Goal: Information Seeking & Learning: Learn about a topic

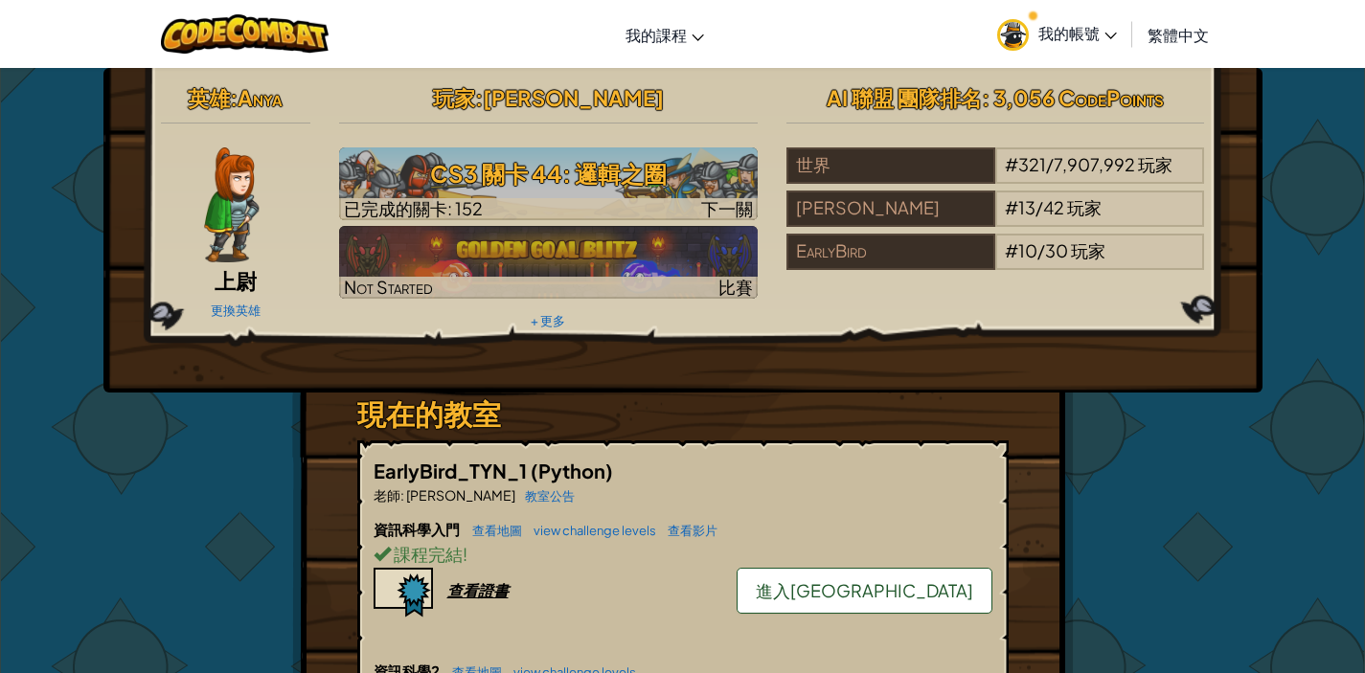
click at [1059, 32] on span "我的帳號" at bounding box center [1077, 33] width 79 height 20
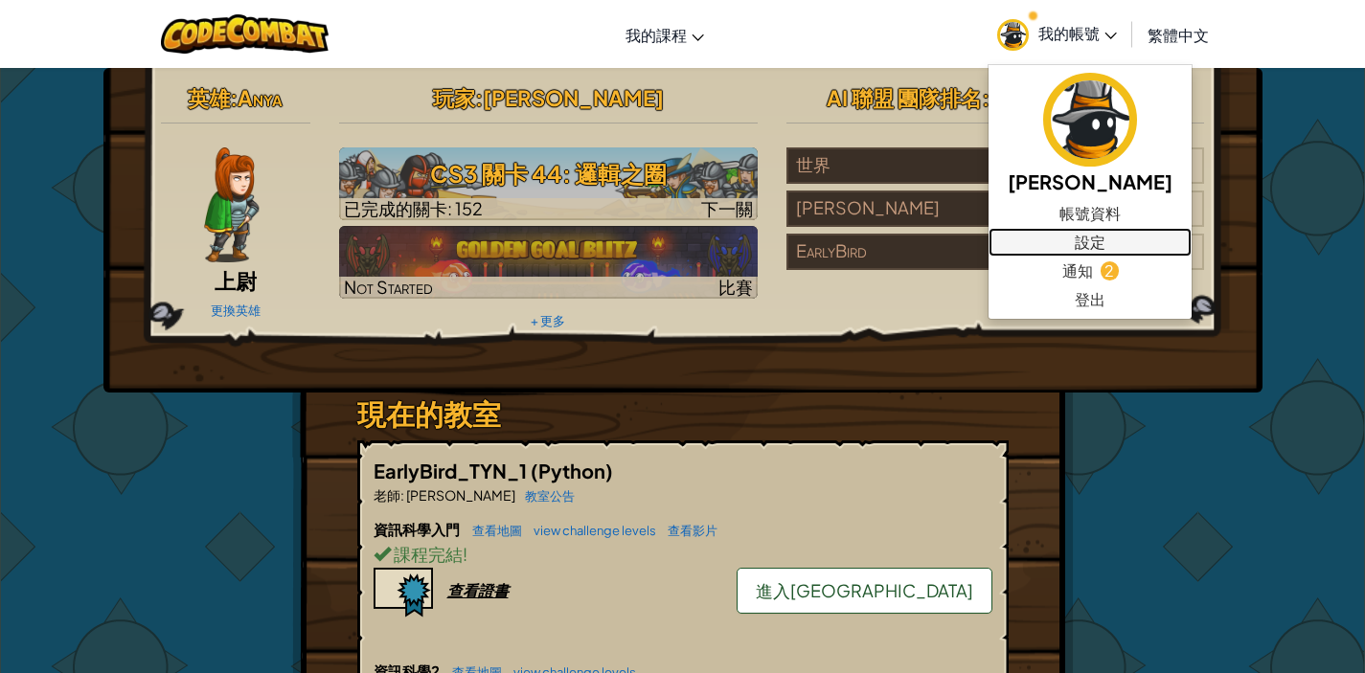
click at [1045, 239] on link "設定" at bounding box center [1090, 242] width 203 height 29
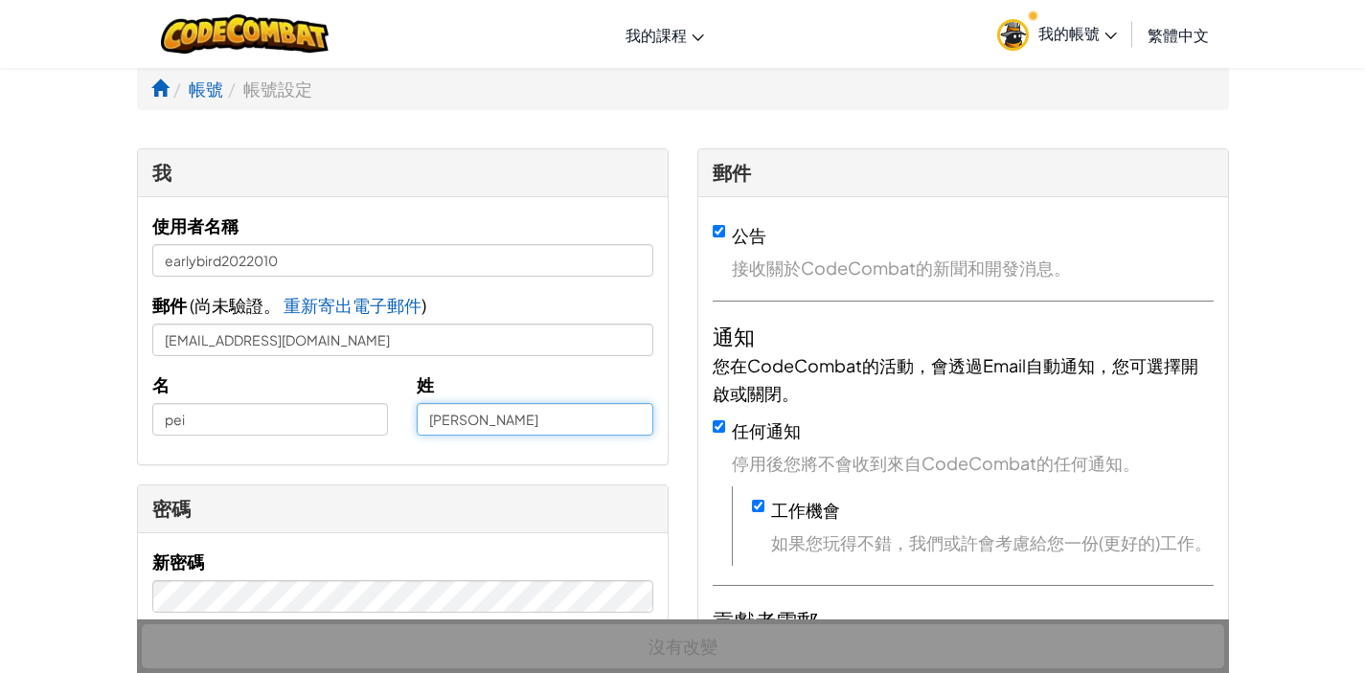
drag, startPoint x: 460, startPoint y: 432, endPoint x: 374, endPoint y: 422, distance: 86.7
click at [374, 422] on div "名 pei 姓 xiao" at bounding box center [403, 411] width 530 height 80
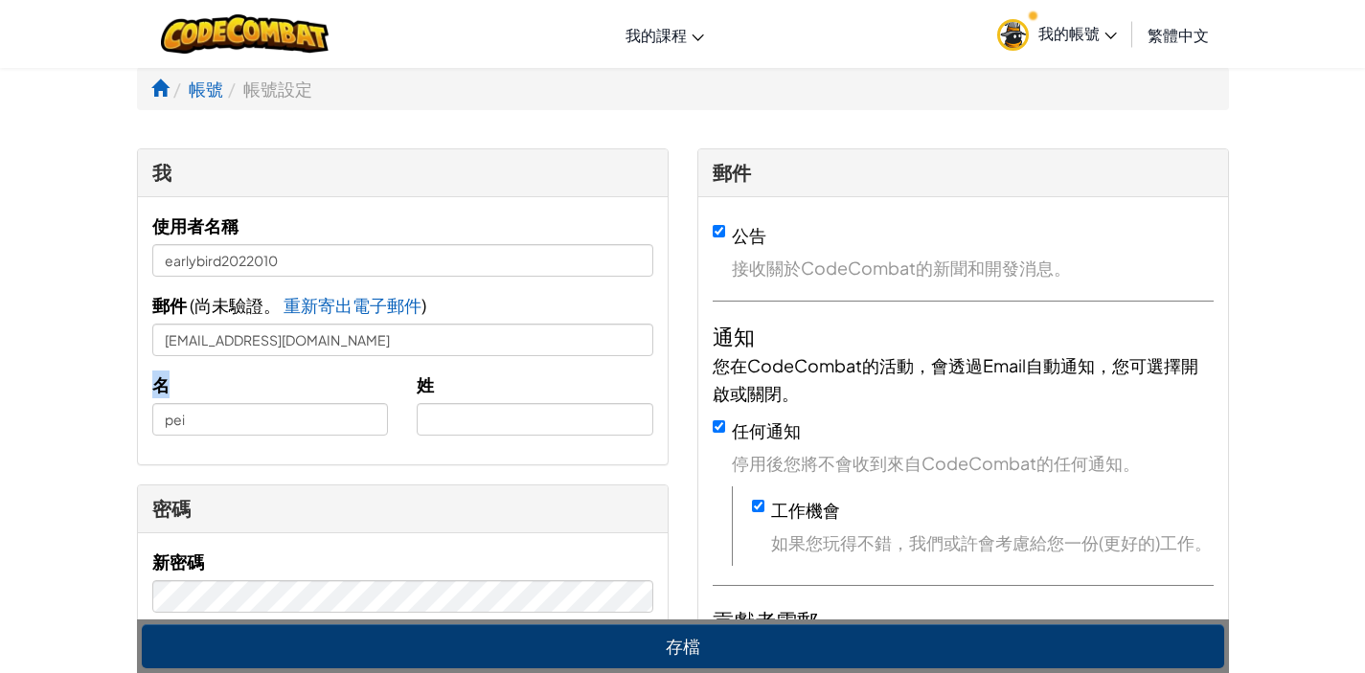
click at [302, 403] on div "名 pei" at bounding box center [270, 403] width 265 height 65
drag, startPoint x: 302, startPoint y: 410, endPoint x: 88, endPoint y: 388, distance: 214.8
drag, startPoint x: 205, startPoint y: 426, endPoint x: 131, endPoint y: 418, distance: 74.3
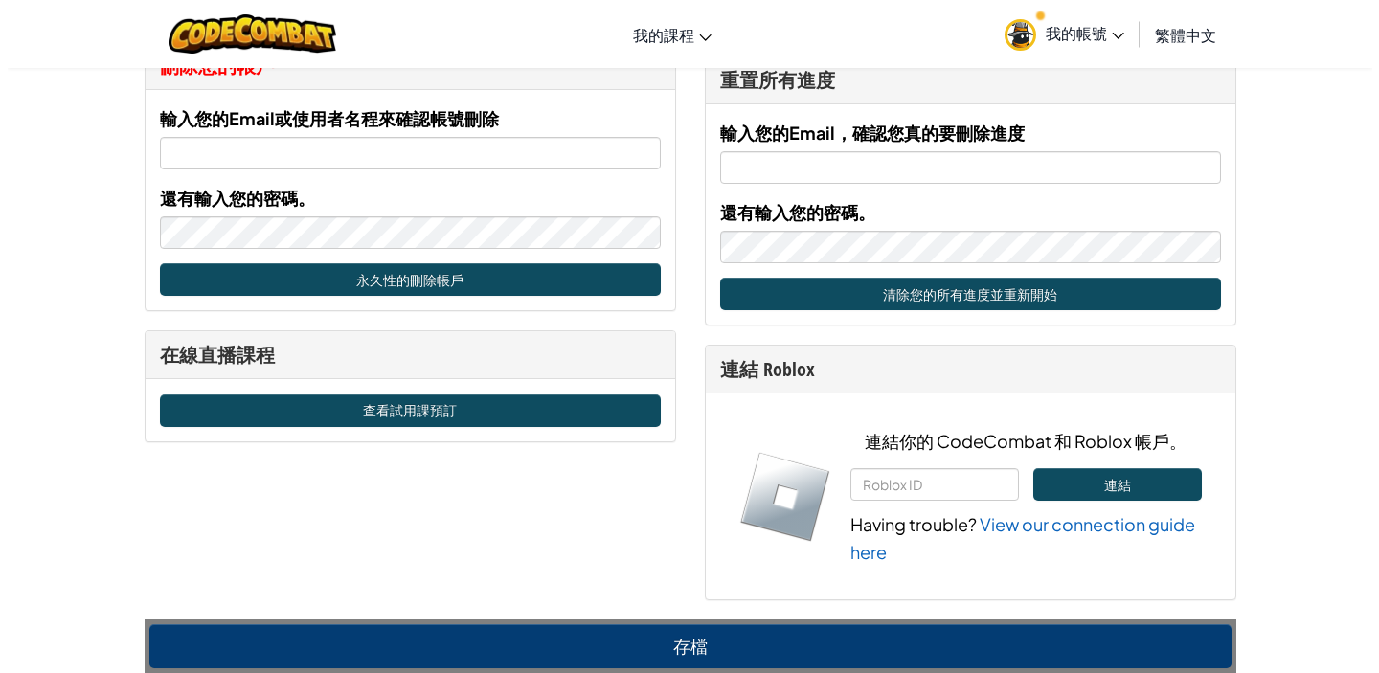
scroll to position [829, 0]
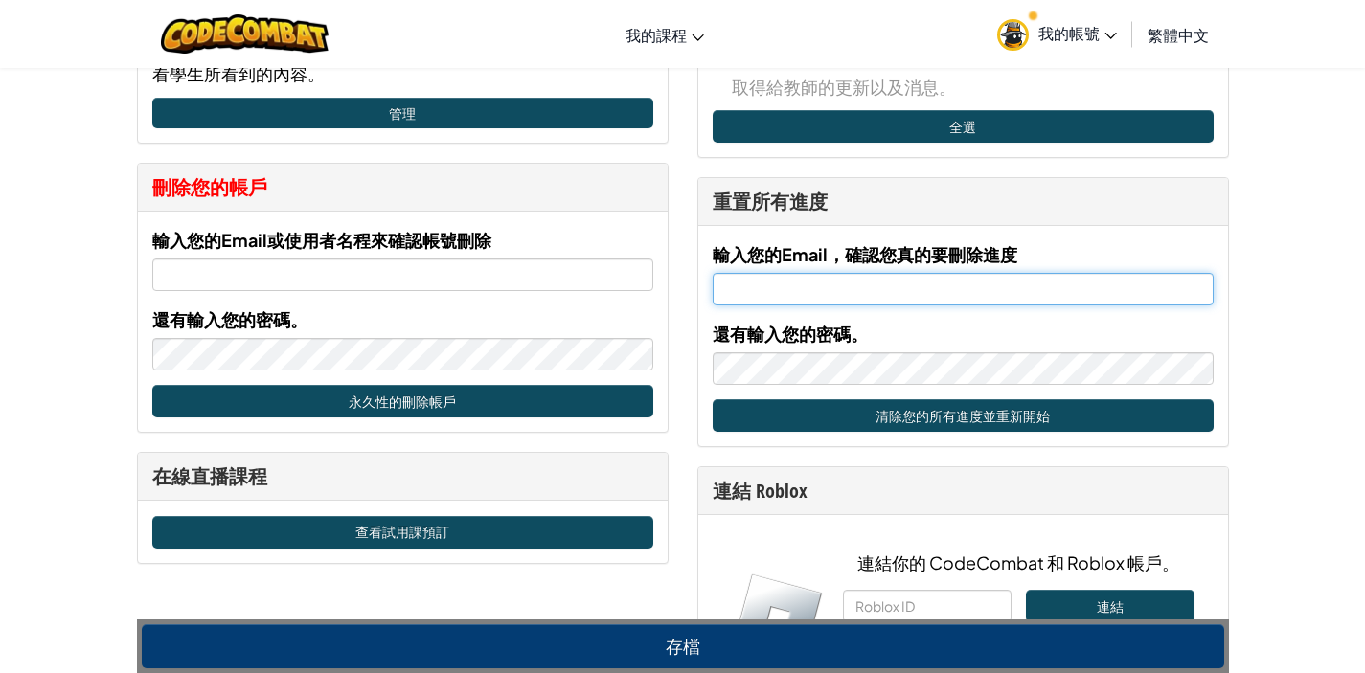
click at [828, 274] on input "輸入您的Email，確認您真的要刪除進度" at bounding box center [963, 289] width 501 height 33
type input "earlybird2022010@gmail.com"
drag, startPoint x: 784, startPoint y: 292, endPoint x: 635, endPoint y: 262, distance: 151.6
click at [635, 262] on div "我 使用者名稱 earlybird2022010 郵件 ( 尚未驗證。 重新寄出電子郵件 已寄出電子郵件! 請查看您的信箱。 ) earlybird20220…" at bounding box center [683, 31] width 1121 height 1422
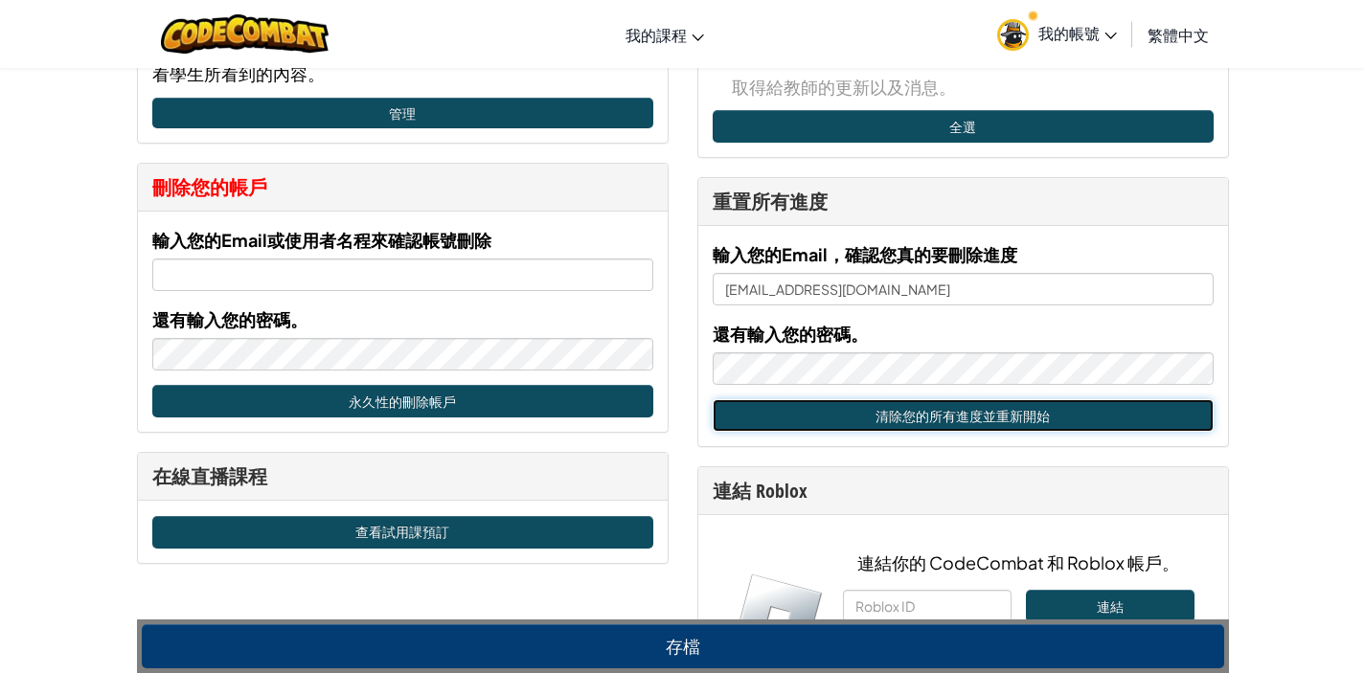
click at [809, 418] on button "清除您的所有進度並重新開始" at bounding box center [963, 415] width 501 height 33
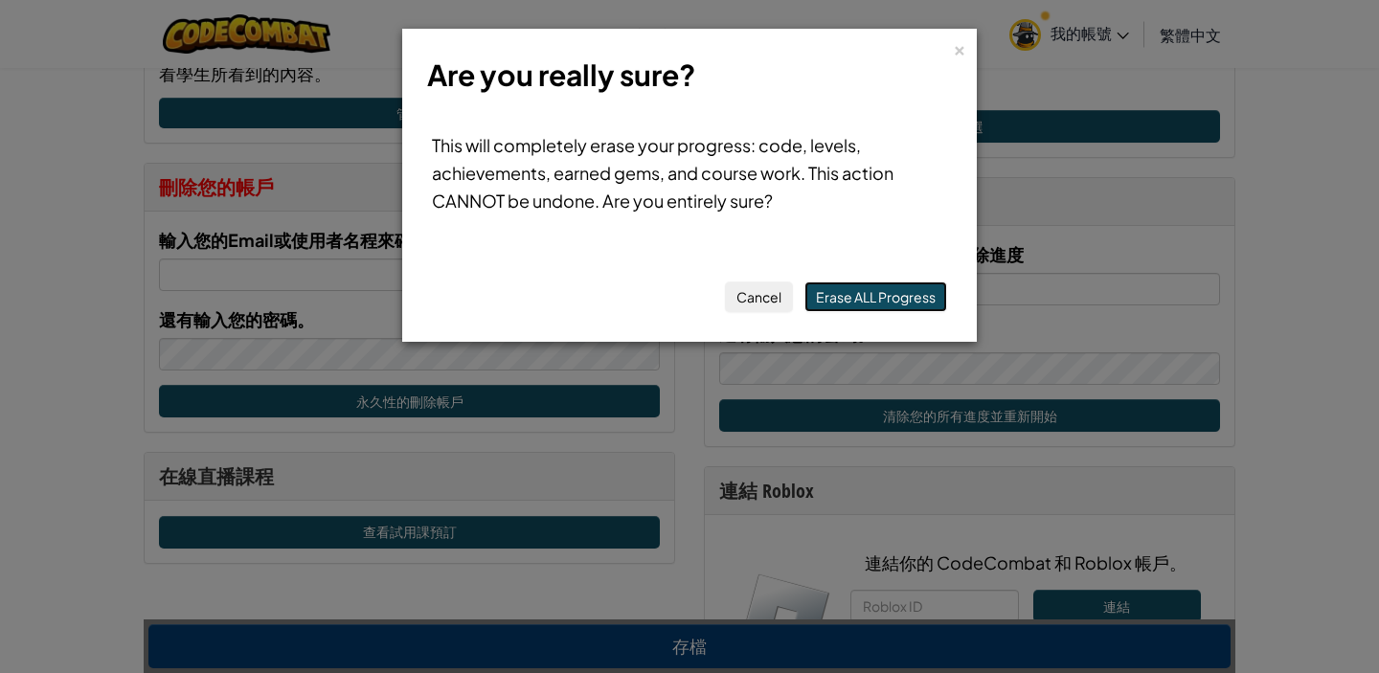
click at [908, 303] on button "Erase ALL Progress" at bounding box center [876, 297] width 143 height 31
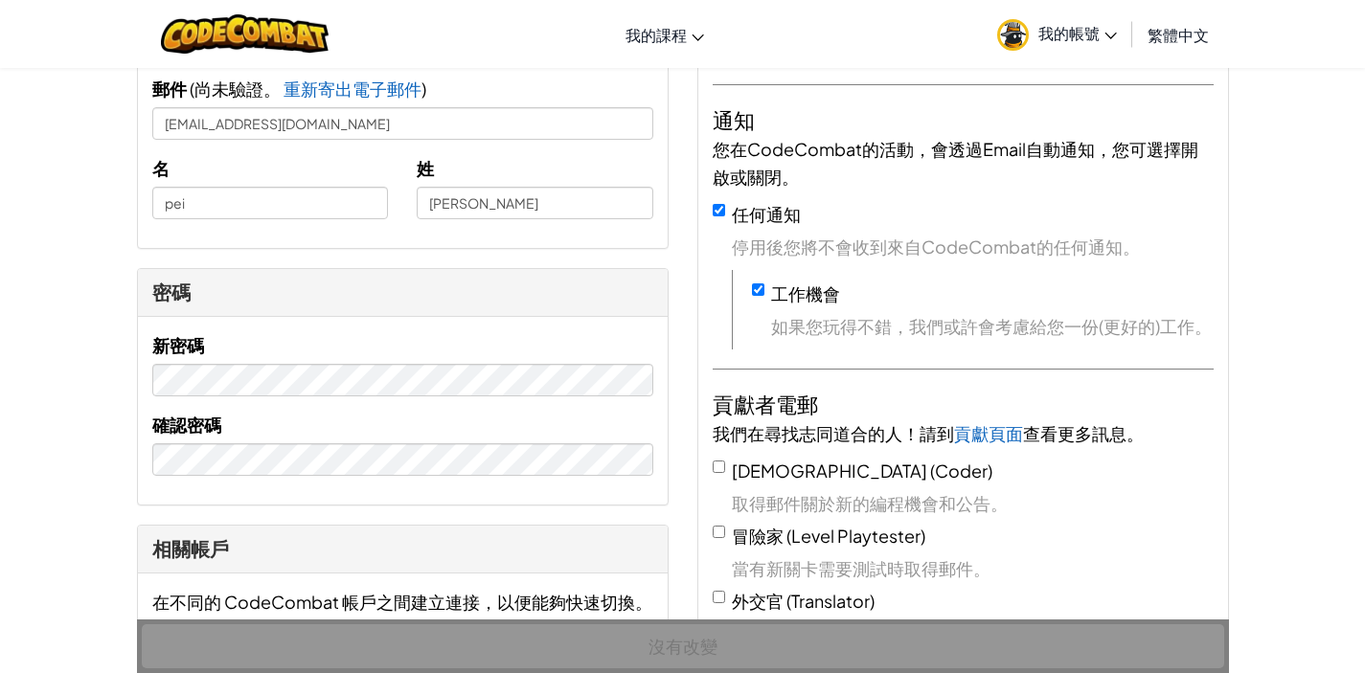
scroll to position [213, 0]
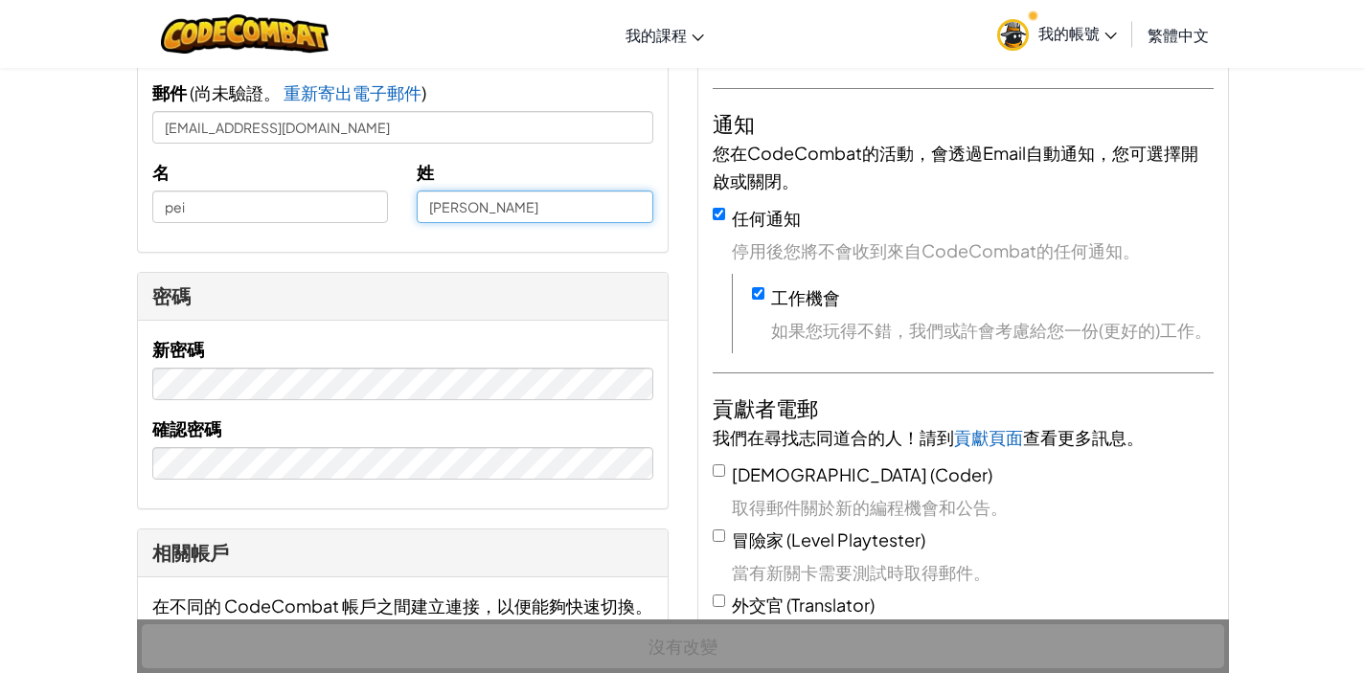
drag, startPoint x: 482, startPoint y: 220, endPoint x: 356, endPoint y: 224, distance: 125.5
click at [357, 224] on div "名 pei 姓 xiao" at bounding box center [403, 198] width 530 height 80
type input "x"
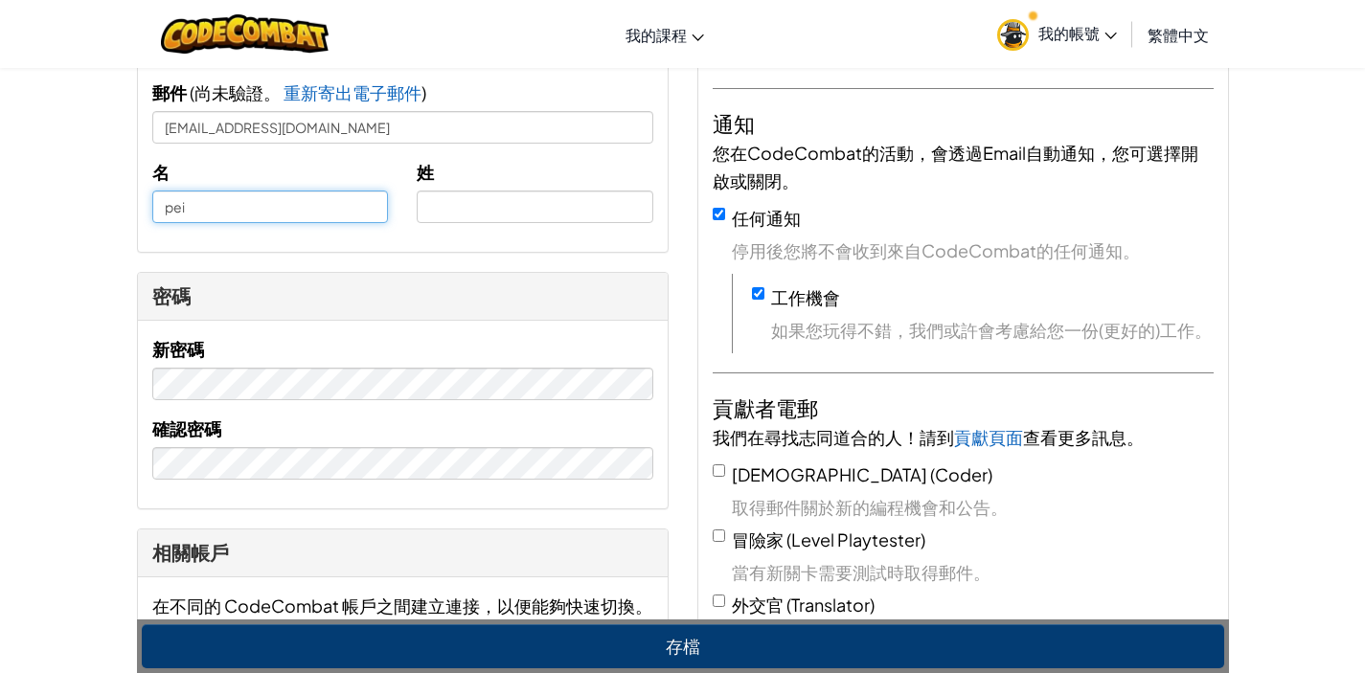
drag, startPoint x: 286, startPoint y: 207, endPoint x: 75, endPoint y: 184, distance: 213.0
type input "Chelsey"
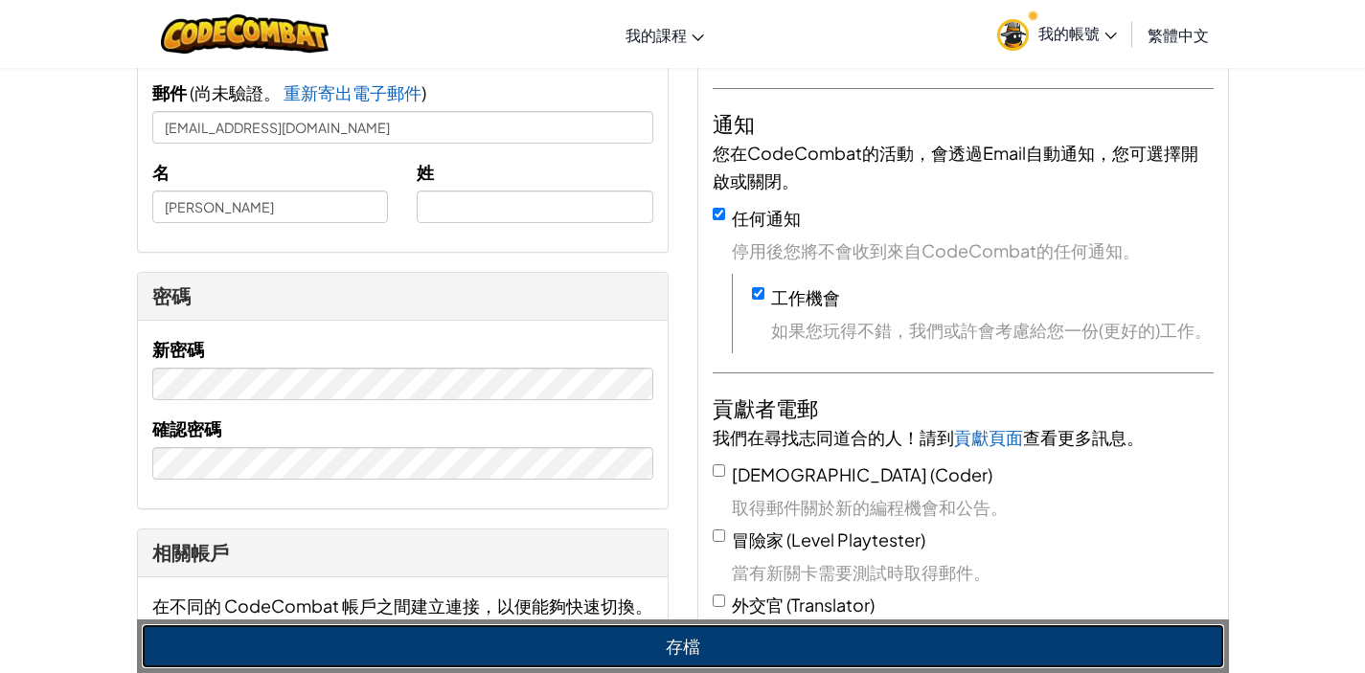
click at [469, 635] on button "存檔" at bounding box center [683, 647] width 1082 height 44
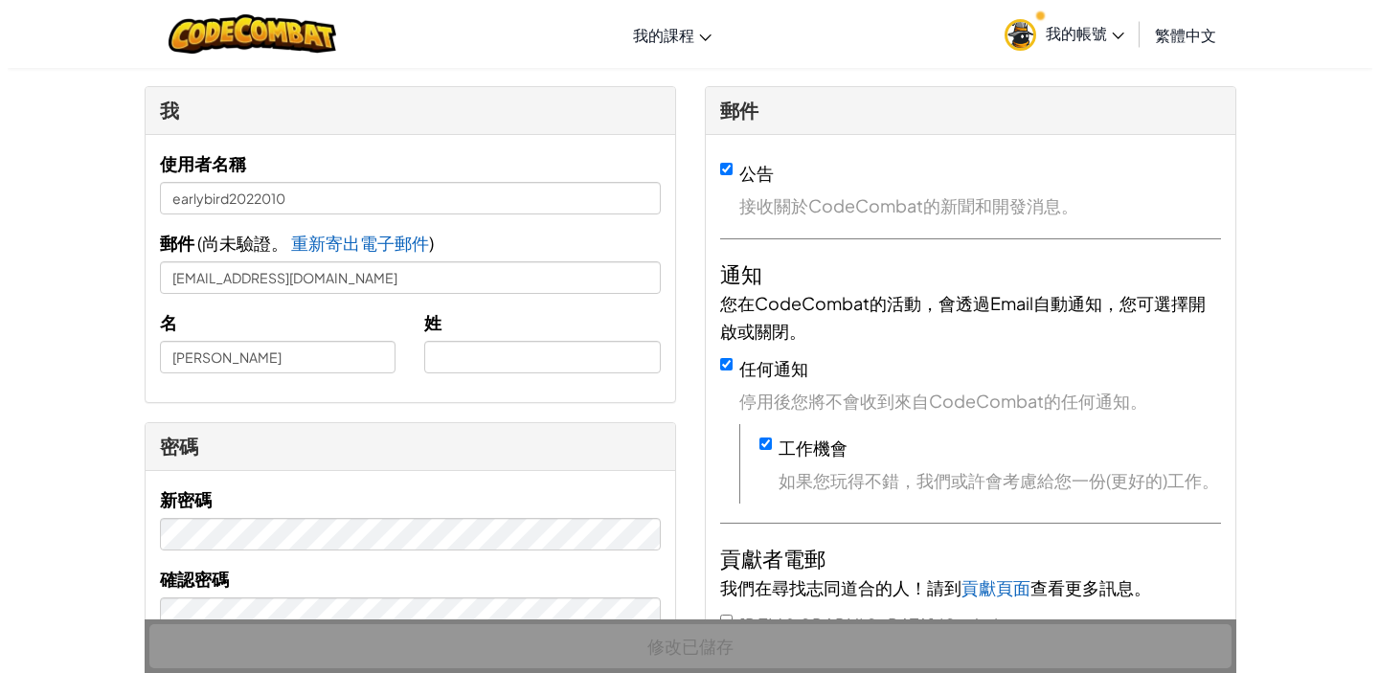
scroll to position [0, 0]
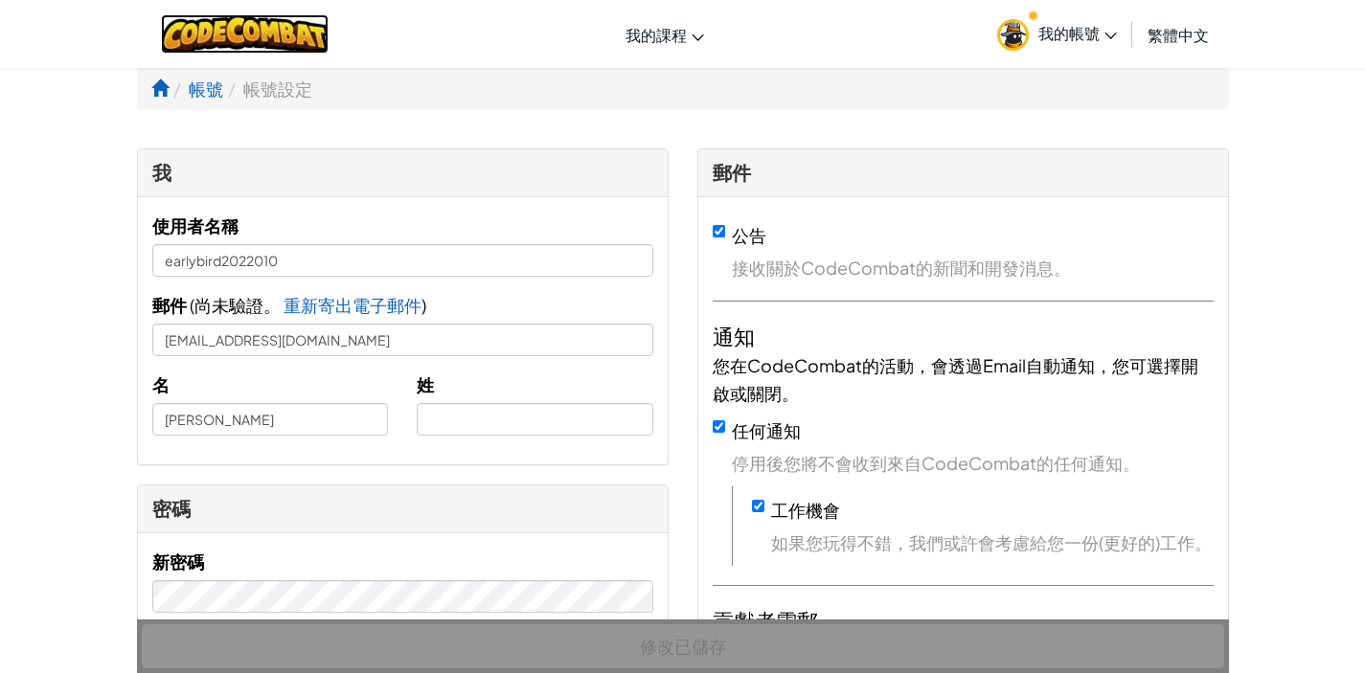
click at [264, 17] on img at bounding box center [245, 33] width 168 height 39
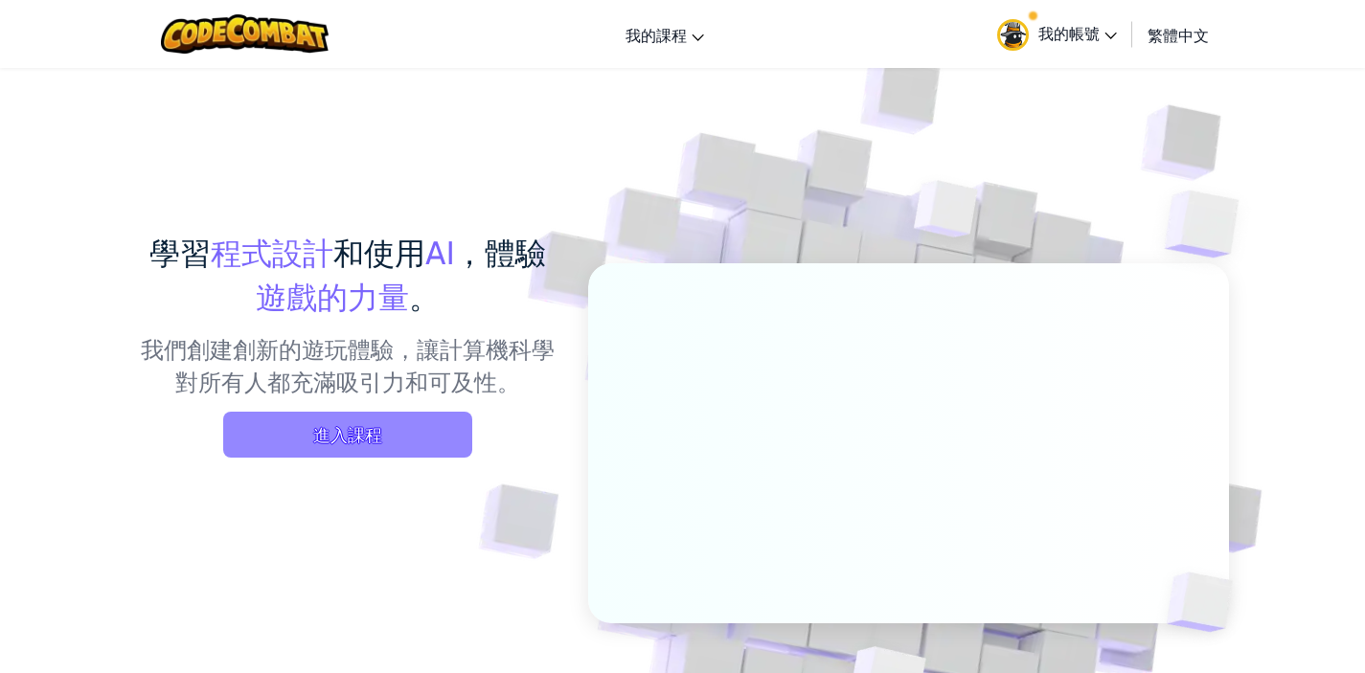
click at [404, 450] on span "進入課程" at bounding box center [347, 435] width 249 height 46
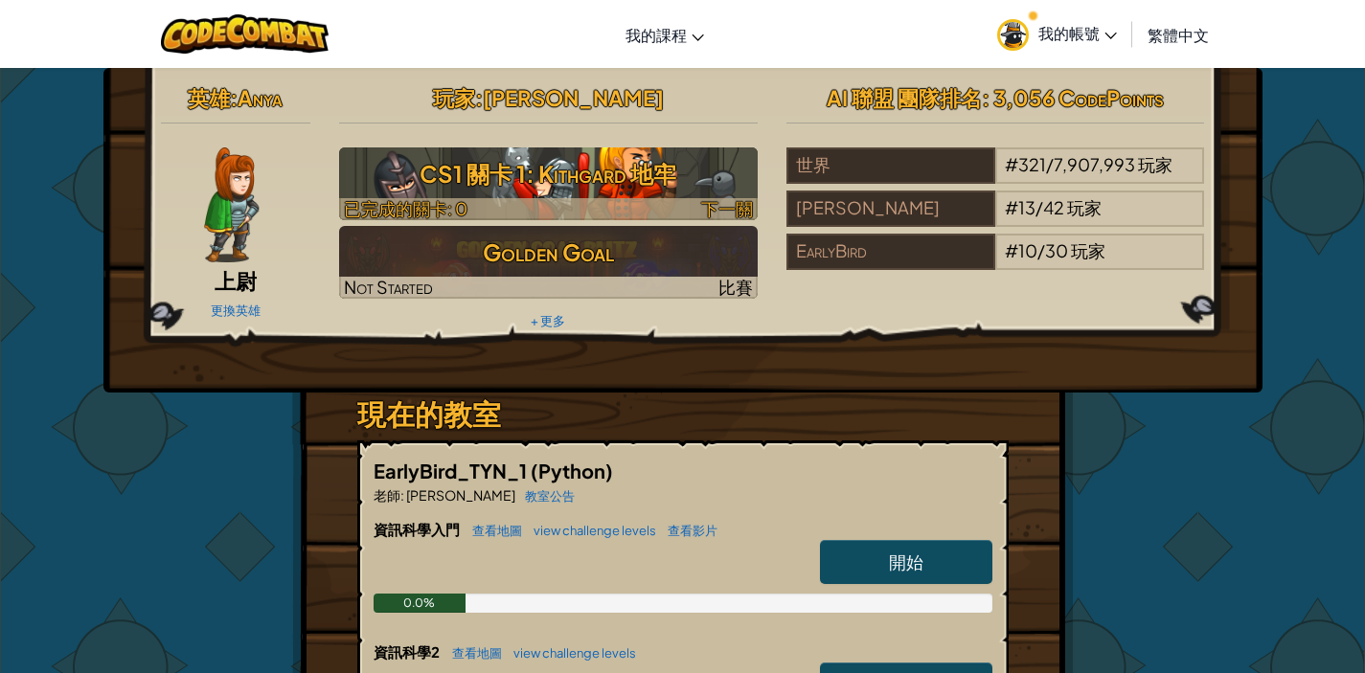
click at [572, 166] on h3 "CS1 關卡 1: Kithgard 地牢" at bounding box center [548, 173] width 419 height 43
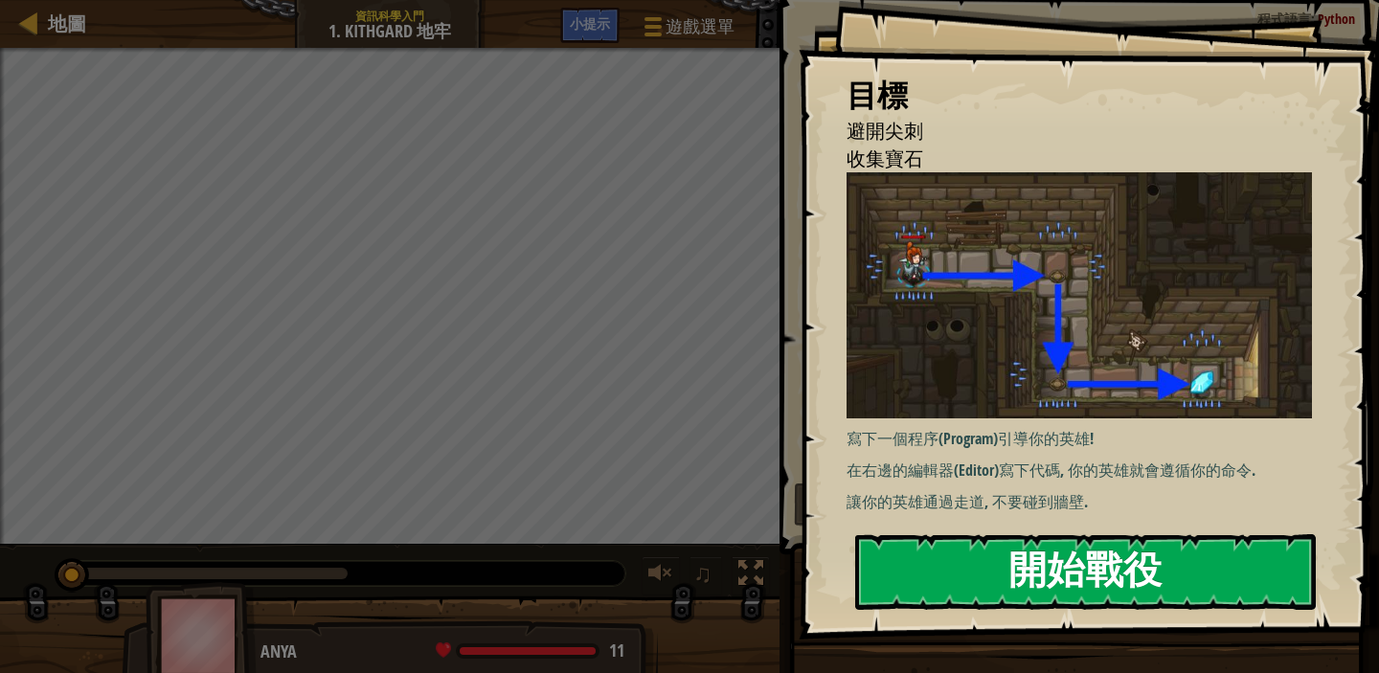
click at [1106, 573] on button "開始戰役" at bounding box center [1085, 573] width 461 height 76
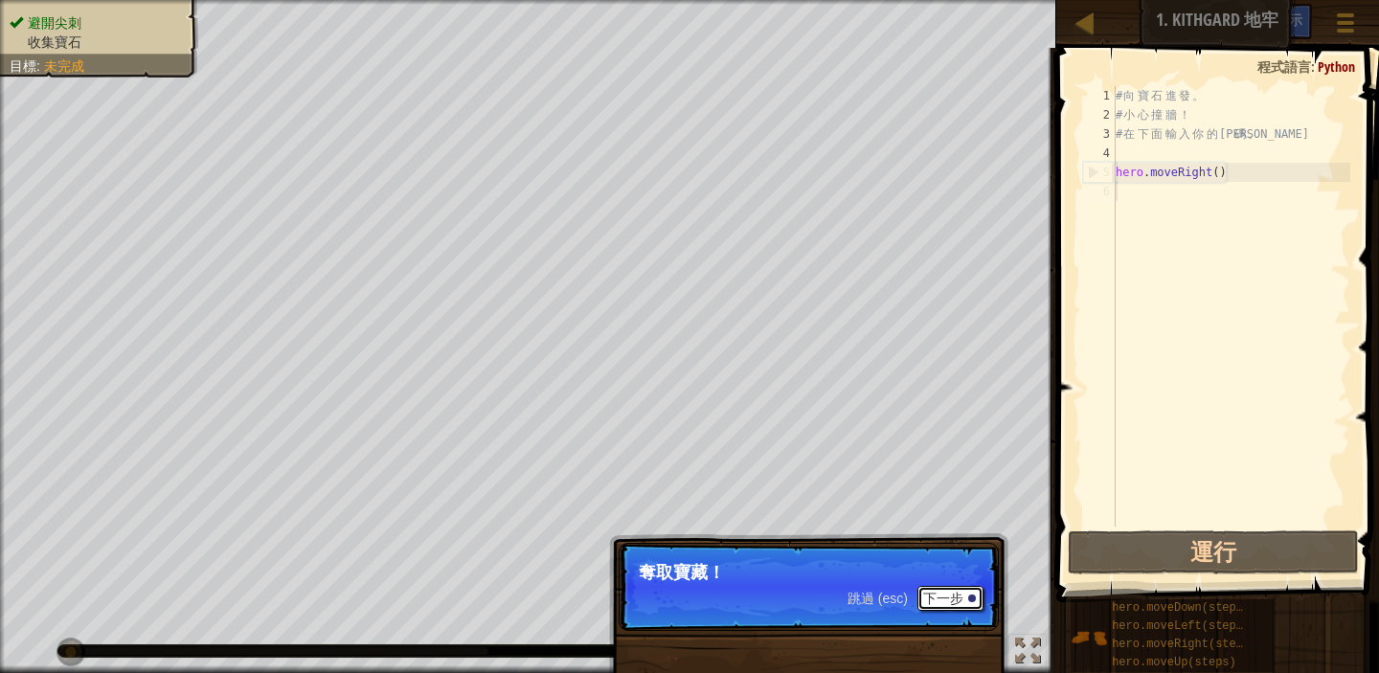
click at [947, 600] on button "下一步" at bounding box center [951, 598] width 66 height 25
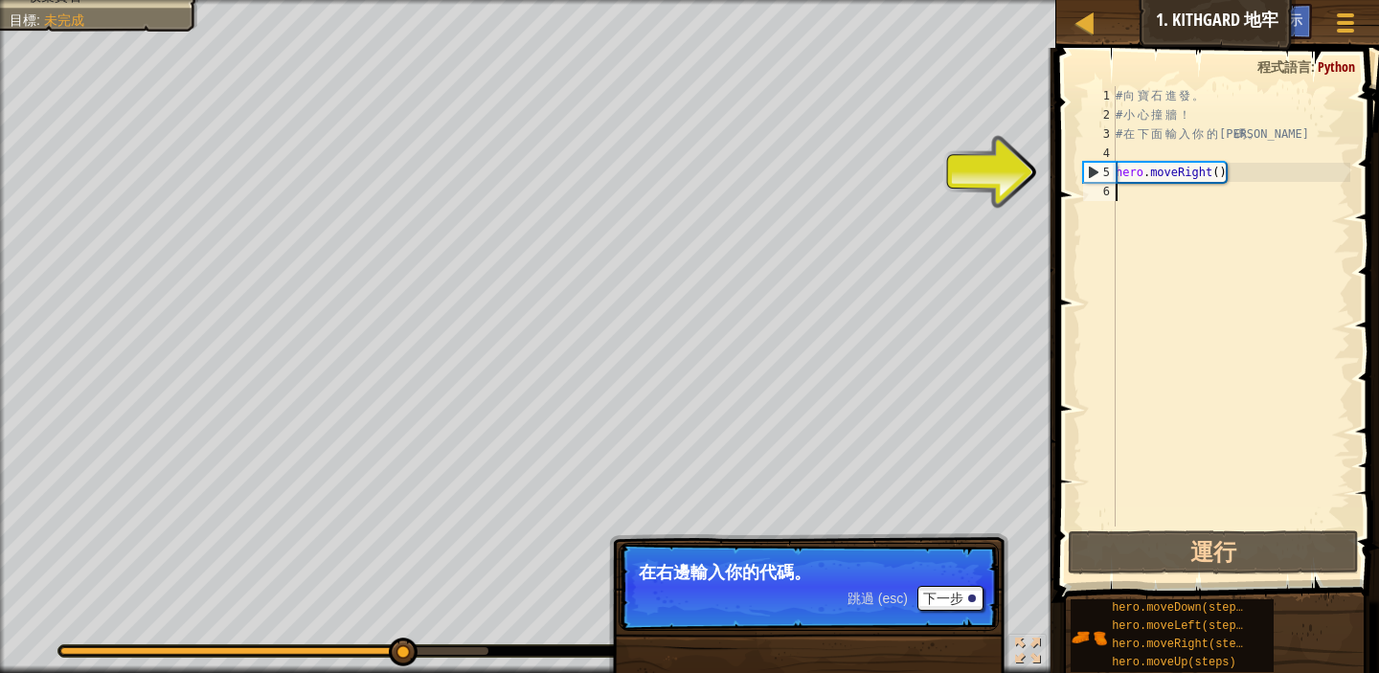
click at [1132, 197] on div "# 向 寶 石 進 發 。 # 小 心 撞 牆 ！ # 在 下 面 輸 入 你 的 代 碼 。 hero . moveRight ( )" at bounding box center [1231, 325] width 239 height 479
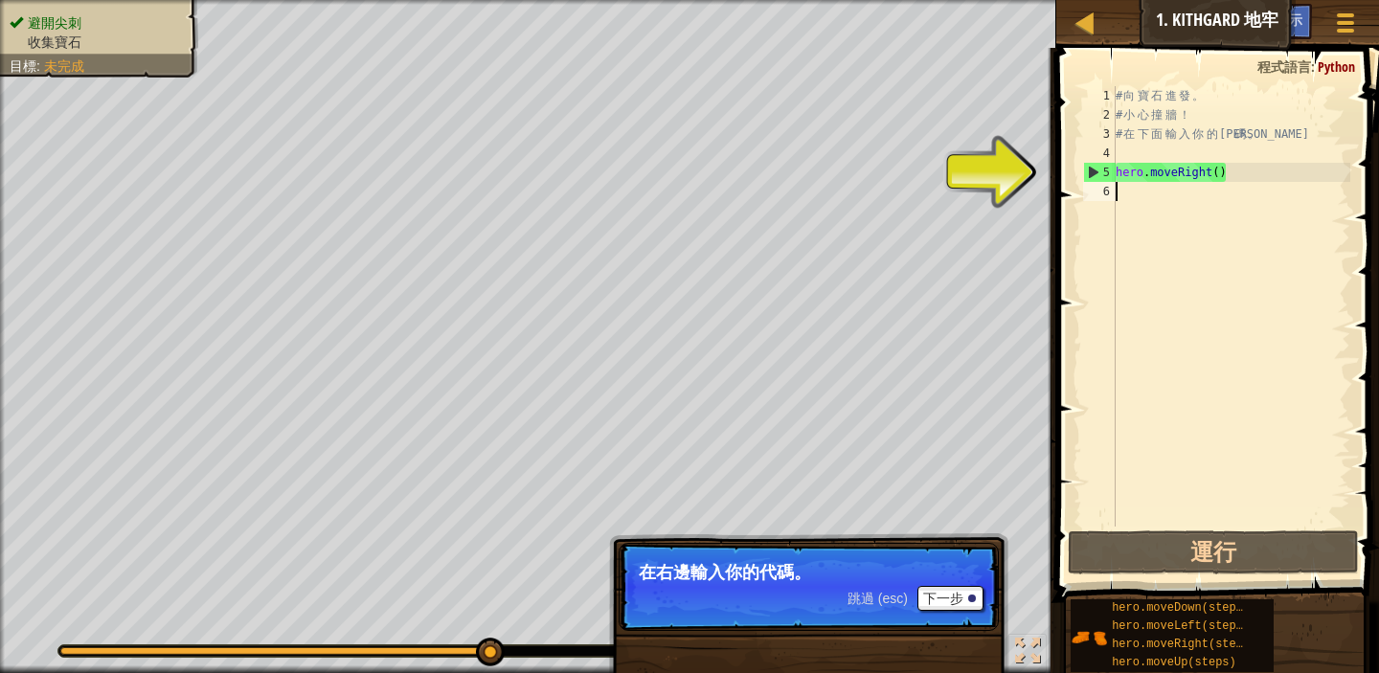
type textarea "m"
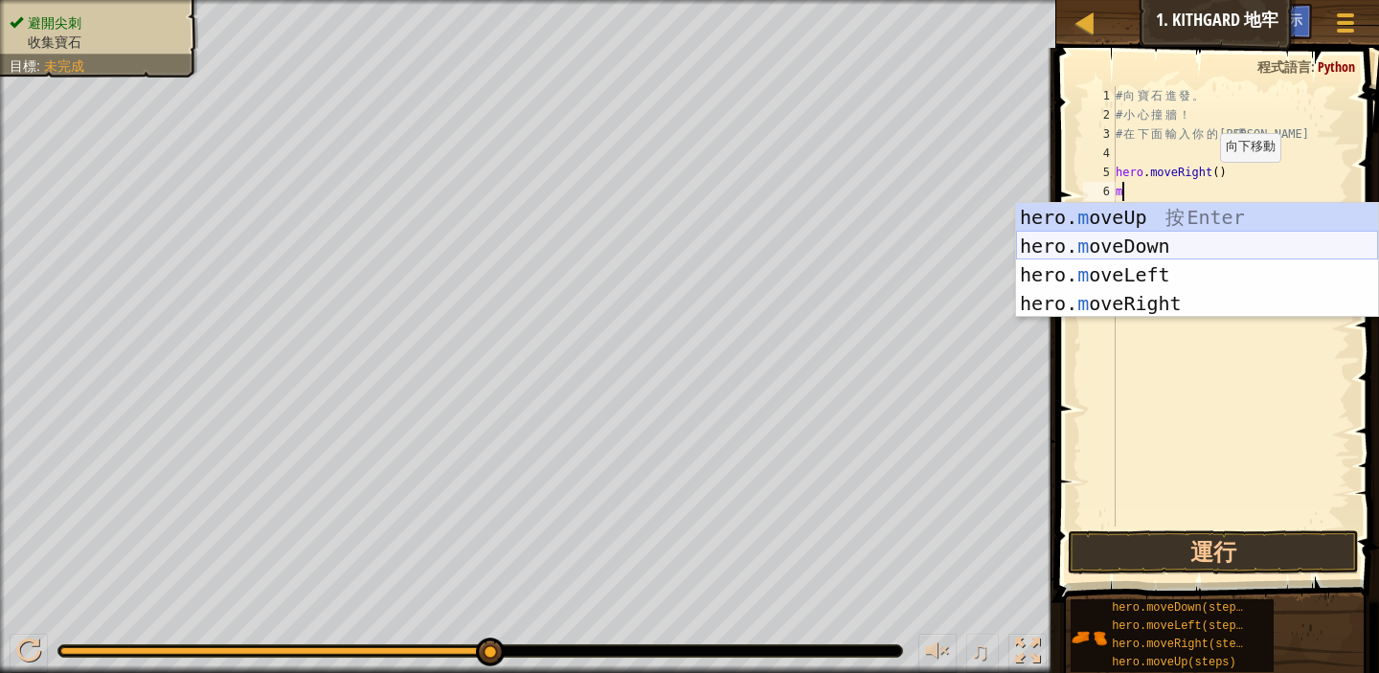
click at [1206, 252] on div "hero. m oveUp 按 Enter hero. m oveDown 按 Enter hero. m oveLeft 按 Enter hero. m o…" at bounding box center [1197, 289] width 362 height 172
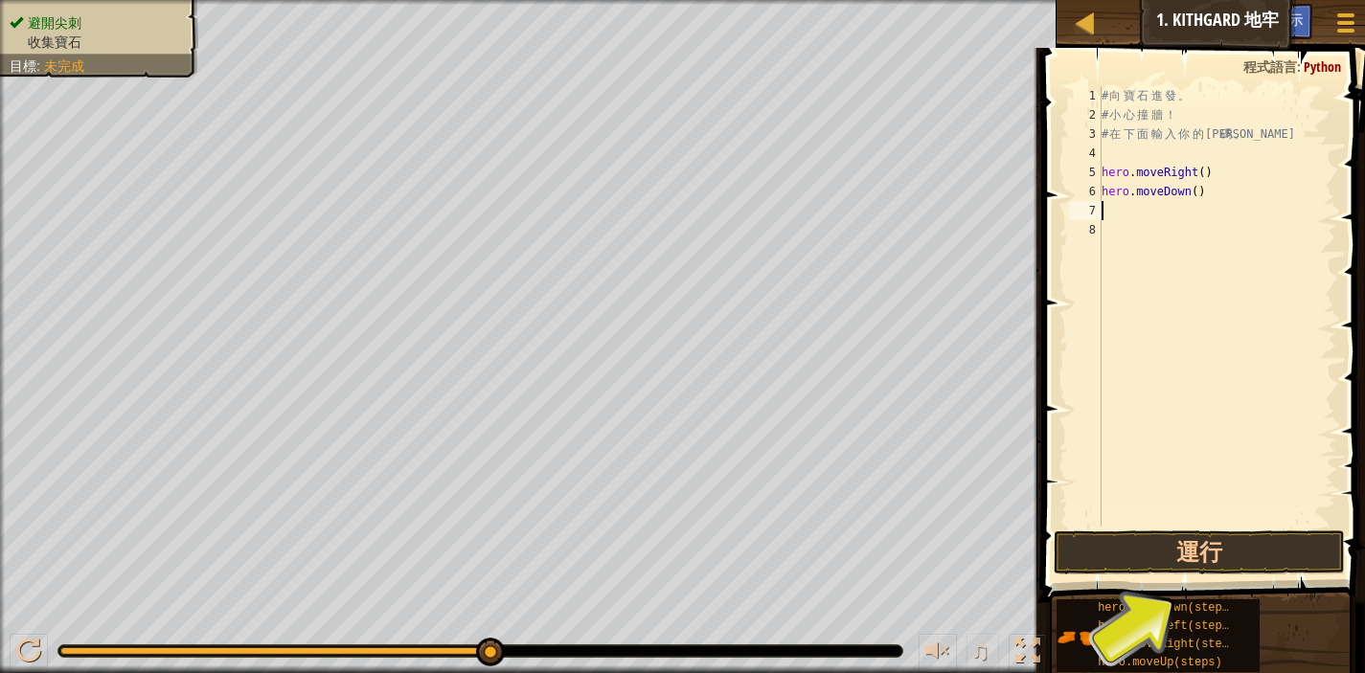
type textarea "m"
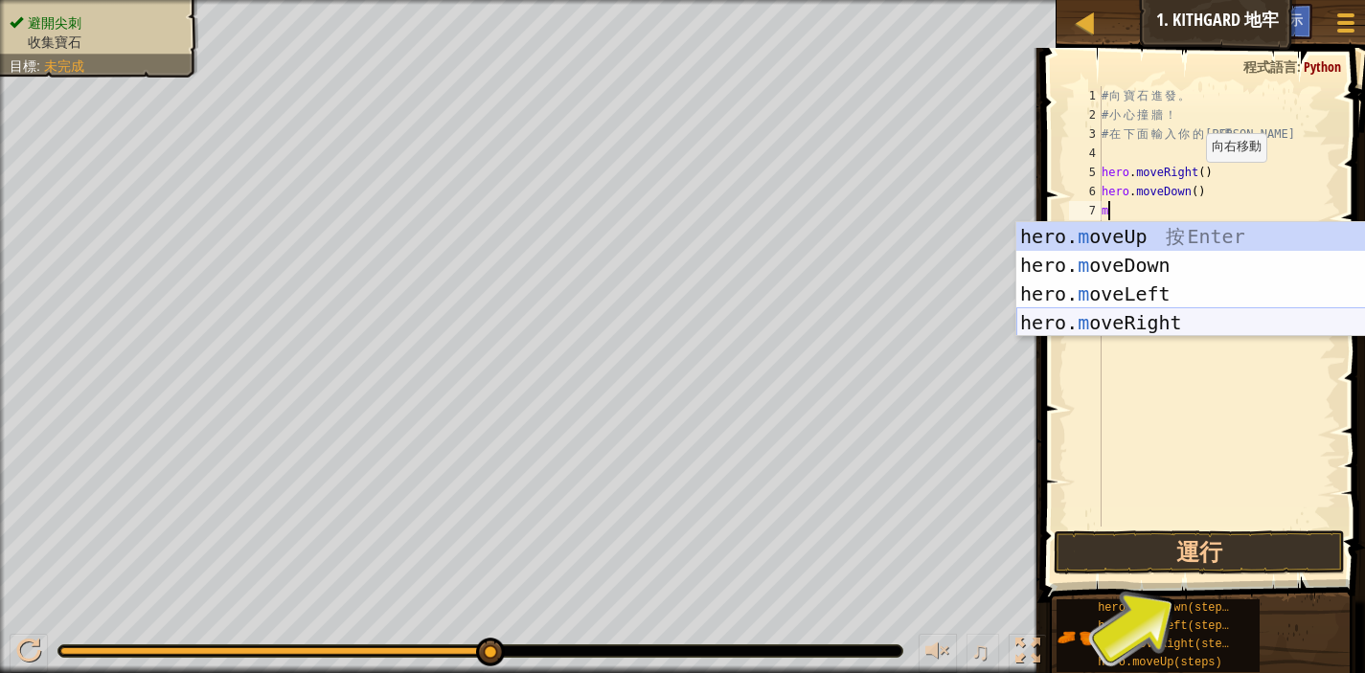
click at [1165, 315] on div "hero. m oveUp 按 Enter hero. m oveDown 按 Enter hero. m oveLeft 按 Enter hero. m o…" at bounding box center [1197, 308] width 362 height 172
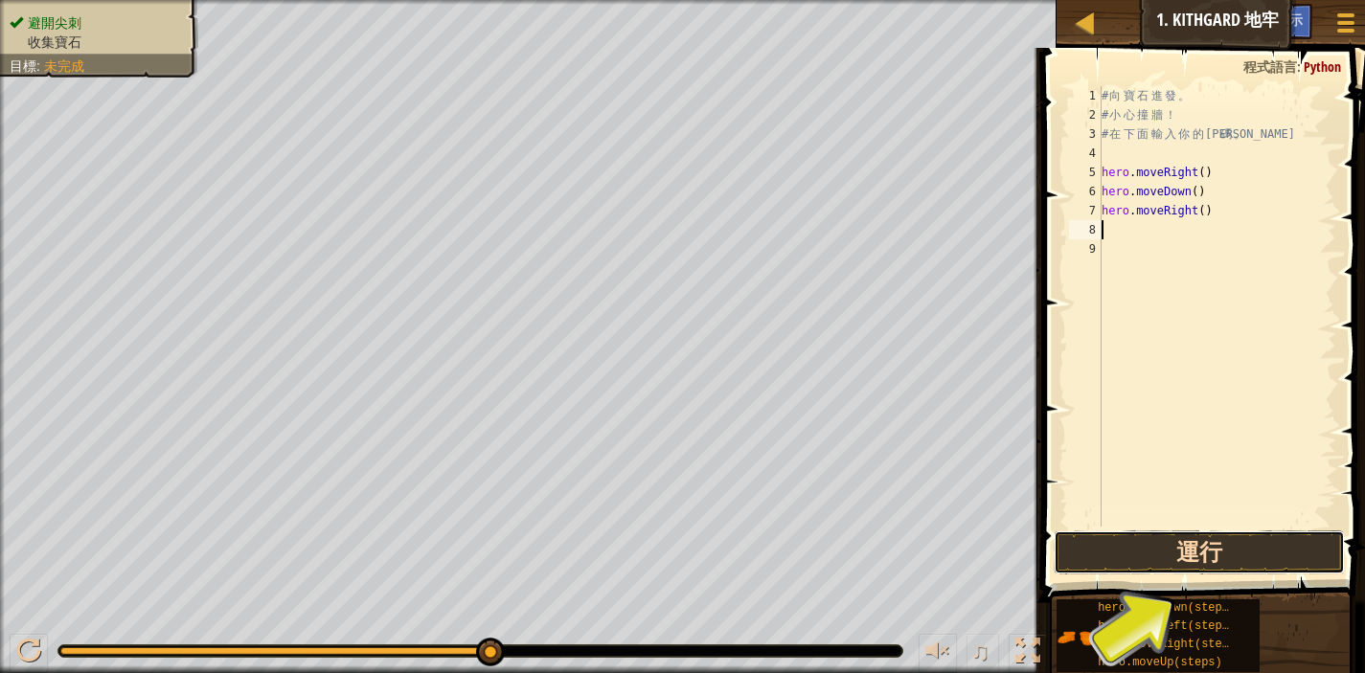
click at [1219, 558] on button "運行" at bounding box center [1199, 553] width 291 height 44
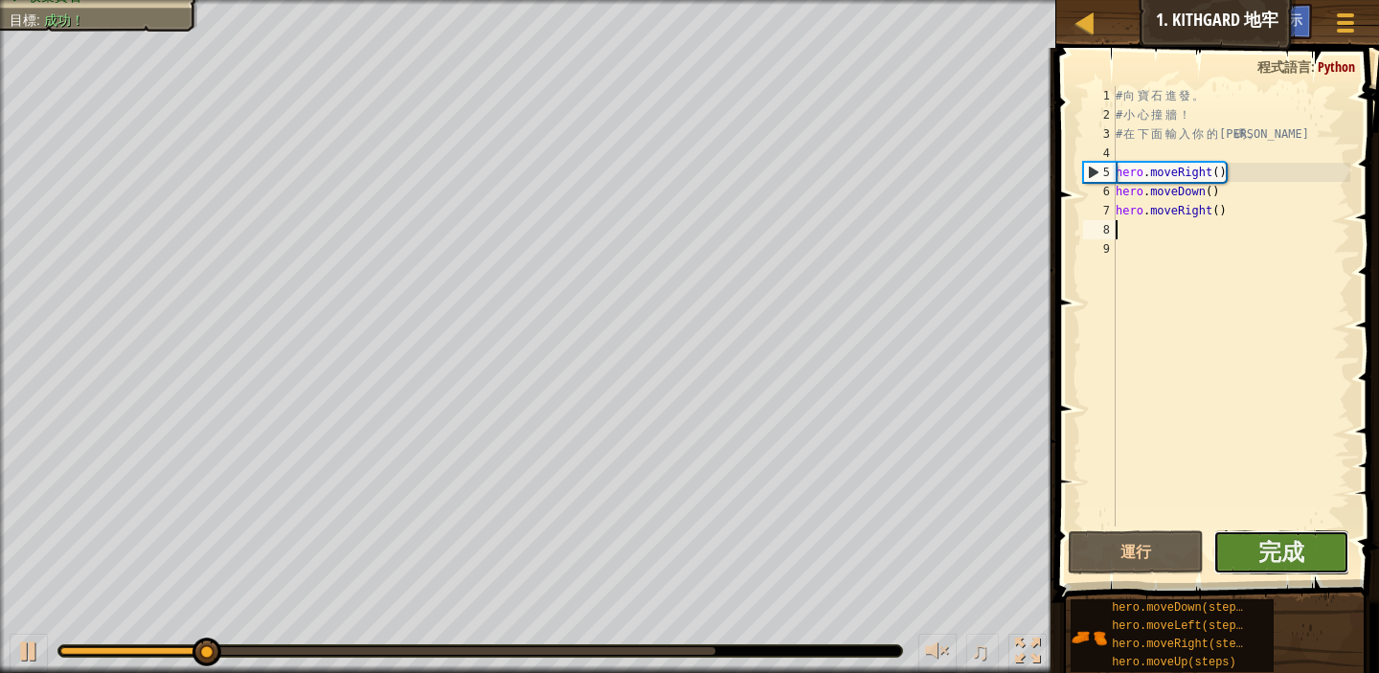
click at [1248, 556] on button "完成" at bounding box center [1282, 553] width 136 height 44
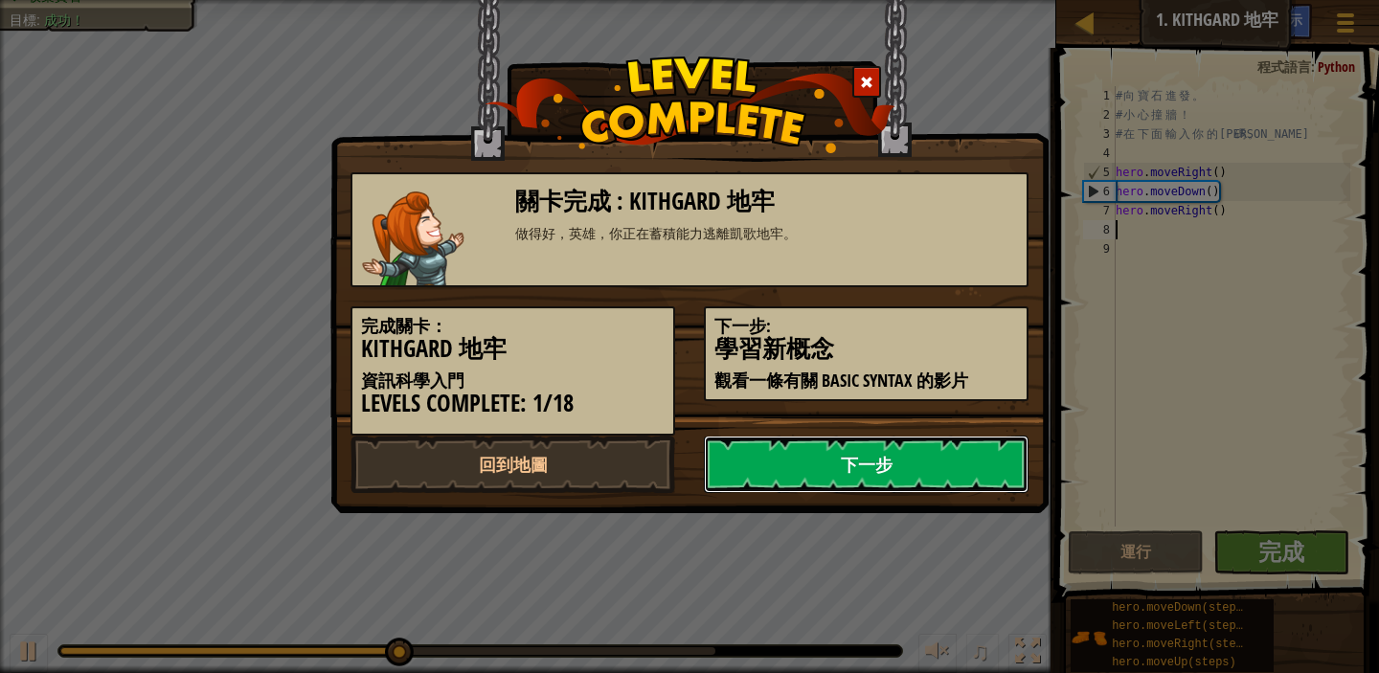
click at [877, 471] on link "下一步" at bounding box center [866, 464] width 325 height 57
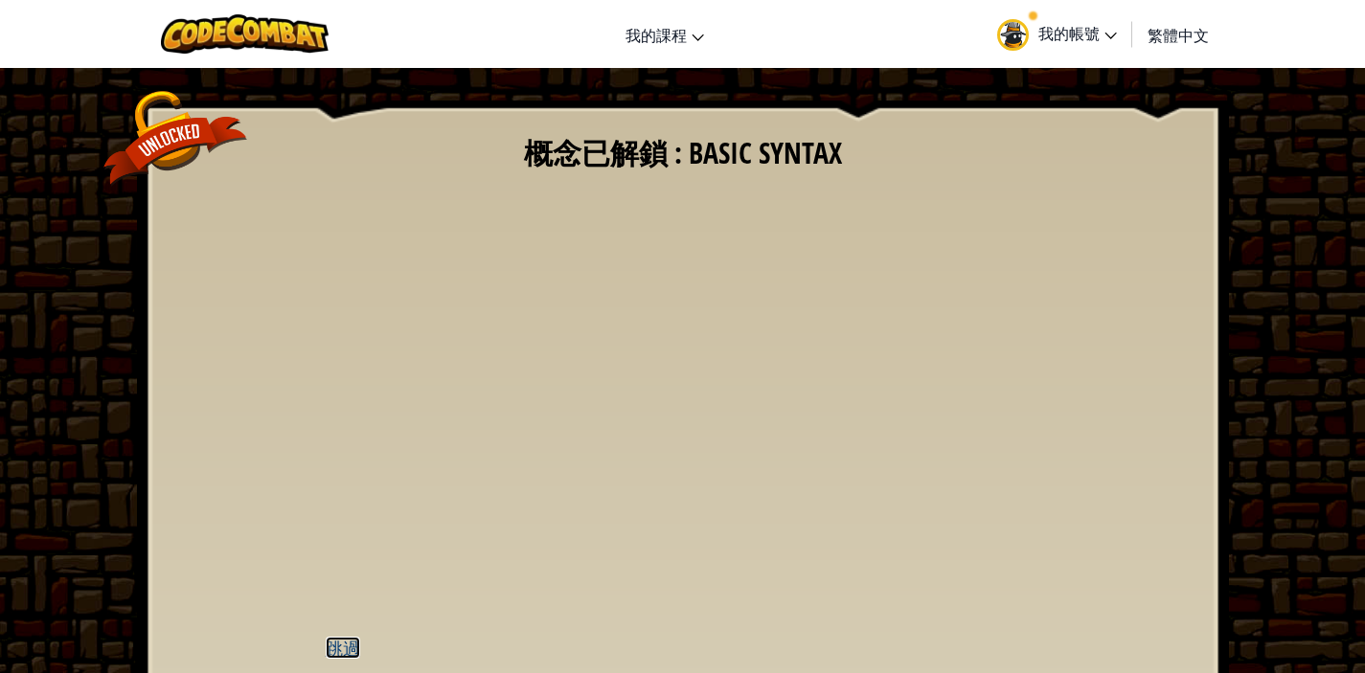
click at [344, 650] on u "跳過" at bounding box center [343, 648] width 34 height 22
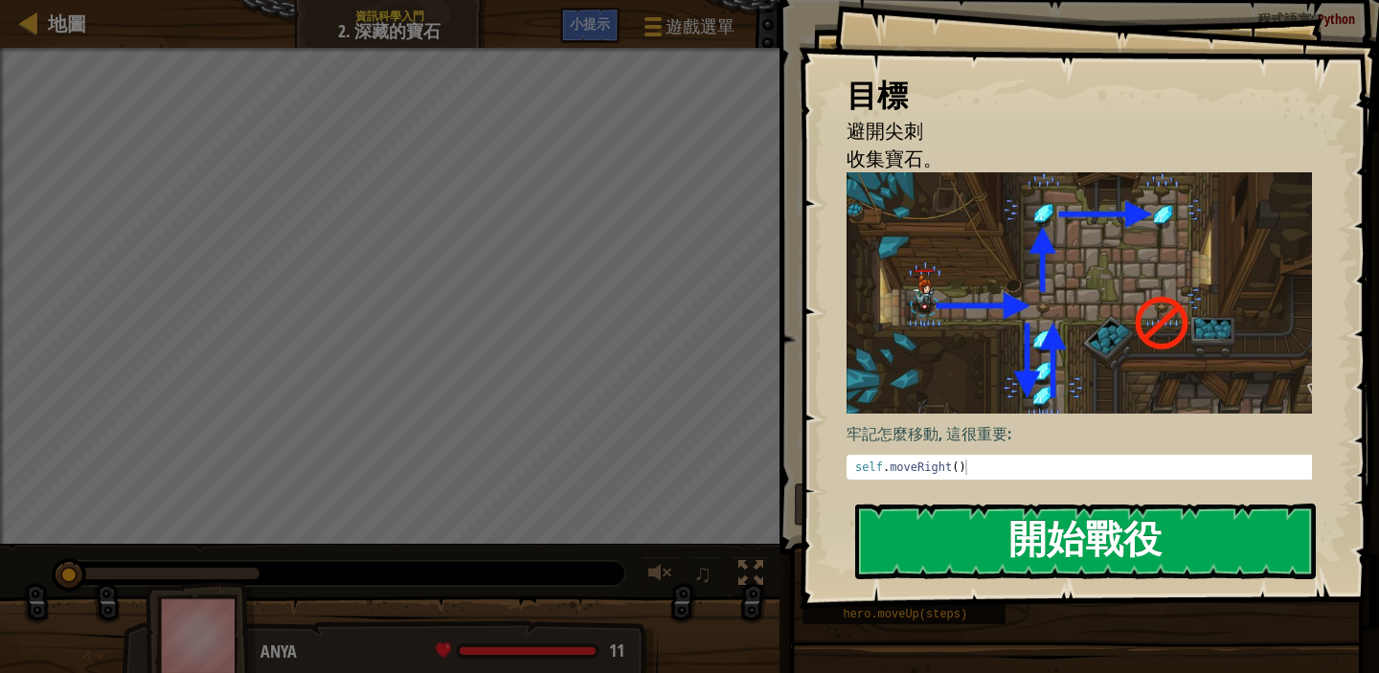
click at [1170, 531] on button "開始戰役" at bounding box center [1085, 542] width 461 height 76
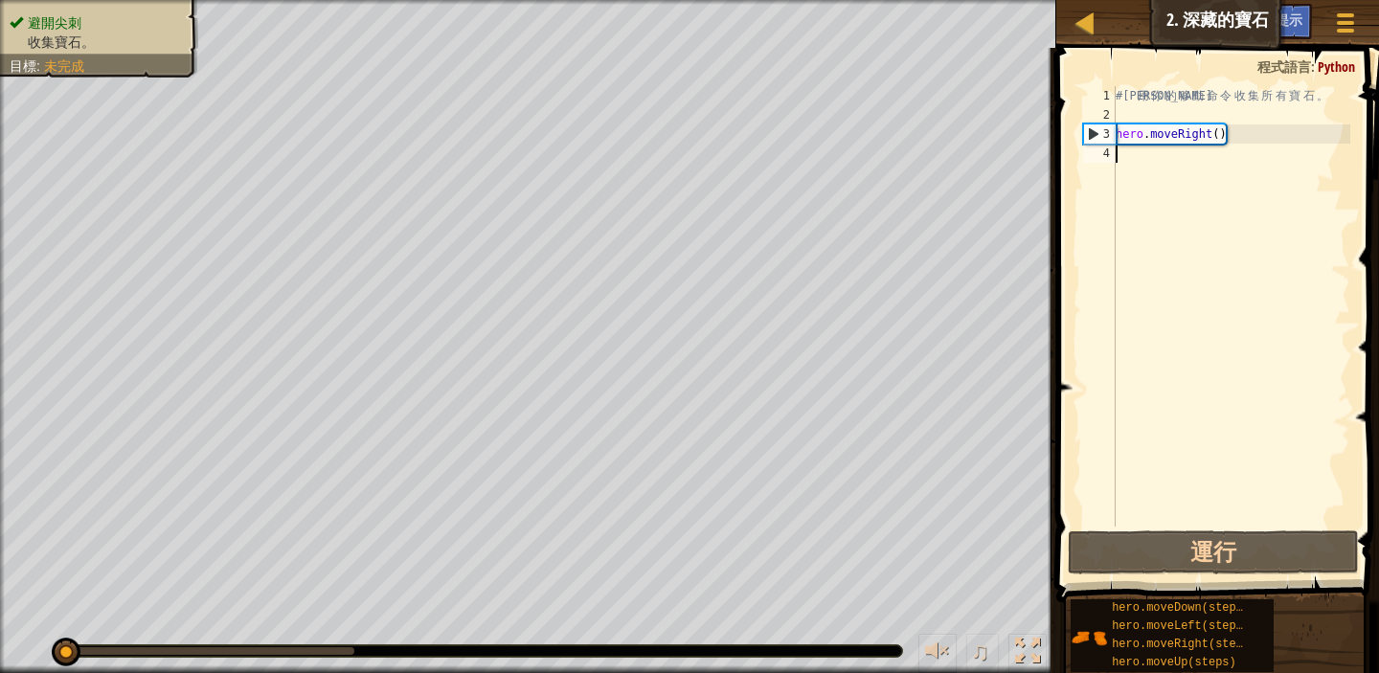
type textarea "m"
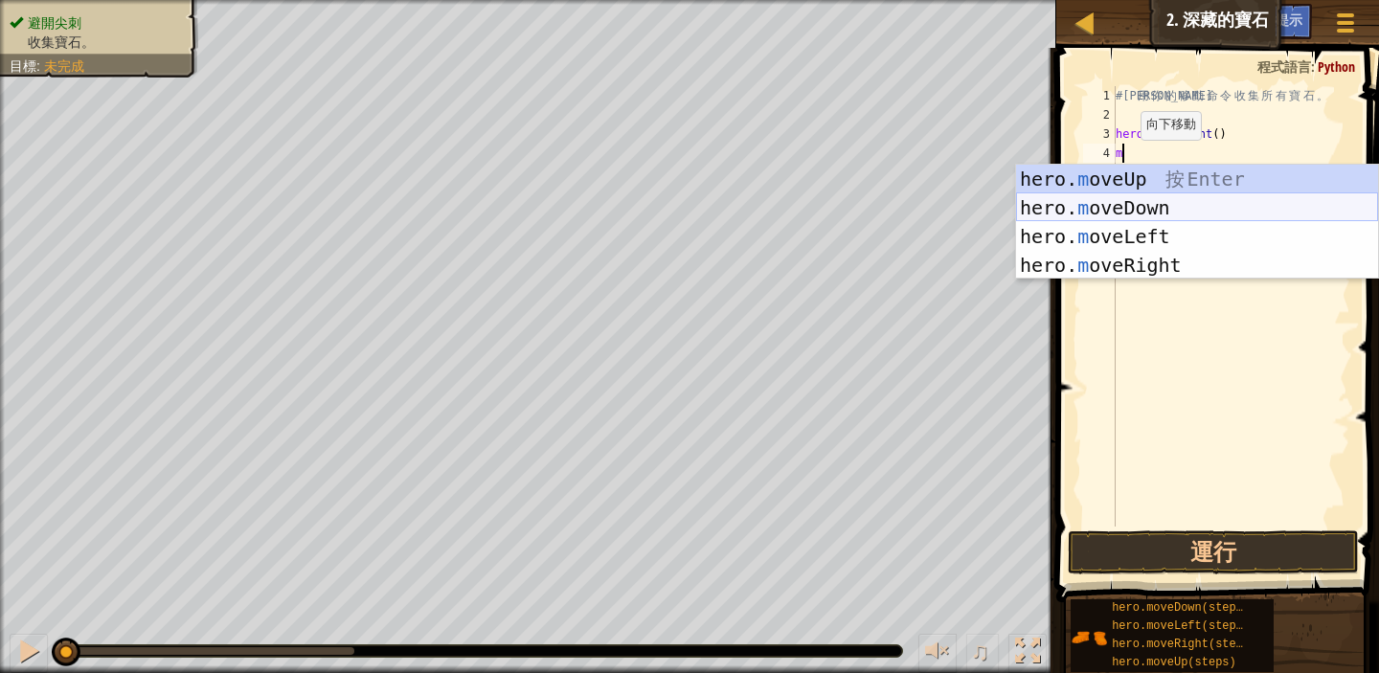
click at [1133, 210] on div "hero. m oveUp 按 Enter hero. m oveDown 按 Enter hero. m oveLeft 按 Enter hero. m o…" at bounding box center [1197, 251] width 362 height 172
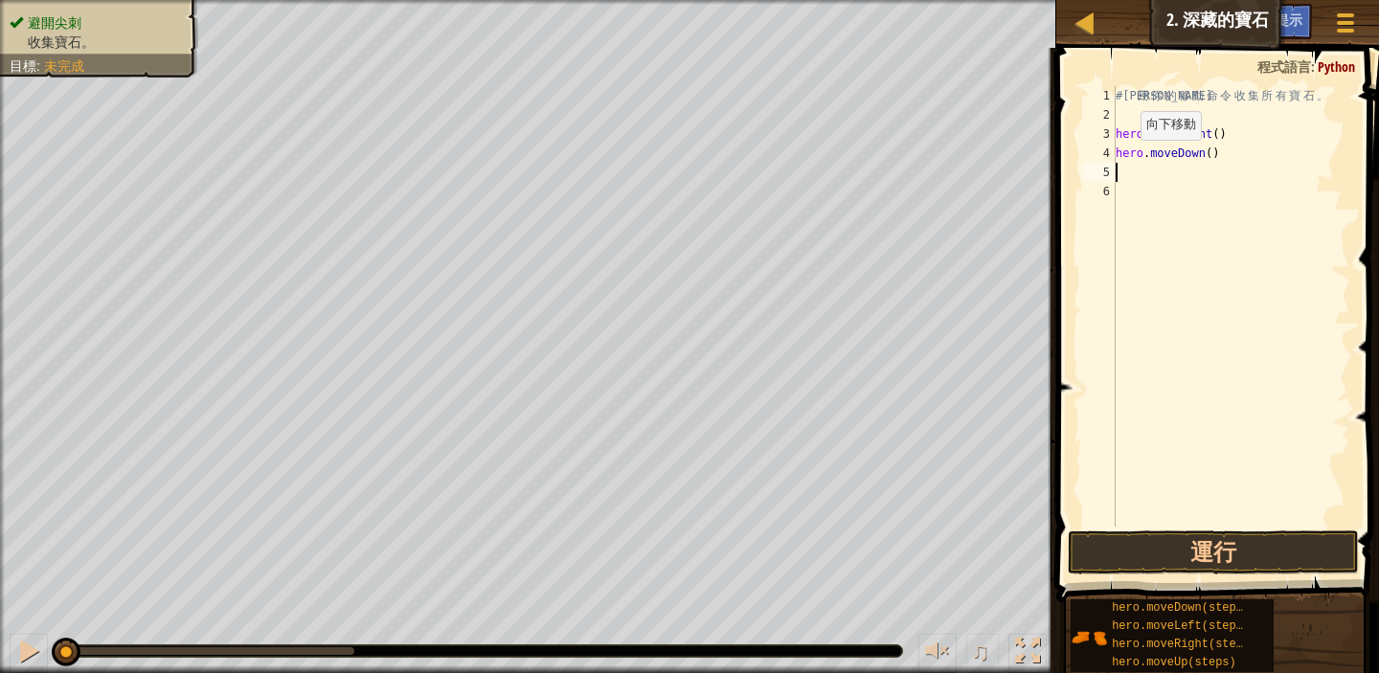
type textarea "m"
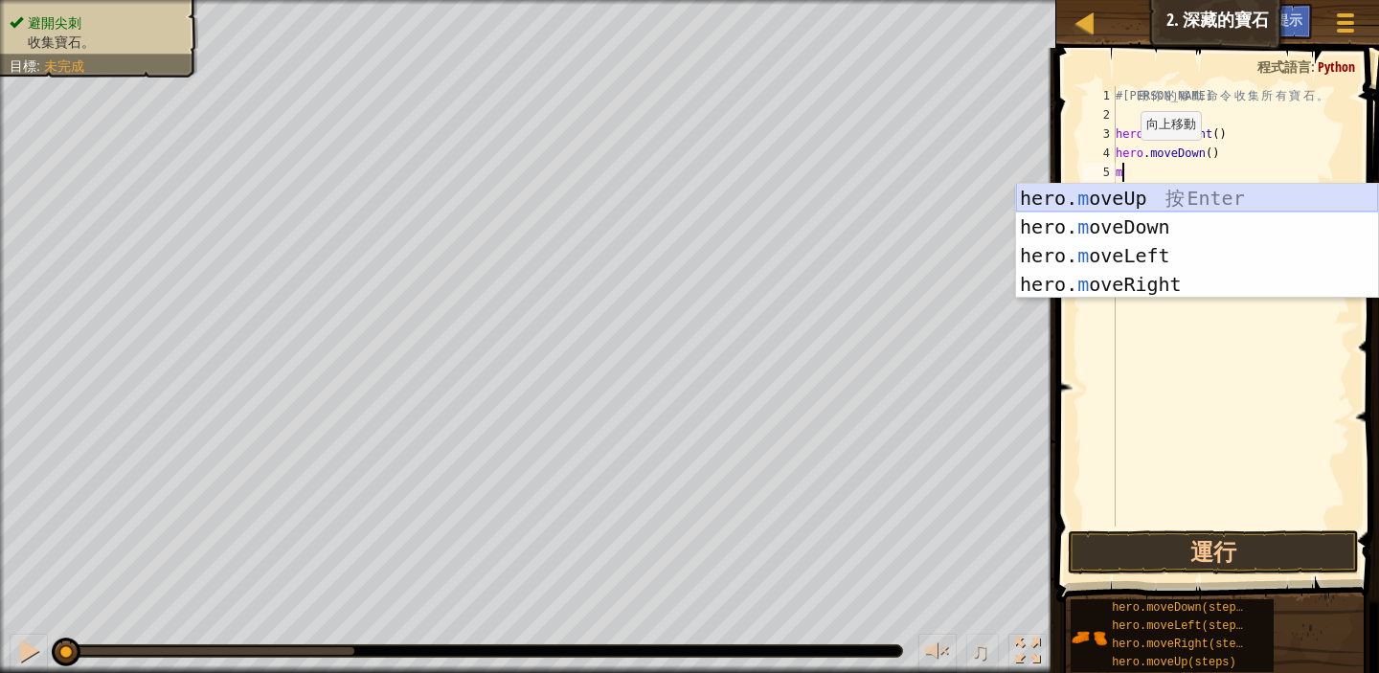
click at [1141, 194] on div "hero. m oveUp 按 Enter hero. m oveDown 按 Enter hero. m oveLeft 按 Enter hero. m o…" at bounding box center [1197, 270] width 362 height 172
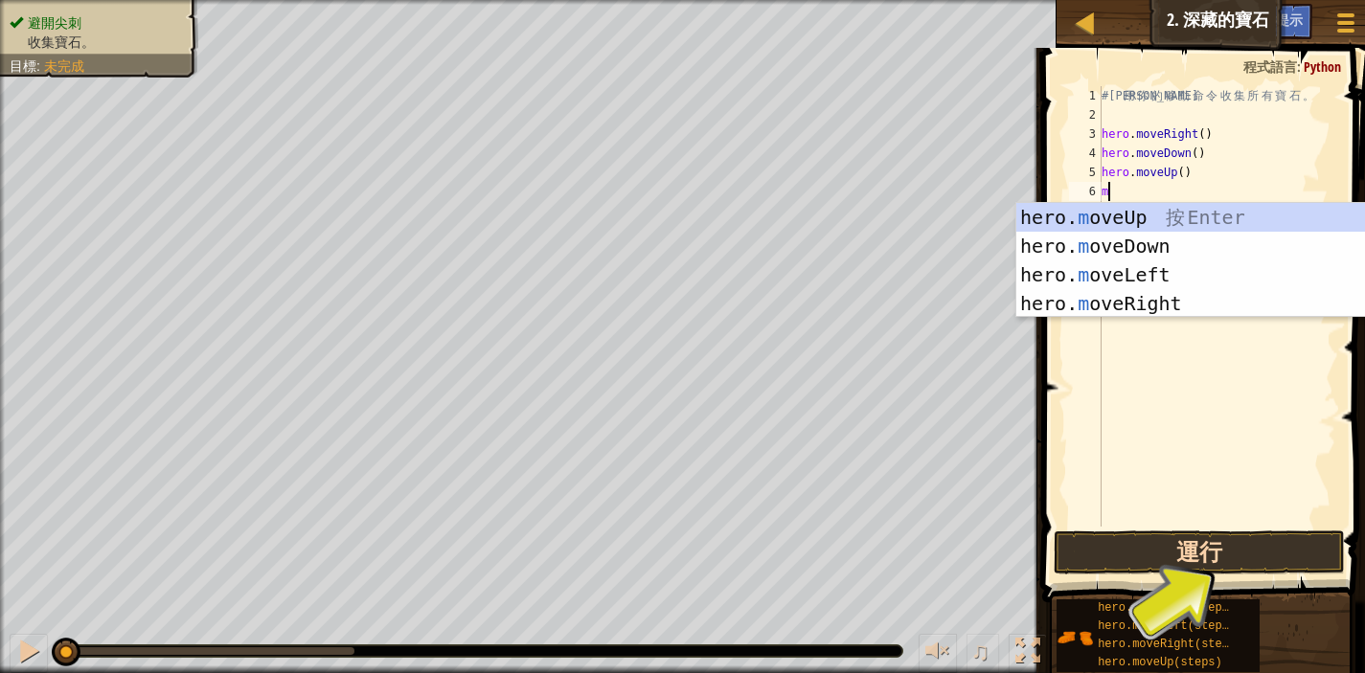
type textarea "m"
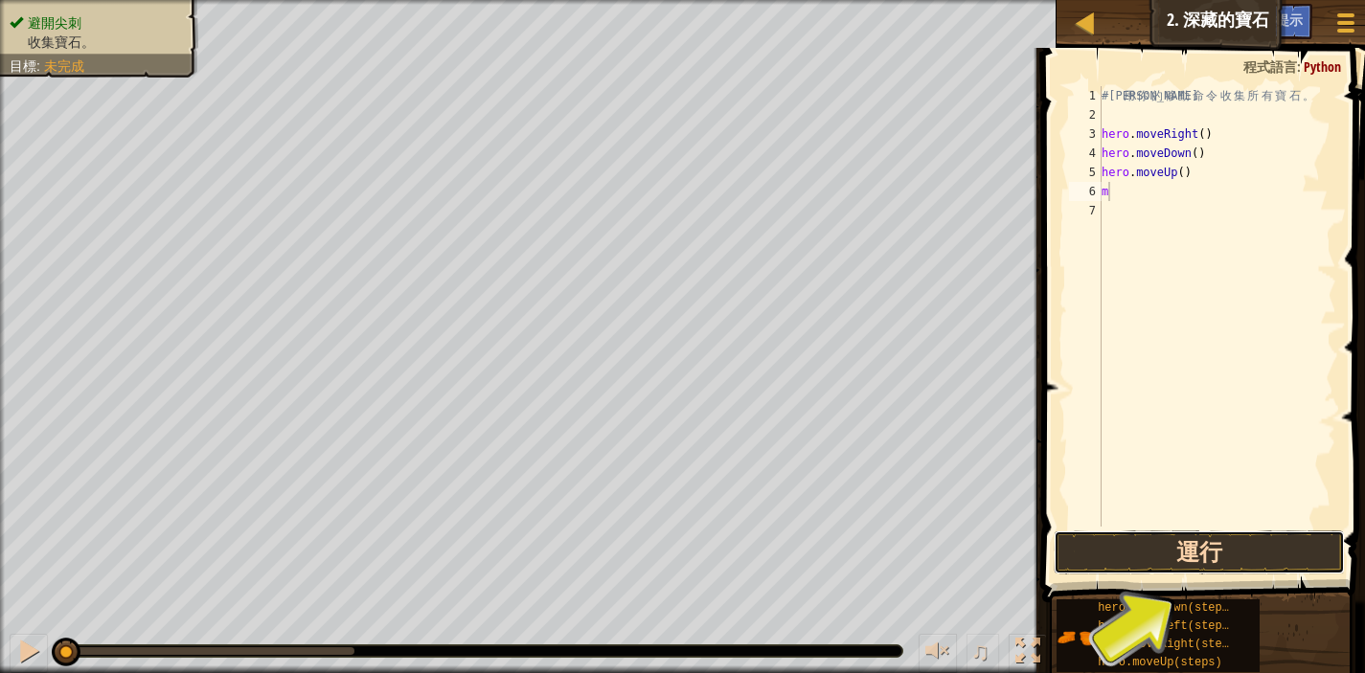
click at [1210, 553] on button "運行" at bounding box center [1199, 553] width 291 height 44
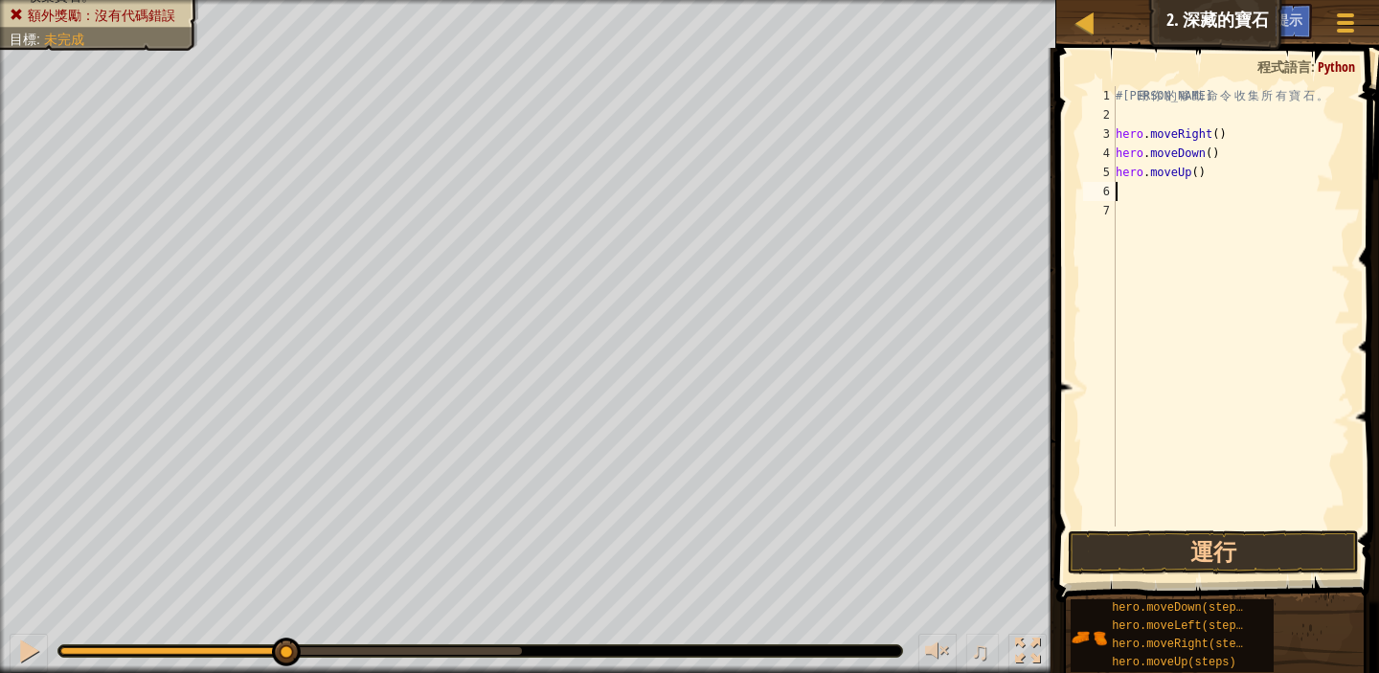
type textarea "m"
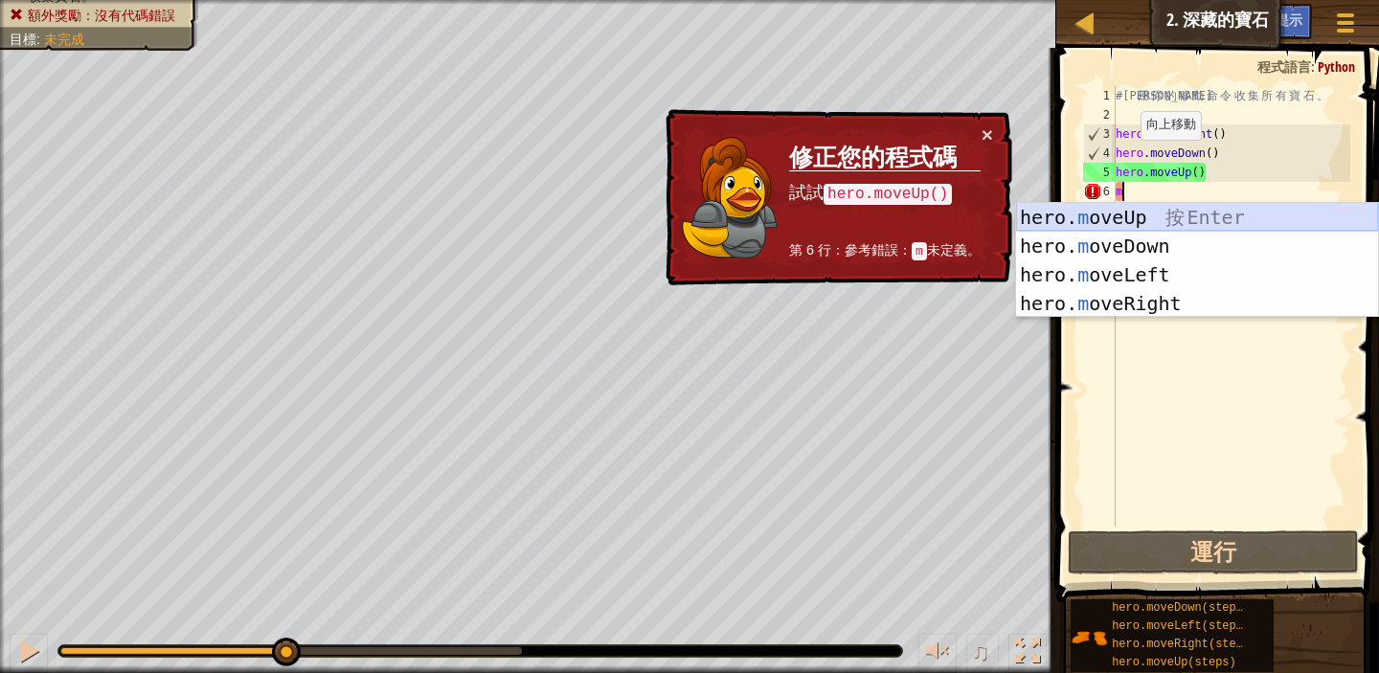
click at [1161, 218] on div "hero. m oveUp 按 Enter hero. m oveDown 按 Enter hero. m oveLeft 按 Enter hero. m o…" at bounding box center [1197, 289] width 362 height 172
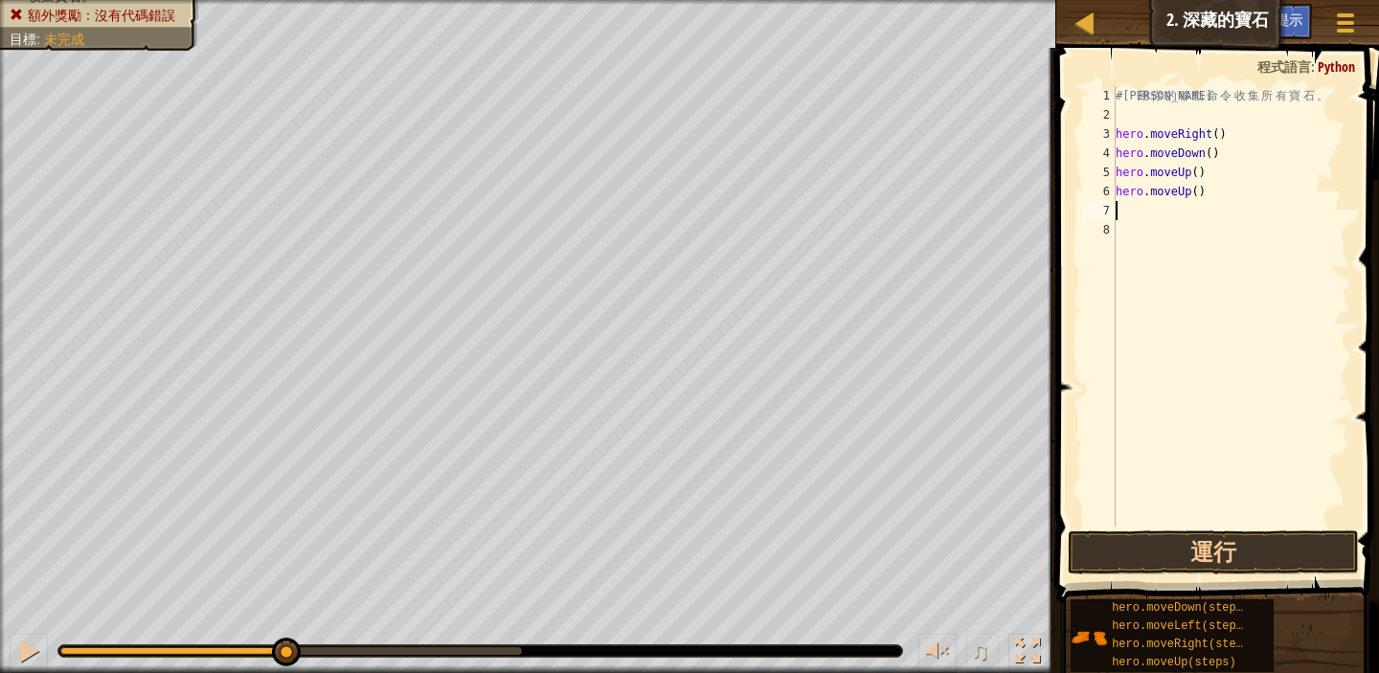
type textarea "m"
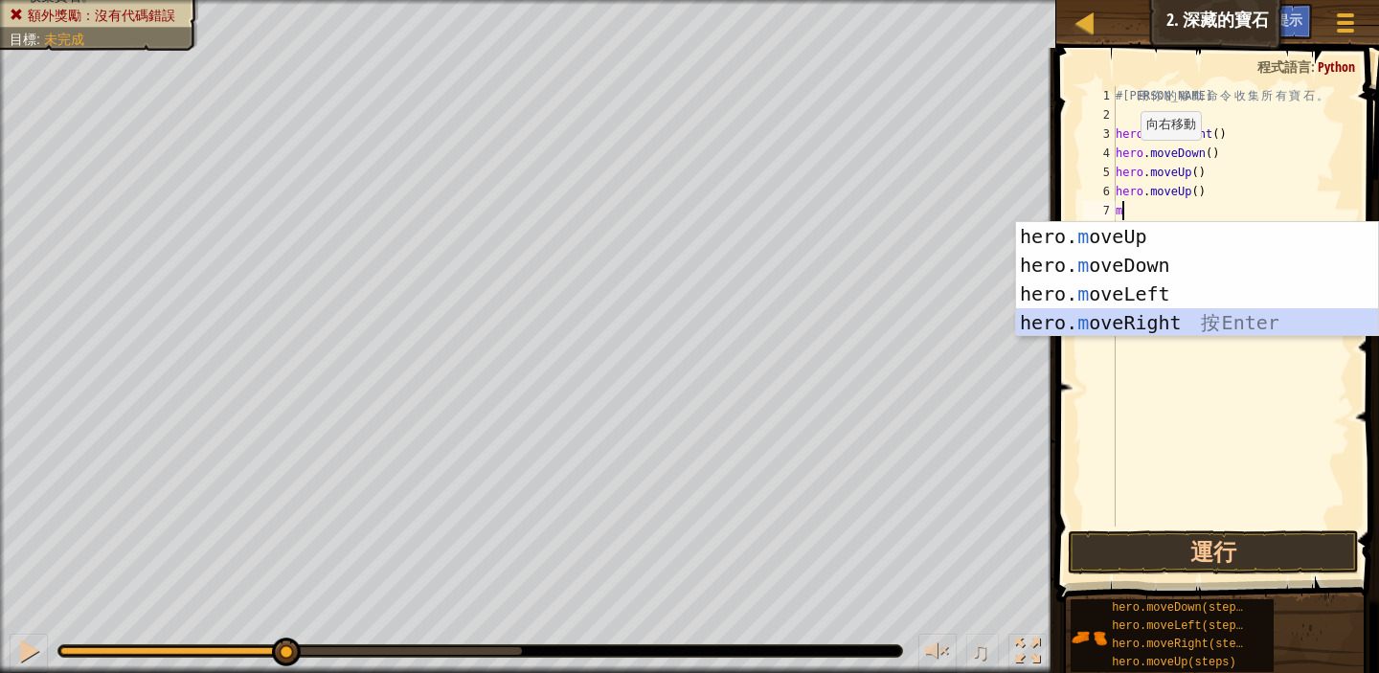
click at [1192, 326] on div "hero. m oveUp 按 Enter hero. m oveDown 按 Enter hero. m oveLeft 按 Enter hero. m o…" at bounding box center [1197, 308] width 362 height 172
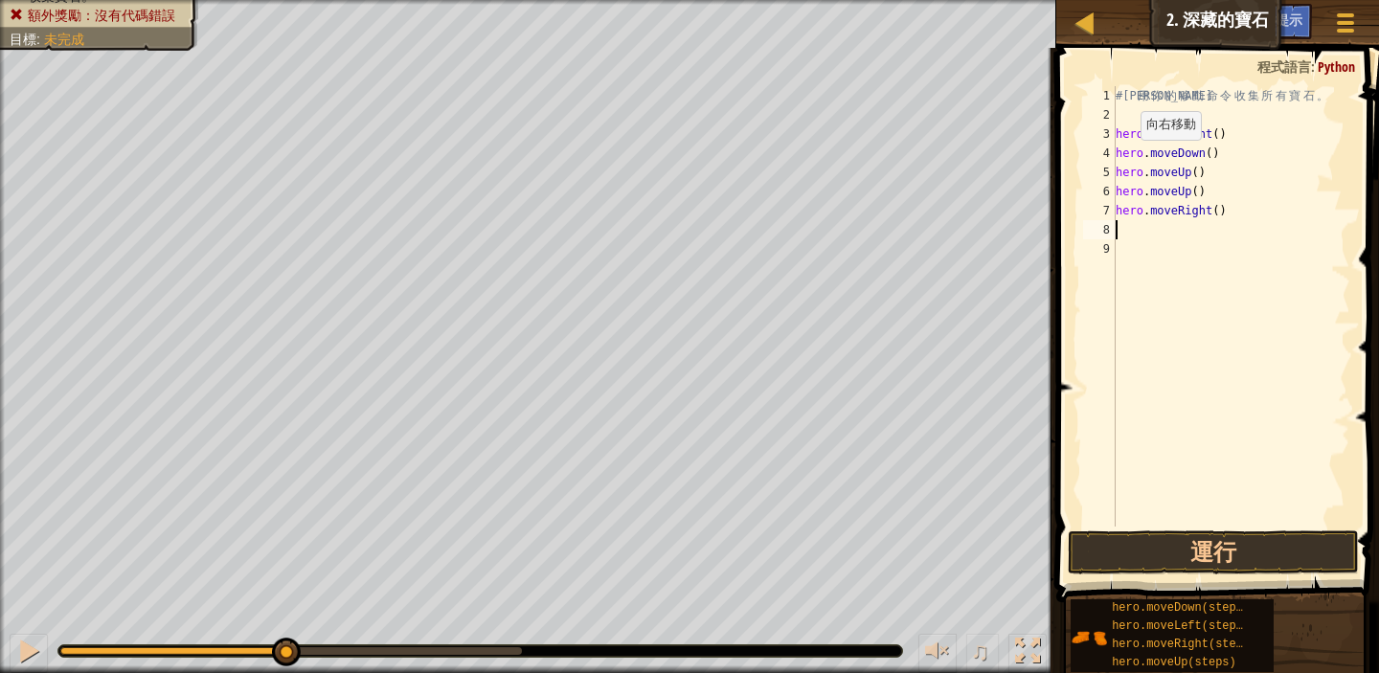
type textarea "m"
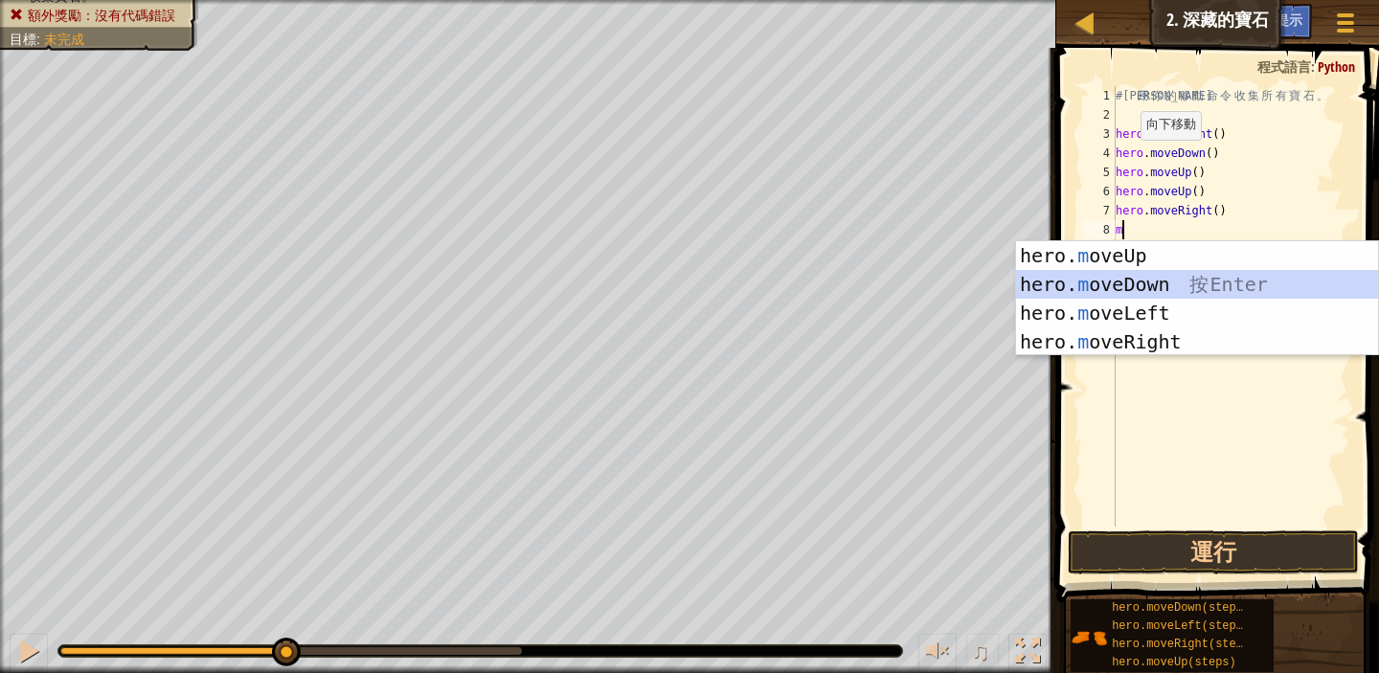
click at [1163, 291] on div "hero. m oveUp 按 Enter hero. m oveDown 按 Enter hero. m oveLeft 按 Enter hero. m o…" at bounding box center [1197, 327] width 362 height 172
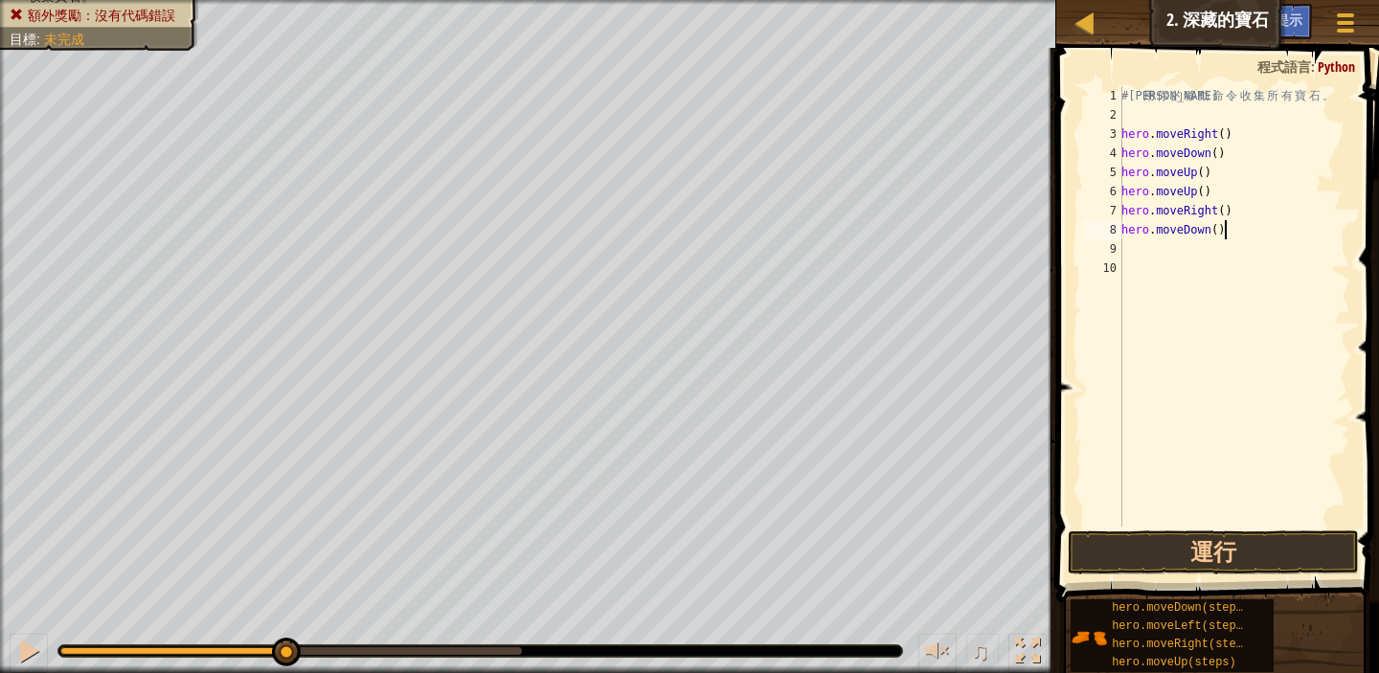
click at [1237, 234] on div "# 利 用 你 的 移 動 命 令 收 集 所 有 寶 石 。 hero . moveRight ( ) hero . moveDown ( ) hero .…" at bounding box center [1234, 325] width 233 height 479
type textarea "h"
click at [1300, 554] on button "運行" at bounding box center [1213, 553] width 291 height 44
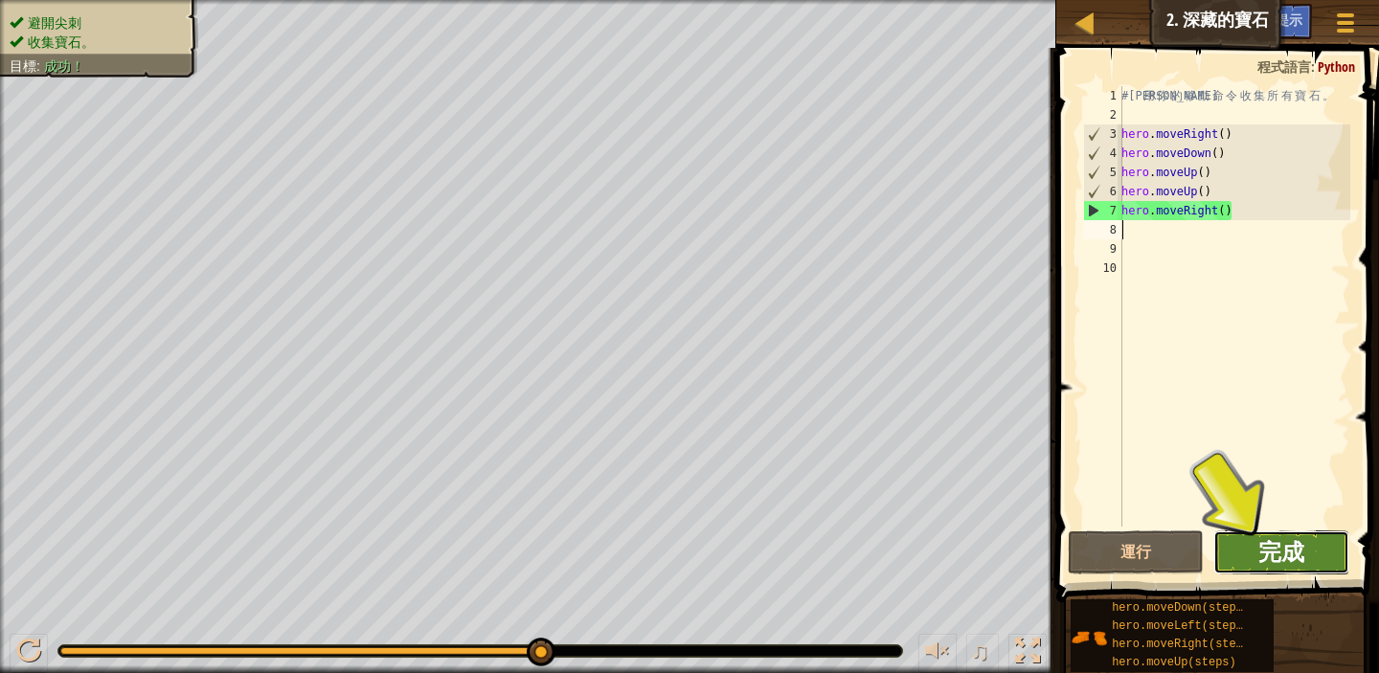
click at [1287, 552] on span "完成" at bounding box center [1282, 551] width 46 height 31
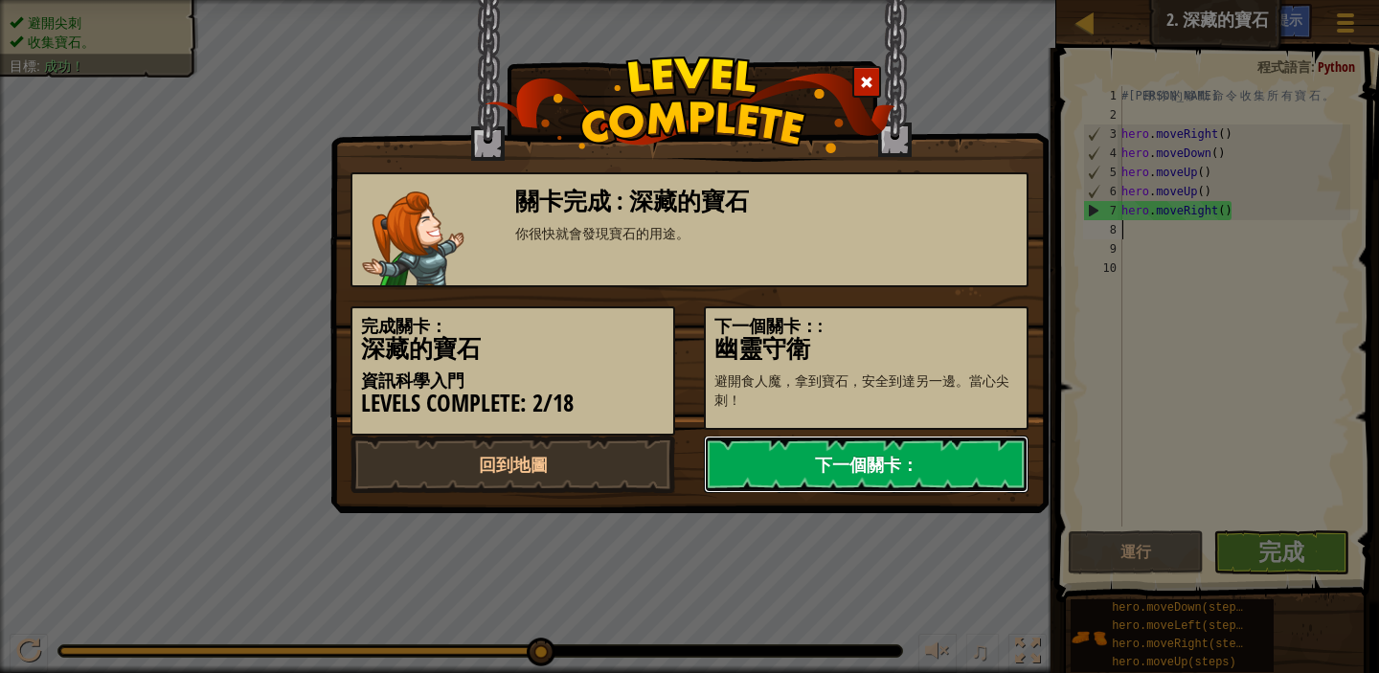
click at [890, 473] on link "下一個關卡：" at bounding box center [866, 464] width 325 height 57
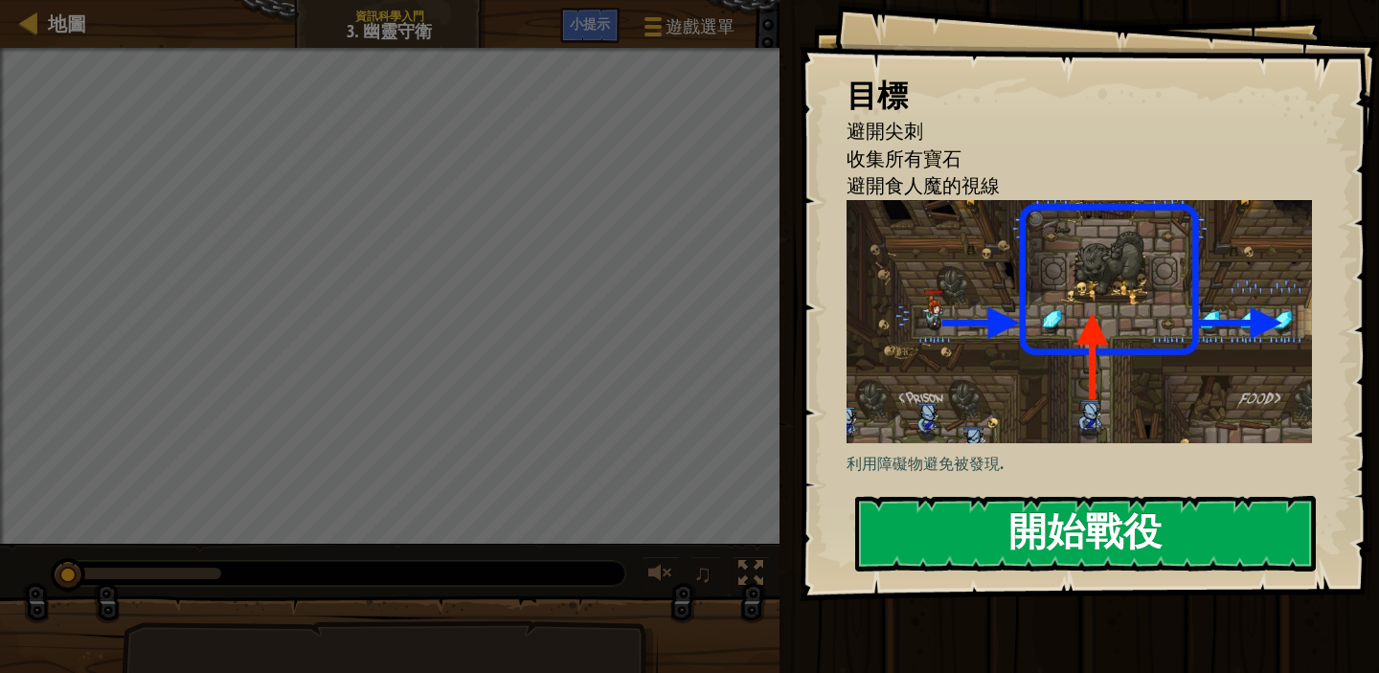
click at [1025, 513] on button "開始戰役" at bounding box center [1085, 534] width 461 height 76
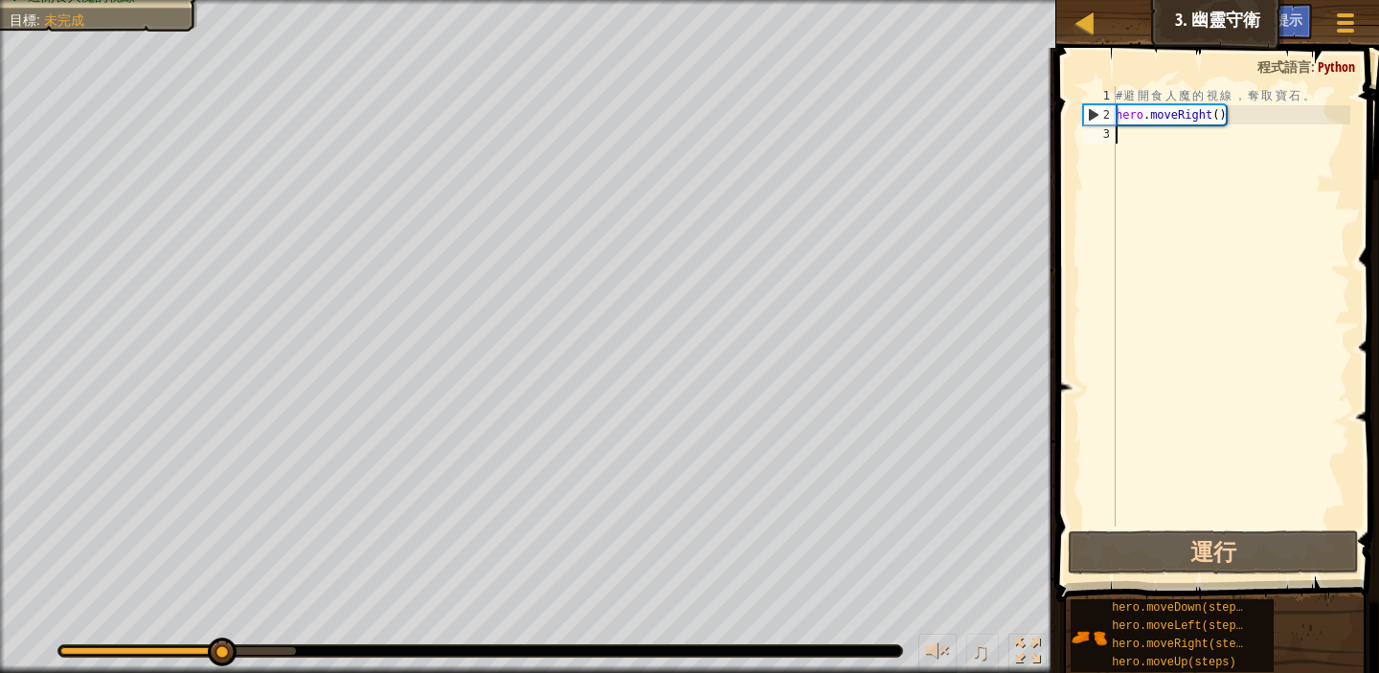
type textarea "m"
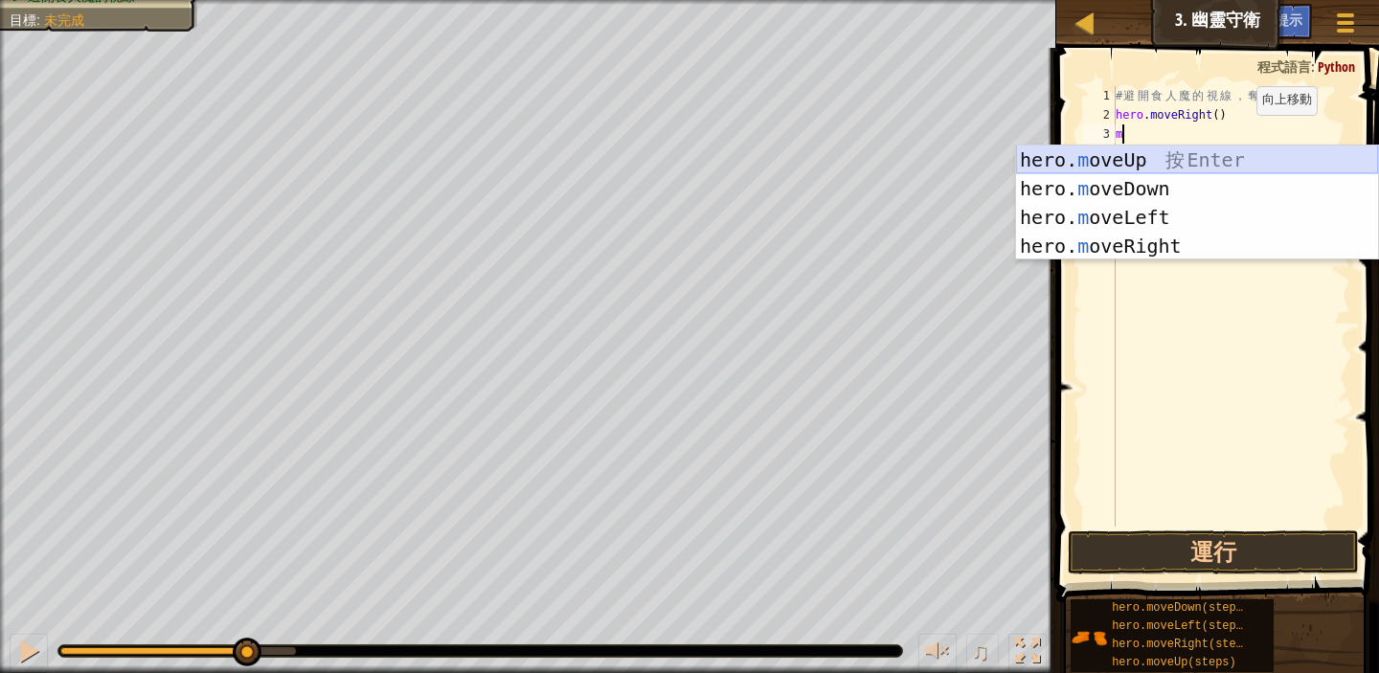
click at [1227, 163] on div "hero. m oveUp 按 Enter hero. m oveDown 按 Enter hero. m oveLeft 按 Enter hero. m o…" at bounding box center [1197, 232] width 362 height 172
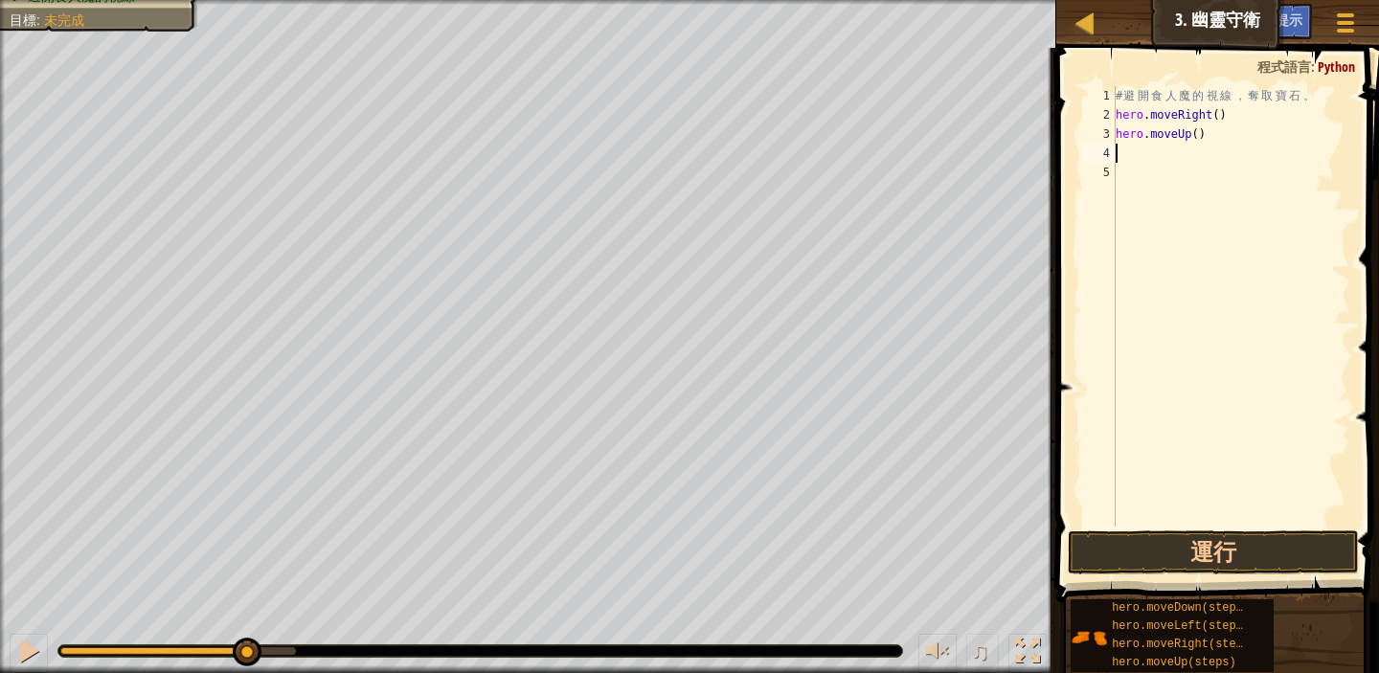
type textarea "m"
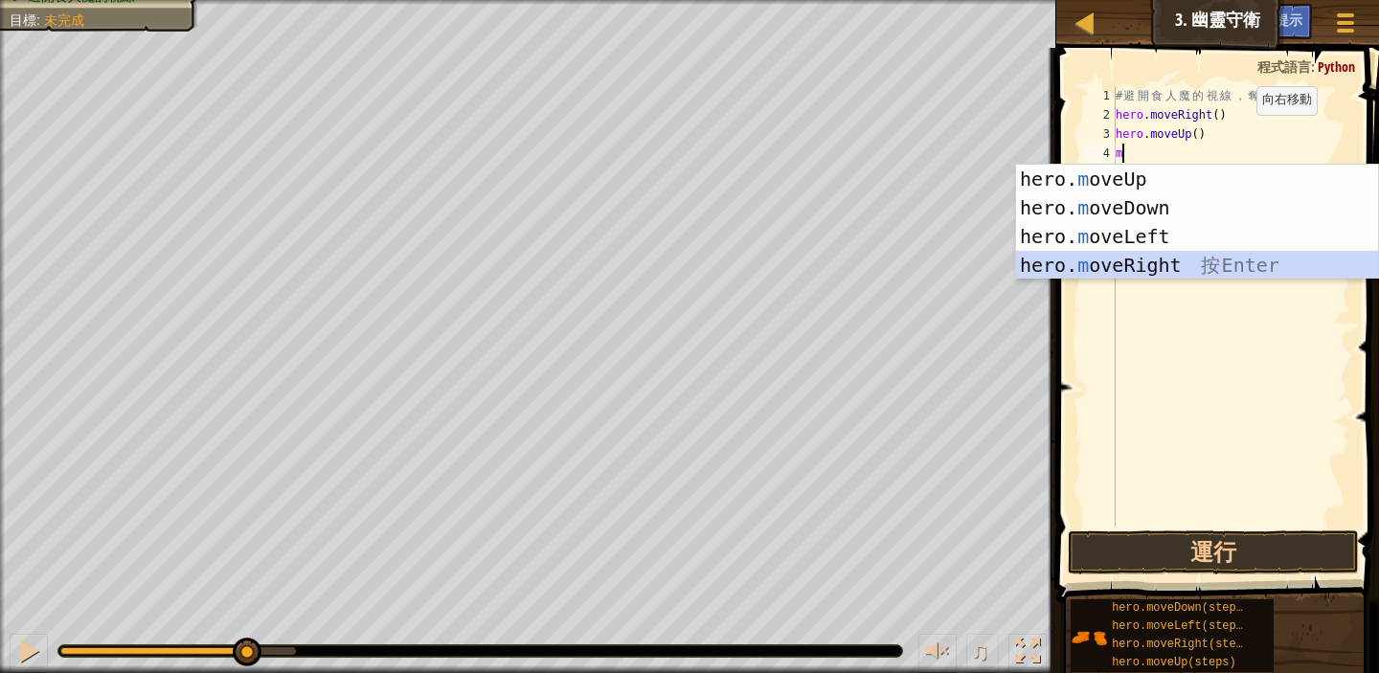
click at [1165, 266] on div "hero. m oveUp 按 Enter hero. m oveDown 按 Enter hero. m oveLeft 按 Enter hero. m o…" at bounding box center [1197, 251] width 362 height 172
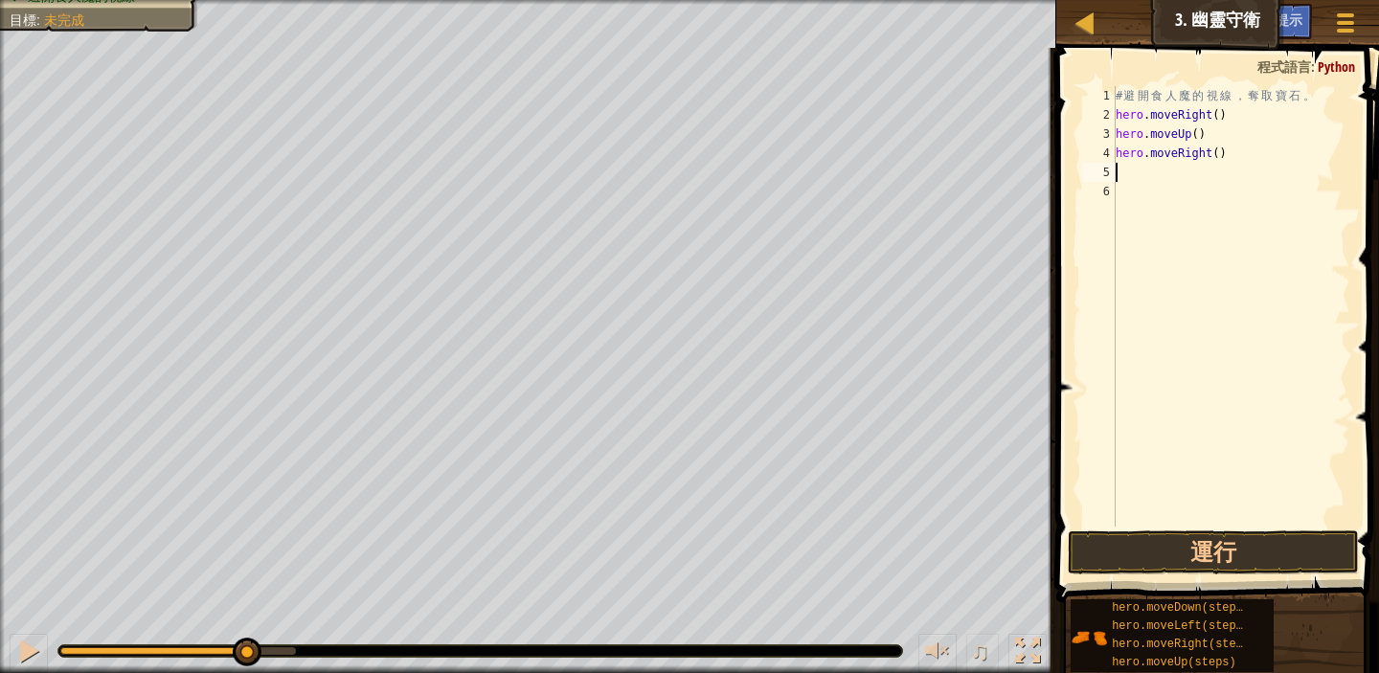
type textarea "m"
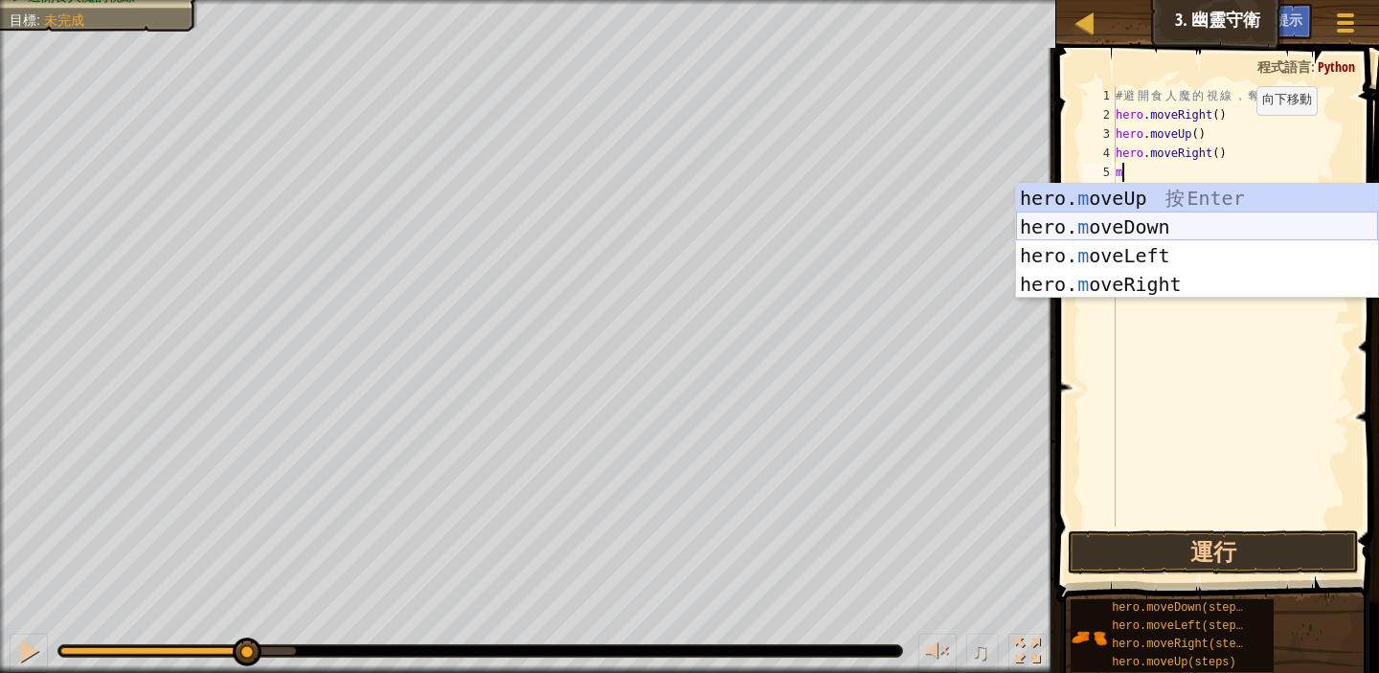
click at [1169, 221] on div "hero. m oveUp 按 Enter hero. m oveDown 按 Enter hero. m oveLeft 按 Enter hero. m o…" at bounding box center [1197, 270] width 362 height 172
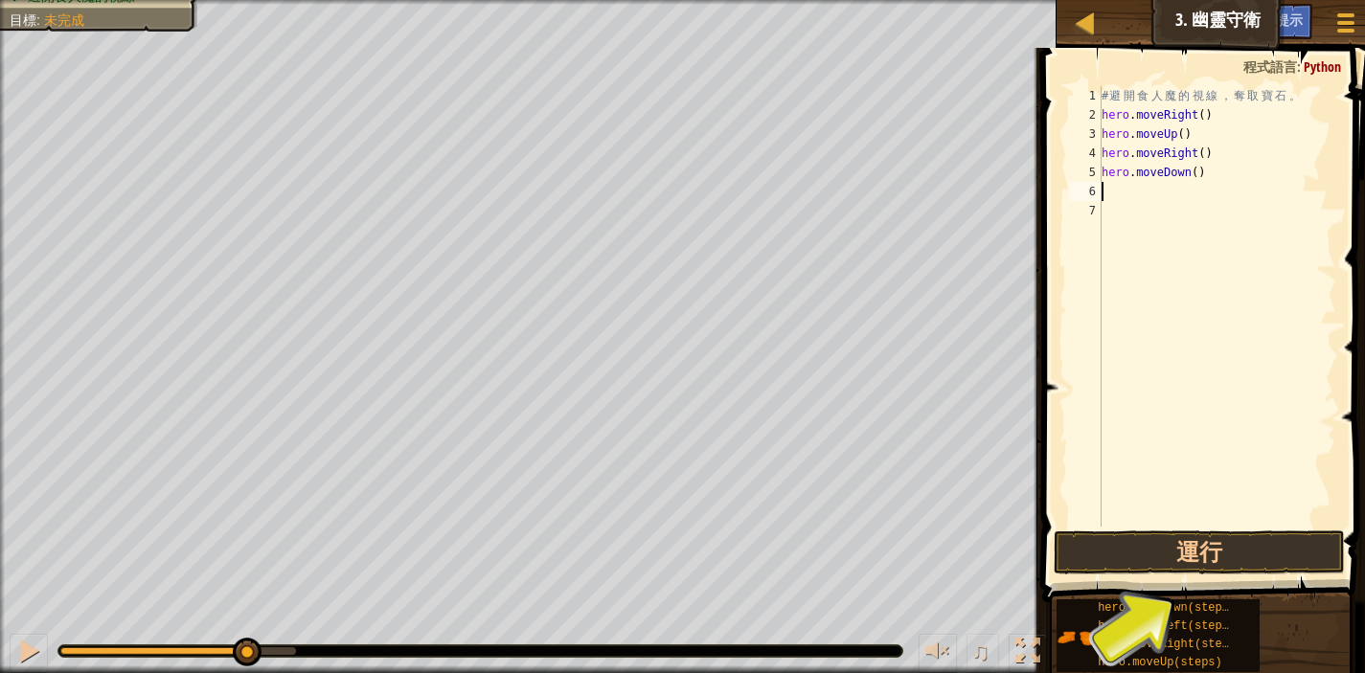
type textarea "m"
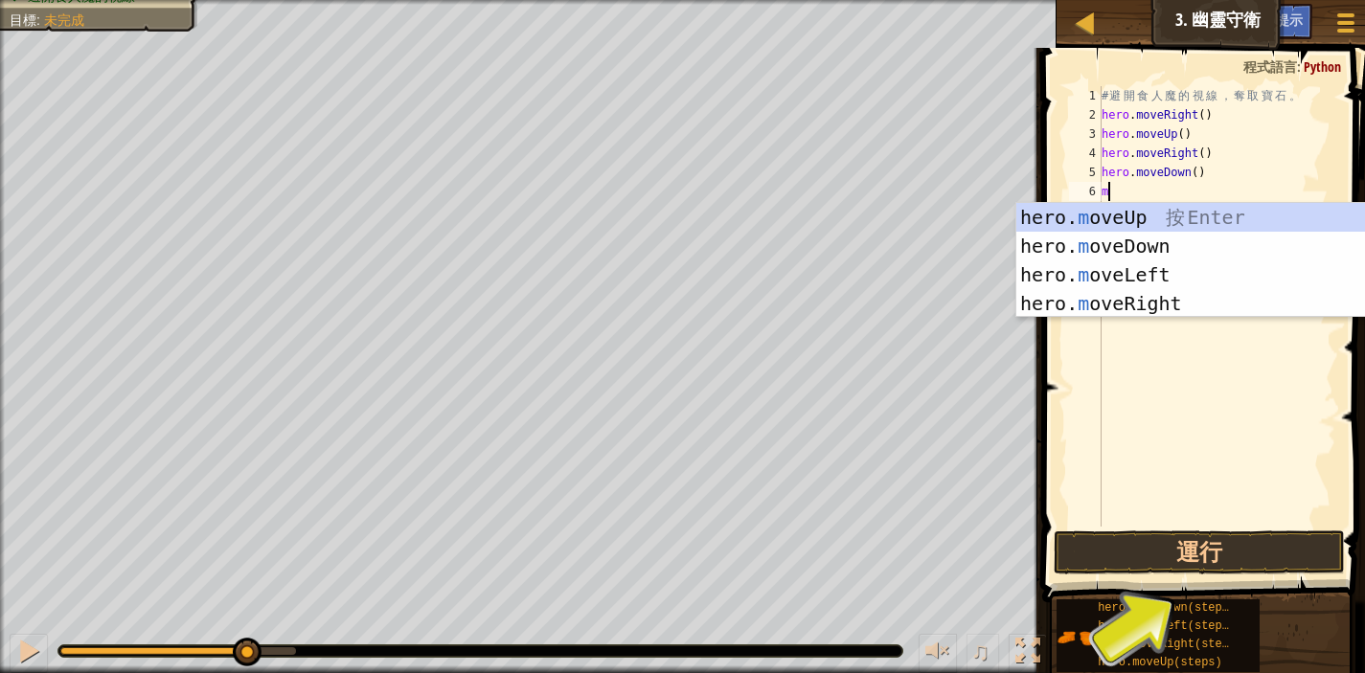
click at [1244, 364] on div "# 避 開 食 人 魔 的 視 線 ， 奪 取 寶 石 。 hero . moveRight ( ) hero . moveUp ( ) hero . mov…" at bounding box center [1217, 325] width 239 height 479
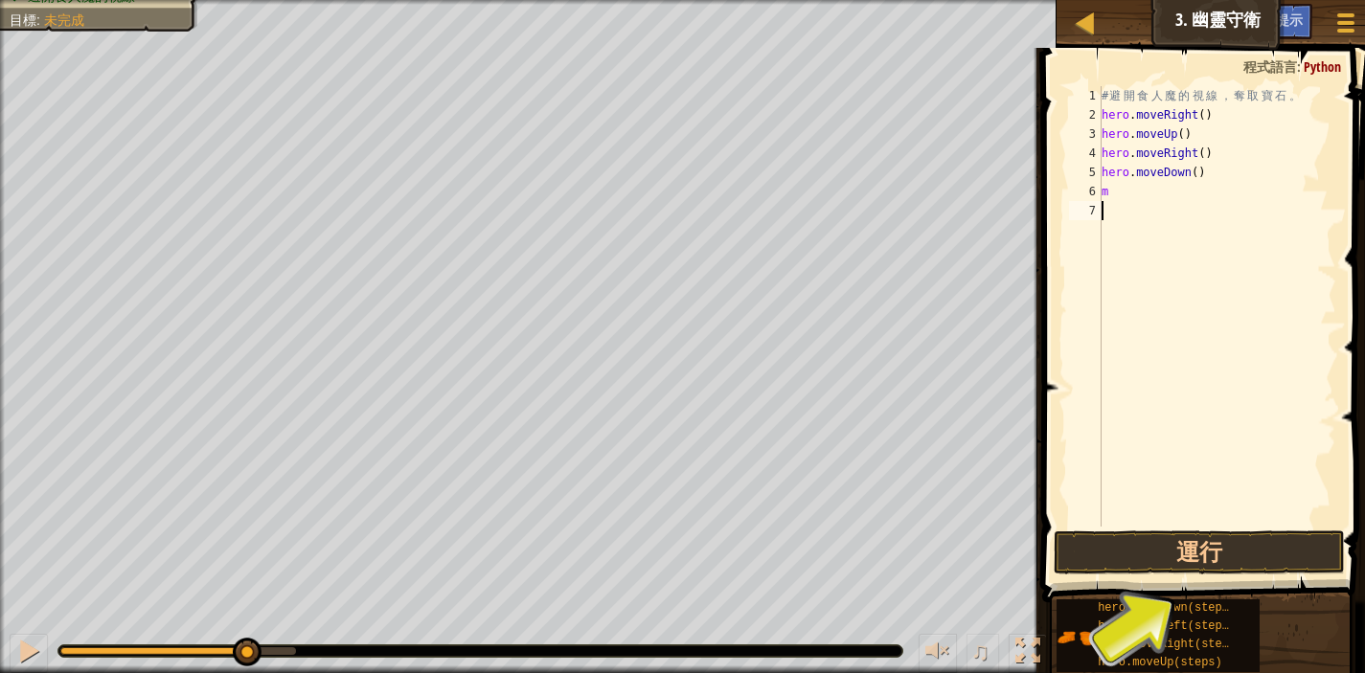
click at [1129, 194] on div "# 避 開 食 人 魔 的 視 線 ， 奪 取 寶 石 。 hero . moveRight ( ) hero . moveUp ( ) hero . mov…" at bounding box center [1217, 325] width 239 height 479
type textarea "m"
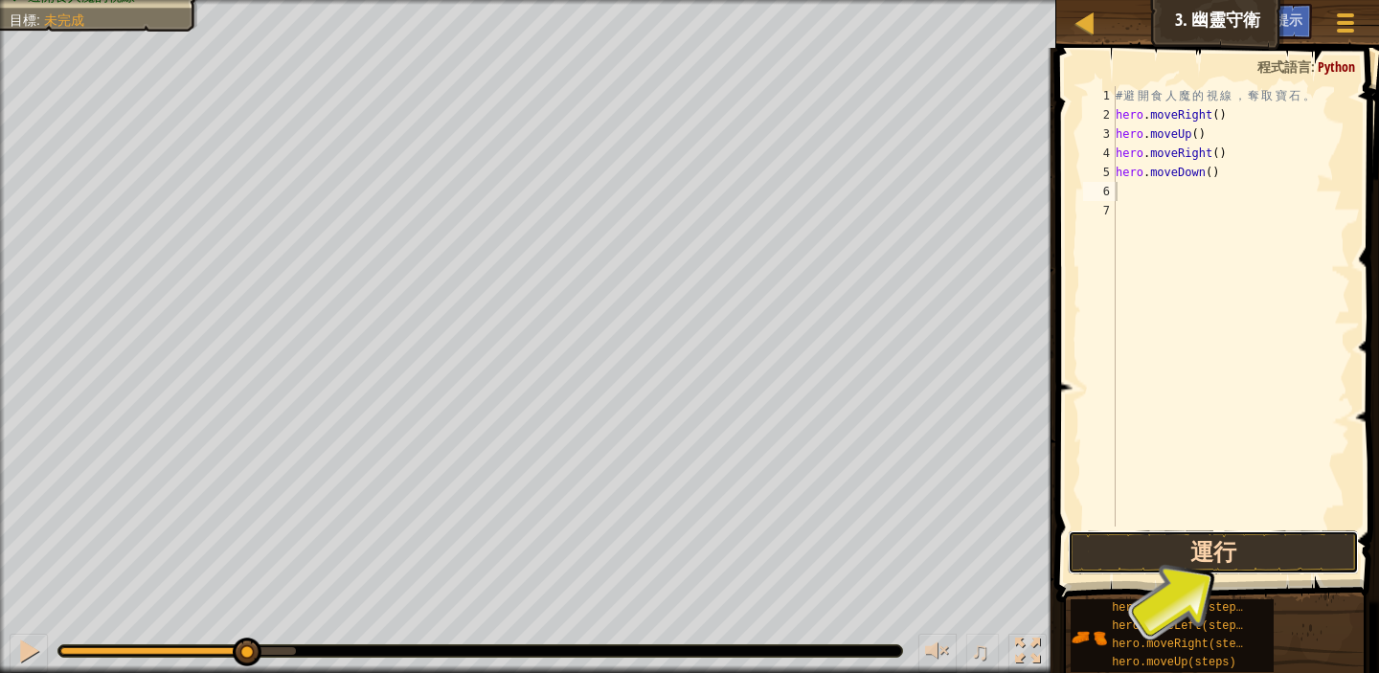
click at [1183, 547] on button "運行" at bounding box center [1213, 553] width 291 height 44
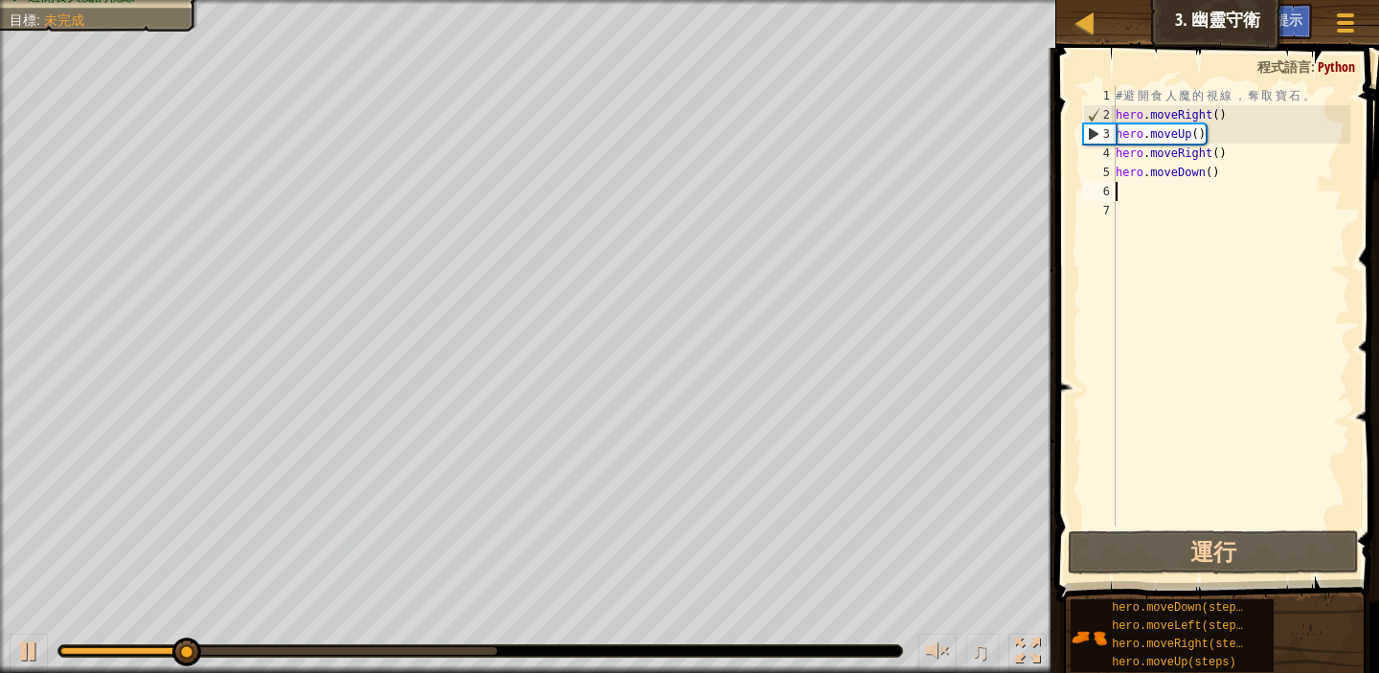
type textarea "m"
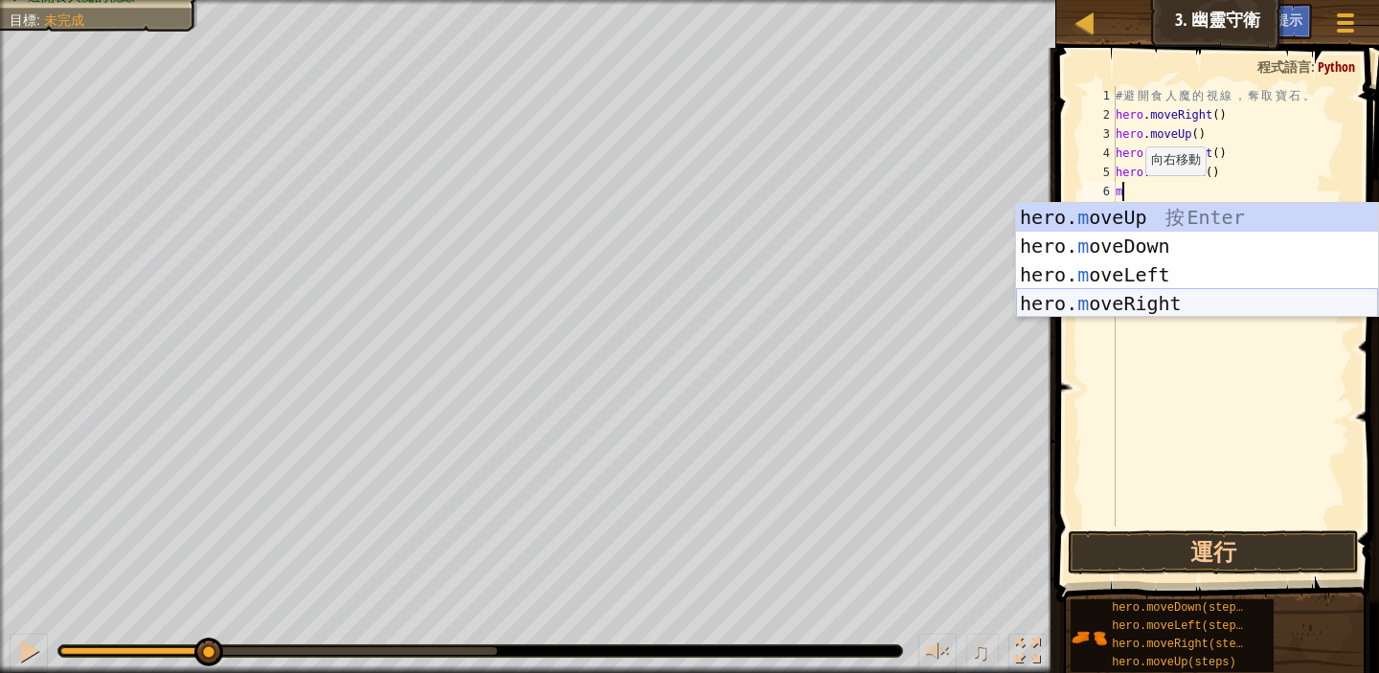
click at [1101, 304] on div "hero. m oveUp 按 Enter hero. m oveDown 按 Enter hero. m oveLeft 按 Enter hero. m o…" at bounding box center [1197, 289] width 362 height 172
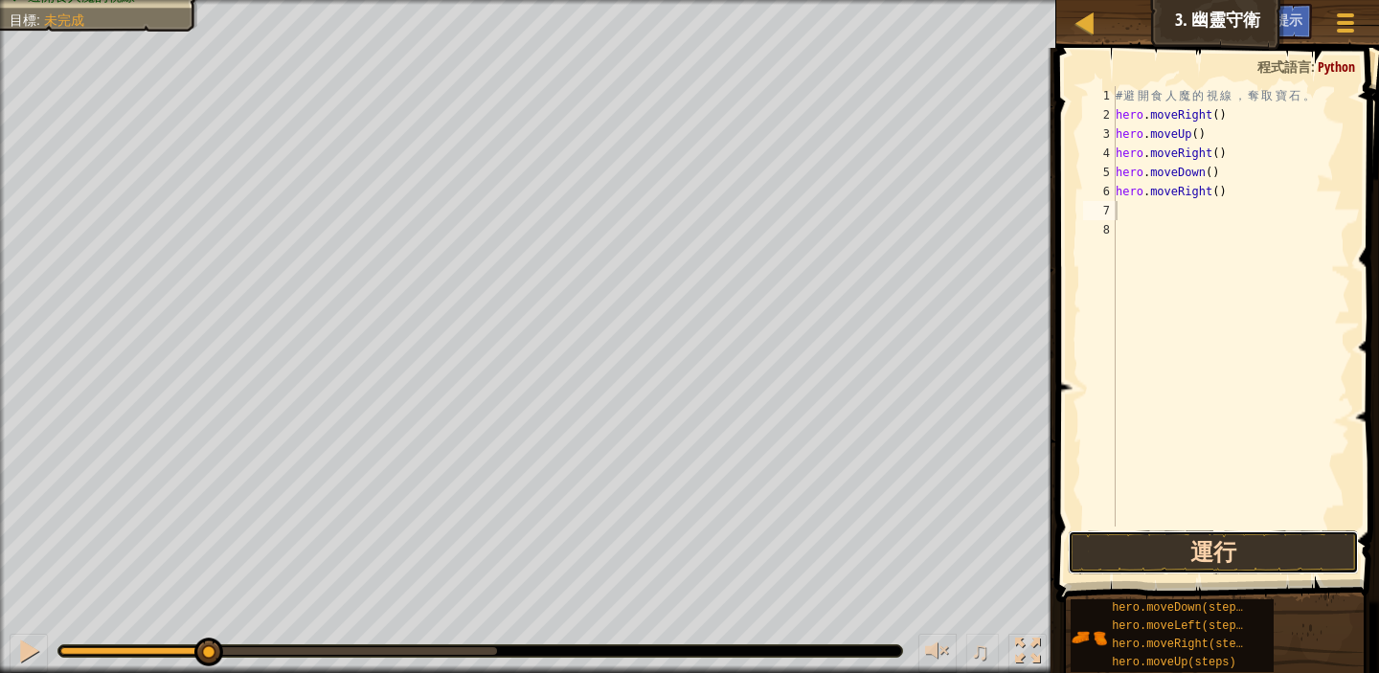
click at [1190, 562] on button "運行" at bounding box center [1213, 553] width 291 height 44
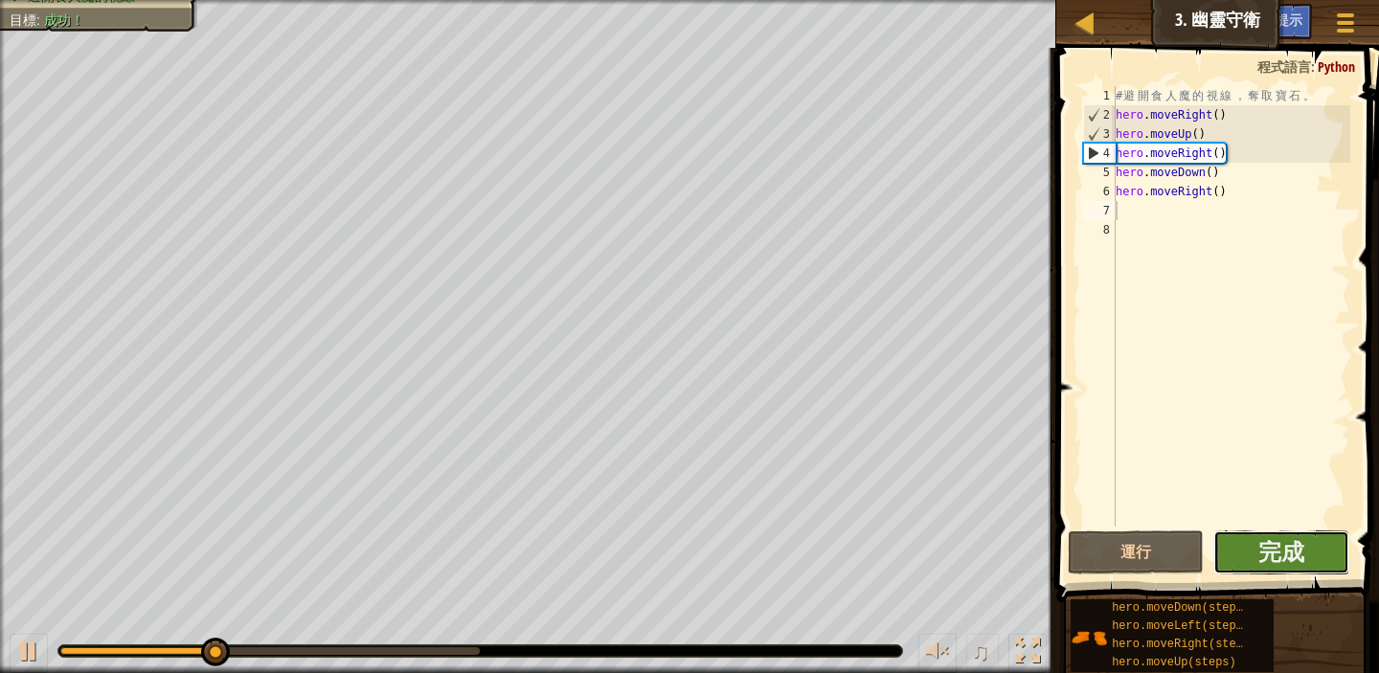
click at [1305, 558] on button "完成" at bounding box center [1282, 553] width 136 height 44
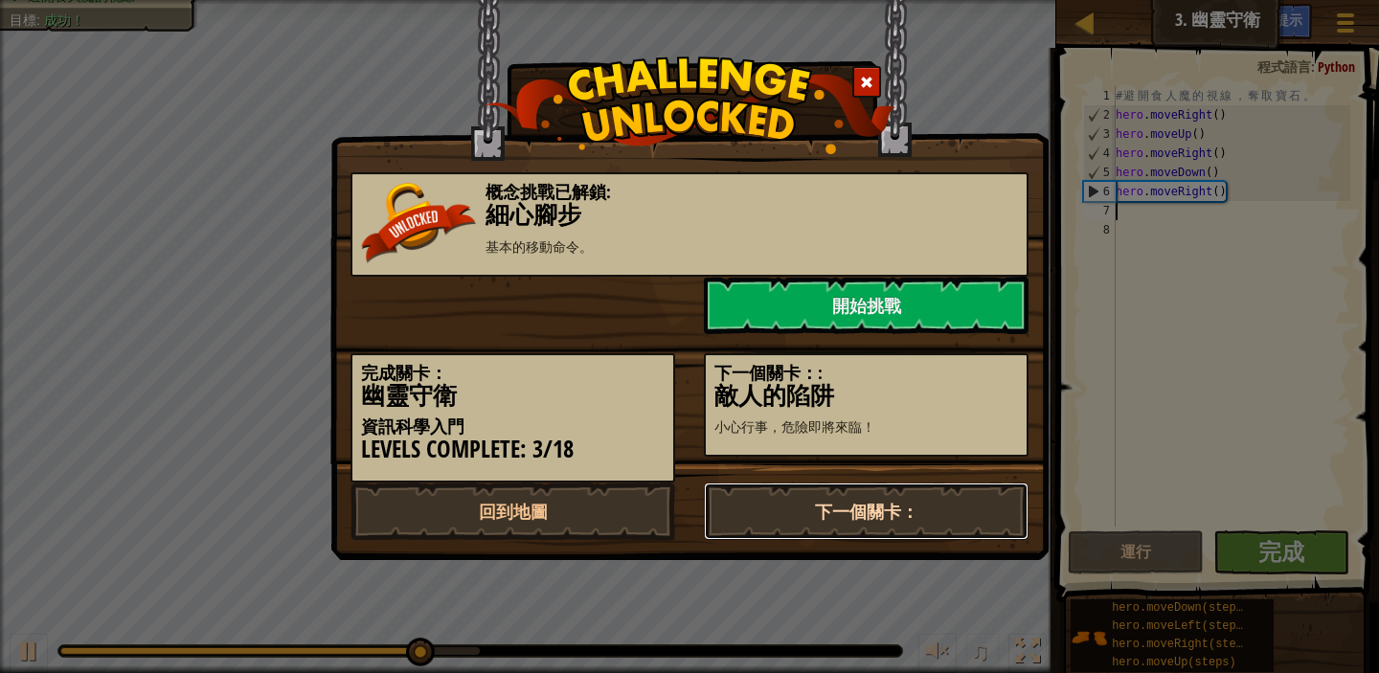
click at [918, 505] on link "下一個關卡：" at bounding box center [866, 511] width 325 height 57
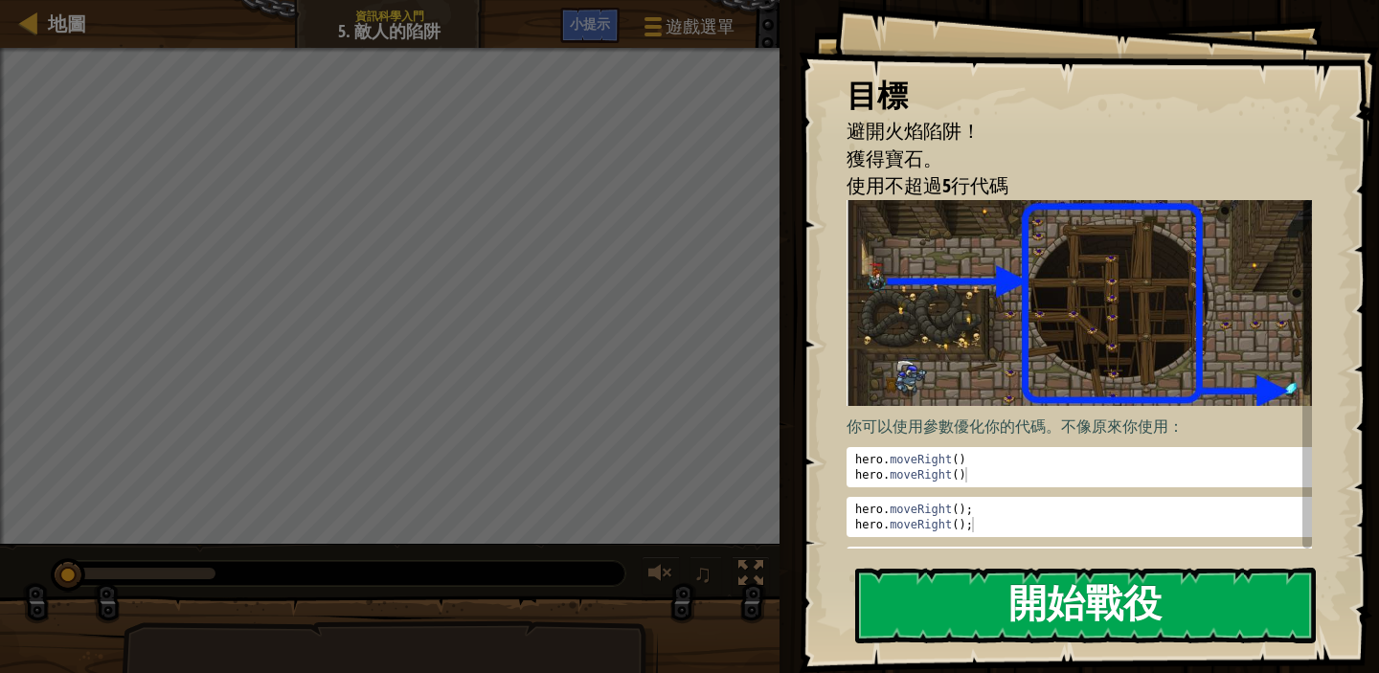
click at [1008, 373] on img at bounding box center [1087, 303] width 480 height 206
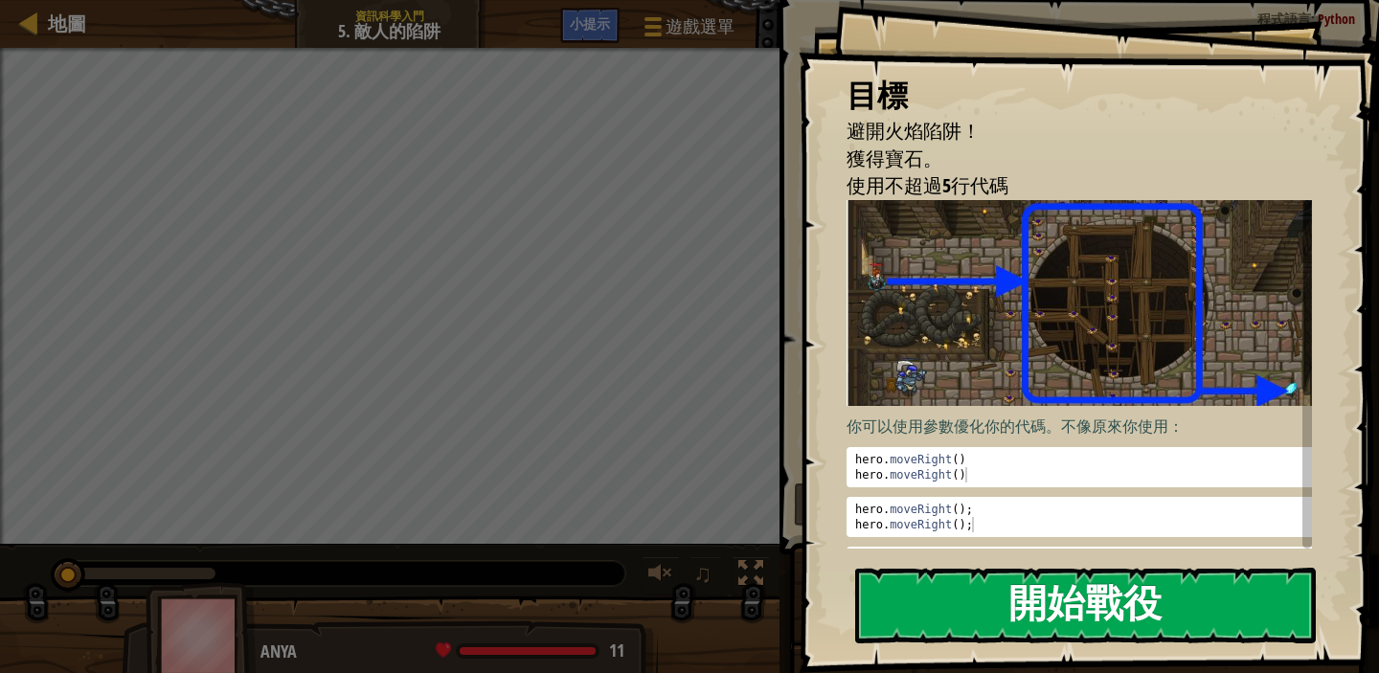
click at [1040, 610] on button "開始戰役" at bounding box center [1085, 606] width 461 height 76
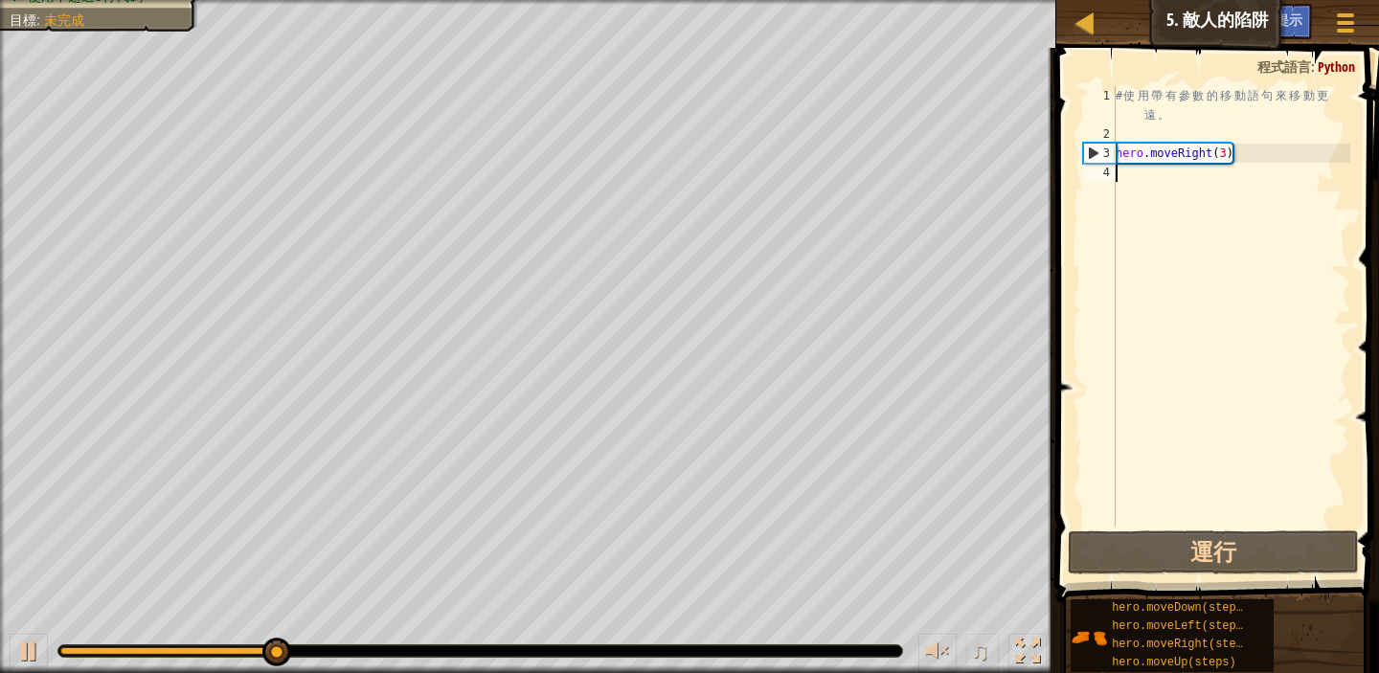
type textarea "m"
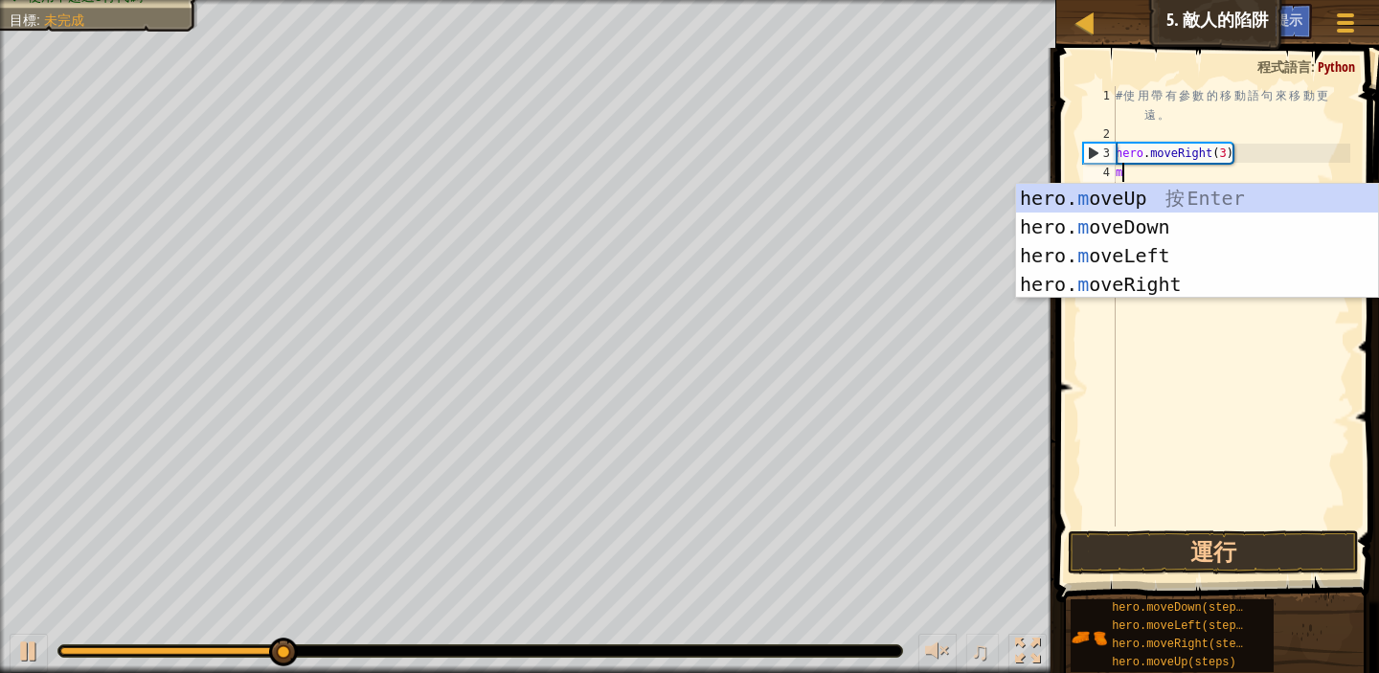
scroll to position [9, 0]
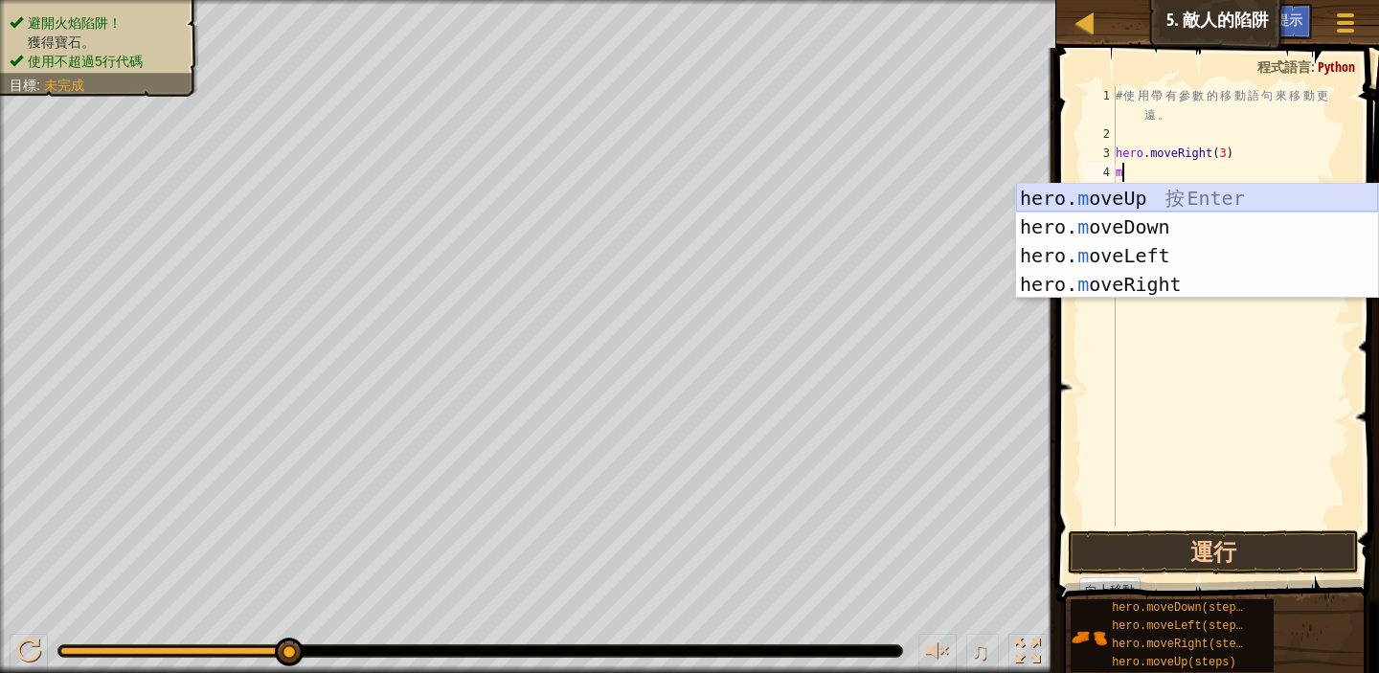
click at [1165, 189] on div "hero. m oveUp 按 Enter hero. m oveDown 按 Enter hero. m oveLeft 按 Enter hero. m o…" at bounding box center [1197, 270] width 362 height 172
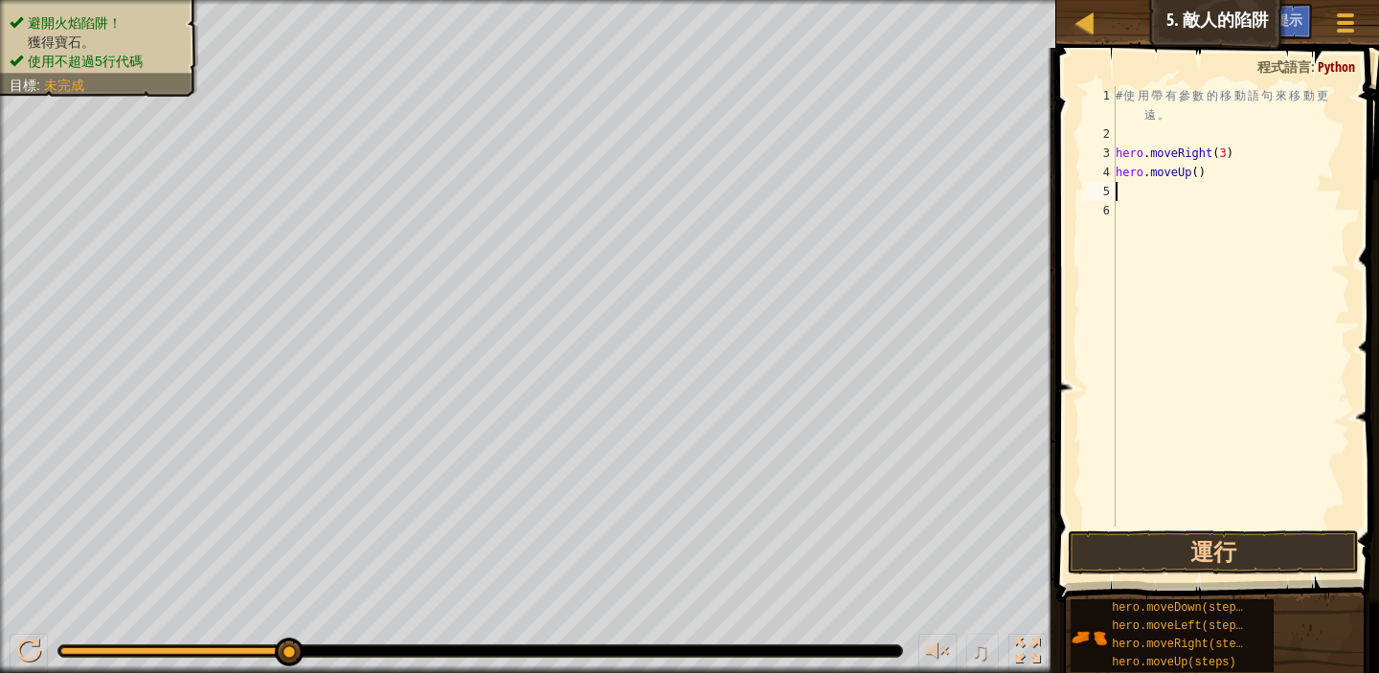
type textarea "m"
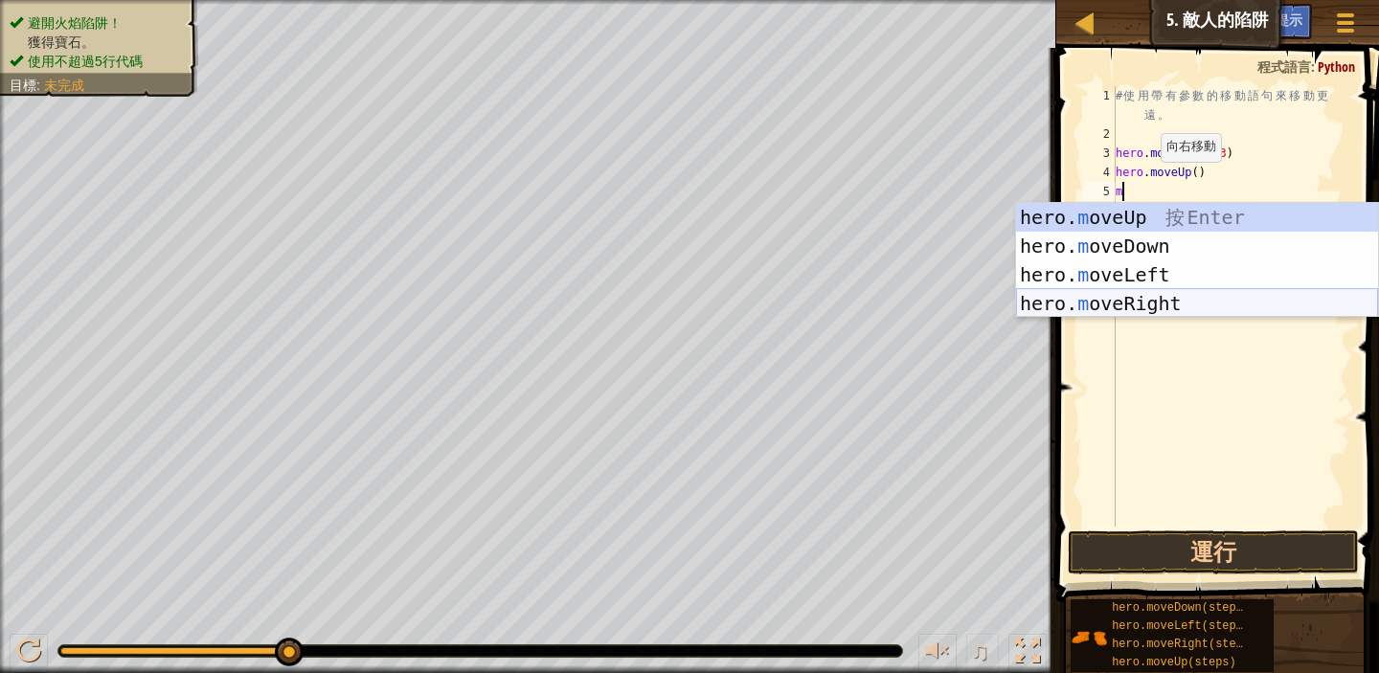
click at [1186, 298] on div "hero. m oveUp 按 Enter hero. m oveDown 按 Enter hero. m oveLeft 按 Enter hero. m o…" at bounding box center [1197, 289] width 362 height 172
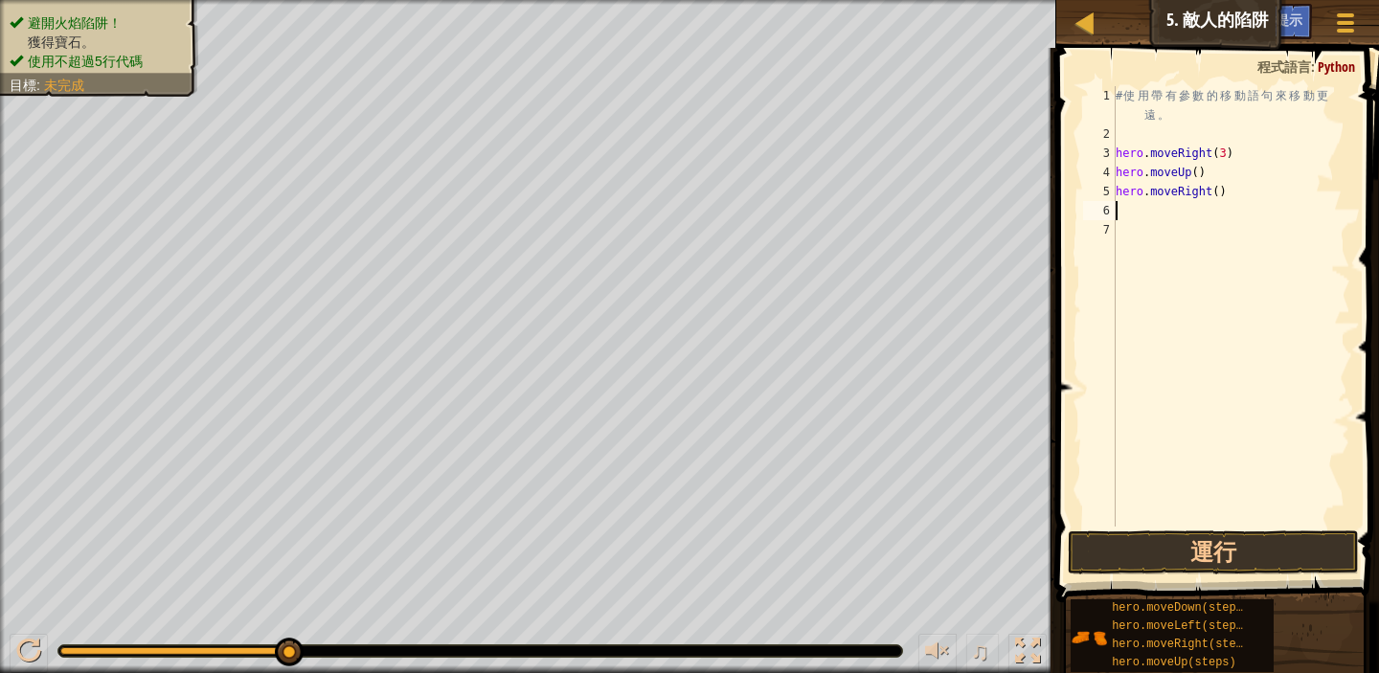
type textarea "m"
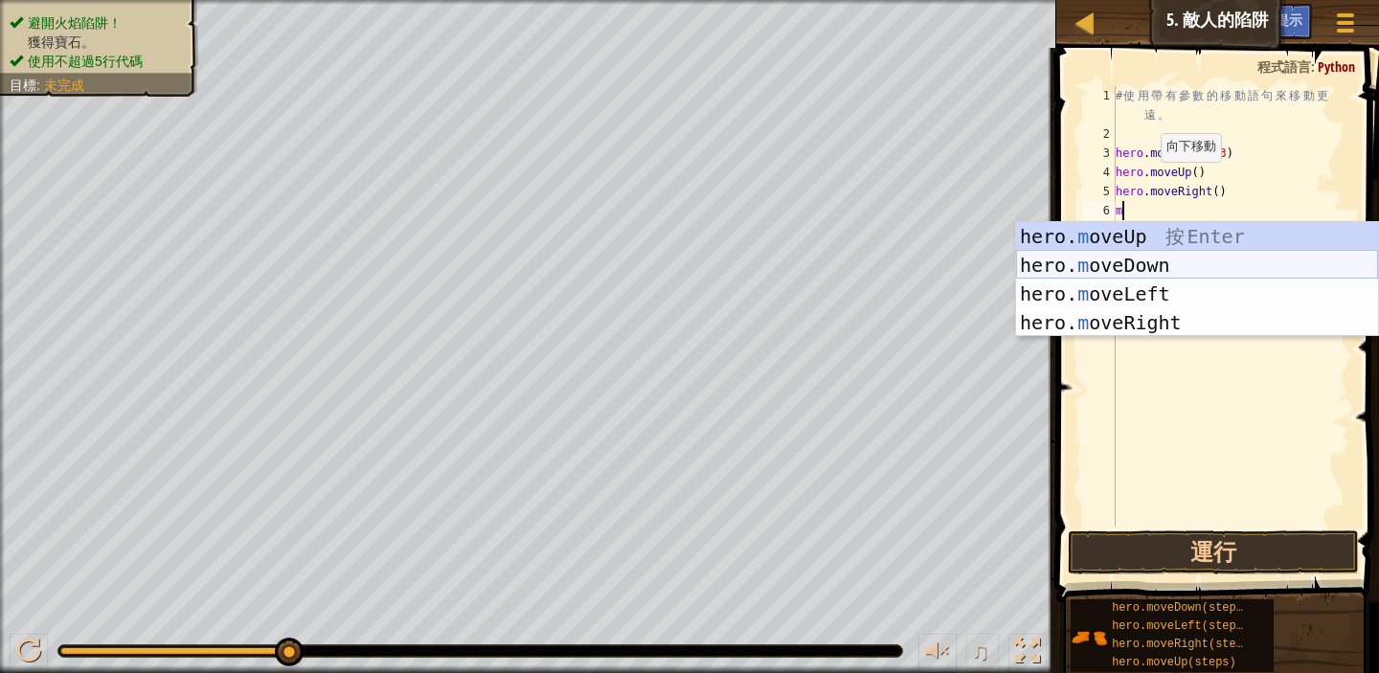
click at [1164, 265] on div "hero. m oveUp 按 Enter hero. m oveDown 按 Enter hero. m oveLeft 按 Enter hero. m o…" at bounding box center [1197, 308] width 362 height 172
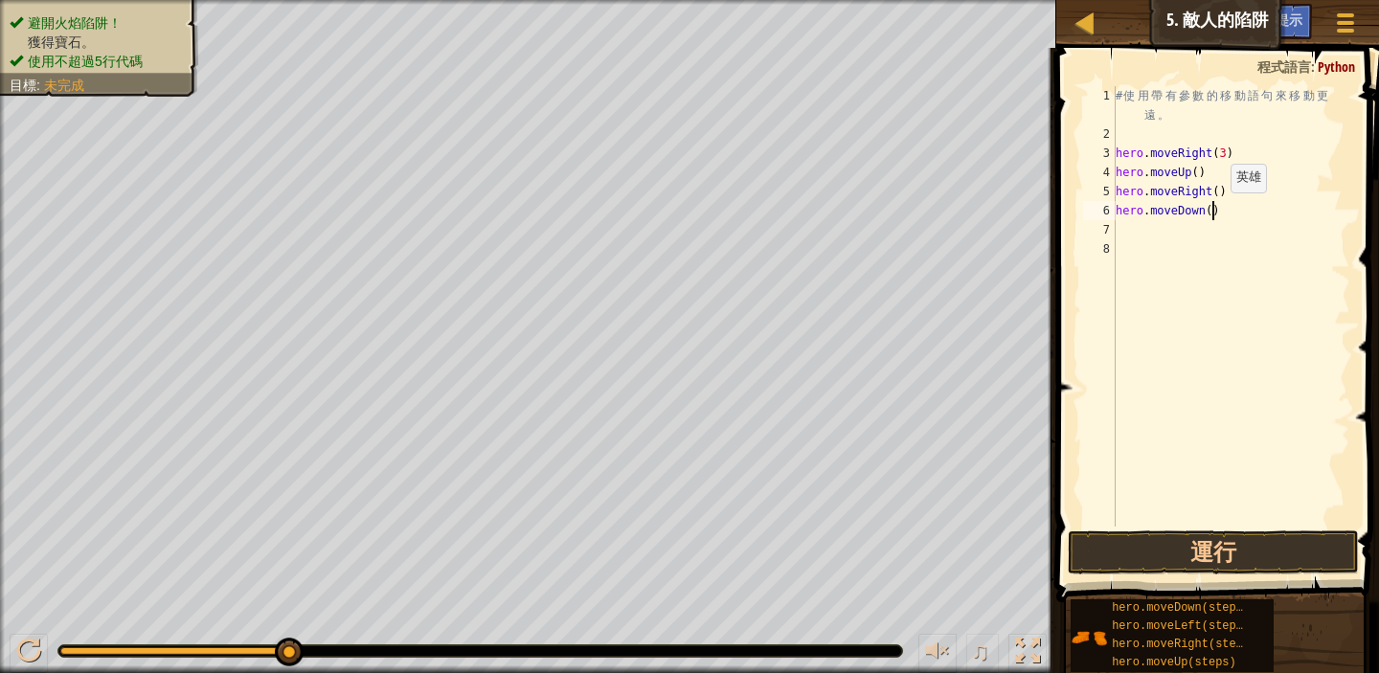
click at [1215, 211] on div "# 使 用 帶 有 參 數 的 移 動 語 句 來 移 動 更 遠 。 hero . moveRight ( 3 ) hero . moveUp ( ) he…" at bounding box center [1231, 335] width 239 height 498
type textarea "hero.moveDown(3)"
click at [1269, 540] on button "運行" at bounding box center [1213, 553] width 291 height 44
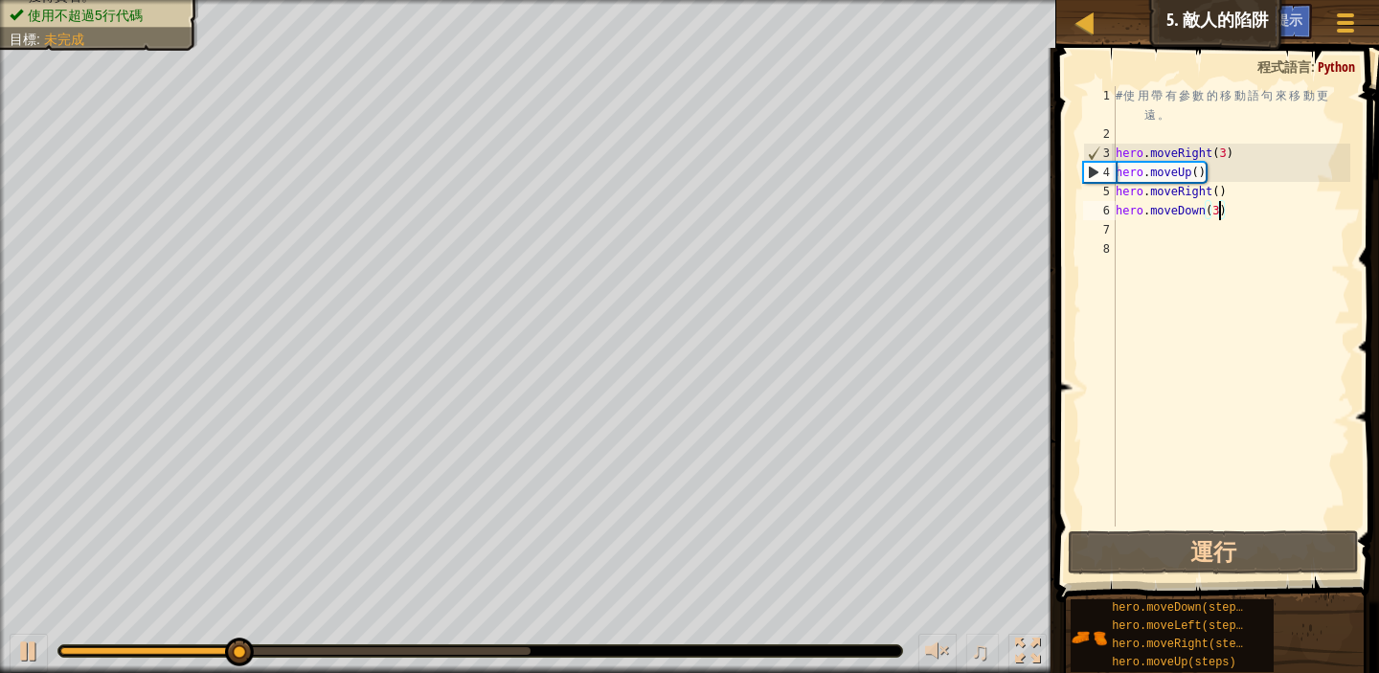
click at [1133, 228] on div "# 使 用 帶 有 參 數 的 移 動 語 句 來 移 動 更 遠 。 hero . moveRight ( 3 ) hero . moveUp ( ) he…" at bounding box center [1231, 335] width 239 height 498
type textarea "m"
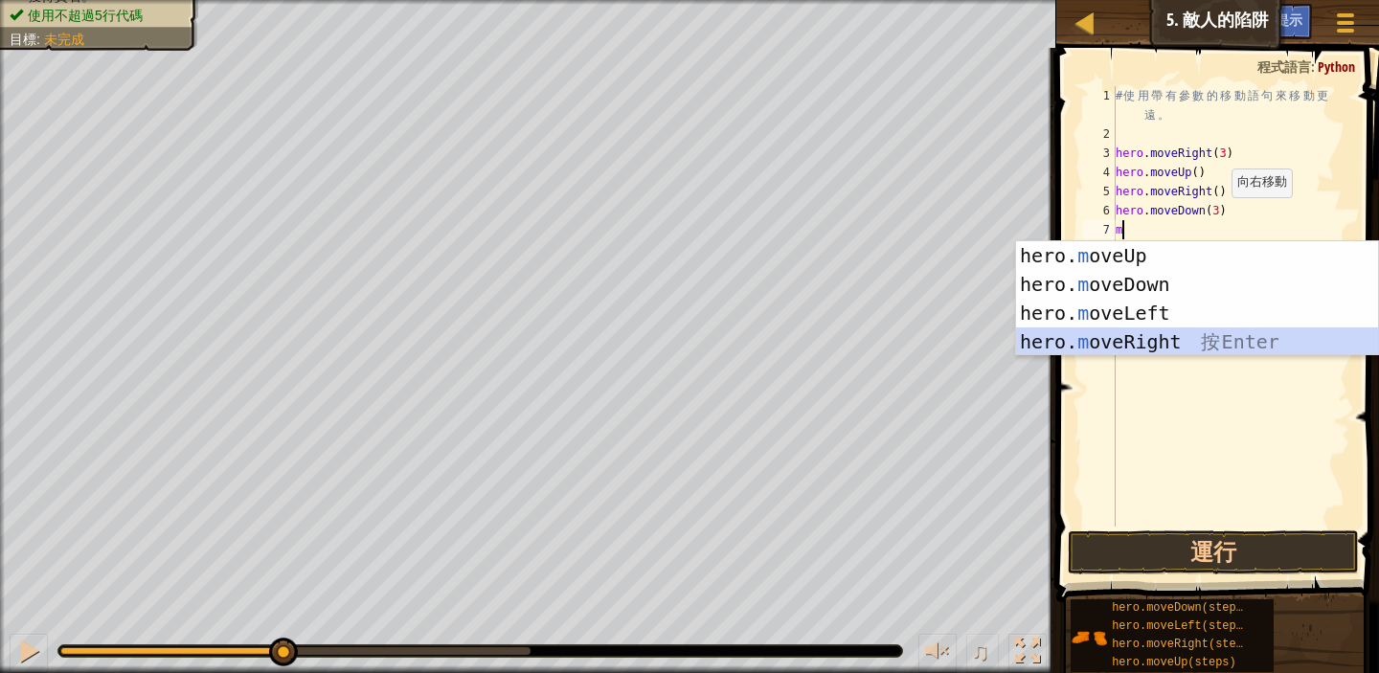
click at [1213, 341] on div "hero. m oveUp 按 Enter hero. m oveDown 按 Enter hero. m oveLeft 按 Enter hero. m o…" at bounding box center [1197, 327] width 362 height 172
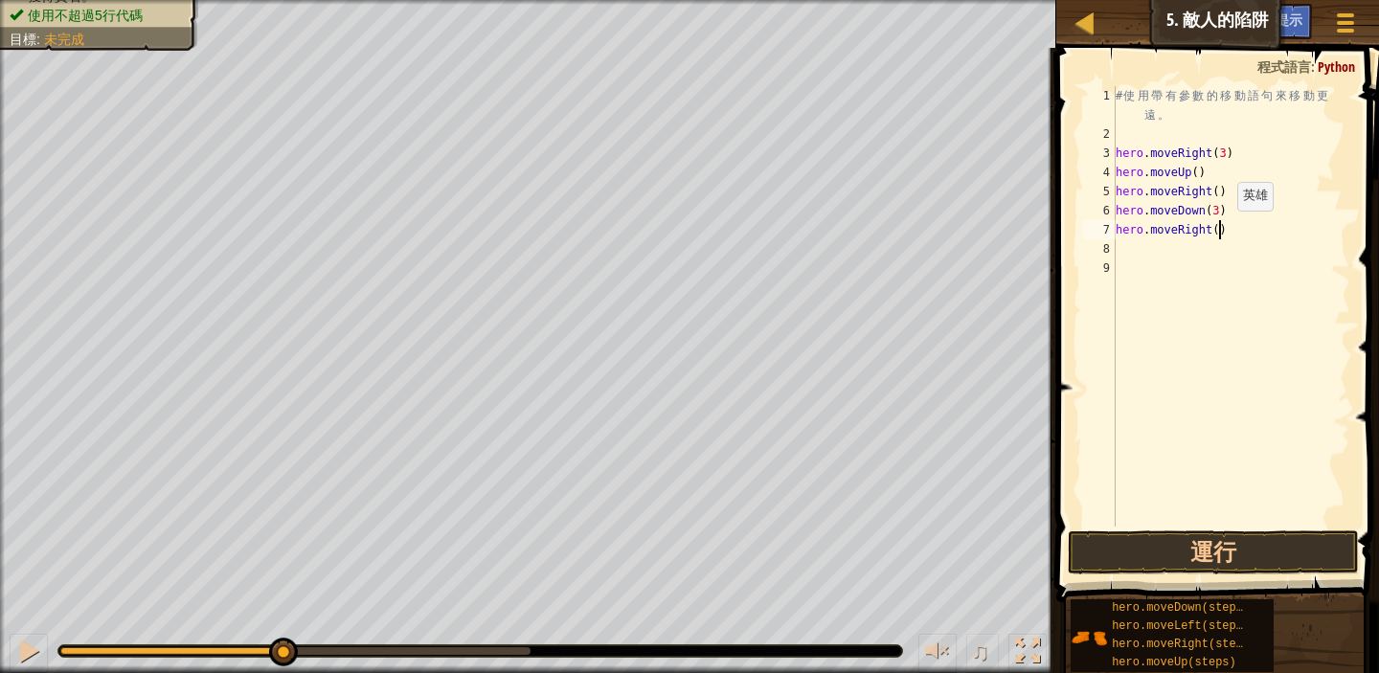
click at [1221, 230] on div "# 使 用 帶 有 參 數 的 移 動 語 句 來 移 動 更 遠 。 hero . moveRight ( 3 ) hero . moveUp ( ) he…" at bounding box center [1231, 335] width 239 height 498
type textarea "hero.moveRight(2)"
click at [1316, 339] on div "# 使 用 帶 有 參 數 的 移 動 語 句 來 移 動 更 遠 。 hero . moveRight ( 3 ) hero . moveUp ( ) he…" at bounding box center [1231, 335] width 239 height 498
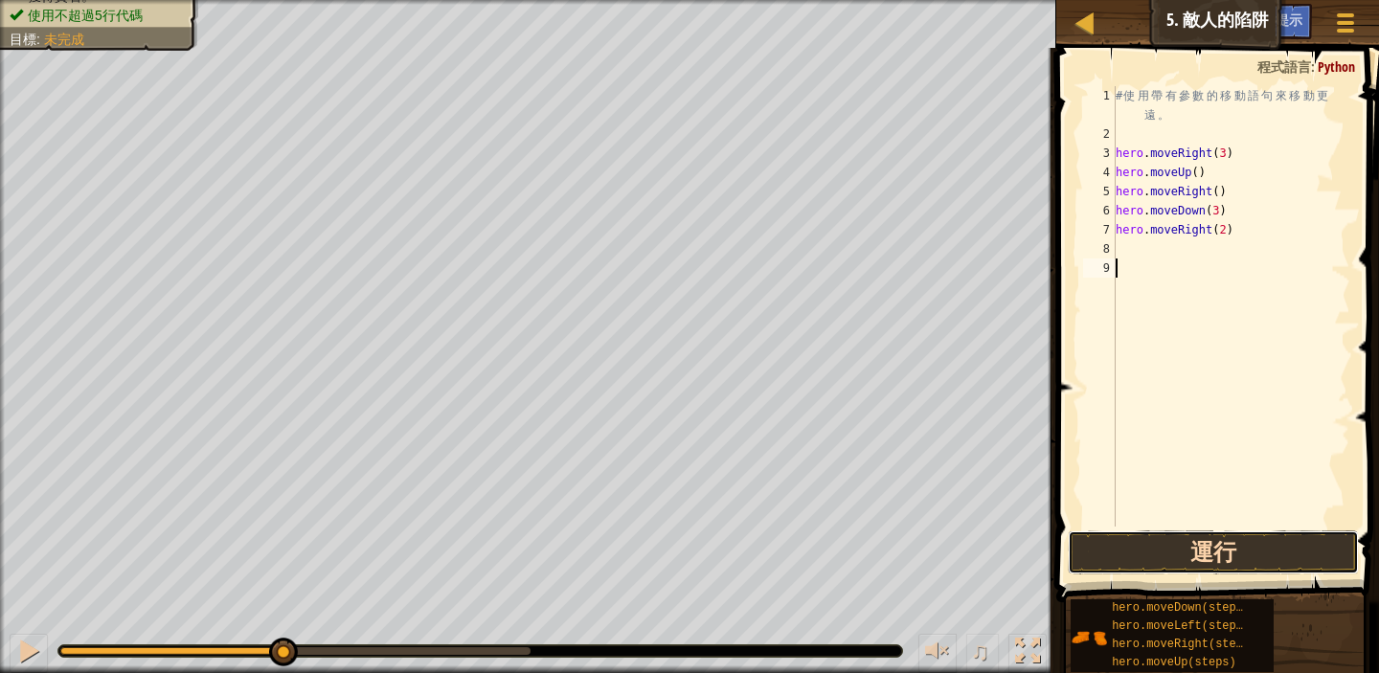
click at [1219, 554] on button "運行" at bounding box center [1213, 553] width 291 height 44
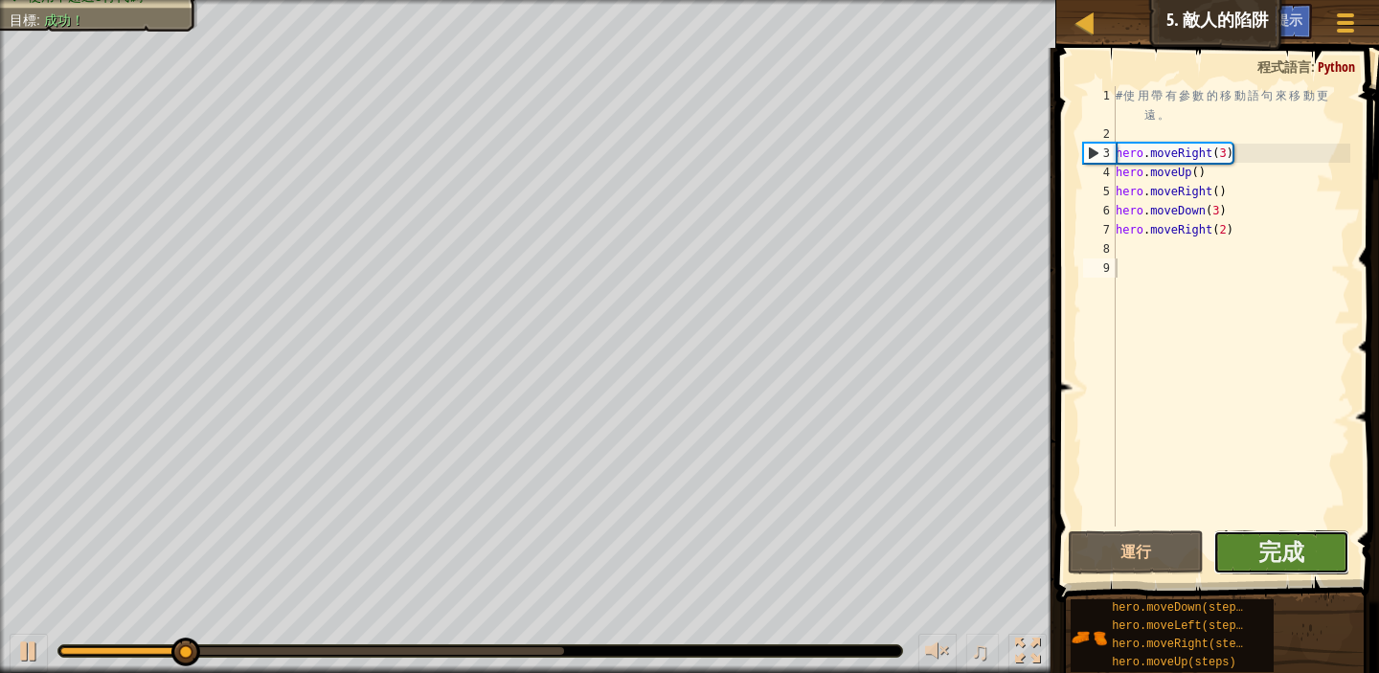
click at [1246, 548] on button "完成" at bounding box center [1282, 553] width 136 height 44
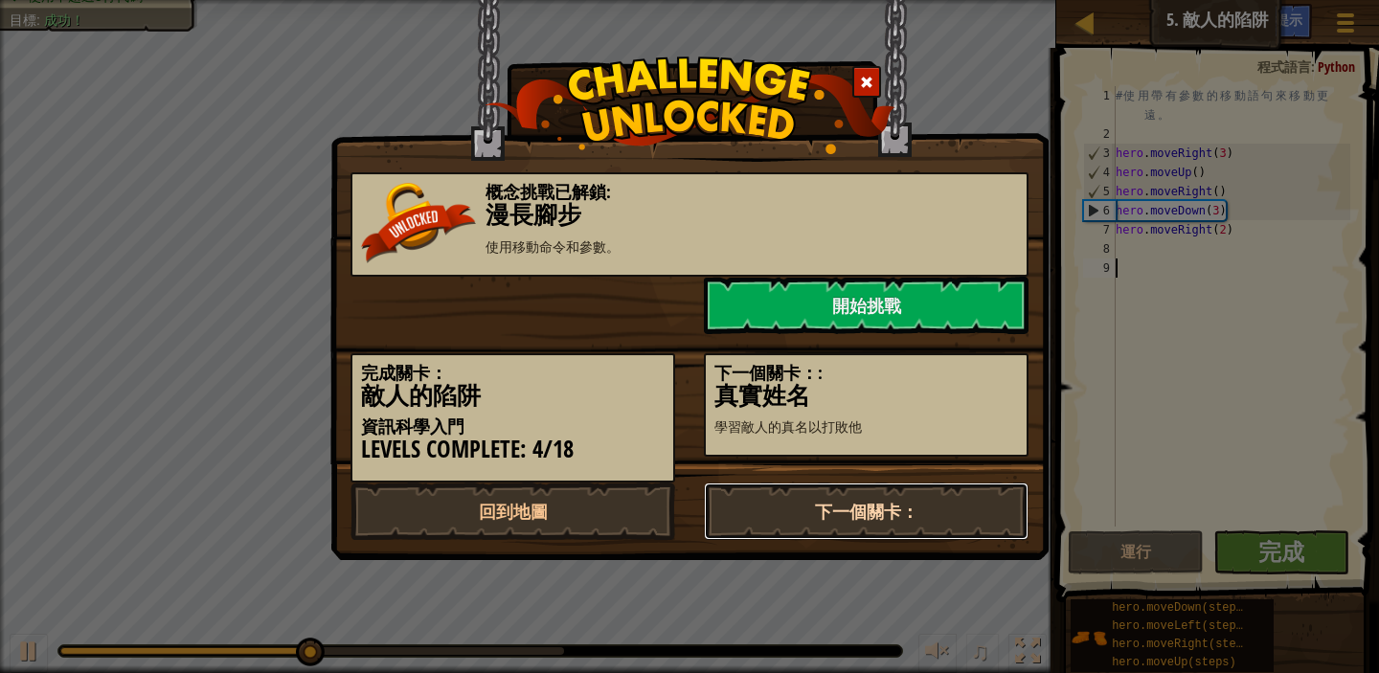
click at [866, 507] on link "下一個關卡：" at bounding box center [866, 511] width 325 height 57
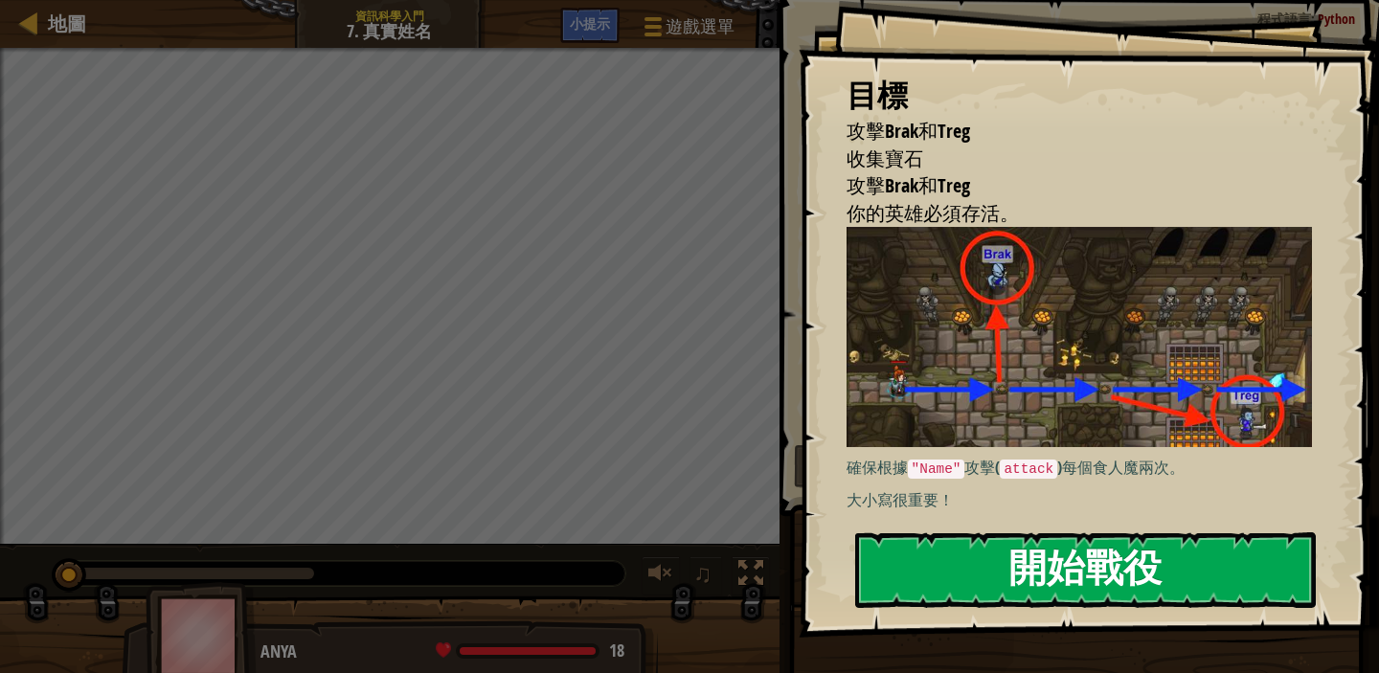
click at [1036, 581] on button "開始戰役" at bounding box center [1085, 571] width 461 height 76
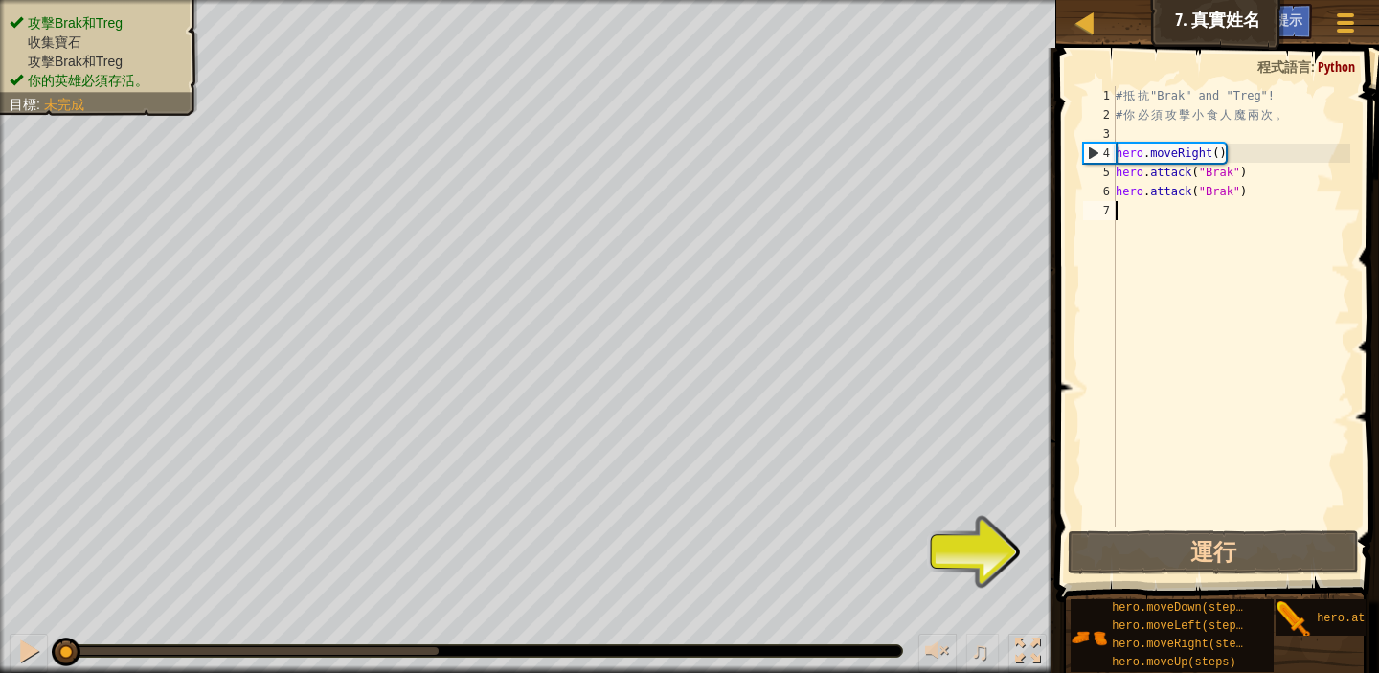
type textarea "m"
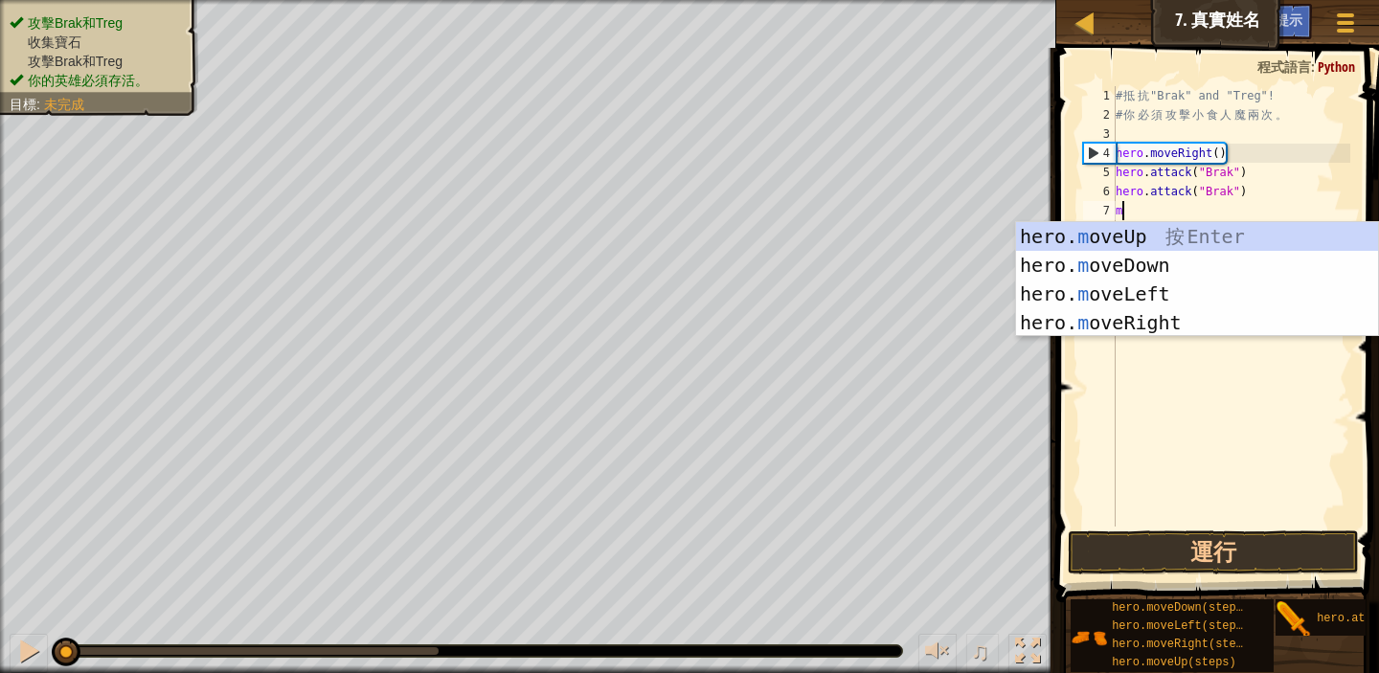
scroll to position [9, 0]
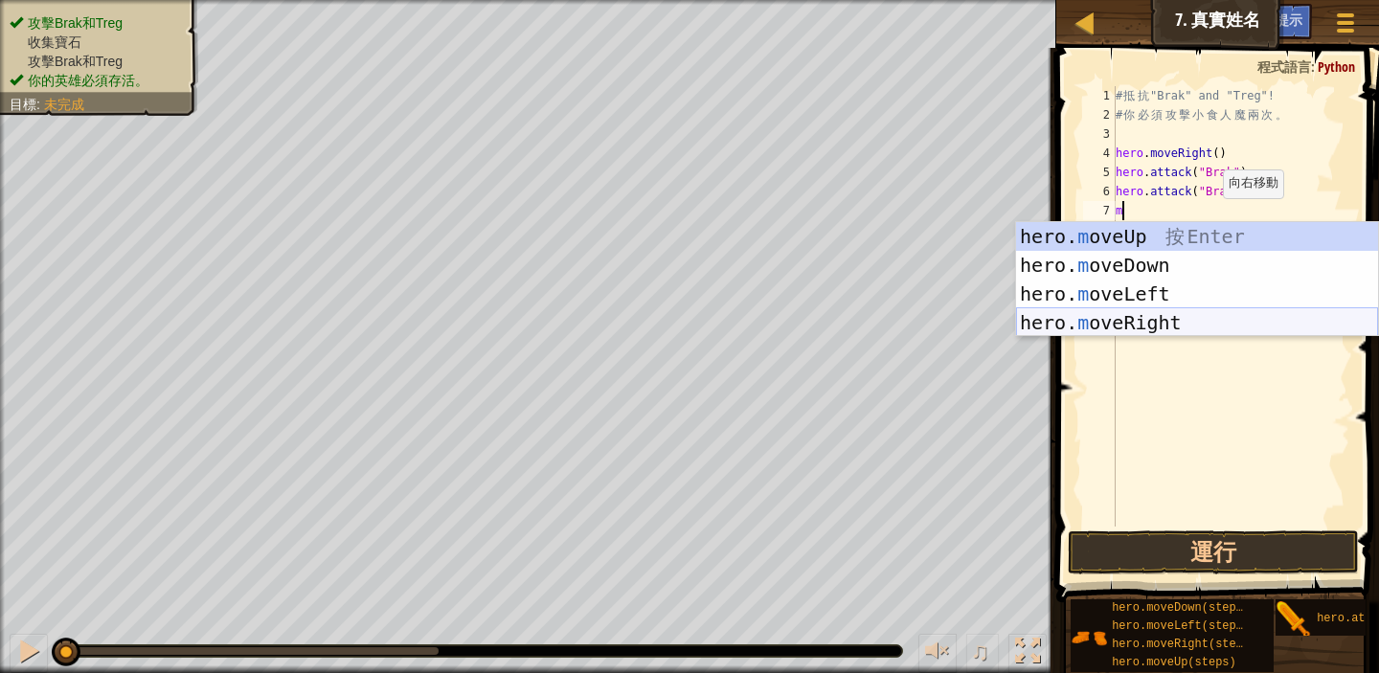
click at [1150, 322] on div "hero. m oveUp 按 Enter hero. m oveDown 按 Enter hero. m oveLeft 按 Enter hero. m o…" at bounding box center [1197, 308] width 362 height 172
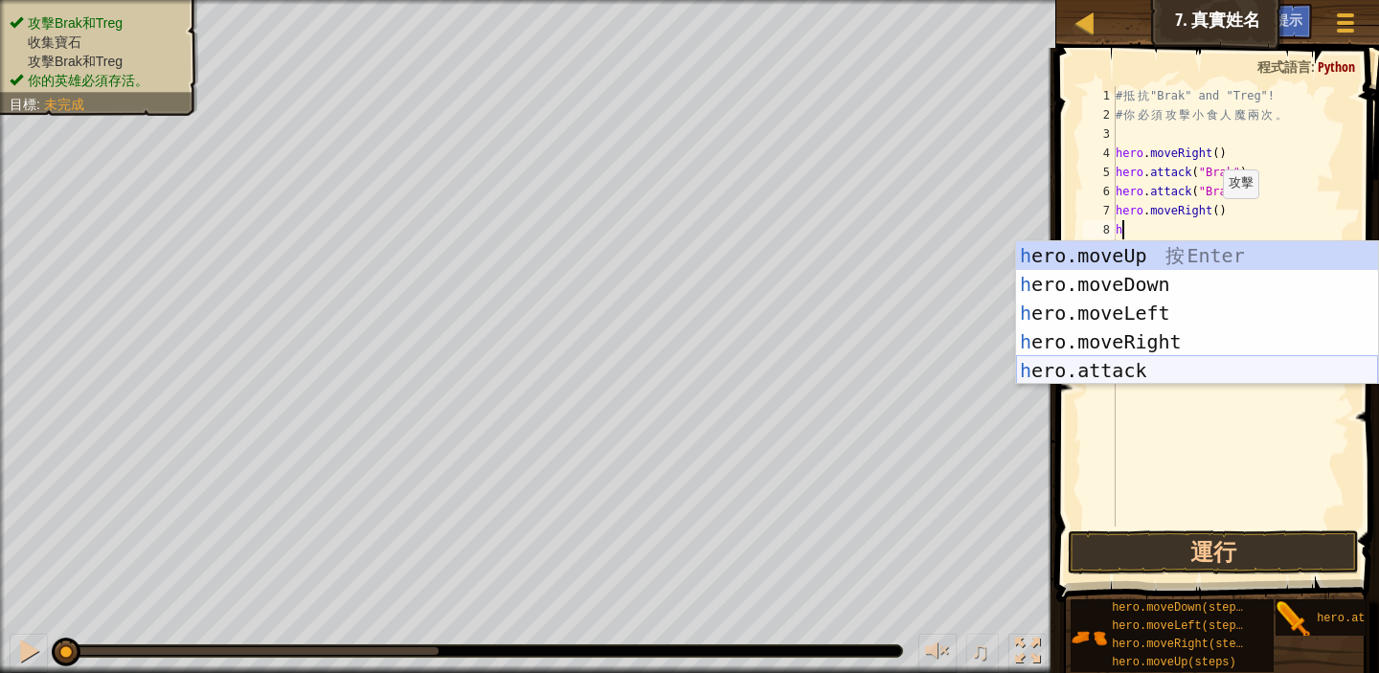
click at [1139, 364] on div "h ero.moveUp 按 Enter h ero.moveDown 按 Enter h ero.moveLeft 按 Enter h ero.moveRi…" at bounding box center [1197, 341] width 362 height 201
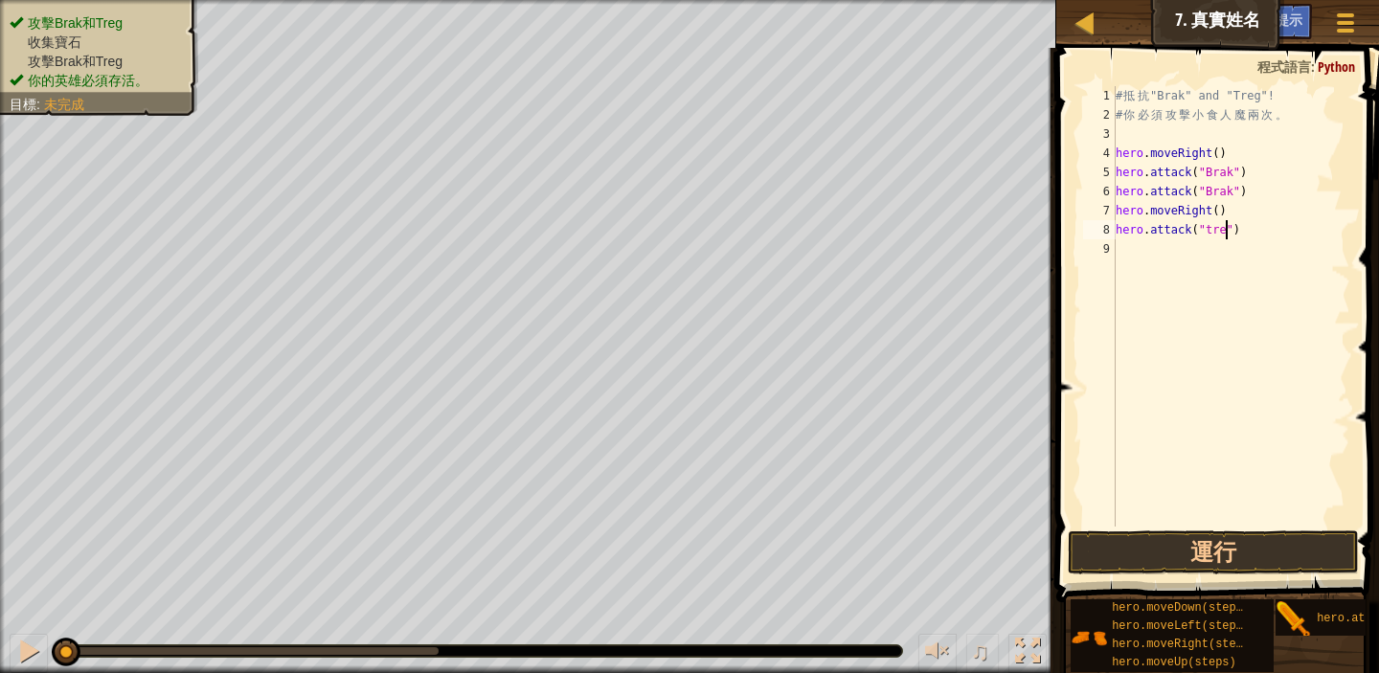
scroll to position [9, 9]
type textarea "hero.attack("treg")"
click at [1175, 399] on div "# 抵 抗 "Brak" and "Treg"! # 你 必 須 攻 擊 小 食 人 魔 兩 次 。 hero . moveRight ( ) hero . …" at bounding box center [1231, 325] width 239 height 479
drag, startPoint x: 1117, startPoint y: 228, endPoint x: 1244, endPoint y: 240, distance: 128.0
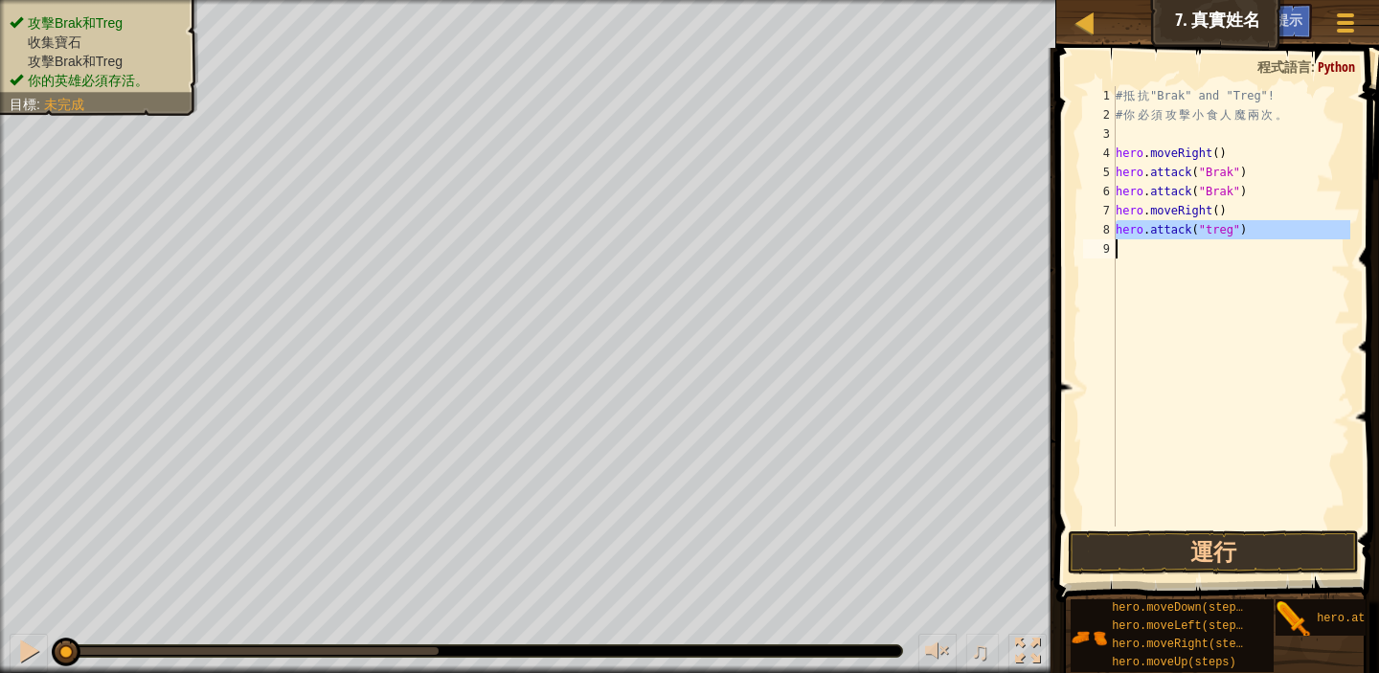
click at [1244, 240] on div "# 抵 抗 "Brak" and "Treg"! # 你 必 須 攻 擊 小 食 人 魔 兩 次 。 hero . moveRight ( ) hero . …" at bounding box center [1231, 325] width 239 height 479
type textarea "hero.attack("treg")"
click at [1234, 361] on div "# 抵 抗 "Brak" and "Treg"! # 你 必 須 攻 擊 小 食 人 魔 兩 次 。 hero . moveRight ( ) hero . …" at bounding box center [1231, 325] width 239 height 479
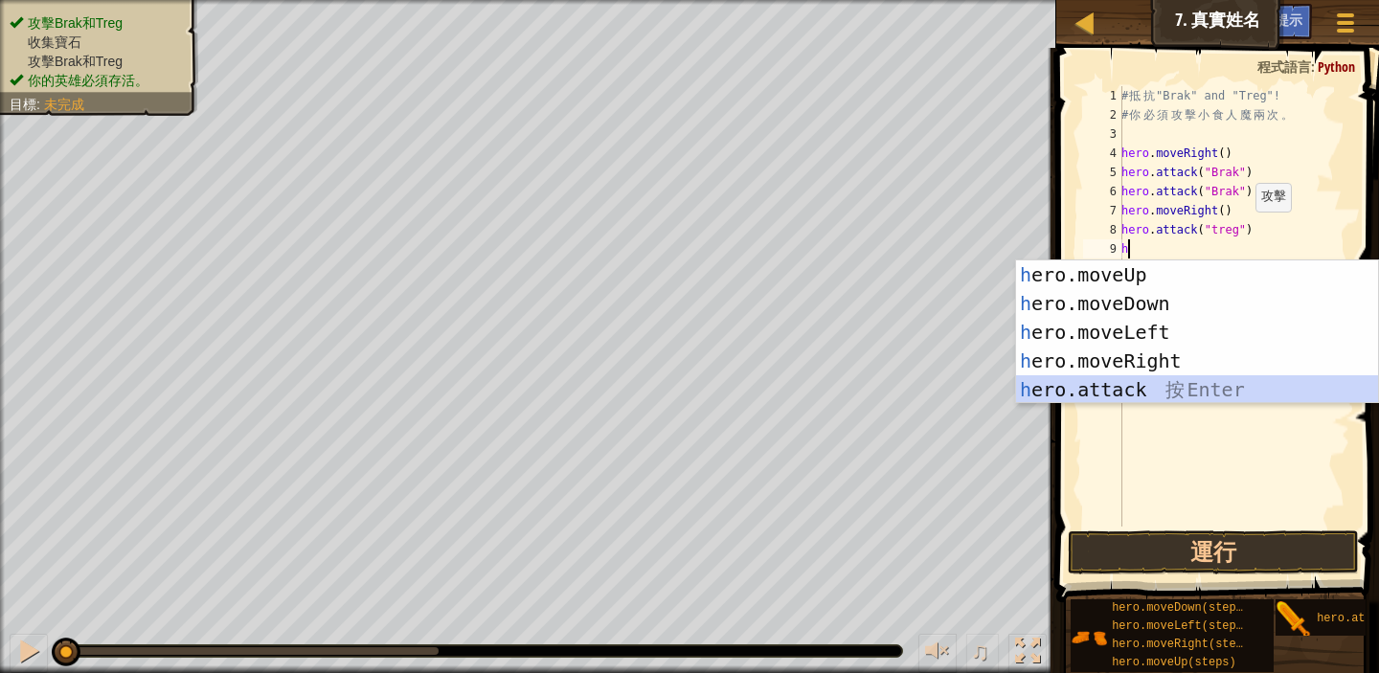
click at [1164, 381] on div "h ero.moveUp 按 Enter h ero.moveDown 按 Enter h ero.moveLeft 按 Enter h ero.moveRi…" at bounding box center [1197, 361] width 362 height 201
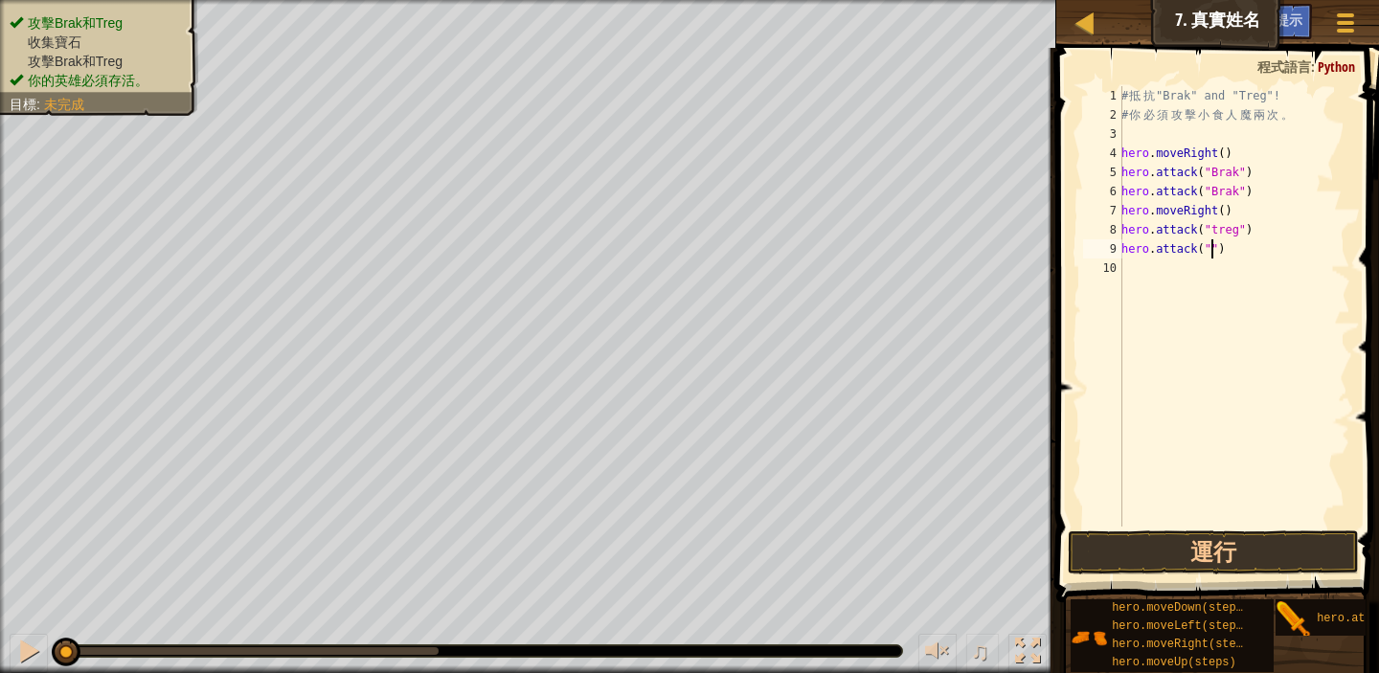
scroll to position [9, 8]
type textarea "hero.attack("treg")"
click at [1259, 331] on div "# 抵 抗 "Brak" and "Treg"! # 你 必 須 攻 擊 小 食 人 魔 兩 次 。 hero . moveRight ( ) hero . …" at bounding box center [1234, 325] width 233 height 479
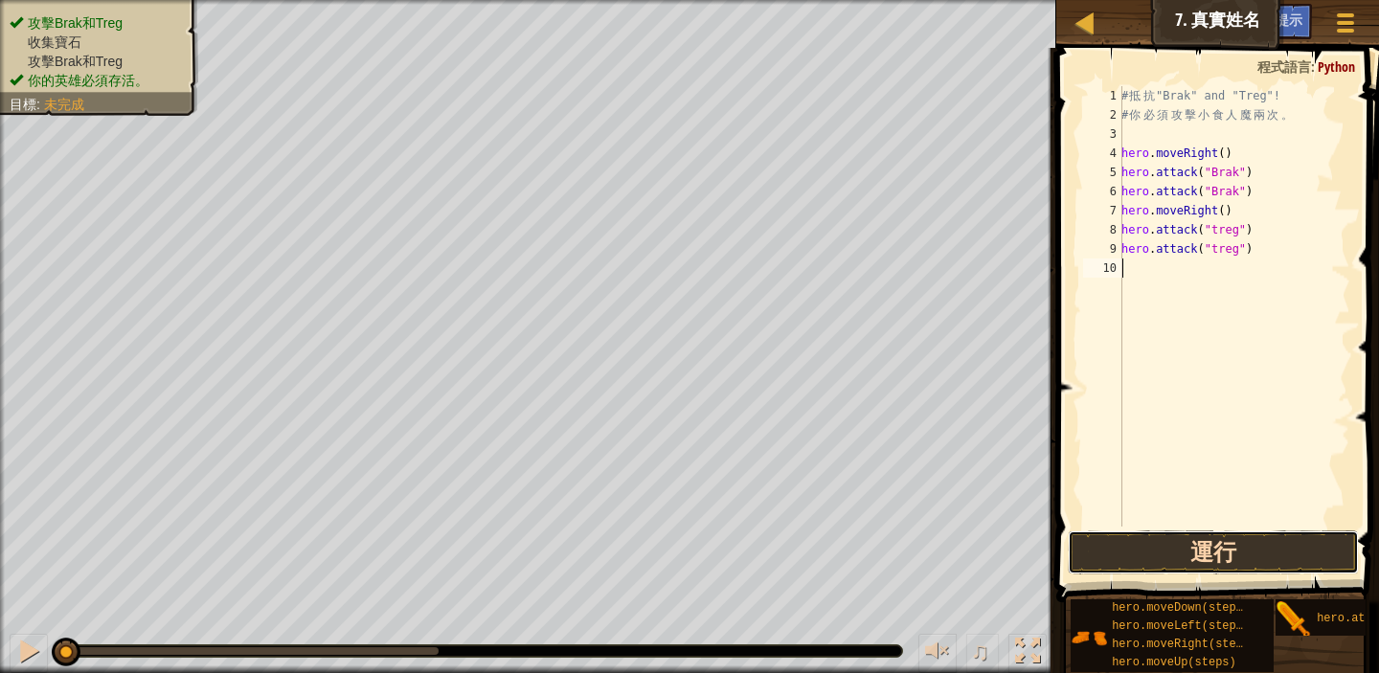
click at [1248, 547] on button "運行" at bounding box center [1213, 553] width 291 height 44
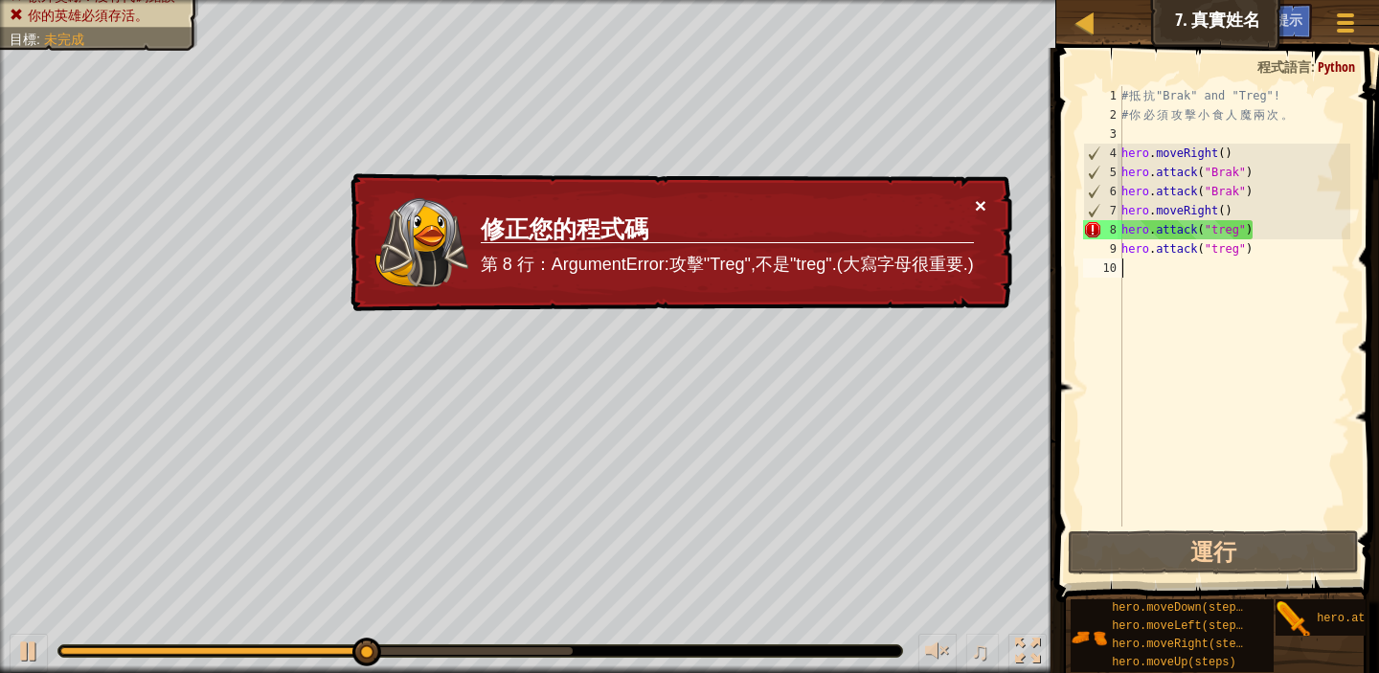
click at [983, 207] on button "×" at bounding box center [980, 205] width 11 height 20
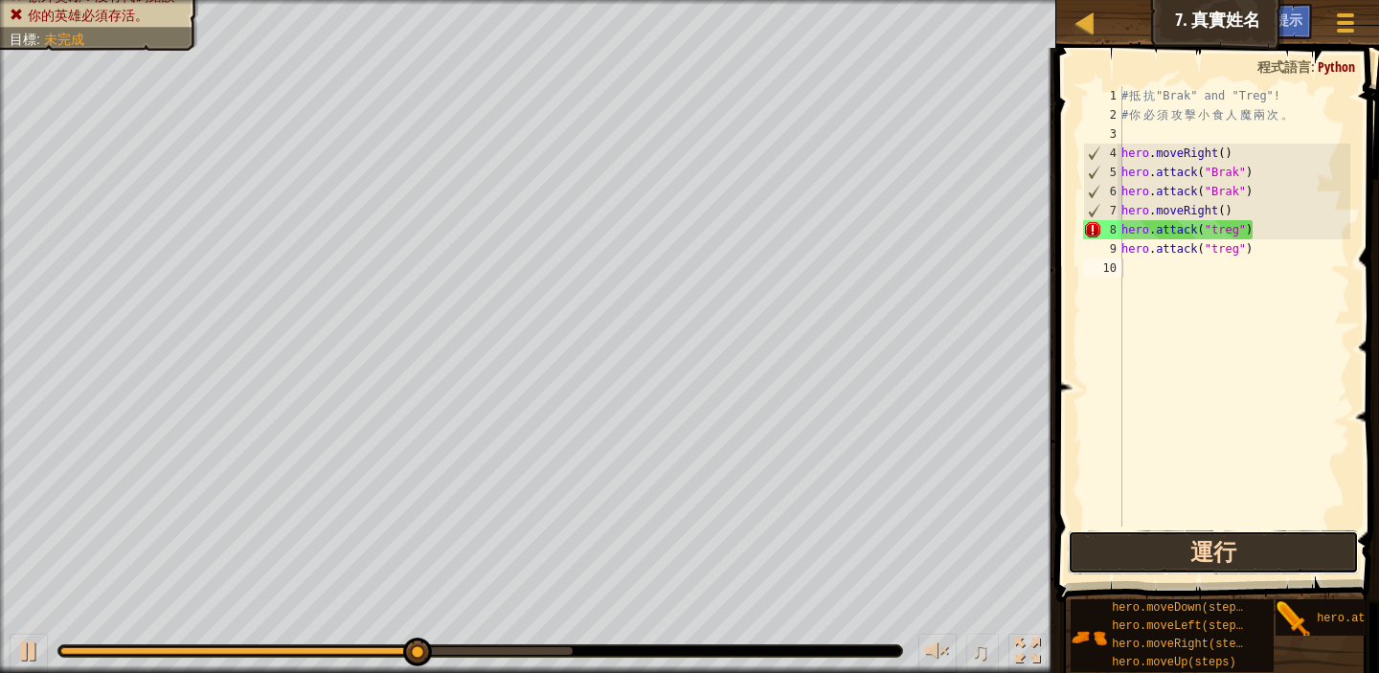
click at [1256, 553] on button "運行" at bounding box center [1213, 553] width 291 height 44
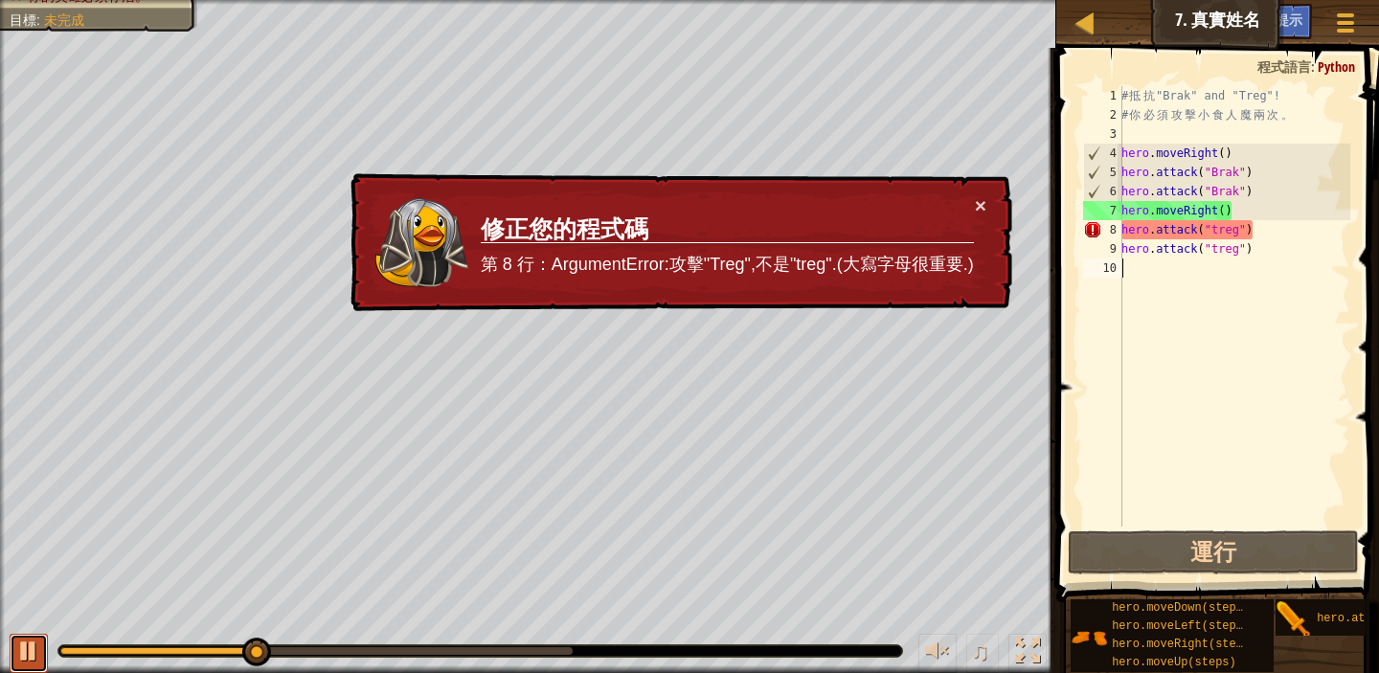
click at [40, 651] on div at bounding box center [28, 651] width 25 height 25
click at [1223, 230] on div "# 抵 抗 "Brak" and "Treg"! # 你 必 須 攻 擊 小 食 人 魔 兩 次 。 hero . moveRight ( ) hero . …" at bounding box center [1234, 325] width 233 height 479
click at [1220, 229] on div "# 抵 抗 "Brak" and "Treg"! # 你 必 須 攻 擊 小 食 人 魔 兩 次 。 hero . moveRight ( ) hero . …" at bounding box center [1234, 325] width 233 height 479
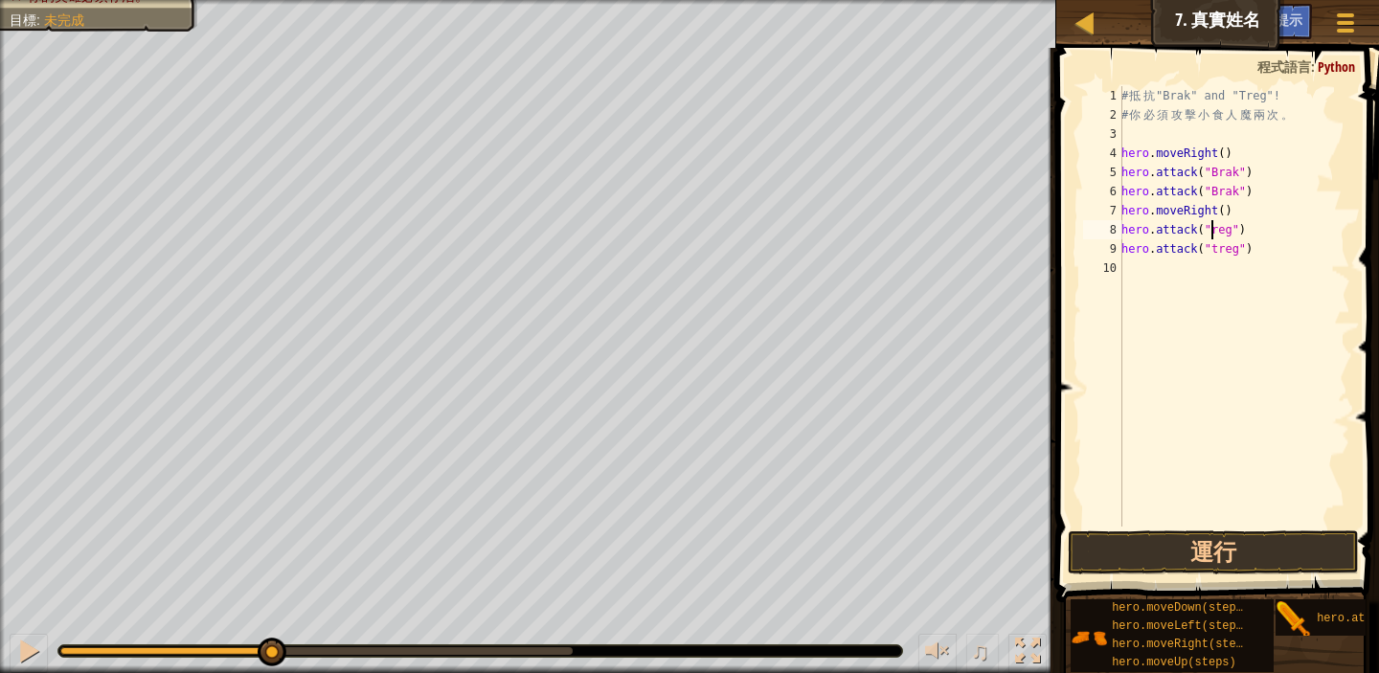
scroll to position [9, 8]
click at [1219, 251] on div "# 抵 抗 "Brak" and "Treg"! # 你 必 須 攻 擊 小 食 人 魔 兩 次 。 hero . moveRight ( ) hero . …" at bounding box center [1234, 325] width 233 height 479
type textarea "hero.attack("Treg")"
click at [1270, 401] on div "# 抵 抗 "Brak" and "Treg"! # 你 必 須 攻 擊 小 食 人 魔 兩 次 。 hero . moveRight ( ) hero . …" at bounding box center [1234, 325] width 233 height 479
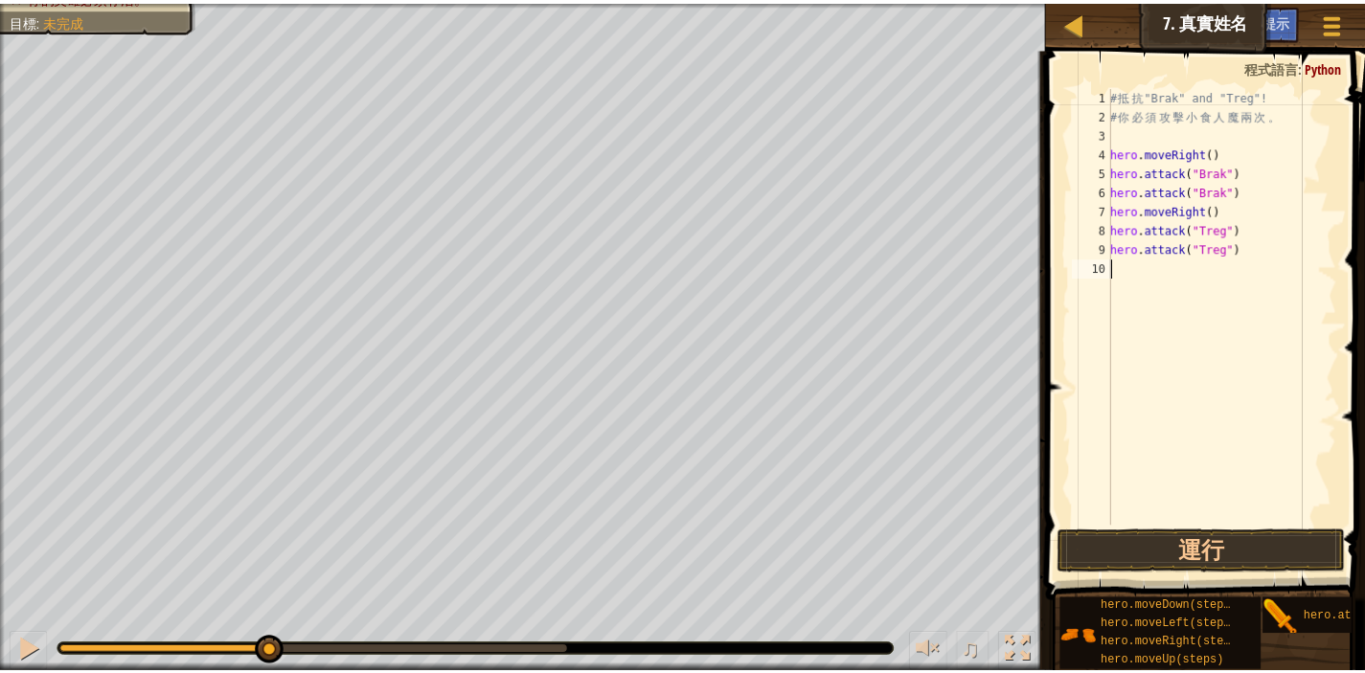
scroll to position [9, 0]
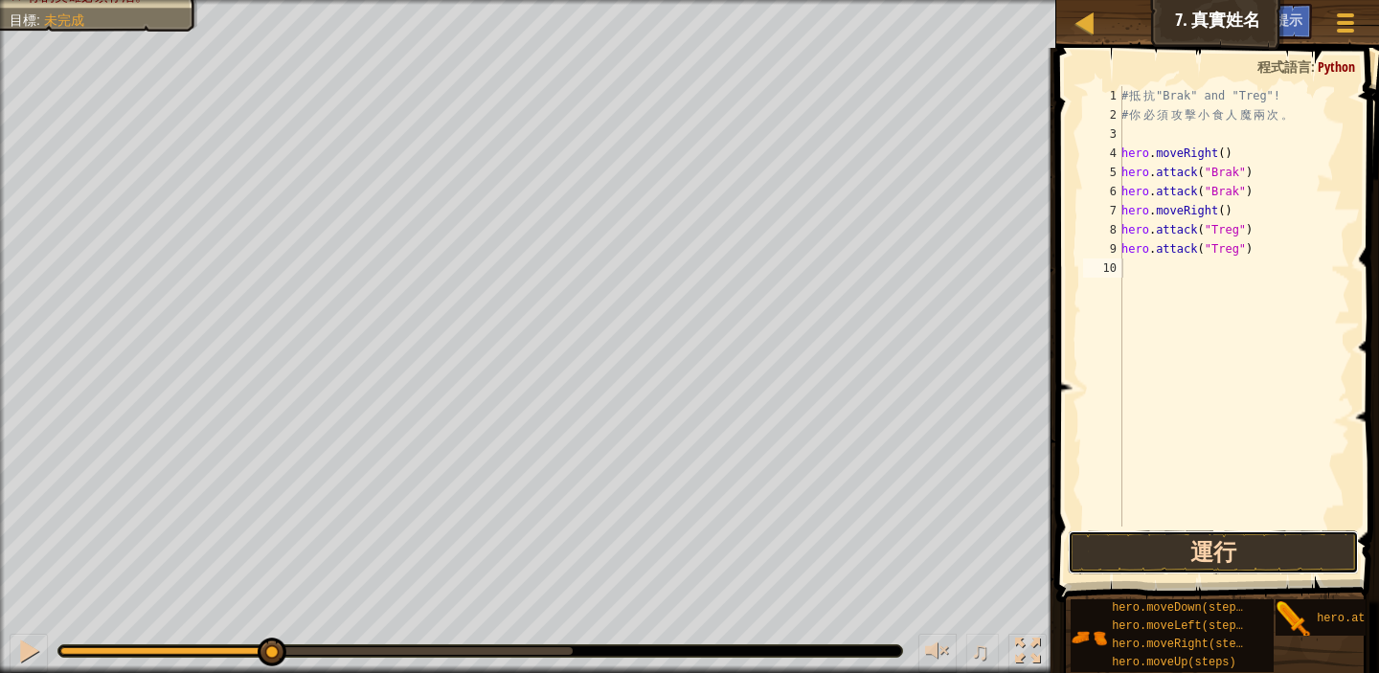
click at [1249, 552] on button "運行" at bounding box center [1213, 553] width 291 height 44
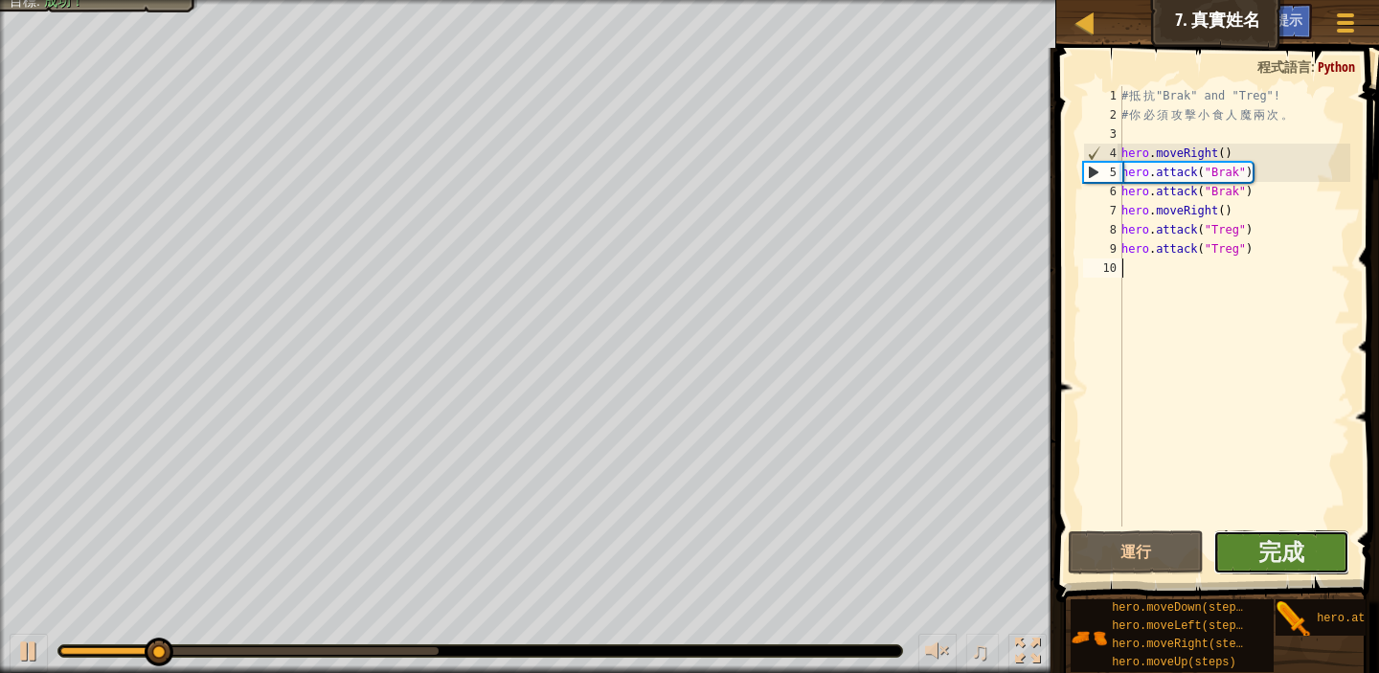
click at [1318, 553] on button "完成" at bounding box center [1282, 553] width 136 height 44
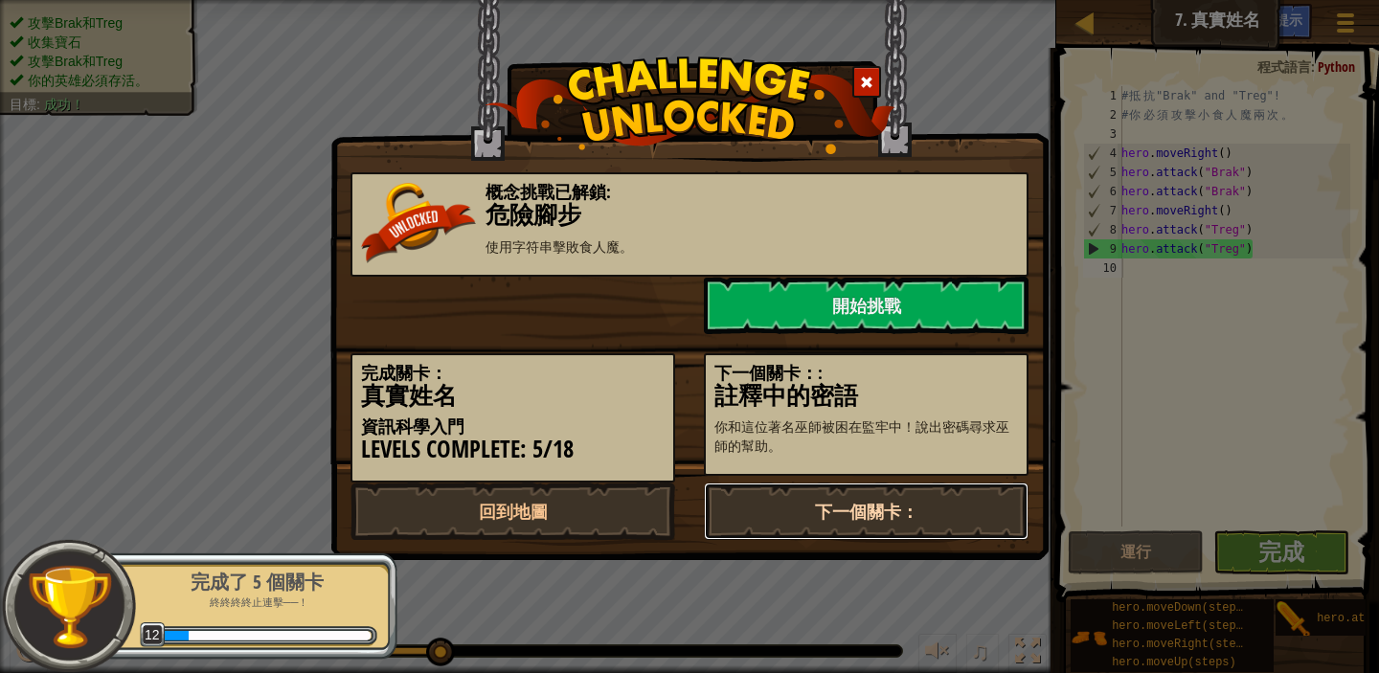
click at [923, 503] on link "下一個關卡：" at bounding box center [866, 511] width 325 height 57
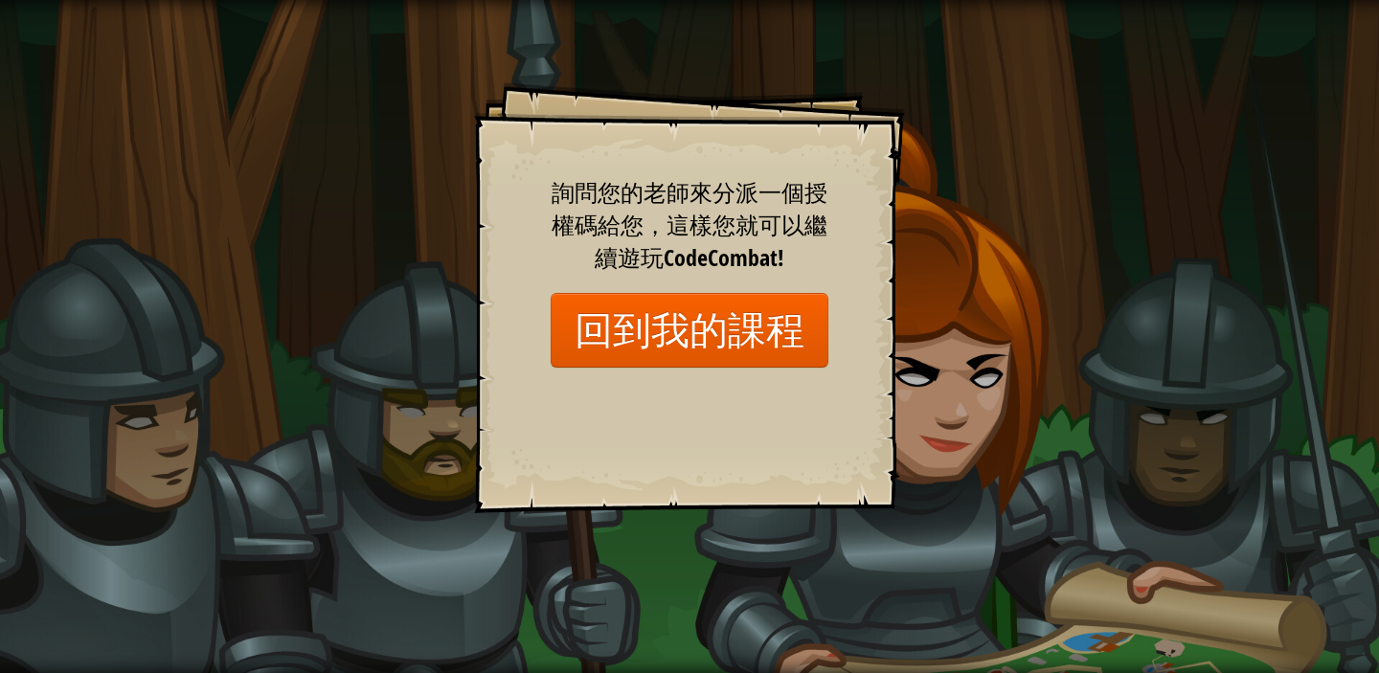
click at [1033, 534] on div "Goals Start Level 從伺服器載入失敗 您將需要訂閱來開啟這關。 訂閱 您需要加入一個課程來遊玩此關卡。 回到我的課程 詢問您的老師來分派一個授…" at bounding box center [689, 336] width 1379 height 673
click at [678, 334] on link "回到我的課程" at bounding box center [690, 330] width 278 height 74
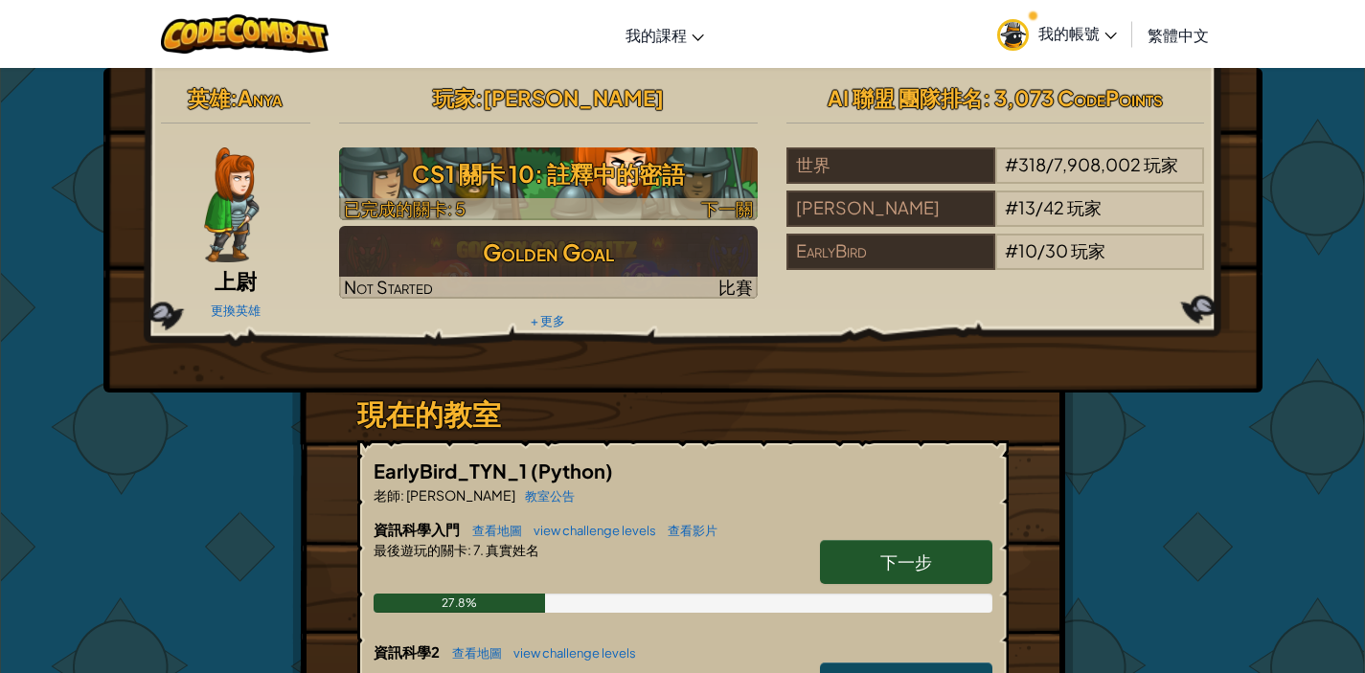
click at [665, 180] on h3 "CS1 關卡 10: 註釋中的密語" at bounding box center [548, 173] width 419 height 43
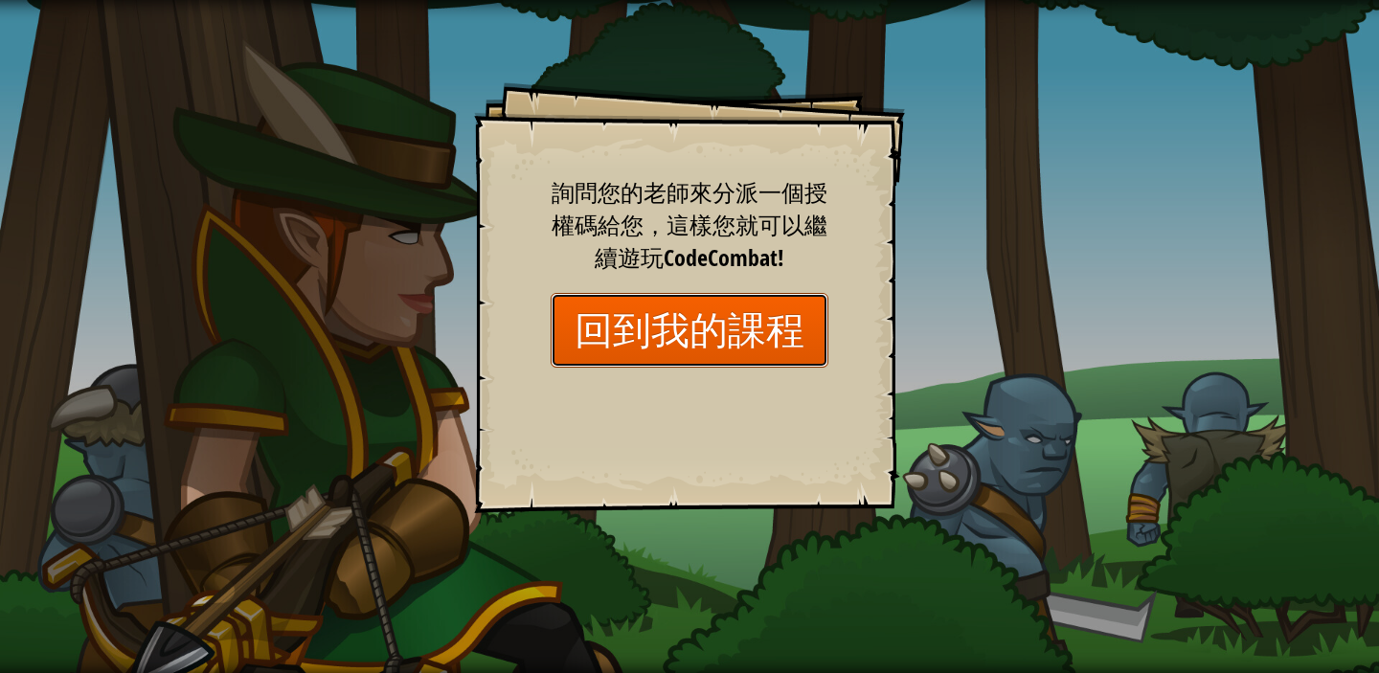
click at [716, 332] on link "回到我的課程" at bounding box center [690, 330] width 278 height 74
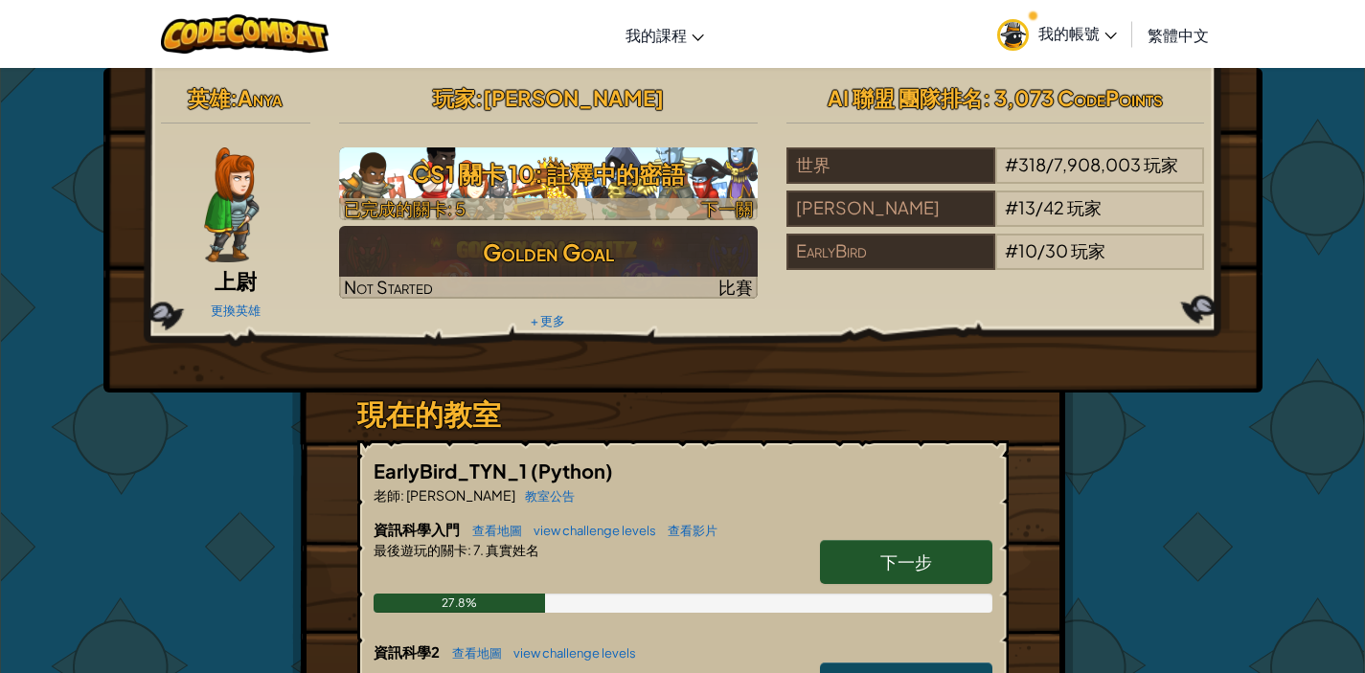
click at [578, 181] on h3 "CS1 關卡 10: 註釋中的密語" at bounding box center [548, 173] width 419 height 43
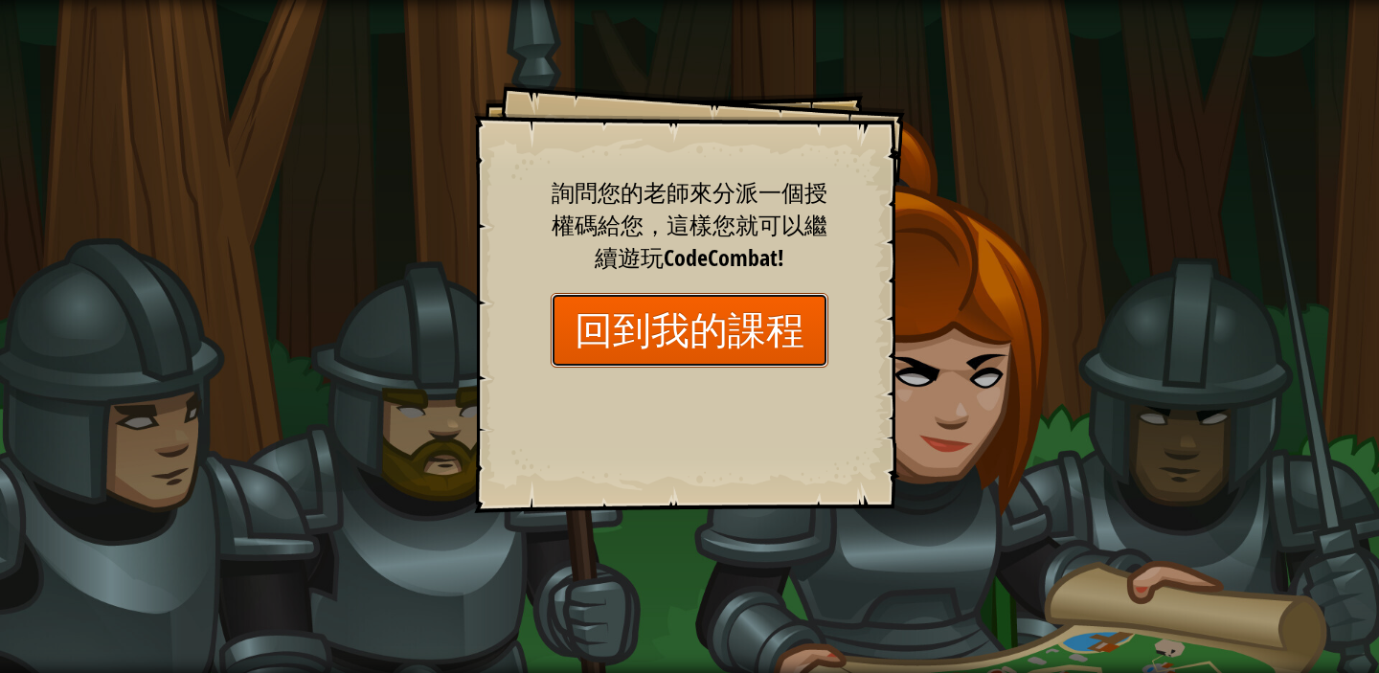
click at [712, 322] on link "回到我的課程" at bounding box center [690, 330] width 278 height 74
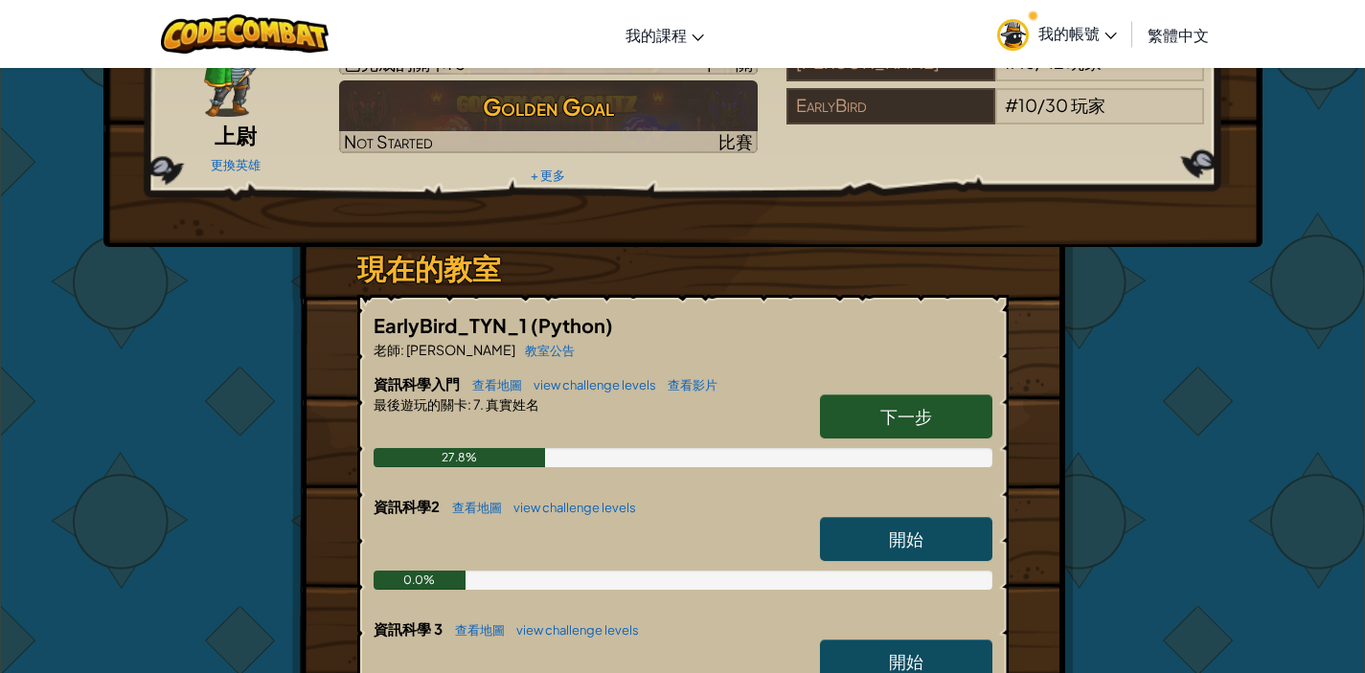
scroll to position [273, 0]
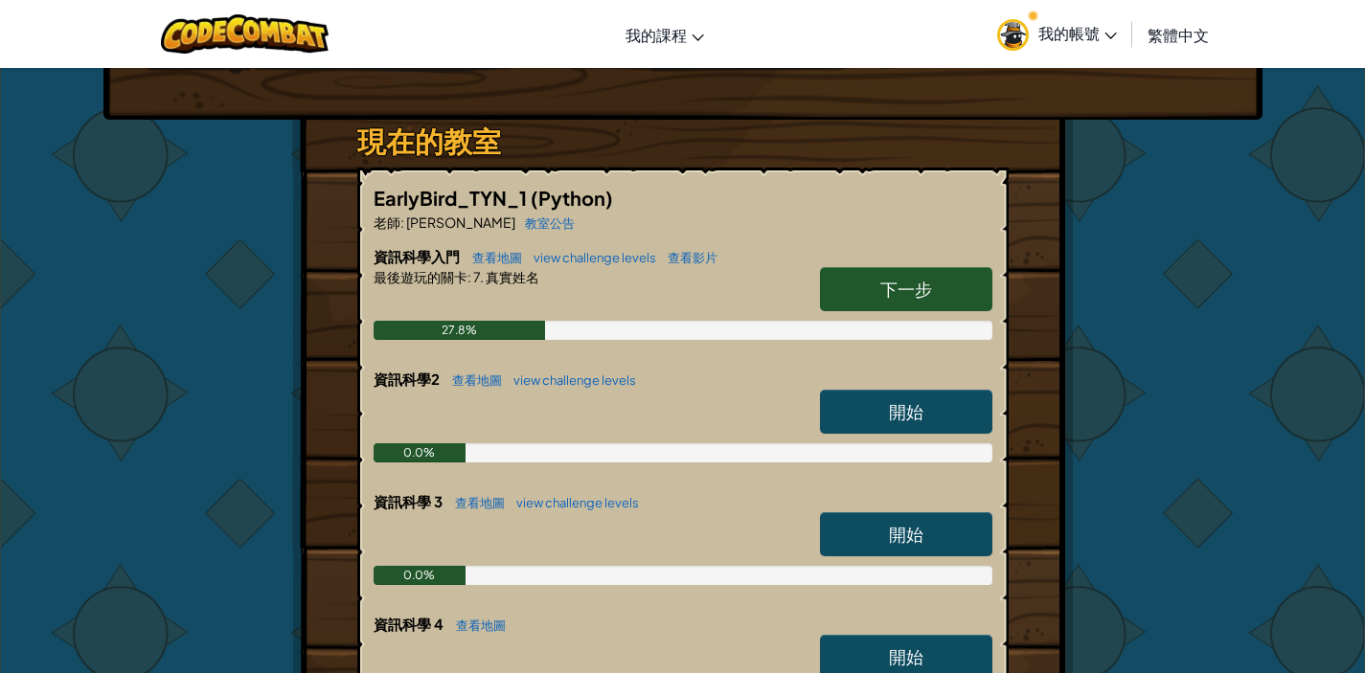
click at [885, 286] on span "下一步" at bounding box center [906, 289] width 52 height 22
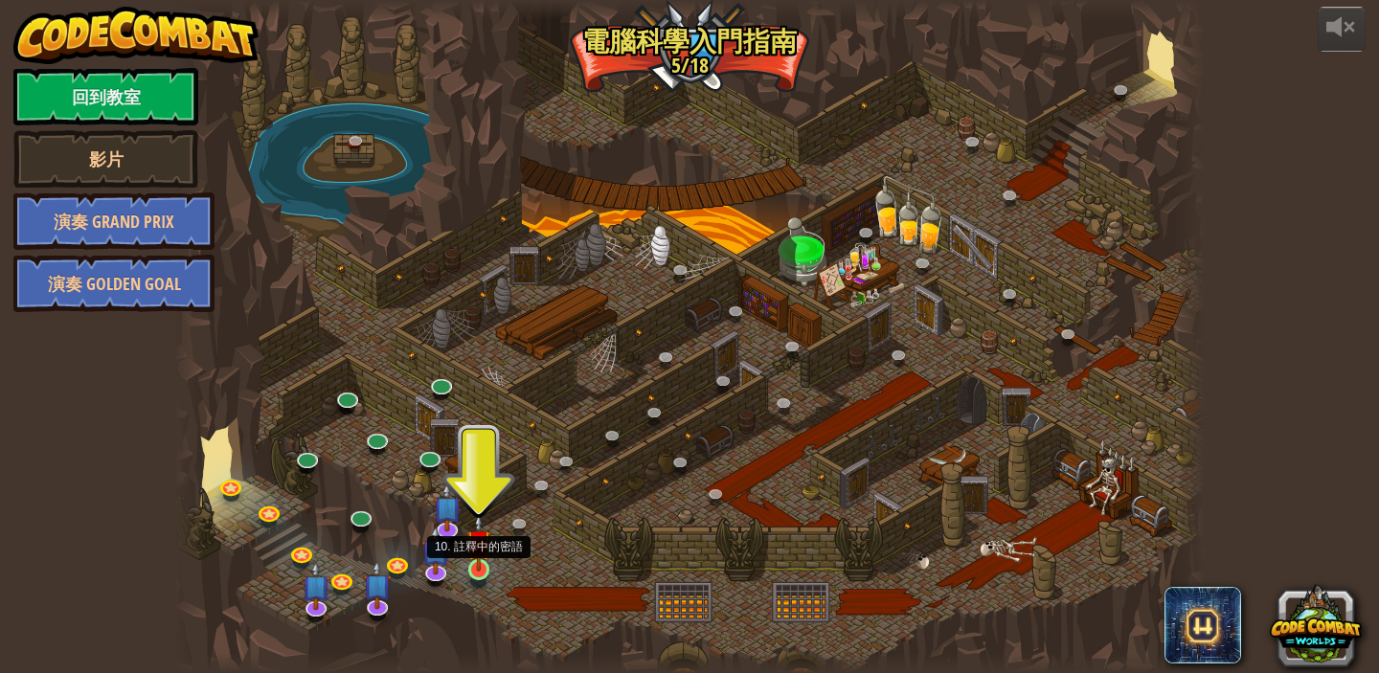
click at [481, 564] on img at bounding box center [479, 541] width 25 height 57
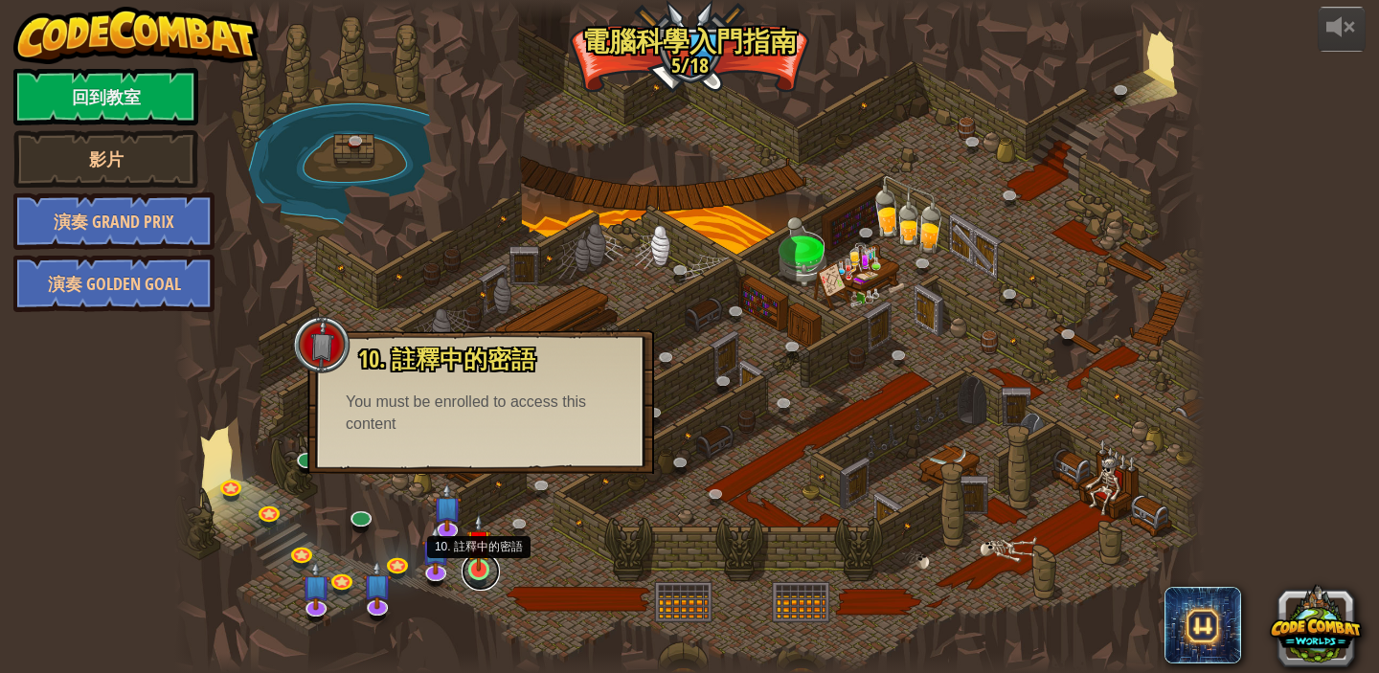
click at [482, 574] on link at bounding box center [481, 572] width 38 height 38
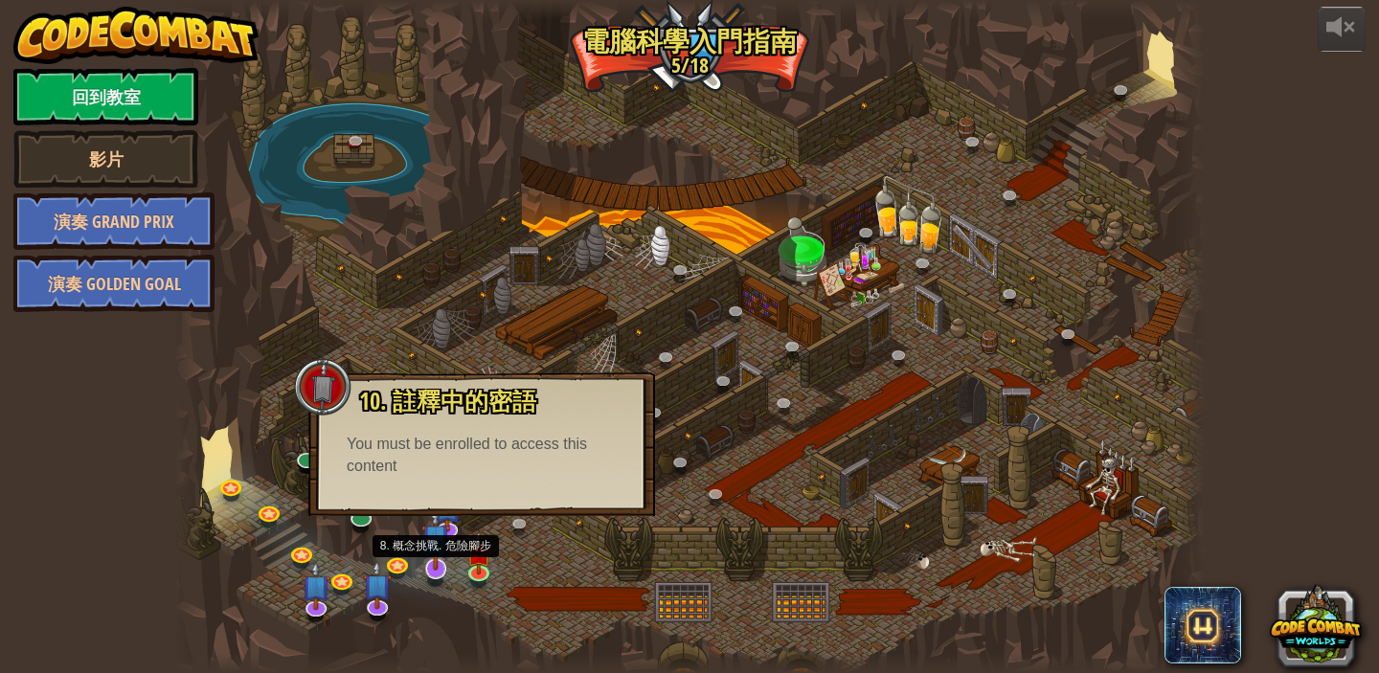
click at [446, 539] on img at bounding box center [435, 538] width 29 height 65
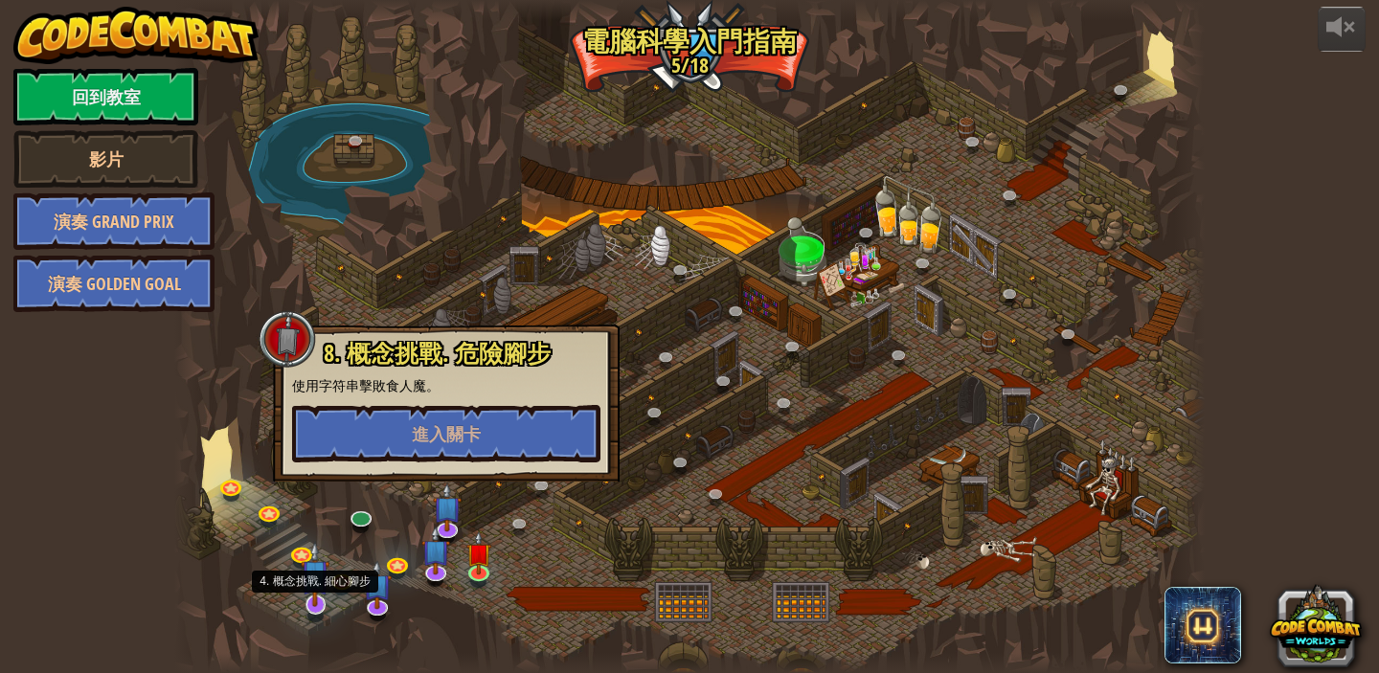
click at [316, 601] on img at bounding box center [315, 573] width 29 height 65
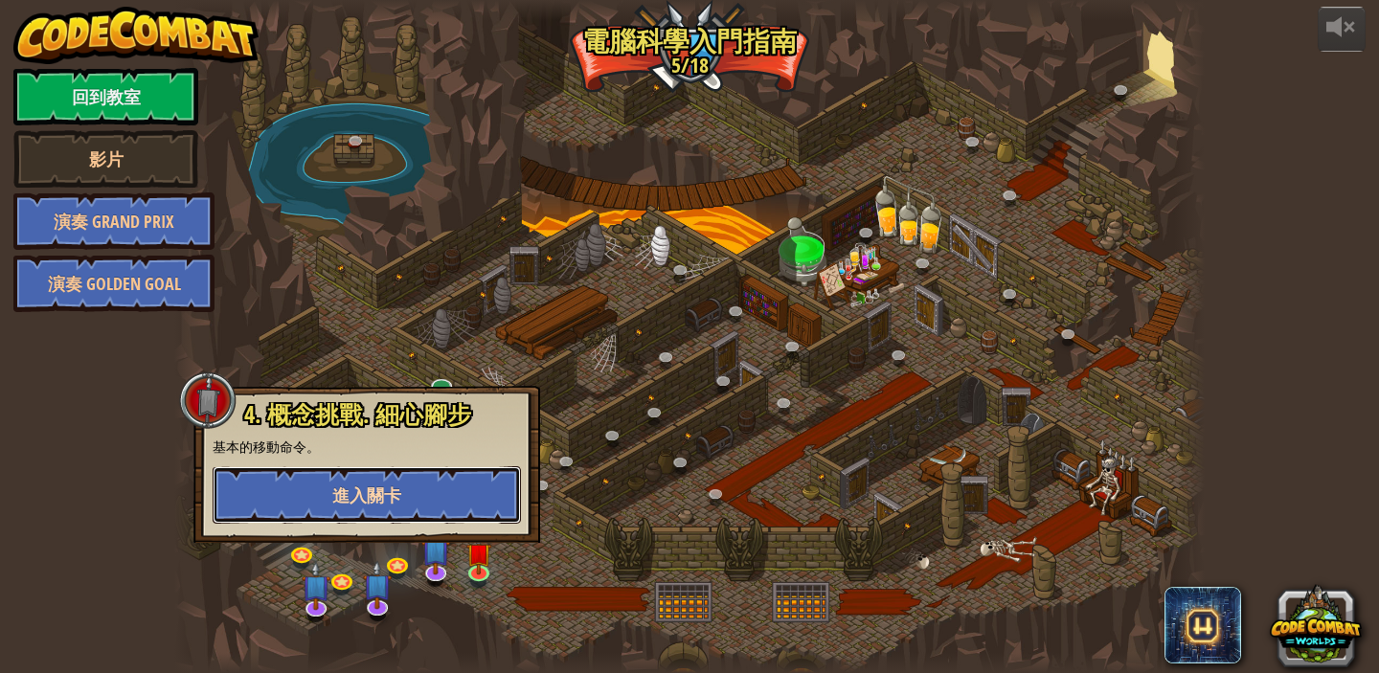
click at [356, 511] on button "進入關卡" at bounding box center [367, 495] width 308 height 57
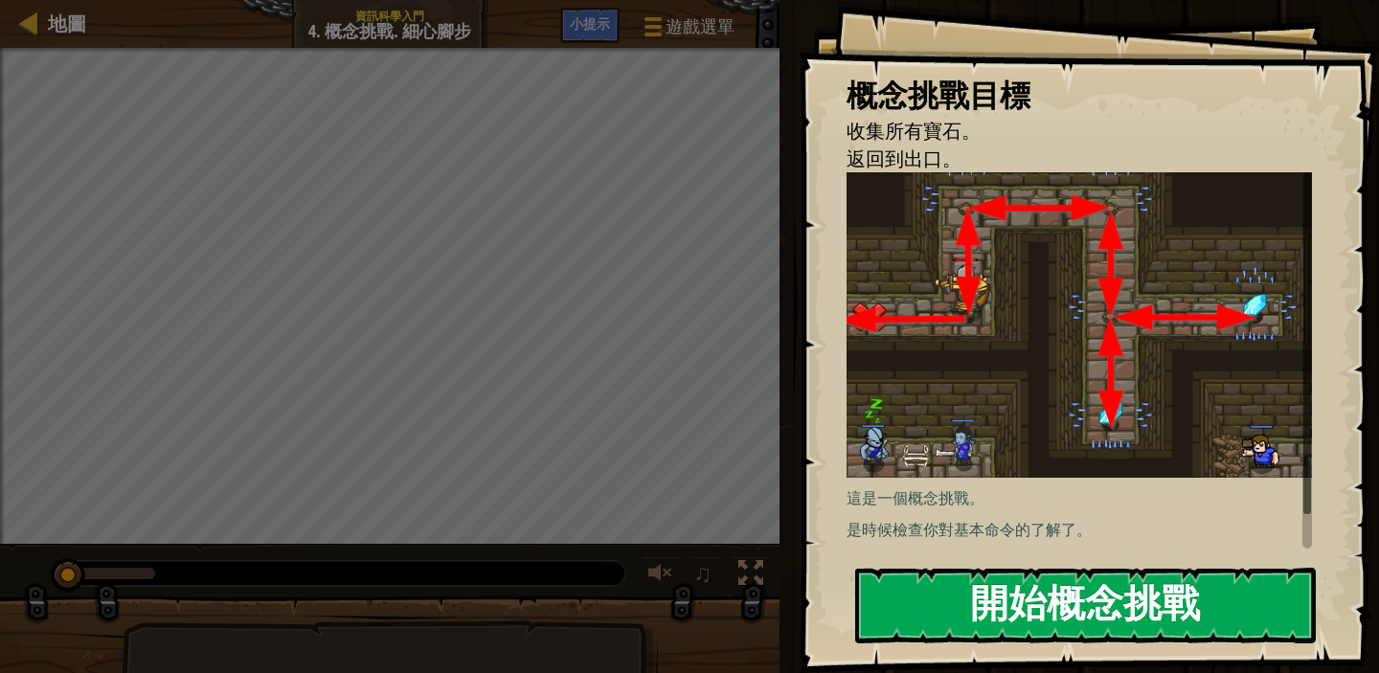
click at [970, 360] on img at bounding box center [1087, 325] width 480 height 306
click at [991, 609] on button "開始概念挑戰" at bounding box center [1085, 606] width 461 height 76
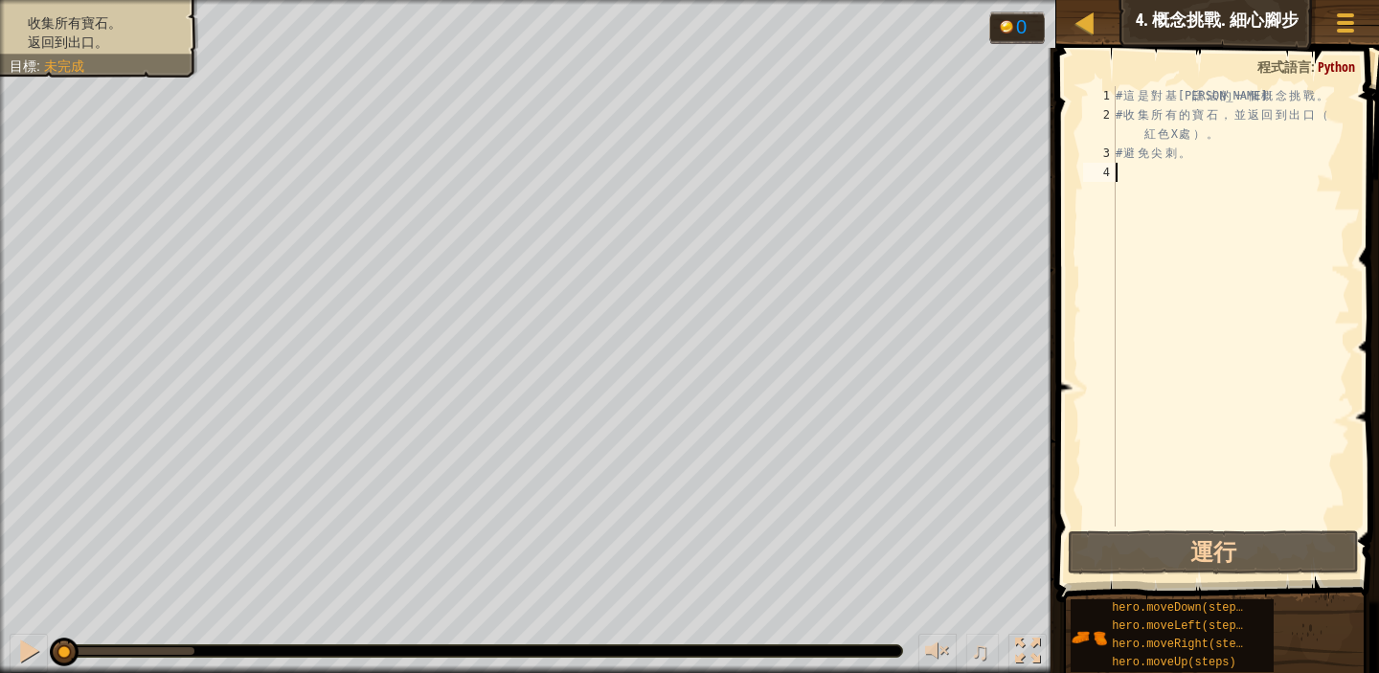
type textarea "M"
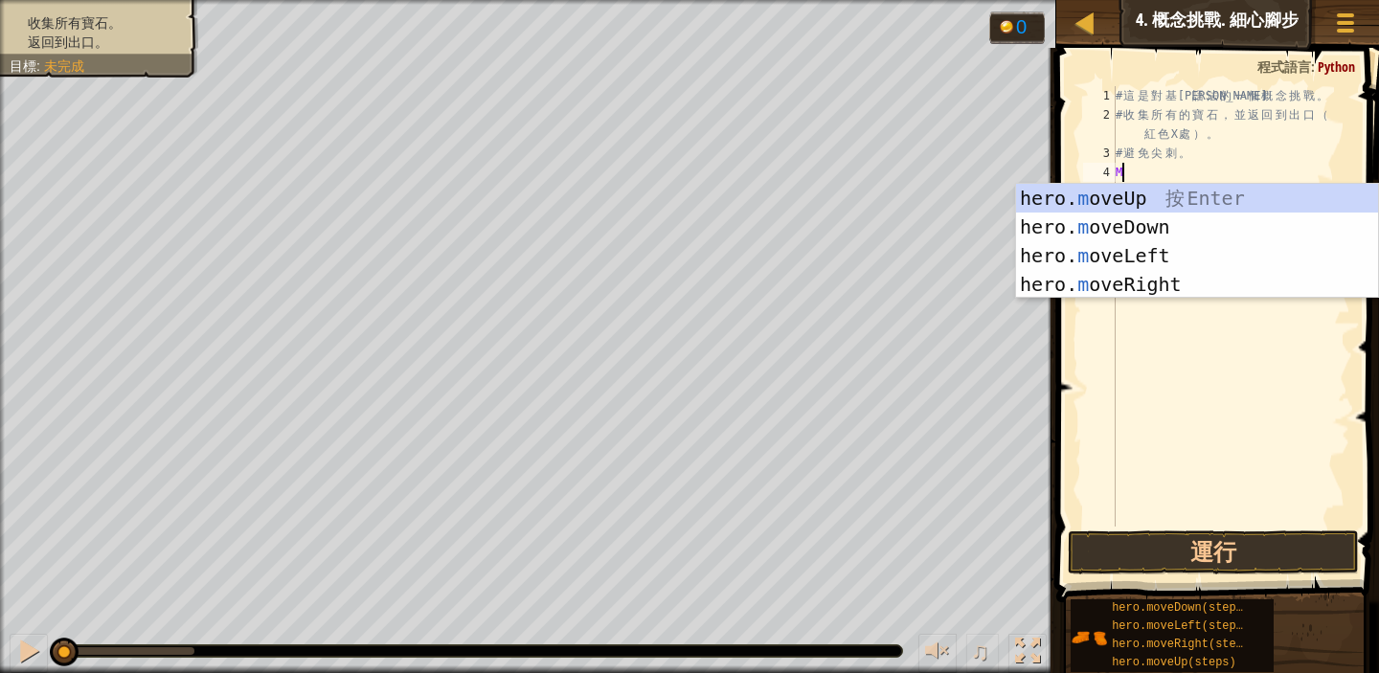
scroll to position [9, 0]
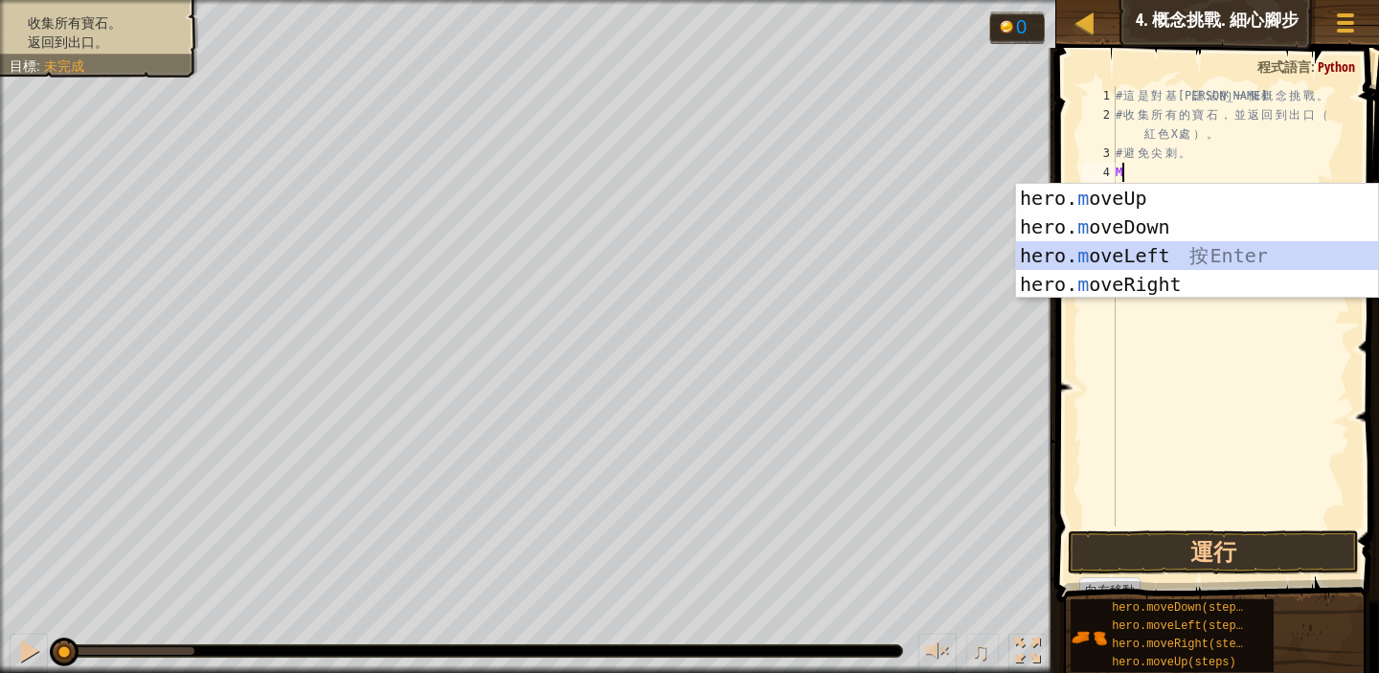
click at [1154, 263] on div "hero. m oveUp 按 Enter hero. m oveDown 按 Enter hero. m oveLeft 按 Enter hero. m o…" at bounding box center [1197, 270] width 362 height 172
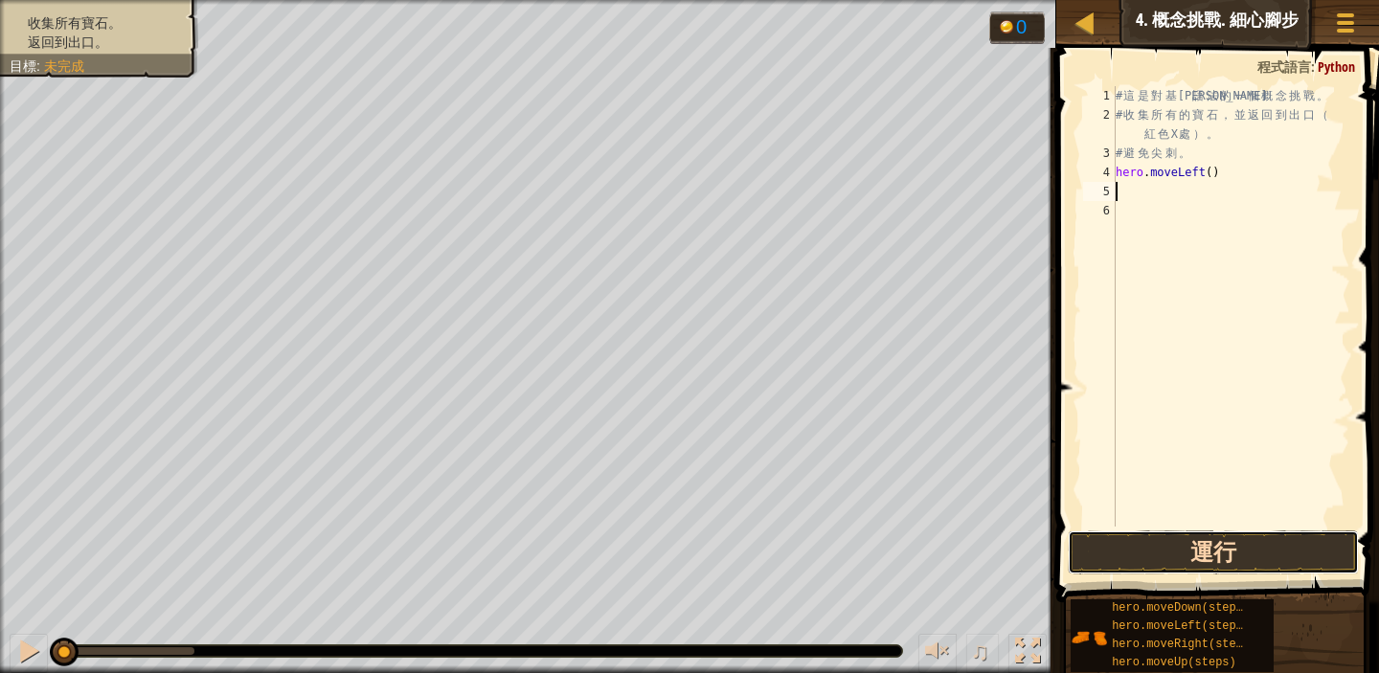
click at [1203, 549] on button "運行" at bounding box center [1213, 553] width 291 height 44
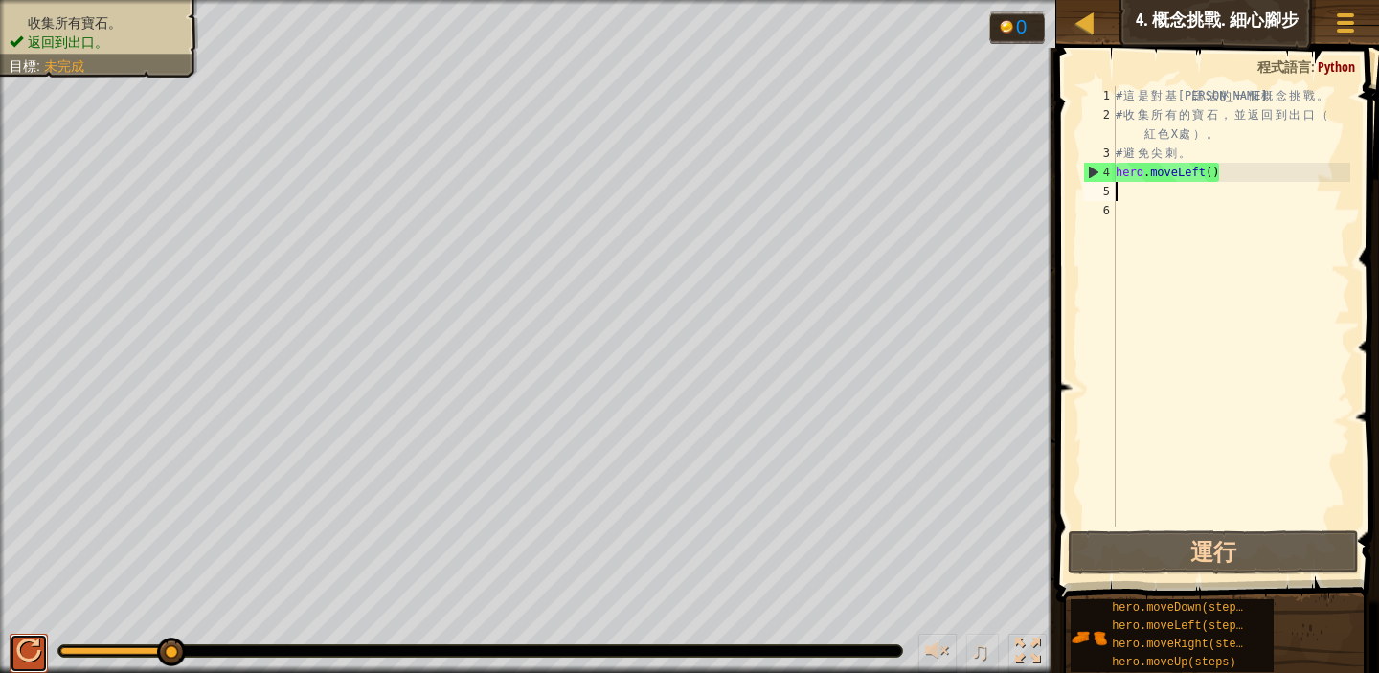
click at [34, 661] on div at bounding box center [28, 651] width 25 height 25
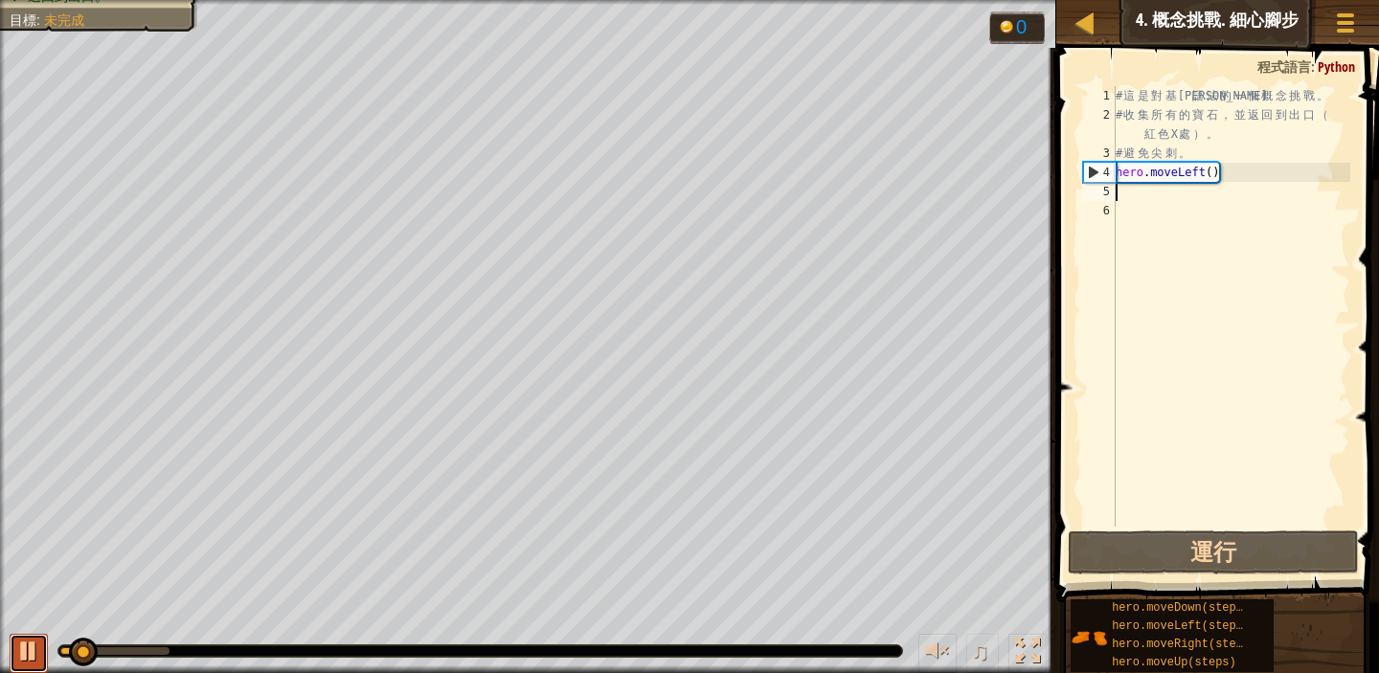
click at [25, 654] on div at bounding box center [28, 651] width 25 height 25
click at [1231, 172] on div "# 這 是 對 基 本 語 法 的 一 個 概 念 挑 戰 。 # 收 集 所 有 的 寶 石 ， 並 返 回 到 出 口 （ 紅 色 X 處 ） 。 # 避…" at bounding box center [1231, 325] width 239 height 479
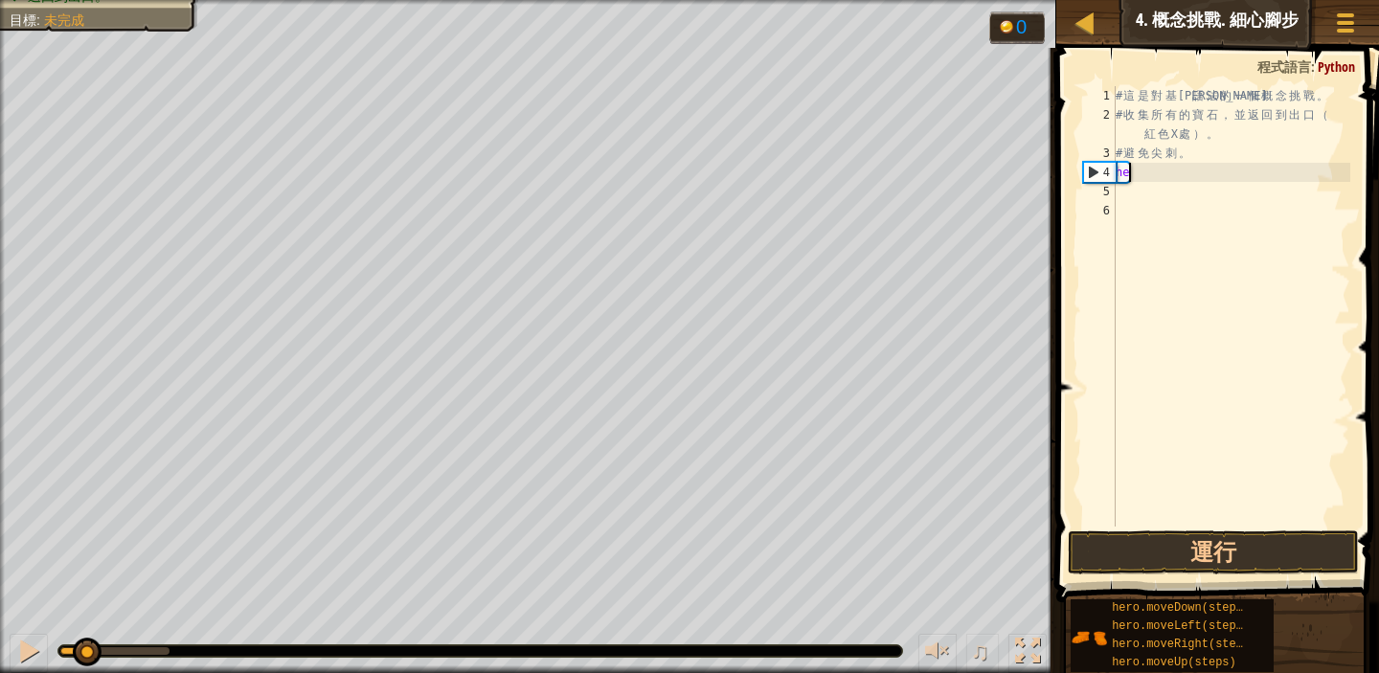
type textarea "h"
type textarea "M"
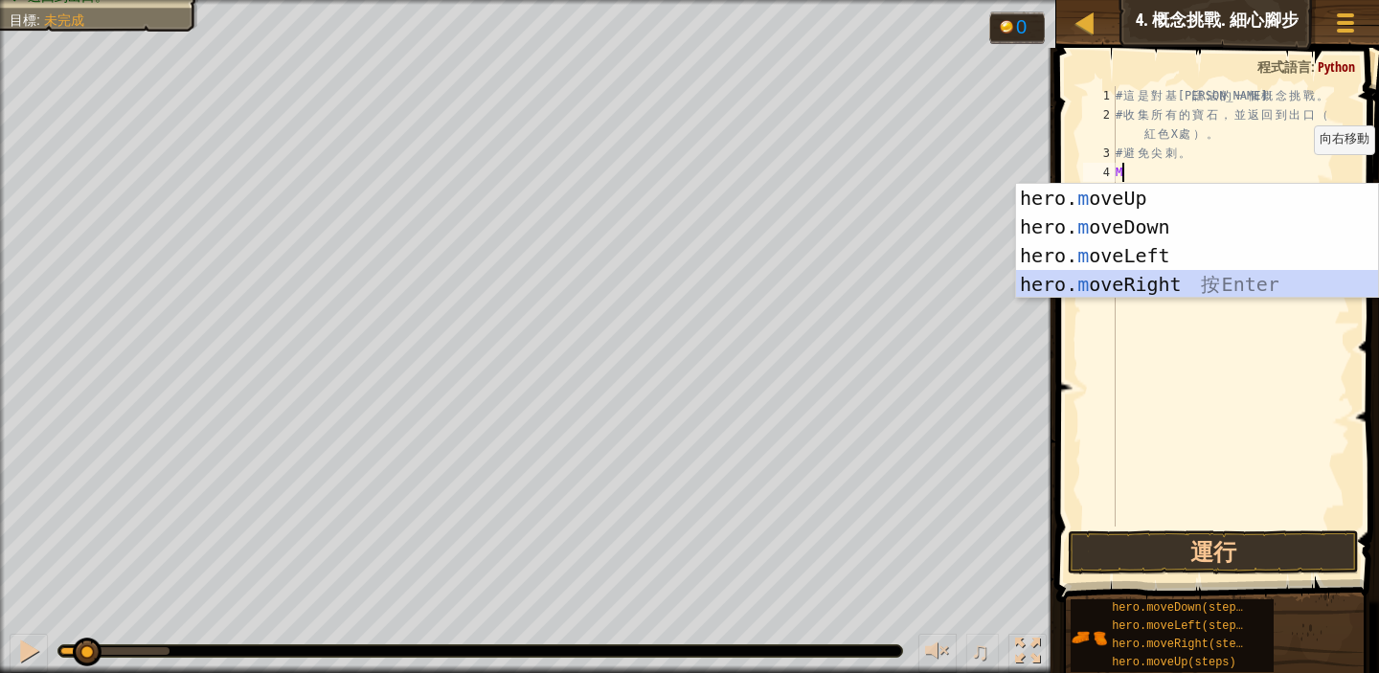
click at [1165, 279] on div "hero. m oveUp 按 Enter hero. m oveDown 按 Enter hero. m oveLeft 按 Enter hero. m o…" at bounding box center [1197, 270] width 362 height 172
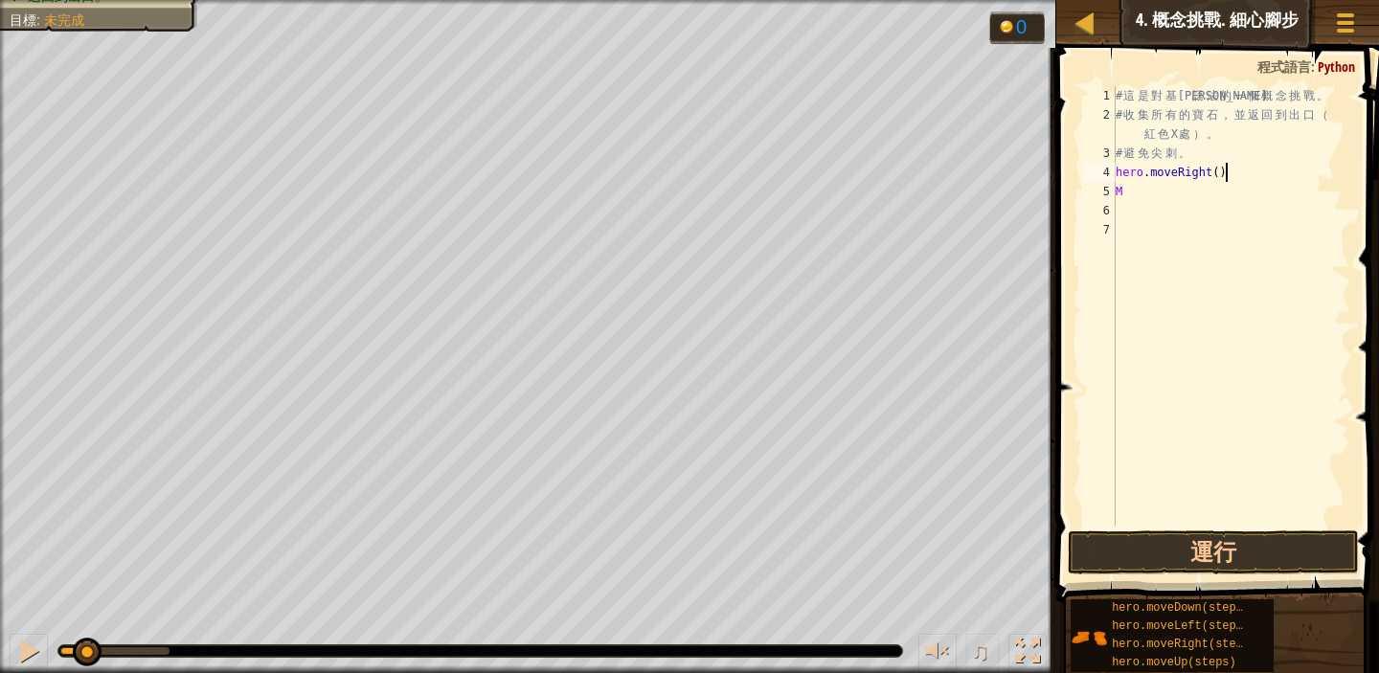
click at [1247, 163] on div "# 這 是 對 基 本 語 法 的 一 個 概 念 挑 戰 。 # 收 集 所 有 的 寶 石 ， 並 返 回 到 出 口 （ 紅 色 X 處 ） 。 # 避…" at bounding box center [1231, 325] width 239 height 479
type textarea "hero.moveRight()"
drag, startPoint x: 1236, startPoint y: 175, endPoint x: 1114, endPoint y: 180, distance: 121.8
click at [1114, 180] on div "hero.moveRight() 1 2 3 4 5 6 7 # 這 是 對 基 本 語 法 的 一 個 概 念 挑 戰 。 # 收 集 所 有 的 寶 石 …" at bounding box center [1215, 306] width 271 height 441
click at [1127, 199] on div "# 這 是 對 基 本 語 法 的 一 個 概 念 挑 戰 。 # 收 集 所 有 的 寶 石 ， 並 返 回 到 出 口 （ 紅 色 X 處 ） 。 # 避…" at bounding box center [1231, 325] width 239 height 479
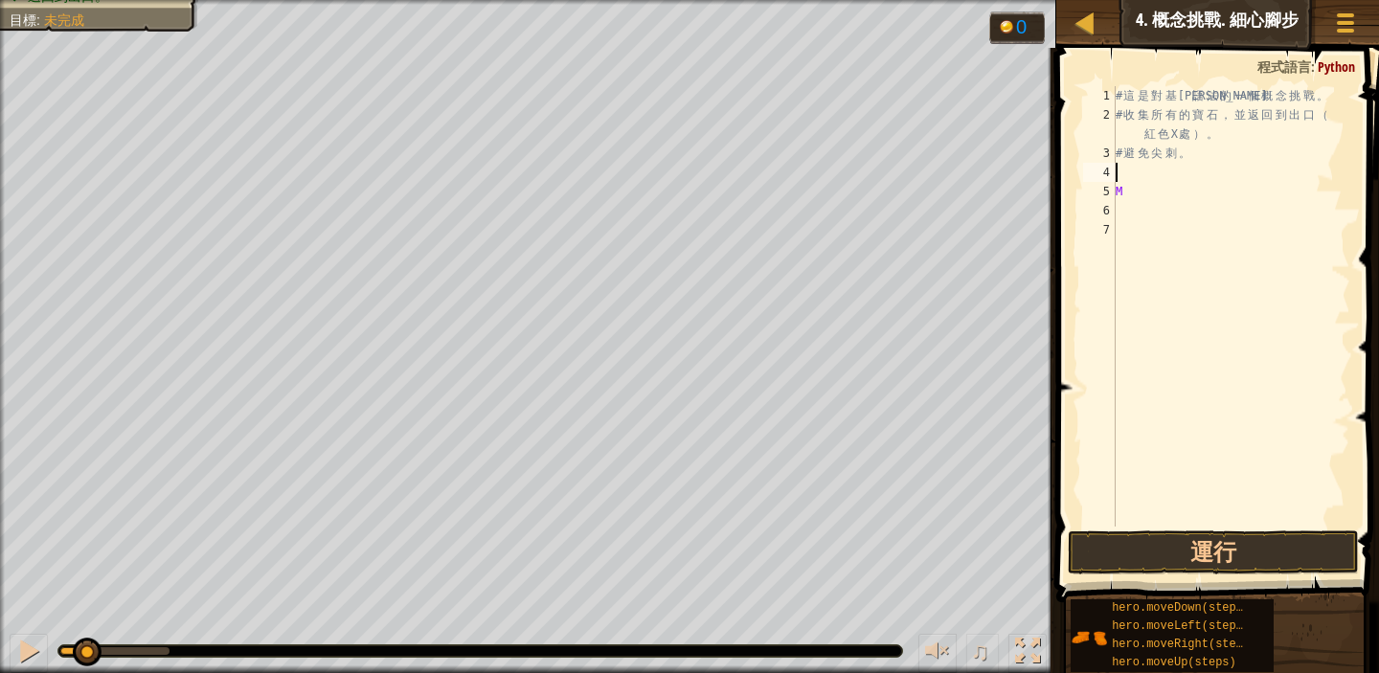
type textarea "M"
click at [1124, 167] on div "# 這 是 對 基 本 語 法 的 一 個 概 念 挑 戰 。 # 收 集 所 有 的 寶 石 ， 並 返 回 到 出 口 （ 紅 色 X 處 ） 。 # 避…" at bounding box center [1231, 325] width 239 height 479
type textarea "M"
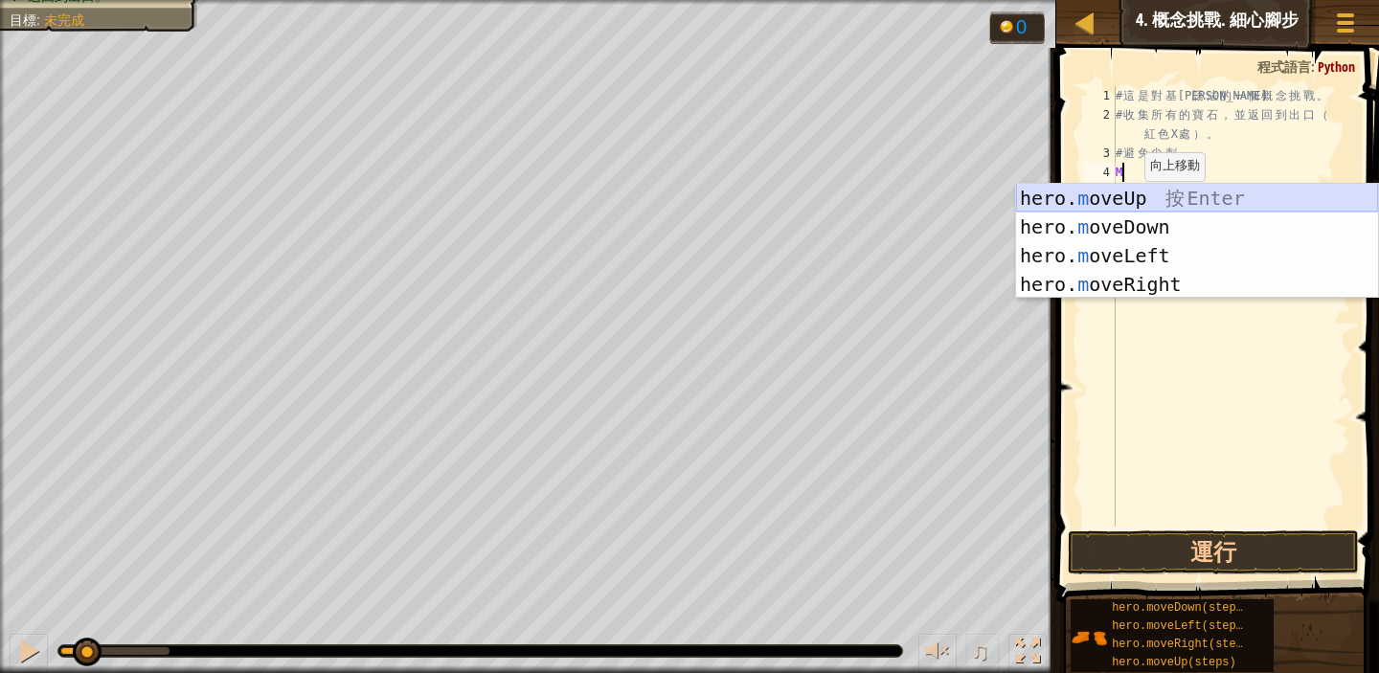
click at [1179, 197] on div "hero. m oveUp 按 Enter hero. m oveDown 按 Enter hero. m oveLeft 按 Enter hero. m o…" at bounding box center [1197, 270] width 362 height 172
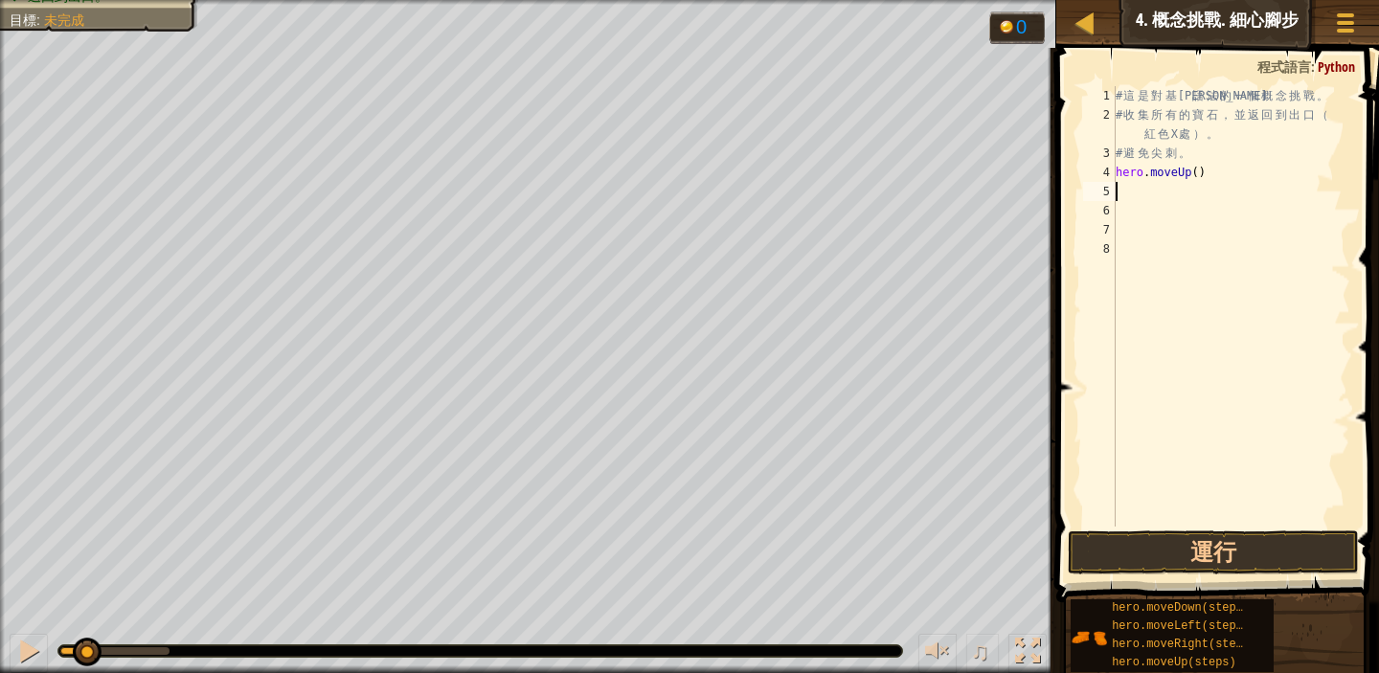
type textarea "M"
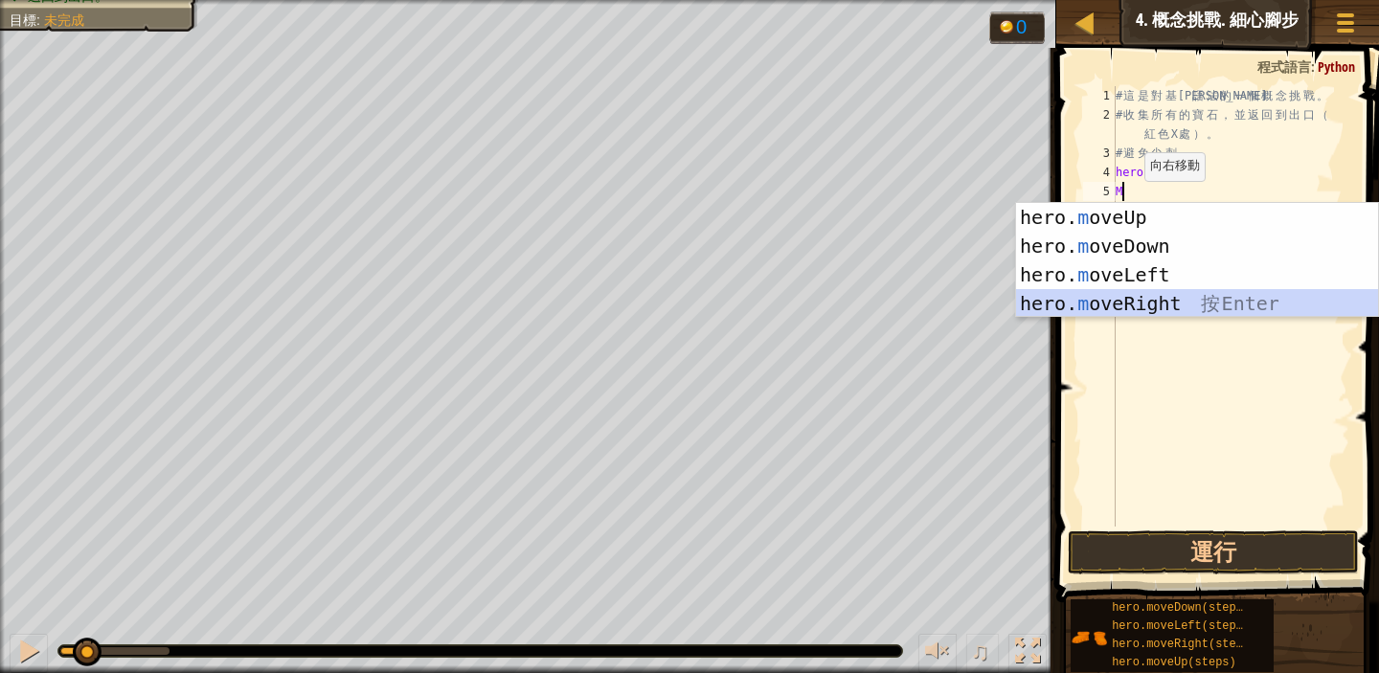
click at [1153, 298] on div "hero. m oveUp 按 Enter hero. m oveDown 按 Enter hero. m oveLeft 按 Enter hero. m o…" at bounding box center [1197, 289] width 362 height 172
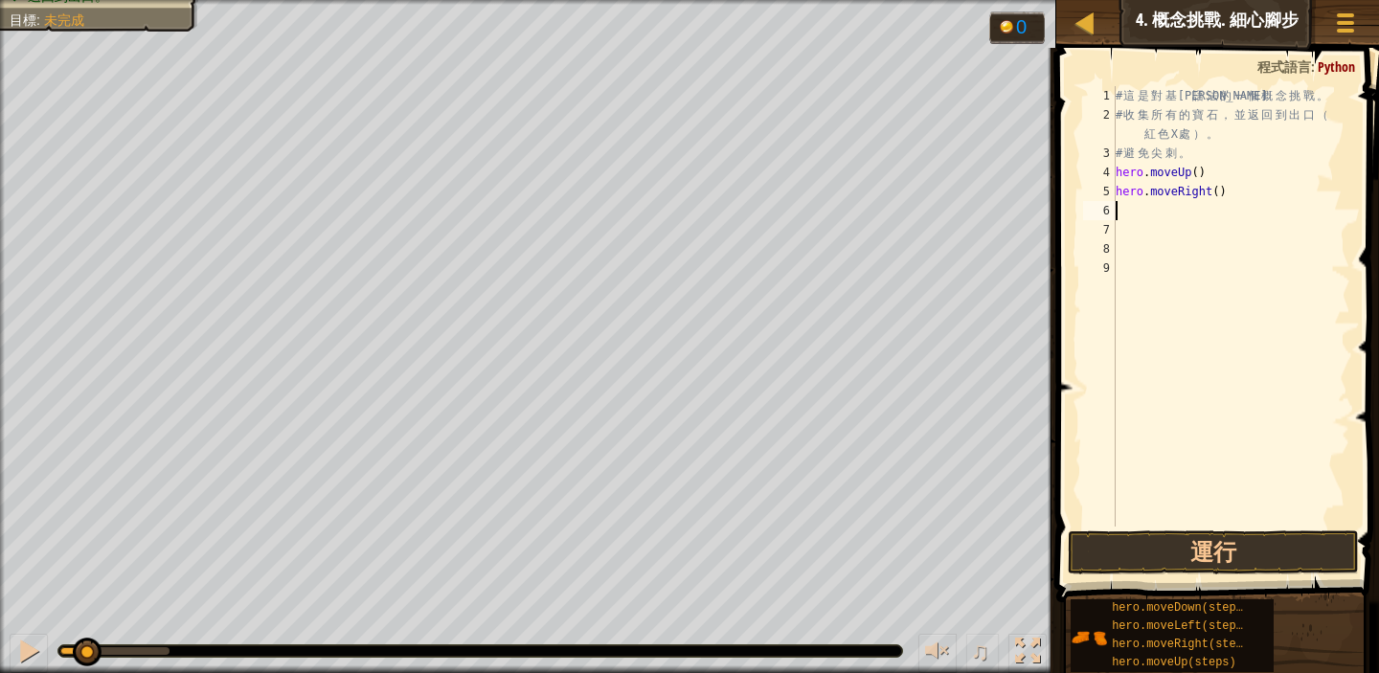
type textarea "M"
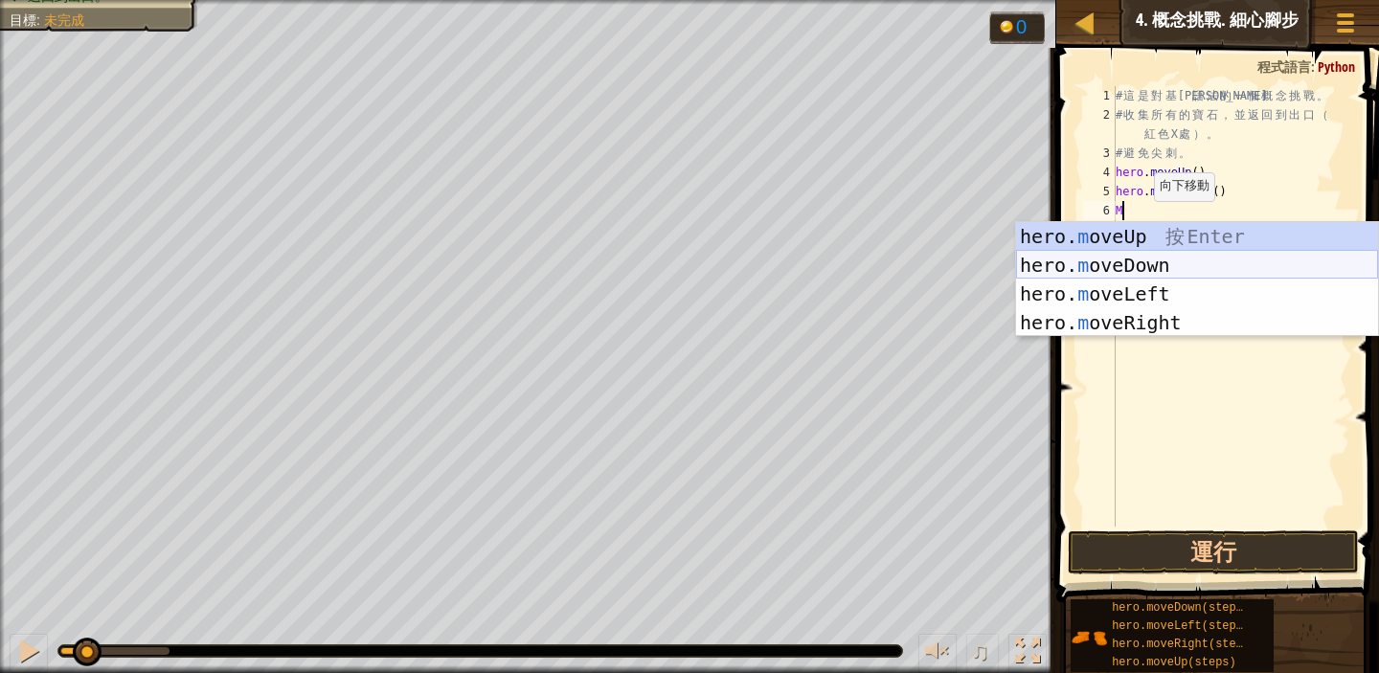
click at [1155, 267] on div "hero. m oveUp 按 Enter hero. m oveDown 按 Enter hero. m oveLeft 按 Enter hero. m o…" at bounding box center [1197, 308] width 362 height 172
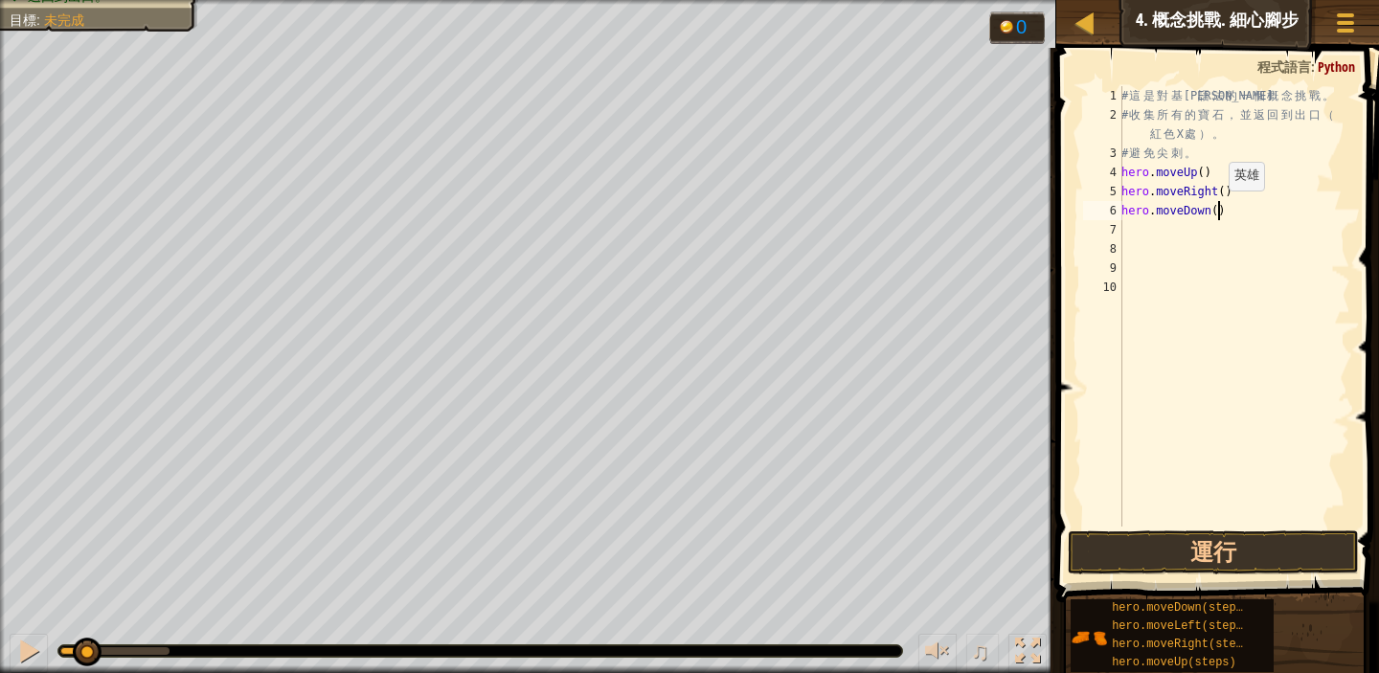
click at [1219, 209] on div "# 這 是 對 基 本 語 法 的 一 個 概 念 挑 戰 。 # 收 集 所 有 的 寶 石 ， 並 返 回 到 出 口 （ 紅 色 X 處 ） 。 # 避…" at bounding box center [1234, 325] width 233 height 479
type textarea "hero.moveDown(2)"
click at [1137, 237] on div "# 這 是 對 基 本 語 法 的 一 個 概 念 挑 戰 。 # 收 集 所 有 的 寶 石 ， 並 返 回 到 出 口 （ 紅 色 X 處 ） 。 # 避…" at bounding box center [1234, 325] width 233 height 479
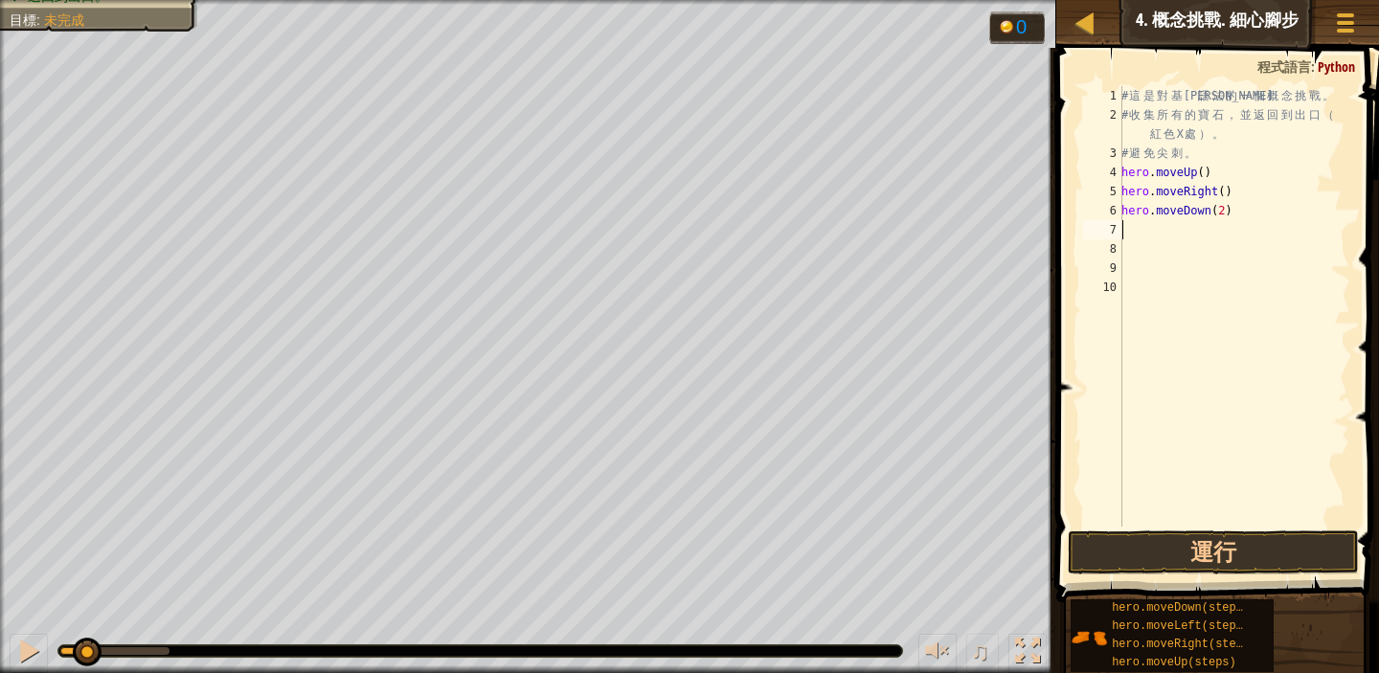
type textarea "M"
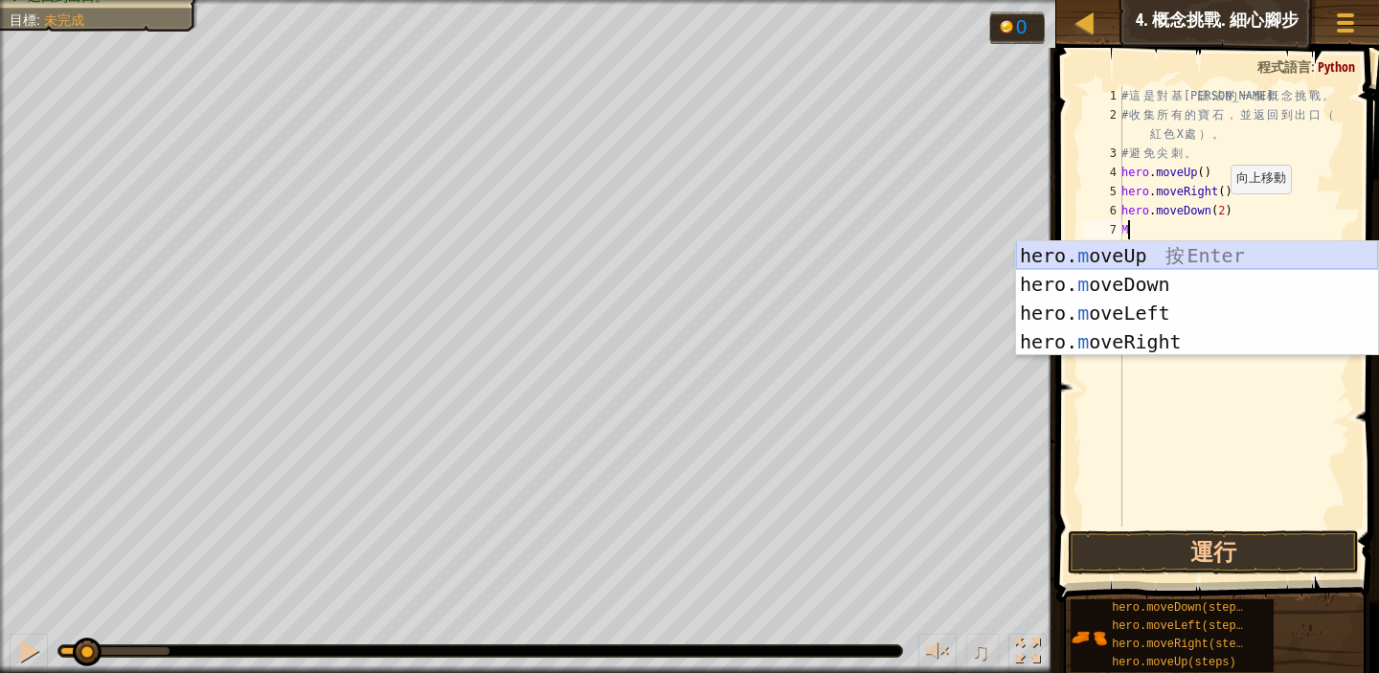
click at [1157, 253] on div "hero. m oveUp 按 Enter hero. m oveDown 按 Enter hero. m oveLeft 按 Enter hero. m o…" at bounding box center [1197, 327] width 362 height 172
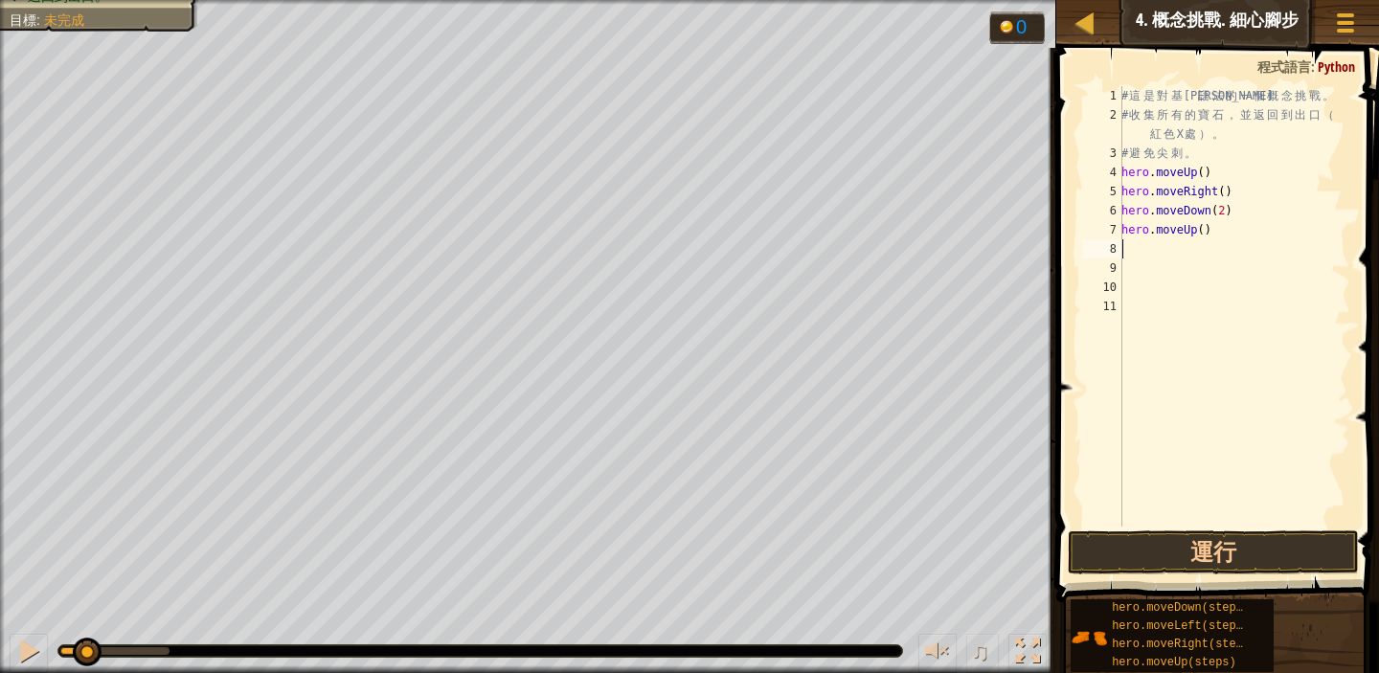
type textarea "M"
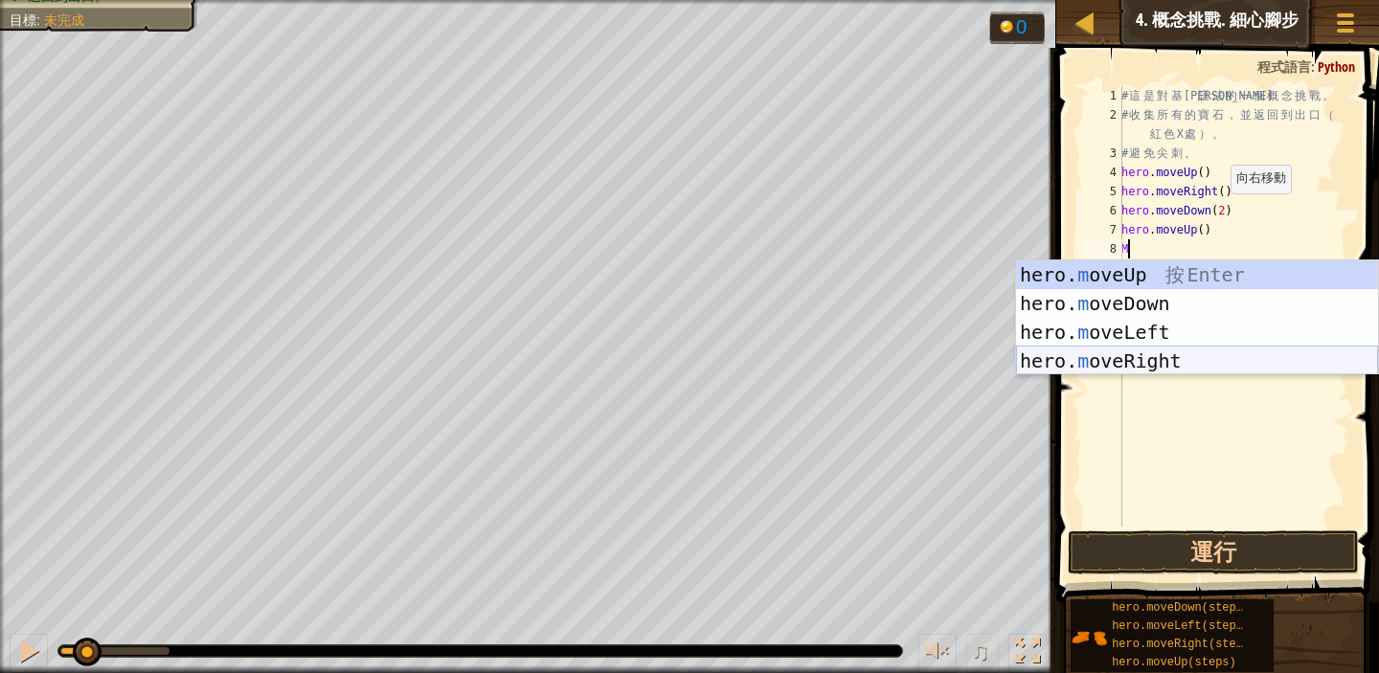
click at [1154, 371] on div "hero. m oveUp 按 Enter hero. m oveDown 按 Enter hero. m oveLeft 按 Enter hero. m o…" at bounding box center [1197, 347] width 362 height 172
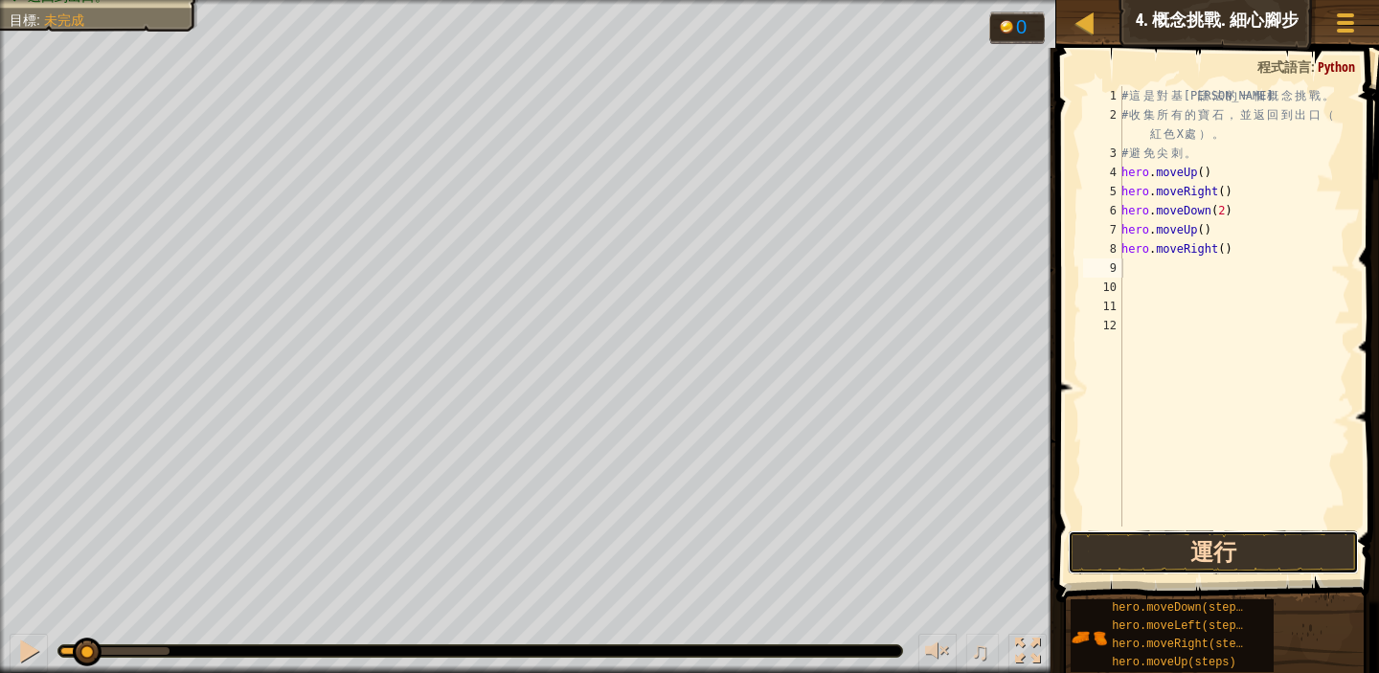
click at [1242, 553] on button "運行" at bounding box center [1213, 553] width 291 height 44
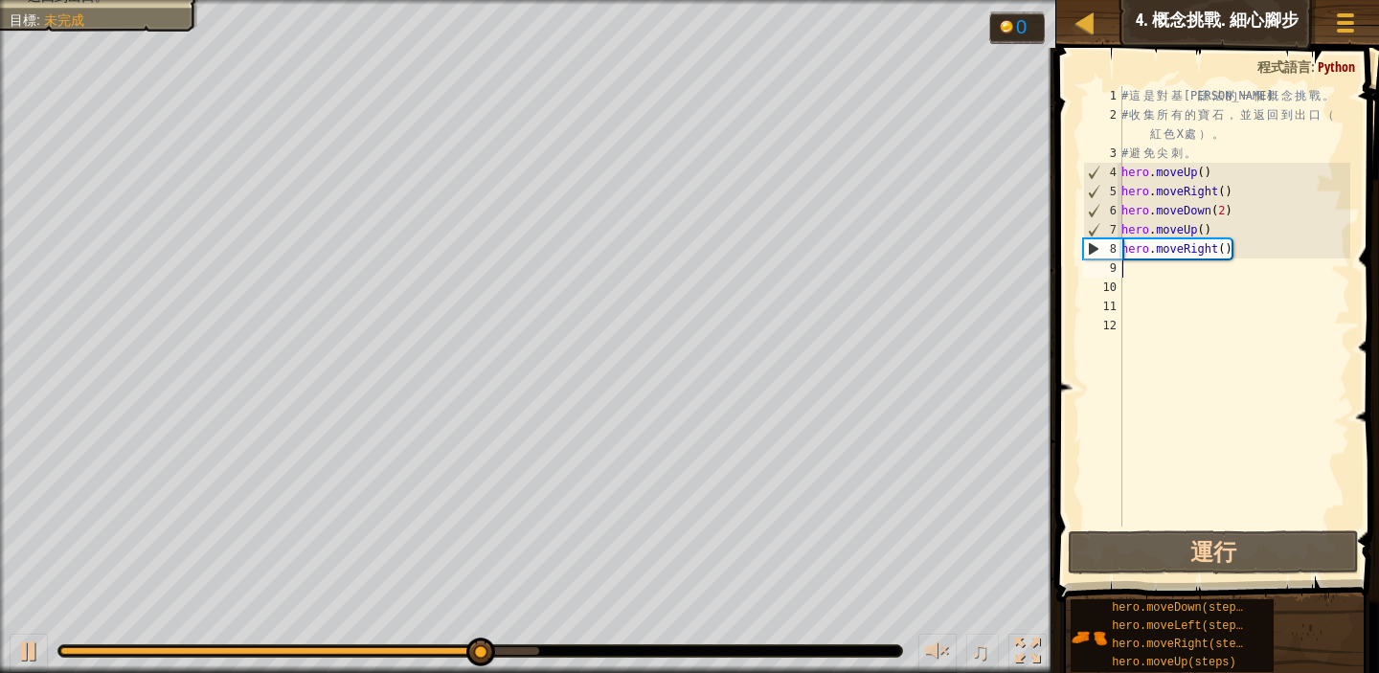
click at [1132, 265] on div "# 這 是 對 基 本 語 法 的 一 個 概 念 挑 戰 。 # 收 集 所 有 的 寶 石 ， 並 返 回 到 出 口 （ 紅 色 X 處 ） 。 # 避…" at bounding box center [1234, 325] width 233 height 479
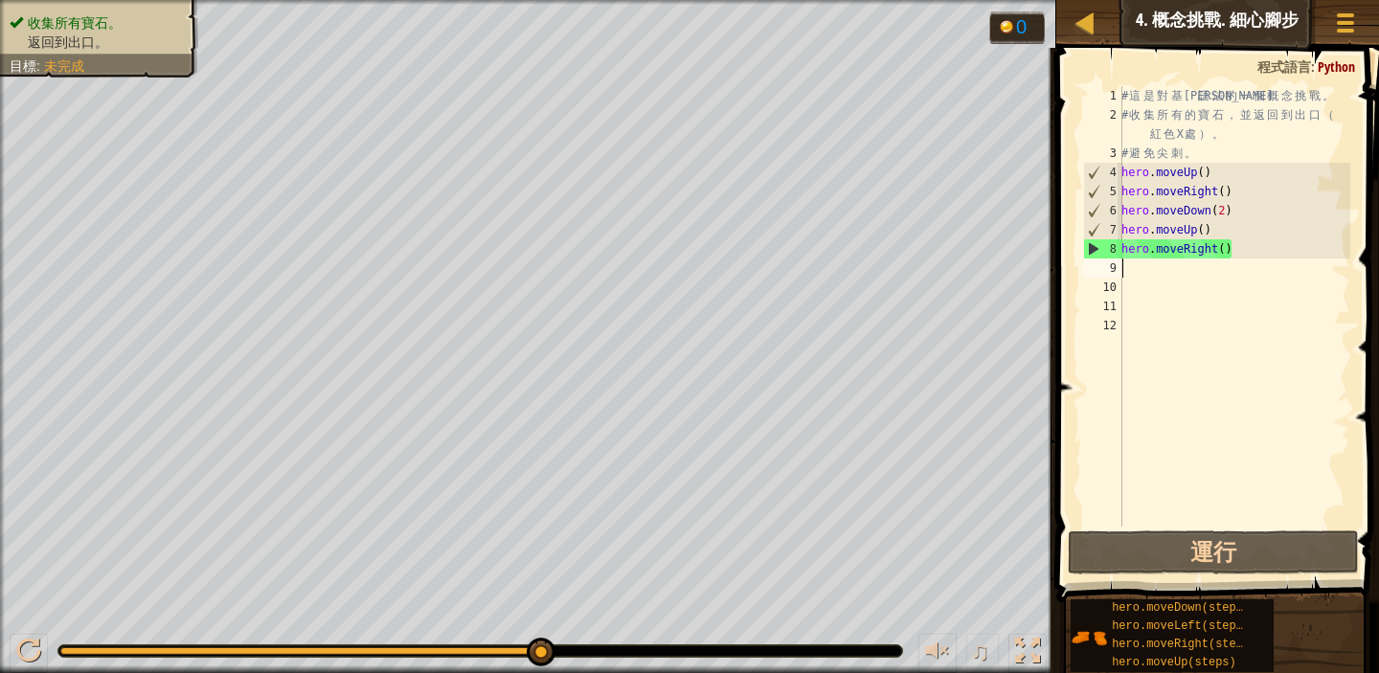
type textarea "M"
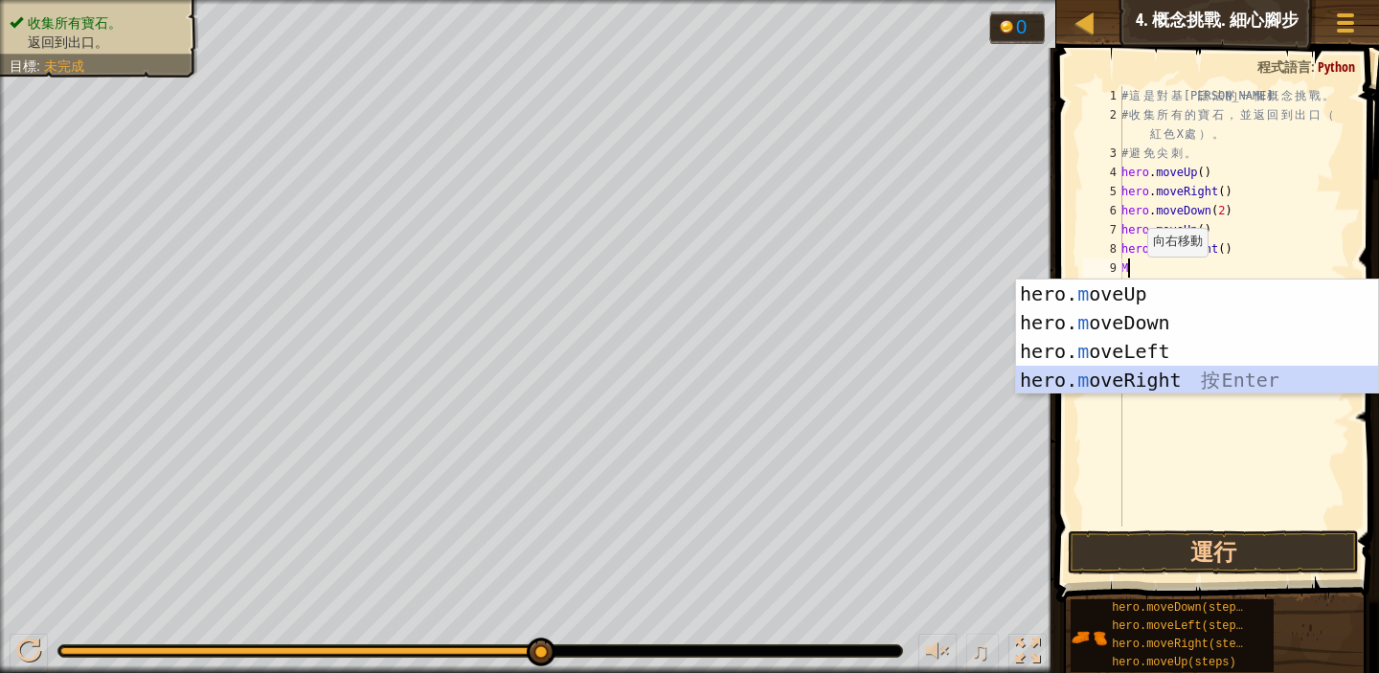
click at [1172, 386] on div "hero. m oveUp 按 Enter hero. m oveDown 按 Enter hero. m oveLeft 按 Enter hero. m o…" at bounding box center [1197, 366] width 362 height 172
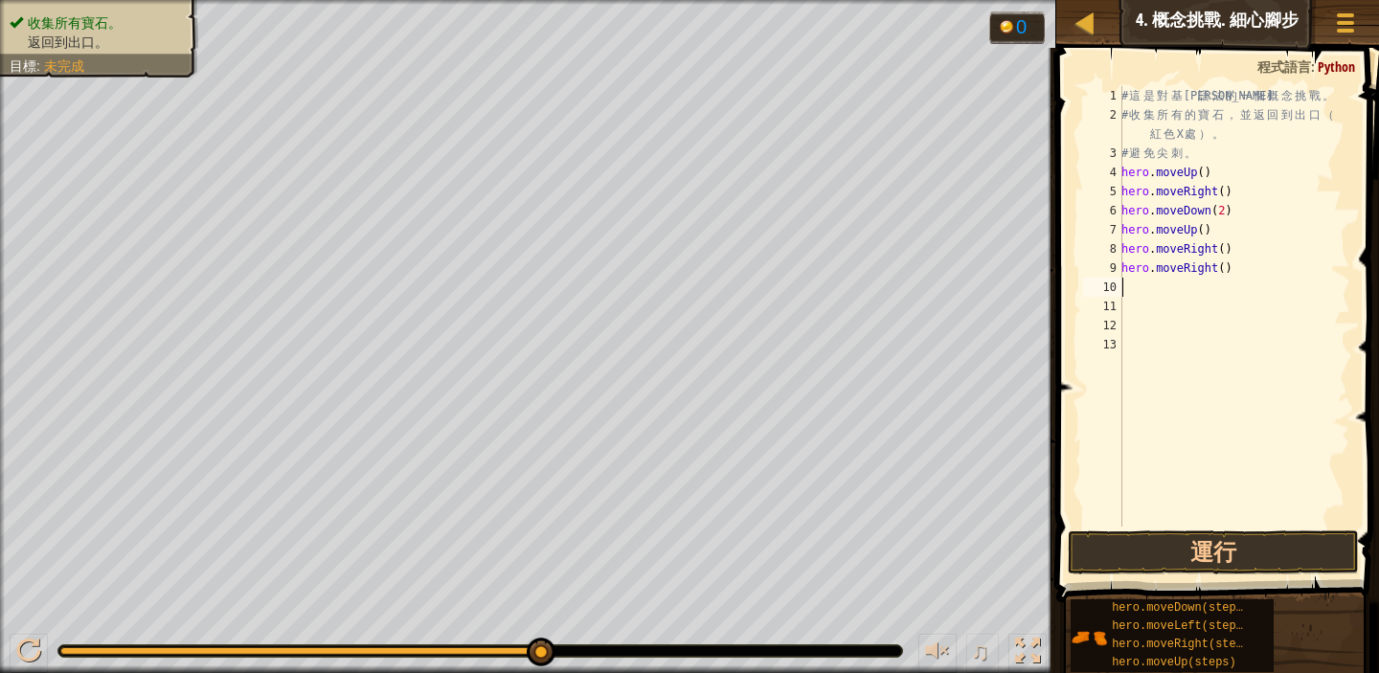
type textarea "M"
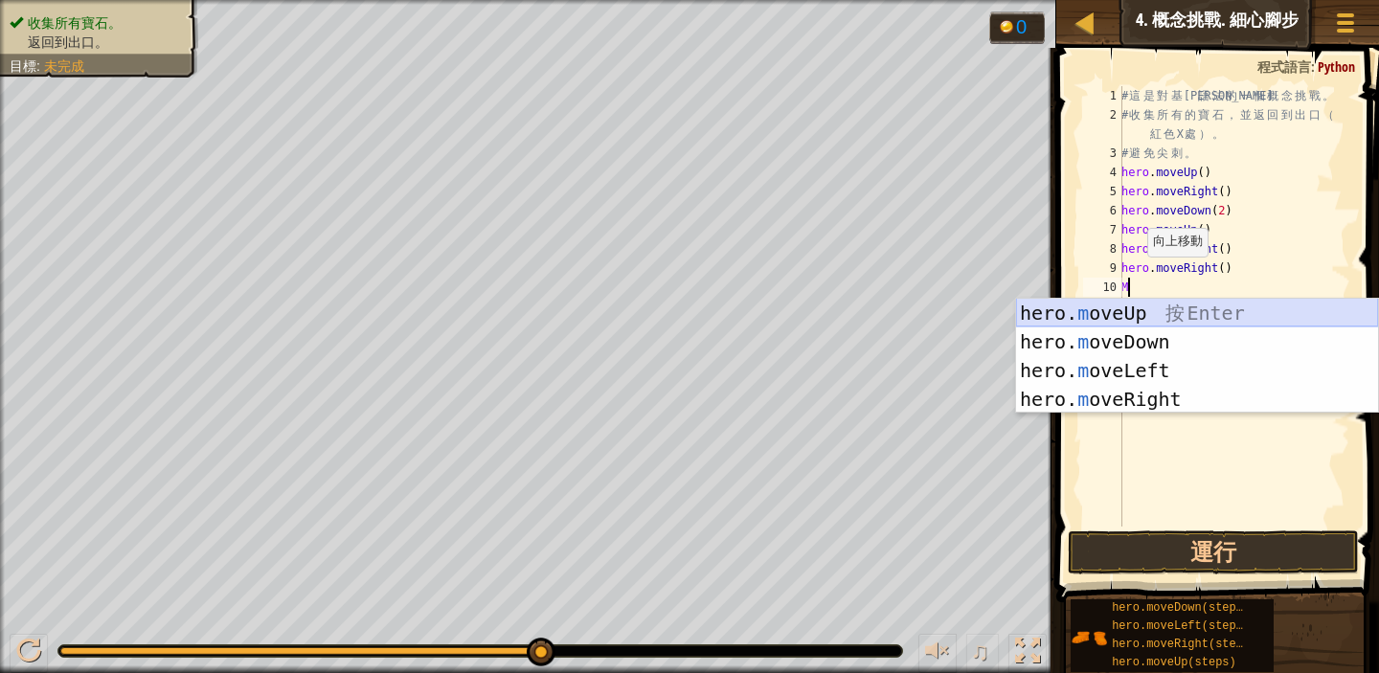
click at [1128, 308] on div "hero. m oveUp 按 Enter hero. m oveDown 按 Enter hero. m oveLeft 按 Enter hero. m o…" at bounding box center [1197, 385] width 362 height 172
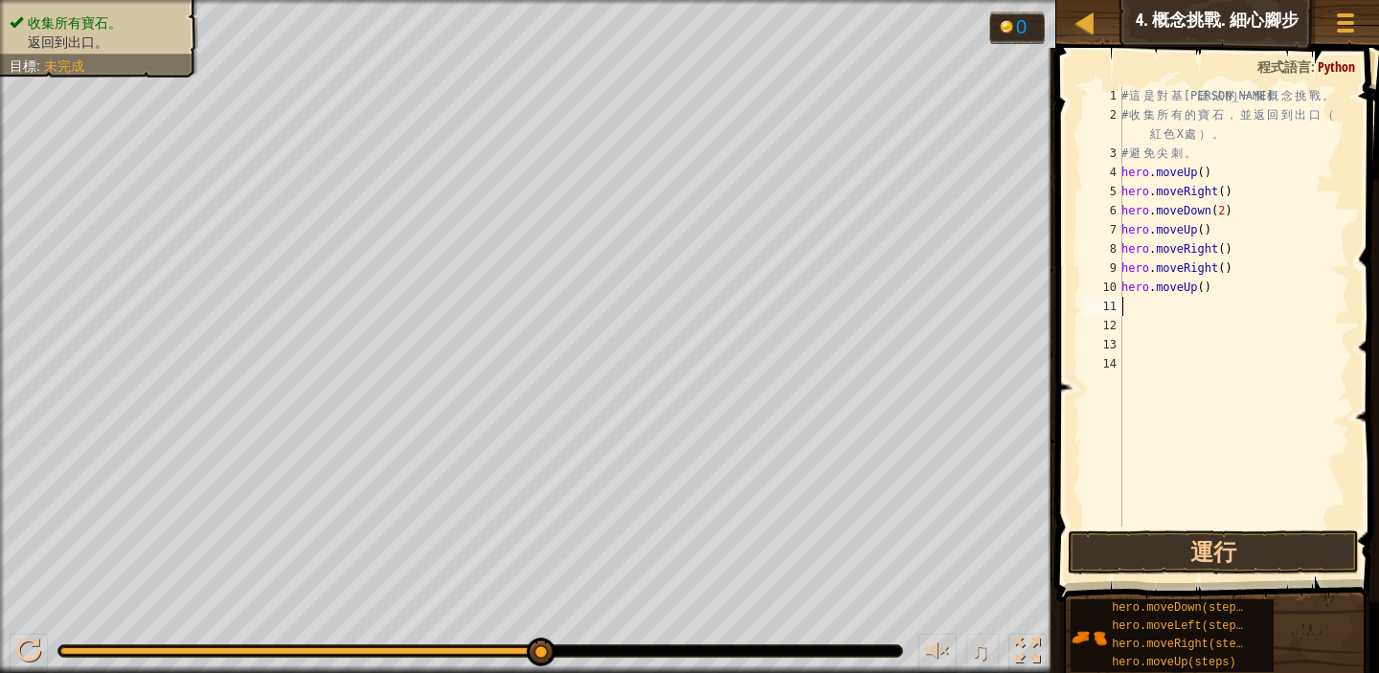
type textarea "M"
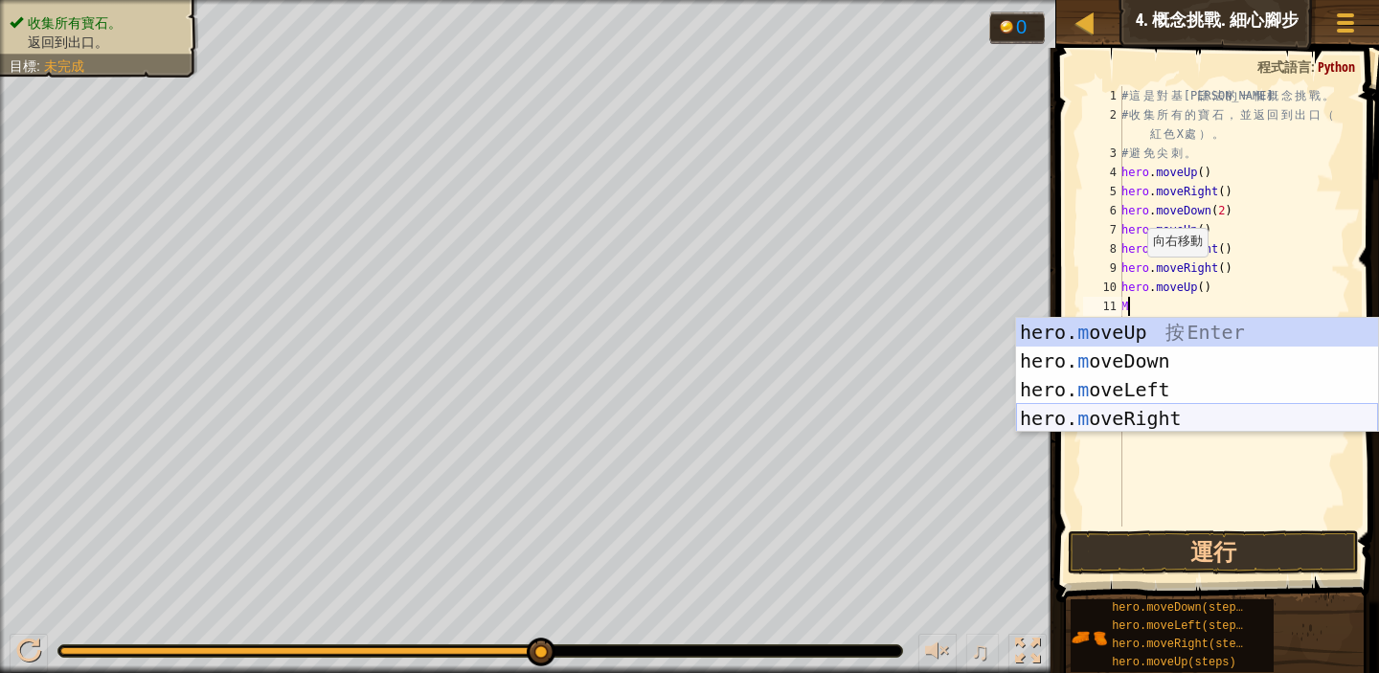
click at [1177, 408] on div "hero. m oveUp 按 Enter hero. m oveDown 按 Enter hero. m oveLeft 按 Enter hero. m o…" at bounding box center [1197, 404] width 362 height 172
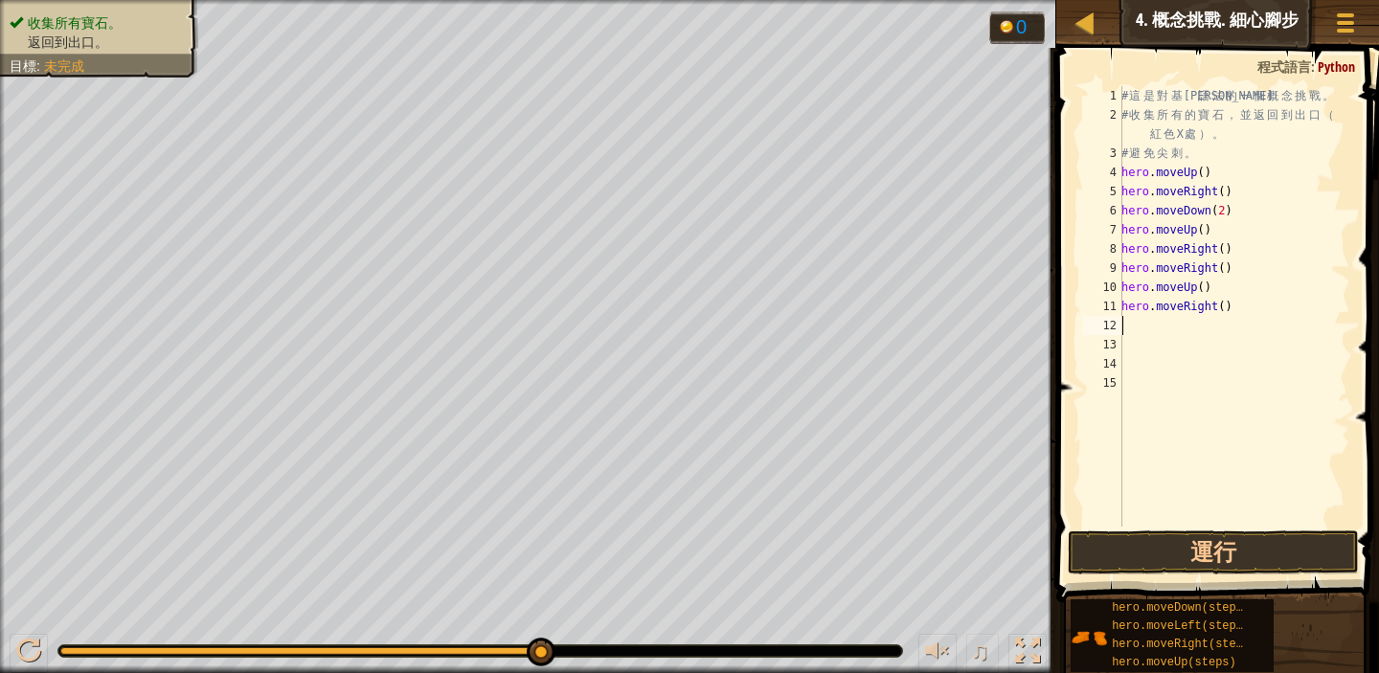
type textarea "M"
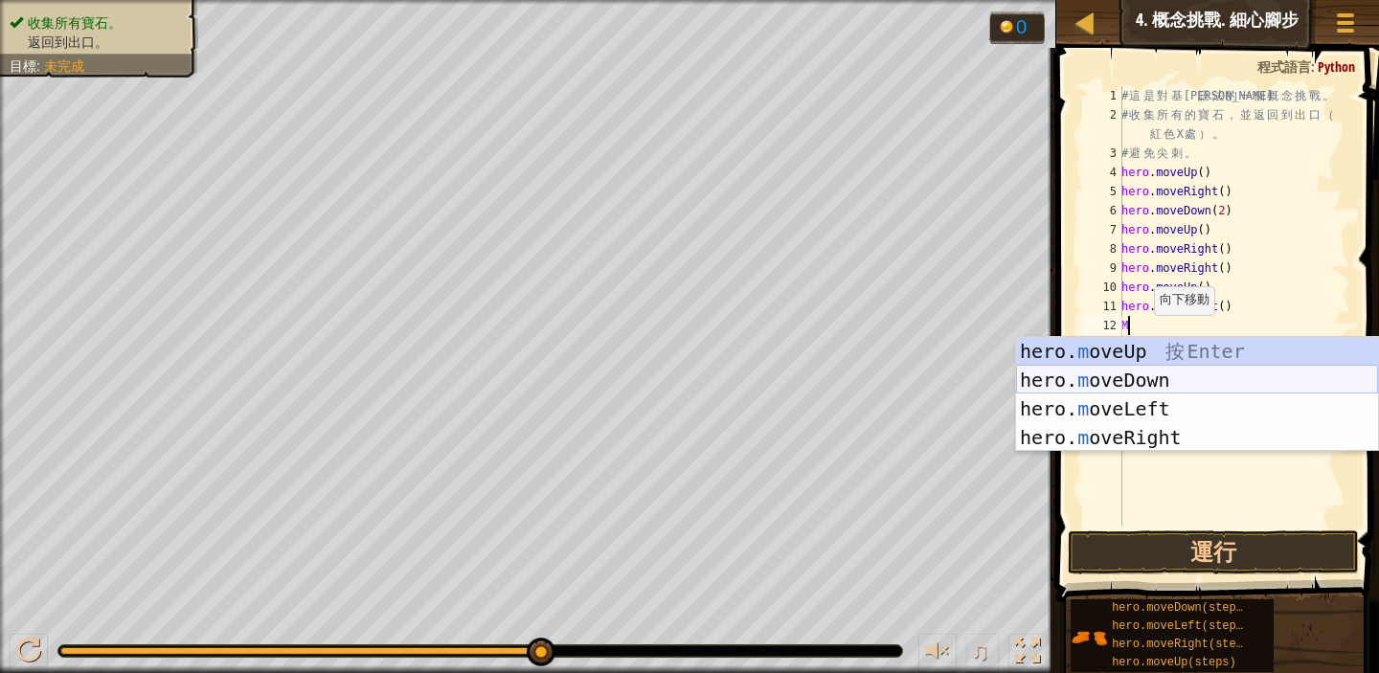
click at [1159, 390] on div "hero. m oveUp 按 Enter hero. m oveDown 按 Enter hero. m oveLeft 按 Enter hero. m o…" at bounding box center [1197, 423] width 362 height 172
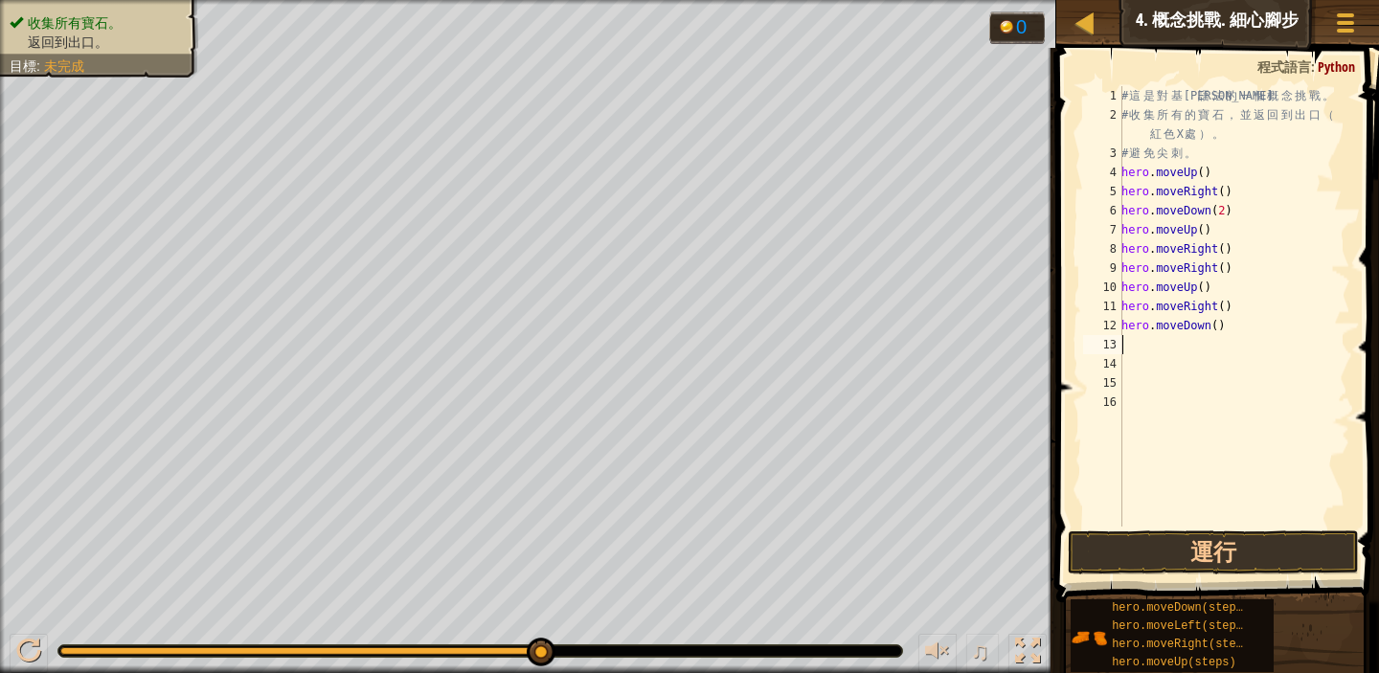
type textarea "M"
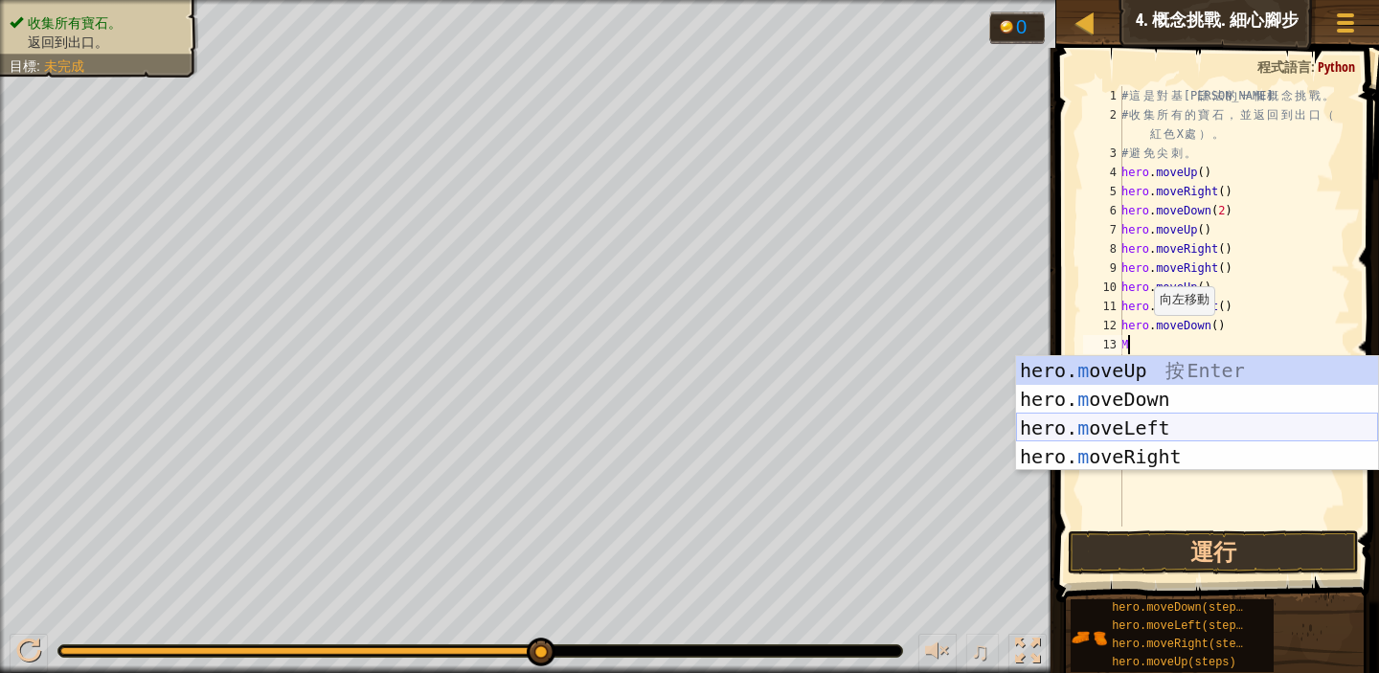
click at [1162, 427] on div "hero. m oveUp 按 Enter hero. m oveDown 按 Enter hero. m oveLeft 按 Enter hero. m o…" at bounding box center [1197, 442] width 362 height 172
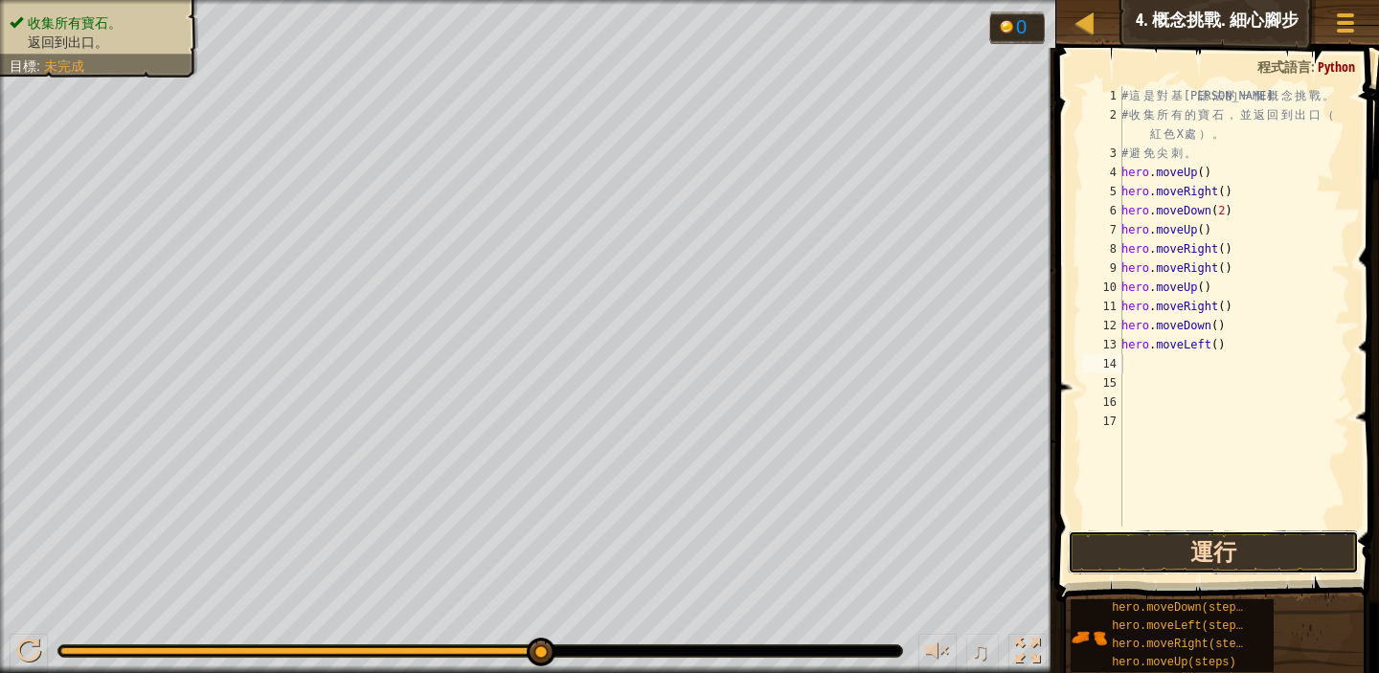
drag, startPoint x: 1217, startPoint y: 554, endPoint x: 1226, endPoint y: 557, distance: 10.0
click at [1216, 554] on button "運行" at bounding box center [1213, 553] width 291 height 44
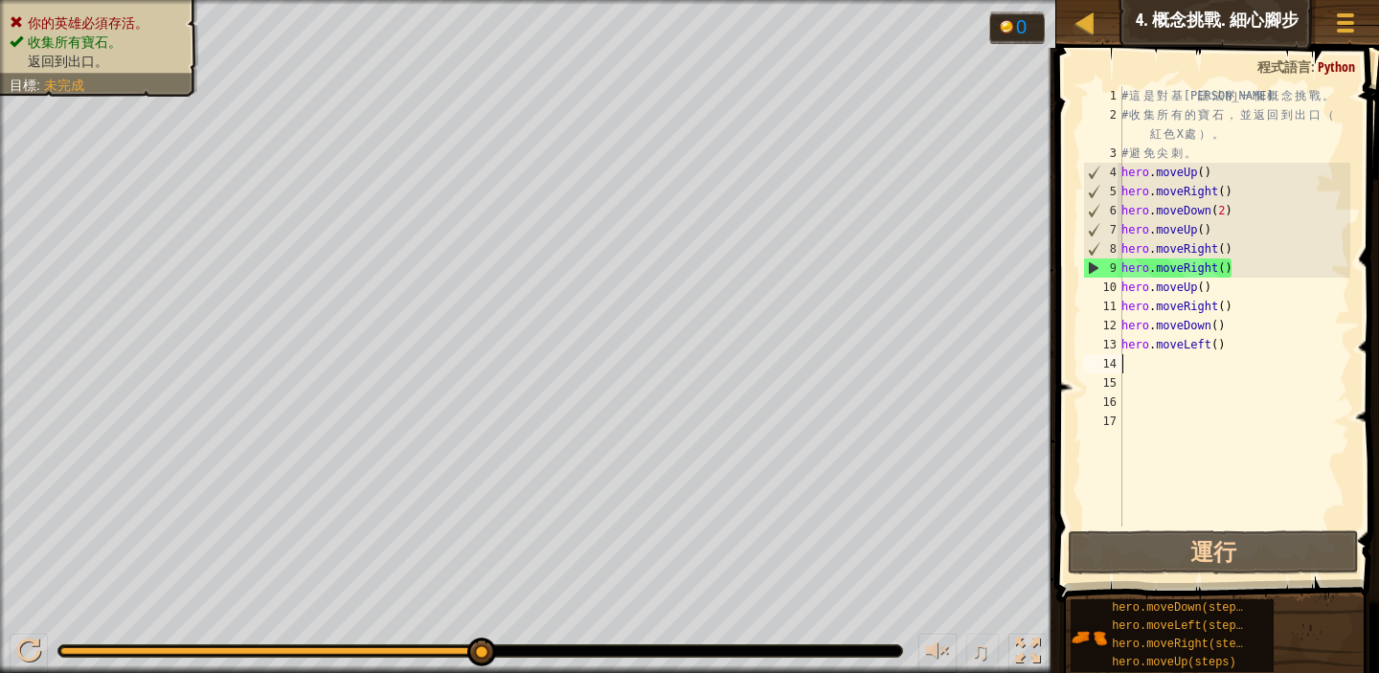
click at [1241, 308] on div "# 這 是 對 基 本 語 法 的 一 個 概 念 挑 戰 。 # 收 集 所 有 的 寶 石 ， 並 返 回 到 出 口 （ 紅 色 X 處 ） 。 # 避…" at bounding box center [1234, 325] width 233 height 479
click at [1243, 267] on div "# 這 是 對 基 本 語 法 的 一 個 概 念 挑 戰 。 # 收 集 所 有 的 寶 石 ， 並 返 回 到 出 口 （ 紅 色 X 處 ） 。 # 避…" at bounding box center [1234, 325] width 233 height 479
click at [1240, 307] on div "# 這 是 對 基 本 語 法 的 一 個 概 念 挑 戰 。 # 收 集 所 有 的 寶 石 ， 並 返 回 到 出 口 （ 紅 色 X 處 ） 。 # 避…" at bounding box center [1234, 325] width 233 height 479
click at [1239, 264] on div "# 這 是 對 基 本 語 法 的 一 個 概 念 挑 戰 。 # 收 集 所 有 的 寶 石 ， 並 返 回 到 出 口 （ 紅 色 X 處 ） 。 # 避…" at bounding box center [1234, 325] width 233 height 479
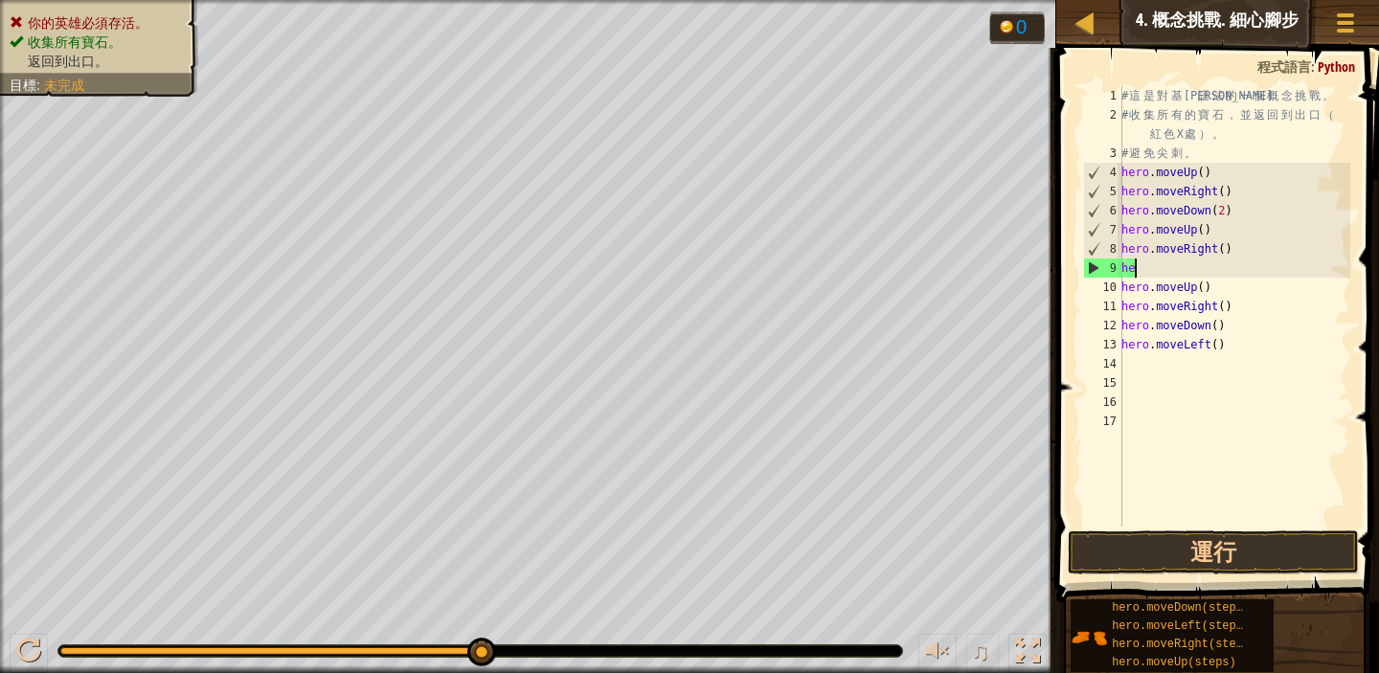
type textarea "h"
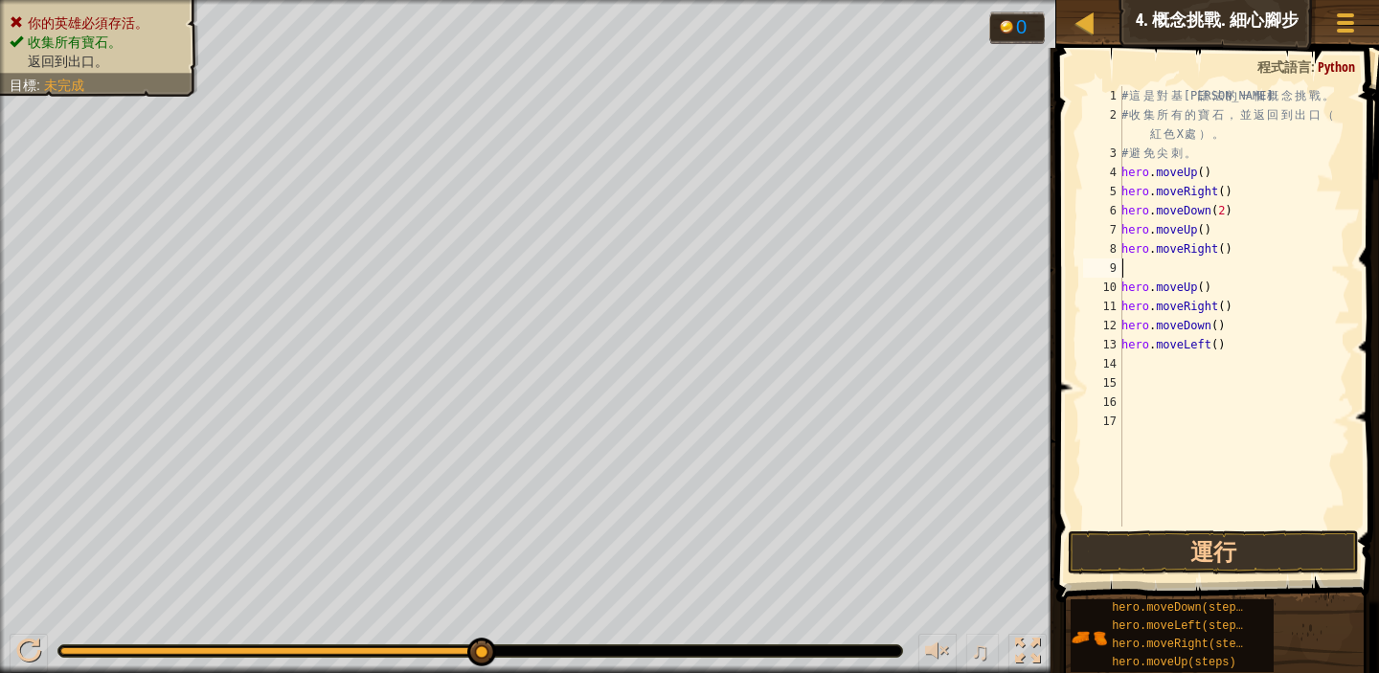
type textarea "M"
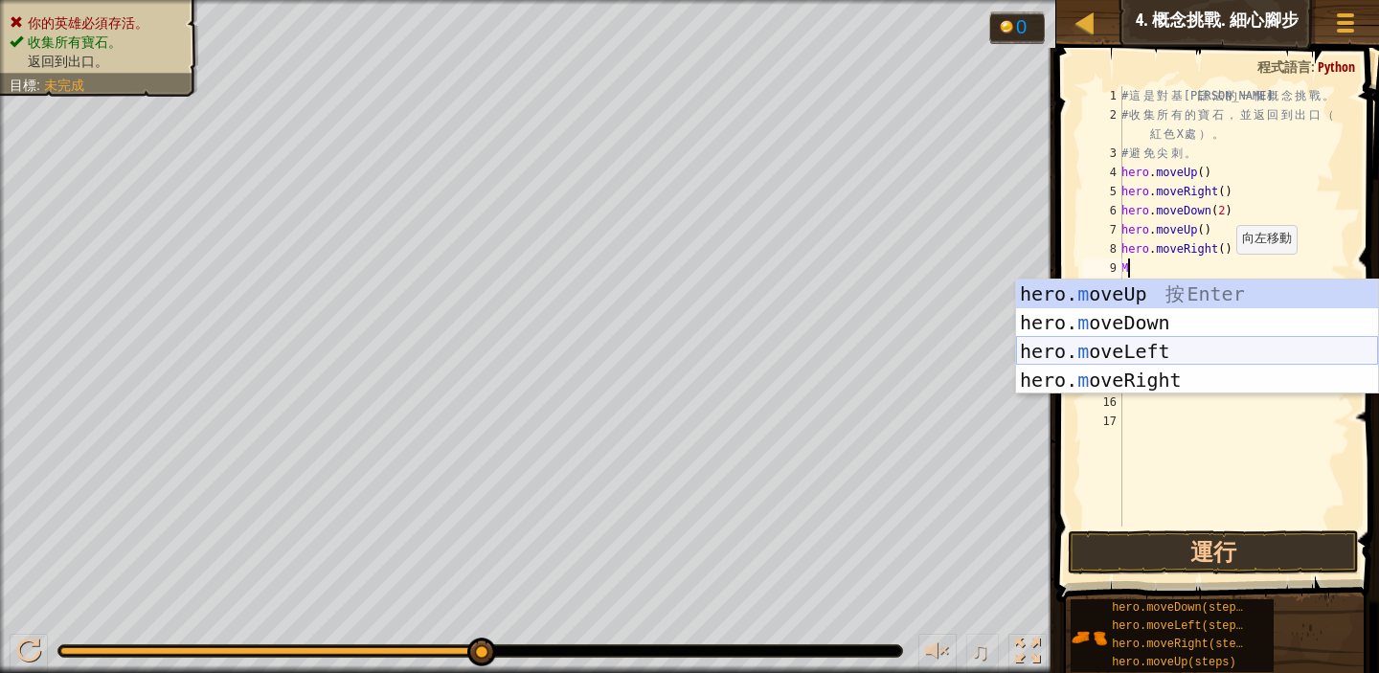
click at [1177, 342] on div "hero. m oveUp 按 Enter hero. m oveDown 按 Enter hero. m oveLeft 按 Enter hero. m o…" at bounding box center [1197, 366] width 362 height 172
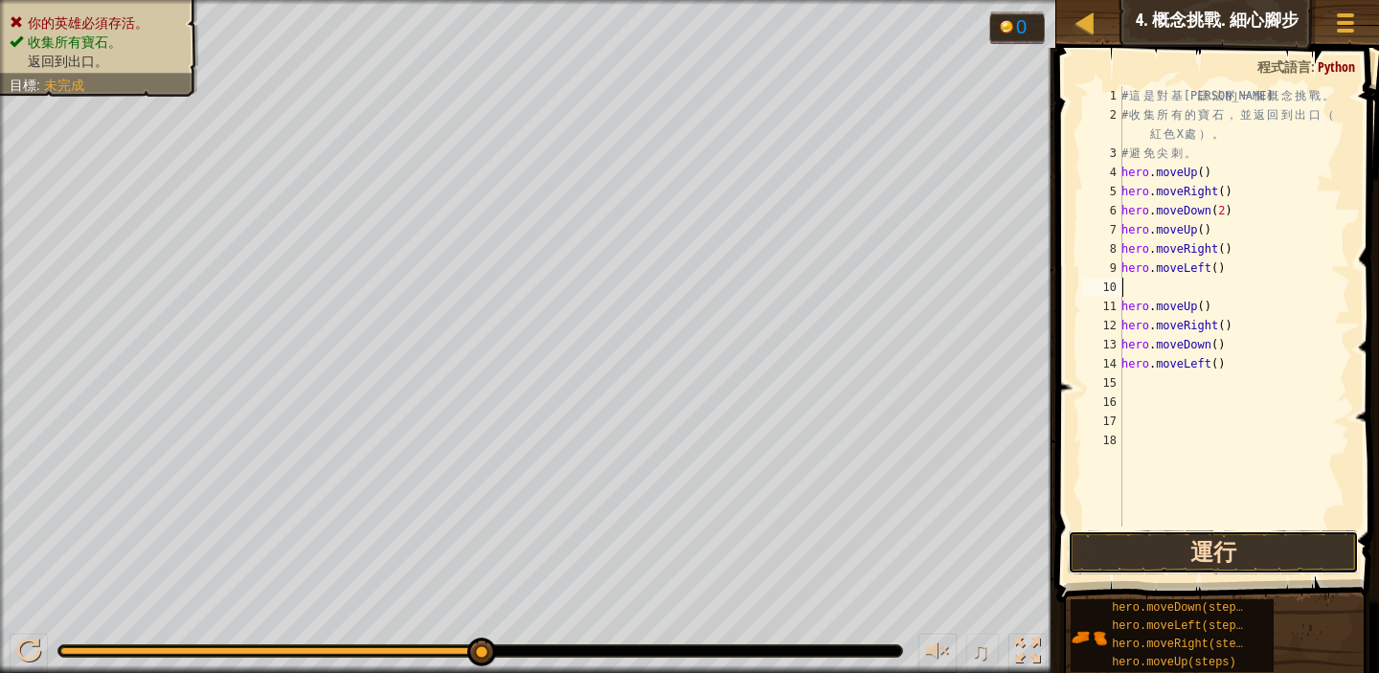
click at [1203, 557] on button "運行" at bounding box center [1213, 553] width 291 height 44
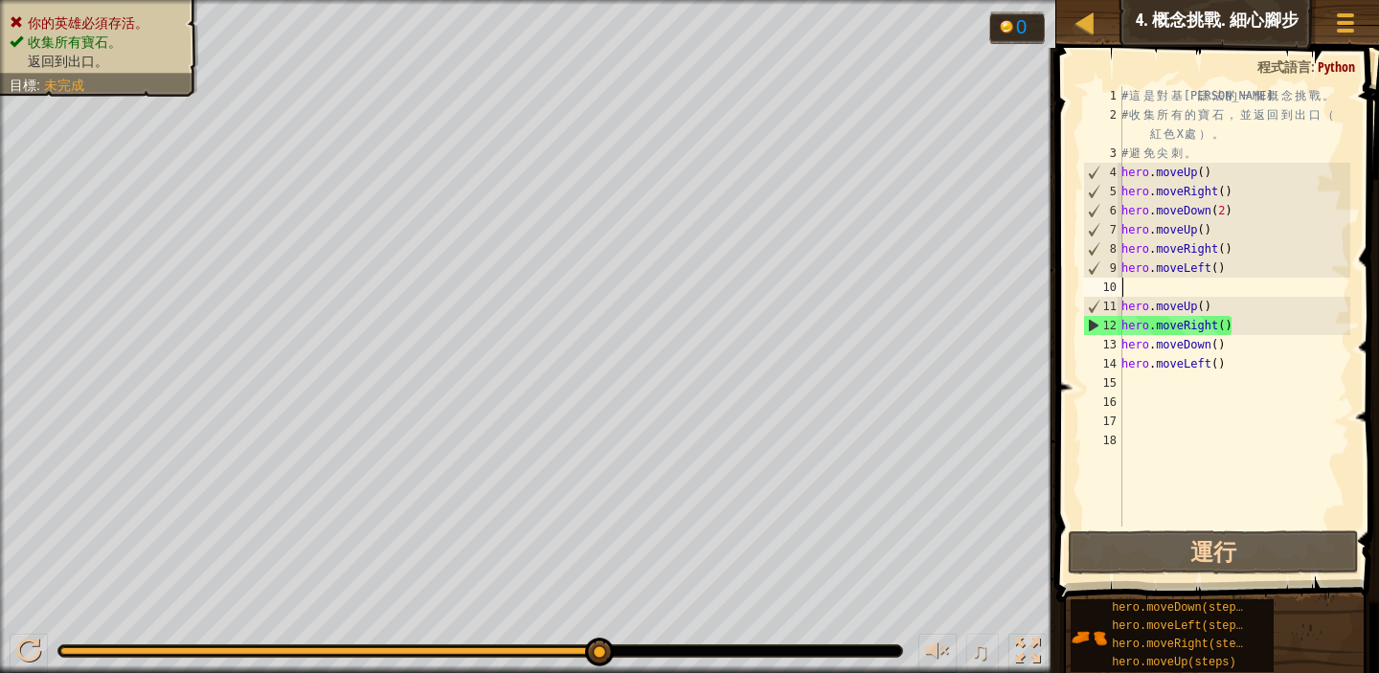
click at [1250, 330] on div "# 這 是 對 基 本 語 法 的 一 個 概 念 挑 戰 。 # 收 集 所 有 的 寶 石 ， 並 返 回 到 出 口 （ 紅 色 X 處 ） 。 # 避…" at bounding box center [1234, 325] width 233 height 479
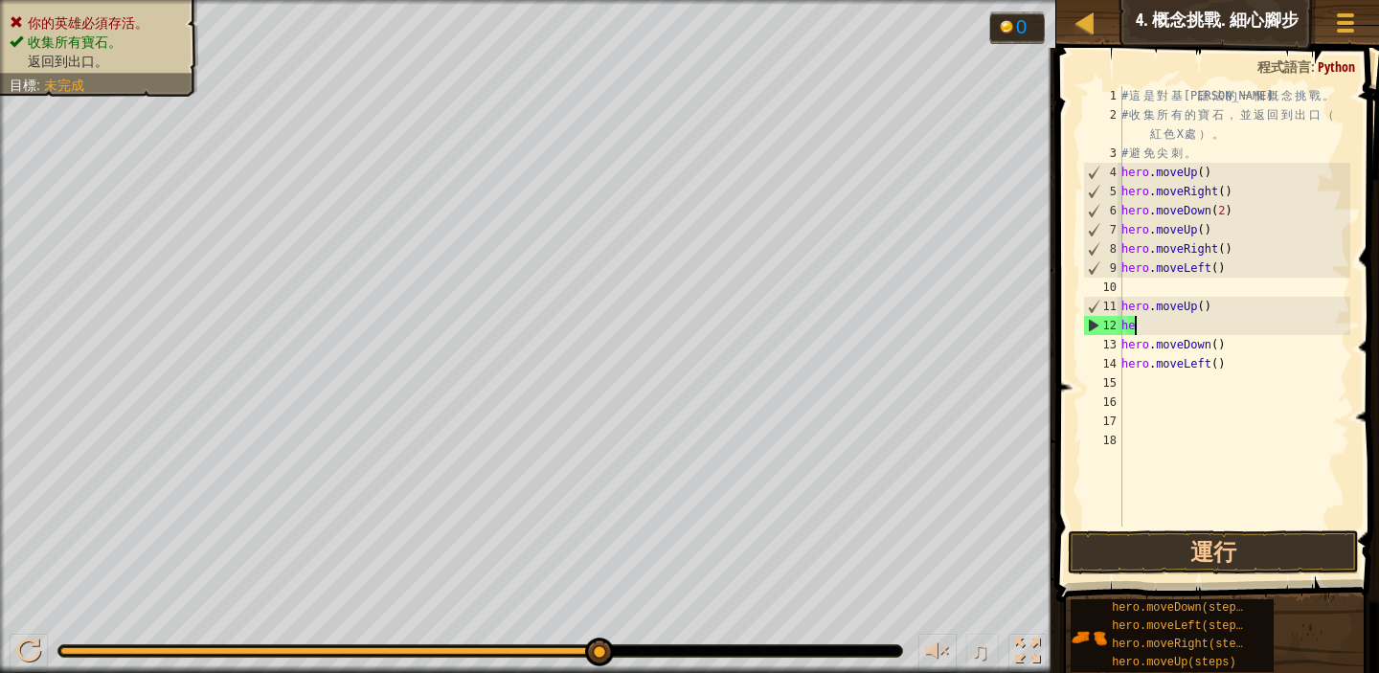
type textarea "h"
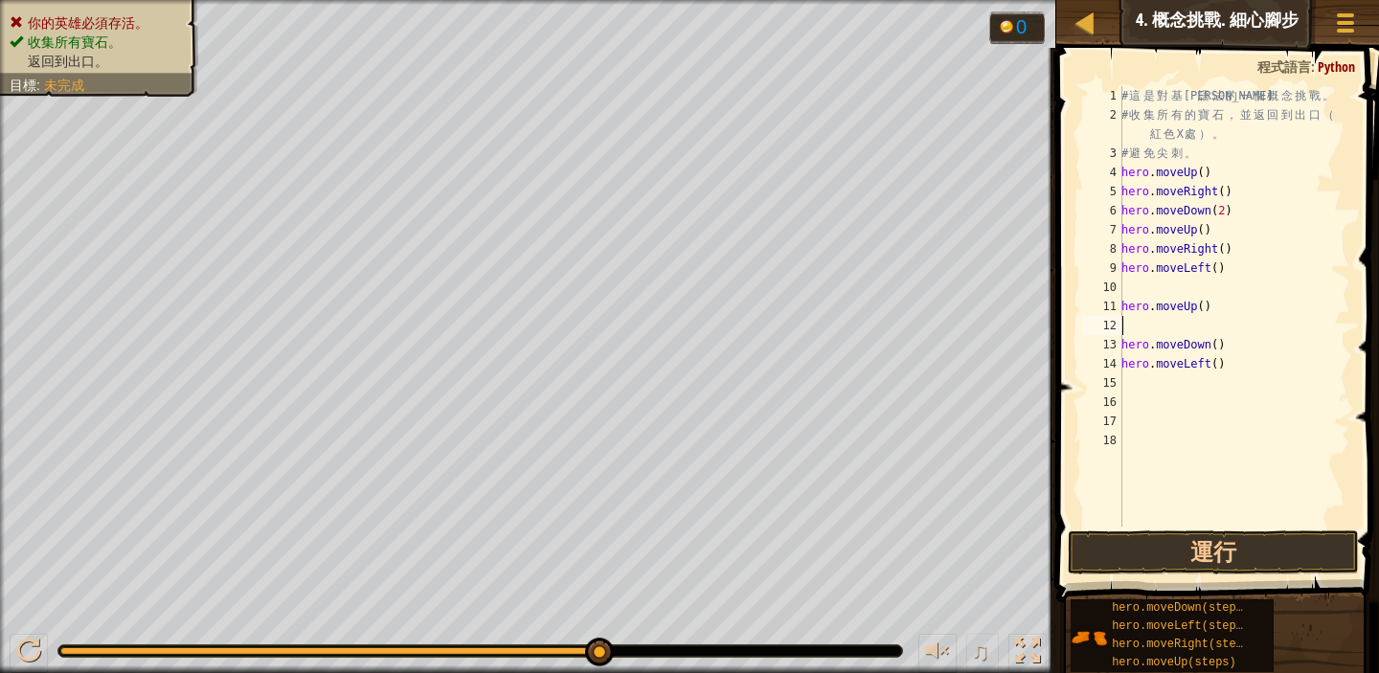
type textarea "M"
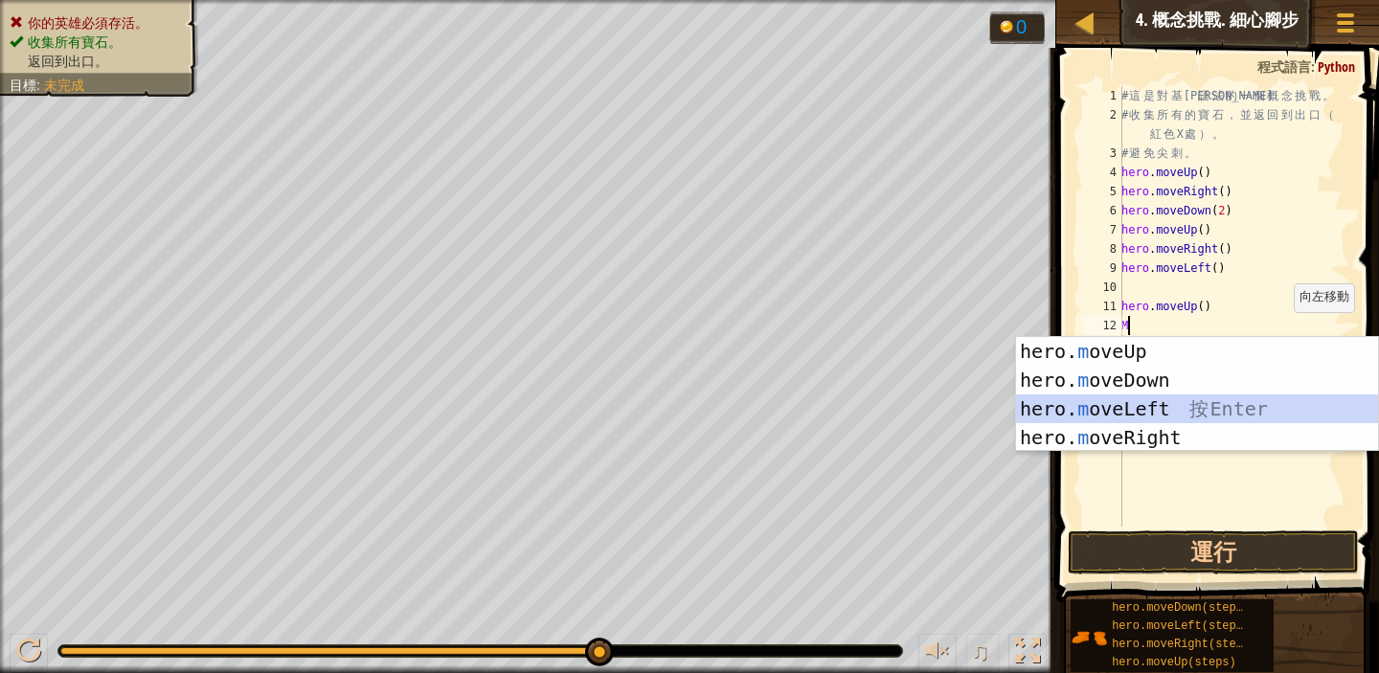
click at [1225, 414] on div "hero. m oveUp 按 Enter hero. m oveDown 按 Enter hero. m oveLeft 按 Enter hero. m o…" at bounding box center [1197, 423] width 362 height 172
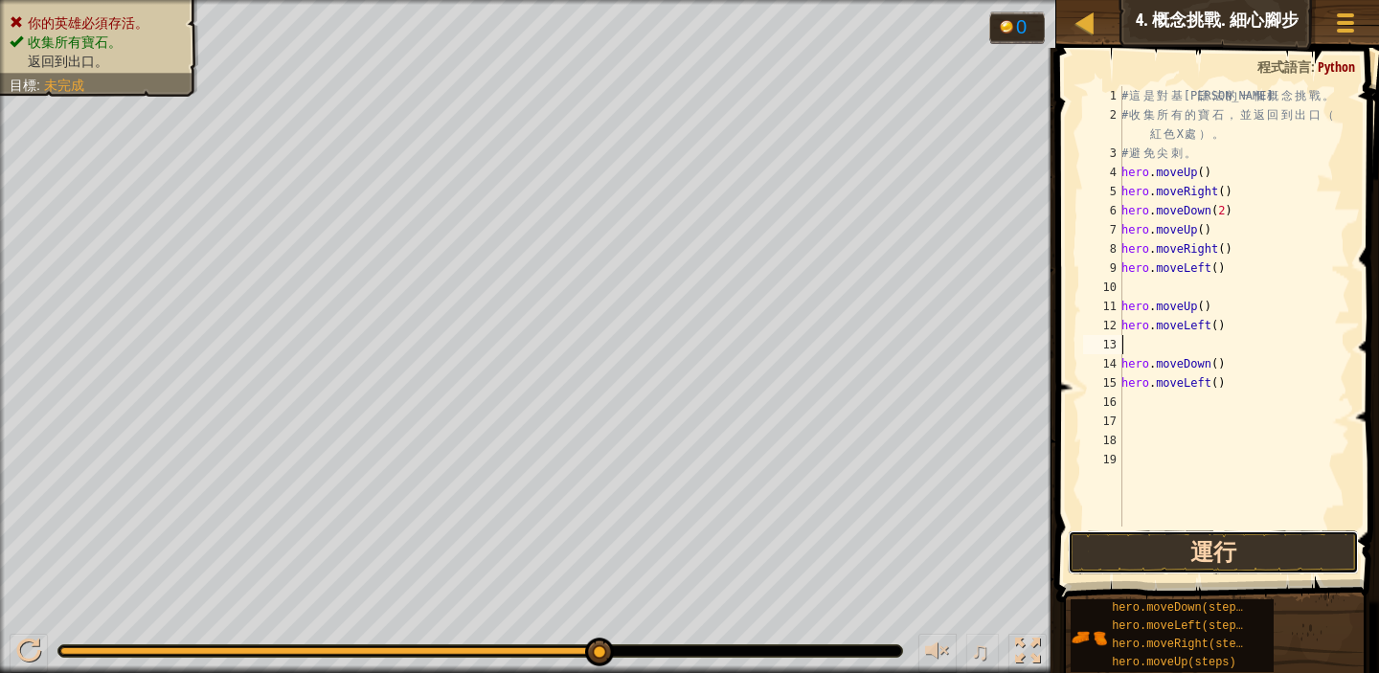
click at [1219, 548] on button "運行" at bounding box center [1213, 553] width 291 height 44
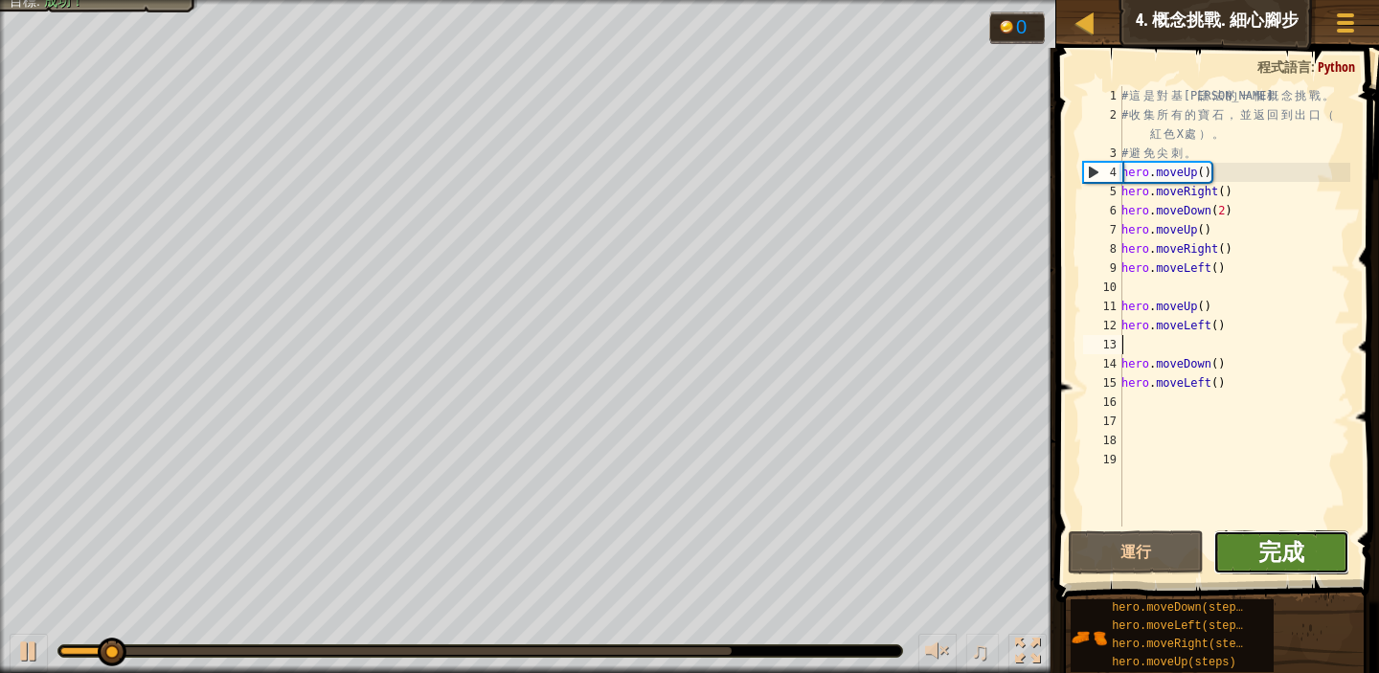
click at [1297, 552] on span "完成" at bounding box center [1282, 551] width 46 height 31
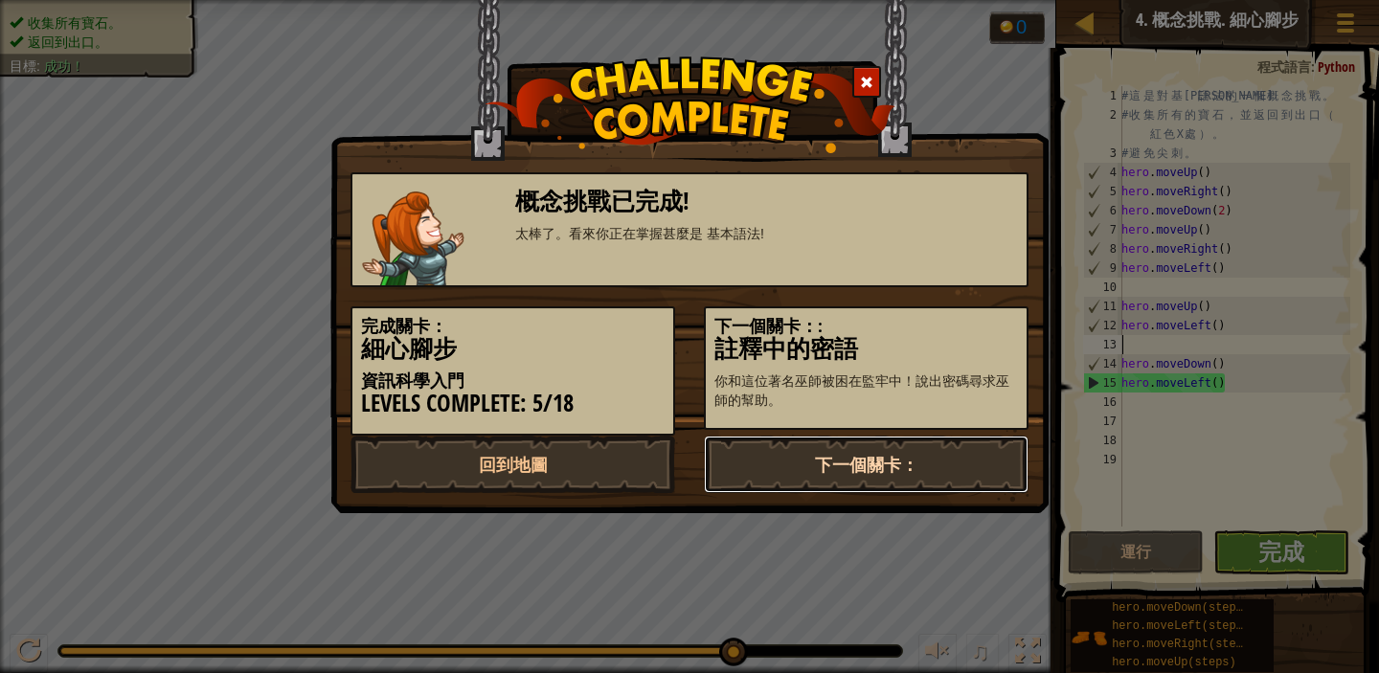
click at [822, 441] on link "下一個關卡：" at bounding box center [866, 464] width 325 height 57
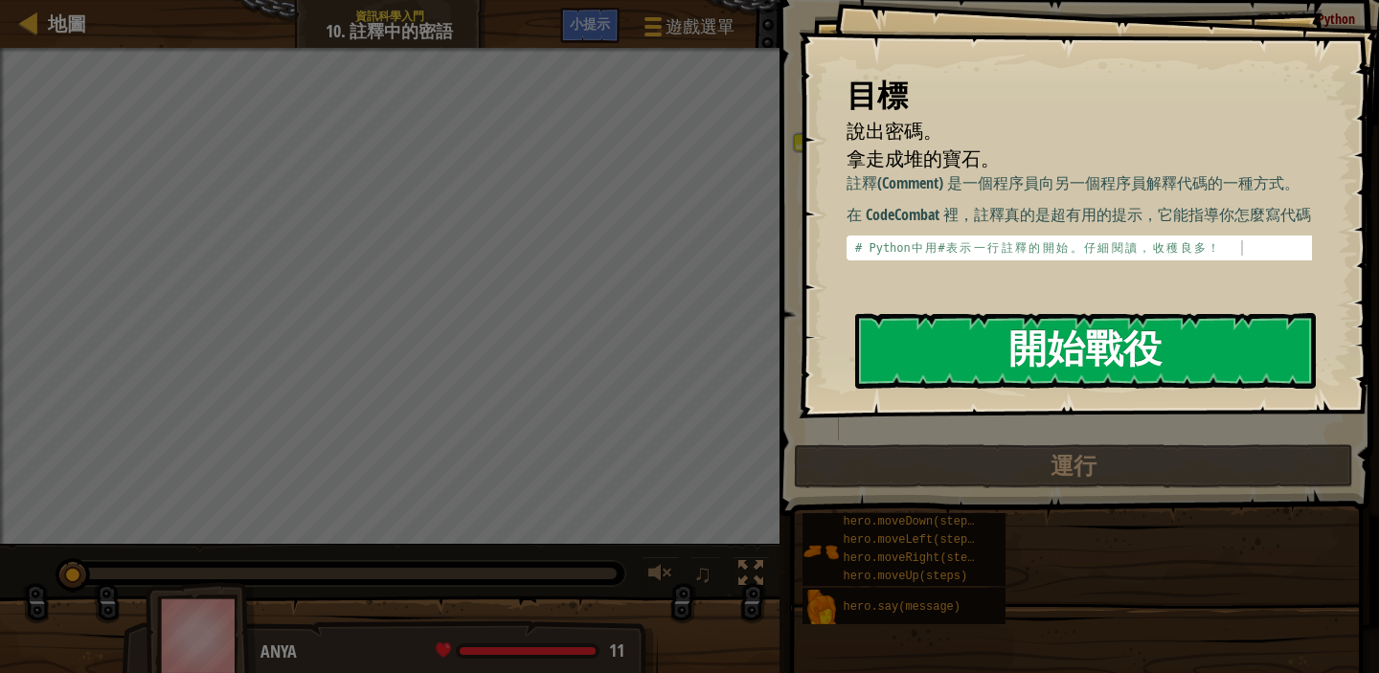
click at [1059, 354] on button "開始戰役" at bounding box center [1085, 351] width 461 height 76
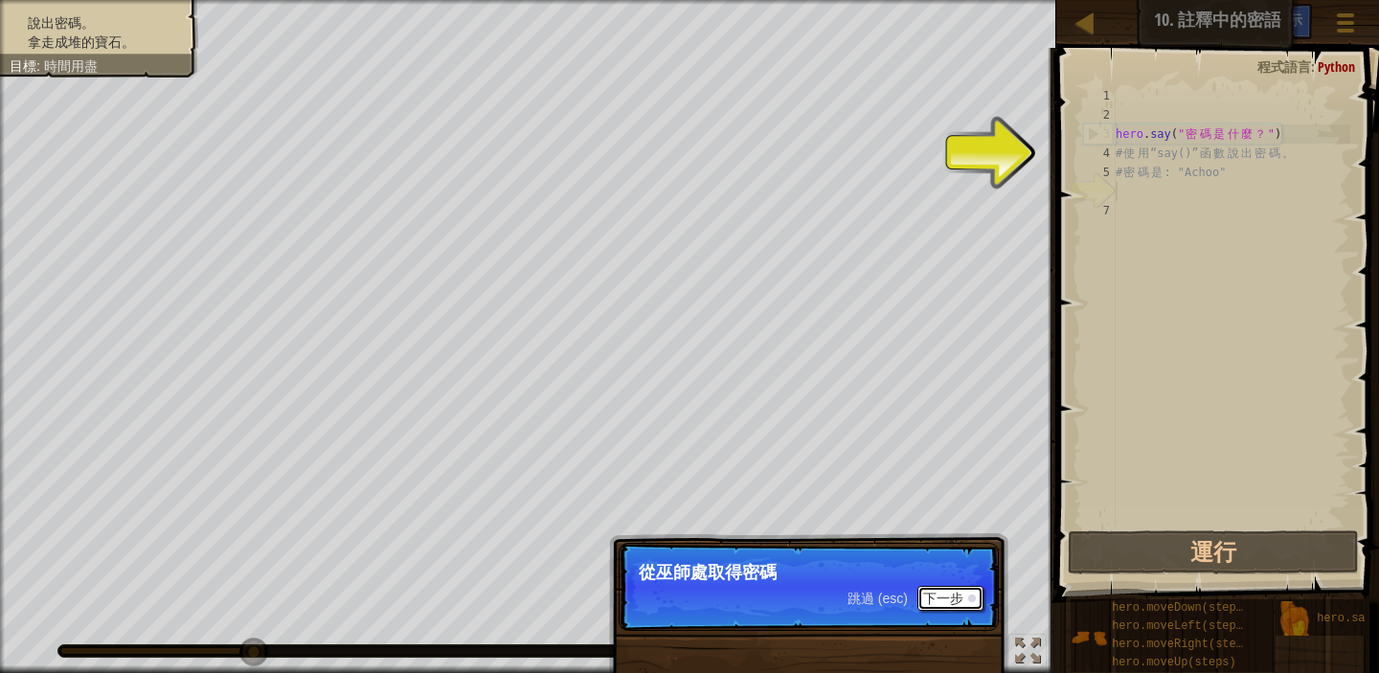
click at [942, 596] on button "下一步" at bounding box center [951, 598] width 66 height 25
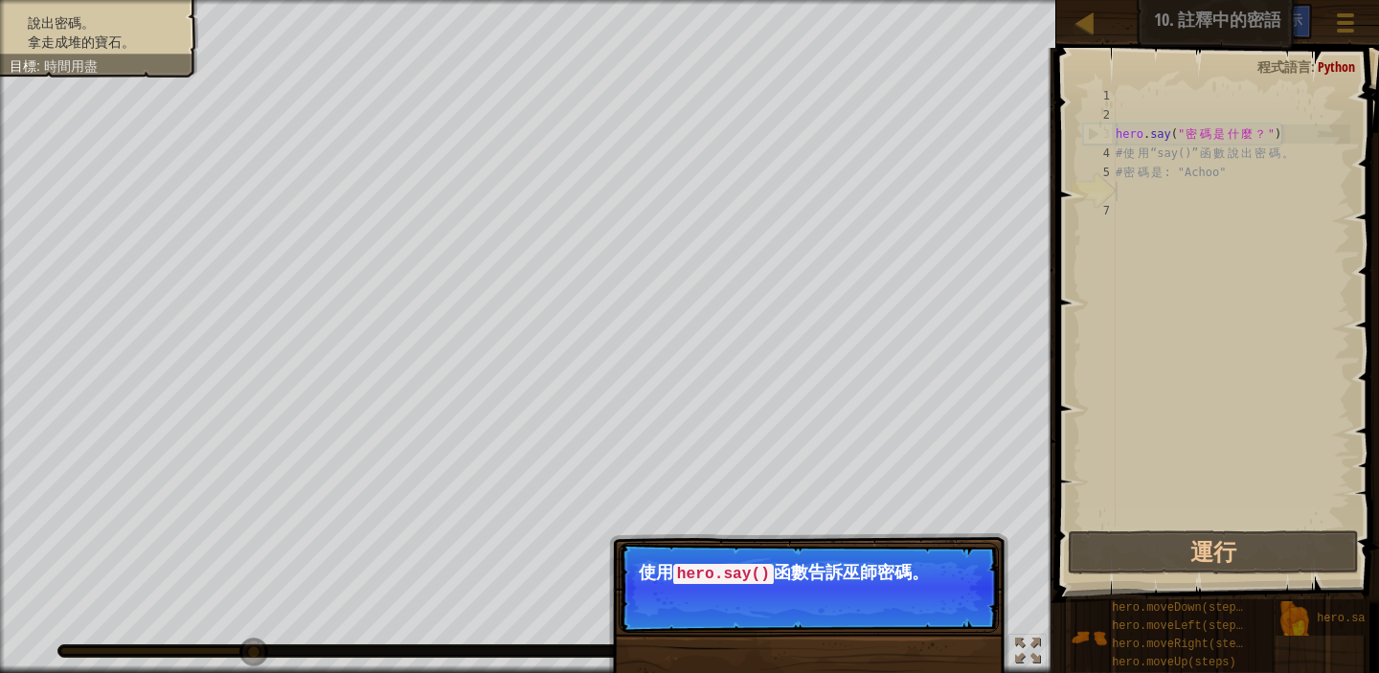
click at [936, 599] on button "下一步" at bounding box center [951, 600] width 66 height 25
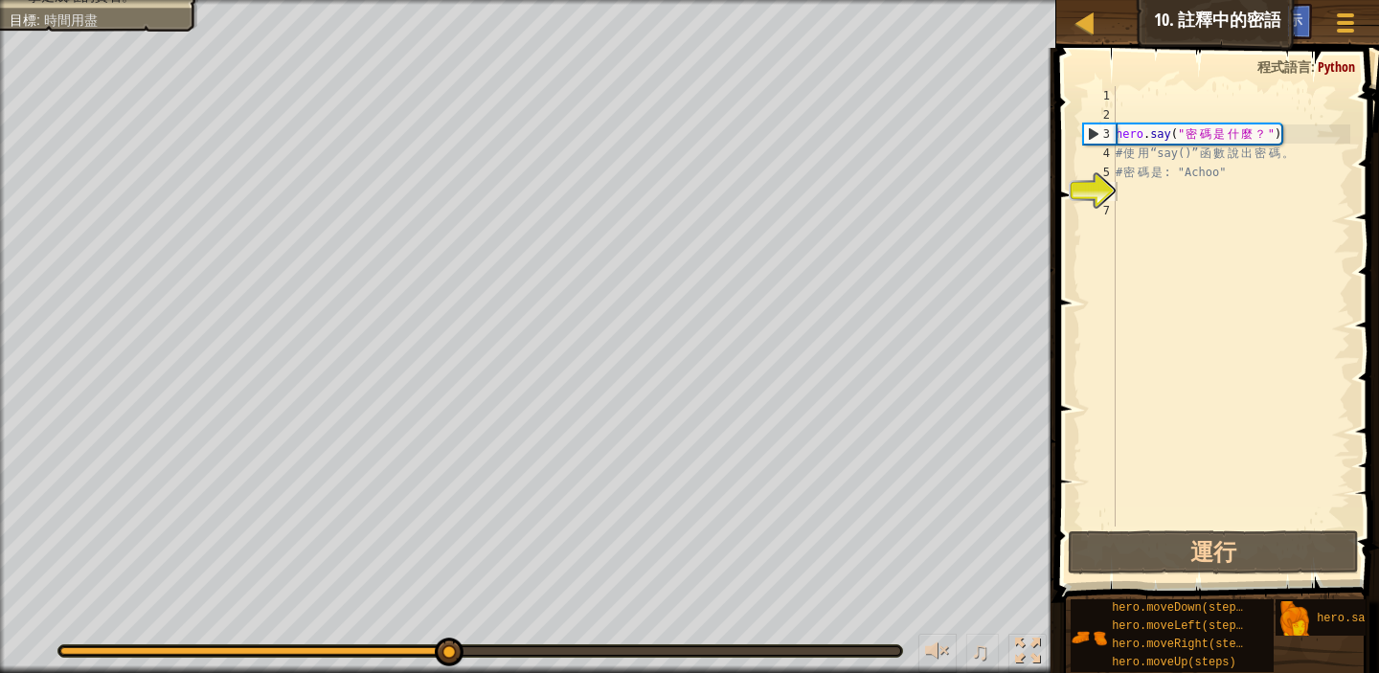
drag, startPoint x: 384, startPoint y: 635, endPoint x: 347, endPoint y: 636, distance: 37.4
click at [347, 636] on div "♫" at bounding box center [528, 646] width 1057 height 57
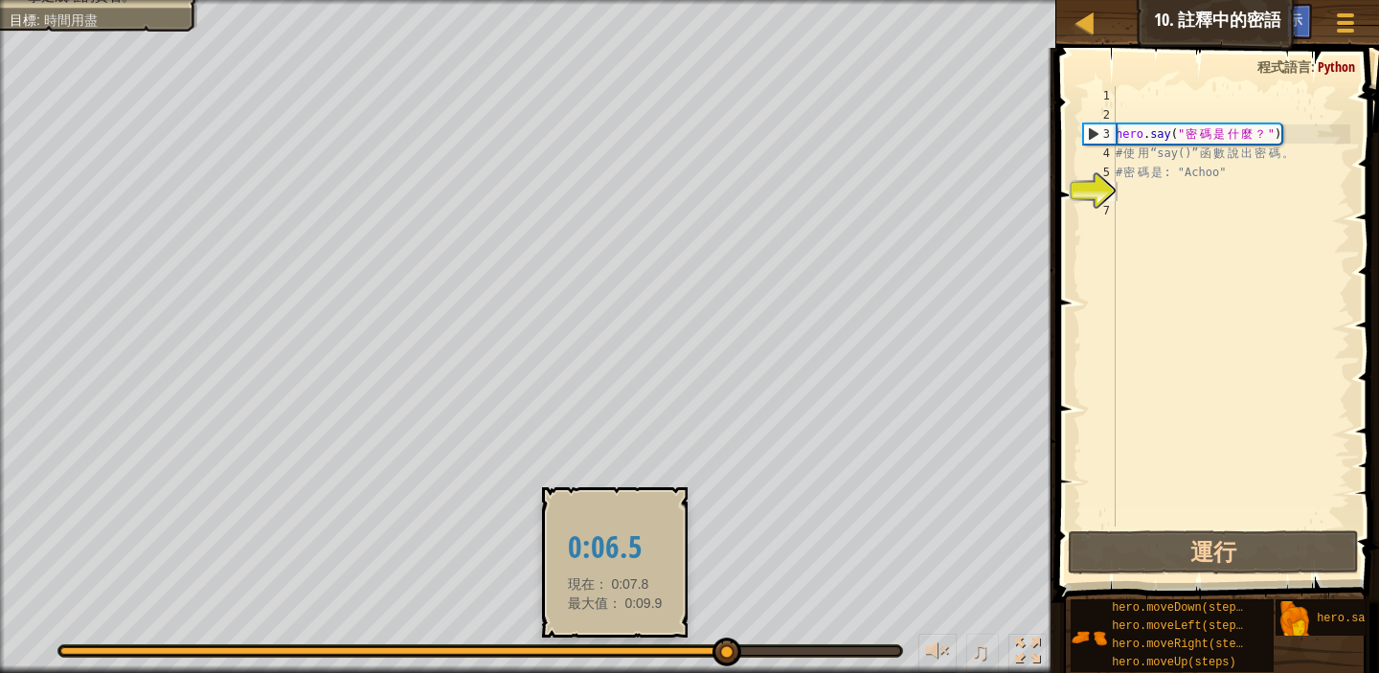
click at [614, 649] on div at bounding box center [480, 651] width 844 height 11
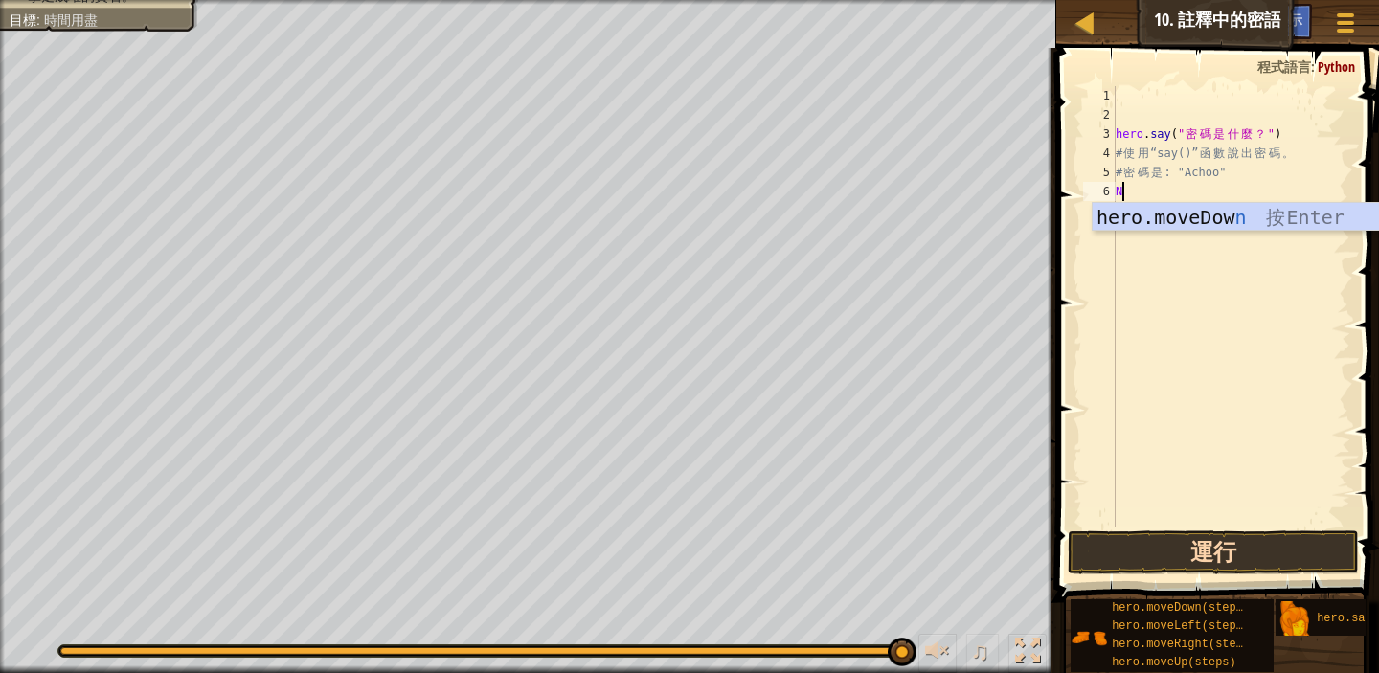
type textarea "N"
click at [1143, 555] on button "運行" at bounding box center [1213, 553] width 291 height 44
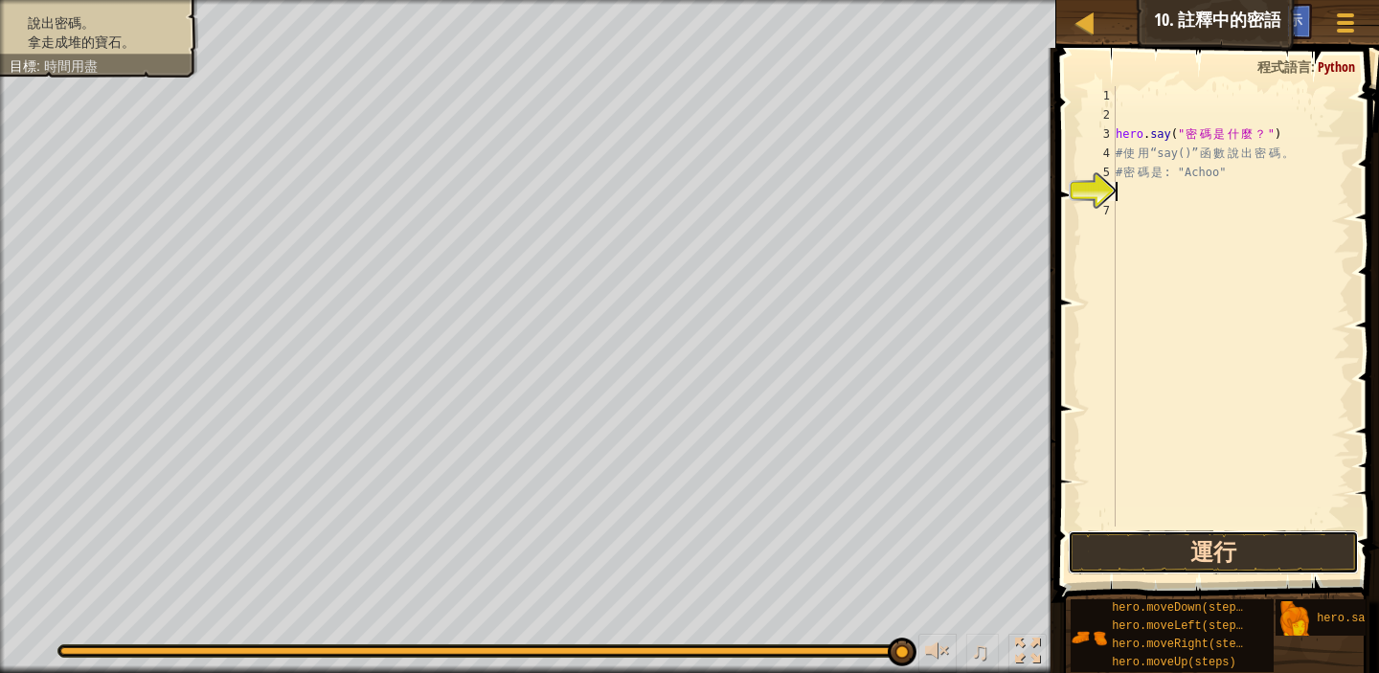
click at [1224, 542] on button "運行" at bounding box center [1213, 553] width 291 height 44
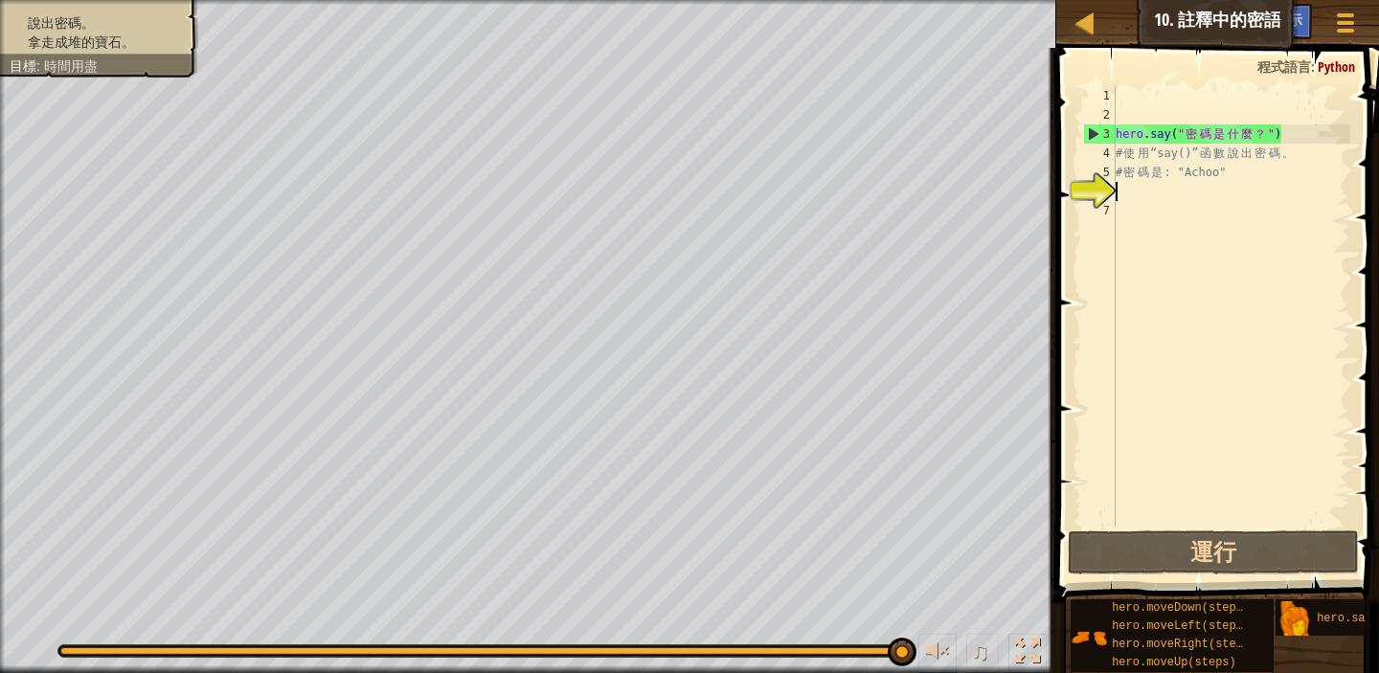
type textarea "M"
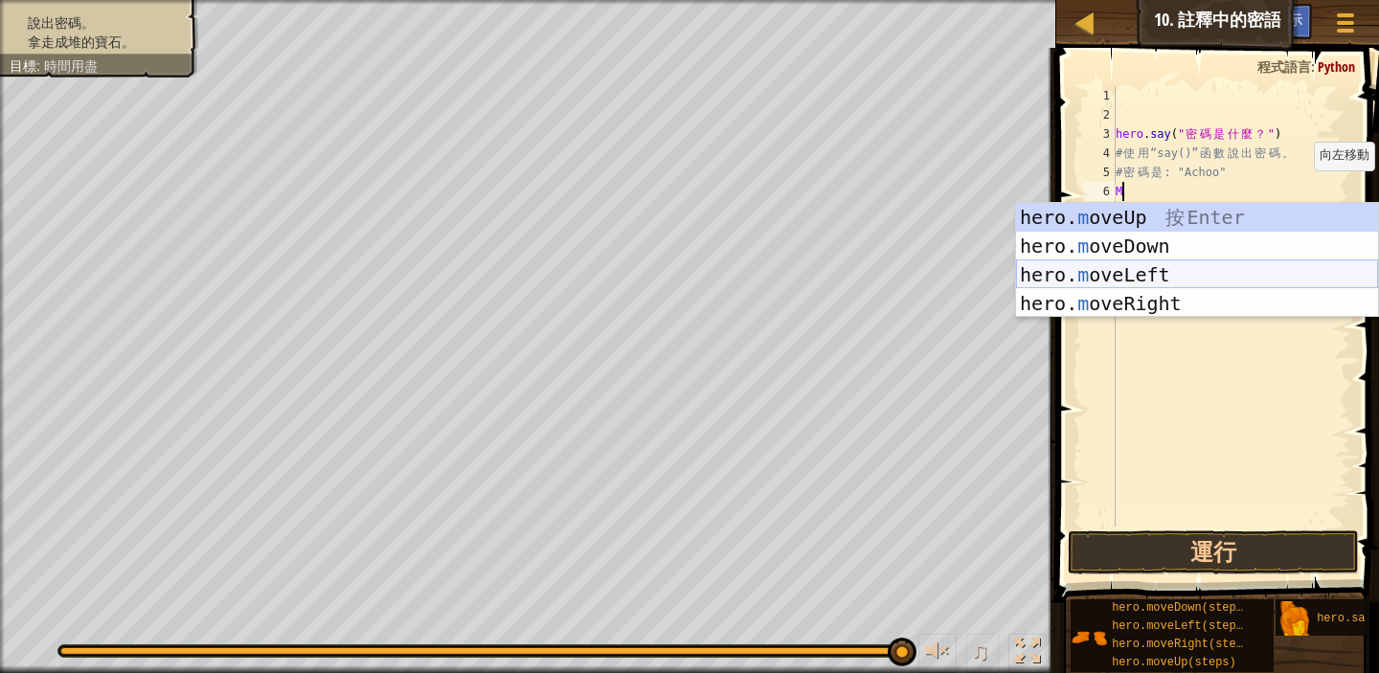
click at [1200, 272] on div "hero. m oveUp 按 Enter hero. m oveDown 按 Enter hero. m oveLeft 按 Enter hero. m o…" at bounding box center [1197, 289] width 362 height 172
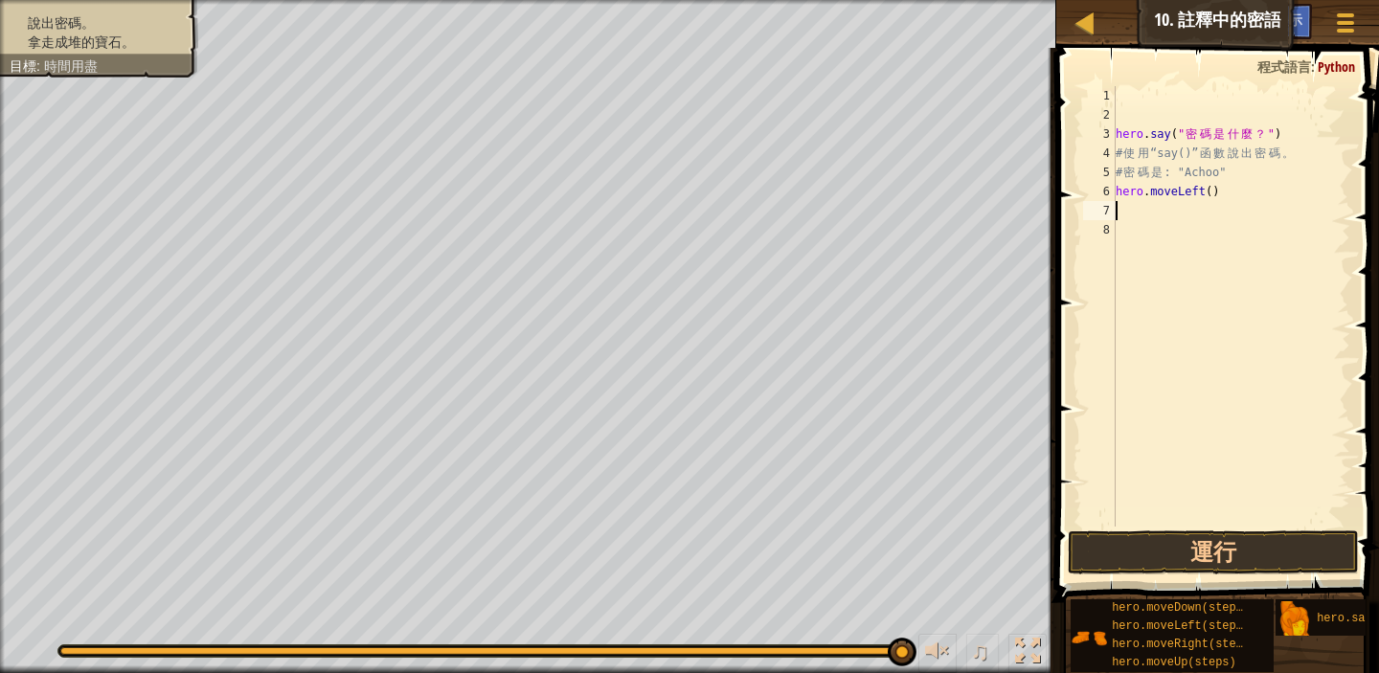
type textarea "M"
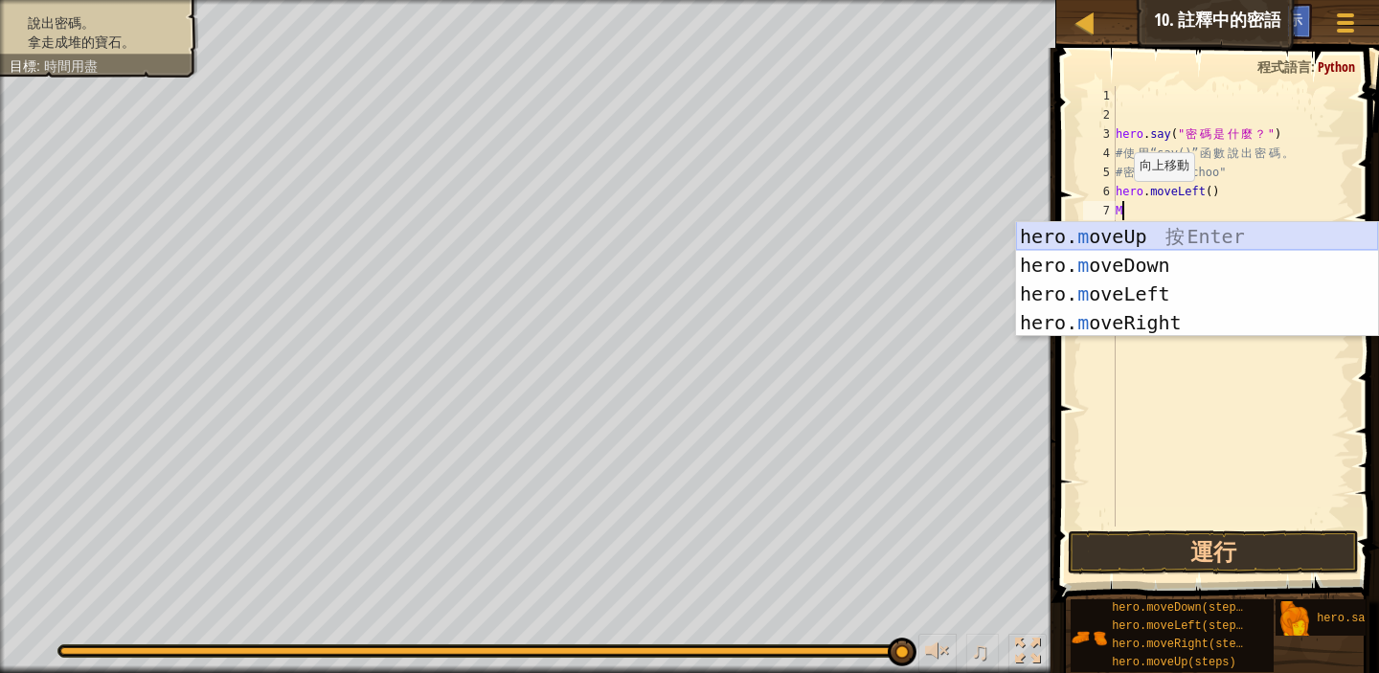
click at [1199, 238] on div "hero. m oveUp 按 Enter hero. m oveDown 按 Enter hero. m oveLeft 按 Enter hero. m o…" at bounding box center [1197, 308] width 362 height 172
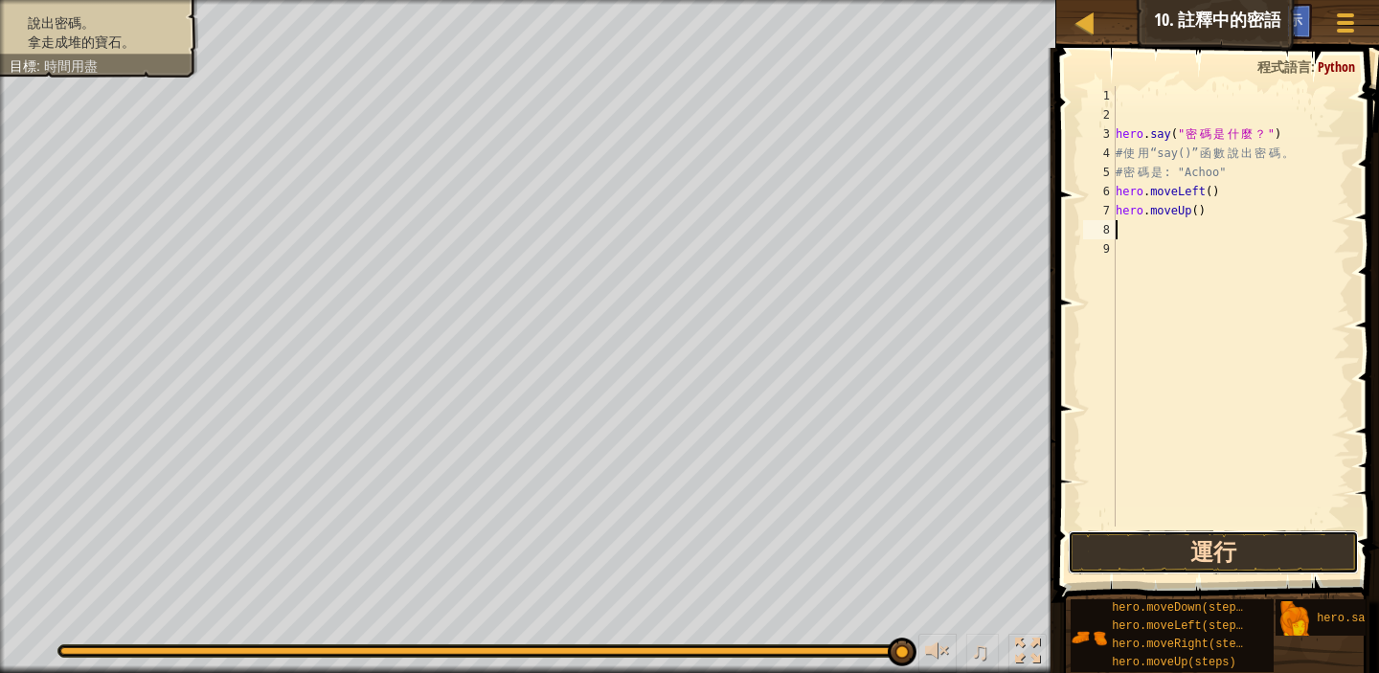
click at [1112, 541] on button "運行" at bounding box center [1213, 553] width 291 height 44
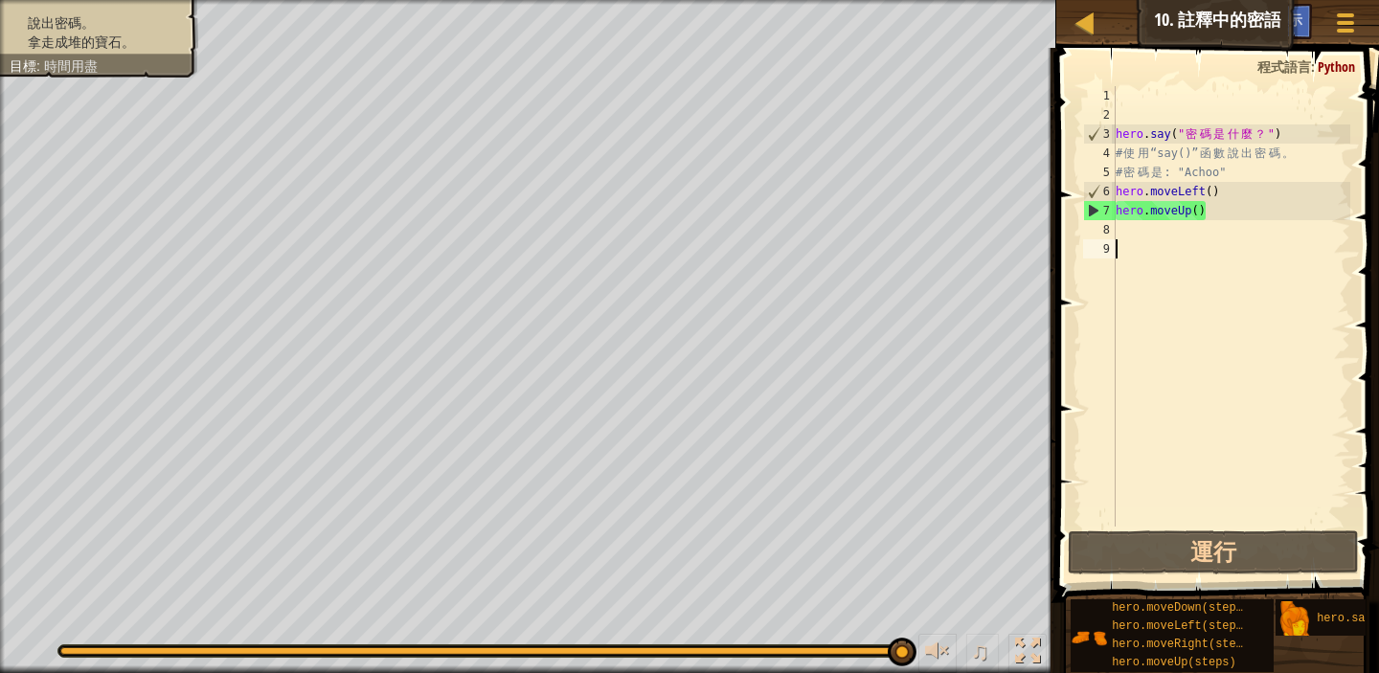
click at [1133, 241] on div "hero . say ( " 密 碼 是 什 麼 ？ " ) # 使 用 “say()” 函 數 說 出 密 碼 。 # 密 碼 是 : "Achoo" he…" at bounding box center [1231, 325] width 239 height 479
click at [1129, 236] on div "hero . say ( " 密 碼 是 什 麼 ？ " ) # 使 用 “say()” 函 數 說 出 密 碼 。 # 密 碼 是 : "Achoo" he…" at bounding box center [1231, 325] width 239 height 479
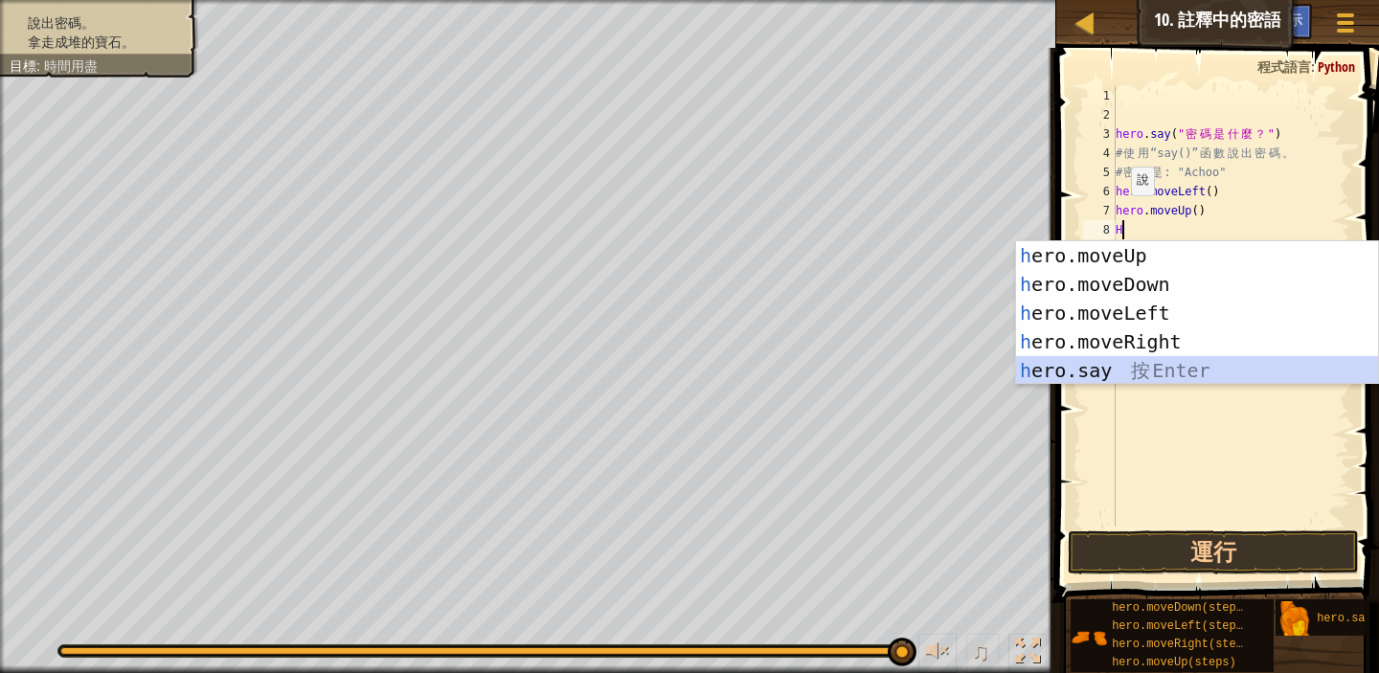
click at [1102, 360] on div "h ero.moveUp 按 Enter h ero.moveDown 按 Enter h ero.moveLeft 按 Enter h ero.moveRi…" at bounding box center [1197, 341] width 362 height 201
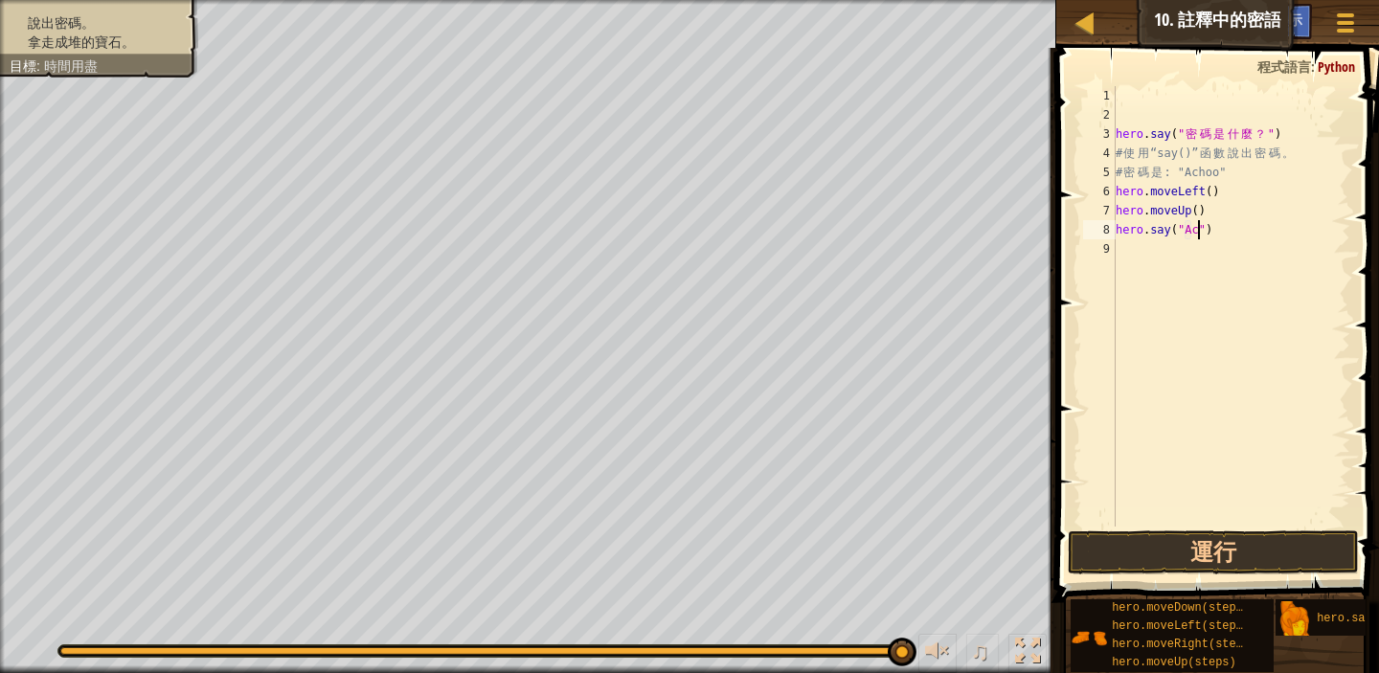
scroll to position [9, 7]
type textarea "hero.say("Achoo")"
click at [1274, 389] on div "hero . say ( " 密 碼 是 什 麼 ？ " ) # 使 用 “say()” 函 數 說 出 密 碼 。 # 密 碼 是 : "Achoo" he…" at bounding box center [1231, 325] width 239 height 479
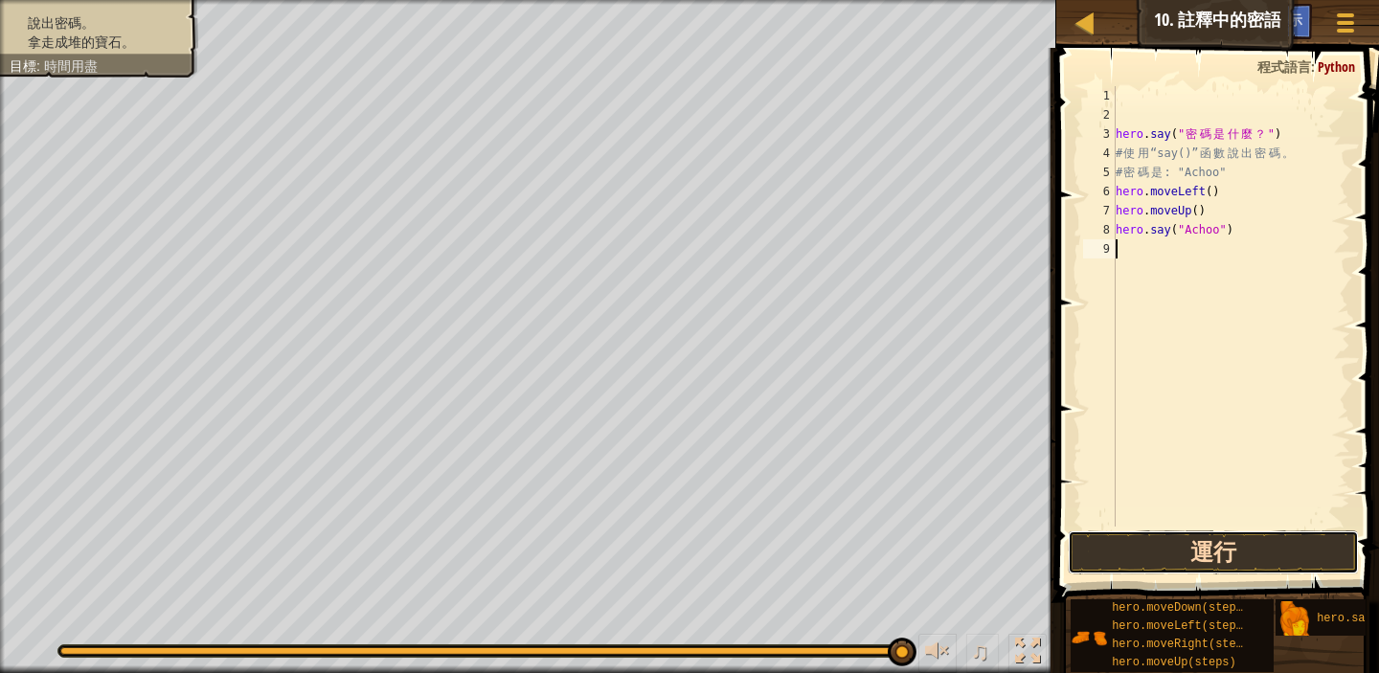
click at [1247, 550] on button "運行" at bounding box center [1213, 553] width 291 height 44
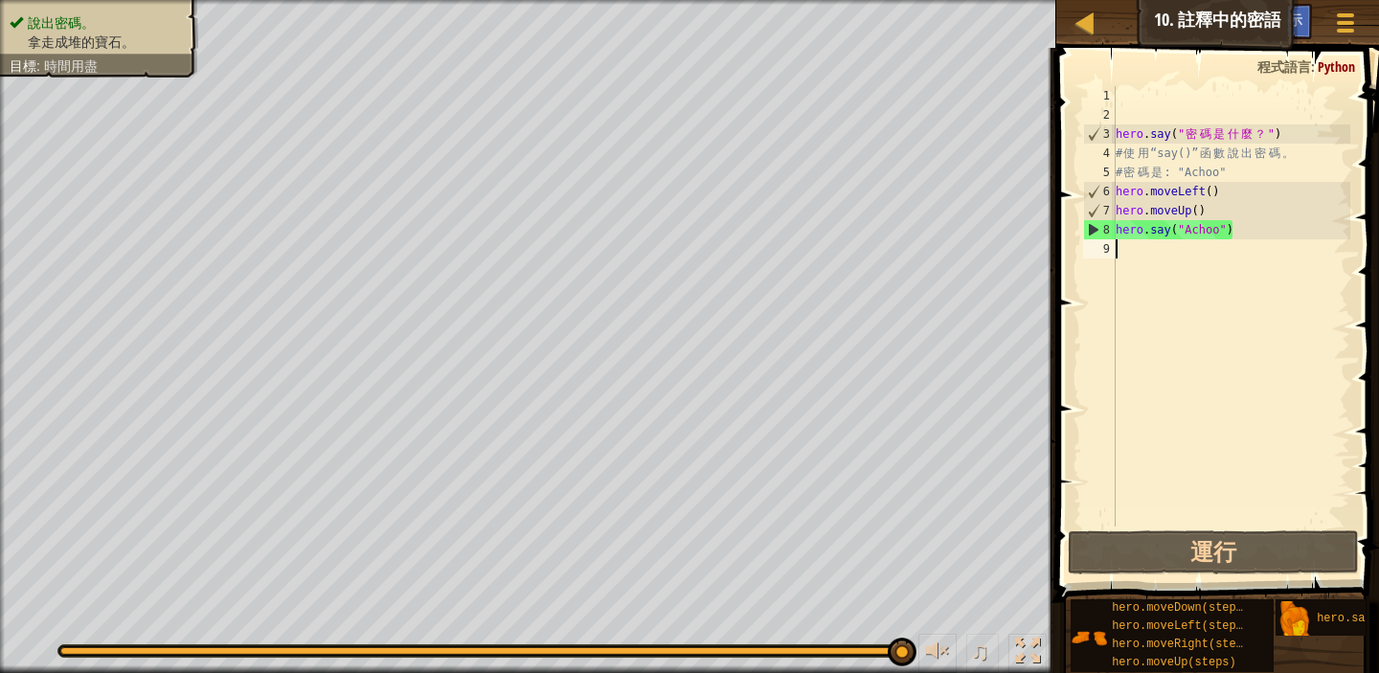
type textarea "m"
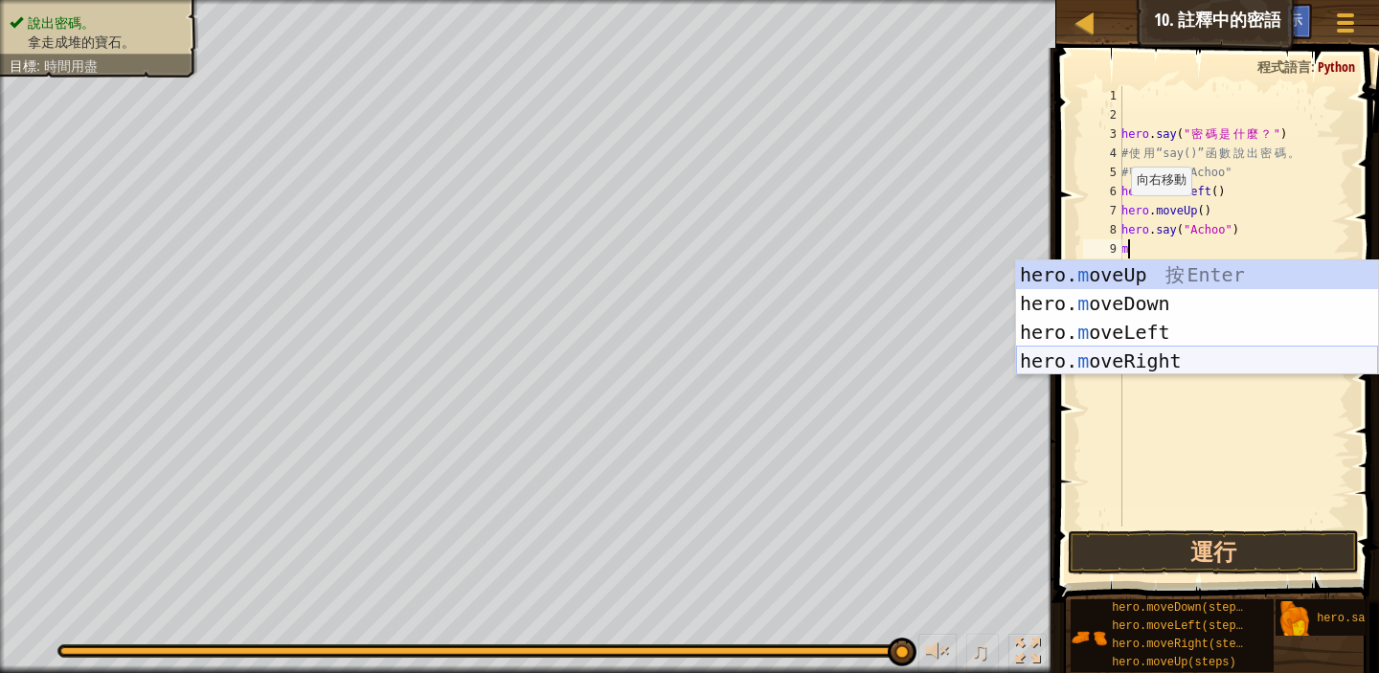
click at [1160, 359] on div "hero. m oveUp 按 Enter hero. m oveDown 按 Enter hero. m oveLeft 按 Enter hero. m o…" at bounding box center [1197, 347] width 362 height 172
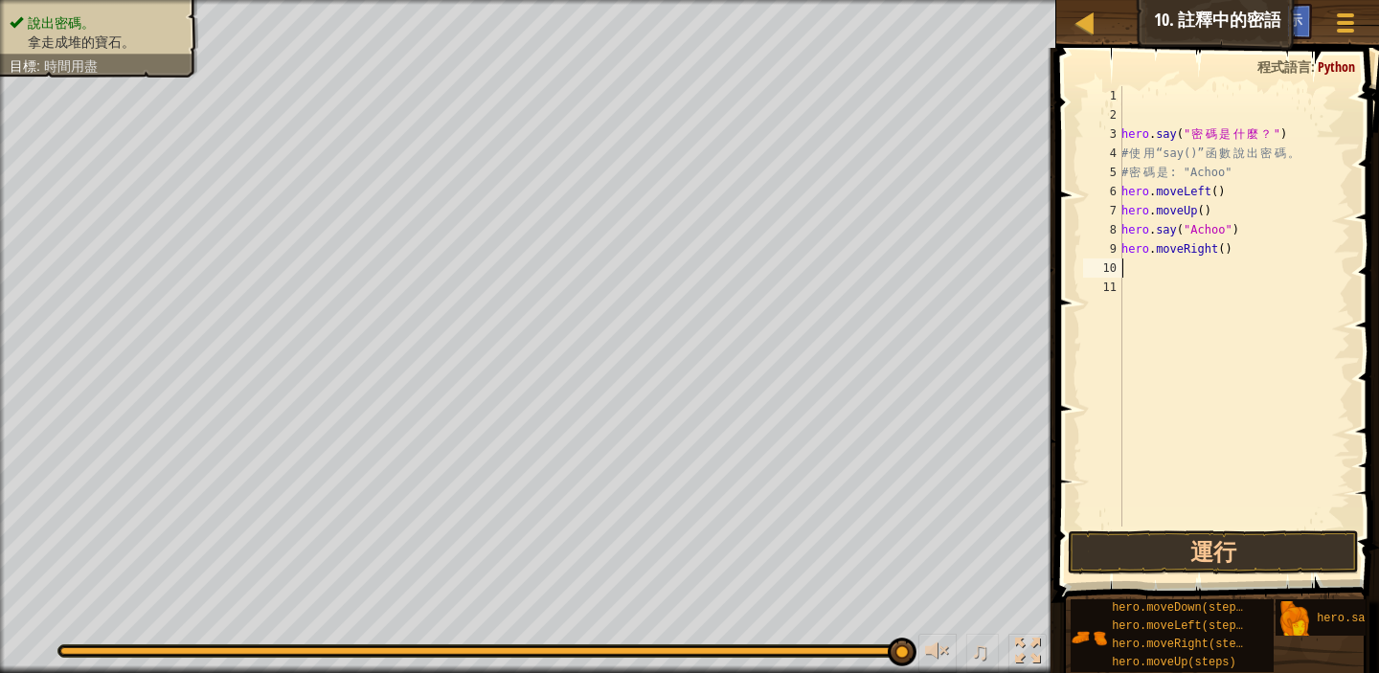
type textarea "m"
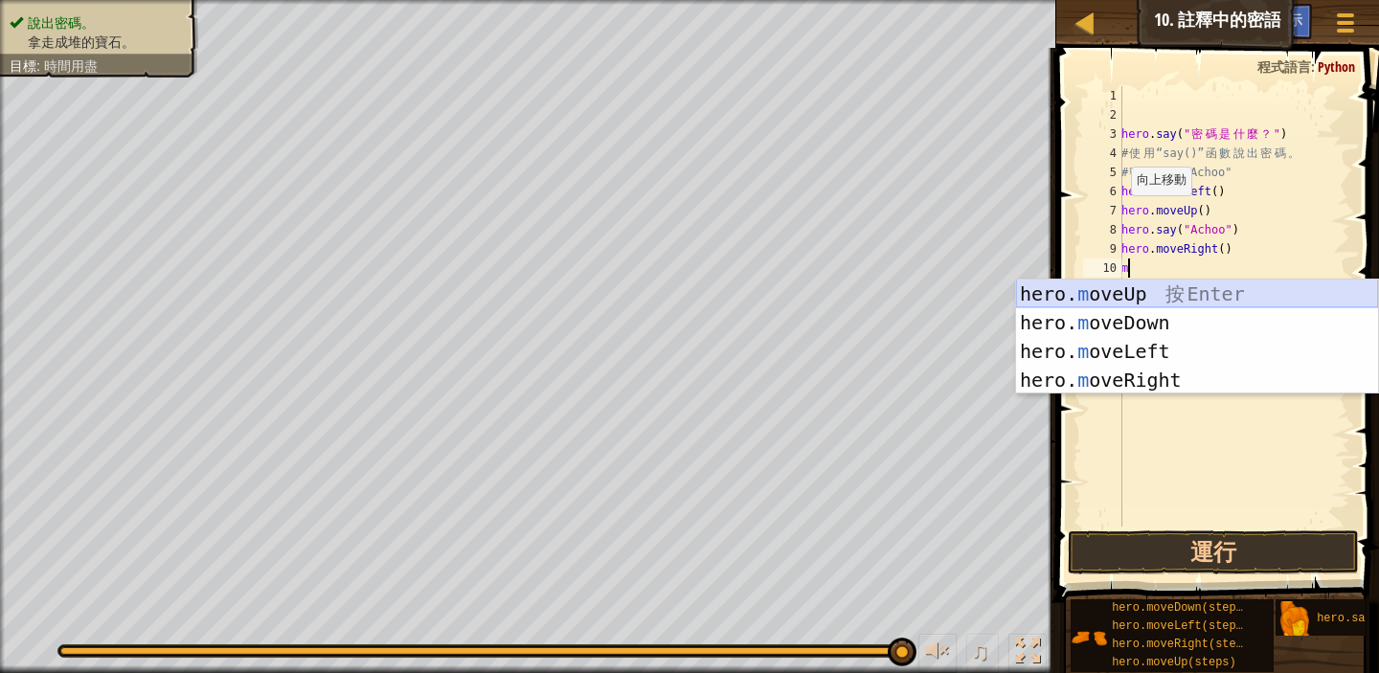
click at [1158, 288] on div "hero. m oveUp 按 Enter hero. m oveDown 按 Enter hero. m oveLeft 按 Enter hero. m o…" at bounding box center [1197, 366] width 362 height 172
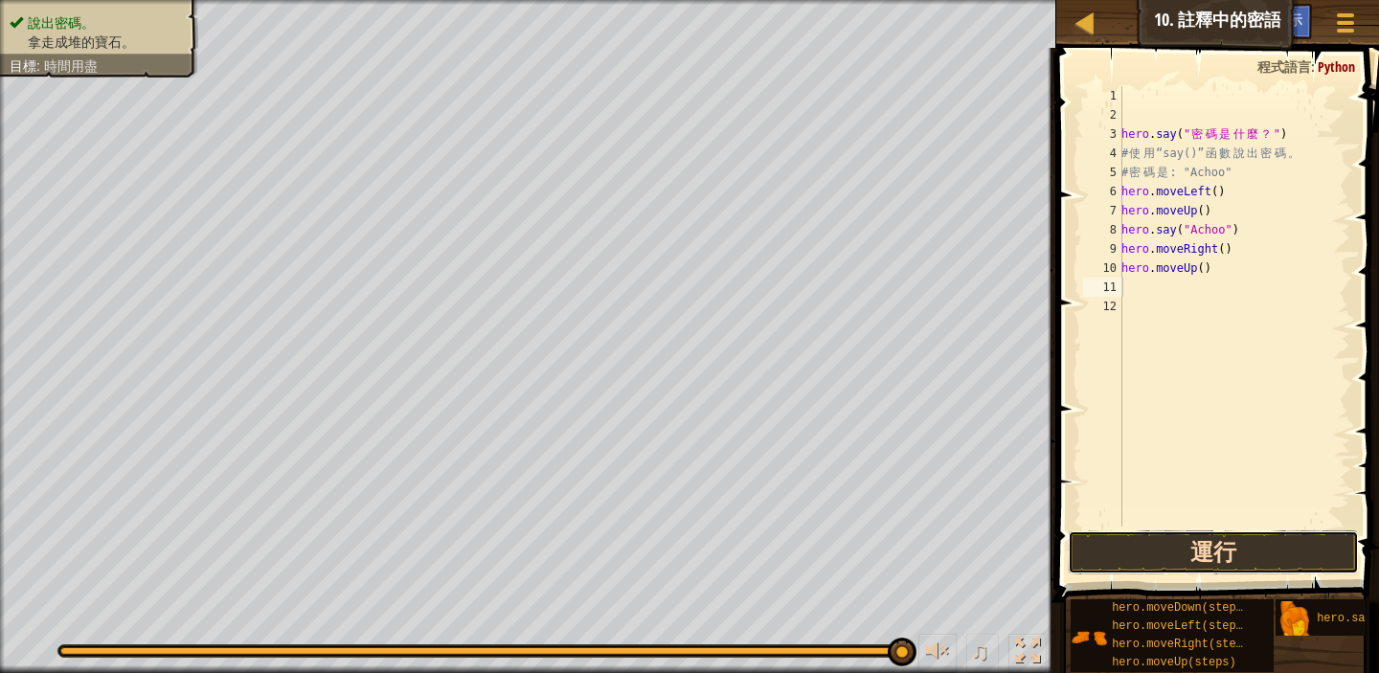
click at [1193, 556] on button "運行" at bounding box center [1213, 553] width 291 height 44
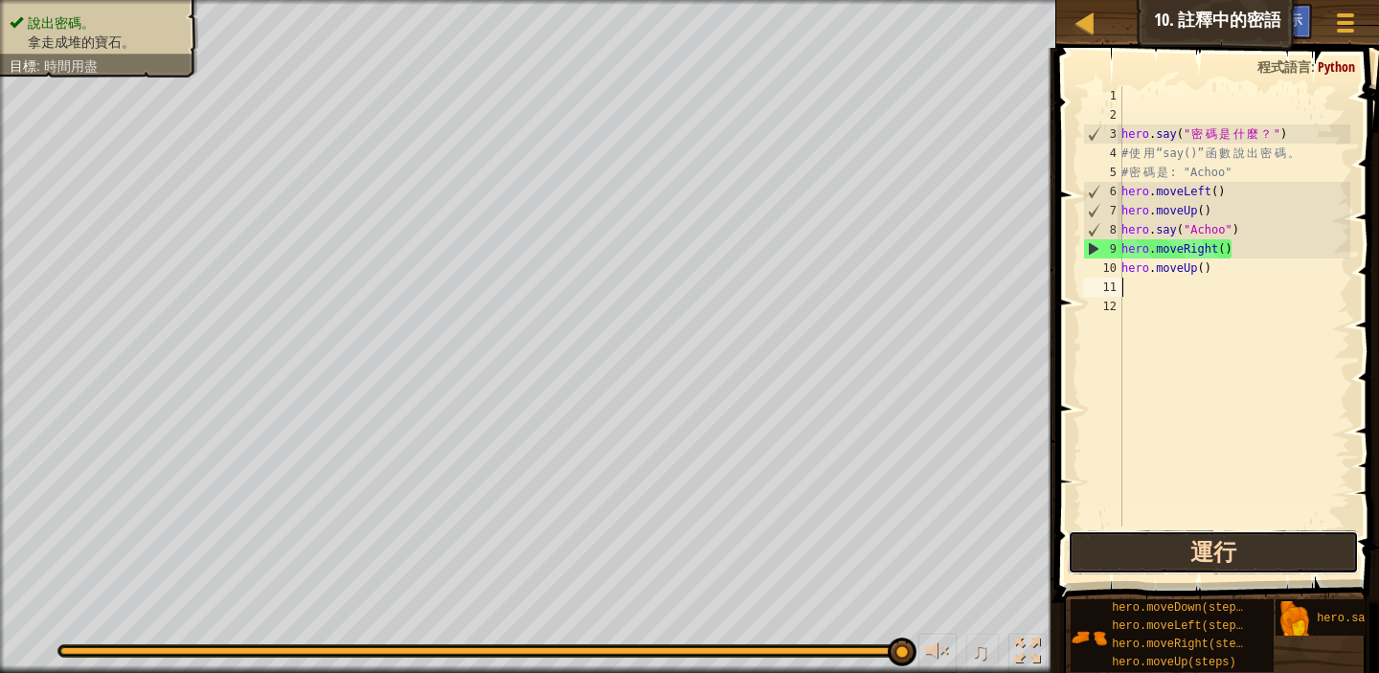
click at [1249, 556] on button "運行" at bounding box center [1213, 553] width 291 height 44
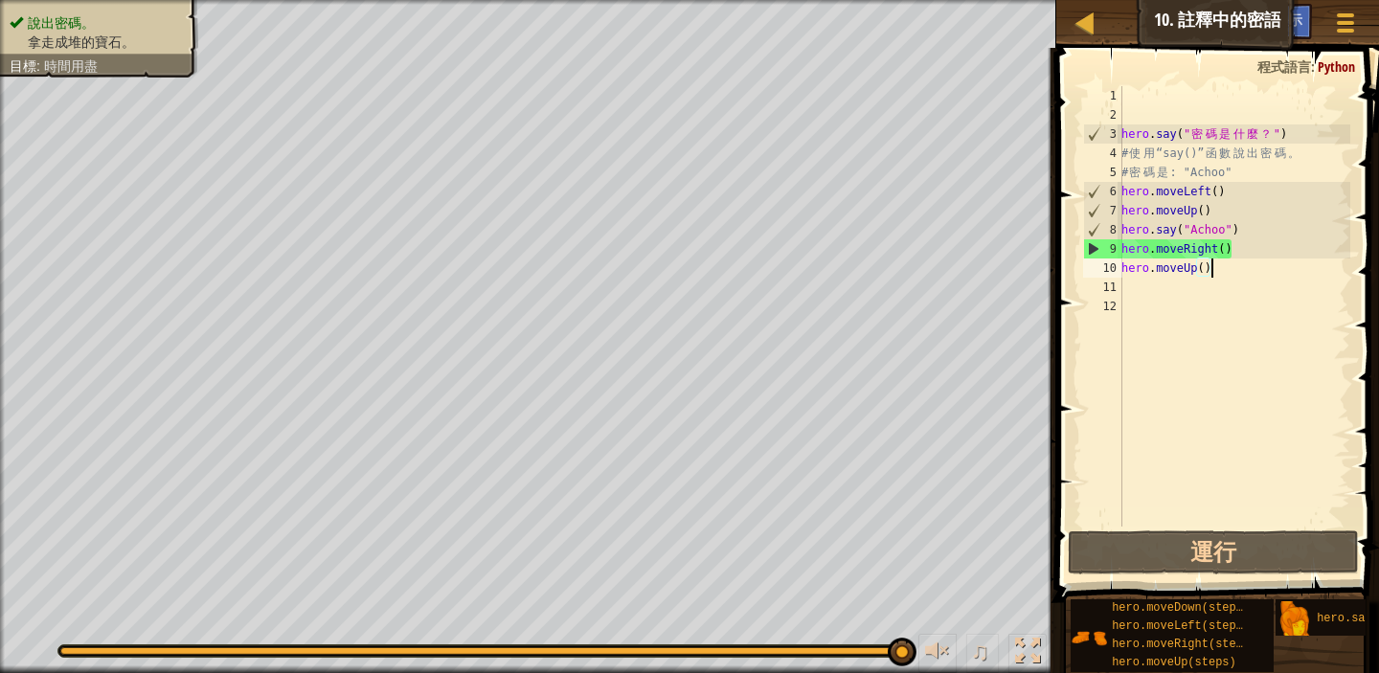
click at [1227, 274] on div "hero . say ( " 密 碼 是 什 麼 ？ " ) # 使 用 “say()” 函 數 說 出 密 碼 。 # 密 碼 是 : "Achoo" he…" at bounding box center [1234, 325] width 233 height 479
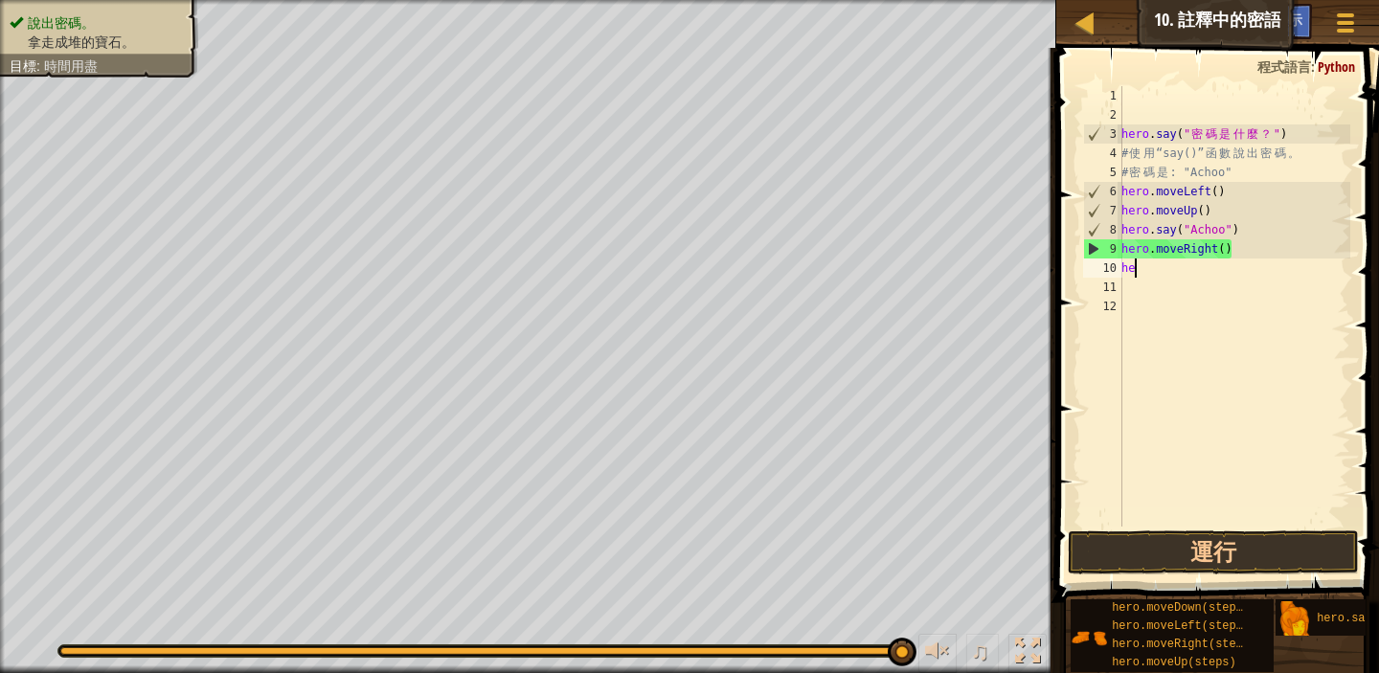
type textarea "h"
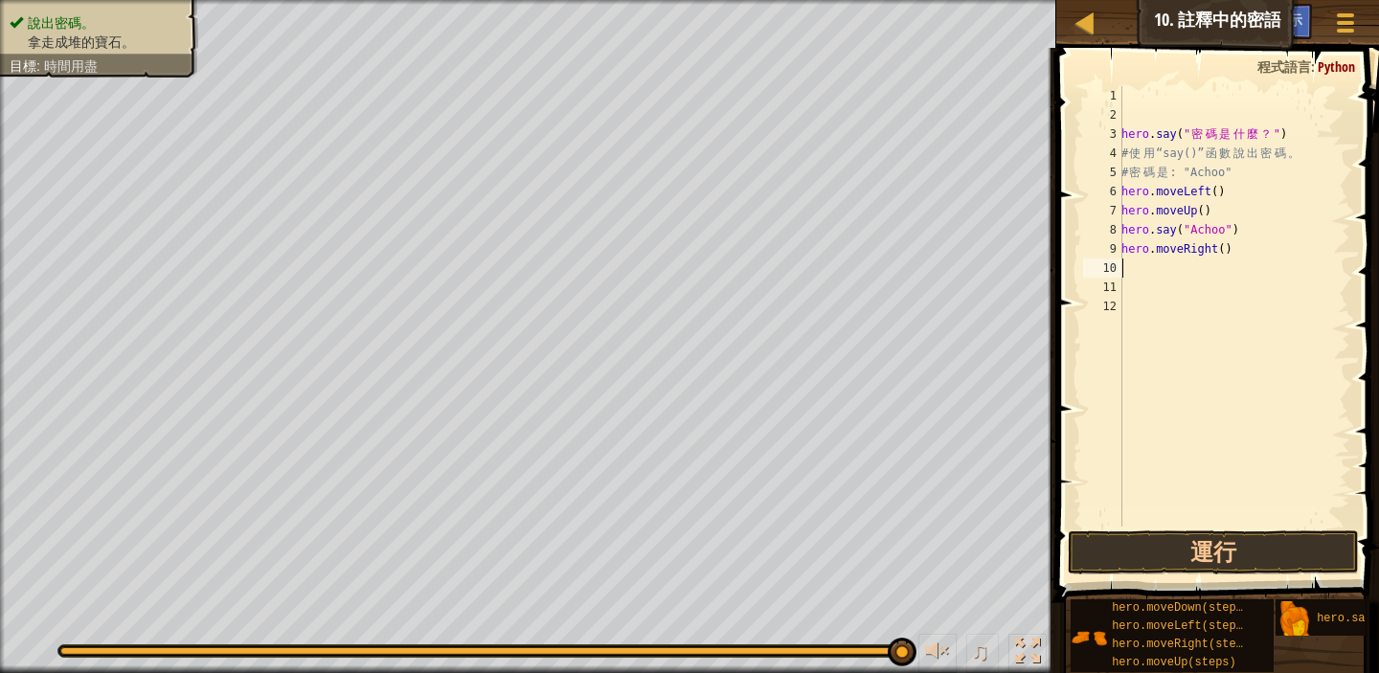
click at [1238, 254] on div "hero . say ( " 密 碼 是 什 麼 ？ " ) # 使 用 “say()” 函 數 說 出 密 碼 。 # 密 碼 是 : "Achoo" he…" at bounding box center [1234, 325] width 233 height 479
type textarea "h"
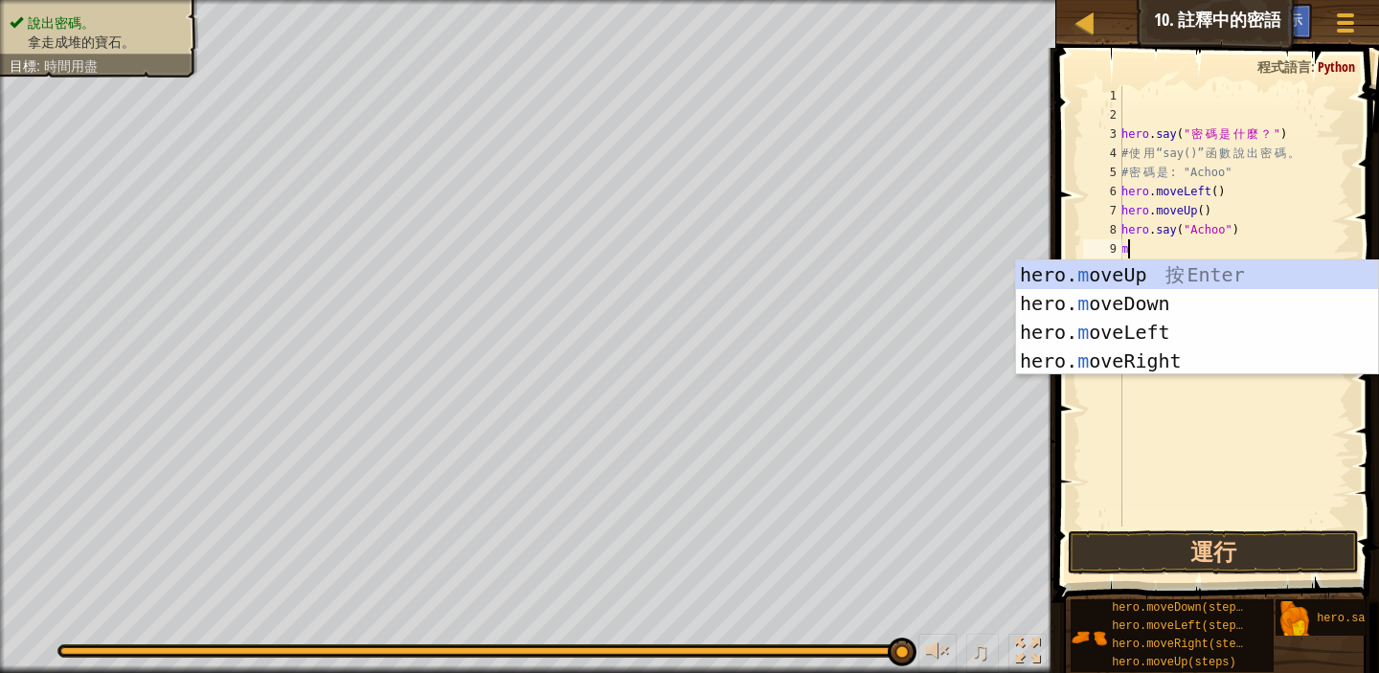
click at [1221, 206] on div "hero . say ( " 密 碼 是 什 麼 ？ " ) # 使 用 “say()” 函 數 說 出 密 碼 。 # 密 碼 是 : "Achoo" he…" at bounding box center [1234, 325] width 233 height 479
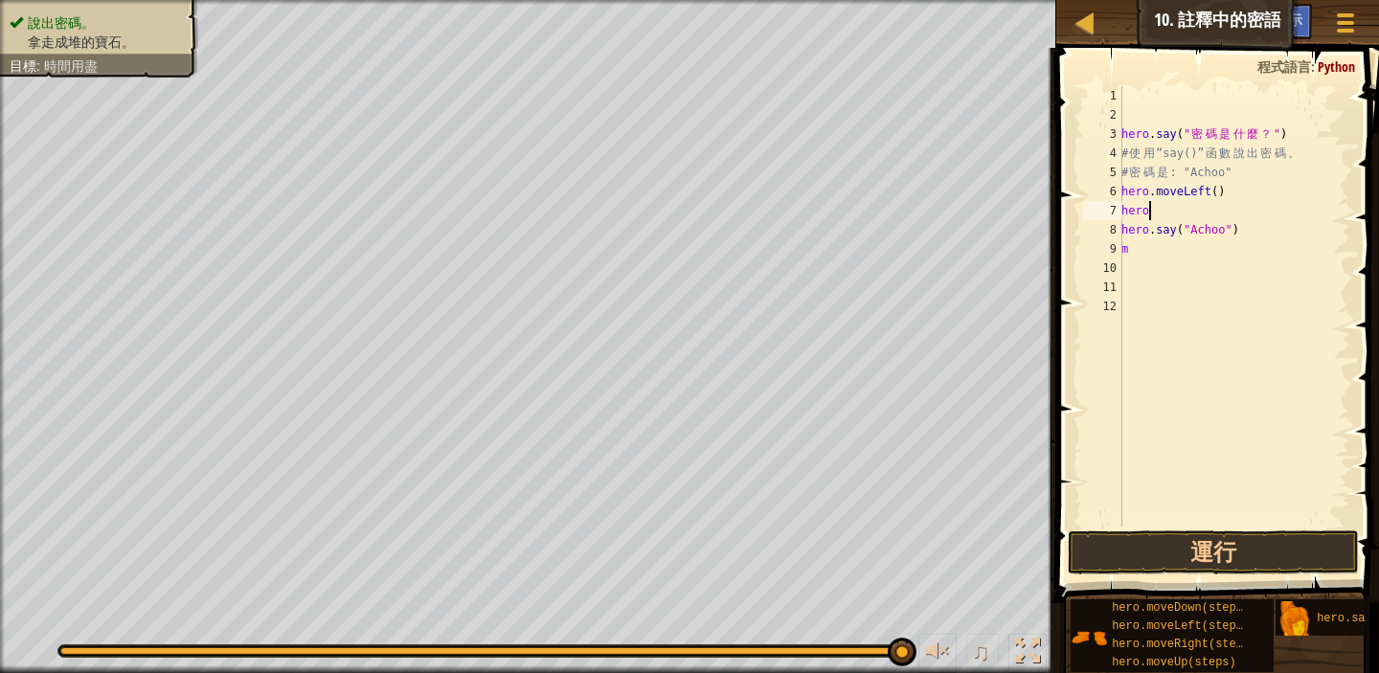
type textarea "h"
click at [1238, 192] on div "hero . say ( " 密 碼 是 什 麼 ？ " ) # 使 用 “say()” 函 數 說 出 密 碼 。 # 密 碼 是 : "Achoo" he…" at bounding box center [1234, 325] width 233 height 479
type textarea "h"
click at [1138, 258] on div "hero . say ( " 密 碼 是 什 麼 ？ " ) # 使 用 “say()” 函 數 說 出 密 碼 。 # 密 碼 是 : "Achoo" he…" at bounding box center [1234, 325] width 233 height 479
type textarea "m"
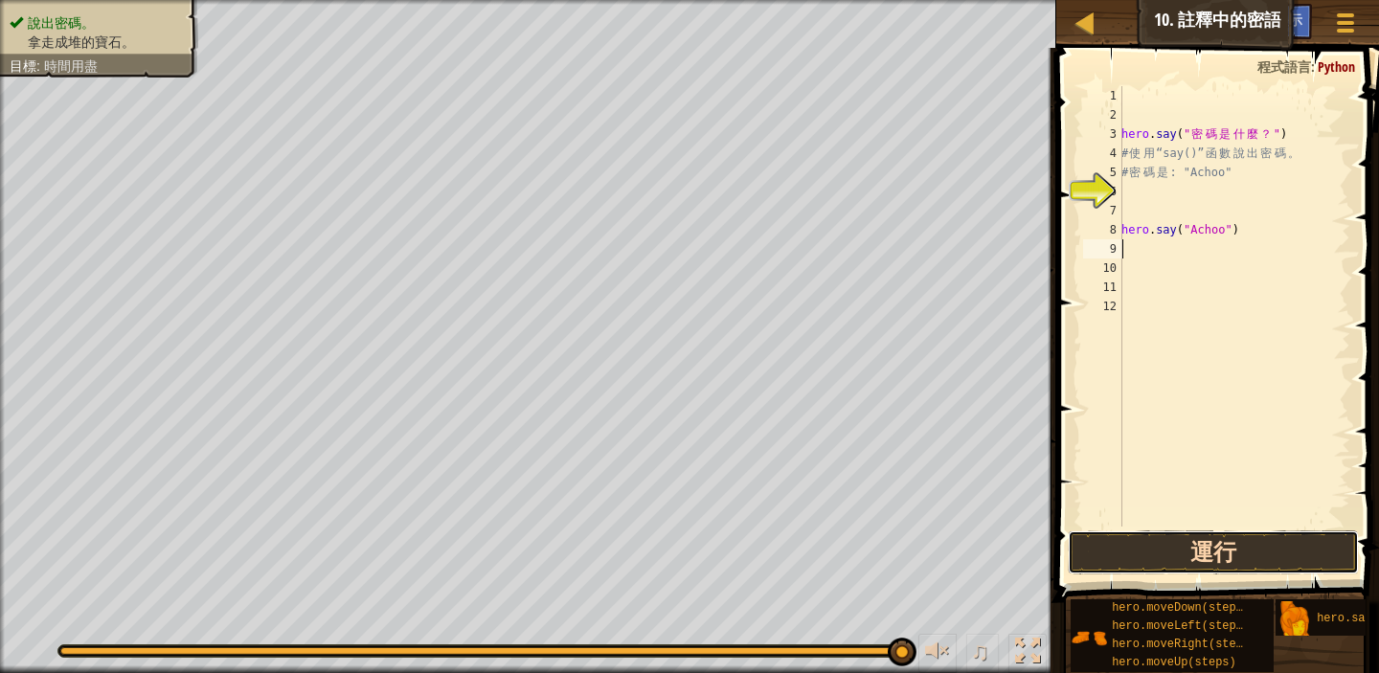
click at [1232, 562] on button "運行" at bounding box center [1213, 553] width 291 height 44
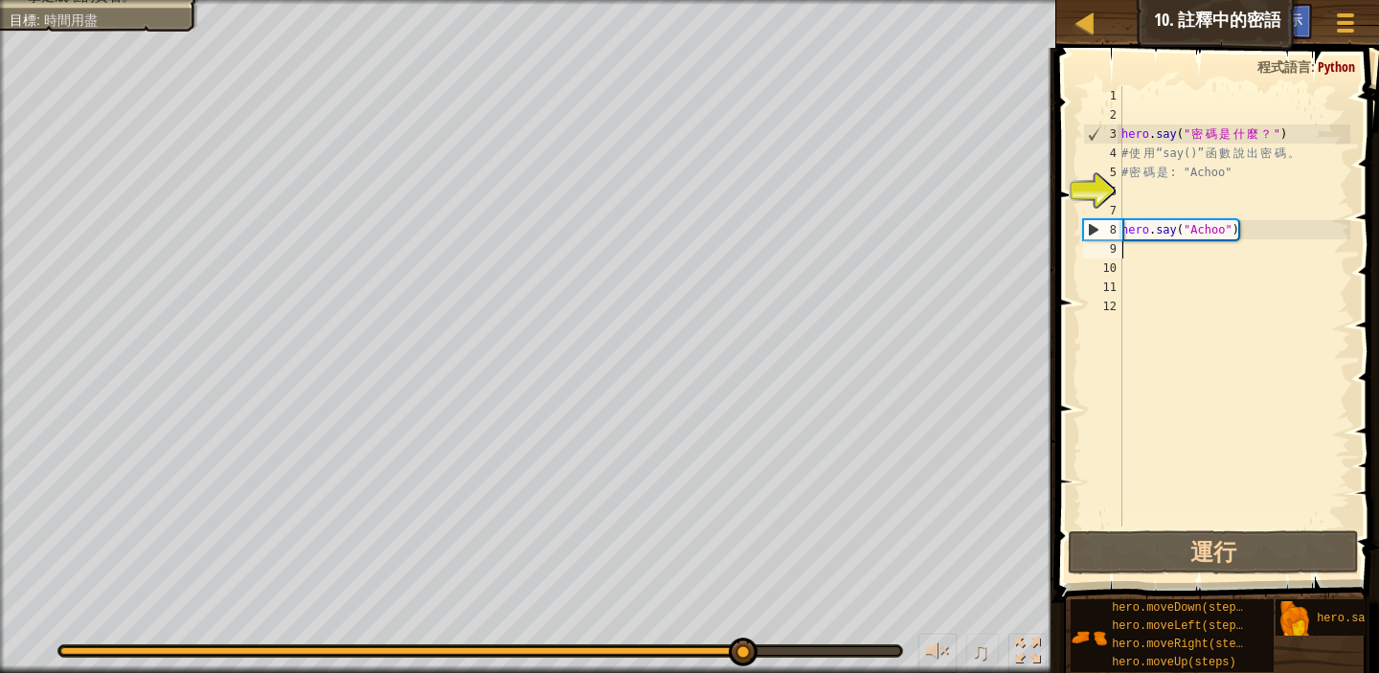
type textarea "m"
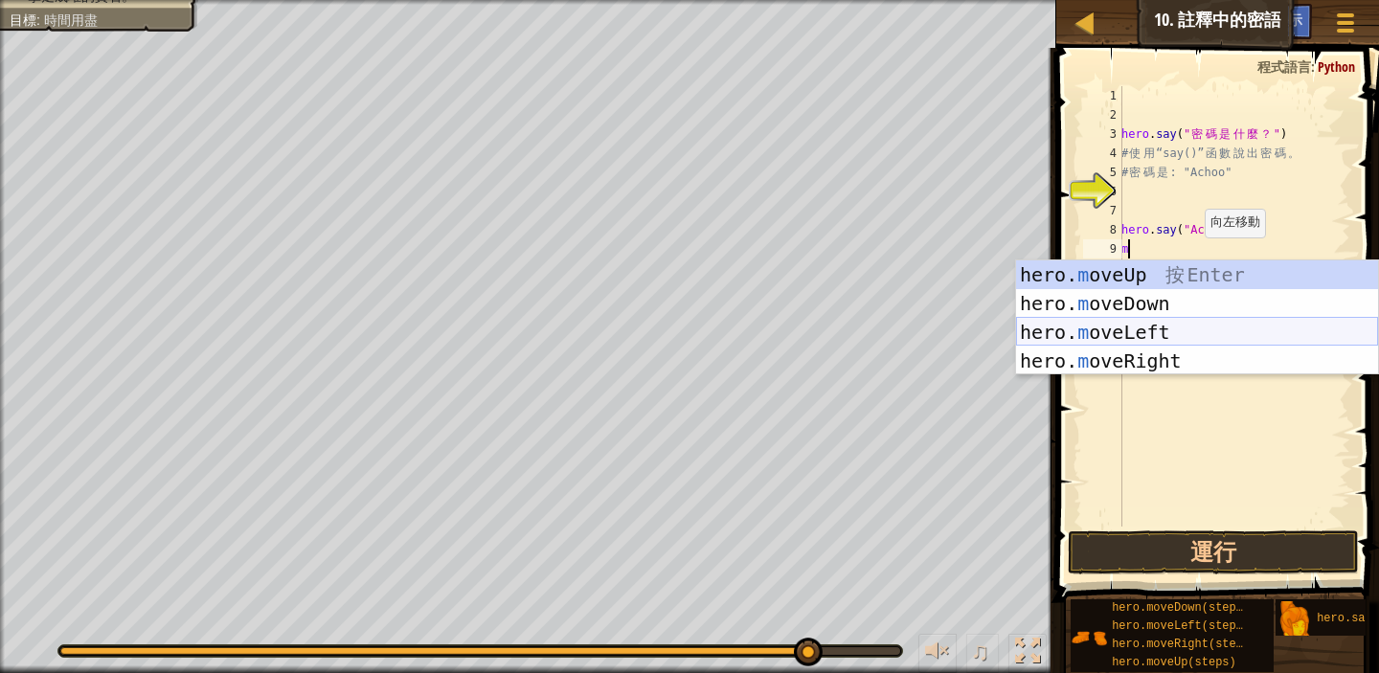
click at [1153, 334] on div "hero. m oveUp 按 Enter hero. m oveDown 按 Enter hero. m oveLeft 按 Enter hero. m o…" at bounding box center [1197, 347] width 362 height 172
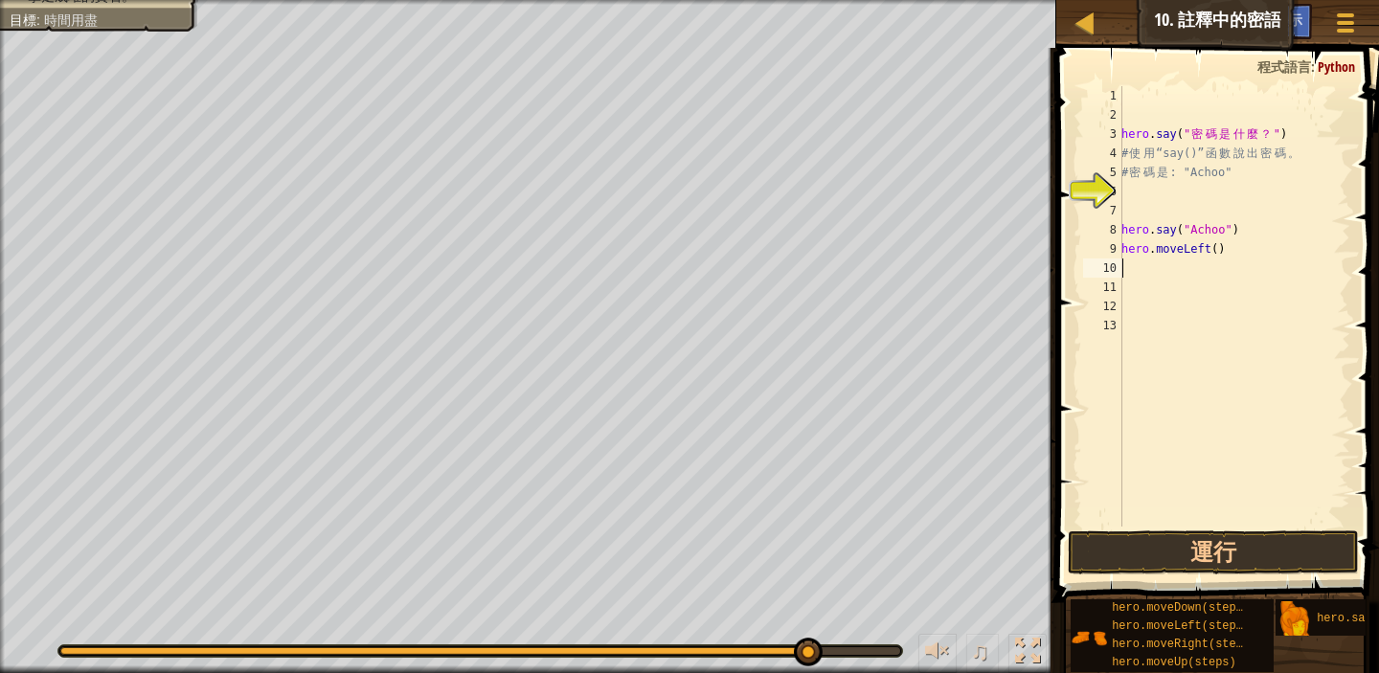
type textarea "m"
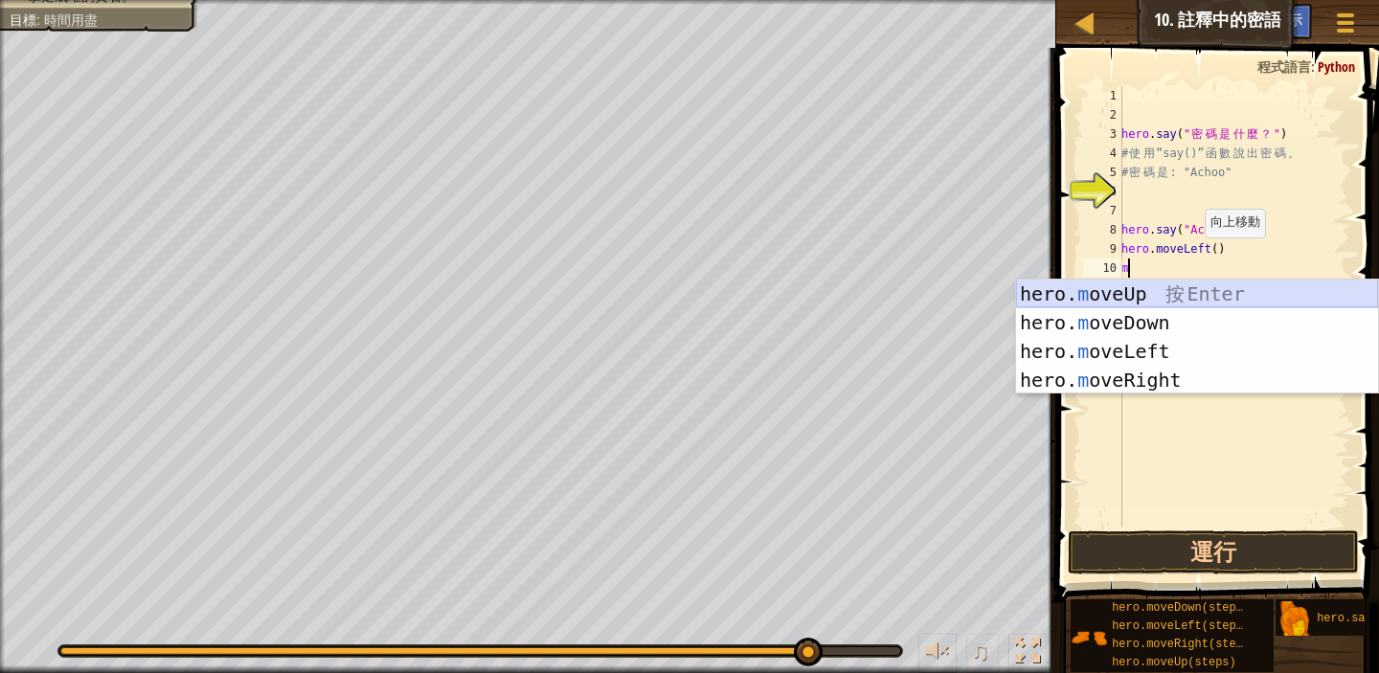
click at [1162, 285] on div "hero. m oveUp 按 Enter hero. m oveDown 按 Enter hero. m oveLeft 按 Enter hero. m o…" at bounding box center [1197, 366] width 362 height 172
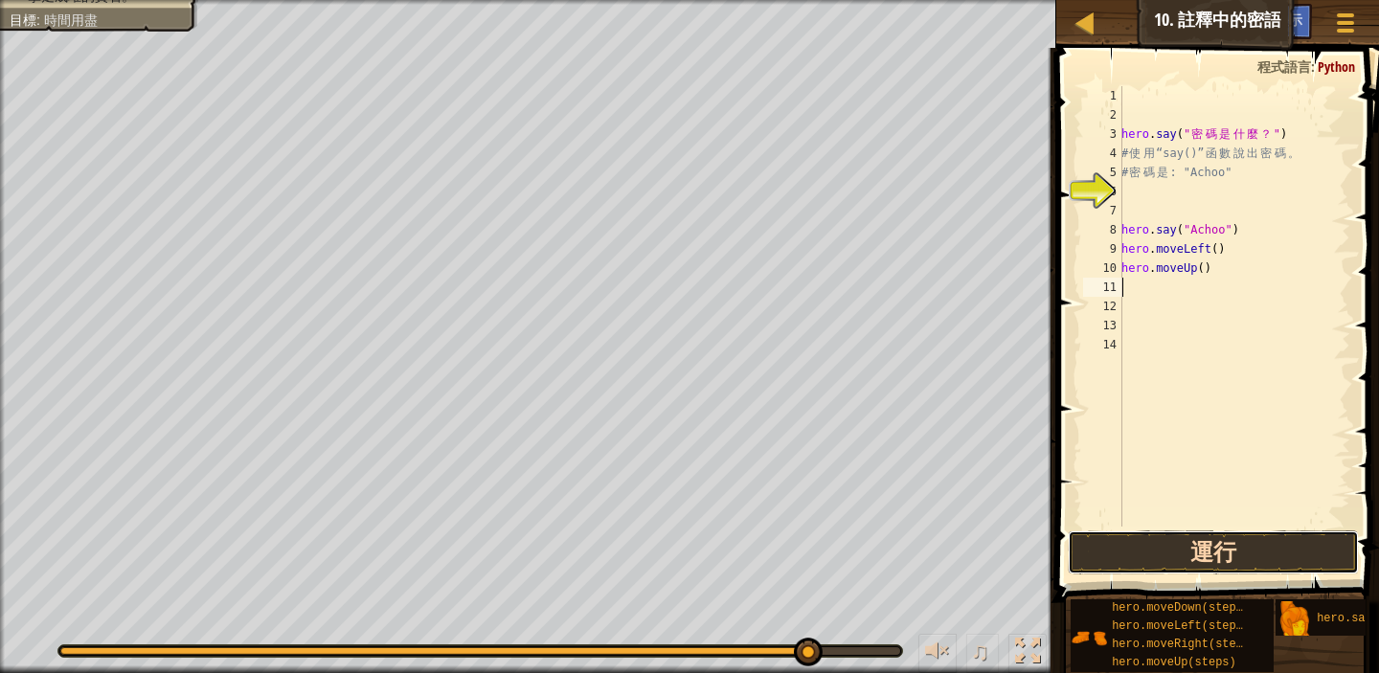
click at [1219, 549] on button "運行" at bounding box center [1213, 553] width 291 height 44
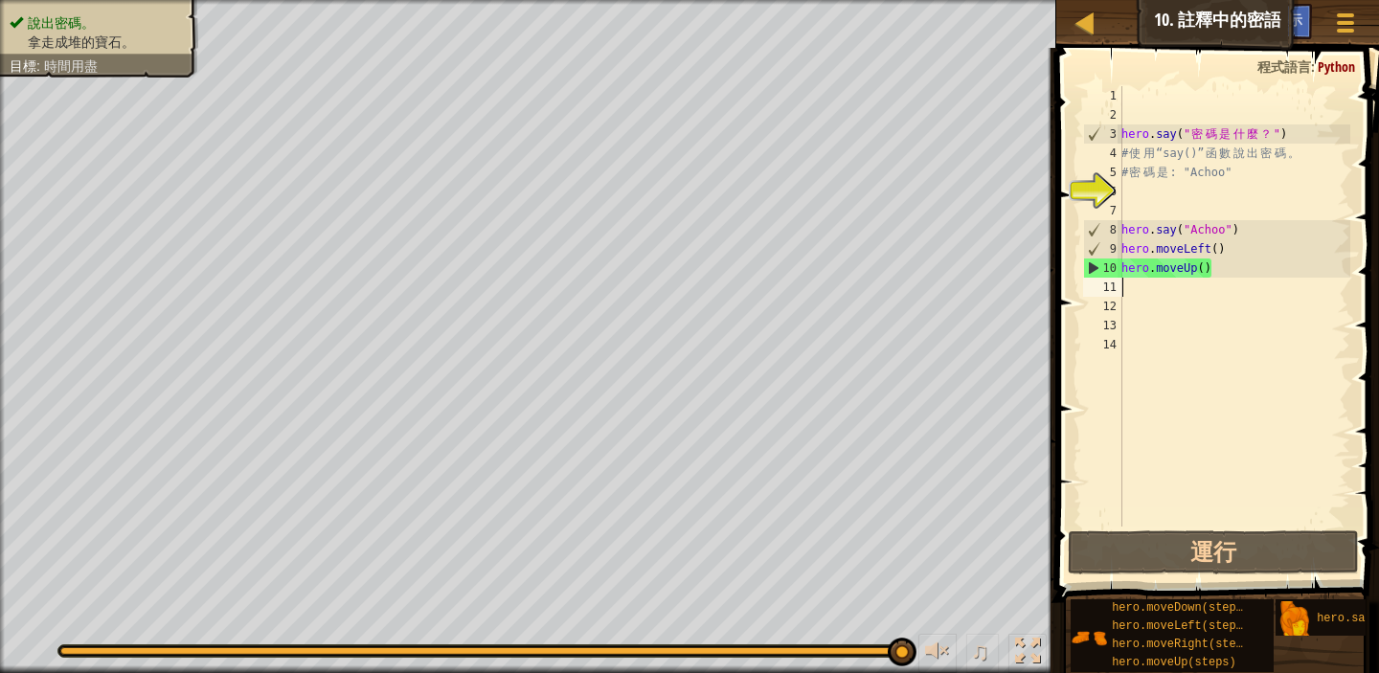
type textarea "m"
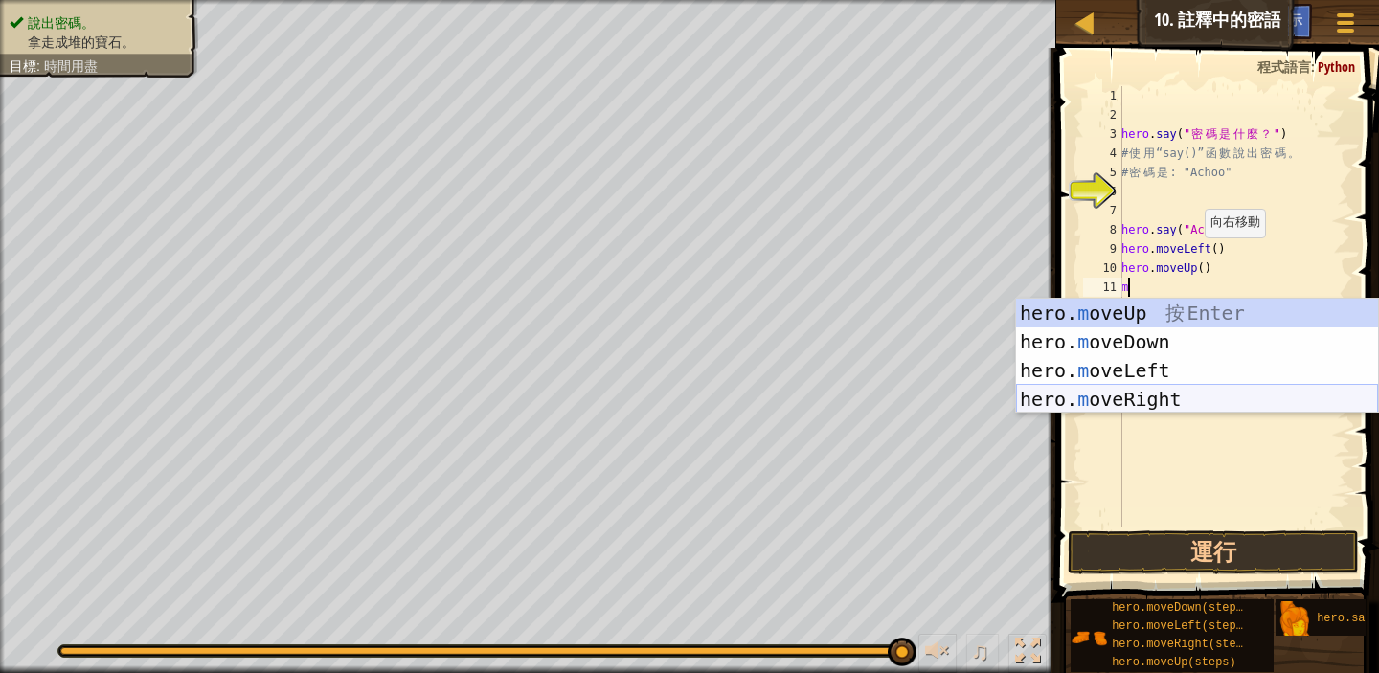
drag, startPoint x: 1139, startPoint y: 391, endPoint x: 1125, endPoint y: 401, distance: 17.8
click at [1125, 401] on div "hero. m oveUp 按 Enter hero. m oveDown 按 Enter hero. m oveLeft 按 Enter hero. m o…" at bounding box center [1197, 385] width 362 height 172
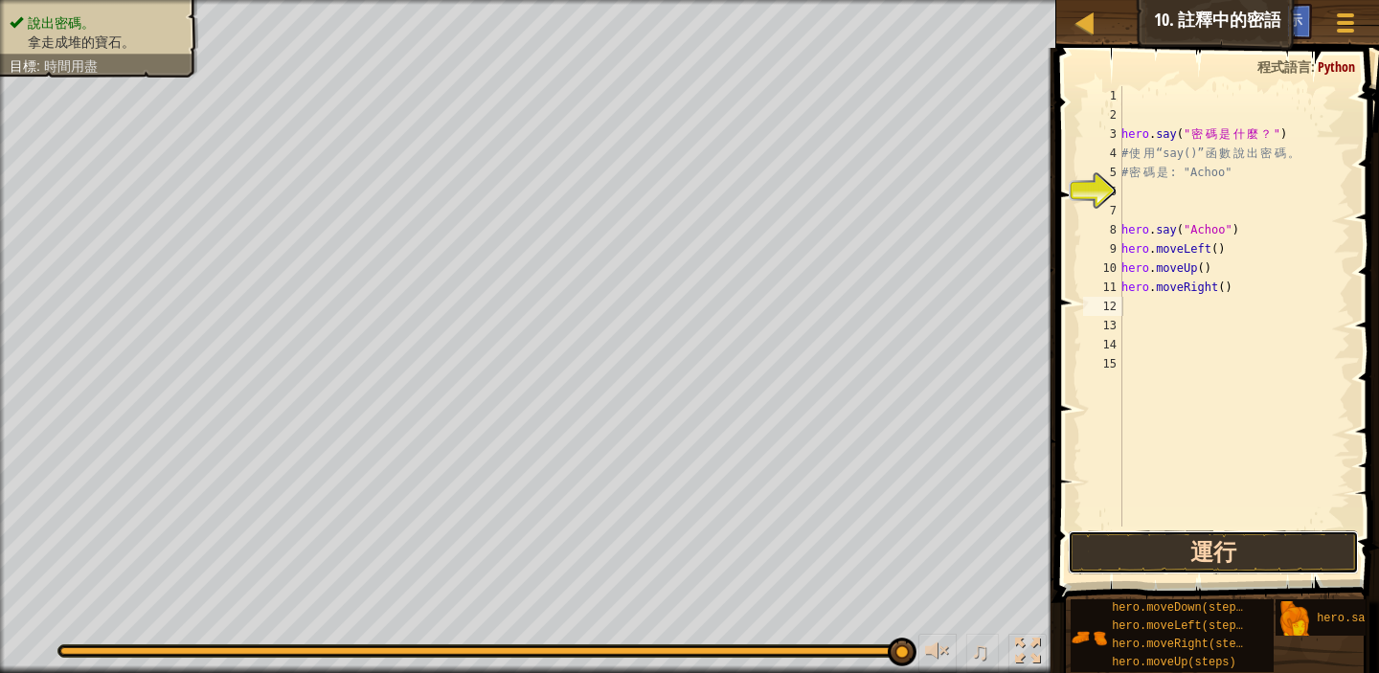
click at [1250, 555] on button "運行" at bounding box center [1213, 553] width 291 height 44
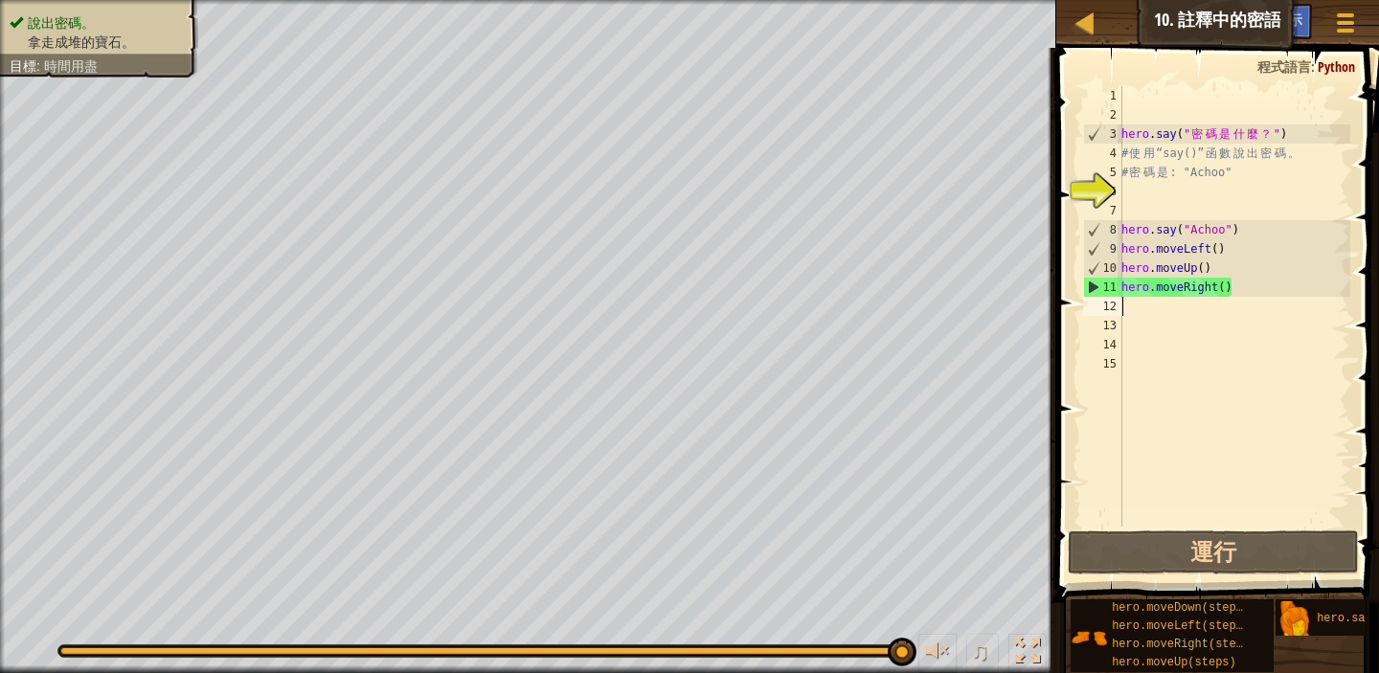
click at [1259, 288] on div "hero . say ( " 密 碼 是 什 麼 ？ " ) # 使 用 “say()” 函 數 說 出 密 碼 。 # 密 碼 是 : "Achoo" he…" at bounding box center [1234, 325] width 233 height 479
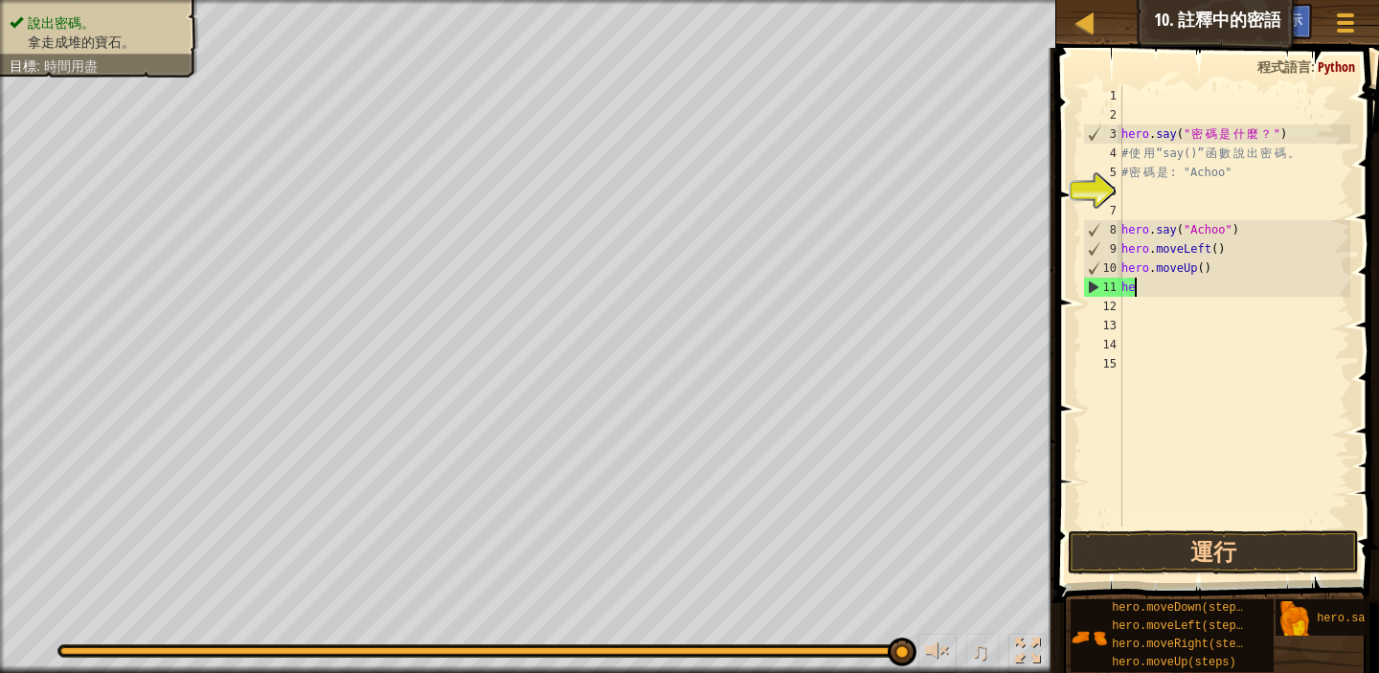
type textarea "h"
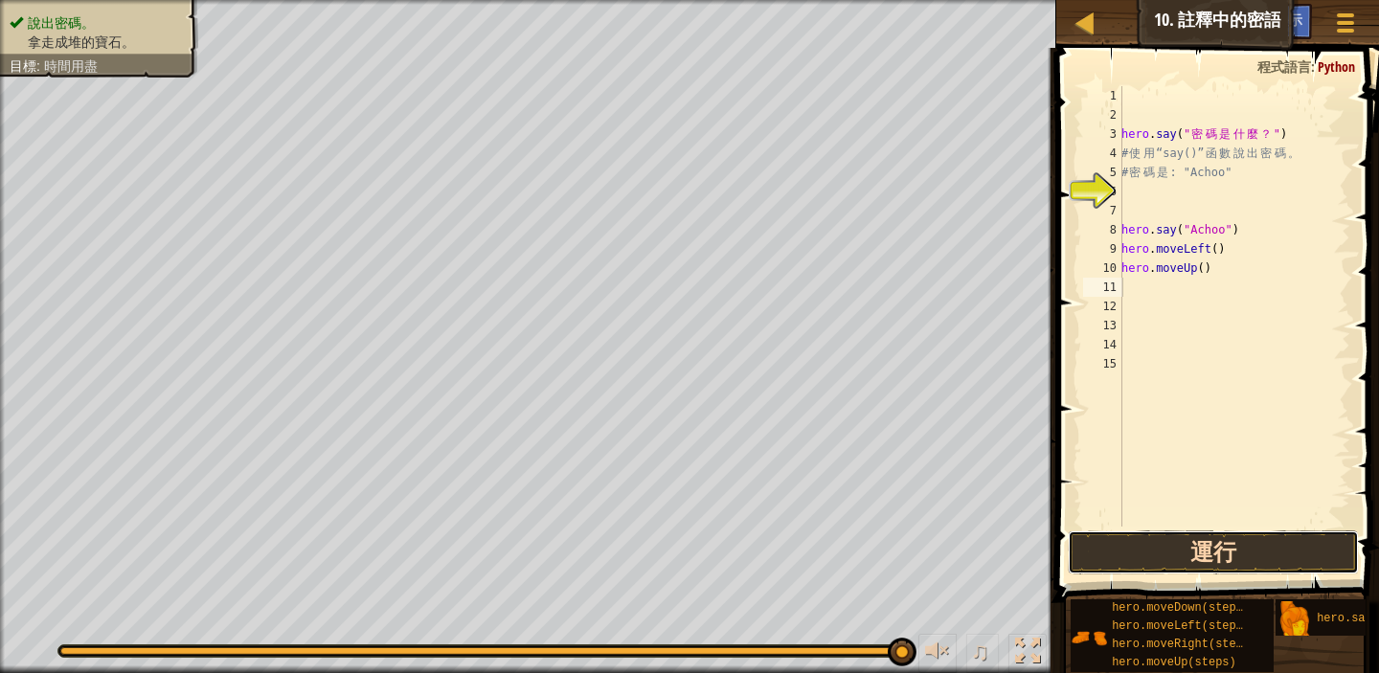
click at [1247, 541] on button "運行" at bounding box center [1213, 553] width 291 height 44
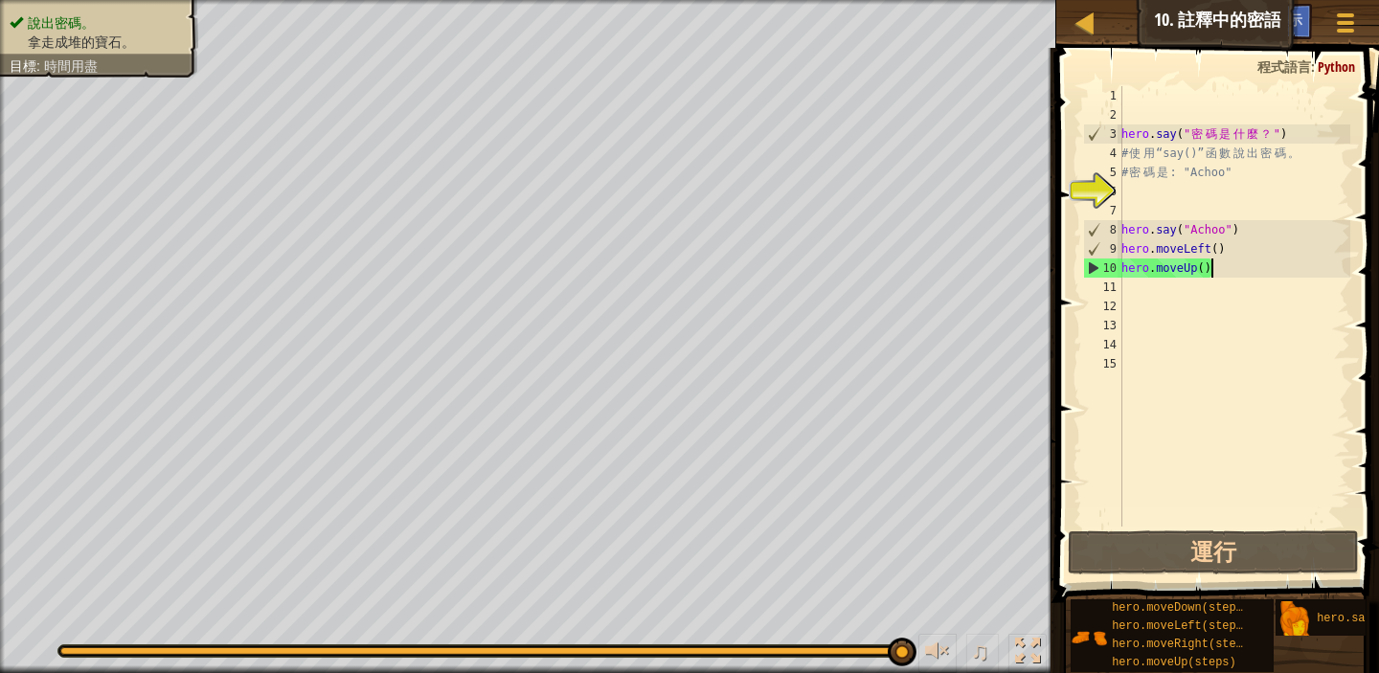
click at [1221, 266] on div "hero . say ( " 密 碼 是 什 麼 ？ " ) # 使 用 “say()” 函 數 說 出 密 碼 。 # 密 碼 是 : "Achoo" he…" at bounding box center [1234, 325] width 233 height 479
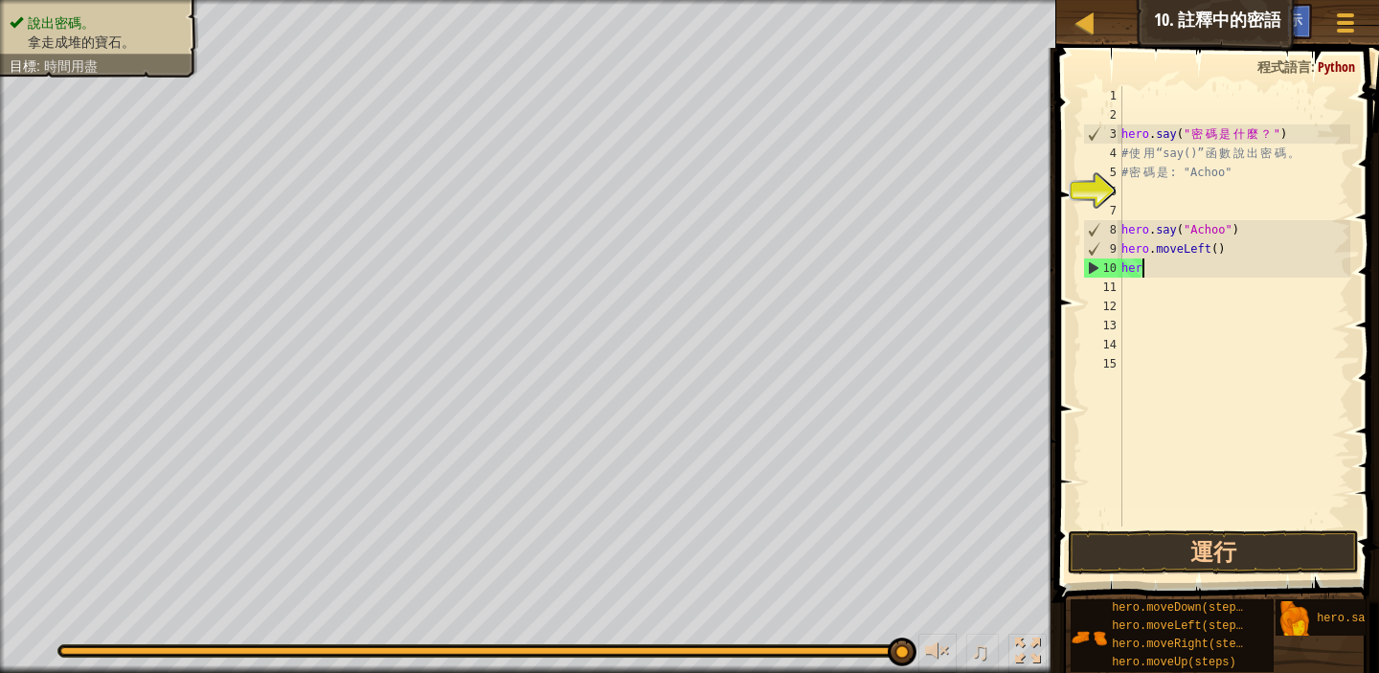
type textarea "h"
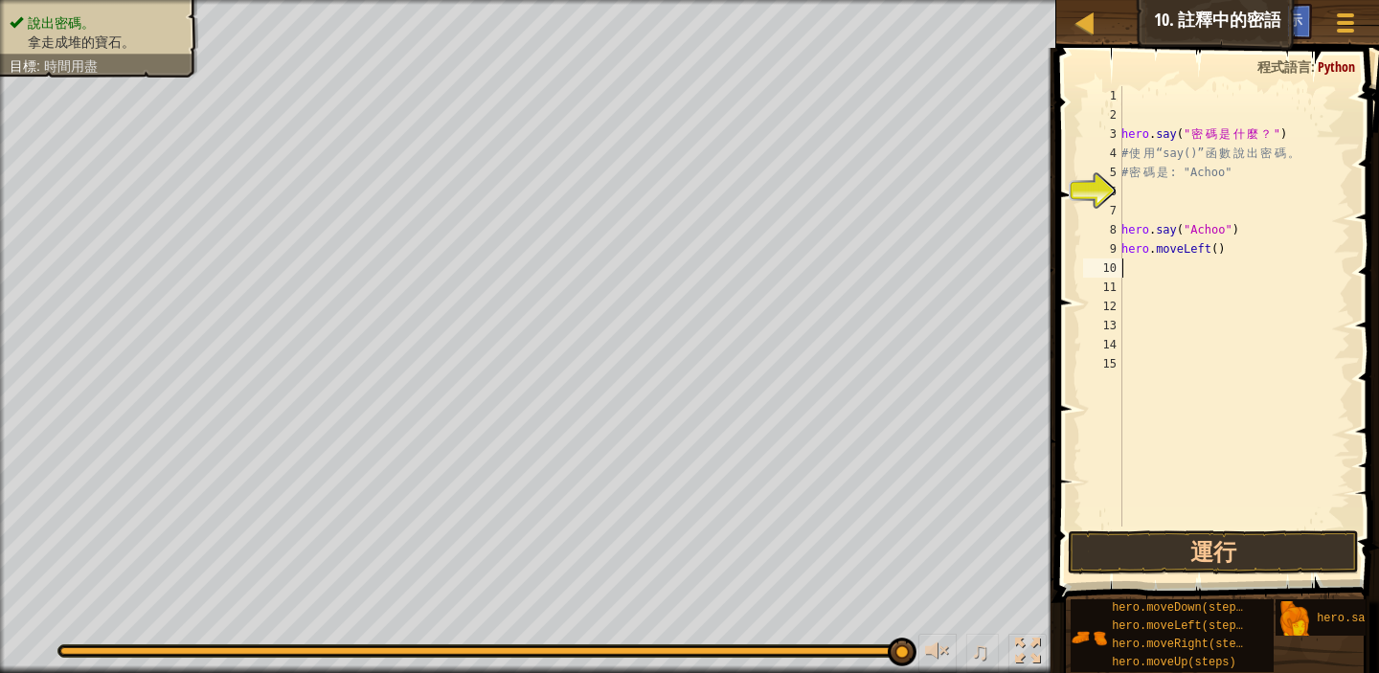
click at [1244, 252] on div "hero . say ( " 密 碼 是 什 麼 ？ " ) # 使 用 “say()” 函 數 說 出 密 碼 。 # 密 碼 是 : "Achoo" he…" at bounding box center [1234, 325] width 233 height 479
type textarea "h"
type textarea "m"
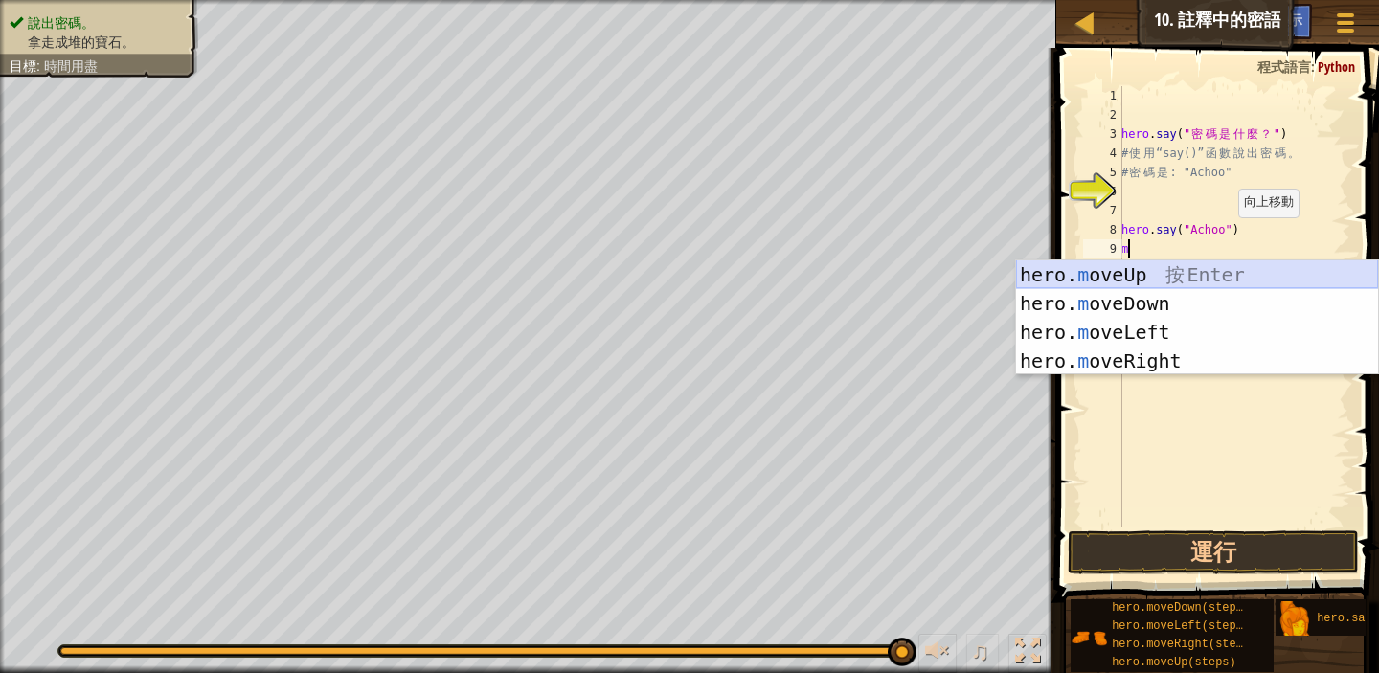
click at [1184, 270] on div "hero. m oveUp 按 Enter hero. m oveDown 按 Enter hero. m oveLeft 按 Enter hero. m o…" at bounding box center [1197, 347] width 362 height 172
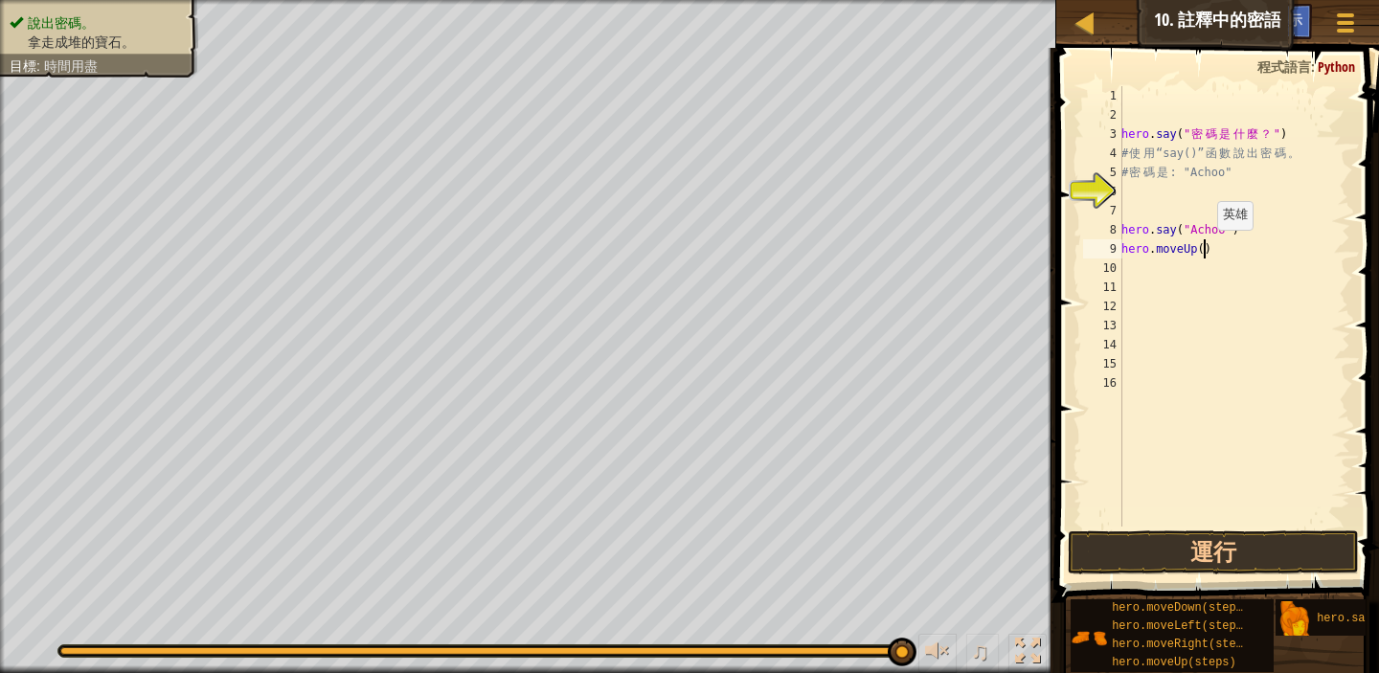
click at [1207, 249] on div "hero . say ( " 密 碼 是 什 麼 ？ " ) # 使 用 “say()” 函 數 說 出 密 碼 。 # 密 碼 是 : "Achoo" he…" at bounding box center [1234, 325] width 233 height 479
type textarea "hero.moveUp(2)"
click at [1215, 552] on button "運行" at bounding box center [1213, 553] width 291 height 44
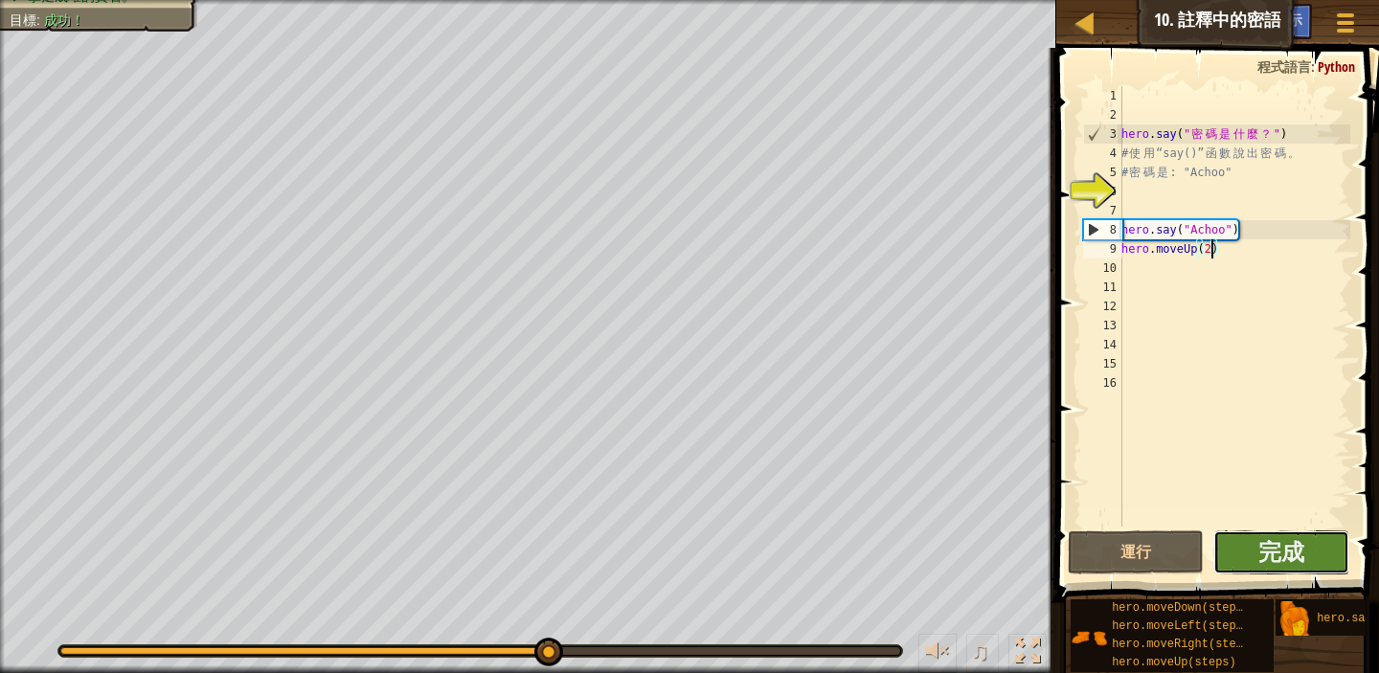
click at [1257, 546] on button "完成" at bounding box center [1282, 553] width 136 height 44
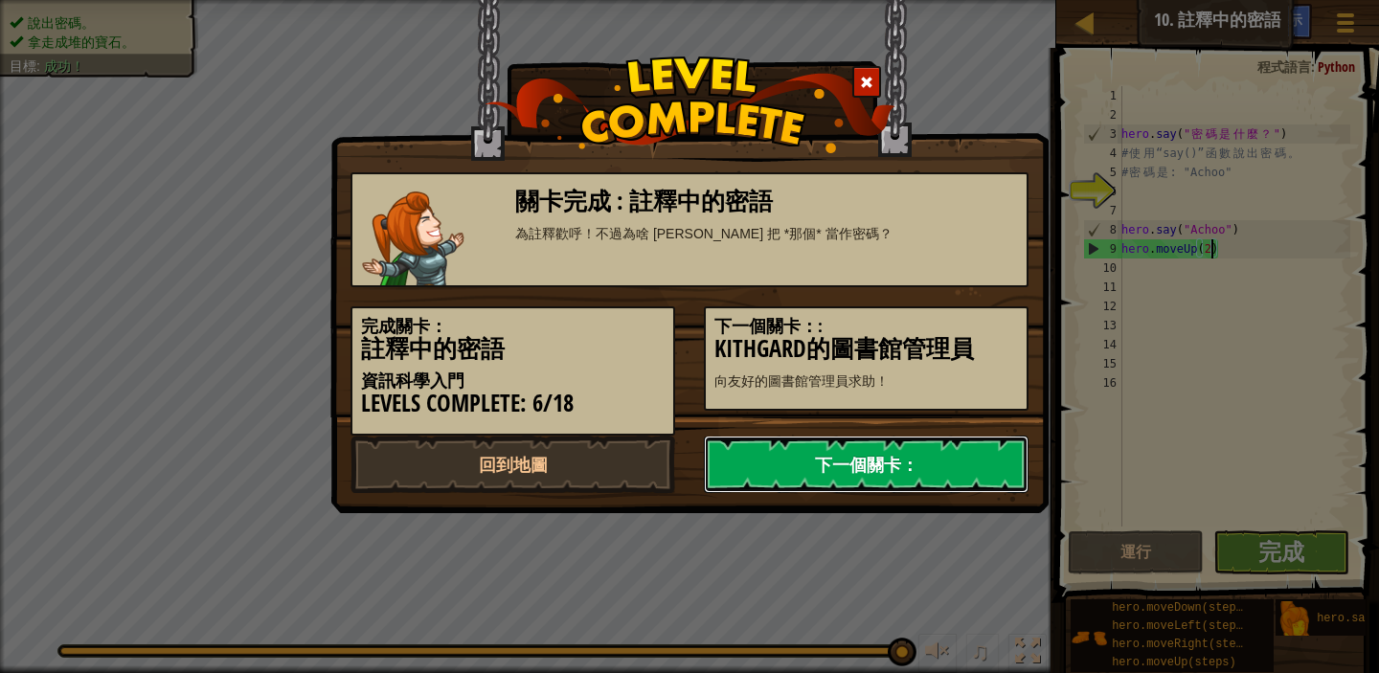
click at [929, 464] on link "下一個關卡：" at bounding box center [866, 464] width 325 height 57
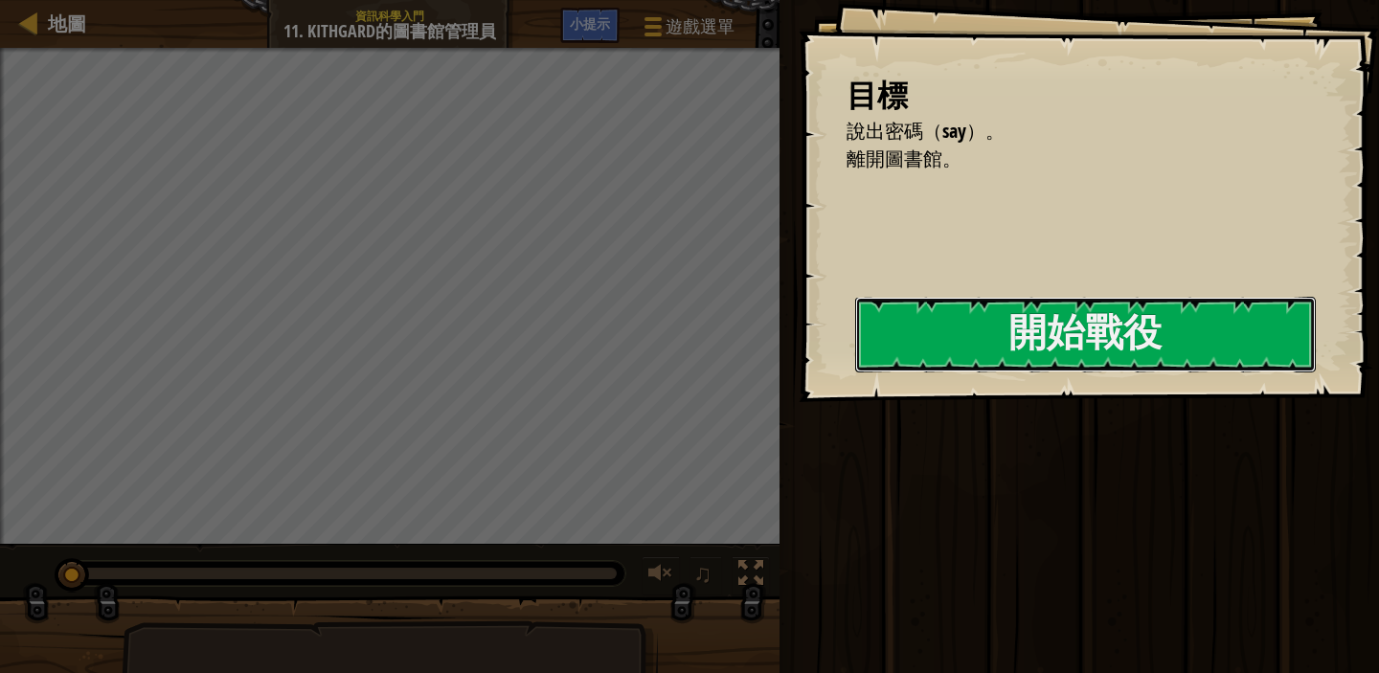
click at [855, 370] on button "開始戰役" at bounding box center [1085, 335] width 461 height 76
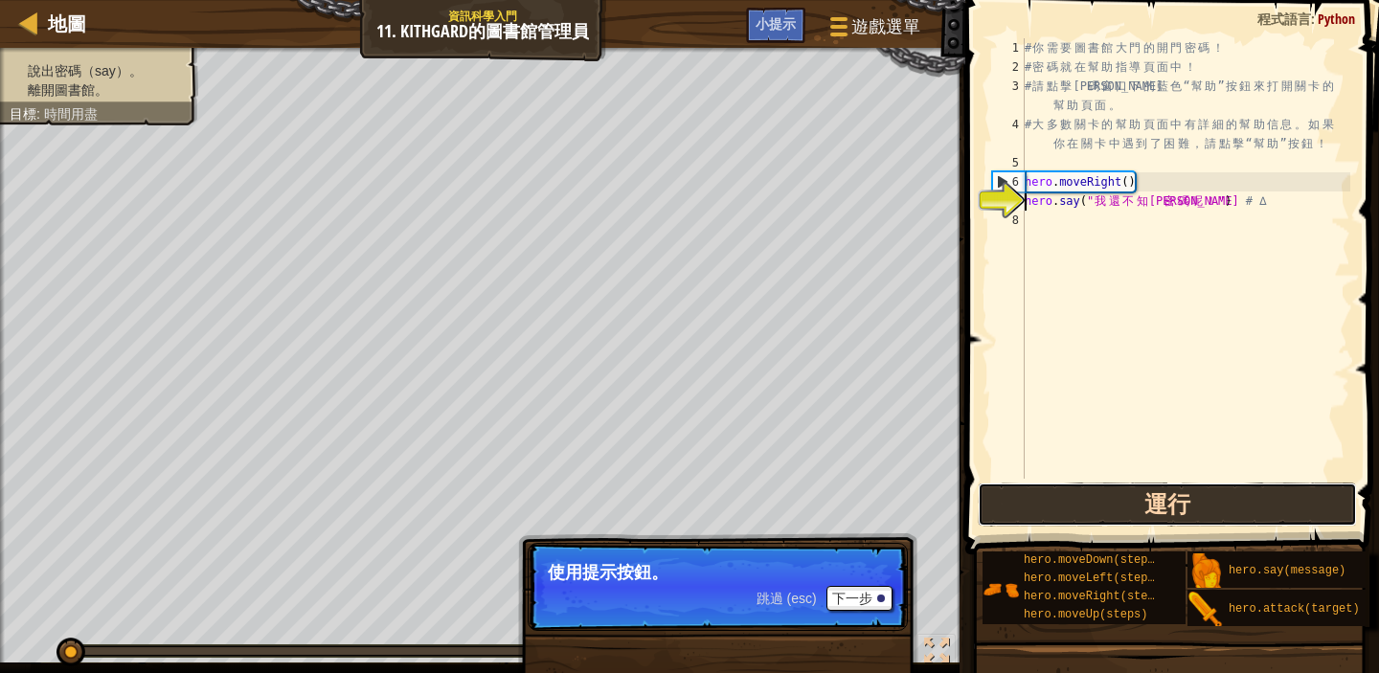
click at [1211, 489] on button "運行" at bounding box center [1167, 505] width 379 height 44
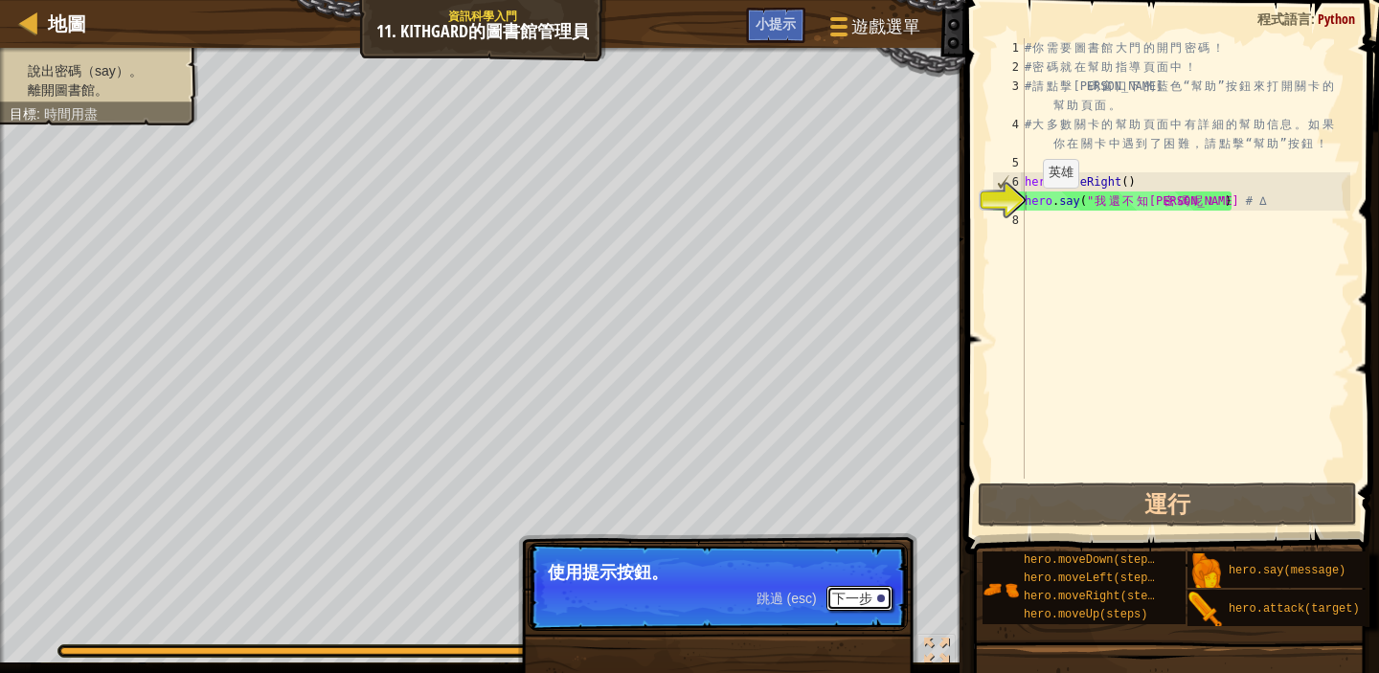
click at [852, 601] on button "下一步" at bounding box center [860, 598] width 66 height 25
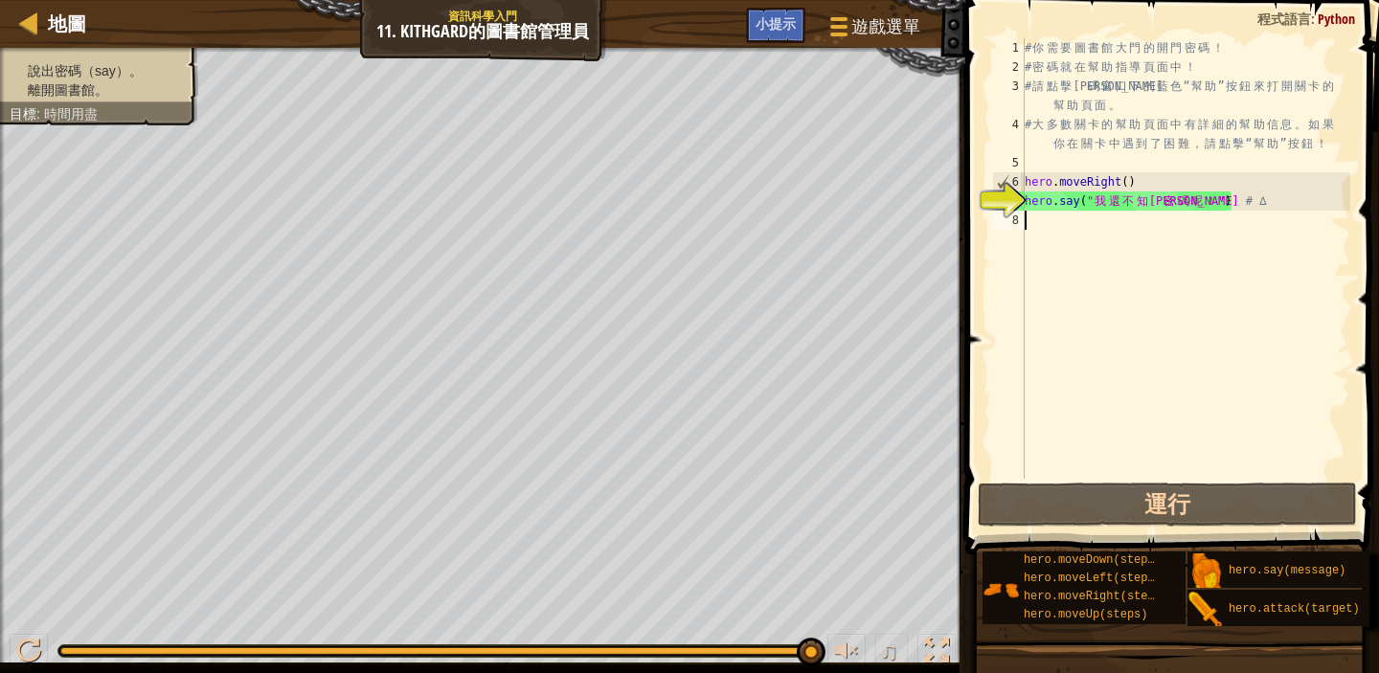
click at [1035, 224] on div "# 你 需 要 圖 書 館 大 門 的 開 門 密 碼 ！ # 密 碼 就 在 幫 助 指 導 頁 面 中 ！ # 請 點 擊 代 碼 窗 口 下 的 藍 色…" at bounding box center [1186, 277] width 330 height 479
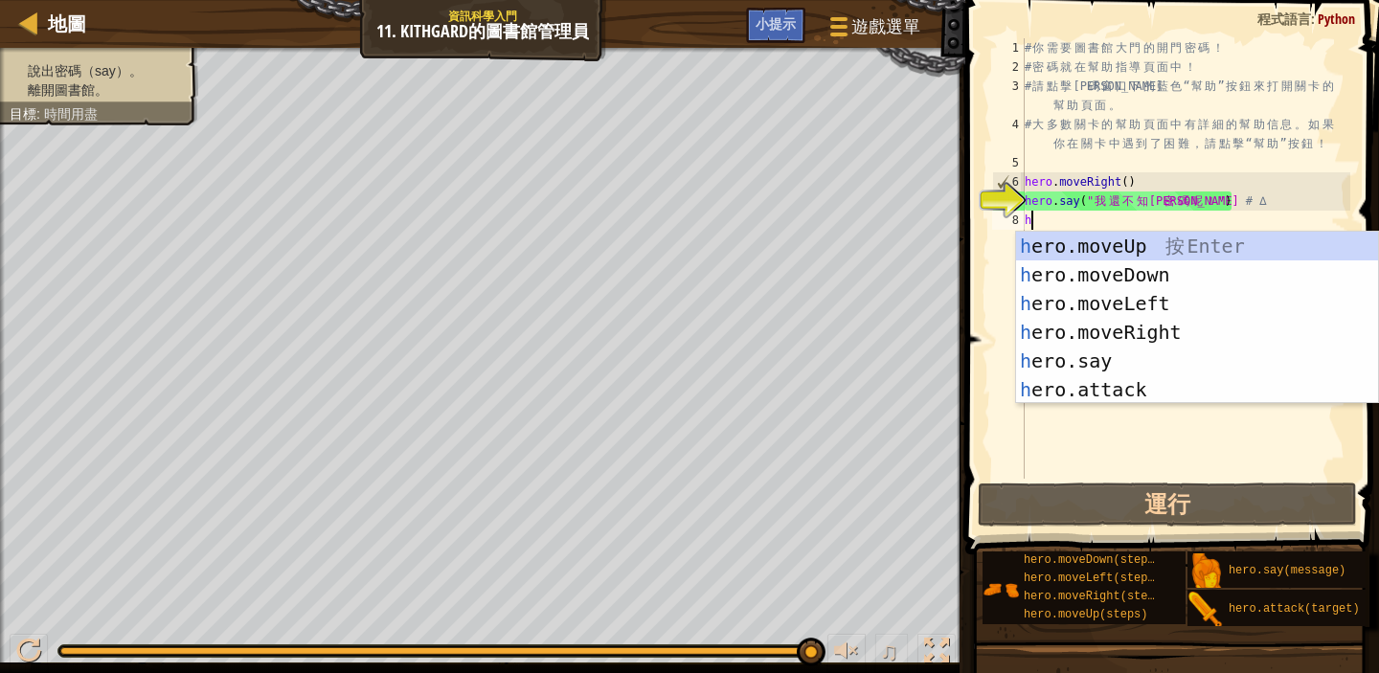
scroll to position [9, 0]
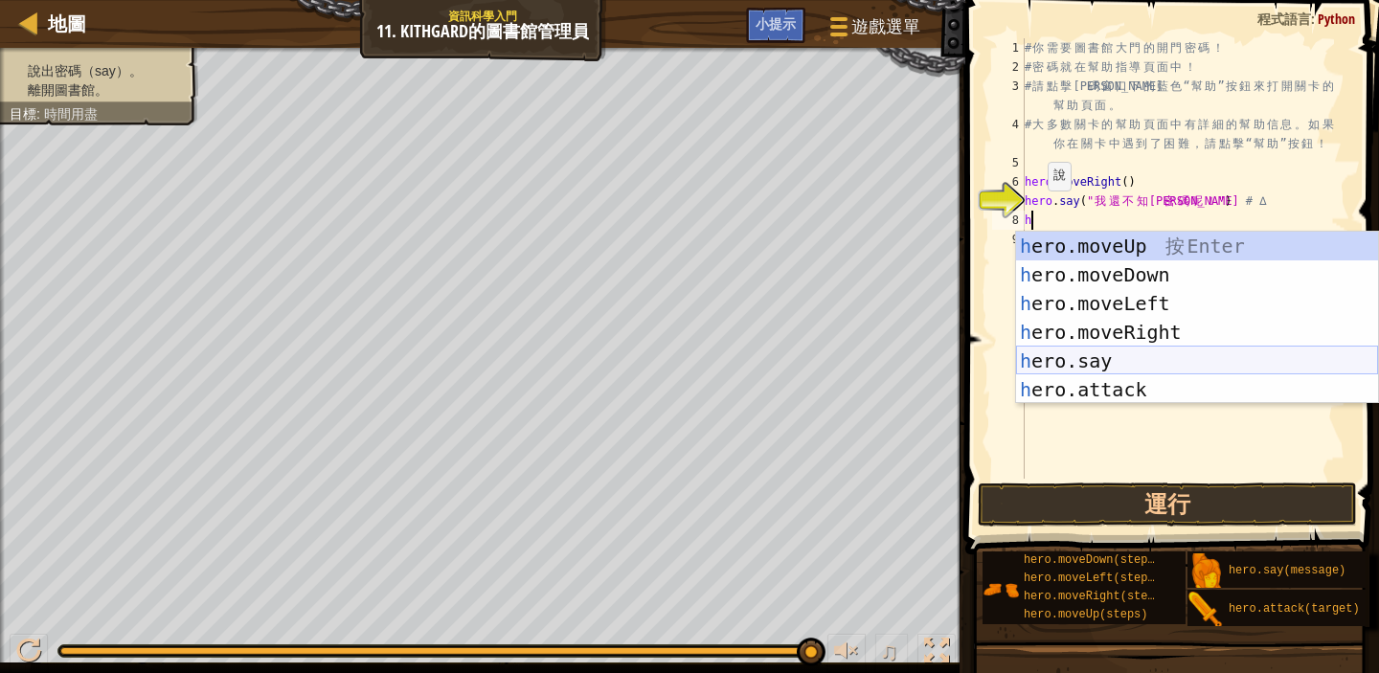
click at [1172, 355] on div "h ero.moveUp 按 Enter h ero.moveDown 按 Enter h ero.moveLeft 按 Enter h ero.moveRi…" at bounding box center [1197, 347] width 362 height 230
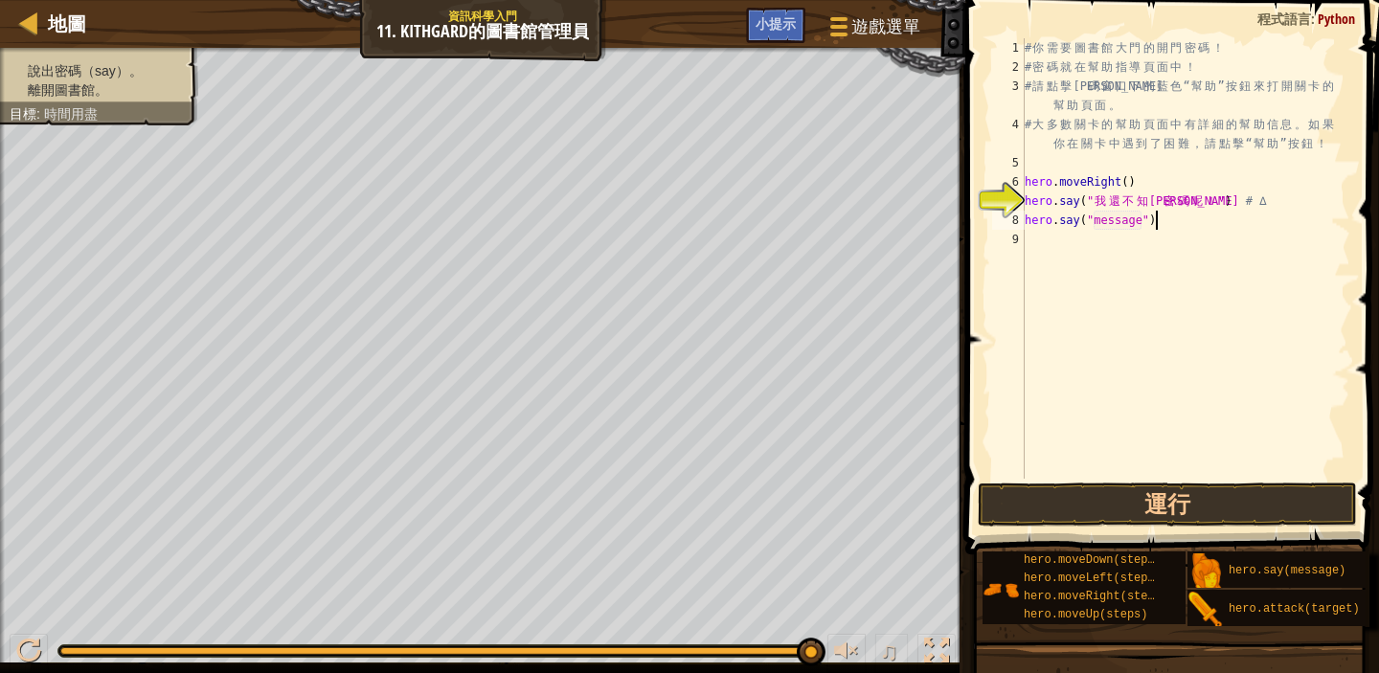
click at [1165, 220] on div "# 你 需 要 圖 書 館 大 門 的 開 門 密 碼 ！ # 密 碼 就 在 幫 助 指 導 頁 面 中 ！ # 請 點 擊 代 碼 窗 口 下 的 藍 色…" at bounding box center [1186, 277] width 330 height 479
type textarea "h"
click at [760, 7] on div "地圖 資訊科學入門 11. Kithgard的圖書館管理員 遊戲選單 完成 小提示" at bounding box center [483, 24] width 966 height 48
click at [780, 22] on span "小提示" at bounding box center [776, 23] width 40 height 18
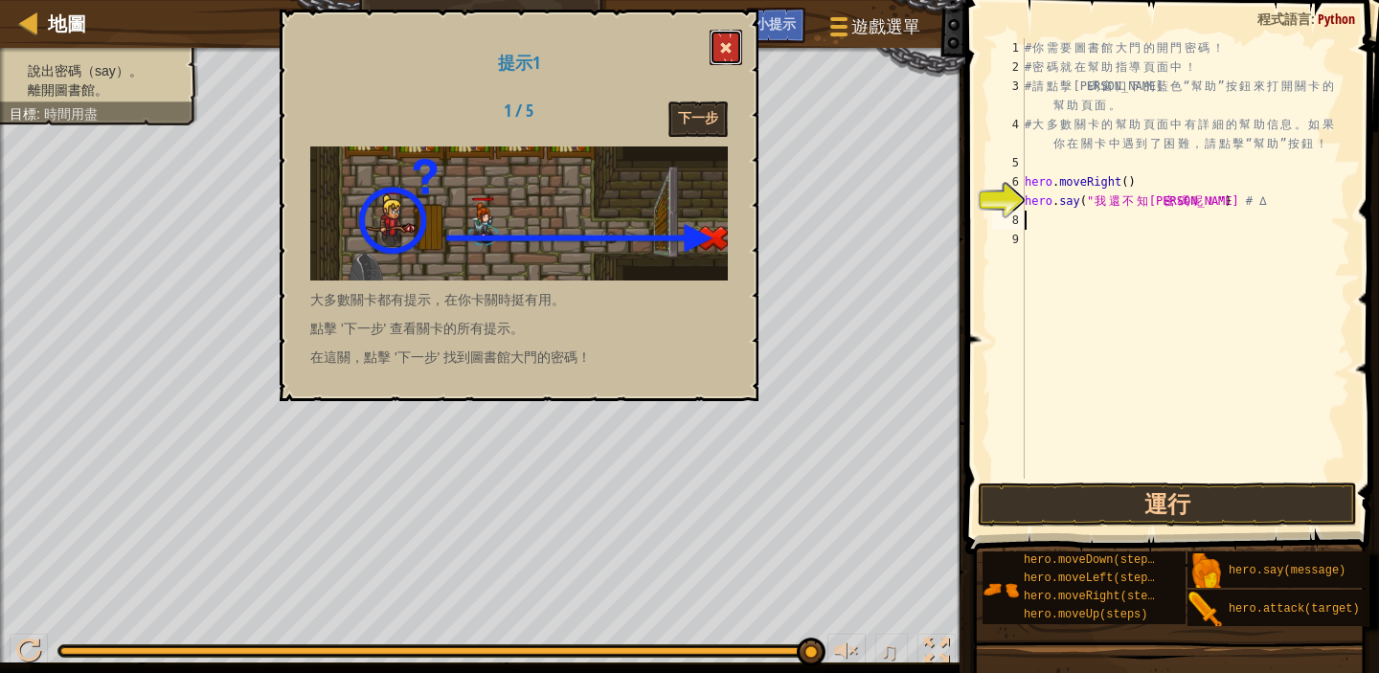
click at [727, 44] on span at bounding box center [725, 47] width 13 height 13
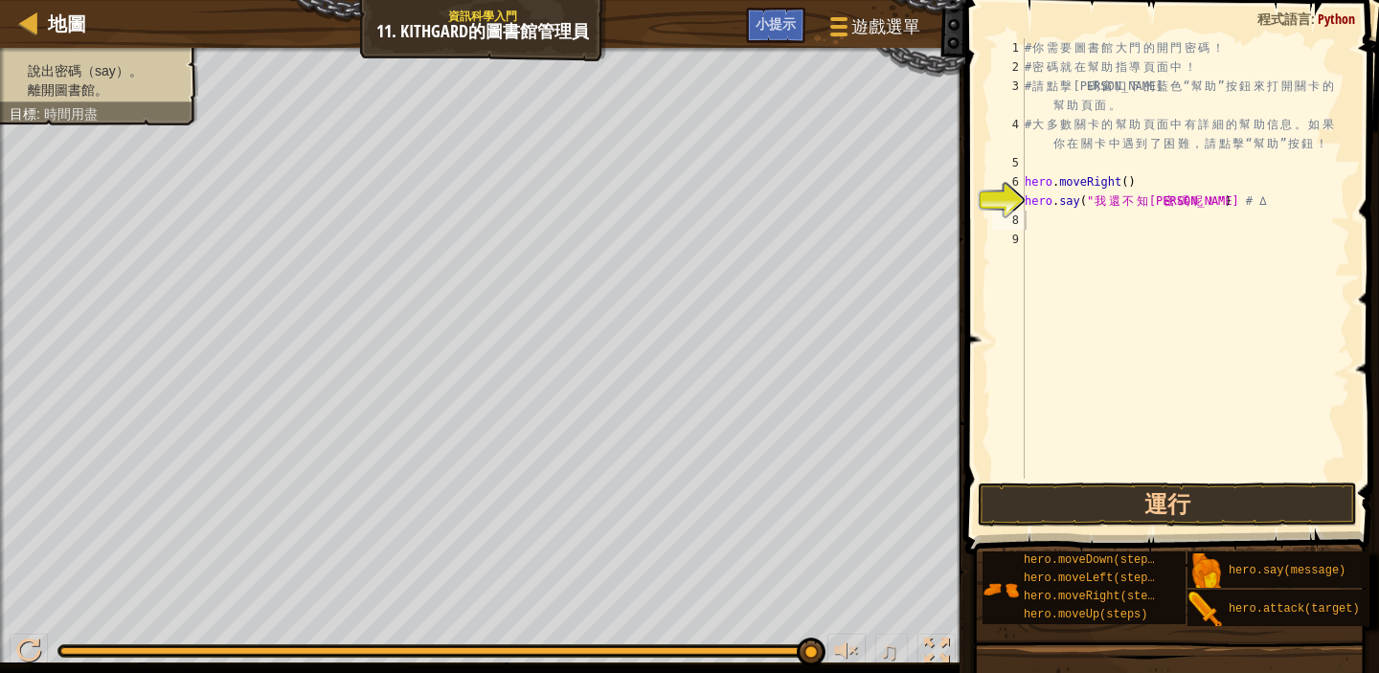
click at [1042, 217] on div "# 你 需 要 圖 書 館 大 門 的 開 門 密 碼 ！ # 密 碼 就 在 幫 助 指 導 頁 面 中 ！ # 請 點 擊 代 碼 窗 口 下 的 藍 色…" at bounding box center [1186, 277] width 330 height 479
type textarea "m"
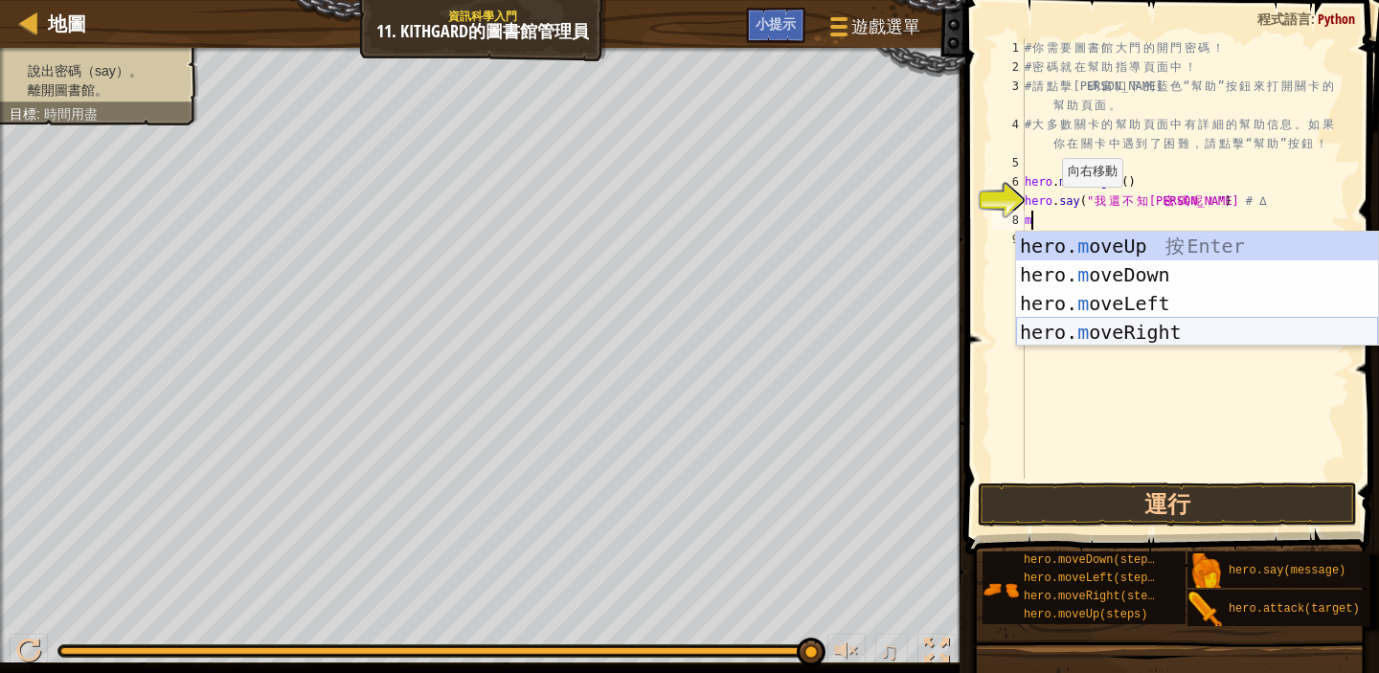
drag, startPoint x: 1219, startPoint y: 325, endPoint x: 1232, endPoint y: 320, distance: 13.3
click at [1220, 324] on div "hero. m oveUp 按 Enter hero. m oveDown 按 Enter hero. m oveLeft 按 Enter hero. m o…" at bounding box center [1197, 318] width 362 height 172
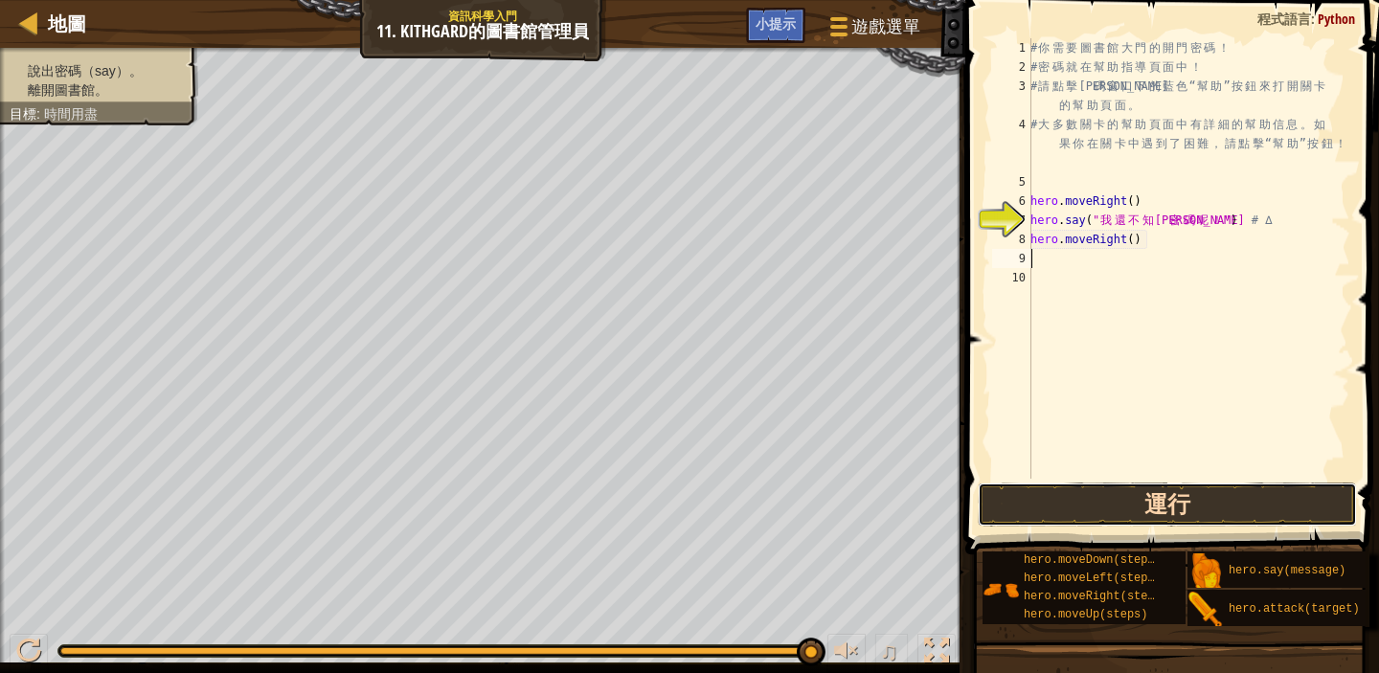
click at [1176, 496] on button "運行" at bounding box center [1167, 505] width 379 height 44
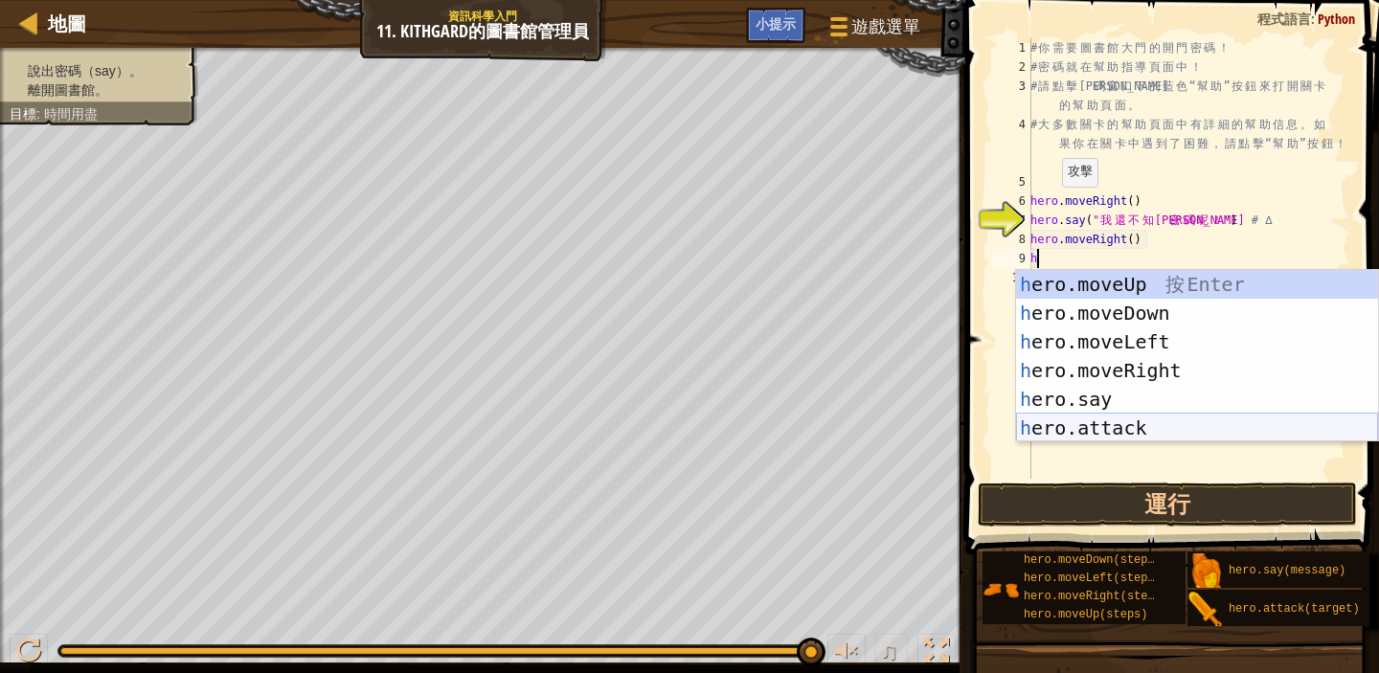
click at [1217, 436] on div "h ero.moveUp 按 Enter h ero.moveDown 按 Enter h ero.moveLeft 按 Enter h ero.moveRi…" at bounding box center [1197, 385] width 362 height 230
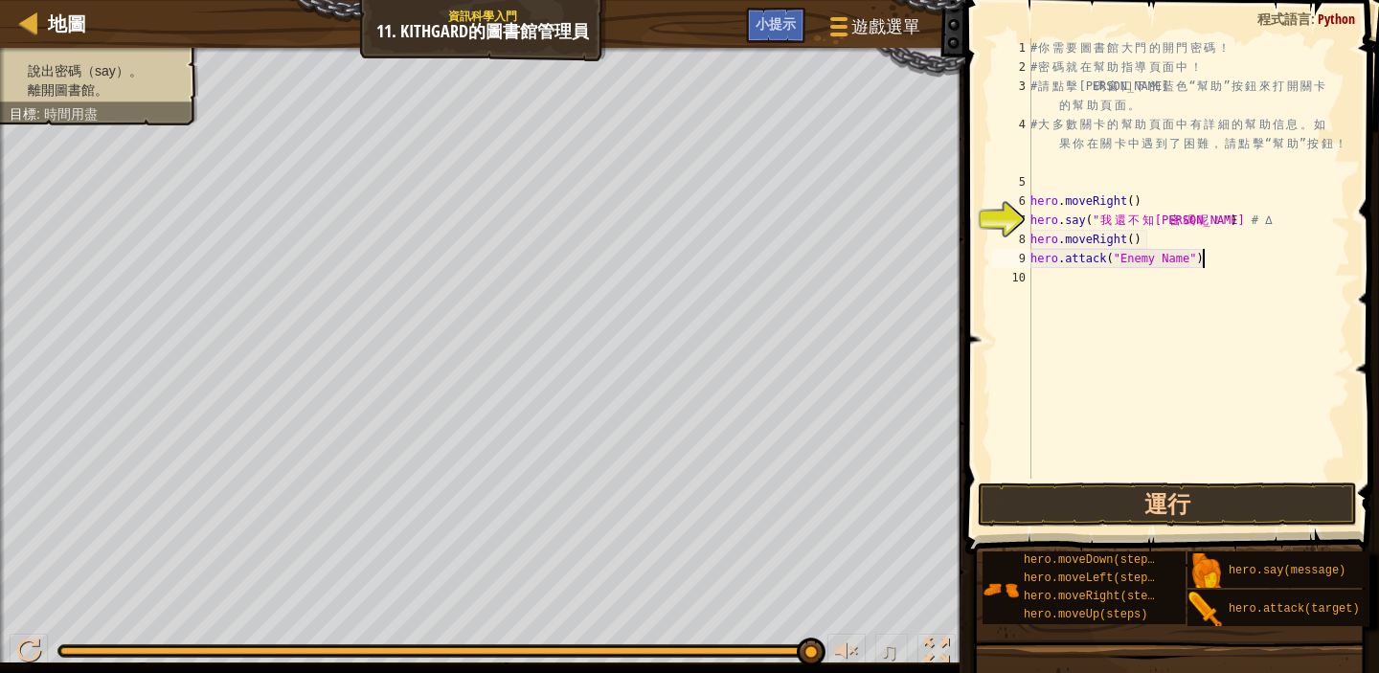
drag, startPoint x: 1218, startPoint y: 255, endPoint x: 1248, endPoint y: 266, distance: 32.7
click at [1214, 258] on div "# 你 需 要 圖 書 館 大 門 的 開 門 密 碼 ！ # 密 碼 就 在 幫 助 指 導 頁 面 中 ！ # 請 點 擊 代 碼 窗 口 下 的 藍 色…" at bounding box center [1189, 277] width 324 height 479
type textarea "h"
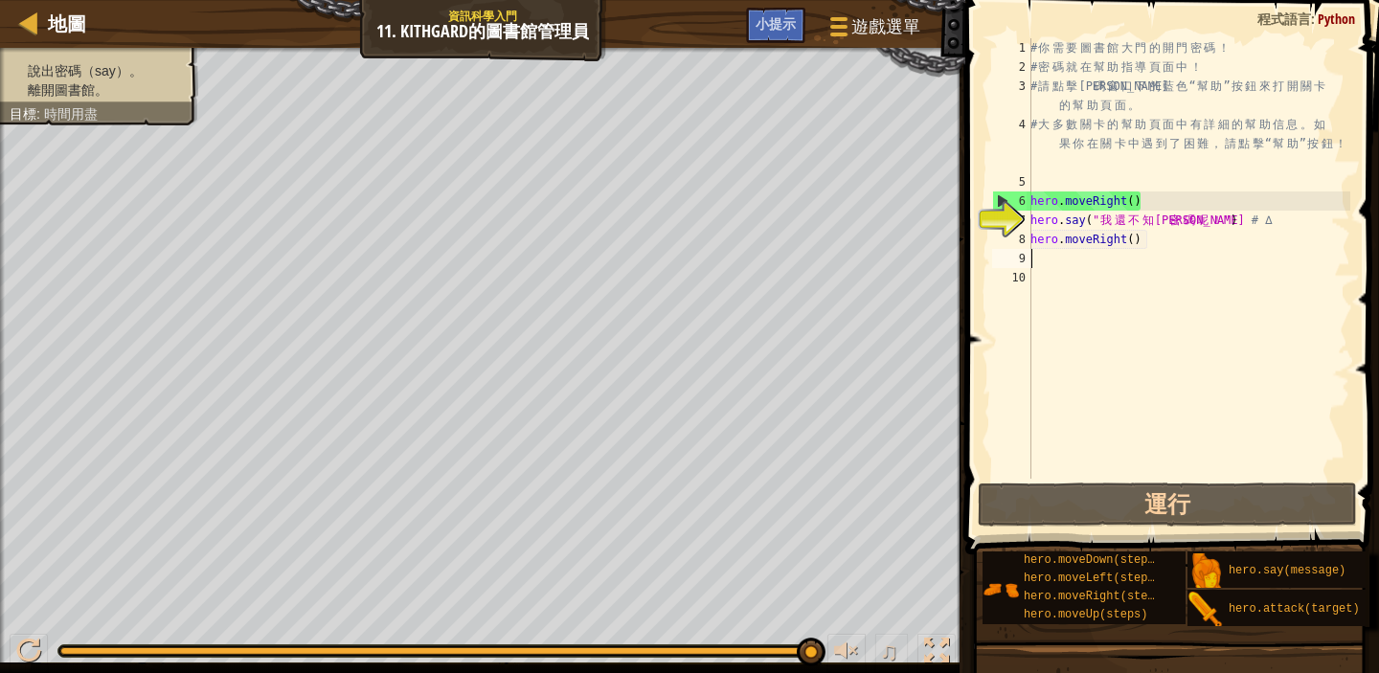
click at [1150, 251] on div "# 你 需 要 圖 書 館 大 門 的 開 門 密 碼 ！ # 密 碼 就 在 幫 助 指 導 頁 面 中 ！ # 請 點 擊 代 碼 窗 口 下 的 藍 色…" at bounding box center [1189, 277] width 324 height 479
click at [1148, 239] on div "# 你 需 要 圖 書 館 大 門 的 開 門 密 碼 ！ # 密 碼 就 在 幫 助 指 導 頁 面 中 ！ # 請 點 擊 代 碼 窗 口 下 的 藍 色…" at bounding box center [1189, 277] width 324 height 479
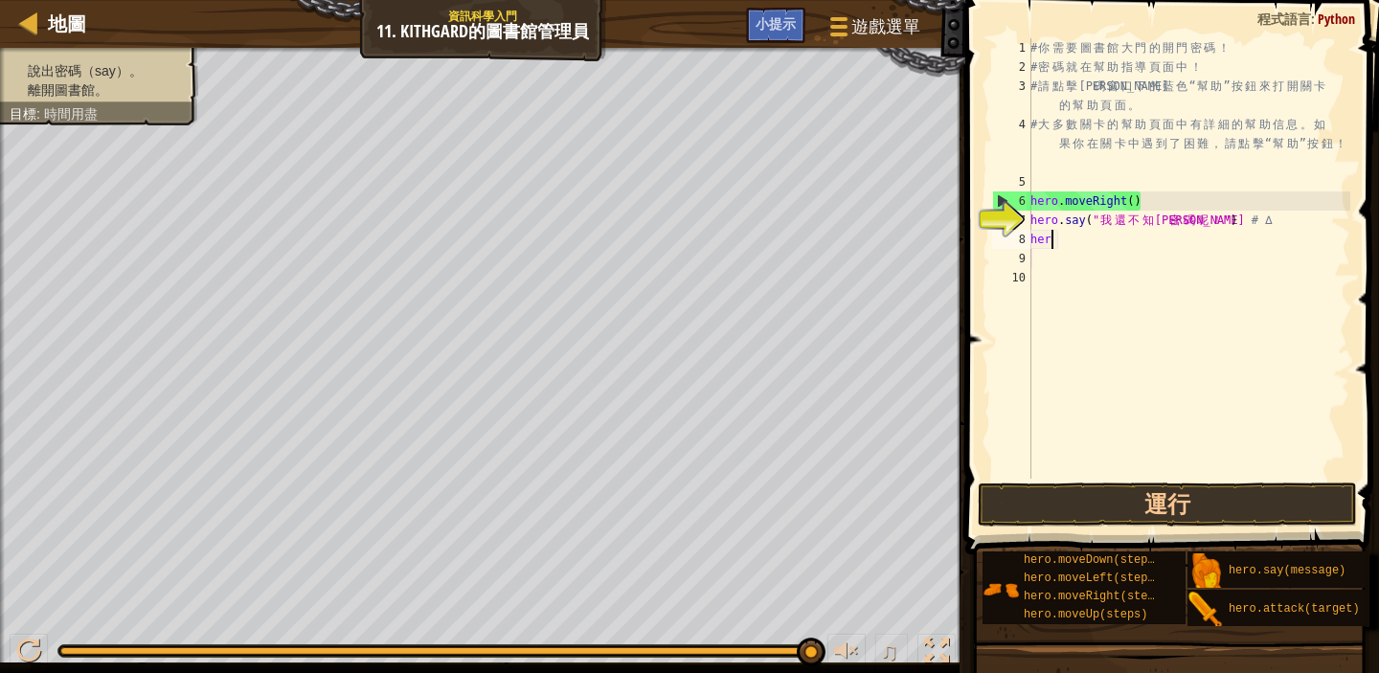
type textarea "h"
click at [786, 32] on span "小提示" at bounding box center [776, 23] width 40 height 18
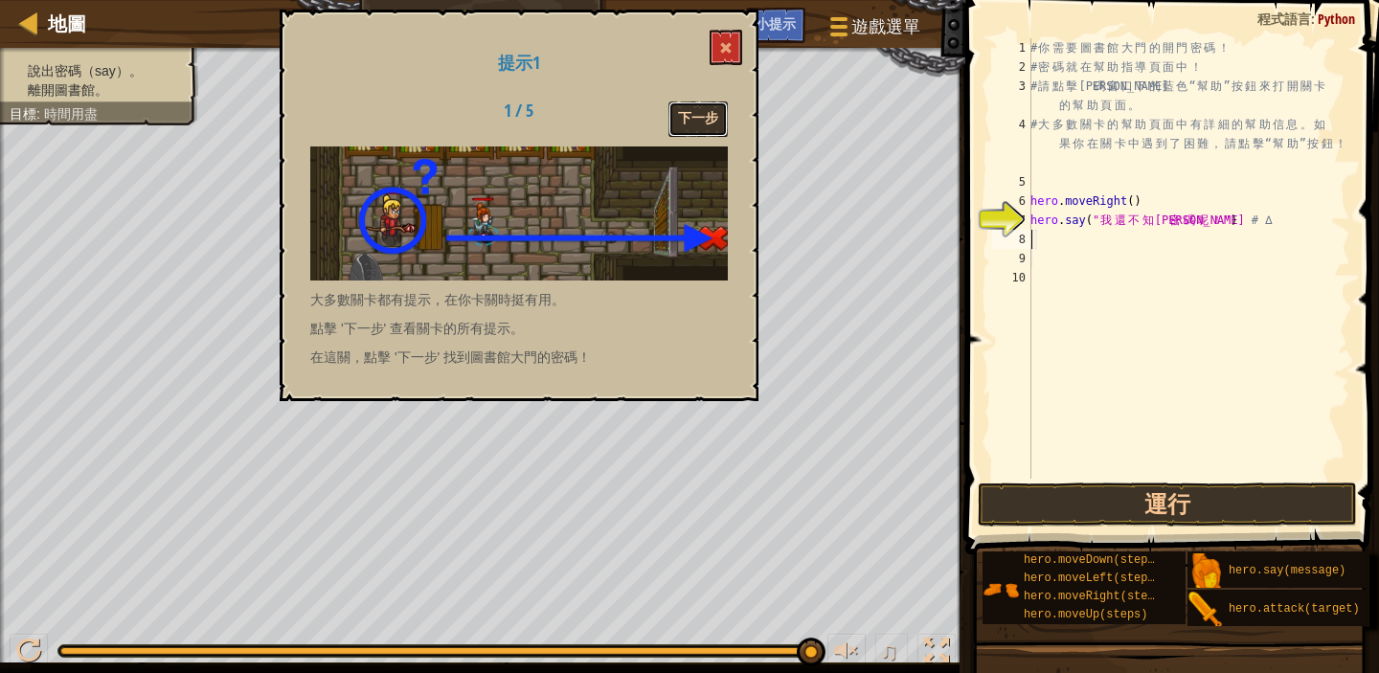
click at [695, 109] on button "下一步" at bounding box center [698, 119] width 59 height 35
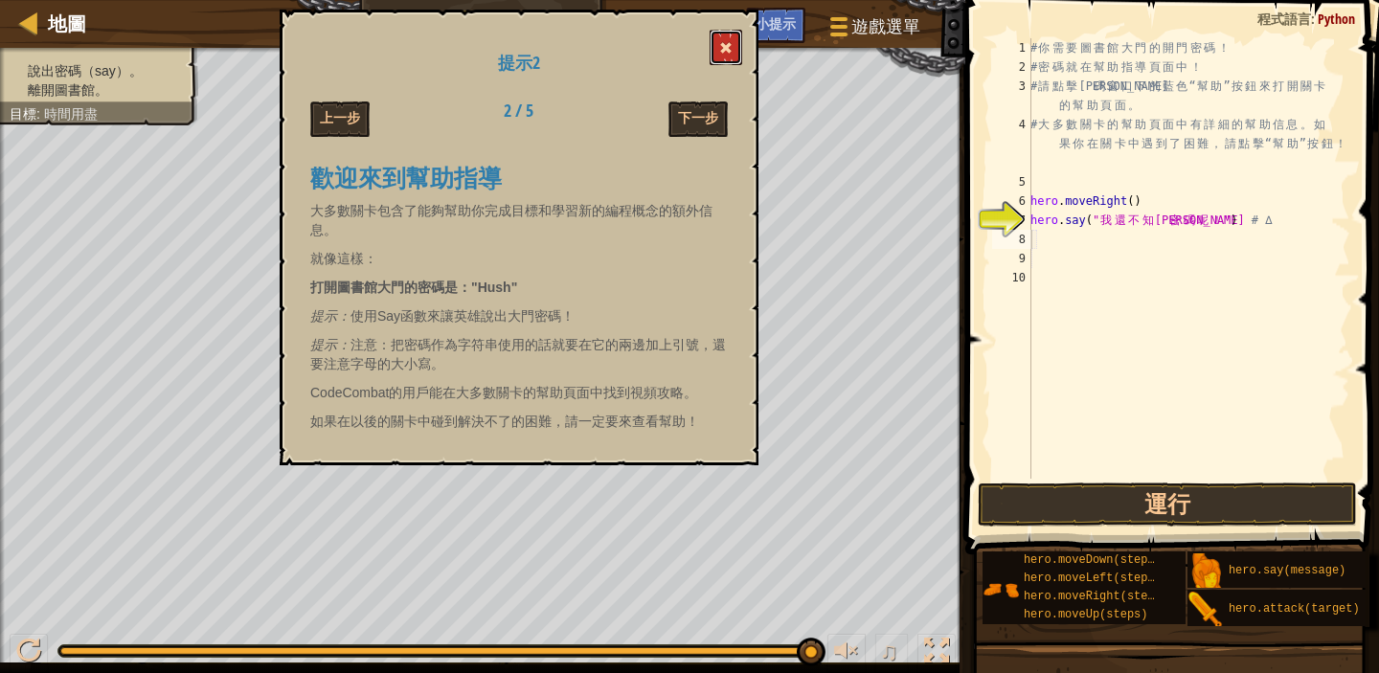
click at [728, 57] on button at bounding box center [726, 47] width 33 height 35
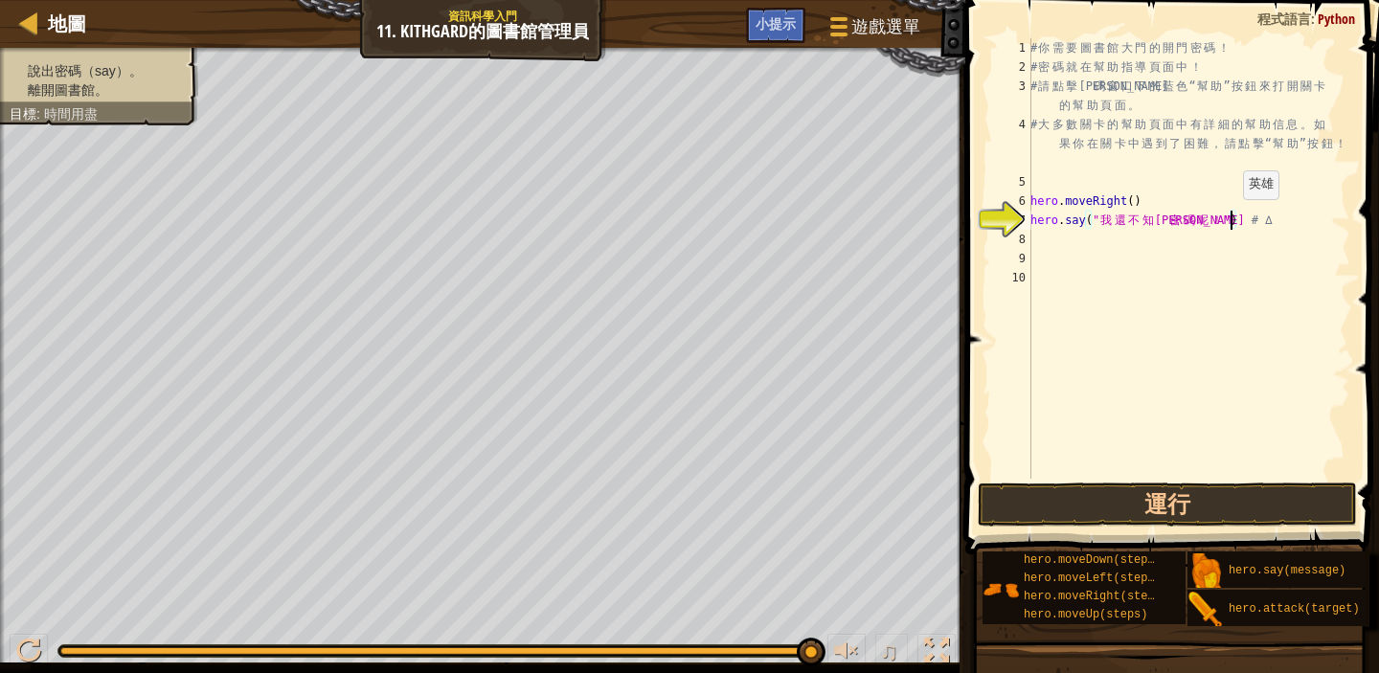
click at [1233, 218] on div "# 你 需 要 圖 書 館 大 門 的 開 門 密 碼 ！ # 密 碼 就 在 幫 助 指 導 頁 面 中 ！ # 請 點 擊 代 碼 窗 口 下 的 藍 色…" at bounding box center [1189, 277] width 324 height 479
type textarea "hero.say(Hush) # ∆"
click at [1312, 401] on div "# 你 需 要 圖 書 館 大 門 的 開 門 密 碼 ！ # 密 碼 就 在 幫 助 指 導 頁 面 中 ！ # 請 點 擊 代 碼 窗 口 下 的 藍 色…" at bounding box center [1189, 277] width 324 height 479
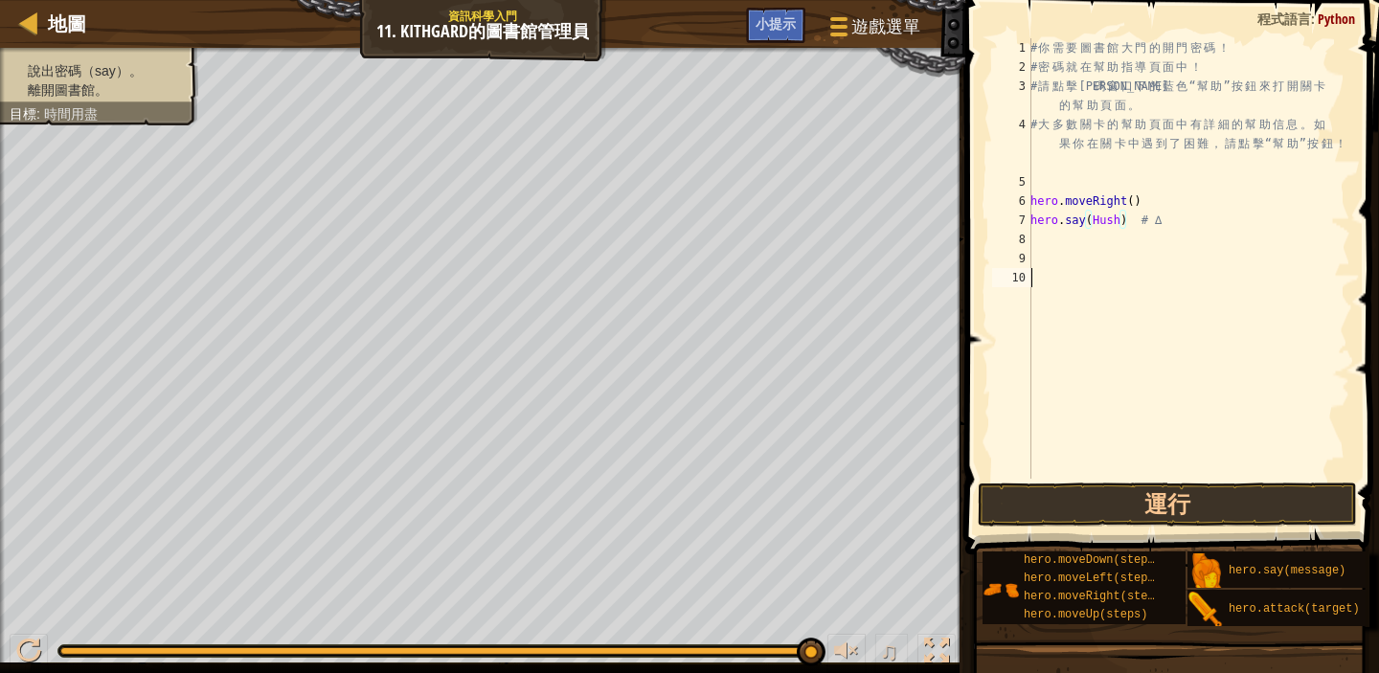
scroll to position [9, 0]
click at [1193, 500] on button "運行" at bounding box center [1167, 505] width 379 height 44
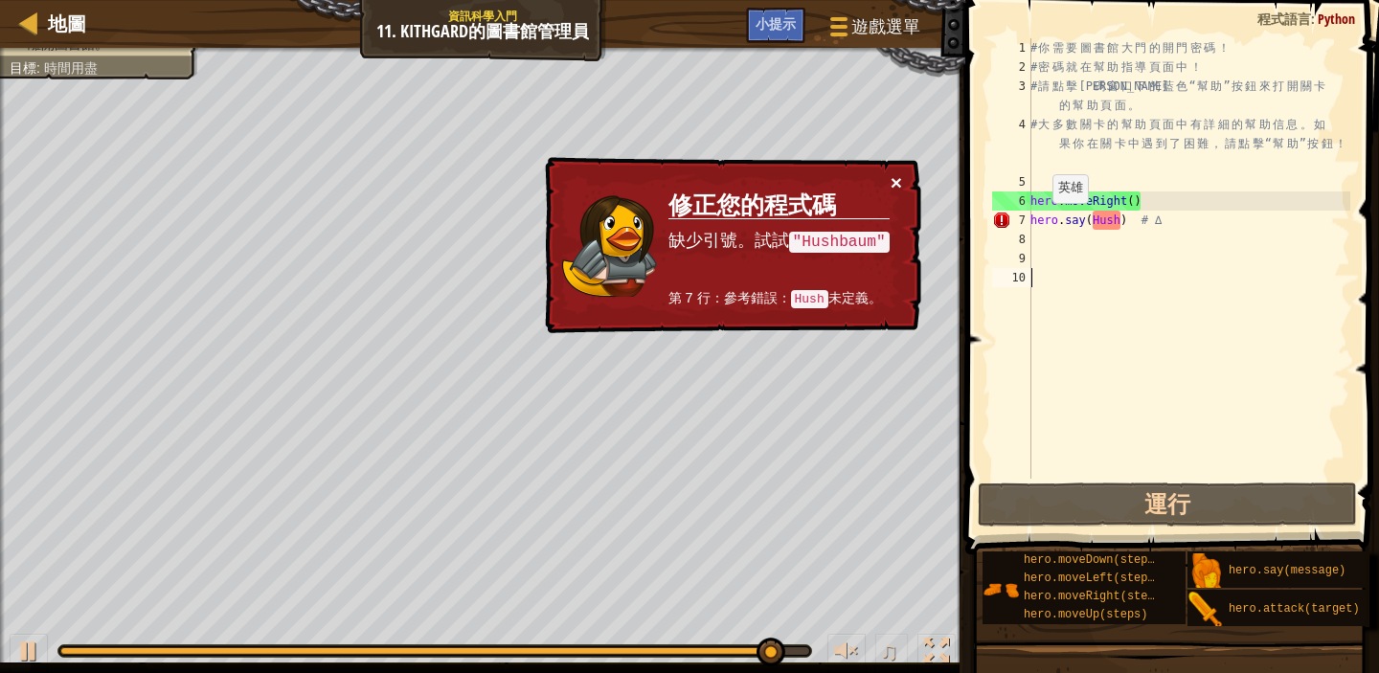
click at [899, 179] on button "×" at bounding box center [896, 182] width 11 height 20
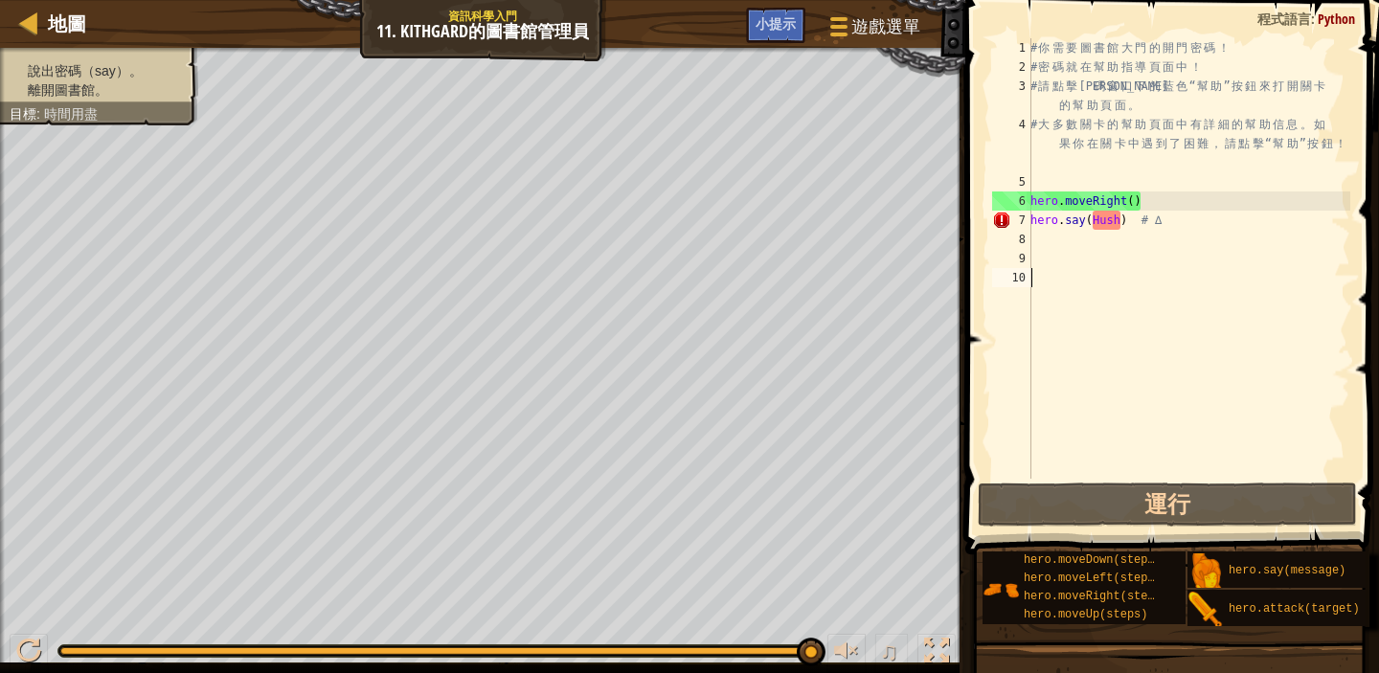
click at [1099, 226] on div "# 你 需 要 圖 書 館 大 門 的 開 門 密 碼 ！ # 密 碼 就 在 幫 助 指 導 頁 面 中 ！ # 請 點 擊 代 碼 窗 口 下 的 藍 色…" at bounding box center [1189, 277] width 324 height 479
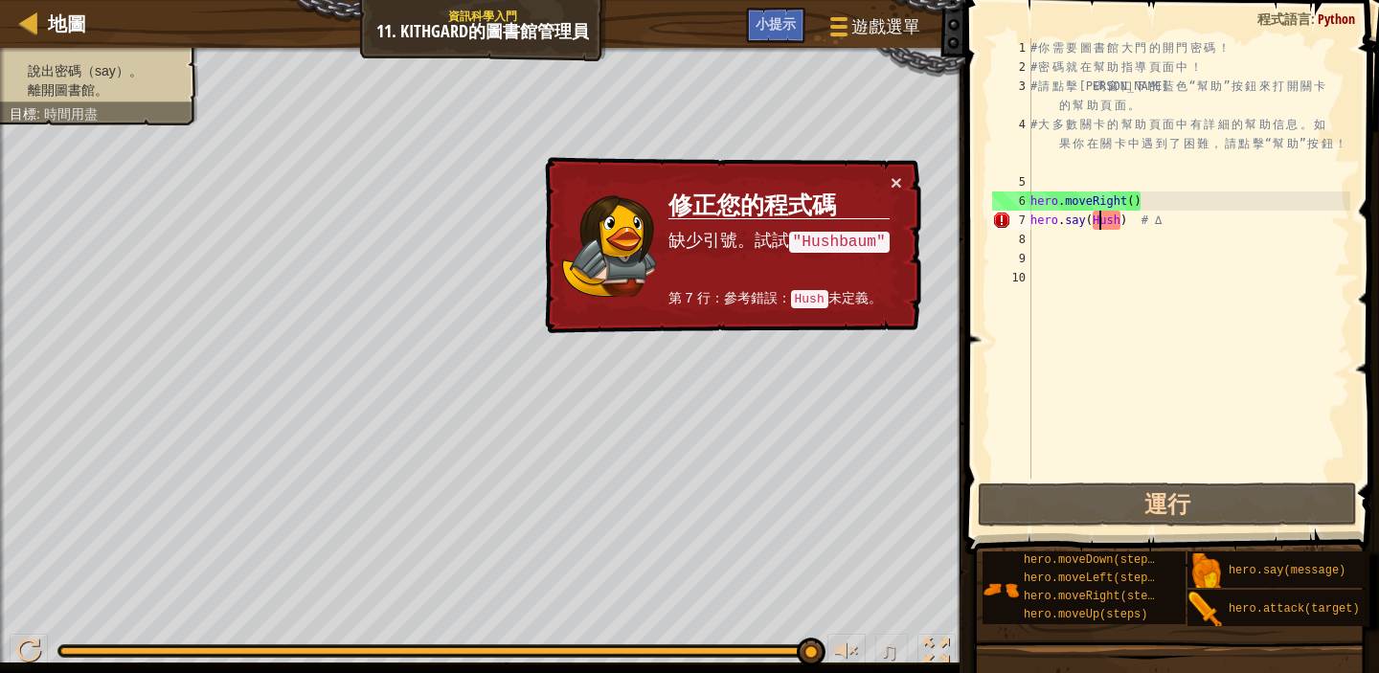
click at [1124, 219] on div "# 你 需 要 圖 書 館 大 門 的 開 門 密 碼 ！ # 密 碼 就 在 幫 助 指 導 頁 面 中 ！ # 請 點 擊 代 碼 窗 口 下 的 藍 色…" at bounding box center [1189, 277] width 324 height 479
click at [1133, 221] on div "# 你 需 要 圖 書 館 大 門 的 開 門 密 碼 ！ # 密 碼 就 在 幫 助 指 導 頁 面 中 ！ # 請 點 擊 代 碼 窗 口 下 的 藍 色…" at bounding box center [1189, 277] width 324 height 479
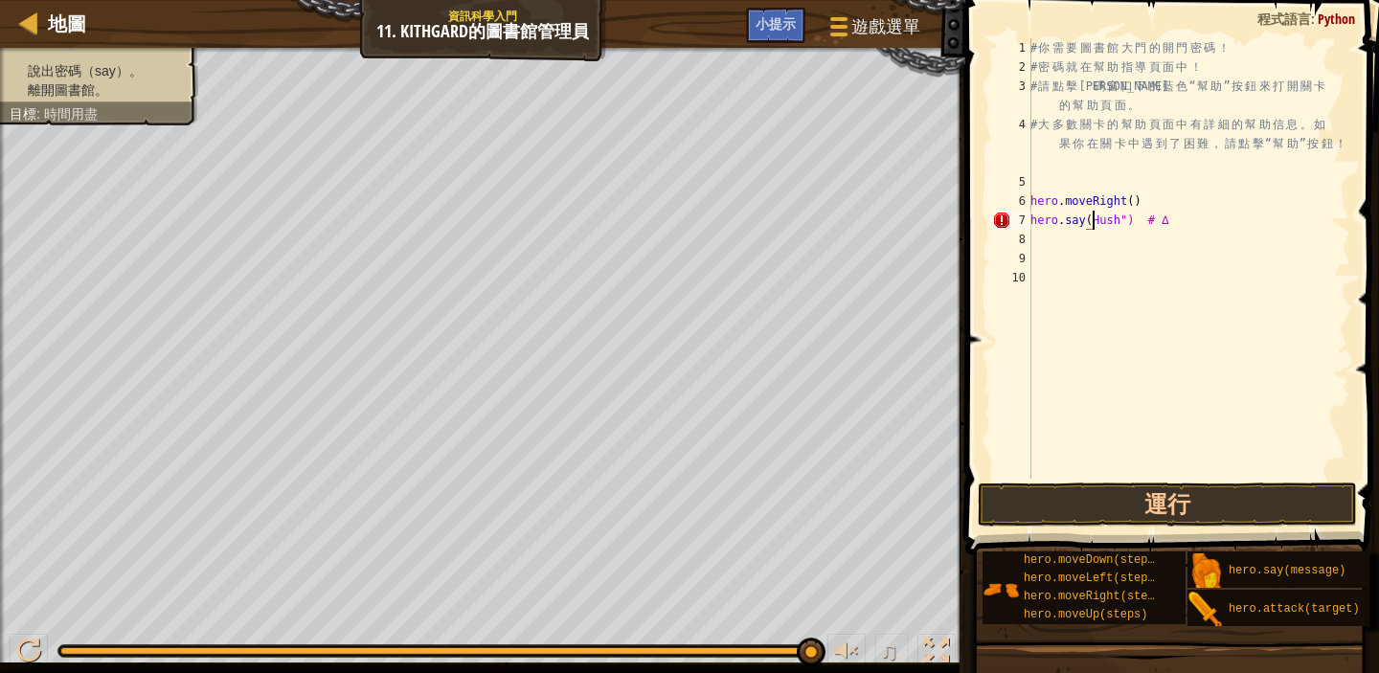
scroll to position [9, 6]
type textarea "hero.say("Hush") # ∆"
click at [1173, 505] on button "運行" at bounding box center [1167, 505] width 379 height 44
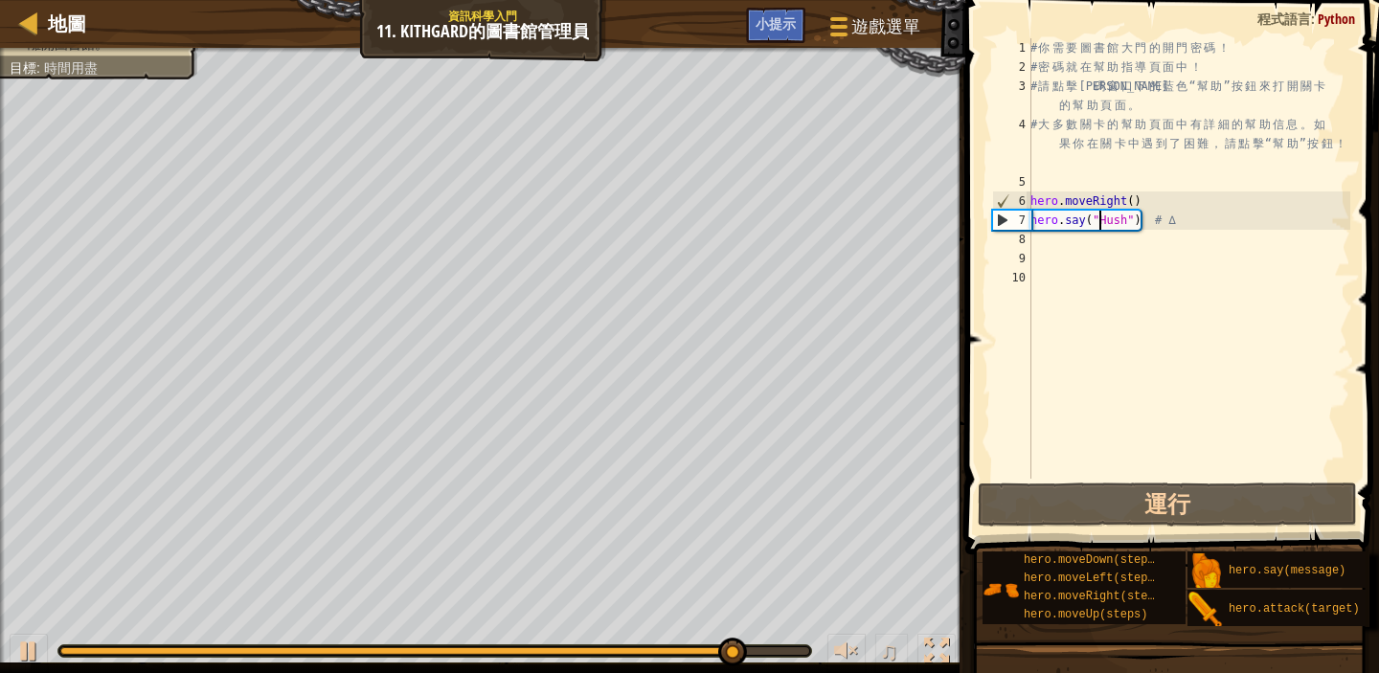
click at [1050, 249] on div "# 你 需 要 圖 書 館 大 門 的 開 門 密 碼 ！ # 密 碼 就 在 幫 助 指 導 頁 面 中 ！ # 請 點 擊 代 碼 窗 口 下 的 藍 色…" at bounding box center [1189, 277] width 324 height 479
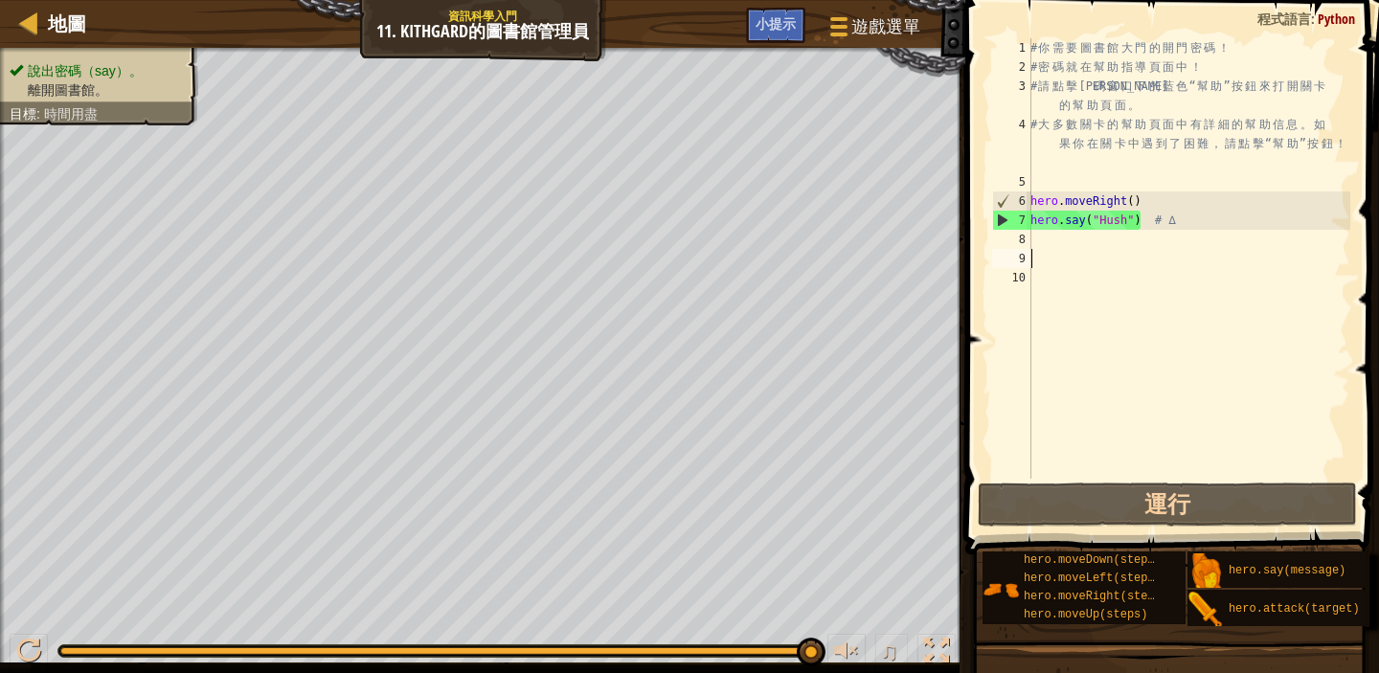
click at [1048, 242] on div "# 你 需 要 圖 書 館 大 門 的 開 門 密 碼 ！ # 密 碼 就 在 幫 助 指 導 頁 面 中 ！ # 請 點 擊 代 碼 窗 口 下 的 藍 色…" at bounding box center [1189, 277] width 324 height 479
type textarea "m"
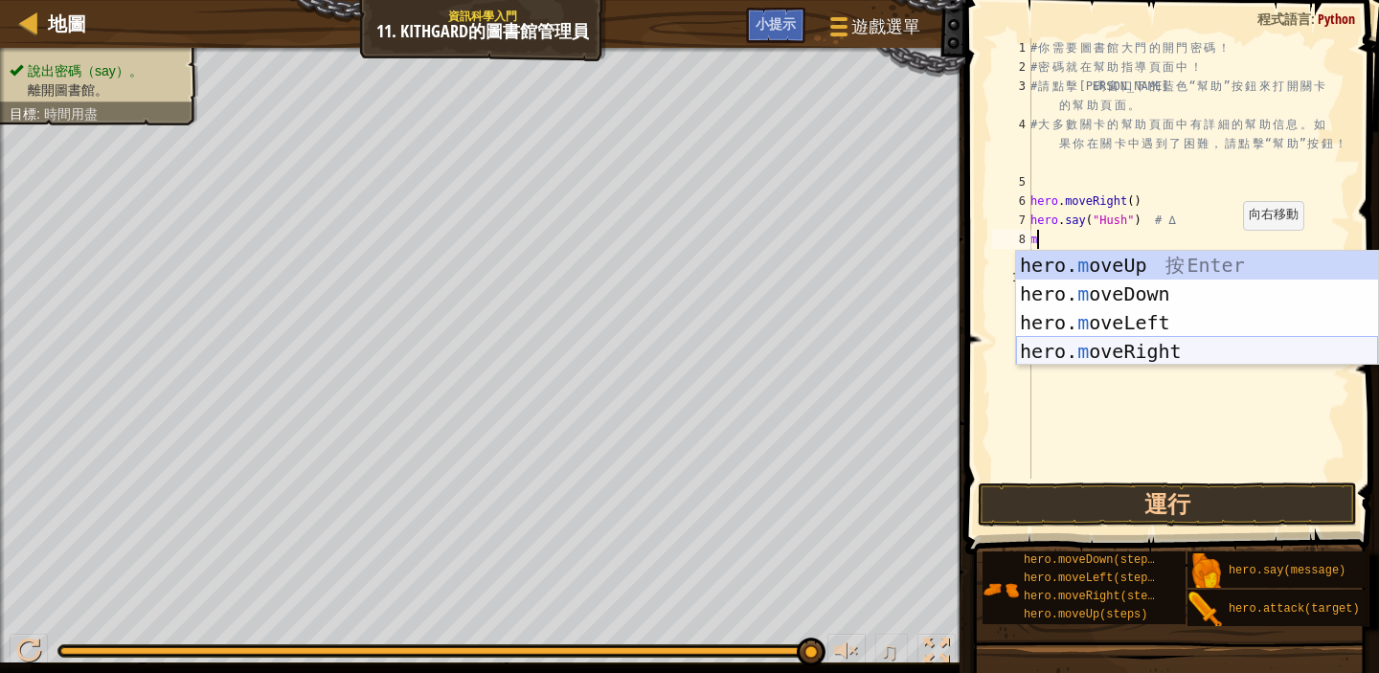
click at [1167, 338] on div "hero. m oveUp 按 Enter hero. m oveDown 按 Enter hero. m oveLeft 按 Enter hero. m o…" at bounding box center [1197, 337] width 362 height 172
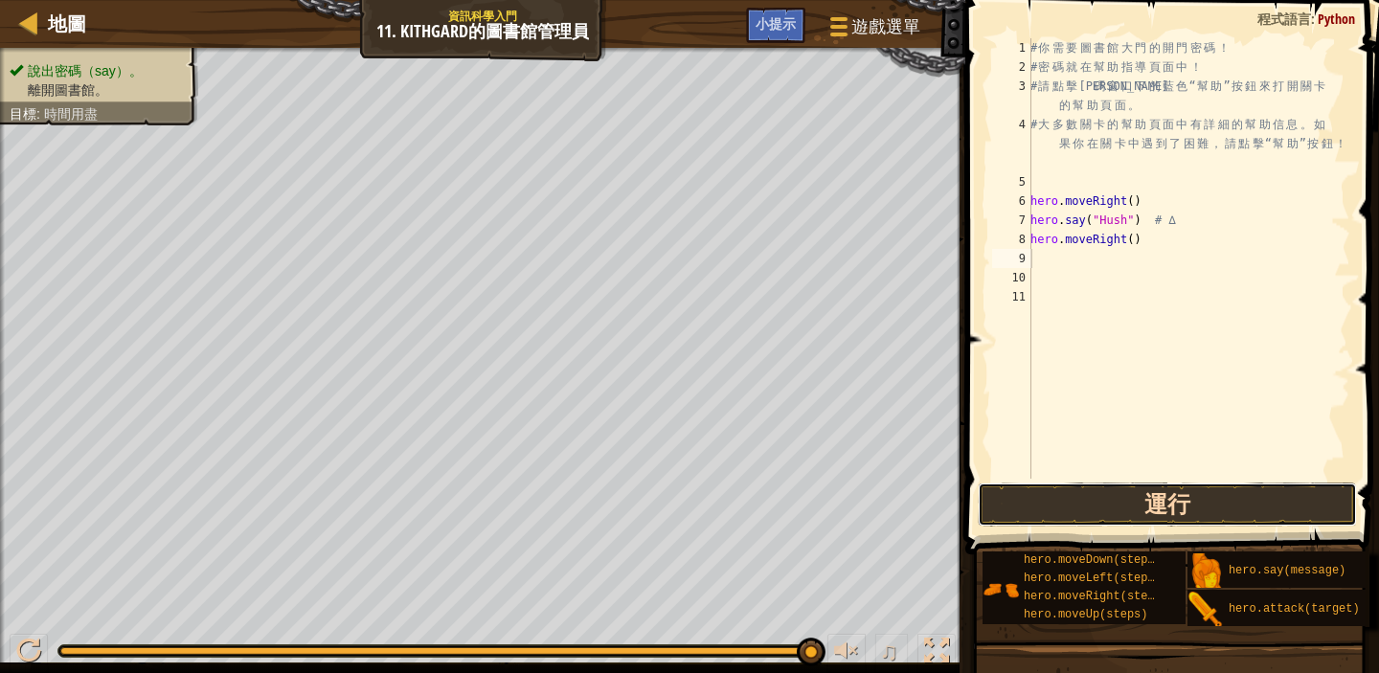
click at [1152, 495] on button "運行" at bounding box center [1167, 505] width 379 height 44
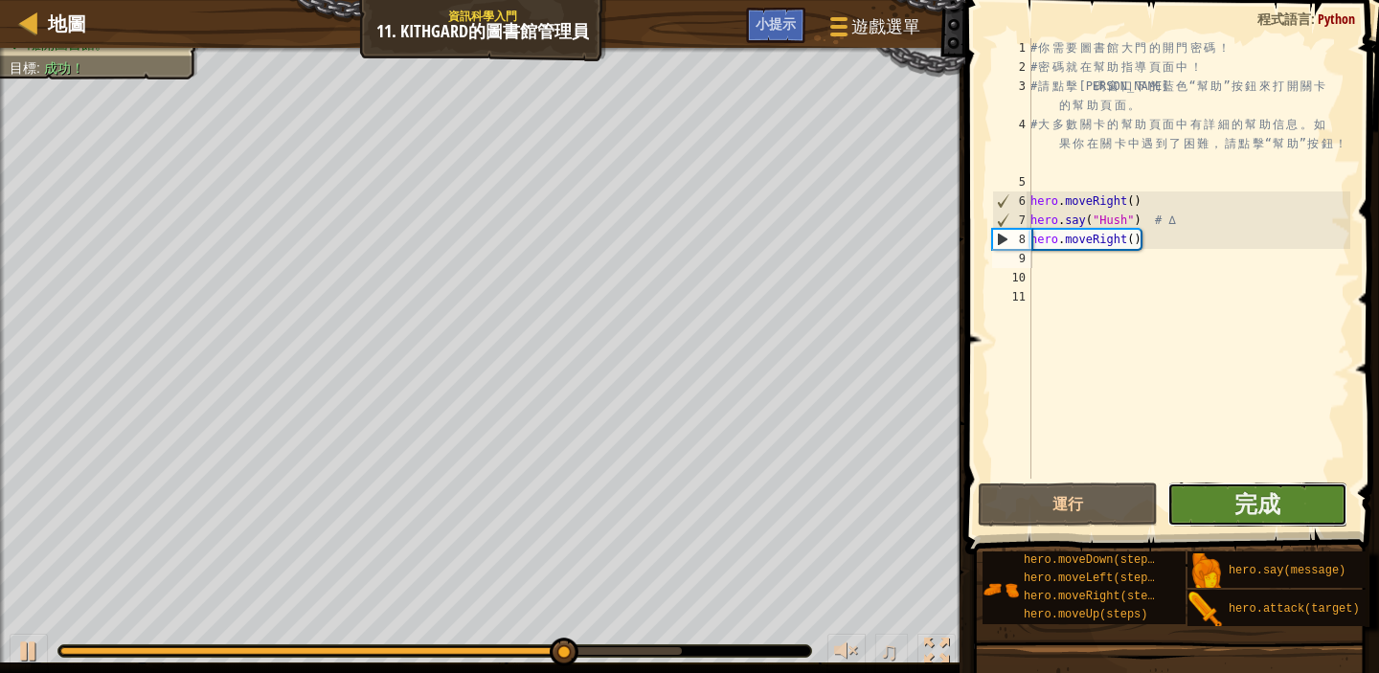
click at [1227, 506] on button "完成" at bounding box center [1258, 505] width 180 height 44
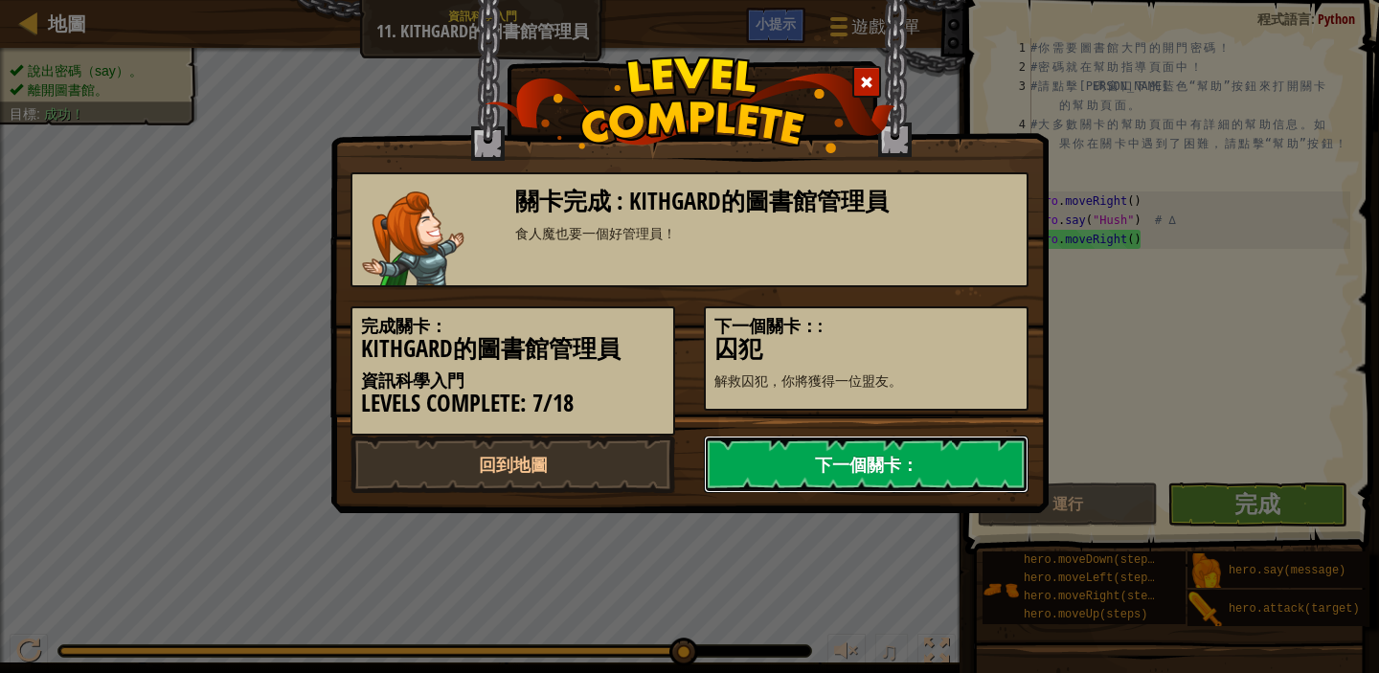
click at [879, 476] on link "下一個關卡：" at bounding box center [866, 464] width 325 height 57
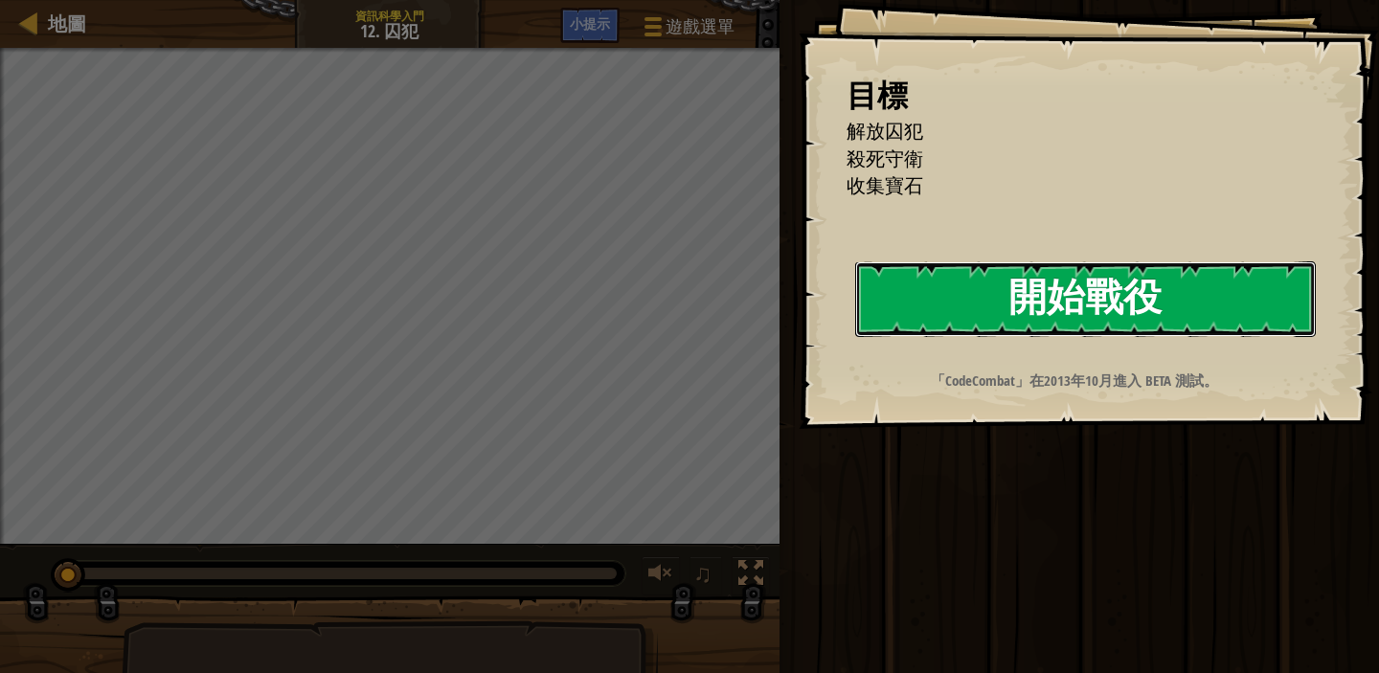
click at [1002, 316] on button "開始戰役" at bounding box center [1085, 300] width 461 height 76
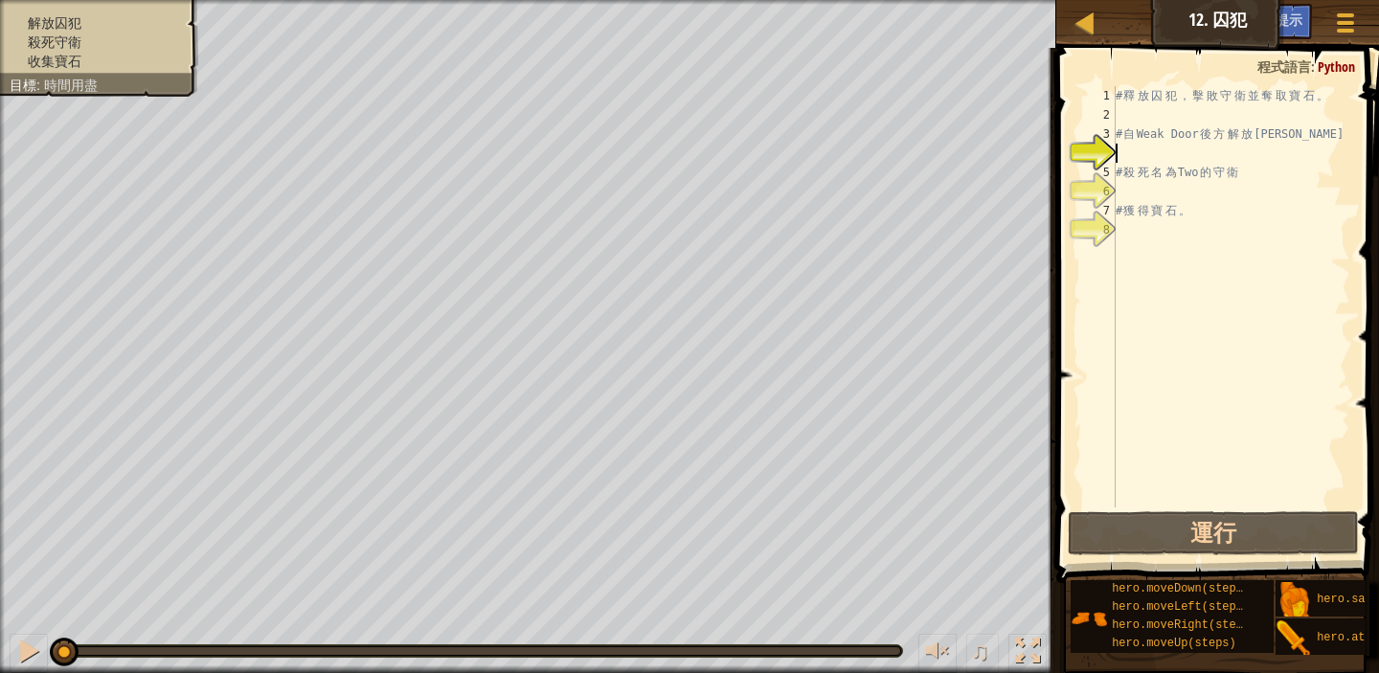
type textarea "m"
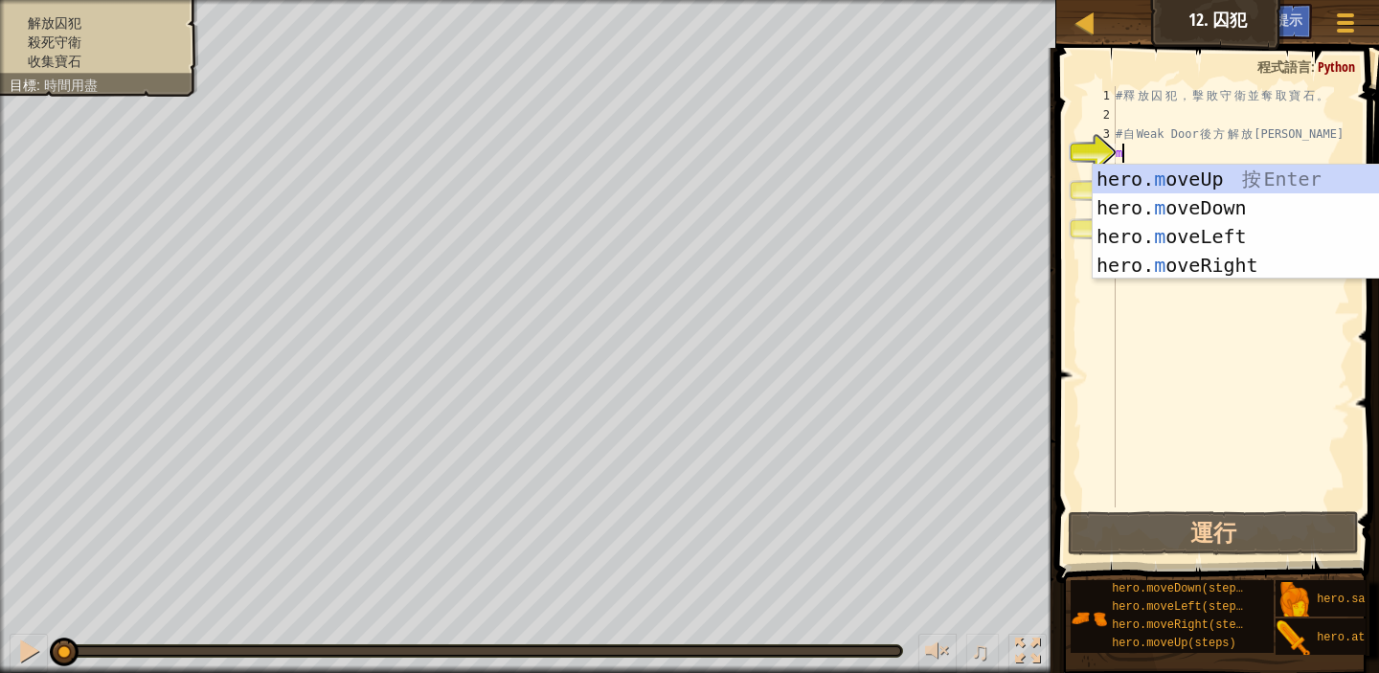
scroll to position [9, 0]
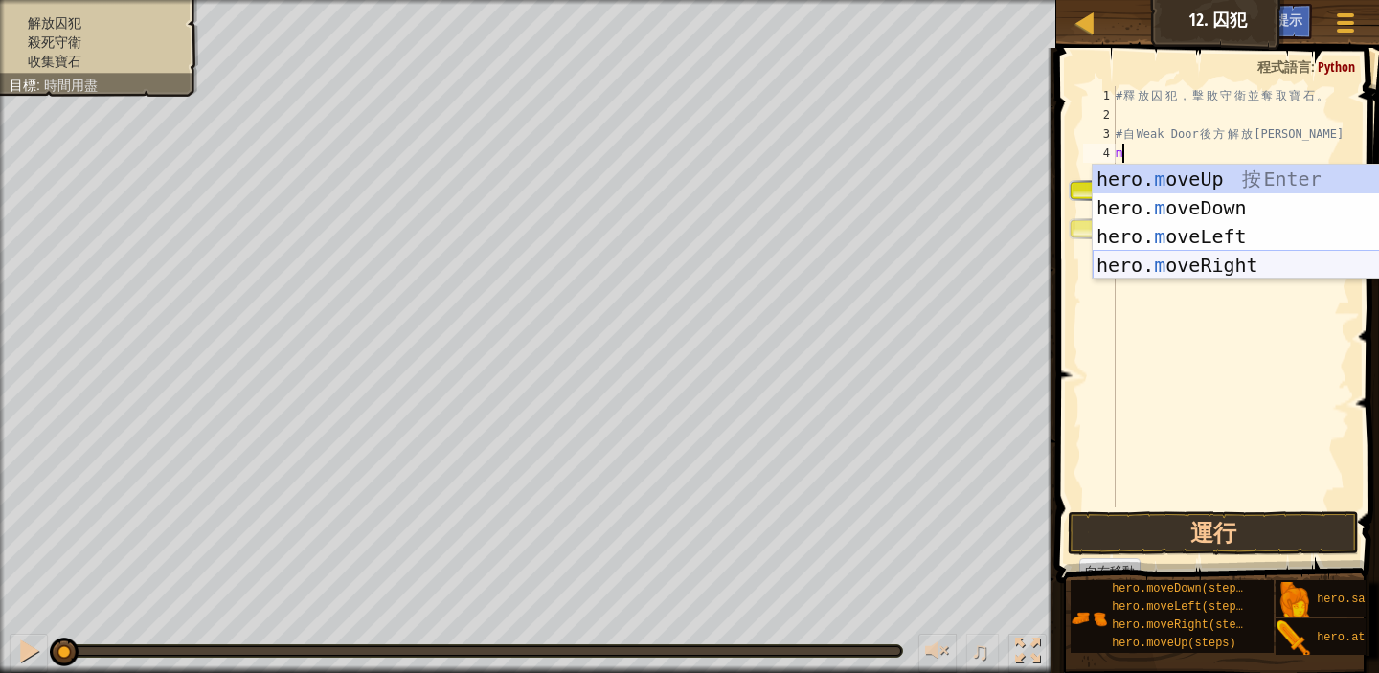
click at [1266, 255] on div "hero. m oveUp 按 Enter hero. m oveDown 按 Enter hero. m oveLeft 按 Enter hero. m o…" at bounding box center [1274, 251] width 362 height 172
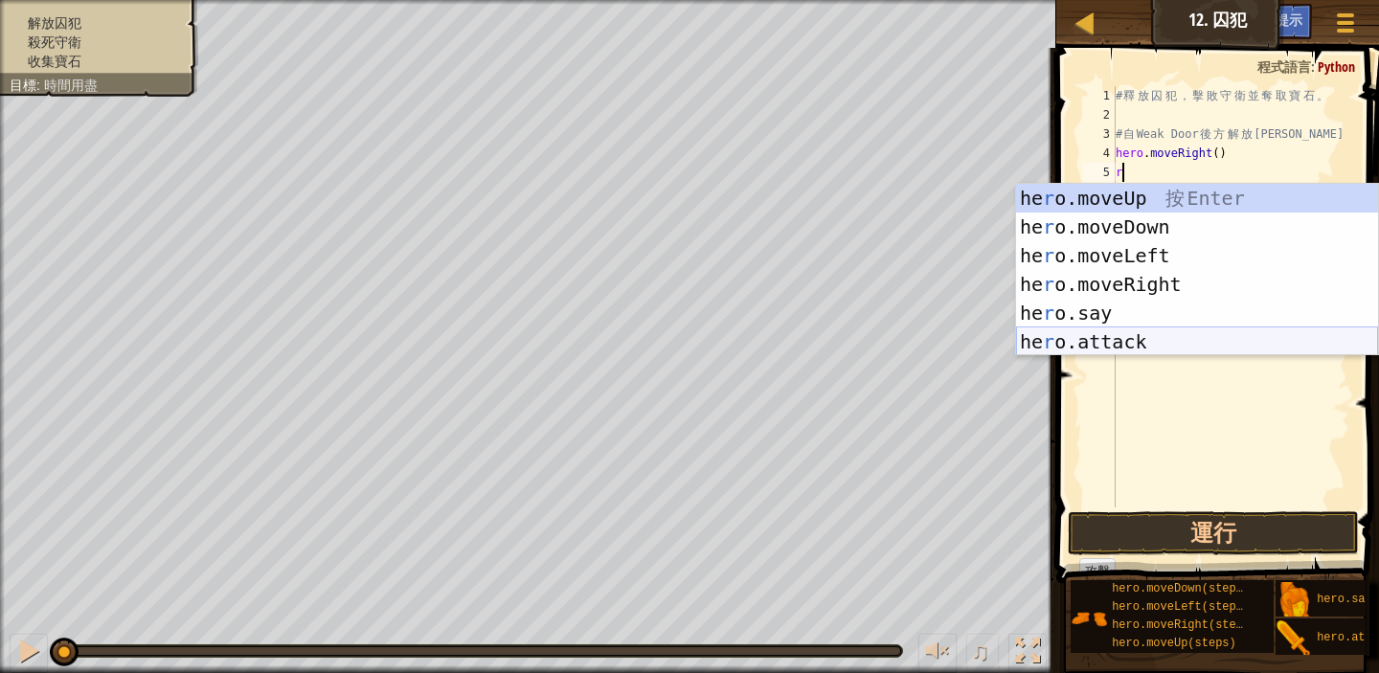
click at [1128, 346] on div "he r o.moveUp 按 Enter he r o.moveDown 按 Enter he r o.moveLeft 按 Enter he r o.mo…" at bounding box center [1197, 299] width 362 height 230
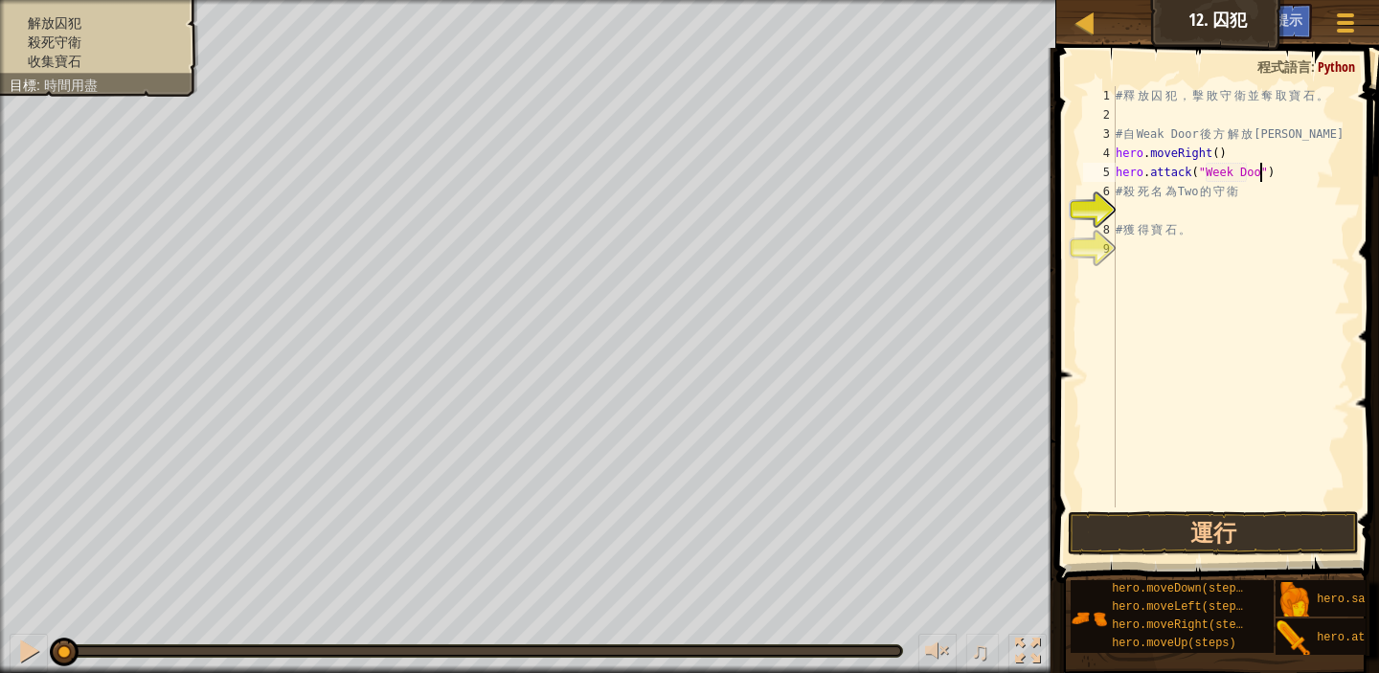
scroll to position [9, 11]
type textarea "hero.attack("Week Door")"
click at [1233, 320] on div "# 釋 放 囚 犯 ， 擊 敗 守 衛 並 奪 取 寶 石 。 # 自 Weak Door 後 方 解 放 Patrick hero . moveRight …" at bounding box center [1231, 316] width 239 height 460
click at [1237, 521] on button "運行" at bounding box center [1213, 534] width 291 height 44
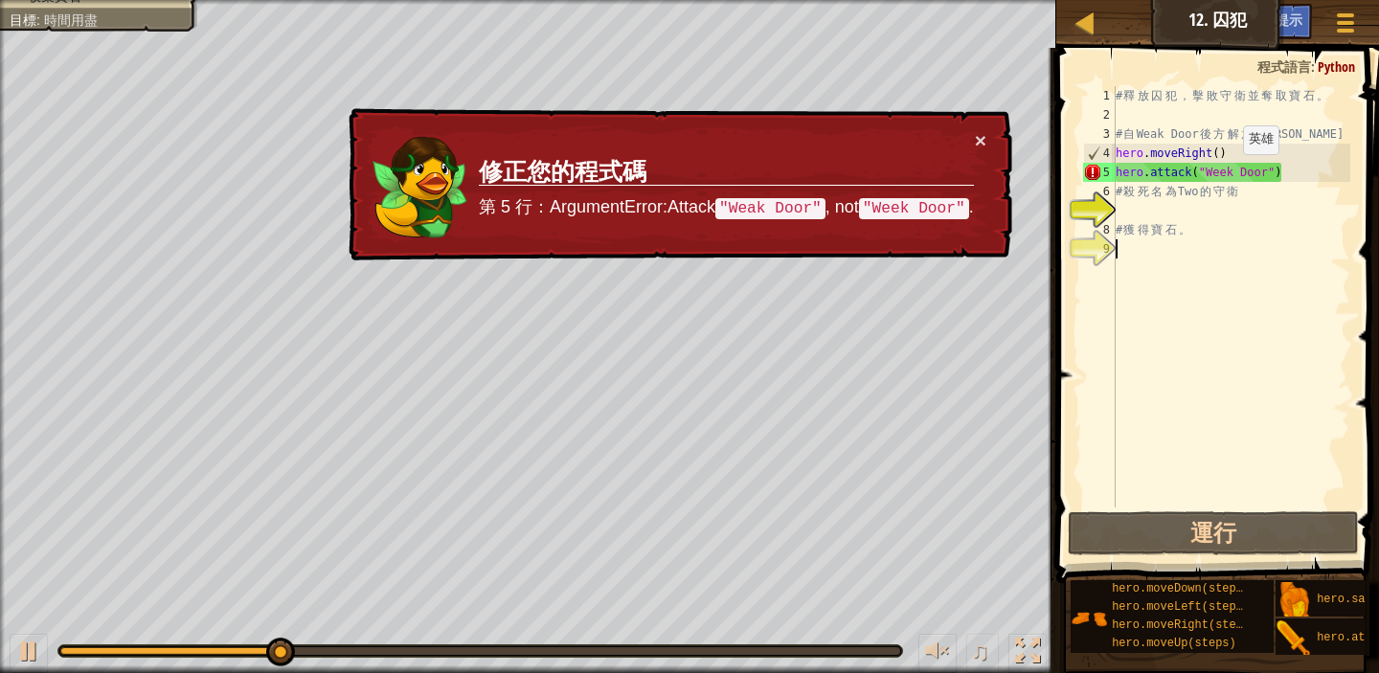
click at [1227, 172] on div "# 釋 放 囚 犯 ， 擊 敗 守 衛 並 奪 取 寶 石 。 # 自 Weak Door 後 方 解 放 Patrick hero . moveRight …" at bounding box center [1231, 316] width 239 height 460
click at [10, 644] on button at bounding box center [29, 653] width 38 height 39
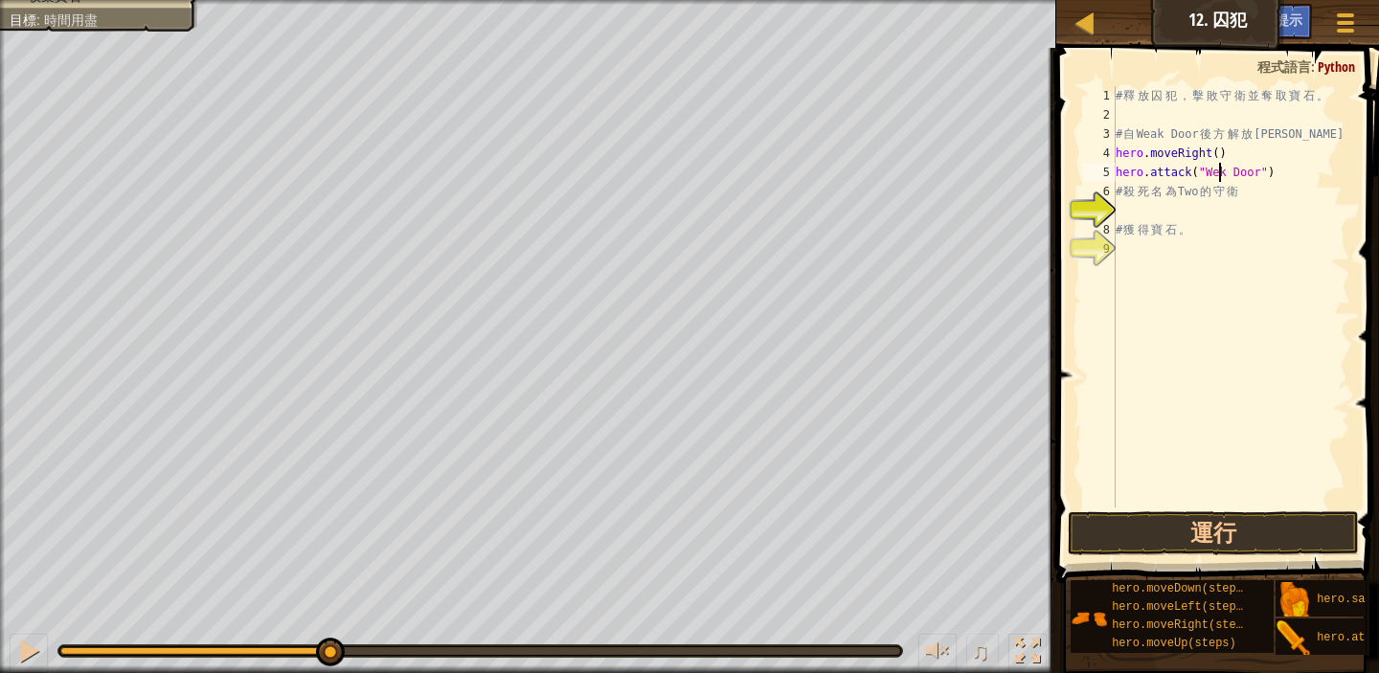
type textarea "hero.attack("Weak Door")"
click at [1256, 367] on div "# 釋 放 囚 犯 ， 擊 敗 守 衛 並 奪 取 寶 石 。 # 自 Weak Door 後 方 解 放 Patrick hero . moveRight …" at bounding box center [1231, 316] width 239 height 460
click at [1266, 535] on button "運行" at bounding box center [1213, 534] width 291 height 44
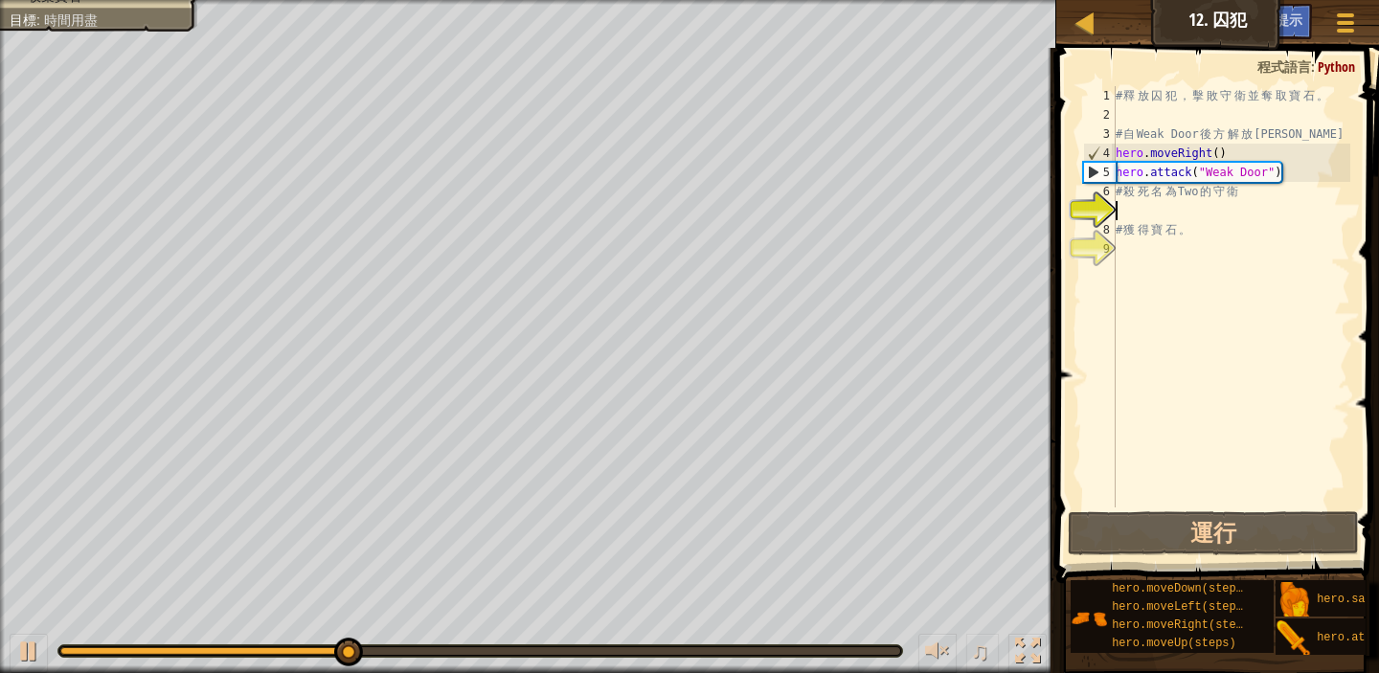
click at [1136, 209] on div "# 釋 放 囚 犯 ， 擊 敗 守 衛 並 奪 取 寶 石 。 # 自 Weak Door 後 方 解 放 Patrick hero . moveRight …" at bounding box center [1231, 316] width 239 height 460
type textarea "m"
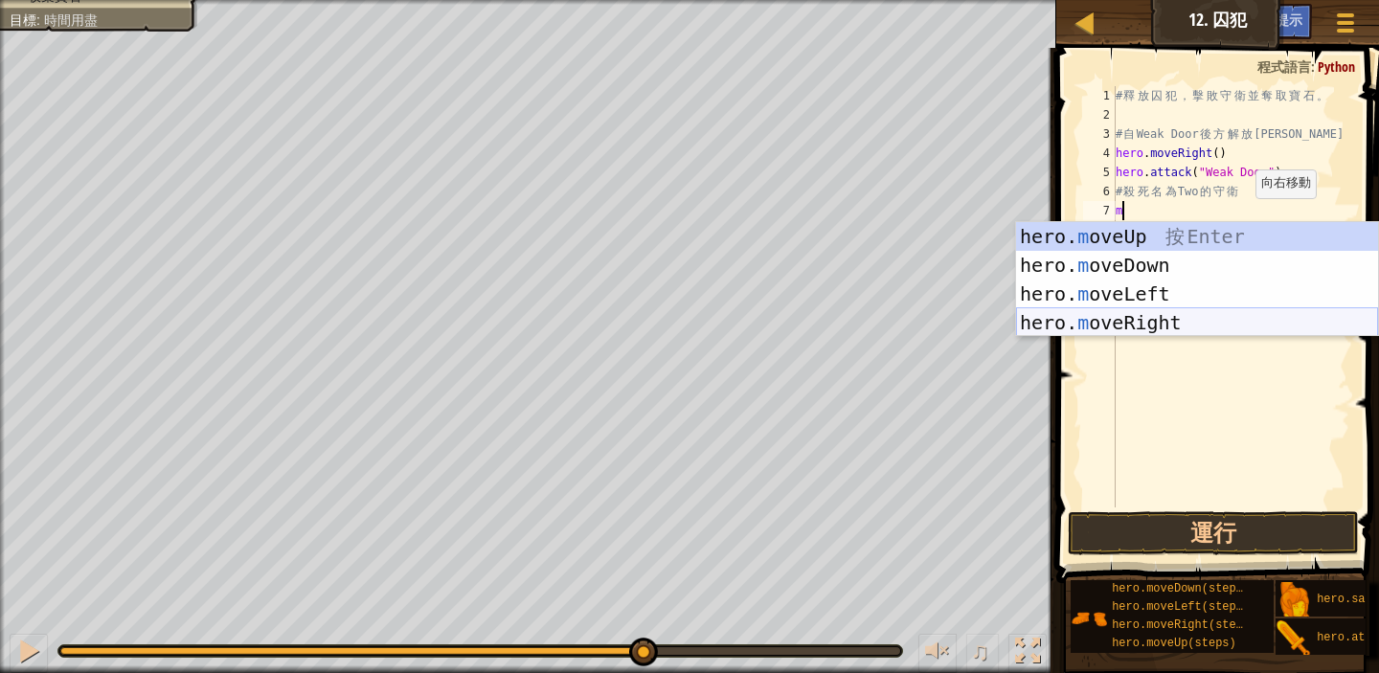
click at [1198, 331] on div "hero. m oveUp 按 Enter hero. m oveDown 按 Enter hero. m oveLeft 按 Enter hero. m o…" at bounding box center [1197, 308] width 362 height 172
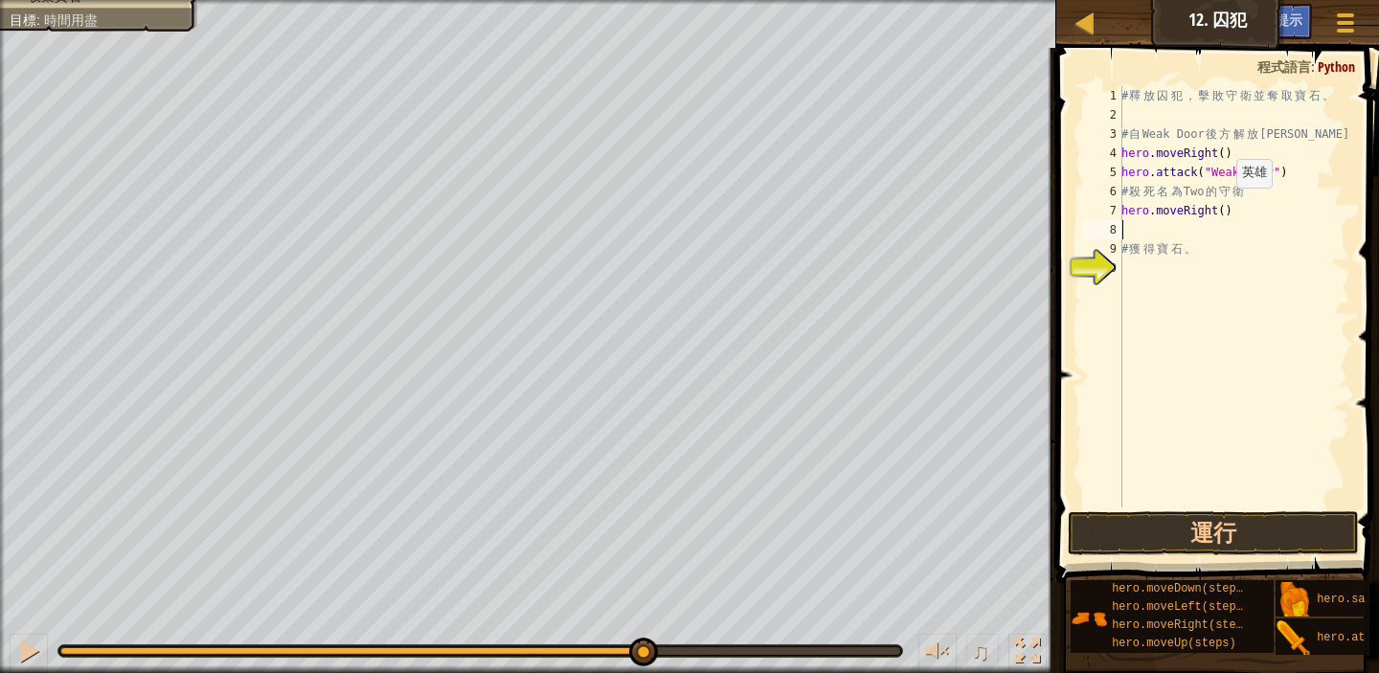
click at [1226, 207] on div "# 釋 放 囚 犯 ， 擊 敗 守 衛 並 奪 取 寶 石 。 # 自 Weak Door 後 方 解 放 Patrick hero . moveRight …" at bounding box center [1234, 316] width 233 height 460
type textarea "hero.moveRight(3)"
click at [1227, 531] on button "運行" at bounding box center [1213, 534] width 291 height 44
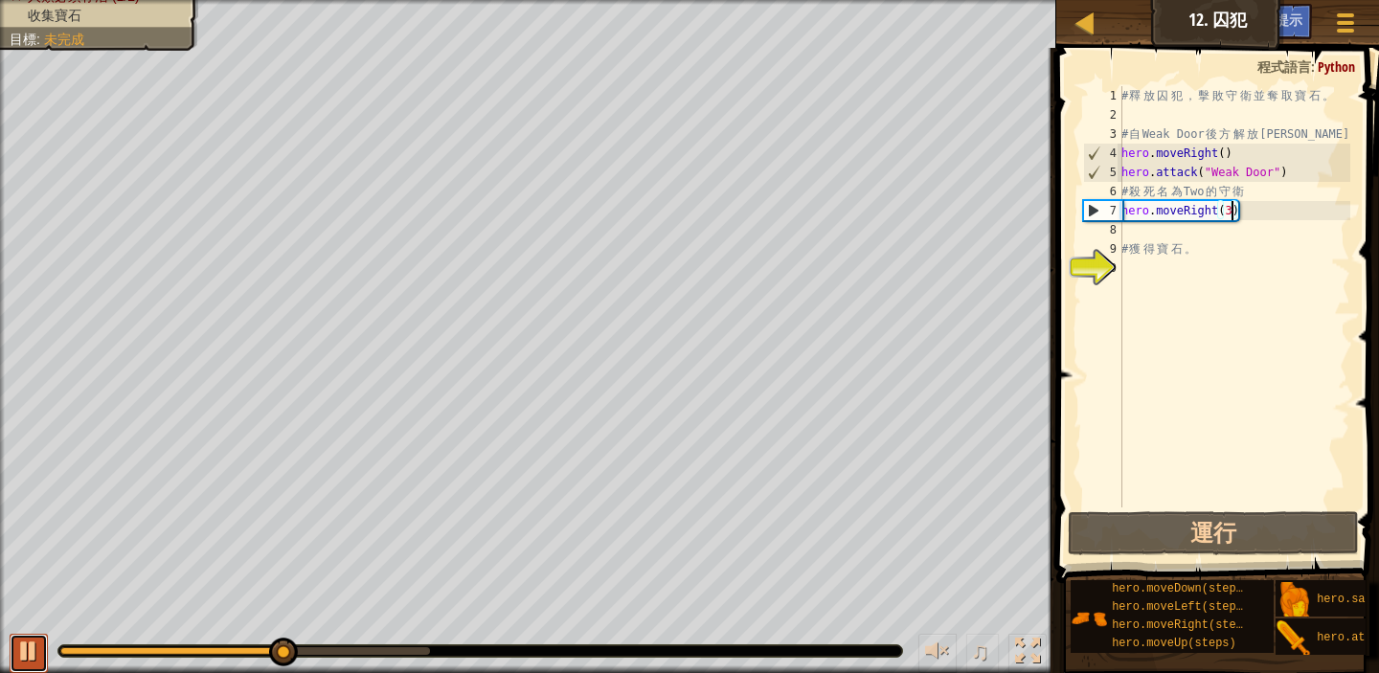
click at [35, 645] on div at bounding box center [28, 651] width 25 height 25
click at [1131, 235] on div "# 釋 放 囚 犯 ， 擊 敗 守 衛 並 奪 取 寶 石 。 # 自 Weak Door 後 方 解 放 Patrick hero . moveRight …" at bounding box center [1234, 316] width 233 height 460
type textarea "m"
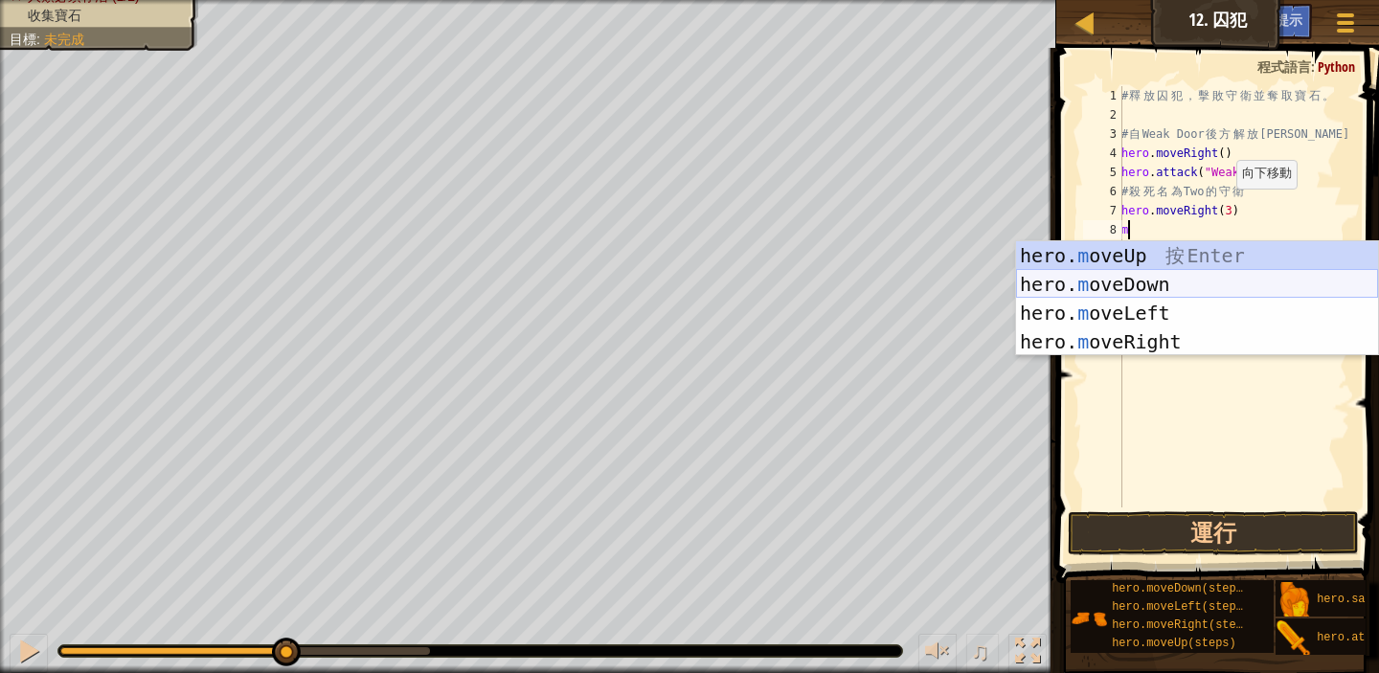
click at [1195, 287] on div "hero. m oveUp 按 Enter hero. m oveDown 按 Enter hero. m oveLeft 按 Enter hero. m o…" at bounding box center [1197, 327] width 362 height 172
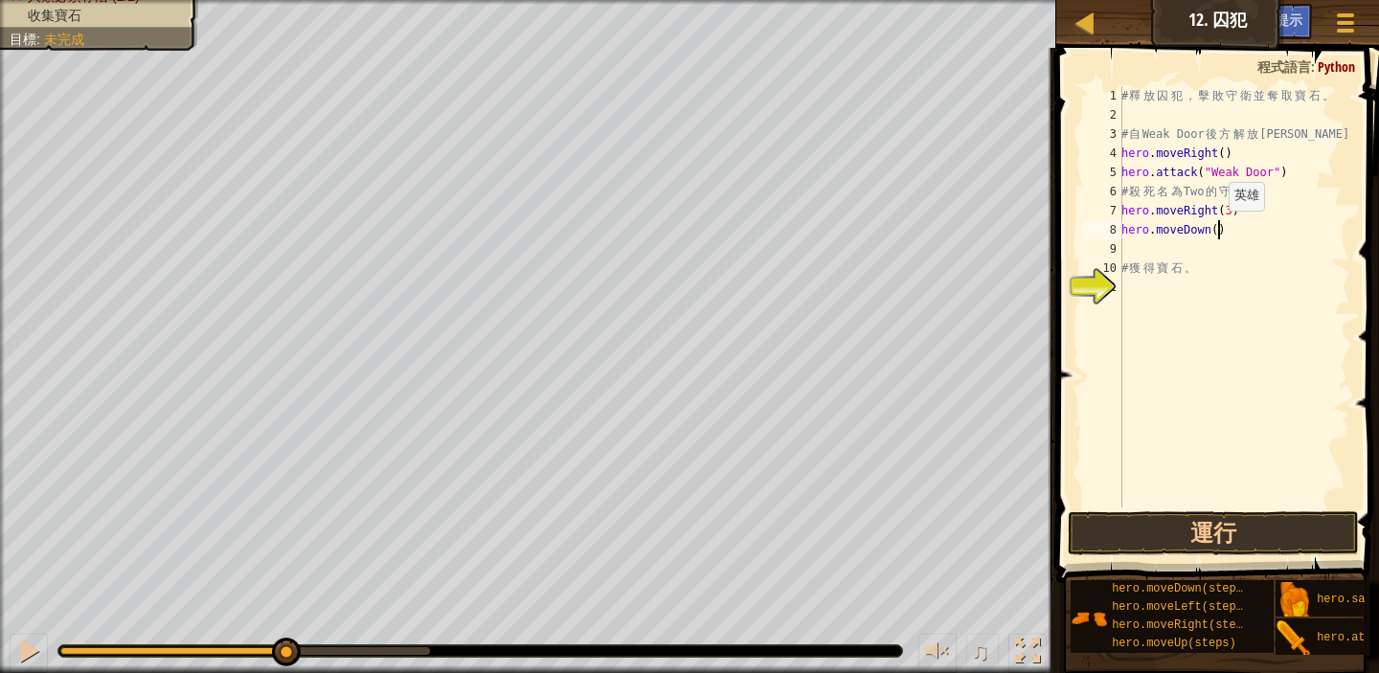
click at [1219, 230] on div "# 釋 放 囚 犯 ， 擊 敗 守 衛 並 奪 取 寶 石 。 # 自 Weak Door 後 方 解 放 Patrick hero . moveRight …" at bounding box center [1234, 316] width 233 height 460
type textarea "hero.moveDown(3)"
click at [1260, 531] on button "運行" at bounding box center [1213, 534] width 291 height 44
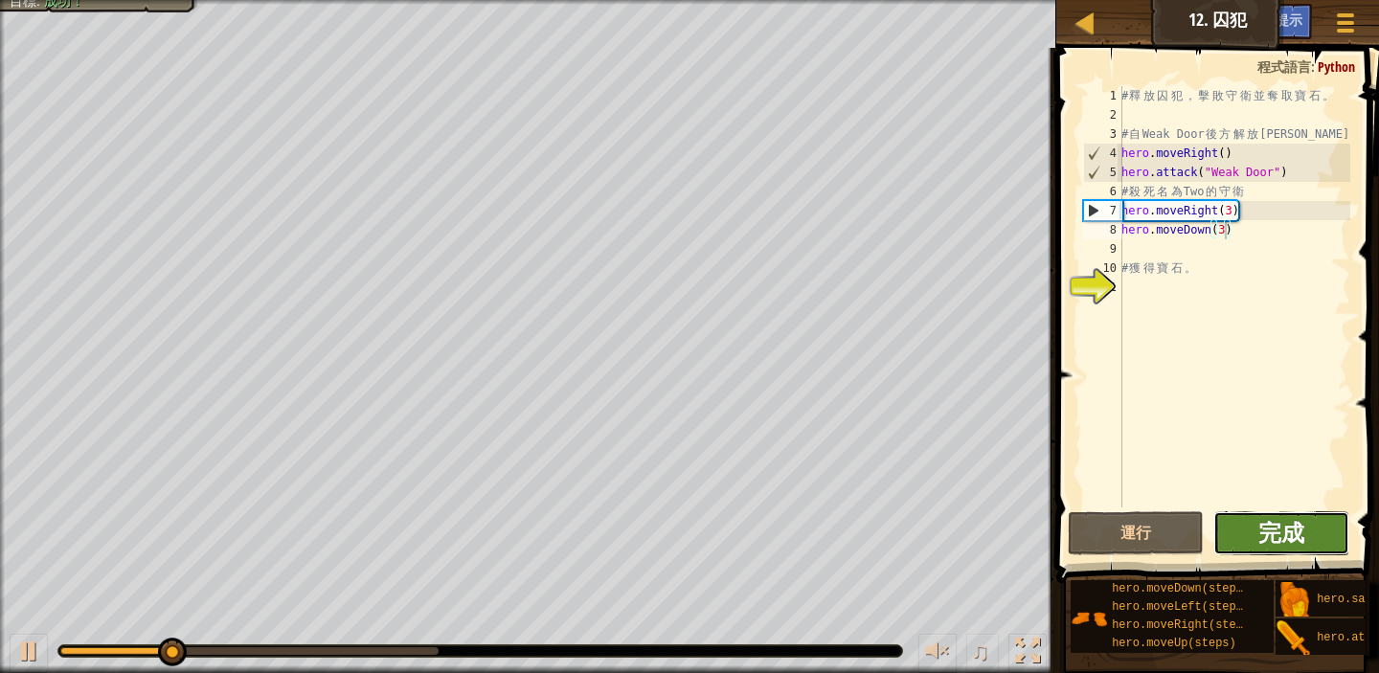
click at [1272, 532] on span "完成" at bounding box center [1282, 532] width 46 height 31
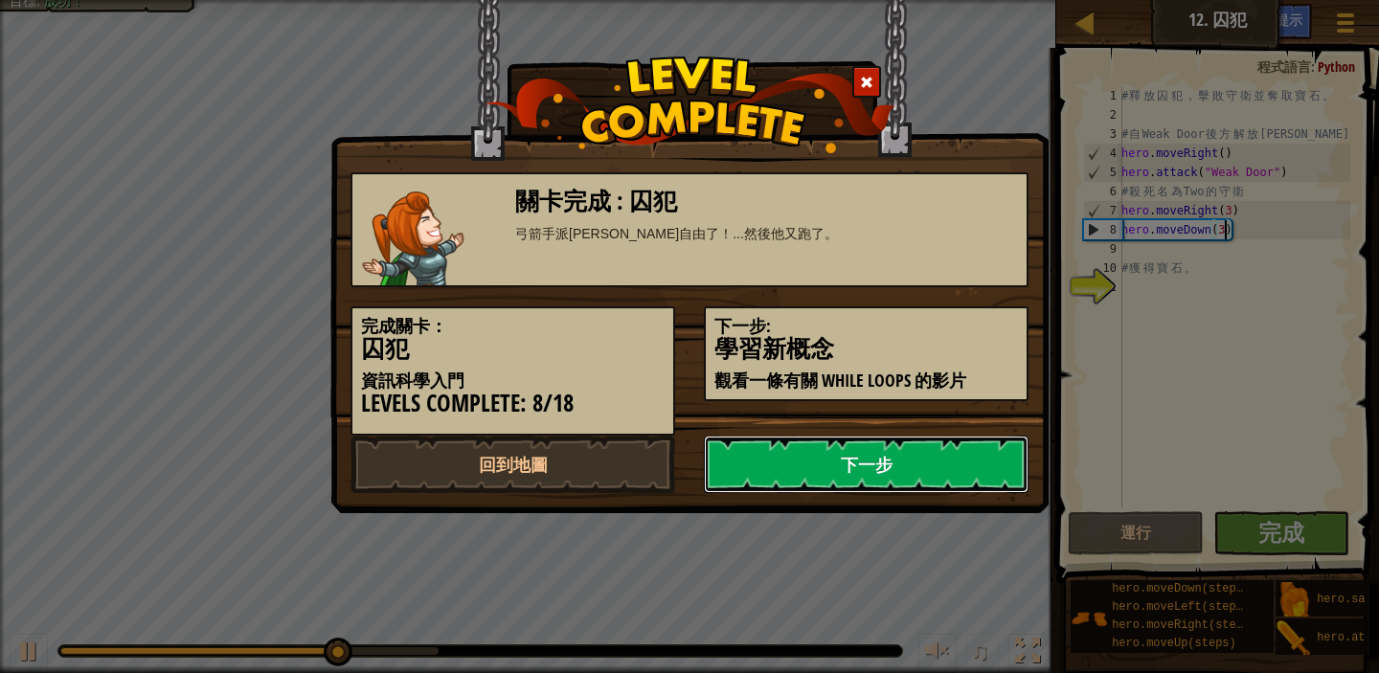
click at [813, 470] on link "下一步" at bounding box center [866, 464] width 325 height 57
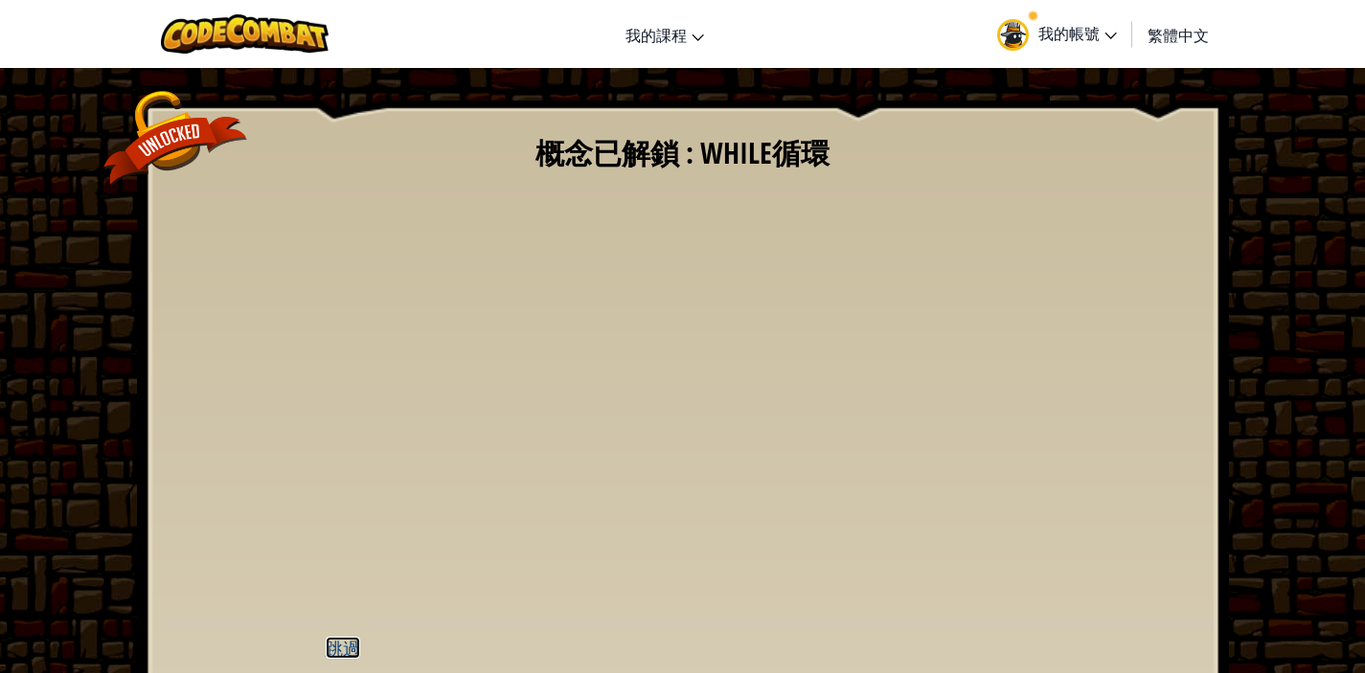
click at [349, 643] on u "跳過" at bounding box center [343, 648] width 34 height 22
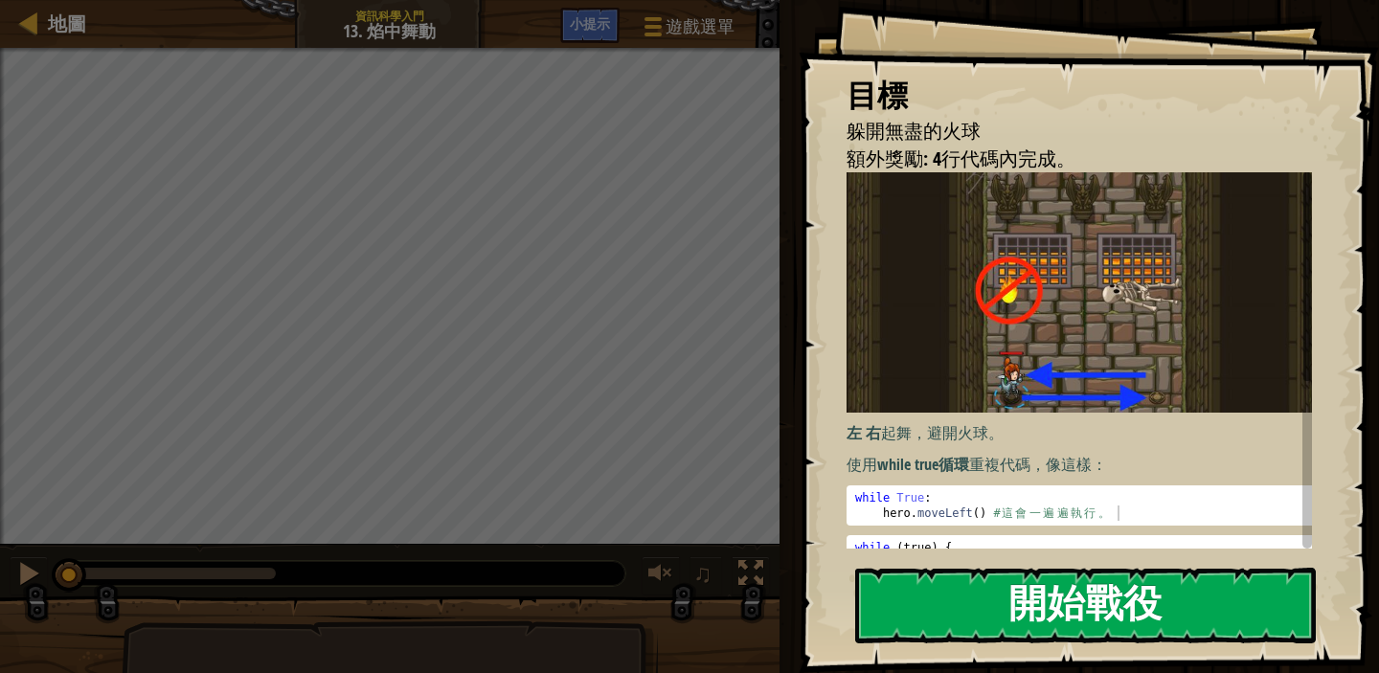
click at [1093, 613] on button "開始戰役" at bounding box center [1085, 606] width 461 height 76
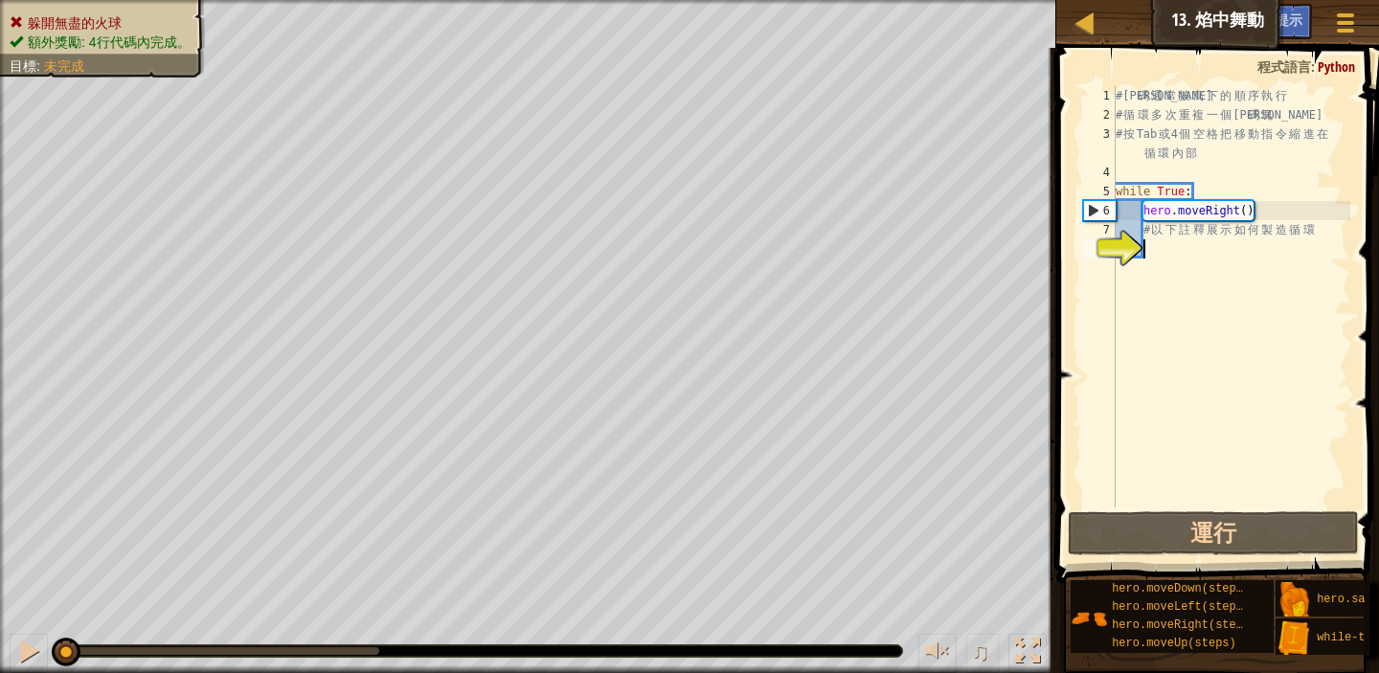
click at [1326, 226] on div "# 代 碼 通 常 按 寫 下 的 順 序 執 行 # 循 環 多 次 重 複 一 個 代 碼 塊 # 按 Tab 或 4 個 空 格 把 移 動 指 令 縮…" at bounding box center [1231, 316] width 239 height 460
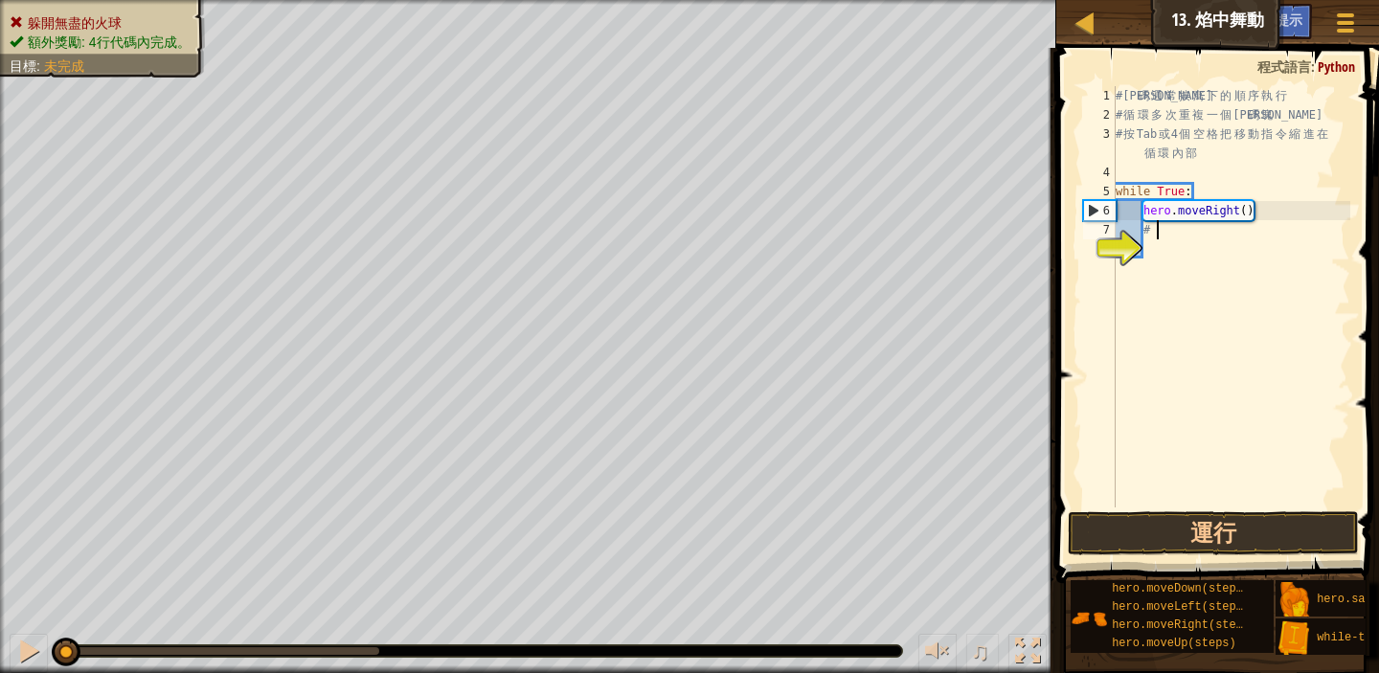
type textarea "#"
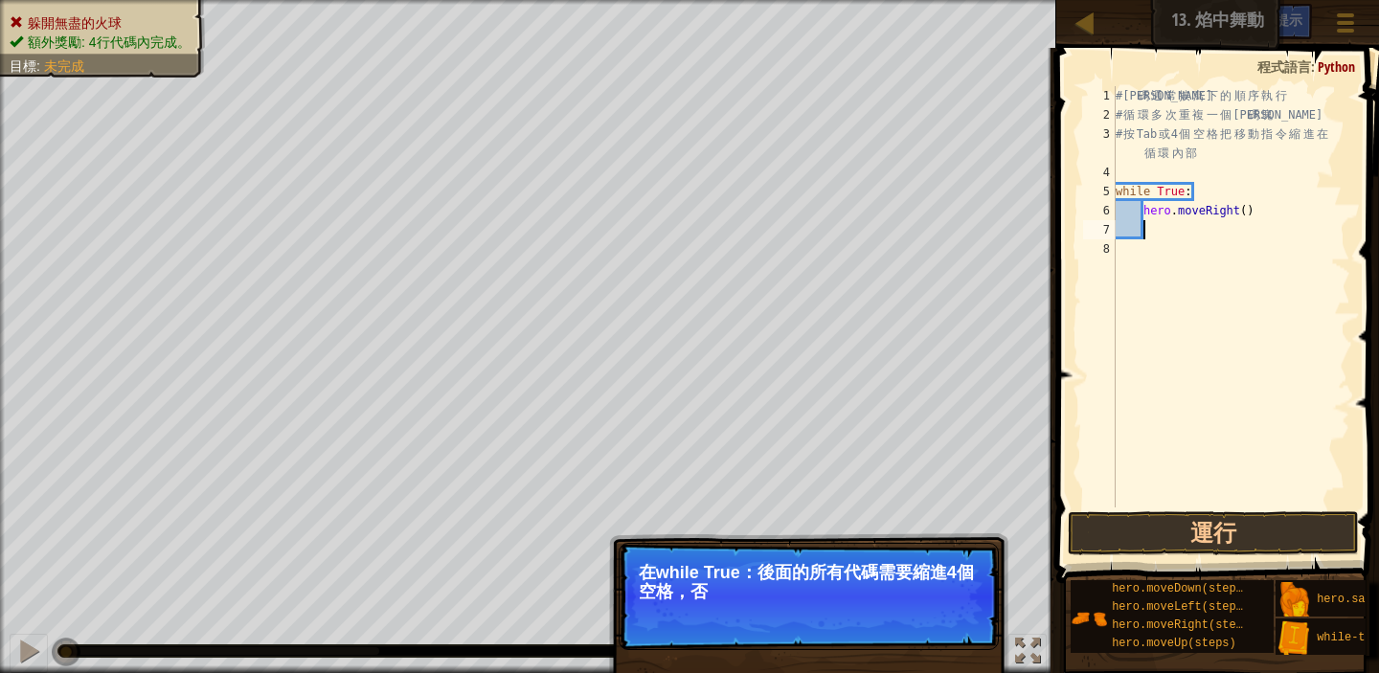
type textarea "m"
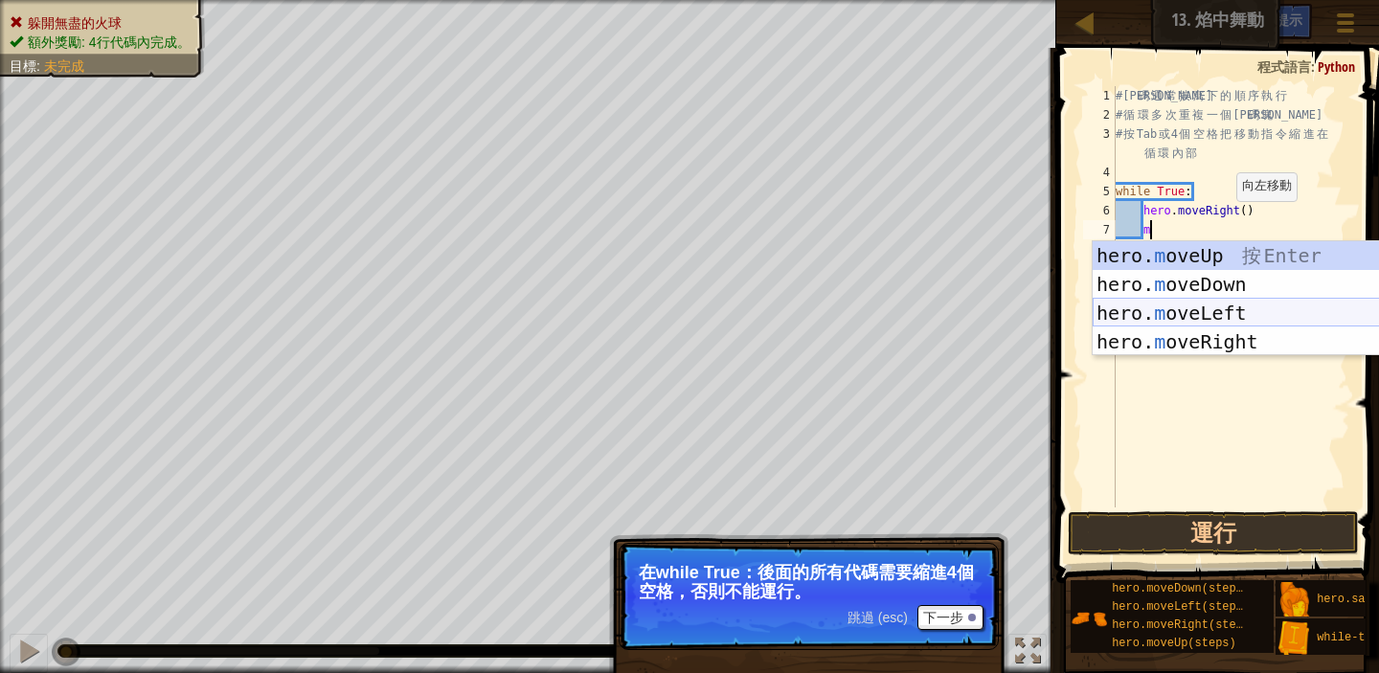
click at [1246, 308] on div "hero. m oveUp 按 Enter hero. m oveDown 按 Enter hero. m oveLeft 按 Enter hero. m o…" at bounding box center [1274, 327] width 362 height 172
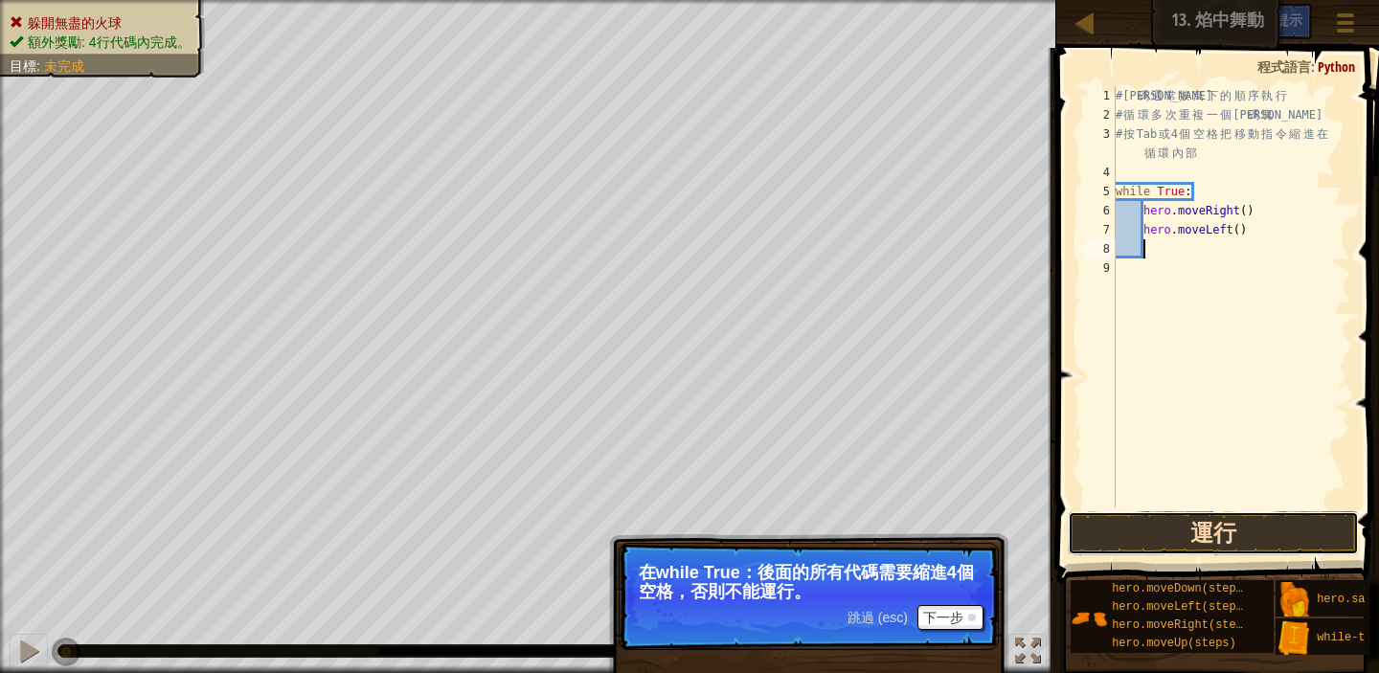
click at [1226, 536] on button "運行" at bounding box center [1213, 534] width 291 height 44
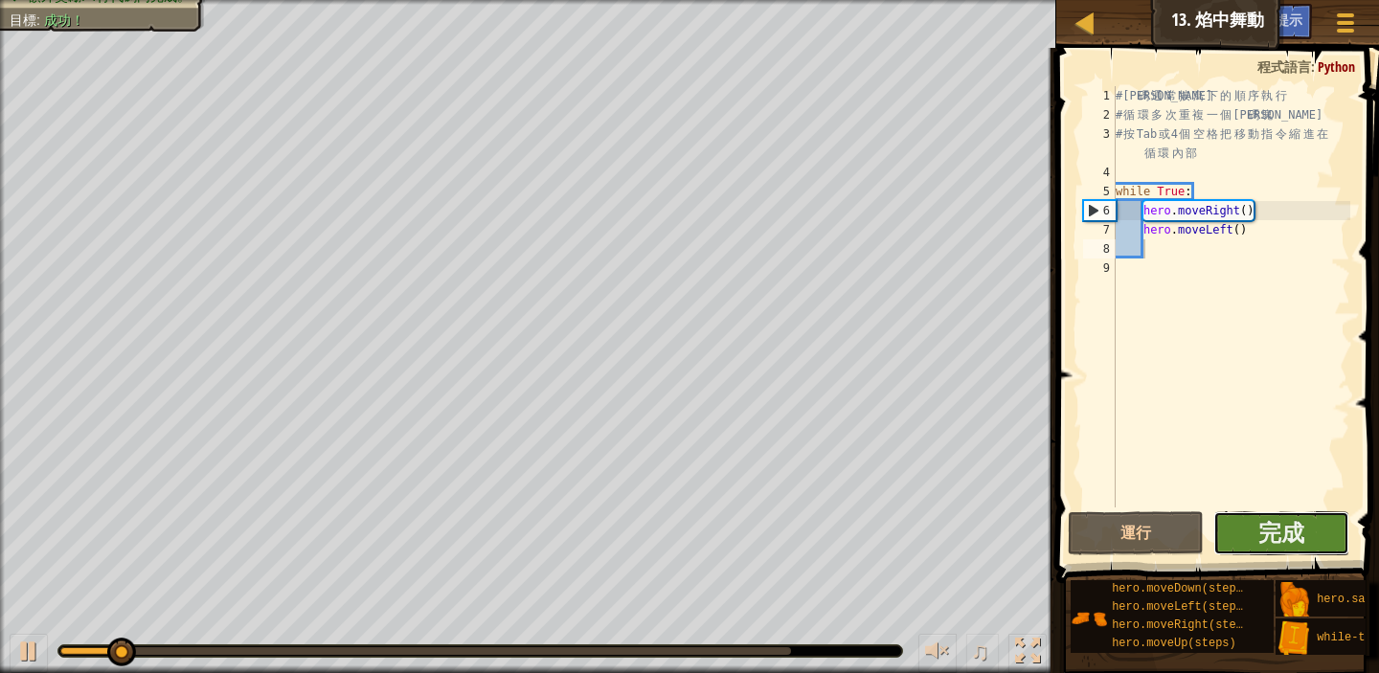
click at [1245, 535] on button "完成" at bounding box center [1282, 534] width 136 height 44
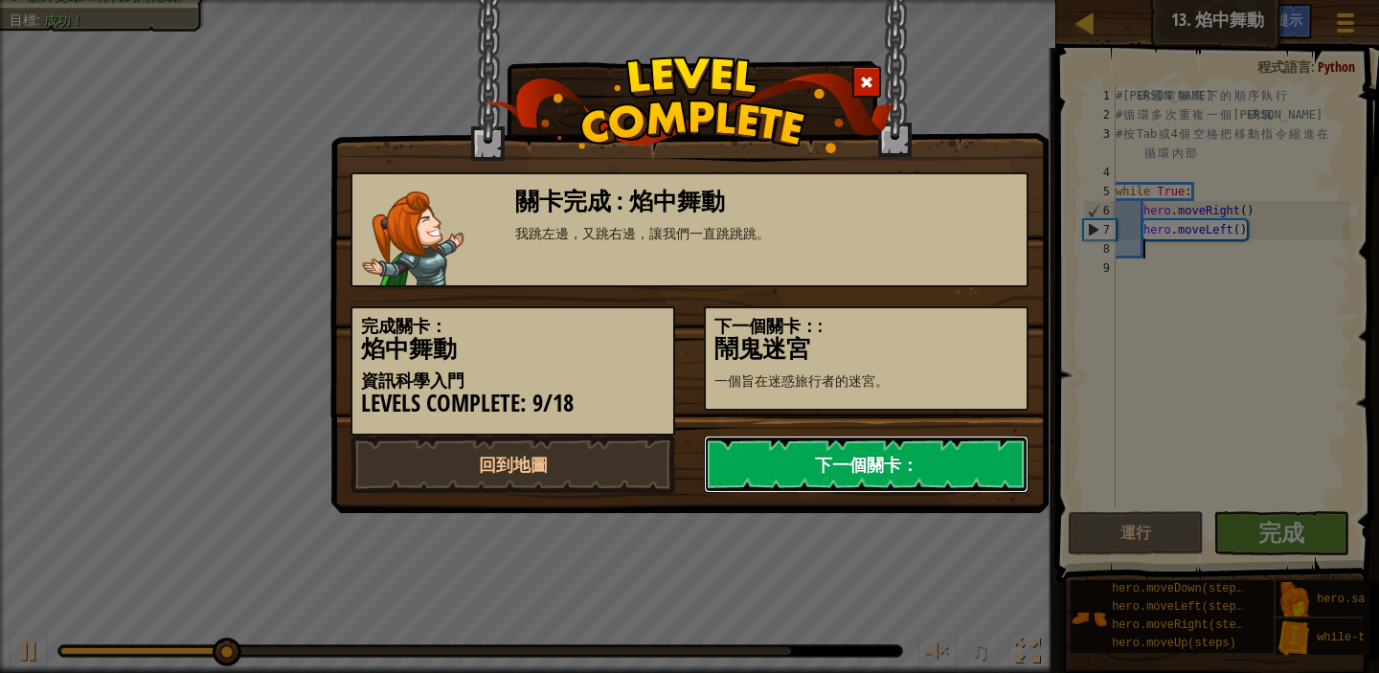
click at [975, 462] on link "下一個關卡：" at bounding box center [866, 464] width 325 height 57
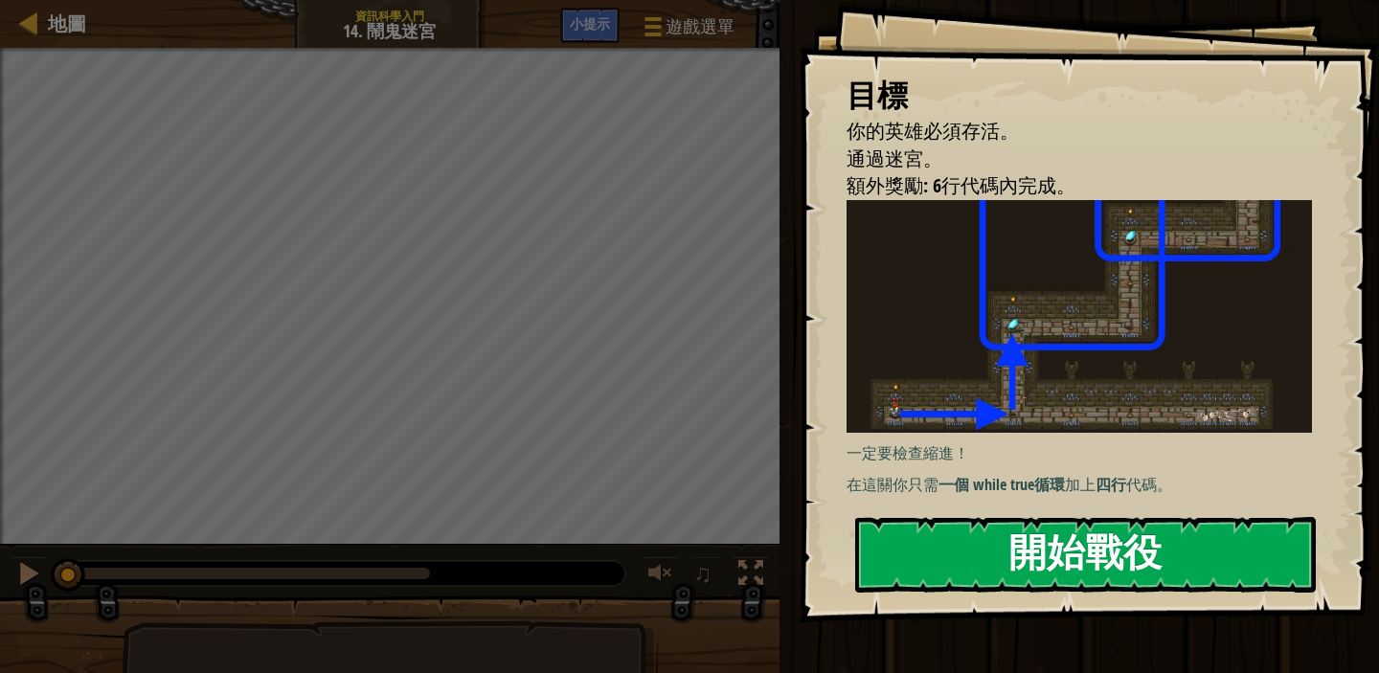
click at [1109, 554] on button "開始戰役" at bounding box center [1085, 555] width 461 height 76
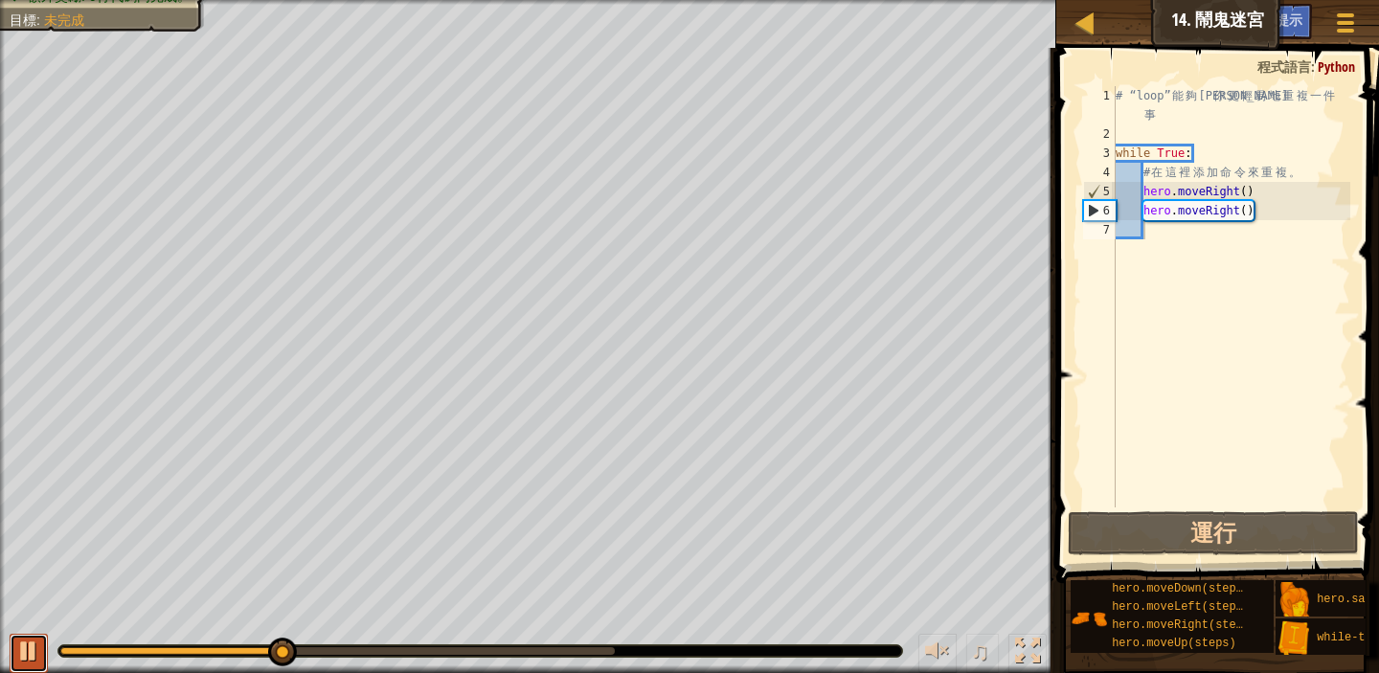
click at [36, 645] on div at bounding box center [28, 651] width 25 height 25
click at [1262, 211] on div "# “loop” 能 夠 讓 你 更 輕 易 地 重 複 一 件 事 while True : # 在 這 裡 添 加 命 令 來 重 複 。 hero . …" at bounding box center [1231, 325] width 239 height 479
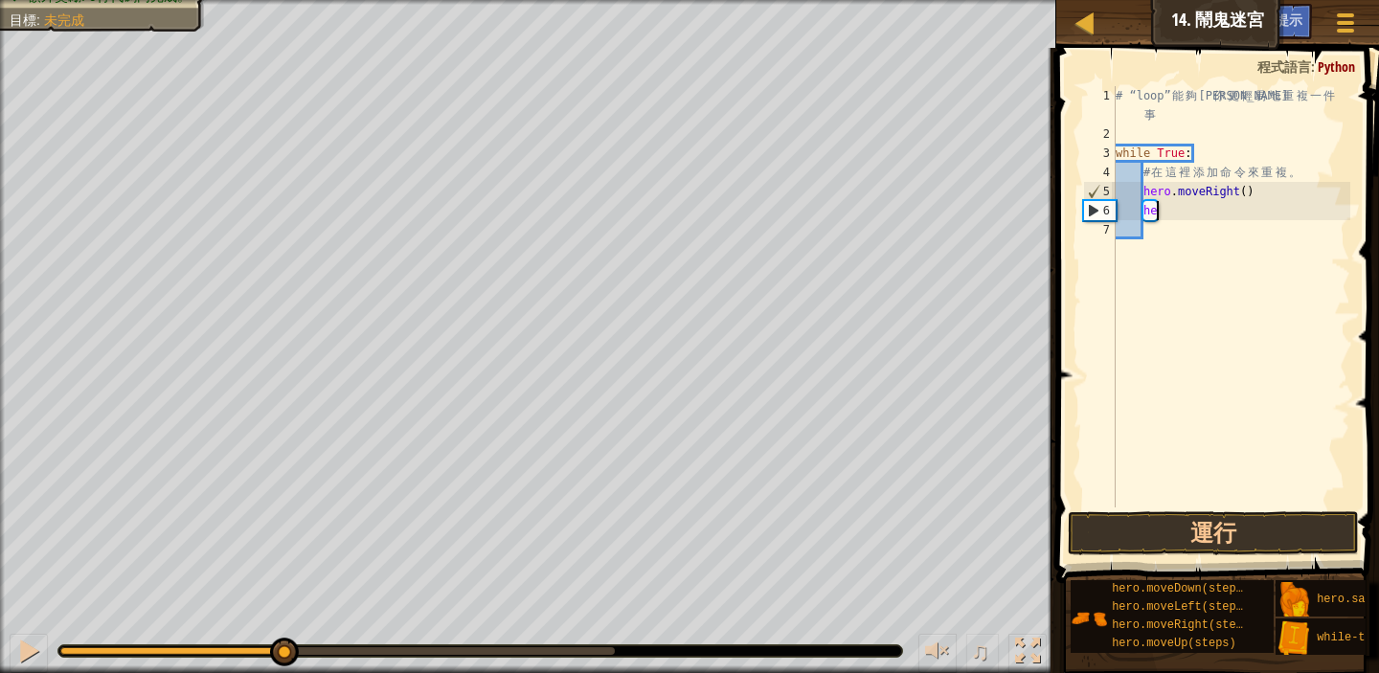
type textarea "h"
type textarea "m"
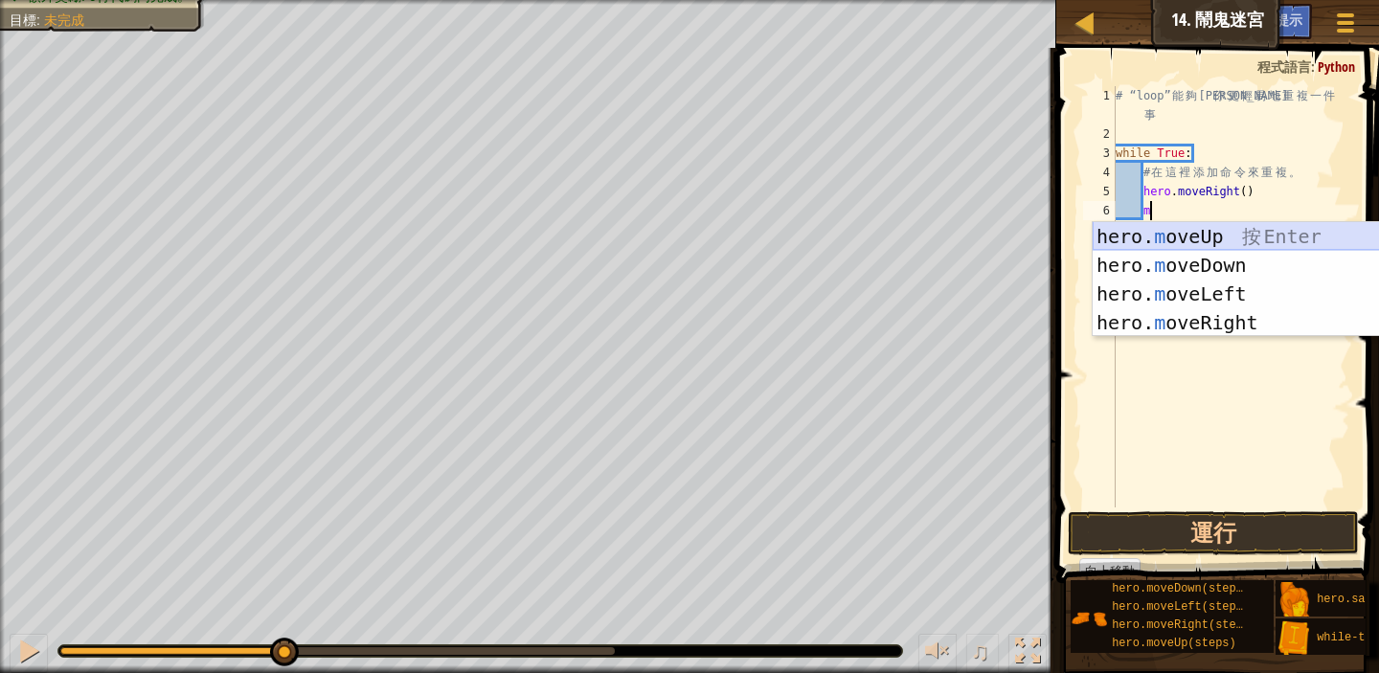
click at [1241, 234] on div "hero. m oveUp 按 Enter hero. m oveDown 按 Enter hero. m oveLeft 按 Enter hero. m o…" at bounding box center [1274, 308] width 362 height 172
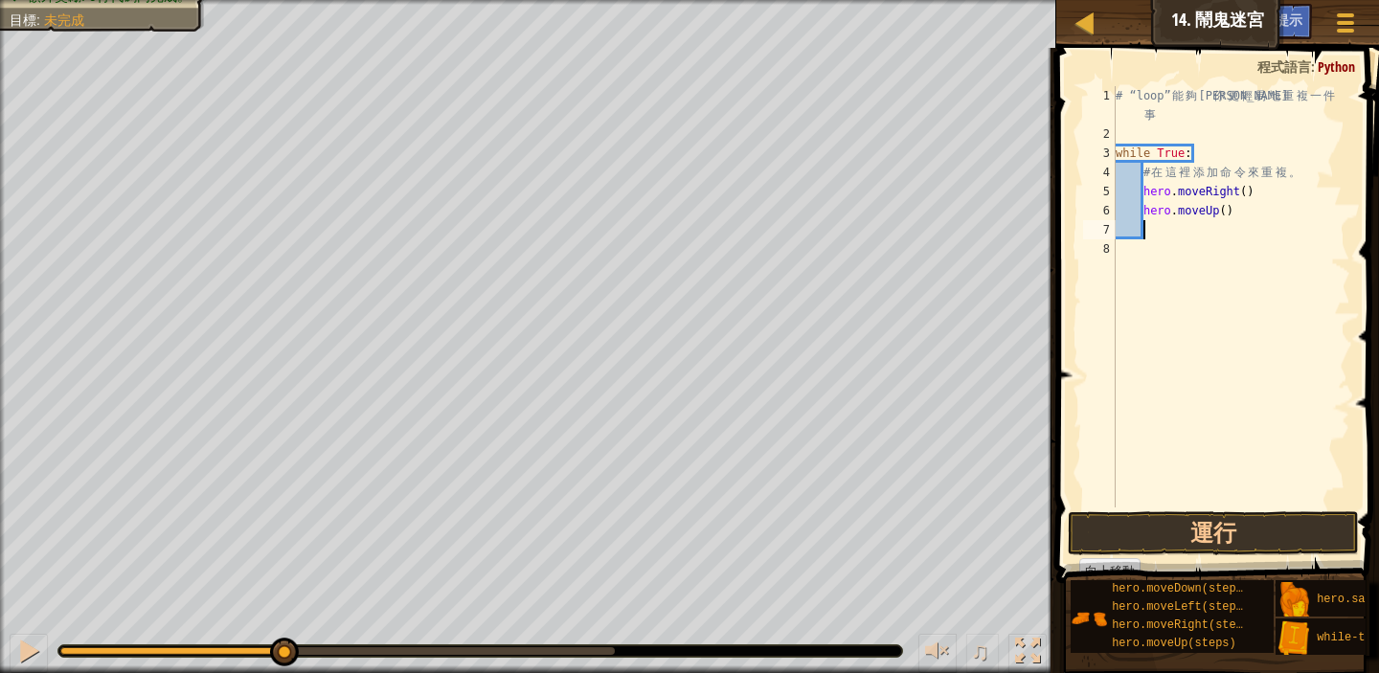
scroll to position [9, 1]
click at [1227, 210] on div "# “loop” 能 夠 讓 你 更 輕 易 地 重 複 一 件 事 while True : # 在 這 裡 添 加 命 令 來 重 複 。 hero . …" at bounding box center [1231, 325] width 239 height 479
click at [1248, 192] on div "# “loop” 能 夠 讓 你 更 輕 易 地 重 複 一 件 事 while True : # 在 這 裡 添 加 命 令 來 重 複 。 hero . …" at bounding box center [1231, 325] width 239 height 479
type textarea "hero.moveRight(2)"
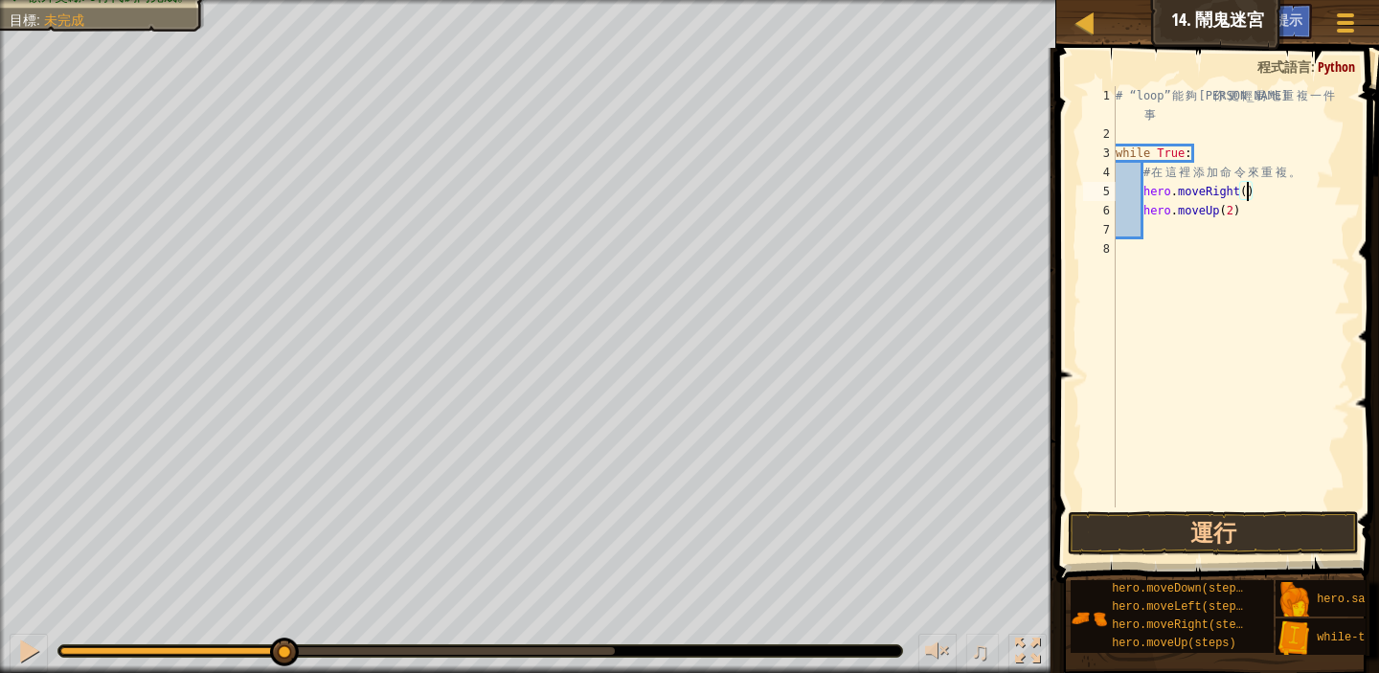
scroll to position [9, 11]
click at [1243, 399] on div "# “loop” 能 夠 讓 你 更 輕 易 地 重 複 一 件 事 while True : # 在 這 裡 添 加 命 令 來 重 複 。 hero . …" at bounding box center [1231, 325] width 239 height 479
click at [1252, 532] on button "運行" at bounding box center [1213, 534] width 291 height 44
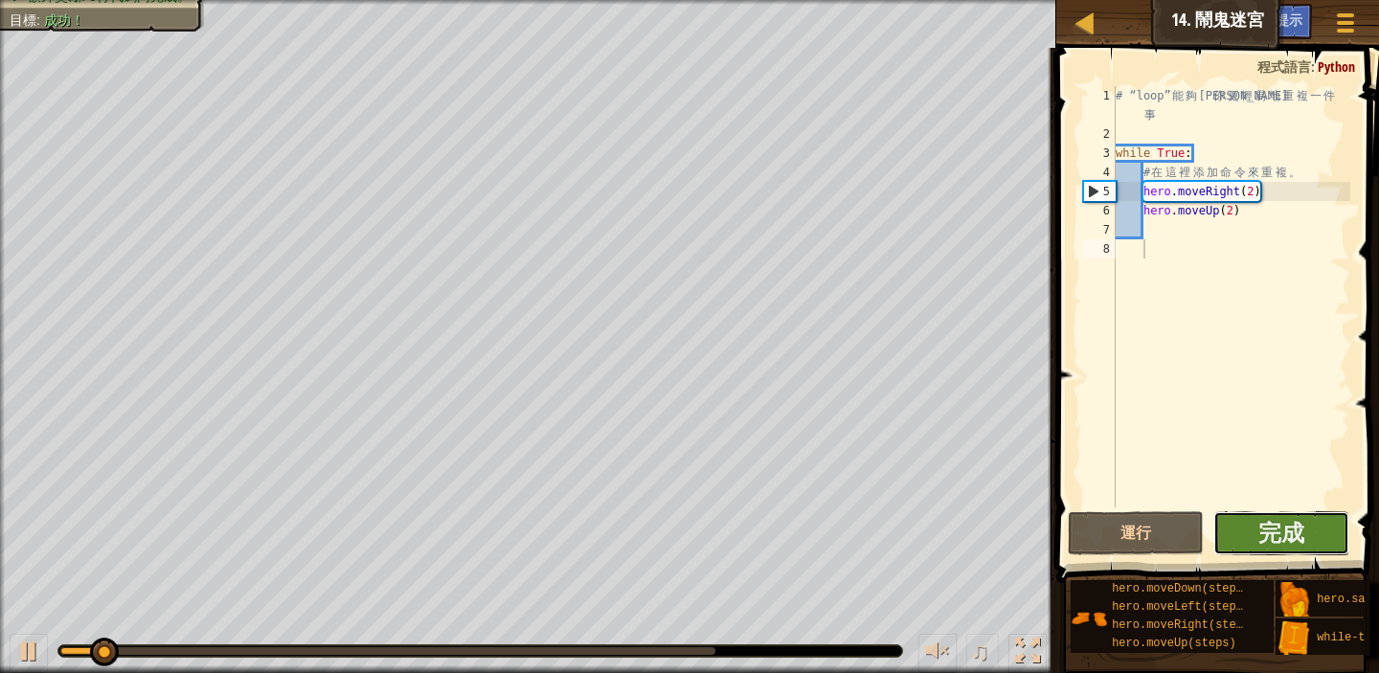
click at [1306, 539] on button "完成" at bounding box center [1282, 534] width 136 height 44
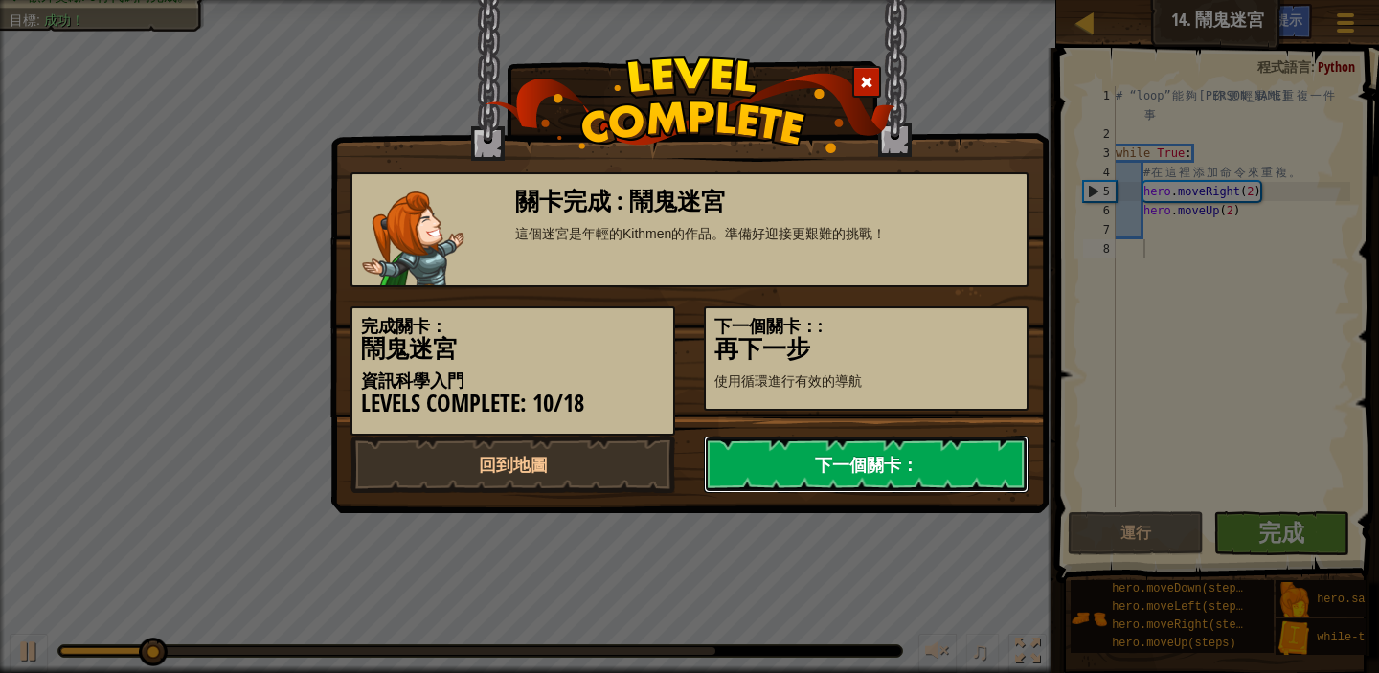
click at [901, 454] on link "下一個關卡：" at bounding box center [866, 464] width 325 height 57
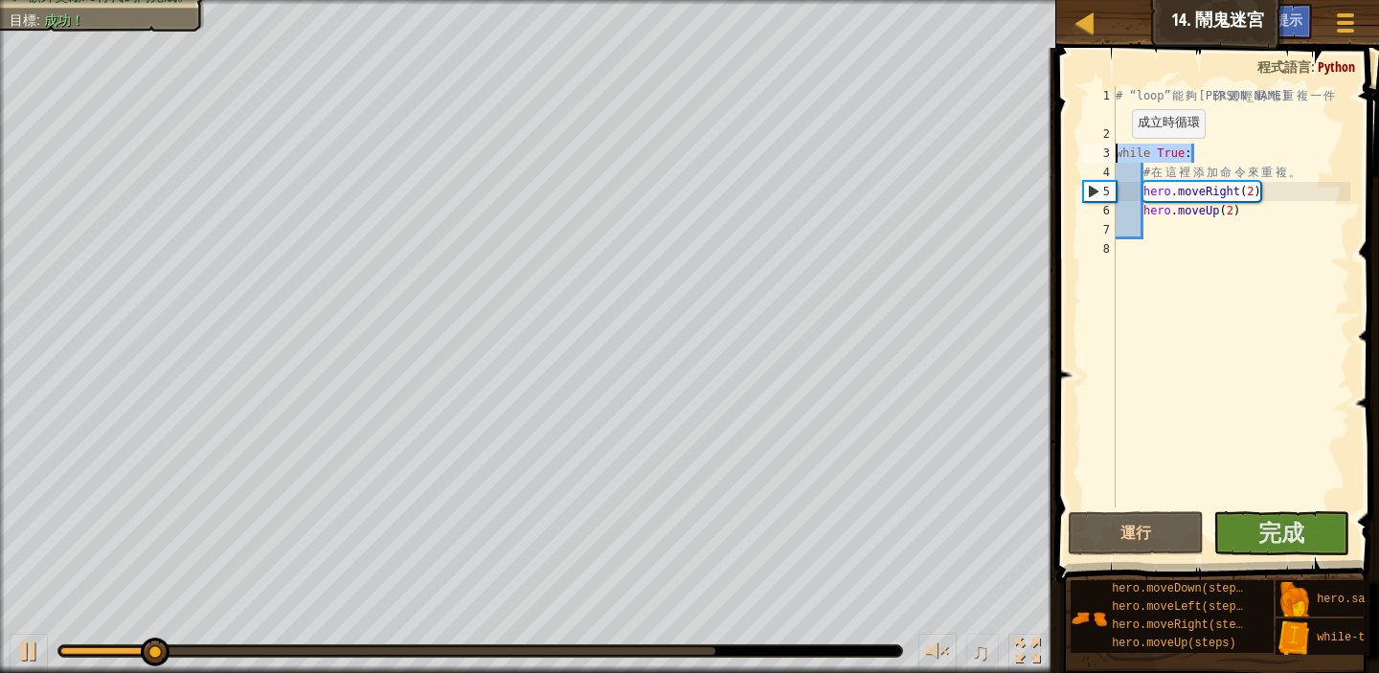
drag, startPoint x: 1218, startPoint y: 148, endPoint x: 1101, endPoint y: 155, distance: 117.1
click at [1101, 155] on div "1 2 3 4 5 6 7 8 # “loop” 能 夠 讓 你 更 輕 易 地 重 複 一 件 事 while True : # 在 這 裡 添 加 命 令…" at bounding box center [1215, 296] width 271 height 421
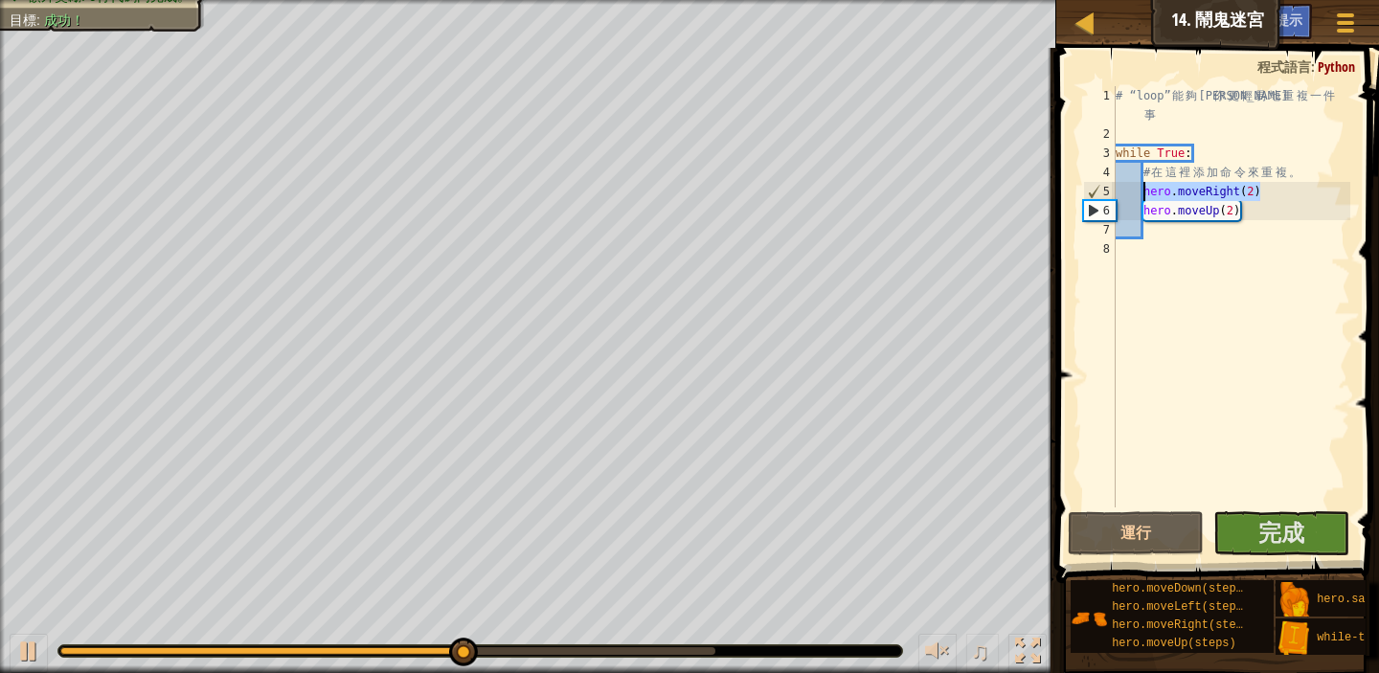
drag, startPoint x: 1297, startPoint y: 192, endPoint x: 1145, endPoint y: 194, distance: 152.3
click at [1145, 194] on div "# “loop” 能 夠 讓 你 更 輕 易 地 重 複 一 件 事 while True : # 在 這 裡 添 加 命 令 來 重 複 。 hero . …" at bounding box center [1231, 325] width 239 height 479
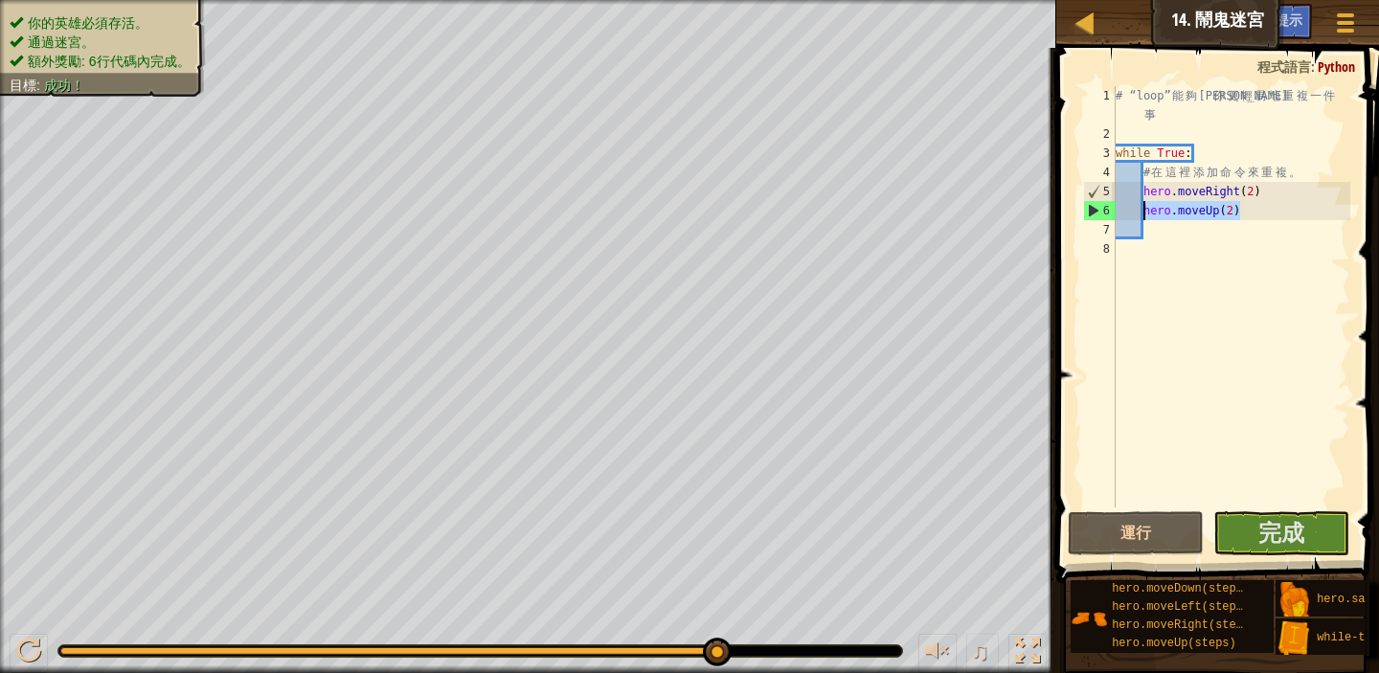
drag, startPoint x: 1241, startPoint y: 210, endPoint x: 1143, endPoint y: 215, distance: 97.8
click at [1143, 215] on div "# “loop” 能 夠 讓 你 更 輕 易 地 重 複 一 件 事 while True : # 在 這 裡 添 加 命 令 來 重 複 。 hero . …" at bounding box center [1231, 325] width 239 height 479
click at [1219, 216] on div "# “loop” 能 夠 讓 你 更 輕 易 地 重 複 一 件 事 while True : # 在 這 裡 添 加 命 令 來 重 複 。 hero . …" at bounding box center [1231, 325] width 239 height 479
drag, startPoint x: 1121, startPoint y: 154, endPoint x: 1199, endPoint y: 154, distance: 78.6
click at [1199, 154] on div "# “loop” 能 夠 讓 你 更 輕 易 地 重 複 一 件 事 while True : # 在 這 裡 添 加 命 令 來 重 複 。 hero . …" at bounding box center [1231, 325] width 239 height 479
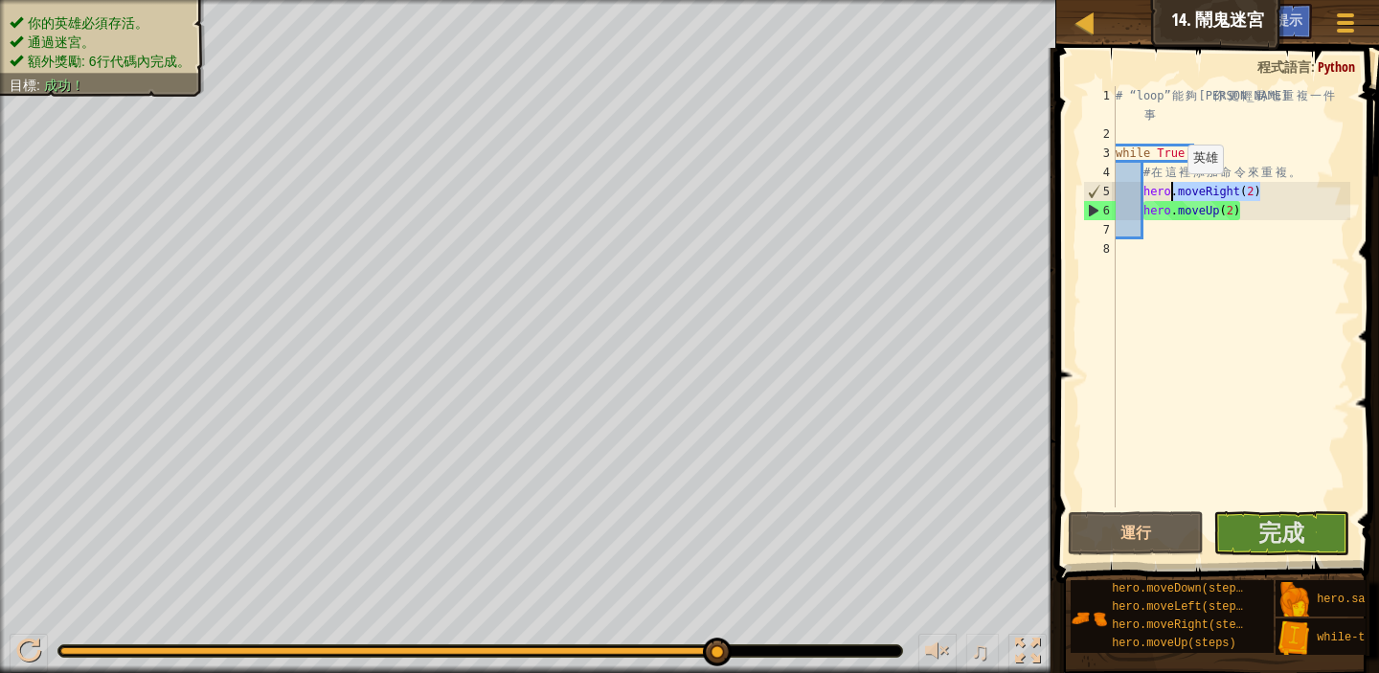
drag, startPoint x: 1268, startPoint y: 191, endPoint x: 1159, endPoint y: 193, distance: 109.2
click at [1159, 193] on div "# “loop” 能 夠 讓 你 更 輕 易 地 重 複 一 件 事 while True : # 在 這 裡 添 加 命 令 來 重 複 。 hero . …" at bounding box center [1231, 325] width 239 height 479
drag, startPoint x: 1235, startPoint y: 211, endPoint x: 1166, endPoint y: 212, distance: 69.0
click at [1166, 212] on div "# “loop” 能 夠 讓 你 更 輕 易 地 重 複 一 件 事 while True : # 在 這 裡 添 加 命 令 來 重 複 。 hero . …" at bounding box center [1231, 325] width 239 height 479
click at [1212, 184] on div "# “loop” 能 夠 讓 你 更 輕 易 地 重 複 一 件 事 while True : # 在 這 裡 添 加 命 令 來 重 複 。 hero . …" at bounding box center [1231, 325] width 239 height 479
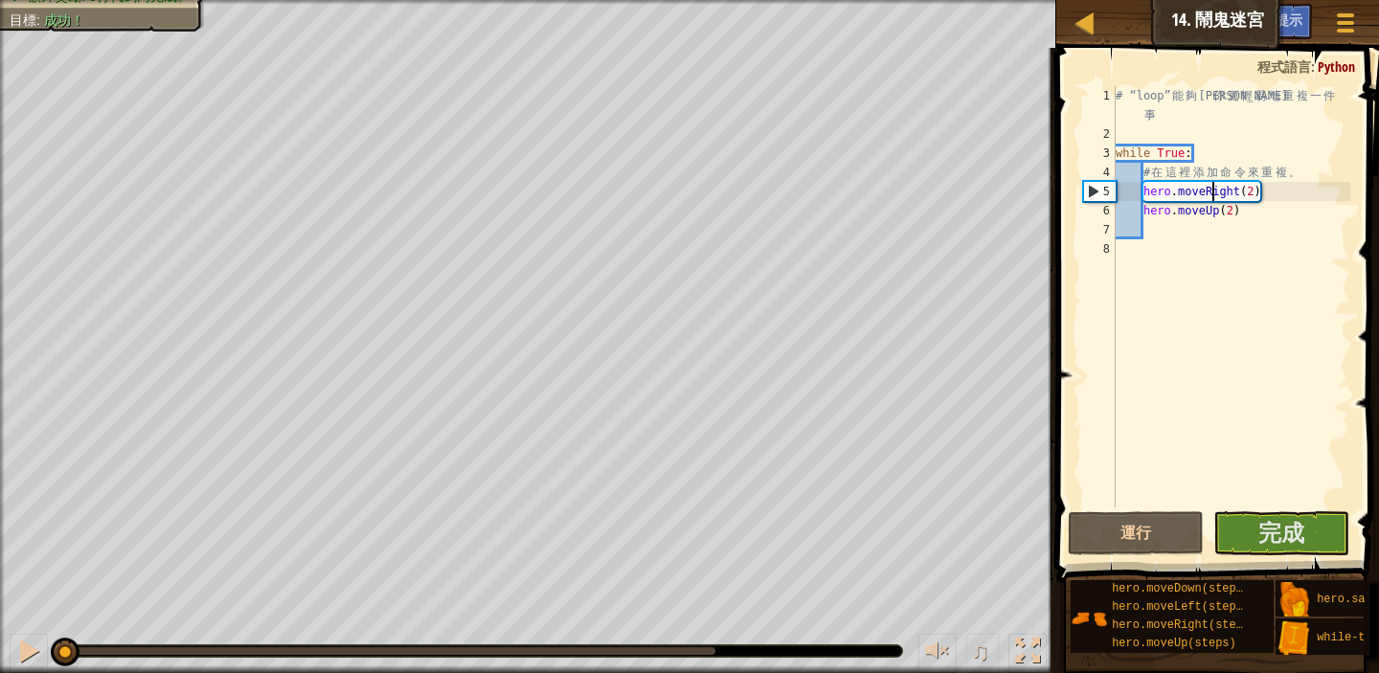
drag, startPoint x: 724, startPoint y: 645, endPoint x: 0, endPoint y: 533, distance: 732.8
click at [0, 533] on div "你的英雄必須存活。 通過迷宮。 額外獎勵: 6行代碼內完成。 目標 : 成功！ ♫ Anya 116 x: 11 y: 10 x: 34 y: 10 跳過 (…" at bounding box center [689, 336] width 1379 height 673
drag, startPoint x: 1115, startPoint y: 156, endPoint x: 1177, endPoint y: 158, distance: 62.3
click at [1177, 158] on div "hero.moveRight(2) 1 2 3 4 5 6 7 8 # “loop” 能 夠 讓 你 更 輕 易 地 重 複 一 件 事 while True…" at bounding box center [1215, 296] width 271 height 421
drag, startPoint x: 1150, startPoint y: 192, endPoint x: 1247, endPoint y: 219, distance: 100.7
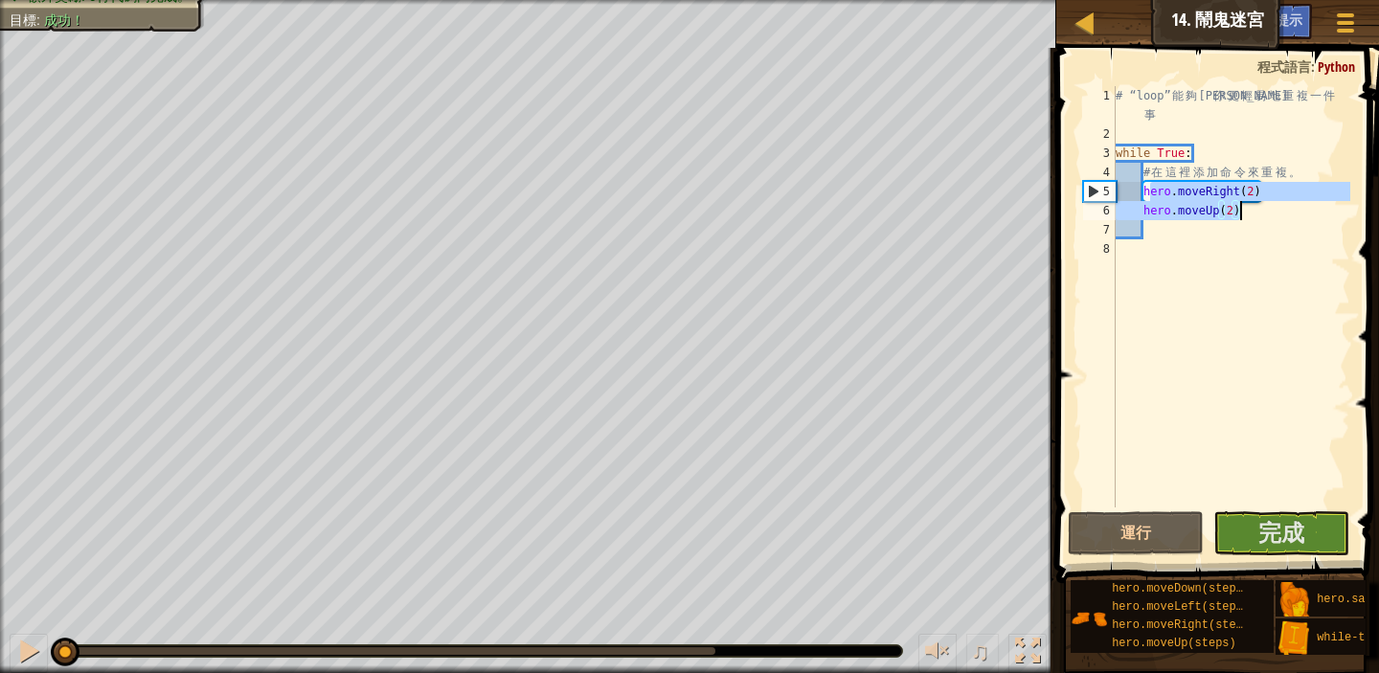
click at [1247, 219] on div "# “loop” 能 夠 讓 你 更 輕 易 地 重 複 一 件 事 while True : # 在 這 裡 添 加 命 令 來 重 複 。 hero . …" at bounding box center [1231, 325] width 239 height 479
type textarea "hero.moveRight(2) hero.moveUp(2)"
click at [1314, 258] on div "# “loop” 能 夠 讓 你 更 輕 易 地 重 複 一 件 事 while True : # 在 這 裡 添 加 命 令 來 重 複 。 hero . …" at bounding box center [1231, 325] width 239 height 479
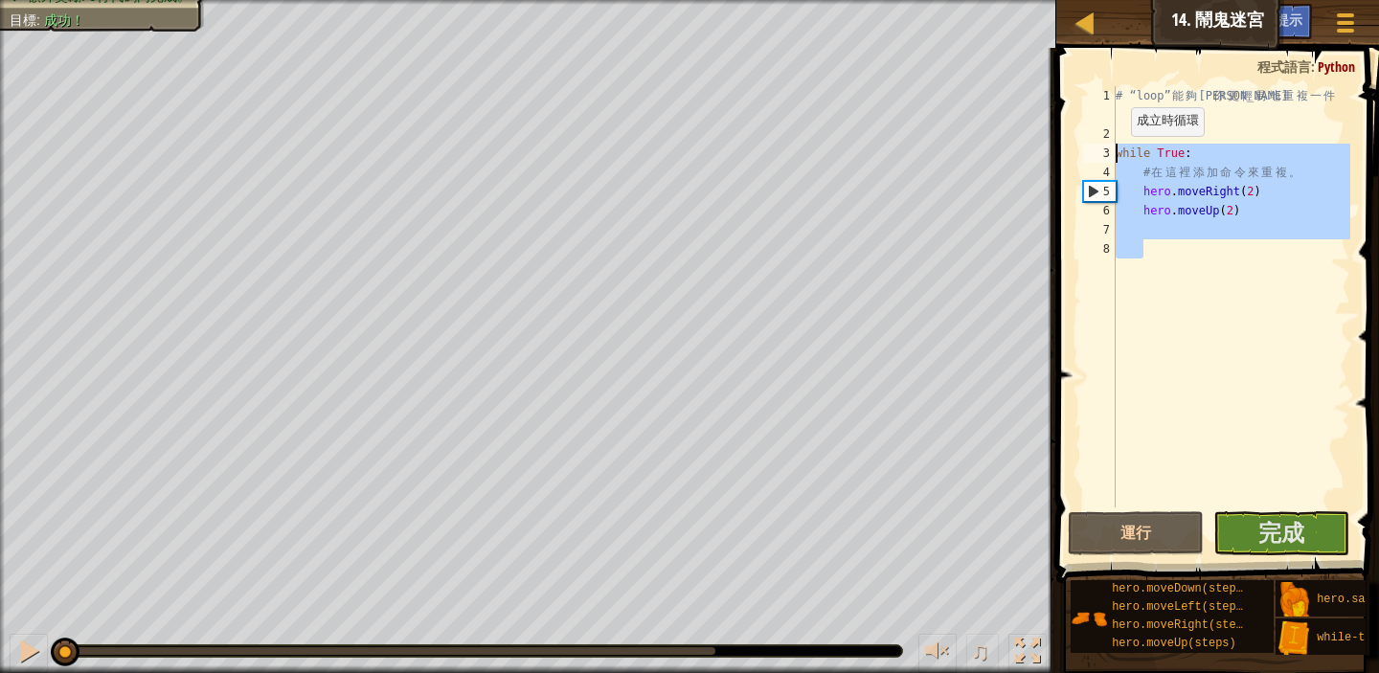
drag, startPoint x: 1255, startPoint y: 267, endPoint x: 1111, endPoint y: 148, distance: 187.0
click at [1111, 148] on div "1 2 3 4 5 6 7 8 # “loop” 能 夠 讓 你 更 輕 易 地 重 複 一 件 事 while True : # 在 這 裡 添 加 命 令…" at bounding box center [1215, 296] width 271 height 421
type textarea "while True: # 在這裡添加命令來重複。"
click at [1241, 129] on div "# “loop” 能 夠 讓 你 更 輕 易 地 重 複 一 件 事 while True : # 在 這 裡 添 加 命 令 來 重 複 。 hero . …" at bounding box center [1231, 325] width 239 height 479
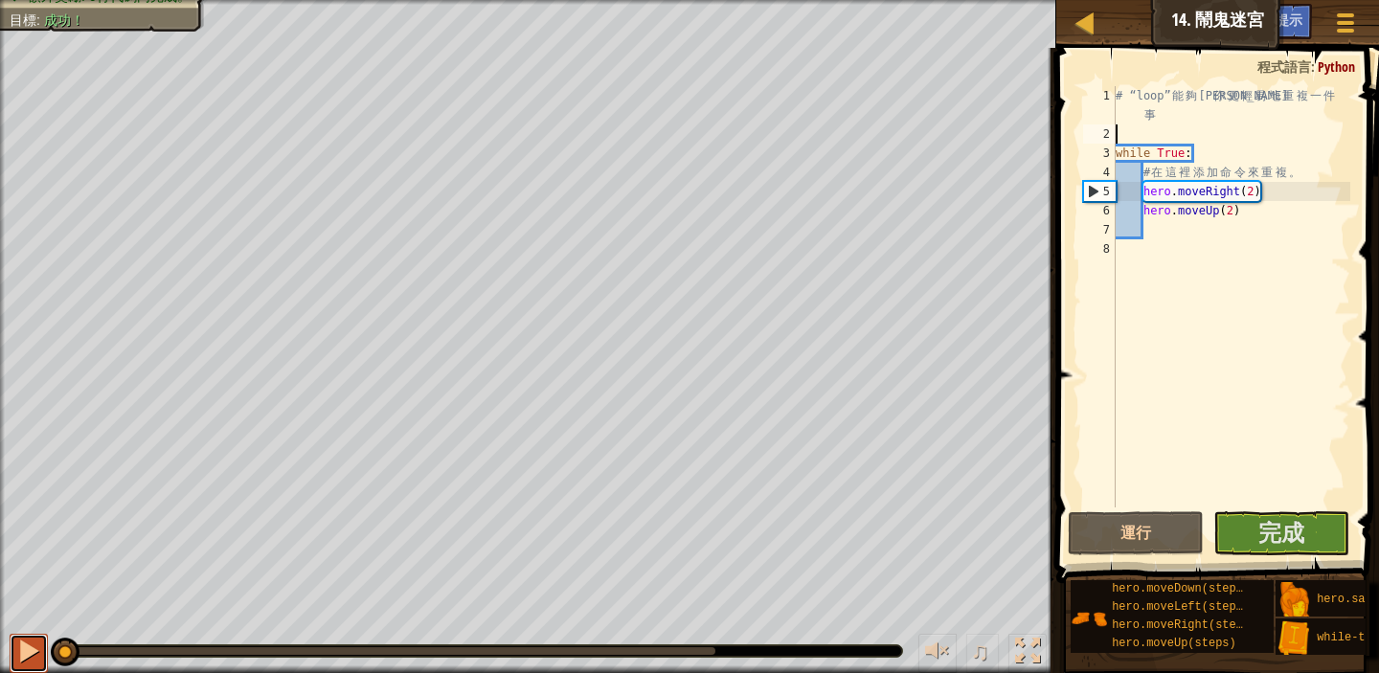
click at [20, 644] on div at bounding box center [28, 651] width 25 height 25
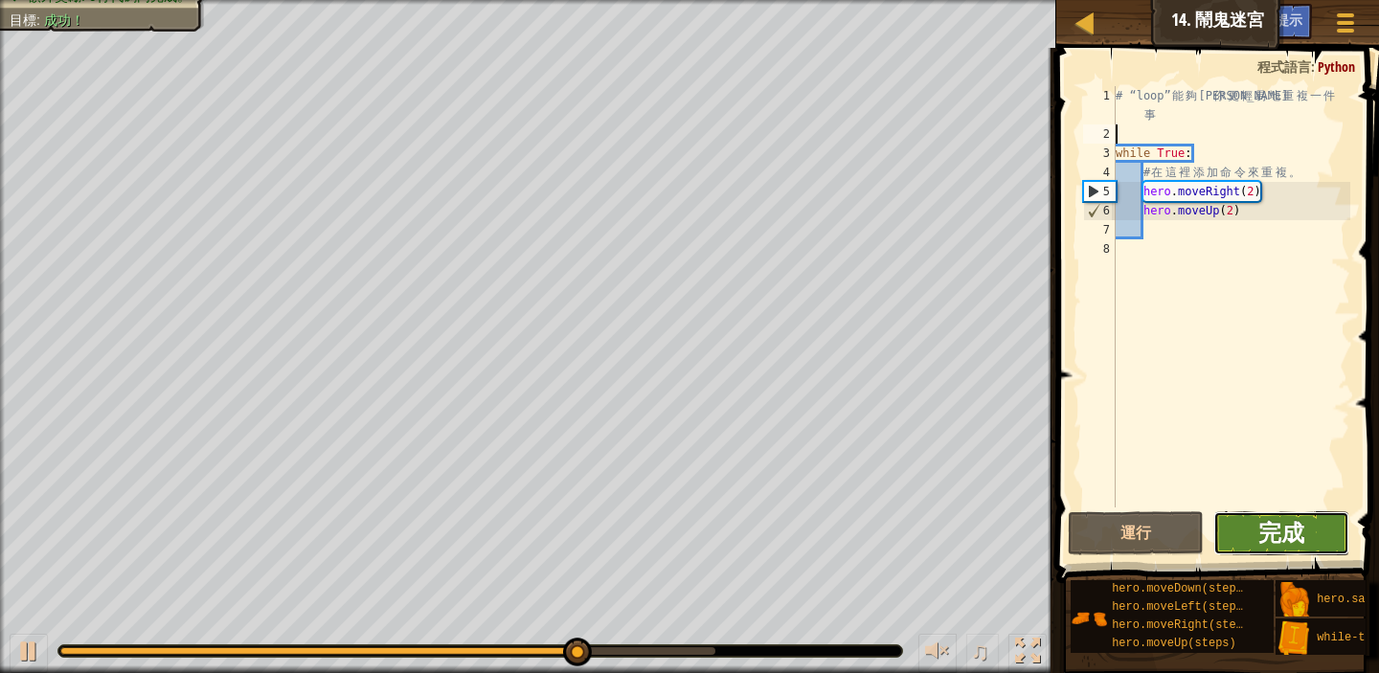
click at [1265, 532] on span "完成" at bounding box center [1282, 532] width 46 height 31
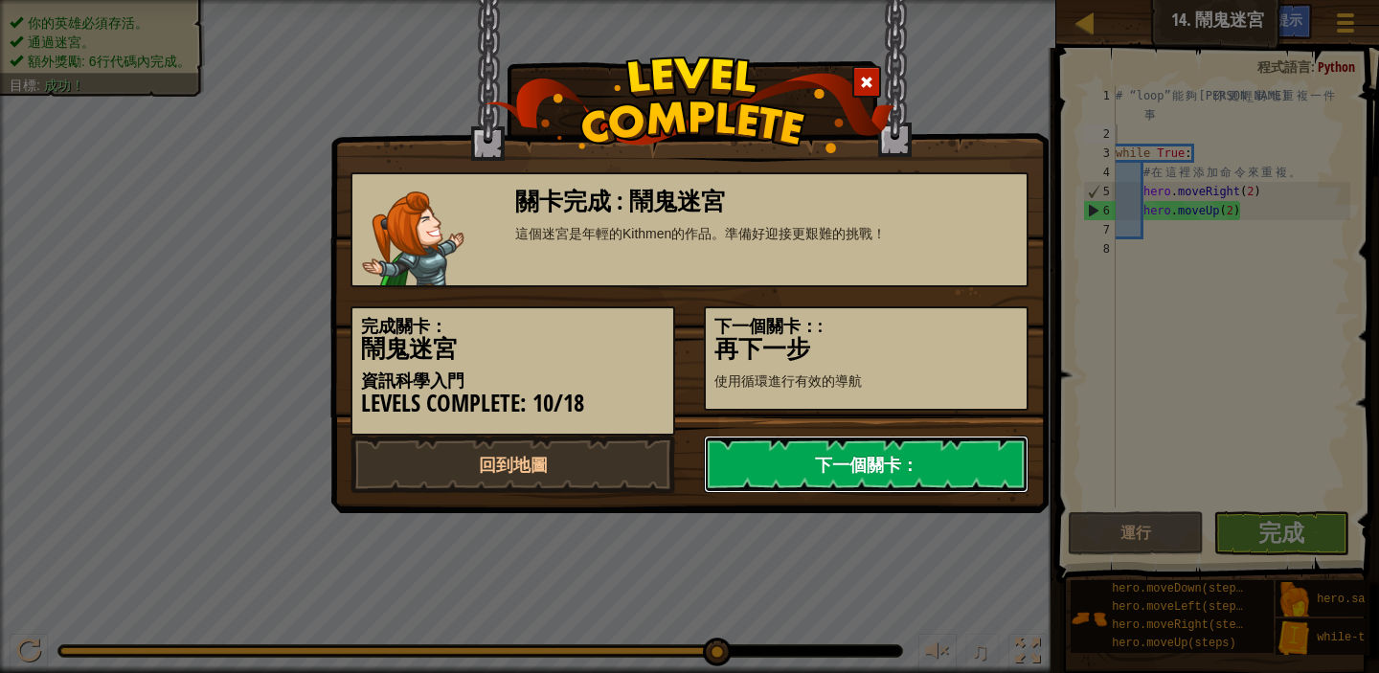
click at [892, 465] on link "下一個關卡：" at bounding box center [866, 464] width 325 height 57
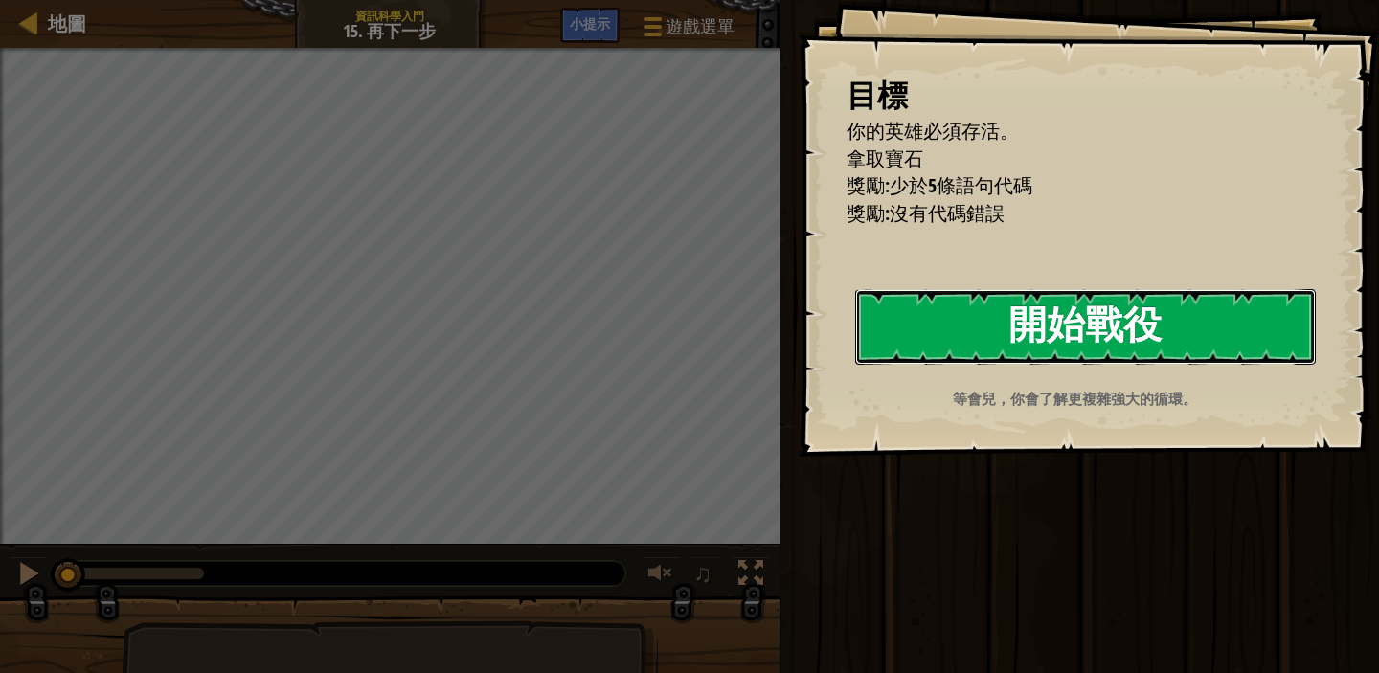
click at [1204, 319] on button "開始戰役" at bounding box center [1085, 327] width 461 height 76
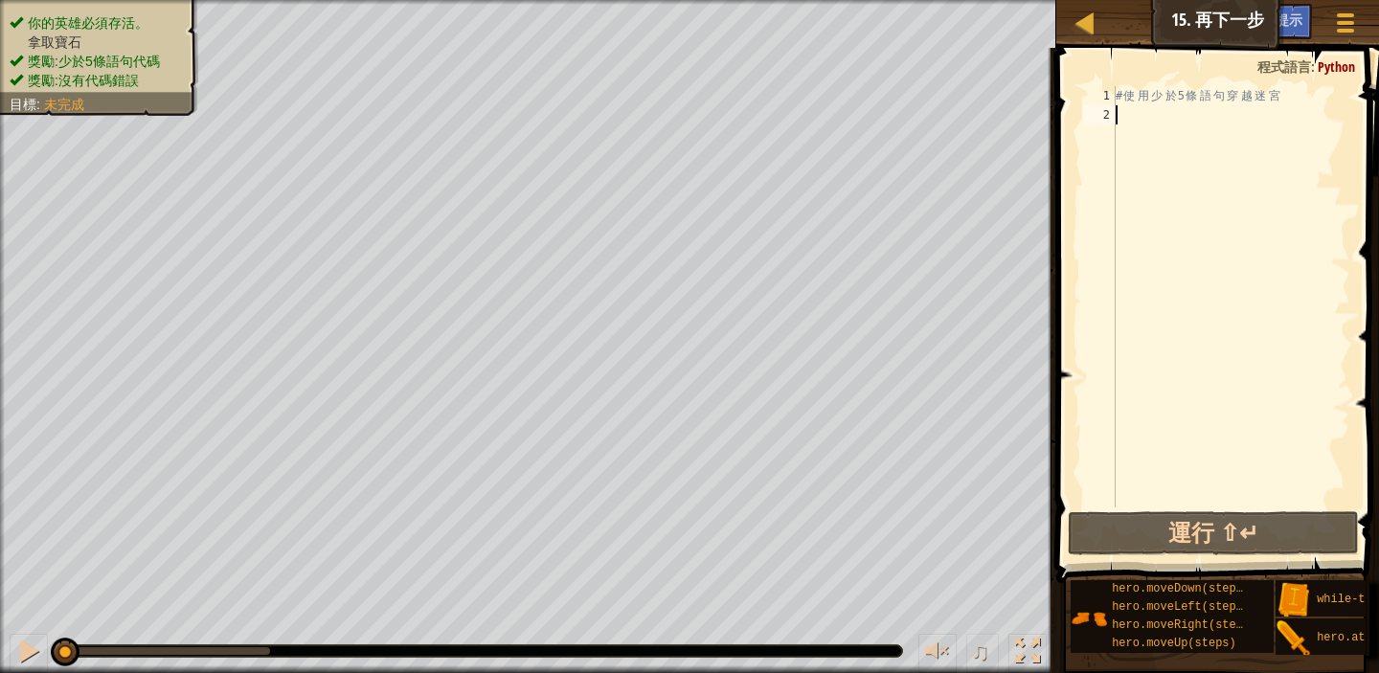
type textarea "w"
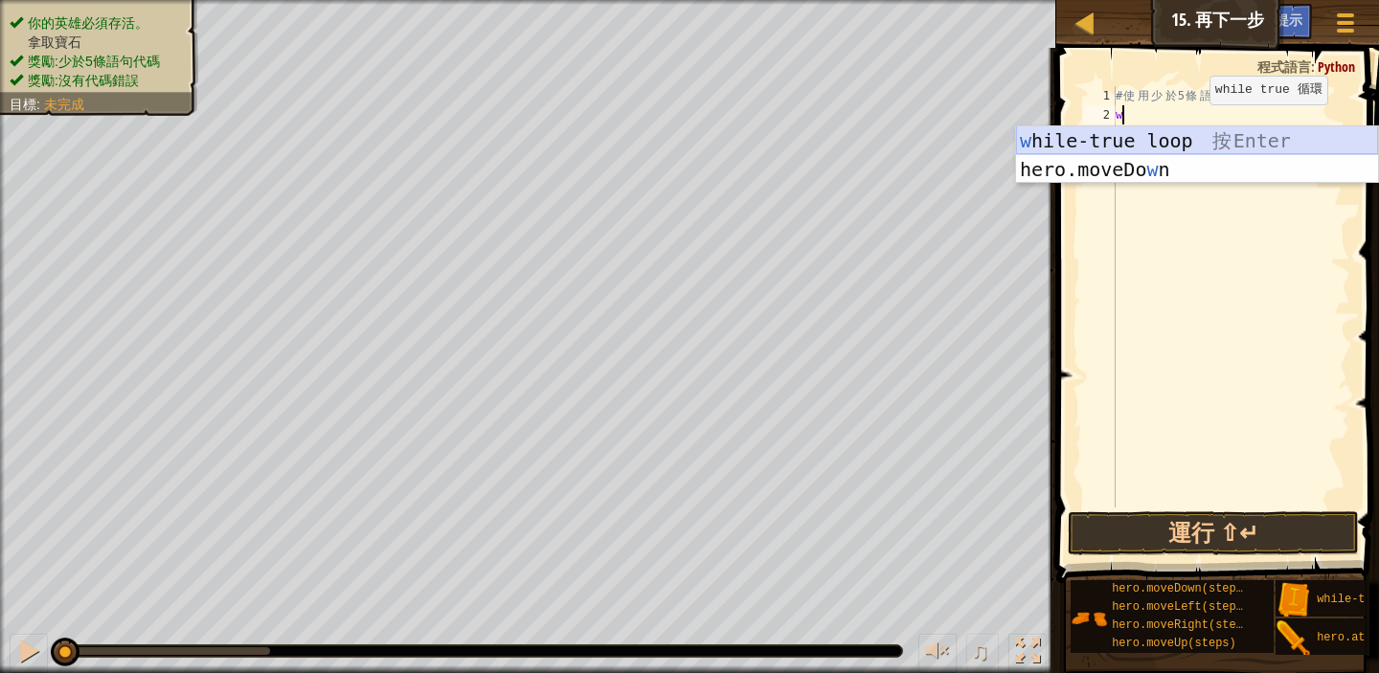
click at [1217, 145] on div "w hile-true loop 按 Enter hero.moveDo w n 按 Enter" at bounding box center [1197, 183] width 362 height 115
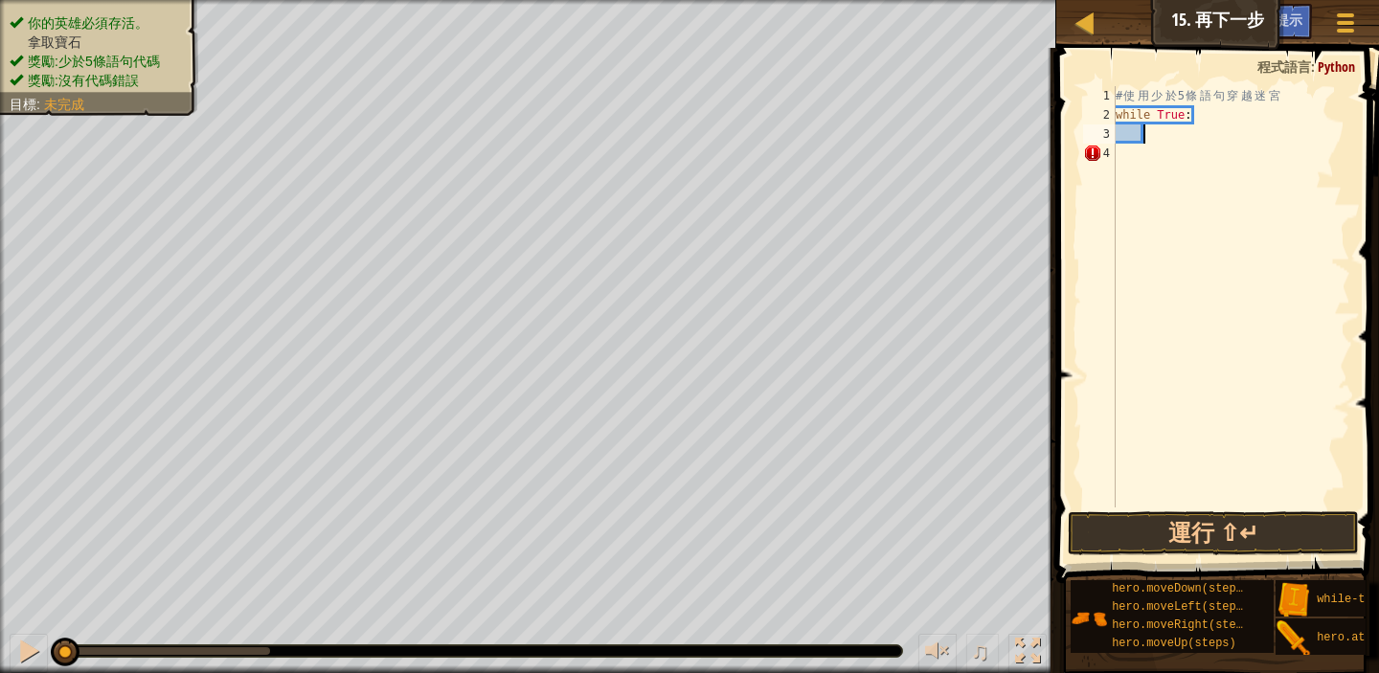
type textarea "m"
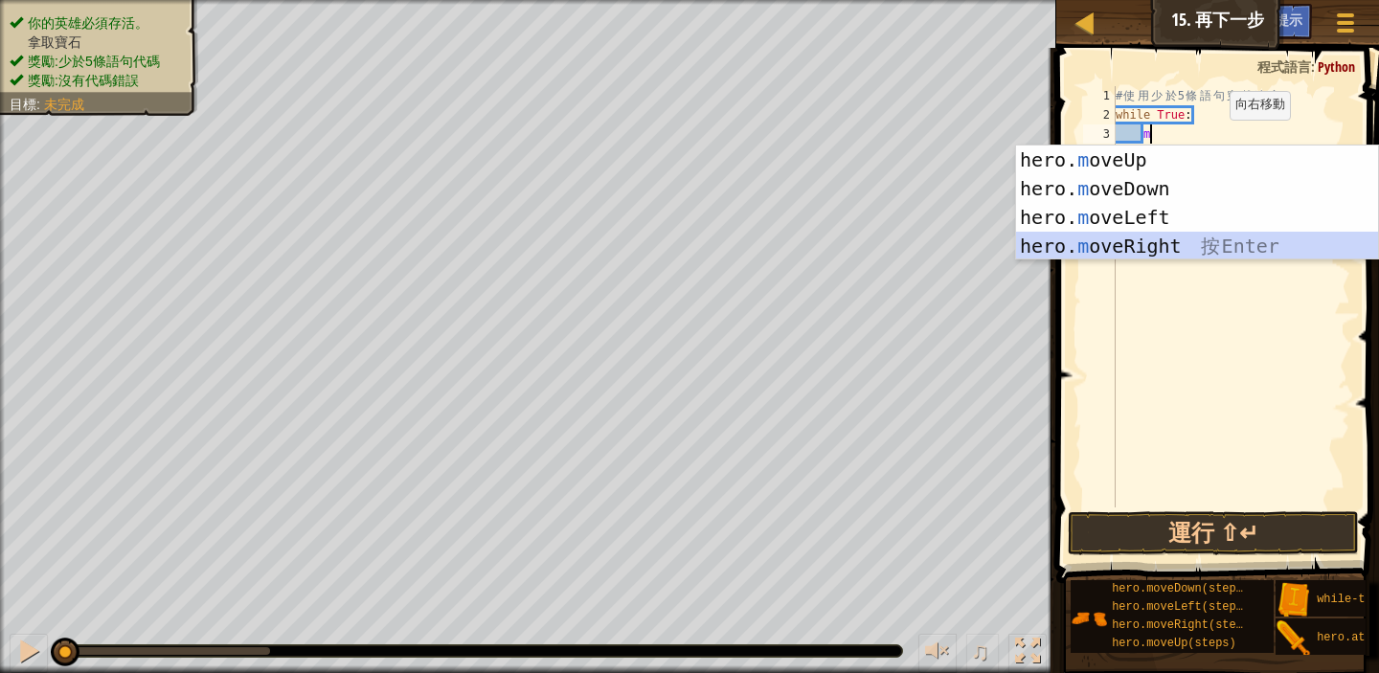
click at [1166, 241] on div "hero. m oveUp 按 Enter hero. m oveDown 按 Enter hero. m oveLeft 按 Enter hero. m o…" at bounding box center [1197, 232] width 362 height 172
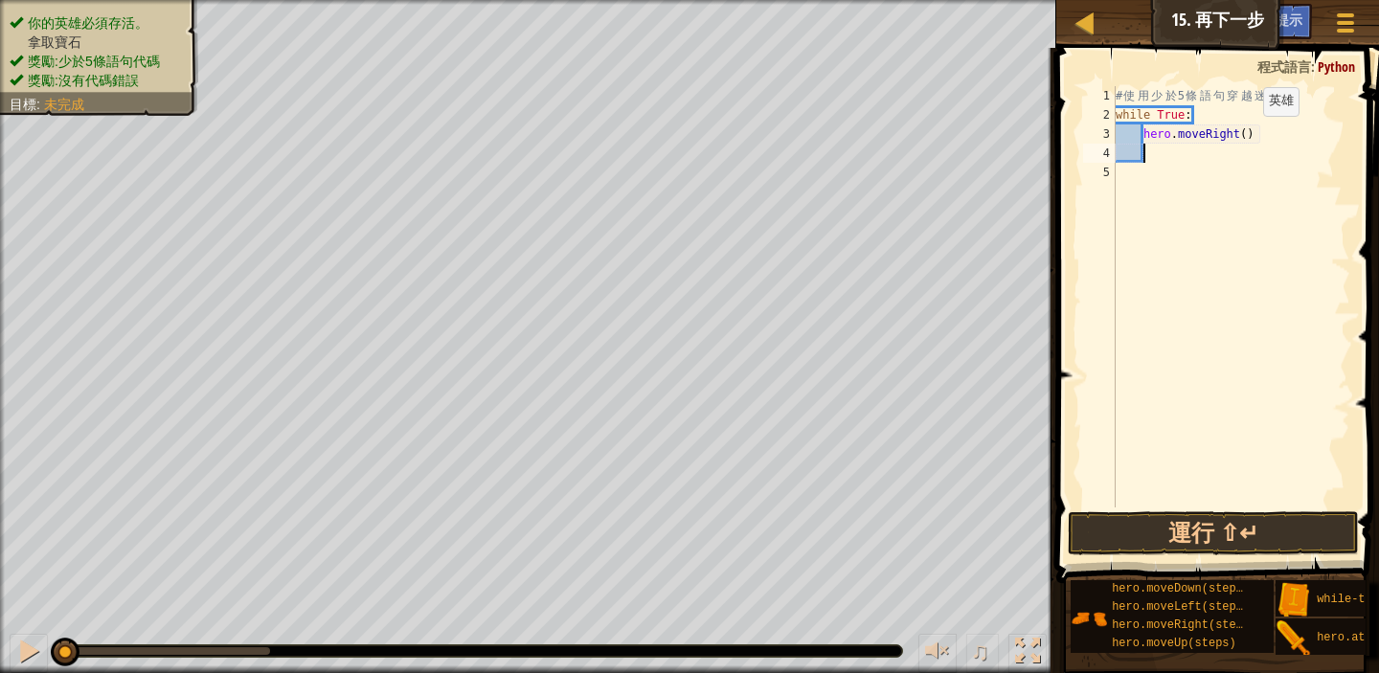
click at [1247, 135] on div "# 使 用 少 於 5 條 語 句 穿 越 迷 宮 while True : hero . moveRight ( )" at bounding box center [1231, 316] width 239 height 460
type textarea "hero.moveRight(2)"
click at [1149, 154] on div "# 使 用 少 於 5 條 語 句 穿 越 迷 宮 while True : hero . moveRight ( 2 )" at bounding box center [1231, 316] width 239 height 460
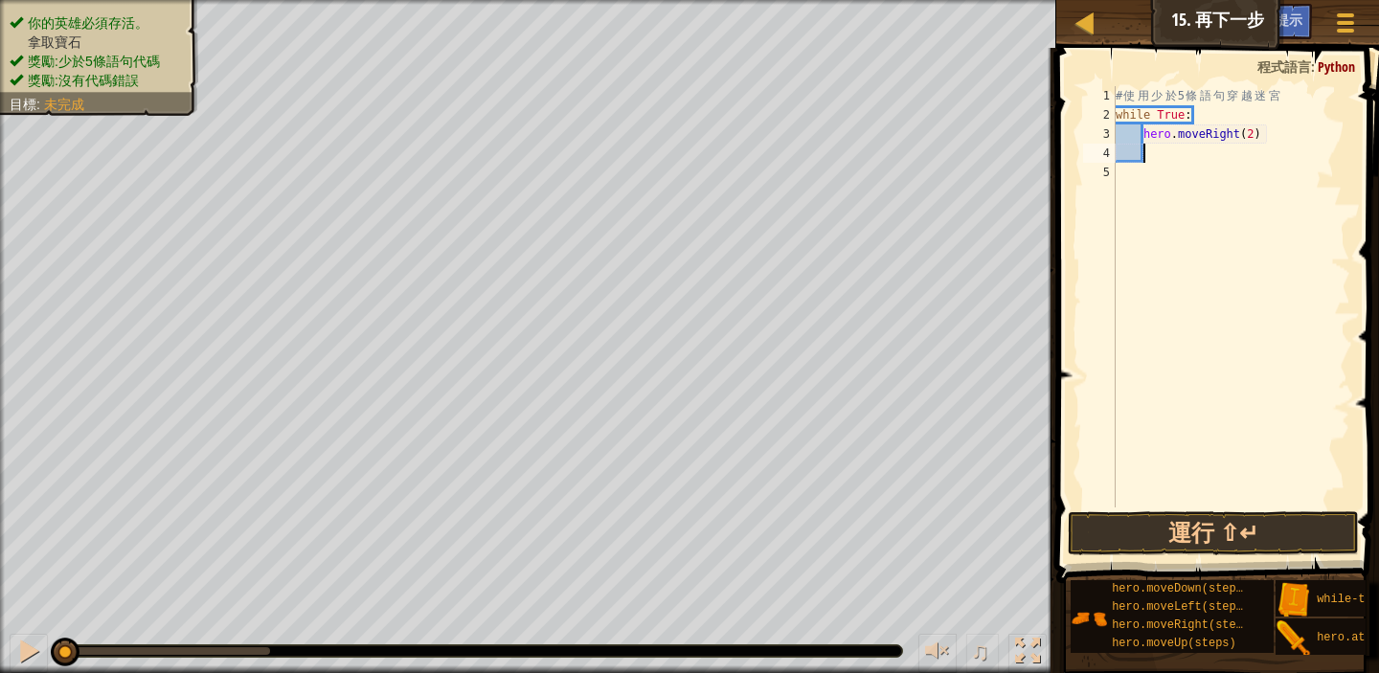
type textarea "m"
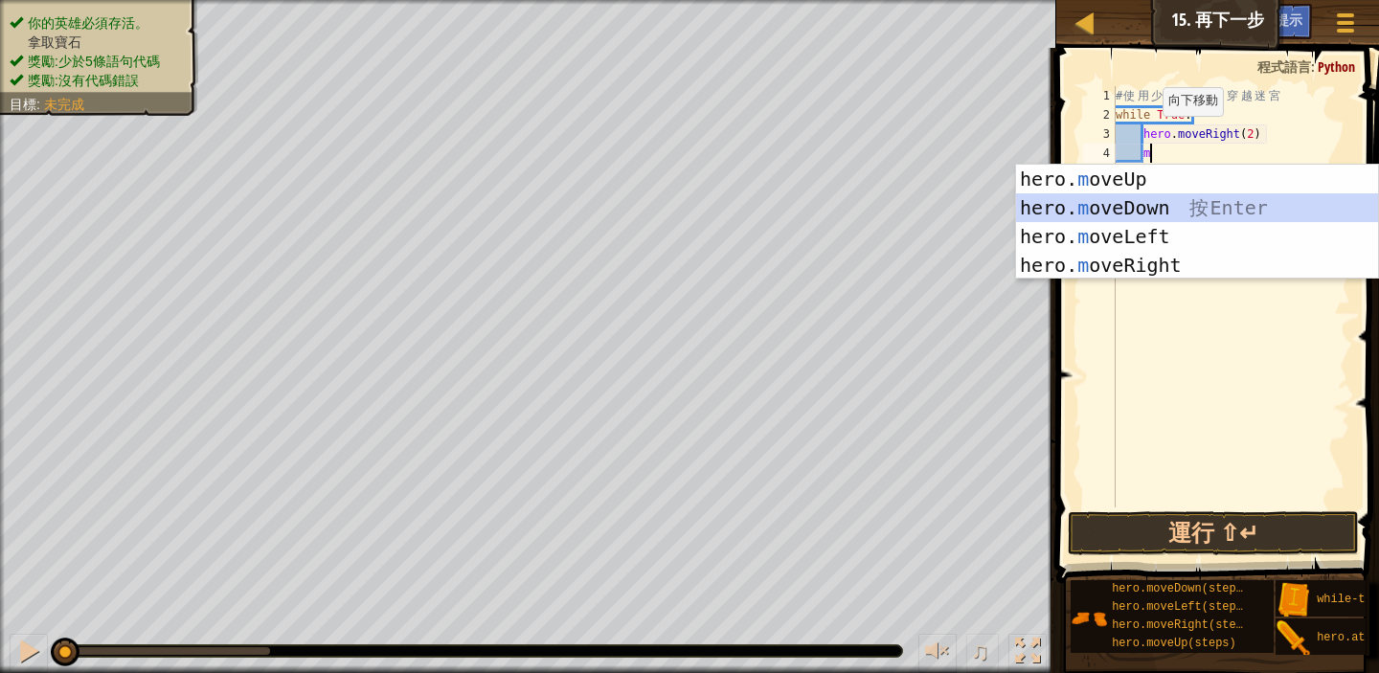
click at [1205, 203] on div "hero. m oveUp 按 Enter hero. m oveDown 按 Enter hero. m oveLeft 按 Enter hero. m o…" at bounding box center [1197, 251] width 362 height 172
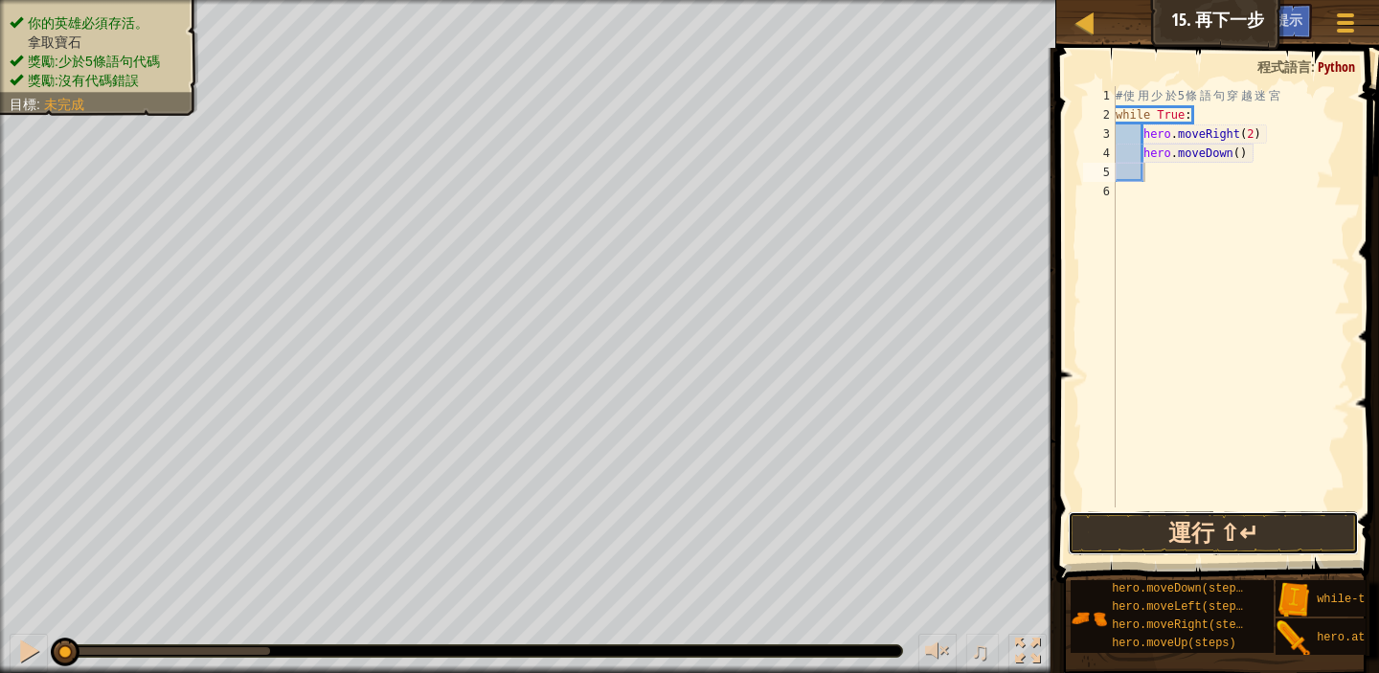
click at [1295, 522] on button "運行 ⇧↵" at bounding box center [1213, 534] width 291 height 44
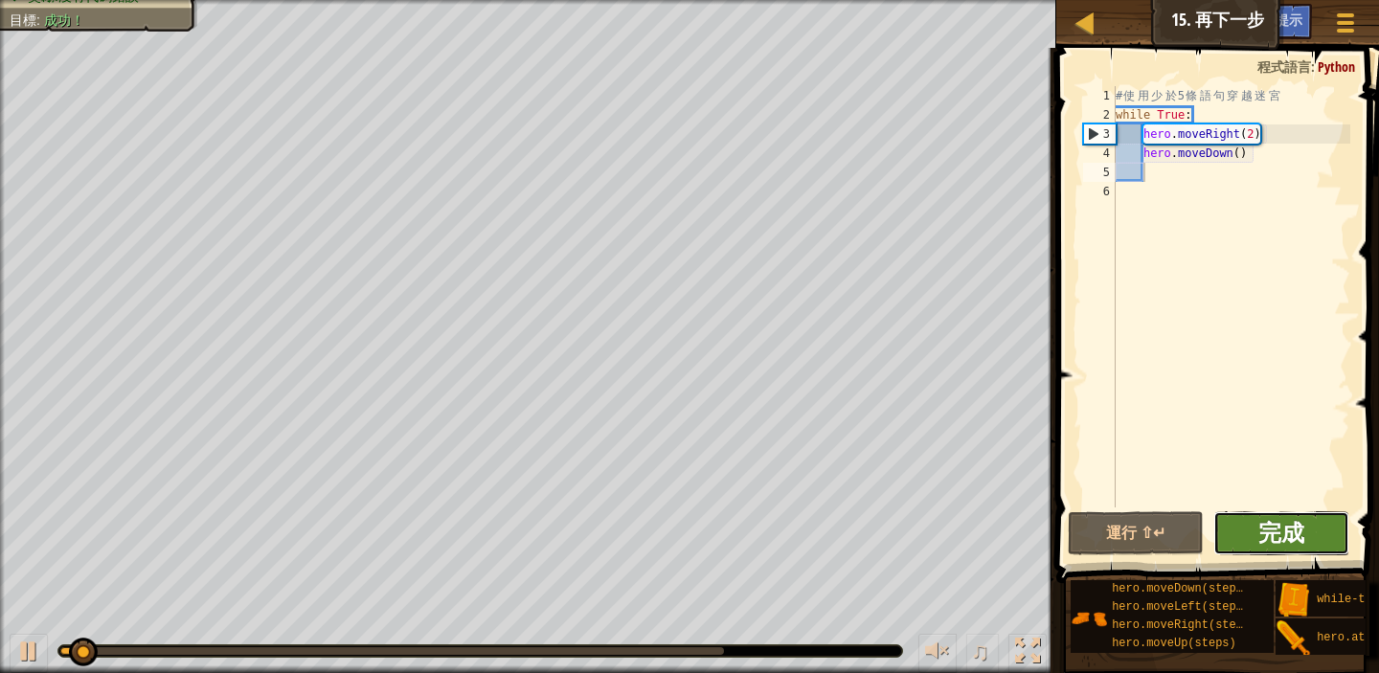
click at [1298, 531] on span "完成" at bounding box center [1282, 532] width 46 height 31
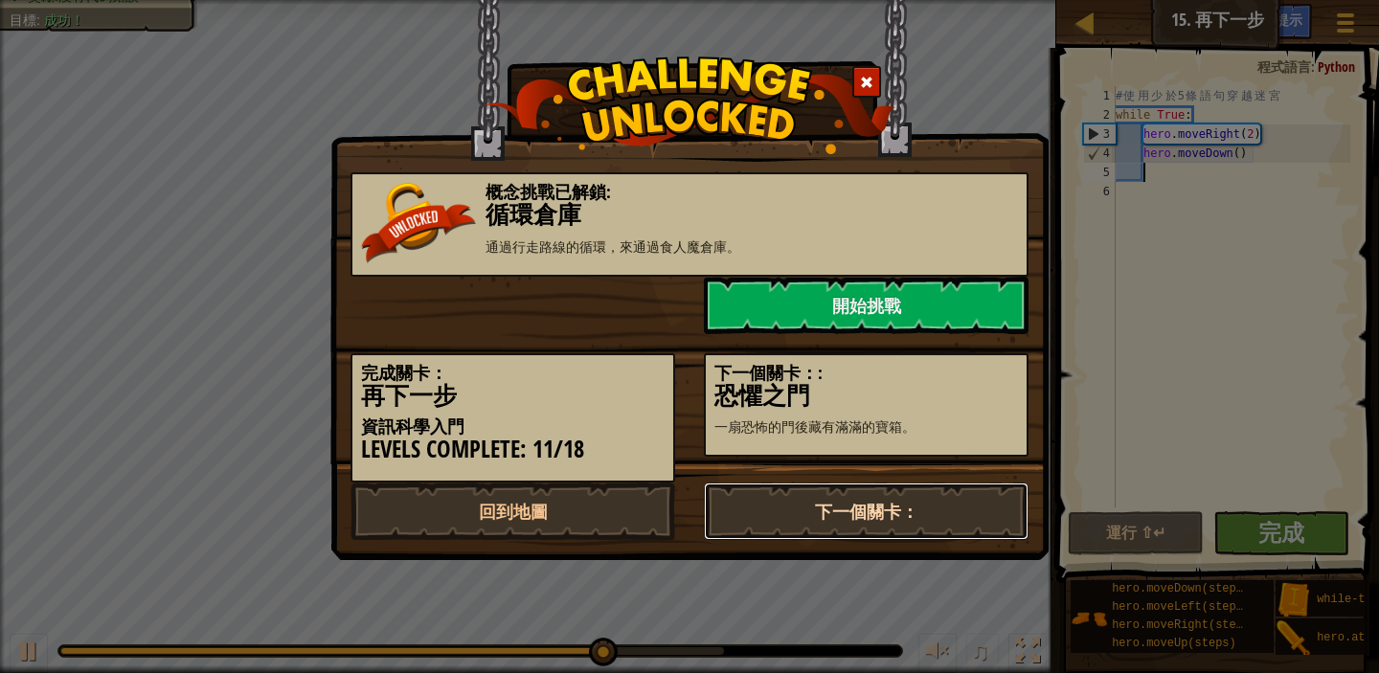
click at [935, 513] on link "下一個關卡：" at bounding box center [866, 511] width 325 height 57
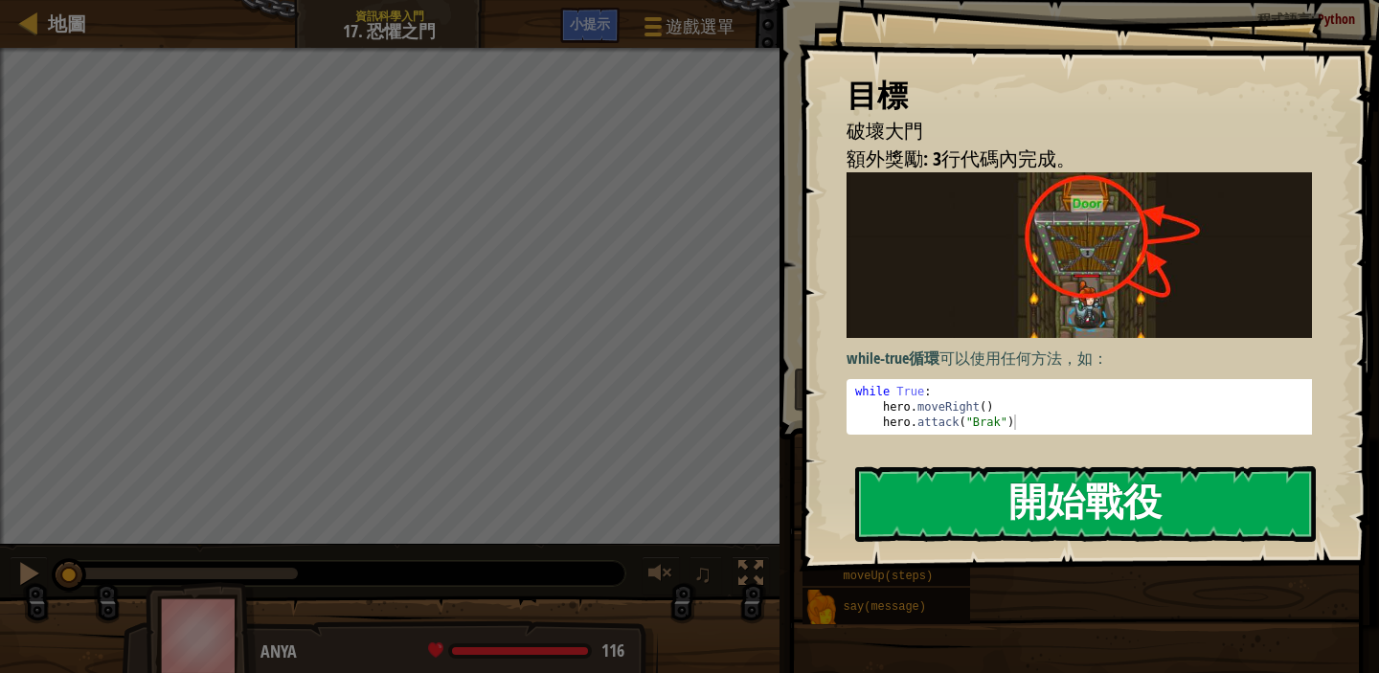
click at [1072, 495] on button "開始戰役" at bounding box center [1085, 505] width 461 height 76
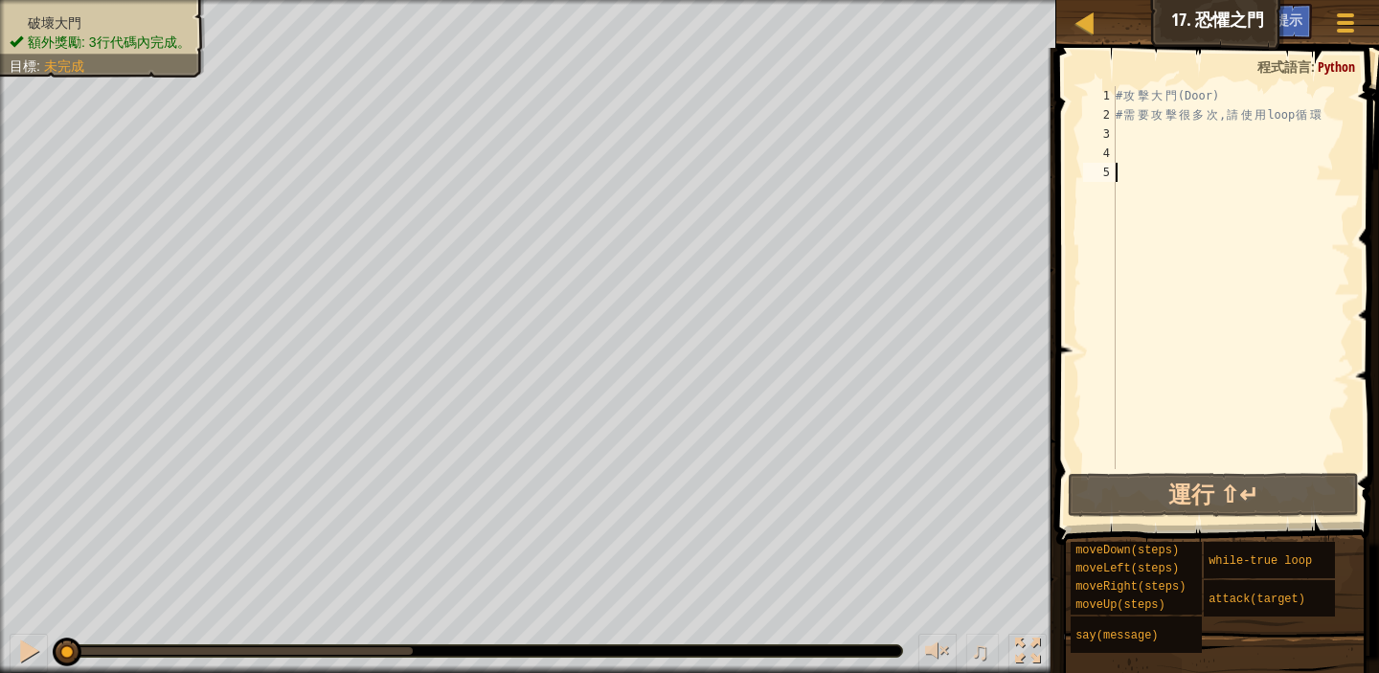
click at [1141, 147] on div "# 攻 擊 大 門 (Door) # 需 要 攻 擊 很 多 次 , 請 使 用 loop 循 環" at bounding box center [1231, 296] width 239 height 421
click at [1133, 135] on div "# 攻 擊 大 門 (Door) # 需 要 攻 擊 很 多 次 , 請 使 用 loop 循 環" at bounding box center [1231, 296] width 239 height 421
type textarea "m"
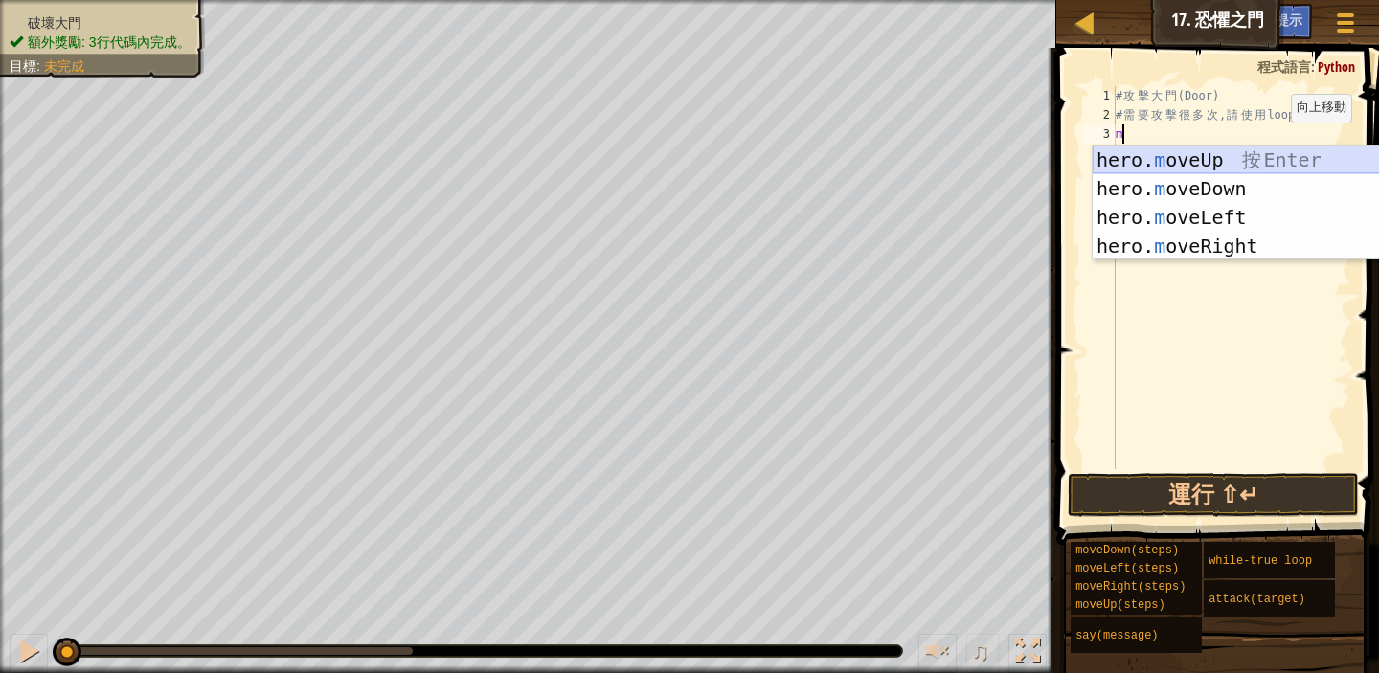
drag, startPoint x: 1269, startPoint y: 158, endPoint x: 1263, endPoint y: 148, distance: 11.7
click at [1269, 157] on div "hero. m oveUp 按 Enter hero. m oveDown 按 Enter hero. m oveLeft 按 Enter hero. m o…" at bounding box center [1274, 232] width 362 height 172
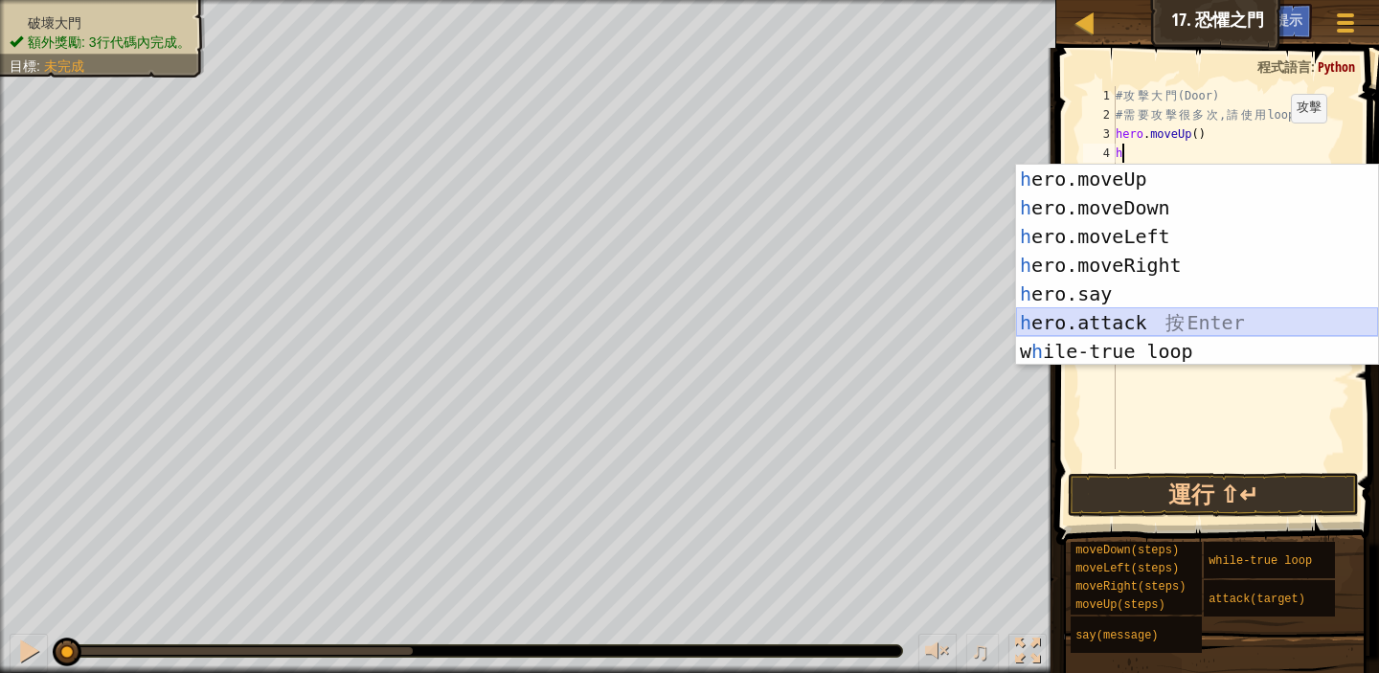
click at [1152, 318] on div "h ero.moveUp 按 Enter h ero.moveDown 按 Enter h ero.moveLeft 按 Enter h ero.moveRi…" at bounding box center [1197, 294] width 362 height 259
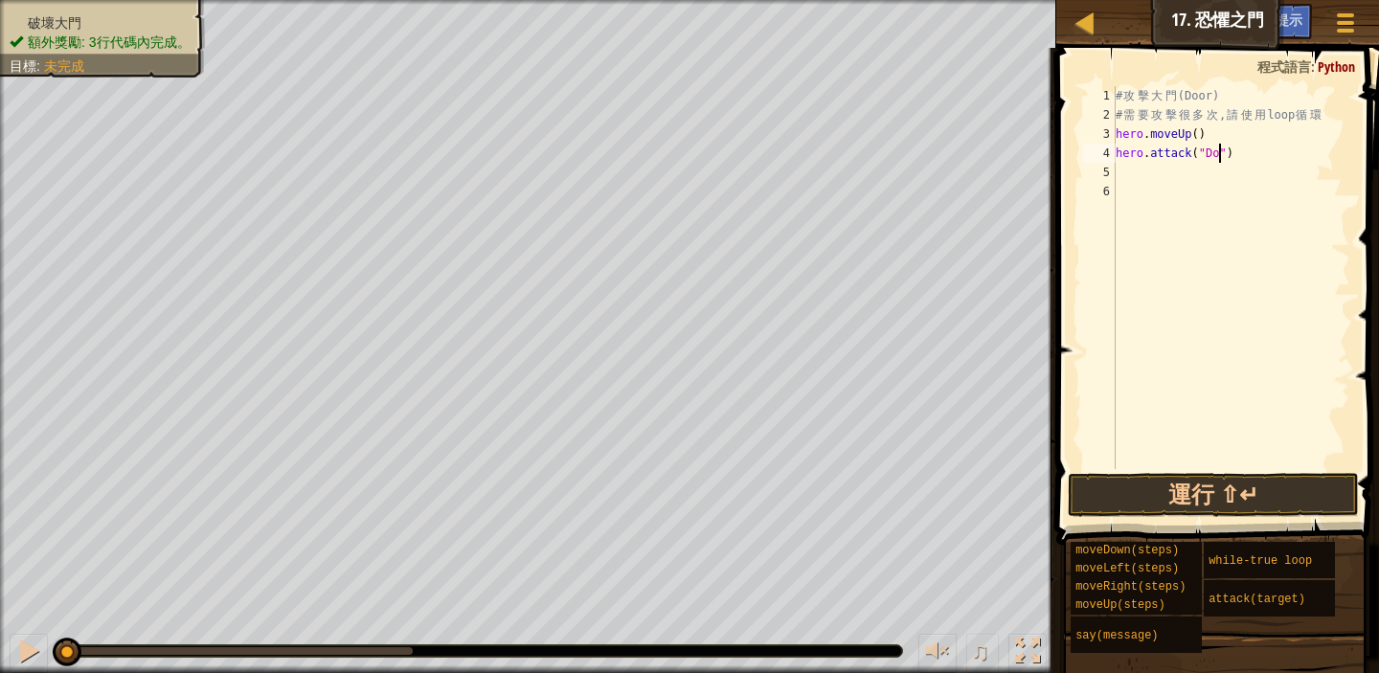
scroll to position [9, 9]
type textarea "hero.attack("Door")"
click at [1270, 288] on div "# 攻 擊 大 門 (Door) # 需 要 攻 擊 很 多 次 , 請 使 用 loop 循 環 hero . moveUp ( ) hero . atta…" at bounding box center [1231, 296] width 239 height 421
drag, startPoint x: 1250, startPoint y: 499, endPoint x: 1256, endPoint y: 490, distance: 10.4
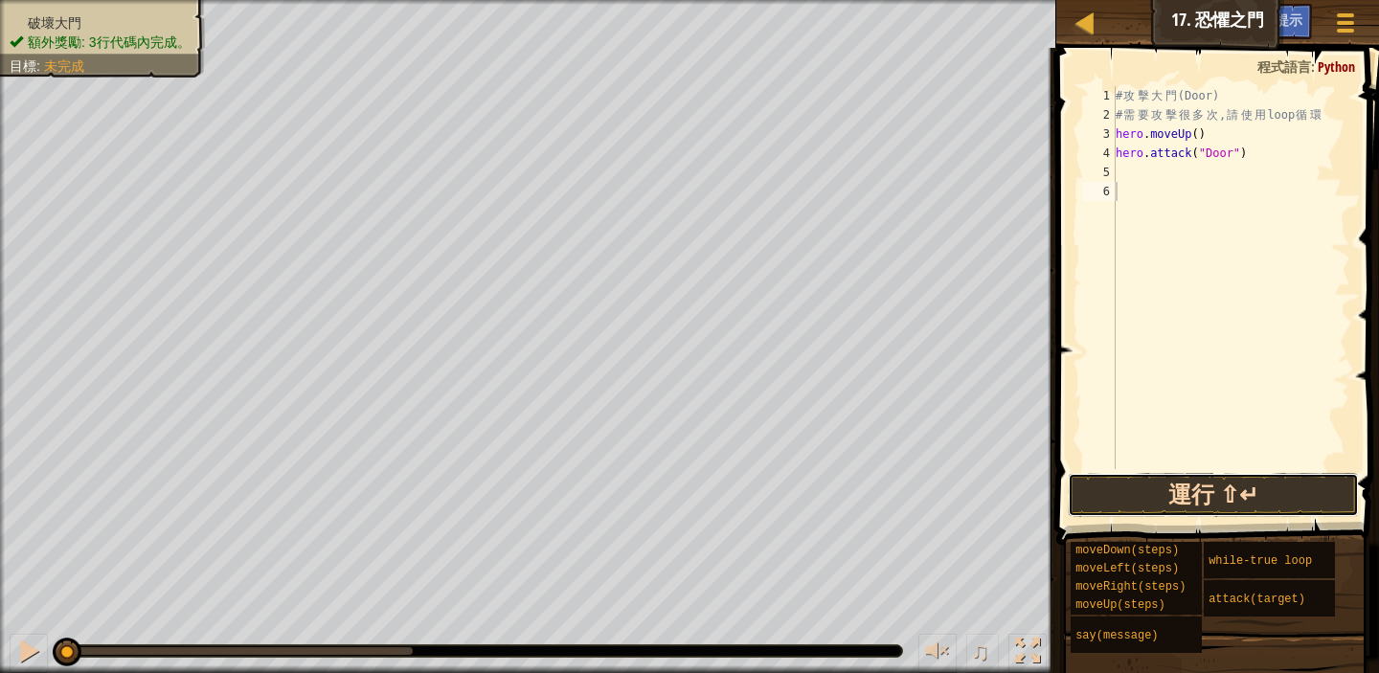
click at [1255, 493] on button "運行 ⇧↵" at bounding box center [1213, 495] width 291 height 44
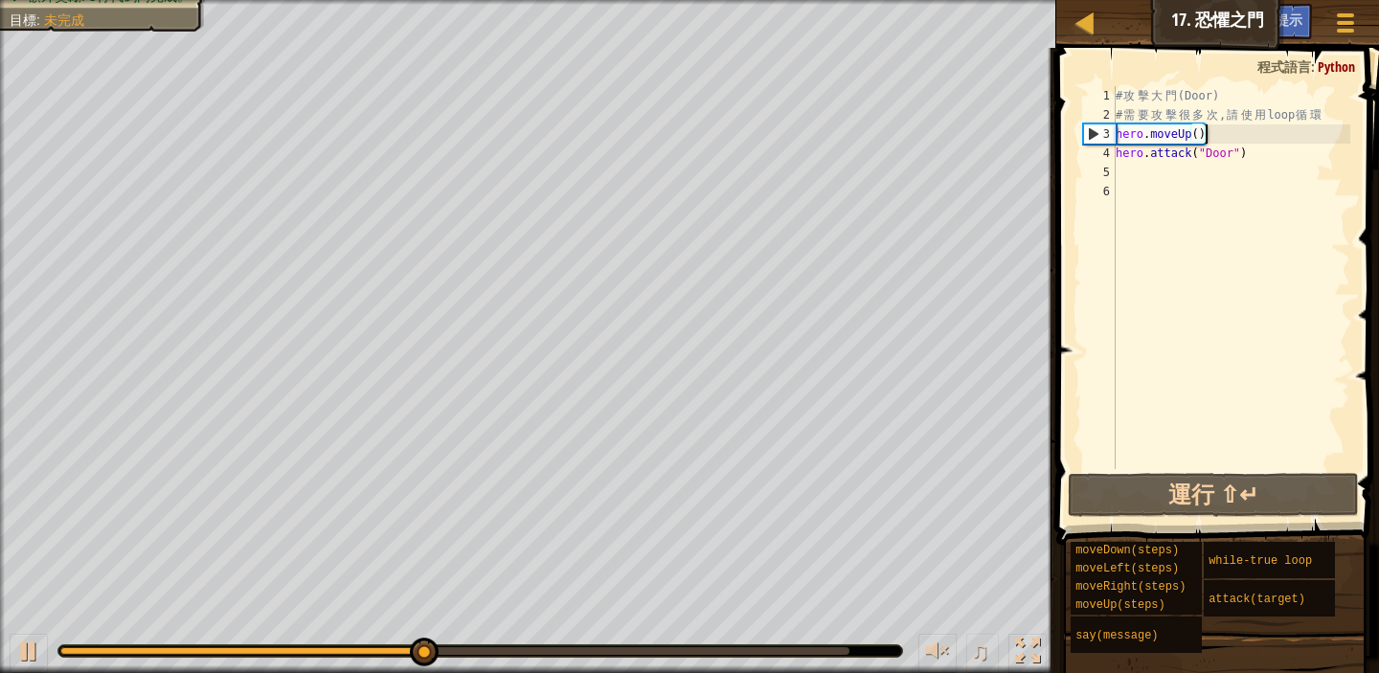
click at [1219, 132] on div "# 攻 擊 大 門 (Door) # 需 要 攻 擊 很 多 次 , 請 使 用 loop 循 環 hero . moveUp ( ) hero . atta…" at bounding box center [1231, 296] width 239 height 421
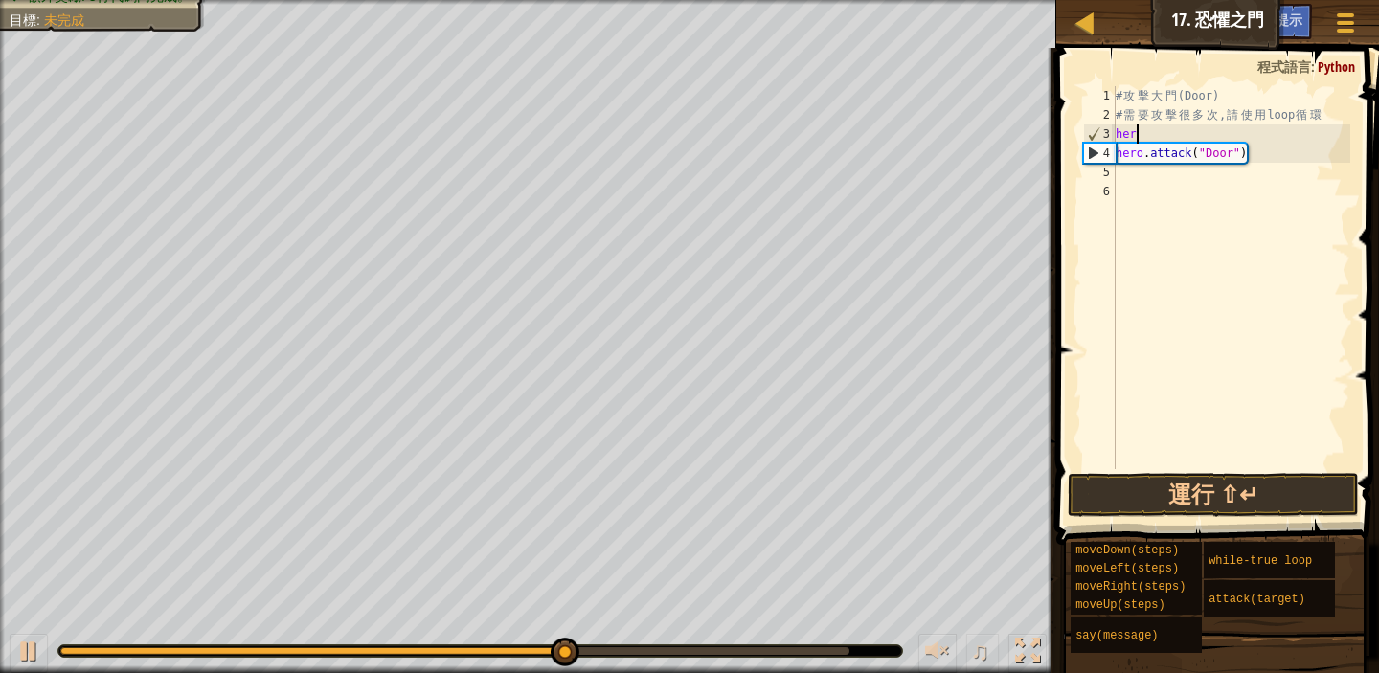
type textarea "h"
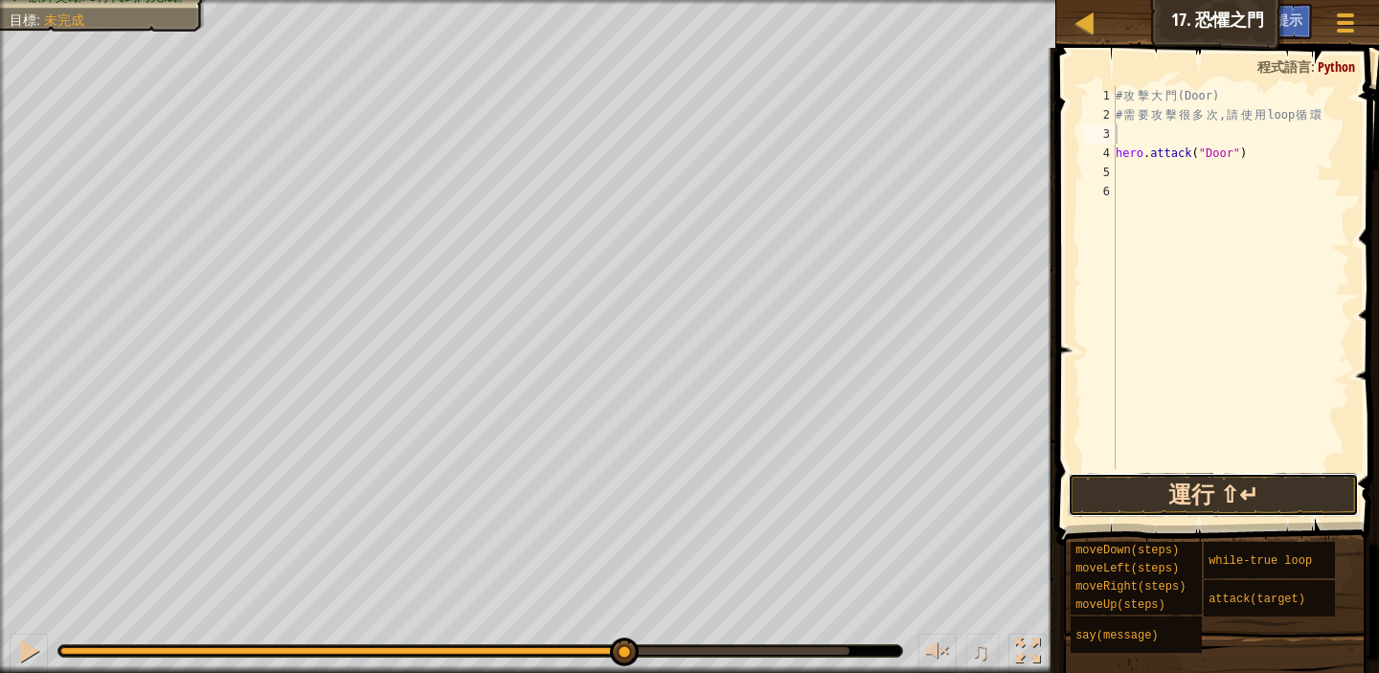
click at [1224, 491] on button "運行 ⇧↵" at bounding box center [1213, 495] width 291 height 44
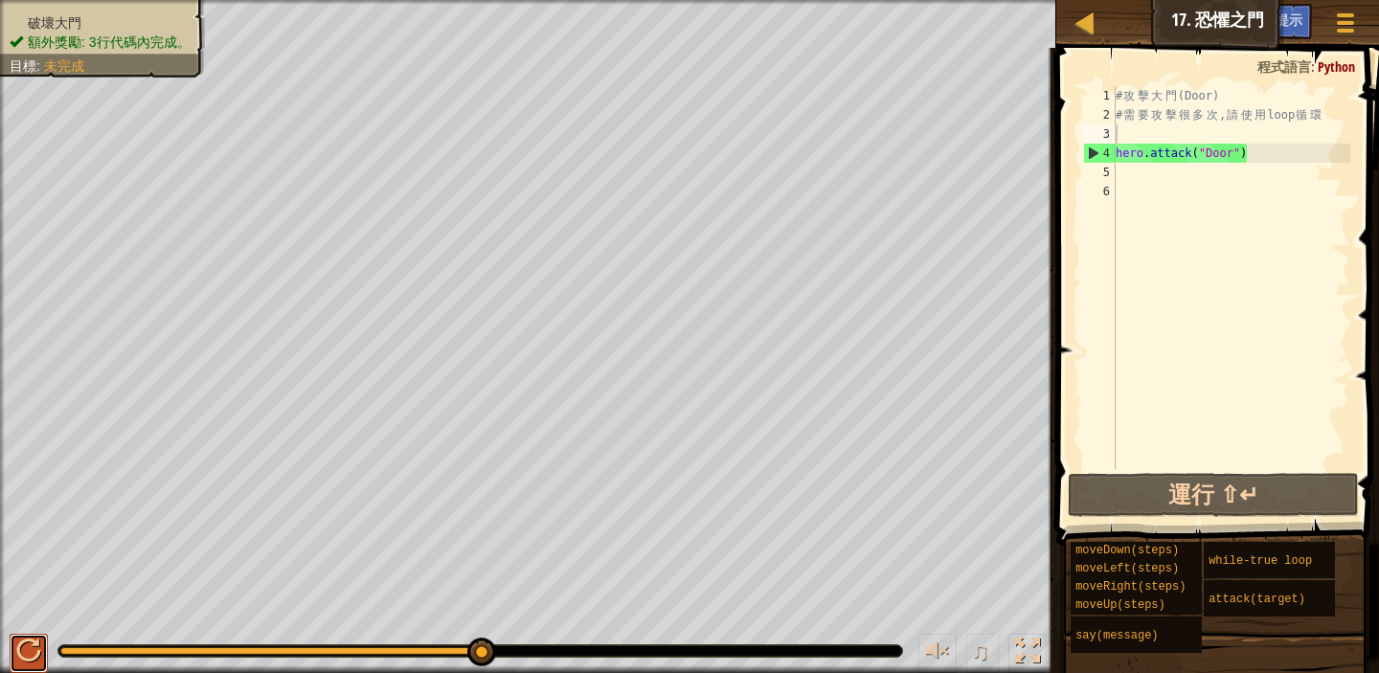
click at [41, 651] on button at bounding box center [29, 653] width 38 height 39
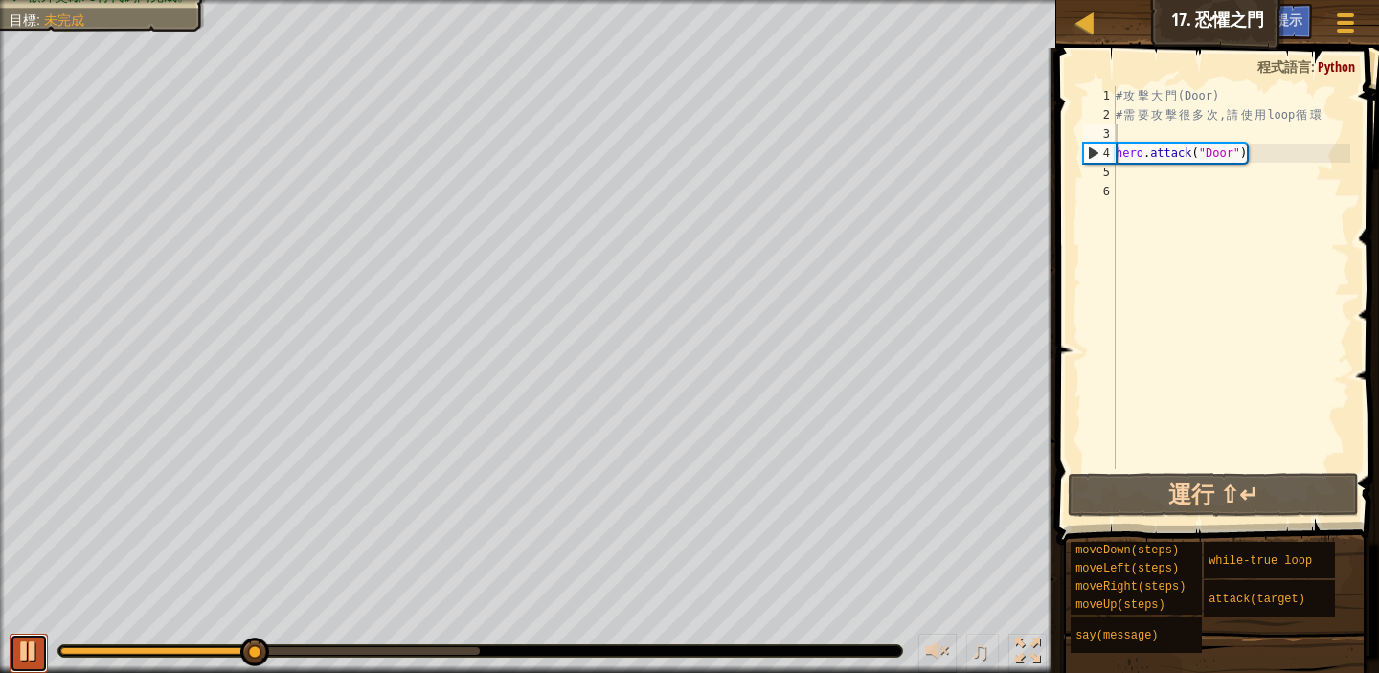
click at [21, 662] on div at bounding box center [28, 651] width 25 height 25
click at [1117, 150] on div "# 攻 擊 大 門 (Door) # 需 要 攻 擊 很 多 次 , 請 使 用 loop 循 環 hero . attack ( "Door" )" at bounding box center [1231, 296] width 239 height 421
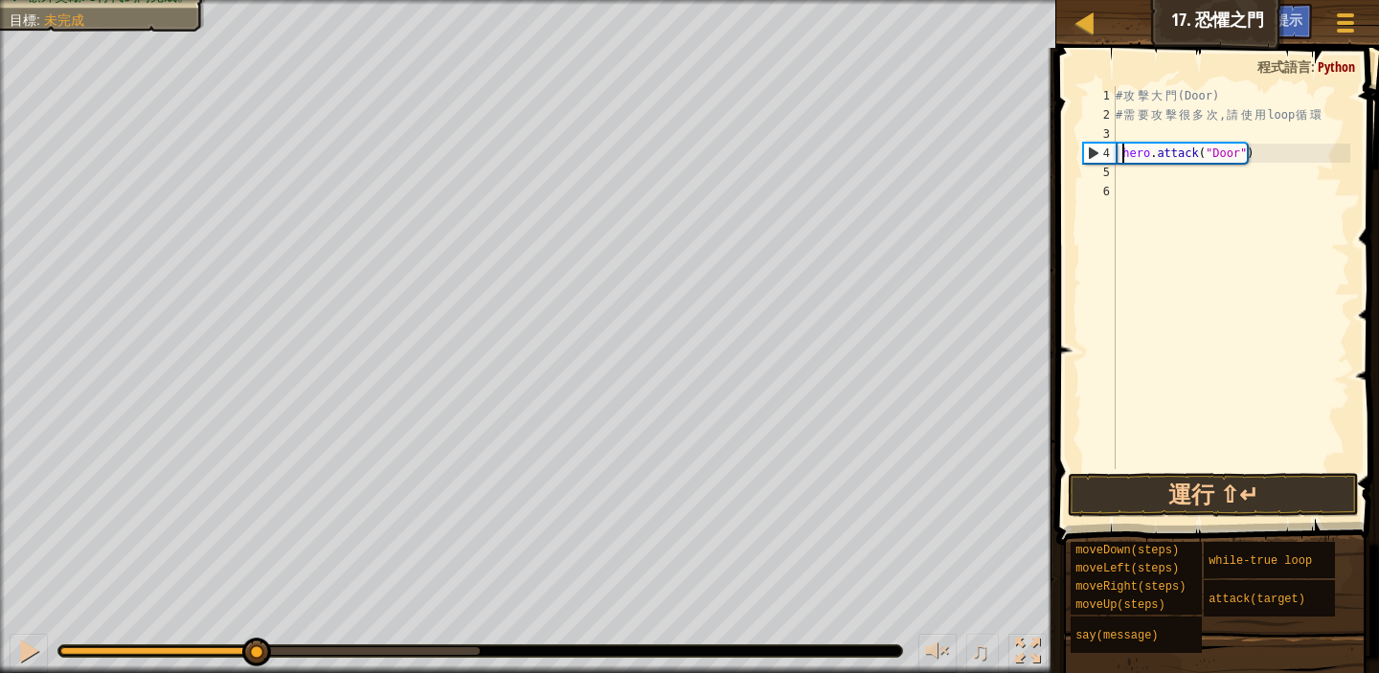
type textarea "hero.attack("Door")"
click at [1126, 126] on div "# 攻 擊 大 門 (Door) # 需 要 攻 擊 很 多 次 , 請 使 用 loop 循 環 hero . attack ( "Door" )" at bounding box center [1231, 296] width 239 height 421
type textarea "w"
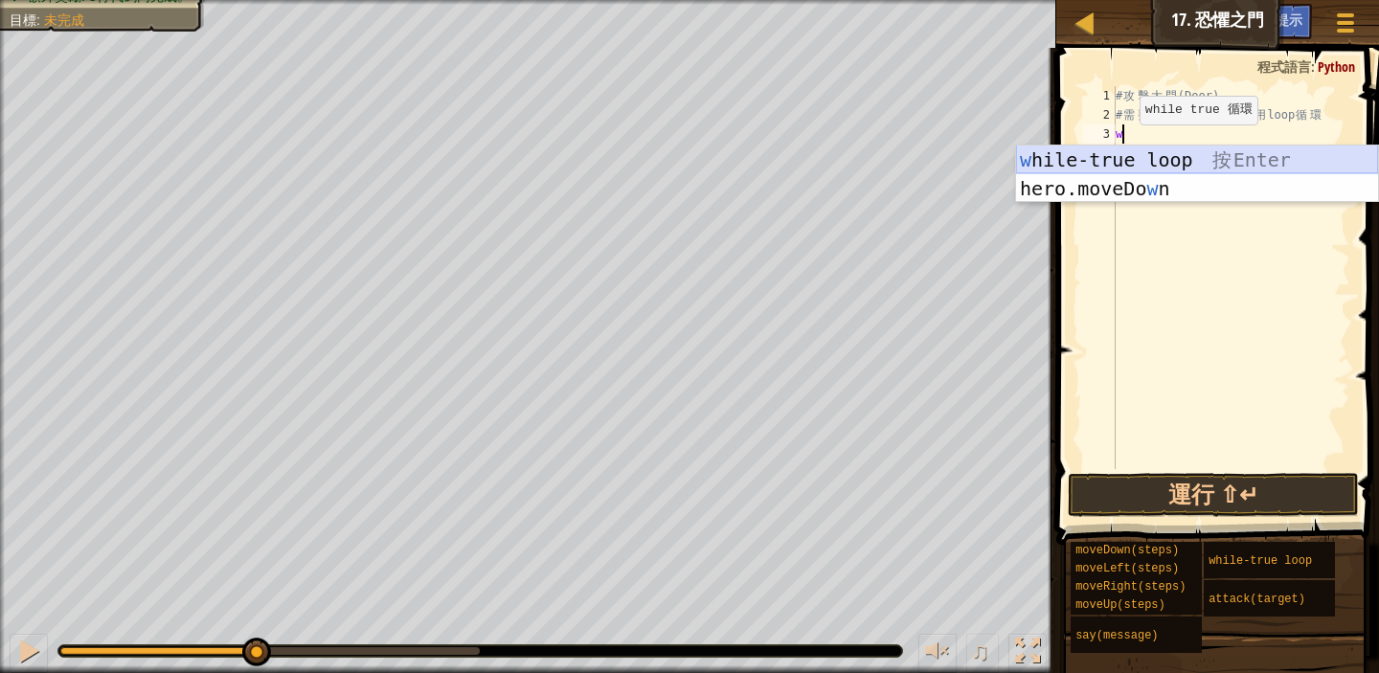
click at [1128, 148] on div "w hile-true loop 按 Enter hero.moveDo w n 按 Enter" at bounding box center [1197, 203] width 362 height 115
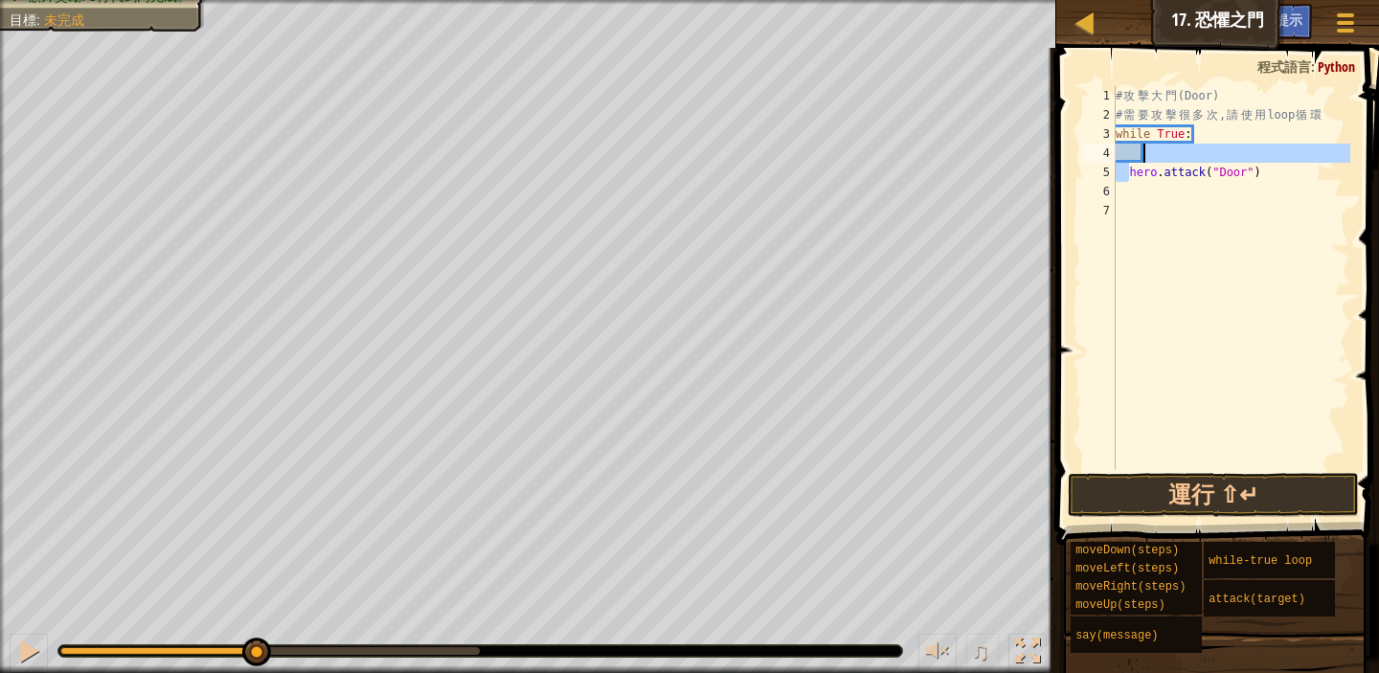
drag, startPoint x: 1129, startPoint y: 175, endPoint x: 1230, endPoint y: 153, distance: 103.0
click at [1239, 149] on div "# 攻 擊 大 門 (Door) # 需 要 攻 擊 很 多 次 , 請 使 用 loop 循 環 while True : hero . attack ( …" at bounding box center [1231, 296] width 239 height 421
drag, startPoint x: 1136, startPoint y: 177, endPoint x: 1276, endPoint y: 166, distance: 140.3
click at [1276, 166] on div "# 攻 擊 大 門 (Door) # 需 要 攻 擊 很 多 次 , 請 使 用 loop 循 環 while True : hero . attack ( …" at bounding box center [1231, 296] width 239 height 421
type textarea "hero.attack("Door")"
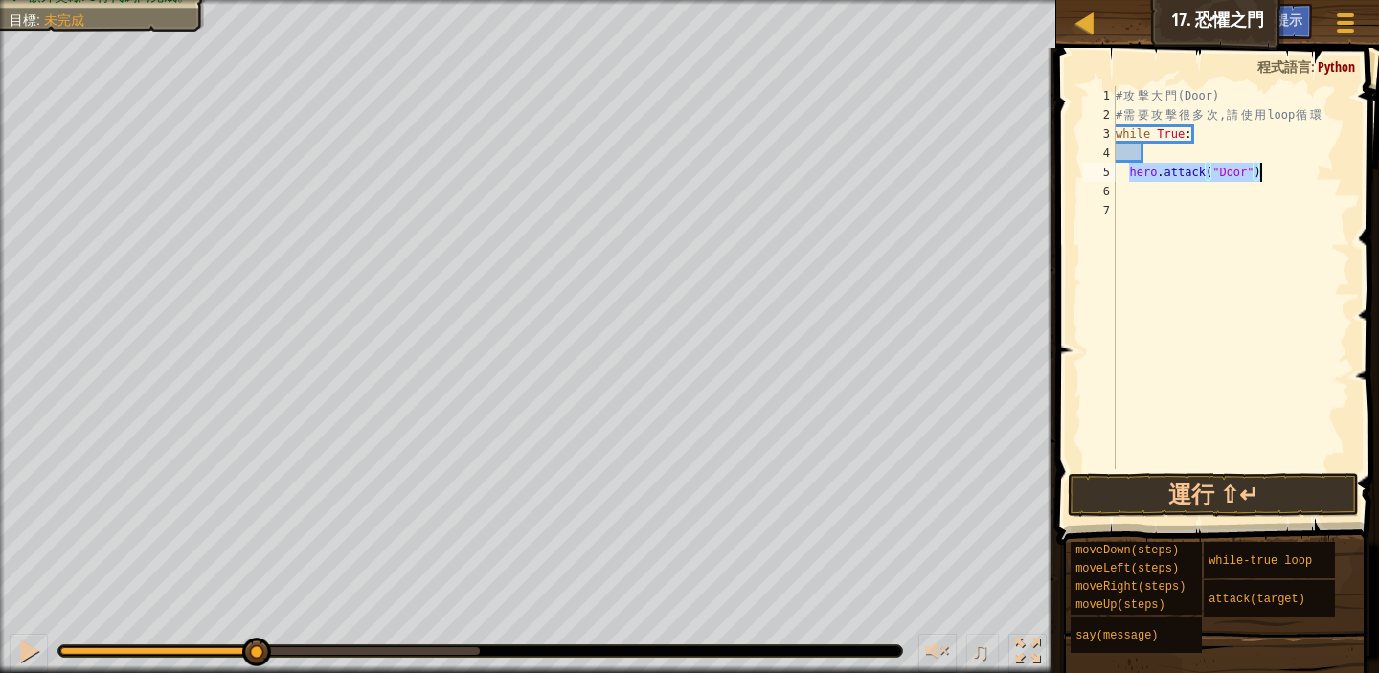
drag, startPoint x: 1128, startPoint y: 173, endPoint x: 1270, endPoint y: 171, distance: 141.8
click at [1270, 171] on div "# 攻 擊 大 門 (Door) # 需 要 攻 擊 很 多 次 , 請 使 用 loop 循 環 while True : hero . attack ( …" at bounding box center [1231, 296] width 239 height 421
click at [1147, 173] on div "# 攻 擊 大 門 (Door) # 需 要 攻 擊 很 多 次 , 請 使 用 loop 循 環 while True :" at bounding box center [1231, 296] width 239 height 421
click at [1132, 213] on div "# 攻 擊 大 門 (Door) # 需 要 攻 擊 很 多 次 , 請 使 用 loop 循 環 while True :" at bounding box center [1231, 296] width 239 height 421
click at [1157, 154] on div "# 攻 擊 大 門 (Door) # 需 要 攻 擊 很 多 次 , 請 使 用 loop 循 環 while True :" at bounding box center [1231, 296] width 239 height 421
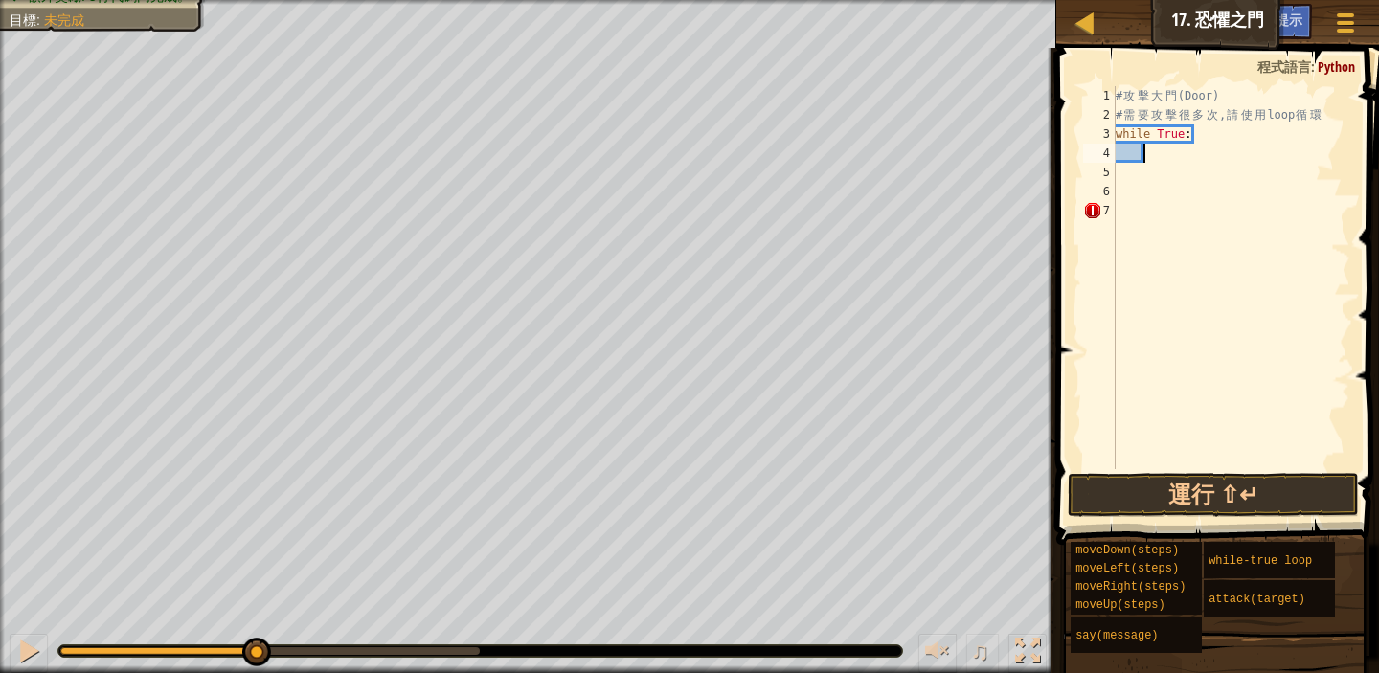
scroll to position [9, 2]
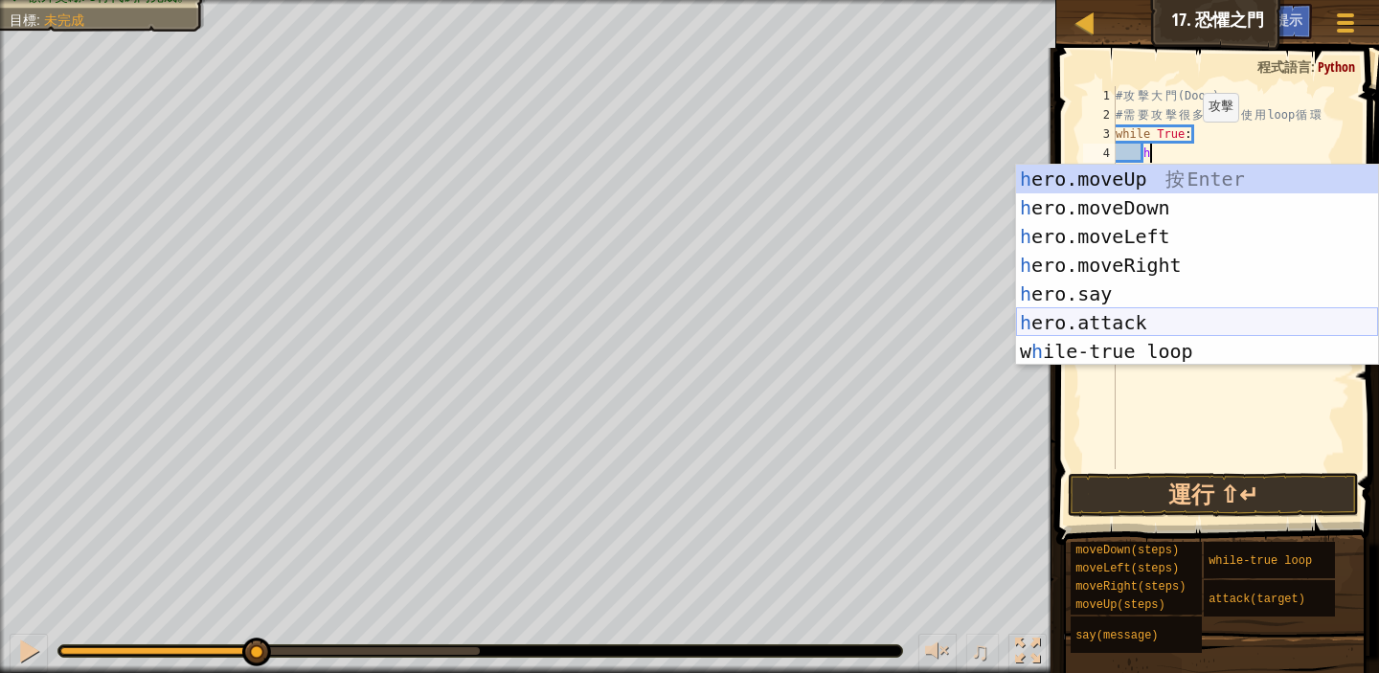
click at [1157, 317] on div "h ero.moveUp 按 Enter h ero.moveDown 按 Enter h ero.moveLeft 按 Enter h ero.moveRi…" at bounding box center [1197, 294] width 362 height 259
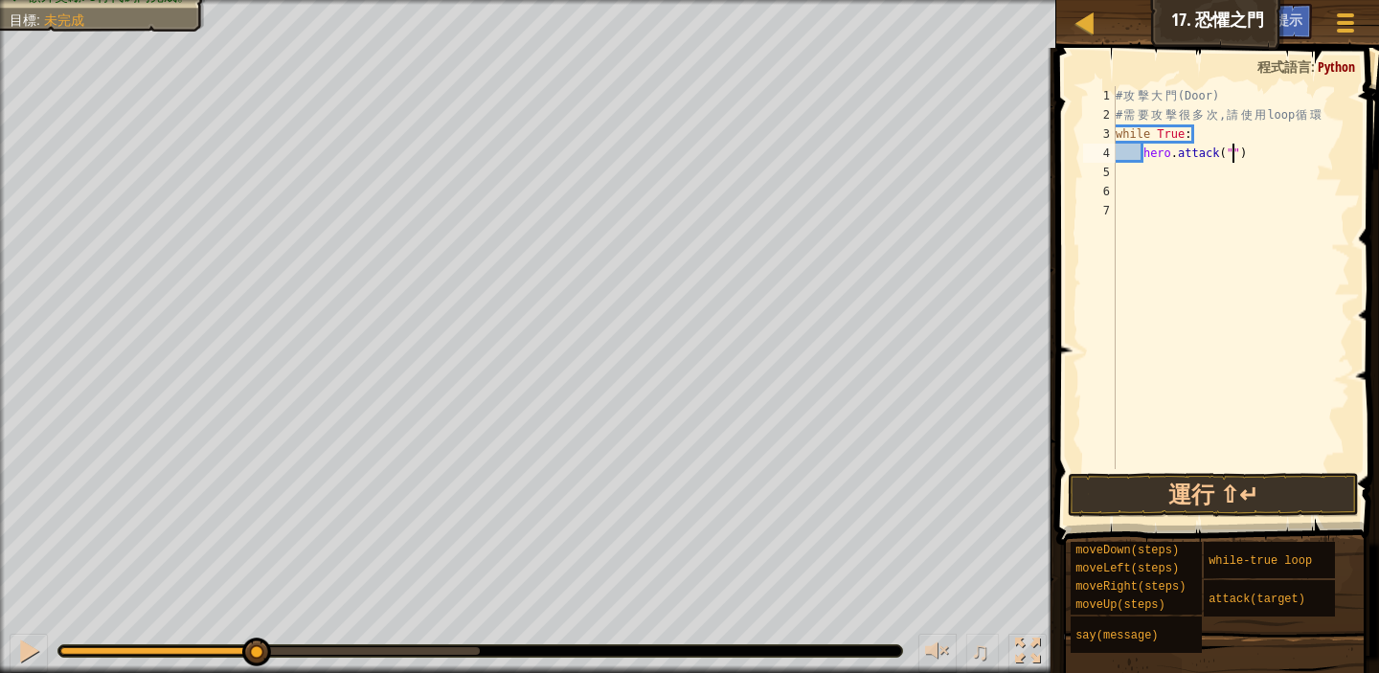
scroll to position [9, 10]
type textarea "hero.attack("Door")"
click at [1159, 393] on div "# 攻 擊 大 門 (Door) # 需 要 攻 擊 很 多 次 , 請 使 用 loop 循 環 while True : hero . attack ( …" at bounding box center [1231, 296] width 239 height 421
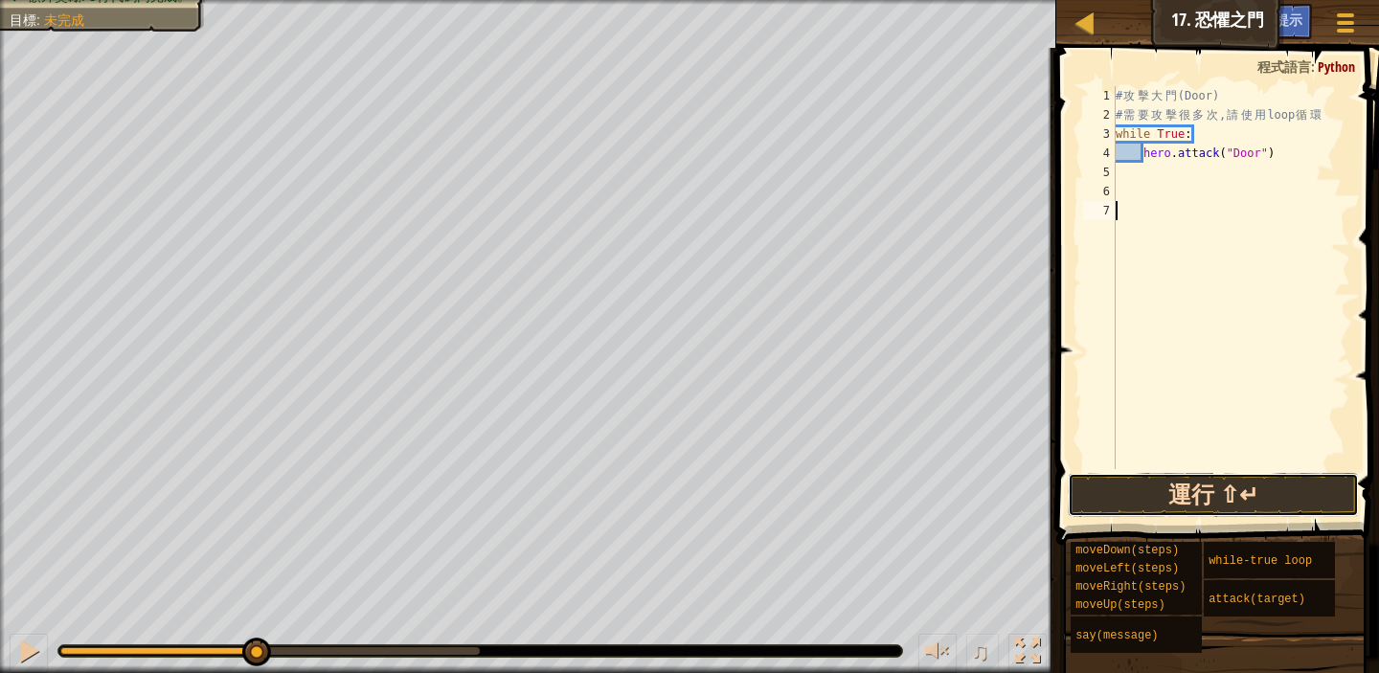
click at [1231, 498] on button "運行 ⇧↵" at bounding box center [1213, 495] width 291 height 44
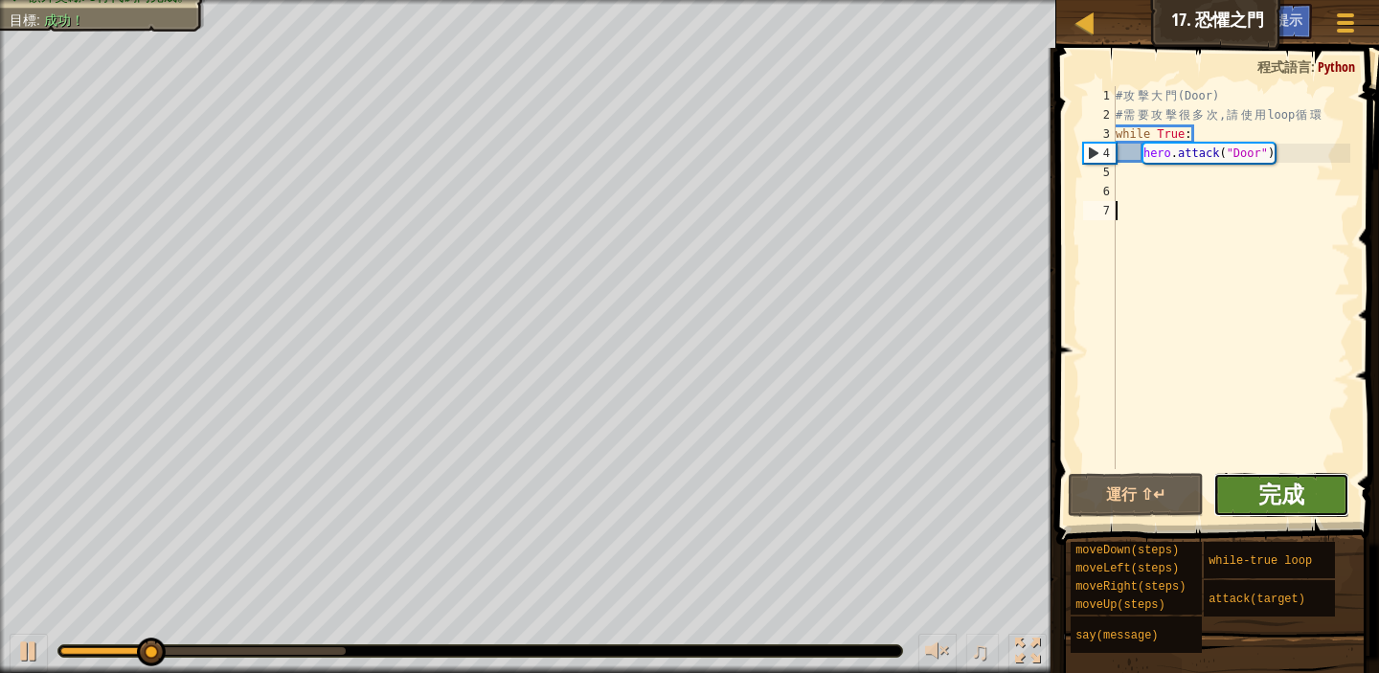
click at [1284, 502] on span "完成" at bounding box center [1282, 494] width 46 height 31
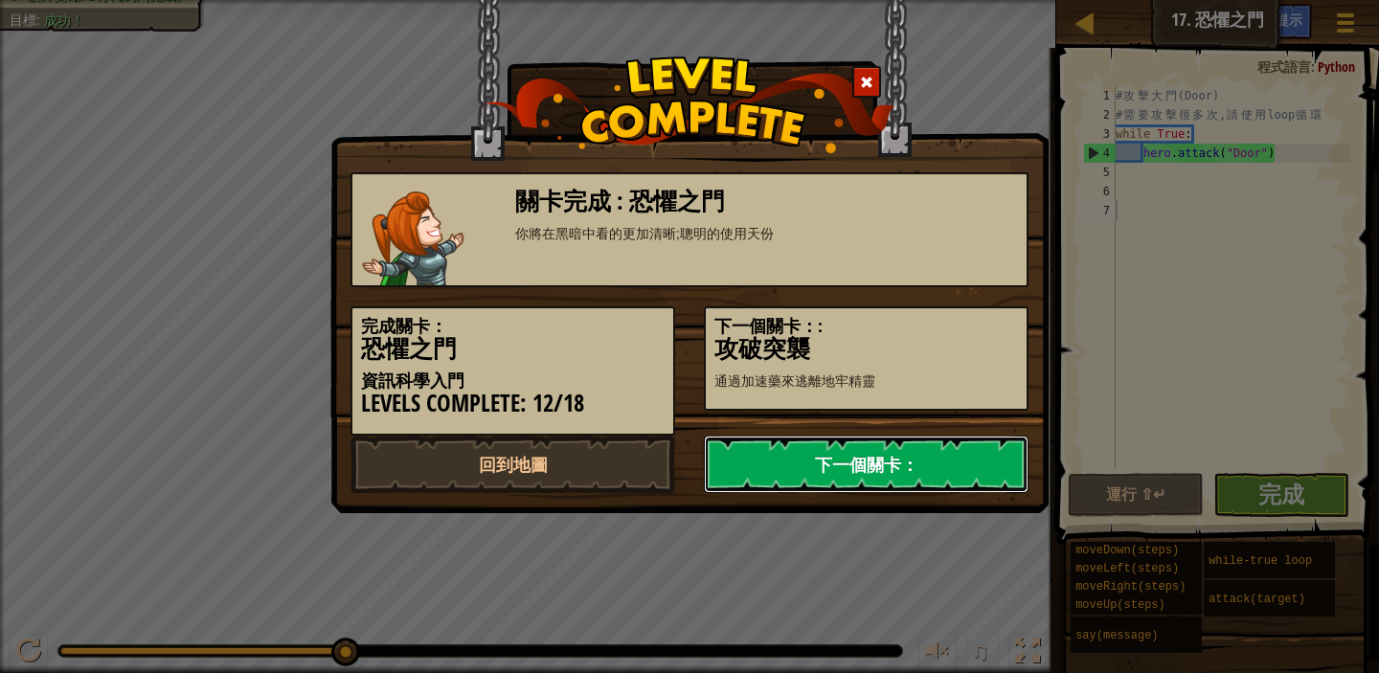
click at [902, 468] on link "下一個關卡：" at bounding box center [866, 464] width 325 height 57
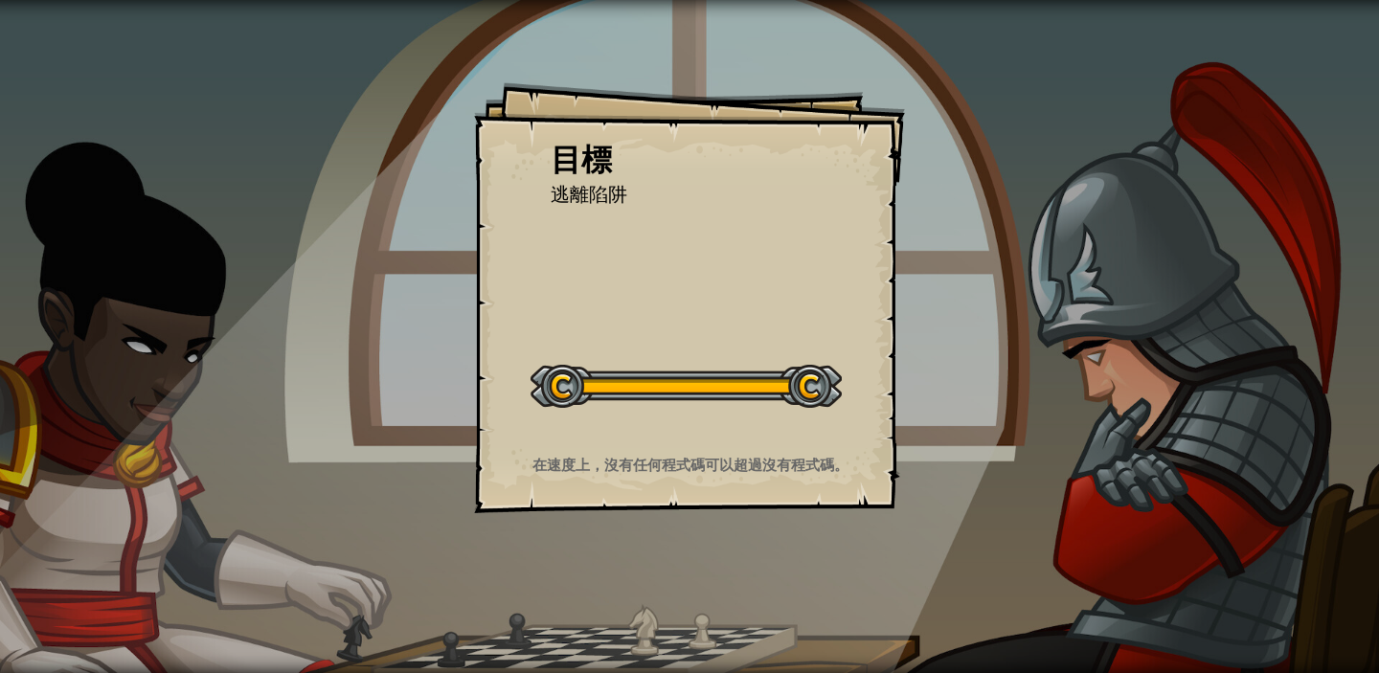
click at [718, 301] on div "目標 逃離陷阱 開始戰役 從伺服器載入失敗 您將需要訂閱來開啟這關。 訂閱 您需要加入一個課程來遊玩此關卡。 回到我的課程 詢問您的老師來分派一個授權碼給您，…" at bounding box center [689, 297] width 431 height 431
click at [795, 465] on strong "在速度上，沒有任何程式碼可以超過沒有程式碼。" at bounding box center [691, 465] width 316 height 20
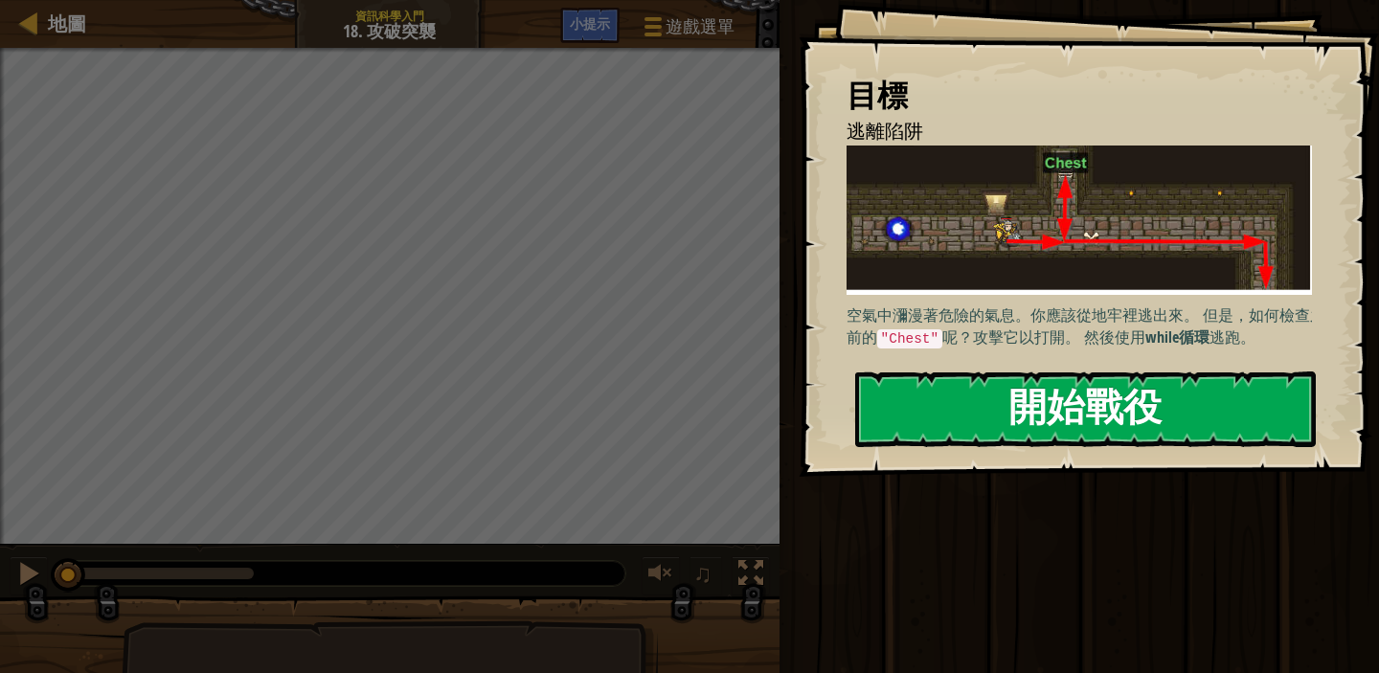
click at [1068, 399] on button "開始戰役" at bounding box center [1085, 410] width 461 height 76
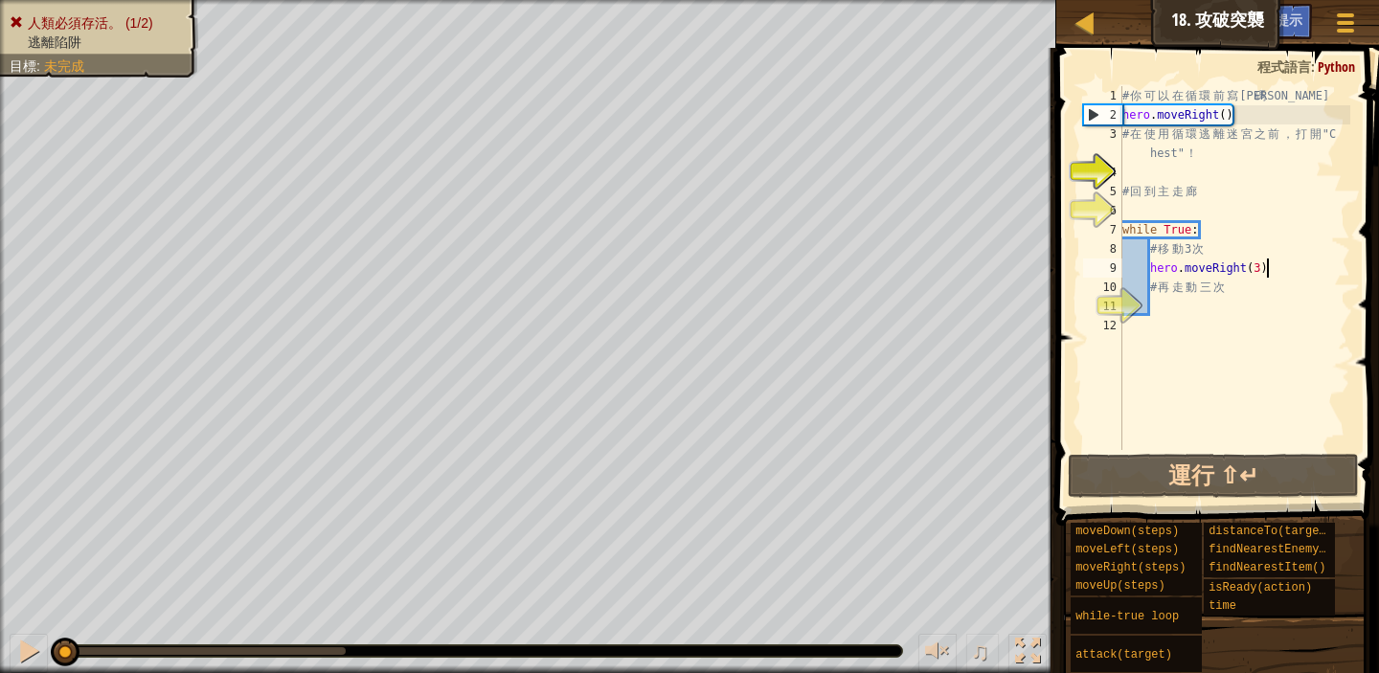
click at [1287, 276] on div "# 你 可 以 在 循 環 前 寫 代 碼 hero . moveRight ( ) # 在 使 用 循 環 逃 離 迷 宮 之 前 ， 打 開 "C hes…" at bounding box center [1235, 287] width 232 height 402
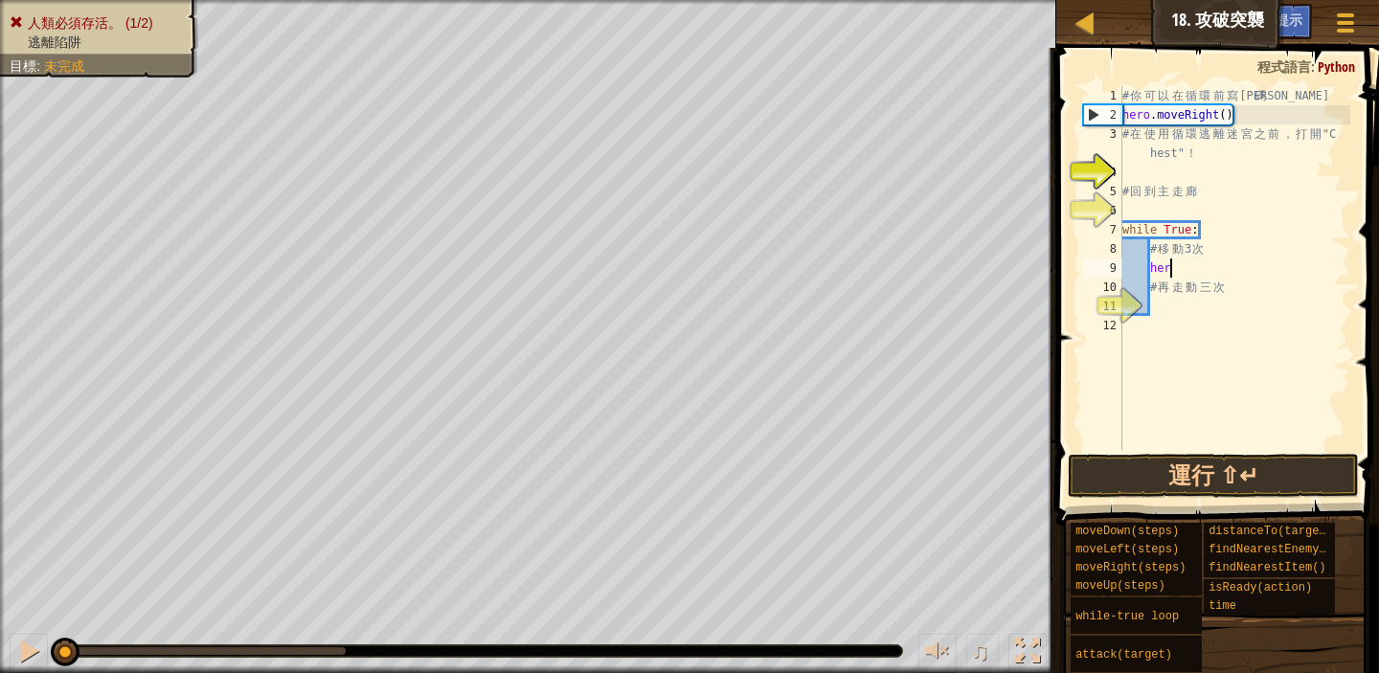
type textarea "h"
click at [1228, 249] on div "# 你 可 以 在 循 環 前 寫 代 碼 hero . moveRight ( ) # 在 使 用 循 環 逃 離 迷 宮 之 前 ， 打 開 "C hes…" at bounding box center [1235, 287] width 232 height 402
type textarea "#"
click at [1250, 281] on div "# 你 可 以 在 循 環 前 寫 代 碼 hero . moveRight ( ) # 在 使 用 循 環 逃 離 迷 宮 之 前 ， 打 開 "C hes…" at bounding box center [1235, 287] width 232 height 402
type textarea "#"
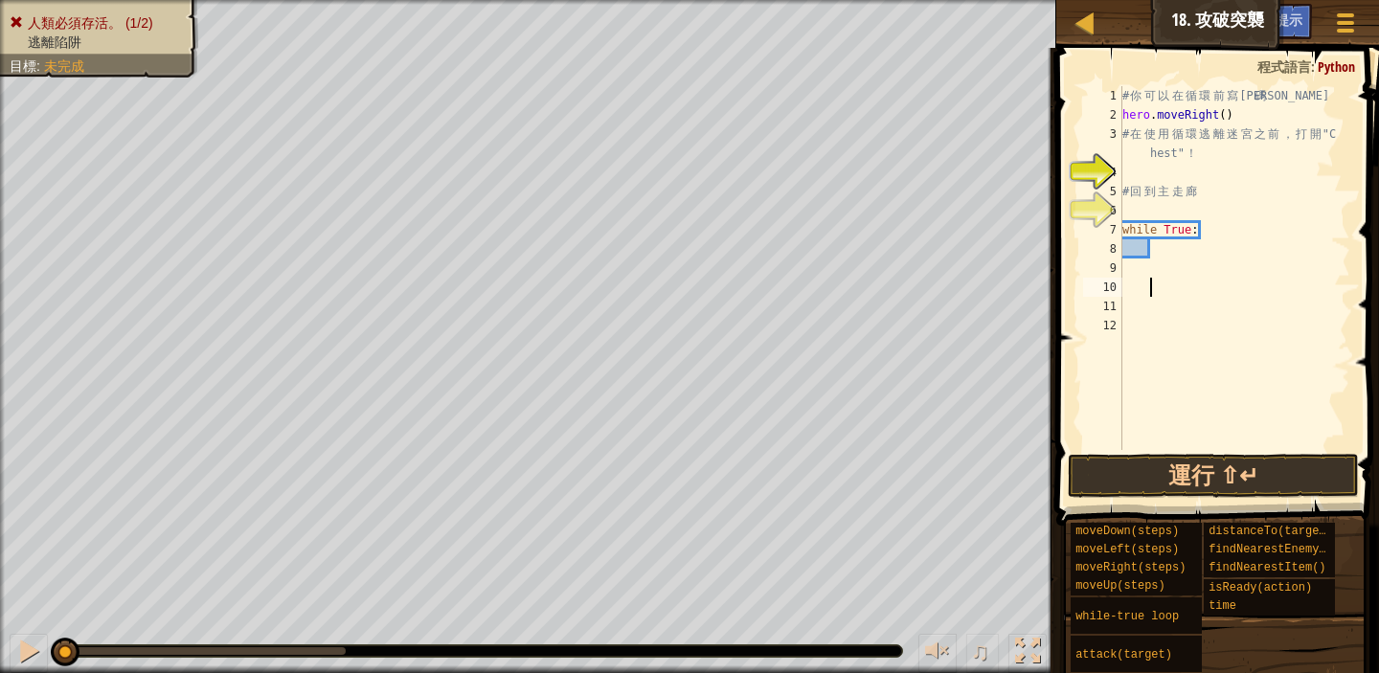
click at [1152, 248] on div "# 你 可 以 在 循 環 前 寫 代 碼 hero . moveRight ( ) # 在 使 用 循 環 逃 離 迷 宮 之 前 ， 打 開 "C hes…" at bounding box center [1235, 287] width 232 height 402
type textarea "m"
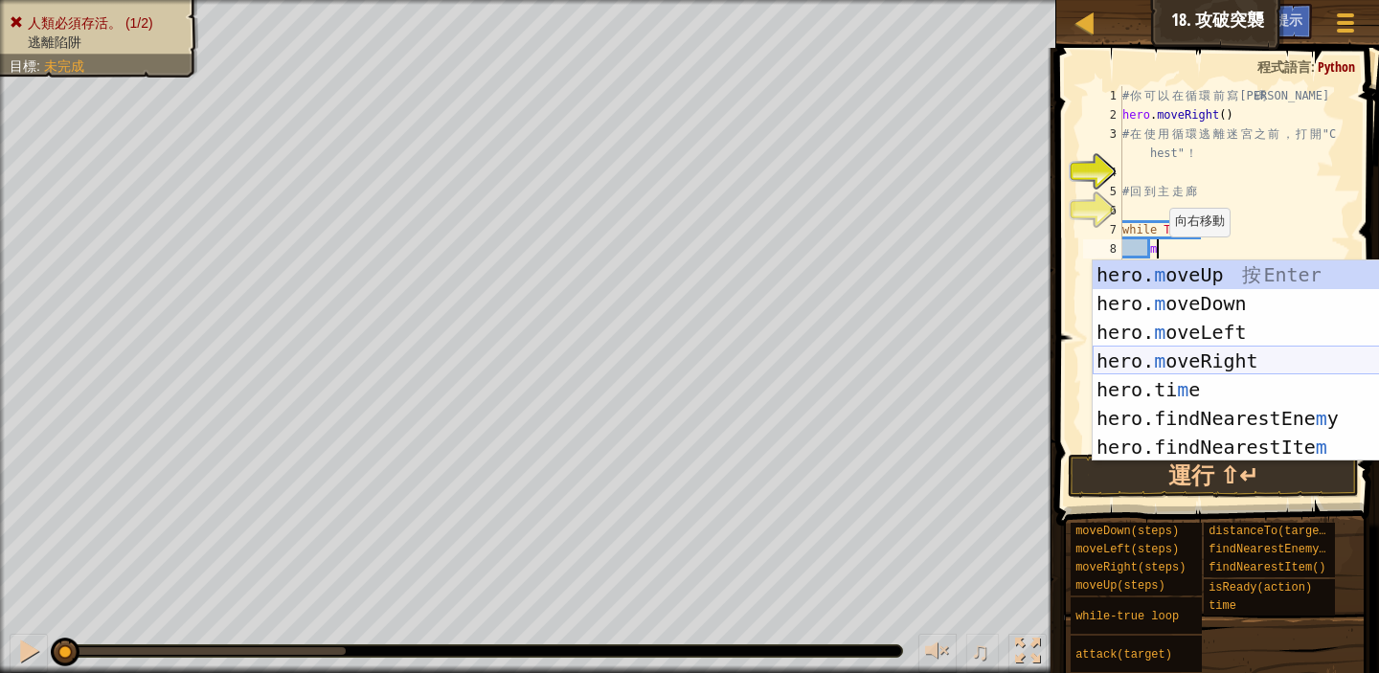
click at [1212, 369] on div "hero. m oveUp 按 Enter hero. m oveDown 按 Enter hero. m oveLeft 按 Enter hero. m o…" at bounding box center [1274, 390] width 362 height 259
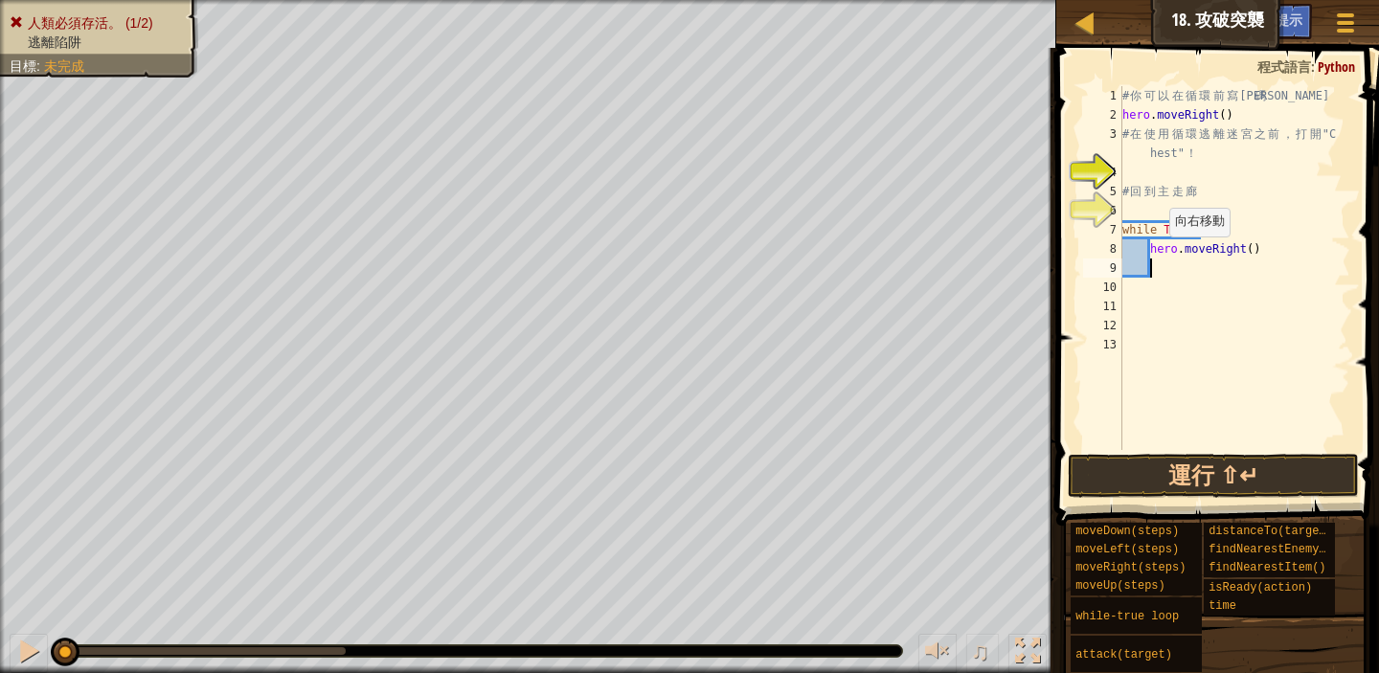
scroll to position [9, 1]
type textarea "m"
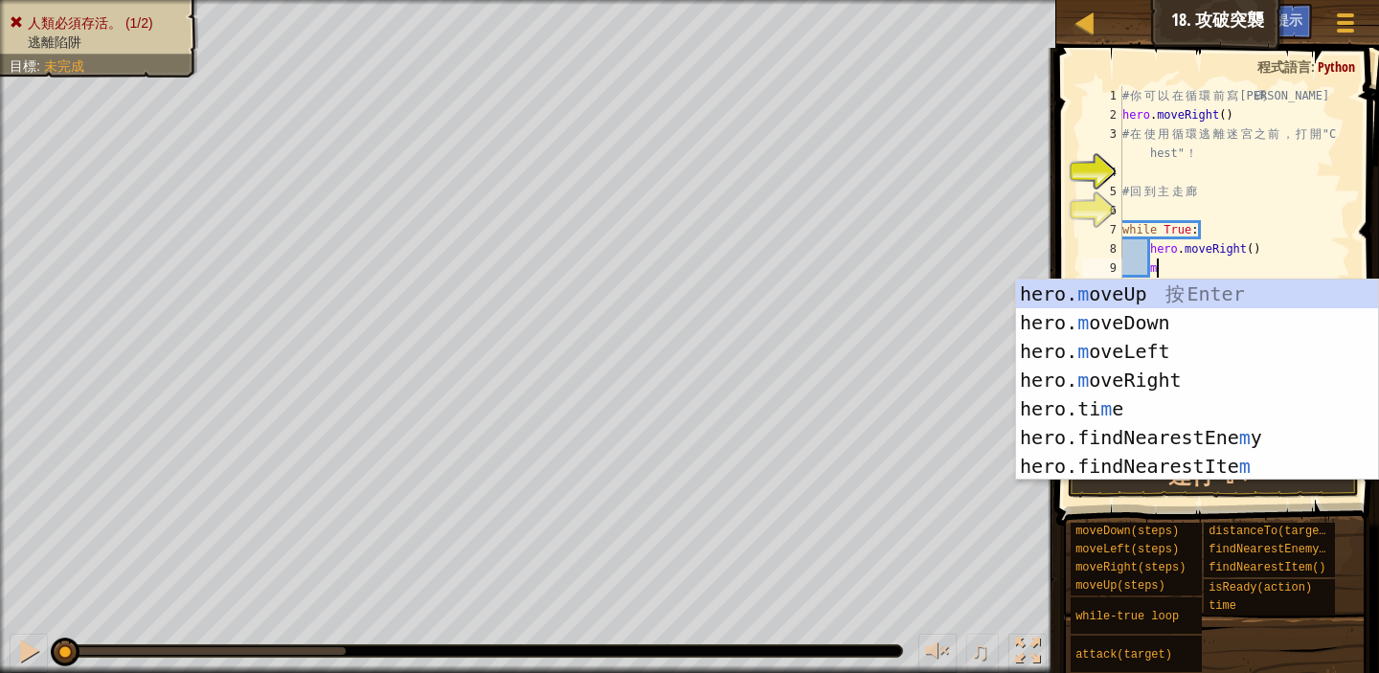
scroll to position [9, 2]
click at [1185, 291] on div "hero. m oveUp 按 Enter hero. m oveDown 按 Enter hero. m oveLeft 按 Enter hero. m o…" at bounding box center [1197, 409] width 362 height 259
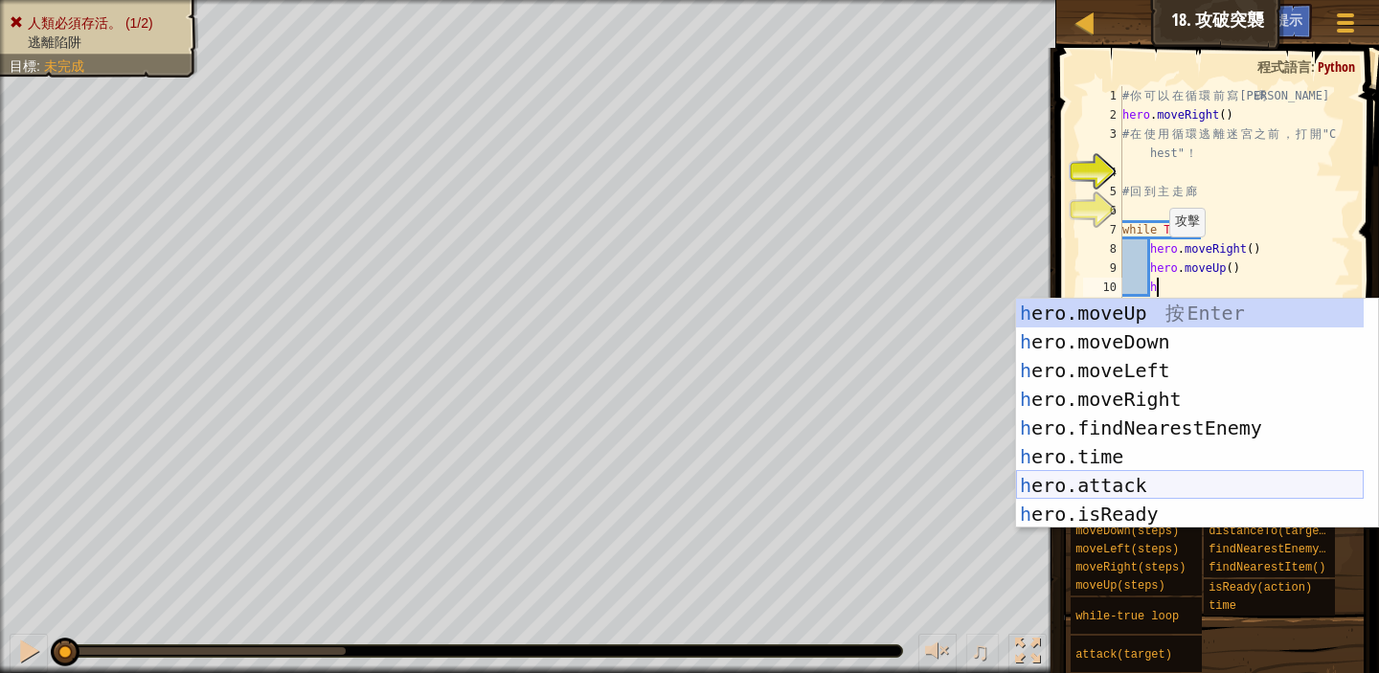
click at [1151, 490] on div "h ero.moveUp 按 Enter h ero.moveDown 按 Enter h ero.moveLeft 按 Enter h ero.moveRi…" at bounding box center [1190, 442] width 348 height 287
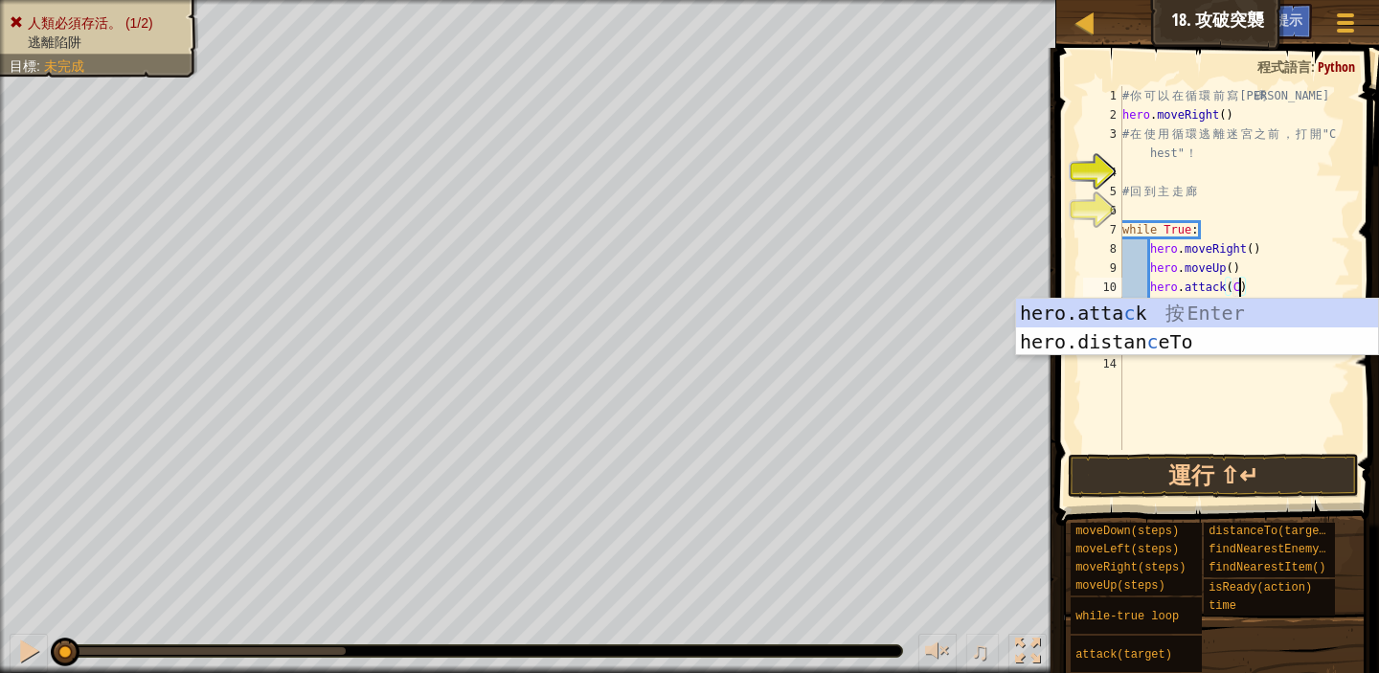
scroll to position [9, 10]
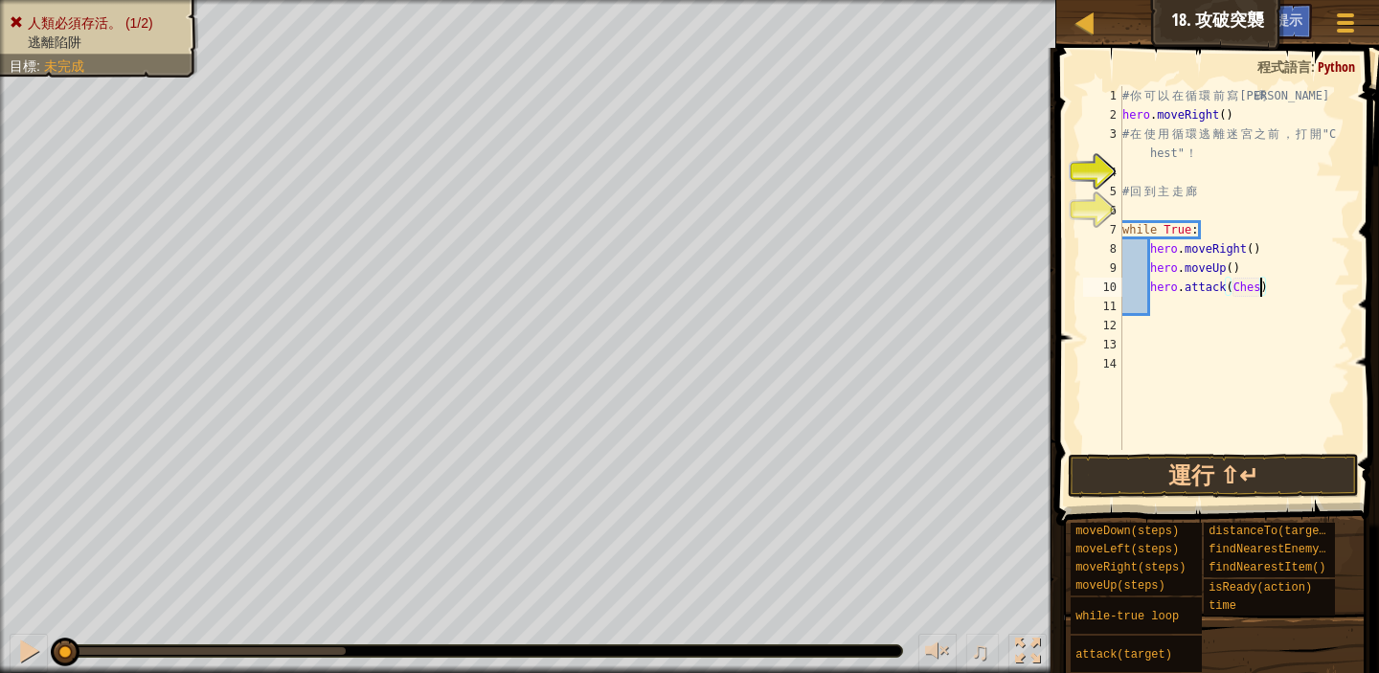
type textarea "hero.attack(Chest)"
click at [1318, 347] on div "# 你 可 以 在 循 環 前 寫 代 碼 hero . moveRight ( ) # 在 使 用 循 環 逃 離 迷 宮 之 前 ， 打 開 "C hes…" at bounding box center [1235, 287] width 232 height 402
click at [1176, 473] on button "運行 ⇧↵" at bounding box center [1213, 476] width 291 height 44
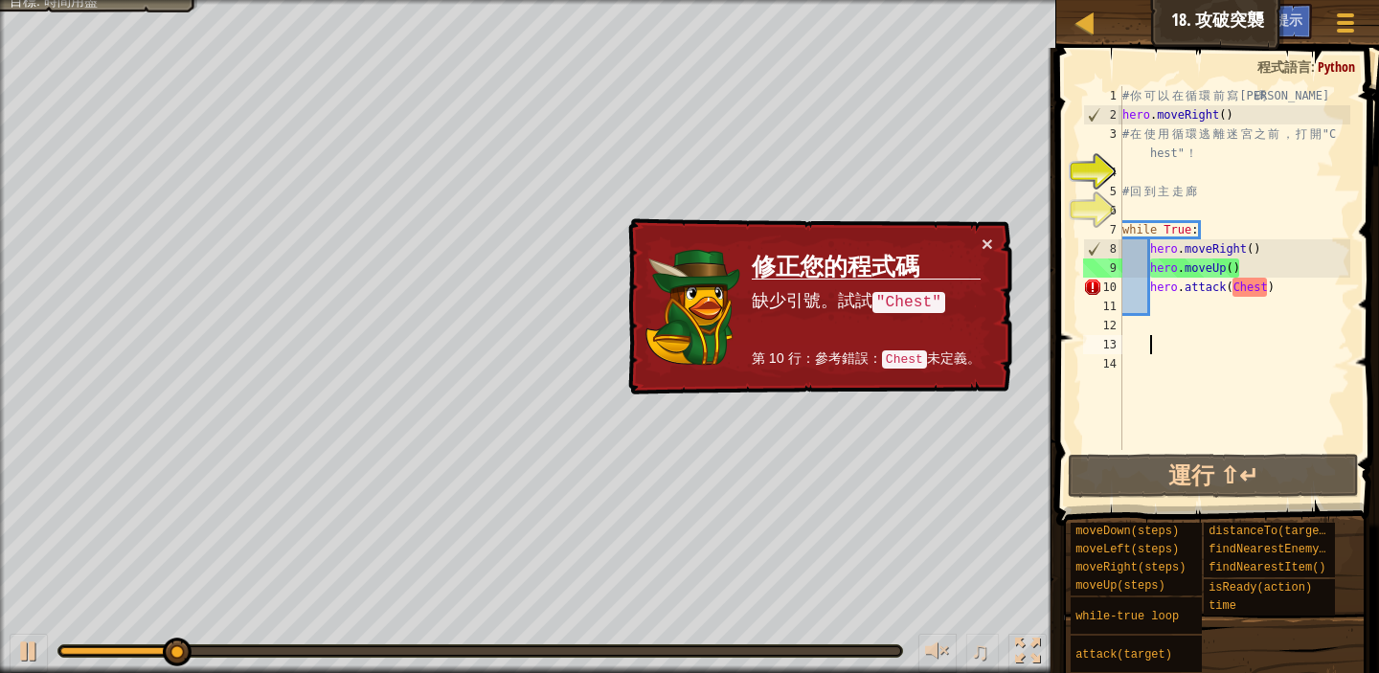
click at [1267, 286] on div "# 你 可 以 在 循 環 前 寫 代 碼 hero . moveRight ( ) # 在 使 用 循 環 逃 離 迷 宮 之 前 ， 打 開 "C hes…" at bounding box center [1235, 287] width 232 height 402
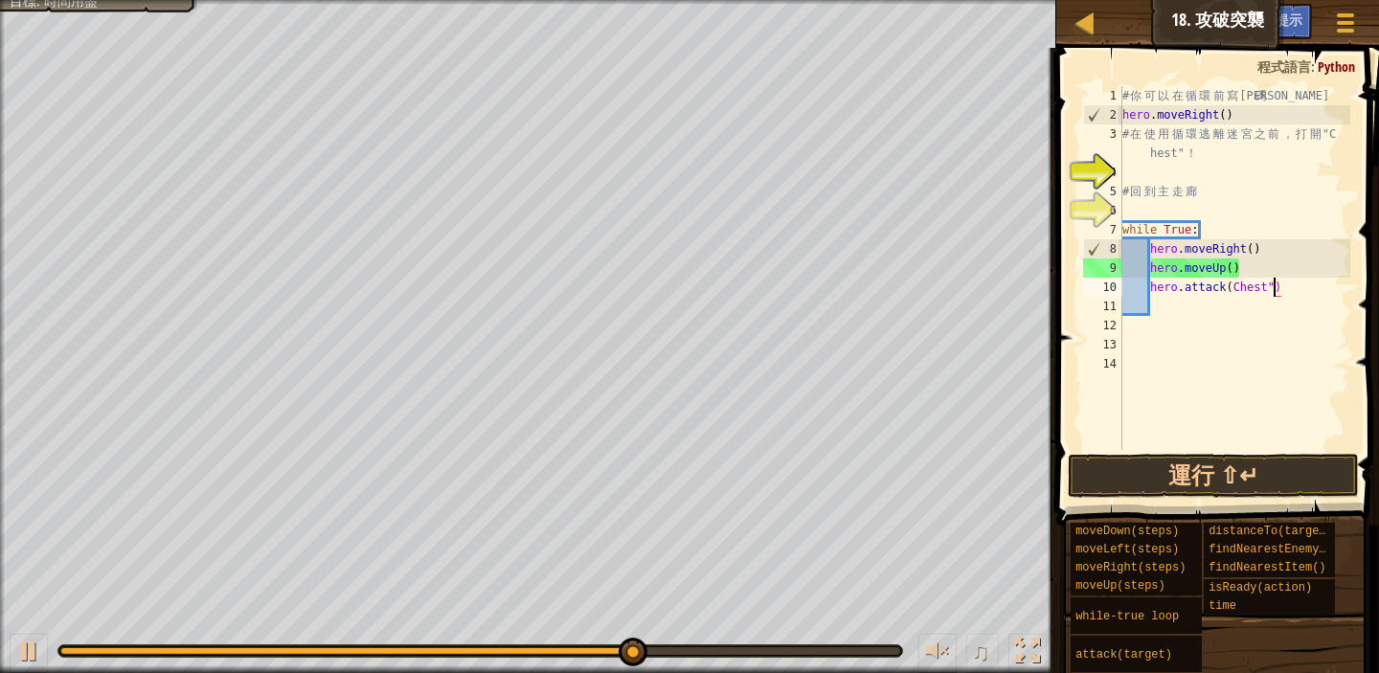
scroll to position [9, 12]
click at [1233, 287] on div "# 你 可 以 在 循 環 前 寫 代 碼 hero . moveRight ( ) # 在 使 用 循 環 逃 離 迷 宮 之 前 ， 打 開 "C hes…" at bounding box center [1235, 287] width 232 height 402
click at [1319, 193] on div "# 你 可 以 在 循 環 前 寫 代 碼 hero . moveRight ( ) # 在 使 用 循 環 逃 離 迷 宮 之 前 ， 打 開 "C hes…" at bounding box center [1235, 287] width 232 height 402
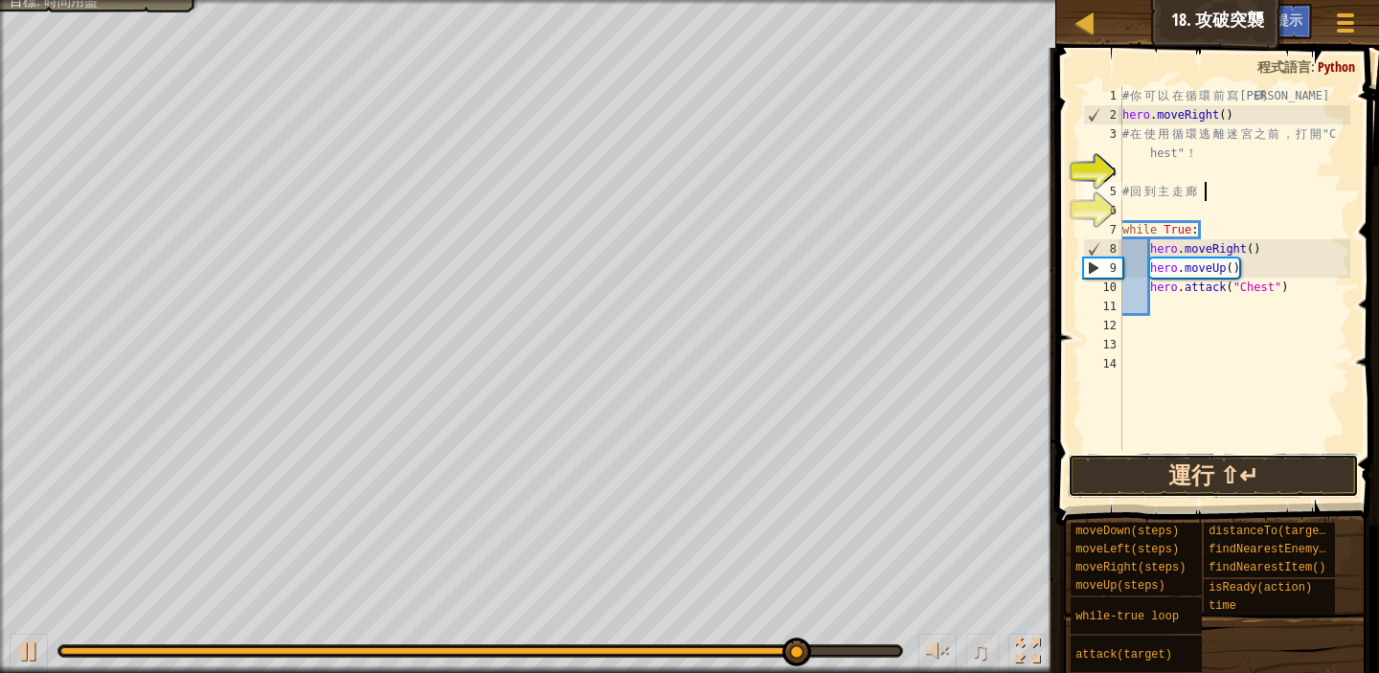
click at [1279, 473] on button "運行 ⇧↵" at bounding box center [1213, 476] width 291 height 44
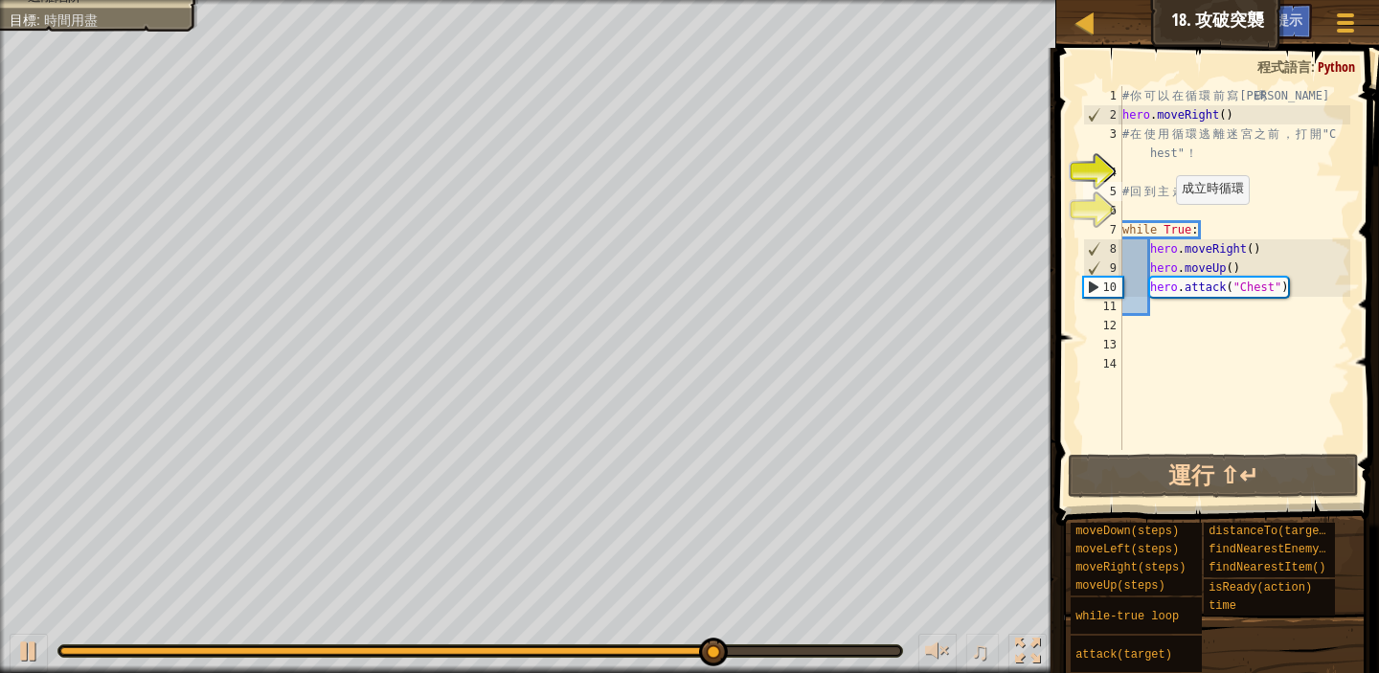
click at [1167, 223] on div "# 你 可 以 在 循 環 前 寫 代 碼 hero . moveRight ( ) # 在 使 用 循 環 逃 離 迷 宮 之 前 ， 打 開 "C hes…" at bounding box center [1235, 287] width 232 height 402
type textarea "while True:"
click at [1167, 223] on div "# 你 可 以 在 循 環 前 寫 代 碼 hero . moveRight ( ) # 在 使 用 循 環 逃 離 迷 宮 之 前 ， 打 開 "C hes…" at bounding box center [1235, 287] width 232 height 402
click at [1214, 233] on div "# 你 可 以 在 循 環 前 寫 代 碼 hero . moveRight ( ) # 在 使 用 循 環 逃 離 迷 宮 之 前 ， 打 開 "C hes…" at bounding box center [1235, 287] width 232 height 402
click at [1166, 176] on div "# 你 可 以 在 循 環 前 寫 代 碼 hero . moveRight ( ) # 在 使 用 循 環 逃 離 迷 宮 之 前 ， 打 開 "C hes…" at bounding box center [1235, 287] width 232 height 402
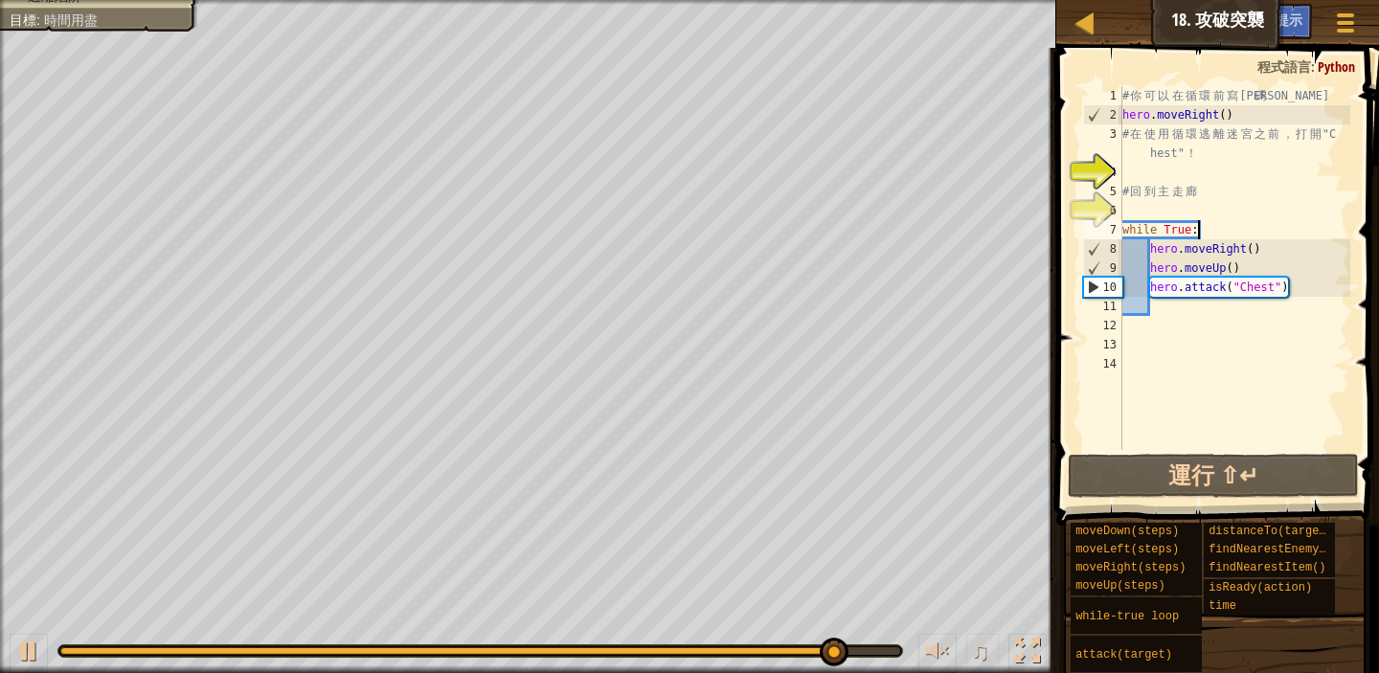
scroll to position [9, 0]
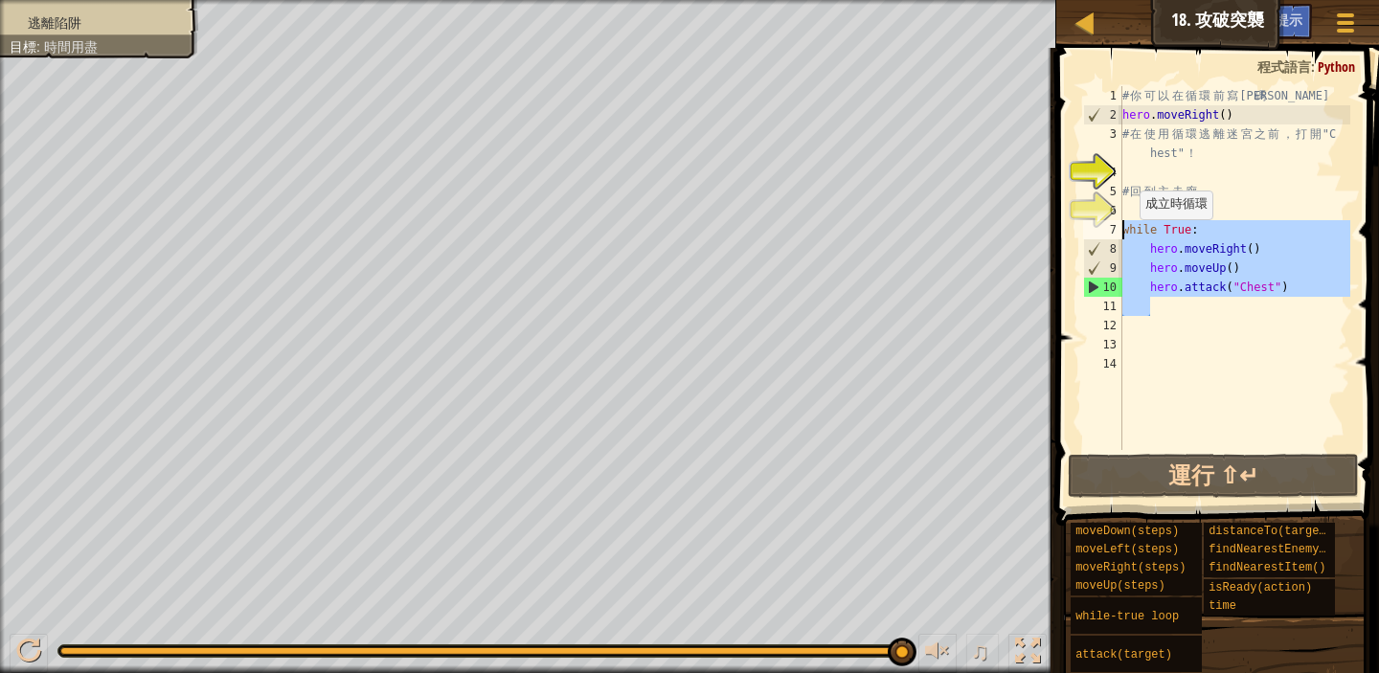
drag, startPoint x: 1306, startPoint y: 306, endPoint x: 1092, endPoint y: 230, distance: 226.6
click at [1092, 230] on div "1 2 3 4 5 6 7 8 9 10 11 12 13 14 # 你 可 以 在 循 環 前 寫 代 碼 hero . moveRight ( ) # 在…" at bounding box center [1215, 268] width 271 height 364
type textarea "while True: hero.moveRight()"
click at [1219, 349] on div "# 你 可 以 在 循 環 前 寫 代 碼 hero . moveRight ( ) # 在 使 用 循 環 逃 離 迷 宮 之 前 ， 打 開 "C hes…" at bounding box center [1235, 287] width 232 height 402
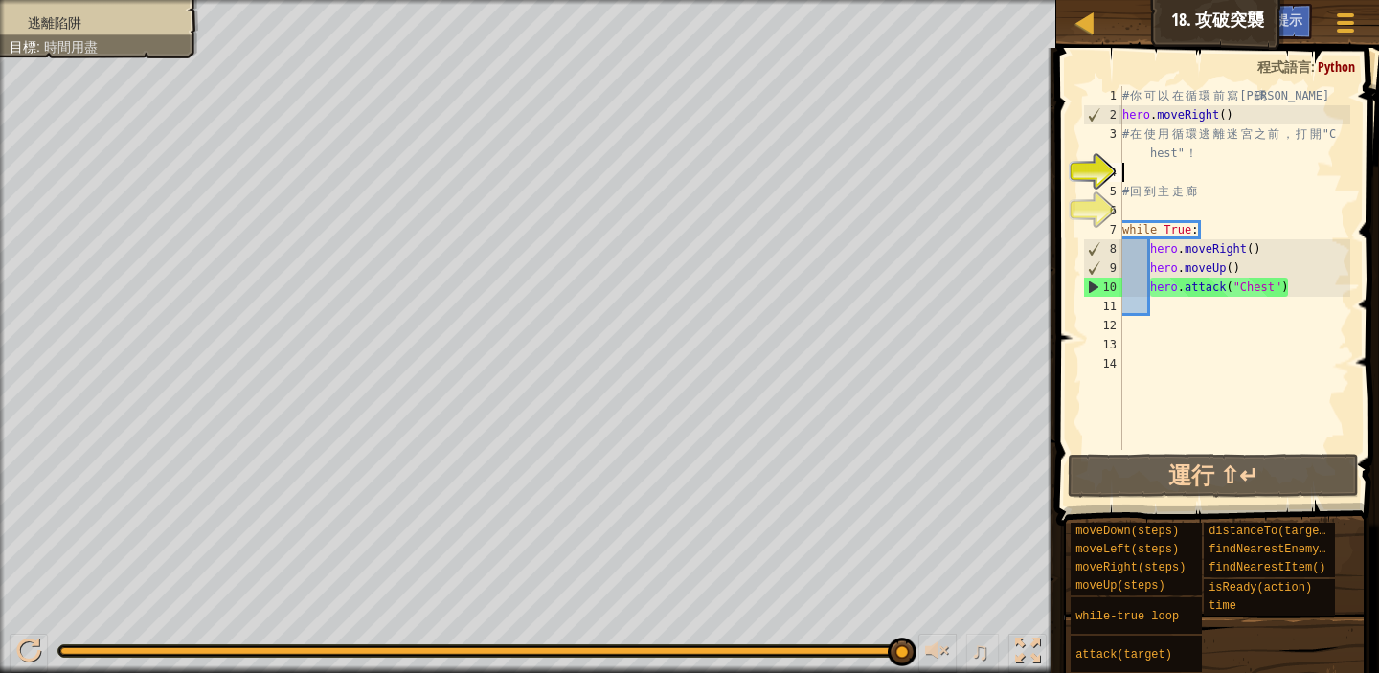
click at [1186, 169] on div "# 你 可 以 在 循 環 前 寫 代 碼 hero . moveRight ( ) # 在 使 用 循 環 逃 離 迷 宮 之 前 ， 打 開 "C hes…" at bounding box center [1235, 287] width 232 height 402
click at [1223, 232] on div "# 你 可 以 在 循 環 前 寫 代 碼 hero . moveRight ( ) # 在 使 用 循 環 逃 離 迷 宮 之 前 ， 打 開 "C hes…" at bounding box center [1235, 287] width 232 height 402
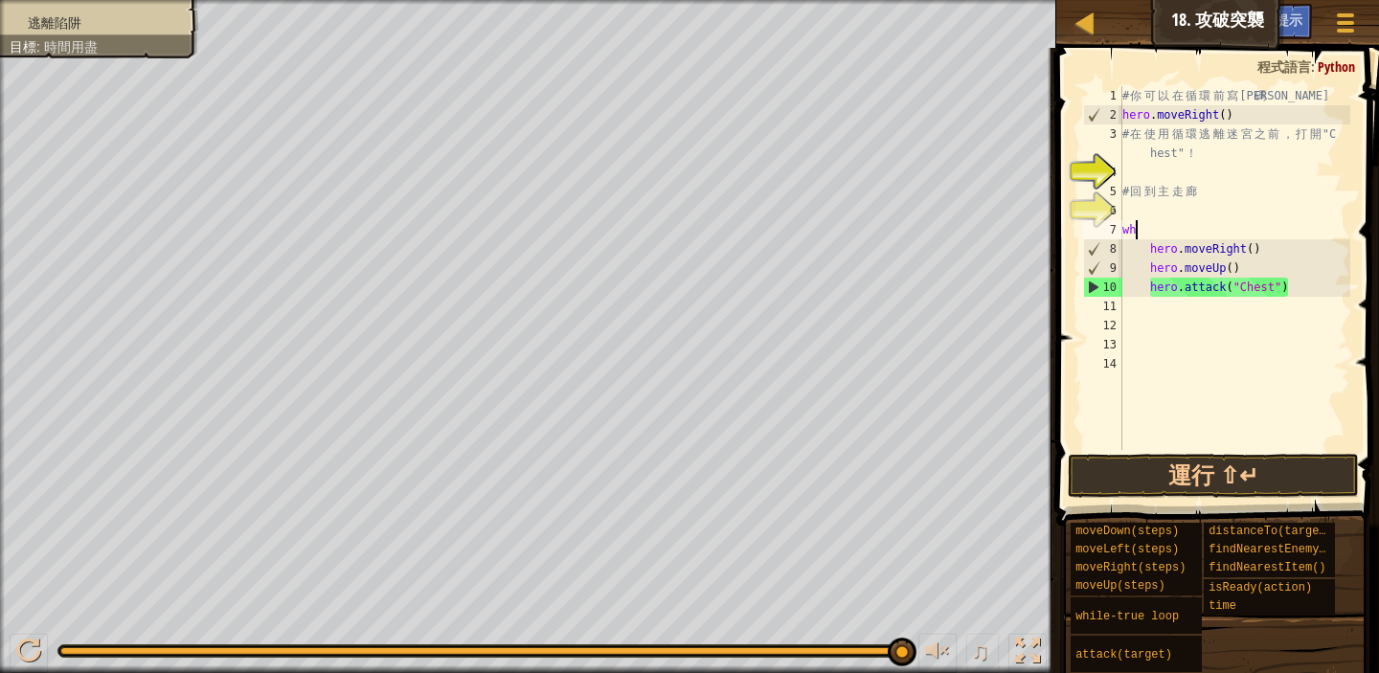
type textarea "w"
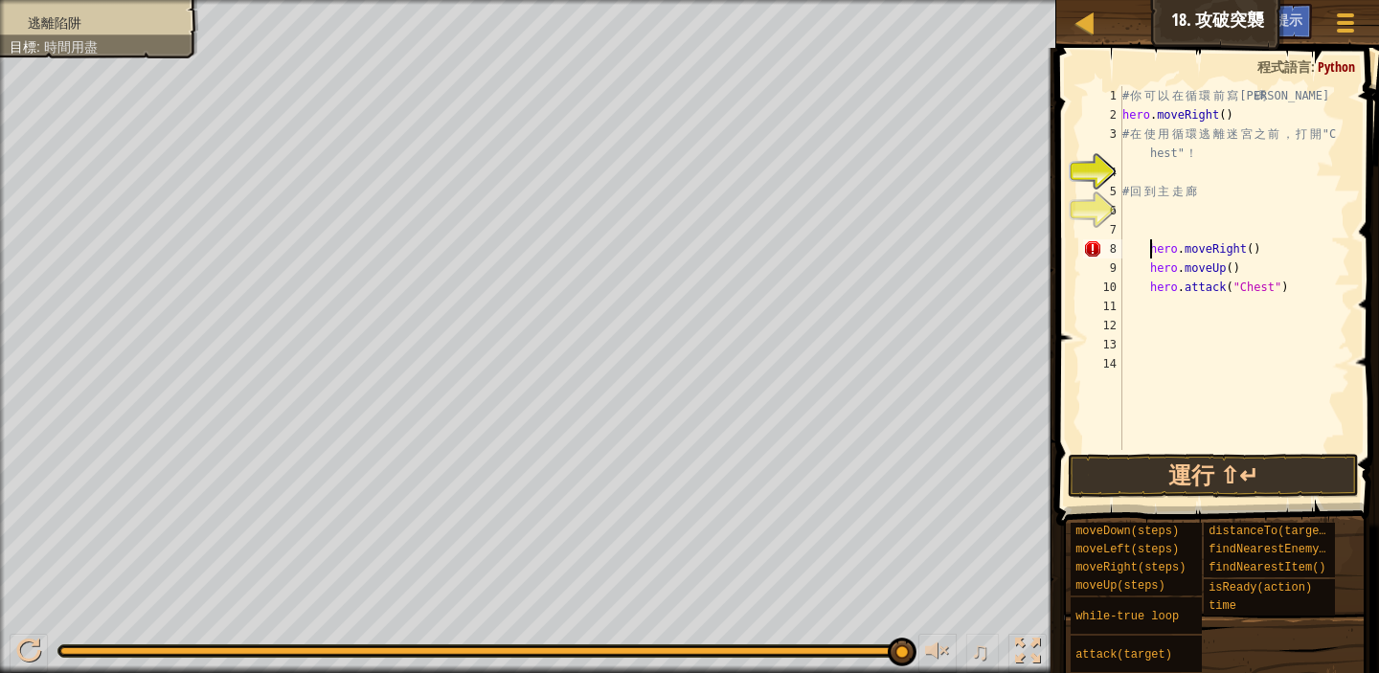
click at [1148, 244] on div "# 你 可 以 在 循 環 前 寫 代 碼 hero . moveRight ( ) # 在 使 用 循 環 逃 離 迷 宮 之 前 ， 打 開 "C hes…" at bounding box center [1235, 287] width 232 height 402
click at [1149, 248] on div "# 你 可 以 在 循 環 前 寫 代 碼 hero . moveRight ( ) # 在 使 用 循 環 逃 離 迷 宮 之 前 ， 打 開 "C hes…" at bounding box center [1235, 287] width 232 height 402
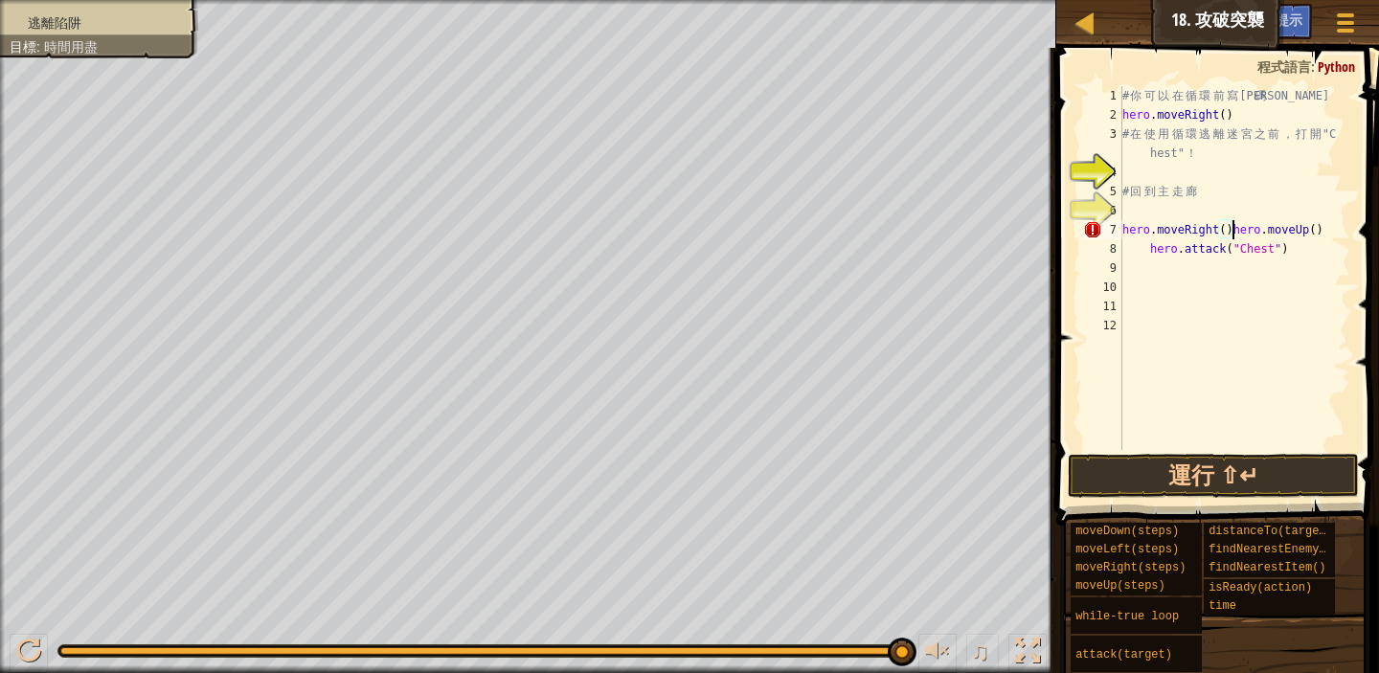
click at [1339, 233] on div "# 你 可 以 在 循 環 前 寫 代 碼 hero . moveRight ( ) # 在 使 用 循 環 逃 離 迷 宮 之 前 ， 打 開 "C hes…" at bounding box center [1235, 287] width 232 height 402
type textarea "h"
click at [1309, 251] on div "# 你 可 以 在 循 環 前 寫 代 碼 hero . moveRight ( ) # 在 使 用 循 環 逃 離 迷 宮 之 前 ， 打 開 "C hes…" at bounding box center [1235, 287] width 232 height 402
type textarea "h"
click at [1127, 210] on div "# 你 可 以 在 循 環 前 寫 代 碼 hero . moveRight ( ) # 在 使 用 循 環 逃 離 迷 宮 之 前 ， 打 開 "C hes…" at bounding box center [1235, 287] width 232 height 402
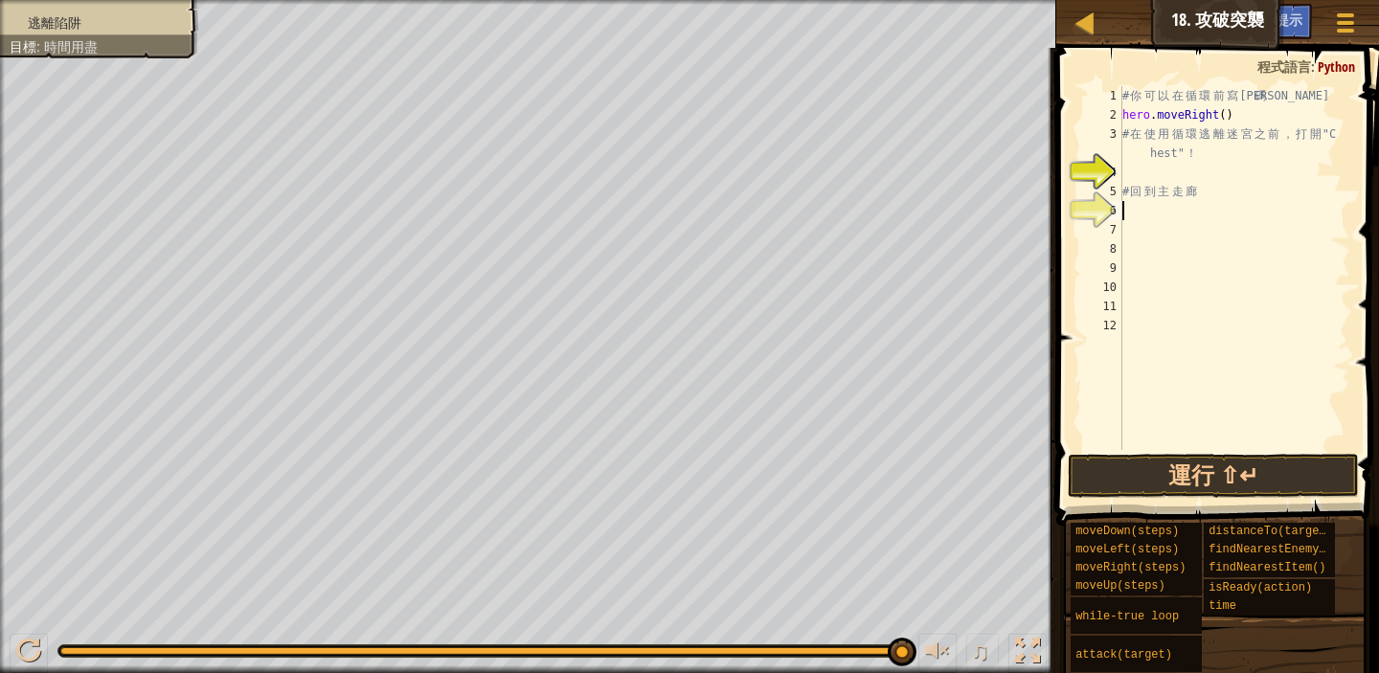
type textarea "m"
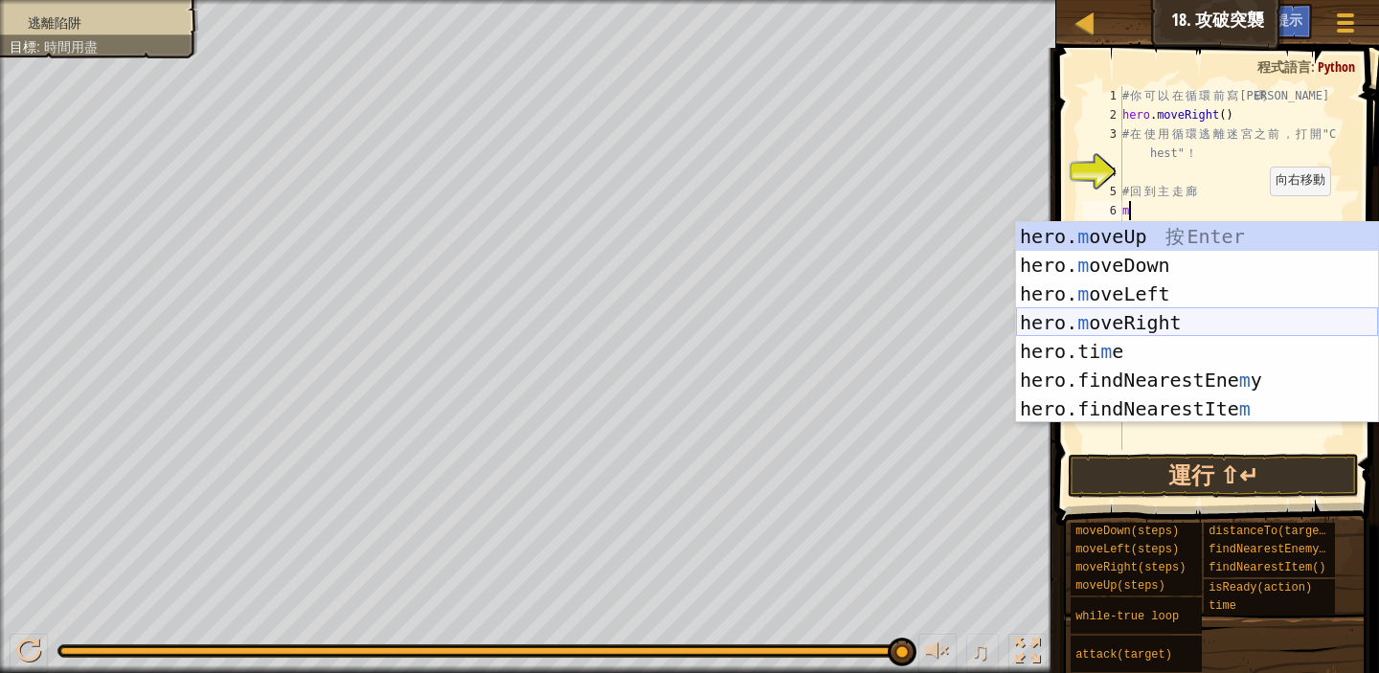
click at [1187, 325] on div "hero. m oveUp 按 Enter hero. m oveDown 按 Enter hero. m oveLeft 按 Enter hero. m o…" at bounding box center [1197, 351] width 362 height 259
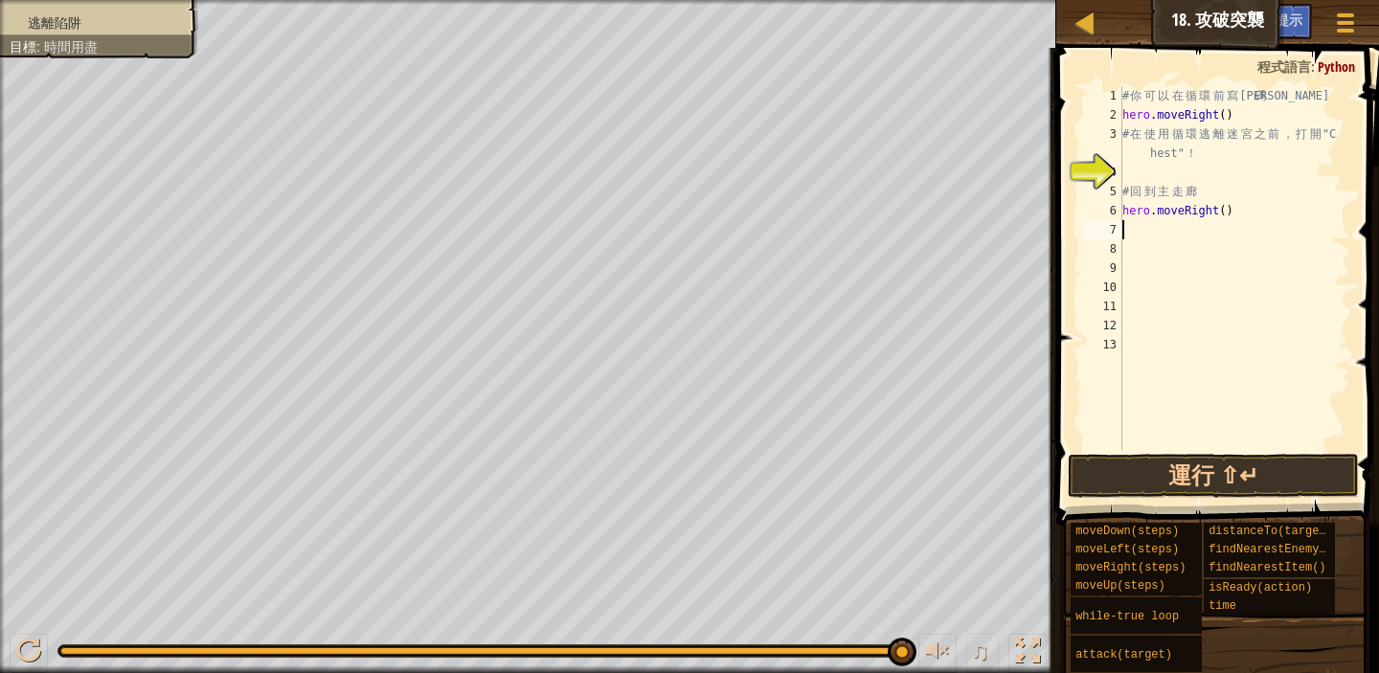
type textarea "m"
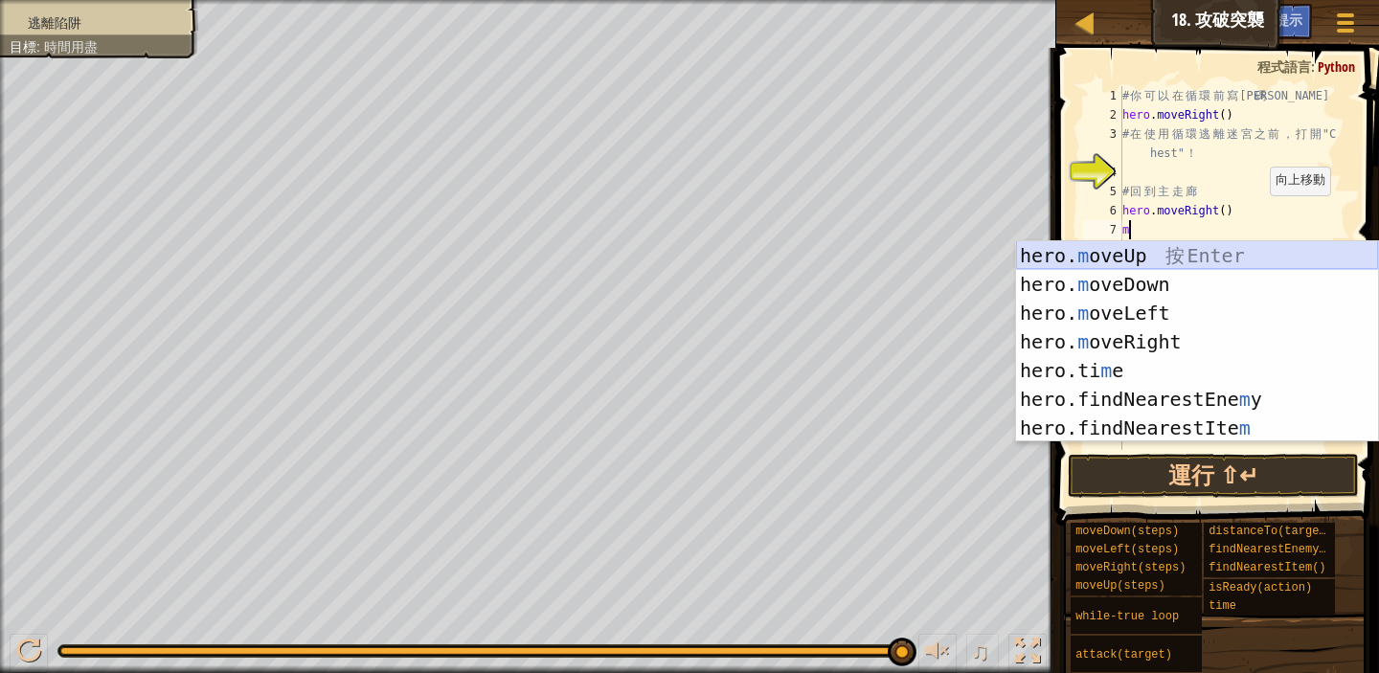
click at [1169, 254] on div "hero. m oveUp 按 Enter hero. m oveDown 按 Enter hero. m oveLeft 按 Enter hero. m o…" at bounding box center [1197, 370] width 362 height 259
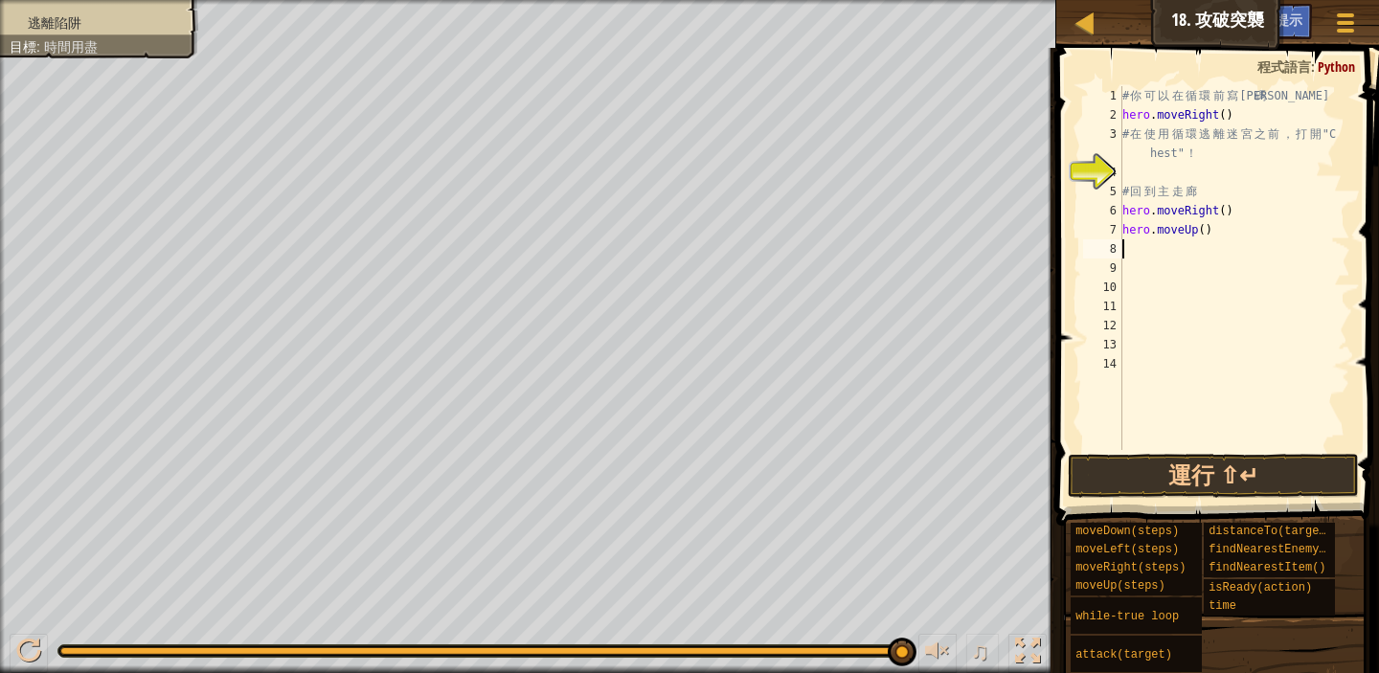
type textarea "m"
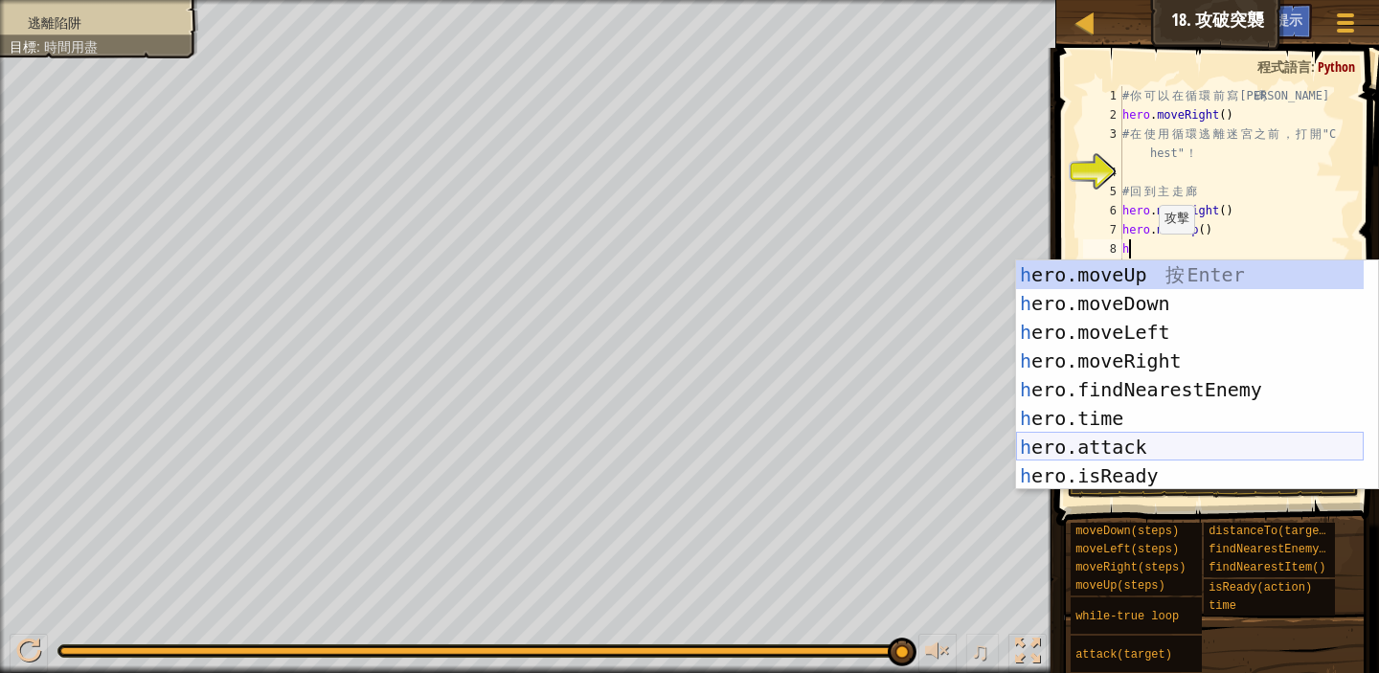
click at [1185, 454] on div "h ero.moveUp 按 Enter h ero.moveDown 按 Enter h ero.moveLeft 按 Enter h ero.moveRi…" at bounding box center [1190, 404] width 348 height 287
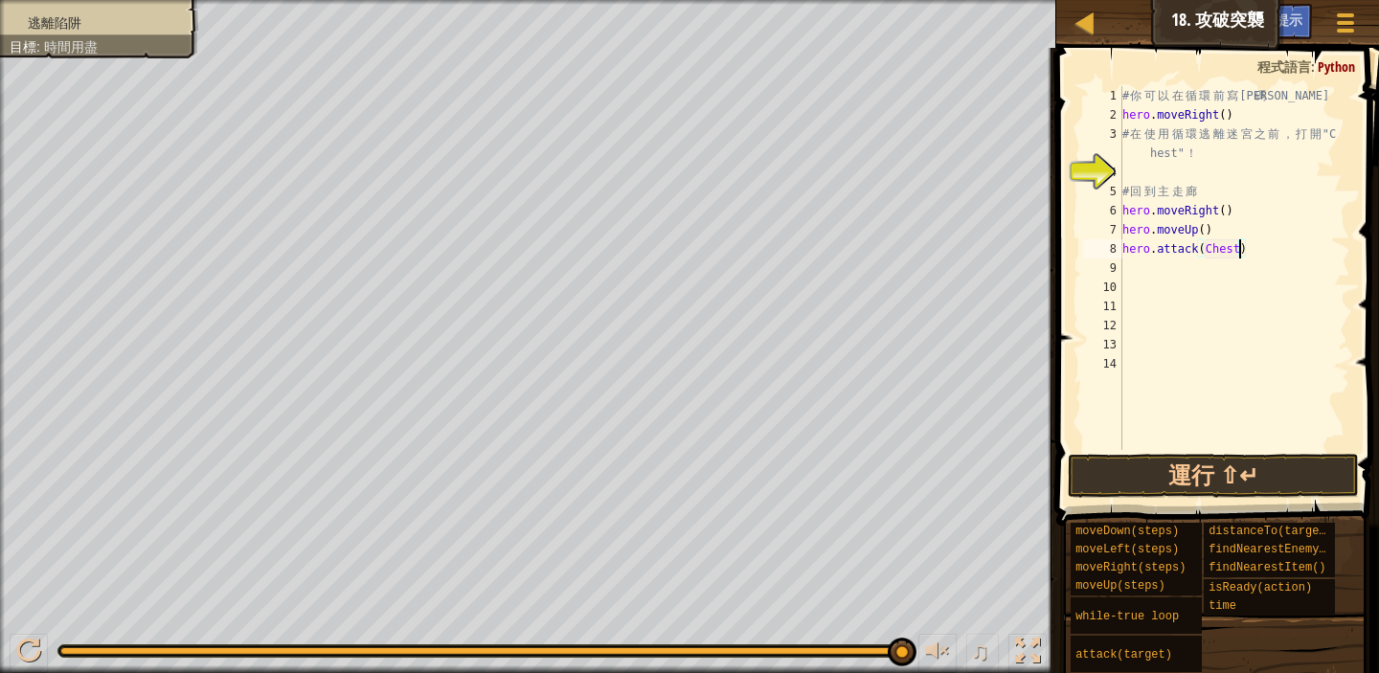
scroll to position [9, 10]
click at [1204, 247] on div "# 你 可 以 在 循 環 前 寫 代 碼 hero . moveRight ( ) # 在 使 用 循 環 逃 離 迷 宮 之 前 ， 打 開 "C hes…" at bounding box center [1235, 287] width 232 height 402
click at [1149, 479] on button "運行 ⇧↵" at bounding box center [1213, 476] width 291 height 44
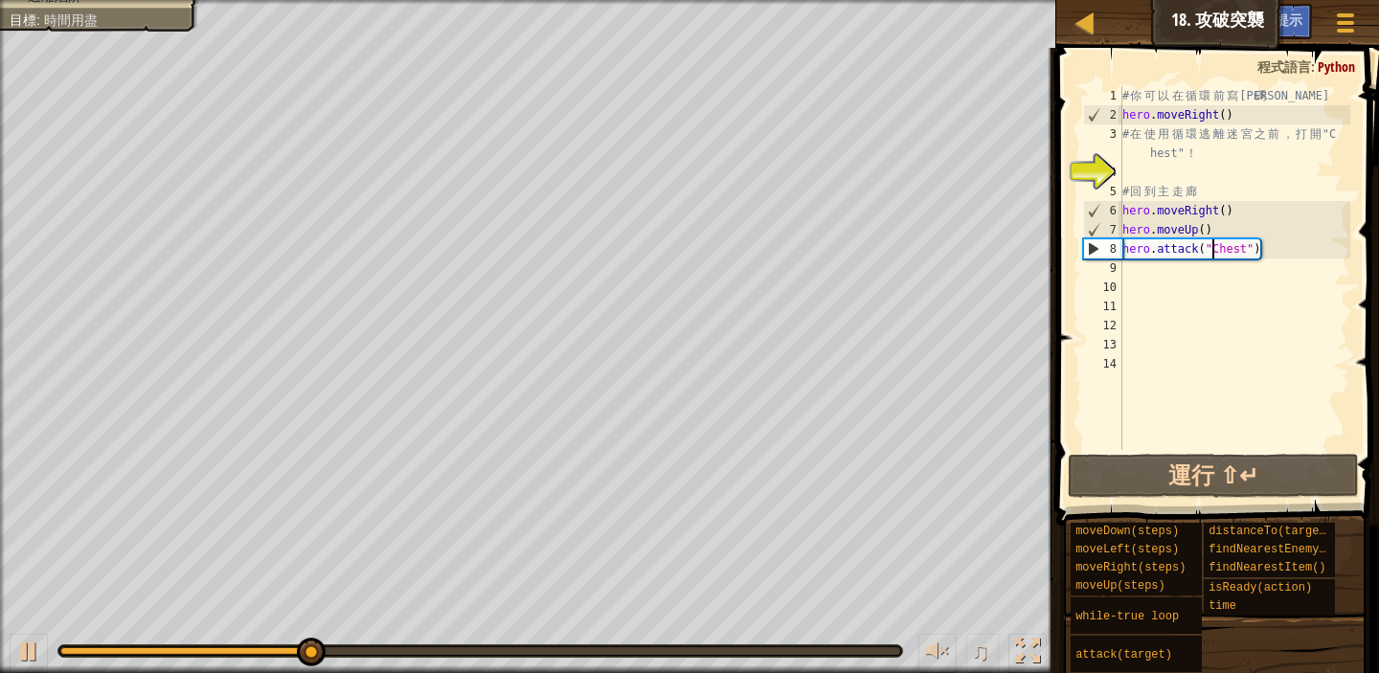
click at [1240, 115] on div "# 你 可 以 在 循 環 前 寫 代 碼 hero . moveRight ( ) # 在 使 用 循 環 逃 離 迷 宮 之 前 ， 打 開 "C hes…" at bounding box center [1235, 287] width 232 height 402
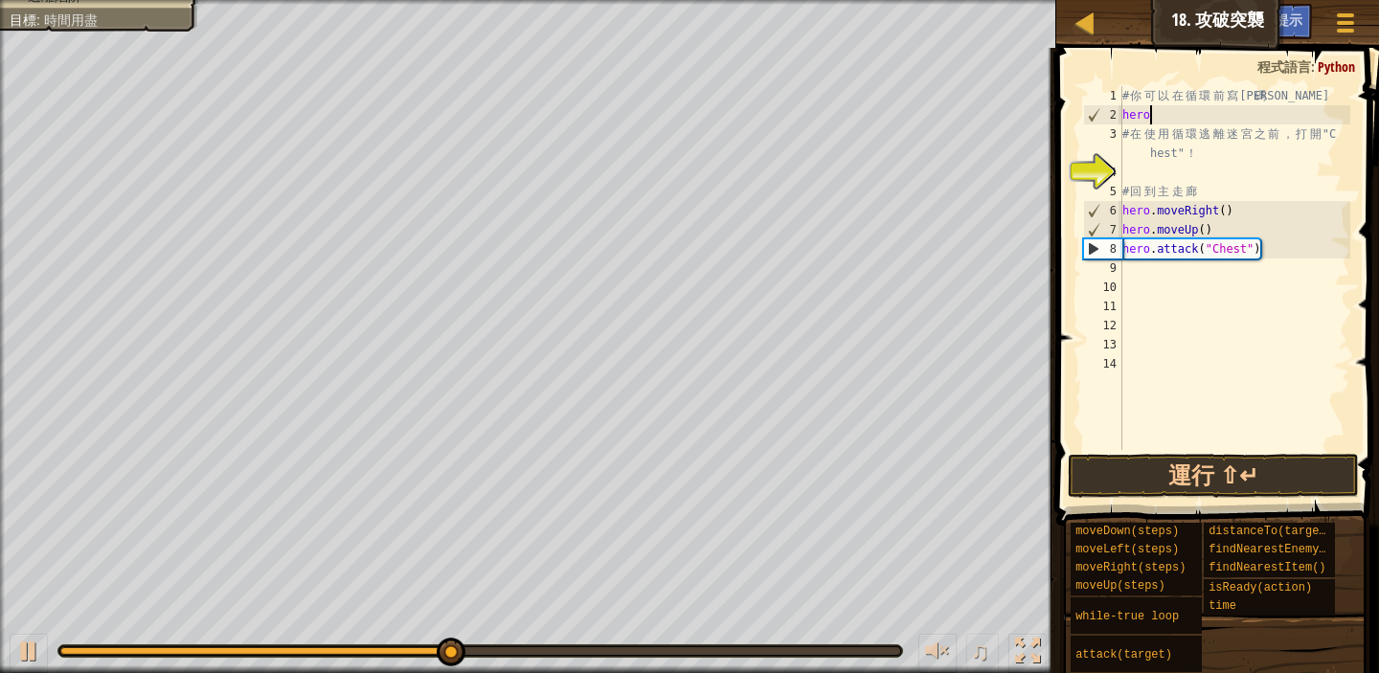
scroll to position [9, 0]
type textarea "h"
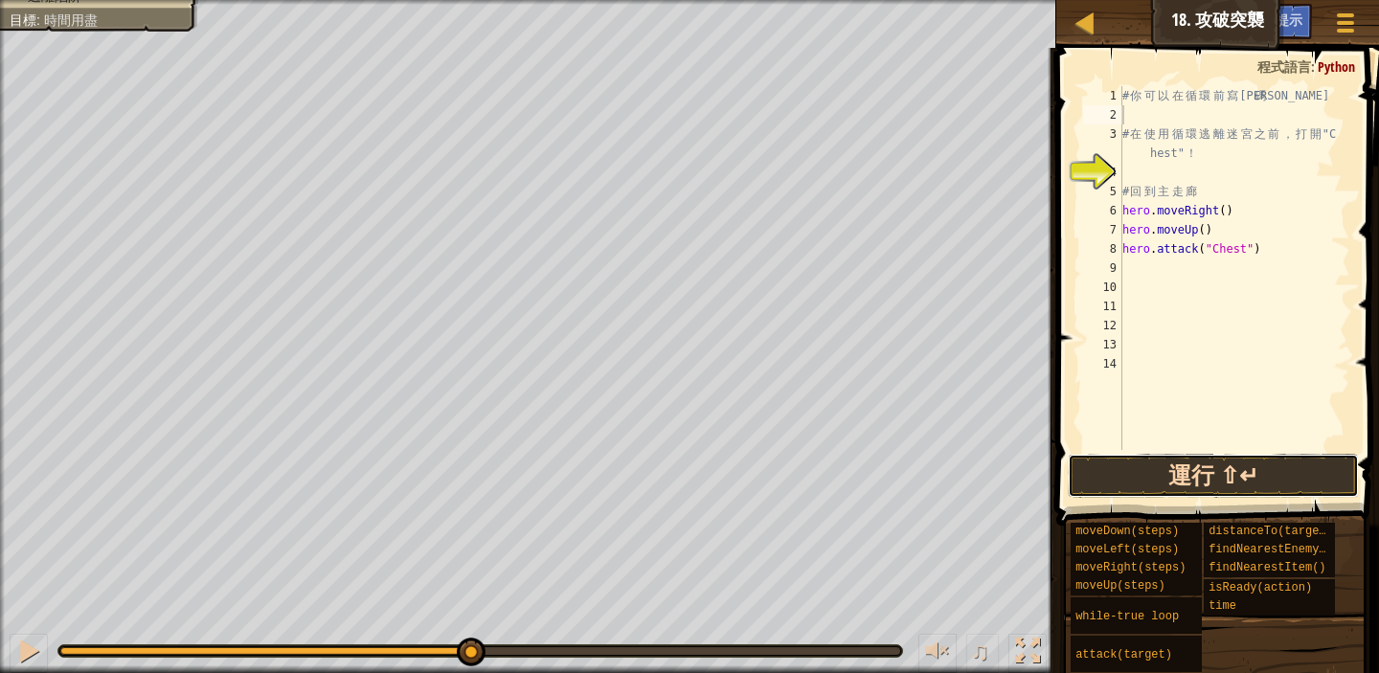
click at [1320, 481] on button "運行 ⇧↵" at bounding box center [1213, 476] width 291 height 44
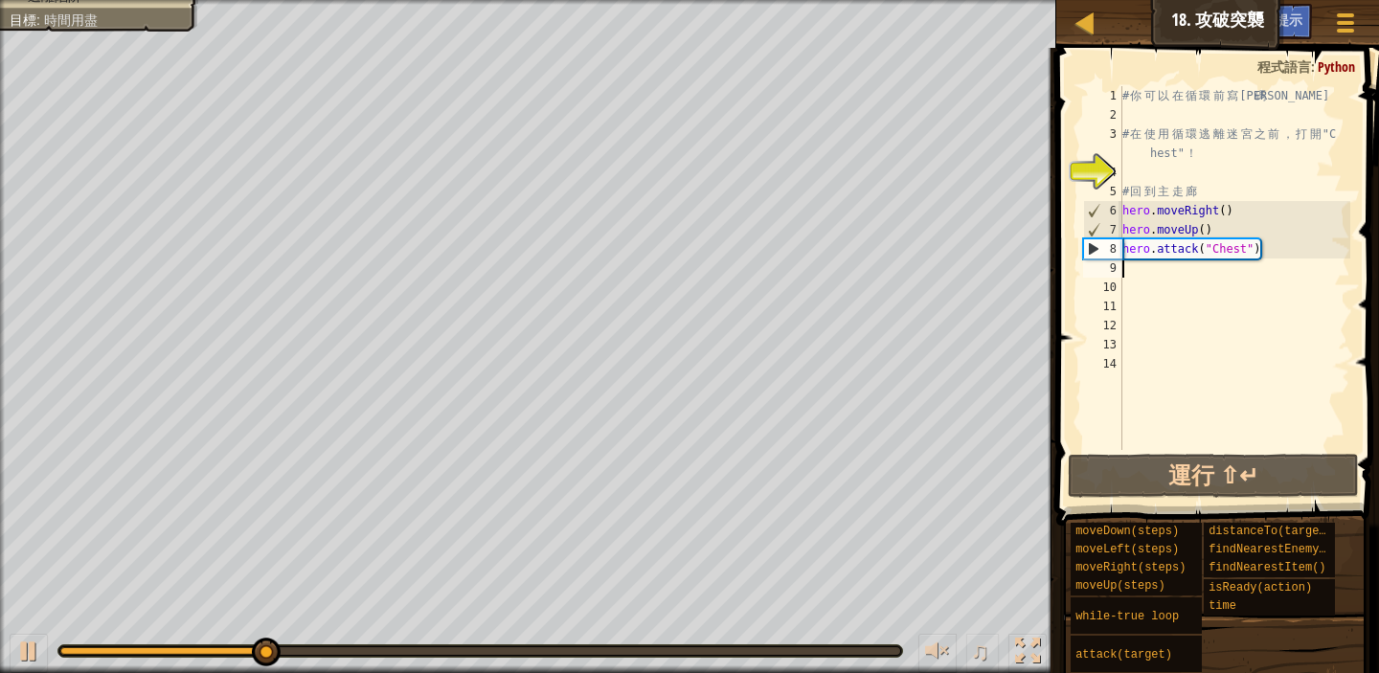
click at [1128, 274] on div "# 你 可 以 在 循 環 前 寫 代 碼 # 在 使 用 循 環 逃 離 迷 宮 之 前 ， 打 開 "C hest" ！ # 回 到 主 走 廊 hero…" at bounding box center [1235, 287] width 232 height 402
type textarea "m"
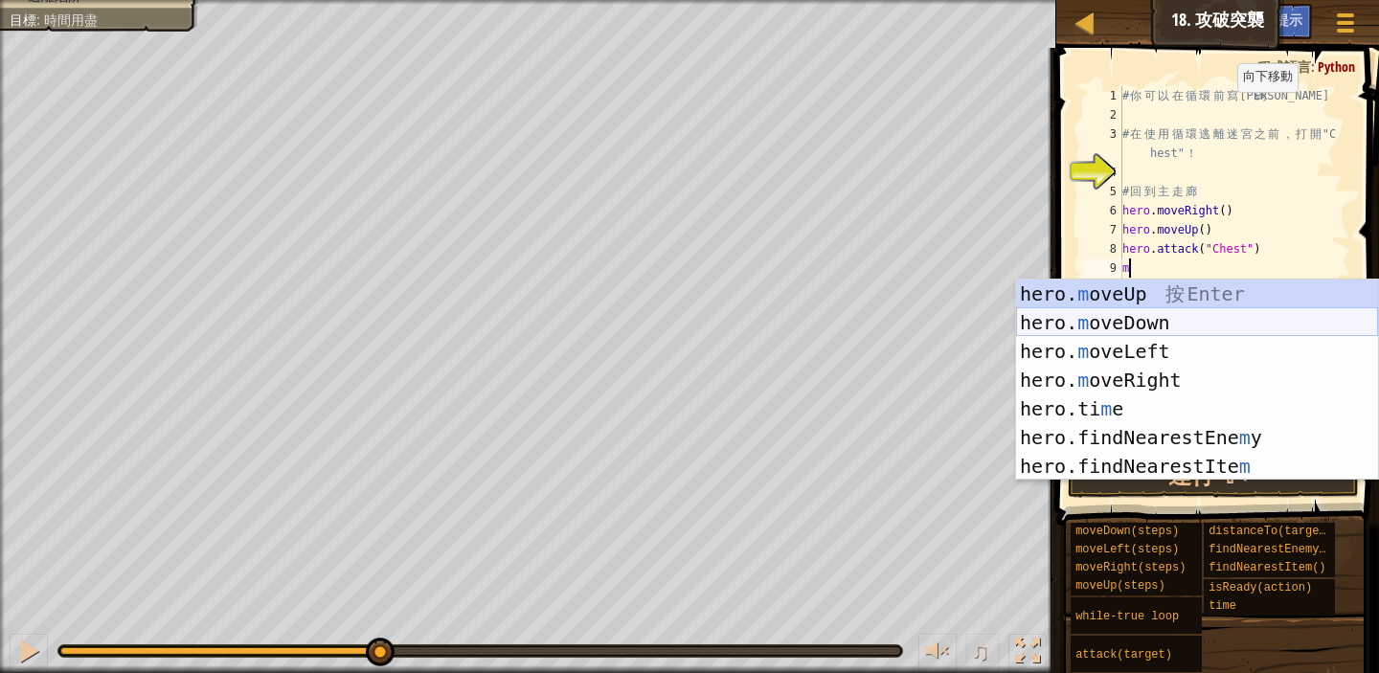
click at [1207, 330] on div "hero. m oveUp 按 Enter hero. m oveDown 按 Enter hero. m oveLeft 按 Enter hero. m o…" at bounding box center [1197, 409] width 362 height 259
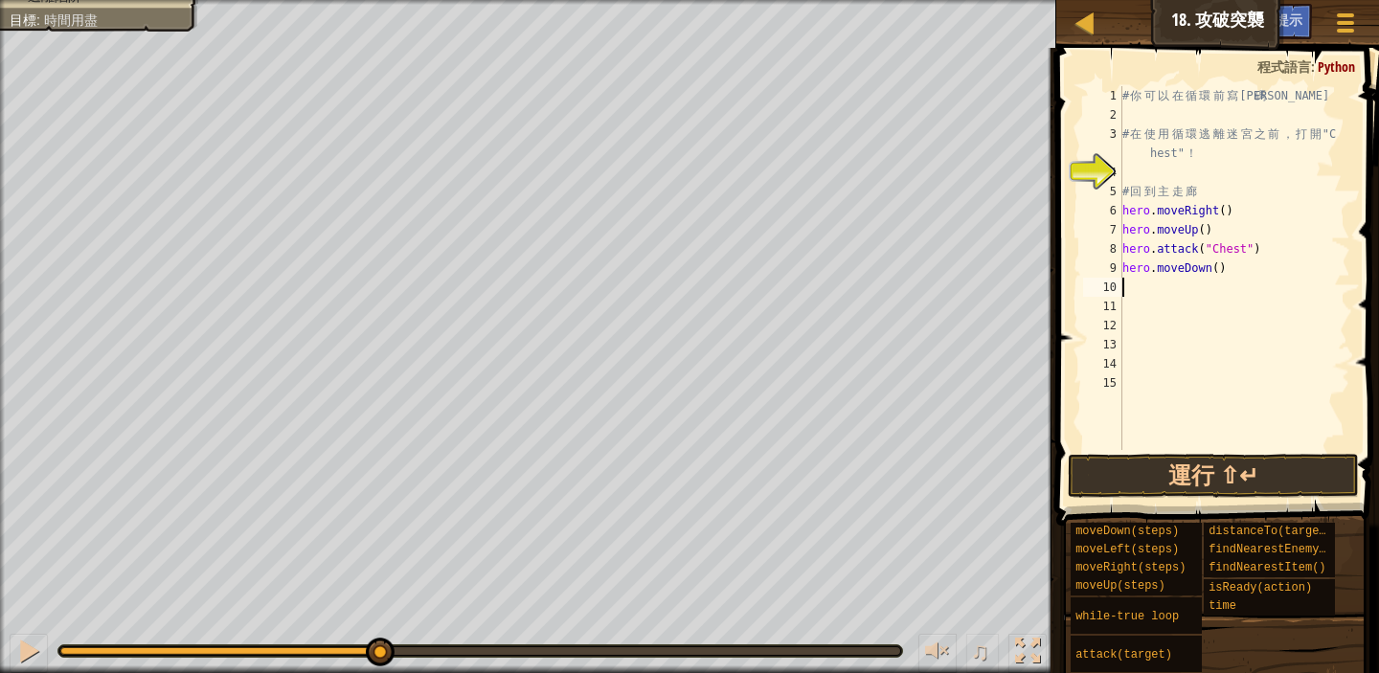
type textarea "m"
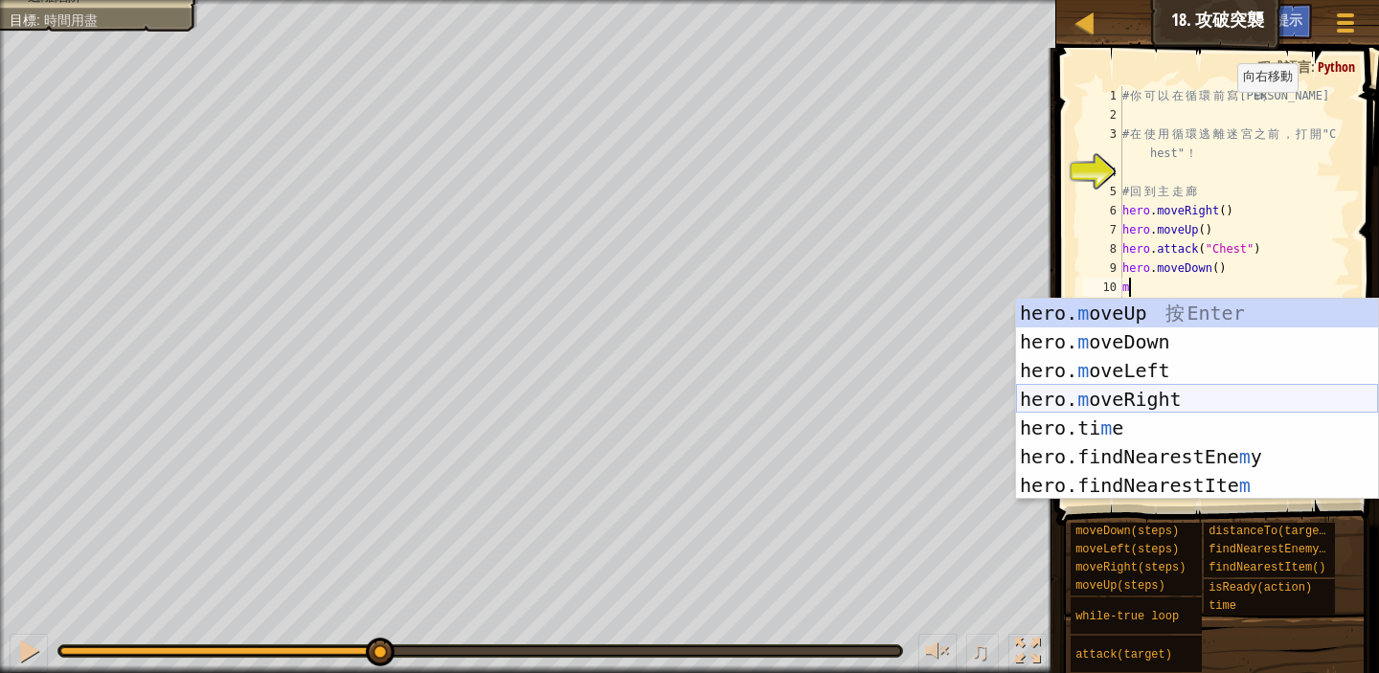
click at [1199, 398] on div "hero. m oveUp 按 Enter hero. m oveDown 按 Enter hero. m oveLeft 按 Enter hero. m o…" at bounding box center [1197, 428] width 362 height 259
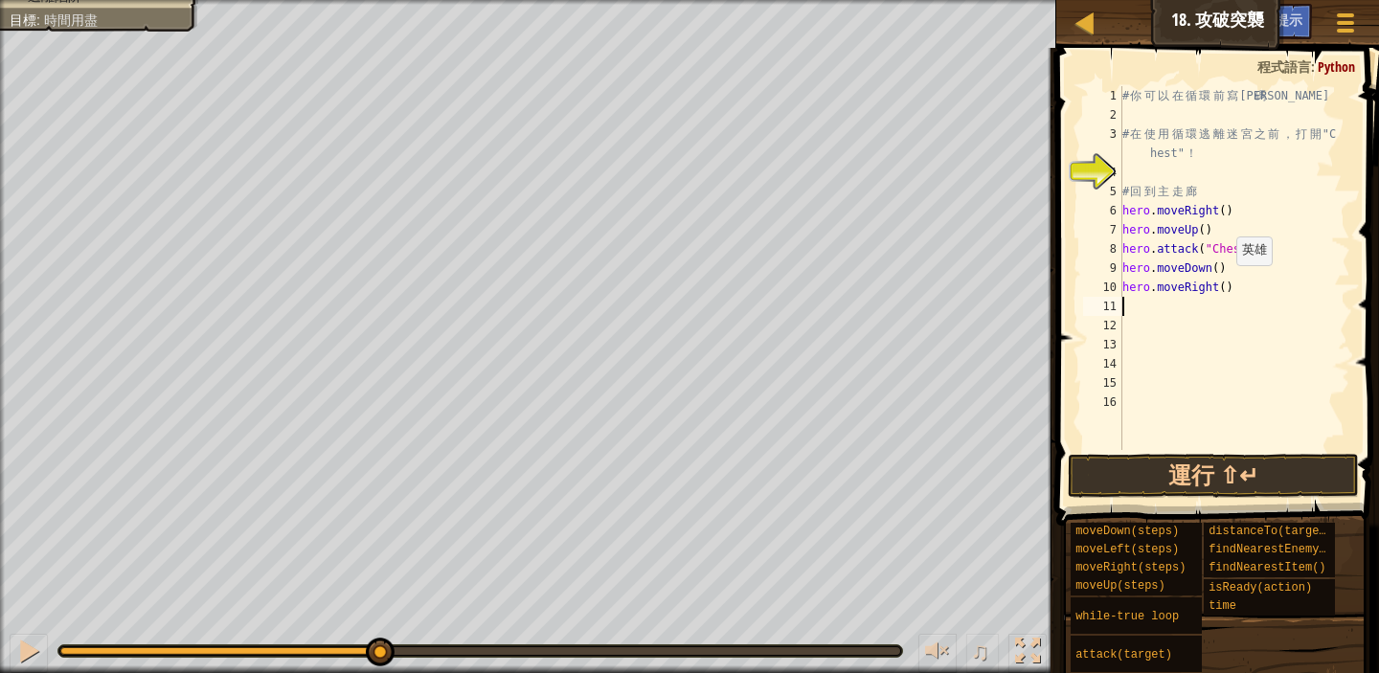
click at [1227, 285] on div "# 你 可 以 在 循 環 前 寫 代 碼 # 在 使 用 循 環 逃 離 迷 宮 之 前 ， 打 開 "C hest" ！ # 回 到 主 走 廊 hero…" at bounding box center [1235, 287] width 232 height 402
type textarea "hero.moveRight(3)"
click at [1242, 473] on button "運行 ⇧↵" at bounding box center [1213, 476] width 291 height 44
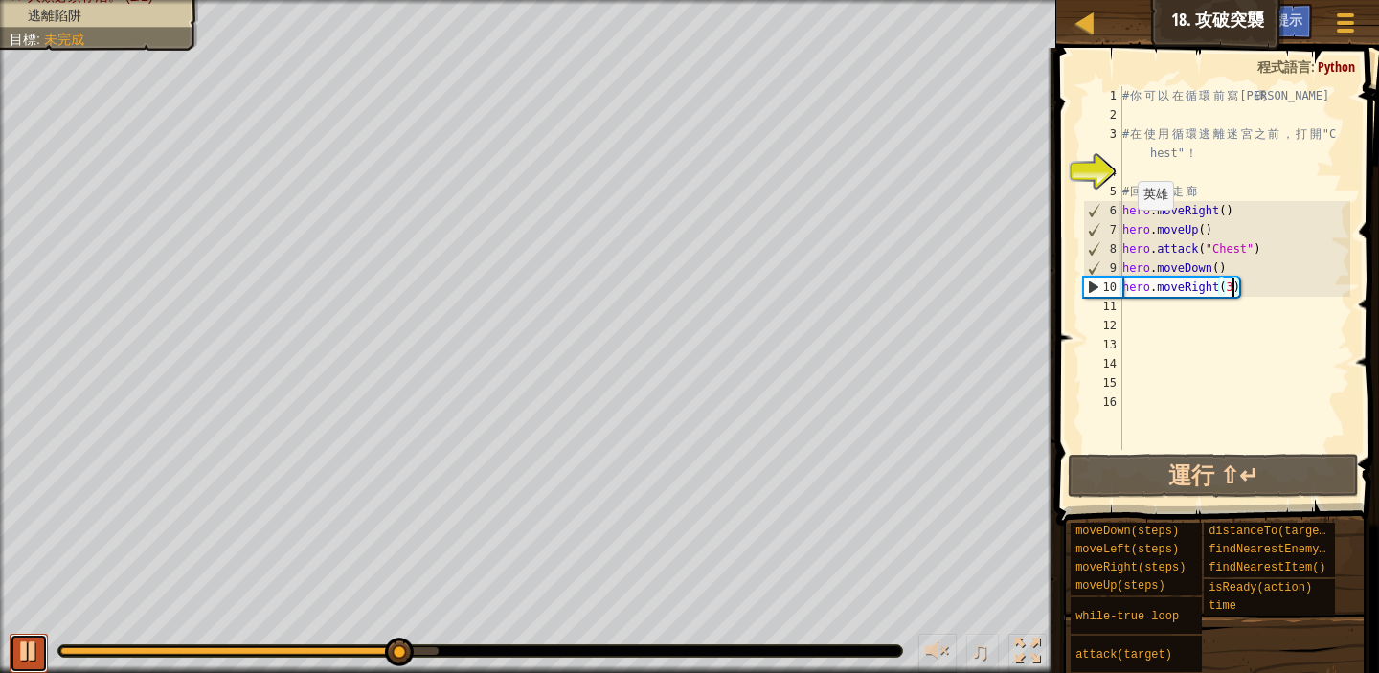
click at [33, 651] on div at bounding box center [28, 651] width 25 height 25
click at [1138, 317] on div "# 你 可 以 在 循 環 前 寫 代 碼 # 在 使 用 循 環 逃 離 迷 宮 之 前 ， 打 開 "C hest" ！ # 回 到 主 走 廊 hero…" at bounding box center [1235, 287] width 232 height 402
click at [1132, 302] on div "# 你 可 以 在 循 環 前 寫 代 碼 # 在 使 用 循 環 逃 離 迷 宮 之 前 ， 打 開 "C hest" ！ # 回 到 主 走 廊 hero…" at bounding box center [1235, 287] width 232 height 402
type textarea "m"
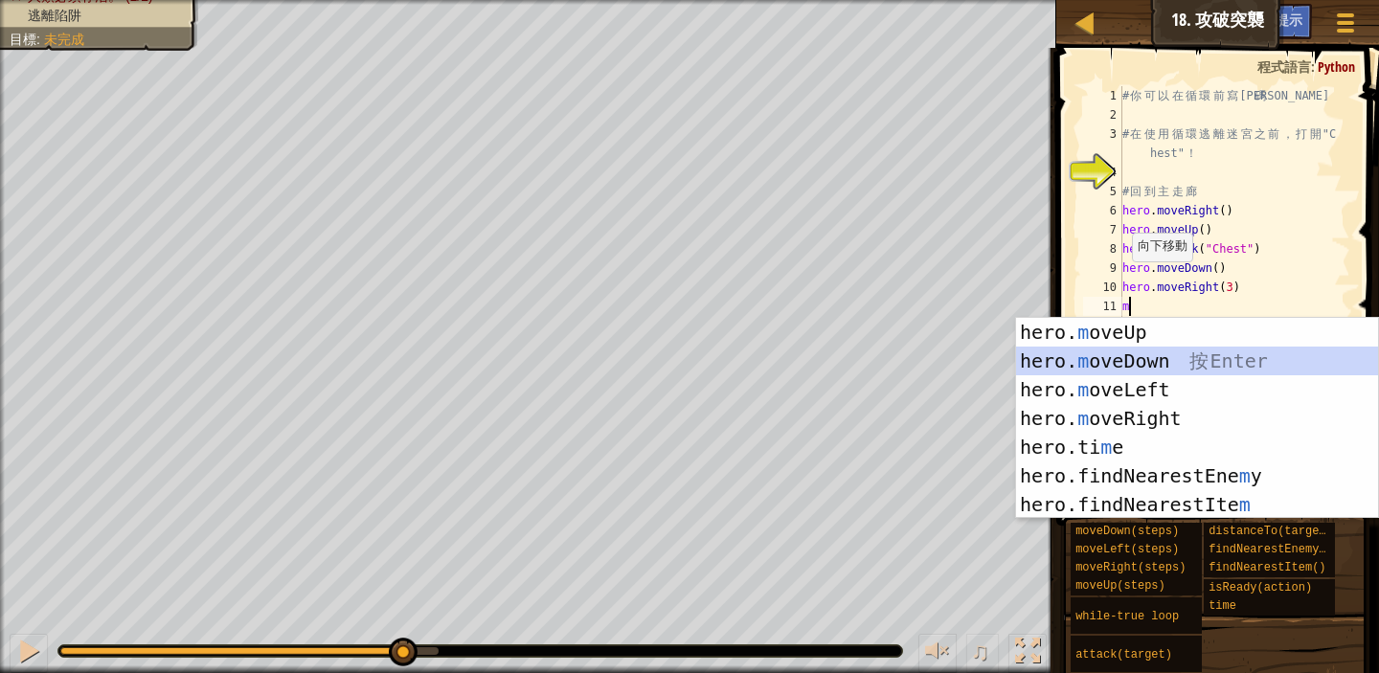
click at [1240, 358] on div "hero. m oveUp 按 Enter hero. m oveDown 按 Enter hero. m oveLeft 按 Enter hero. m o…" at bounding box center [1197, 447] width 362 height 259
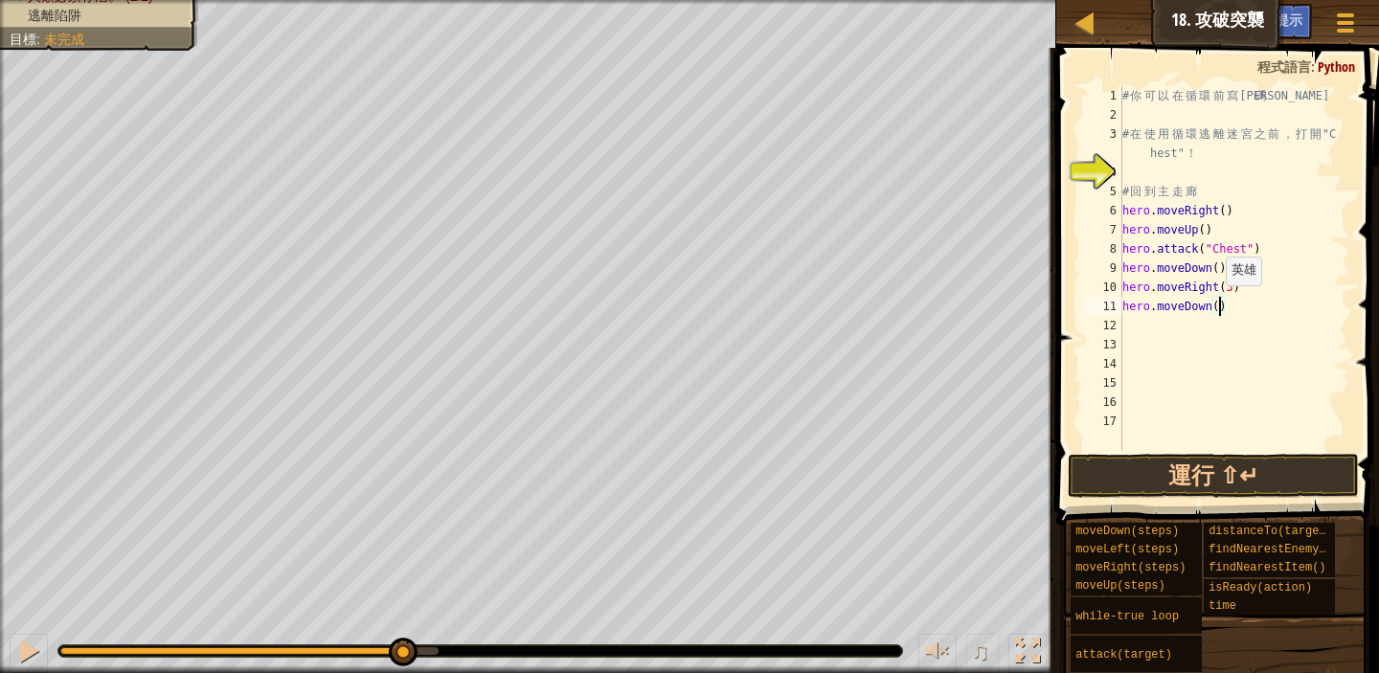
click at [1218, 305] on div "# 你 可 以 在 循 環 前 寫 代 碼 # 在 使 用 循 環 逃 離 迷 宮 之 前 ， 打 開 "C hest" ！ # 回 到 主 走 廊 hero…" at bounding box center [1235, 287] width 232 height 402
click at [1252, 466] on button "運行 ⇧↵" at bounding box center [1213, 476] width 291 height 44
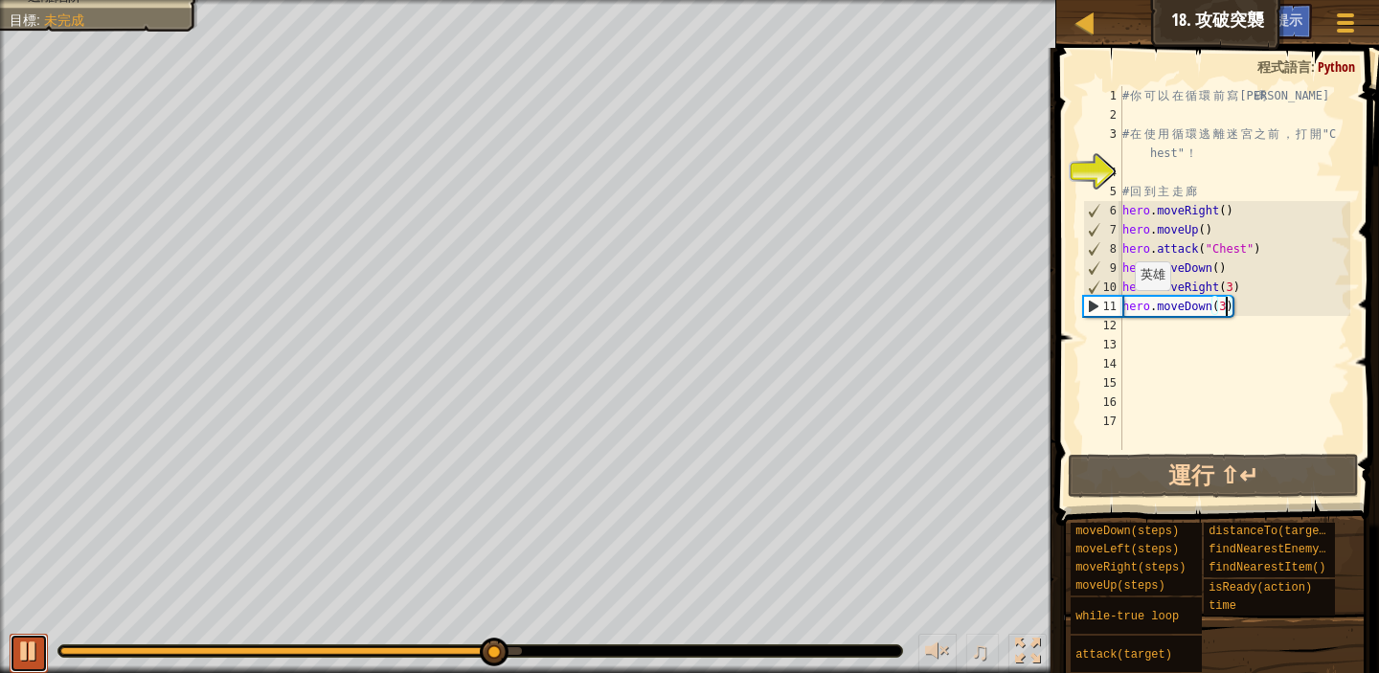
click at [30, 649] on div at bounding box center [28, 651] width 25 height 25
click at [1211, 185] on div "# 你 可 以 在 循 環 前 寫 代 碼 # 在 使 用 循 環 逃 離 迷 宮 之 前 ， 打 開 "C hest" ！ # 回 到 主 走 廊 hero…" at bounding box center [1235, 287] width 232 height 402
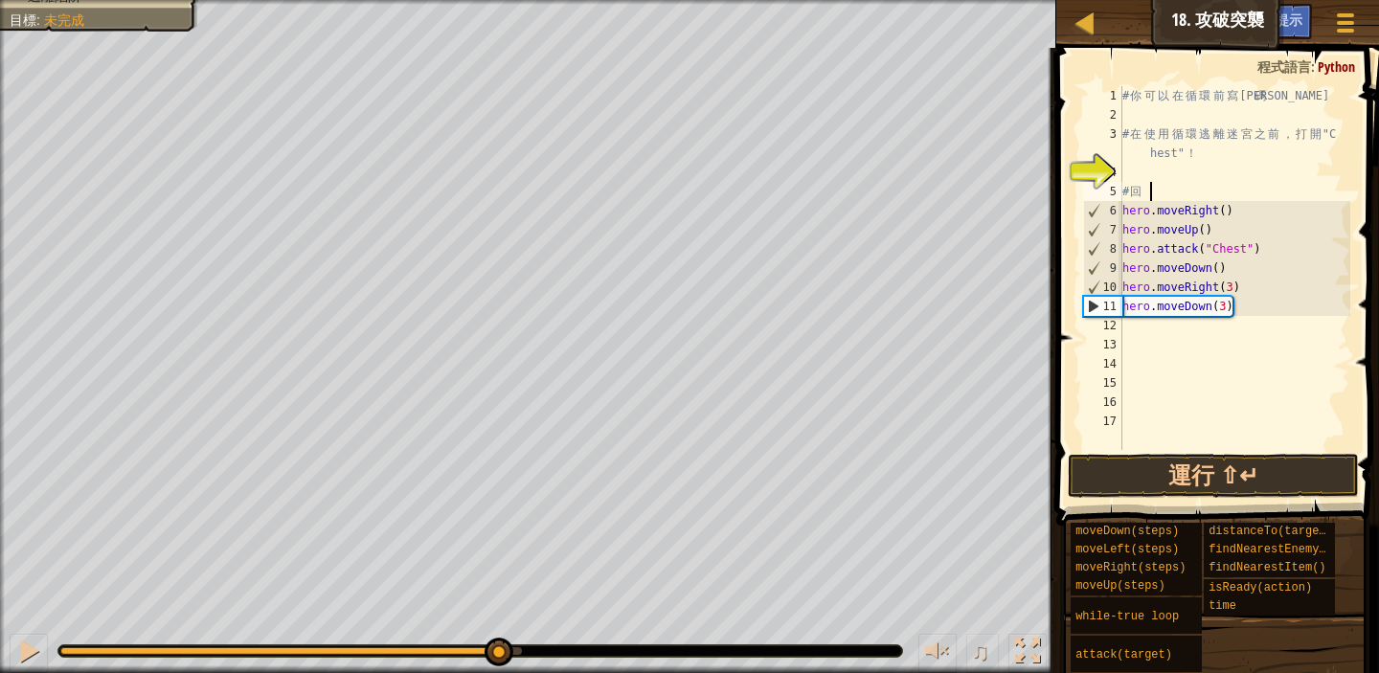
scroll to position [9, 0]
type textarea "#"
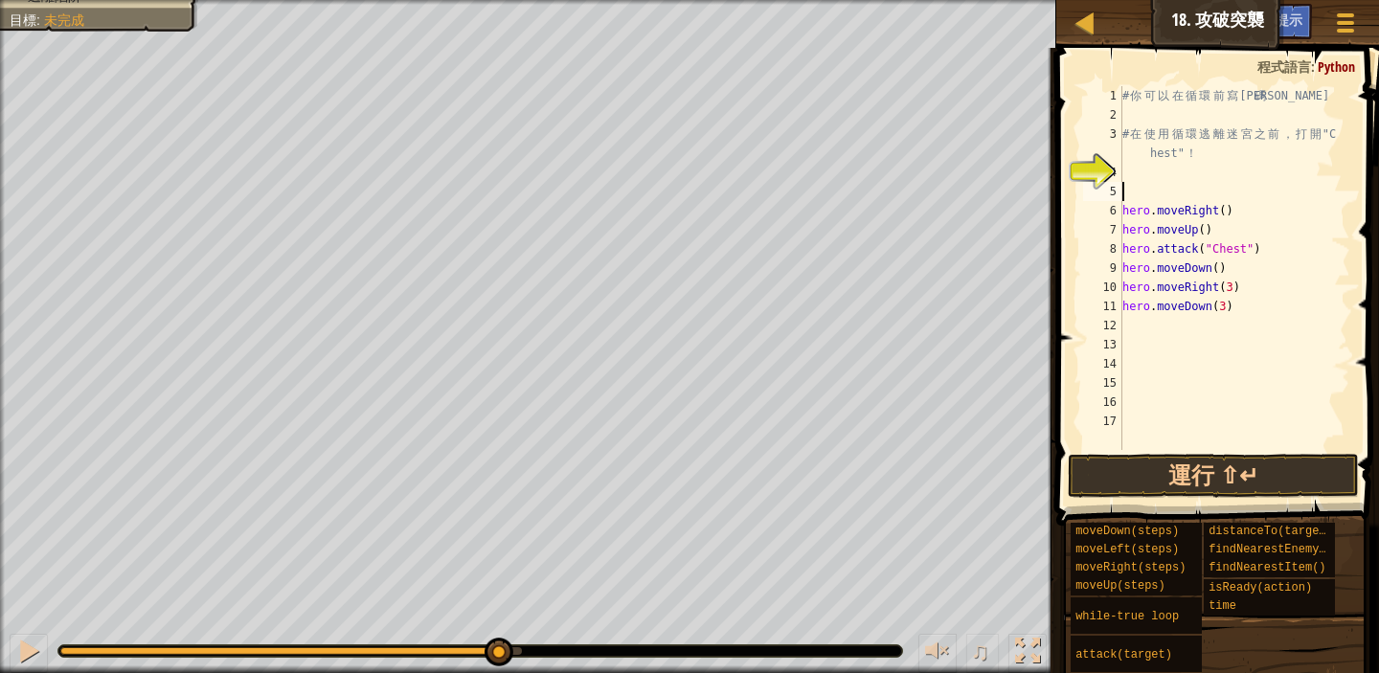
type textarea "w"
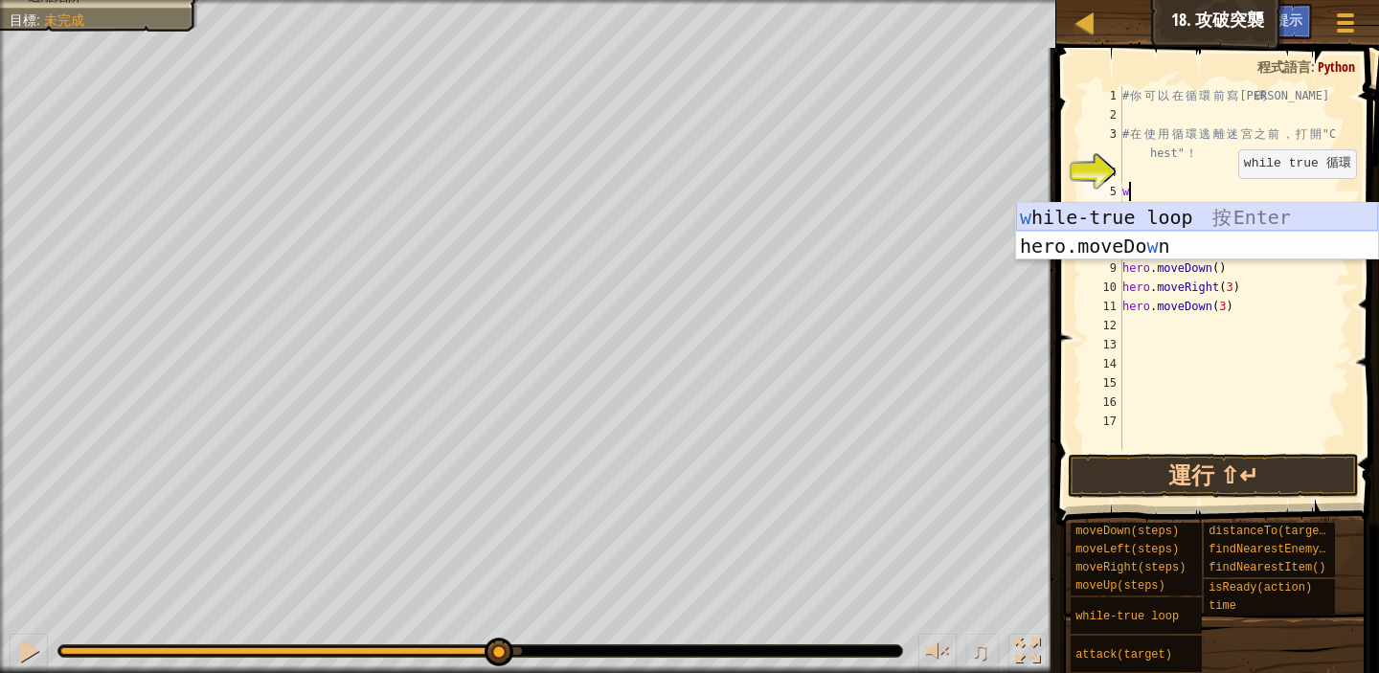
click at [1224, 206] on div "w hile-true loop 按 Enter hero.moveDo w n 按 Enter" at bounding box center [1197, 260] width 362 height 115
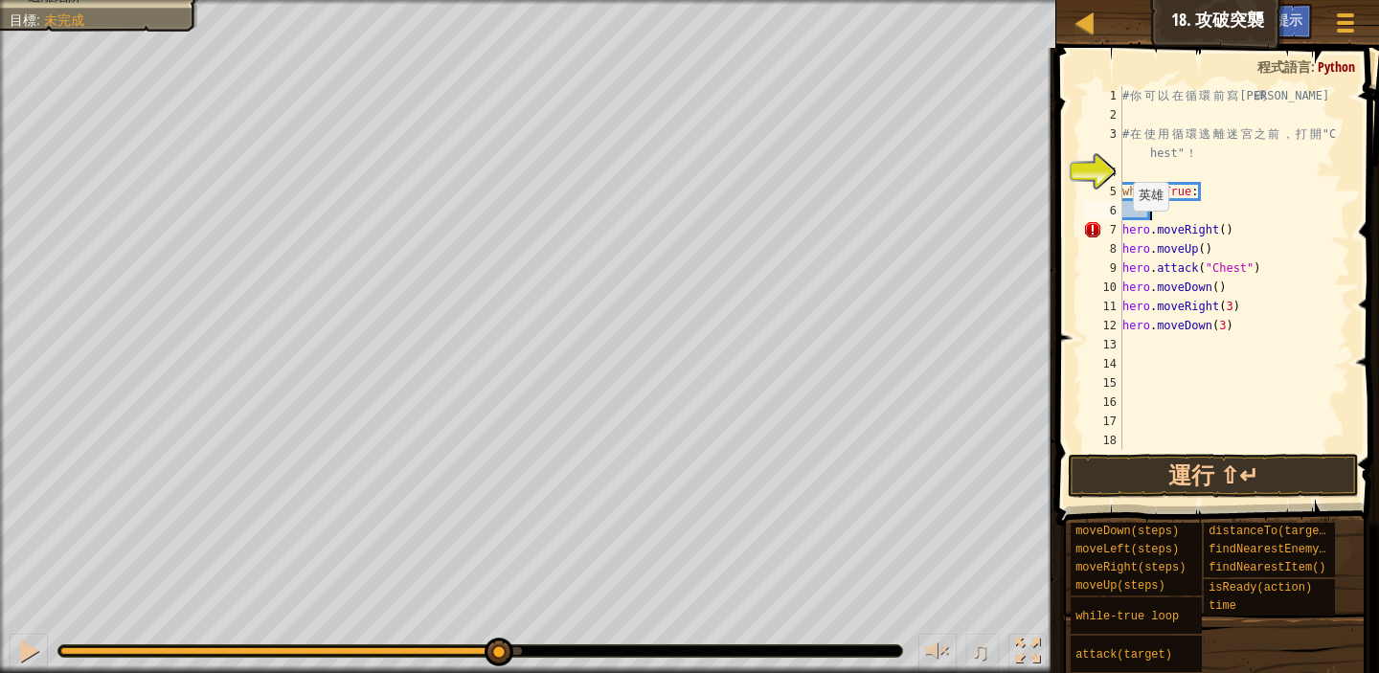
click at [1124, 230] on div "# 你 可 以 在 循 環 前 寫 代 碼 # 在 使 用 循 環 逃 離 迷 宮 之 前 ， 打 開 "C hest" ！ while True : her…" at bounding box center [1235, 287] width 232 height 402
drag, startPoint x: 1194, startPoint y: 94, endPoint x: 1238, endPoint y: 98, distance: 44.2
click at [1238, 98] on div "# 你 可 以 在 循 環 前 寫 代 碼 # 在 使 用 循 環 逃 離 迷 宮 之 前 ， 打 開 "C hest" ！ while True : her…" at bounding box center [1235, 287] width 232 height 402
click at [1239, 184] on div "# 你 可 以 在 循 環 前 寫 代 碼 # 在 使 用 循 環 逃 離 迷 宮 之 前 ， 打 開 "C hest" ！ while True : her…" at bounding box center [1235, 287] width 232 height 402
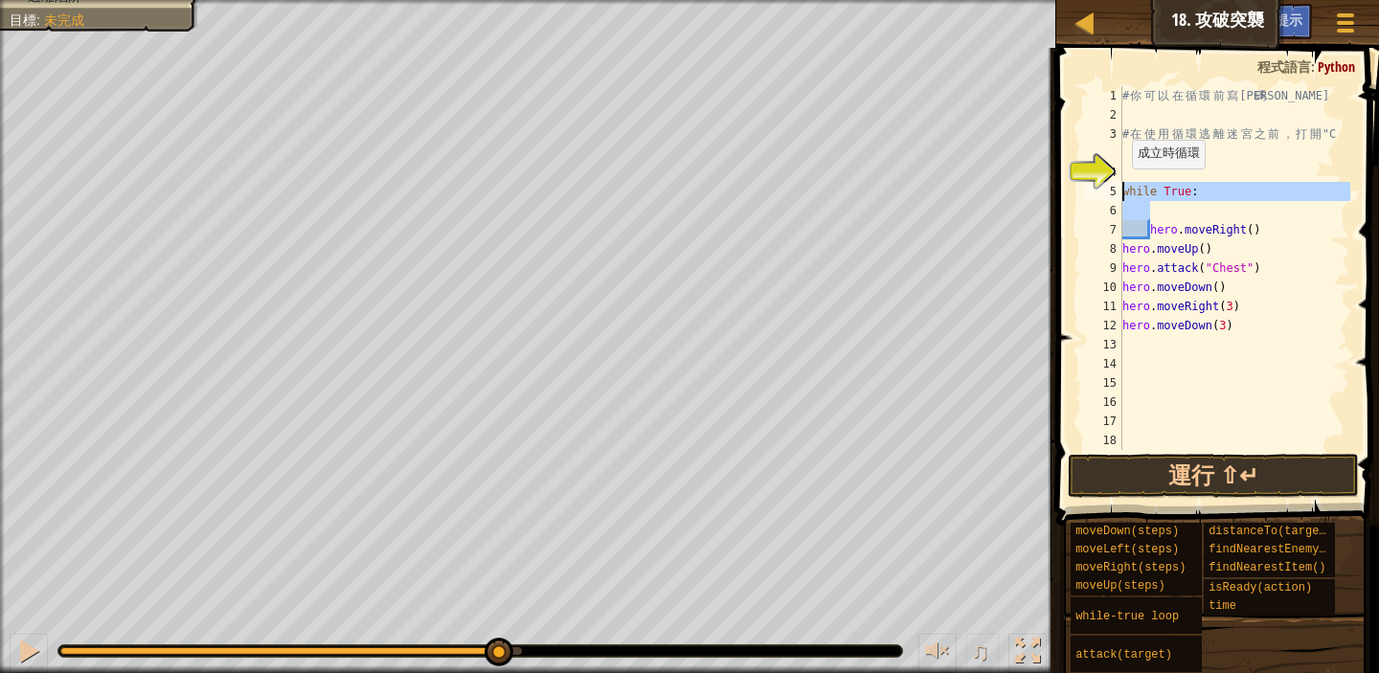
drag, startPoint x: 1181, startPoint y: 210, endPoint x: 1120, endPoint y: 188, distance: 65.1
click at [1120, 188] on div "while True: 1 2 3 4 5 6 7 8 9 10 11 12 13 14 15 16 17 18 # 你 可 以 在 循 環 前 寫 代 碼 …" at bounding box center [1215, 268] width 271 height 364
type textarea "while True:"
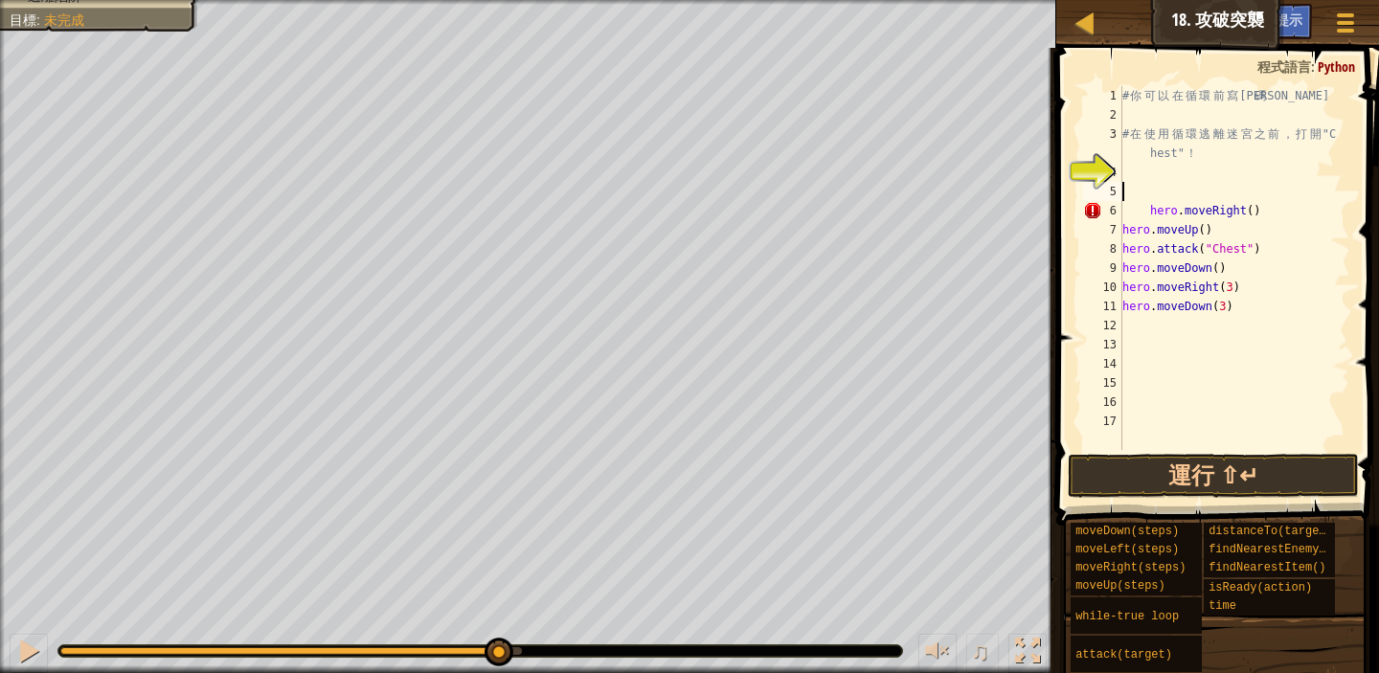
click at [1152, 207] on div "# 你 可 以 在 循 環 前 寫 代 碼 # 在 使 用 循 環 逃 離 迷 宮 之 前 ， 打 開 "C hest" ！ hero . moveRight…" at bounding box center [1235, 287] width 232 height 402
type textarea "hero.moveRight()"
click at [1137, 192] on div "# 你 可 以 在 循 環 前 寫 代 碼 # 在 使 用 循 環 逃 離 迷 宮 之 前 ， 打 開 "C hest" ！ hero . moveRight…" at bounding box center [1235, 287] width 232 height 402
click at [1280, 242] on div "# 你 可 以 在 循 環 前 寫 代 碼 # 在 使 用 循 環 逃 離 迷 宮 之 前 ， 打 開 "C hest" ！ hero . moveRight…" at bounding box center [1235, 287] width 232 height 402
type textarea "hero.attack("Chest")"
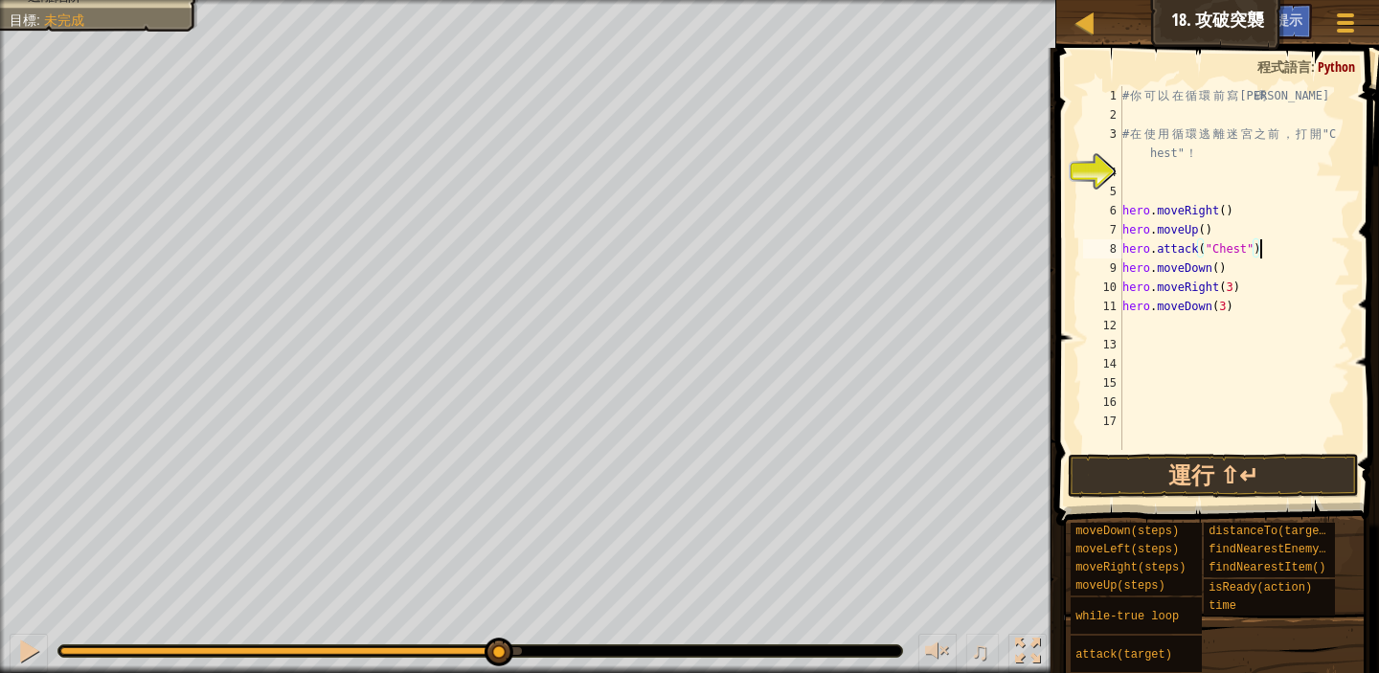
click at [1244, 271] on div "# 你 可 以 在 循 環 前 寫 代 碼 # 在 使 用 循 環 逃 離 迷 宮 之 前 ， 打 開 "C hest" ！ hero . moveRight…" at bounding box center [1235, 287] width 232 height 402
type textarea "hero.moveDown()"
type textarea "w"
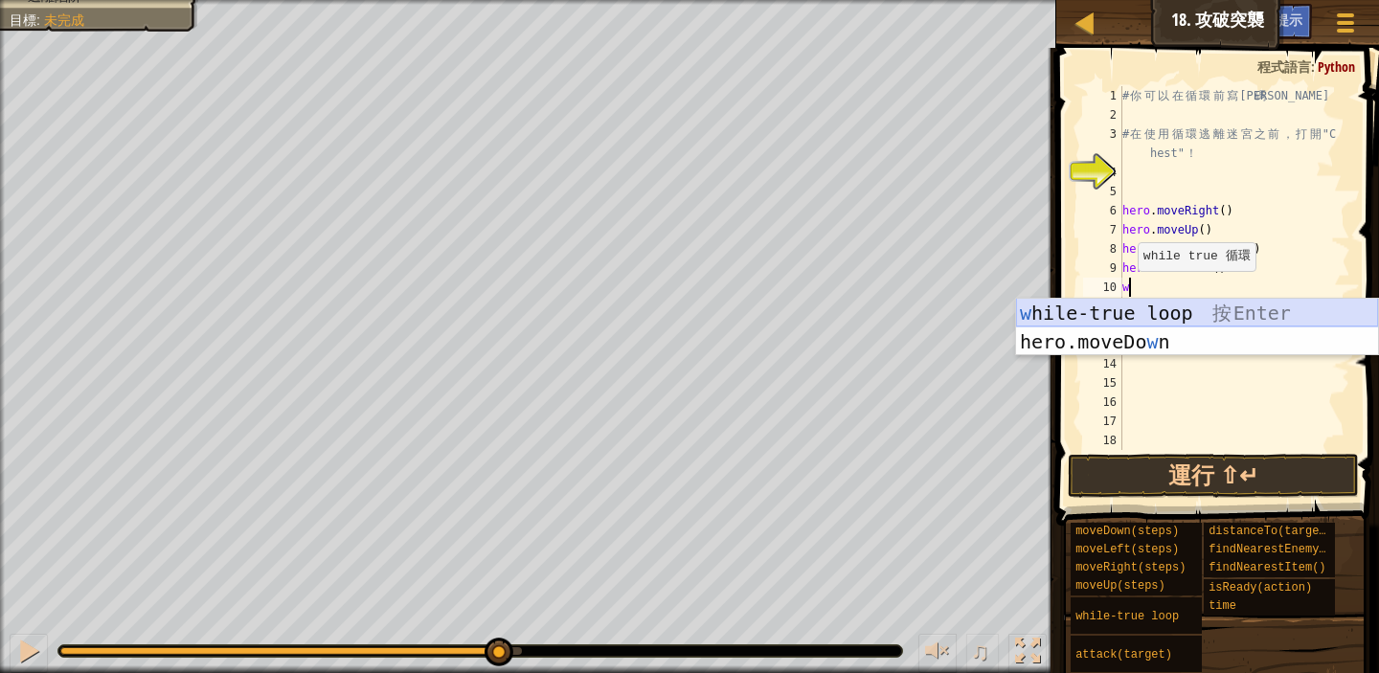
click at [1129, 314] on div "w hile-true loop 按 Enter hero.moveDo w n 按 Enter" at bounding box center [1197, 356] width 362 height 115
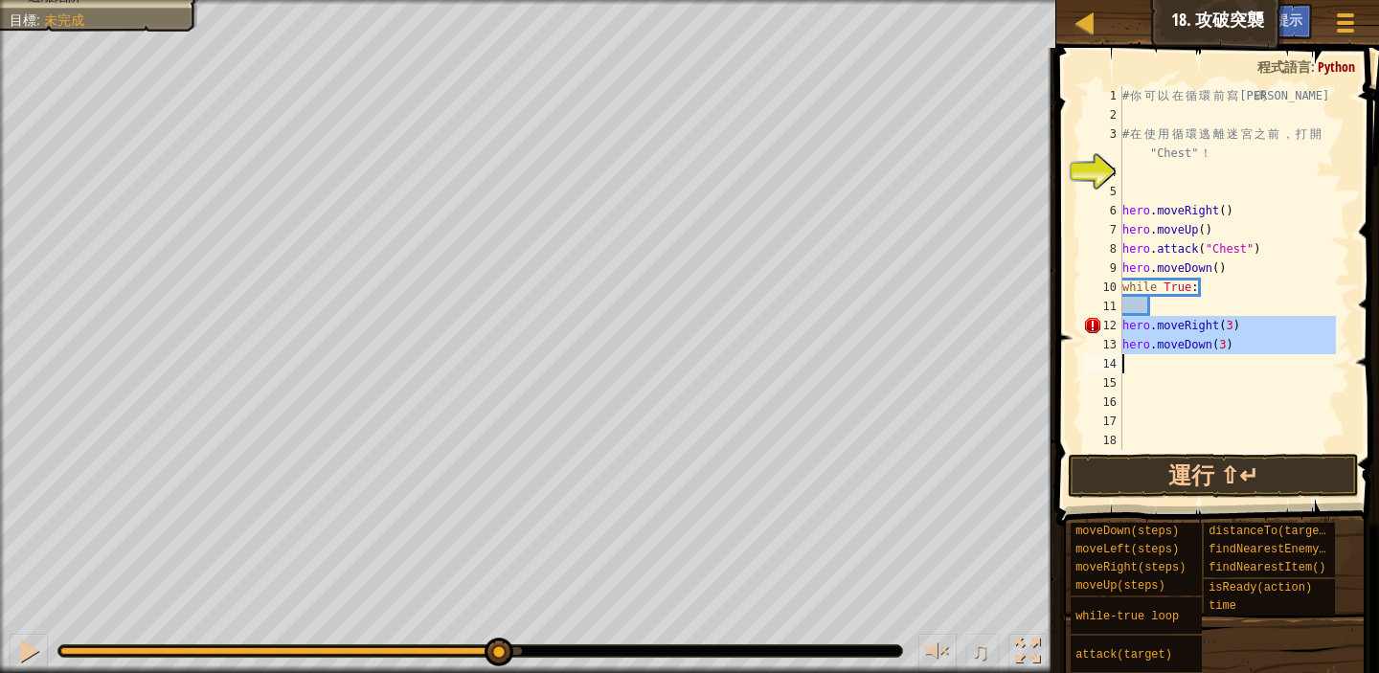
drag, startPoint x: 1125, startPoint y: 328, endPoint x: 1346, endPoint y: 371, distance: 225.4
click at [1346, 371] on div "1 2 3 4 5 6 7 8 9 10 11 12 13 14 15 16 17 18 19 # 你 可 以 在 循 環 前 寫 代 碼 # 在 使 用 循…" at bounding box center [1215, 268] width 271 height 364
type textarea "hero.moveDown(3)"
click at [1153, 306] on div "# 你 可 以 在 循 環 前 寫 代 碼 # 在 使 用 循 環 逃 離 迷 宮 之 前 ， 打 開 "C hest" ！ hero . moveRight…" at bounding box center [1235, 287] width 232 height 402
type textarea "m"
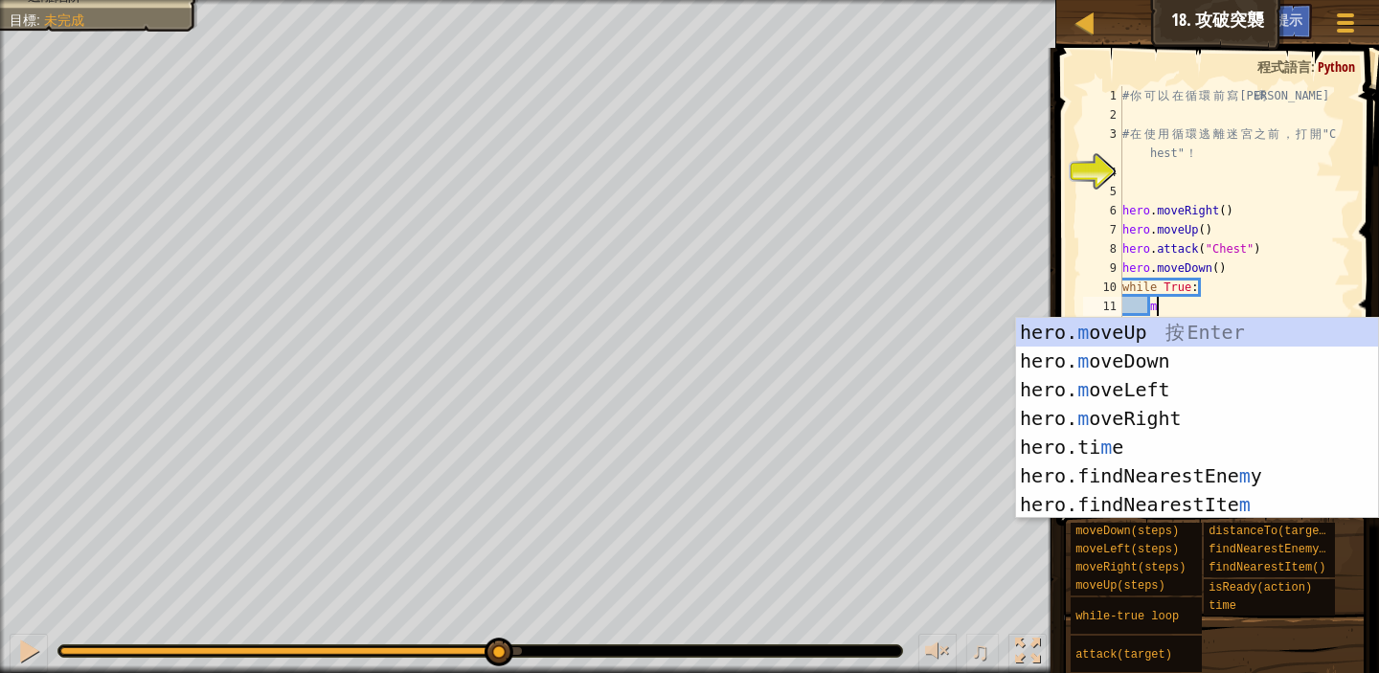
scroll to position [9, 2]
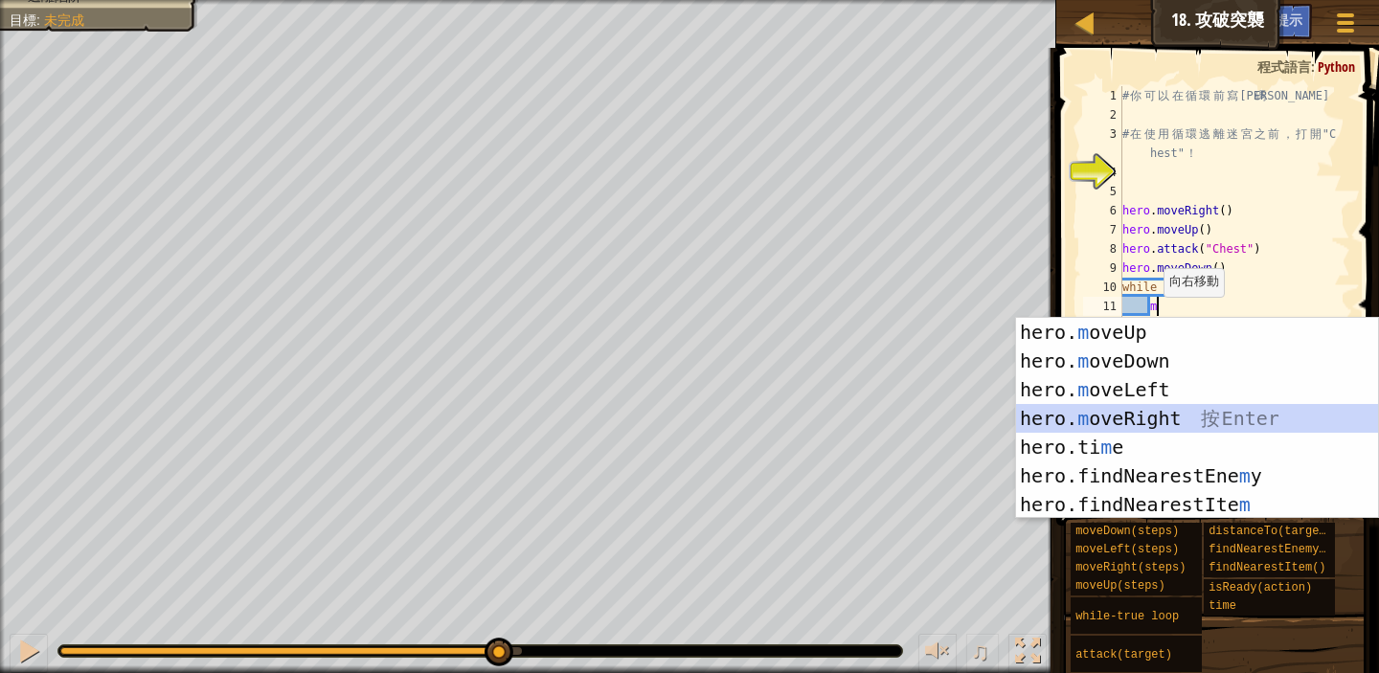
click at [1143, 408] on div "hero. m oveUp 按 Enter hero. m oveDown 按 Enter hero. m oveLeft 按 Enter hero. m o…" at bounding box center [1197, 447] width 362 height 259
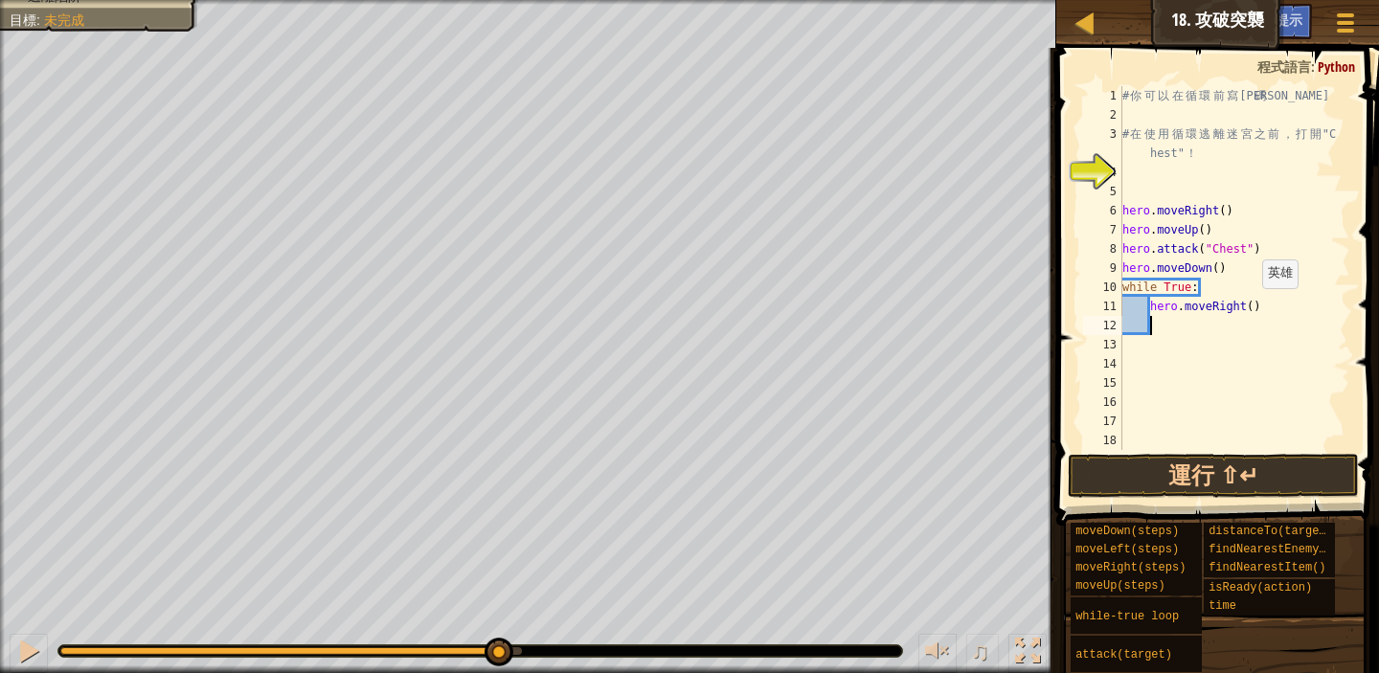
click at [1253, 307] on div "# 你 可 以 在 循 環 前 寫 代 碼 # 在 使 用 循 環 逃 離 迷 宮 之 前 ， 打 開 "C hest" ！ hero . moveRight…" at bounding box center [1235, 287] width 232 height 402
type textarea "hero.moveRight(3)"
click at [1167, 328] on div "# 你 可 以 在 循 環 前 寫 代 碼 # 在 使 用 循 環 逃 離 迷 宮 之 前 ， 打 開 "C hest" ！ hero . moveRight…" at bounding box center [1235, 287] width 232 height 402
type textarea "m"
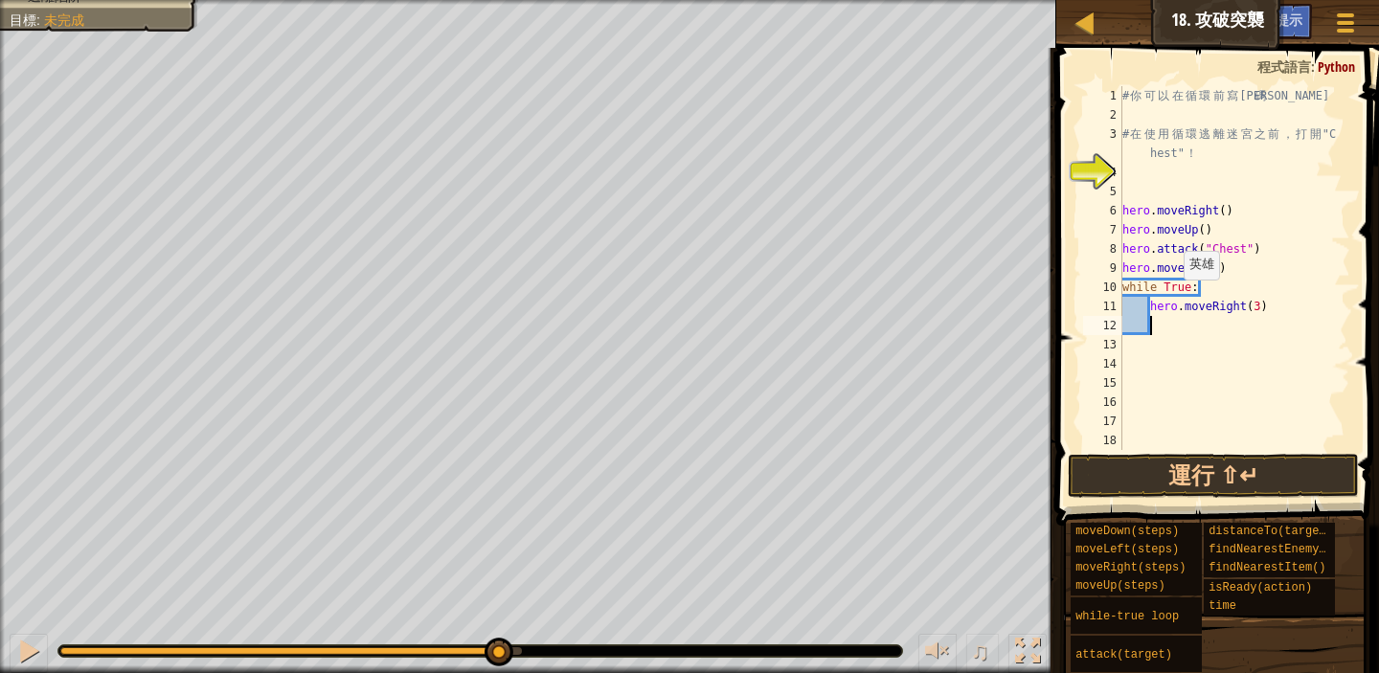
scroll to position [9, 2]
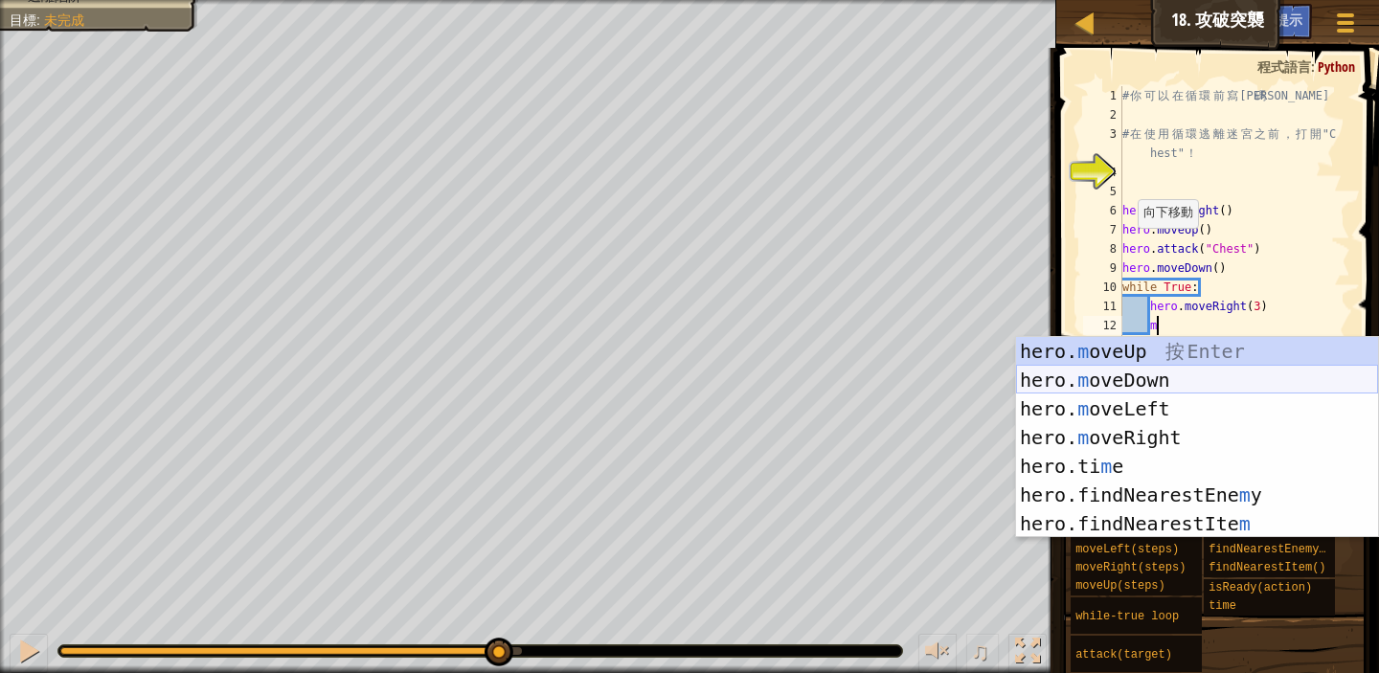
click at [1156, 382] on div "hero. m oveUp 按 Enter hero. m oveDown 按 Enter hero. m oveLeft 按 Enter hero. m o…" at bounding box center [1197, 466] width 362 height 259
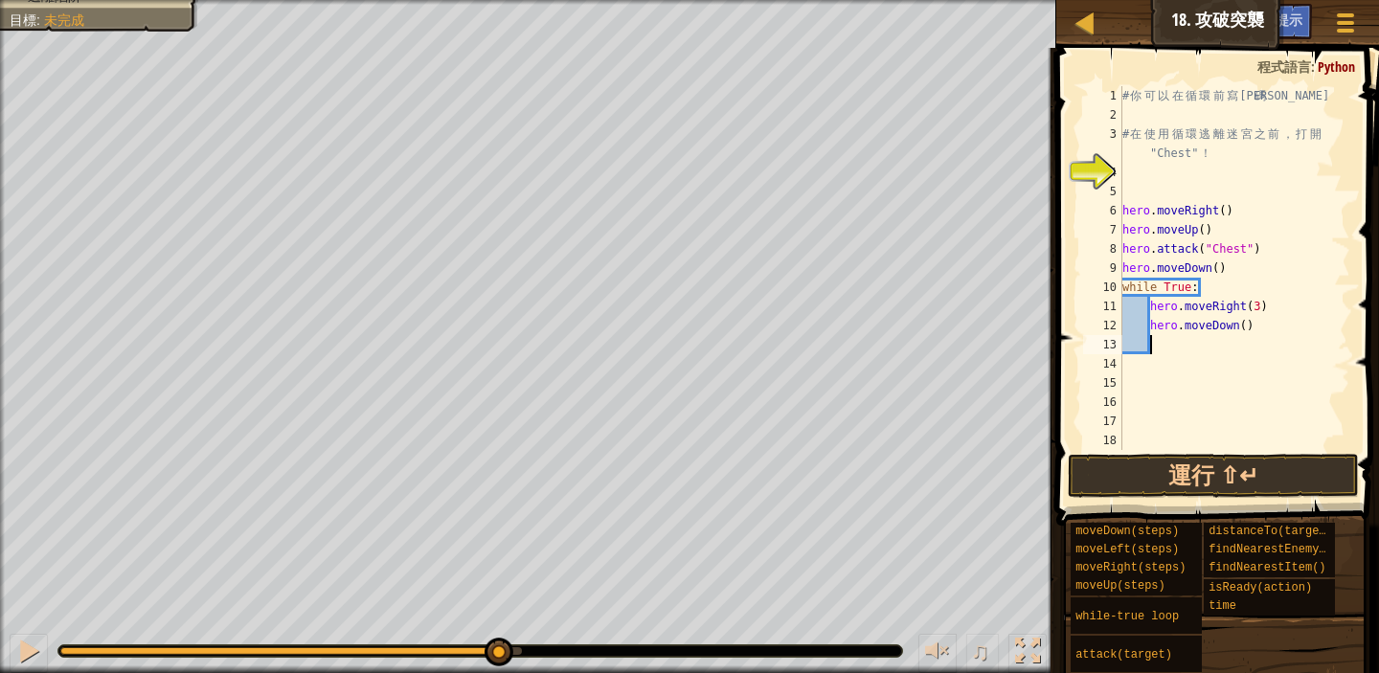
scroll to position [9, 1]
click at [1247, 326] on div "# 你 可 以 在 循 環 前 寫 代 碼 # 在 使 用 循 環 逃 離 迷 宮 之 前 ， 打 開 "Chest" ！ hero . moveRight …" at bounding box center [1227, 287] width 217 height 402
type textarea "hero.moveDown(3)"
drag, startPoint x: 1273, startPoint y: 473, endPoint x: 1264, endPoint y: 475, distance: 9.8
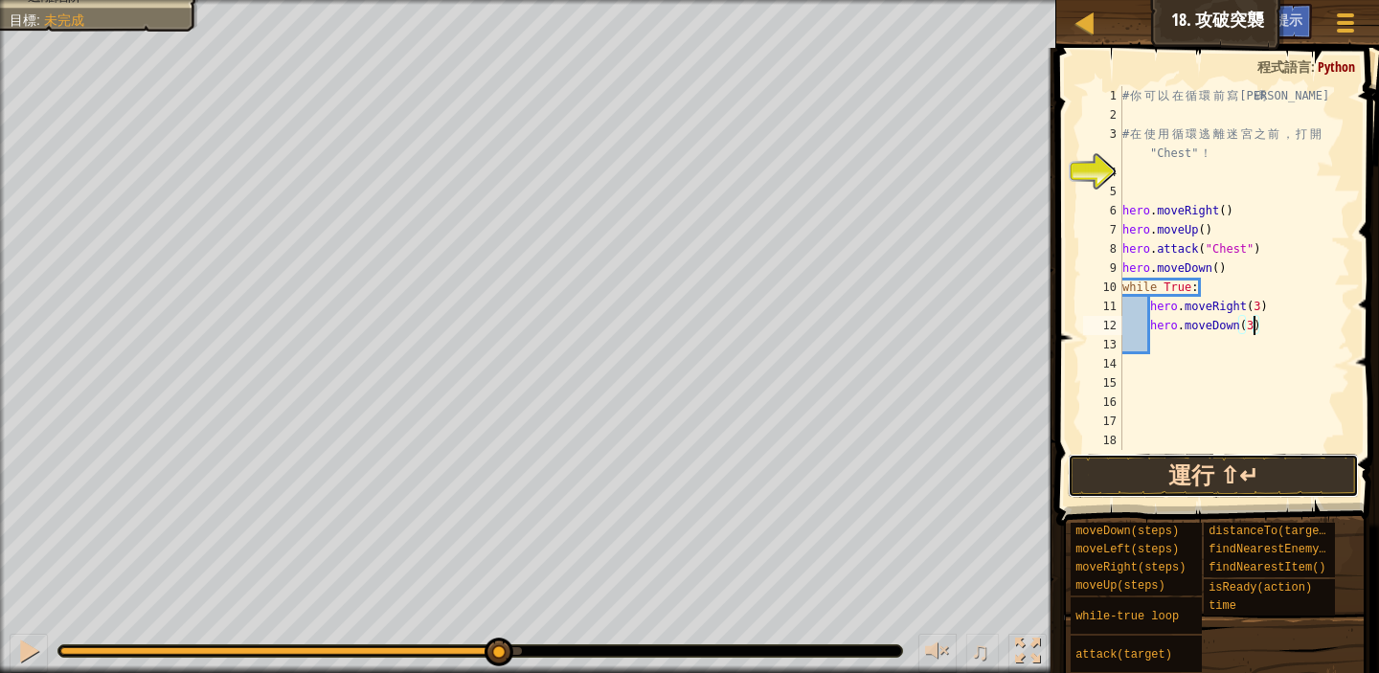
click at [1273, 474] on button "運行 ⇧↵" at bounding box center [1213, 476] width 291 height 44
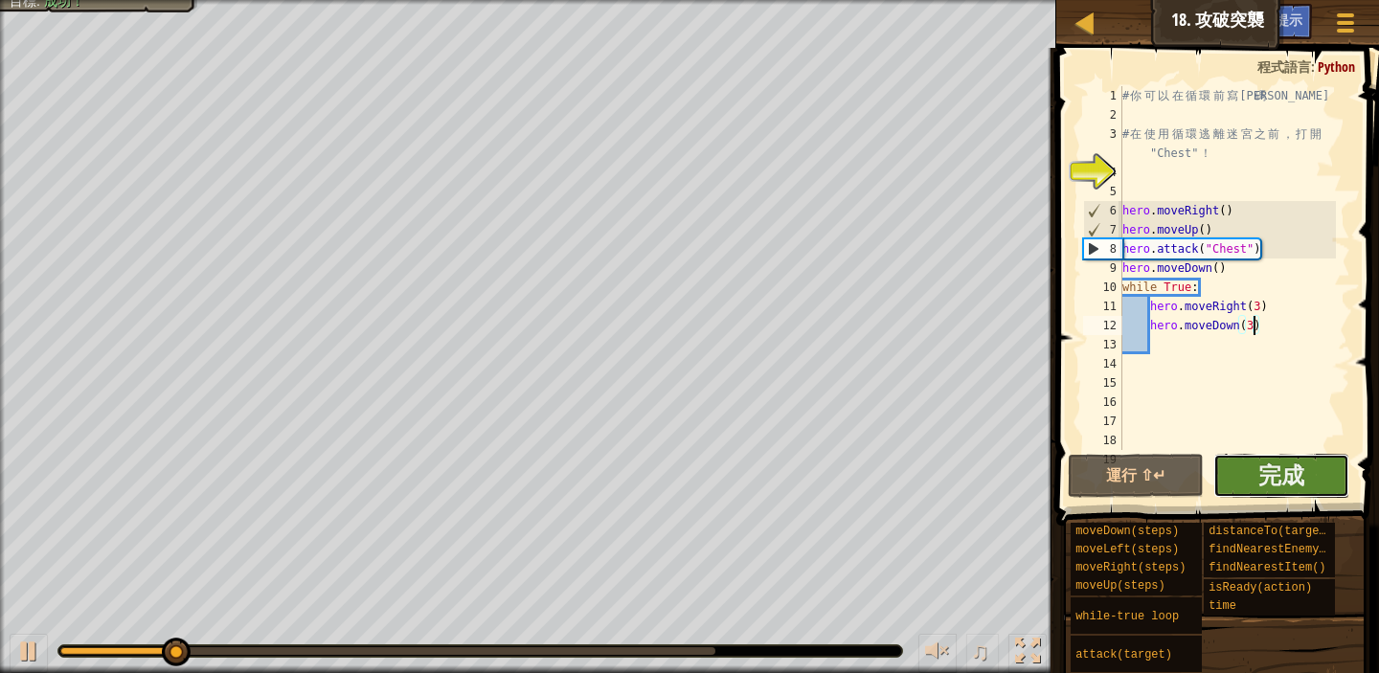
click at [1324, 478] on button "完成" at bounding box center [1282, 476] width 136 height 44
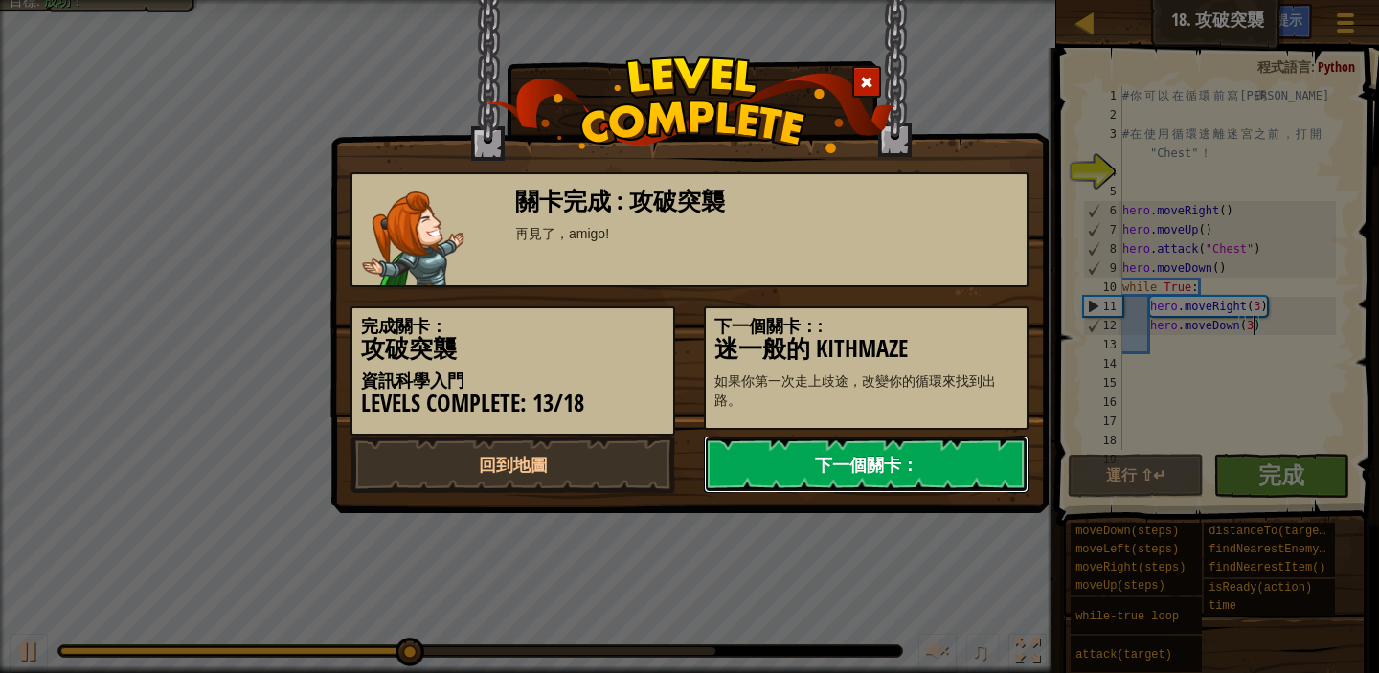
click at [806, 454] on link "下一個關卡：" at bounding box center [866, 464] width 325 height 57
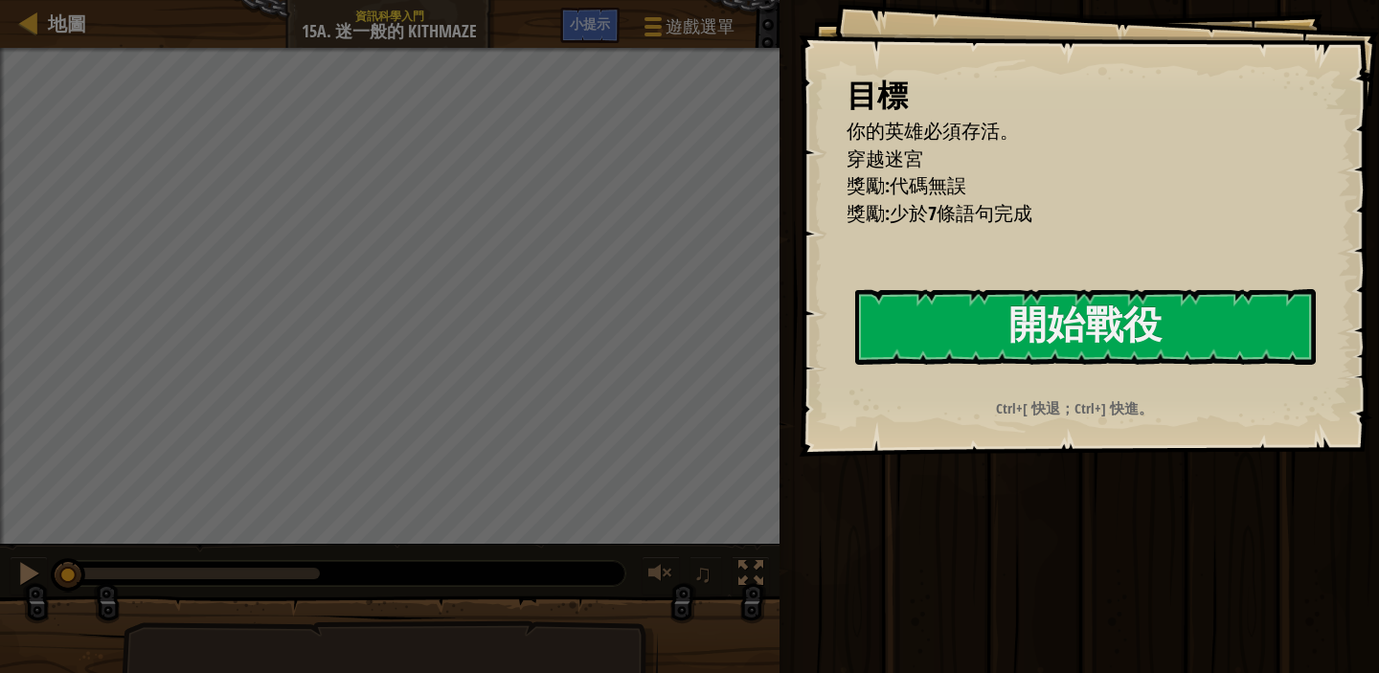
click at [799, 313] on div "目標 你的英雄必須存活。 穿越迷宮 獎勵:代碼無誤 獎勵:少於7條語句完成 開始戰役 從伺服器載入失敗 您將需要訂閱來開啟這關。 訂閱 您需要加入一個課程來遊…" at bounding box center [1089, 228] width 581 height 457
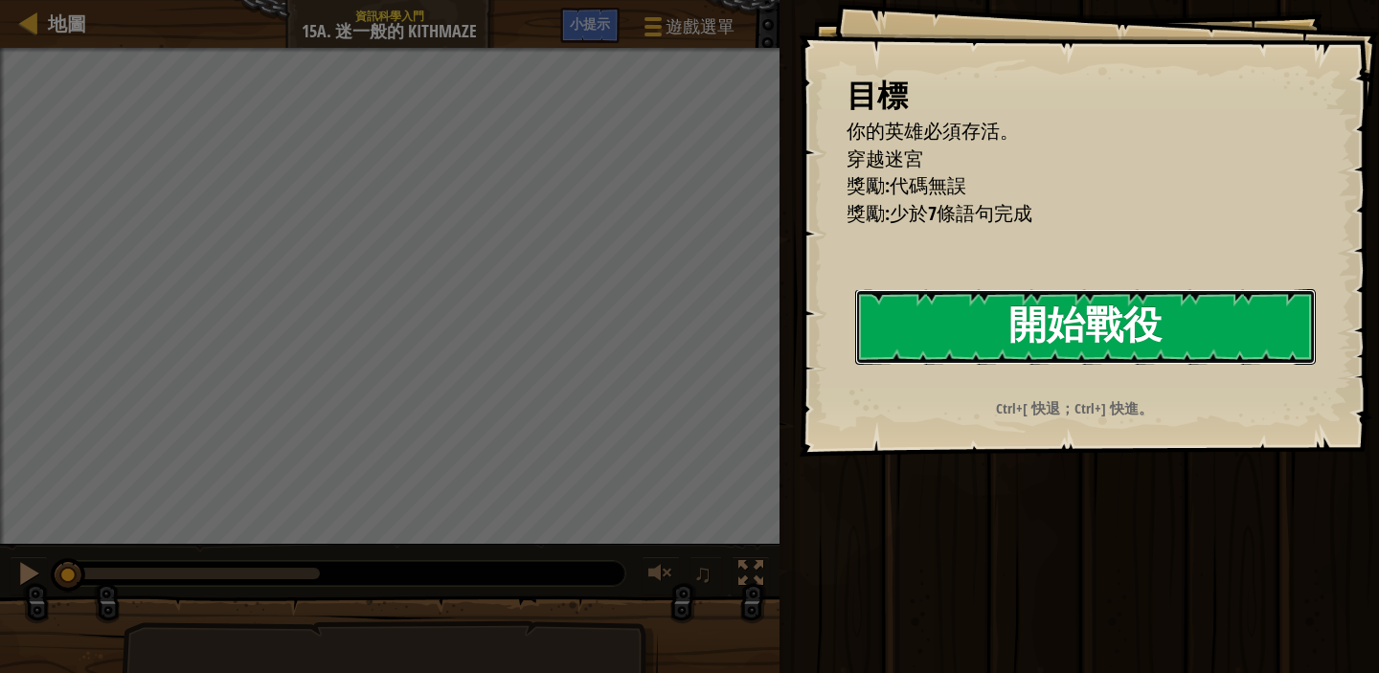
click at [997, 339] on button "開始戰役" at bounding box center [1085, 327] width 461 height 76
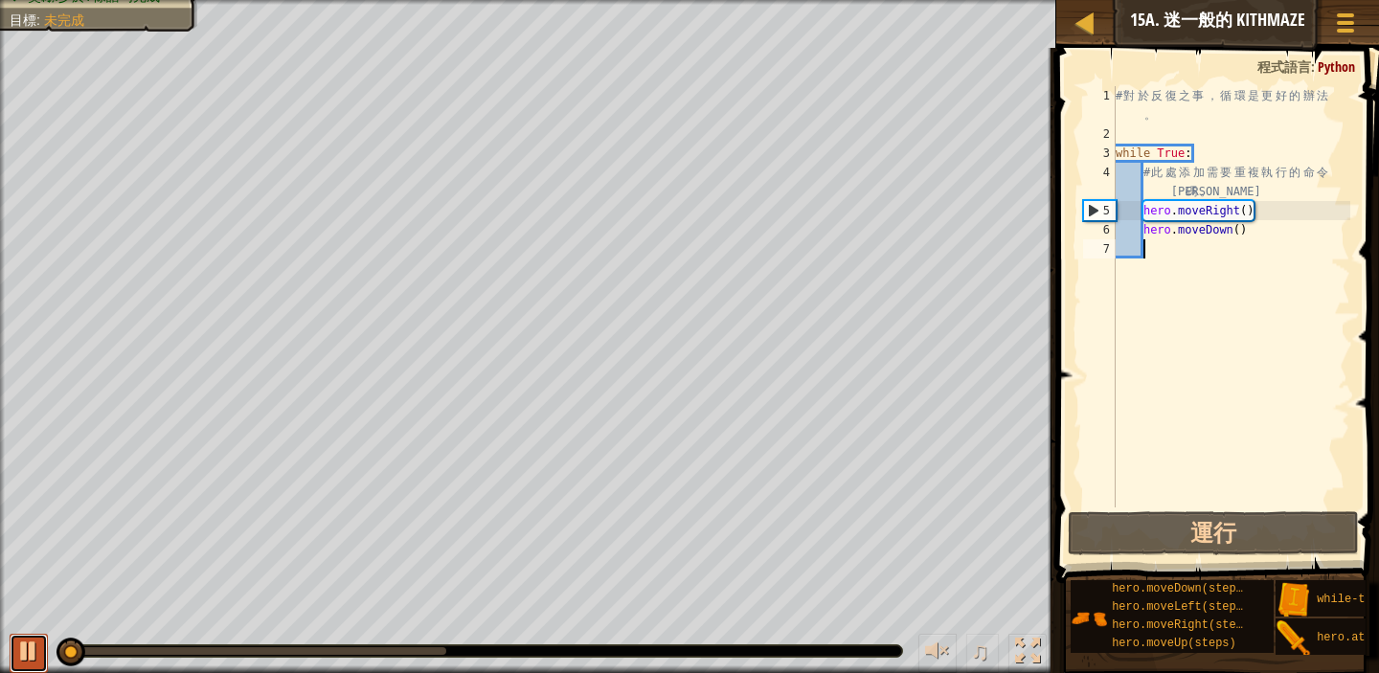
click at [34, 646] on div at bounding box center [28, 651] width 25 height 25
click at [1255, 238] on div "# 對 於 反 復 之 事 ， 循 環 是 更 好 的 辦 法 。 while True : # 此 處 添 加 需 要 重 複 執 行 的 命 令 代 碼 …" at bounding box center [1231, 325] width 239 height 479
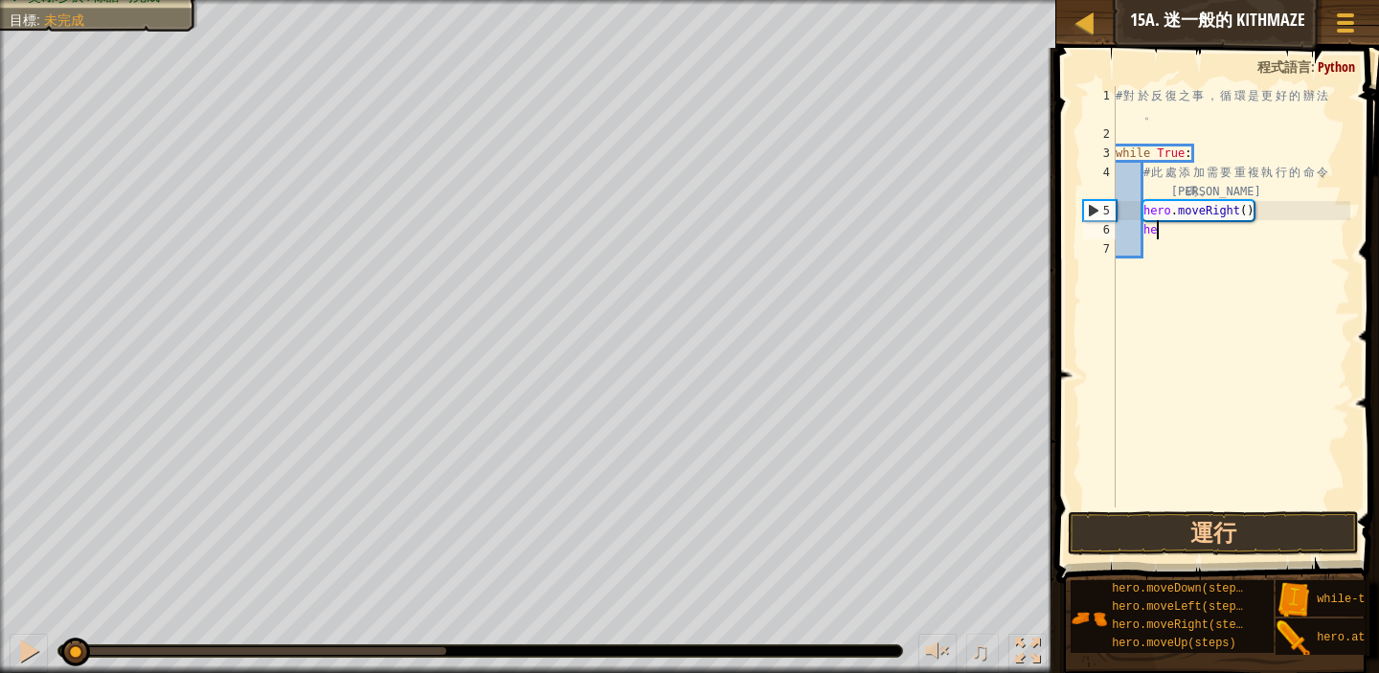
type textarea "h"
type textarea "m"
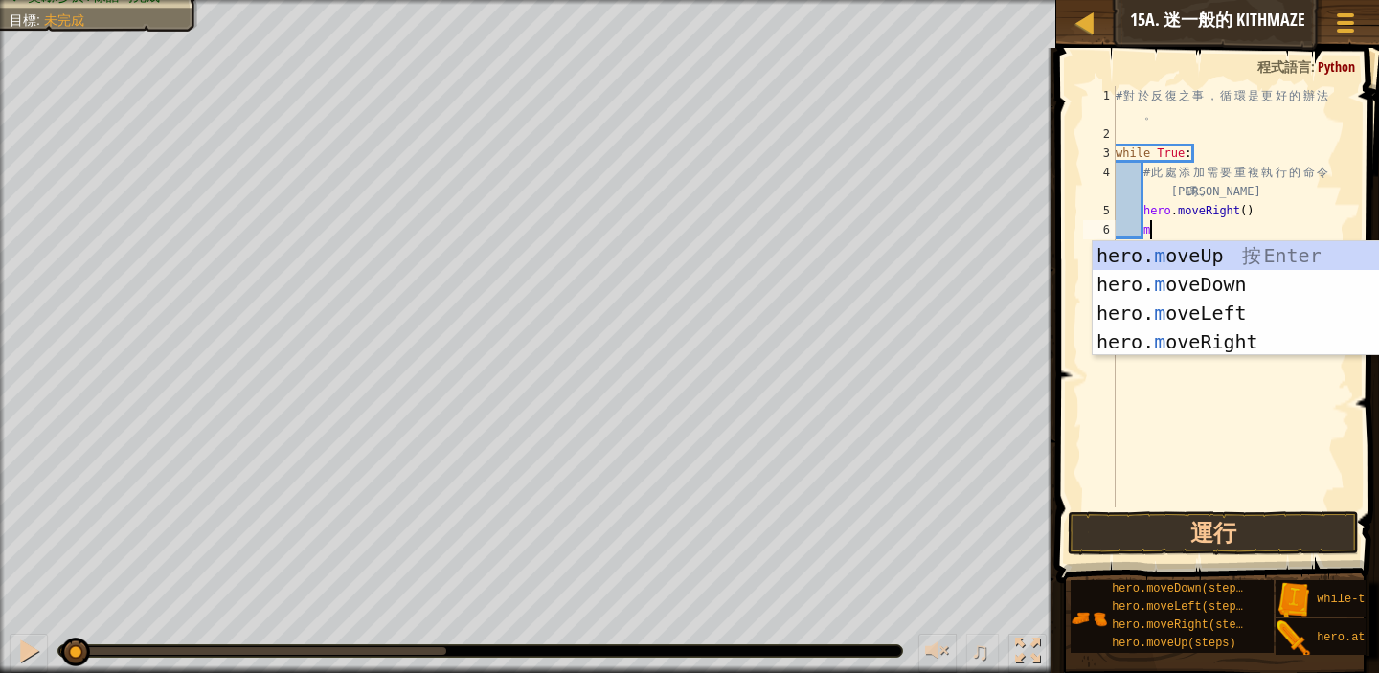
scroll to position [9, 2]
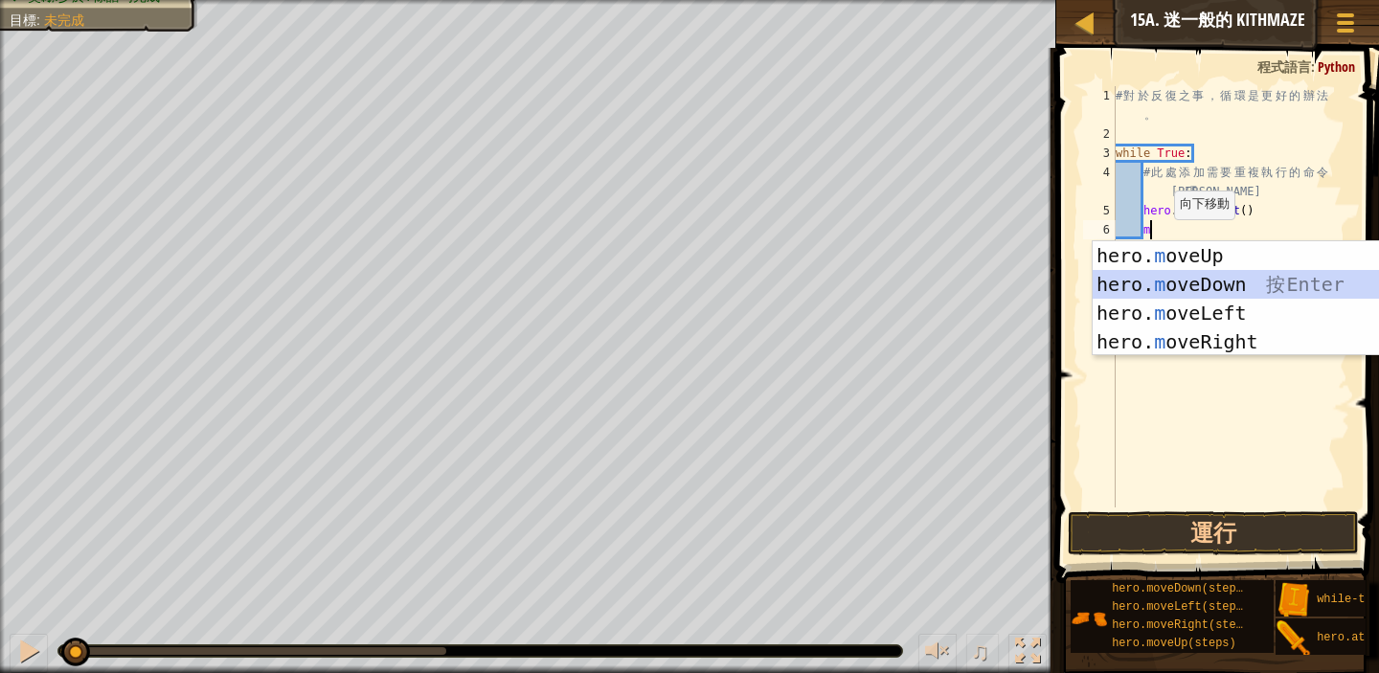
click at [1208, 278] on div "hero. m oveUp 按 Enter hero. m oveDown 按 Enter hero. m oveLeft 按 Enter hero. m o…" at bounding box center [1274, 327] width 362 height 172
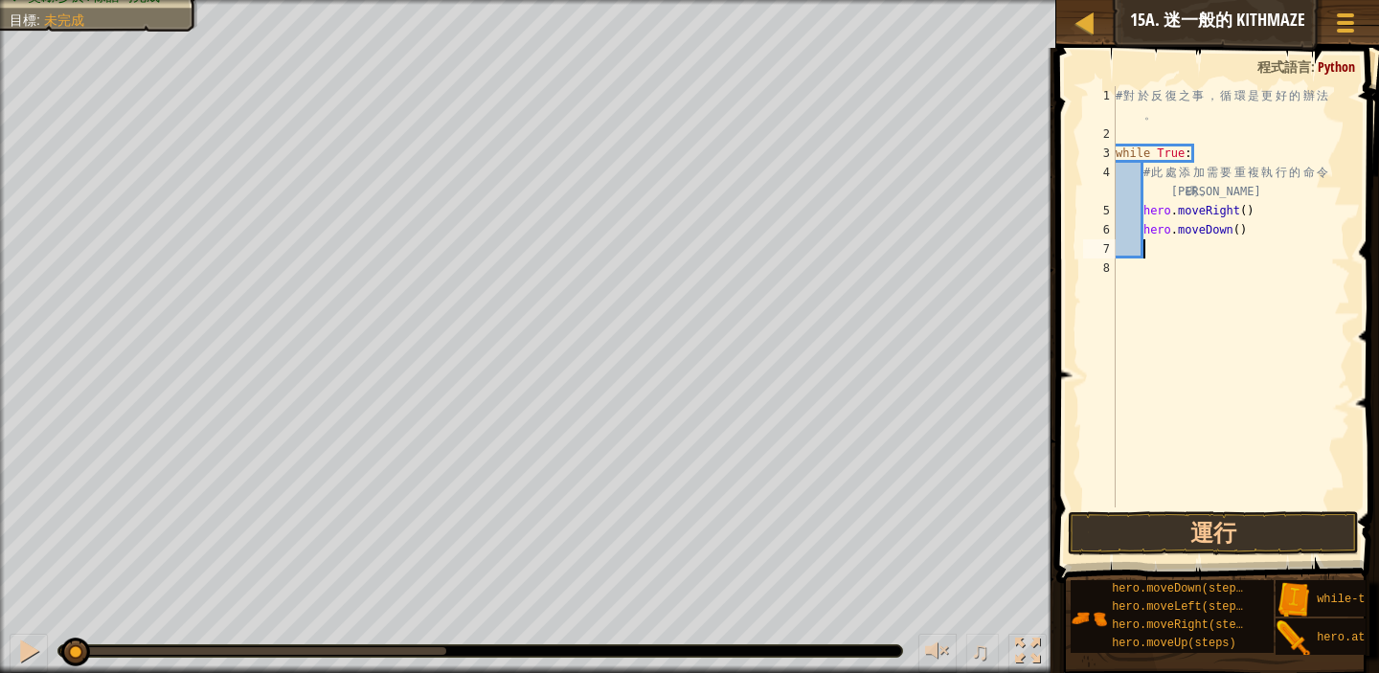
type textarea "m"
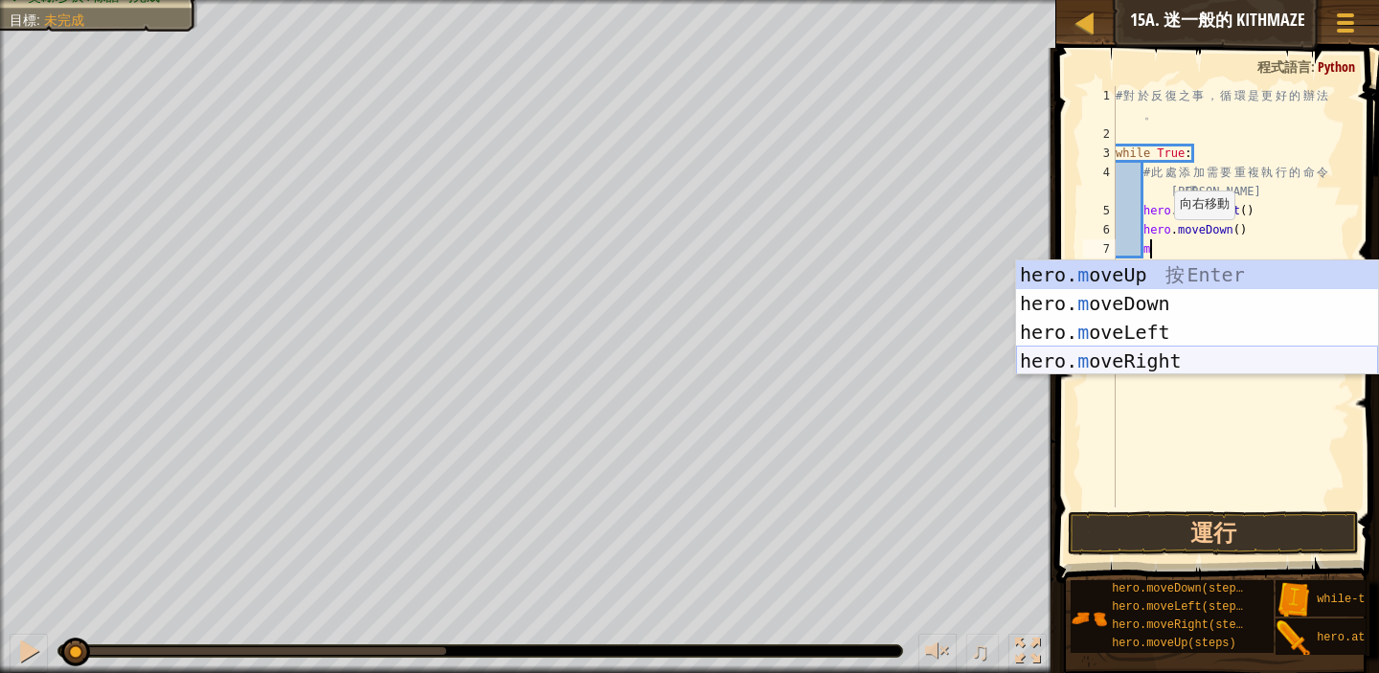
click at [1159, 356] on div "hero. m oveUp 按 Enter hero. m oveDown 按 Enter hero. m oveLeft 按 Enter hero. m o…" at bounding box center [1197, 347] width 362 height 172
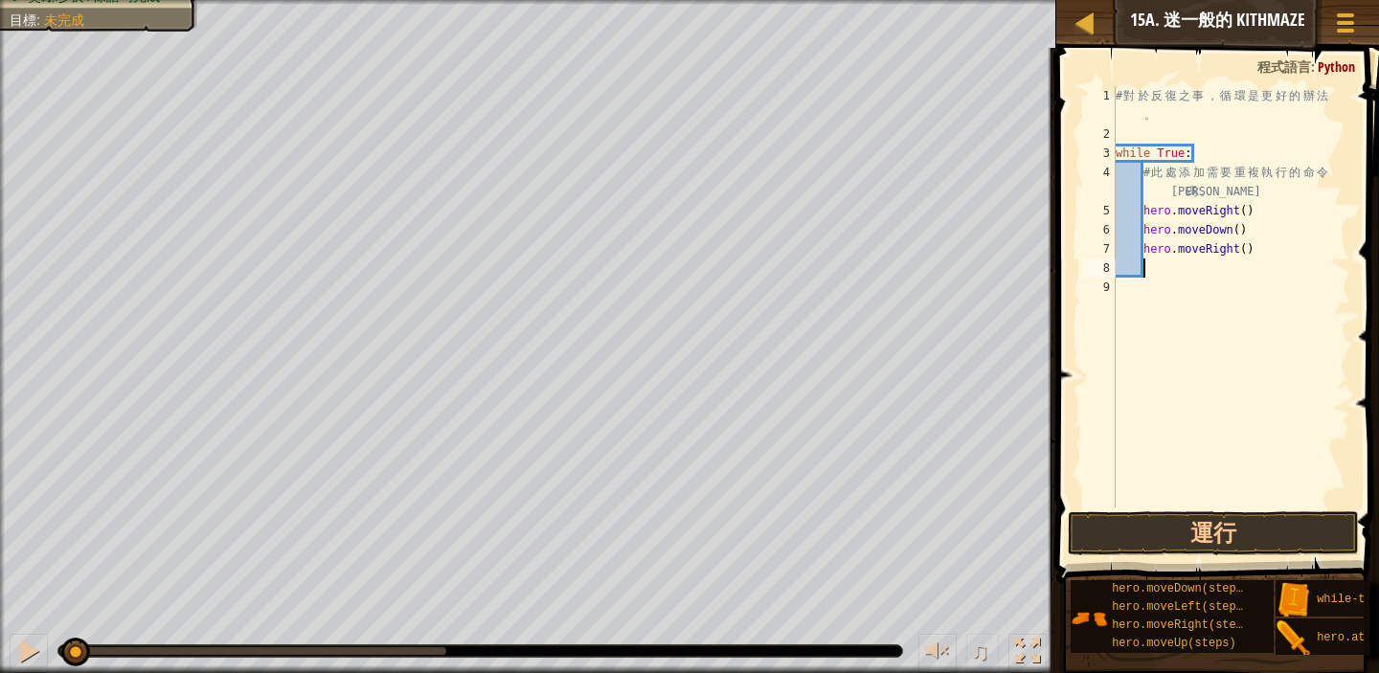
click at [1252, 251] on div "# 對 於 反 復 之 事 ， 循 環 是 更 好 的 辦 法 。 while True : # 此 處 添 加 需 要 重 複 執 行 的 命 令 代 碼 …" at bounding box center [1231, 325] width 239 height 479
click at [1249, 251] on div "# 對 於 反 復 之 事 ， 循 環 是 更 好 的 辦 法 。 while True : # 此 處 添 加 需 要 重 複 執 行 的 命 令 代 碼 …" at bounding box center [1231, 325] width 239 height 479
type textarea "hero.moveRight(2)"
click at [1157, 273] on div "# 對 於 反 復 之 事 ， 循 環 是 更 好 的 辦 法 。 while True : # 此 處 添 加 需 要 重 複 執 行 的 命 令 代 碼 …" at bounding box center [1231, 325] width 239 height 479
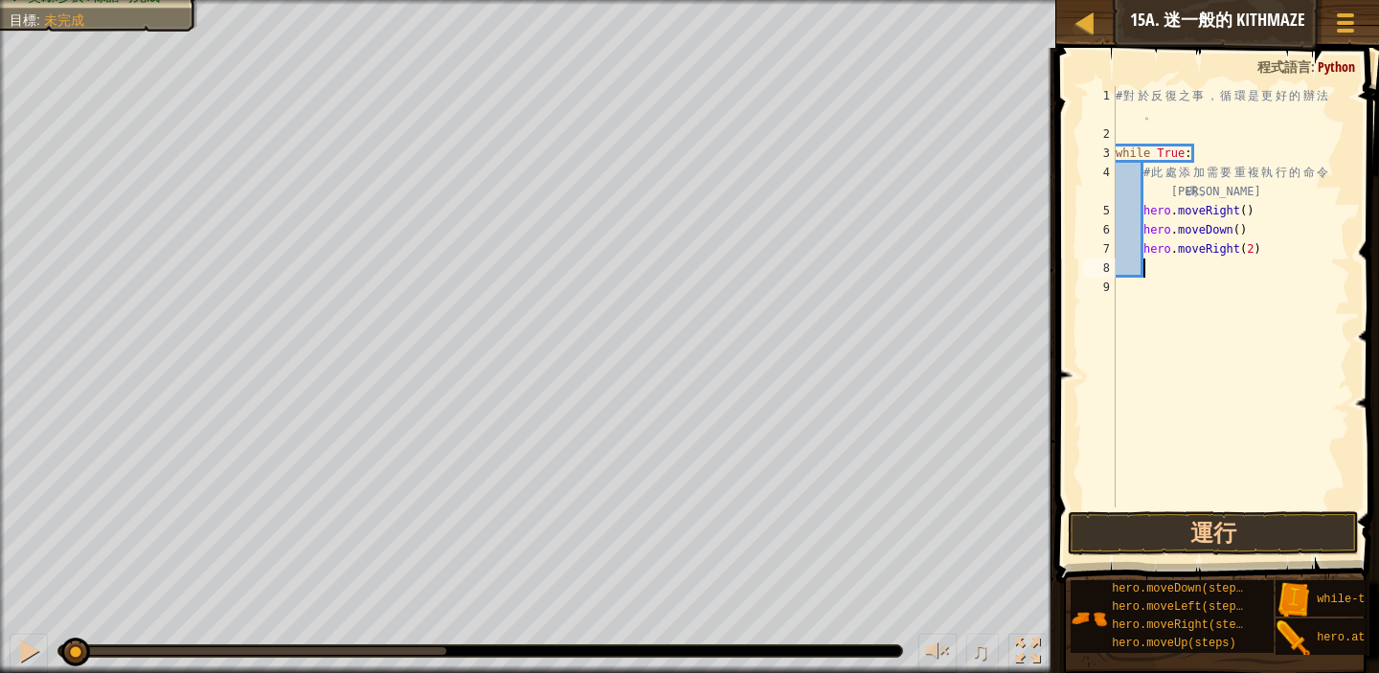
type textarea "m"
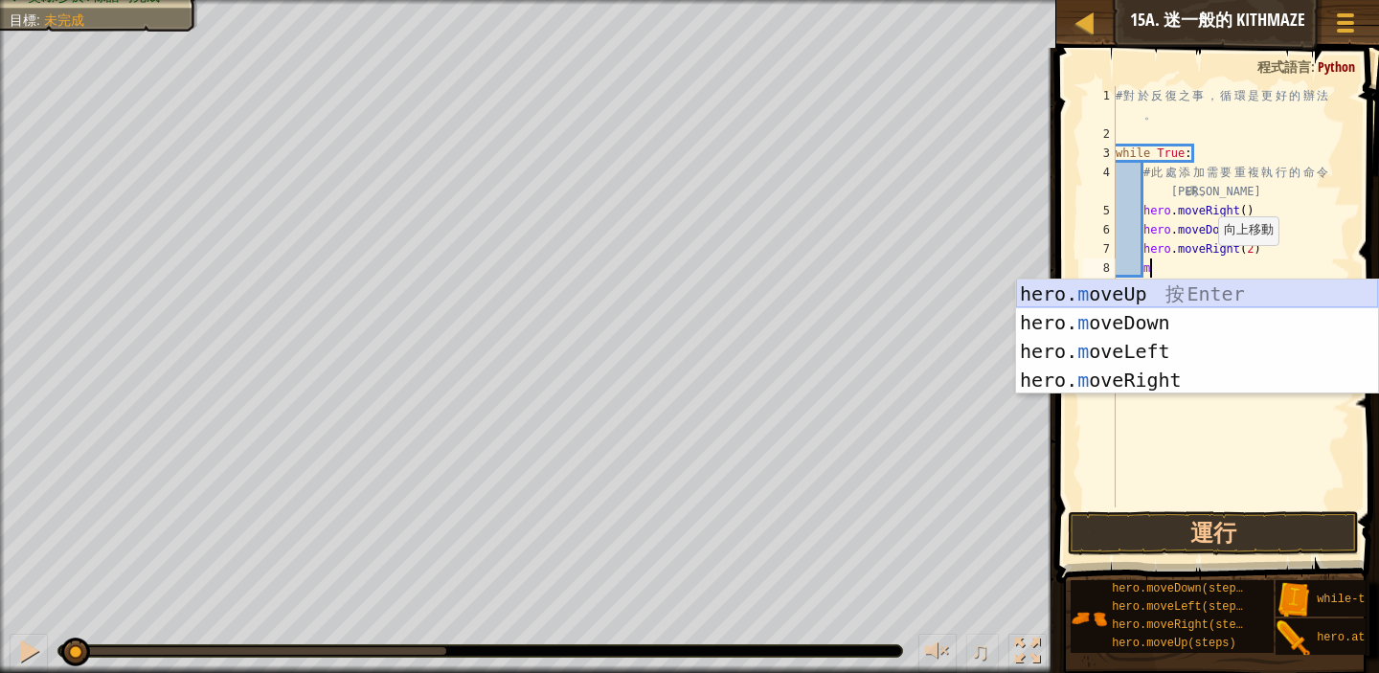
click at [1184, 296] on div "hero. m oveUp 按 Enter hero. m oveDown 按 Enter hero. m oveLeft 按 Enter hero. m o…" at bounding box center [1197, 366] width 362 height 172
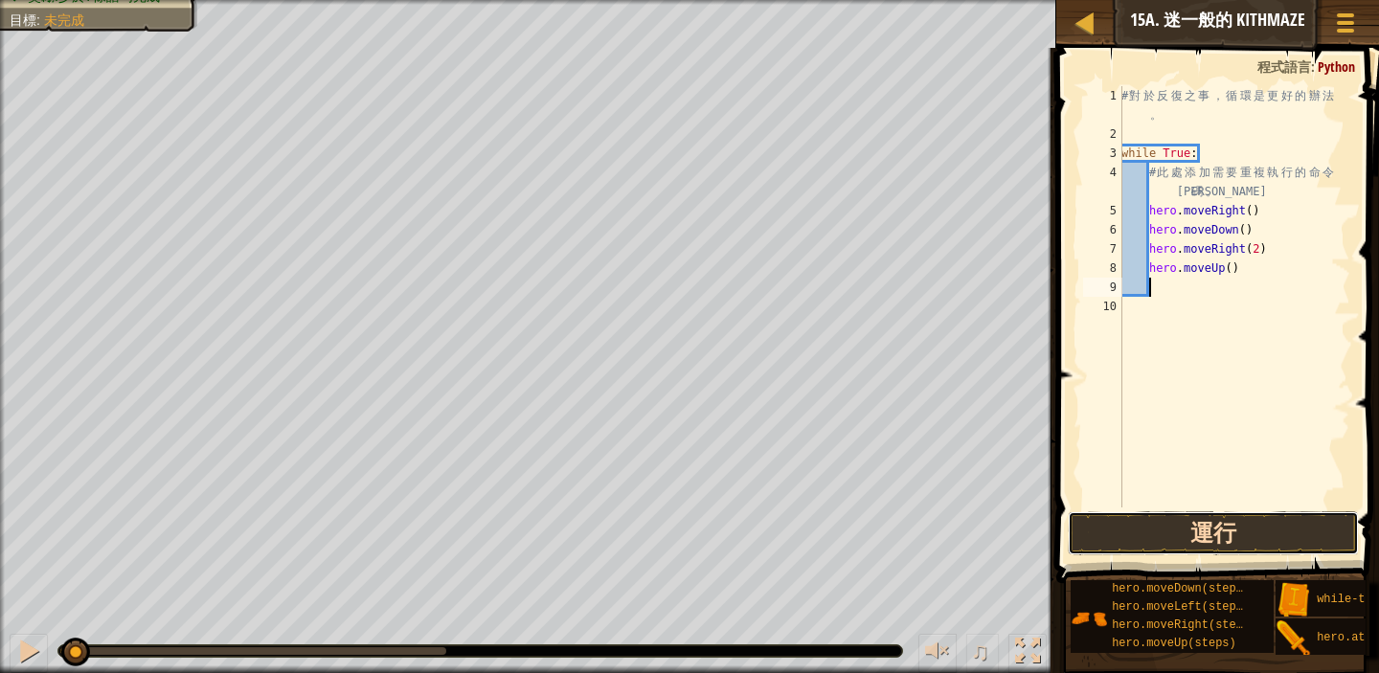
click at [1238, 535] on button "運行" at bounding box center [1213, 534] width 291 height 44
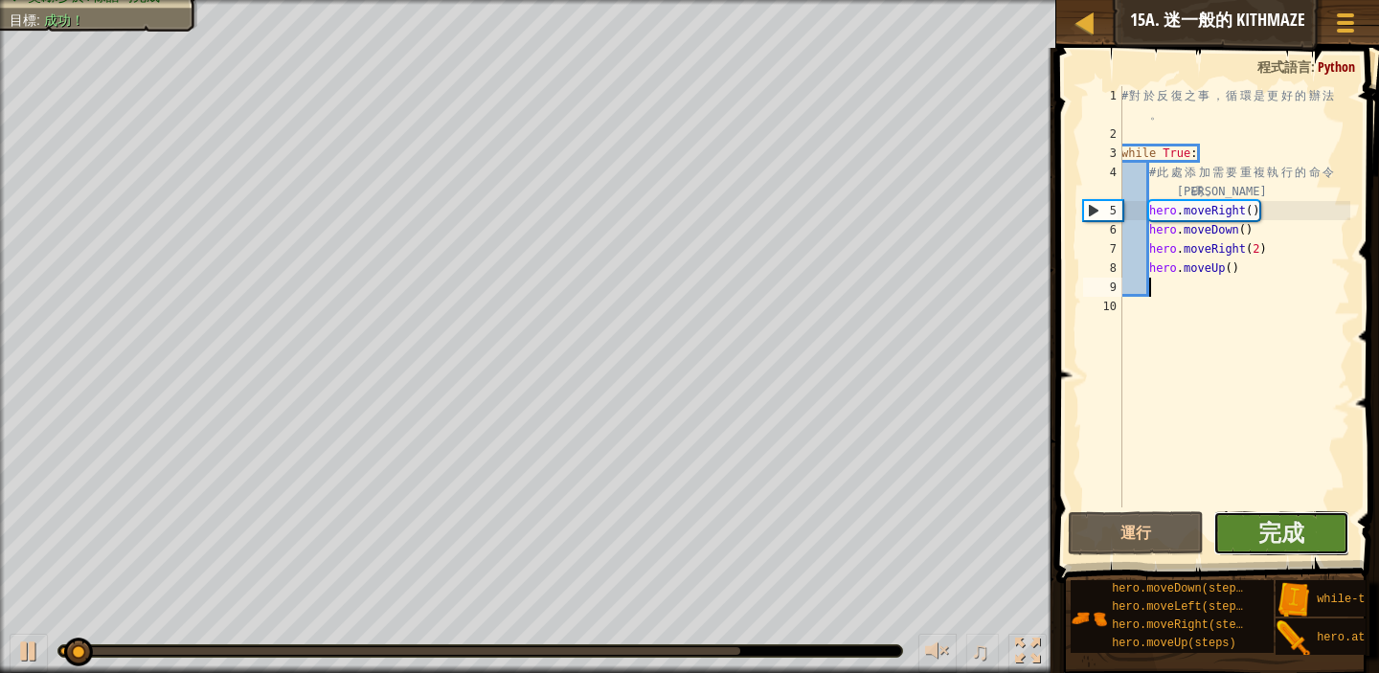
click at [1335, 523] on button "完成" at bounding box center [1282, 534] width 136 height 44
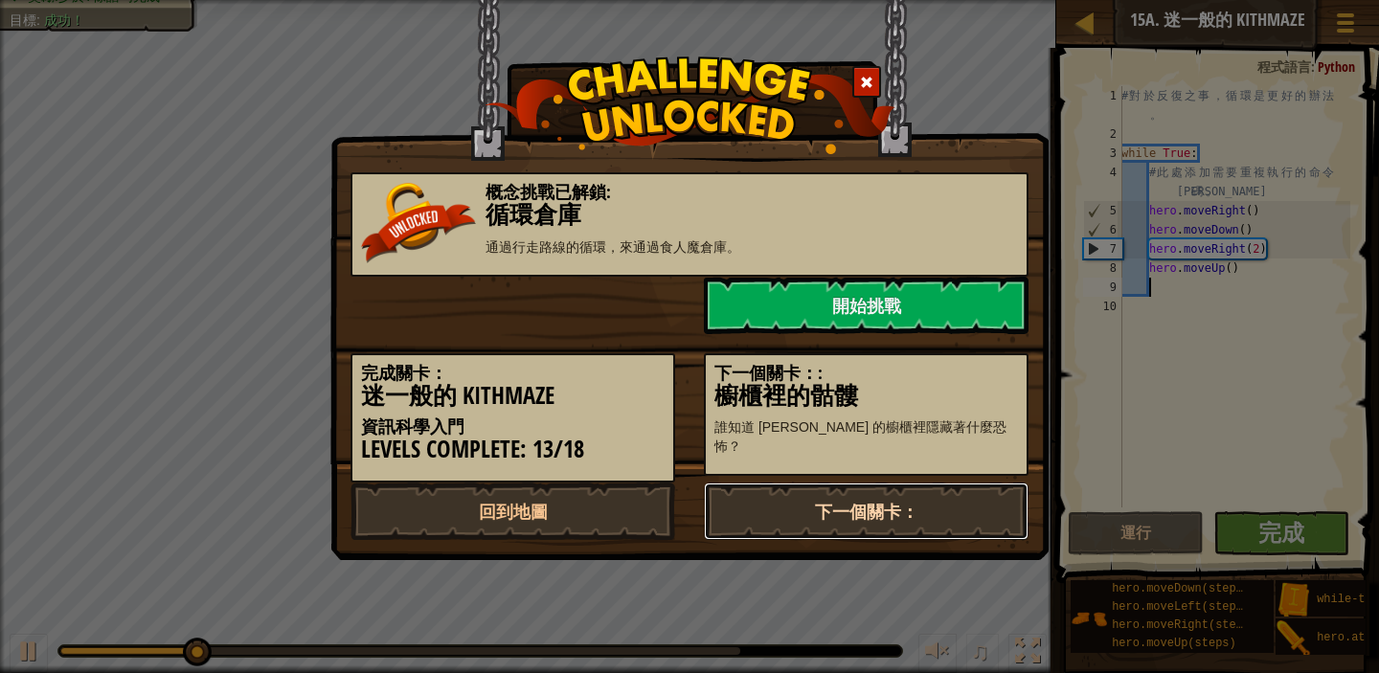
click at [930, 506] on link "下一個關卡：" at bounding box center [866, 511] width 325 height 57
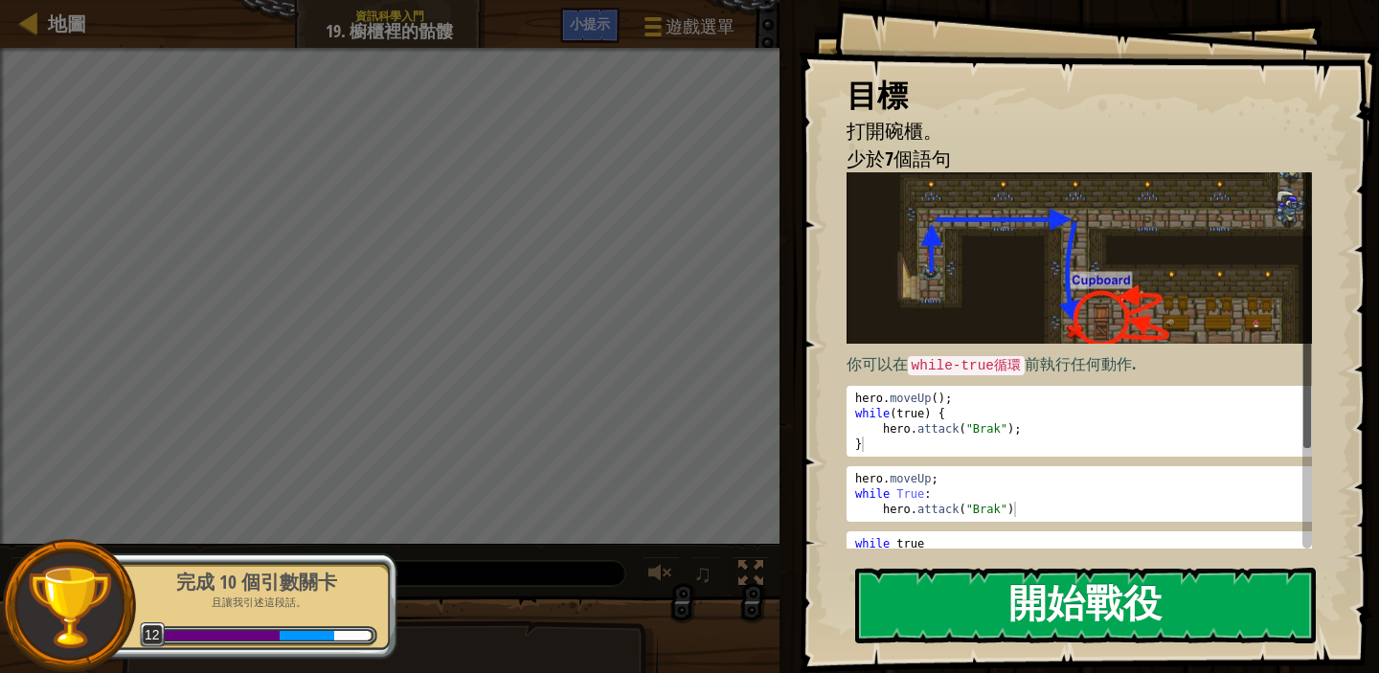
click at [1055, 591] on button "開始戰役" at bounding box center [1085, 606] width 461 height 76
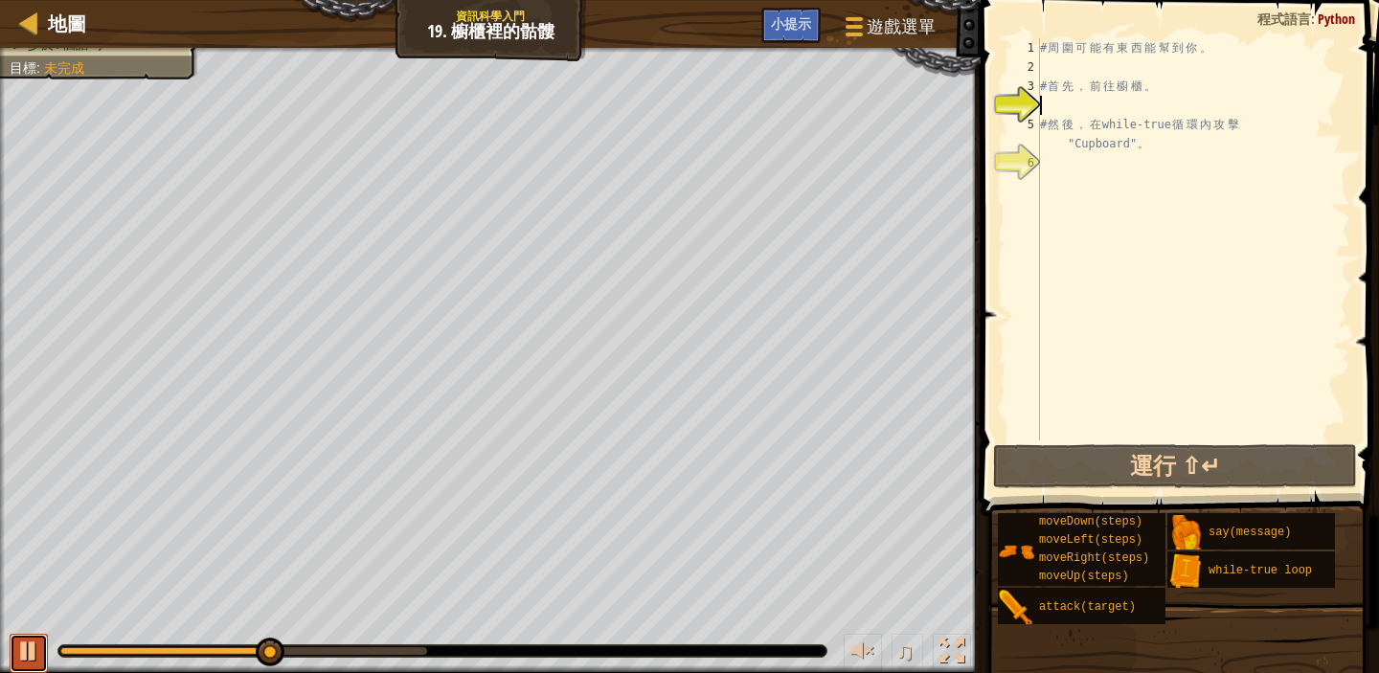
click at [33, 649] on div at bounding box center [28, 651] width 25 height 25
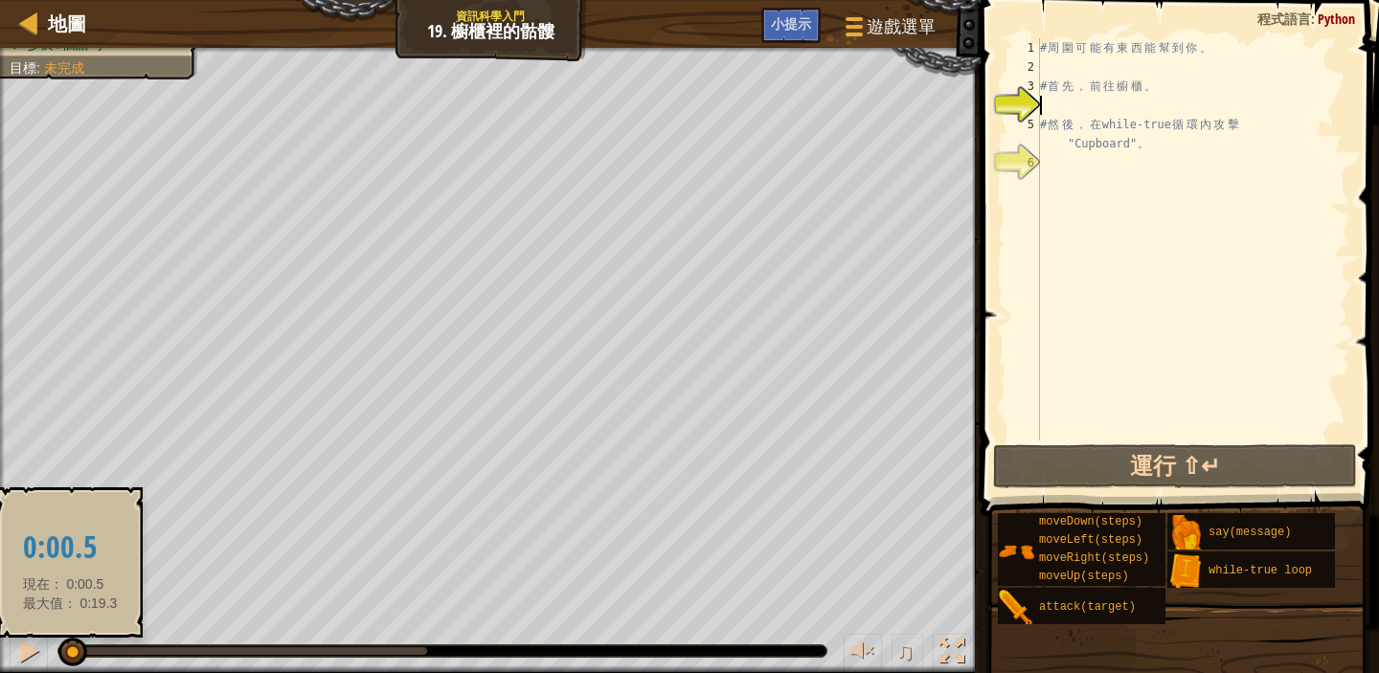
drag, startPoint x: 267, startPoint y: 649, endPoint x: 70, endPoint y: 649, distance: 197.3
click at [70, 649] on div at bounding box center [72, 652] width 29 height 29
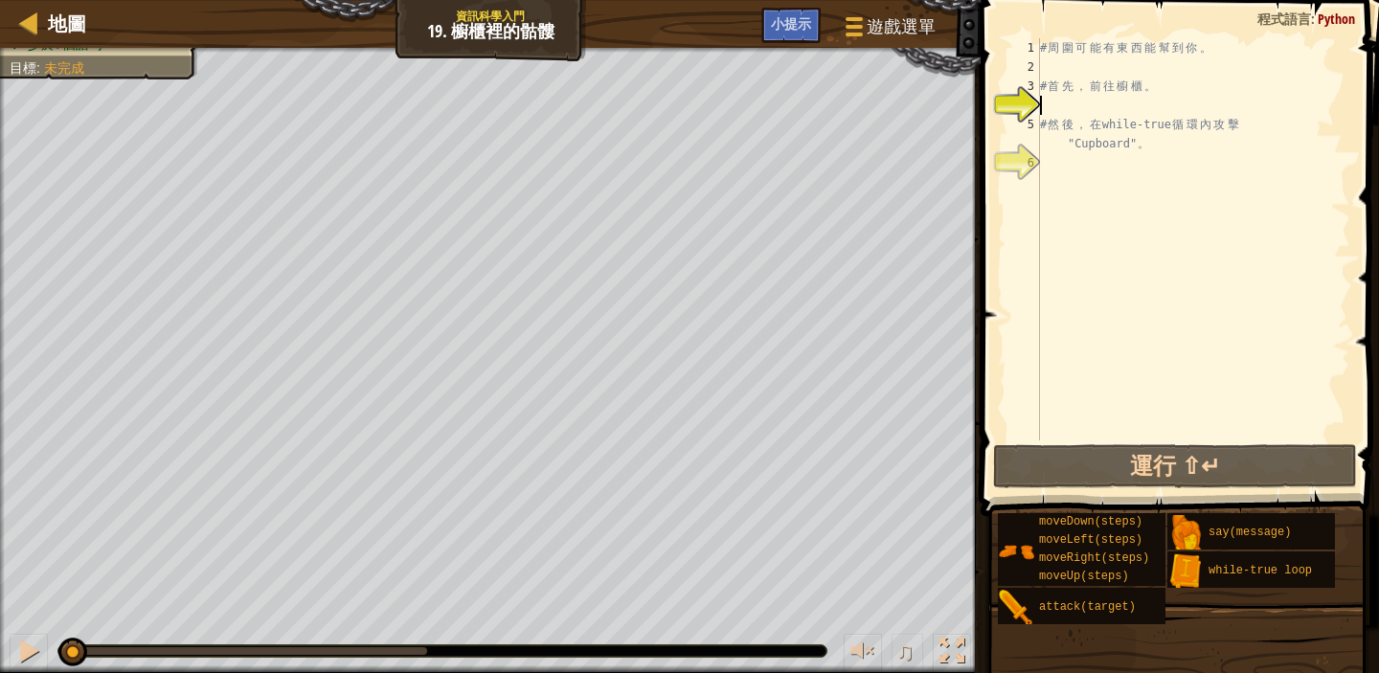
click at [1053, 60] on div "# 周 圍 可 能 有 東 西 能 幫 到 你 。 # 首 先 ， 前 往 櫥 櫃 。 # 然 後 ， 在 while-true 循 環 內 攻 擊 "Cup…" at bounding box center [1194, 258] width 314 height 441
click at [812, 14] on div "小提示" at bounding box center [791, 25] width 59 height 35
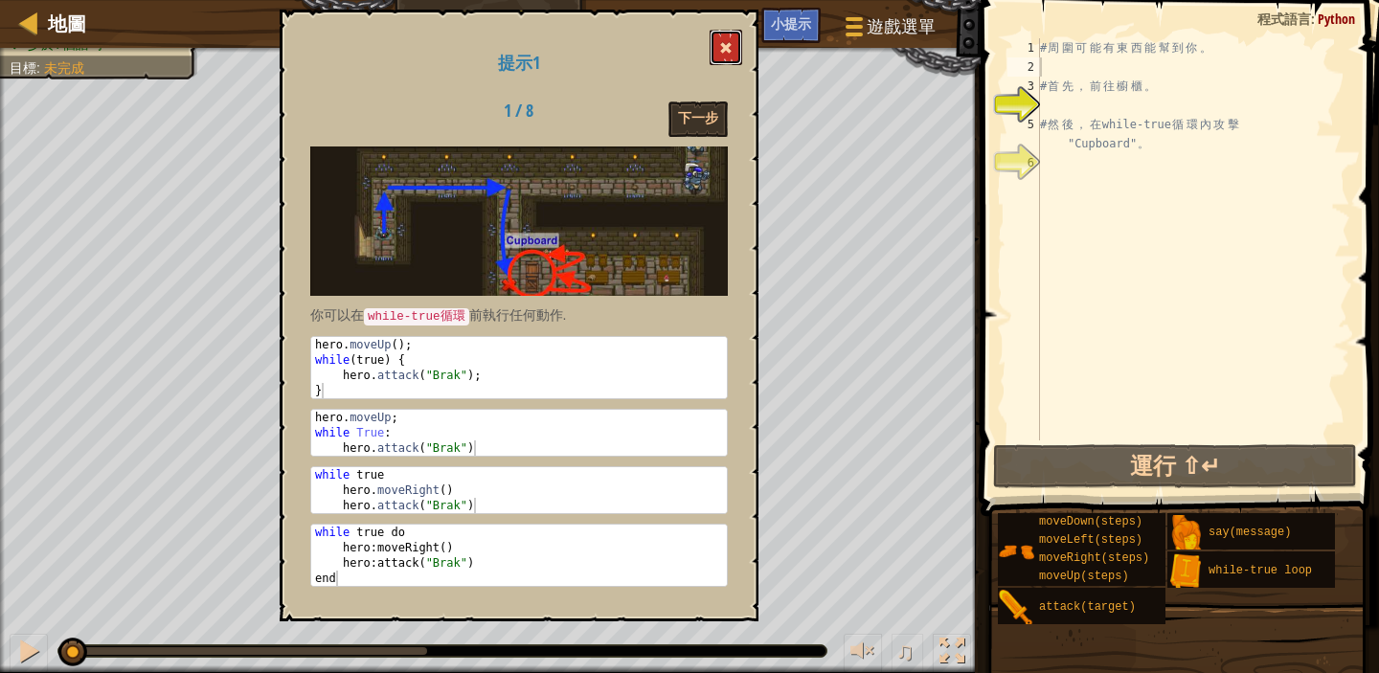
click at [714, 49] on button at bounding box center [726, 47] width 33 height 35
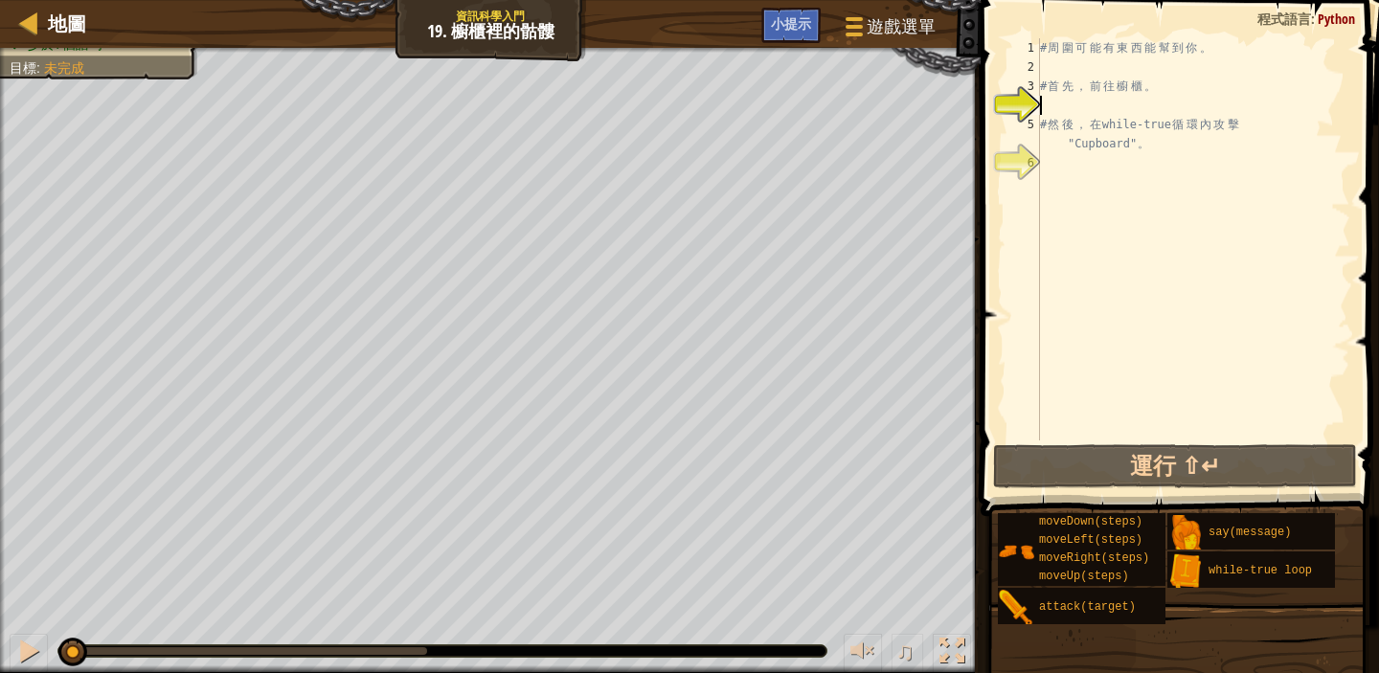
click at [1150, 101] on div "# 周 圍 可 能 有 東 西 能 幫 到 你 。 # 首 先 ， 前 往 櫥 櫃 。 # 然 後 ， 在 while-true 循 環 內 攻 擊 "Cup…" at bounding box center [1194, 258] width 314 height 441
type textarea "m"
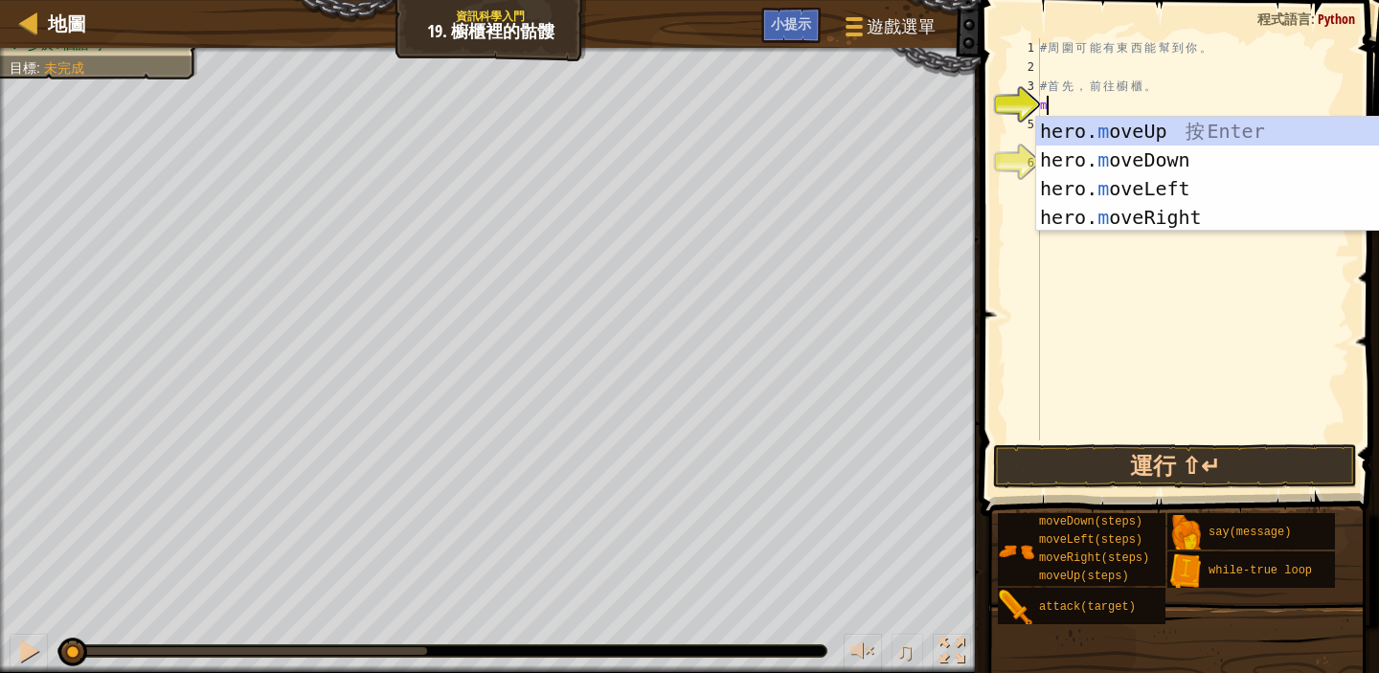
scroll to position [9, 0]
click at [1189, 122] on div "hero. m oveUp 按 Enter hero. m oveDown 按 Enter hero. m oveLeft 按 Enter hero. m o…" at bounding box center [1218, 203] width 362 height 172
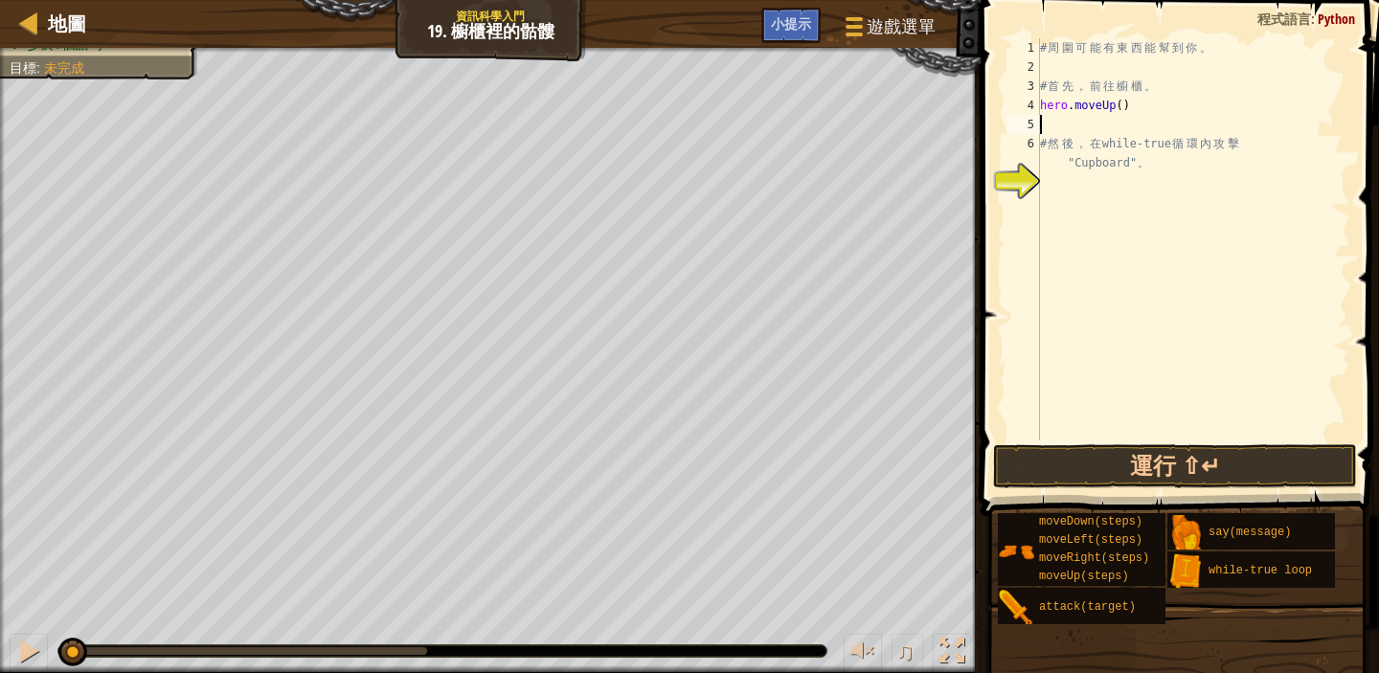
type textarea "m"
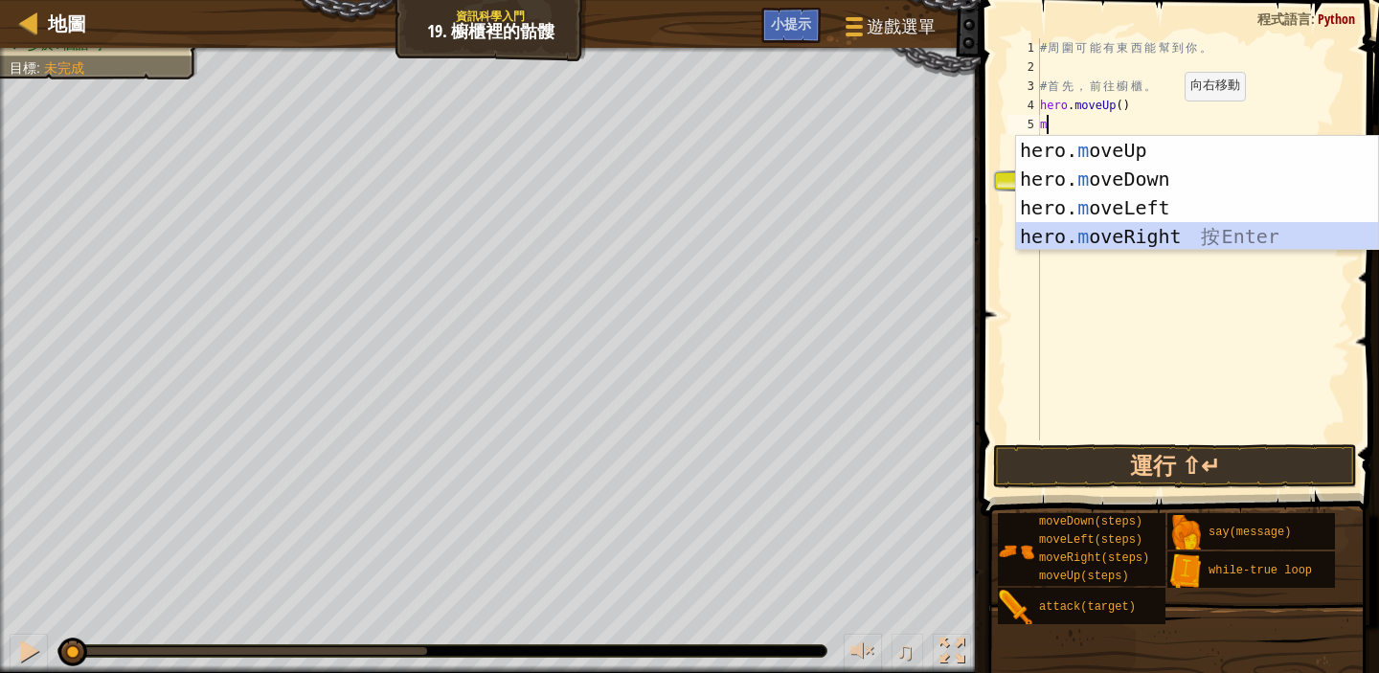
click at [1157, 243] on div "hero. m oveUp 按 Enter hero. m oveDown 按 Enter hero. m oveLeft 按 Enter hero. m o…" at bounding box center [1197, 222] width 362 height 172
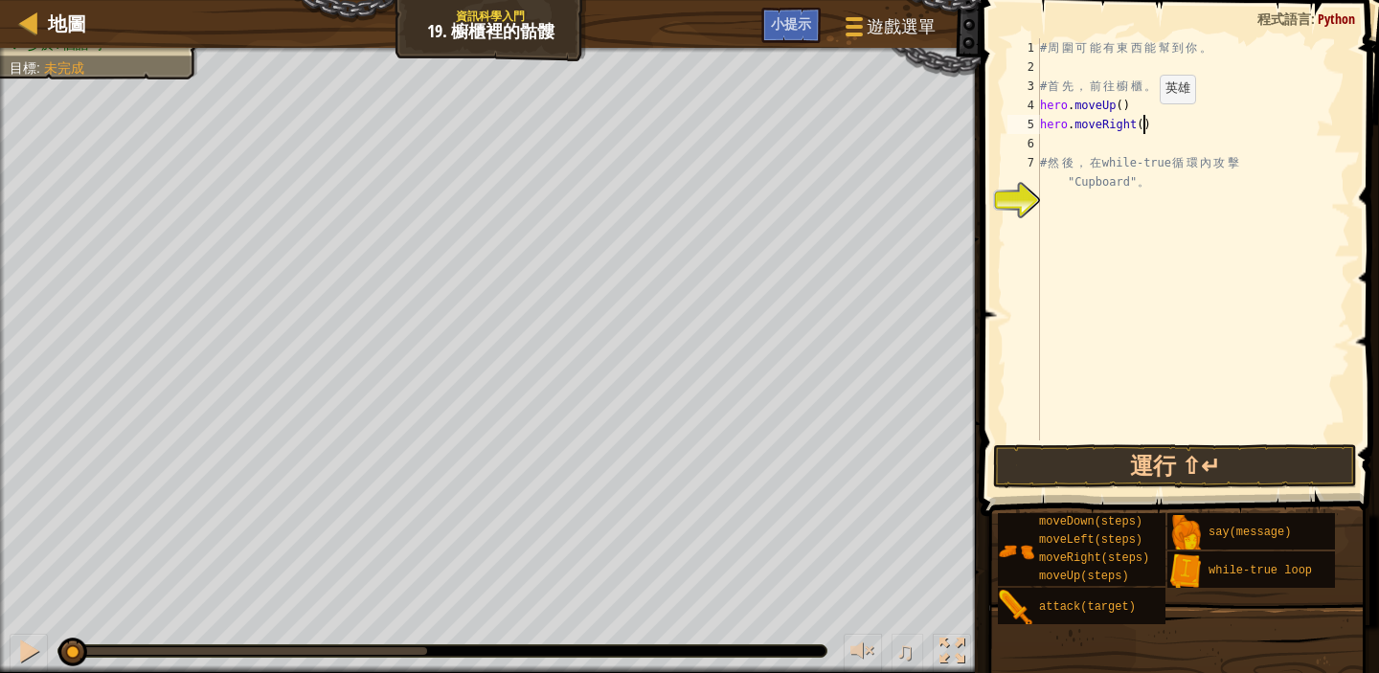
click at [1145, 122] on div "# 周 圍 可 能 有 東 西 能 幫 到 你 。 # 首 先 ， 前 往 櫥 櫃 。 hero . moveUp ( ) hero . moveRight …" at bounding box center [1194, 258] width 314 height 441
type textarea "hero.moveRight(2)"
click at [1056, 137] on div "# 周 圍 可 能 有 東 西 能 幫 到 你 。 # 首 先 ， 前 往 櫥 櫃 。 hero . moveUp ( ) hero . moveRight …" at bounding box center [1194, 258] width 314 height 441
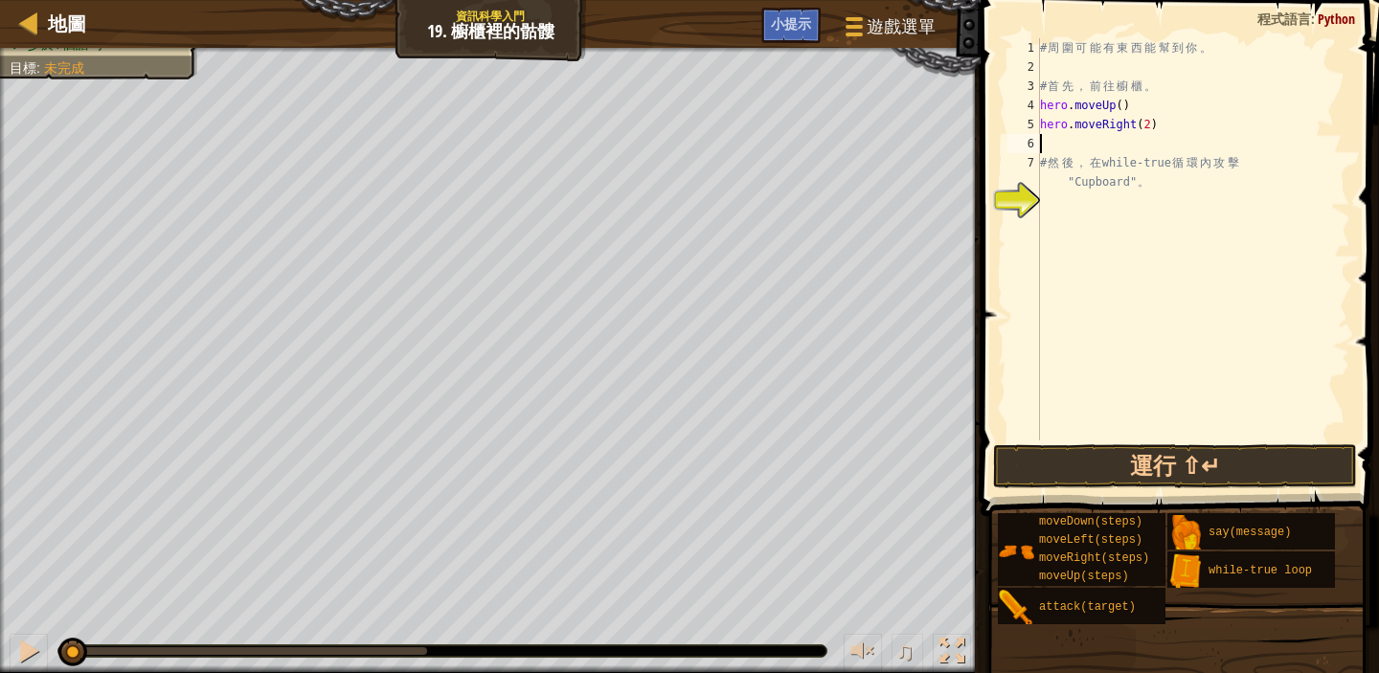
type textarea "m"
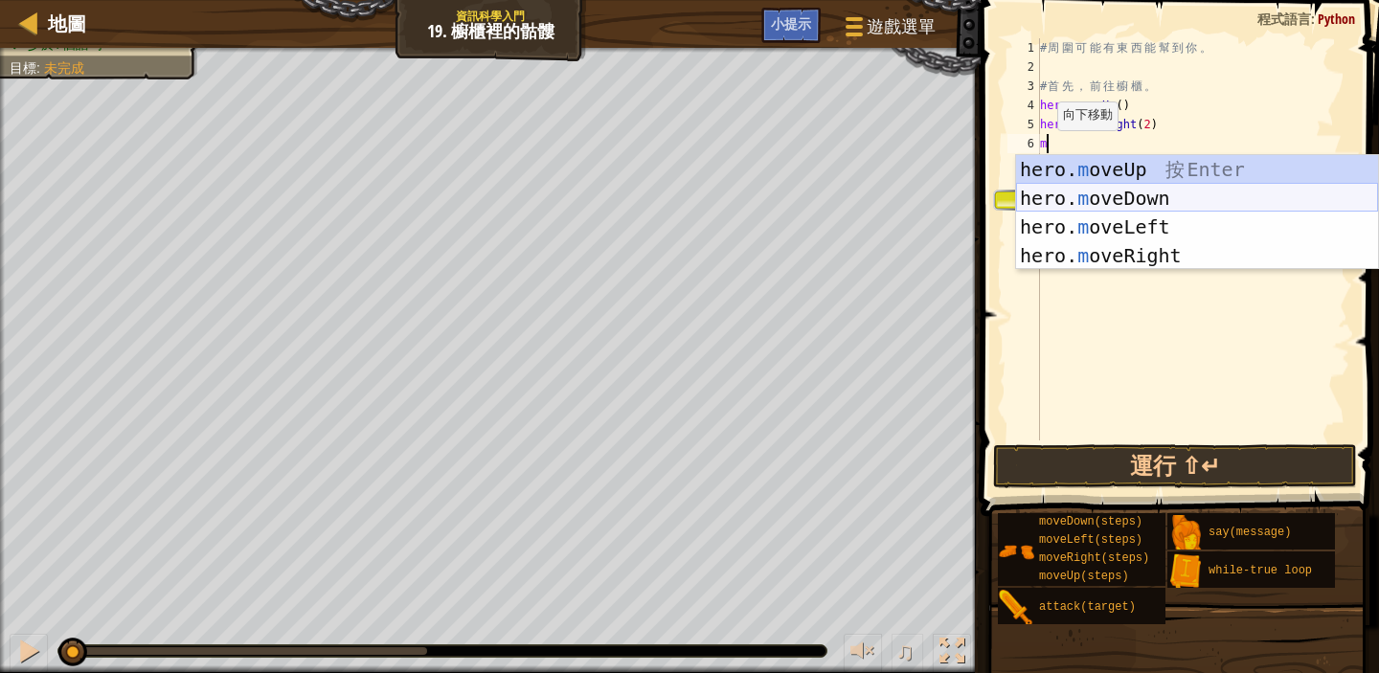
click at [1091, 197] on div "hero. m oveUp 按 Enter hero. m oveDown 按 Enter hero. m oveLeft 按 Enter hero. m o…" at bounding box center [1197, 241] width 362 height 172
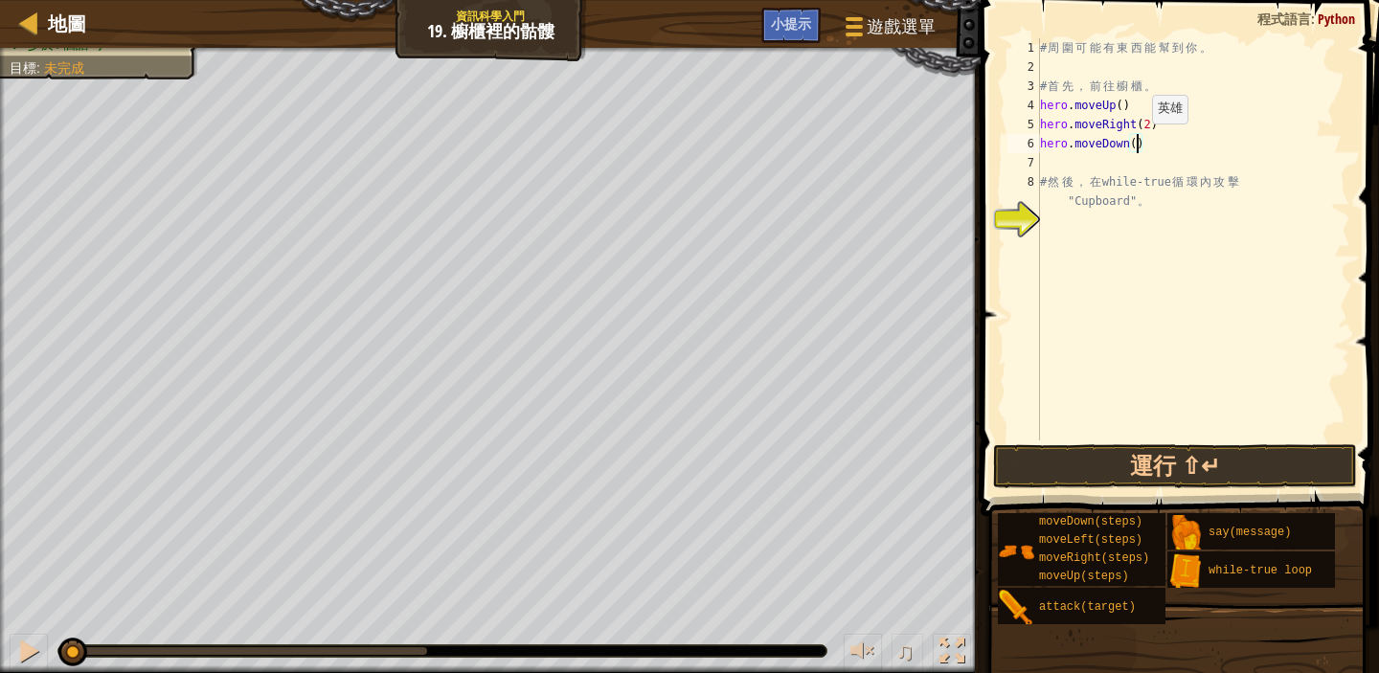
click at [1136, 143] on div "# 周 圍 可 能 有 東 西 能 幫 到 你 。 # 首 先 ， 前 往 櫥 櫃 。 hero . moveUp ( ) hero . moveRight …" at bounding box center [1194, 258] width 314 height 441
type textarea "hero.moveDown(2)"
click at [1050, 158] on div "# 周 圍 可 能 有 東 西 能 幫 到 你 。 # 首 先 ， 前 往 櫥 櫃 。 hero . moveUp ( ) hero . moveRight …" at bounding box center [1194, 258] width 314 height 441
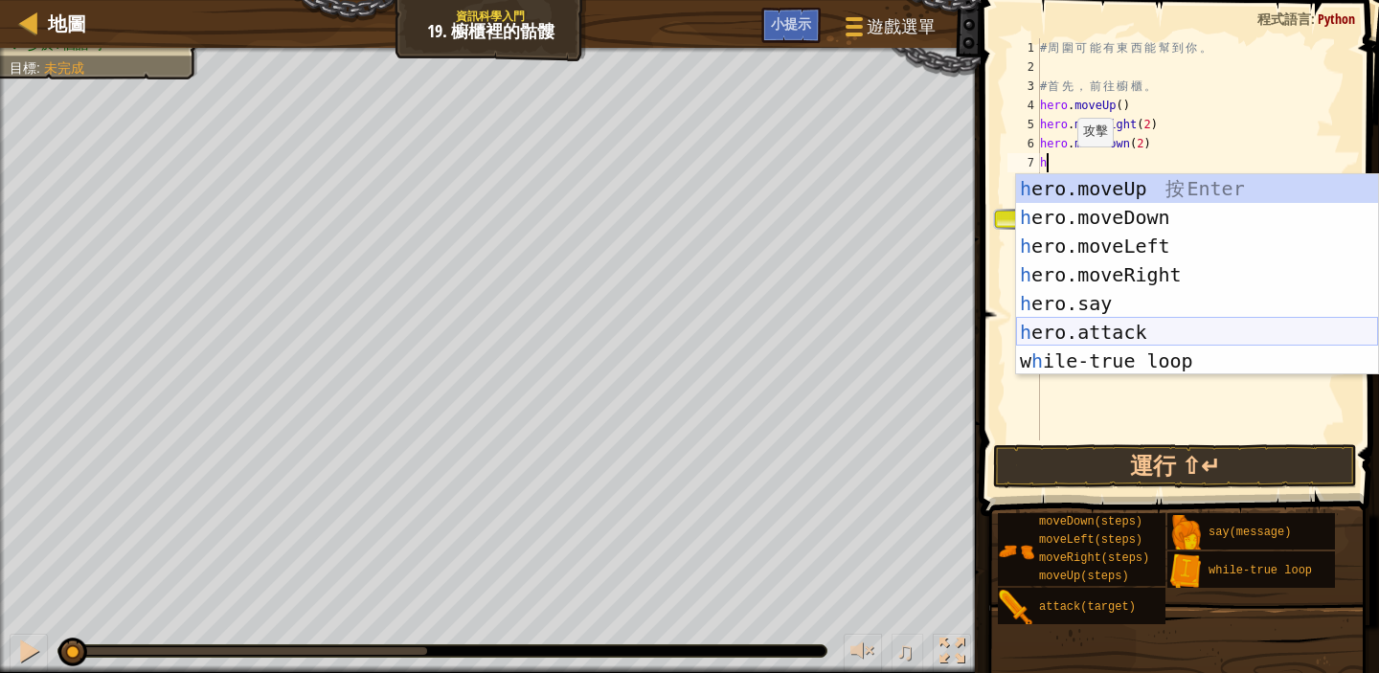
click at [1108, 335] on div "h ero.moveUp 按 Enter h ero.moveDown 按 Enter h ero.moveLeft 按 Enter h ero.moveRi…" at bounding box center [1197, 303] width 362 height 259
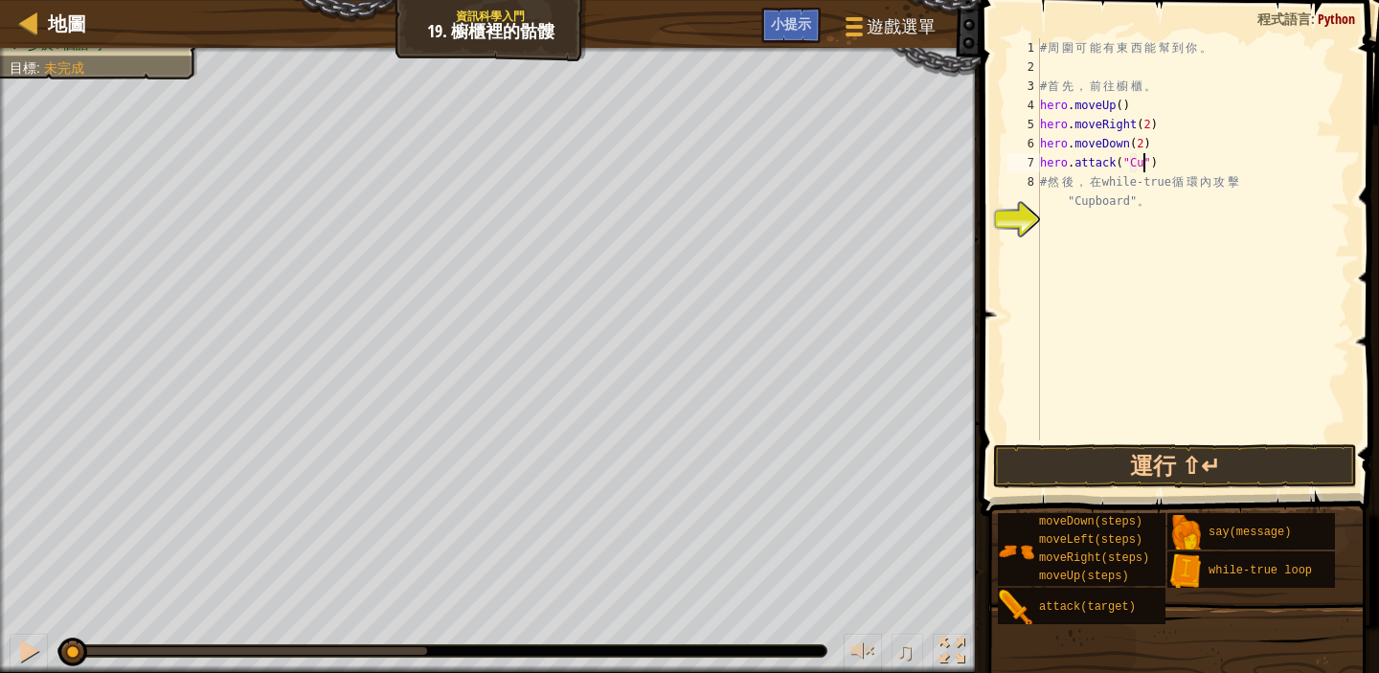
scroll to position [9, 9]
drag, startPoint x: 1139, startPoint y: 202, endPoint x: 1069, endPoint y: 194, distance: 70.3
click at [1069, 194] on div "# 周 圍 可 能 有 東 西 能 幫 到 你 。 # 首 先 ， 前 往 櫥 櫃 。 hero . moveUp ( ) hero . moveRight …" at bounding box center [1194, 258] width 314 height 441
type textarea "# 然後，在 while-true 循環內攻擊 "Cupboard"。"
click at [1152, 225] on div "# 周 圍 可 能 有 東 西 能 幫 到 你 。 # 首 先 ， 前 往 櫥 櫃 。 hero . moveUp ( ) hero . moveRight …" at bounding box center [1194, 258] width 314 height 441
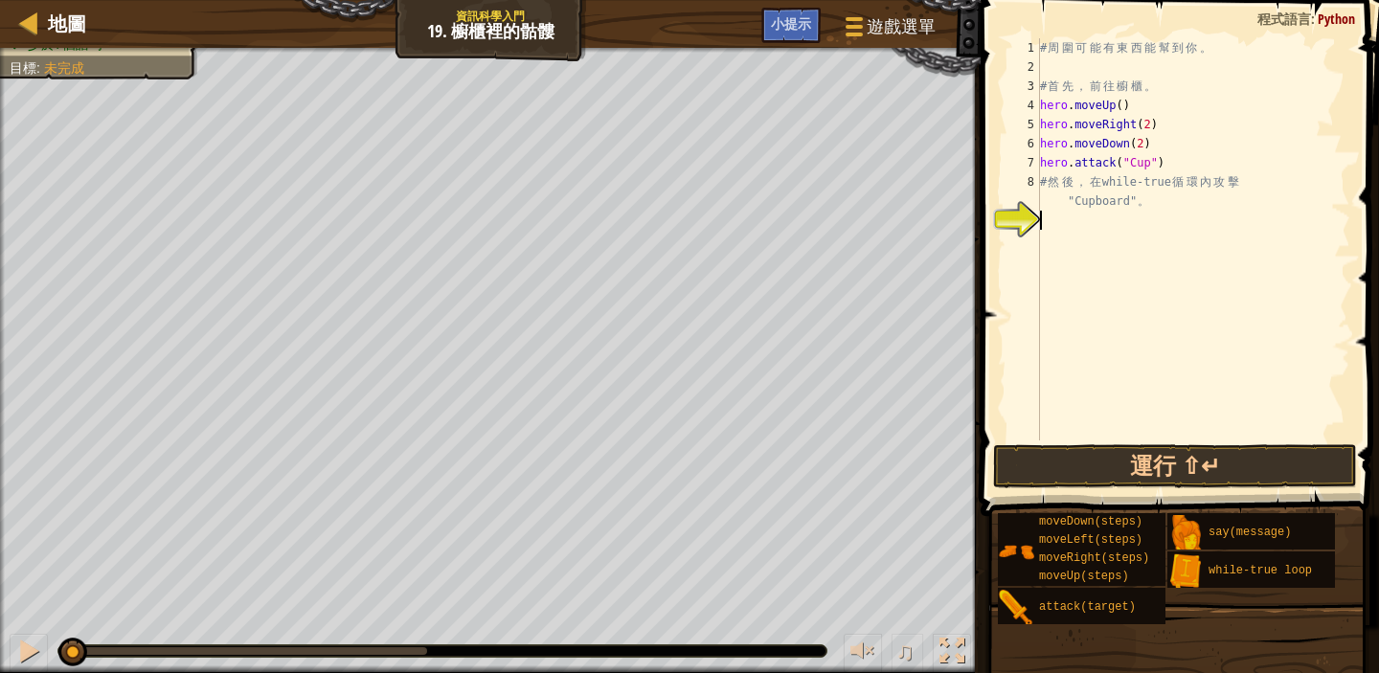
scroll to position [9, 0]
click at [1189, 160] on div "# 周 圍 可 能 有 東 西 能 幫 到 你 。 # 首 先 ， 前 往 櫥 櫃 。 hero . moveUp ( ) hero . moveRight …" at bounding box center [1194, 258] width 314 height 441
type textarea "hero.attack("Cup")"
drag, startPoint x: 1170, startPoint y: 159, endPoint x: 1044, endPoint y: 171, distance: 126.0
click at [1044, 171] on div "# 周 圍 可 能 有 東 西 能 幫 到 你 。 # 首 先 ， 前 往 櫥 櫃 。 hero . moveUp ( ) hero . moveRight …" at bounding box center [1194, 258] width 314 height 441
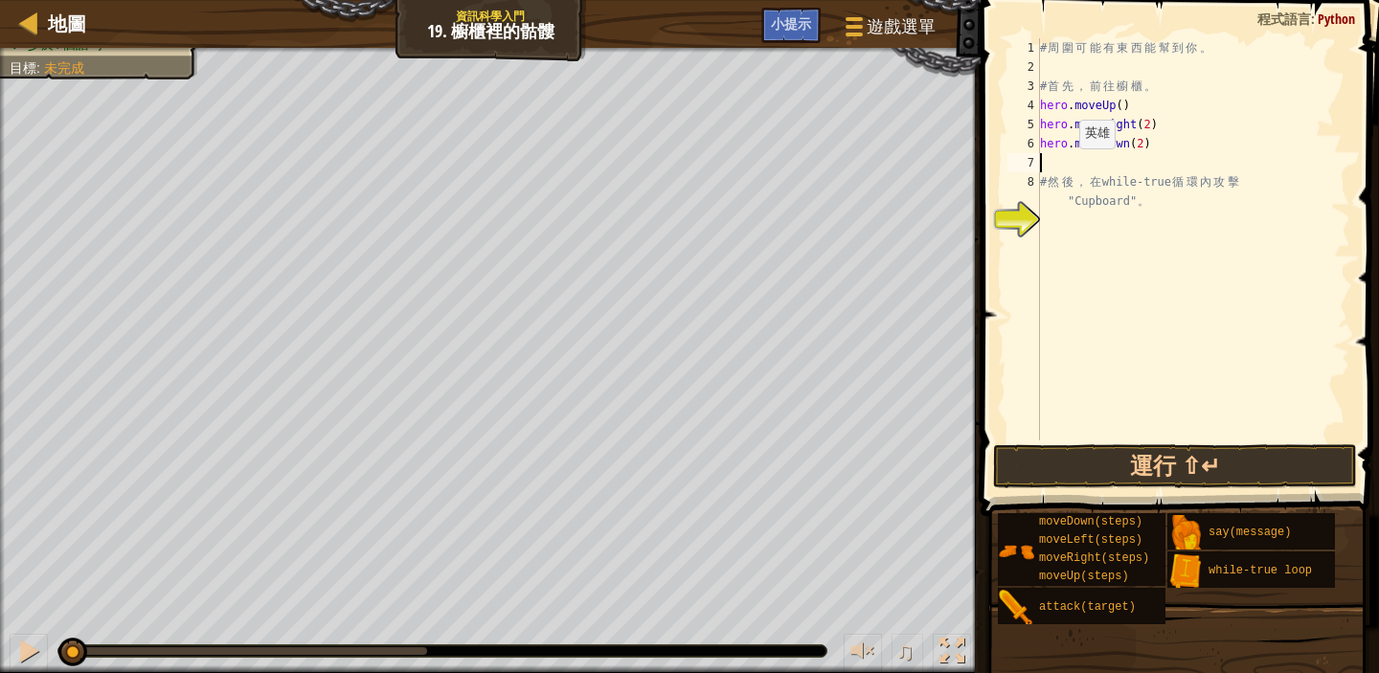
type textarea "w"
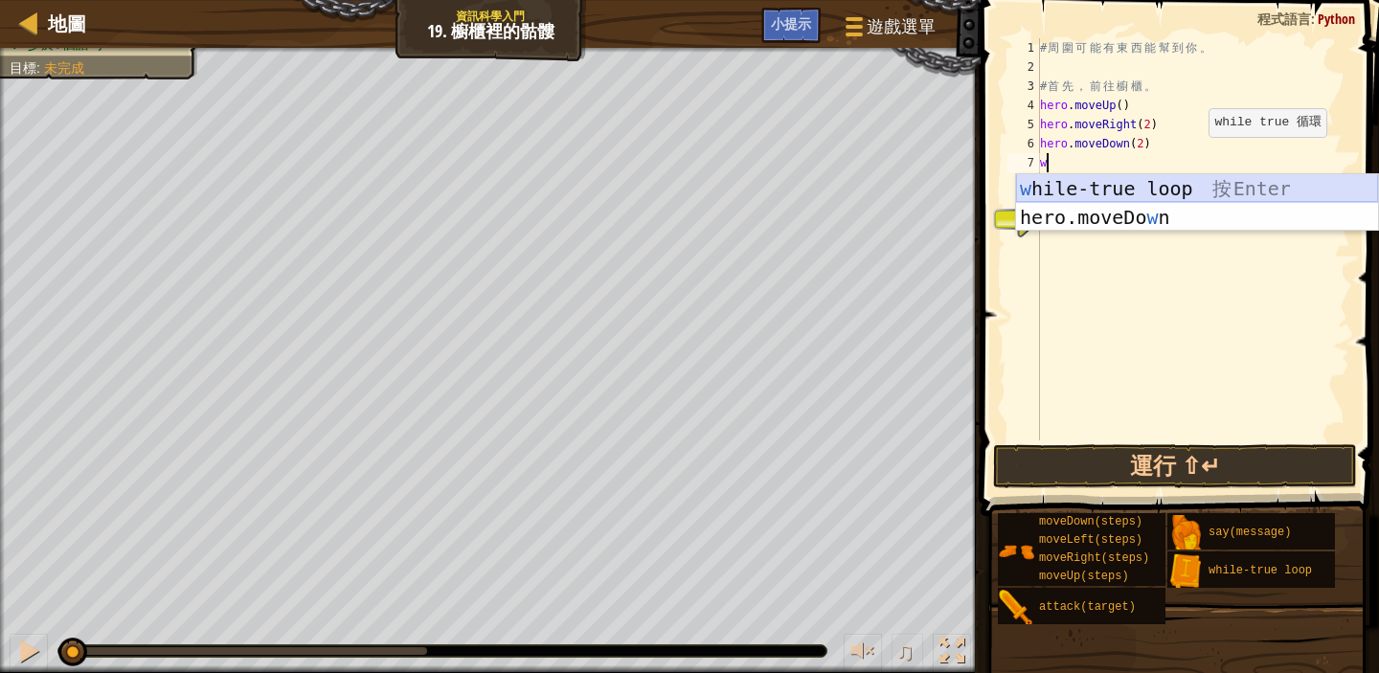
click at [1176, 190] on div "w hile-true loop 按 Enter hero.moveDo w n 按 Enter" at bounding box center [1197, 231] width 362 height 115
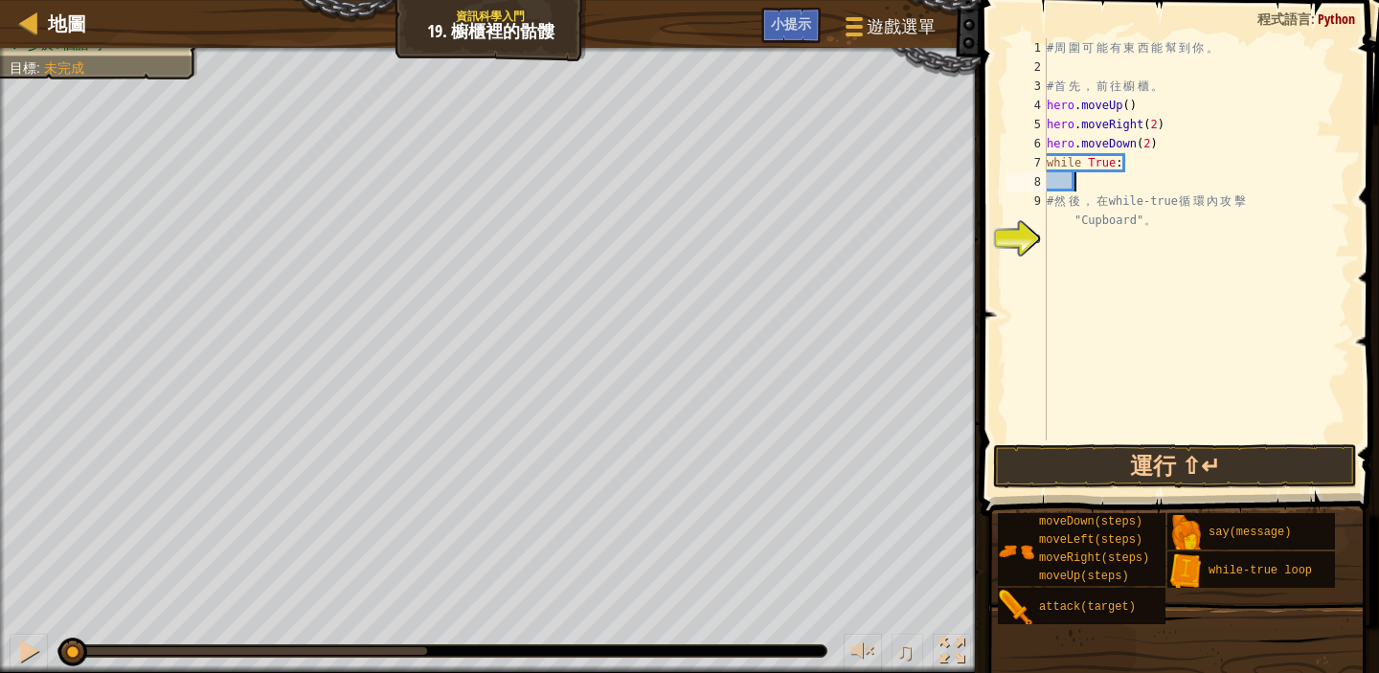
scroll to position [9, 2]
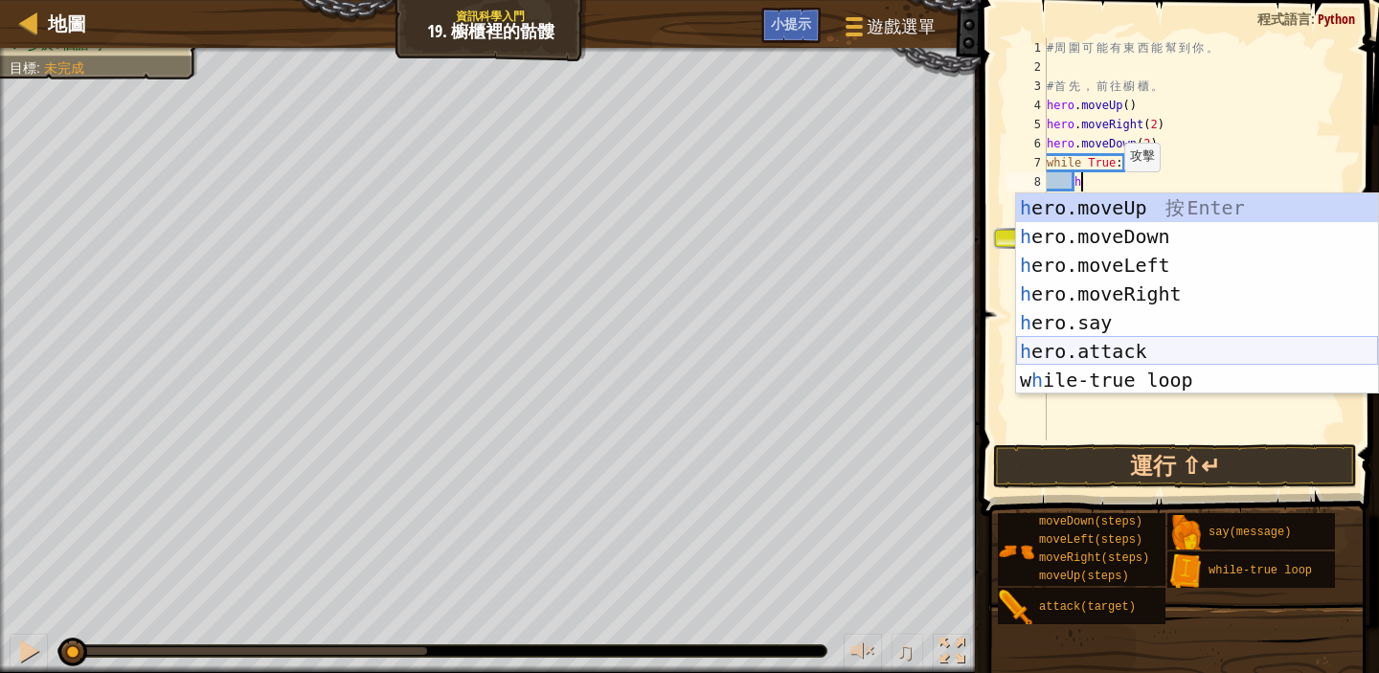
click at [1150, 346] on div "h ero.moveUp 按 Enter h ero.moveDown 按 Enter h ero.moveLeft 按 Enter h ero.moveRi…" at bounding box center [1197, 323] width 362 height 259
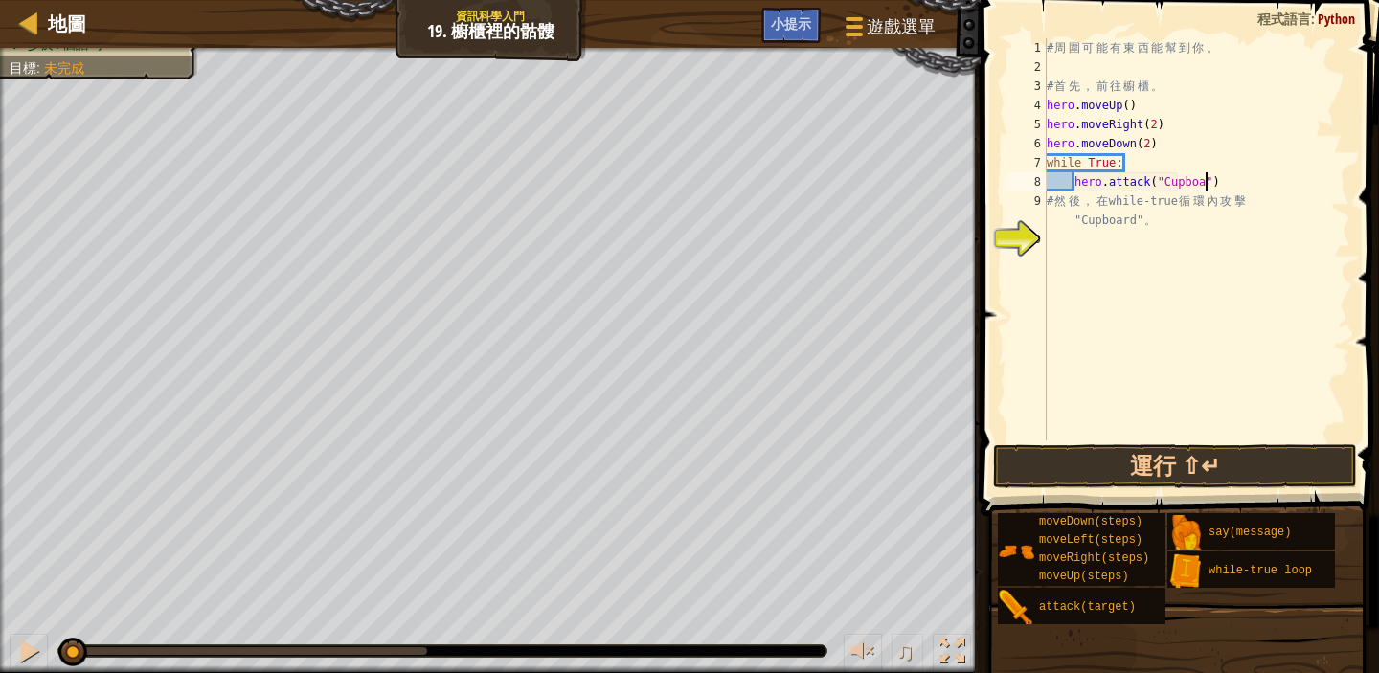
scroll to position [9, 13]
type textarea "hero.attack("Cupboard")"
click at [1198, 364] on div "# 周 圍 可 能 有 東 西 能 幫 到 你 。 # 首 先 ， 前 往 櫥 櫃 。 hero . moveUp ( ) hero . moveRight …" at bounding box center [1197, 258] width 308 height 441
click at [1186, 464] on button "運行 ⇧↵" at bounding box center [1175, 466] width 364 height 44
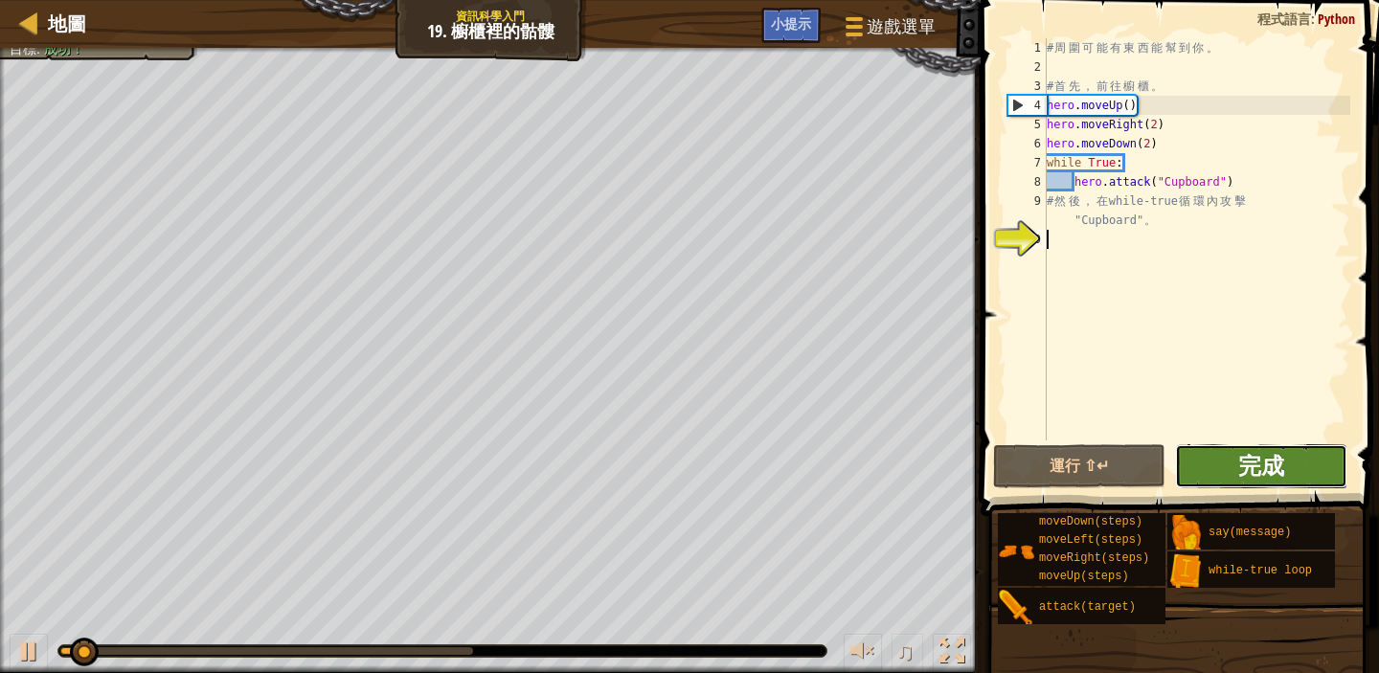
click at [1284, 477] on span "完成" at bounding box center [1262, 465] width 46 height 31
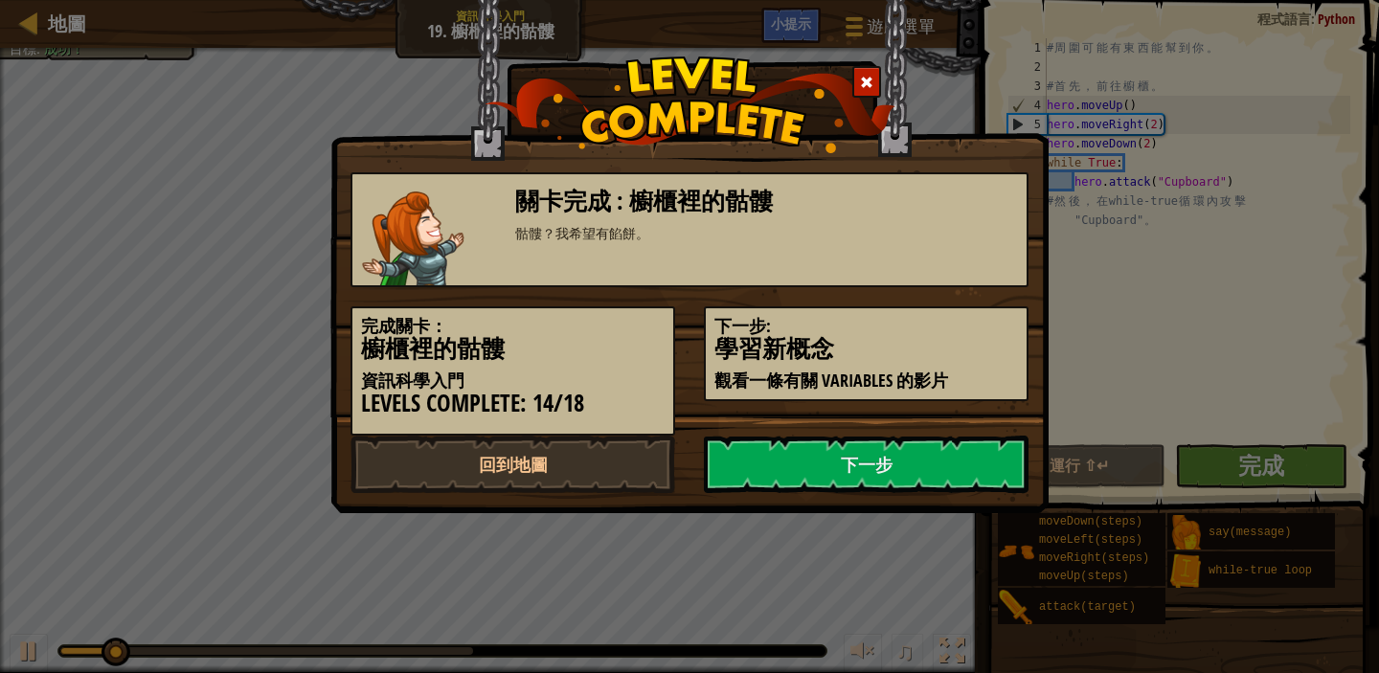
click at [1284, 476] on div "關卡完成 : 櫥櫃裡的骷髏 骷髏？我希望有餡餅。 完成關卡： 櫥櫃裡的骷髏 資訊科學入門 Levels Complete: 14/18 下一步: 學習新概念 …" at bounding box center [689, 336] width 1379 height 673
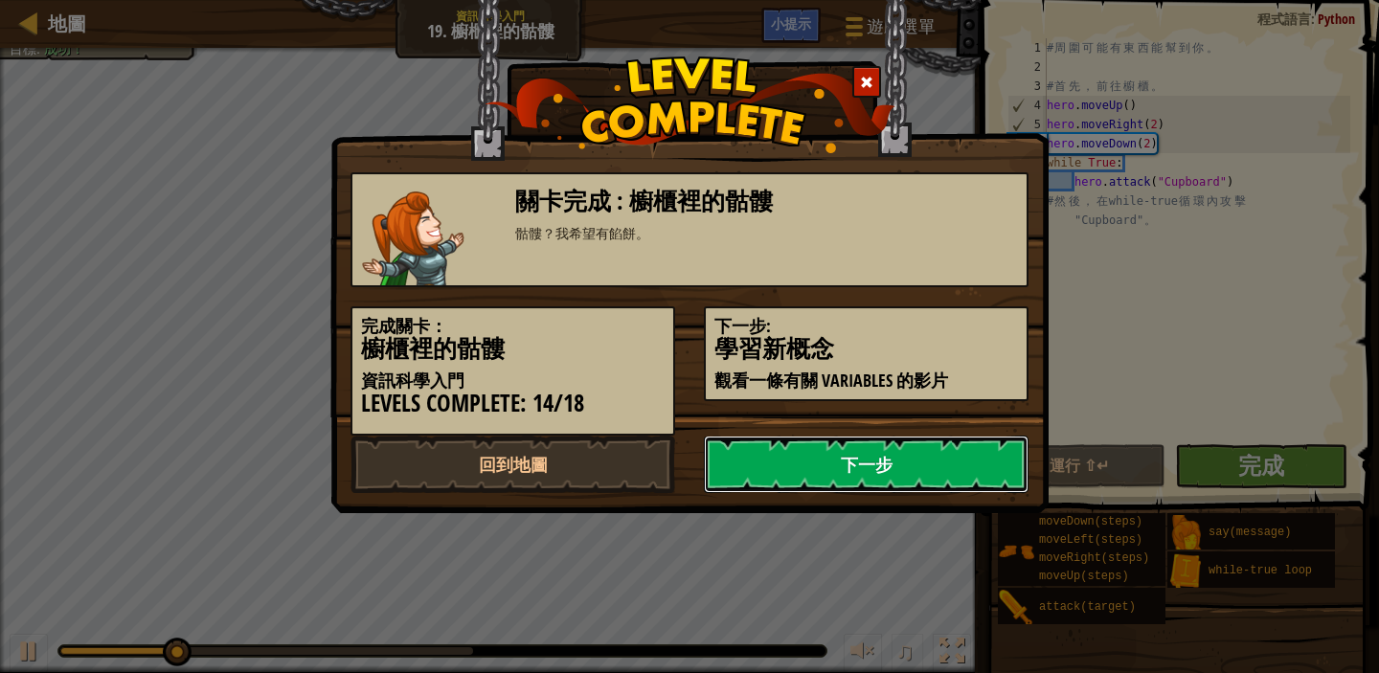
click at [868, 463] on link "下一步" at bounding box center [866, 464] width 325 height 57
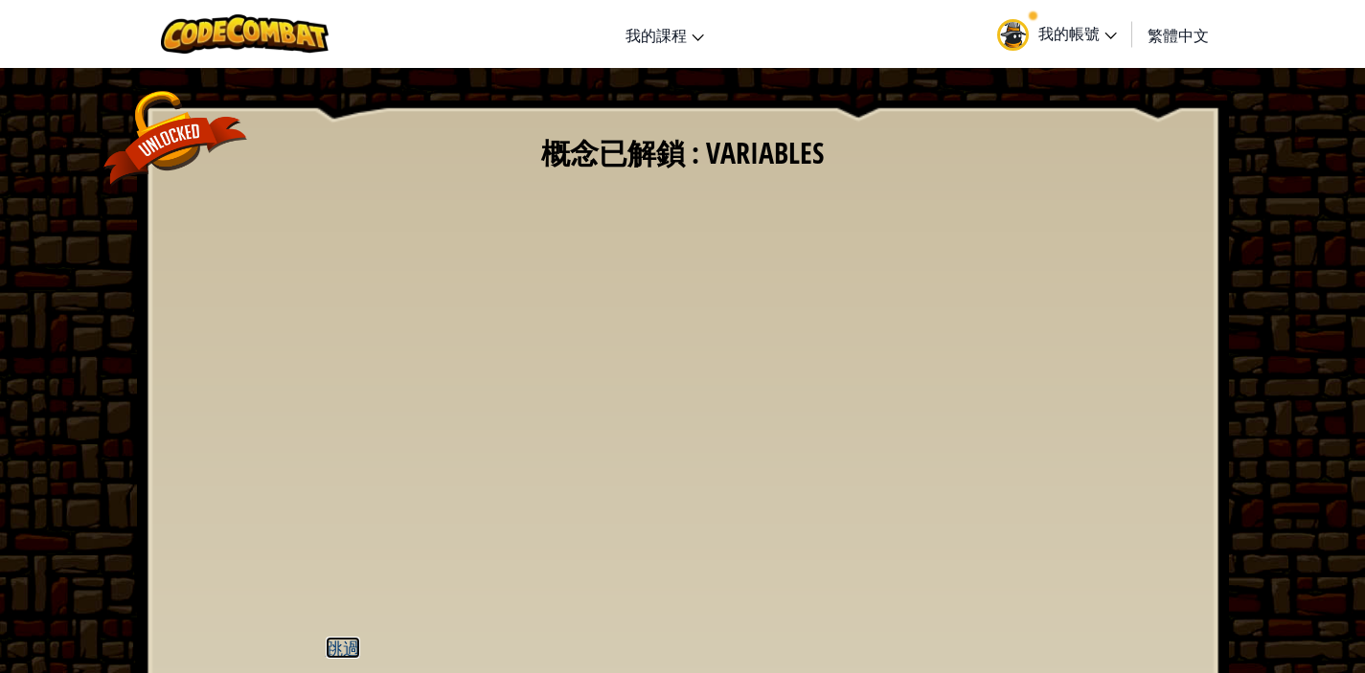
click at [348, 652] on u "跳過" at bounding box center [343, 648] width 34 height 22
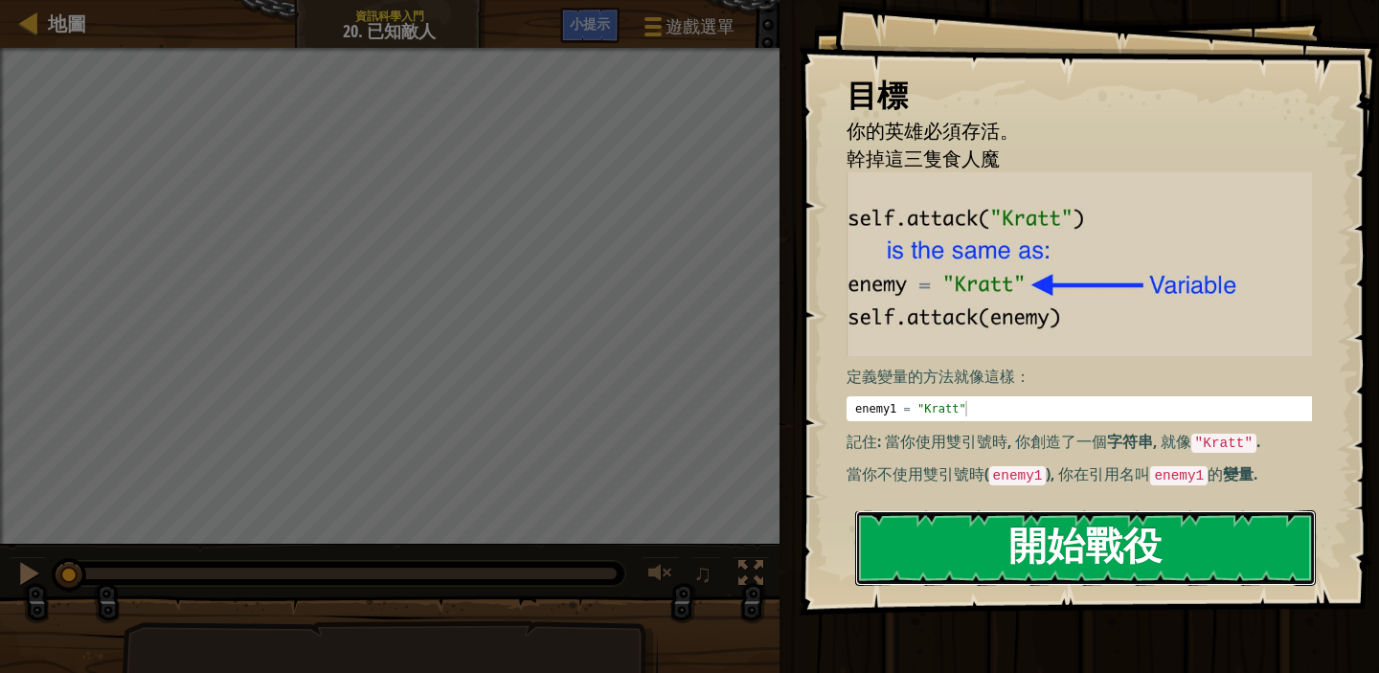
click at [1018, 542] on button "開始戰役" at bounding box center [1085, 549] width 461 height 76
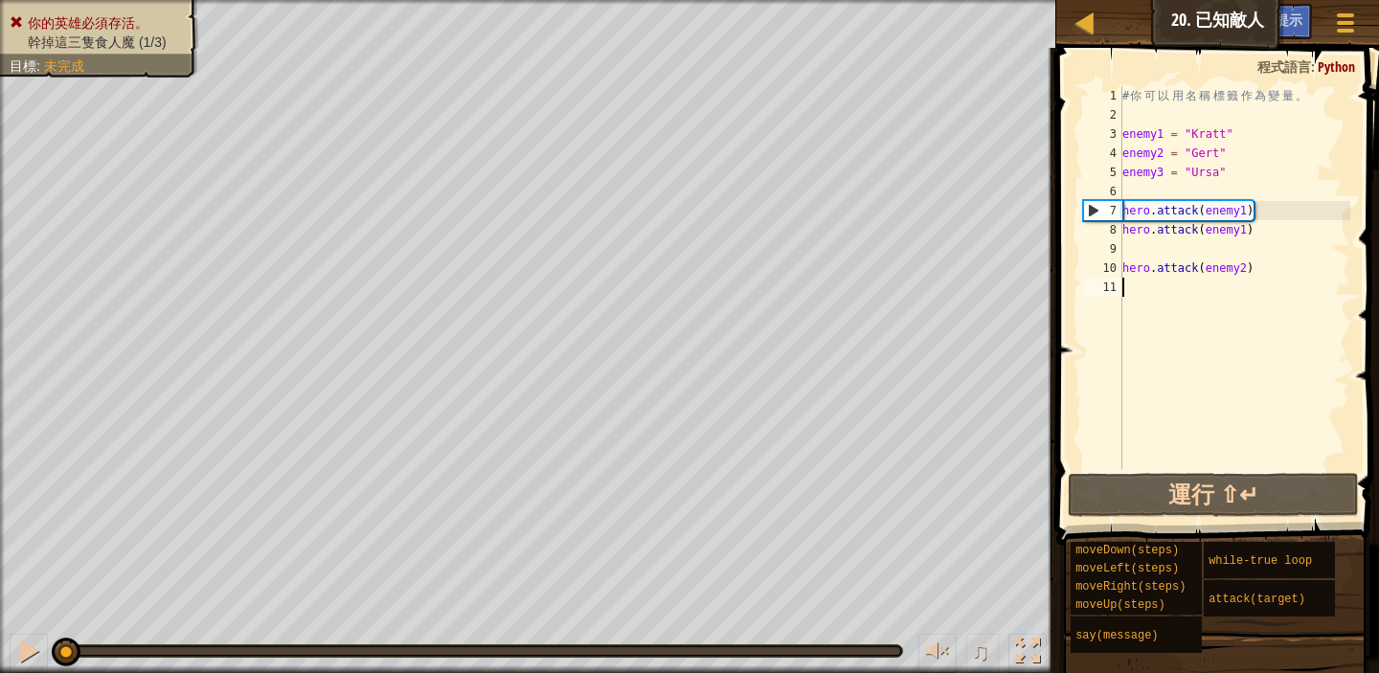
scroll to position [9, 0]
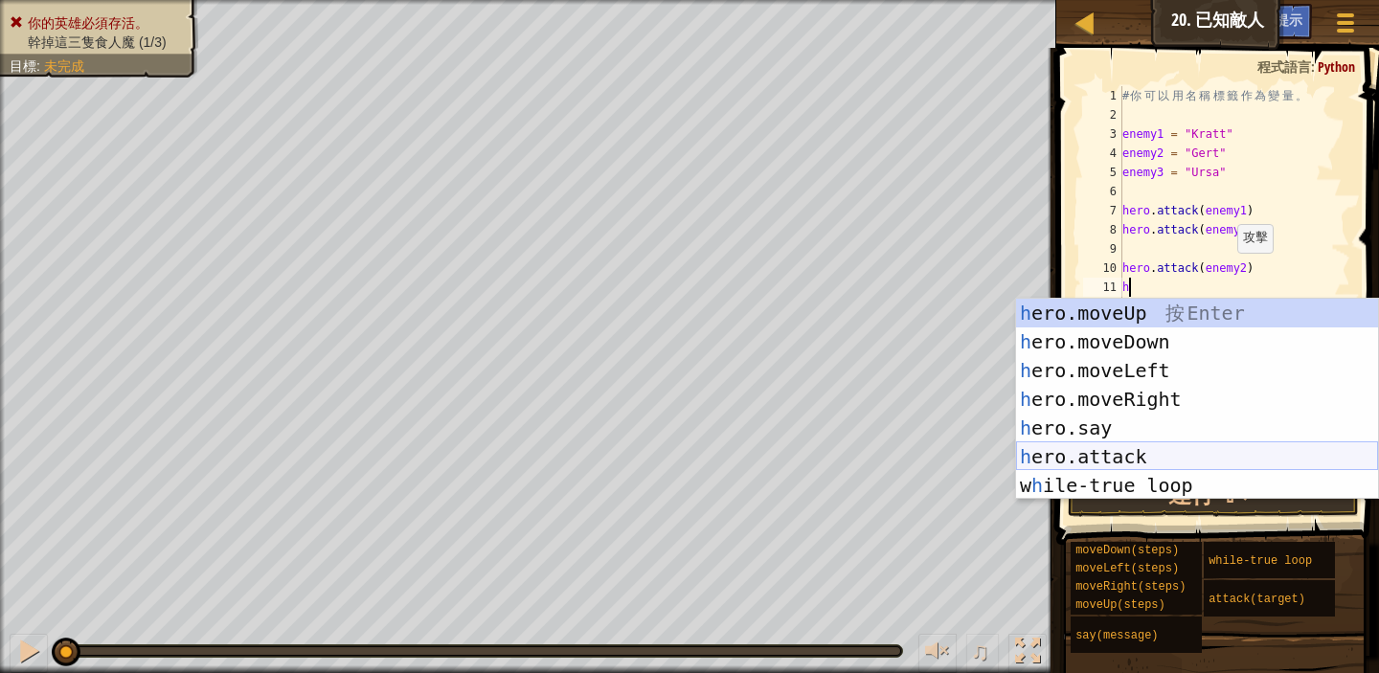
drag, startPoint x: 1170, startPoint y: 456, endPoint x: 1159, endPoint y: 461, distance: 11.6
click at [1170, 459] on div "h ero.moveUp 按 Enter h ero.moveDown 按 Enter h ero.moveLeft 按 Enter h ero.moveRi…" at bounding box center [1197, 428] width 362 height 259
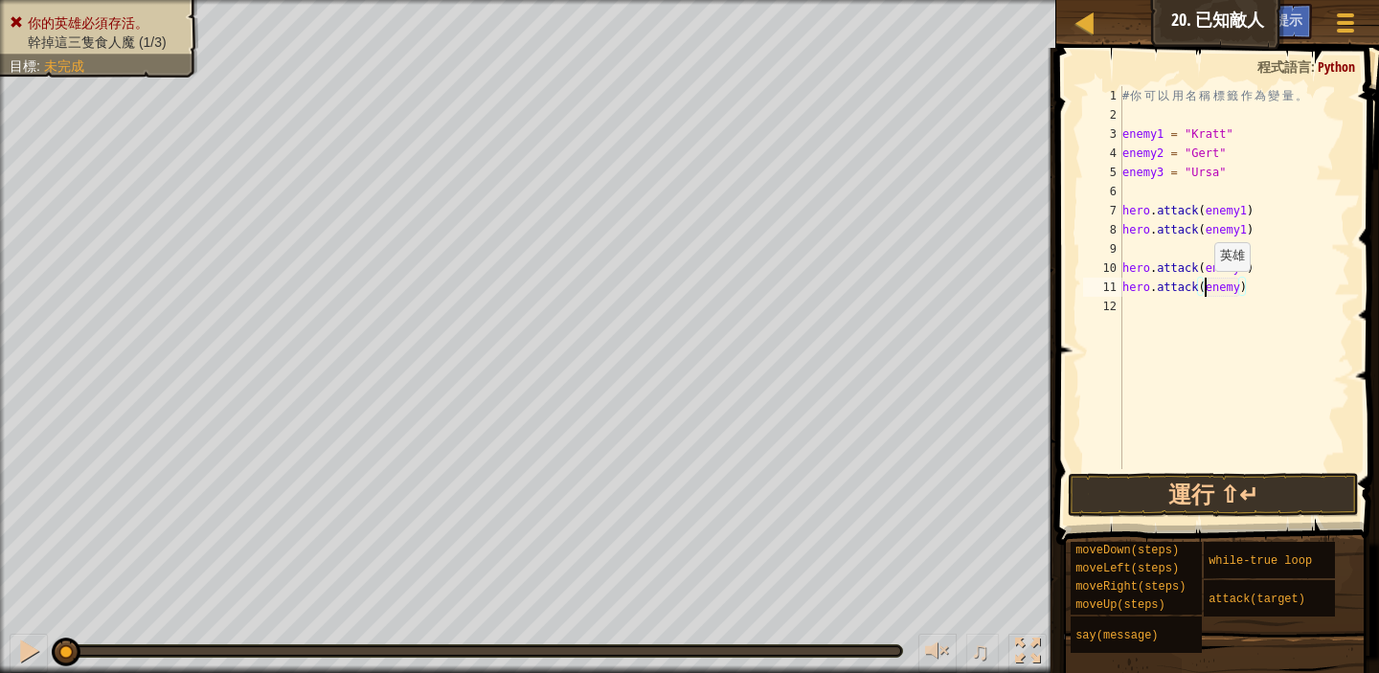
click at [1205, 290] on div "# 你 可 以 用 名 稱 標 籤 作 為 變 量 。 enemy1 = "Kratt" enemy2 = "[PERSON_NAME]" enemy3 = …" at bounding box center [1235, 296] width 232 height 421
click at [1241, 285] on div "# 你 可 以 用 名 稱 標 籤 作 為 變 量 。 enemy1 = "Kratt" enemy2 = "[PERSON_NAME]" enemy3 = …" at bounding box center [1235, 296] width 232 height 421
type textarea "hero.attack(enemy2)"
click at [1136, 309] on div "# 你 可 以 用 名 稱 標 籤 作 為 變 量 。 enemy1 = "Kratt" enemy2 = "[PERSON_NAME]" enemy3 = …" at bounding box center [1235, 296] width 232 height 421
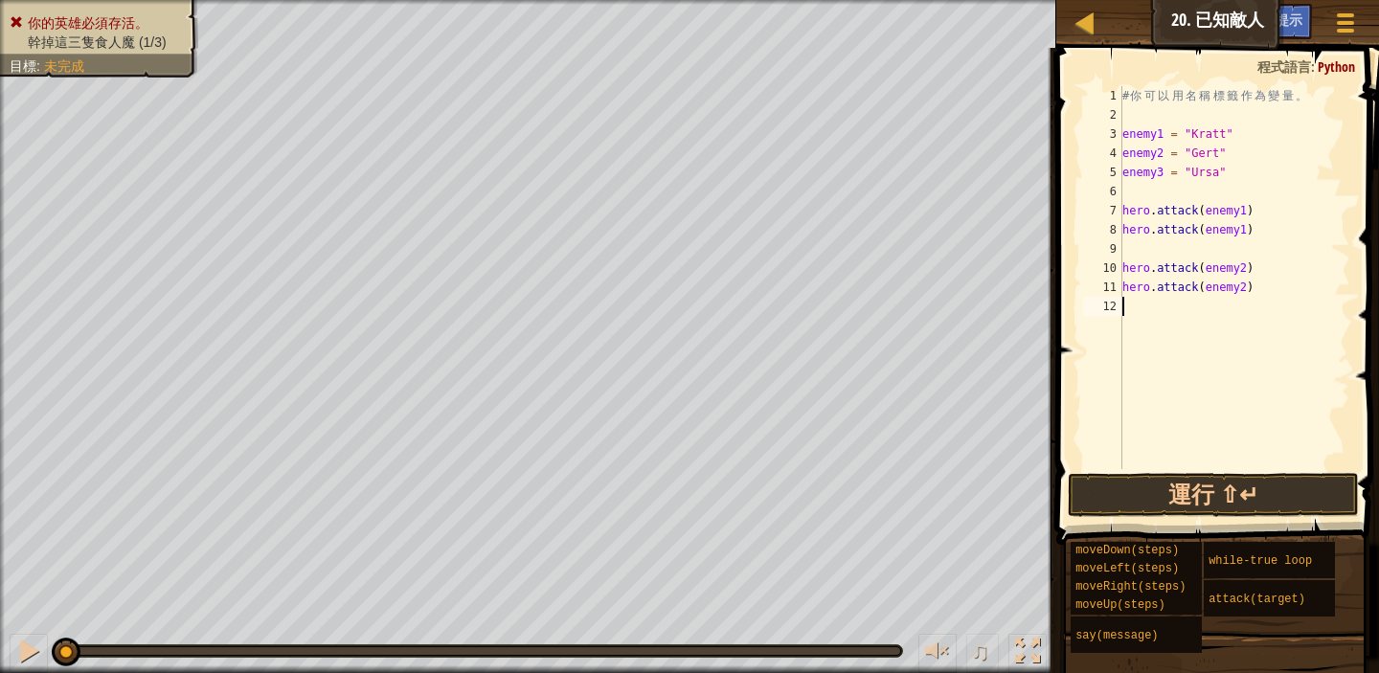
scroll to position [9, 0]
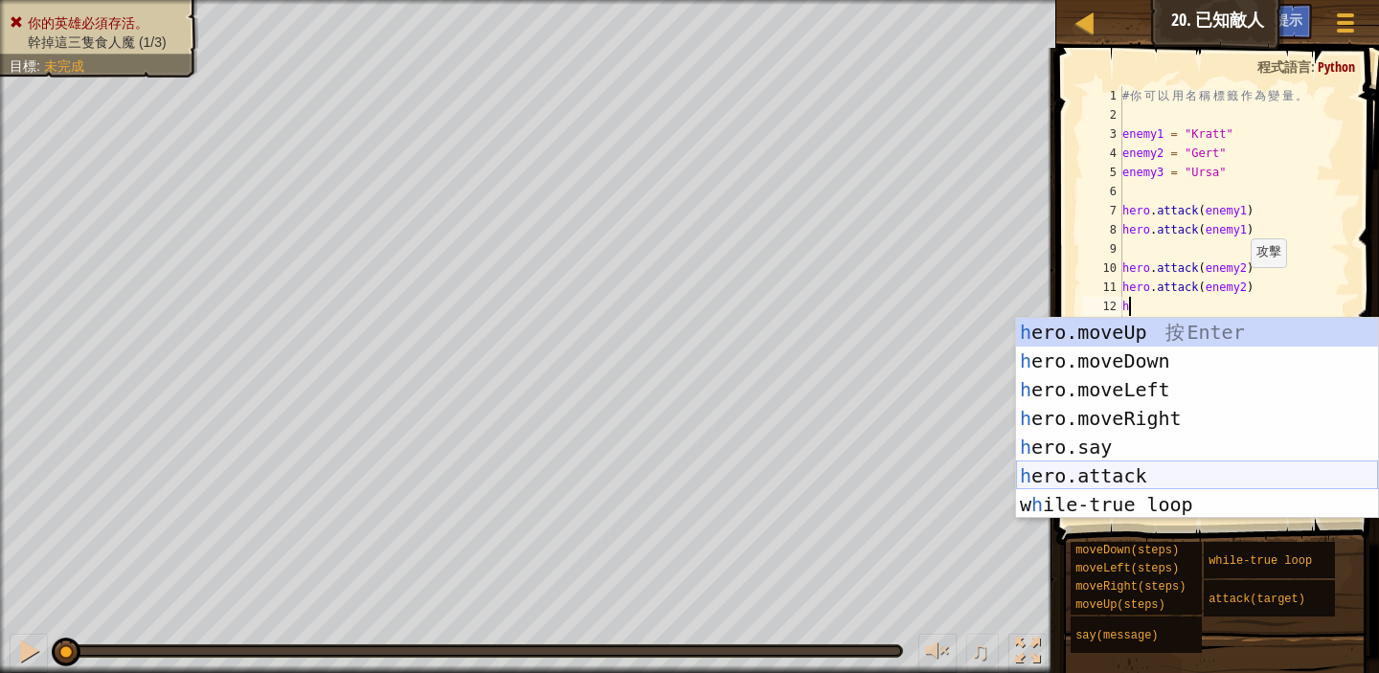
click at [1151, 473] on div "h ero.moveUp 按 Enter h ero.moveDown 按 Enter h ero.moveLeft 按 Enter h ero.moveRi…" at bounding box center [1197, 447] width 362 height 259
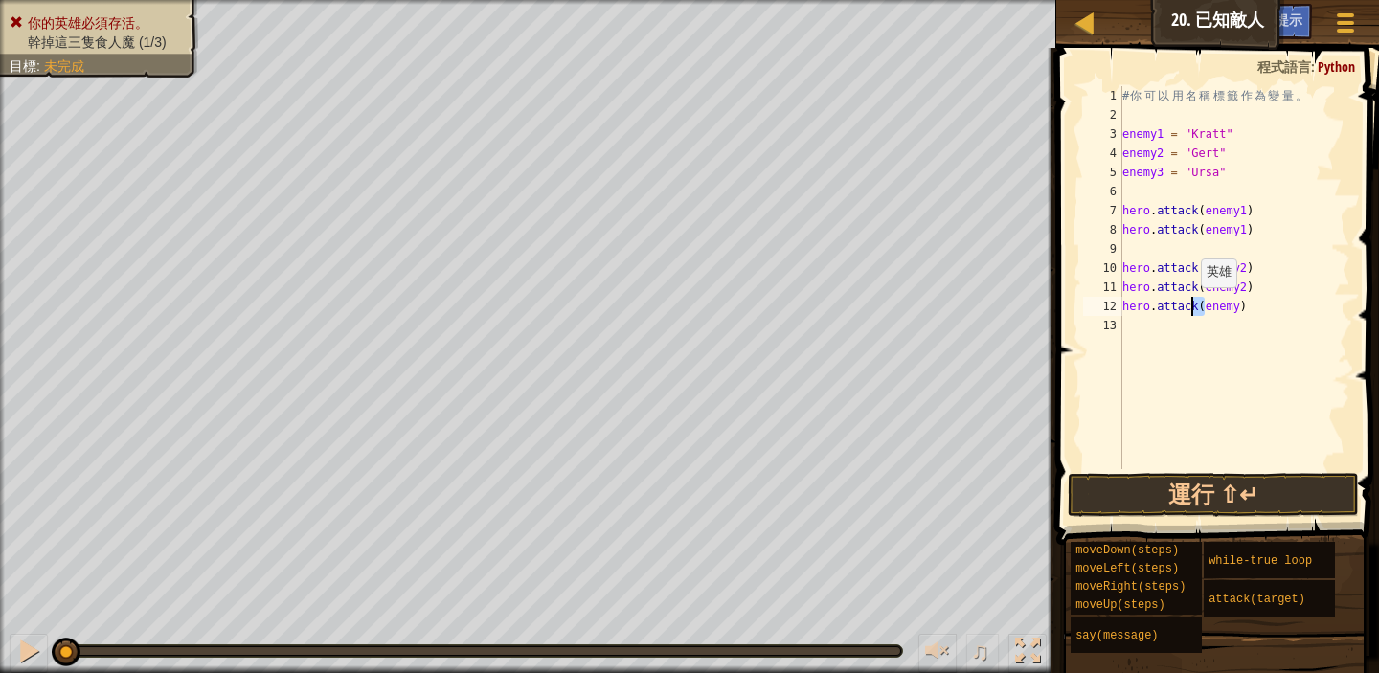
drag, startPoint x: 1208, startPoint y: 308, endPoint x: 1192, endPoint y: 307, distance: 16.3
click at [1192, 307] on div "# 你 可 以 用 名 稱 標 籤 作 為 變 量 。 enemy1 = "Kratt" enemy2 = "[PERSON_NAME]" enemy3 = …" at bounding box center [1235, 296] width 232 height 421
drag, startPoint x: 1208, startPoint y: 307, endPoint x: 1239, endPoint y: 308, distance: 30.7
click at [1239, 308] on div "# 你 可 以 用 名 稱 標 籤 作 為 變 量 。 enemy1 = "Kratt" enemy2 = "[PERSON_NAME]" enemy3 = …" at bounding box center [1235, 296] width 232 height 421
click at [1203, 309] on div "# 你 可 以 用 名 稱 標 籤 作 為 變 量 。 enemy1 = "Kratt" enemy2 = "[PERSON_NAME]" enemy3 = …" at bounding box center [1235, 296] width 232 height 421
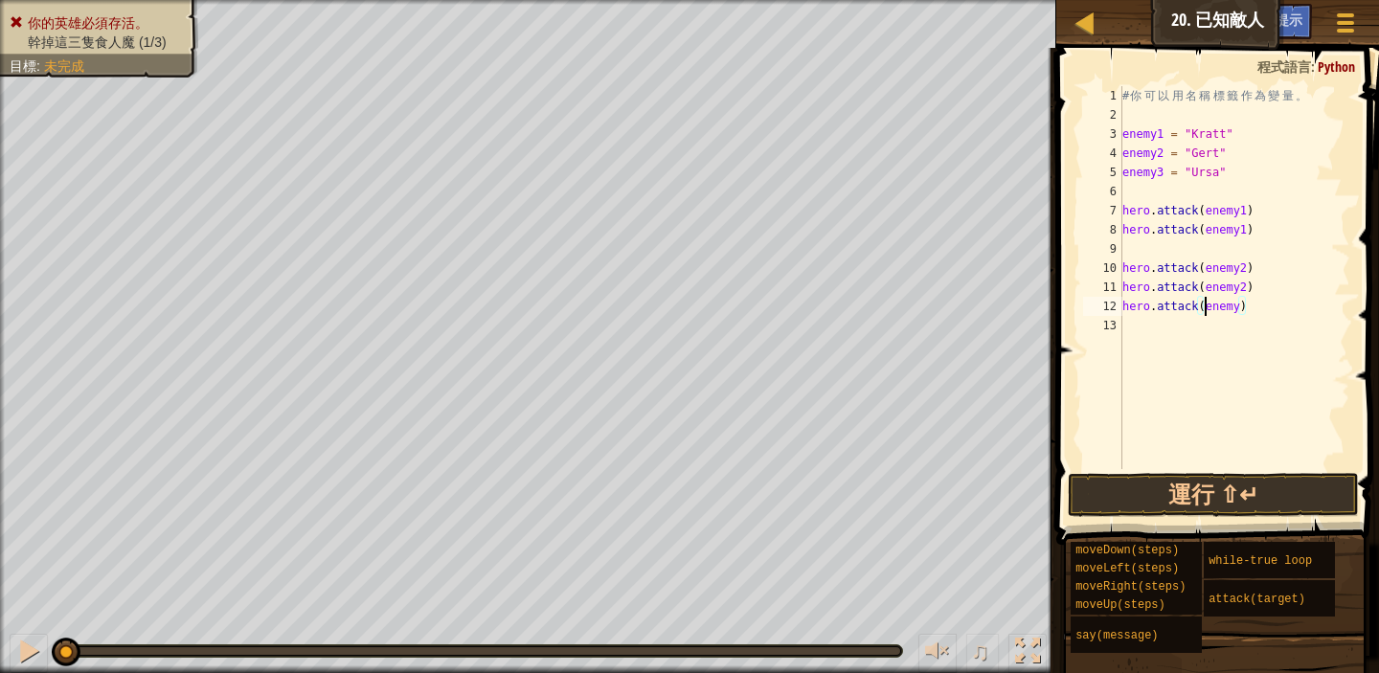
click at [1241, 305] on div "# 你 可 以 用 名 稱 標 籤 作 為 變 量 。 enemy1 = "Kratt" enemy2 = "[PERSON_NAME]" enemy3 = …" at bounding box center [1235, 296] width 232 height 421
type textarea "hero.attack(enemy3)"
click at [1129, 330] on div "# 你 可 以 用 名 稱 標 籤 作 為 變 量 。 enemy1 = "Kratt" enemy2 = "[PERSON_NAME]" enemy3 = …" at bounding box center [1235, 296] width 232 height 421
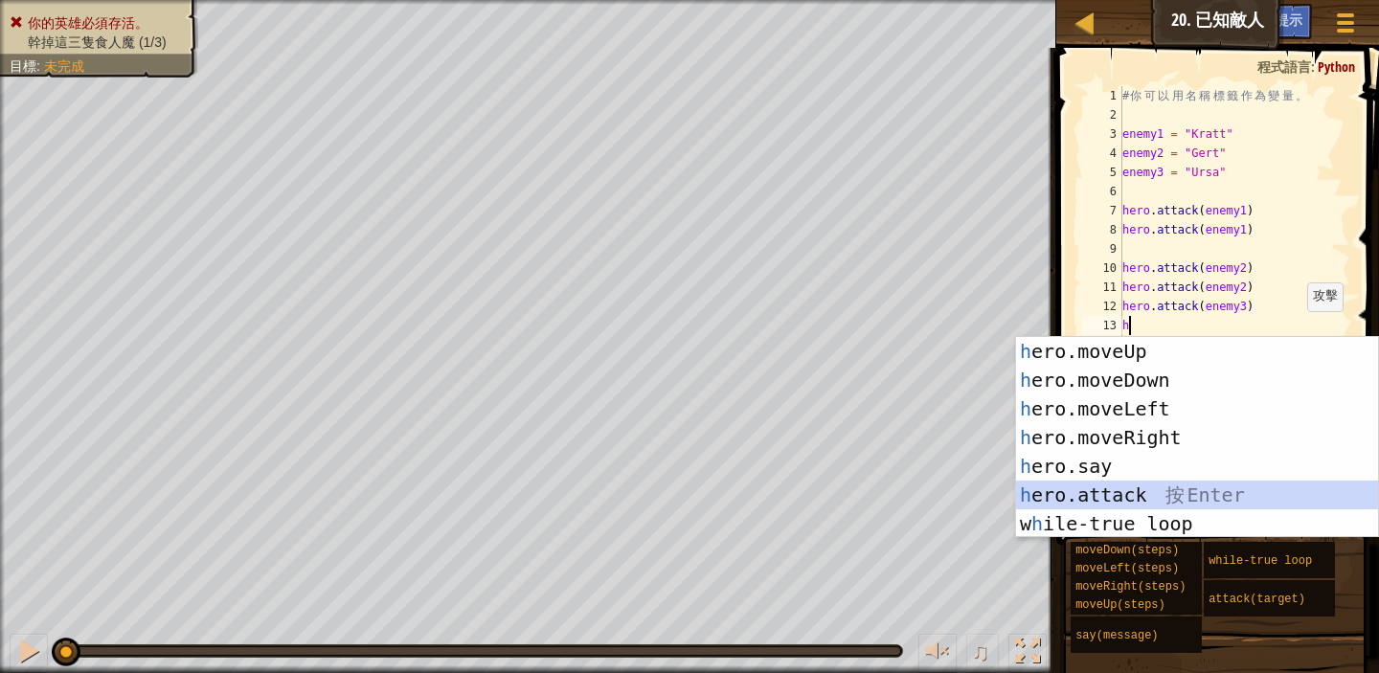
click at [1186, 506] on div "h ero.moveUp 按 Enter h ero.moveDown 按 Enter h ero.moveLeft 按 Enter h ero.moveRi…" at bounding box center [1197, 466] width 362 height 259
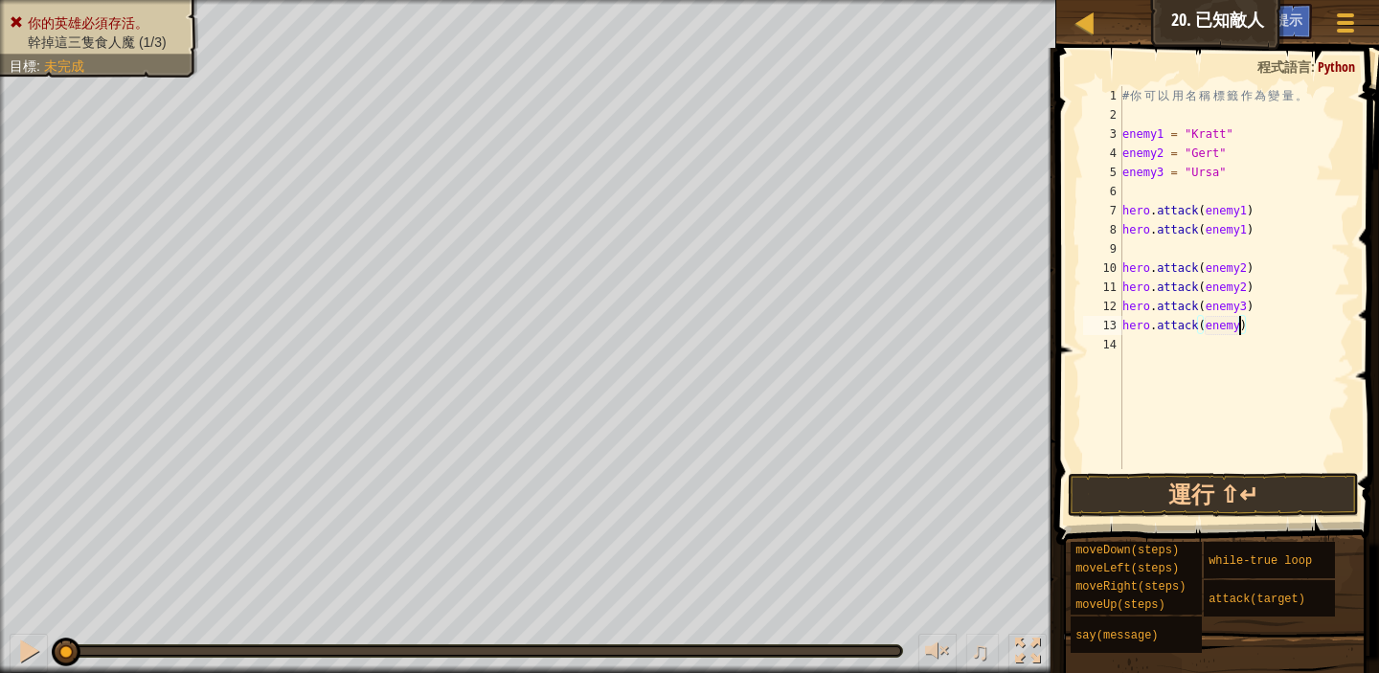
click at [1240, 332] on div "# 你 可 以 用 名 稱 標 籤 作 為 變 量 。 enemy1 = "Kratt" enemy2 = "[PERSON_NAME]" enemy3 = …" at bounding box center [1235, 296] width 232 height 421
type textarea "hero.attack(enemy3)"
click at [1291, 486] on button "運行 ⇧↵" at bounding box center [1213, 495] width 291 height 44
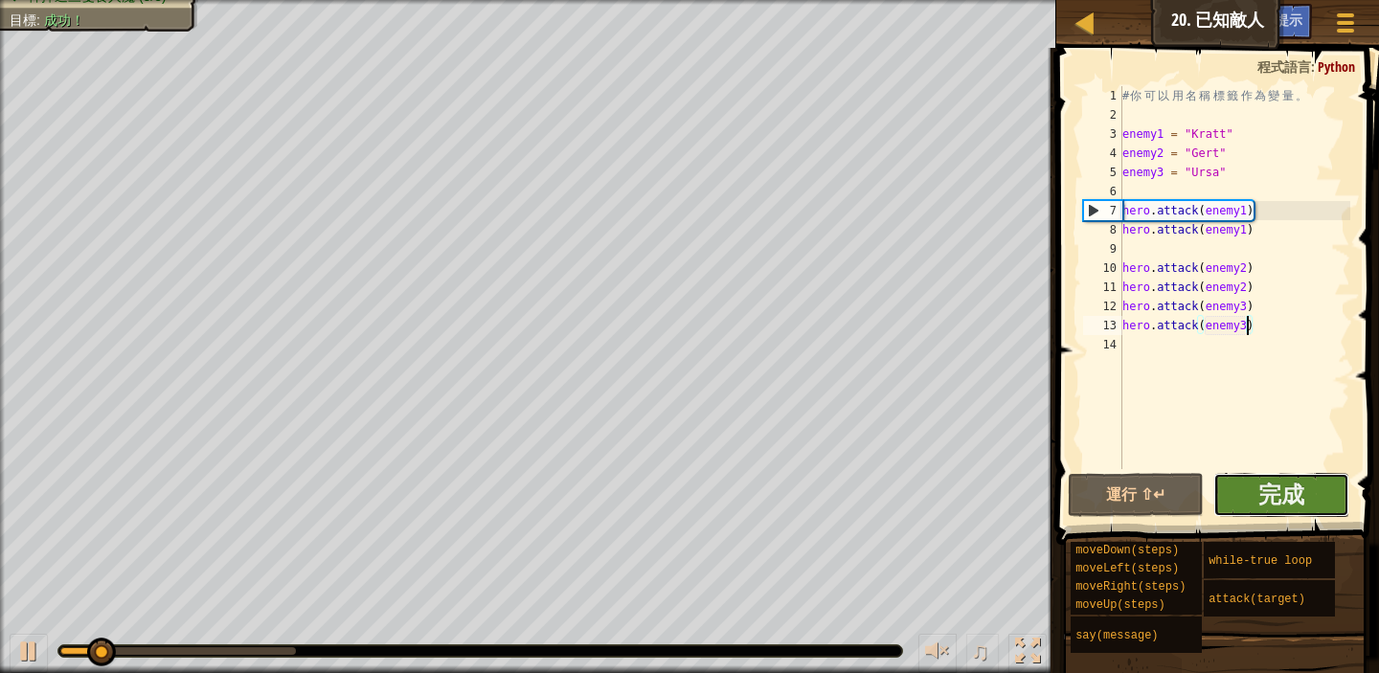
click at [1311, 500] on button "完成" at bounding box center [1282, 495] width 136 height 44
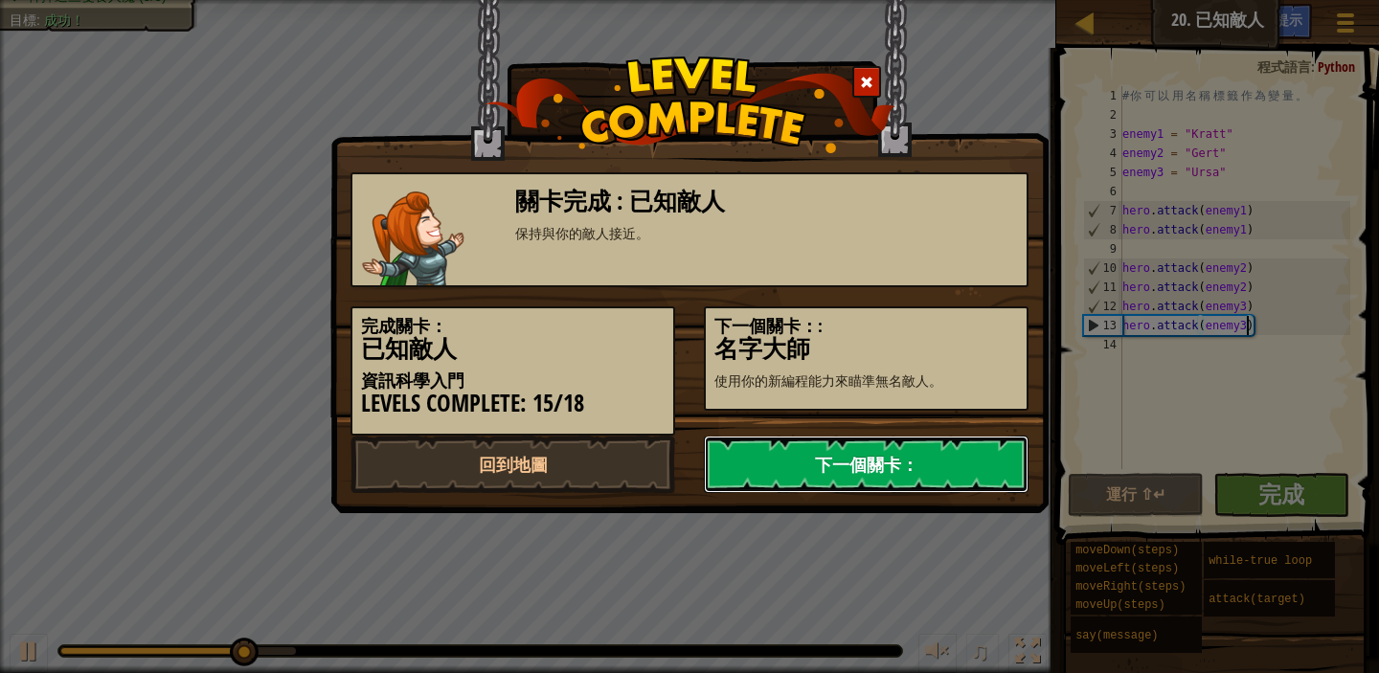
click at [924, 463] on link "下一個關卡：" at bounding box center [866, 464] width 325 height 57
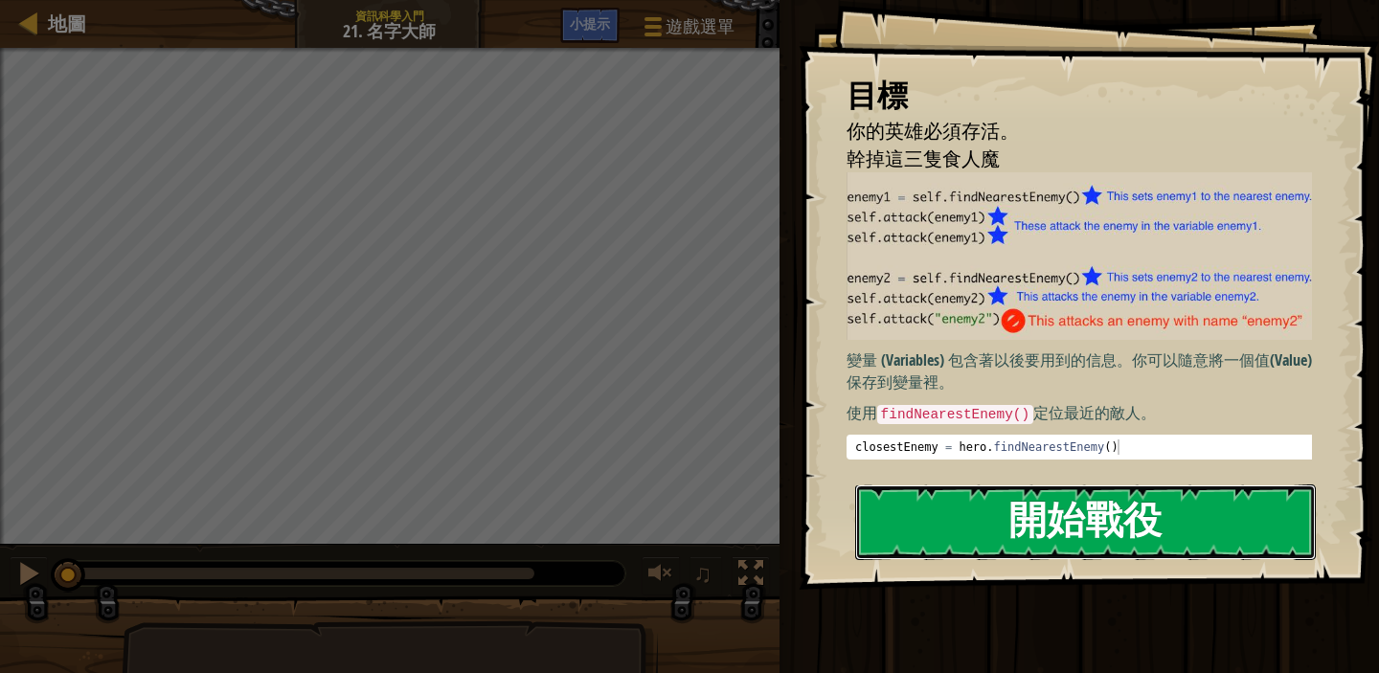
click at [1091, 530] on button "開始戰役" at bounding box center [1085, 523] width 461 height 76
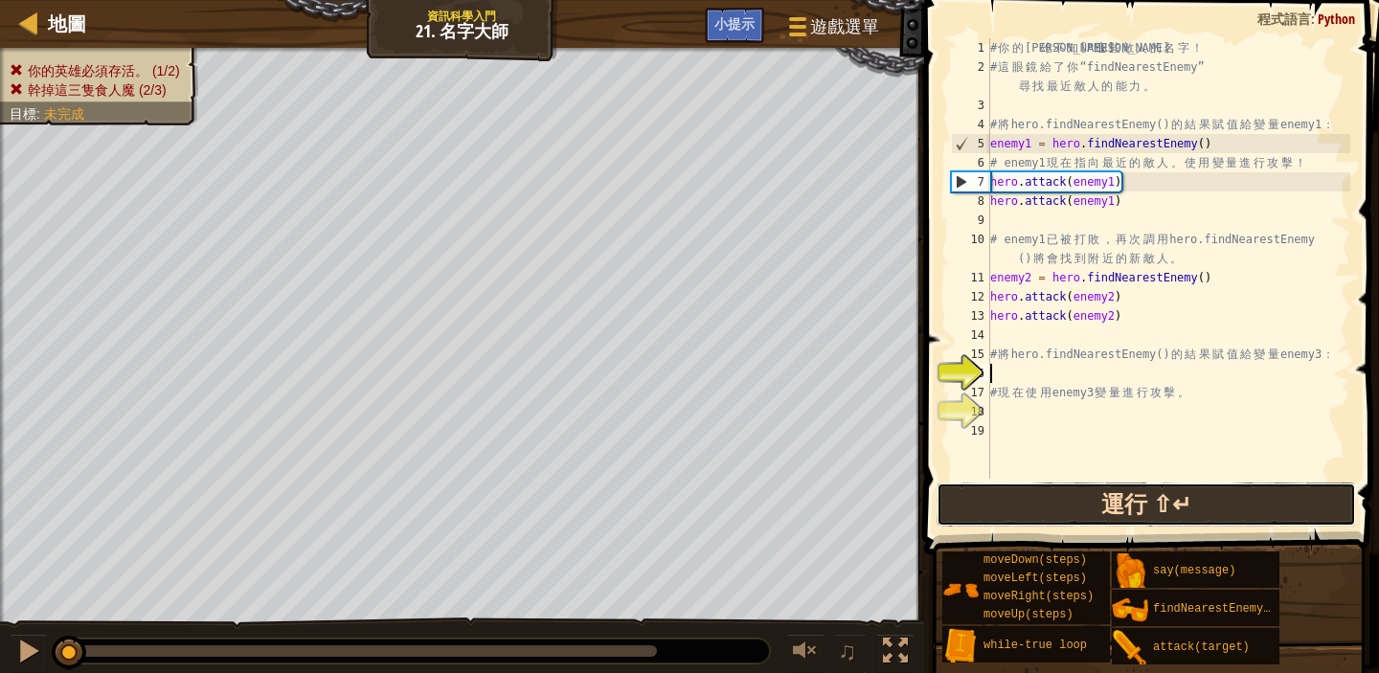
click at [1144, 486] on button "運行 ⇧↵" at bounding box center [1147, 505] width 420 height 44
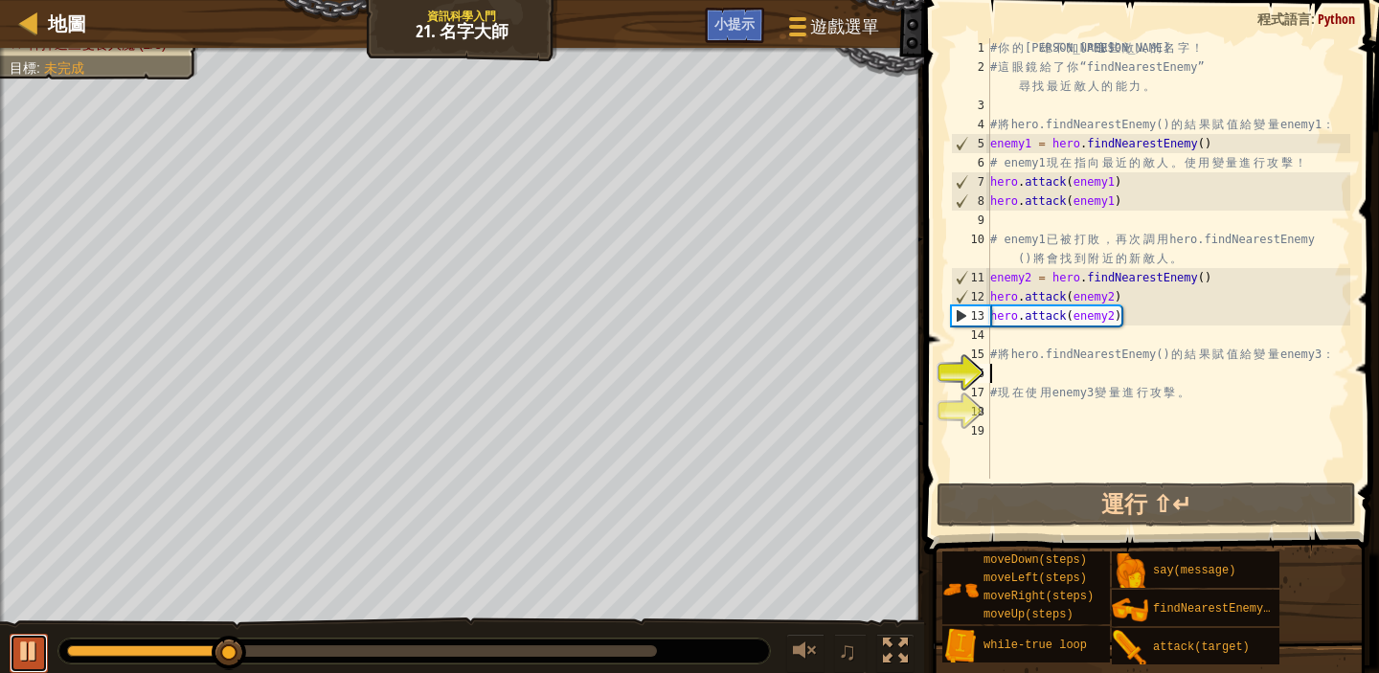
click at [40, 647] on button at bounding box center [29, 653] width 38 height 39
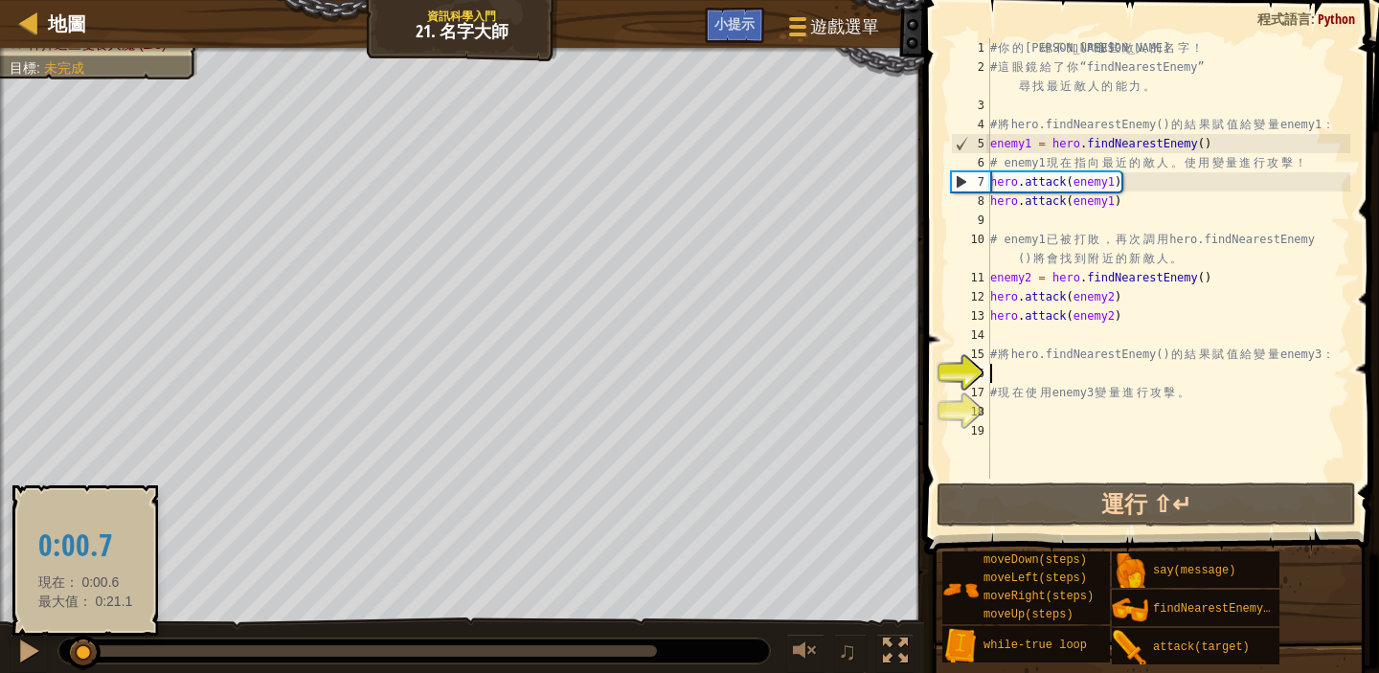
drag, startPoint x: 237, startPoint y: 651, endPoint x: 85, endPoint y: 655, distance: 151.4
click at [85, 655] on div at bounding box center [83, 653] width 34 height 34
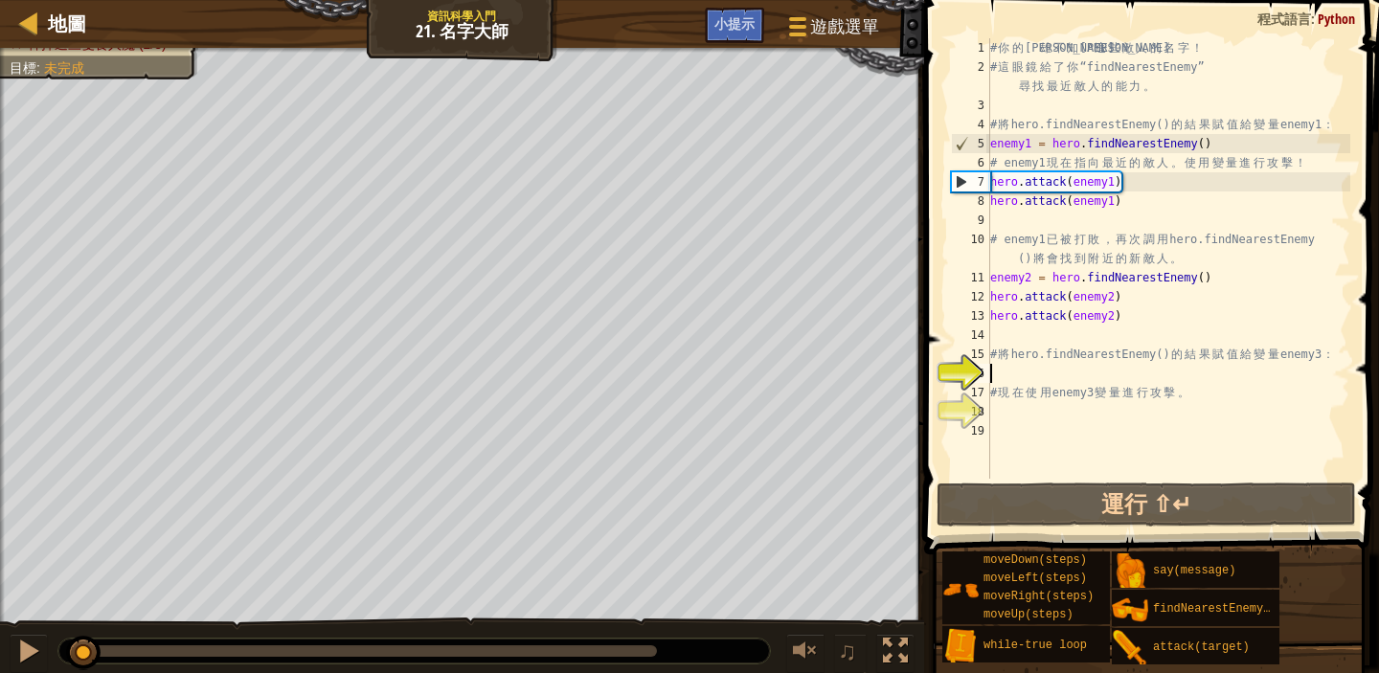
click at [1000, 339] on div "# 你 的 英 雄 不 知 道 這 些 敵 人 的 名 字 ！ # 這 眼 鏡 給 了 你 “findNearestEnemy” 尋 找 最 近 敵 人 的 …" at bounding box center [1169, 277] width 364 height 479
type textarea "h"
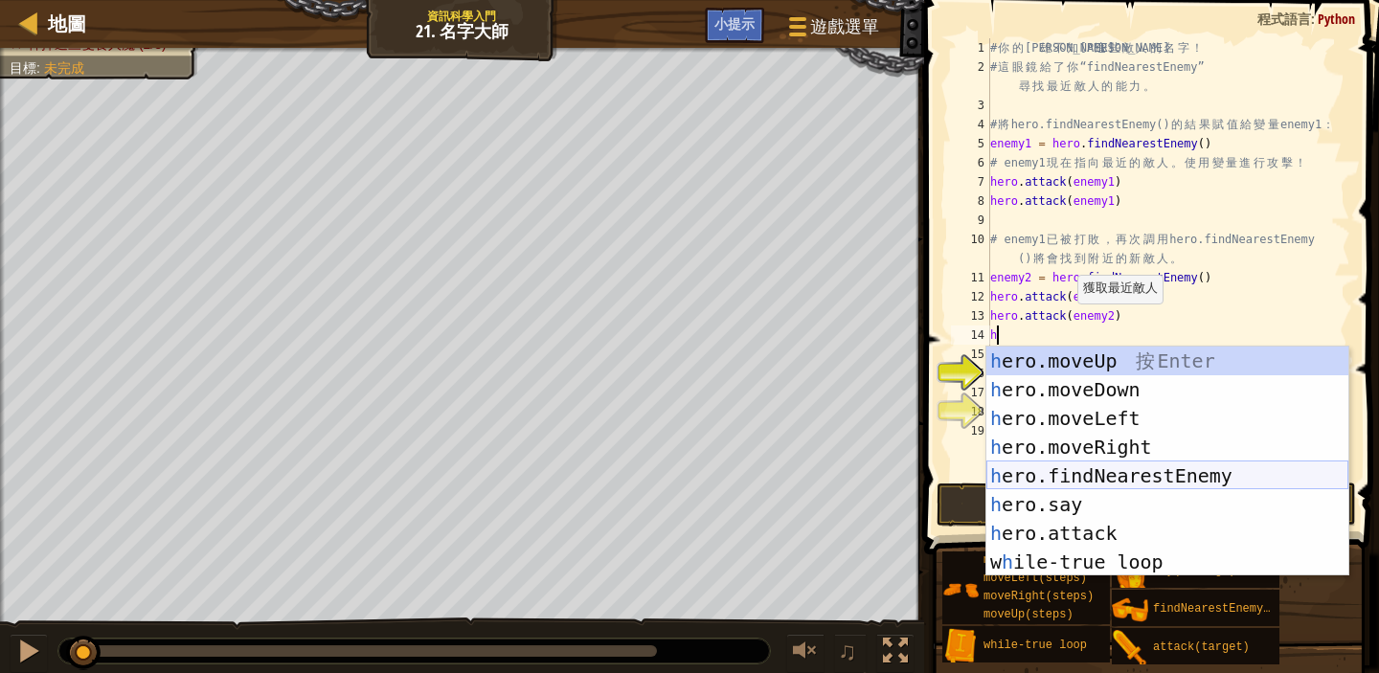
click at [1160, 486] on div "h ero.moveUp 按 Enter h ero.moveDown 按 Enter h ero.moveLeft 按 Enter h ero.moveRi…" at bounding box center [1168, 490] width 362 height 287
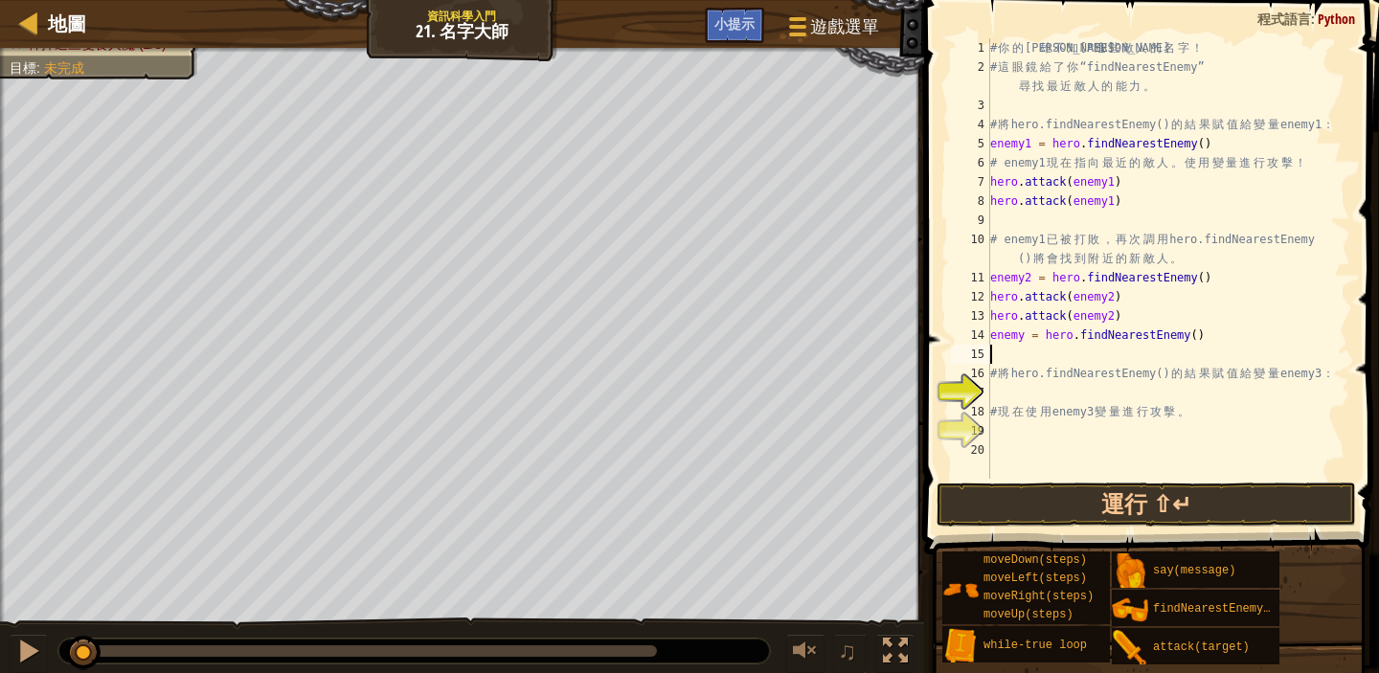
type textarea "h"
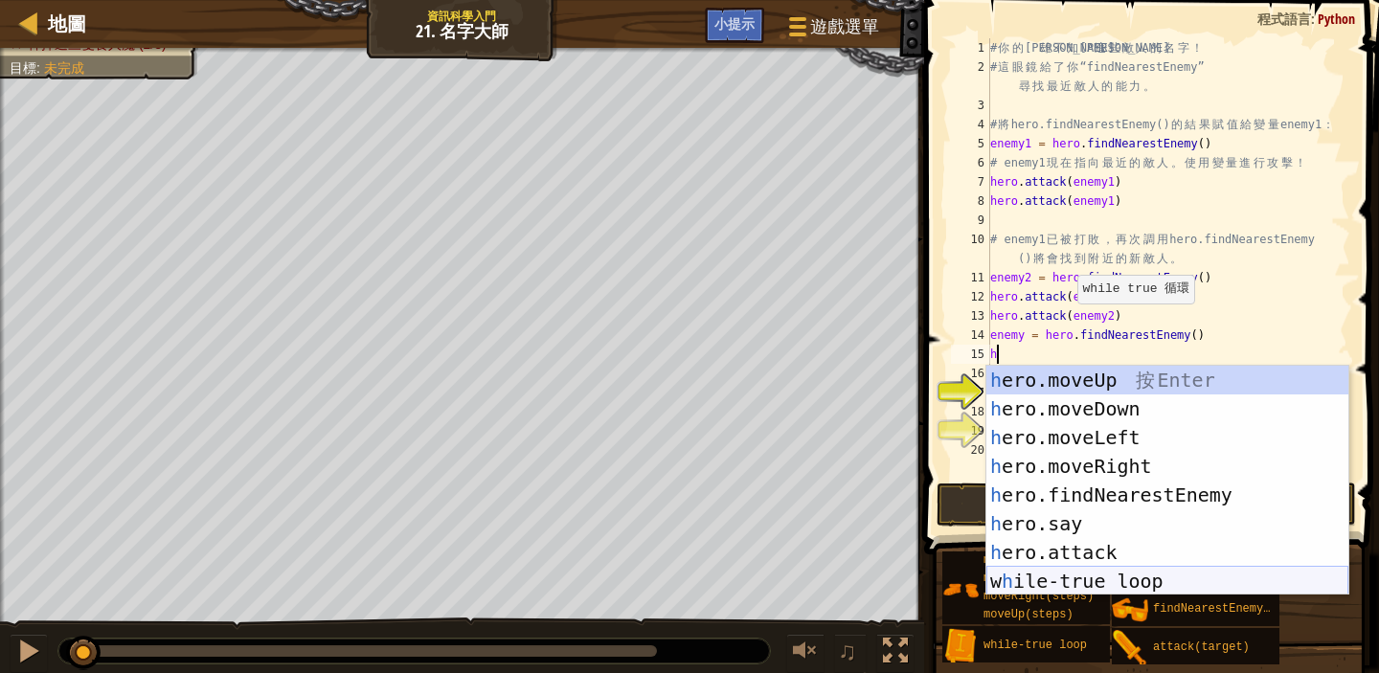
click at [1209, 568] on div "h ero.moveUp 按 Enter h ero.moveDown 按 Enter h ero.moveLeft 按 Enter h ero.moveRi…" at bounding box center [1168, 509] width 362 height 287
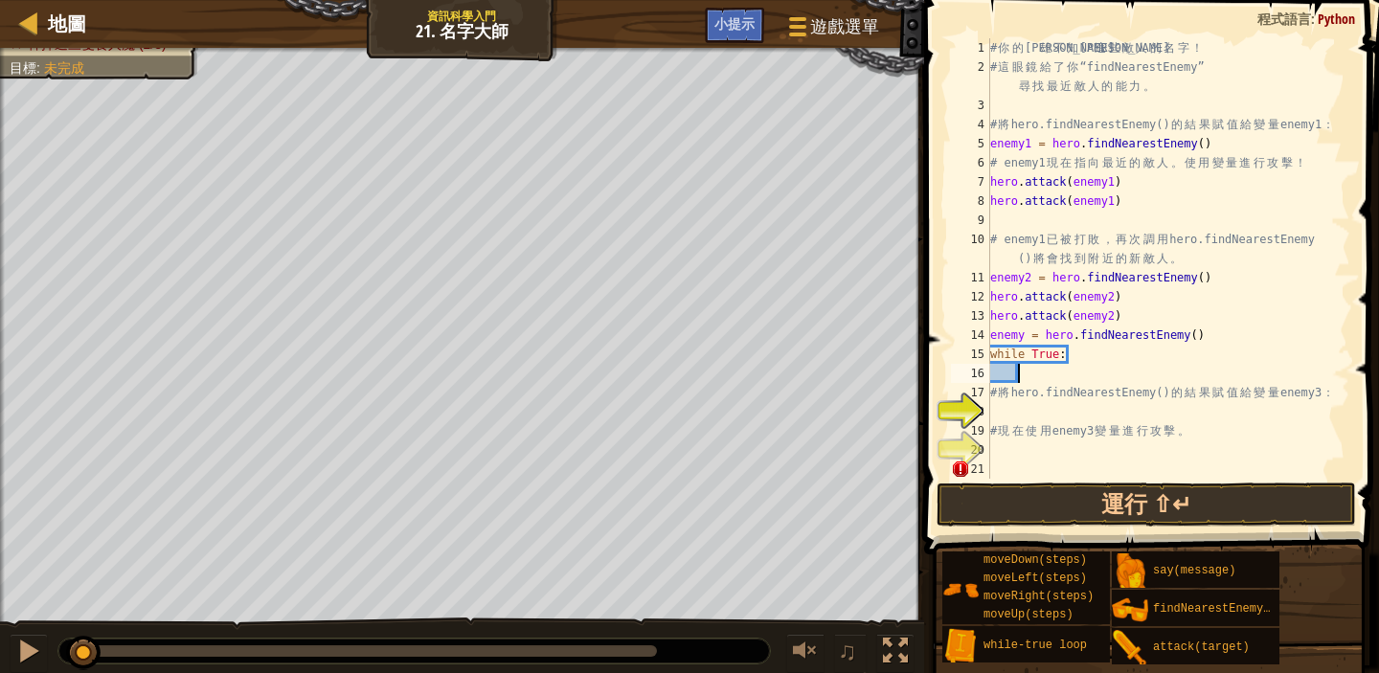
click at [1082, 362] on div "# 你 的 英 雄 不 知 道 這 些 敵 人 的 名 字 ！ # 這 眼 鏡 給 了 你 “findNearestEnemy” 尋 找 最 近 敵 人 的 …" at bounding box center [1169, 277] width 364 height 479
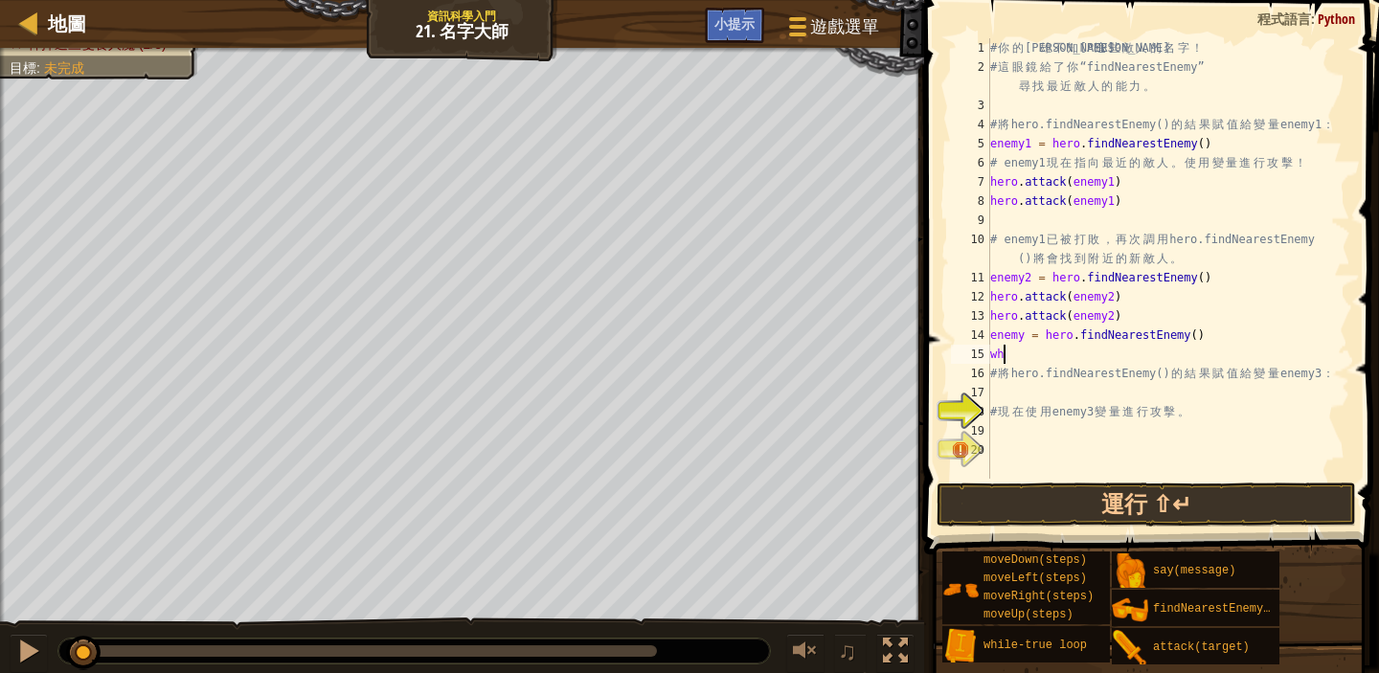
type textarea "w"
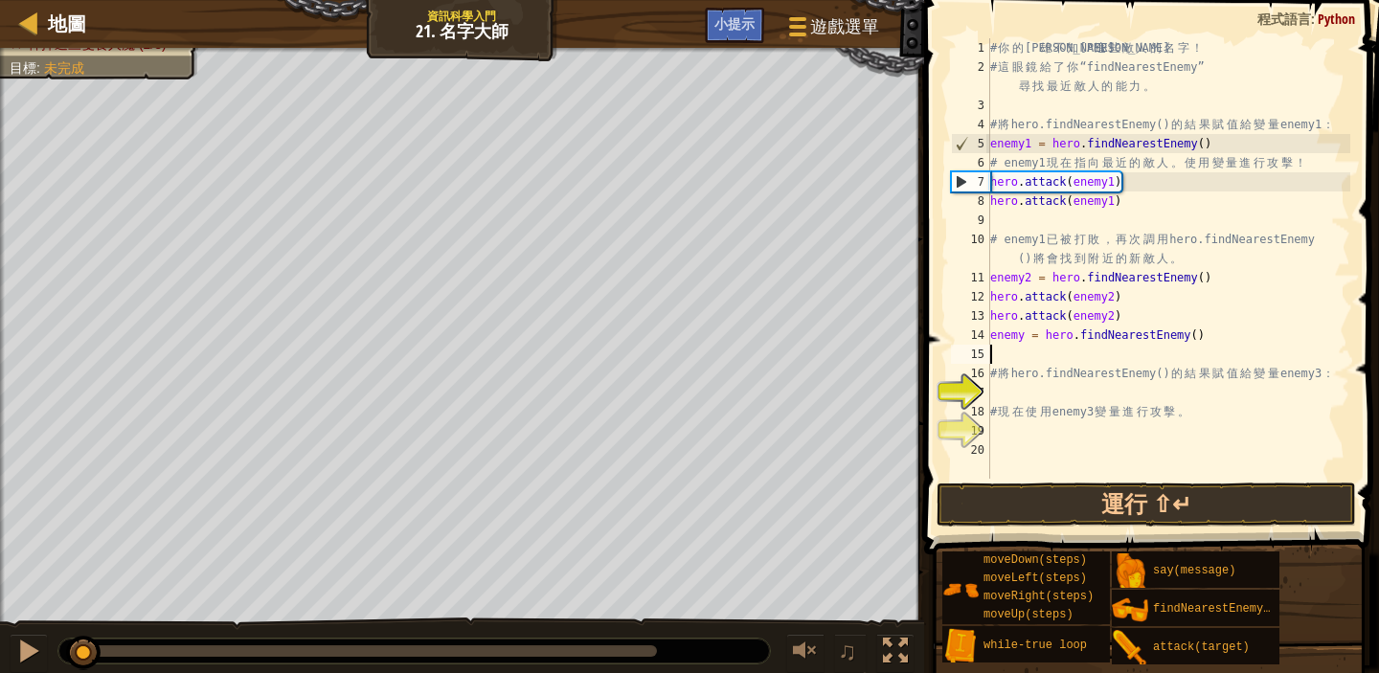
type textarea "h"
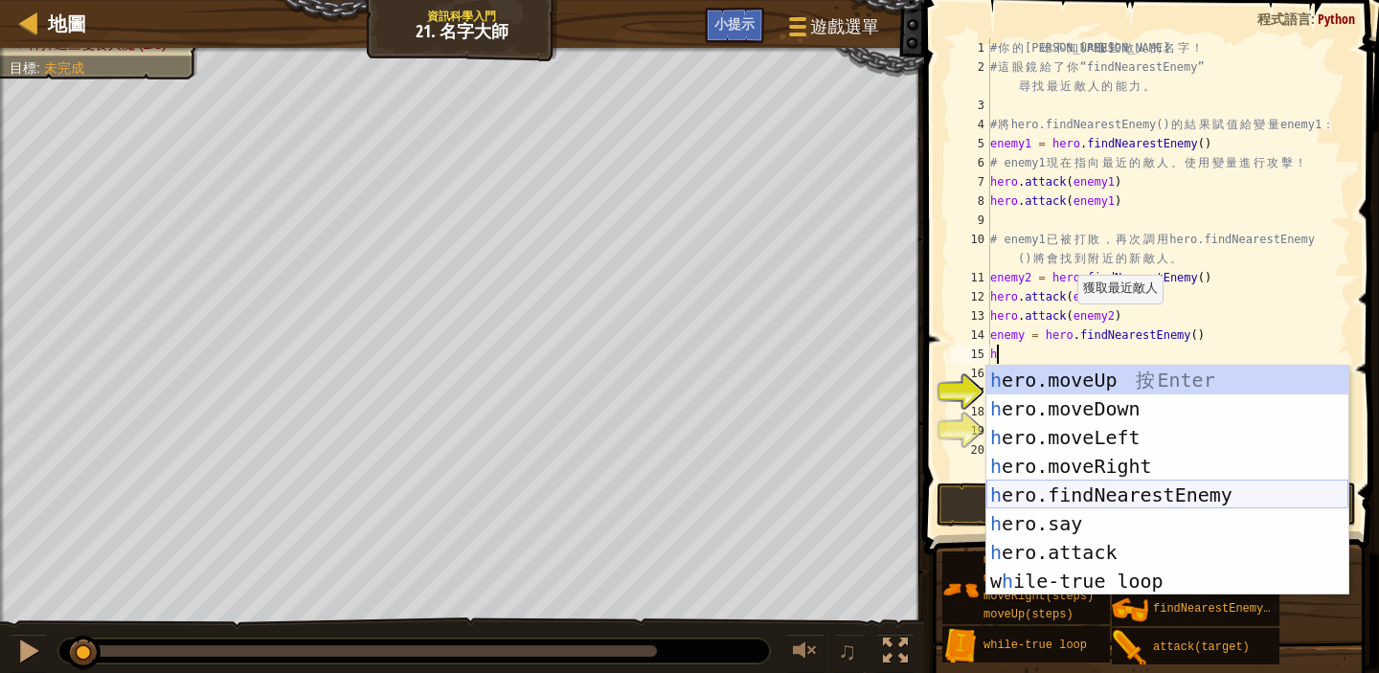
click at [1226, 493] on div "h ero.moveUp 按 Enter h ero.moveDown 按 Enter h ero.moveLeft 按 Enter h ero.moveRi…" at bounding box center [1168, 509] width 362 height 287
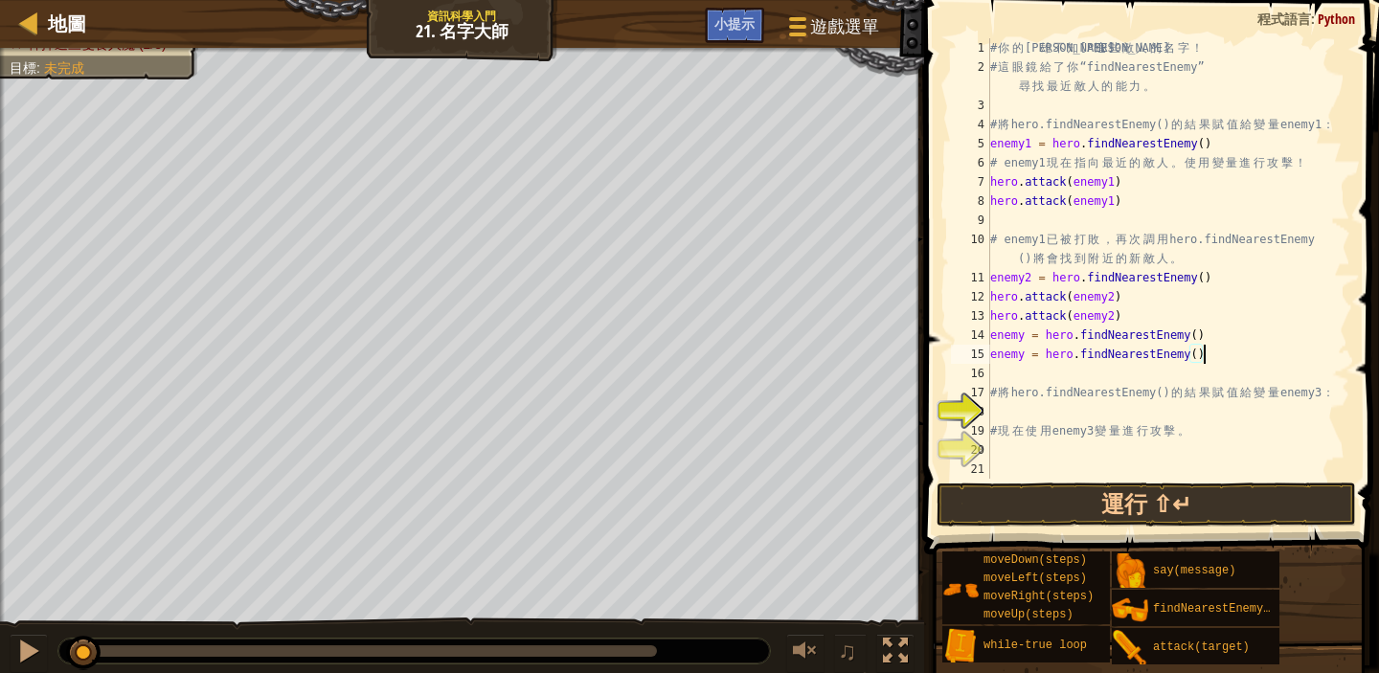
click at [1211, 356] on div "# 你 的 英 雄 不 知 道 這 些 敵 人 的 名 字 ！ # 這 眼 鏡 給 了 你 “findNearestEnemy” 尋 找 最 近 敵 人 的 …" at bounding box center [1169, 277] width 364 height 479
type textarea "e"
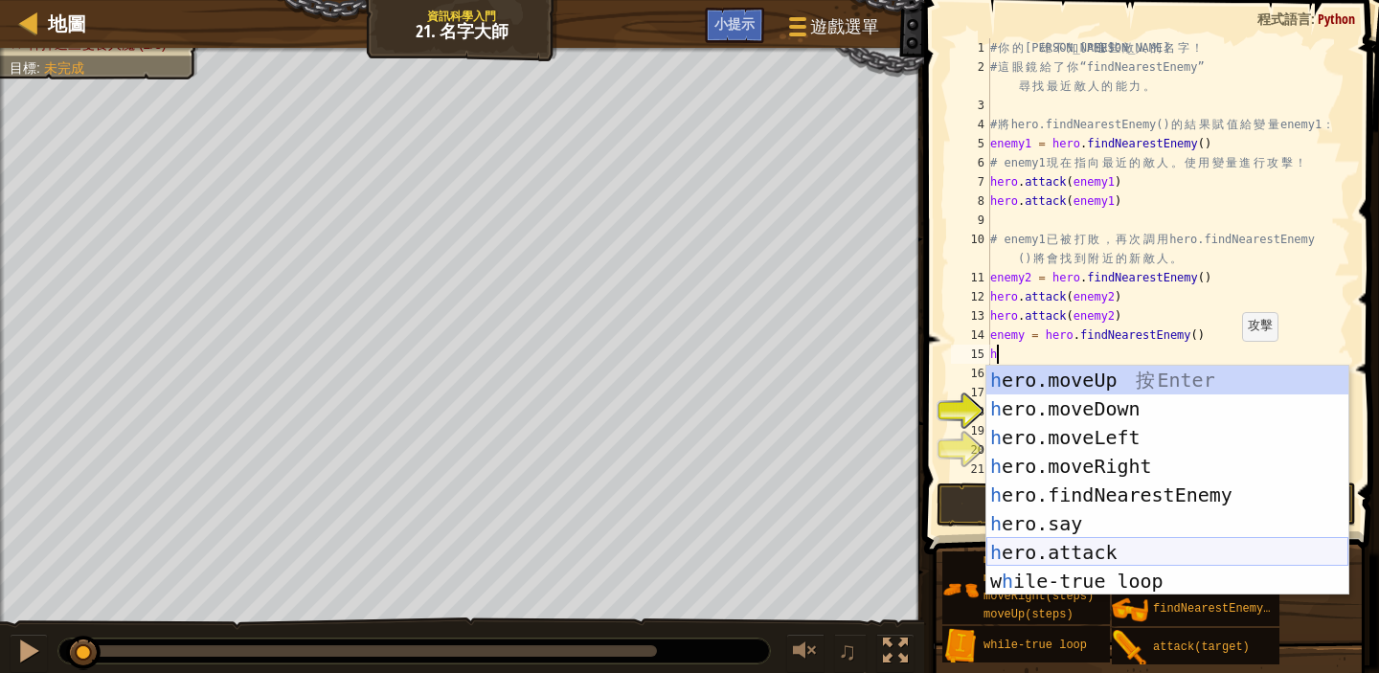
click at [1126, 539] on div "h ero.moveUp 按 Enter h ero.moveDown 按 Enter h ero.moveLeft 按 Enter h ero.moveRi…" at bounding box center [1168, 509] width 362 height 287
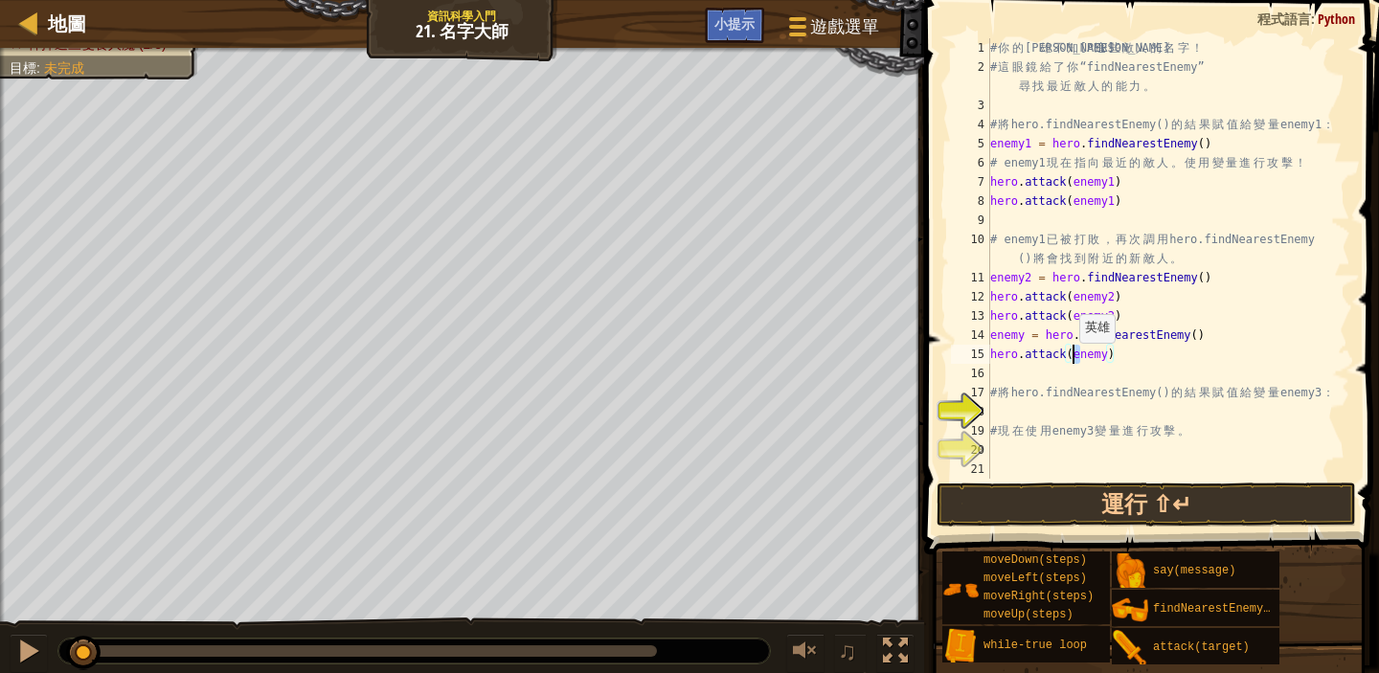
drag, startPoint x: 1082, startPoint y: 353, endPoint x: 1070, endPoint y: 361, distance: 13.8
click at [1070, 361] on div "# 你 的 英 雄 不 知 道 這 些 敵 人 的 名 字 ！ # 這 眼 鏡 給 了 你 “findNearestEnemy” 尋 找 最 近 敵 人 的 …" at bounding box center [1169, 277] width 364 height 479
click at [1107, 354] on div "# 你 的 英 雄 不 知 道 這 些 敵 人 的 名 字 ！ # 這 眼 鏡 給 了 你 “findNearestEnemy” 尋 找 最 近 敵 人 的 …" at bounding box center [1169, 277] width 364 height 479
type textarea "hero.attack(enemy3)"
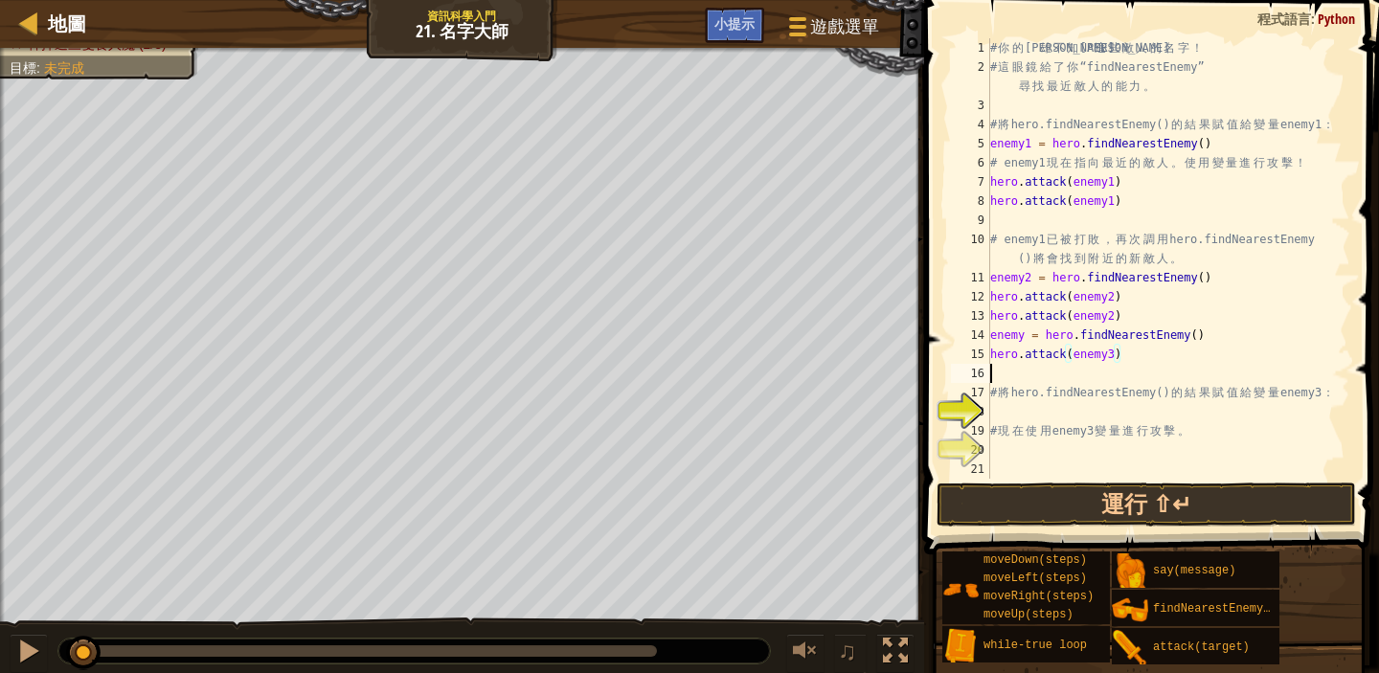
click at [993, 367] on div "# 你 的 英 雄 不 知 道 這 些 敵 人 的 名 字 ！ # 這 眼 鏡 給 了 你 “findNearestEnemy” 尋 找 最 近 敵 人 的 …" at bounding box center [1169, 277] width 364 height 479
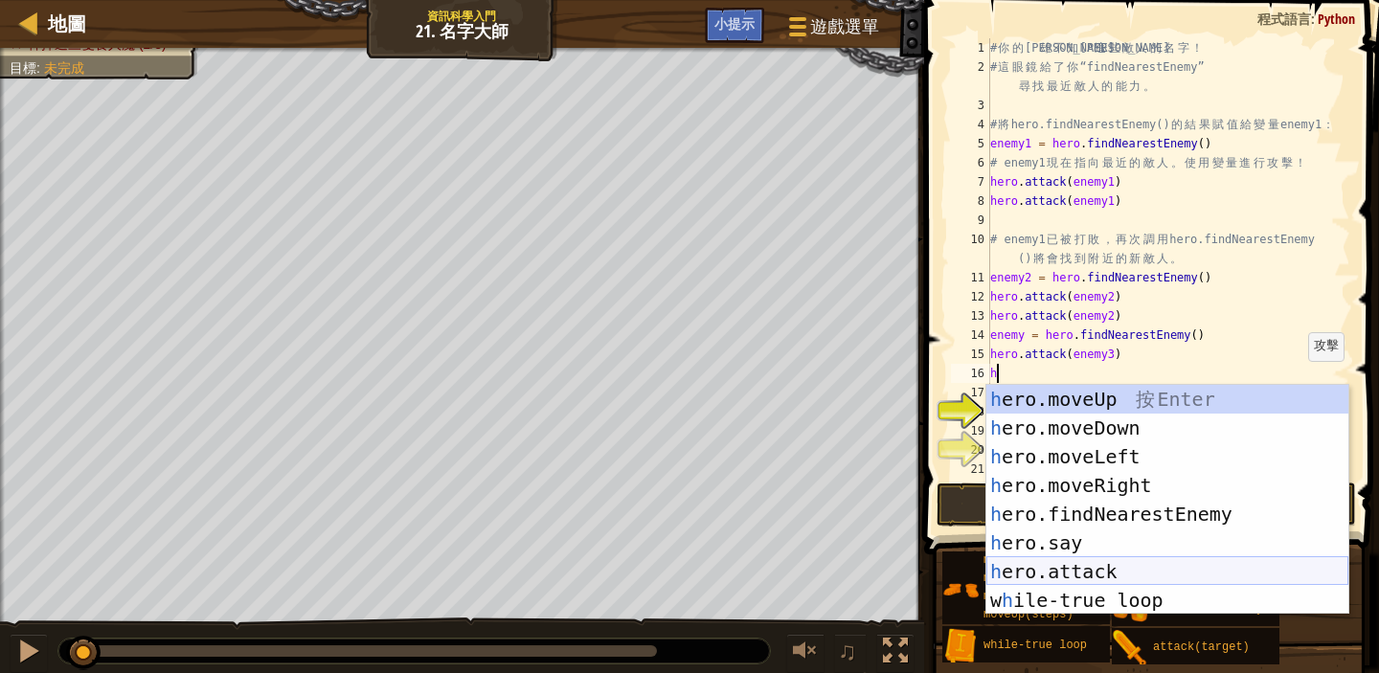
click at [1129, 570] on div "h ero.moveUp 按 Enter h ero.moveDown 按 Enter h ero.moveLeft 按 Enter h ero.moveRi…" at bounding box center [1168, 528] width 362 height 287
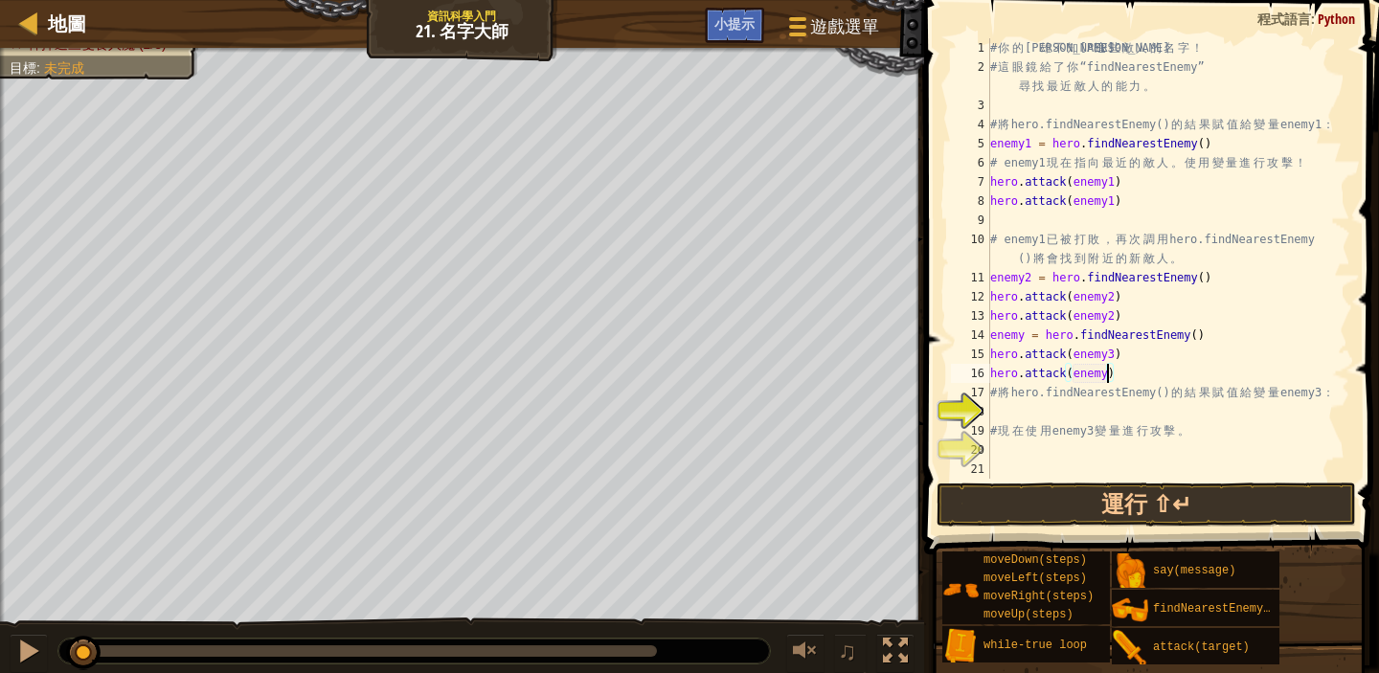
click at [1108, 378] on div "# 你 的 英 雄 不 知 道 這 些 敵 人 的 名 字 ！ # 這 眼 鏡 給 了 你 “findNearestEnemy” 尋 找 最 近 敵 人 的 …" at bounding box center [1169, 277] width 364 height 479
click at [1227, 496] on button "運行 ⇧↵" at bounding box center [1147, 505] width 420 height 44
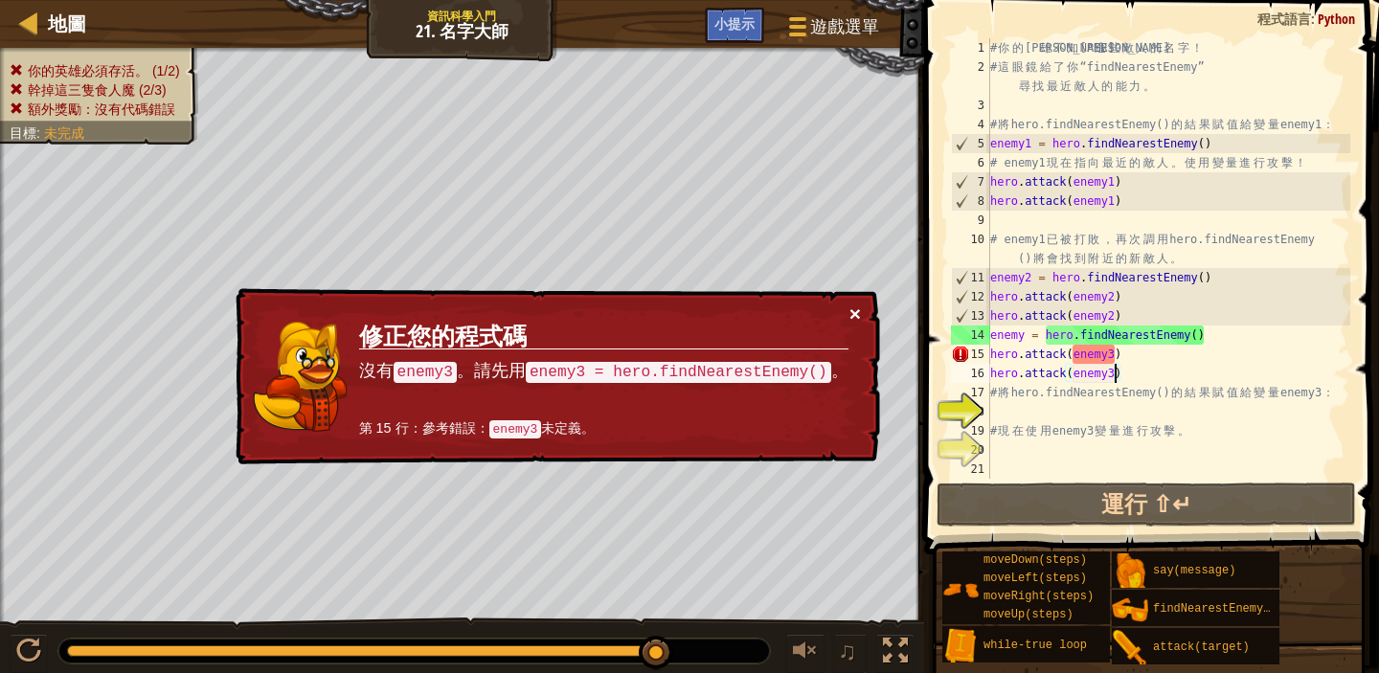
click at [854, 314] on button "×" at bounding box center [855, 314] width 11 height 20
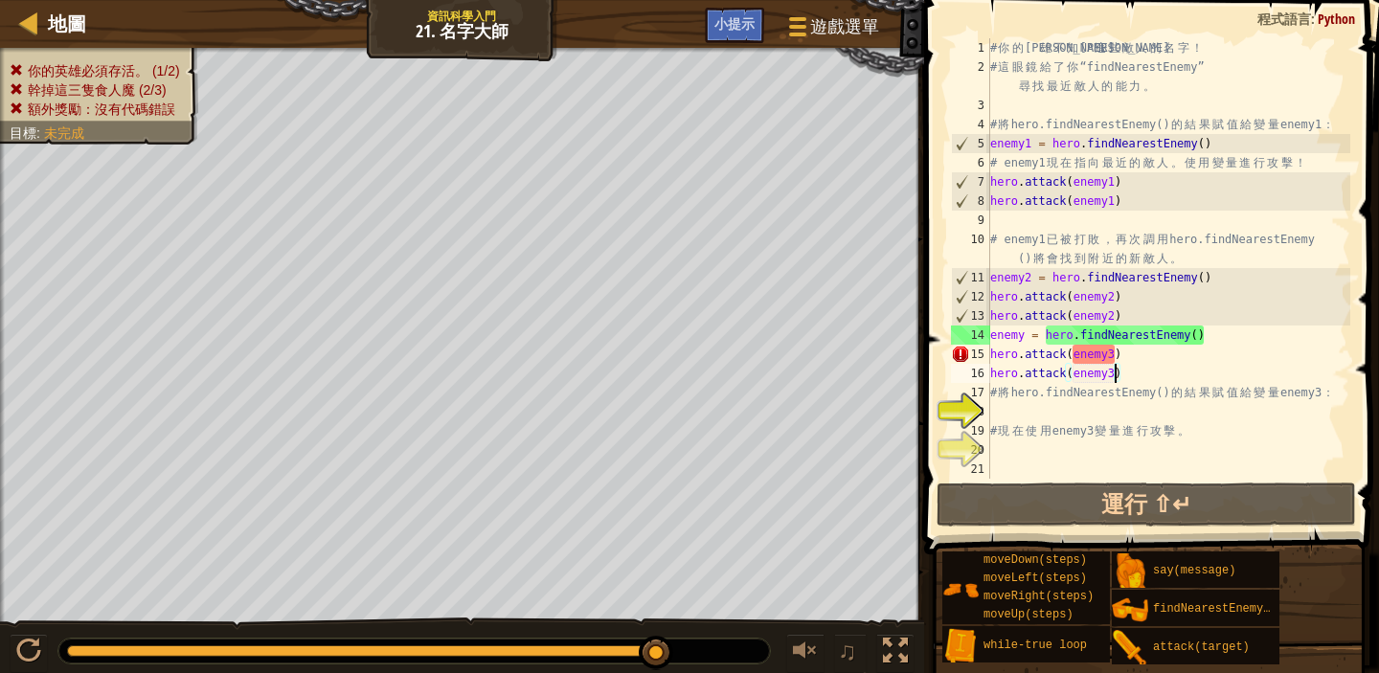
click at [1024, 342] on div "# 你 的 英 雄 不 知 道 這 些 敵 人 的 名 字 ！ # 這 眼 鏡 給 了 你 “findNearestEnemy” 尋 找 最 近 敵 人 的 …" at bounding box center [1169, 277] width 364 height 479
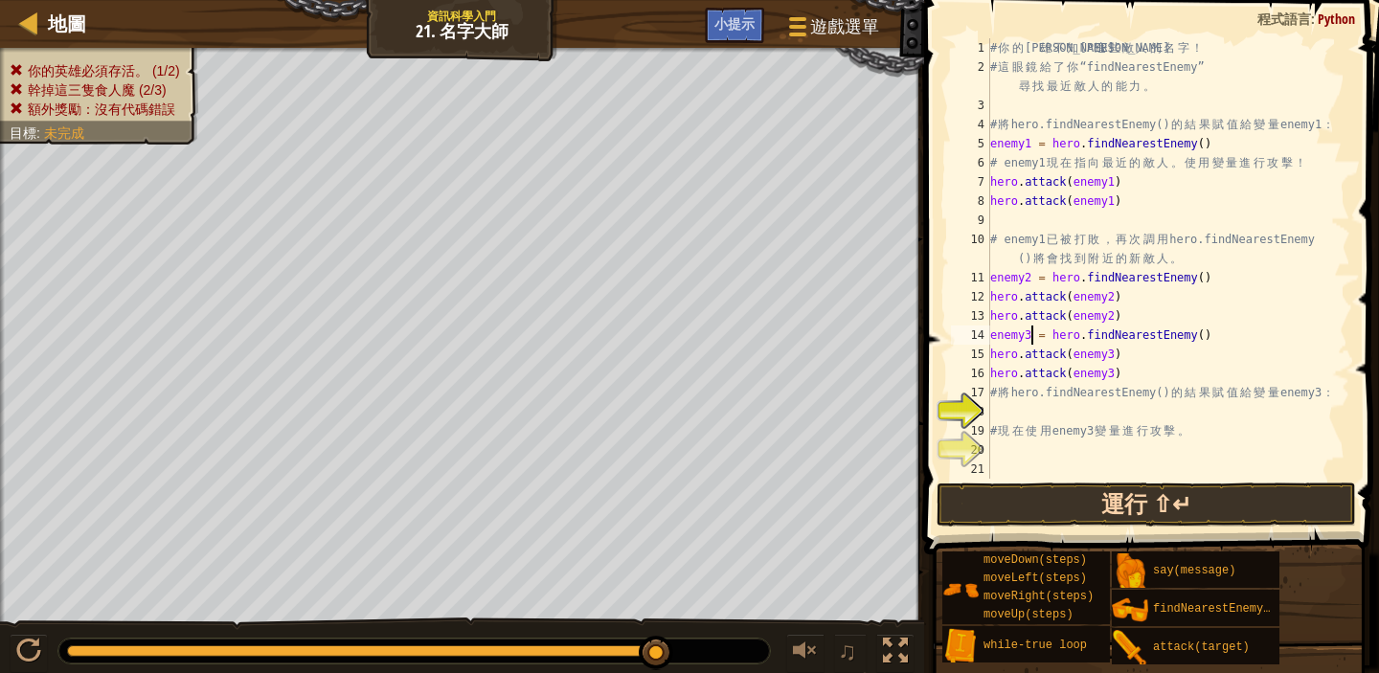
type textarea "enemy3 = hero.findNearestEnemy()"
click at [1026, 509] on button "運行 ⇧↵" at bounding box center [1147, 505] width 420 height 44
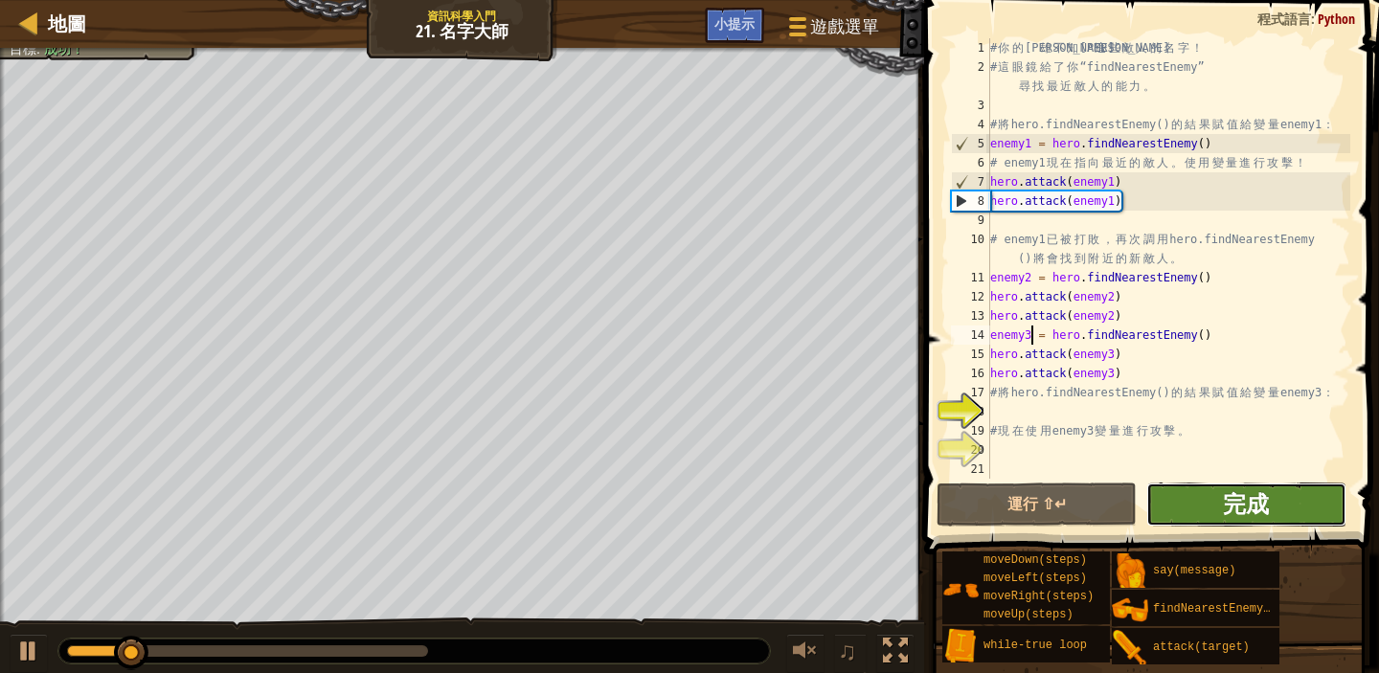
click at [1229, 497] on span "完成" at bounding box center [1246, 504] width 46 height 31
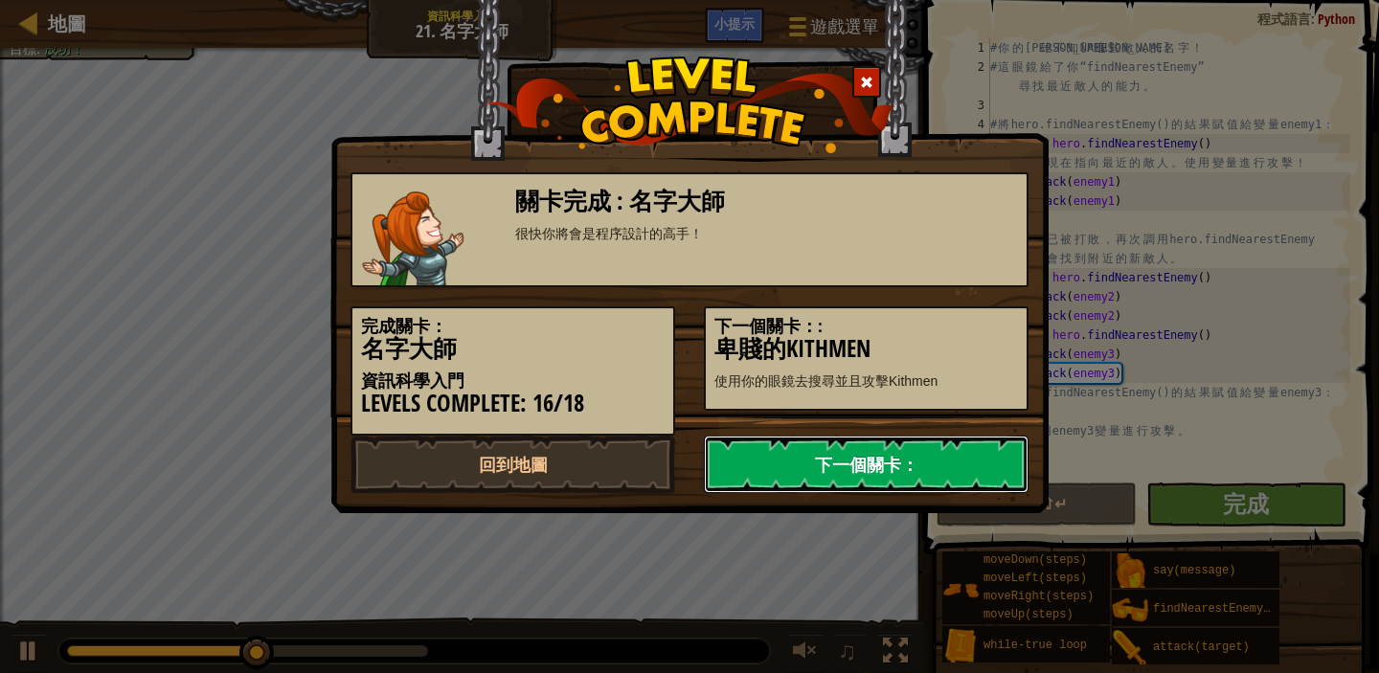
click at [856, 462] on link "下一個關卡：" at bounding box center [866, 464] width 325 height 57
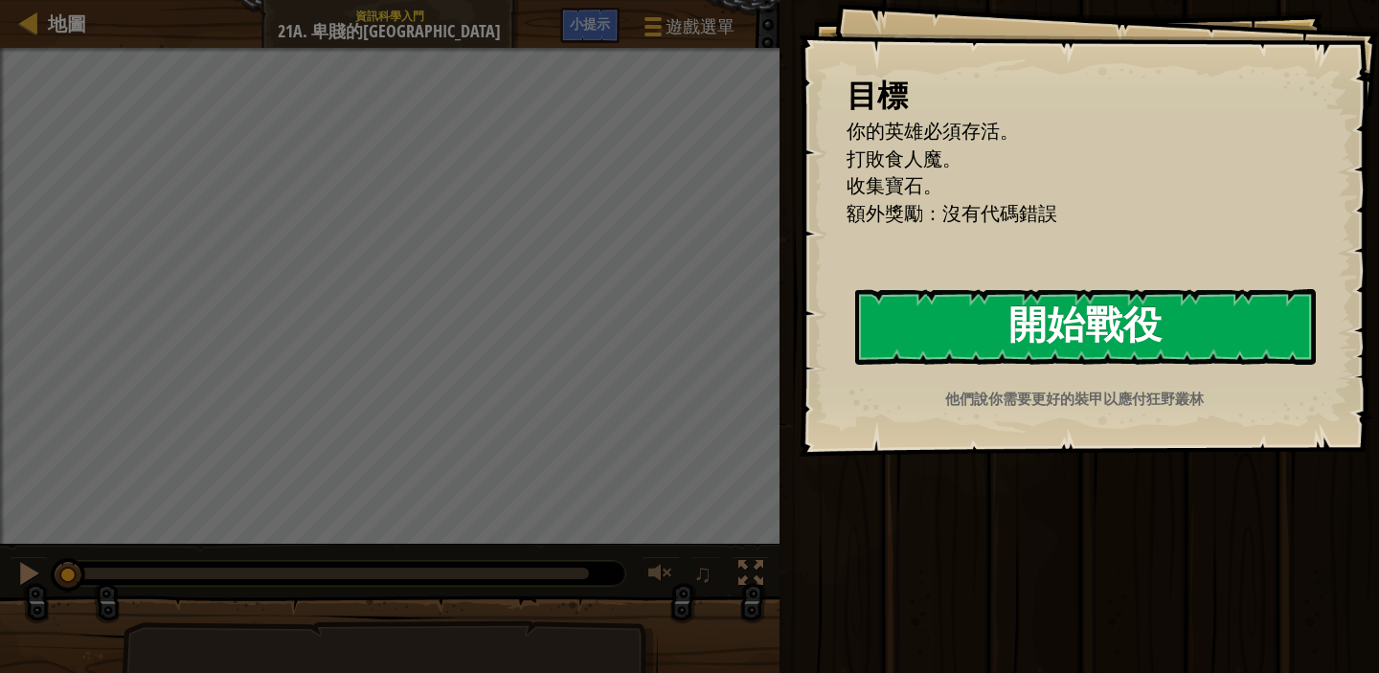
click at [1182, 330] on button "開始戰役" at bounding box center [1085, 327] width 461 height 76
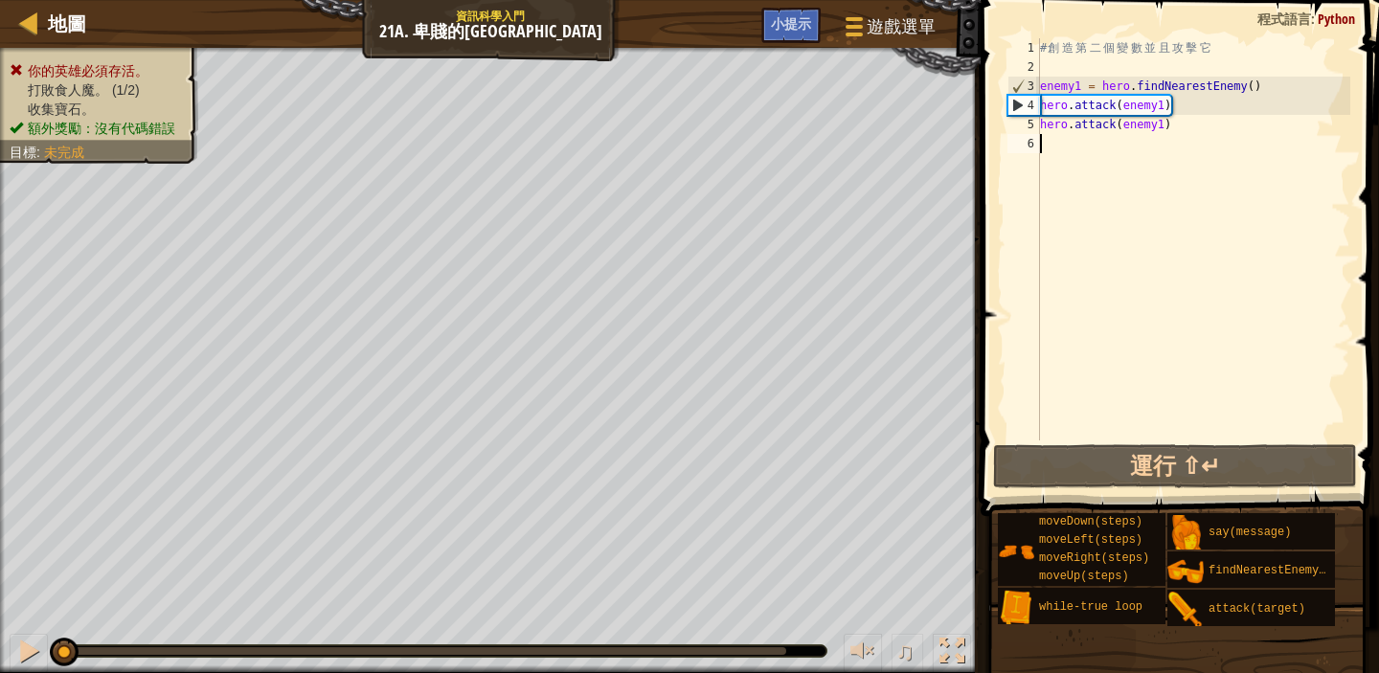
type textarea "h"
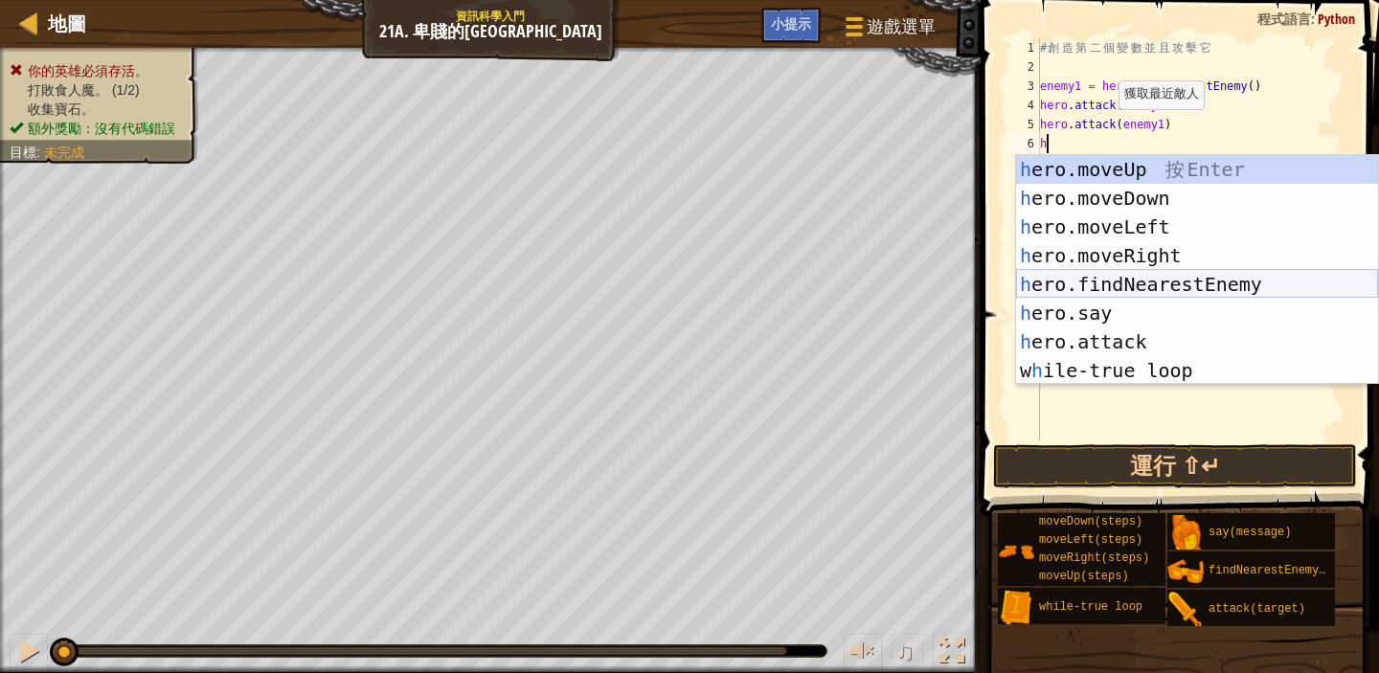
click at [1095, 281] on div "h ero.moveUp 按 Enter h ero.moveDown 按 Enter h ero.moveLeft 按 Enter h ero.moveRi…" at bounding box center [1197, 298] width 362 height 287
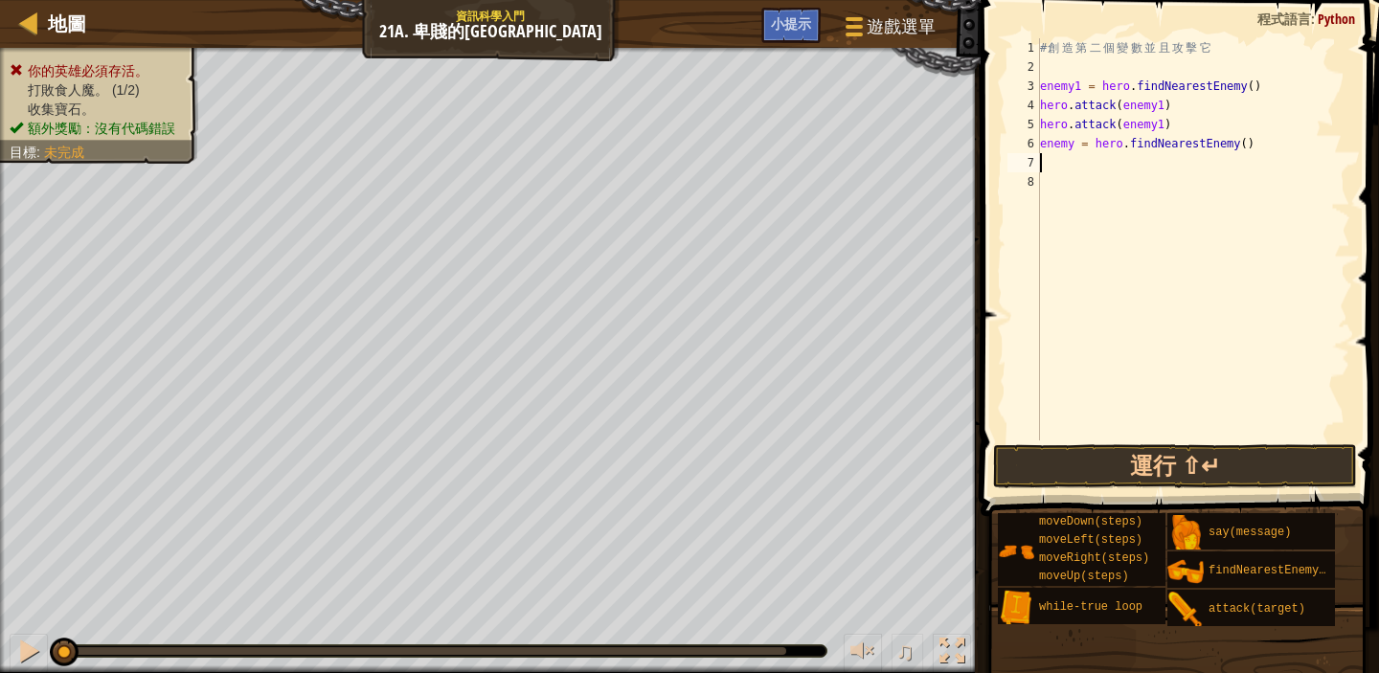
click at [1076, 143] on div "# 創 造 第 二 個 變 數 並 且 攻 擊 它 enemy1 = hero . findNearestEnemy ( ) hero . attack ( …" at bounding box center [1194, 258] width 314 height 441
type textarea "enemy2 = hero.findNearestEnemy()"
click at [1042, 169] on div "# 創 造 第 二 個 變 數 並 且 攻 擊 它 enemy1 = hero . findNearestEnemy ( ) hero . attack ( …" at bounding box center [1194, 258] width 314 height 441
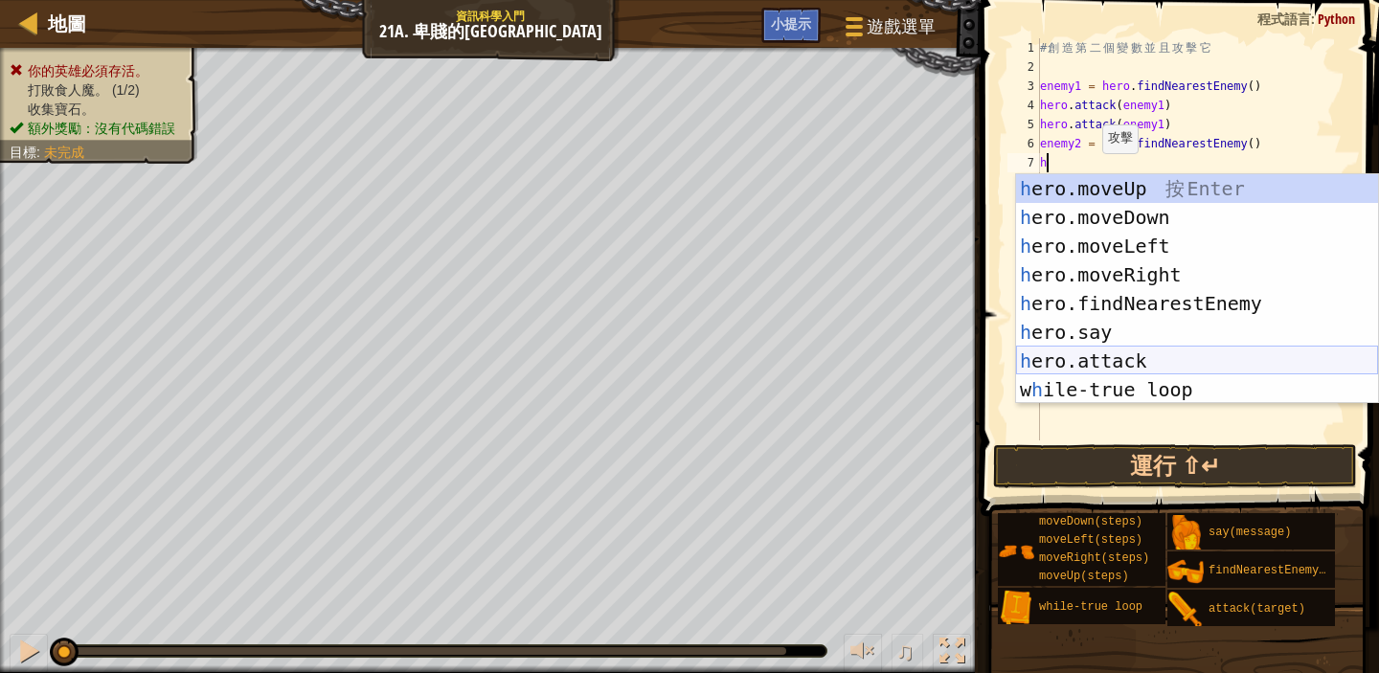
click at [1152, 354] on div "h ero.moveUp 按 Enter h ero.moveDown 按 Enter h ero.moveLeft 按 Enter h ero.moveRi…" at bounding box center [1197, 317] width 362 height 287
type textarea "hero.attack(enemy)"
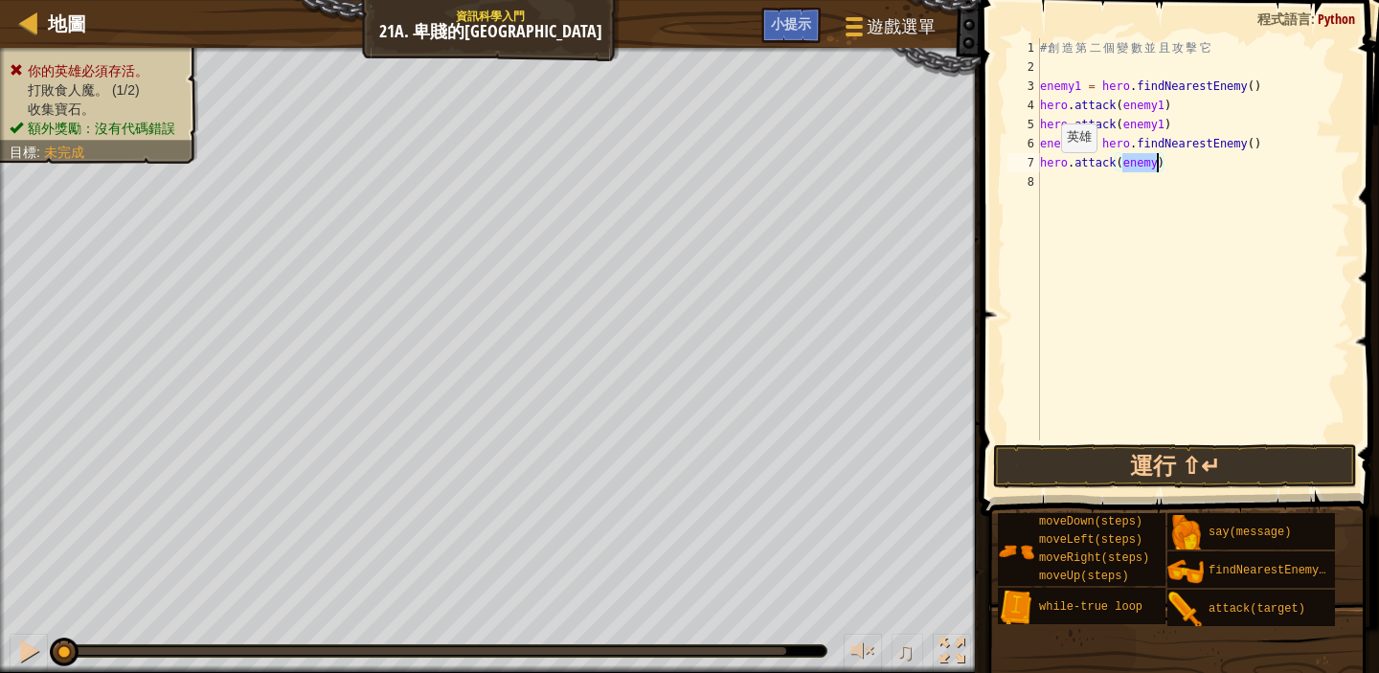
click at [1047, 175] on div "# 創 造 第 二 個 變 數 並 且 攻 擊 它 enemy1 = hero . findNearestEnemy ( ) hero . attack ( …" at bounding box center [1194, 258] width 314 height 441
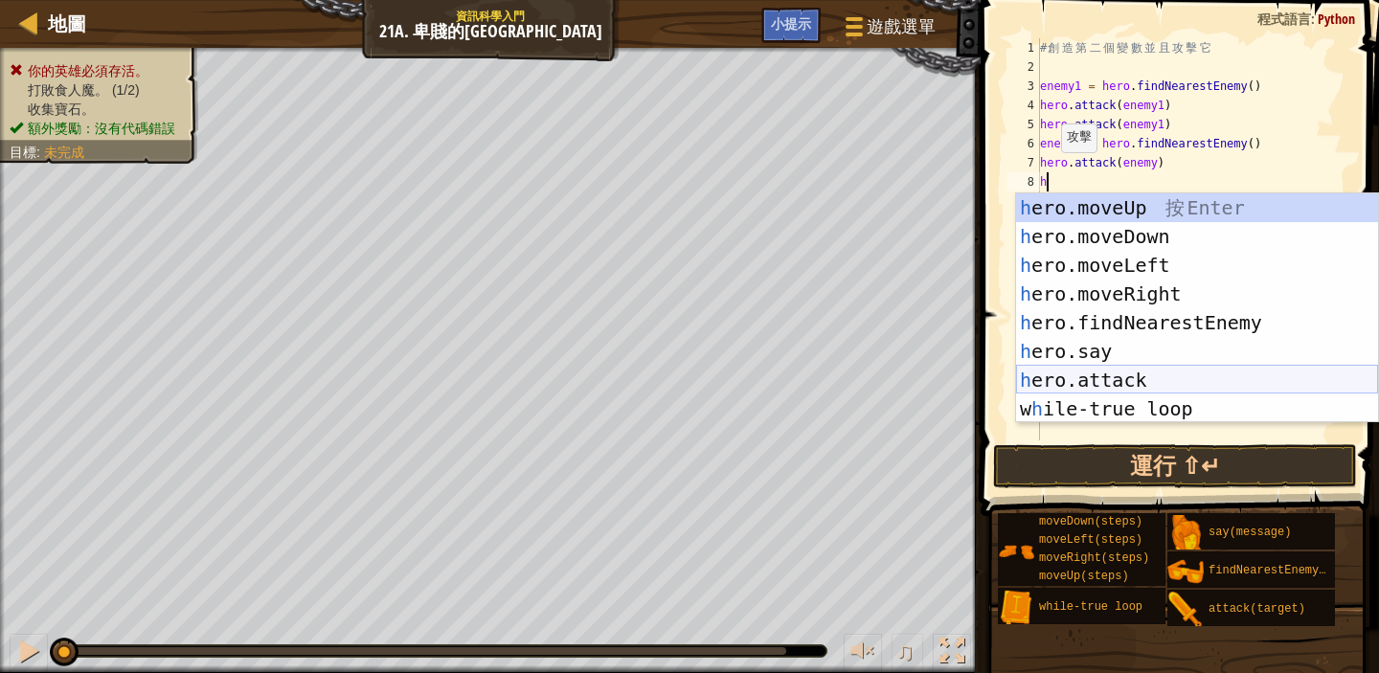
click at [1138, 387] on div "h ero.moveUp 按 Enter h ero.moveDown 按 Enter h ero.moveLeft 按 Enter h ero.moveRi…" at bounding box center [1197, 337] width 362 height 287
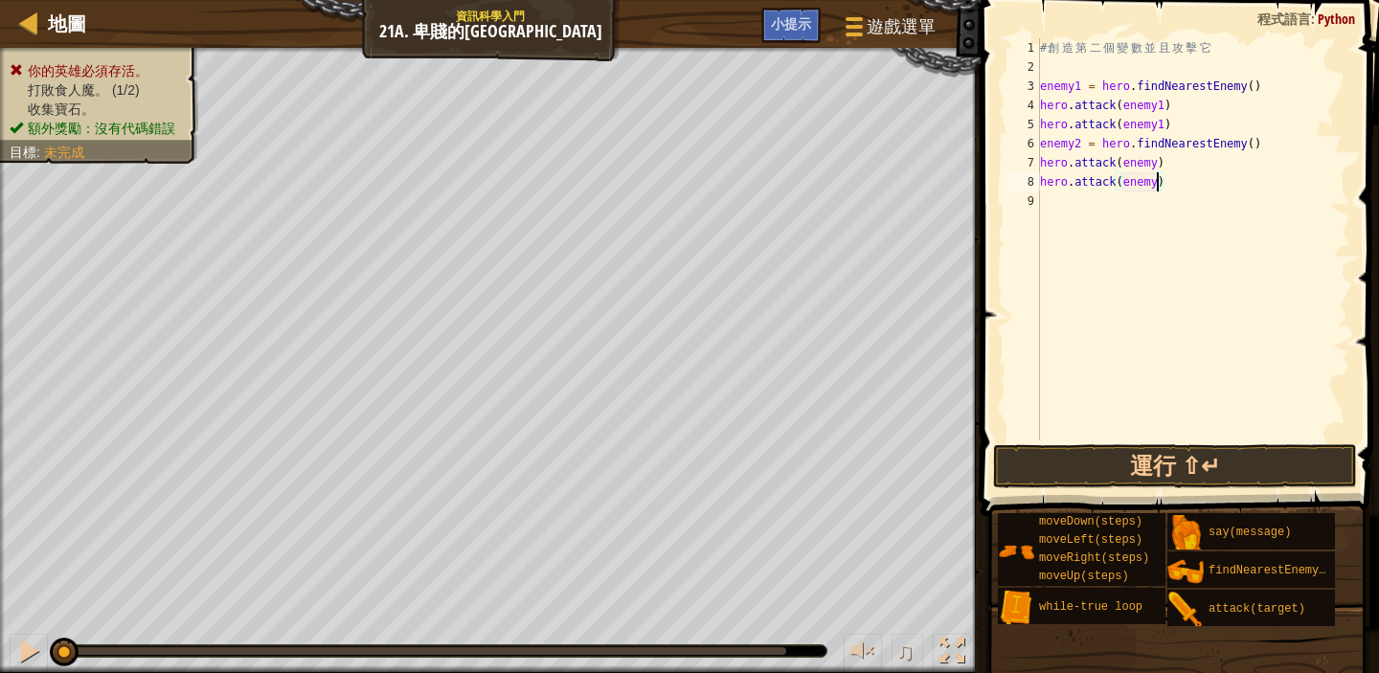
click at [1158, 182] on div "# 創 造 第 二 個 變 數 並 且 攻 擊 它 enemy1 = hero . findNearestEnemy ( ) hero . attack ( …" at bounding box center [1194, 258] width 314 height 441
click at [1157, 164] on div "# 創 造 第 二 個 變 數 並 且 攻 擊 它 enemy1 = hero . findNearestEnemy ( ) hero . attack ( …" at bounding box center [1194, 258] width 314 height 441
type textarea "hero.attack(enemy2)"
click at [1173, 451] on button "運行 ⇧↵" at bounding box center [1175, 466] width 364 height 44
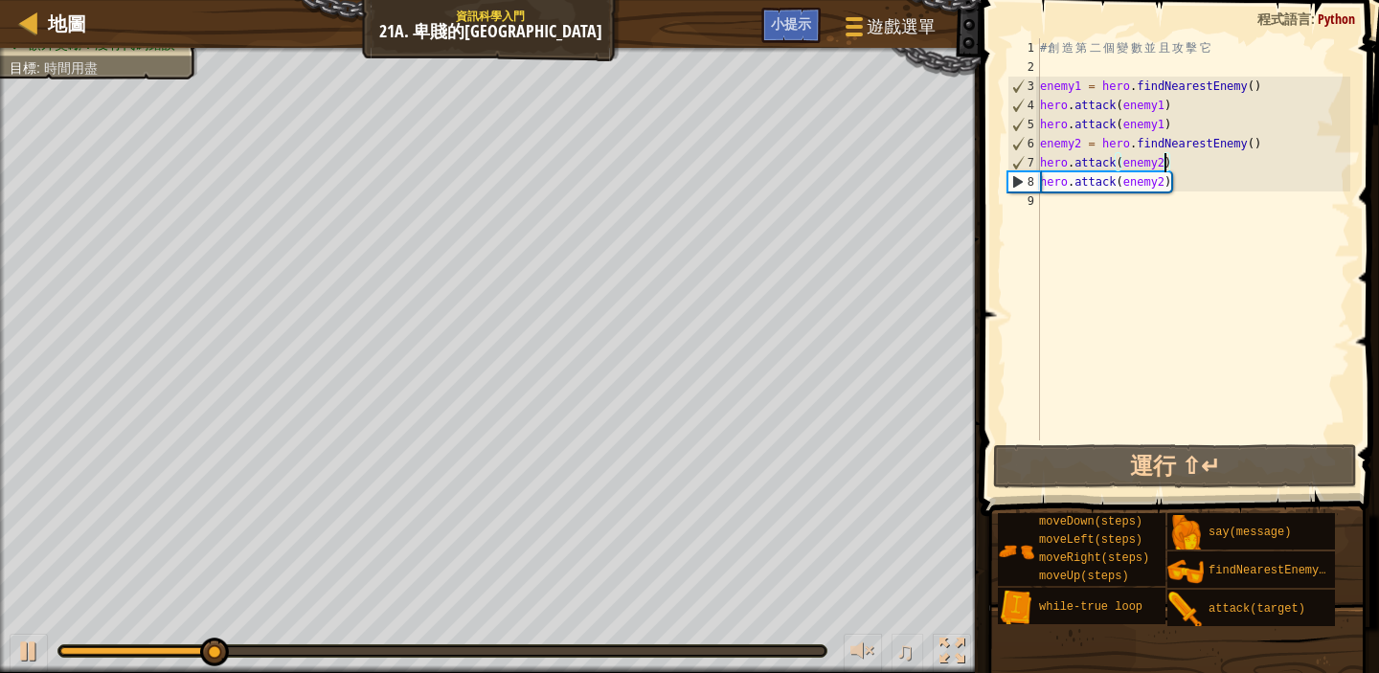
click at [1055, 211] on div "# 創 造 第 二 個 變 數 並 且 攻 擊 它 enemy1 = hero . findNearestEnemy ( ) hero . attack ( …" at bounding box center [1194, 258] width 314 height 441
type textarea "m"
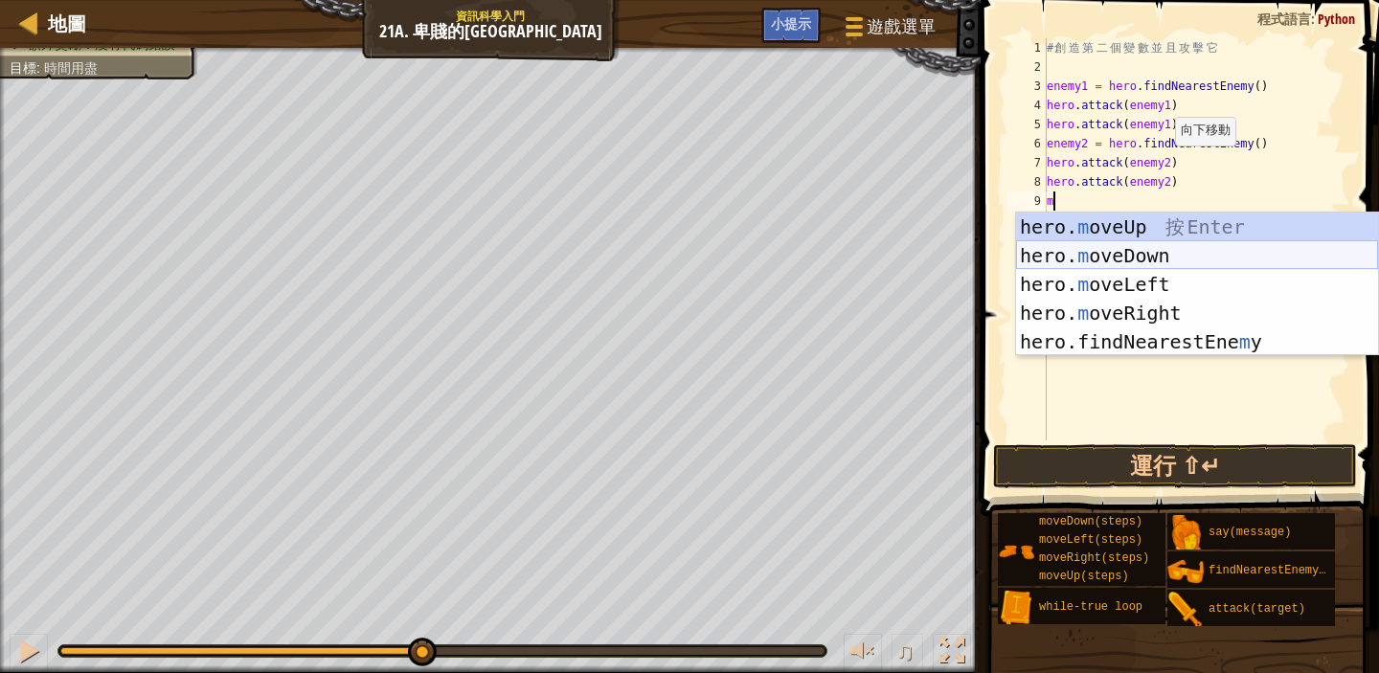
click at [1175, 253] on div "hero. m oveUp 按 Enter hero. m oveDown 按 Enter hero. m oveLeft 按 Enter hero. m o…" at bounding box center [1197, 313] width 362 height 201
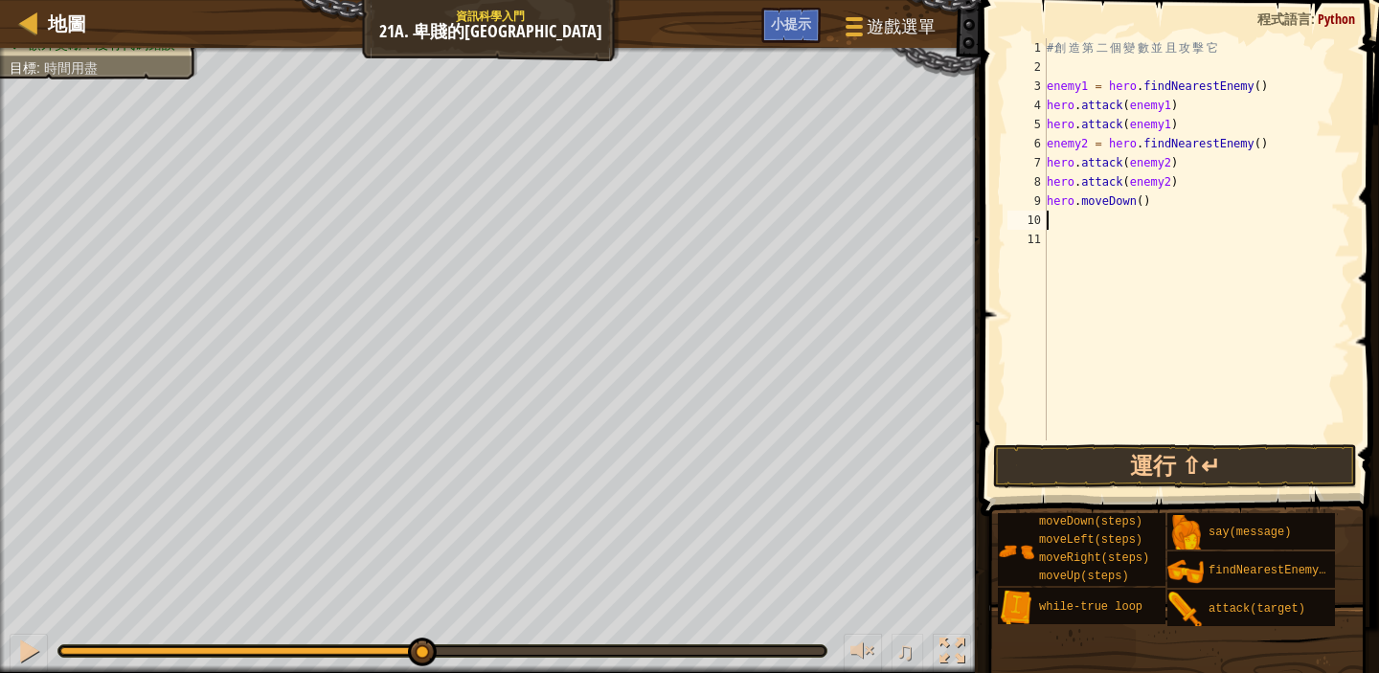
type textarea "m"
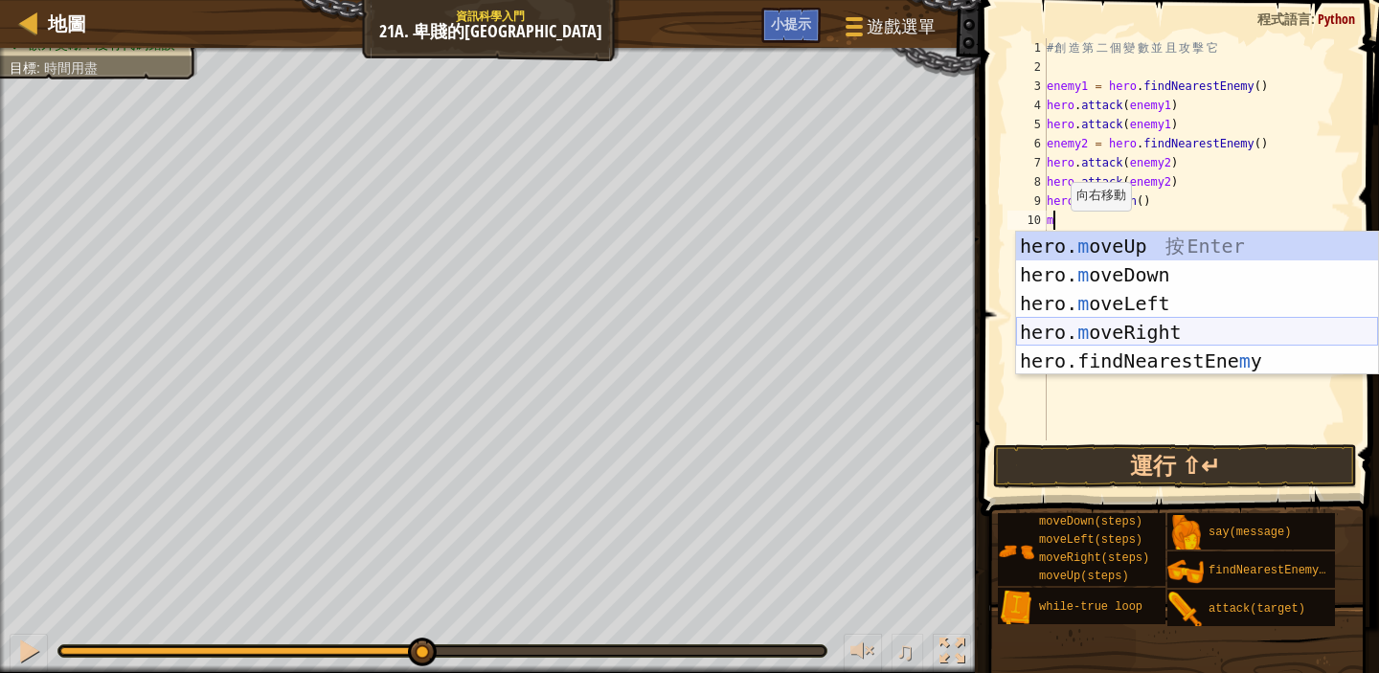
click at [1105, 327] on div "hero. m oveUp 按 Enter hero. m oveDown 按 Enter hero. m oveLeft 按 Enter hero. m o…" at bounding box center [1197, 332] width 362 height 201
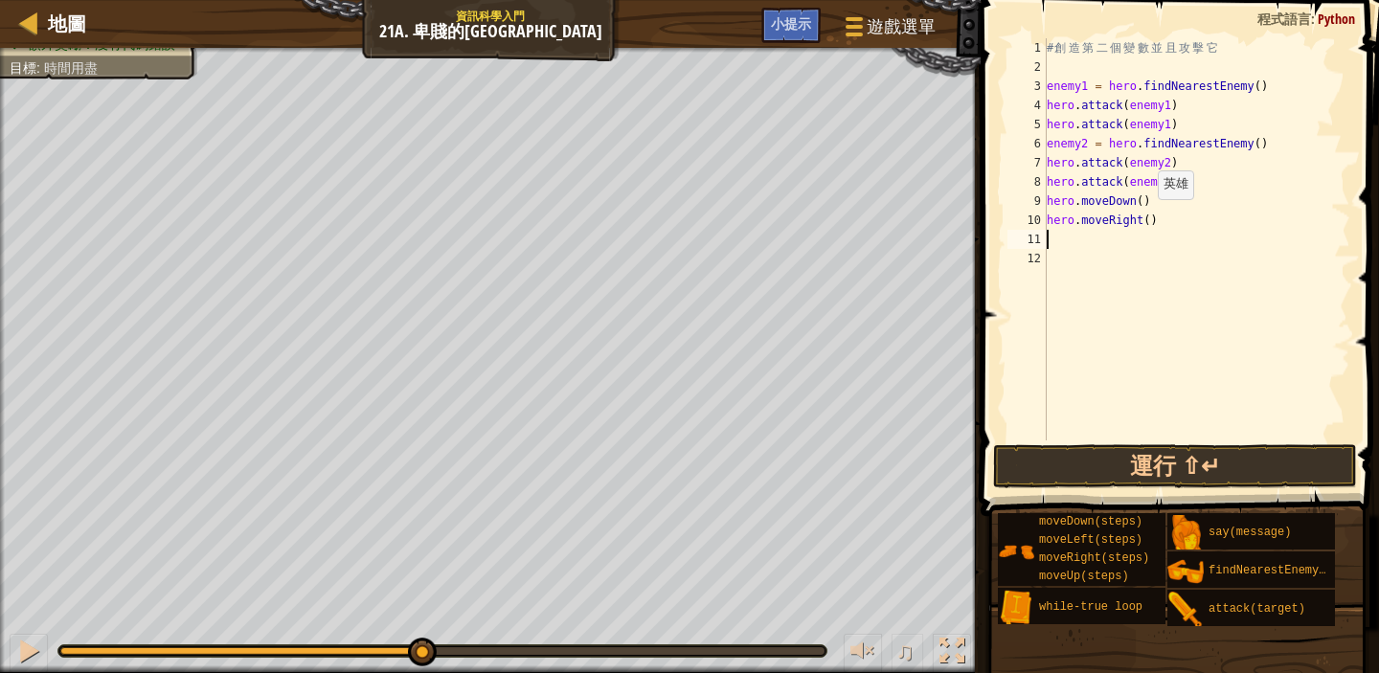
click at [1150, 217] on div "# 創 造 第 二 個 變 數 並 且 攻 擊 它 enemy1 = hero . findNearestEnemy ( ) hero . attack ( …" at bounding box center [1197, 258] width 308 height 441
click at [1132, 460] on button "運行 ⇧↵" at bounding box center [1175, 466] width 364 height 44
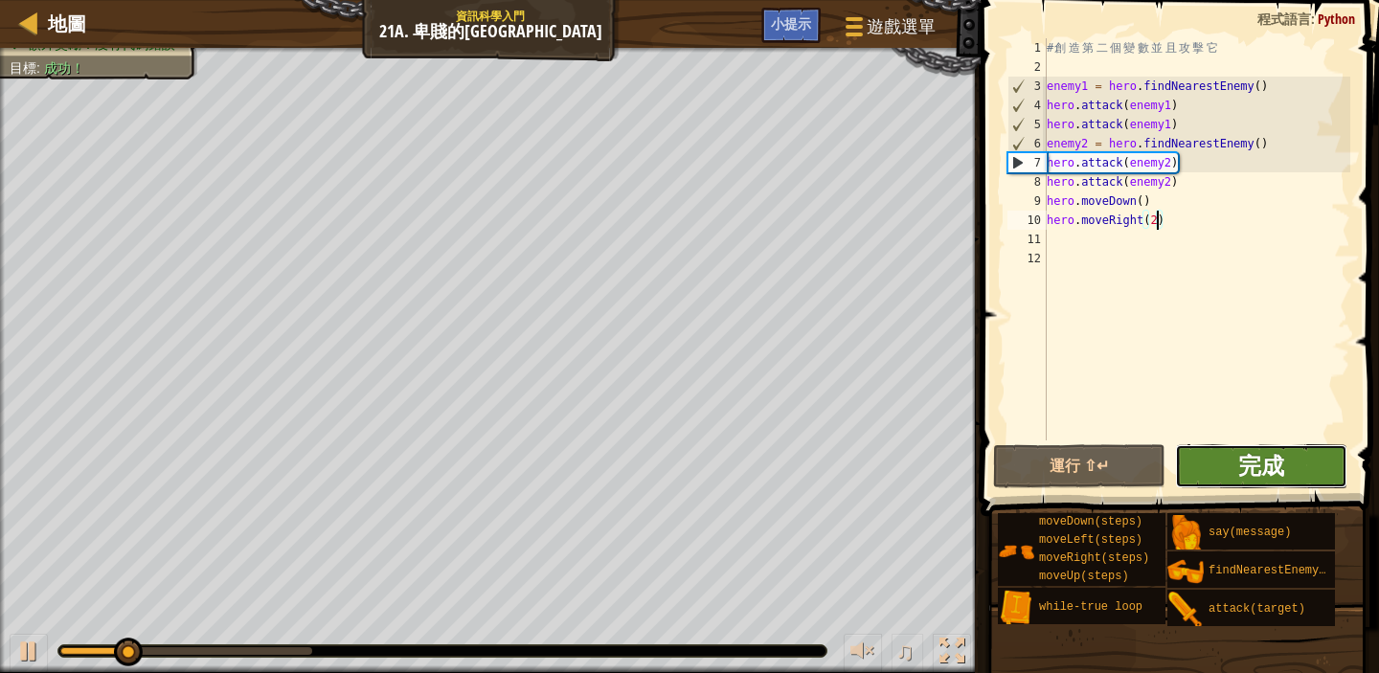
click at [1280, 459] on span "完成" at bounding box center [1262, 465] width 46 height 31
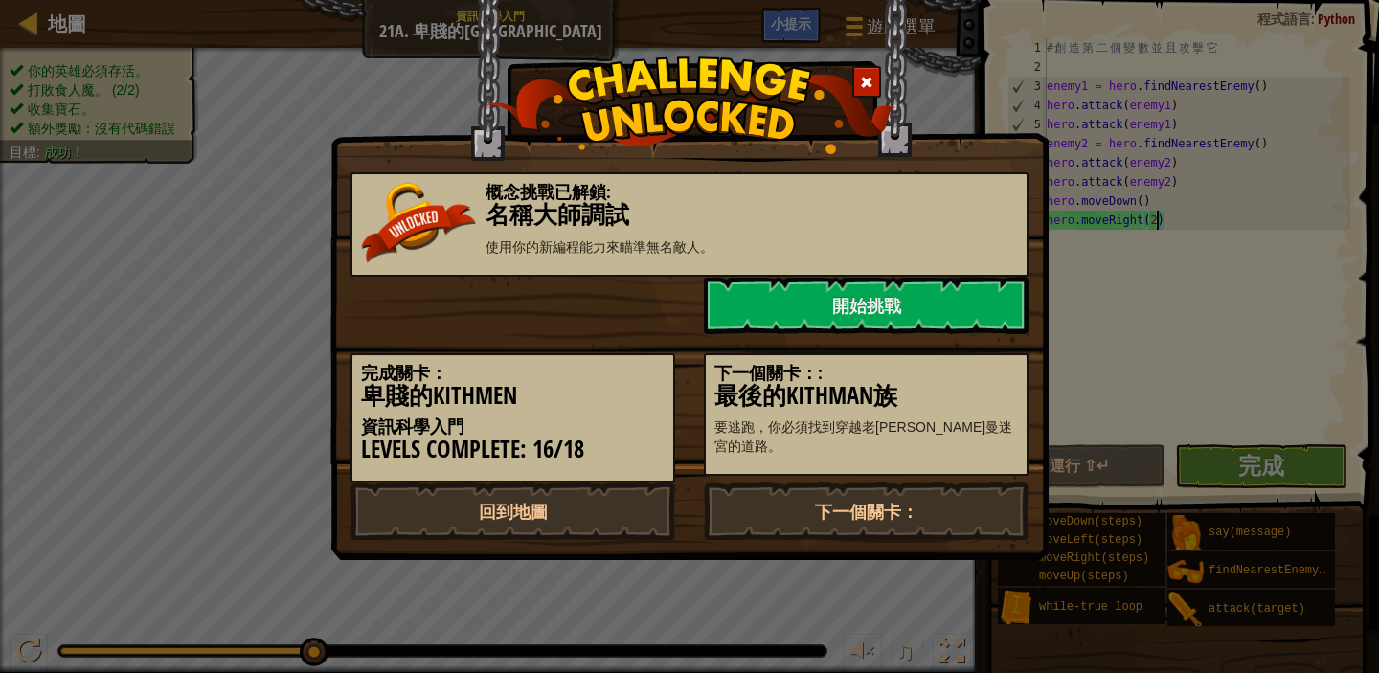
click at [868, 71] on div at bounding box center [867, 82] width 29 height 32
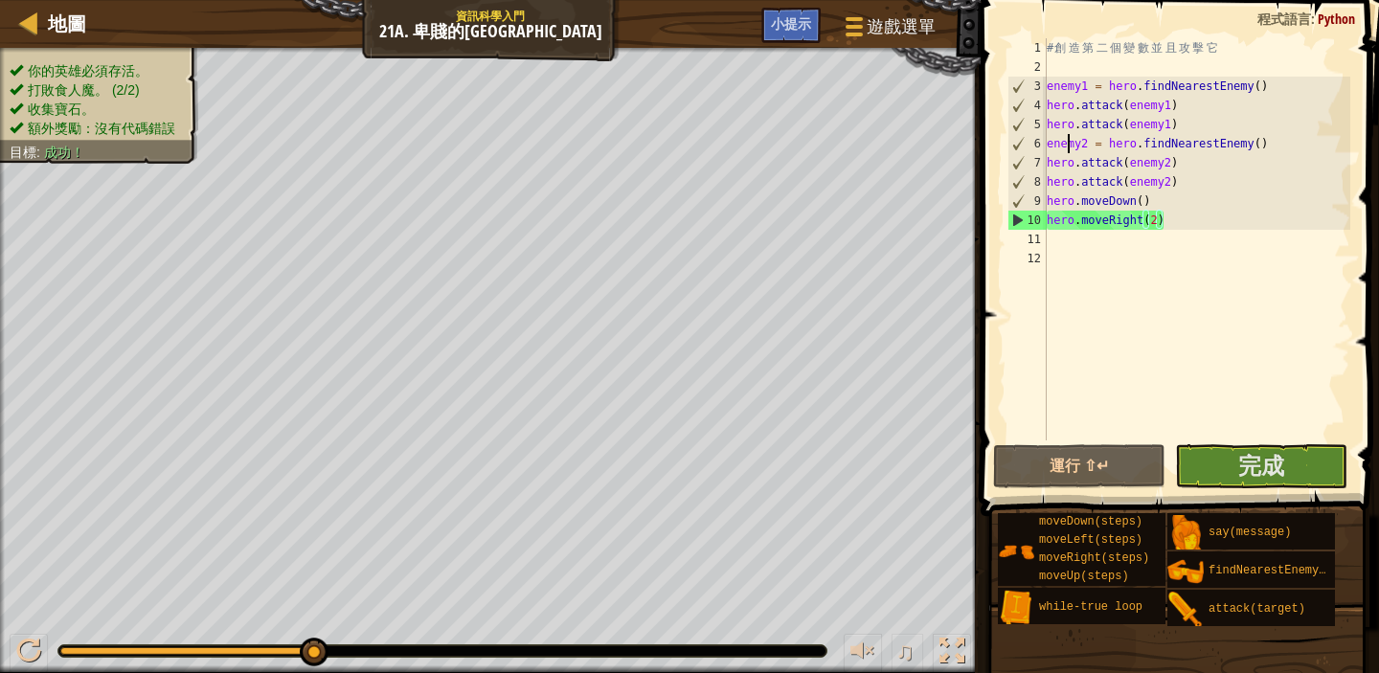
click at [1069, 139] on div "# 創 造 第 二 個 變 數 並 且 攻 擊 它 enemy1 = hero . findNearestEnemy ( ) hero . attack ( …" at bounding box center [1197, 258] width 308 height 441
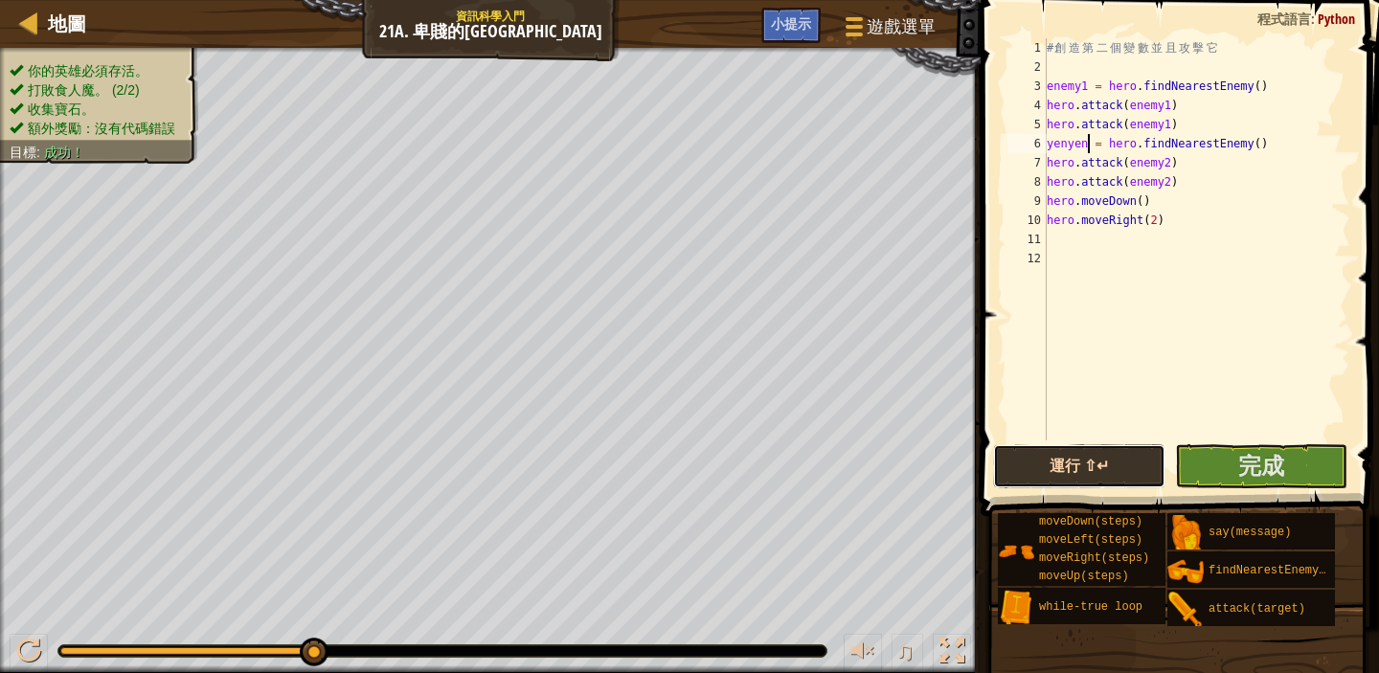
click at [1147, 477] on button "運行 ⇧↵" at bounding box center [1079, 466] width 172 height 44
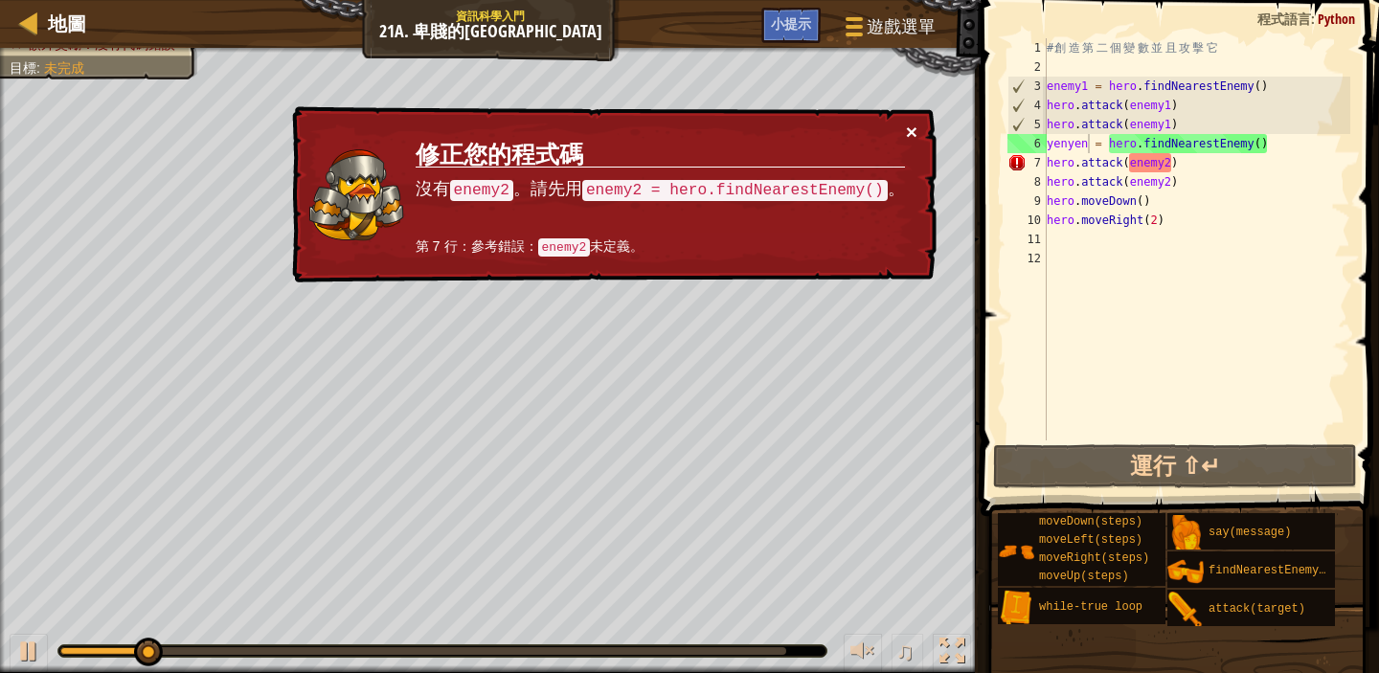
click at [914, 139] on button "×" at bounding box center [911, 132] width 11 height 20
click at [1244, 205] on div "# 創 造 第 二 個 變 數 並 且 攻 擊 它 enemy1 = hero . findNearestEnemy ( ) hero . attack ( …" at bounding box center [1197, 258] width 308 height 441
click at [898, 141] on h3 "修正您的程式碼" at bounding box center [661, 155] width 490 height 30
click at [899, 141] on h3 "修正您的程式碼" at bounding box center [661, 155] width 490 height 30
click at [901, 142] on h3 "修正您的程式碼" at bounding box center [661, 155] width 490 height 27
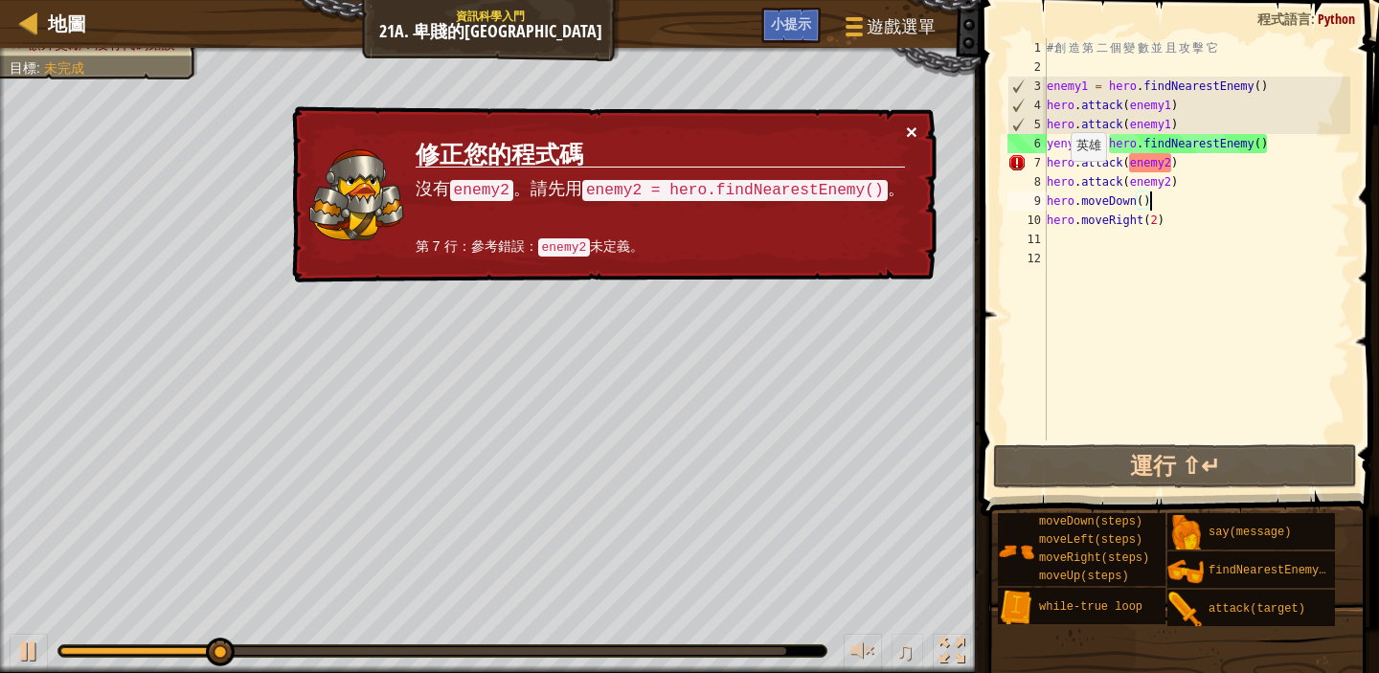
click at [906, 141] on button "×" at bounding box center [911, 133] width 11 height 20
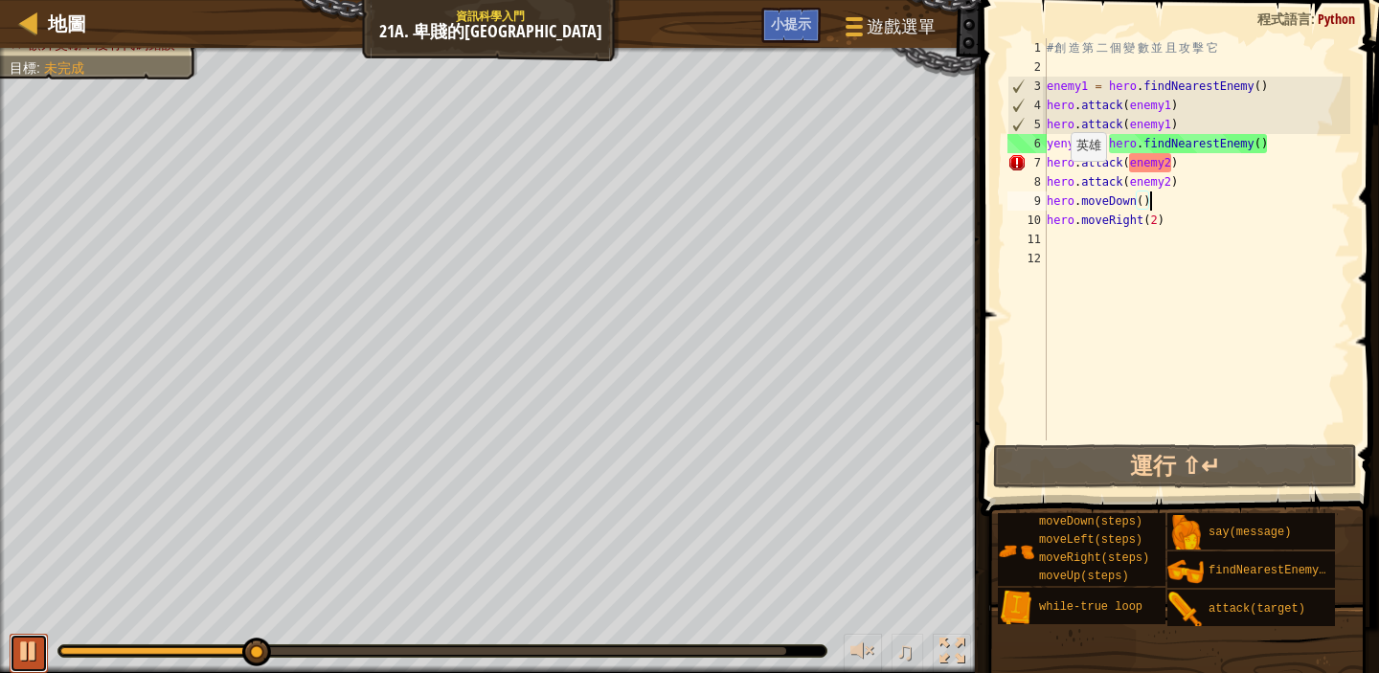
click at [42, 657] on button at bounding box center [29, 653] width 38 height 39
click at [1089, 141] on div "# 創 造 第 二 個 變 數 並 且 攻 擊 它 enemy1 = hero . findNearestEnemy ( ) hero . attack ( …" at bounding box center [1197, 258] width 308 height 441
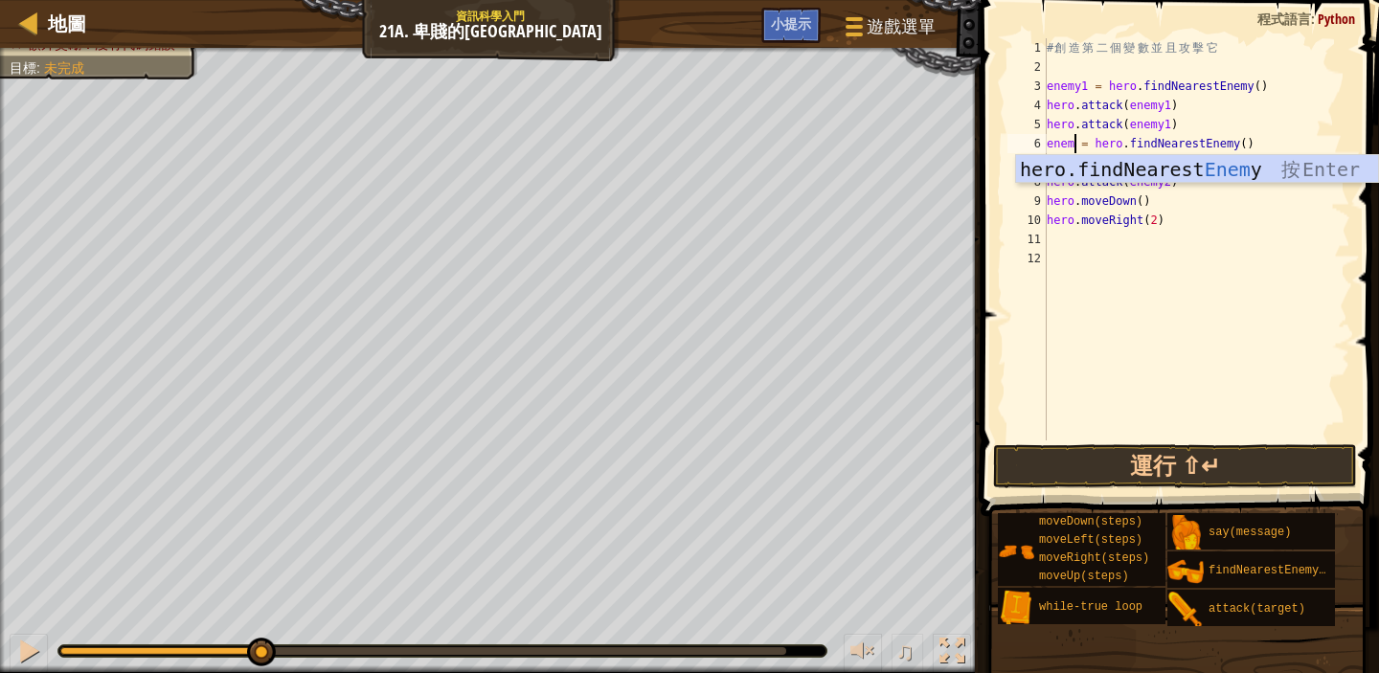
scroll to position [9, 2]
type textarea "enemy = hero.findNearestEnemy()"
click at [1245, 285] on div "# 創 造 第 二 個 變 數 並 且 攻 擊 它 enemy1 = hero . findNearestEnemy ( ) hero . attack ( …" at bounding box center [1197, 258] width 308 height 441
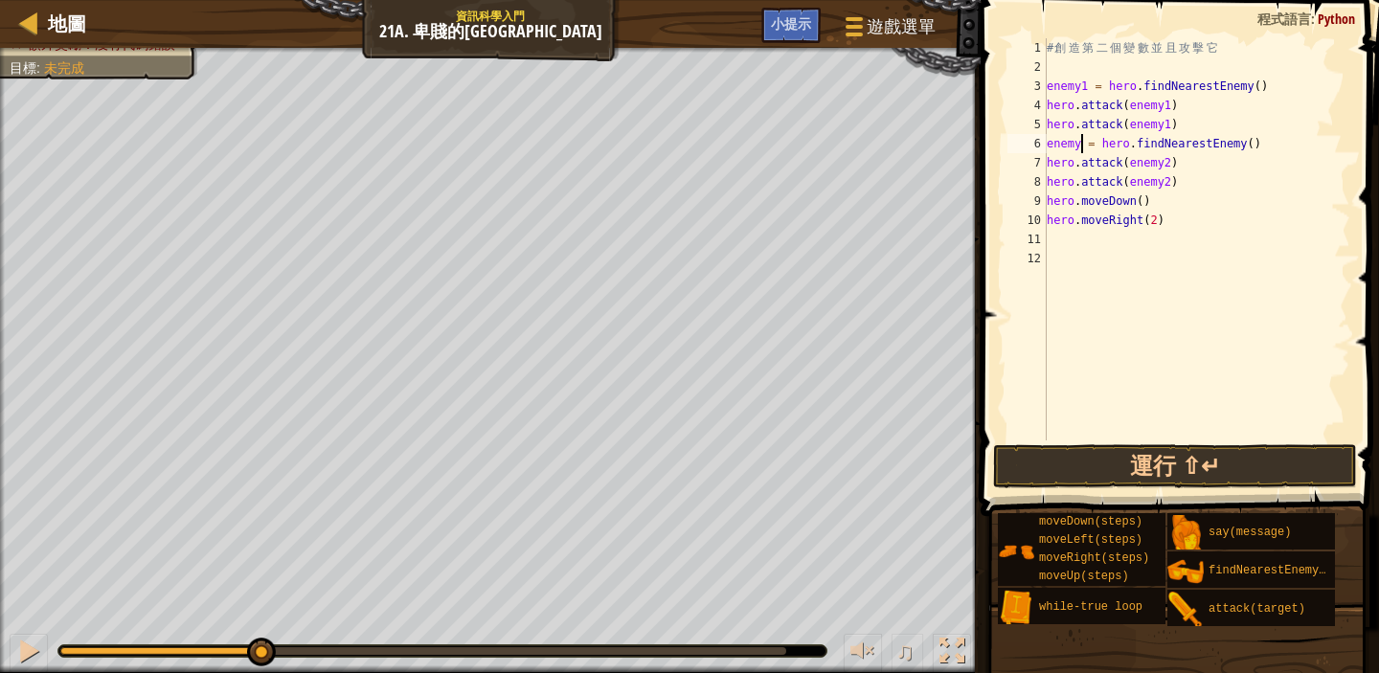
click at [1083, 145] on div "# 創 造 第 二 個 變 數 並 且 攻 擊 它 enemy1 = hero . findNearestEnemy ( ) hero . attack ( …" at bounding box center [1197, 258] width 308 height 441
type textarea "enemy2 = hero.findNearestEnemy()"
click at [1197, 367] on div "# 創 造 第 二 個 變 數 並 且 攻 擊 它 enemy1 = hero . findNearestEnemy ( ) hero . attack ( …" at bounding box center [1197, 258] width 308 height 441
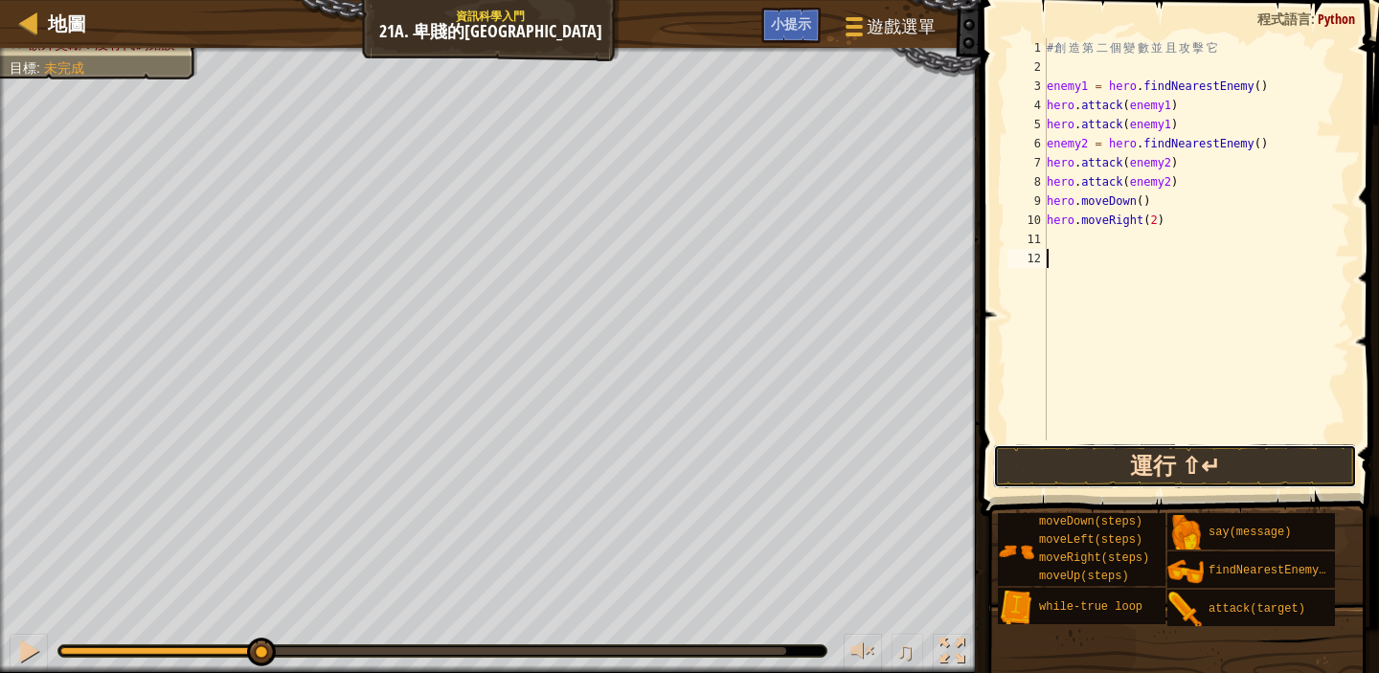
click at [1167, 464] on button "運行 ⇧↵" at bounding box center [1175, 466] width 364 height 44
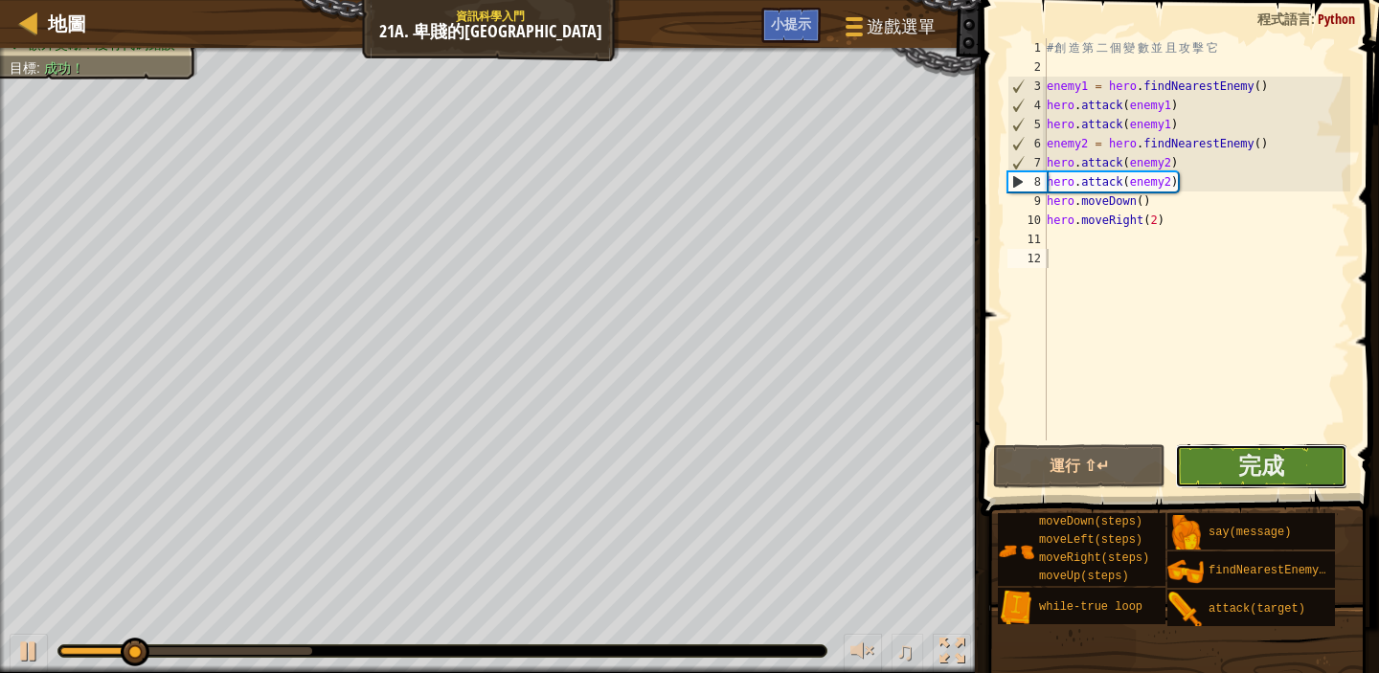
click at [1231, 467] on button "完成" at bounding box center [1261, 466] width 172 height 44
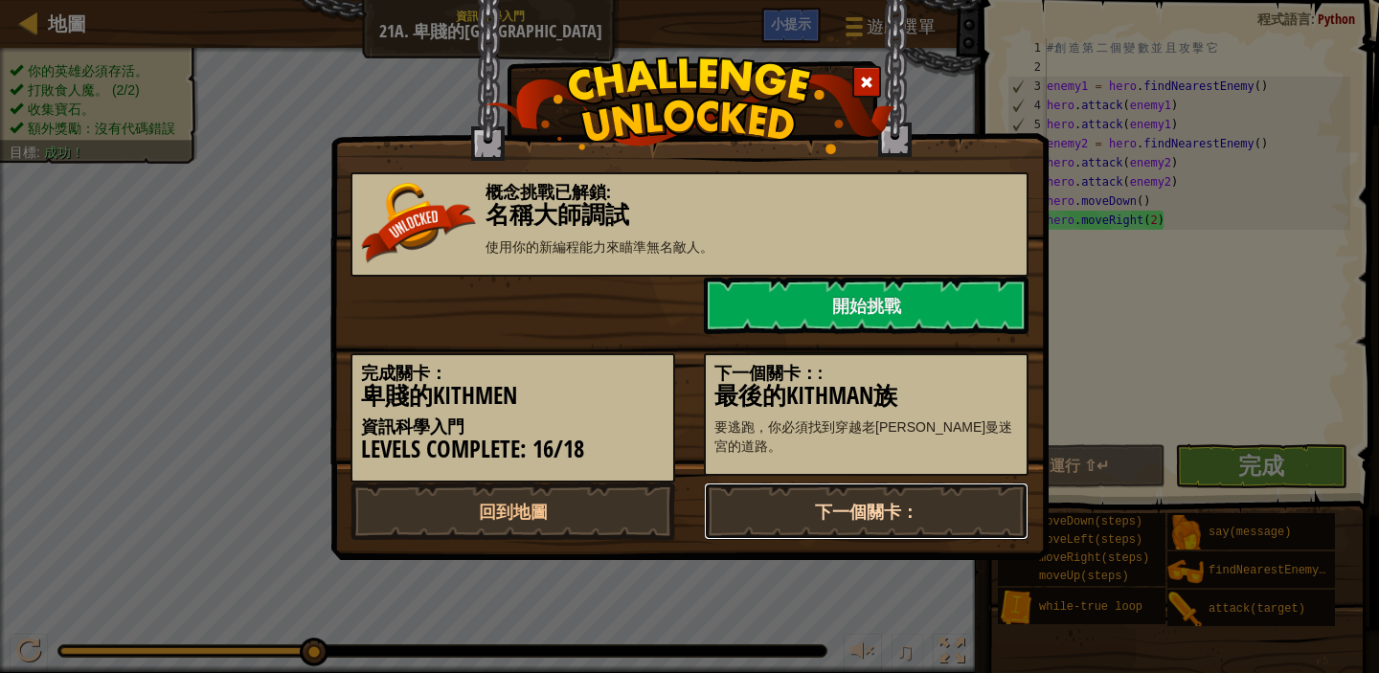
click at [913, 509] on link "下一個關卡：" at bounding box center [866, 511] width 325 height 57
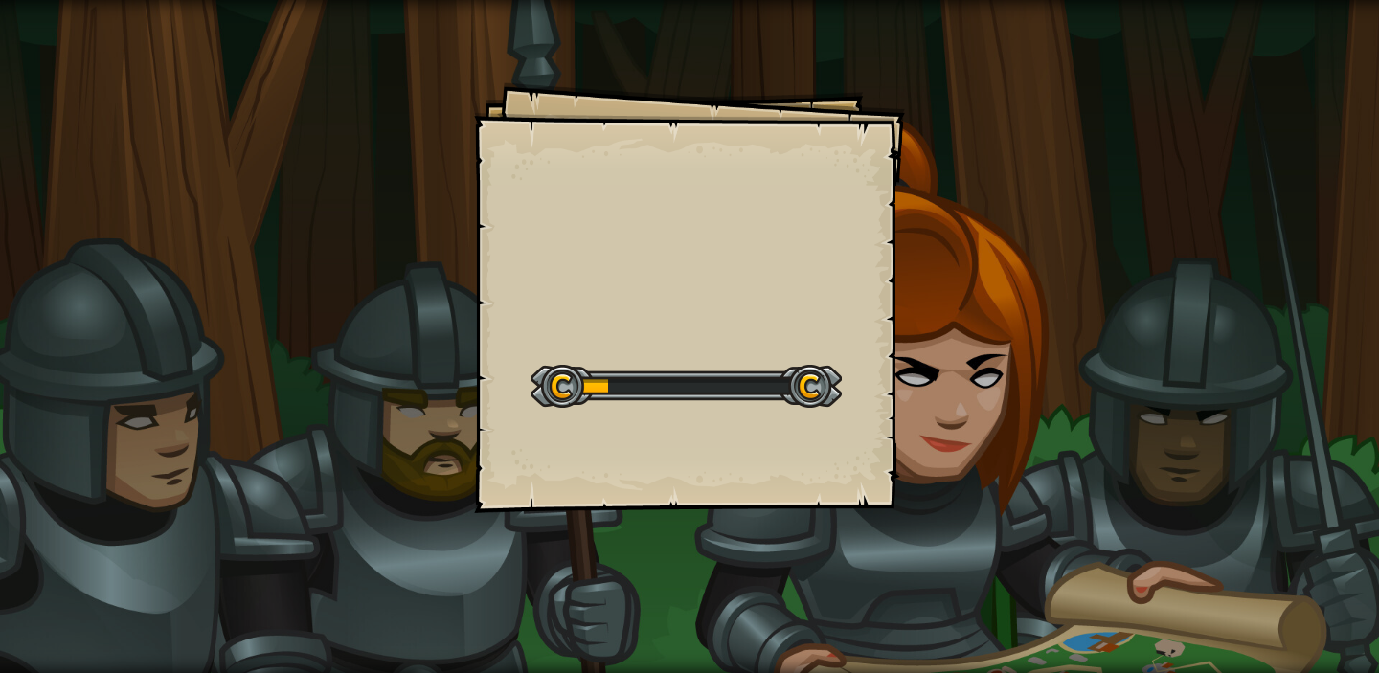
click at [701, 443] on div "Goals Start Level 從伺服器載入失敗 您將需要訂閱來開啟這關。 訂閱 您需要加入一個課程來遊玩此關卡。 回到我的課程 詢問您的老師來分派一個授…" at bounding box center [689, 297] width 431 height 431
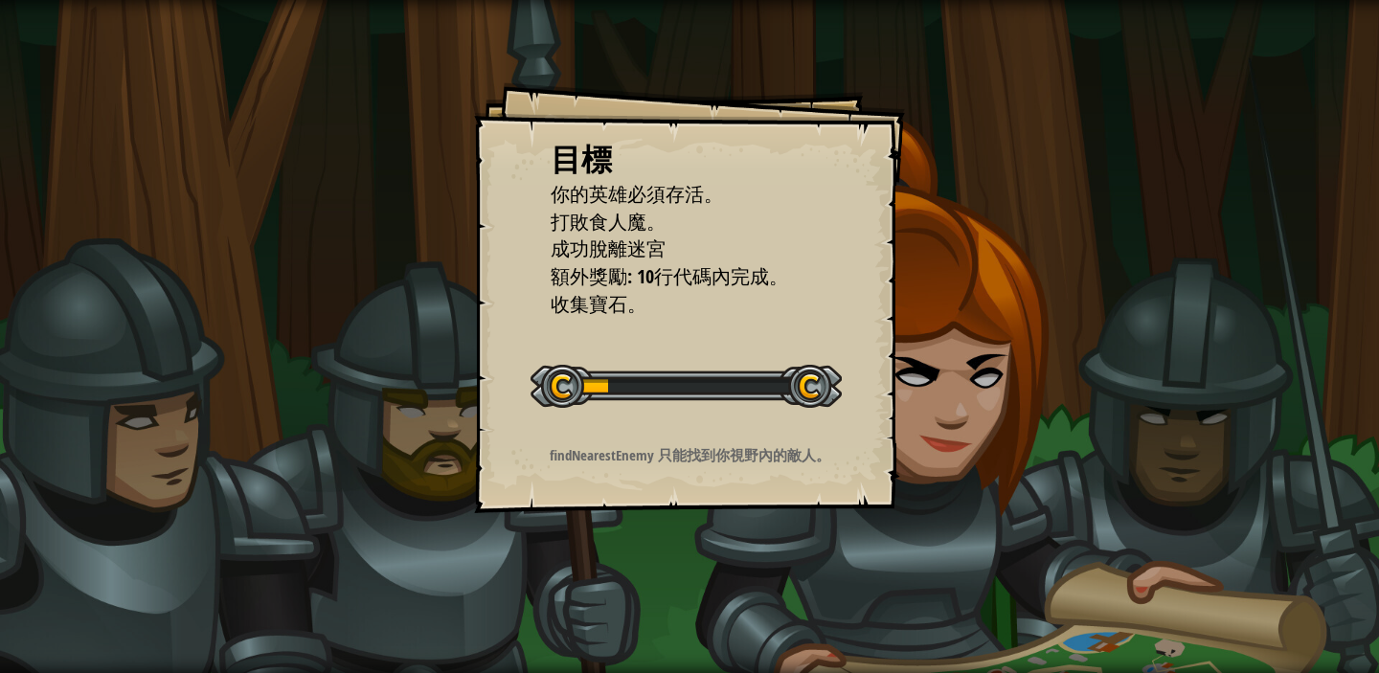
click at [674, 446] on p "findNearestEnemy 只能找到你視野內的敵人。" at bounding box center [690, 455] width 384 height 20
click at [673, 440] on div "目標 你的英雄必須存活。 打敗食人魔。 成功脫離迷宮 額外獎勵: 10行代碼內完成。 收集寶石。 開始戰役 從伺服器載入失敗 您將需要訂閱來開啟這關。 訂閱 …" at bounding box center [689, 297] width 431 height 431
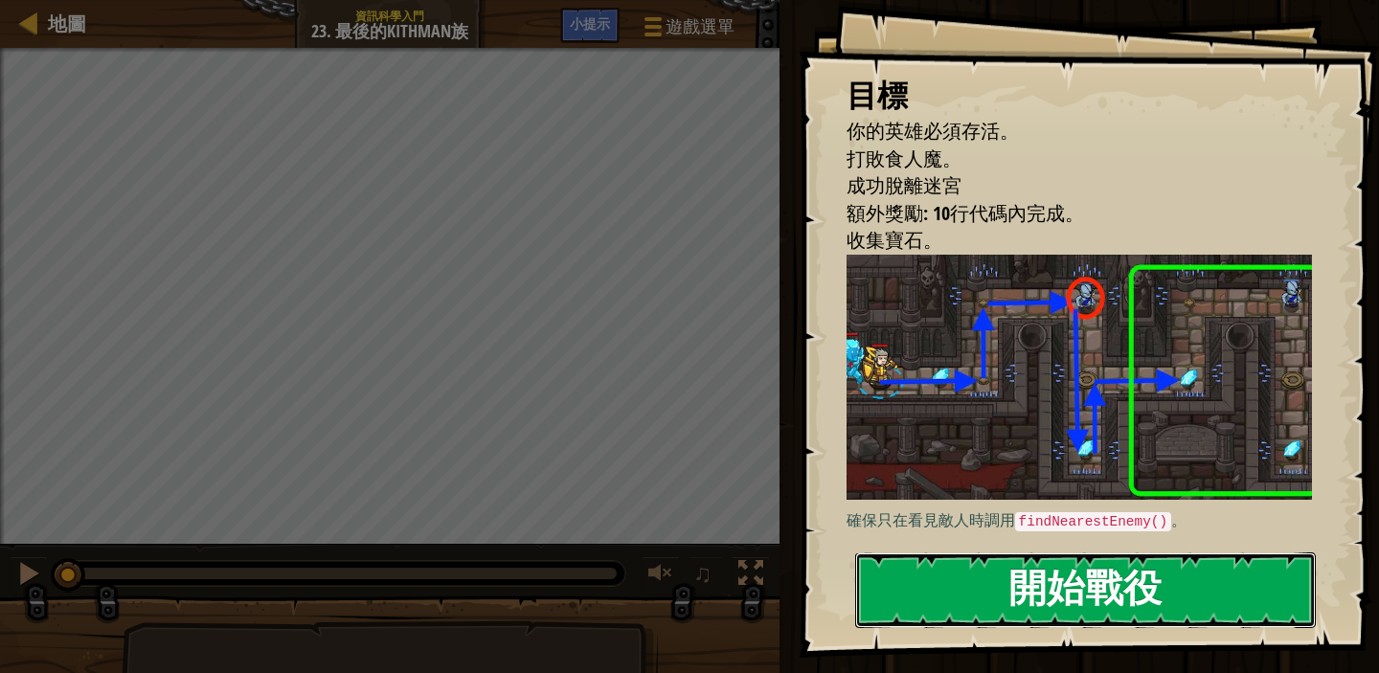
click at [1145, 594] on button "開始戰役" at bounding box center [1085, 591] width 461 height 76
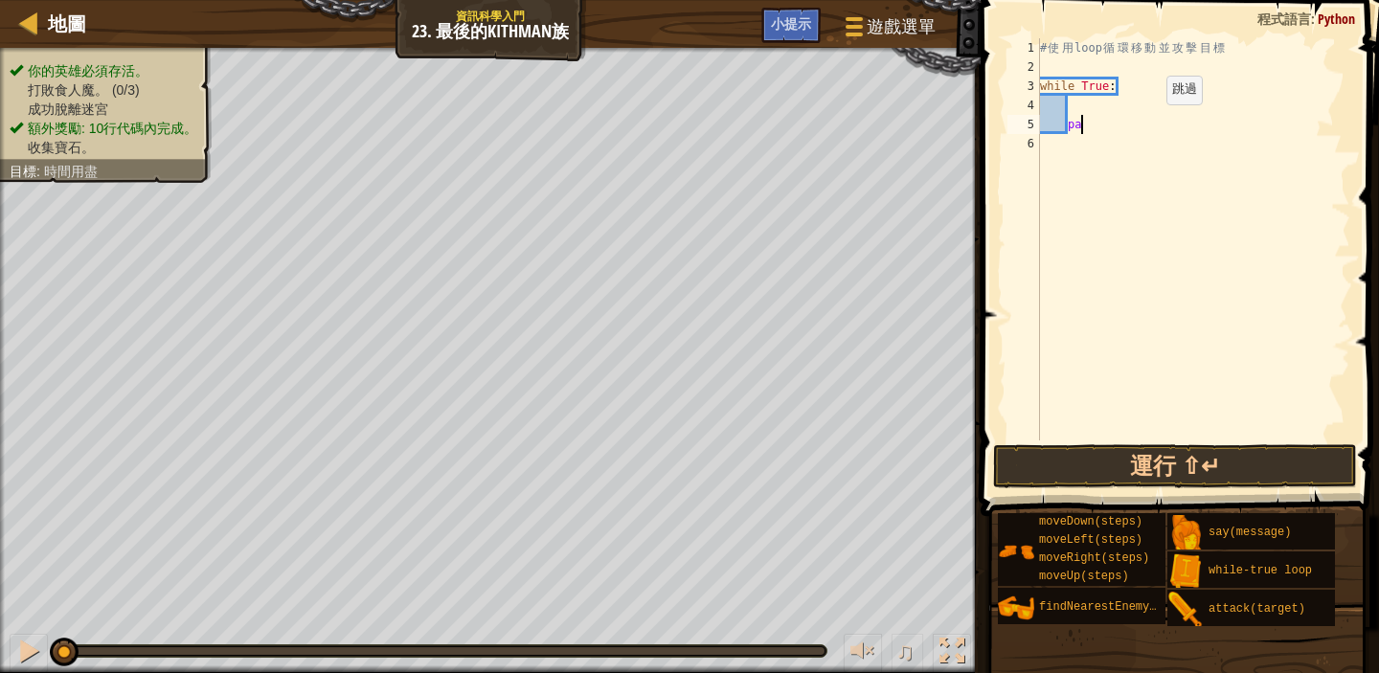
type textarea "p"
type textarea "m"
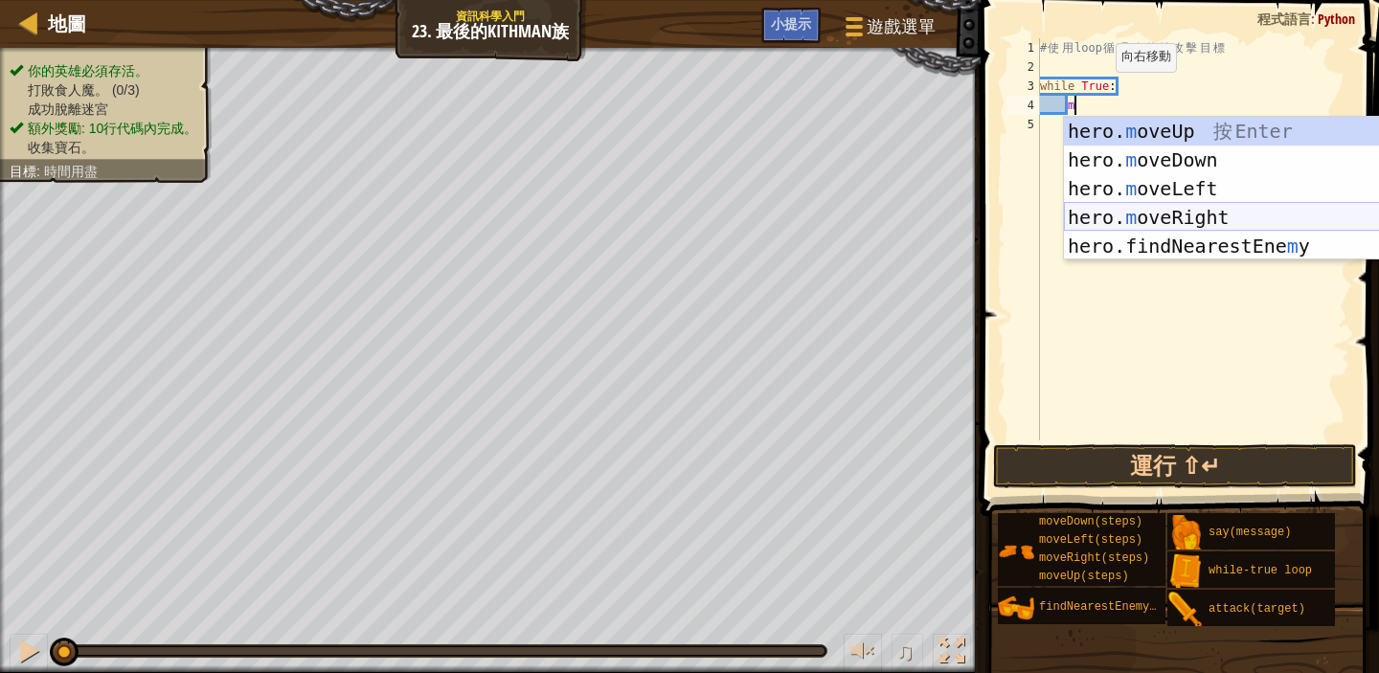
click at [1211, 214] on div "hero. m oveUp 按 Enter hero. m oveDown 按 Enter hero. m oveLeft 按 Enter hero. m o…" at bounding box center [1245, 217] width 362 height 201
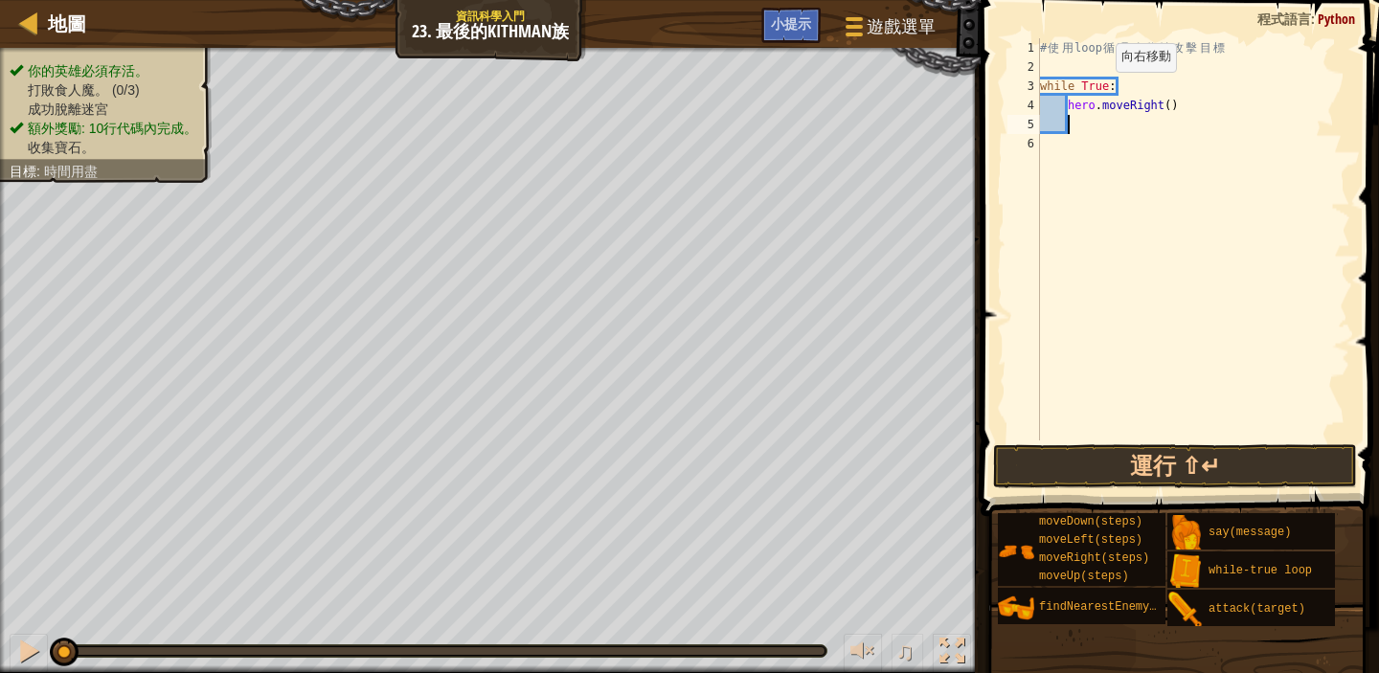
scroll to position [9, 1]
type textarea "m"
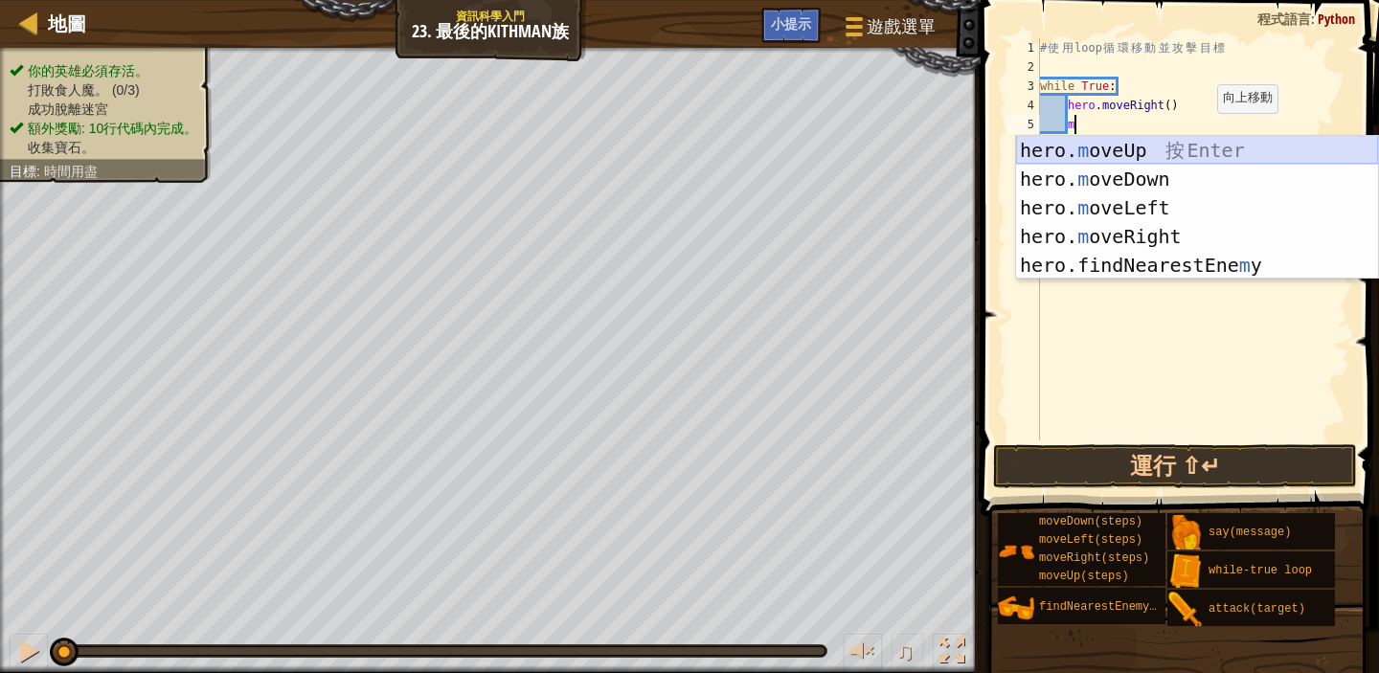
click at [1166, 151] on div "hero. m oveUp 按 Enter hero. m oveDown 按 Enter hero. m oveLeft 按 Enter hero. m o…" at bounding box center [1197, 236] width 362 height 201
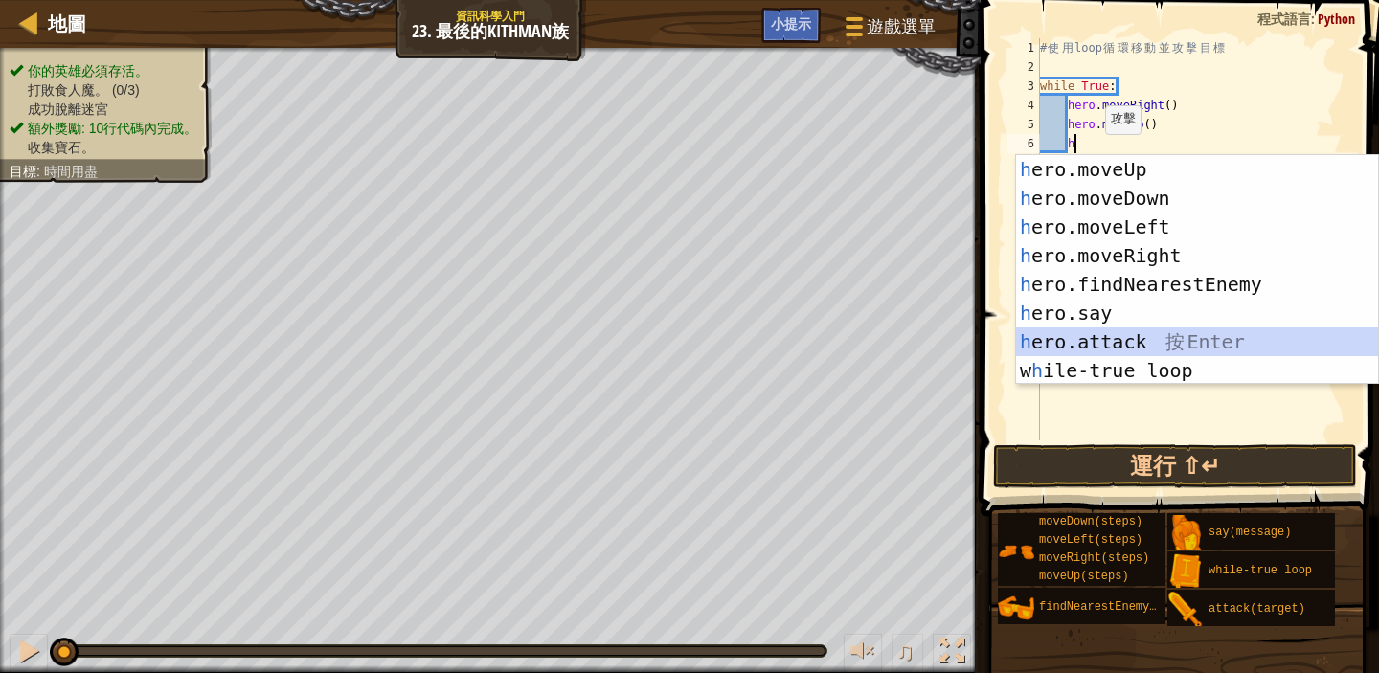
click at [1097, 337] on div "h ero.moveUp 按 Enter h ero.moveDown 按 Enter h ero.moveLeft 按 Enter h ero.moveRi…" at bounding box center [1197, 298] width 362 height 287
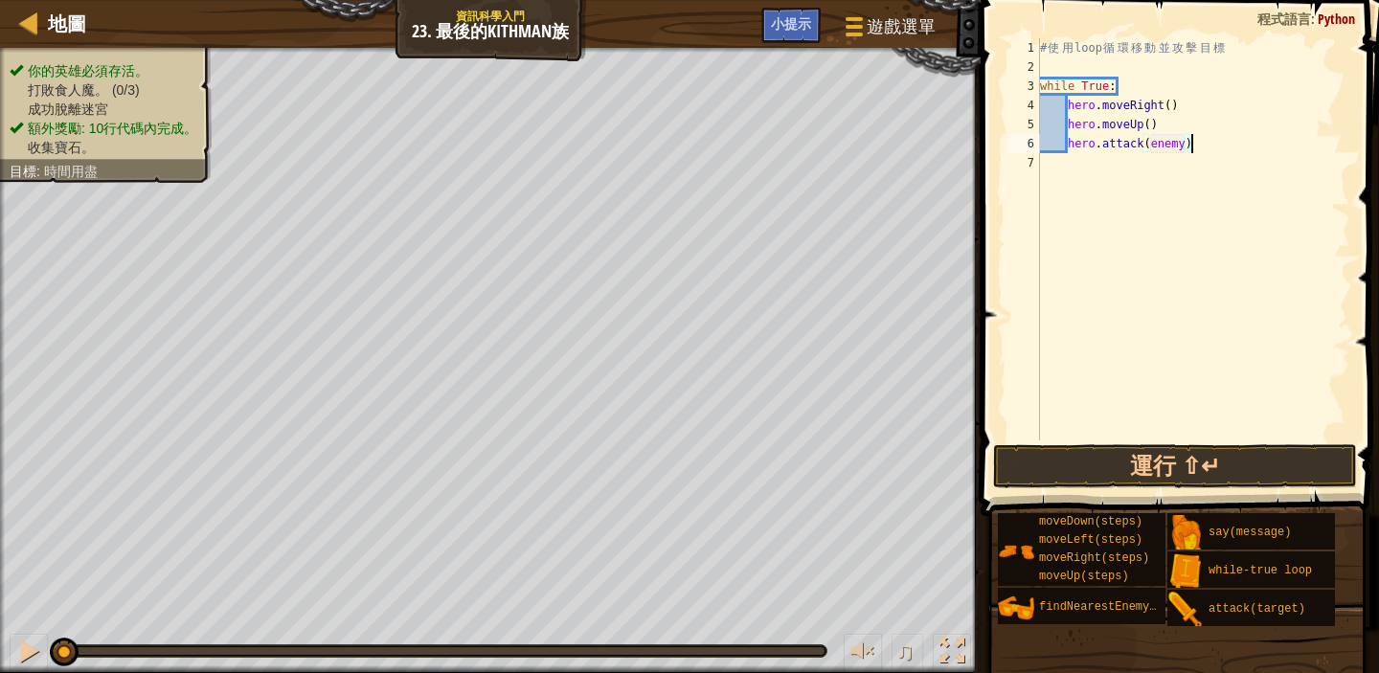
click at [1194, 145] on div "# 使 用 loop 循 環 移 動 並 攻 擊 目 標 while True : hero . moveRight ( ) hero . moveUp ( …" at bounding box center [1194, 258] width 314 height 441
type textarea "h"
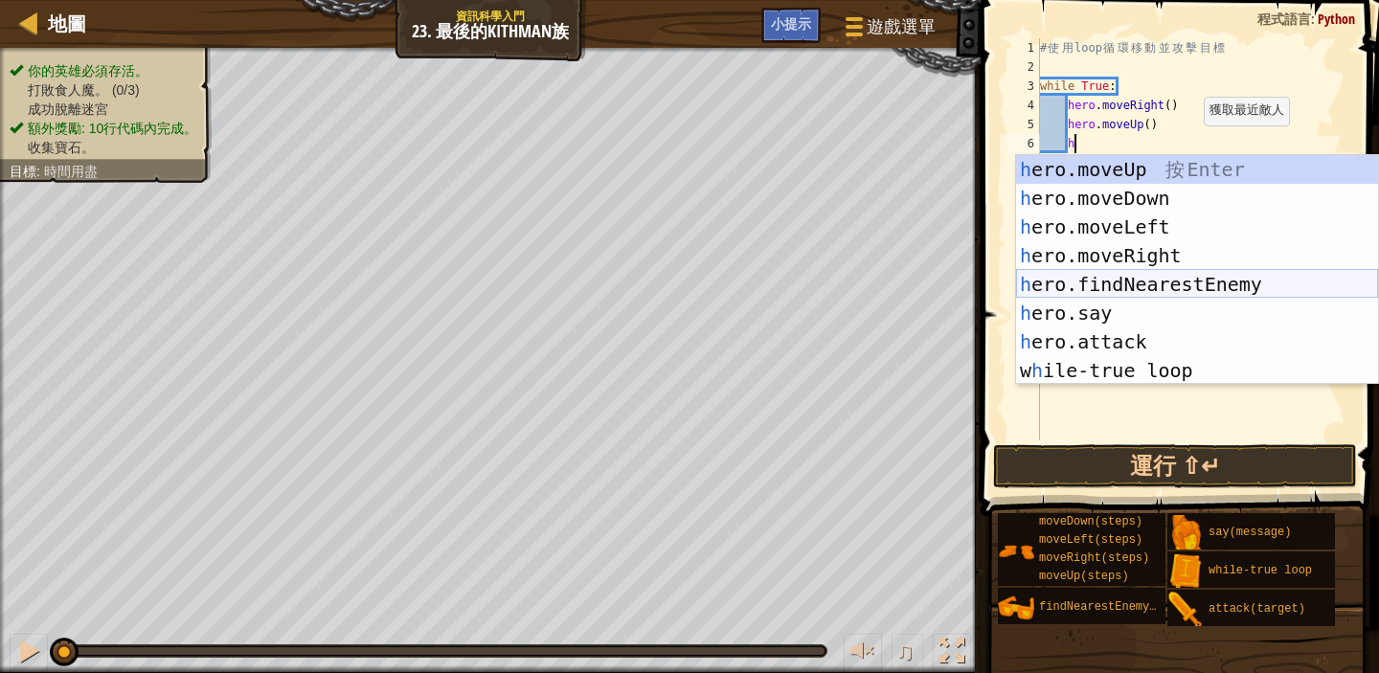
click at [1183, 285] on div "h ero.moveUp 按 Enter h ero.moveDown 按 Enter h ero.moveLeft 按 Enter h ero.moveRi…" at bounding box center [1197, 298] width 362 height 287
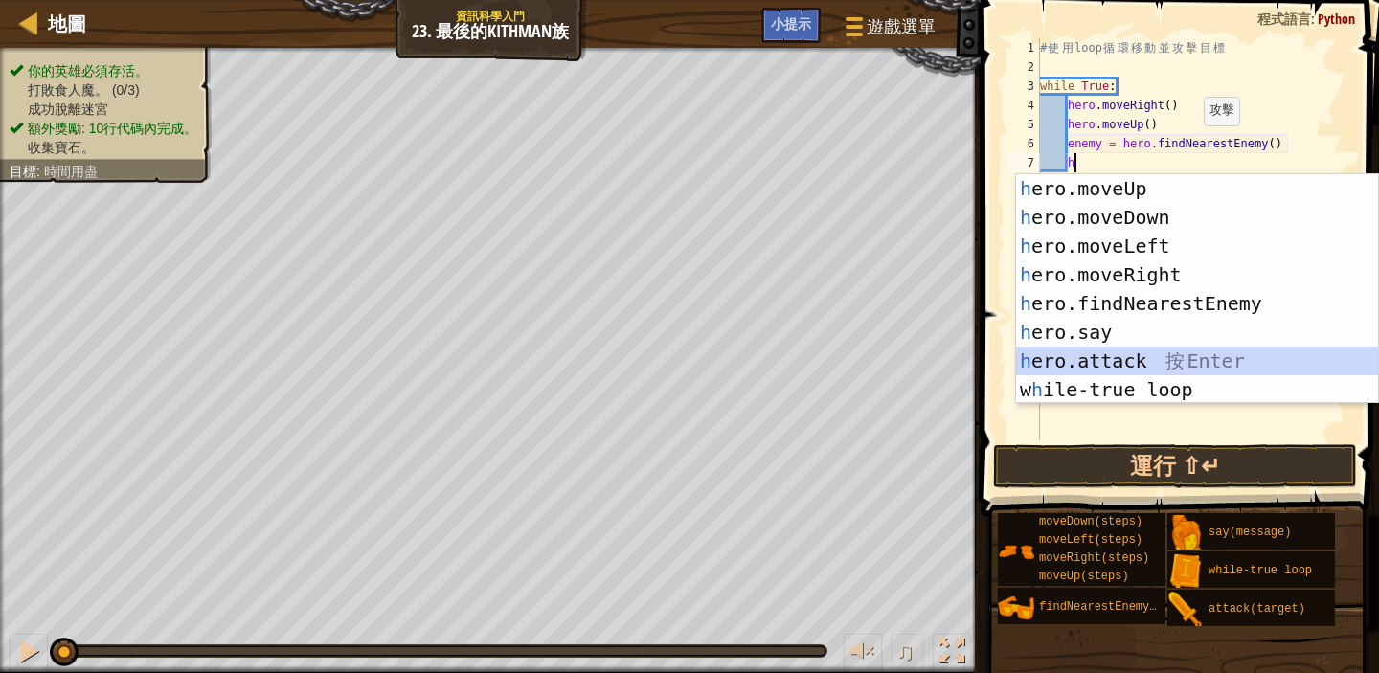
click at [1129, 355] on div "h ero.moveUp 按 Enter h ero.moveDown 按 Enter h ero.moveLeft 按 Enter h ero.moveRi…" at bounding box center [1197, 317] width 362 height 287
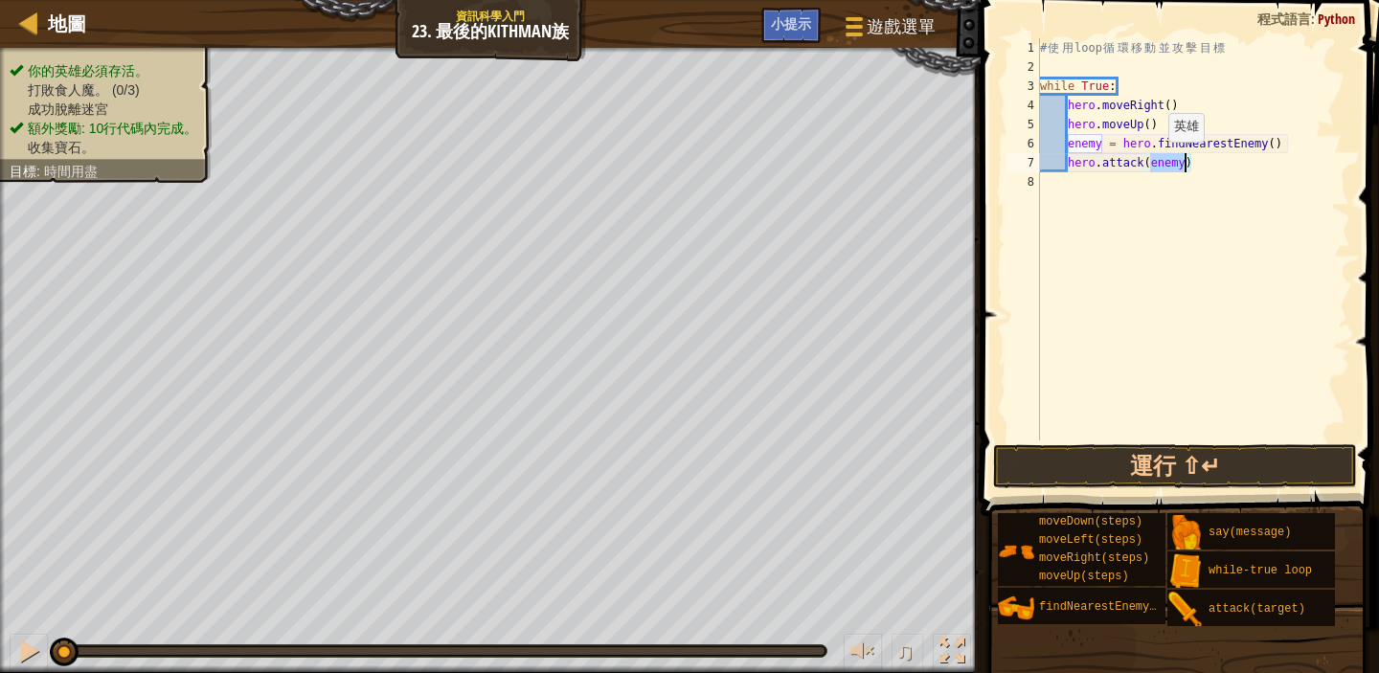
type textarea "hero.attack(enemy)"
click at [1074, 181] on div "# 使 用 loop 循 環 移 動 並 攻 擊 目 標 while True : hero . moveRight ( ) hero . moveUp ( …" at bounding box center [1194, 258] width 314 height 441
type textarea "m"
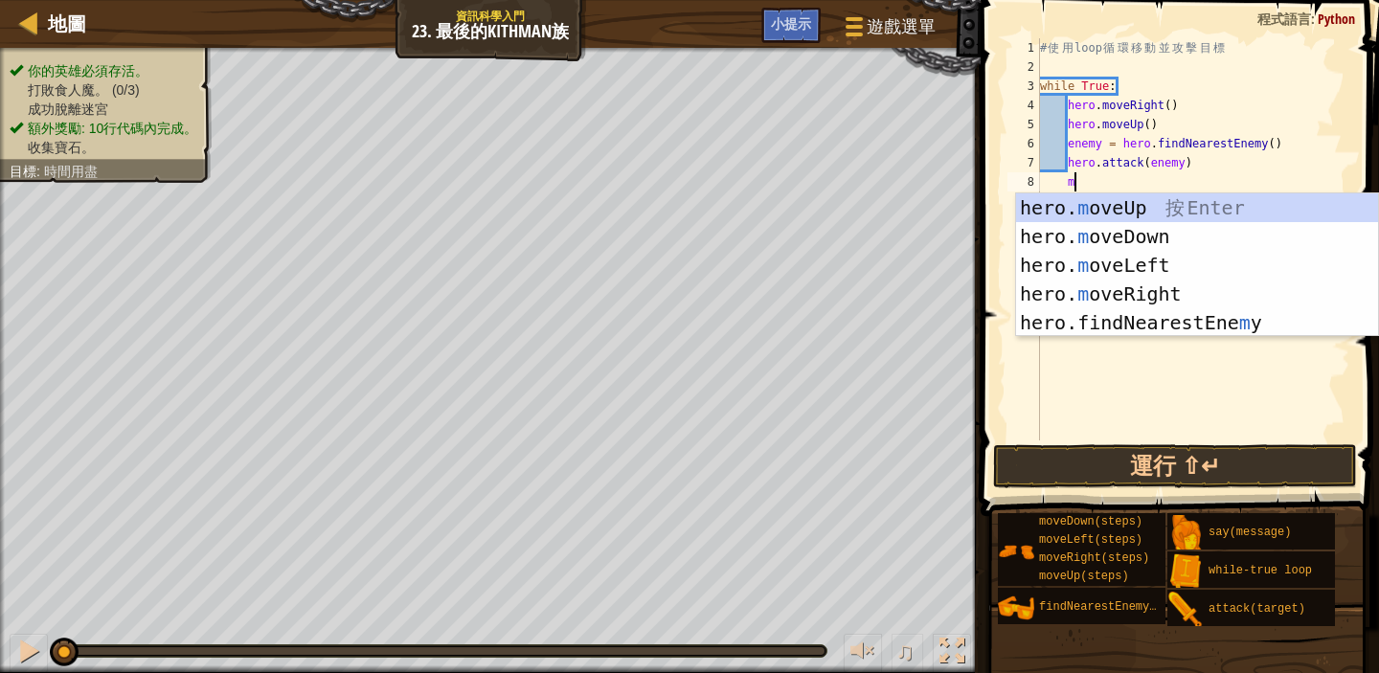
scroll to position [9, 2]
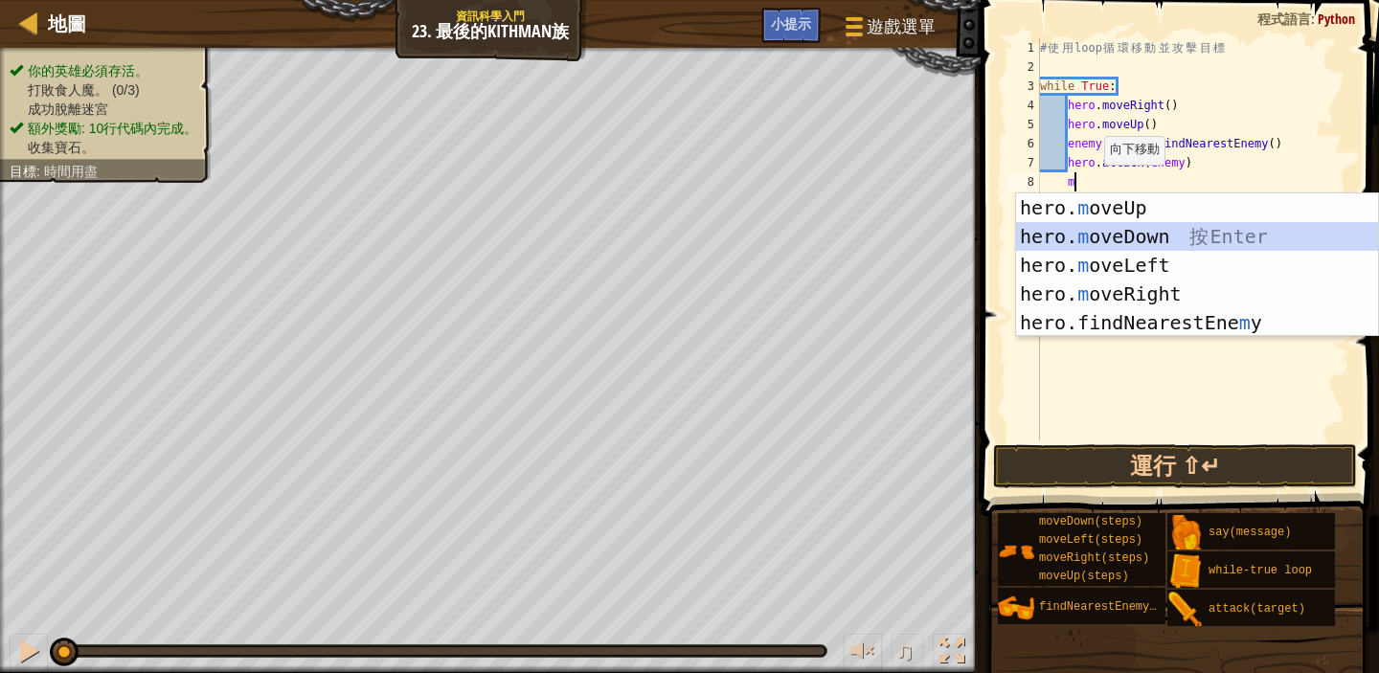
click at [1172, 239] on div "hero. m oveUp 按 Enter hero. m oveDown 按 Enter hero. m oveLeft 按 Enter hero. m o…" at bounding box center [1197, 294] width 362 height 201
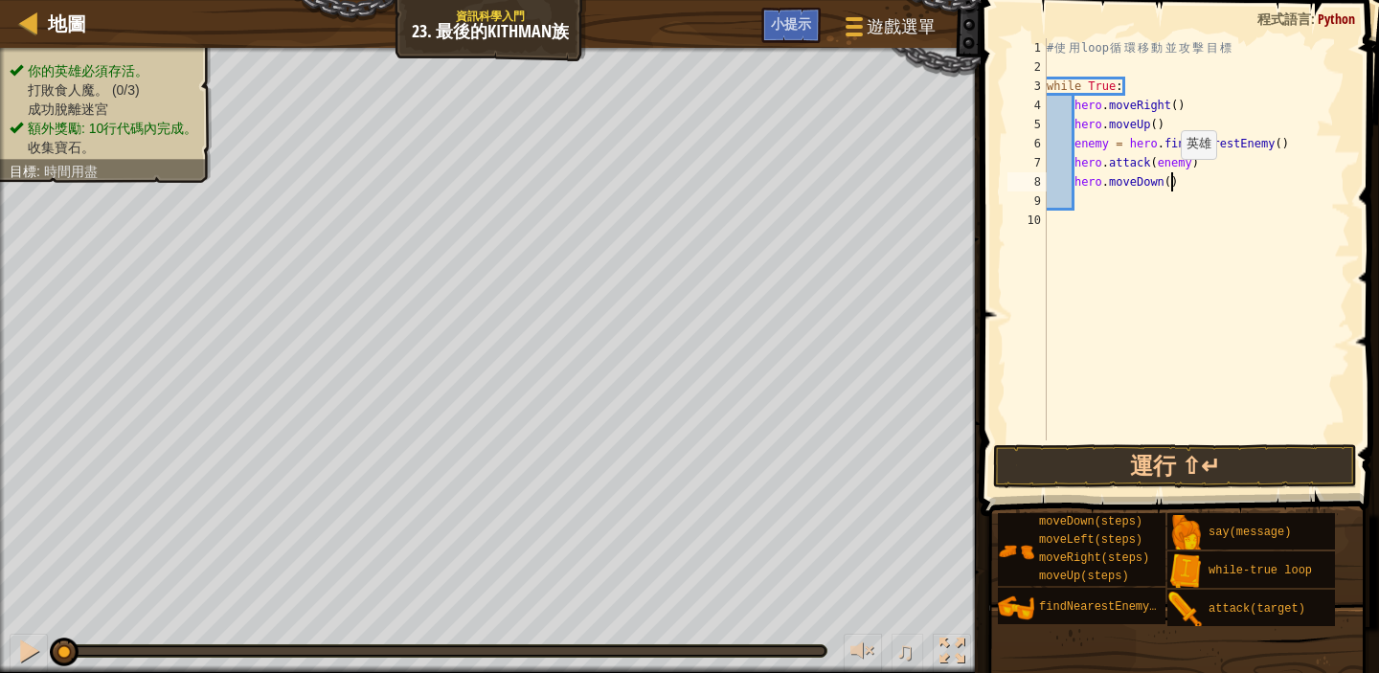
click at [1173, 178] on div "# 使 用 loop 循 環 移 動 並 攻 擊 目 標 while True : hero . moveRight ( ) hero . moveUp ( …" at bounding box center [1197, 258] width 308 height 441
type textarea "hero.moveDown(2)"
click at [1264, 351] on div "# 使 用 loop 循 環 移 動 並 攻 擊 目 標 while True : hero . moveRight ( ) hero . moveUp ( …" at bounding box center [1197, 258] width 308 height 441
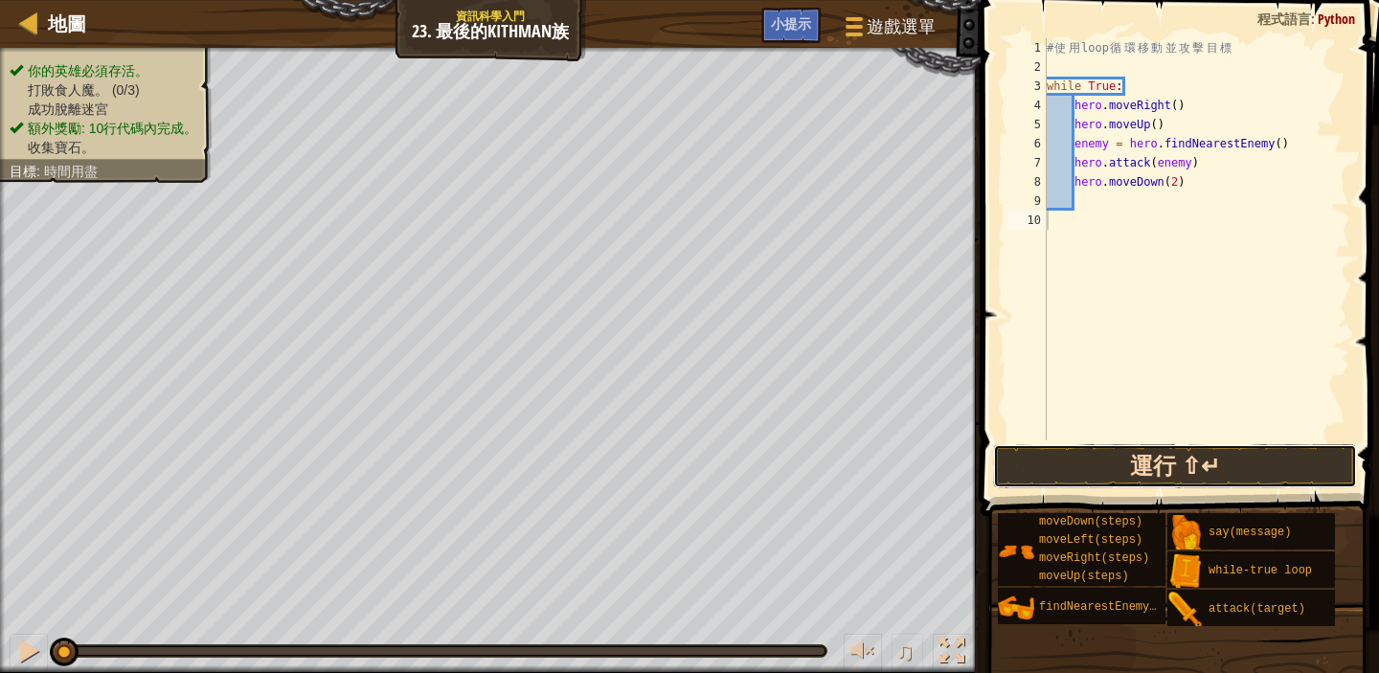
click at [1204, 466] on button "運行 ⇧↵" at bounding box center [1175, 466] width 364 height 44
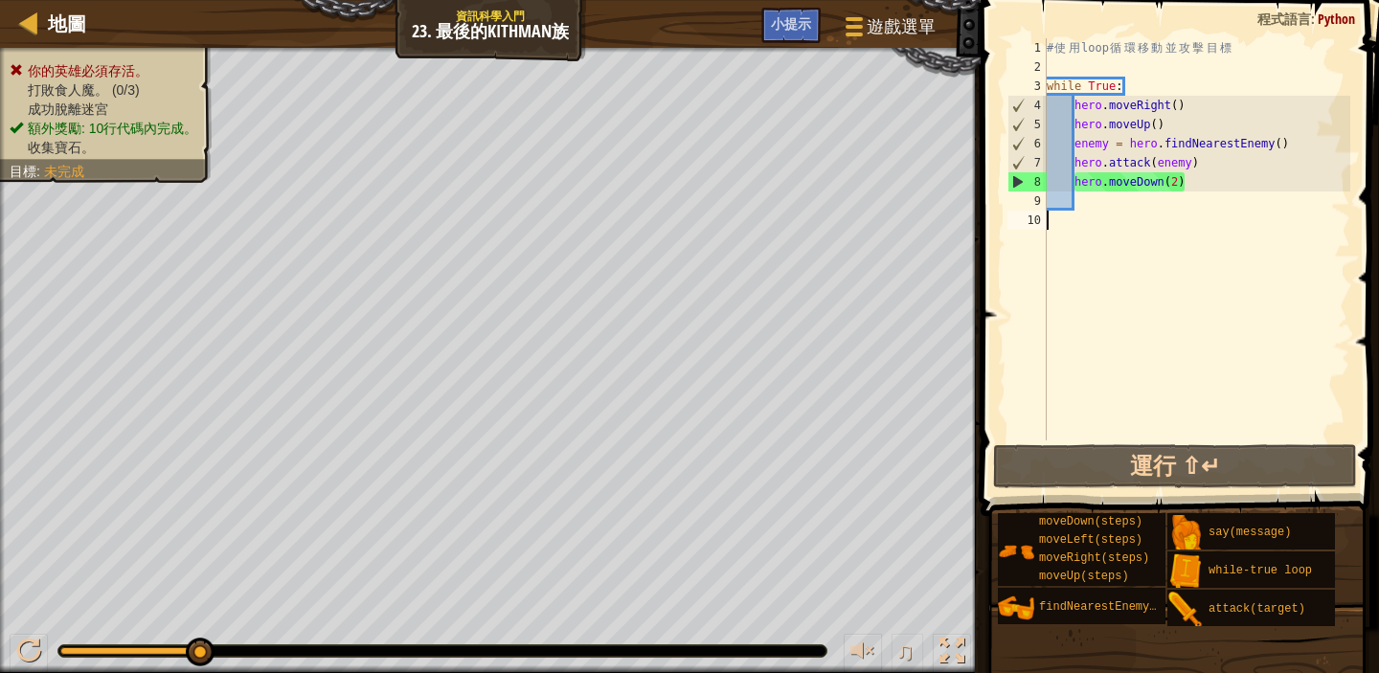
click at [53, 646] on div "♫" at bounding box center [490, 646] width 981 height 57
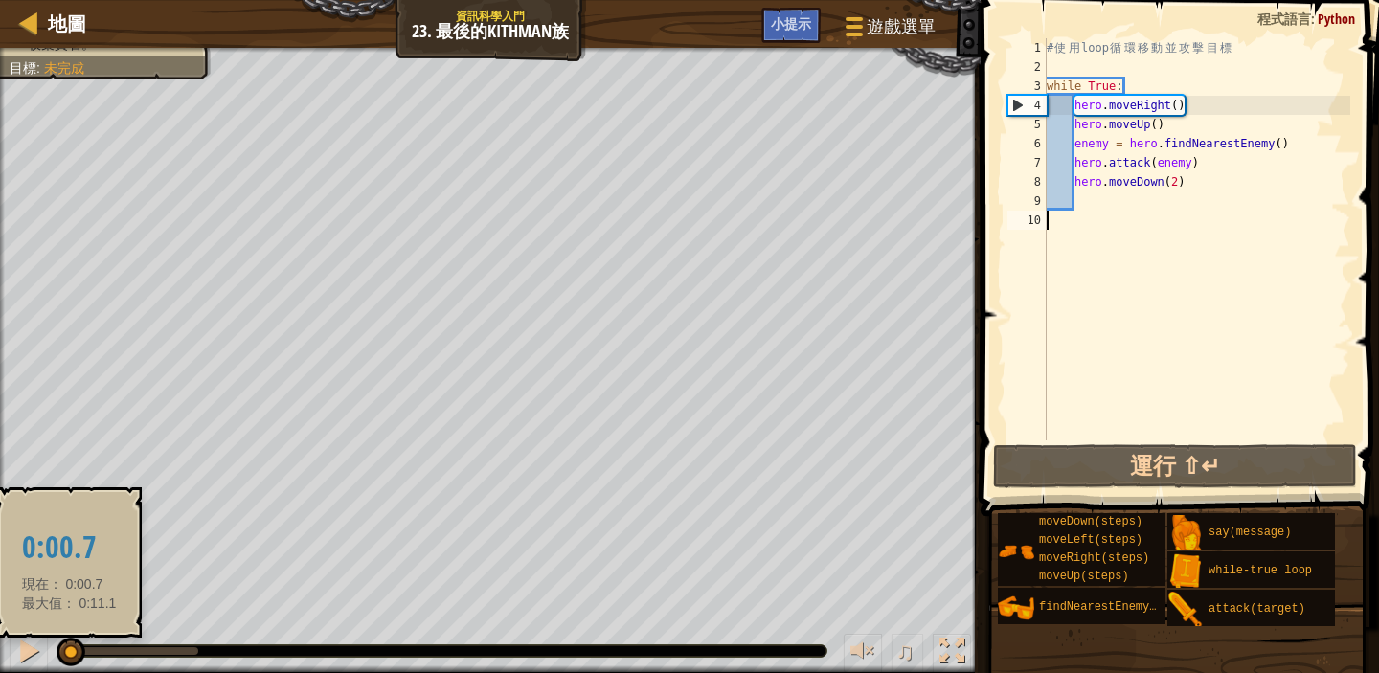
drag, startPoint x: 201, startPoint y: 659, endPoint x: 60, endPoint y: 660, distance: 140.8
click at [60, 660] on div at bounding box center [71, 652] width 29 height 29
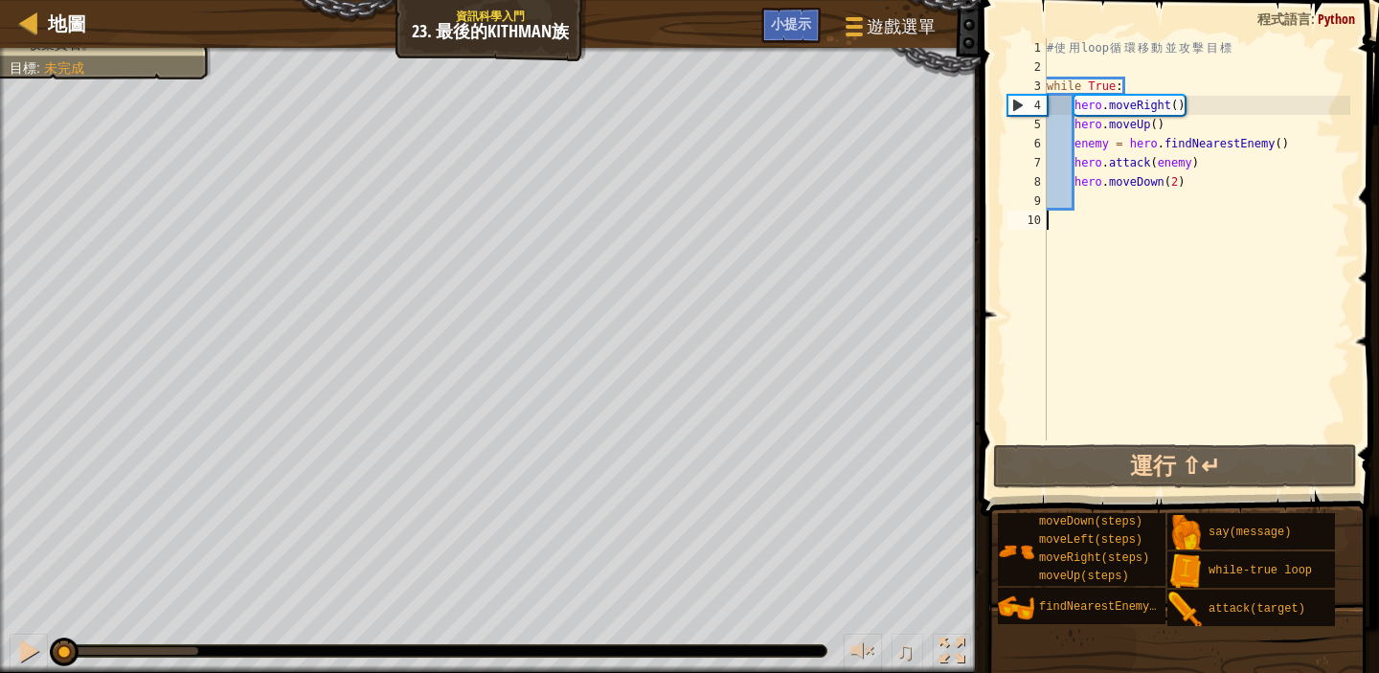
click at [1192, 185] on div "# 使 用 loop 循 環 移 動 並 攻 擊 目 標 while True : hero . moveRight ( ) hero . moveUp ( …" at bounding box center [1197, 258] width 308 height 441
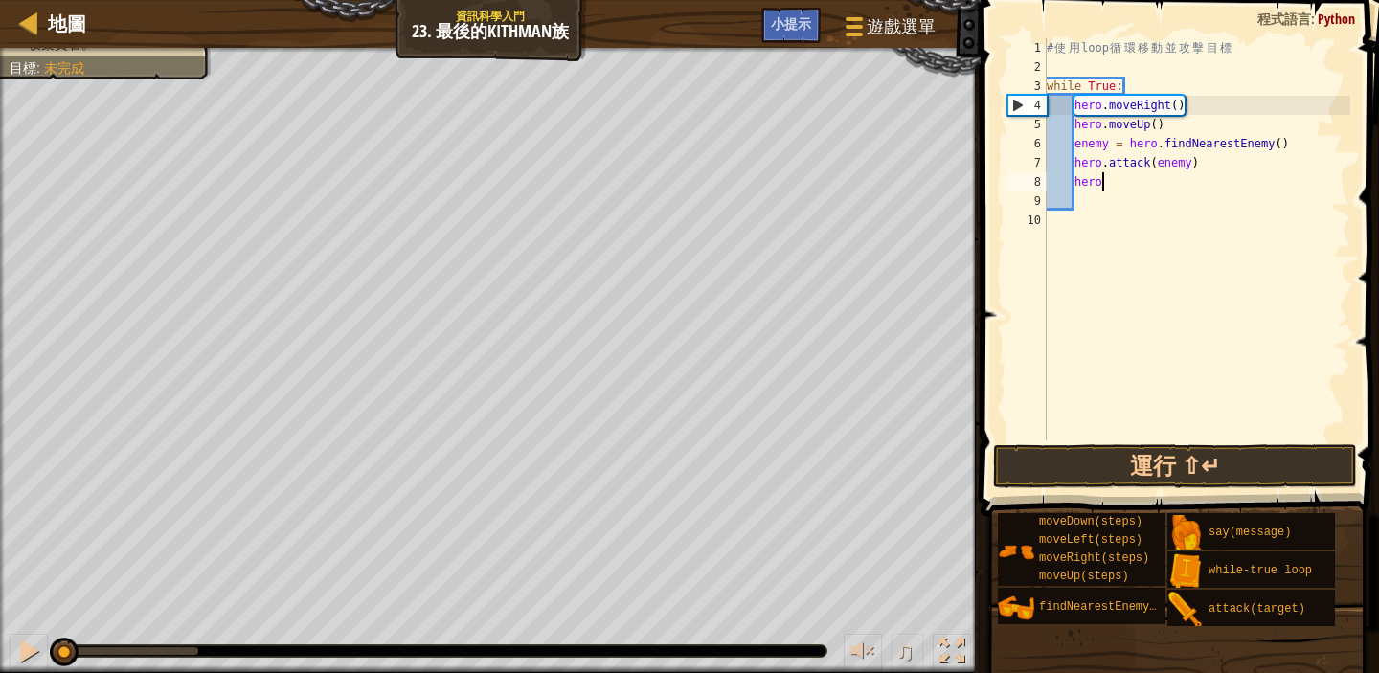
type textarea "h"
type textarea "m"
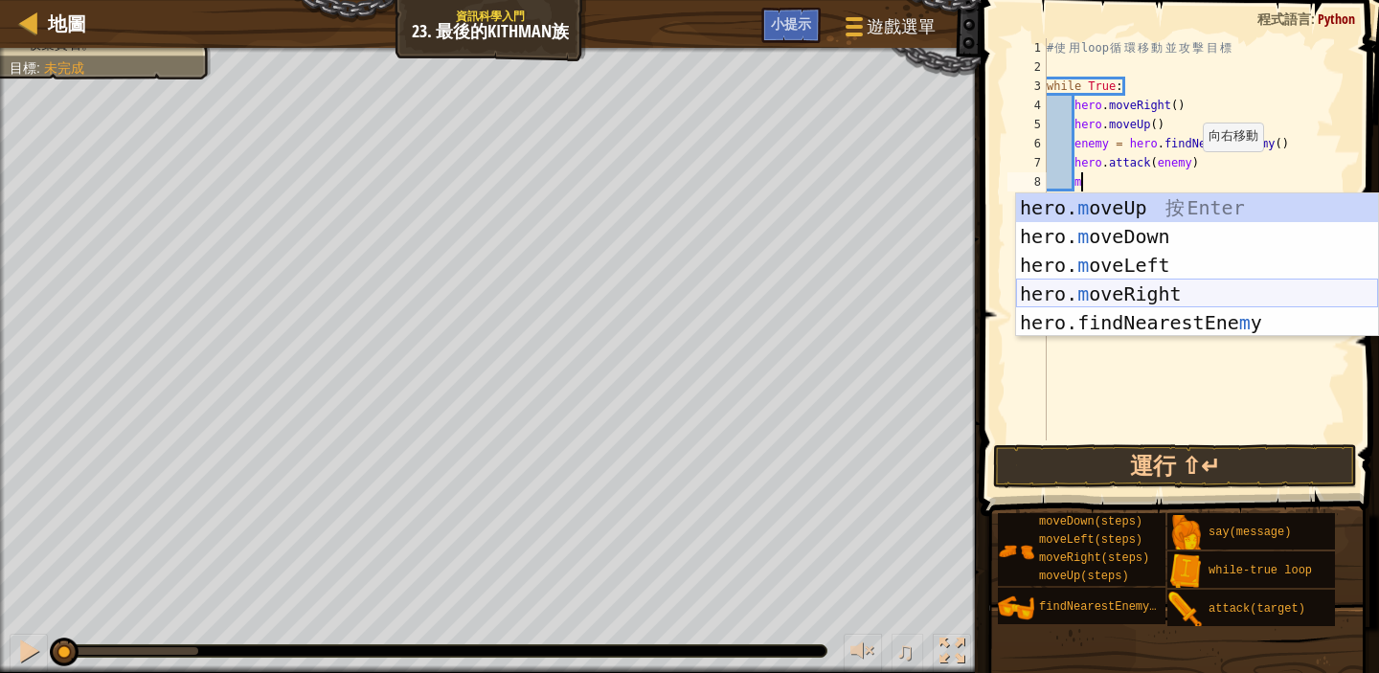
click at [1163, 284] on div "hero. m oveUp 按 Enter hero. m oveDown 按 Enter hero. m oveLeft 按 Enter hero. m o…" at bounding box center [1197, 294] width 362 height 201
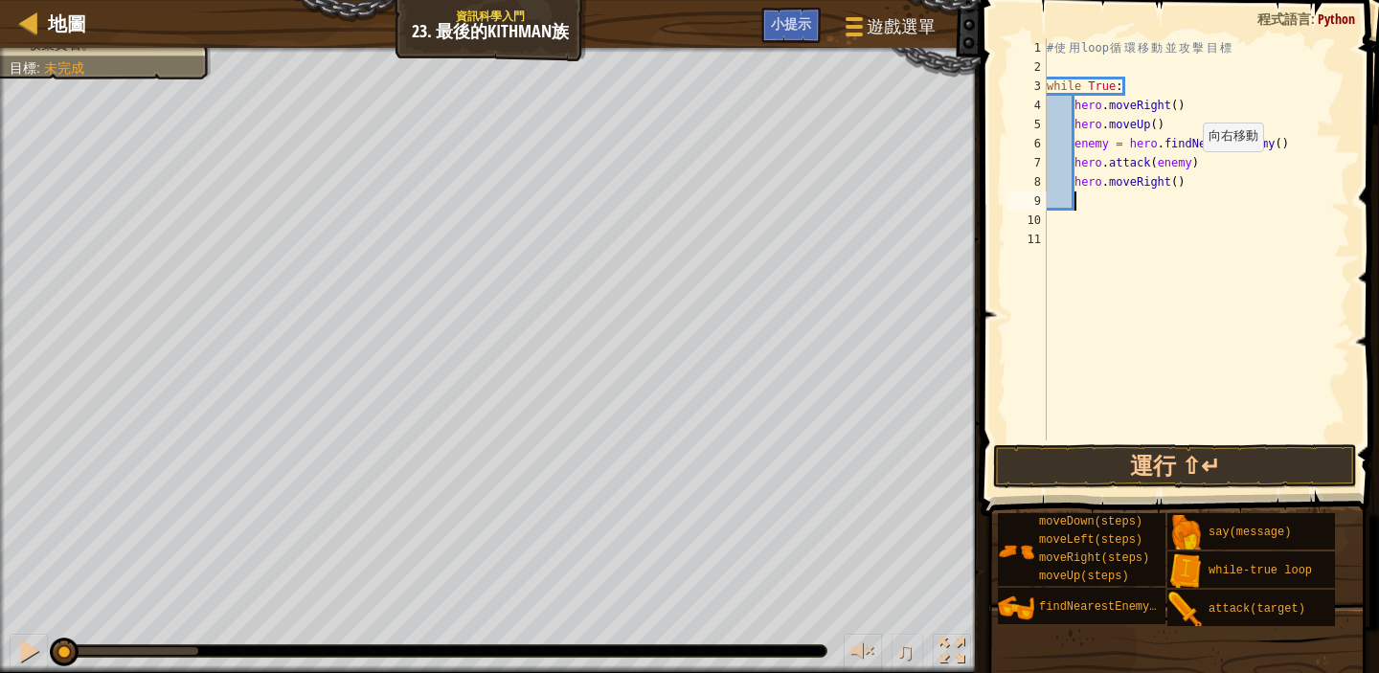
scroll to position [9, 1]
type textarea "m"
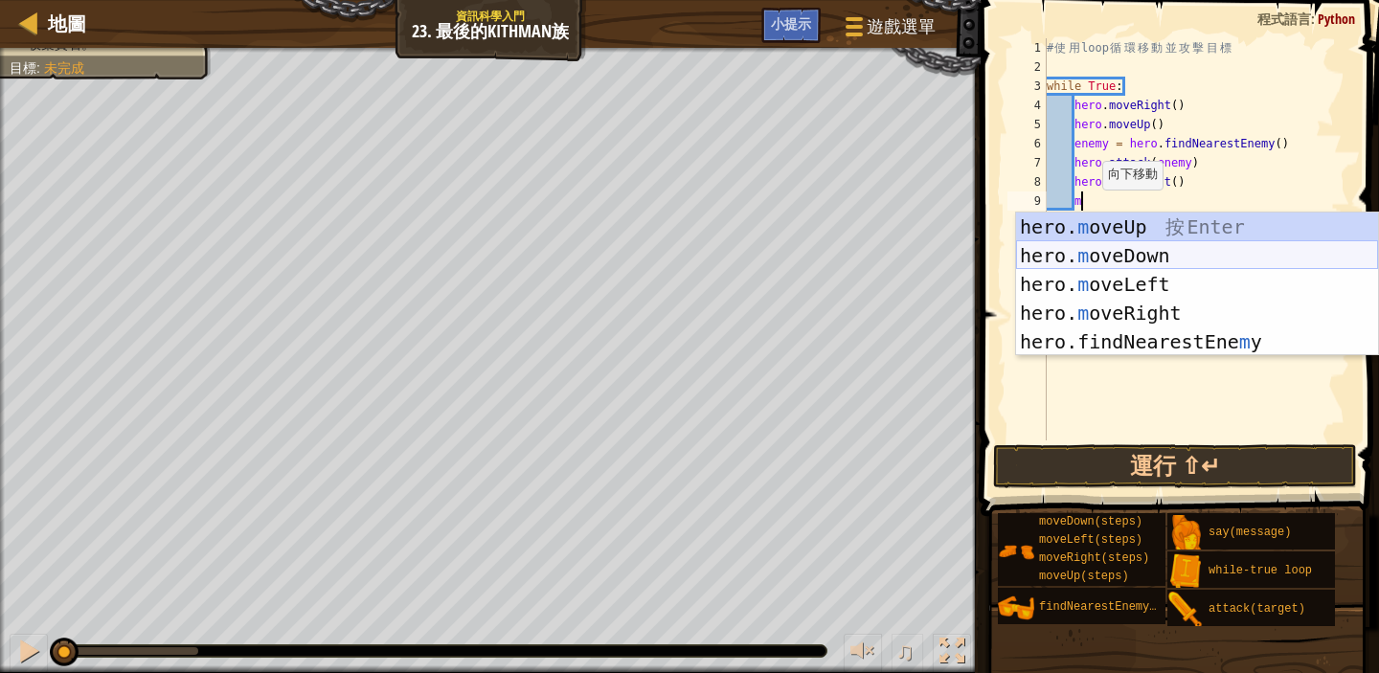
click at [1124, 248] on div "hero. m oveUp 按 Enter hero. m oveDown 按 Enter hero. m oveLeft 按 Enter hero. m o…" at bounding box center [1197, 313] width 362 height 201
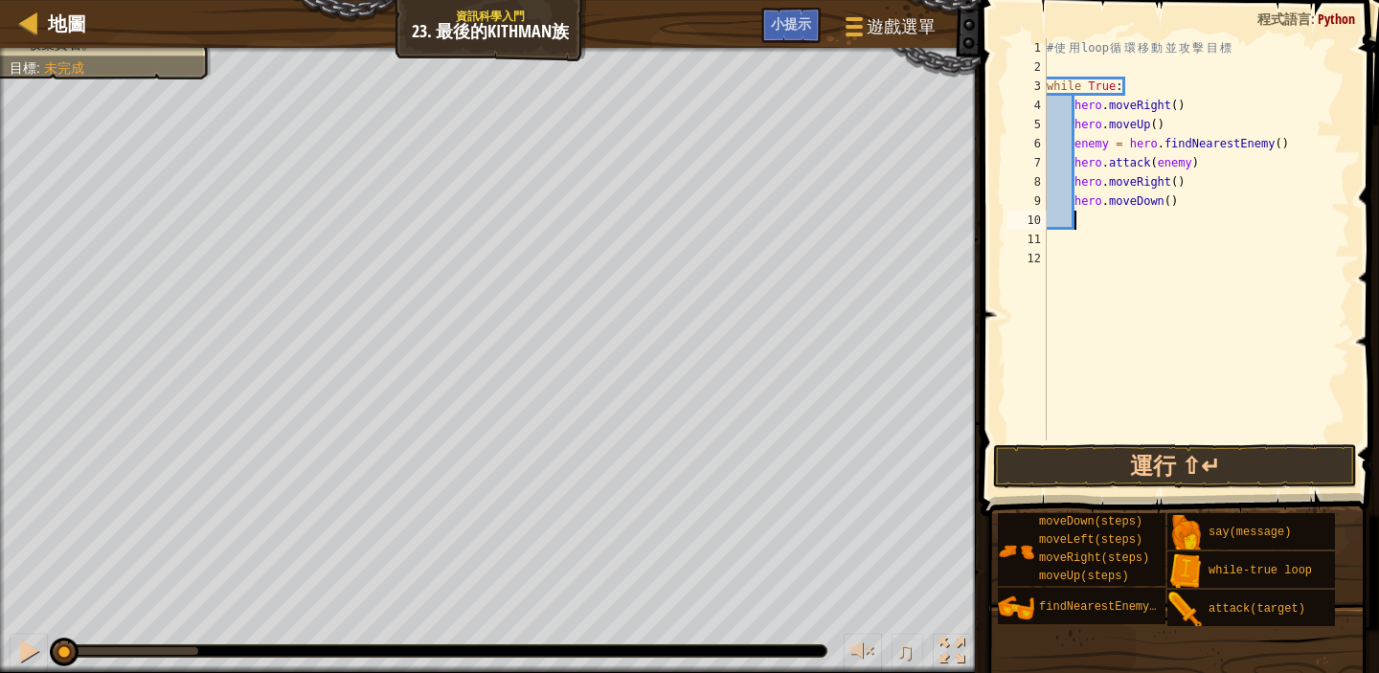
scroll to position [9, 1]
click at [1172, 201] on div "# 使 用 loop 循 環 移 動 並 攻 擊 目 標 while True : hero . moveRight ( ) hero . moveUp ( …" at bounding box center [1197, 258] width 308 height 441
type textarea "hero.moveDown(2)"
click at [1251, 285] on div "# 使 用 loop 循 環 移 動 並 攻 擊 目 標 while True : hero . moveRight ( ) hero . moveUp ( …" at bounding box center [1197, 258] width 308 height 441
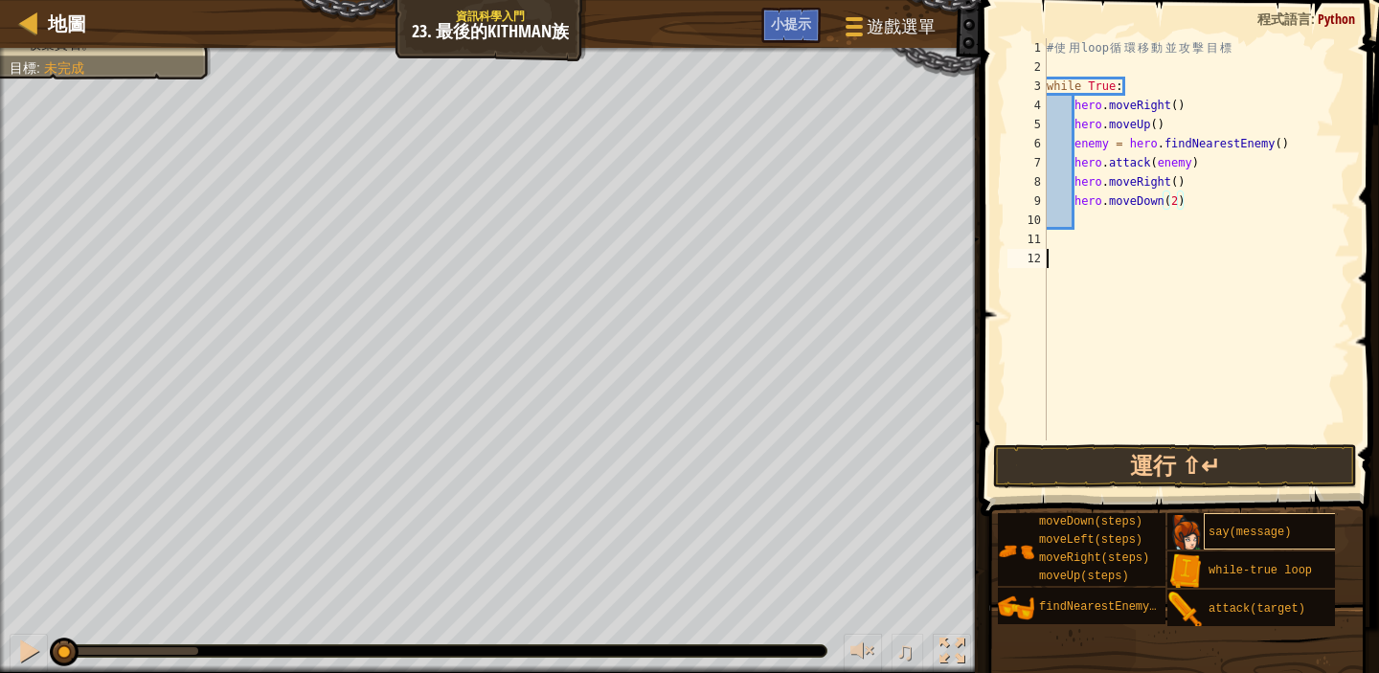
scroll to position [9, 0]
click at [1220, 468] on button "運行 ⇧↵" at bounding box center [1175, 466] width 364 height 44
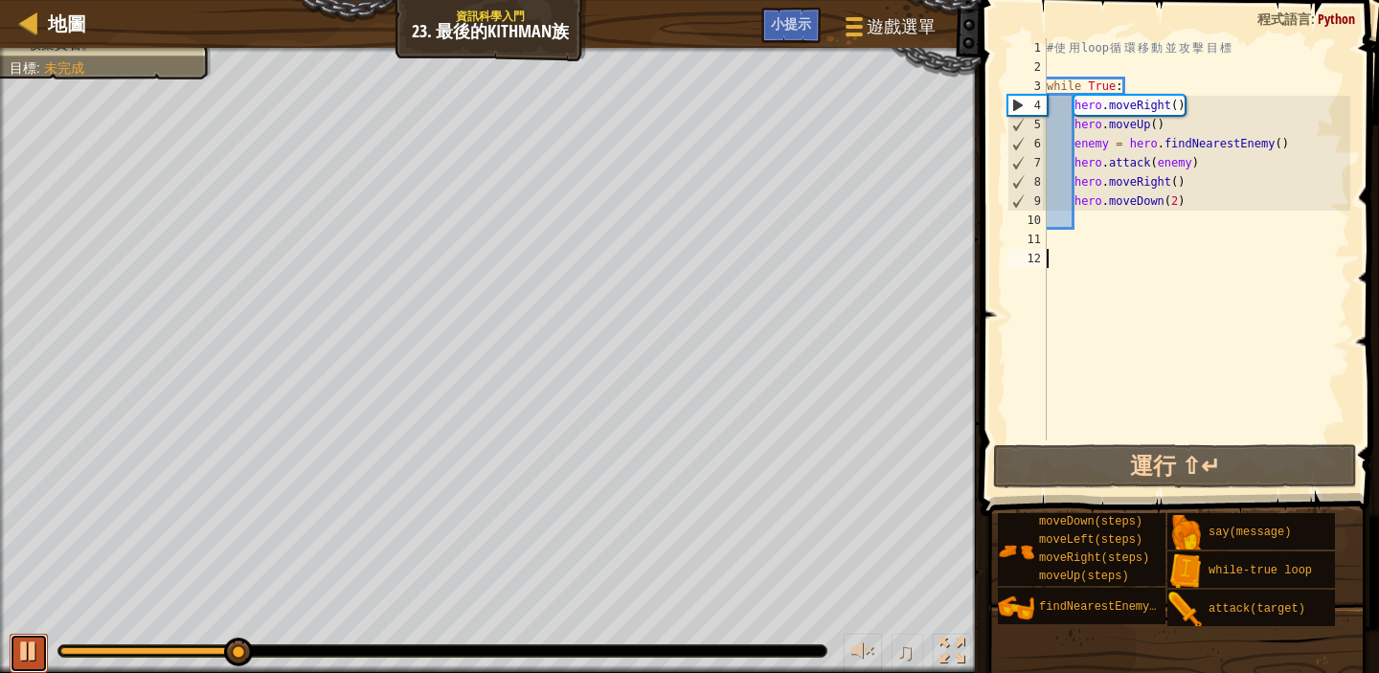
click at [13, 645] on button at bounding box center [29, 653] width 38 height 39
click at [1203, 165] on div "# 使 用 loop 循 環 移 動 並 攻 擊 目 標 while True : hero . moveRight ( ) hero . moveUp ( …" at bounding box center [1197, 258] width 308 height 441
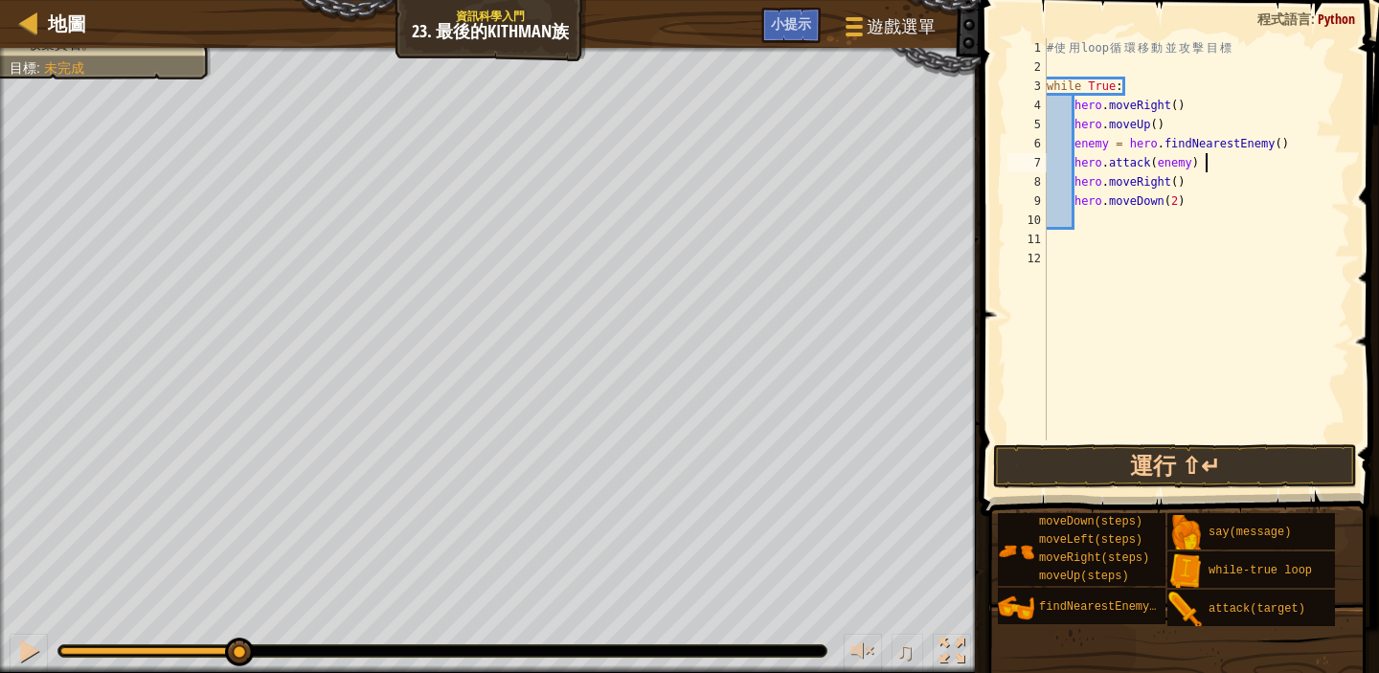
type textarea "hero.attack(enemy)"
click at [30, 639] on div at bounding box center [28, 651] width 25 height 25
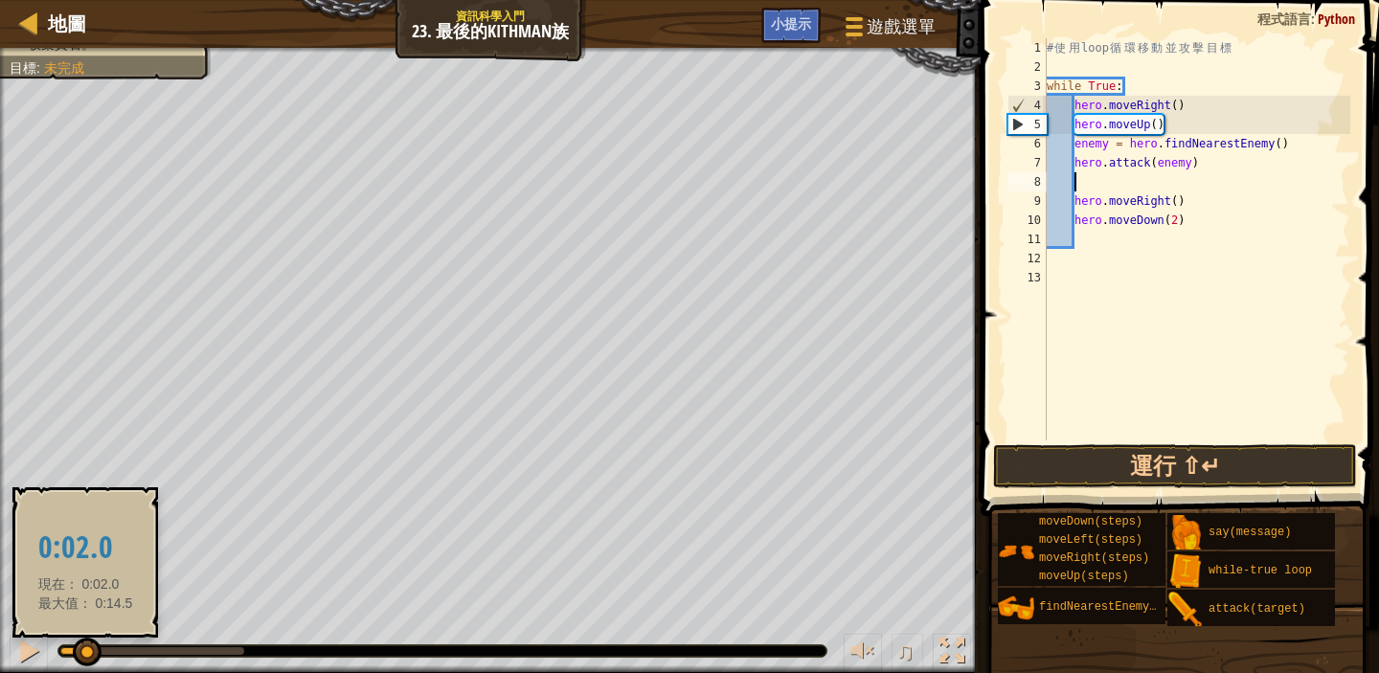
drag, startPoint x: 246, startPoint y: 644, endPoint x: 62, endPoint y: 641, distance: 183.9
click at [73, 642] on div at bounding box center [87, 652] width 29 height 29
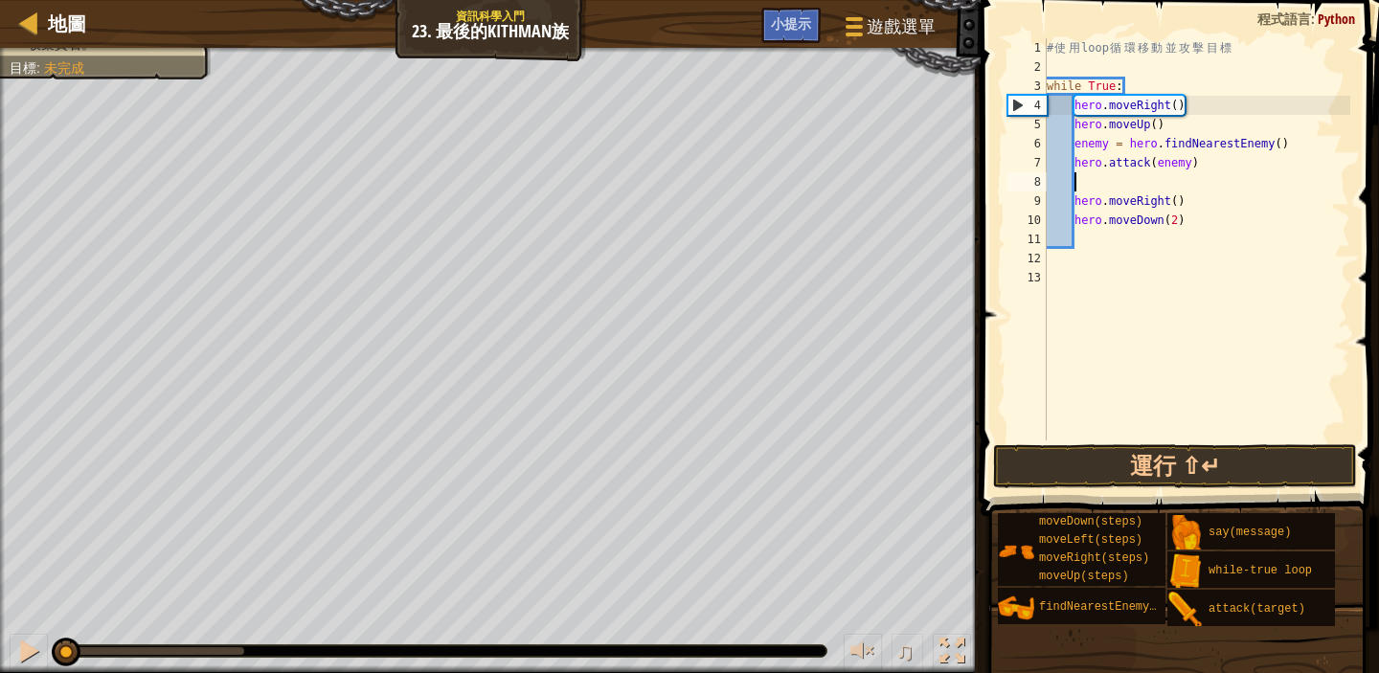
scroll to position [9, 2]
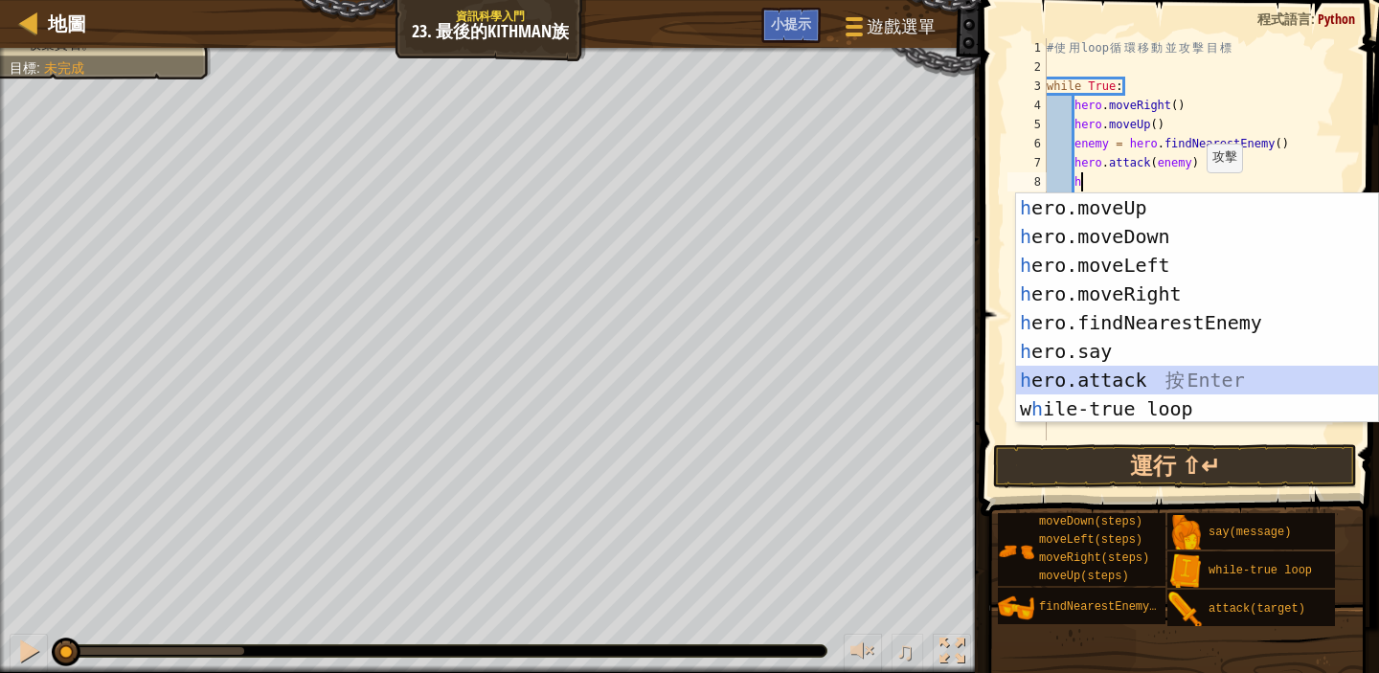
click at [1144, 379] on div "h ero.moveUp 按 Enter h ero.moveDown 按 Enter h ero.moveLeft 按 Enter h ero.moveRi…" at bounding box center [1197, 337] width 362 height 287
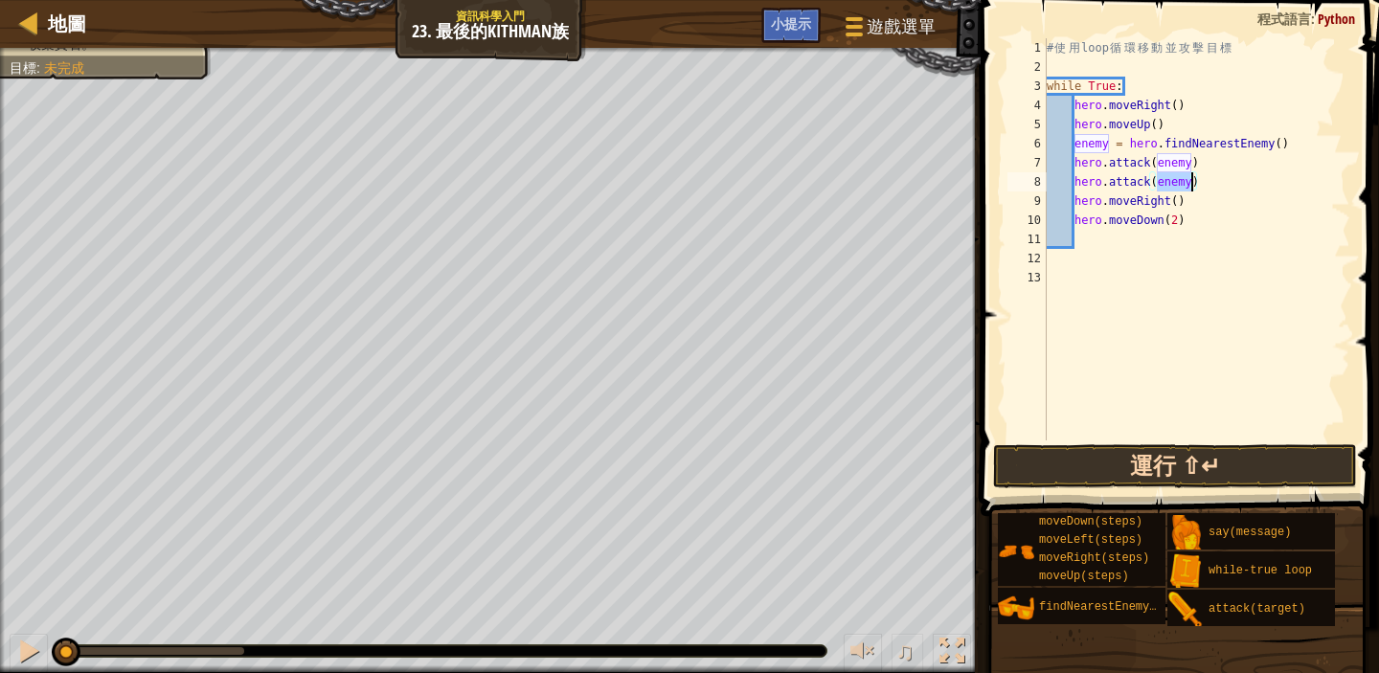
type textarea "hero.attack(enemy)"
click at [1177, 487] on button "運行 ⇧↵" at bounding box center [1175, 466] width 364 height 44
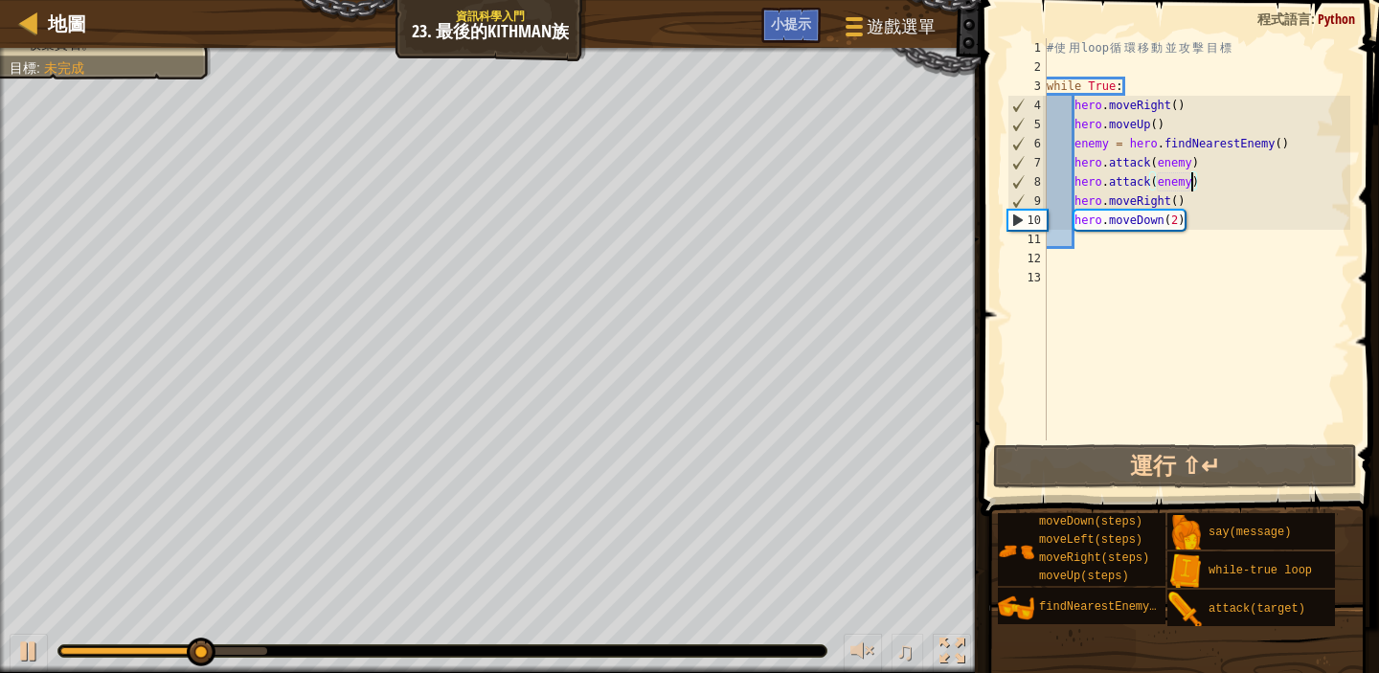
click at [1084, 249] on div "# 使 用 loop 循 環 移 動 並 攻 擊 目 標 while True : hero . moveRight ( ) hero . moveUp ( …" at bounding box center [1197, 258] width 308 height 441
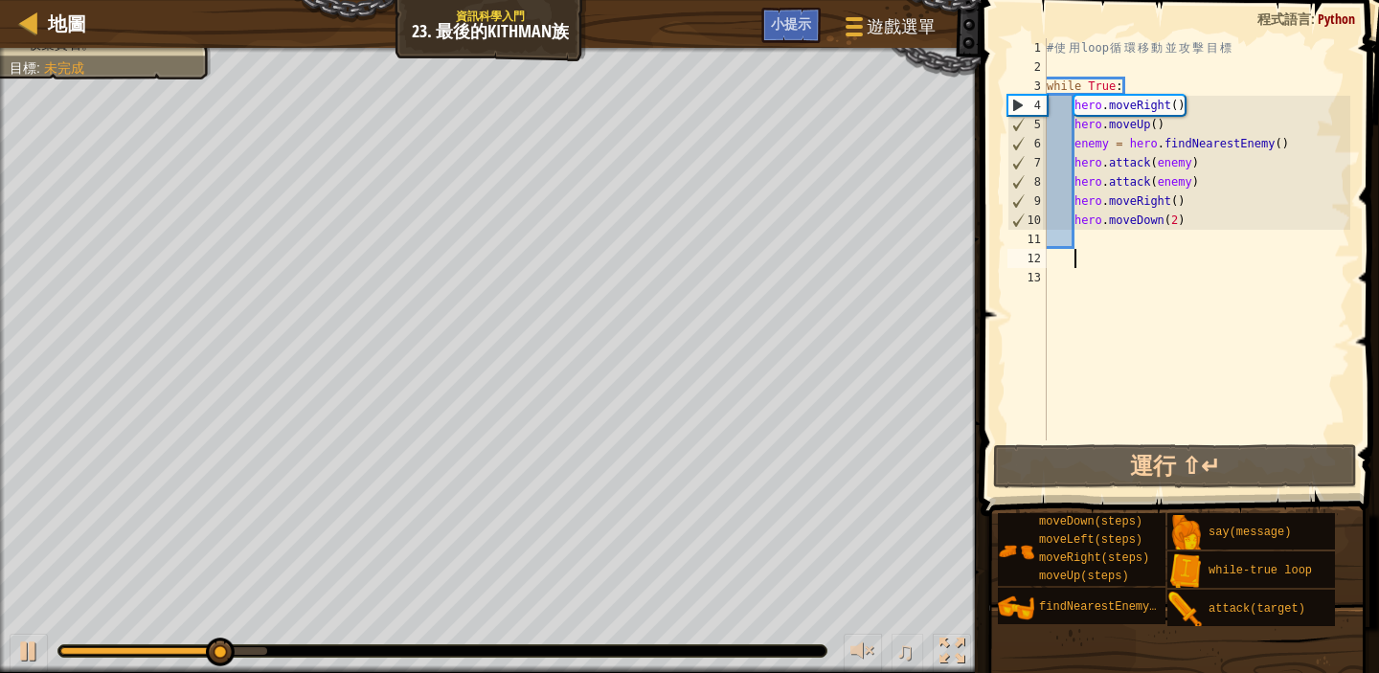
click at [1082, 239] on div "# 使 用 loop 循 環 移 動 並 攻 擊 目 標 while True : hero . moveRight ( ) hero . moveUp ( …" at bounding box center [1197, 258] width 308 height 441
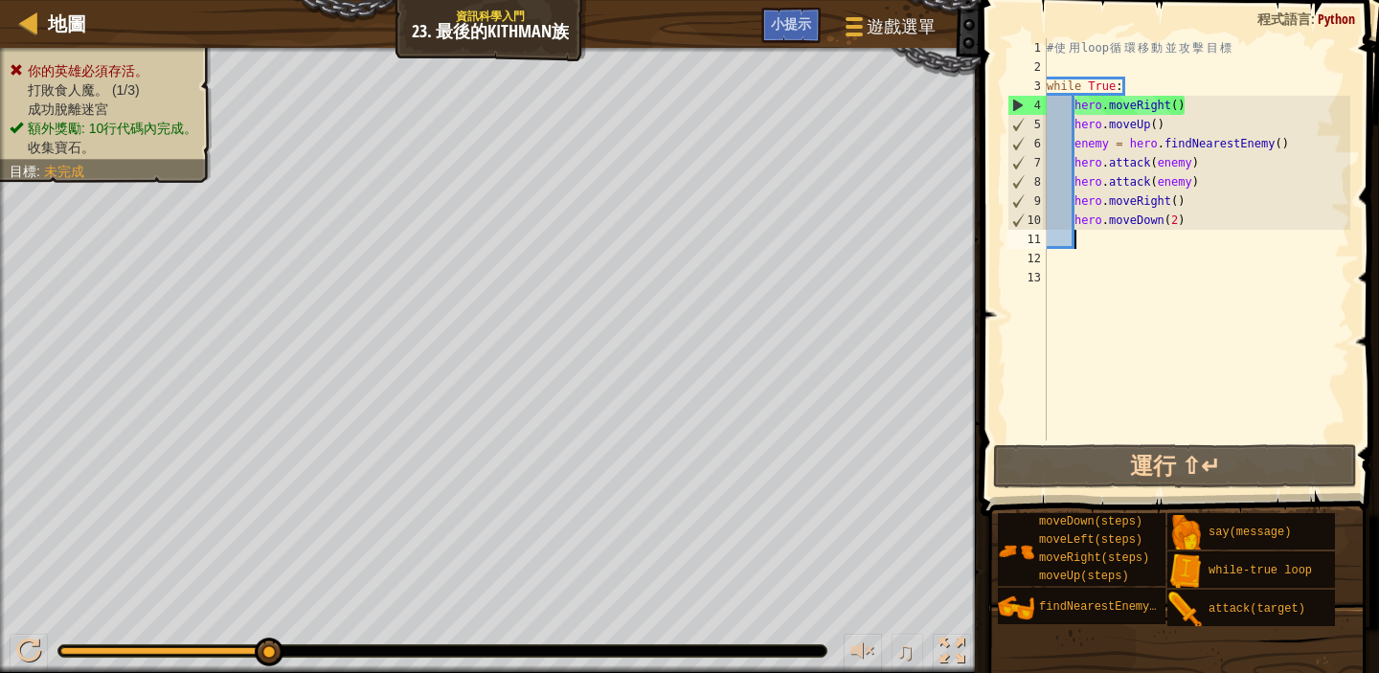
type textarea "m"
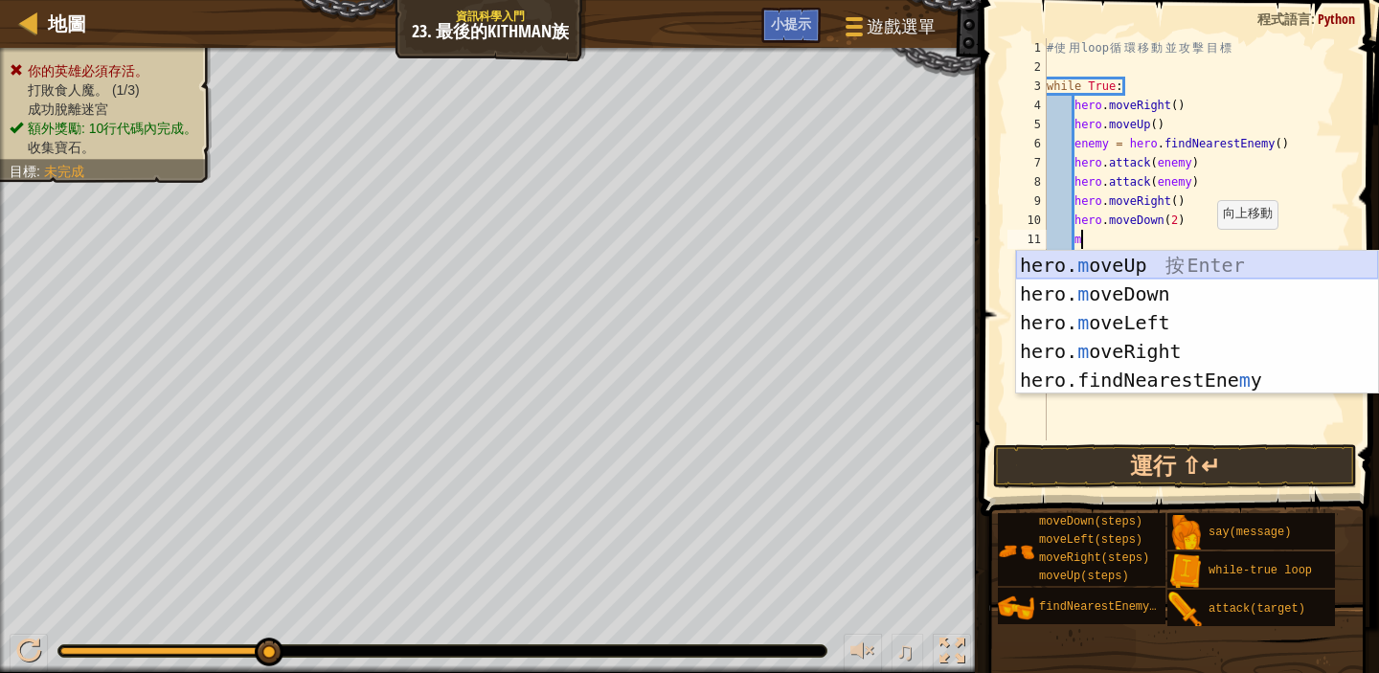
click at [1208, 255] on div "hero. m oveUp 按 Enter hero. m oveDown 按 Enter hero. m oveLeft 按 Enter hero. m o…" at bounding box center [1197, 351] width 362 height 201
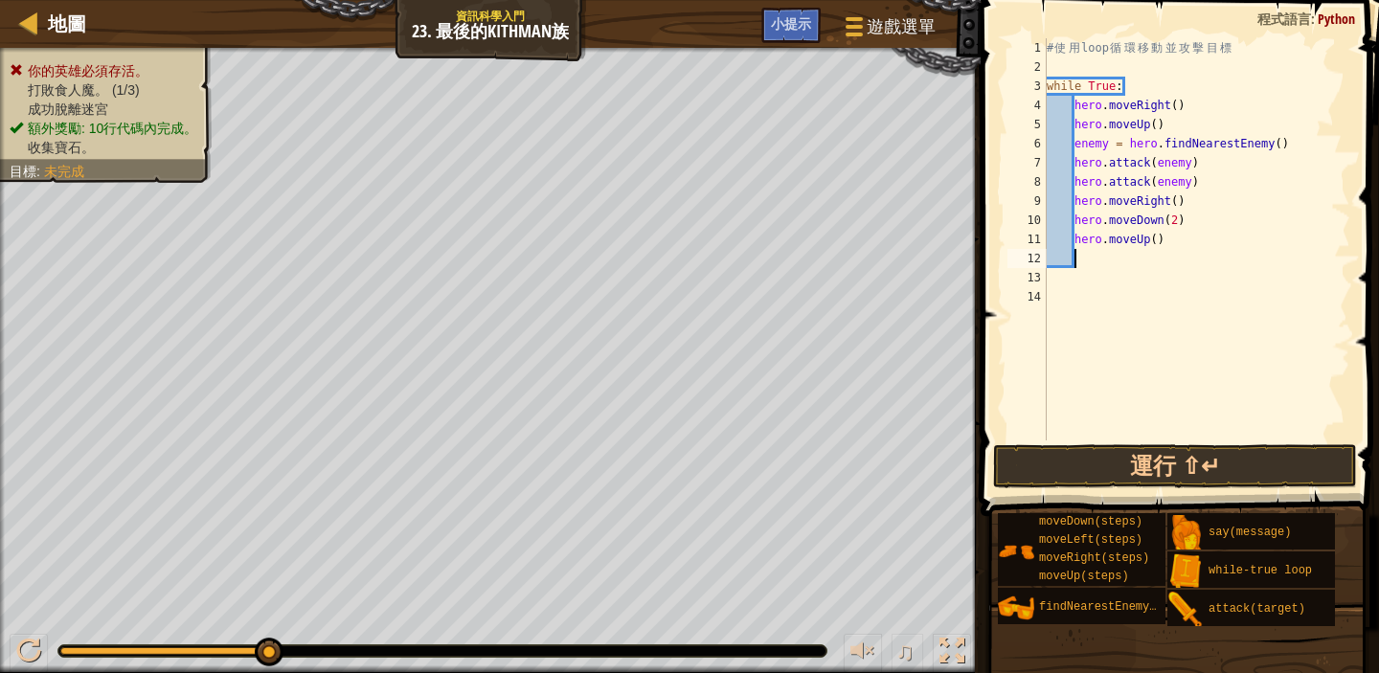
scroll to position [9, 1]
click at [1150, 458] on button "運行 ⇧↵" at bounding box center [1175, 466] width 364 height 44
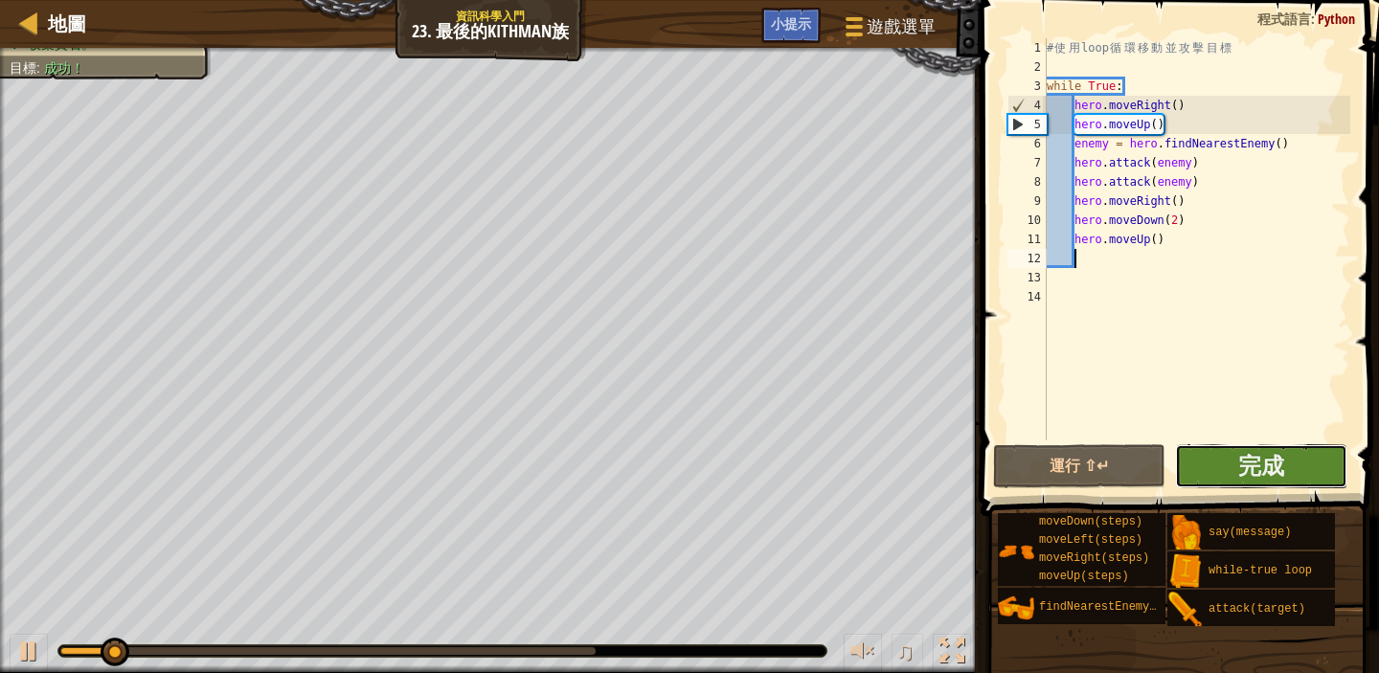
click at [1226, 467] on button "完成" at bounding box center [1261, 466] width 172 height 44
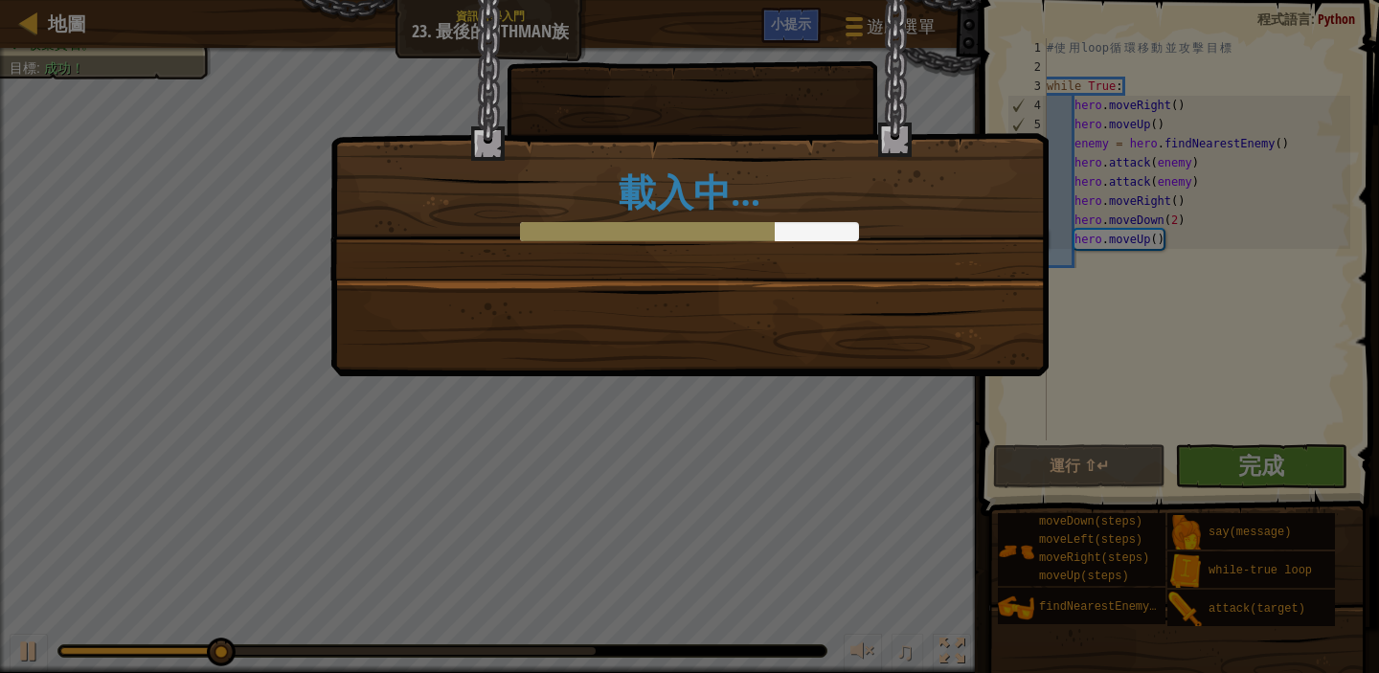
click at [913, 282] on div "載入中…" at bounding box center [689, 188] width 718 height 376
click at [837, 292] on div "載入中…" at bounding box center [689, 188] width 718 height 376
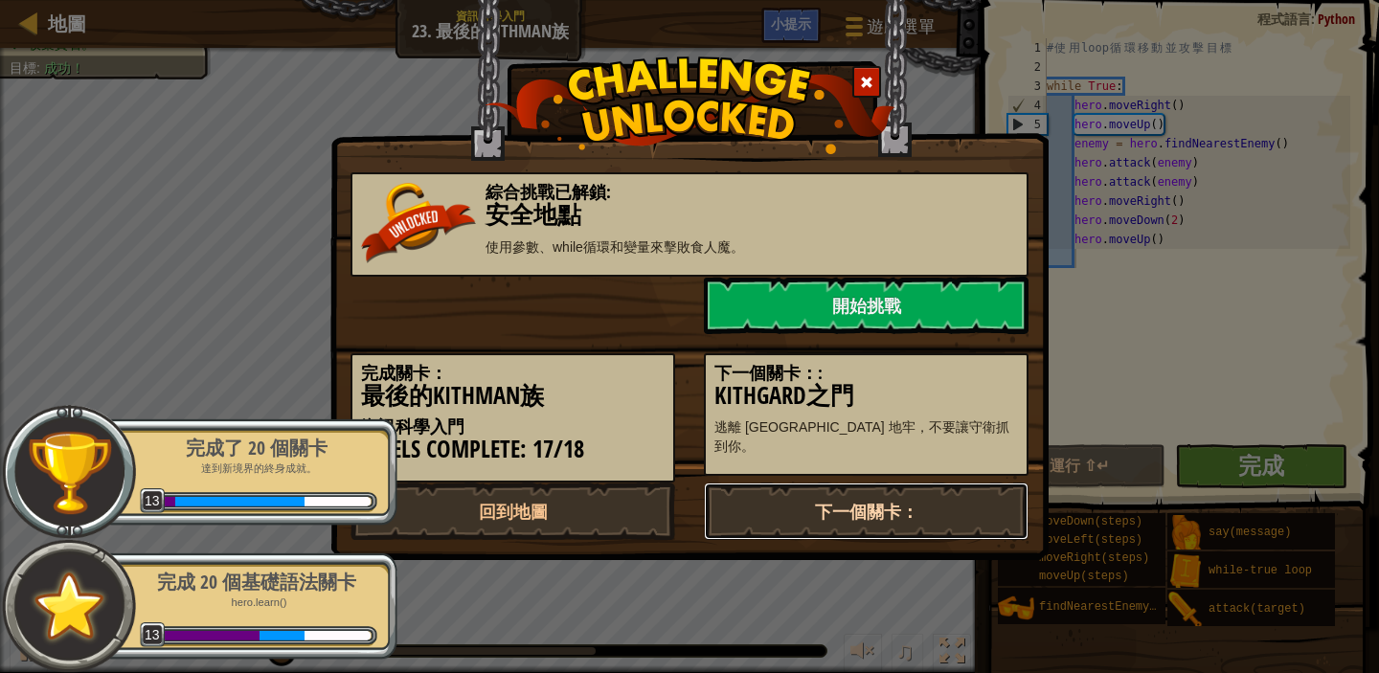
click at [852, 512] on link "下一個關卡：" at bounding box center [866, 511] width 325 height 57
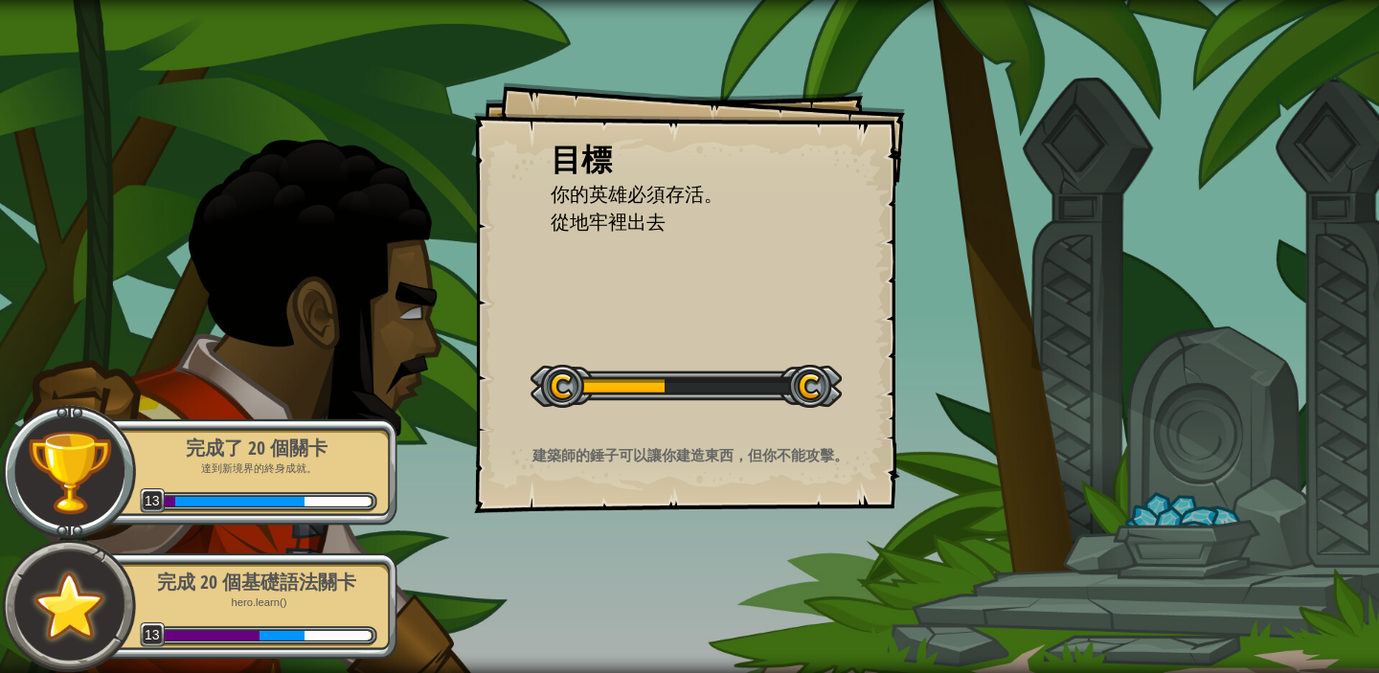
click at [736, 321] on div "目標 你的英雄必須存活。 從地牢裡出去 開始戰役 從伺服器載入失敗 您將需要訂閱來開啟這關。 訂閱 您需要加入一個課程來遊玩此關卡。 回到我的課程 詢問您的老…" at bounding box center [689, 297] width 431 height 431
click at [717, 319] on div "目標 你的英雄必須存活。 從地牢裡出去 開始戰役 從伺服器載入失敗 您將需要訂閱來開啟這關。 訂閱 您需要加入一個課程來遊玩此關卡。 回到我的課程 詢問您的老…" at bounding box center [689, 297] width 431 height 431
click at [704, 404] on div at bounding box center [686, 386] width 311 height 43
click at [702, 384] on div at bounding box center [686, 386] width 311 height 43
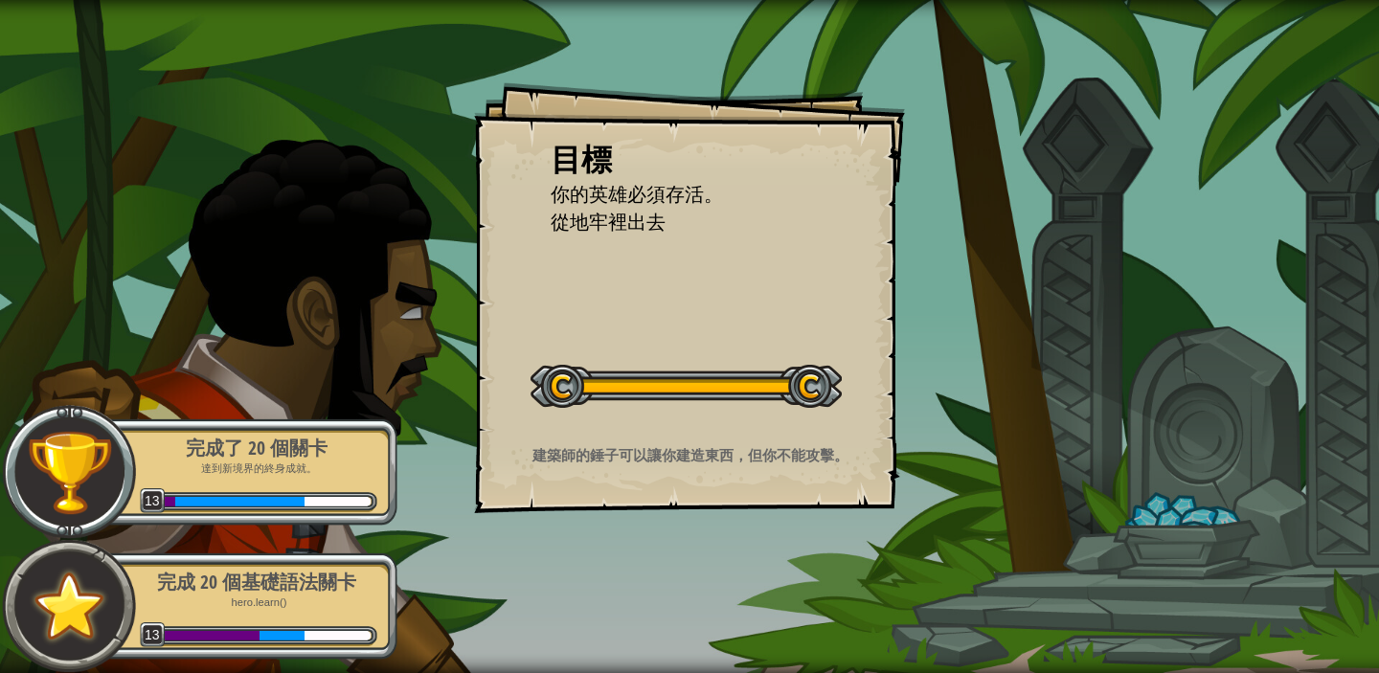
click at [729, 282] on div "目標 你的英雄必須存活。 從地牢裡出去 開始戰役 從伺服器載入失敗 您將需要訂閱來開啟這關。 訂閱 您需要加入一個課程來遊玩此關卡。 回到我的課程 詢問您的老…" at bounding box center [689, 297] width 431 height 431
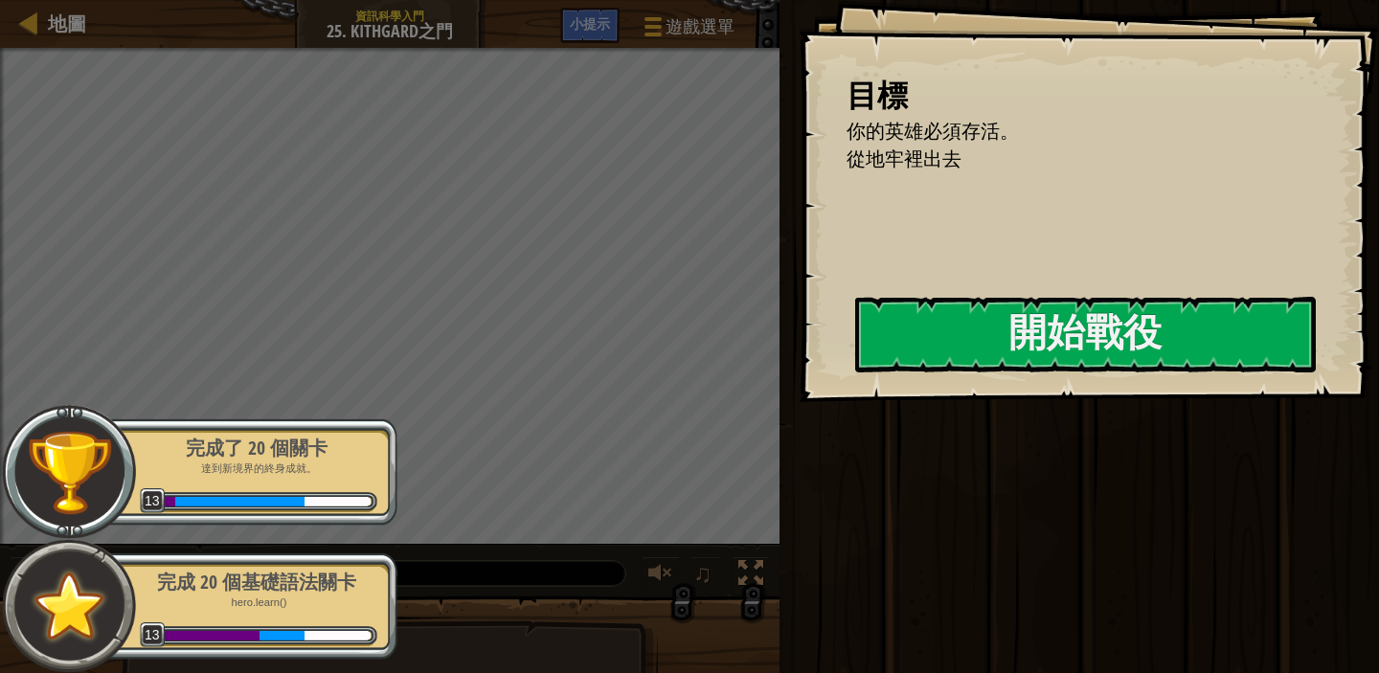
click at [799, 282] on div "目標 你的英雄必須存活。 從地牢裡出去 開始戰役 從伺服器載入失敗 您將需要訂閱來開啟這關。 訂閱 您需要加入一個課程來遊玩此關卡。 回到我的課程 詢問您的老…" at bounding box center [1089, 201] width 581 height 402
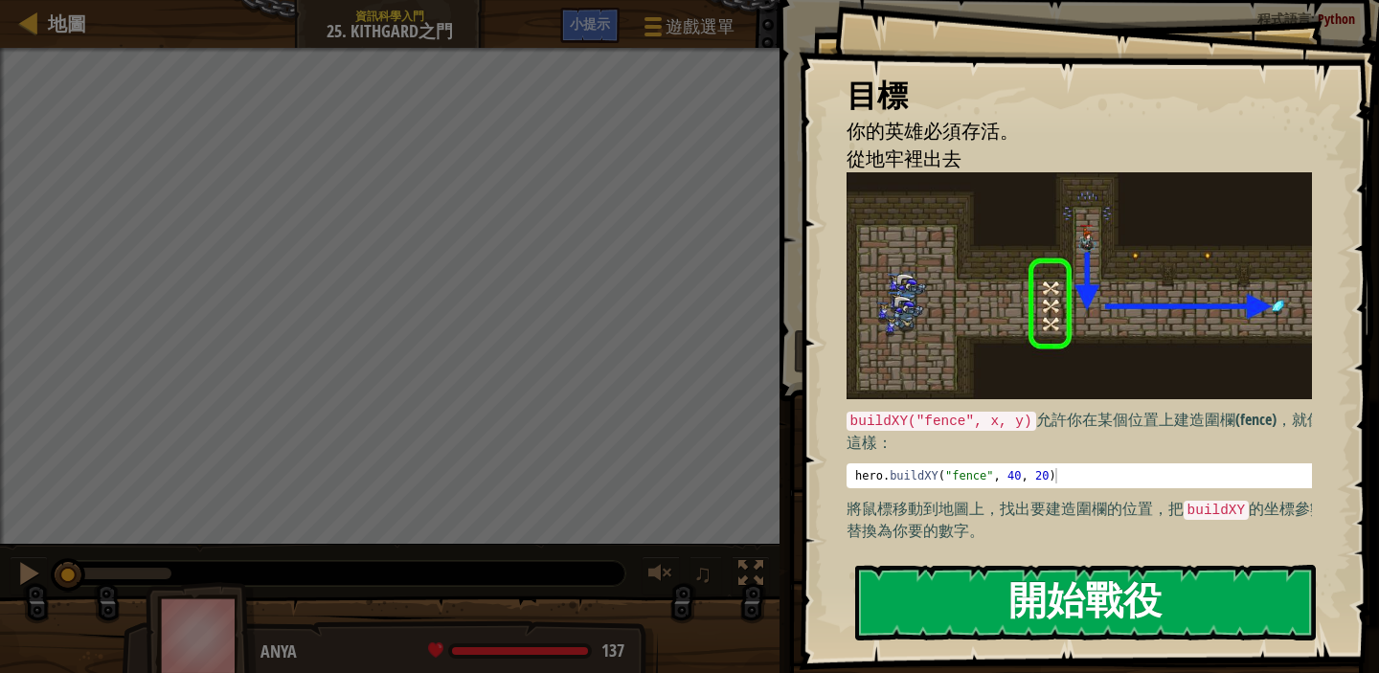
click at [1082, 587] on button "開始戰役" at bounding box center [1085, 603] width 461 height 76
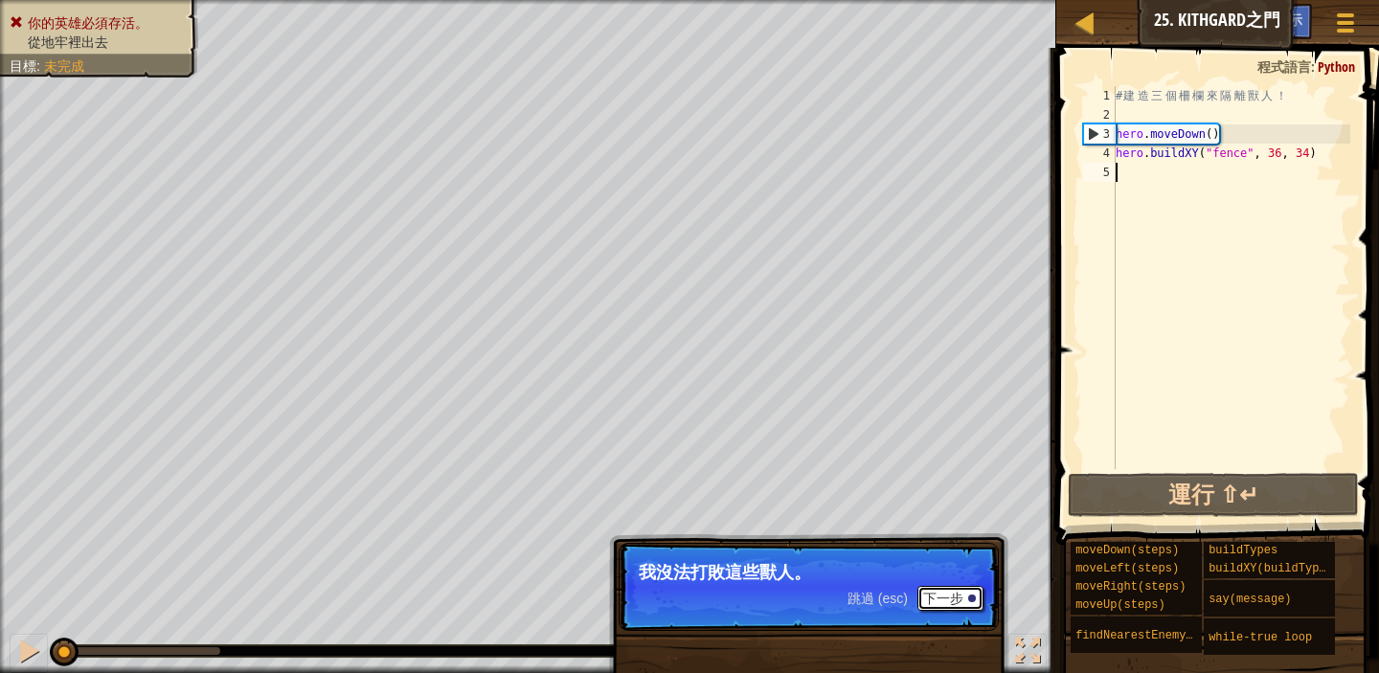
click at [943, 593] on button "下一步" at bounding box center [951, 598] width 66 height 25
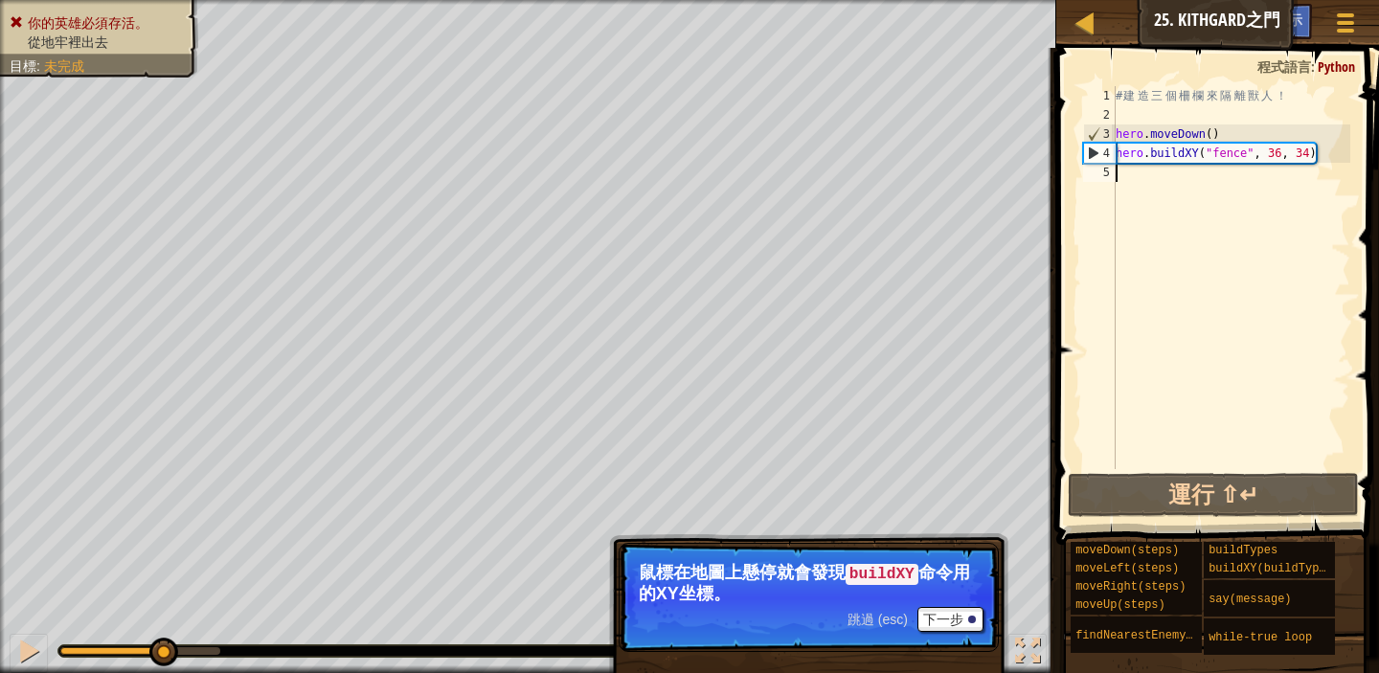
scroll to position [9, 0]
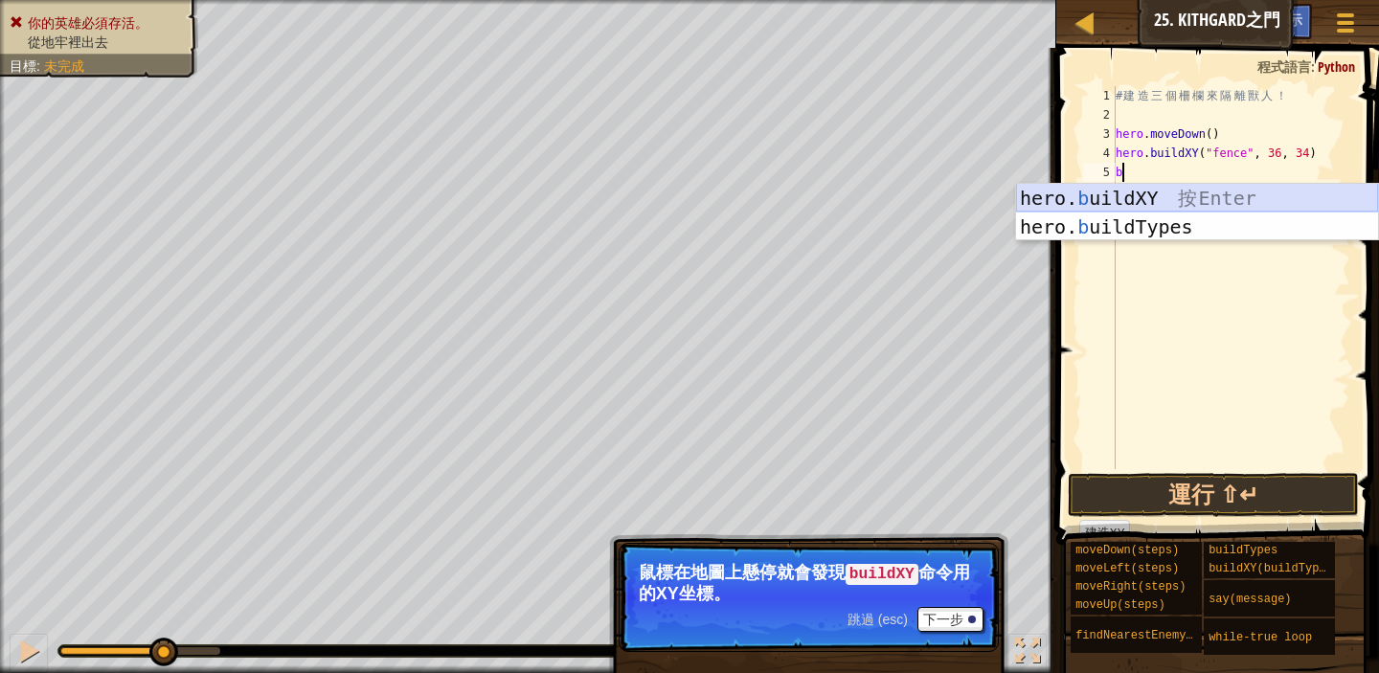
click at [1195, 198] on div "hero. b uildXY 按 Enter hero. b uildTypes 按 Enter" at bounding box center [1197, 241] width 362 height 115
type textarea "hero.buildXY("fence", 36, 30)"
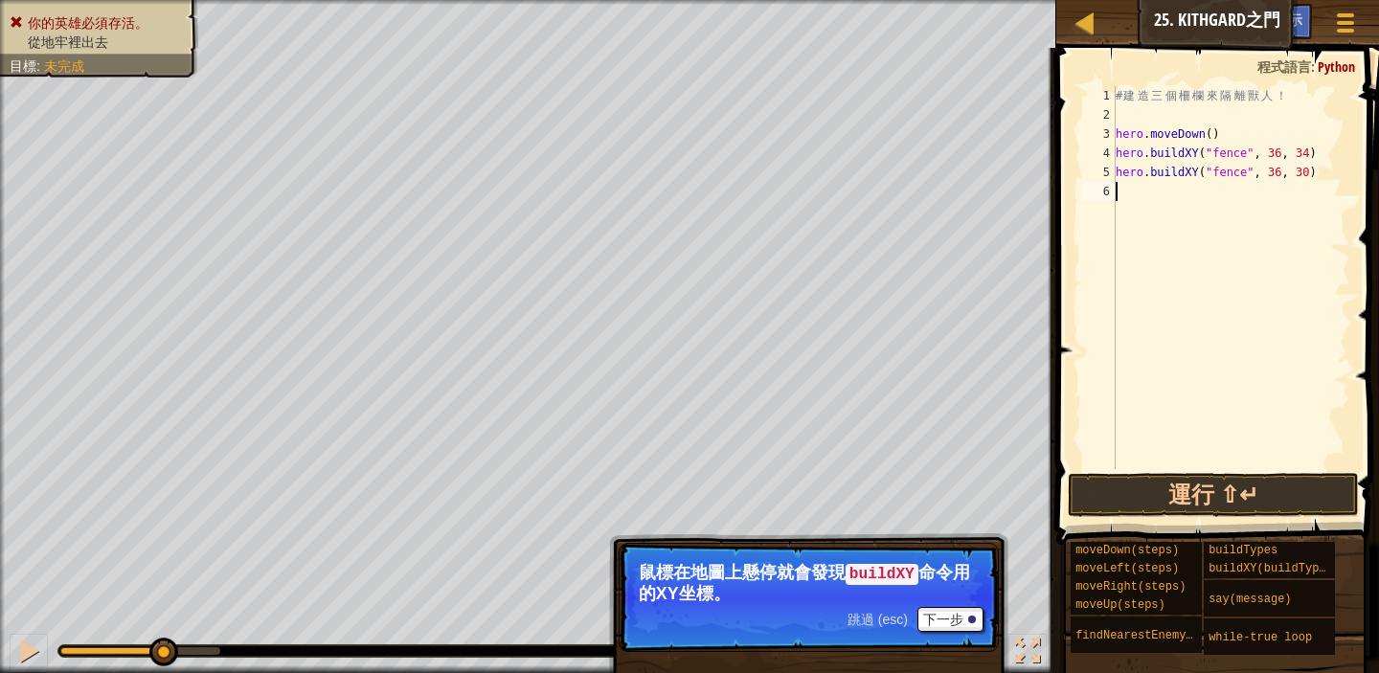
click at [1124, 194] on div "# 建 造 三 個 柵 欄 來 隔 離 獸 人 ！ hero . moveDown ( ) hero . buildXY ( "fence" , 36 , 3…" at bounding box center [1231, 296] width 239 height 421
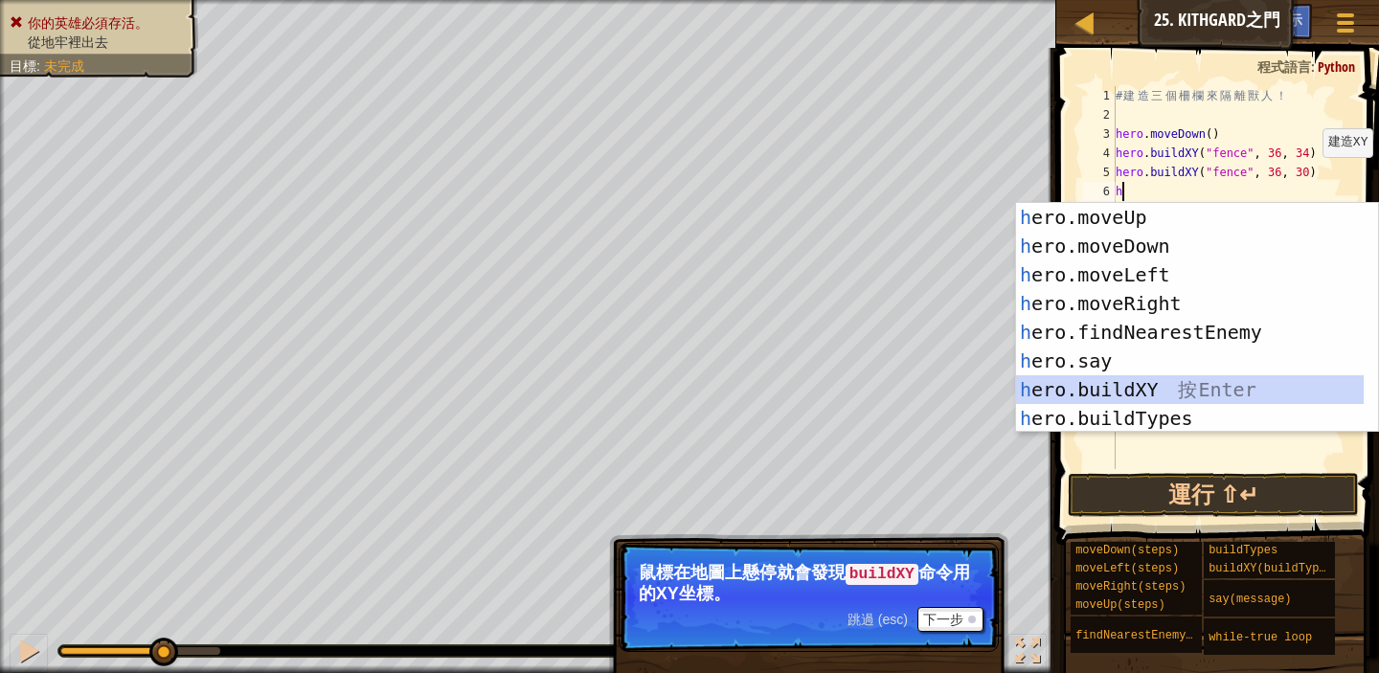
click at [1158, 382] on div "h ero.moveUp 按 Enter h ero.moveDown 按 Enter h ero.moveLeft 按 Enter h ero.moveRi…" at bounding box center [1190, 346] width 348 height 287
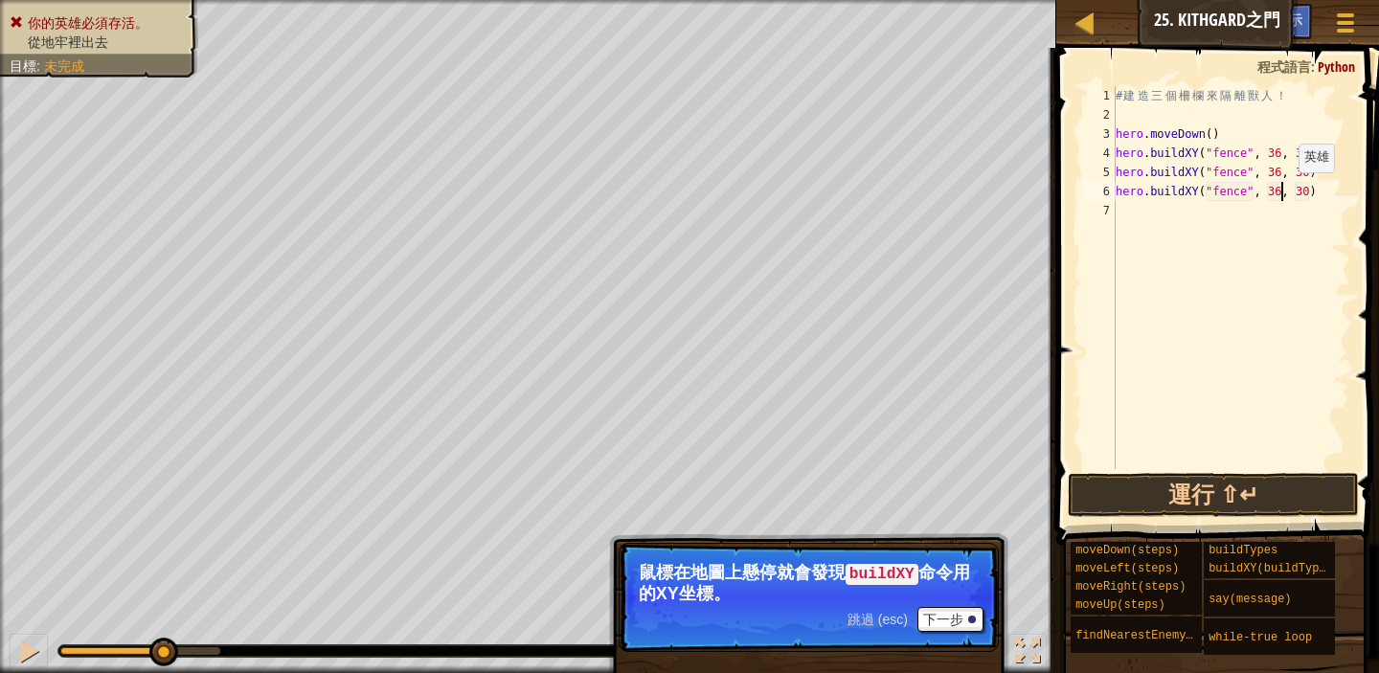
click at [1284, 192] on div "# 建 造 三 個 柵 欄 來 隔 離 獸 人 ！ hero . moveDown ( ) hero . buildXY ( "fence" , 36 , 3…" at bounding box center [1231, 296] width 239 height 421
click at [1310, 190] on div "# 建 造 三 個 柵 欄 來 隔 離 獸 人 ！ hero . moveDown ( ) hero . buildXY ( "fence" , 36 , 3…" at bounding box center [1231, 296] width 239 height 421
click at [1281, 500] on button "運行 ⇧↵" at bounding box center [1213, 495] width 291 height 44
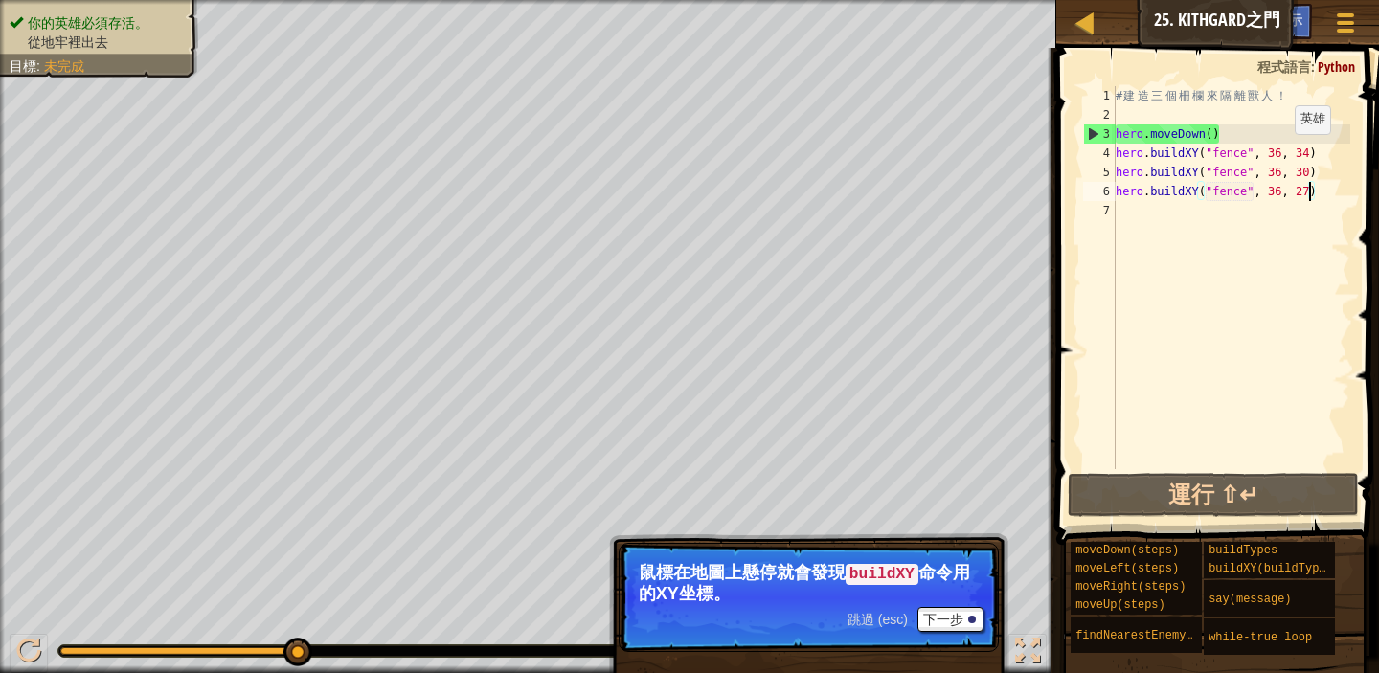
click at [1279, 152] on div "# 建 造 三 個 柵 欄 來 隔 離 獸 人 ！ hero . moveDown ( ) hero . buildXY ( "fence" , 36 , 3…" at bounding box center [1231, 296] width 239 height 421
click at [1278, 174] on div "# 建 造 三 個 柵 欄 來 隔 離 獸 人 ！ hero . moveDown ( ) hero . buildXY ( "fence" , 36 , 3…" at bounding box center [1231, 296] width 239 height 421
click at [1278, 185] on div "# 建 造 三 個 柵 欄 來 隔 離 獸 人 ！ hero . moveDown ( ) hero . buildXY ( "fence" , 36 , 3…" at bounding box center [1231, 296] width 239 height 421
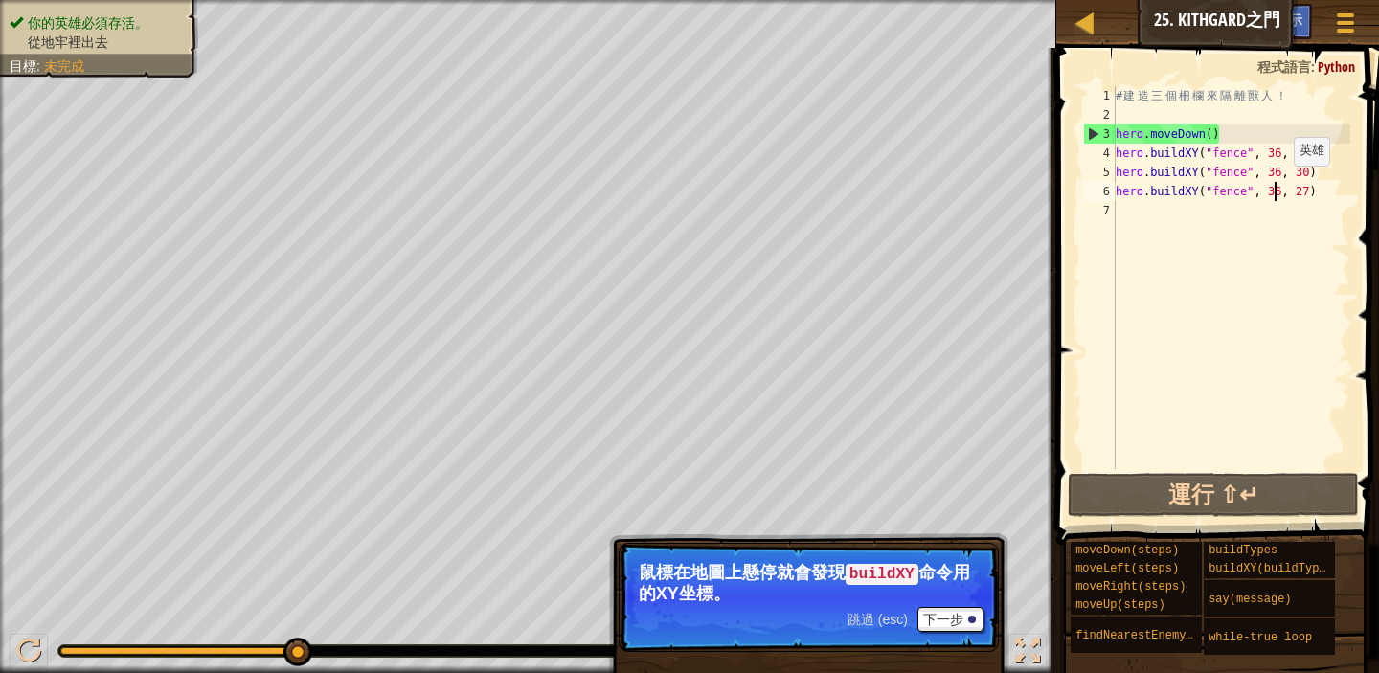
click at [1278, 185] on div "# 建 造 三 個 柵 欄 來 隔 離 獸 人 ！ hero . moveDown ( ) hero . buildXY ( "fence" , 36 , 3…" at bounding box center [1231, 296] width 239 height 421
click at [1313, 144] on div "# 建 造 三 個 柵 欄 來 隔 離 獸 人 ！ hero . moveDown ( ) hero . buildXY ( "fence" , 36 , 3…" at bounding box center [1231, 296] width 239 height 421
type textarea "hero.buildXY("fence", 36, 34)"
click at [1229, 269] on div "# 建 造 三 個 柵 欄 來 隔 離 獸 人 ！ hero . moveDown ( ) hero . buildXY ( "fence" , 36 , 3…" at bounding box center [1231, 296] width 239 height 421
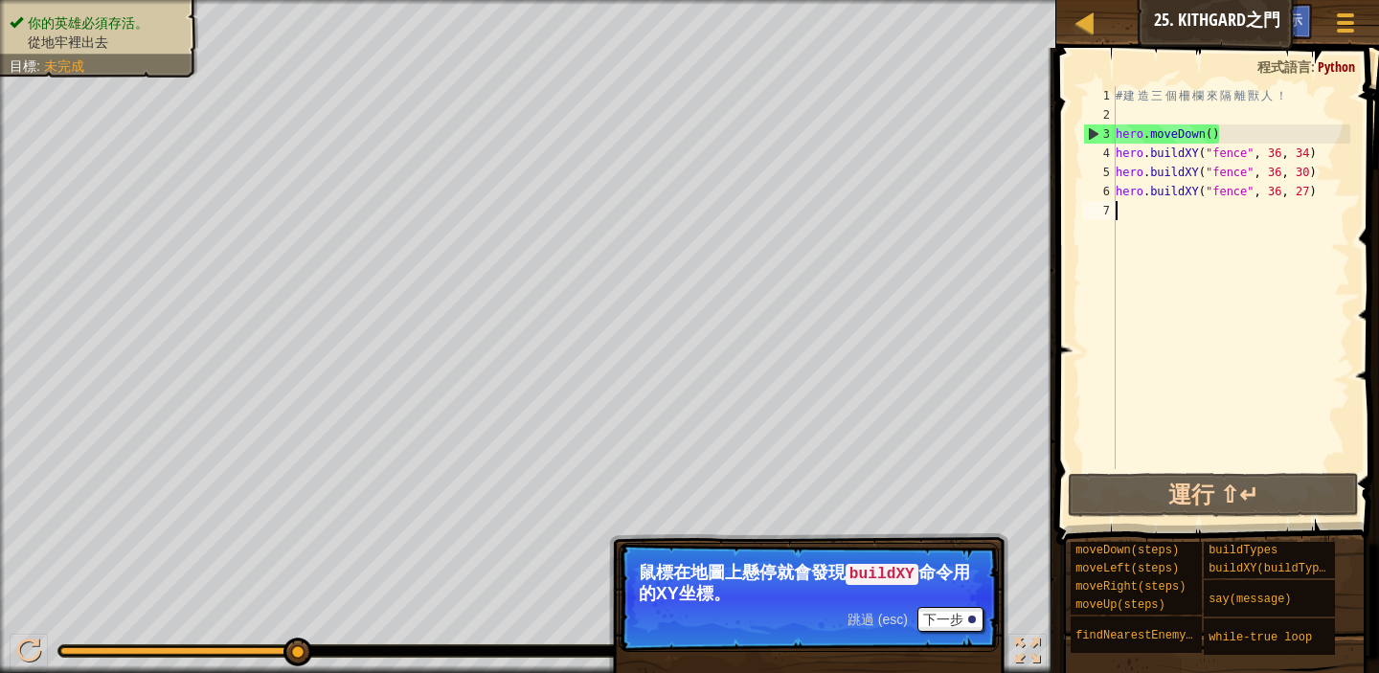
type textarea "m"
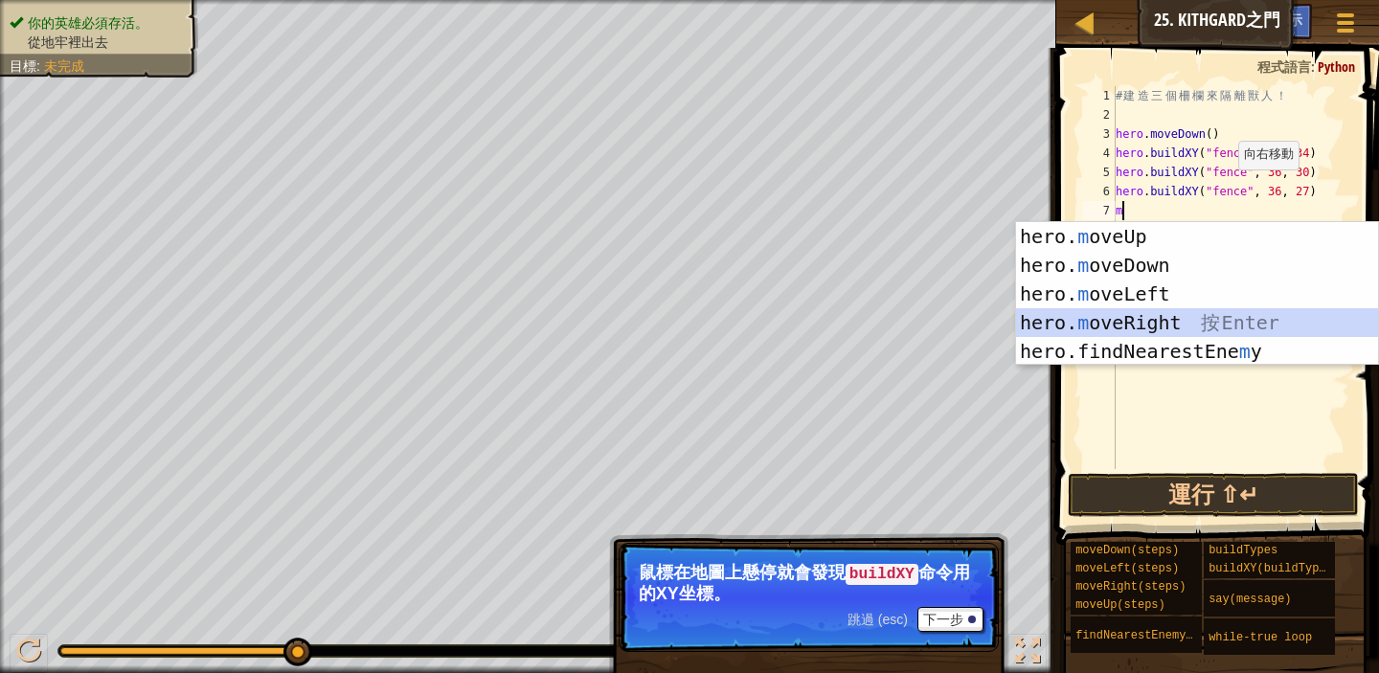
click at [1154, 316] on div "hero. m oveUp 按 Enter hero. m oveDown 按 Enter hero. m oveLeft 按 Enter hero. m o…" at bounding box center [1197, 322] width 362 height 201
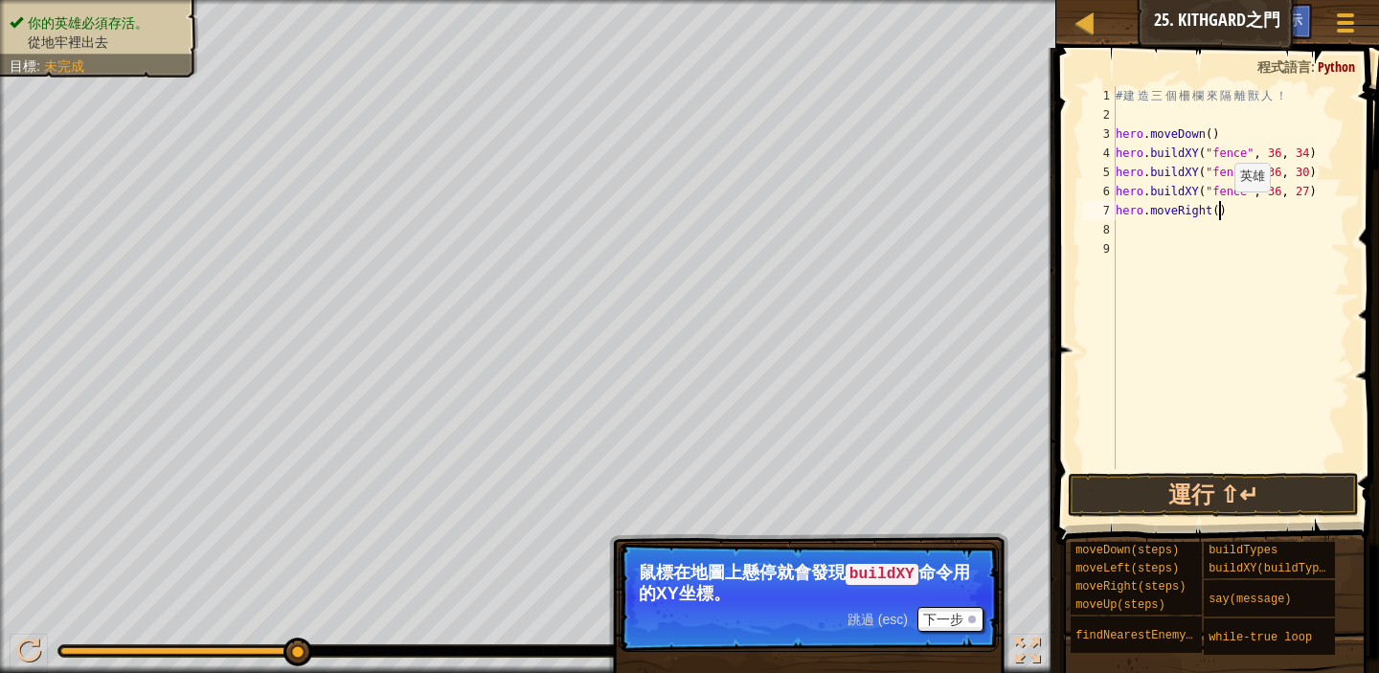
click at [1219, 211] on div "# 建 造 三 個 柵 欄 來 隔 離 獸 人 ！ hero . moveDown ( ) hero . buildXY ( "fence" , 36 , 3…" at bounding box center [1231, 296] width 239 height 421
type textarea "hero.moveRight(4)"
click at [1298, 495] on button "運行 ⇧↵" at bounding box center [1213, 495] width 291 height 44
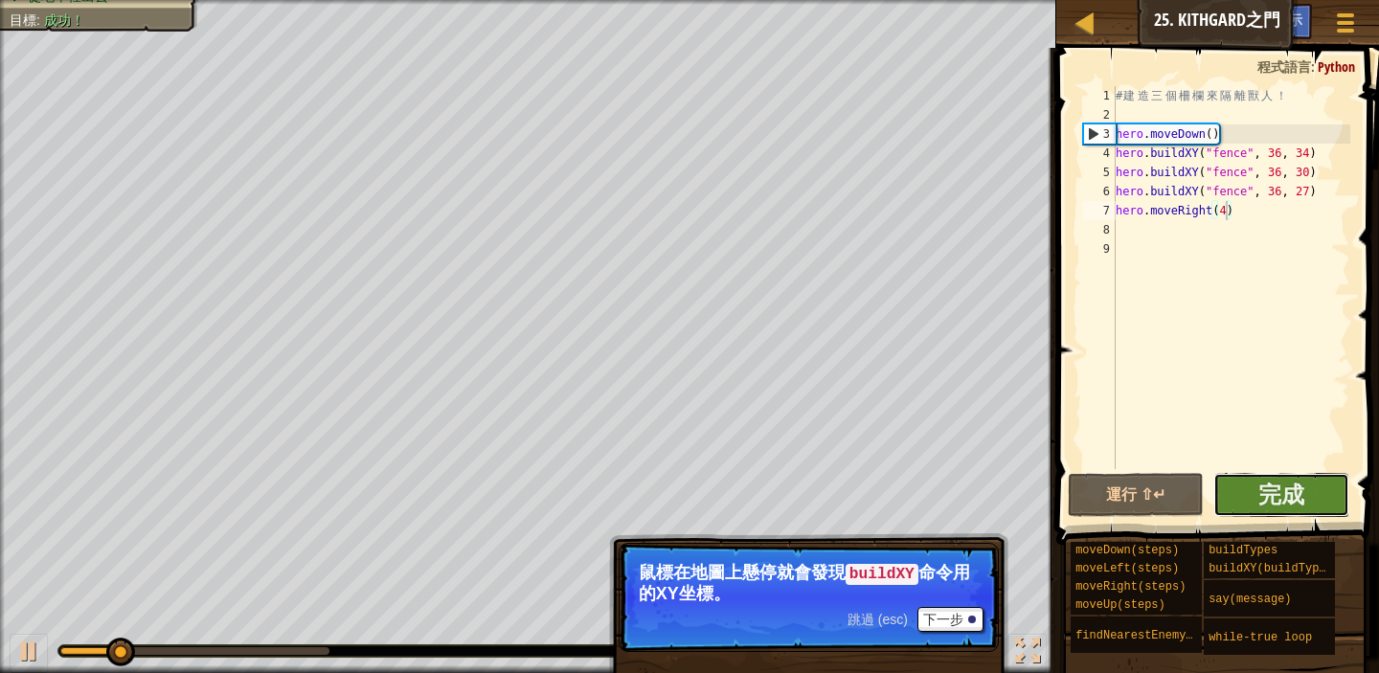
click at [1315, 494] on button "完成" at bounding box center [1282, 495] width 136 height 44
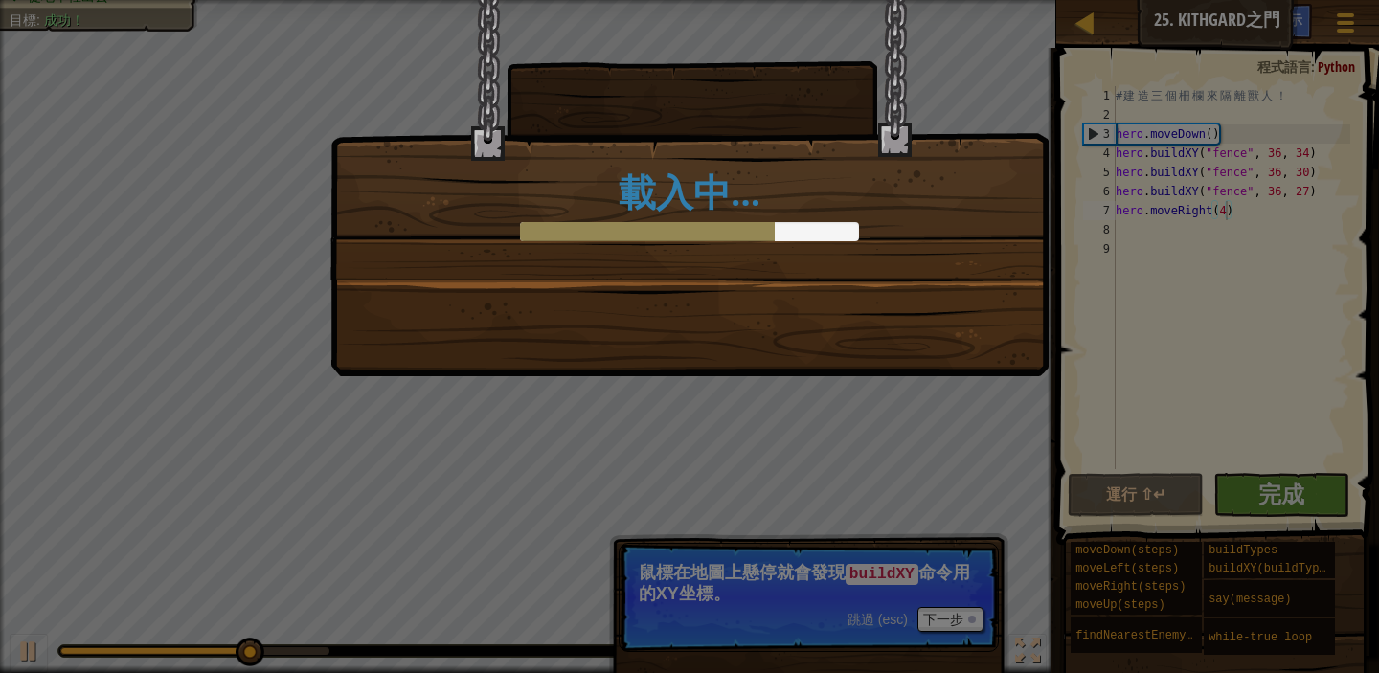
click at [751, 285] on div "載入中…" at bounding box center [689, 188] width 718 height 376
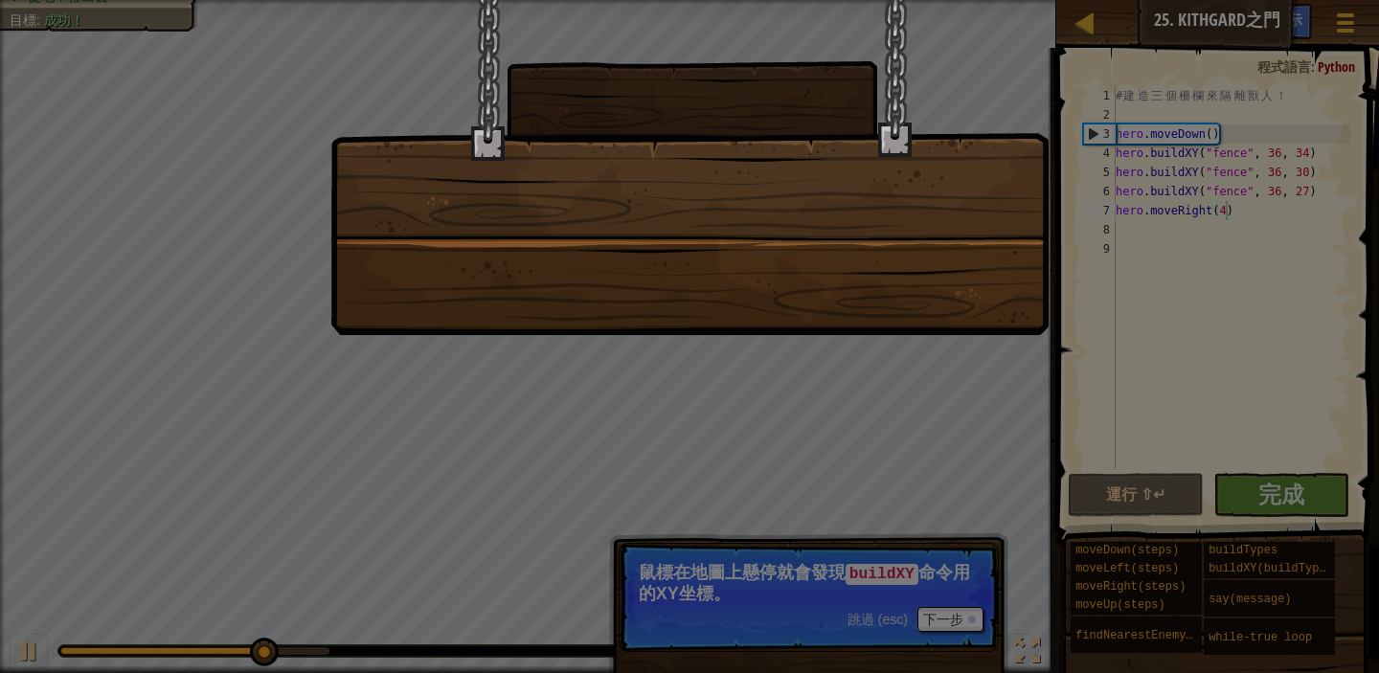
click at [751, 285] on div at bounding box center [689, 167] width 718 height 335
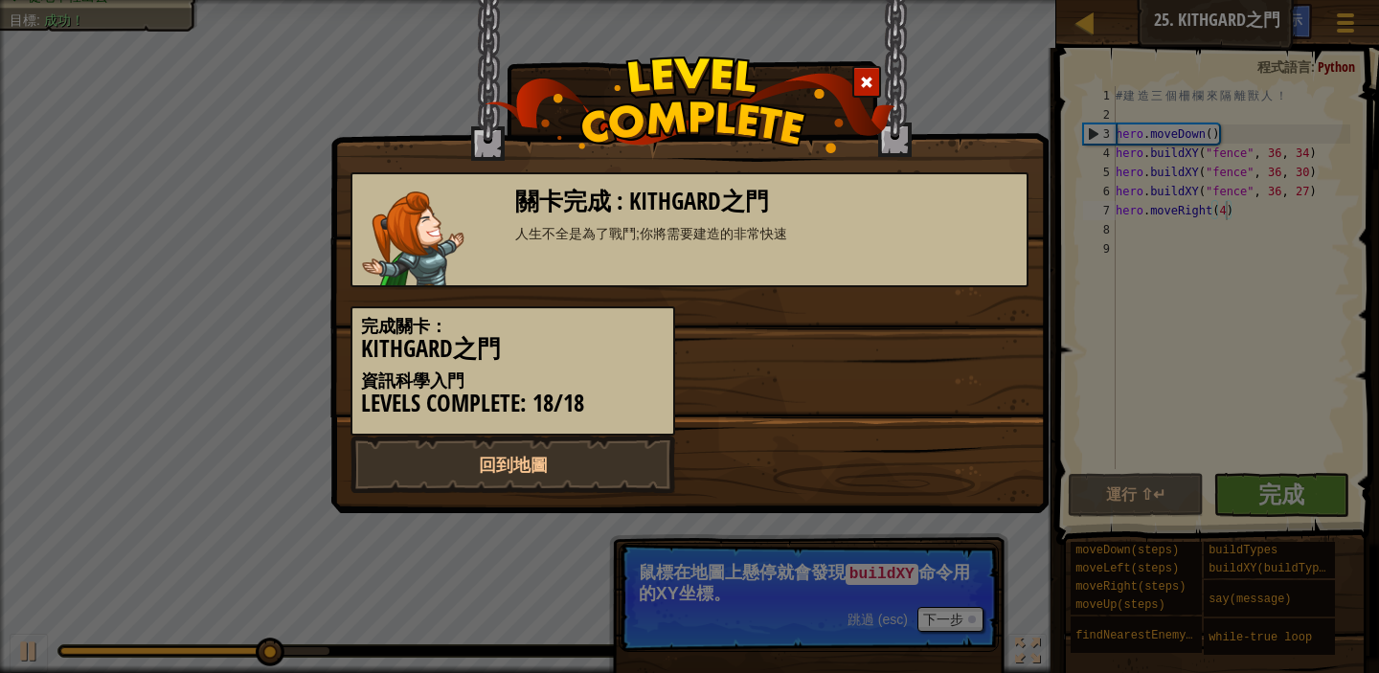
click at [757, 286] on div "關卡完成 : Kithgard之門 人生不全是為了戰鬥;你將需要建造的非常快速" at bounding box center [690, 229] width 678 height 115
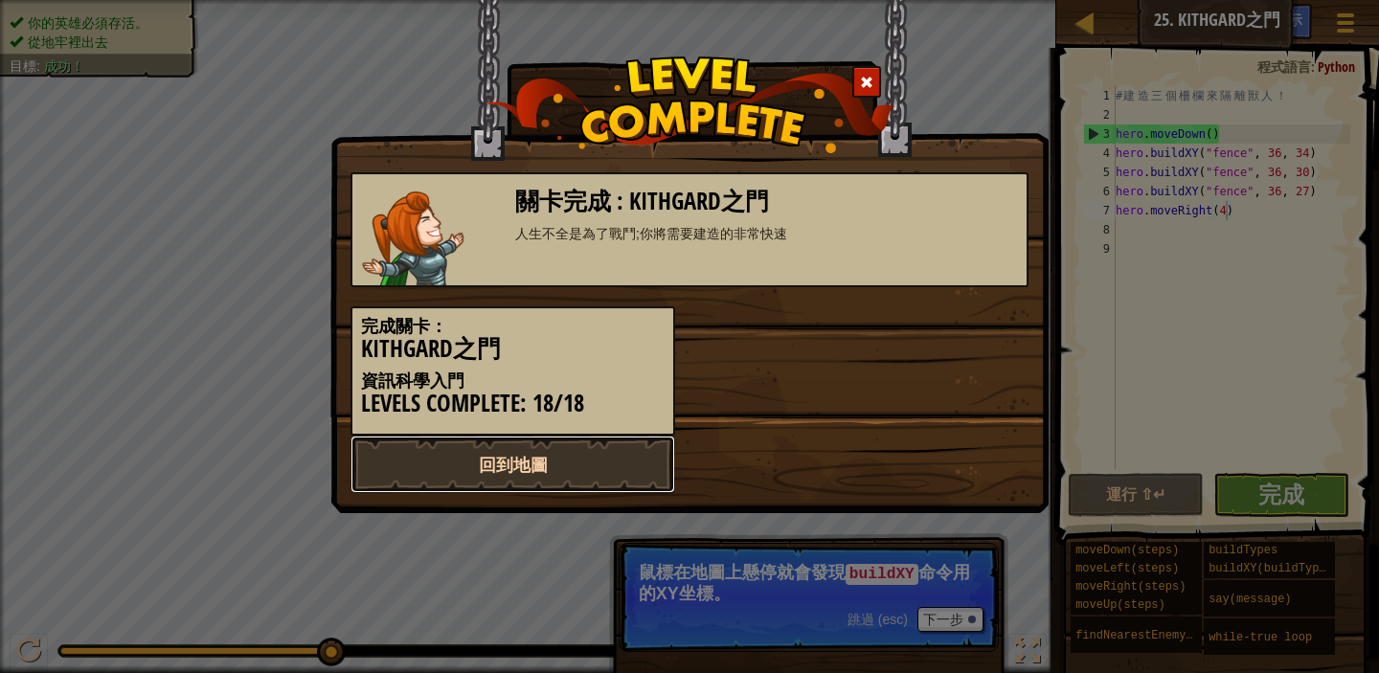
click at [538, 455] on link "回到地圖" at bounding box center [513, 464] width 325 height 57
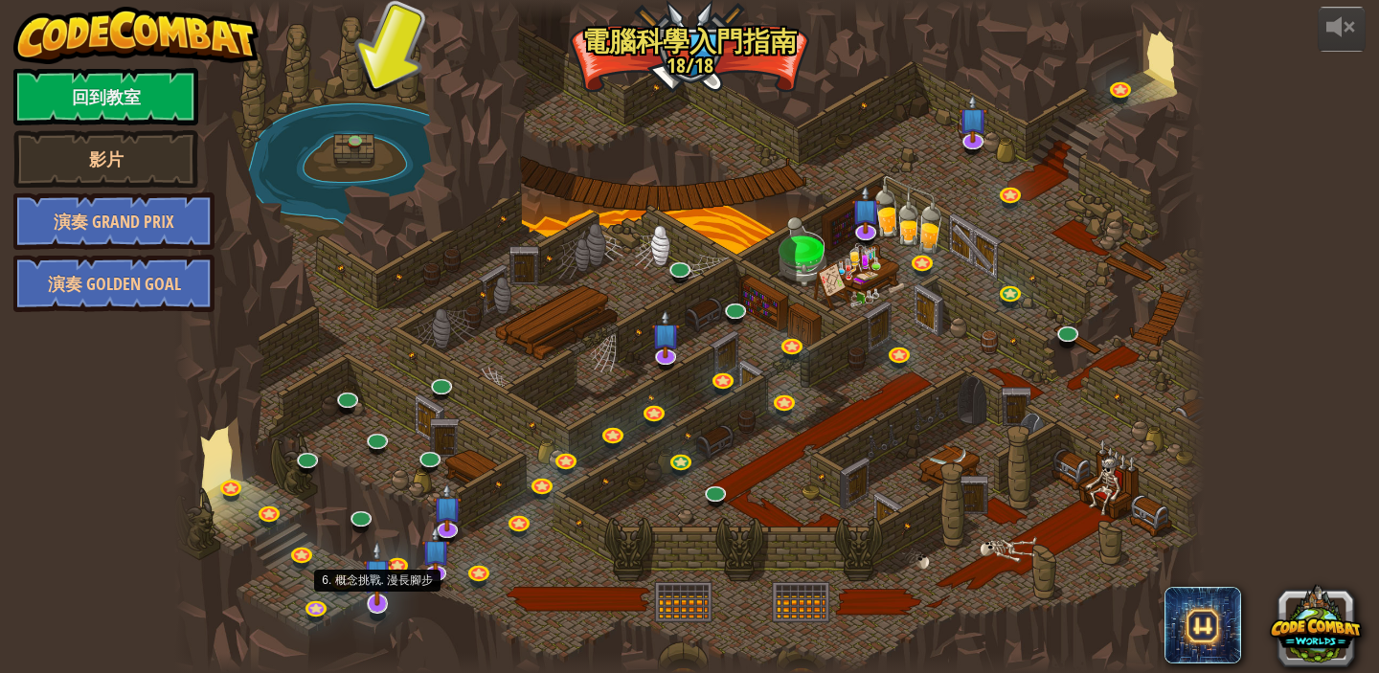
click at [375, 581] on img at bounding box center [377, 572] width 29 height 65
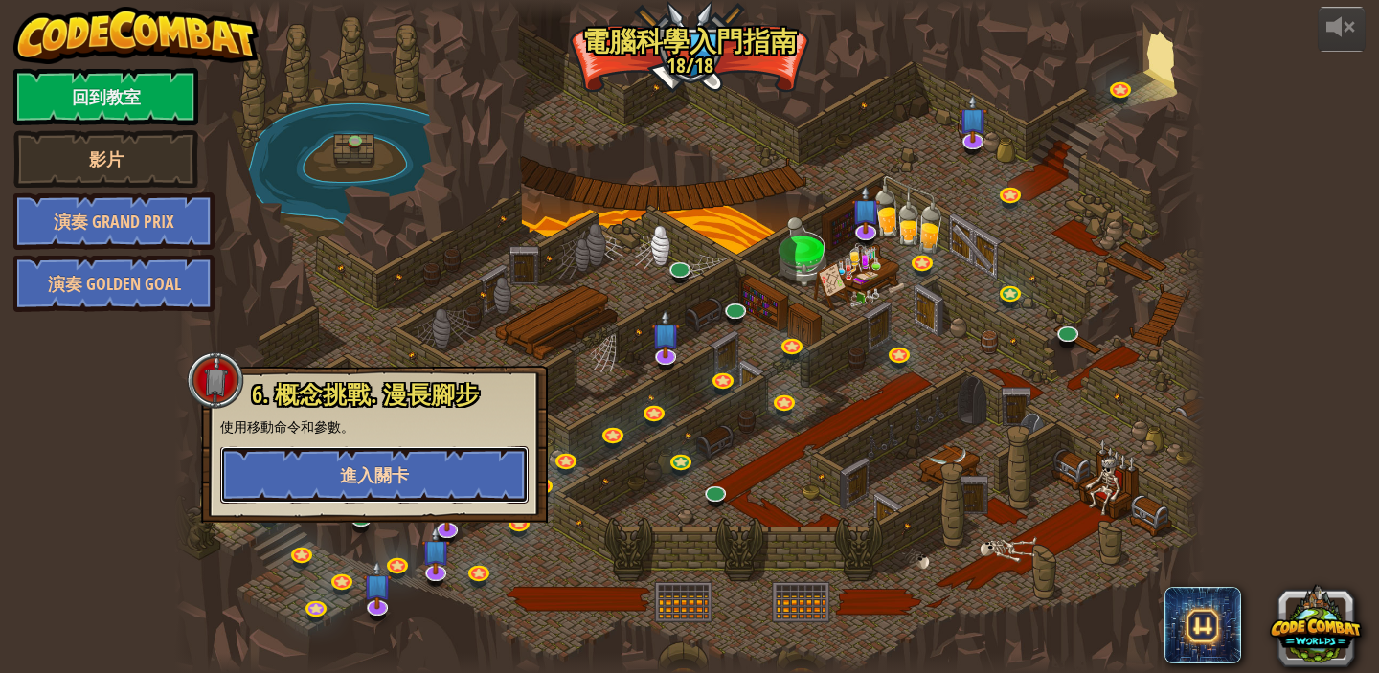
click at [426, 465] on button "進入關卡" at bounding box center [374, 474] width 308 height 57
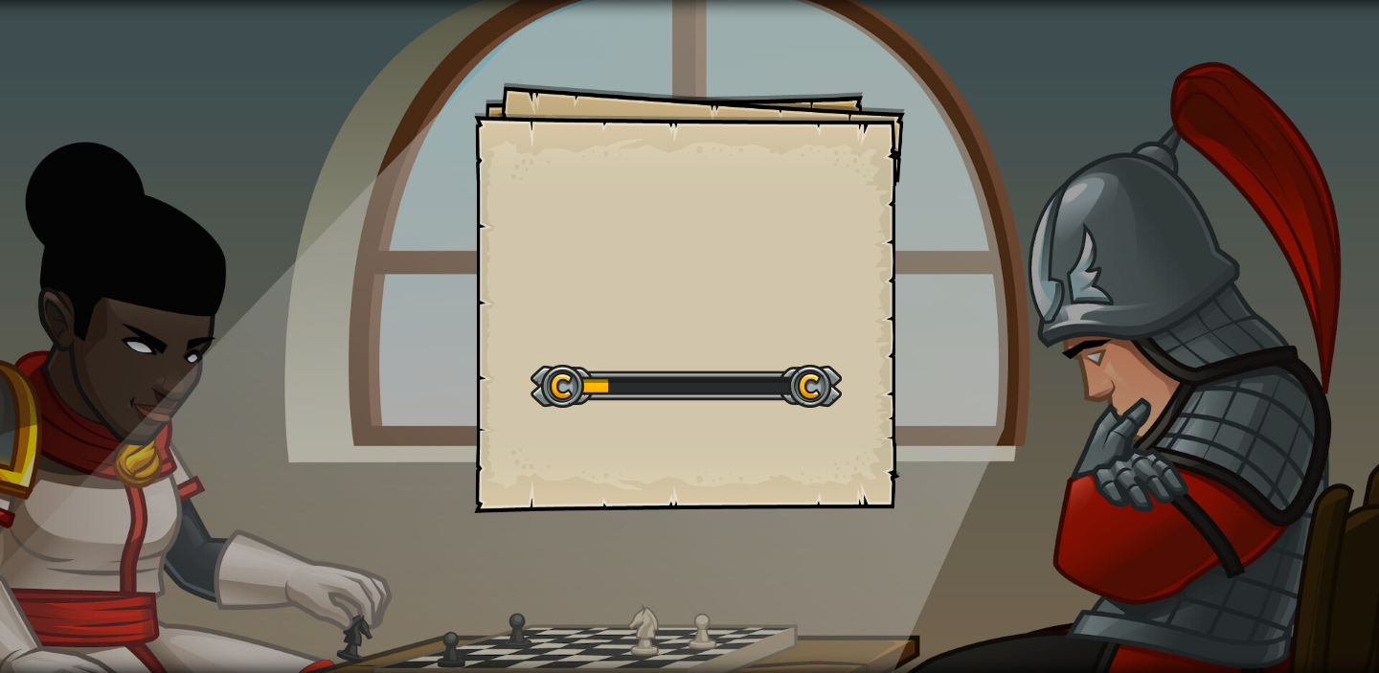
click at [709, 437] on div "Goals Start Level 從伺服器載入失敗 您將需要訂閱來開啟這關。 訂閱 您需要加入一個課程來遊玩此關卡。 回到我的課程 詢問您的老師來分派一個授…" at bounding box center [689, 297] width 431 height 431
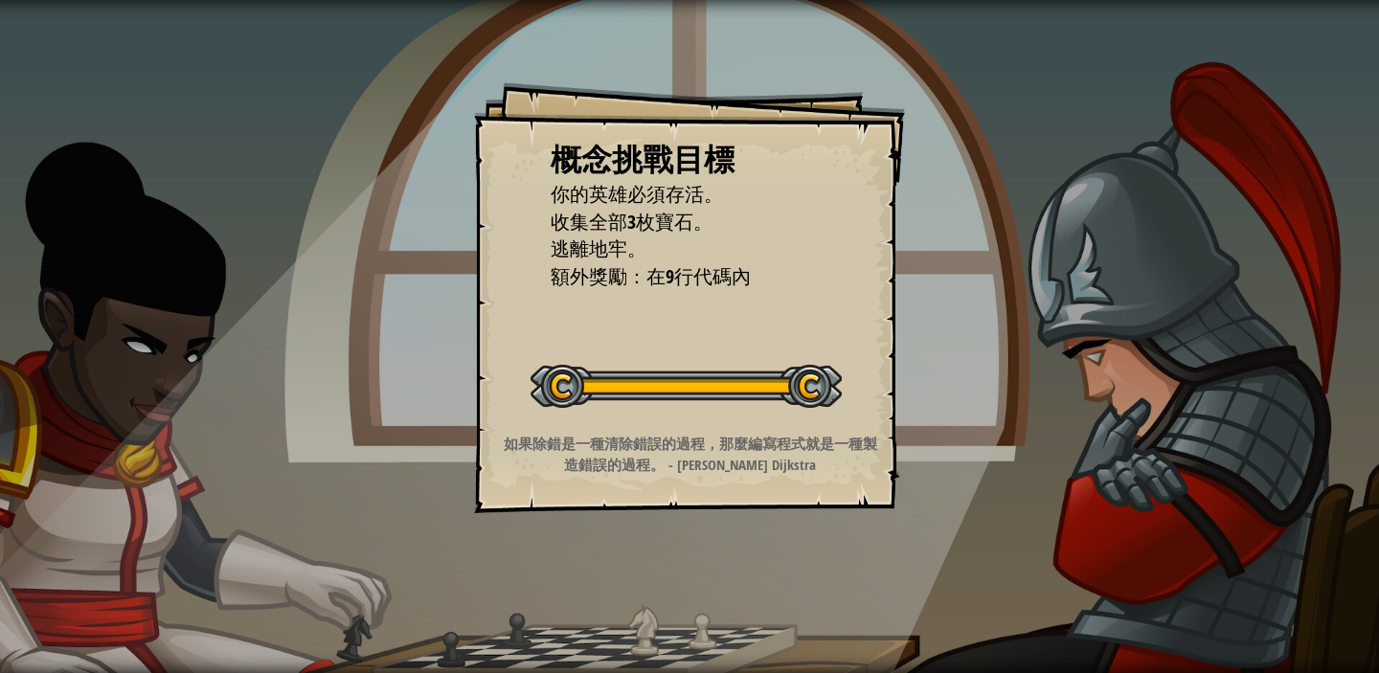
click at [720, 429] on div "概念挑戰目標 你的英雄必須存活。 收集全部3枚寶石。 逃離地牢。 額外獎勵：在9行代碼內 開始概念挑戰 從伺服器載入失敗 您將需要訂閱來開啟這關。 訂閱 您需…" at bounding box center [689, 297] width 431 height 431
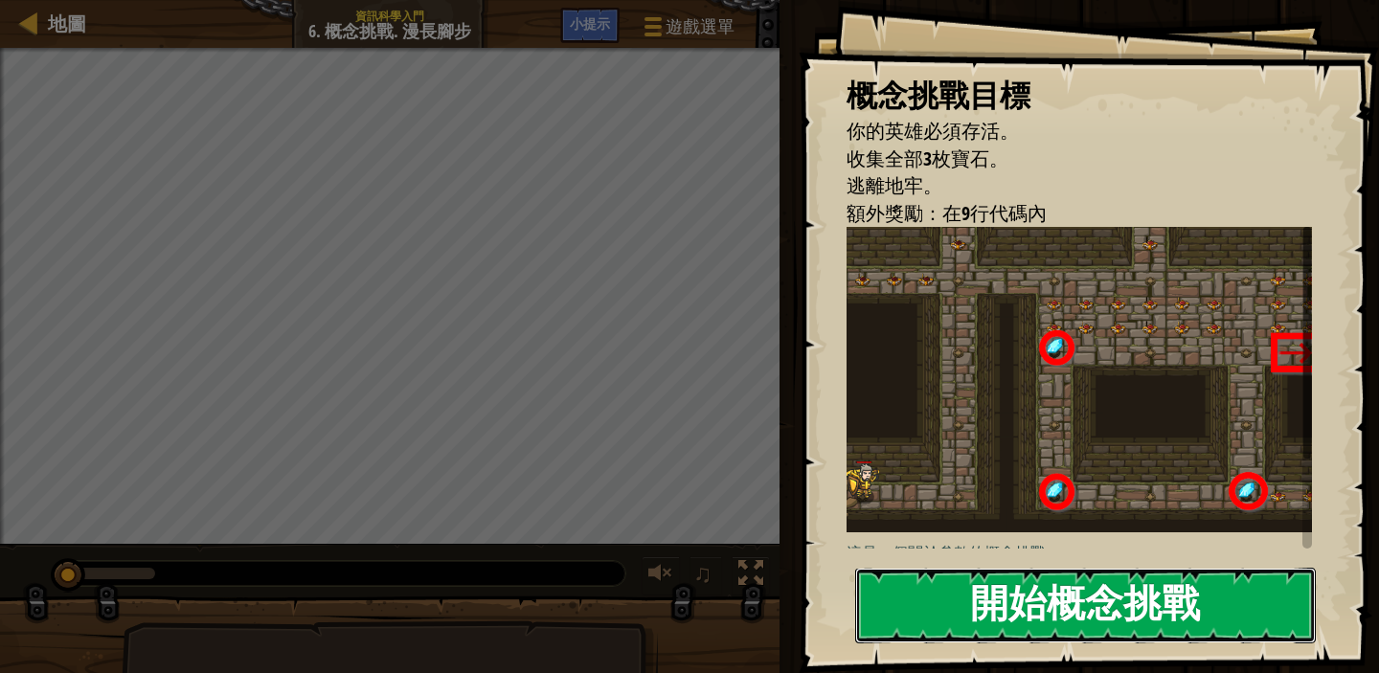
click at [1086, 620] on button "開始概念挑戰" at bounding box center [1085, 606] width 461 height 76
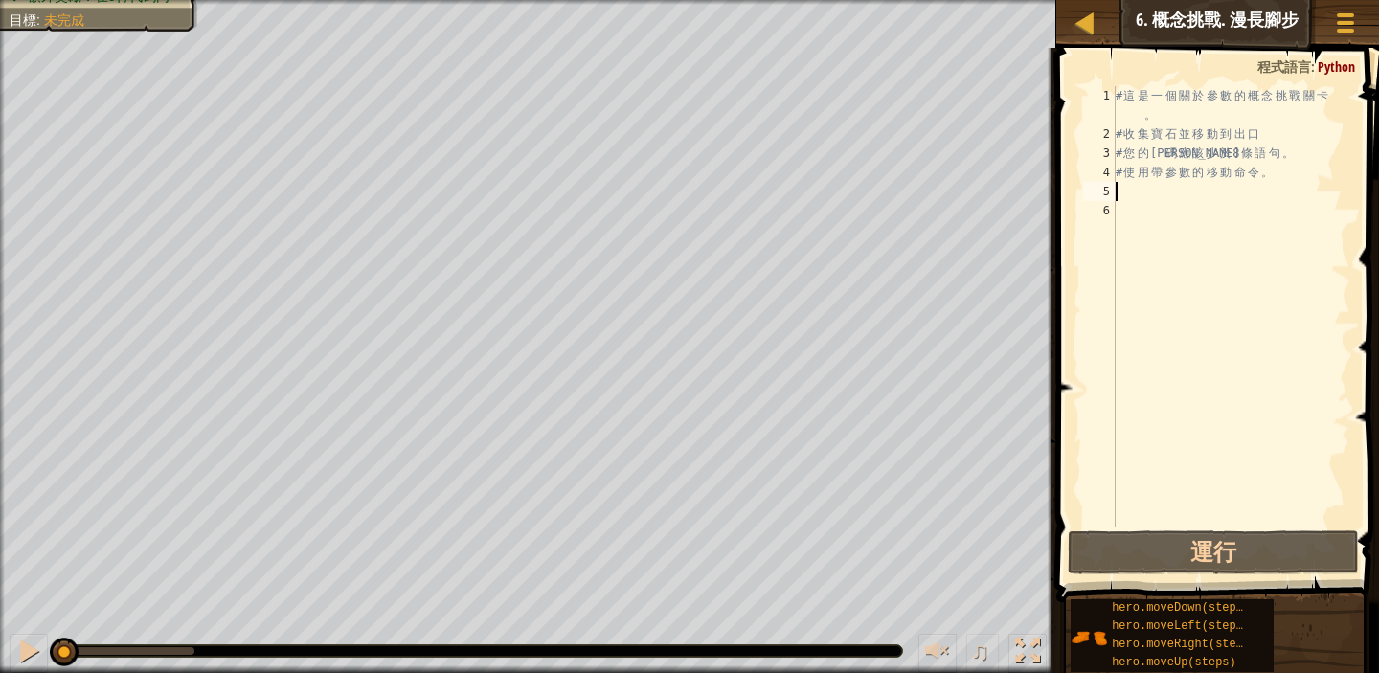
click at [1125, 192] on div "# 這 是 一 個 關 於 參 數 的 概 念 挑 戰 關 卡 。 # 收 集 寶 石 並 移 動 到 出 口 # 您 的 代 碼 應 該 少 於 8 條 語…" at bounding box center [1231, 335] width 239 height 498
type textarea "m"
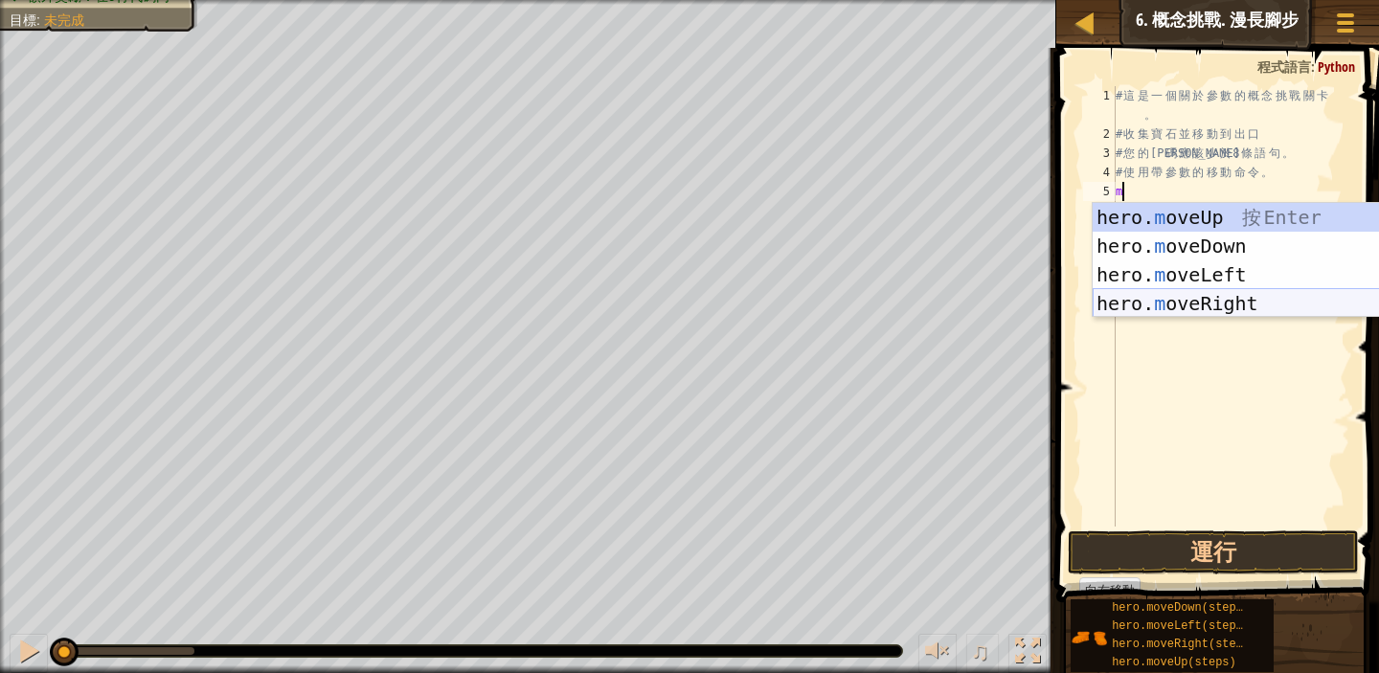
click at [1265, 293] on div "hero. m oveUp 按 Enter hero. m oveDown 按 Enter hero. m oveLeft 按 Enter hero. m o…" at bounding box center [1274, 289] width 362 height 172
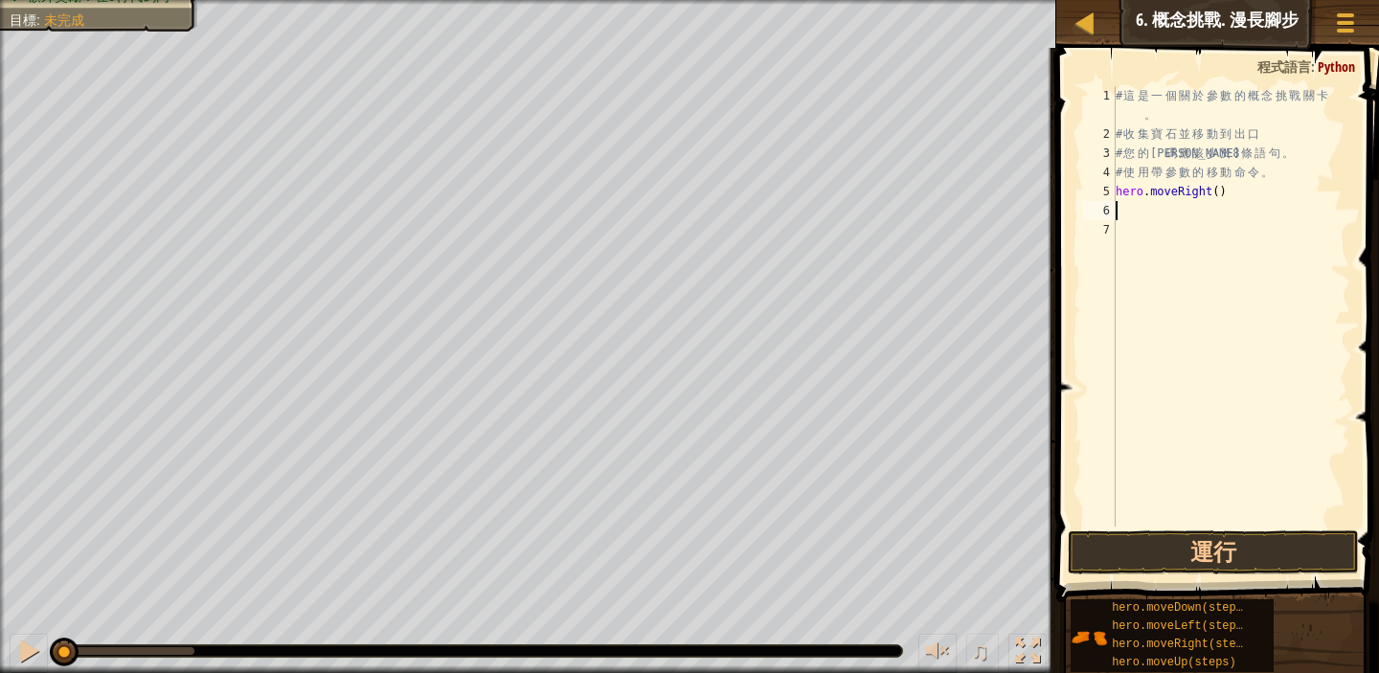
type textarea "m"
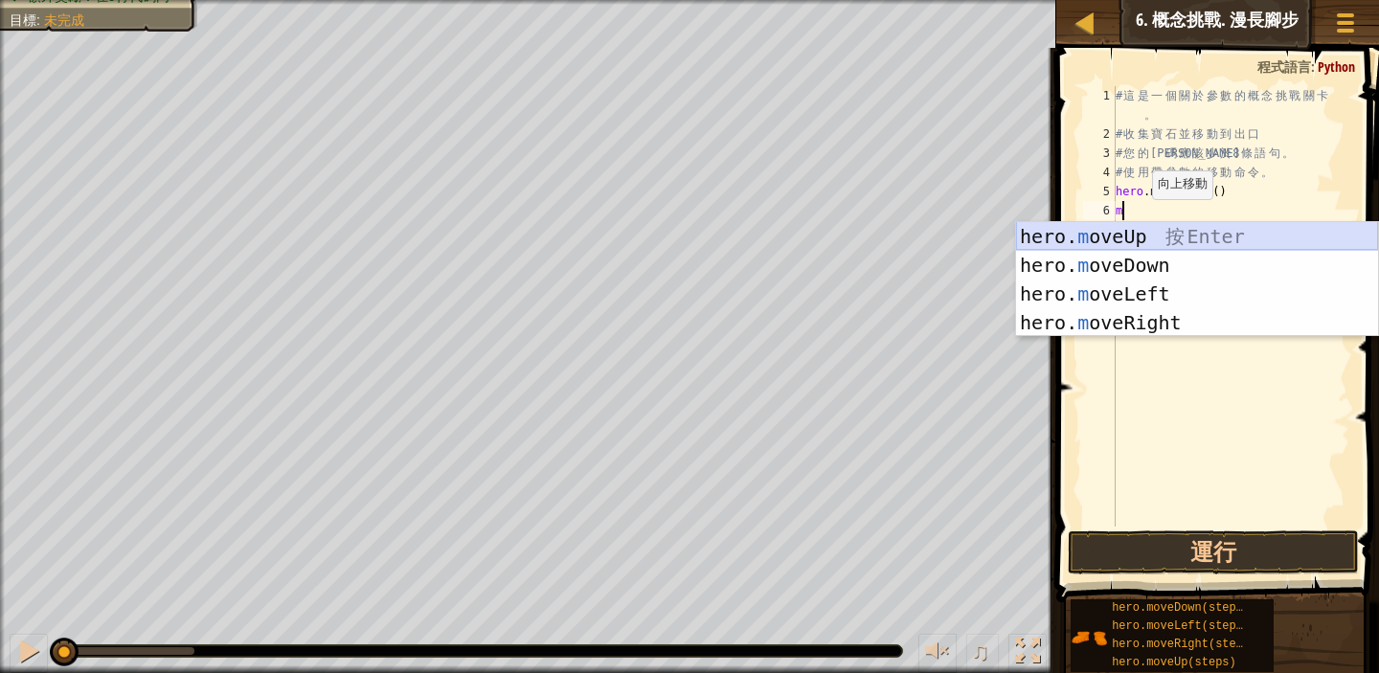
click at [1135, 235] on div "hero. m oveUp 按 Enter hero. m oveDown 按 Enter hero. m oveLeft 按 Enter hero. m o…" at bounding box center [1197, 308] width 362 height 172
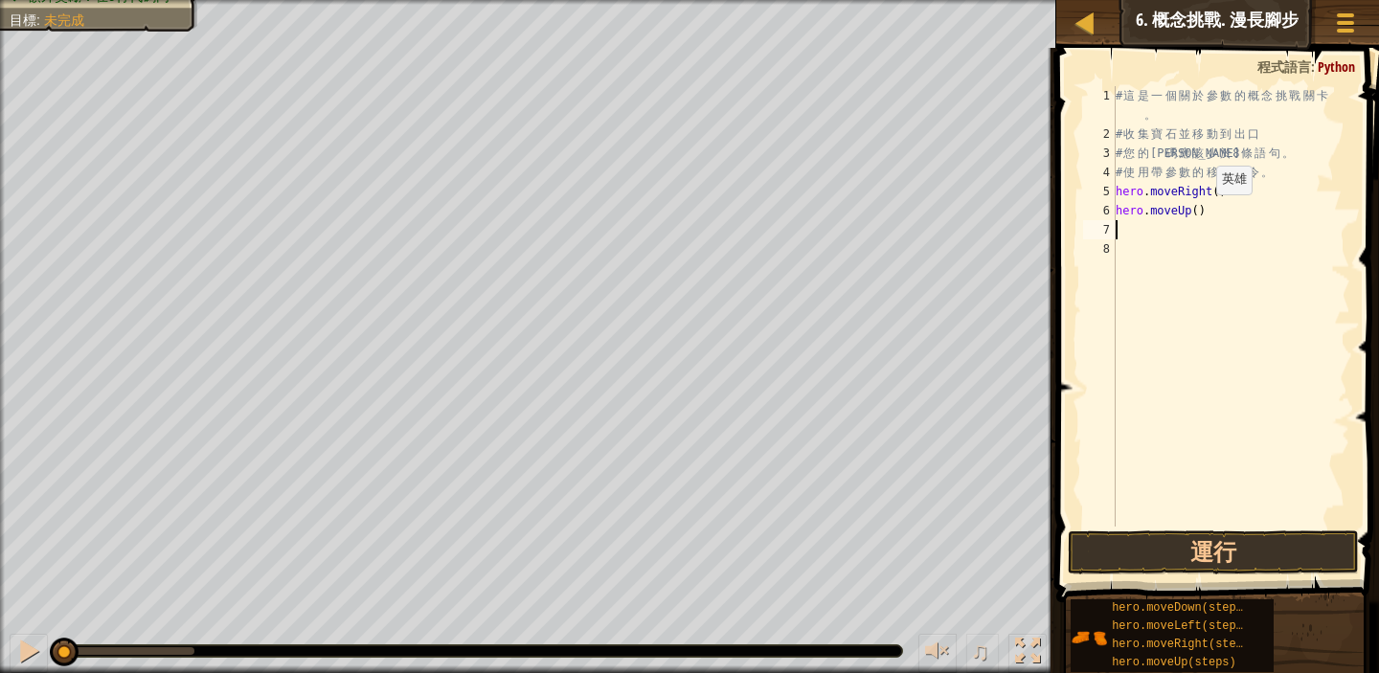
click at [1201, 214] on div "# 這 是 一 個 關 於 參 數 的 概 念 挑 戰 關 卡 。 # 收 集 寶 石 並 移 動 到 出 口 # 您 的 代 碼 應 該 少 於 8 條 語…" at bounding box center [1231, 335] width 239 height 498
type textarea "hero.moveUp(3)"
click at [1122, 231] on div "# 這 是 一 個 關 於 參 數 的 概 念 挑 戰 關 卡 。 # 收 集 寶 石 並 移 動 到 出 口 # 您 的 代 碼 應 該 少 於 8 條 語…" at bounding box center [1231, 335] width 239 height 498
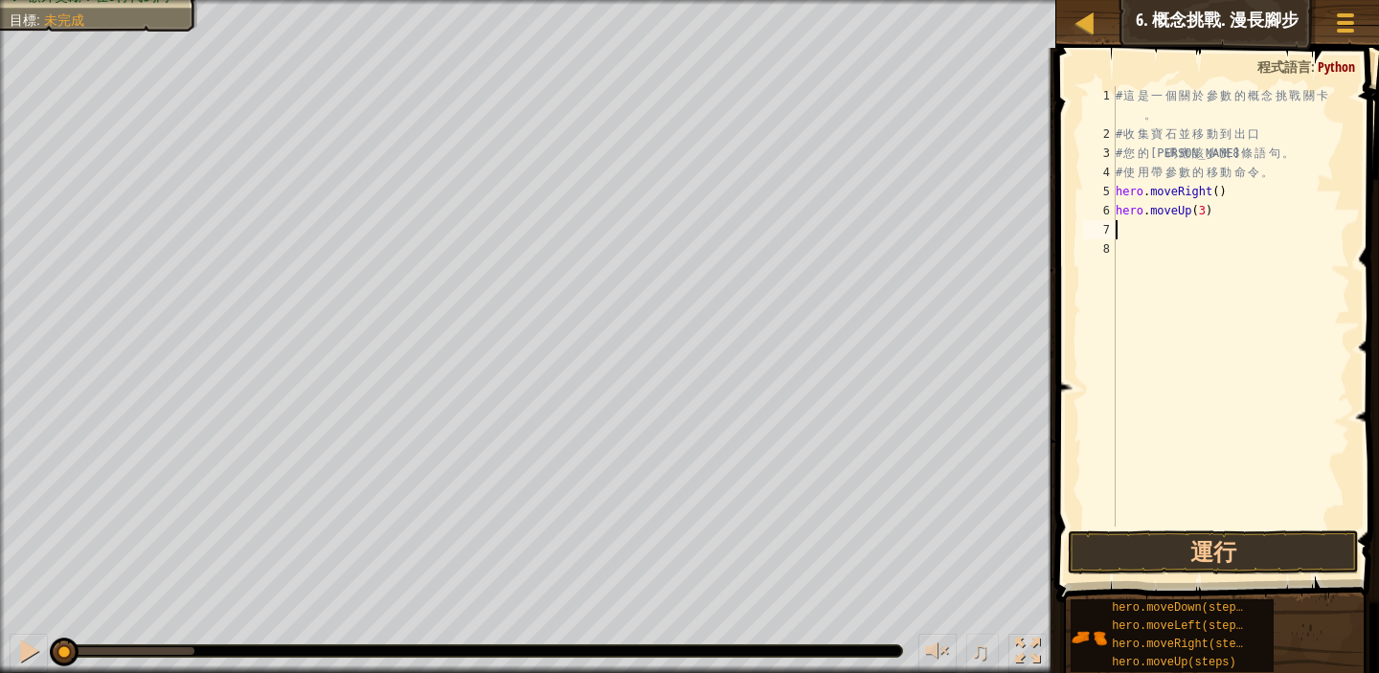
type textarea "m"
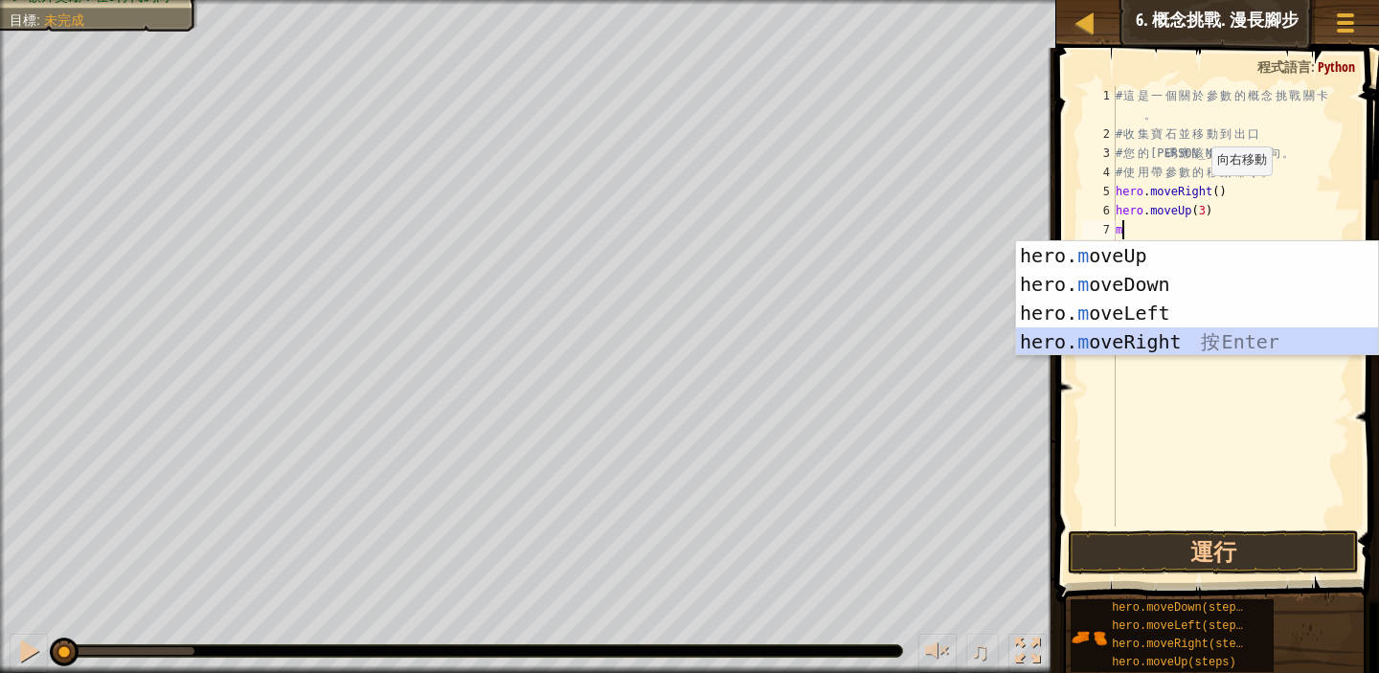
click at [1156, 339] on div "hero. m oveUp 按 Enter hero. m oveDown 按 Enter hero. m oveLeft 按 Enter hero. m o…" at bounding box center [1197, 327] width 362 height 172
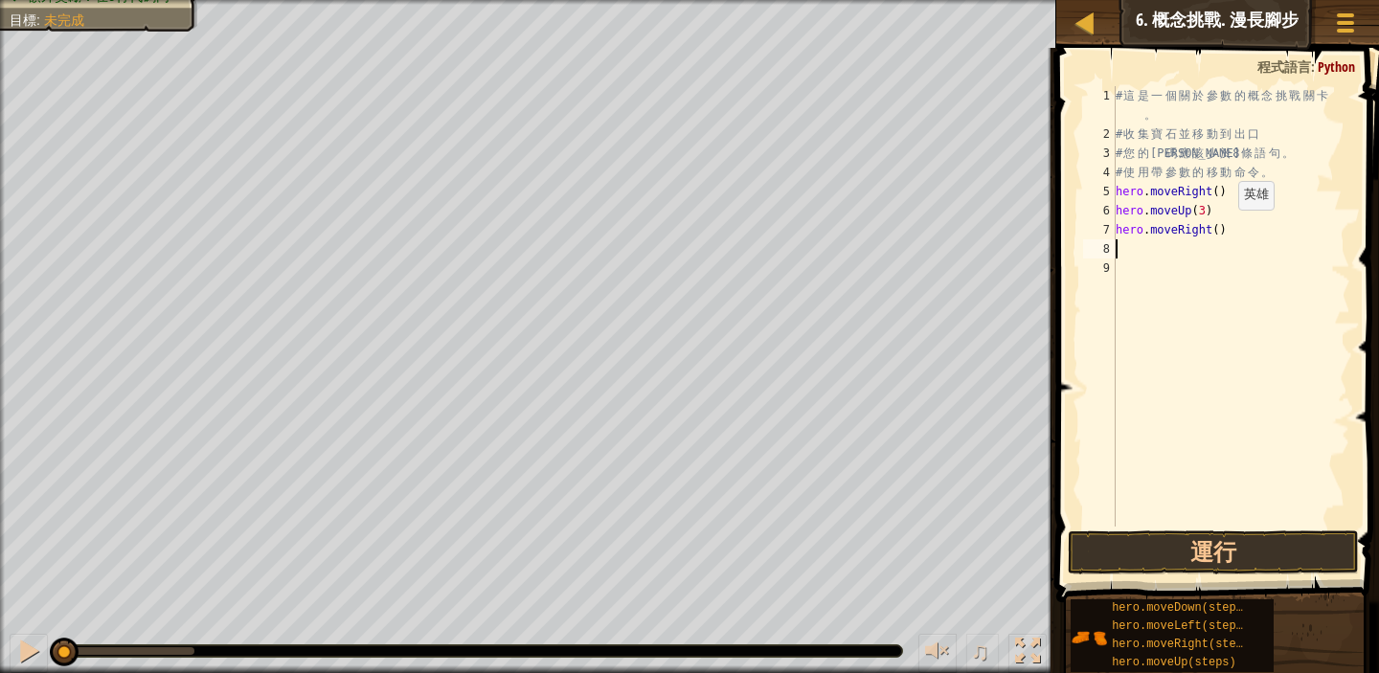
click at [1222, 229] on div "# 這 是 一 個 關 於 參 數 的 概 念 挑 戰 關 卡 。 # 收 集 寶 石 並 移 動 到 出 口 # 您 的 代 碼 應 該 少 於 8 條 語…" at bounding box center [1231, 335] width 239 height 498
type textarea "hero.moveRight(2)"
click at [1128, 248] on div "# 這 是 一 個 關 於 參 數 的 概 念 挑 戰 關 卡 。 # 收 集 寶 石 並 移 動 到 出 口 # 您 的 代 碼 應 該 少 於 8 條 語…" at bounding box center [1231, 335] width 239 height 498
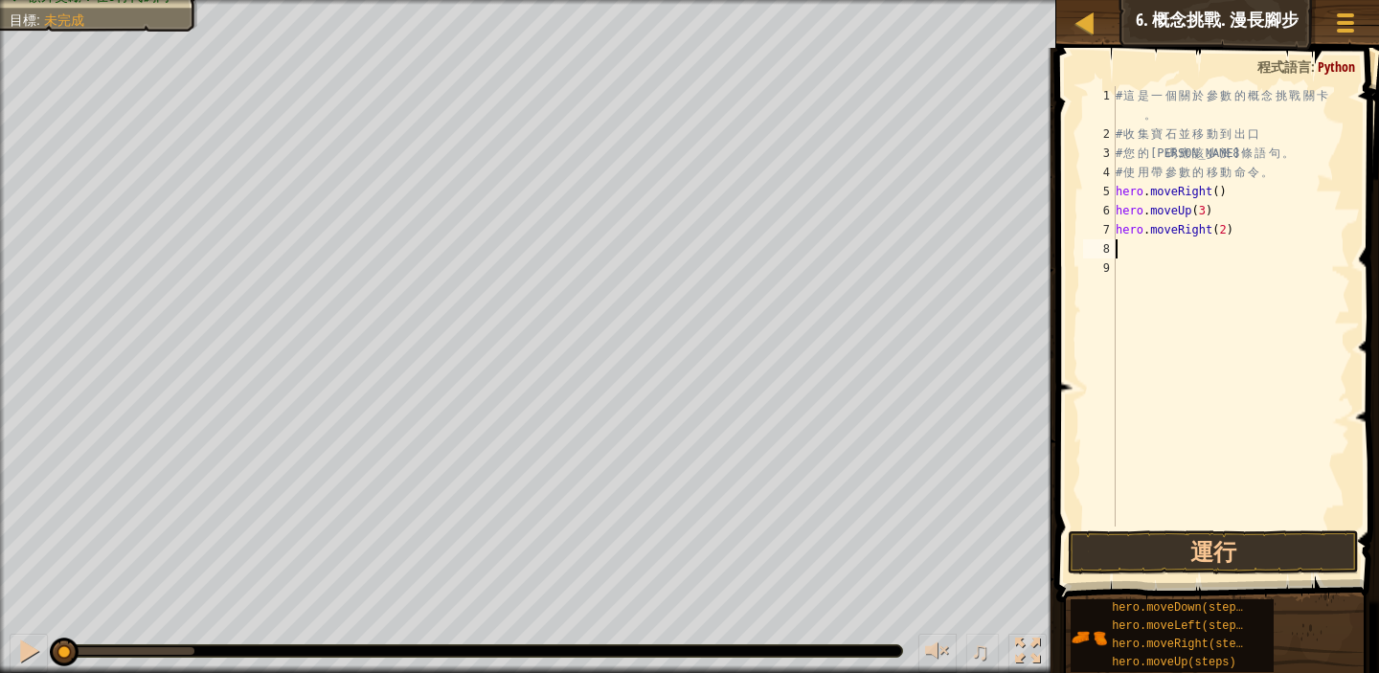
type textarea "m"
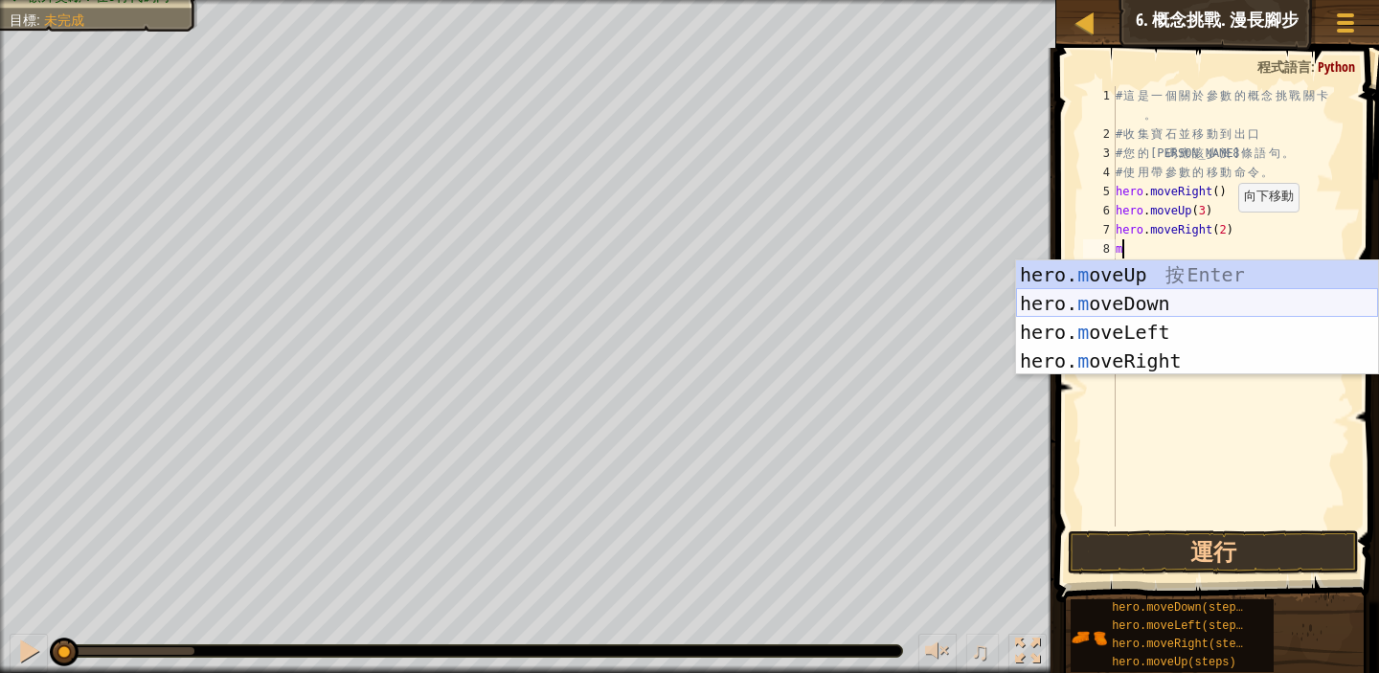
click at [1235, 305] on div "hero. m oveUp 按 Enter hero. m oveDown 按 Enter hero. m oveLeft 按 Enter hero. m o…" at bounding box center [1197, 347] width 362 height 172
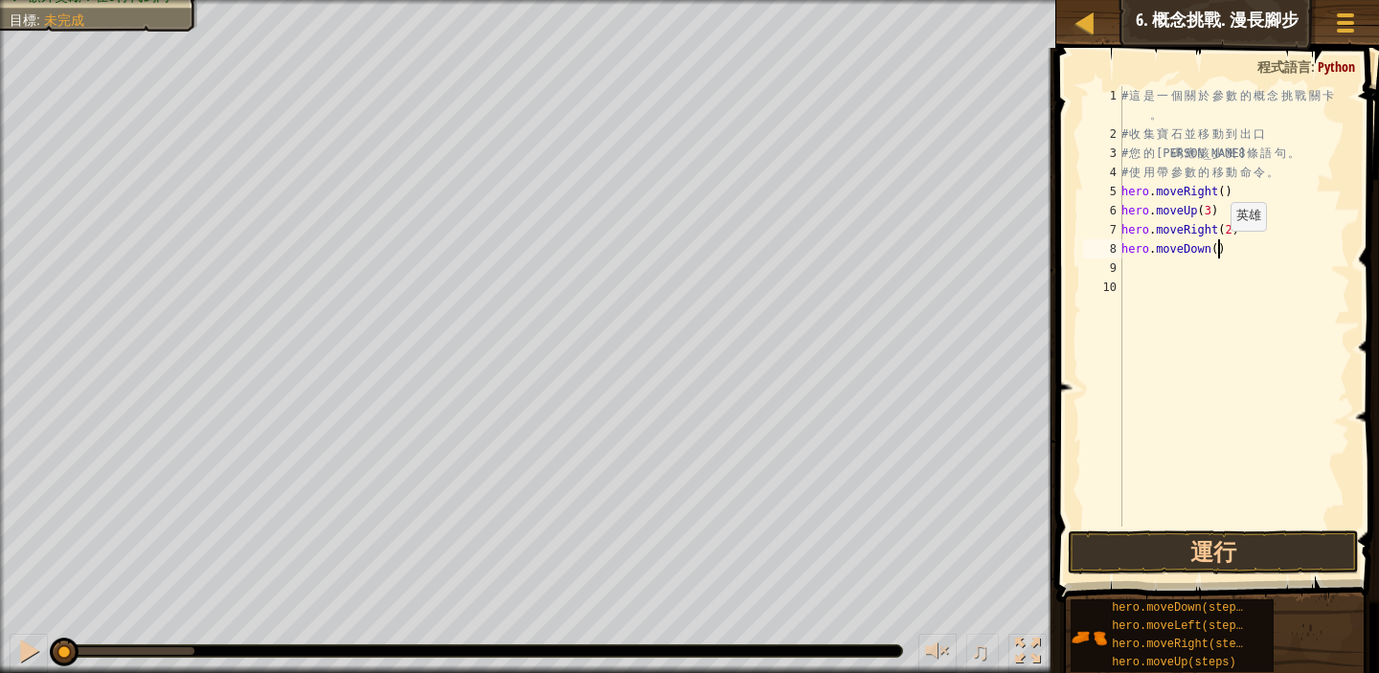
click at [1221, 249] on div "# 這 是 一 個 關 於 參 數 的 概 念 挑 戰 關 卡 。 # 收 集 寶 石 並 移 動 到 出 口 # 您 的 代 碼 應 該 少 於 8 條 語…" at bounding box center [1234, 335] width 233 height 498
type textarea "hero.moveDown()"
click at [1129, 266] on div "# 這 是 一 個 關 於 參 數 的 概 念 挑 戰 關 卡 。 # 收 集 寶 石 並 移 動 到 出 口 # 您 的 代 碼 應 該 少 於 8 條 語…" at bounding box center [1234, 335] width 233 height 498
type textarea "m"
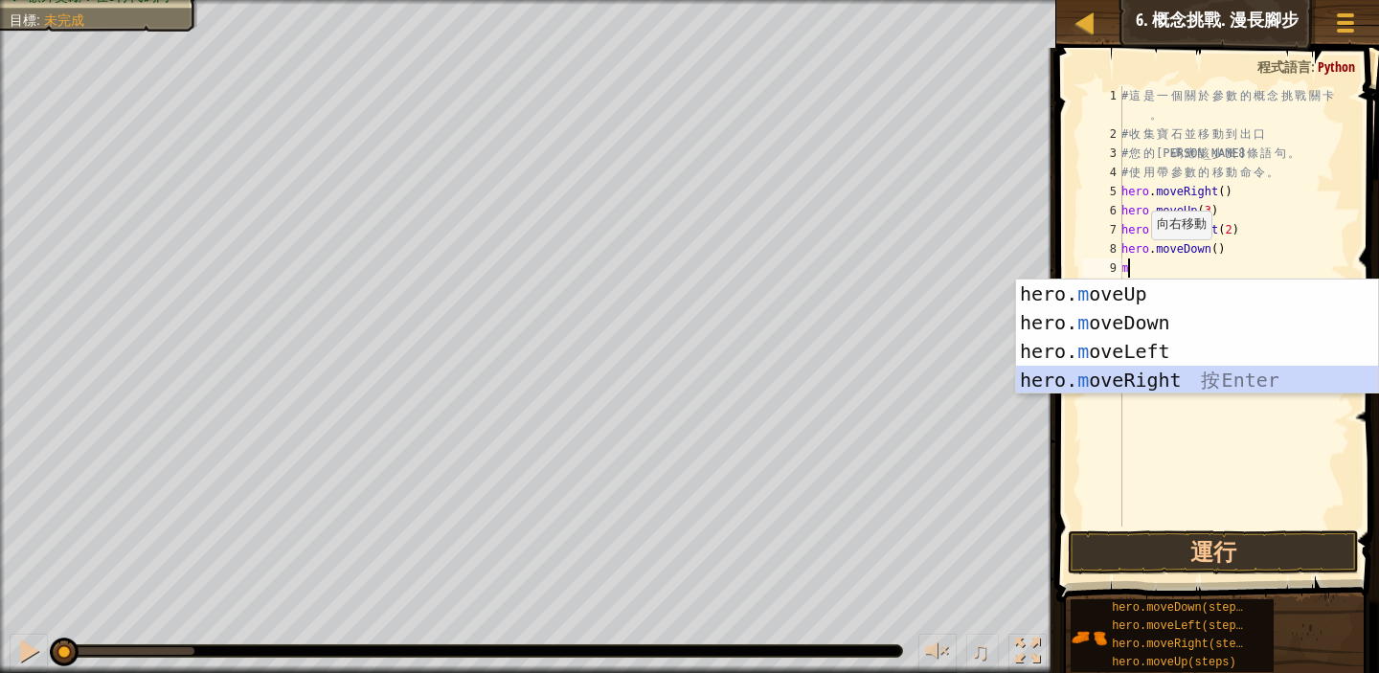
drag, startPoint x: 1207, startPoint y: 373, endPoint x: 1194, endPoint y: 376, distance: 13.7
click at [1206, 374] on div "hero. m oveUp 按 Enter hero. m oveDown 按 Enter hero. m oveLeft 按 Enter hero. m o…" at bounding box center [1197, 366] width 362 height 172
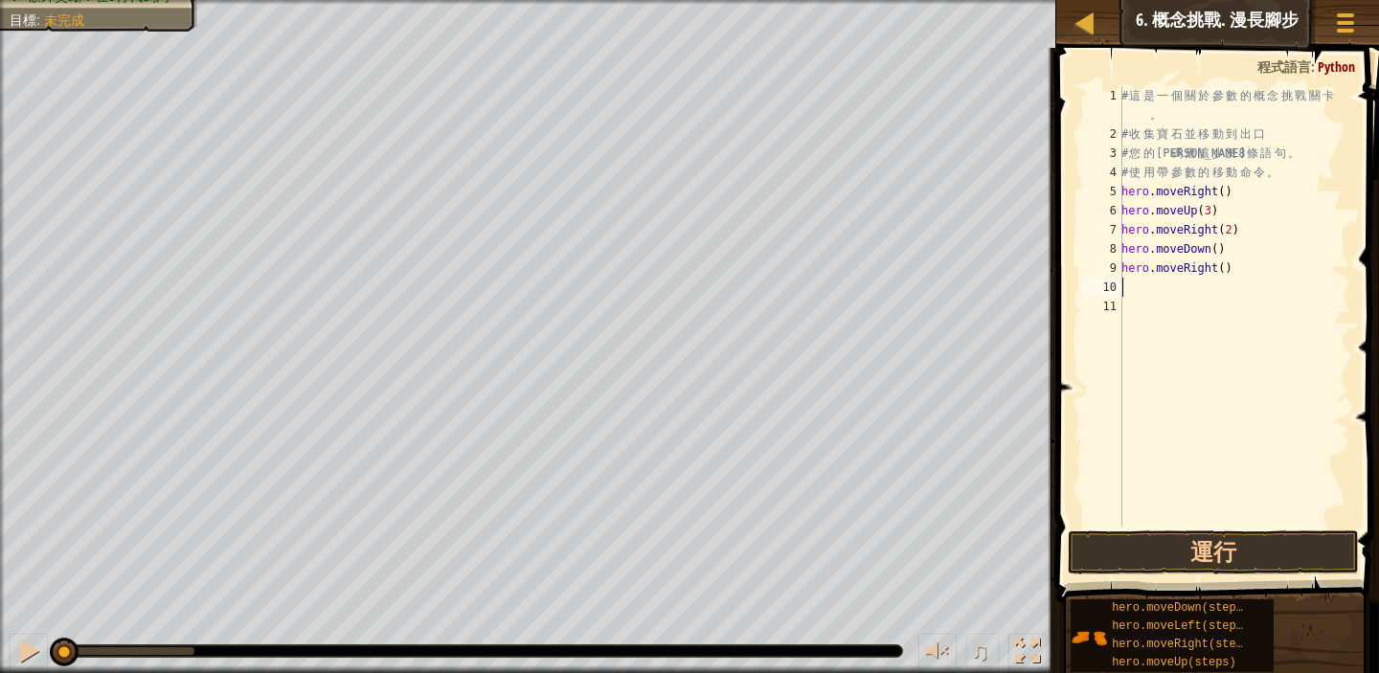
click at [1243, 275] on div "# 這 是 一 個 關 於 參 數 的 概 念 挑 戰 關 卡 。 # 收 集 寶 石 並 移 動 到 出 口 # 您 的 代 碼 應 該 少 於 8 條 語…" at bounding box center [1234, 335] width 233 height 498
type textarea "h"
type textarea "m"
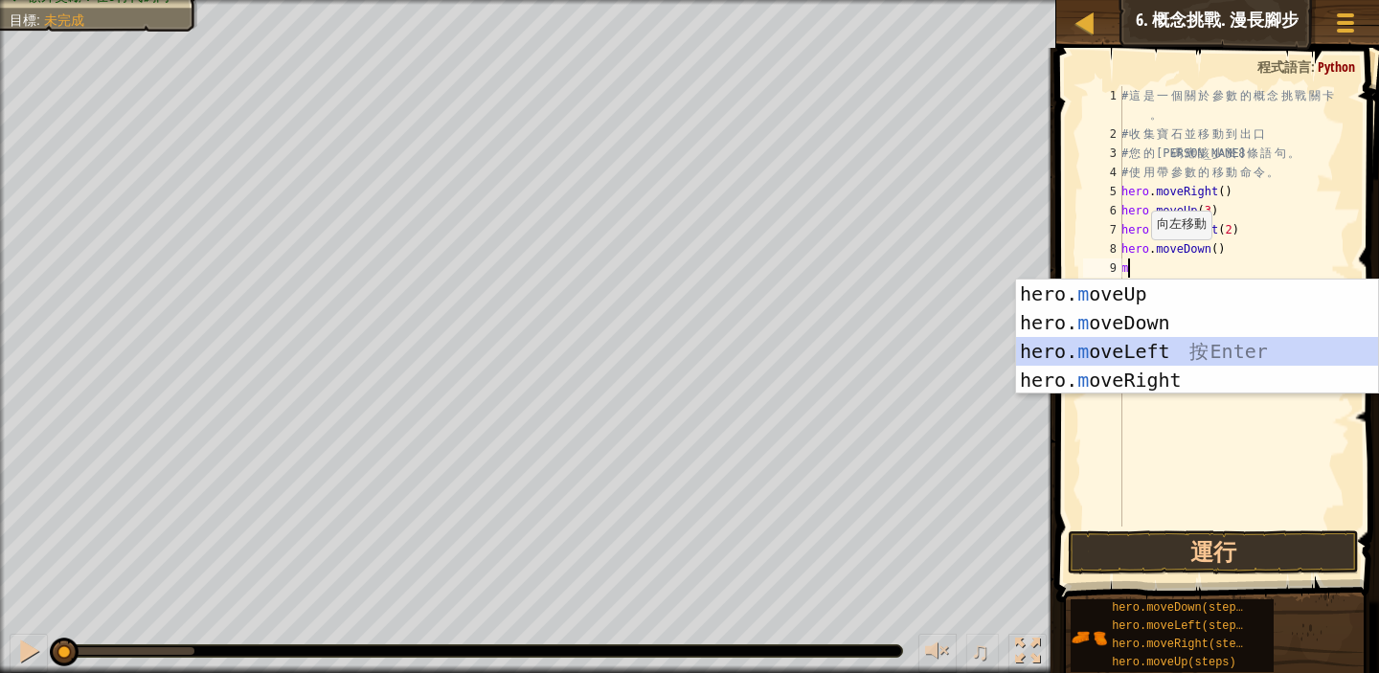
click at [1125, 354] on div "hero. m oveUp 按 Enter hero. m oveDown 按 Enter hero. m oveLeft 按 Enter hero. m o…" at bounding box center [1197, 366] width 362 height 172
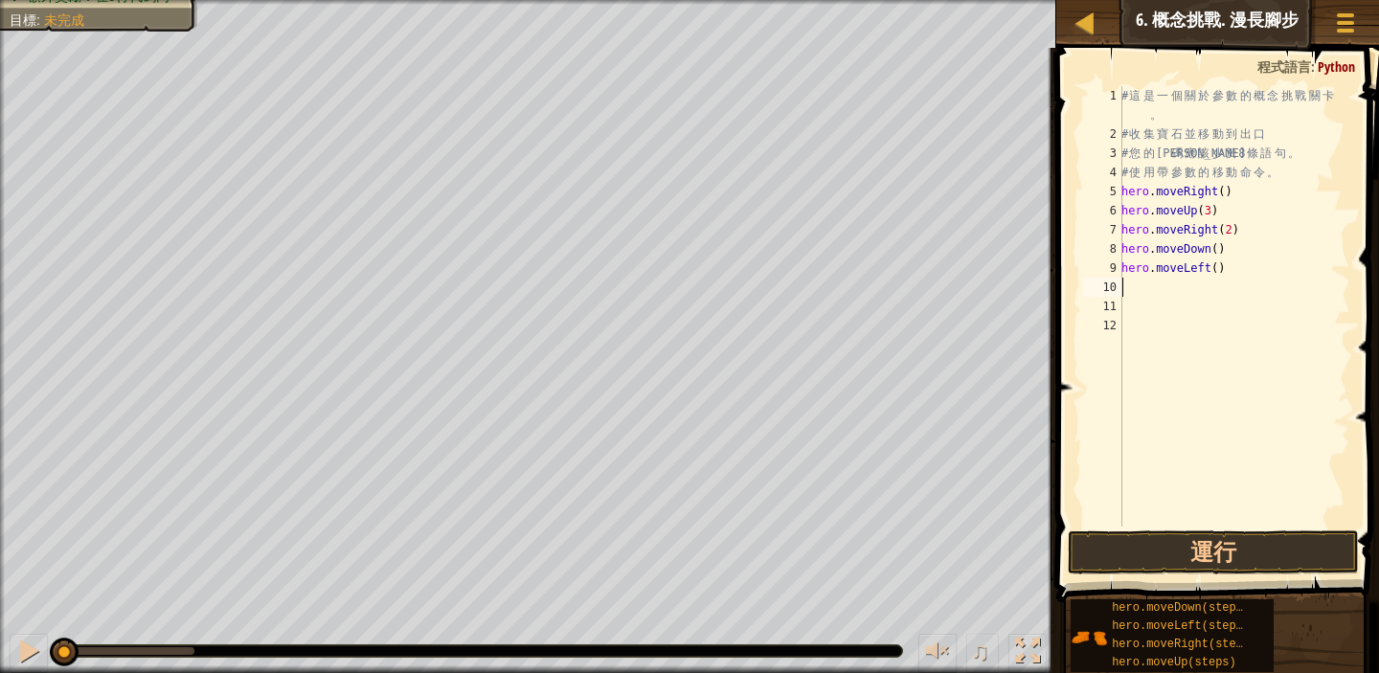
type textarea "m"
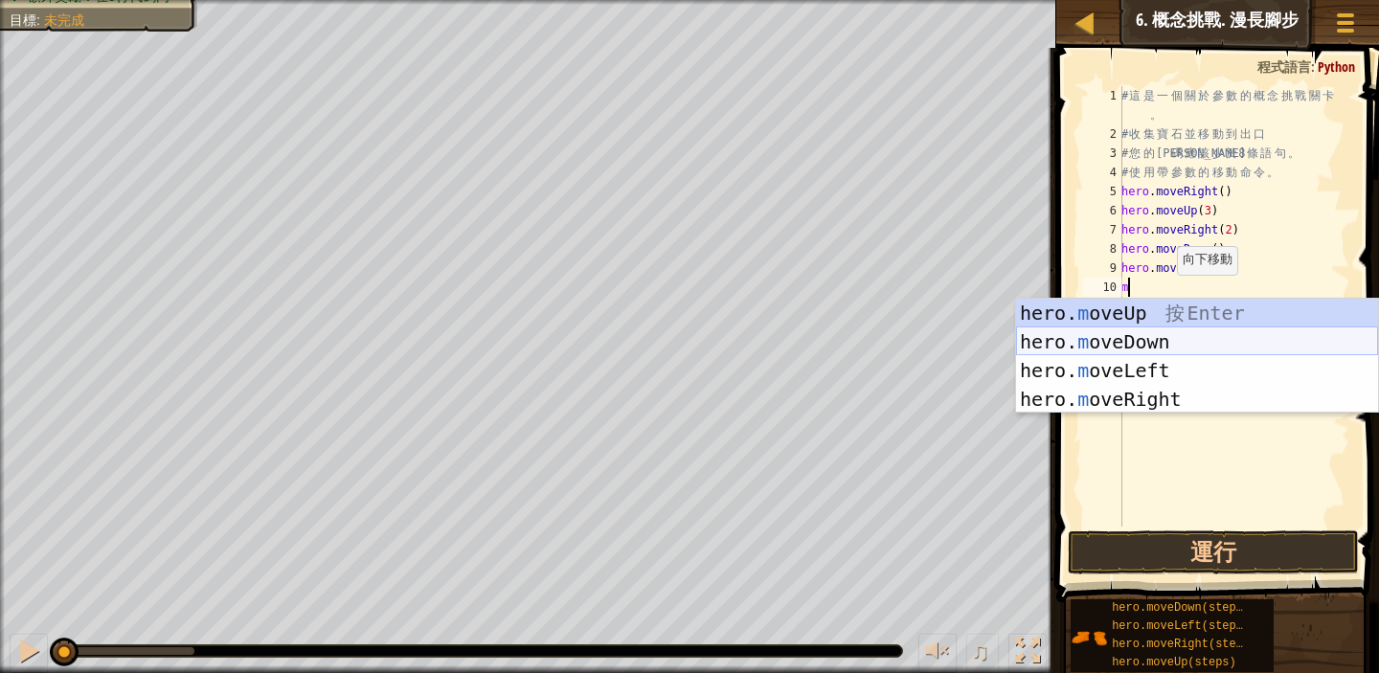
click at [1168, 343] on div "hero. m oveUp 按 Enter hero. m oveDown 按 Enter hero. m oveLeft 按 Enter hero. m o…" at bounding box center [1197, 385] width 362 height 172
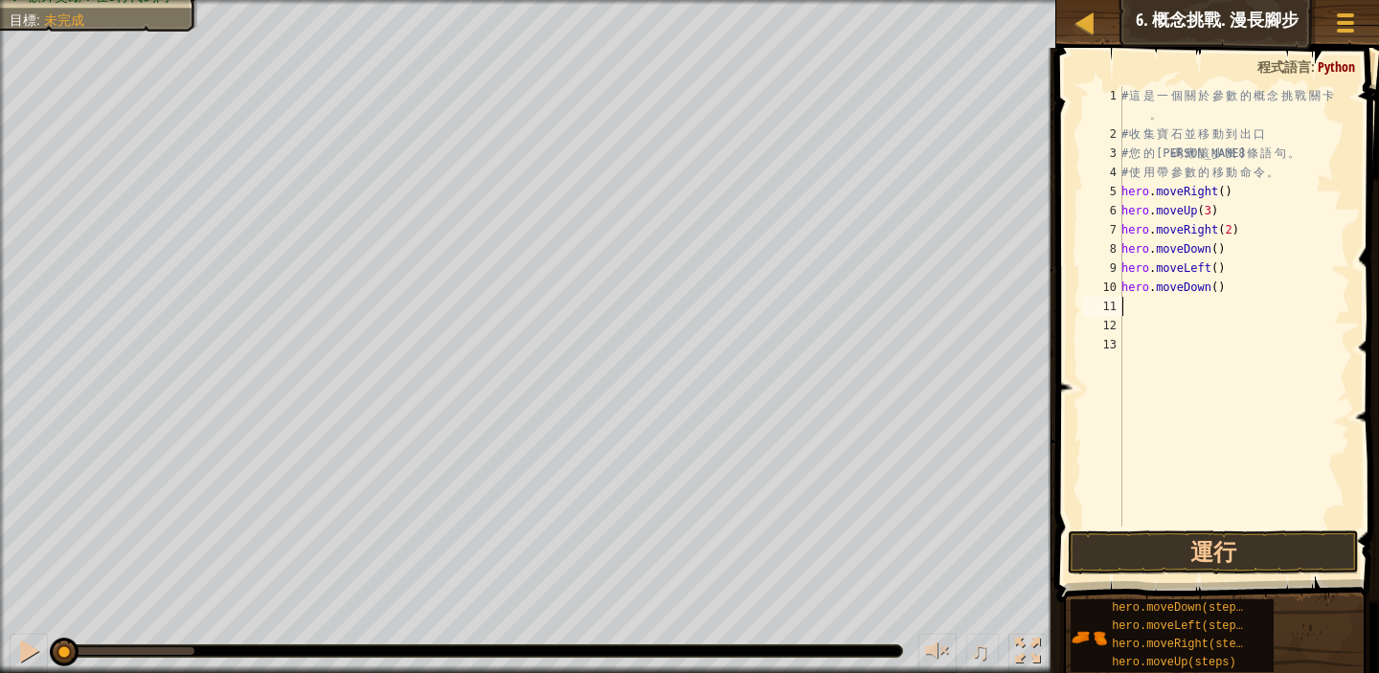
type textarea "2"
click at [1137, 306] on div "# 這 是 一 個 關 於 參 數 的 概 念 挑 戰 關 卡 。 # 收 集 寶 石 並 移 動 到 出 口 # 您 的 代 碼 應 該 少 於 8 條 語…" at bounding box center [1234, 335] width 233 height 498
click at [1219, 288] on div "# 這 是 一 個 關 於 參 數 的 概 念 挑 戰 關 卡 。 # 收 集 寶 石 並 移 動 到 出 口 # 您 的 代 碼 應 該 少 於 8 條 語…" at bounding box center [1234, 335] width 233 height 498
type textarea "hero.moveDown(2)"
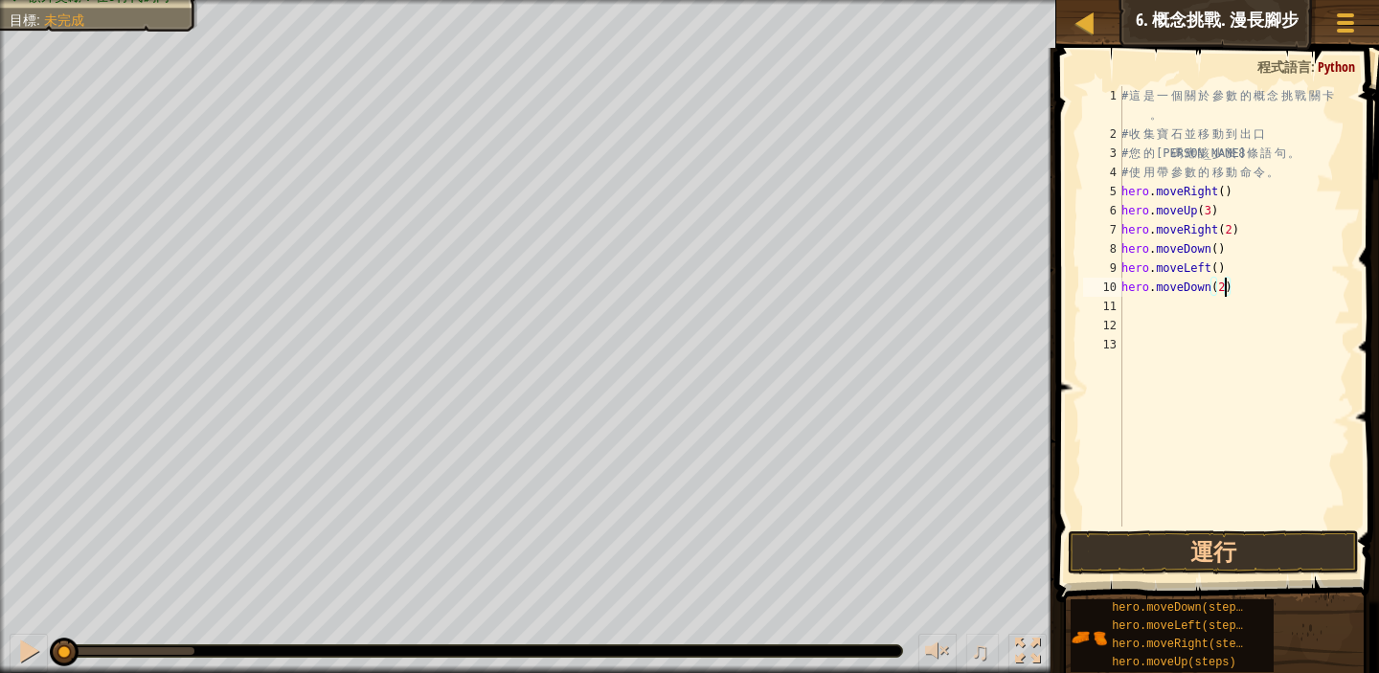
click at [1138, 308] on div "# 這 是 一 個 關 於 參 數 的 概 念 挑 戰 關 卡 。 # 收 集 寶 石 並 移 動 到 出 口 # 您 的 代 碼 應 該 少 於 8 條 語…" at bounding box center [1234, 335] width 233 height 498
type textarea "m"
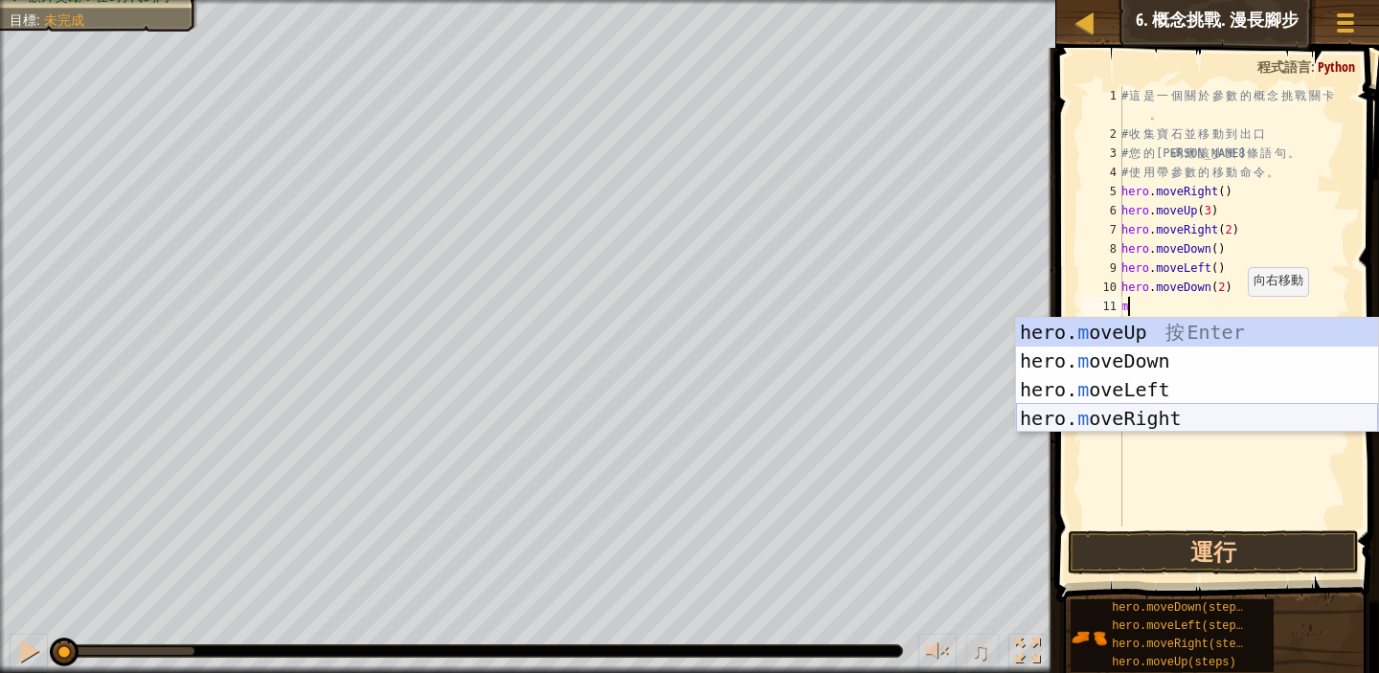
click at [1156, 414] on div "hero. m oveUp 按 Enter hero. m oveDown 按 Enter hero. m oveLeft 按 Enter hero. m o…" at bounding box center [1197, 404] width 362 height 172
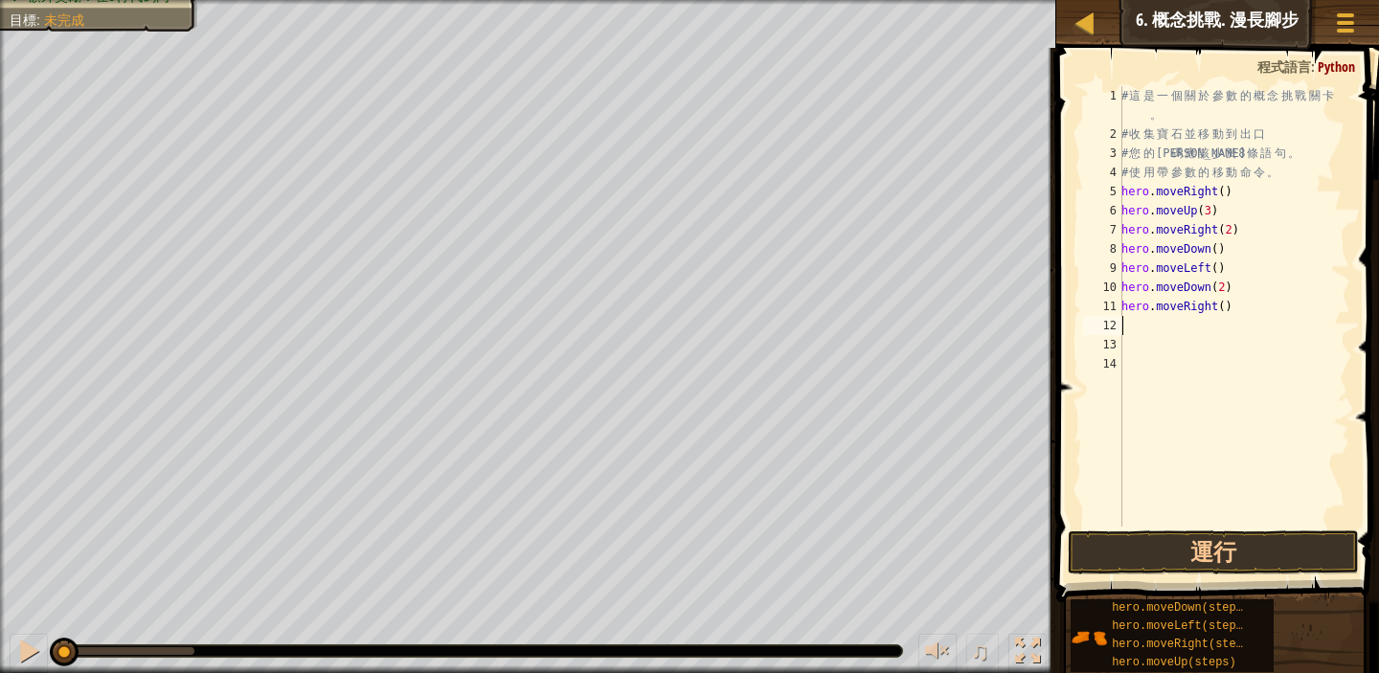
type textarea "m"
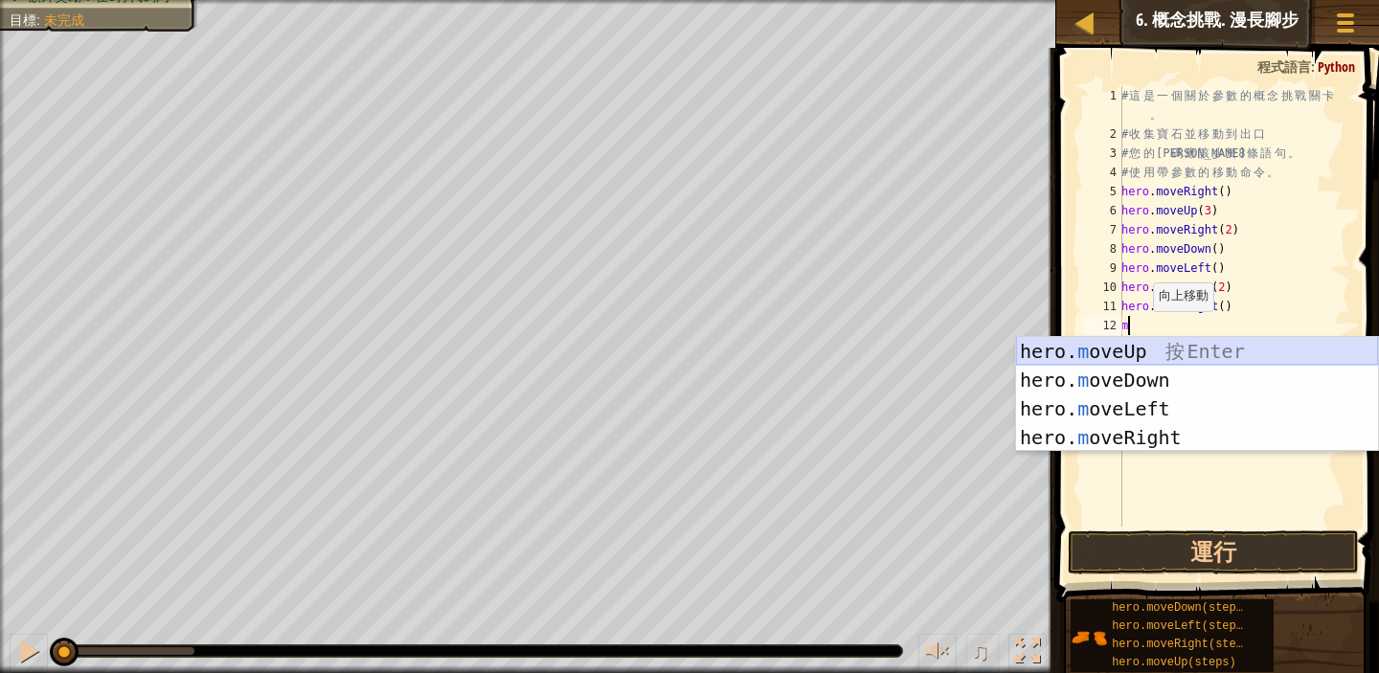
click at [1132, 353] on div "hero. m oveUp 按 Enter hero. m oveDown 按 Enter hero. m oveLeft 按 Enter hero. m o…" at bounding box center [1197, 423] width 362 height 172
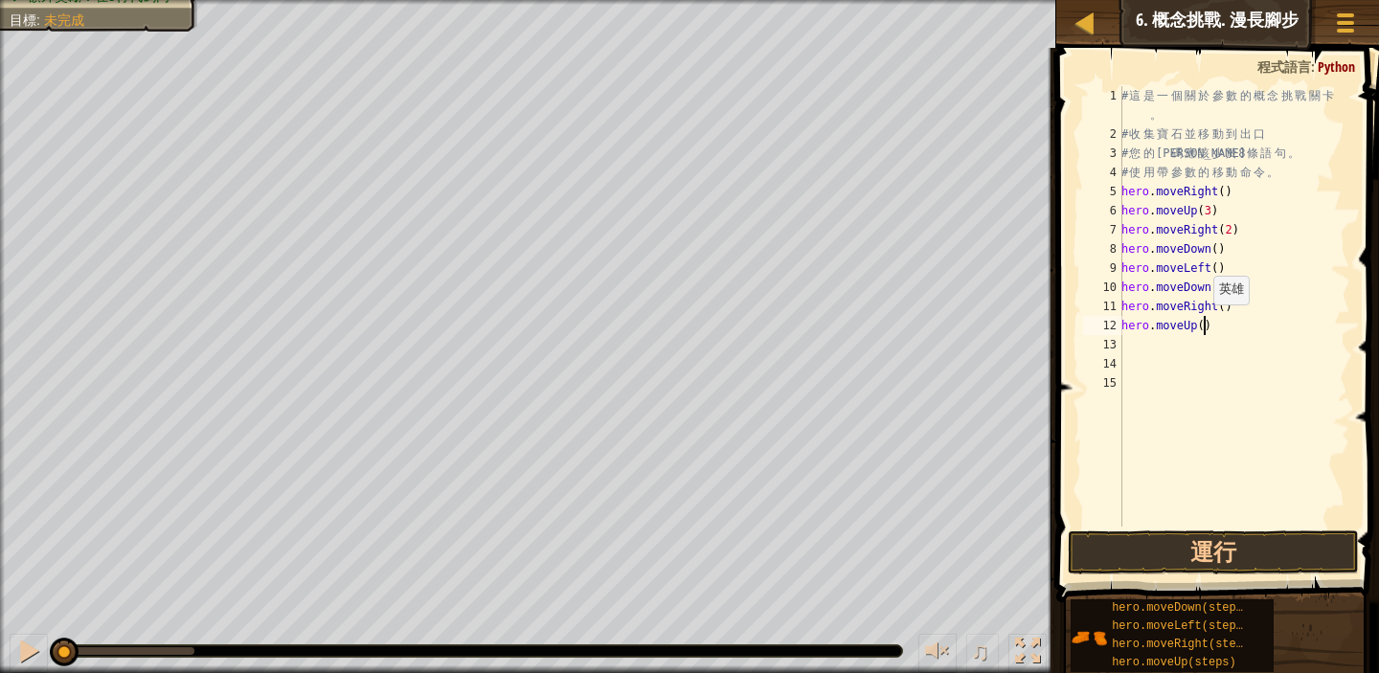
click at [1204, 323] on div "# 這 是 一 個 關 於 參 數 的 概 念 挑 戰 關 卡 。 # 收 集 寶 石 並 移 動 到 出 口 # 您 的 代 碼 應 該 少 於 8 條 語…" at bounding box center [1234, 335] width 233 height 498
type textarea "hero.moveUp(2)"
click at [1135, 346] on div "# 這 是 一 個 關 於 參 數 的 概 念 挑 戰 關 卡 。 # 收 集 寶 石 並 移 動 到 出 口 # 您 的 代 碼 應 該 少 於 8 條 語…" at bounding box center [1234, 335] width 233 height 498
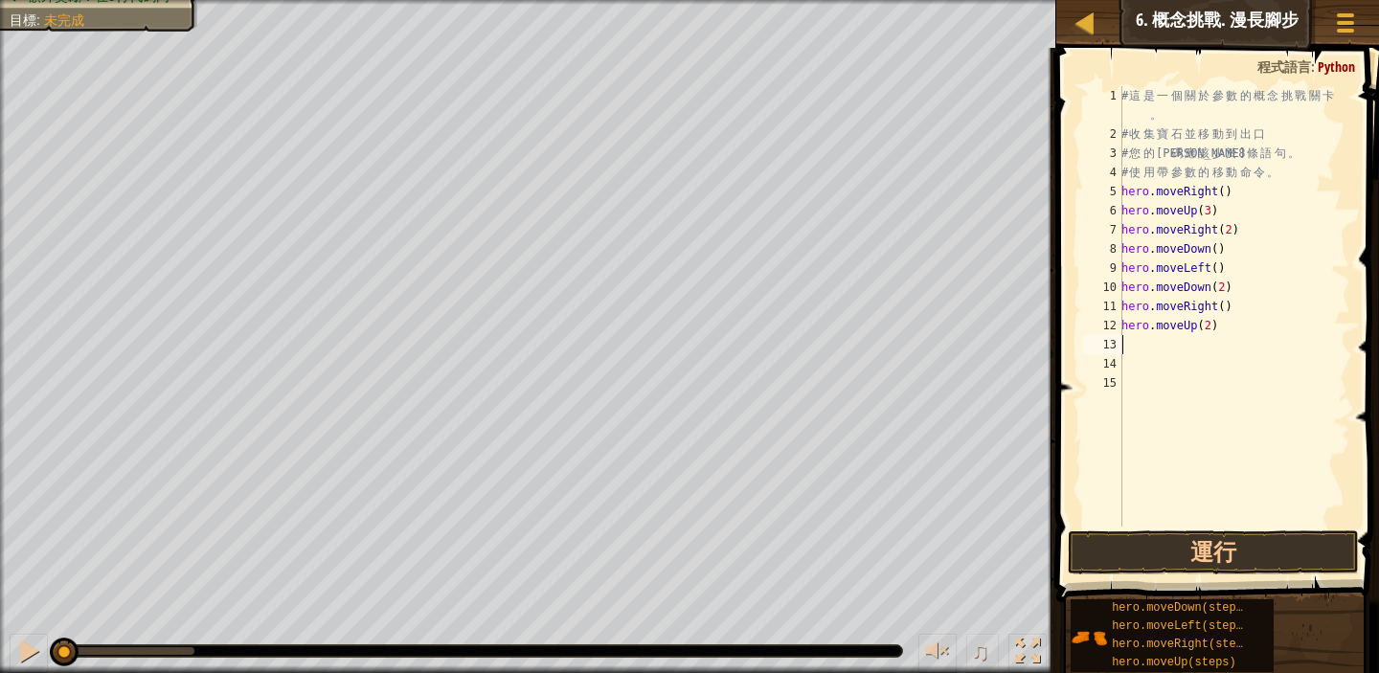
type textarea "m"
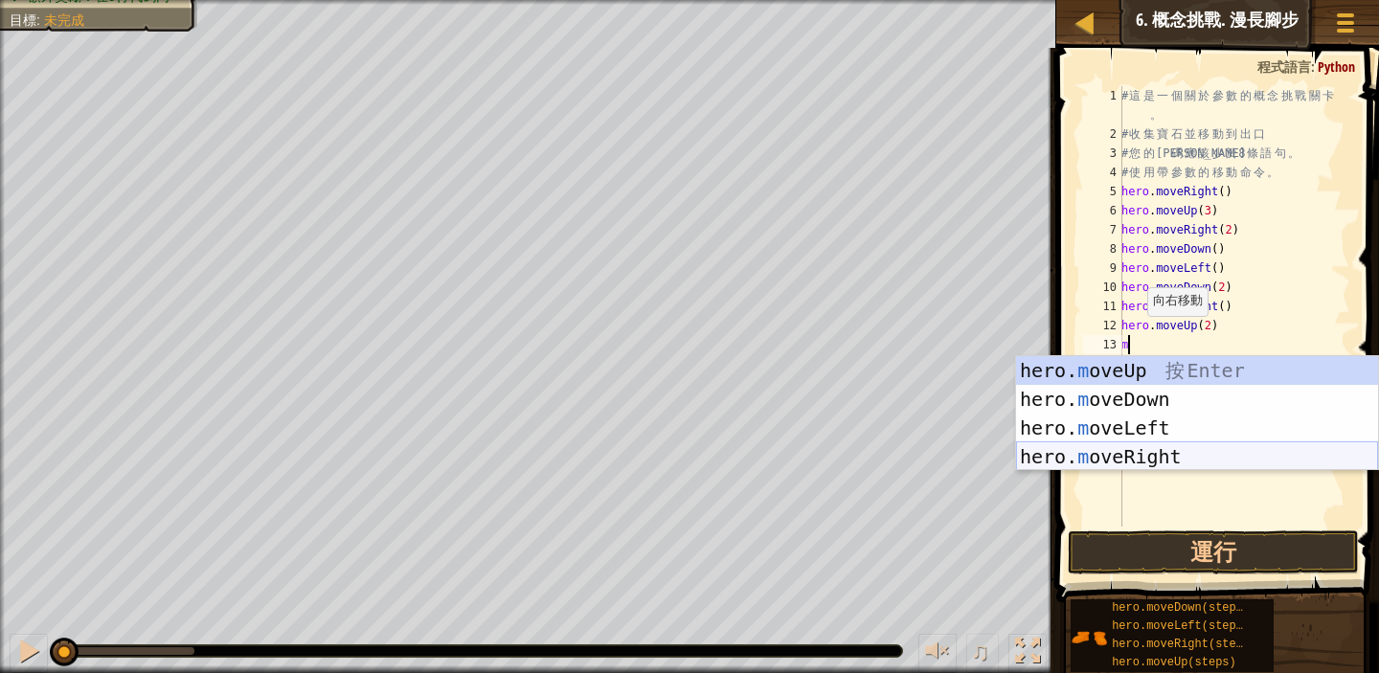
click at [1190, 448] on div "hero. m oveUp 按 Enter hero. m oveDown 按 Enter hero. m oveLeft 按 Enter hero. m o…" at bounding box center [1197, 442] width 362 height 172
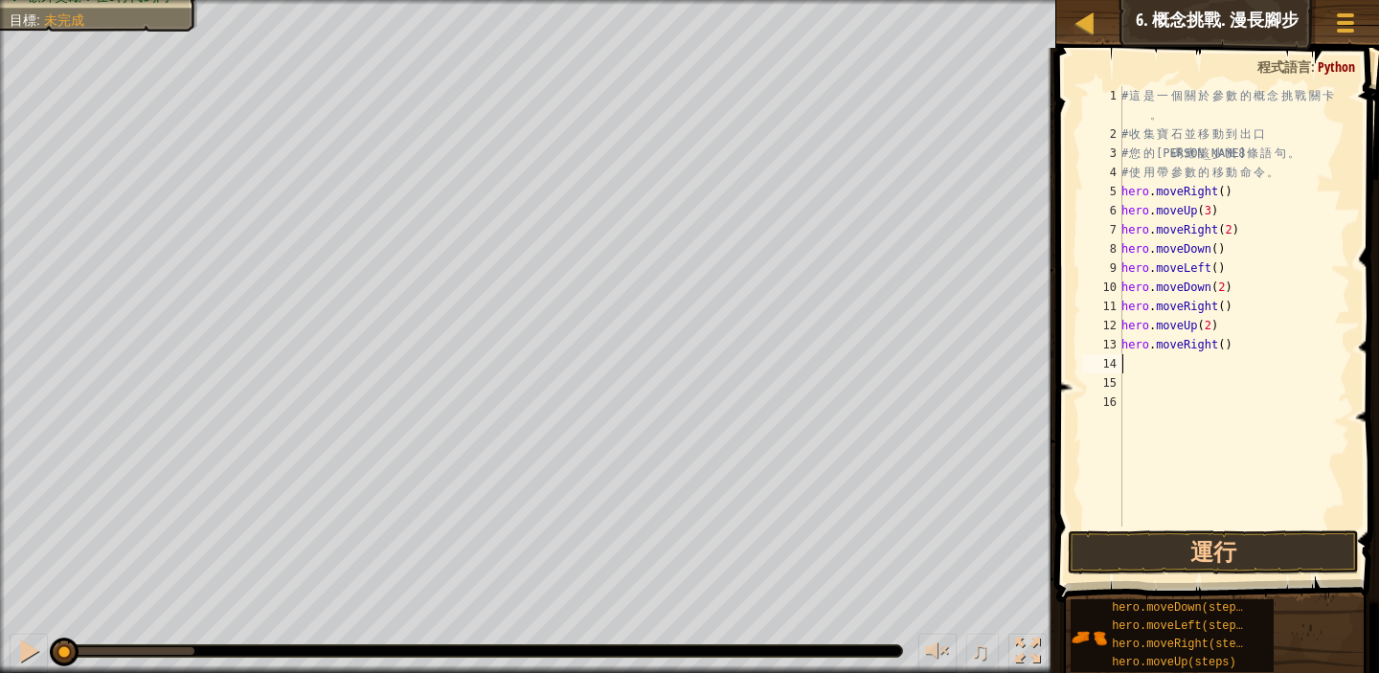
click at [1228, 344] on div "# 這 是 一 個 關 於 參 數 的 概 念 挑 戰 關 卡 。 # 收 集 寶 石 並 移 動 到 出 口 # 您 的 代 碼 應 該 少 於 8 條 語…" at bounding box center [1234, 335] width 233 height 498
click at [1254, 551] on button "運行" at bounding box center [1213, 553] width 291 height 44
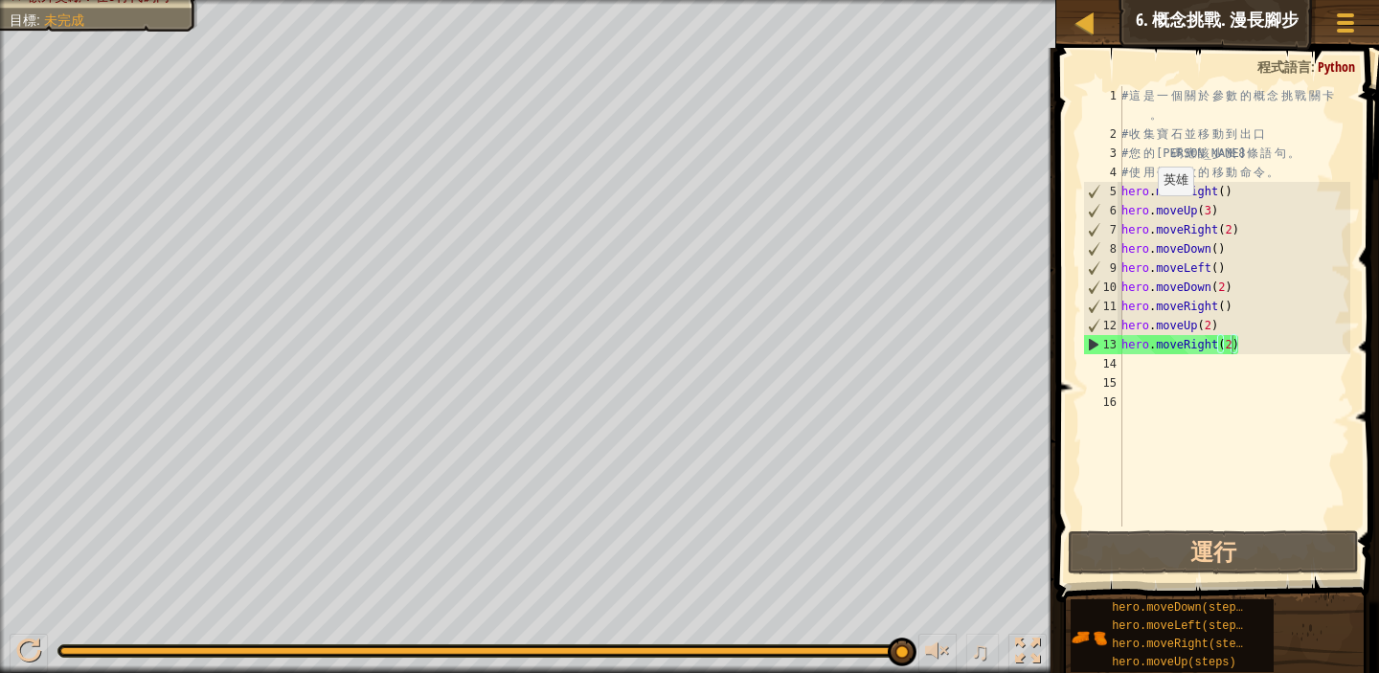
click at [872, 659] on div "♫" at bounding box center [528, 646] width 1057 height 57
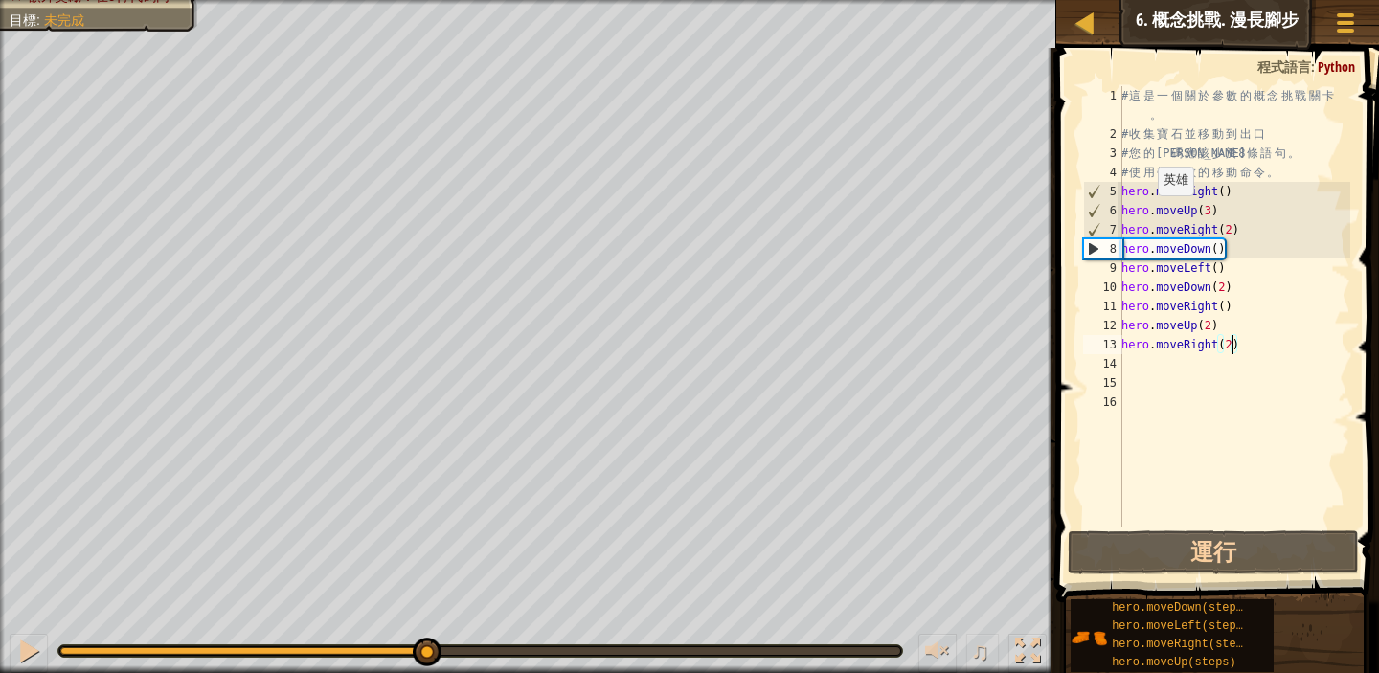
click at [404, 525] on div "你的英雄必須存活。 收集全部3枚寶石。 逃離地牢。 額外獎勵：在9行代碼內 目標 : 未完成 ♫ Anya 18 x: 38 y: 36 x: 38 y: 30" at bounding box center [689, 336] width 1379 height 673
click at [1219, 249] on div "# 這 是 一 個 關 於 參 數 的 概 念 挑 戰 關 卡 。 # 收 集 寶 石 並 移 動 到 出 口 # 您 的 代 碼 應 該 少 於 8 條 語…" at bounding box center [1234, 335] width 233 height 498
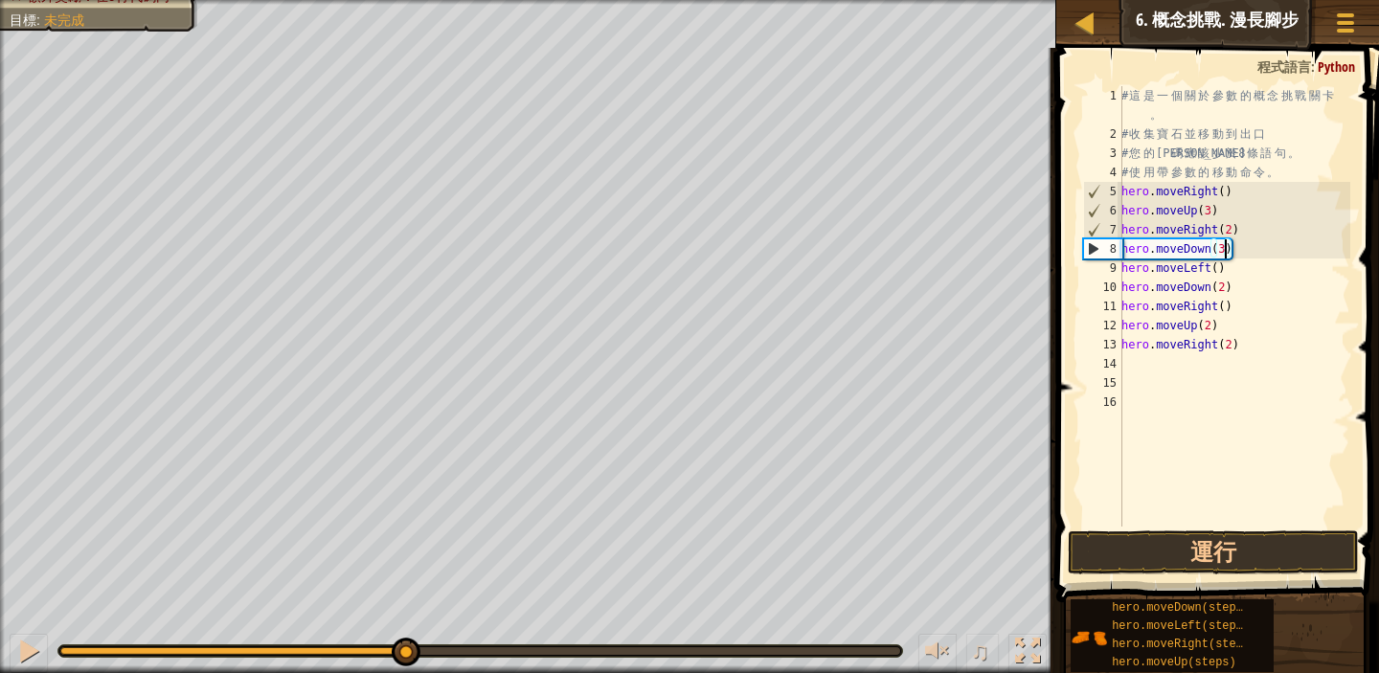
scroll to position [9, 8]
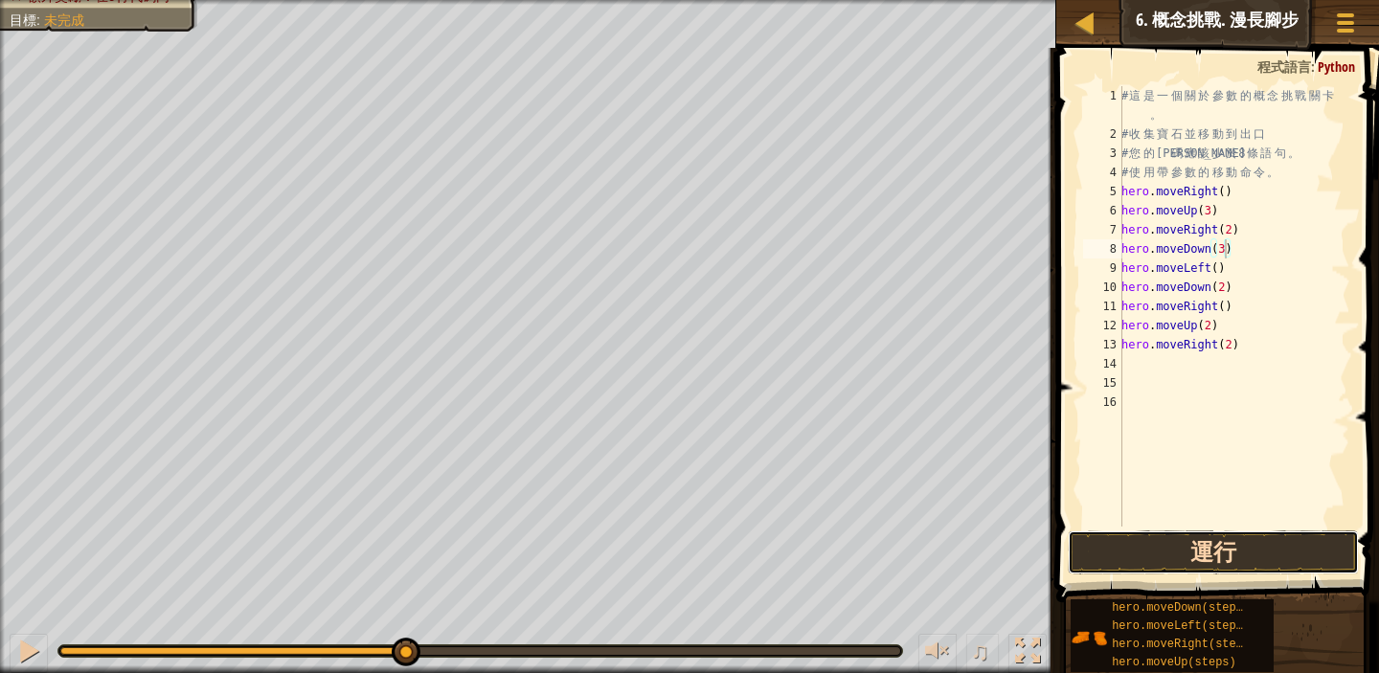
click at [1226, 550] on button "運行" at bounding box center [1213, 553] width 291 height 44
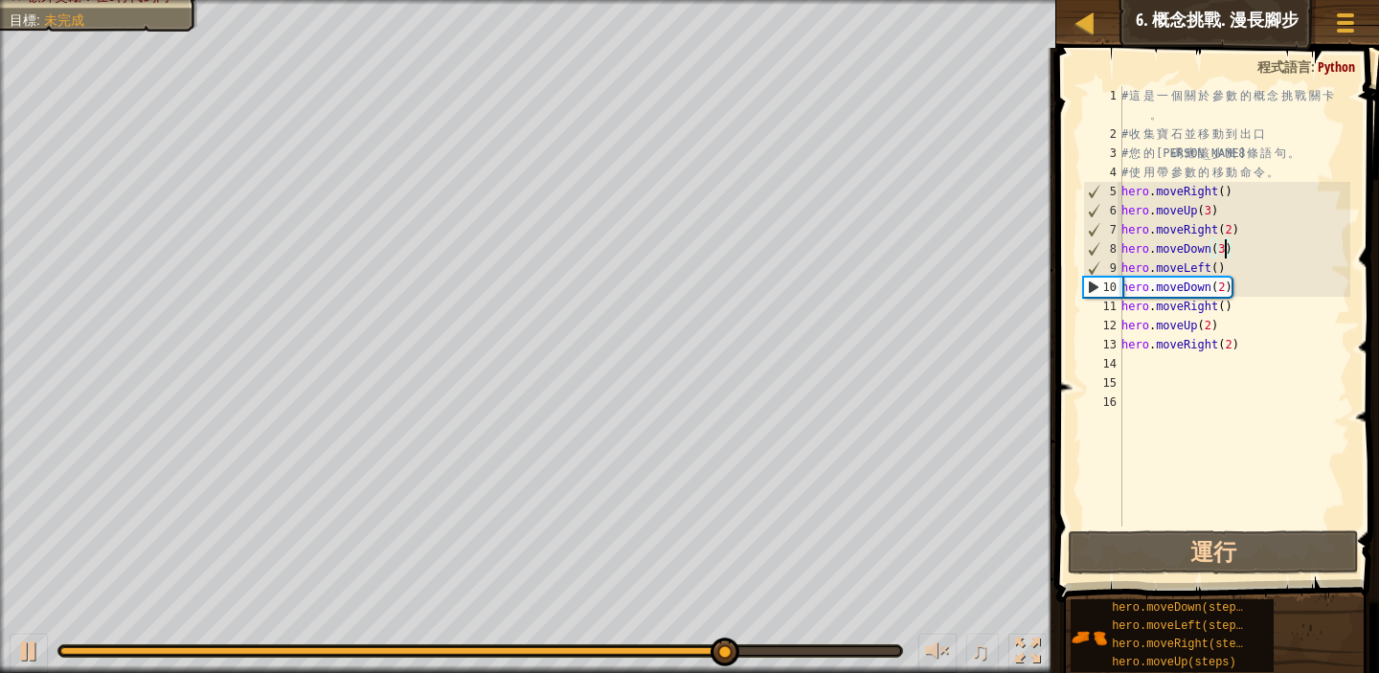
click at [1247, 289] on div "# 這 是 一 個 關 於 參 數 的 概 念 挑 戰 關 卡 。 # 收 集 寶 石 並 移 動 到 出 口 # 您 的 代 碼 應 該 少 於 8 條 語…" at bounding box center [1234, 335] width 233 height 498
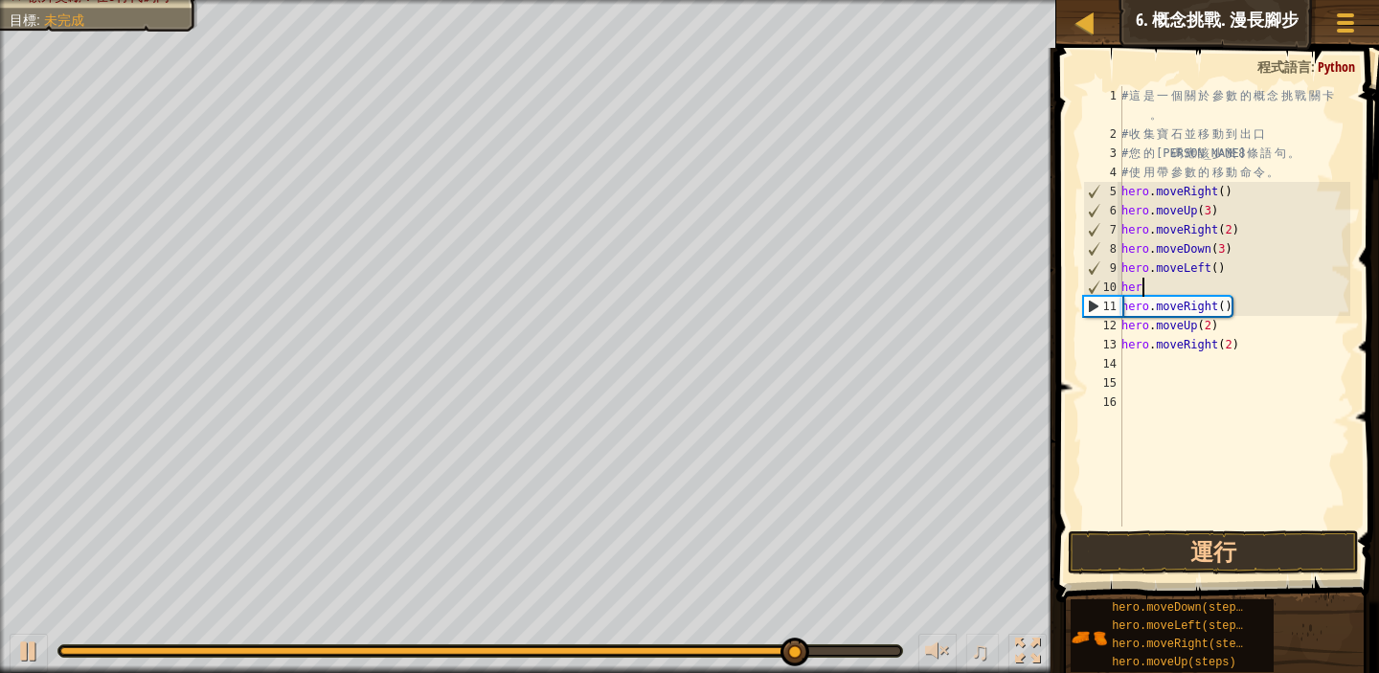
scroll to position [9, 0]
type textarea "h"
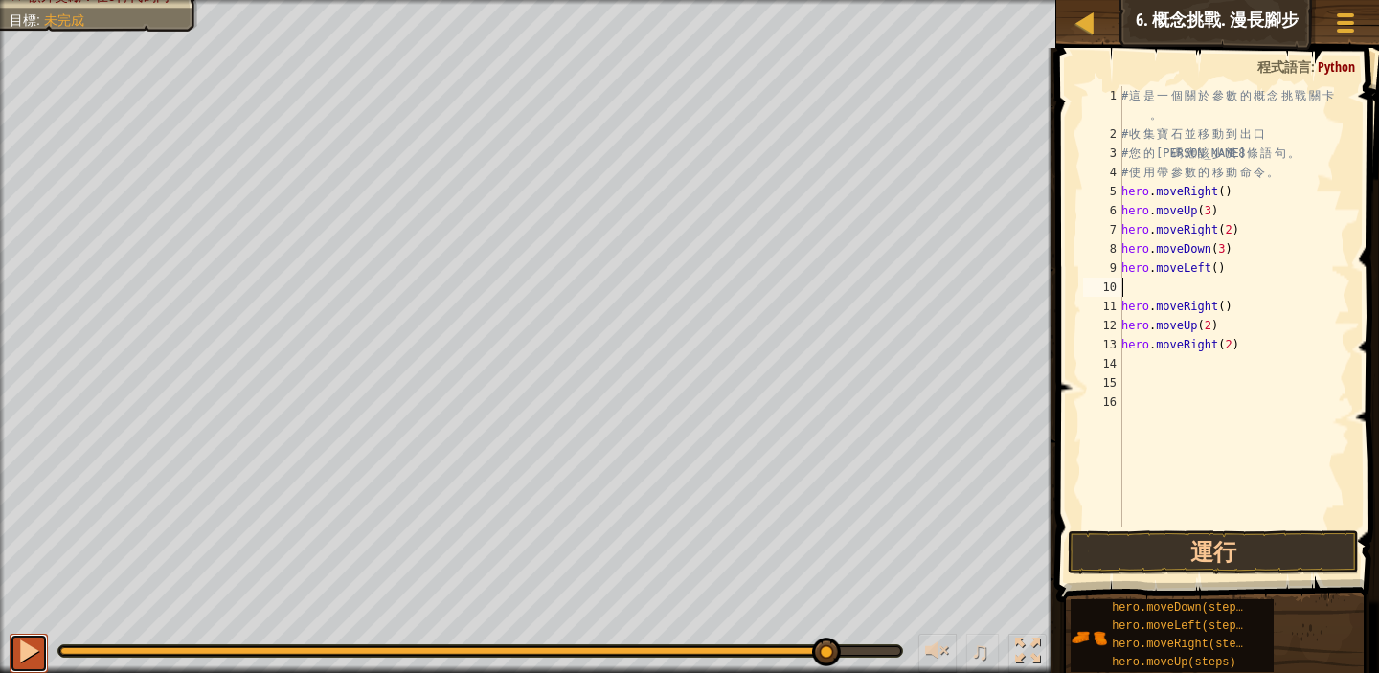
click at [29, 667] on button at bounding box center [29, 653] width 38 height 39
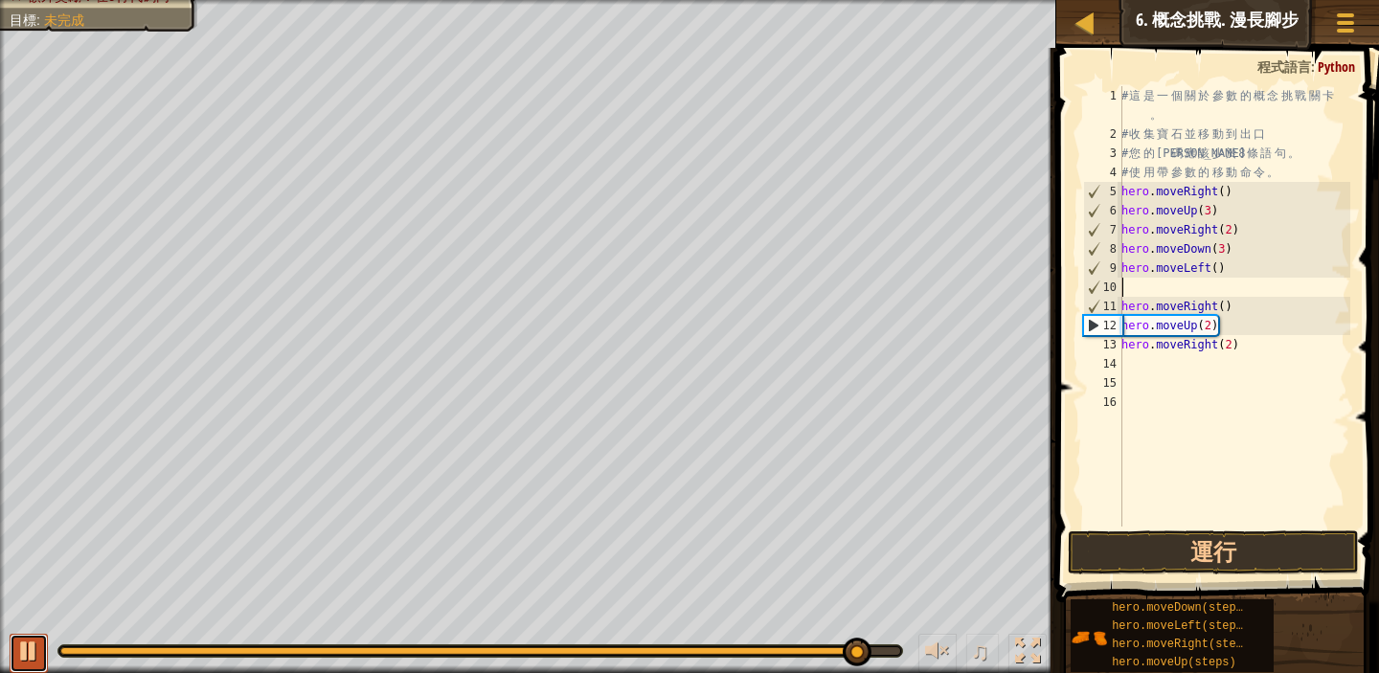
click at [44, 661] on button at bounding box center [29, 653] width 38 height 39
click at [1247, 317] on div "# 這 是 一 個 關 於 參 數 的 概 念 挑 戰 關 卡 。 # 收 集 寶 石 並 移 動 到 出 口 # 您 的 代 碼 應 該 少 於 8 條 語…" at bounding box center [1234, 335] width 233 height 498
click at [1251, 313] on div "# 這 是 一 個 關 於 參 數 的 概 念 挑 戰 關 卡 。 # 收 集 寶 石 並 移 動 到 出 口 # 您 的 代 碼 應 該 少 於 8 條 語…" at bounding box center [1234, 335] width 233 height 498
type textarea "h"
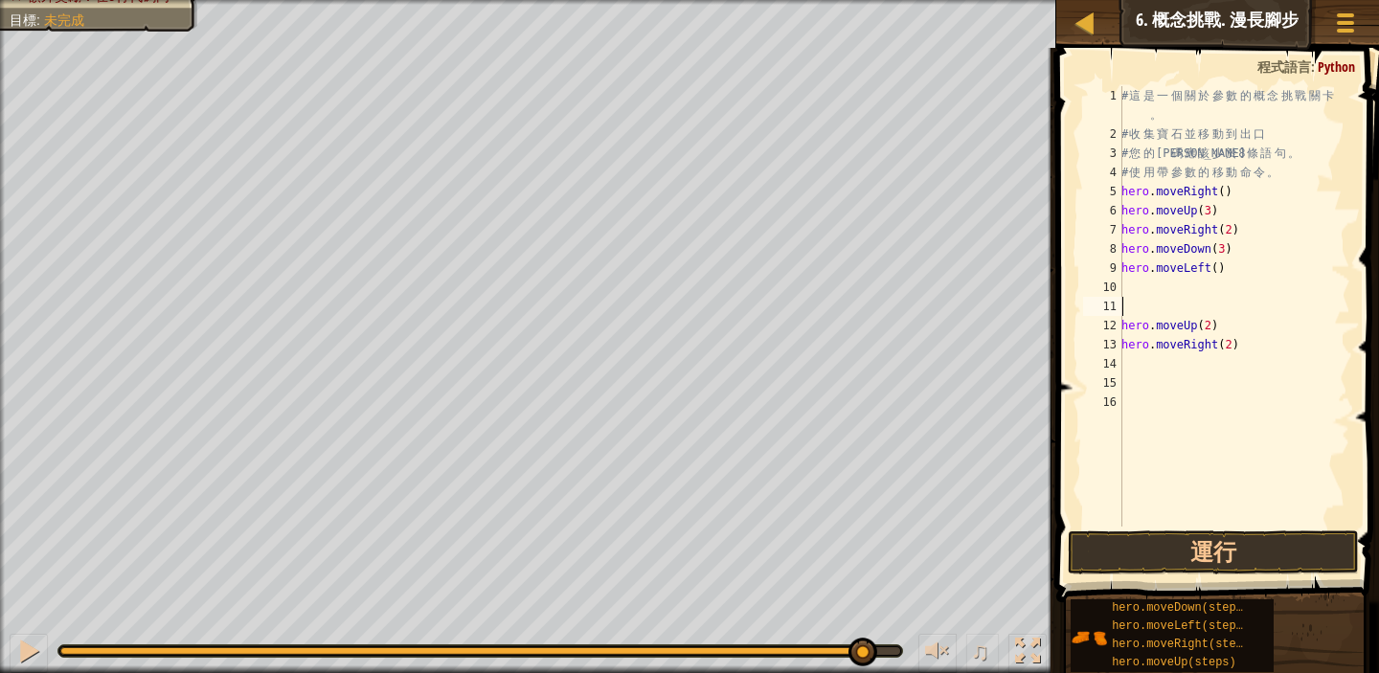
drag, startPoint x: 1219, startPoint y: 329, endPoint x: 1266, endPoint y: 329, distance: 47.9
click at [1219, 329] on div "# 這 是 一 個 關 於 參 數 的 概 念 挑 戰 關 卡 。 # 收 集 寶 石 並 移 動 到 出 口 # 您 的 代 碼 應 該 少 於 8 條 語…" at bounding box center [1234, 335] width 233 height 498
type textarea "h"
click at [1271, 348] on div "# 這 是 一 個 關 於 參 數 的 概 念 挑 戰 關 卡 。 # 收 集 寶 石 並 移 動 到 出 口 # 您 的 代 碼 應 該 少 於 8 條 語…" at bounding box center [1234, 335] width 233 height 498
type textarea "h"
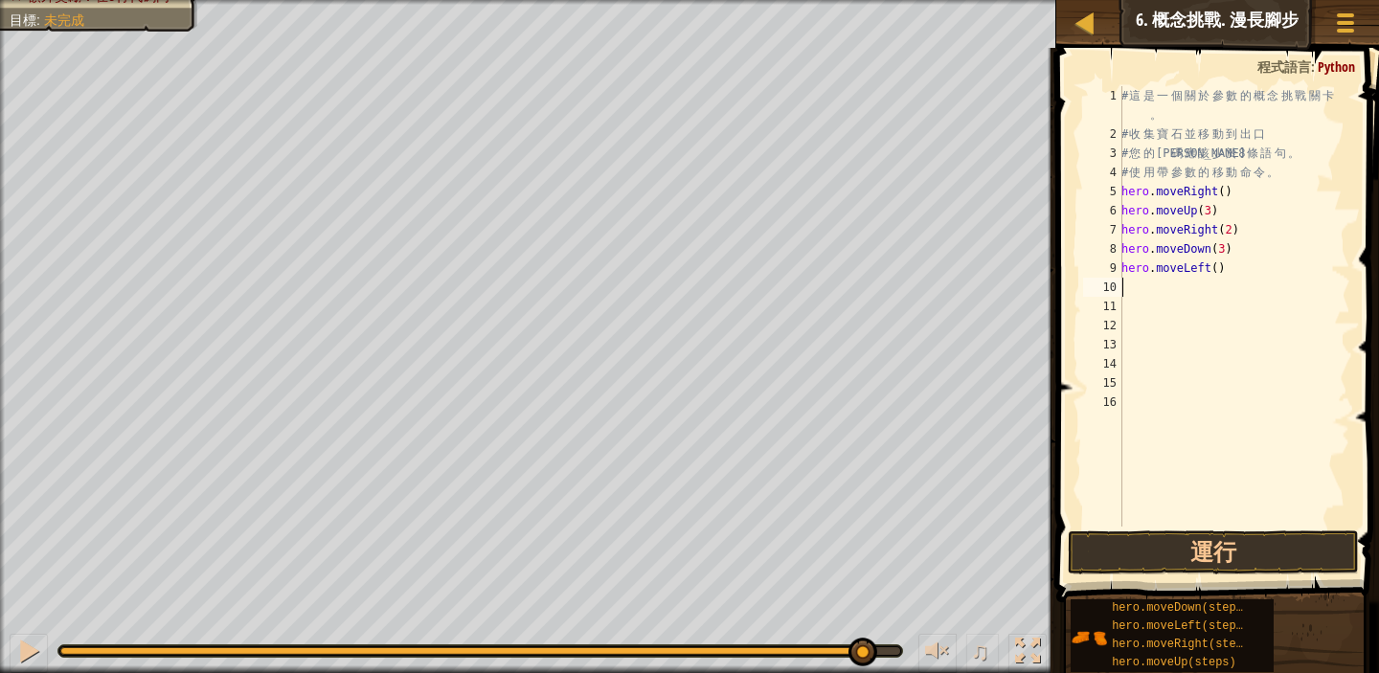
click at [1147, 291] on div "# 這 是 一 個 關 於 參 數 的 概 念 挑 戰 關 卡 。 # 收 集 寶 石 並 移 動 到 出 口 # 您 的 代 碼 應 該 少 於 8 條 語…" at bounding box center [1234, 335] width 233 height 498
type textarea "m"
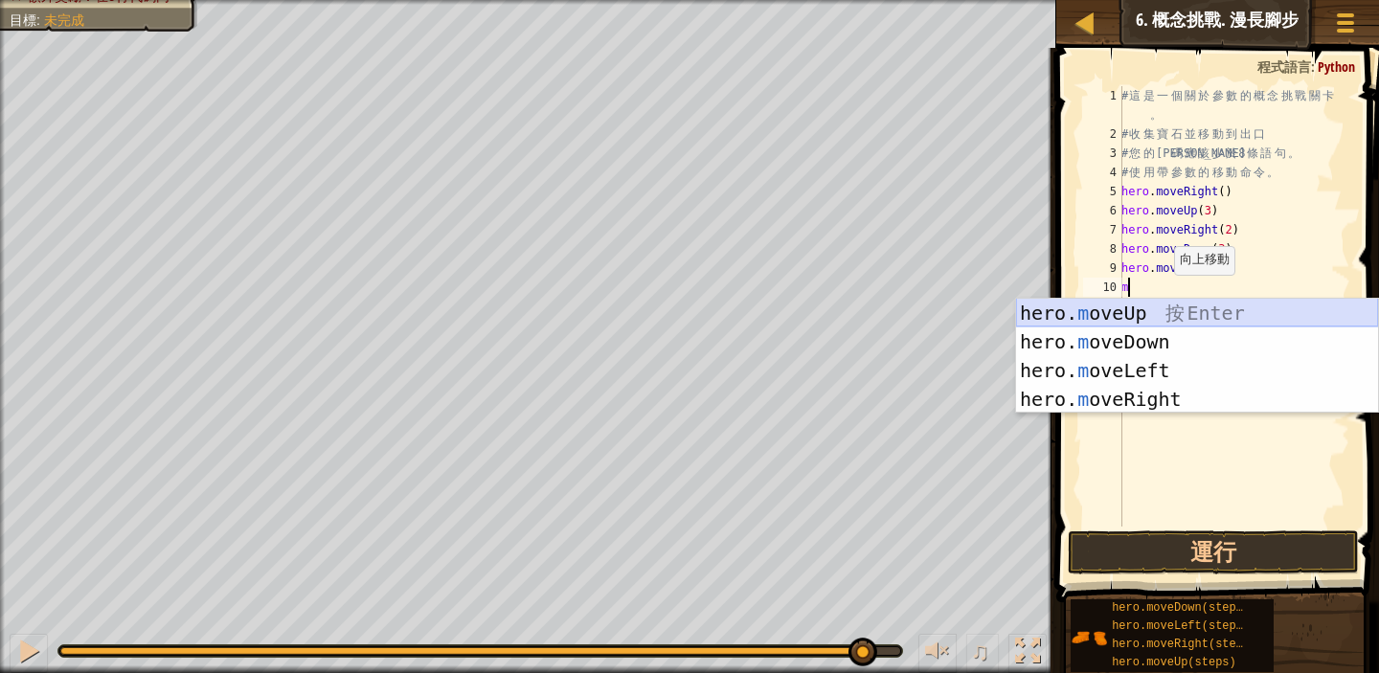
click at [1150, 311] on div "hero. m oveUp 按 Enter hero. m oveDown 按 Enter hero. m oveLeft 按 Enter hero. m o…" at bounding box center [1197, 385] width 362 height 172
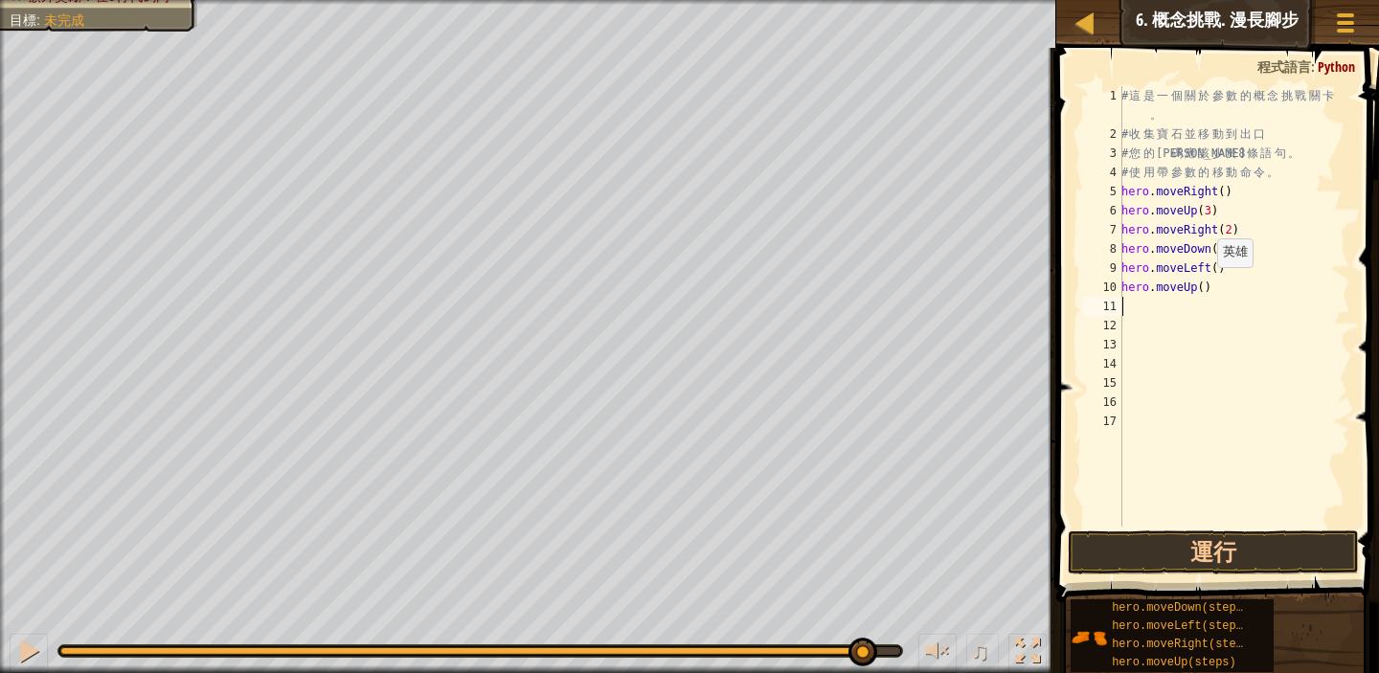
click at [1207, 286] on div "# 這 是 一 個 關 於 參 數 的 概 念 挑 戰 關 卡 。 # 收 集 寶 石 並 移 動 到 出 口 # 您 的 代 碼 應 該 少 於 8 條 語…" at bounding box center [1234, 335] width 233 height 498
type textarea "hero.moveUp(2)"
click at [1127, 304] on div "# 這 是 一 個 關 於 參 數 的 概 念 挑 戰 關 卡 。 # 收 集 寶 石 並 移 動 到 出 口 # 您 的 代 碼 應 該 少 於 8 條 語…" at bounding box center [1234, 335] width 233 height 498
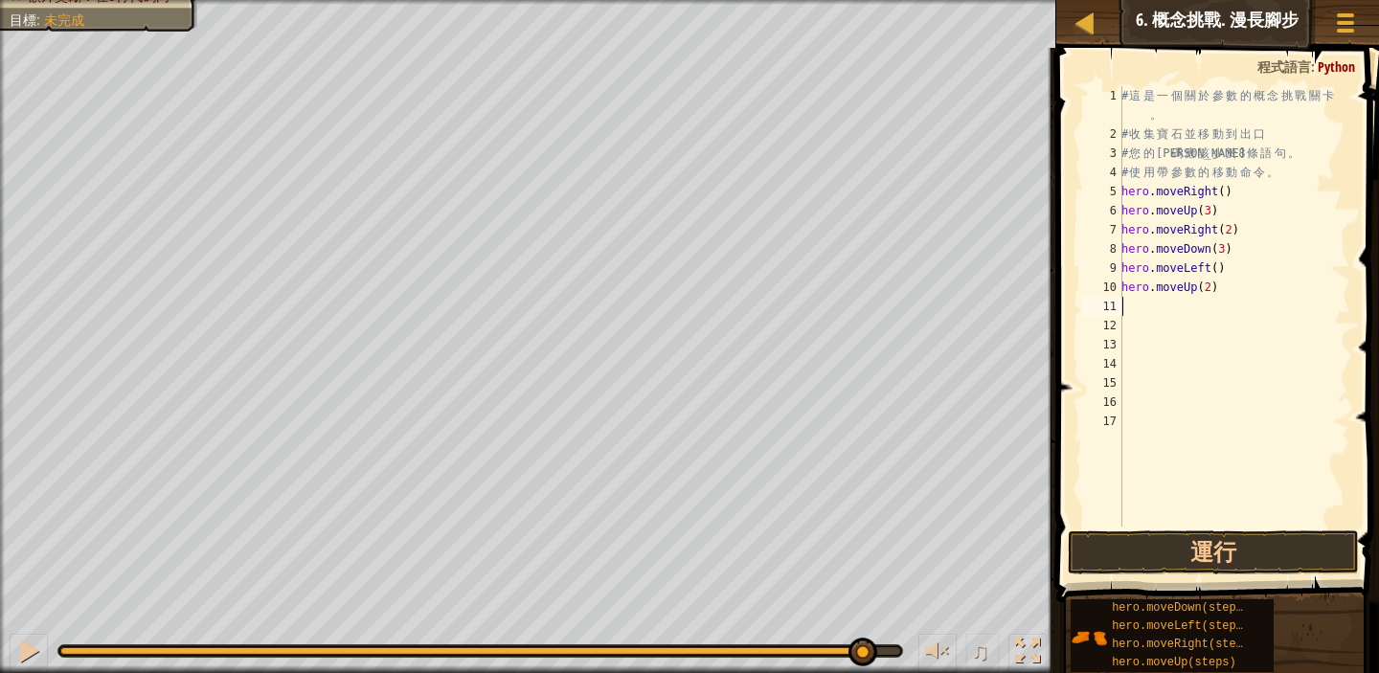
type textarea "m"
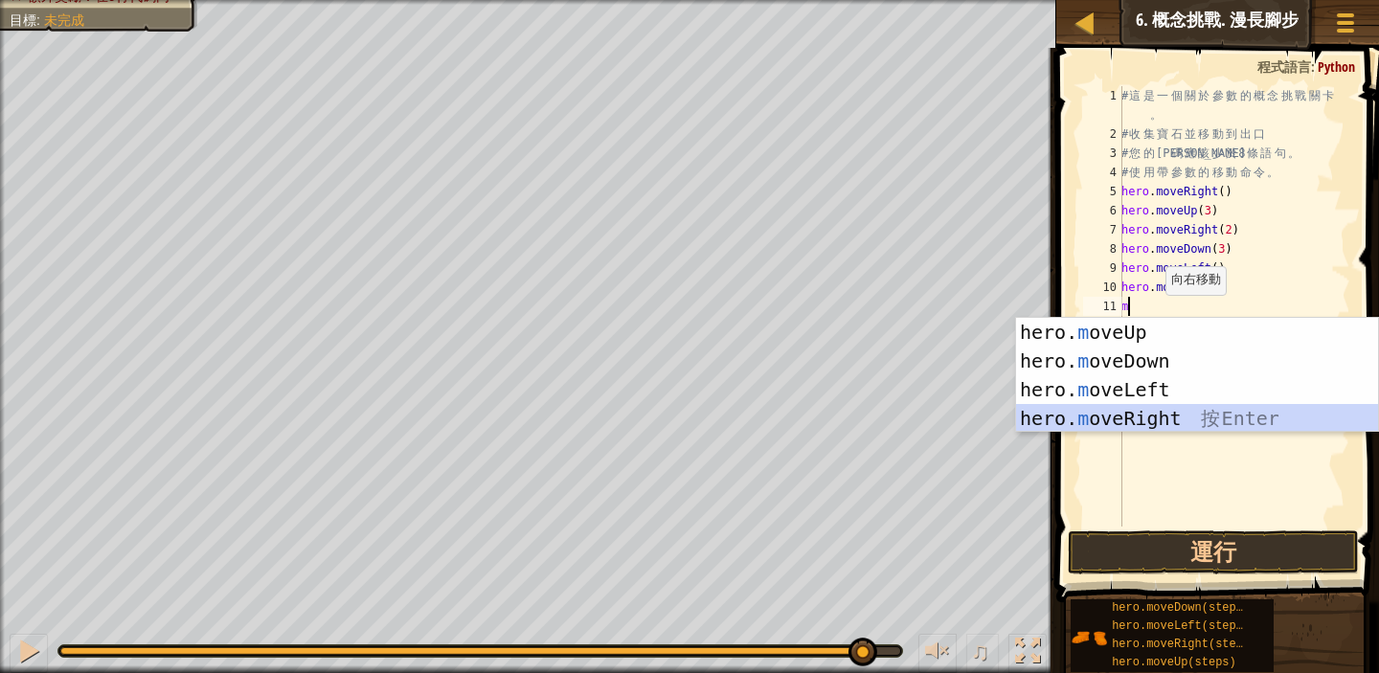
click at [1156, 411] on div "hero. m oveUp 按 Enter hero. m oveDown 按 Enter hero. m oveLeft 按 Enter hero. m o…" at bounding box center [1197, 404] width 362 height 172
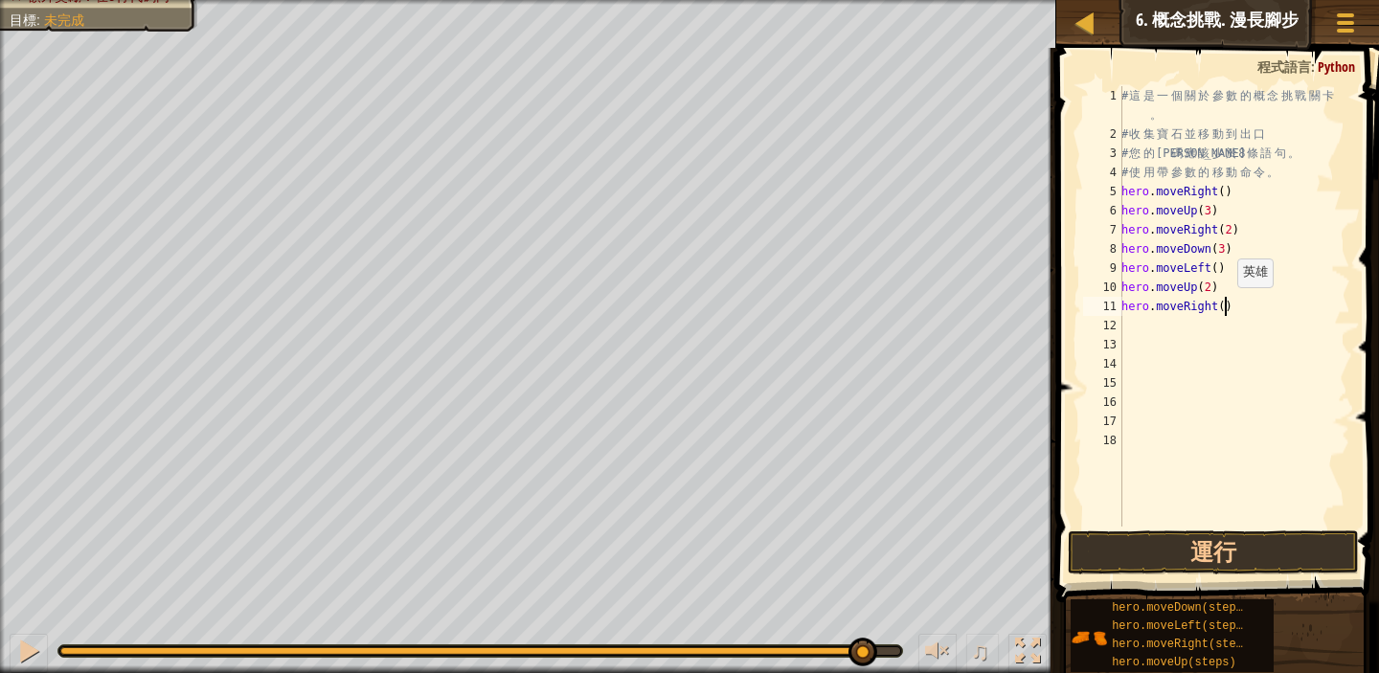
click at [1227, 306] on div "# 這 是 一 個 關 於 參 數 的 概 念 挑 戰 關 卡 。 # 收 集 寶 石 並 移 動 到 出 口 # 您 的 代 碼 應 該 少 於 8 條 語…" at bounding box center [1234, 335] width 233 height 498
type textarea "hero.moveRight(3)"
click at [1258, 555] on button "運行" at bounding box center [1213, 553] width 291 height 44
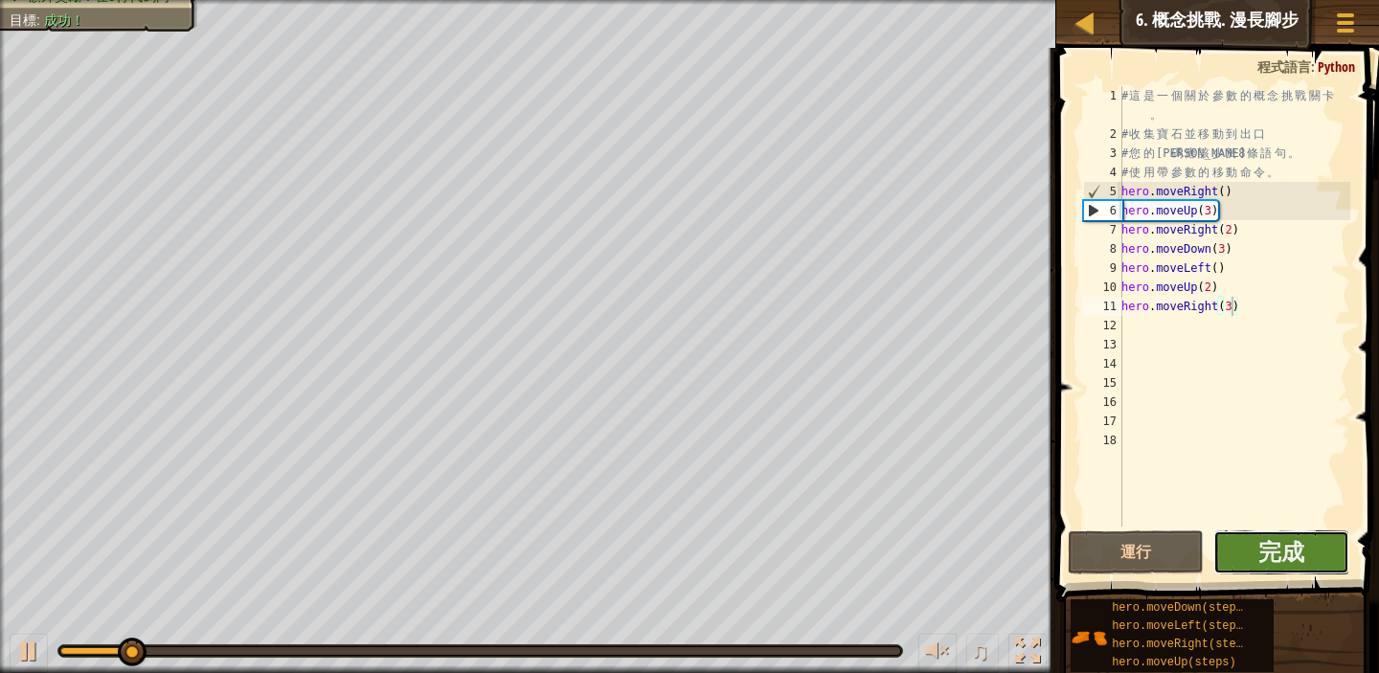
click at [1309, 554] on button "完成" at bounding box center [1282, 553] width 136 height 44
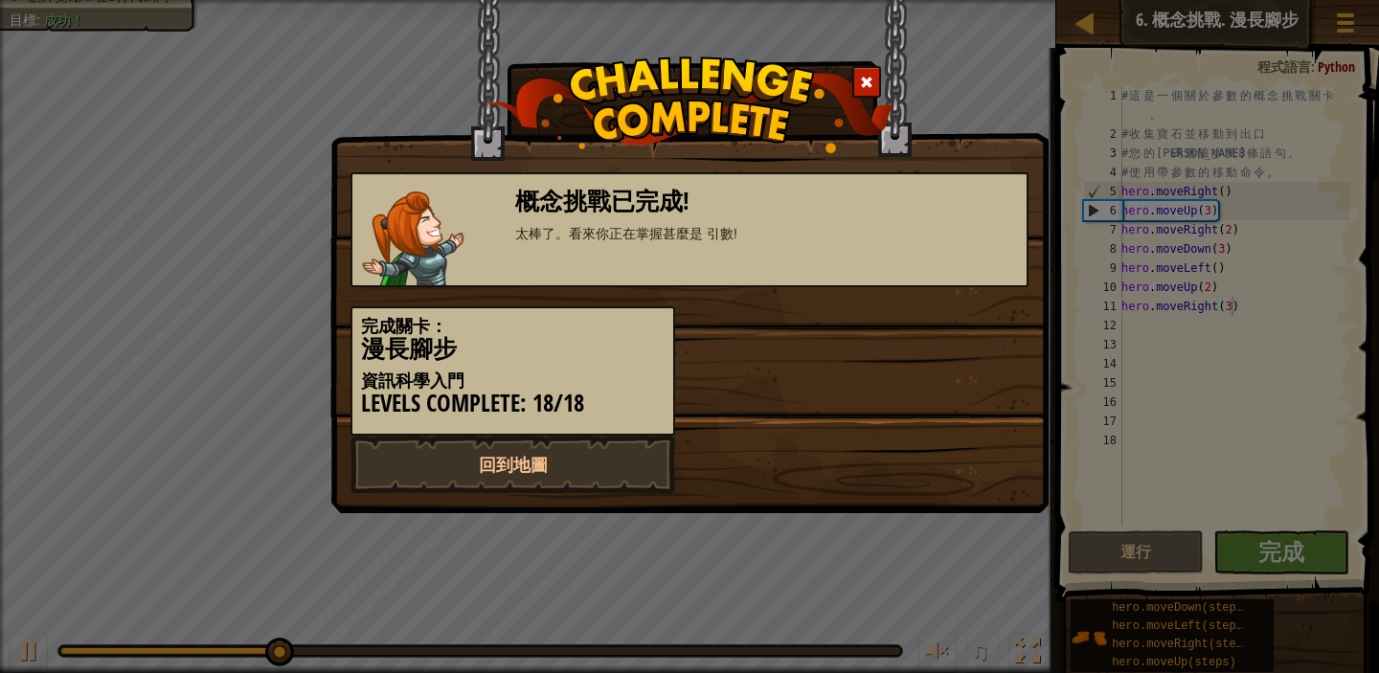
click at [812, 283] on div "概念挑戰已完成! 太棒了。看來你正在掌握甚麼是 引數!" at bounding box center [690, 229] width 678 height 115
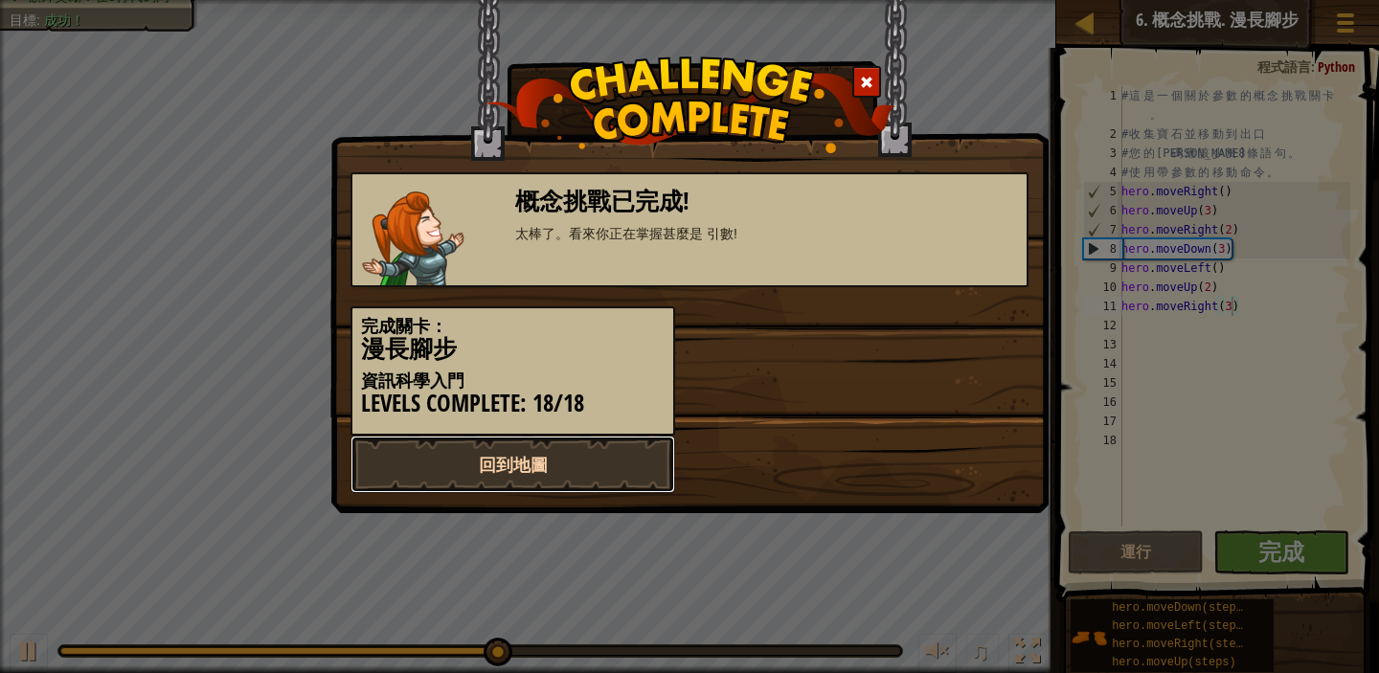
click at [590, 462] on link "回到地圖" at bounding box center [513, 464] width 325 height 57
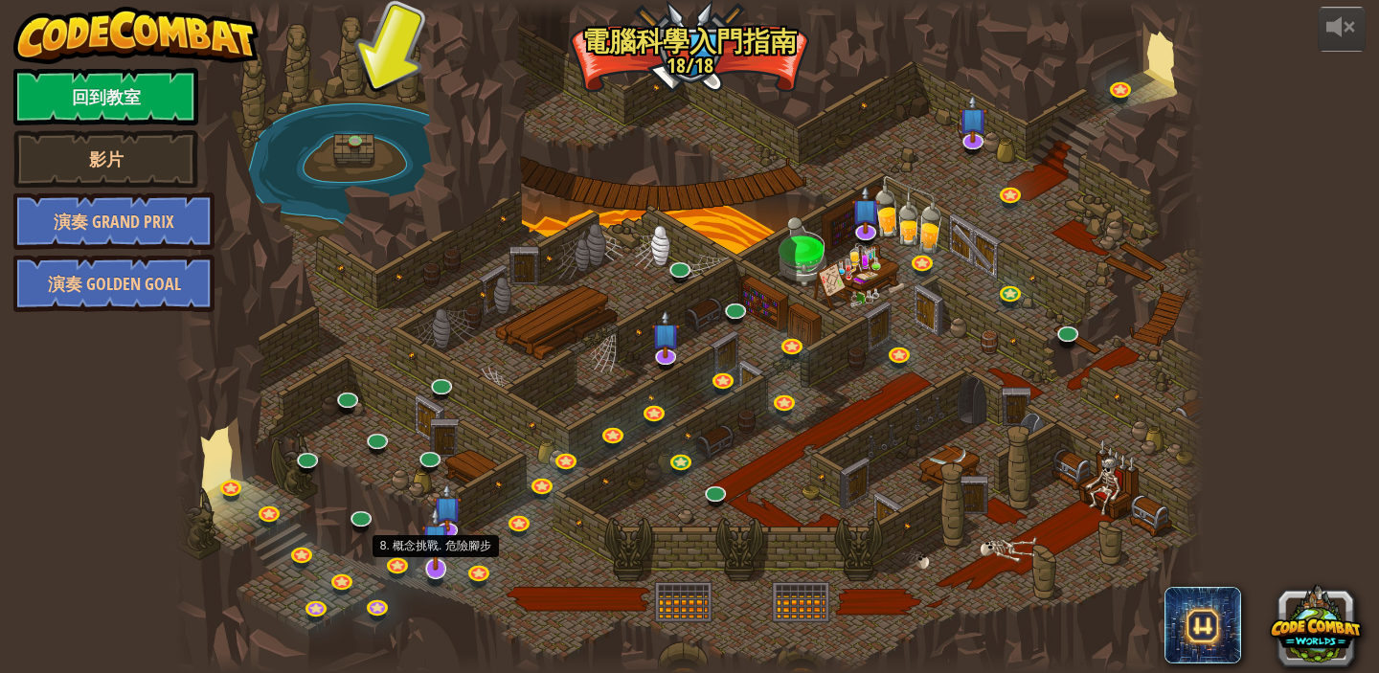
click at [428, 557] on img at bounding box center [435, 538] width 29 height 65
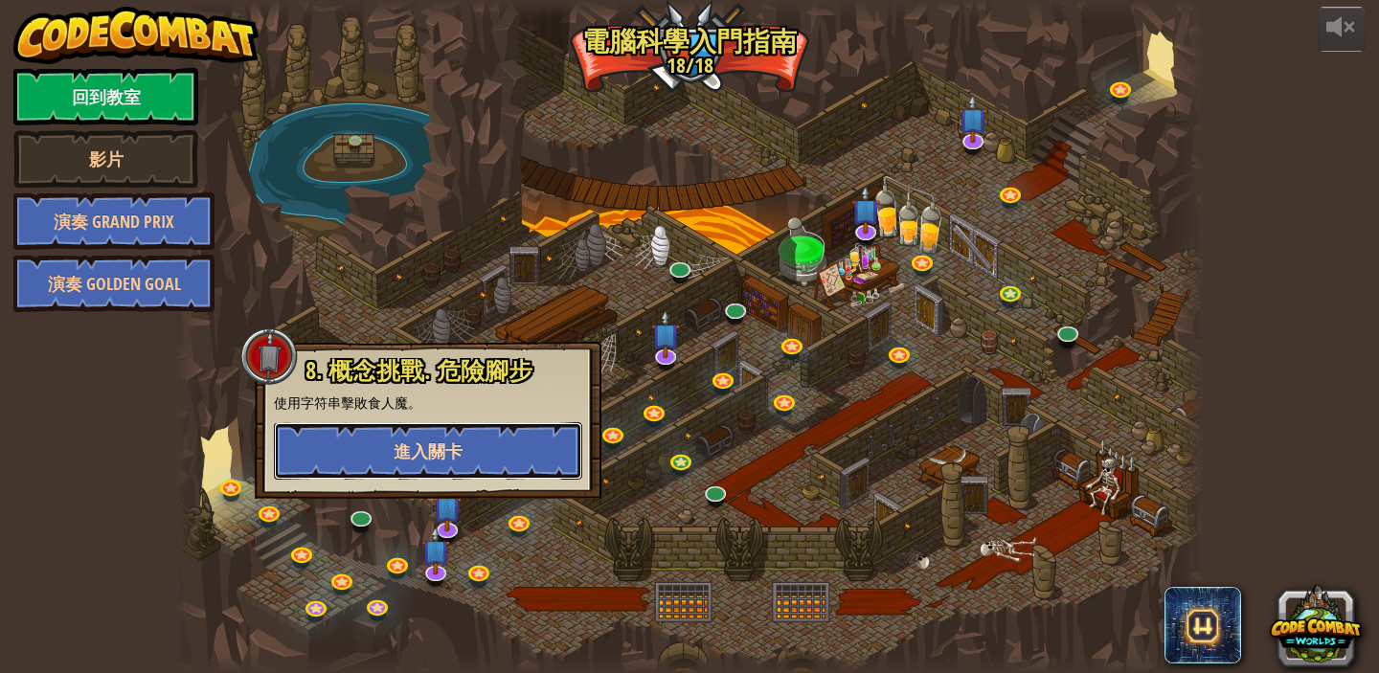
click at [498, 463] on button "進入關卡" at bounding box center [428, 450] width 308 height 57
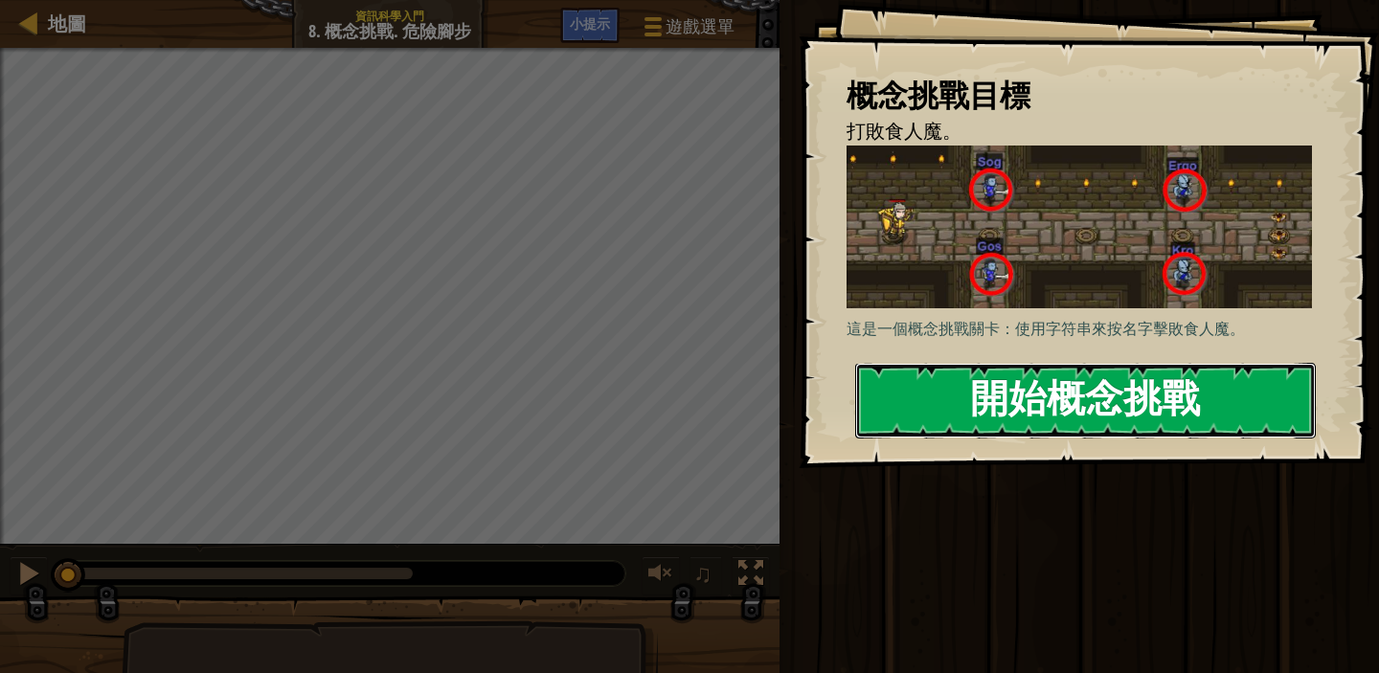
click at [994, 421] on button "開始概念挑戰" at bounding box center [1085, 401] width 461 height 76
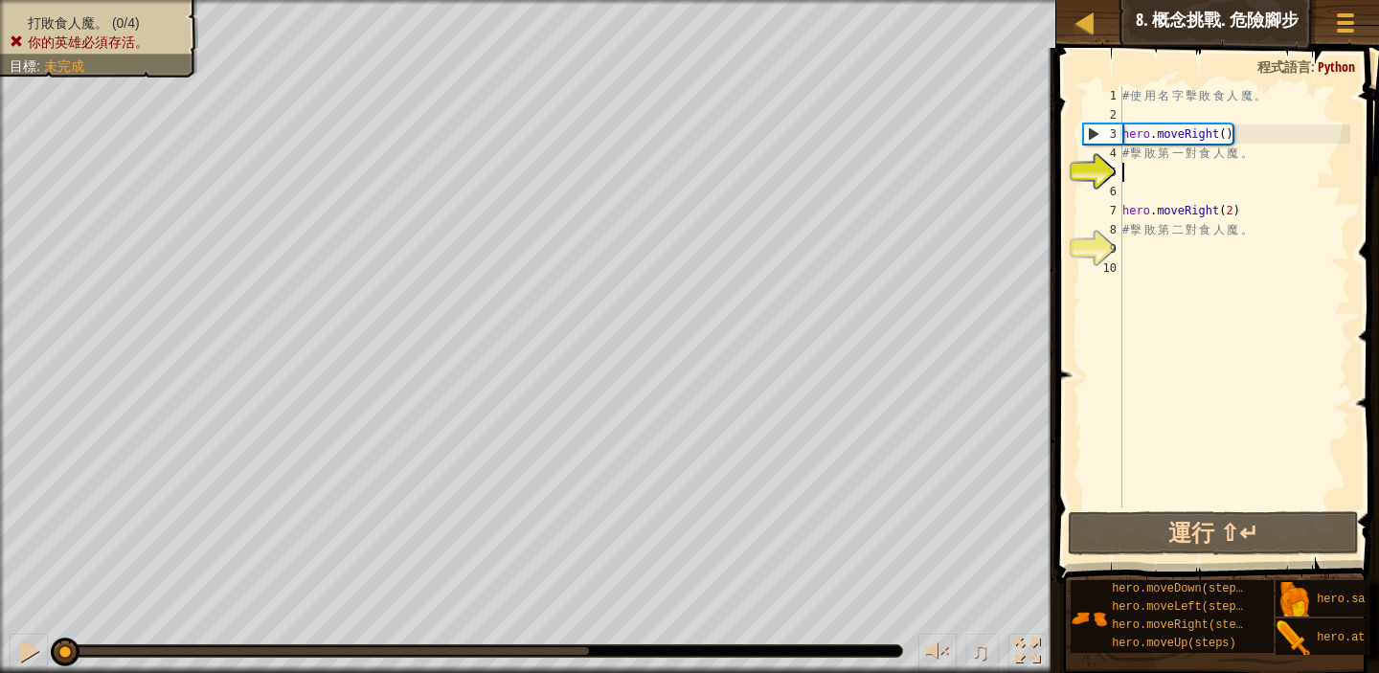
click at [1264, 158] on div "# 使 用 名 字 擊 敗 食 人 魔 。 hero . moveRight ( ) # 擊 敗 第 一 對 食 人 魔 。 hero . moveRight…" at bounding box center [1235, 316] width 232 height 460
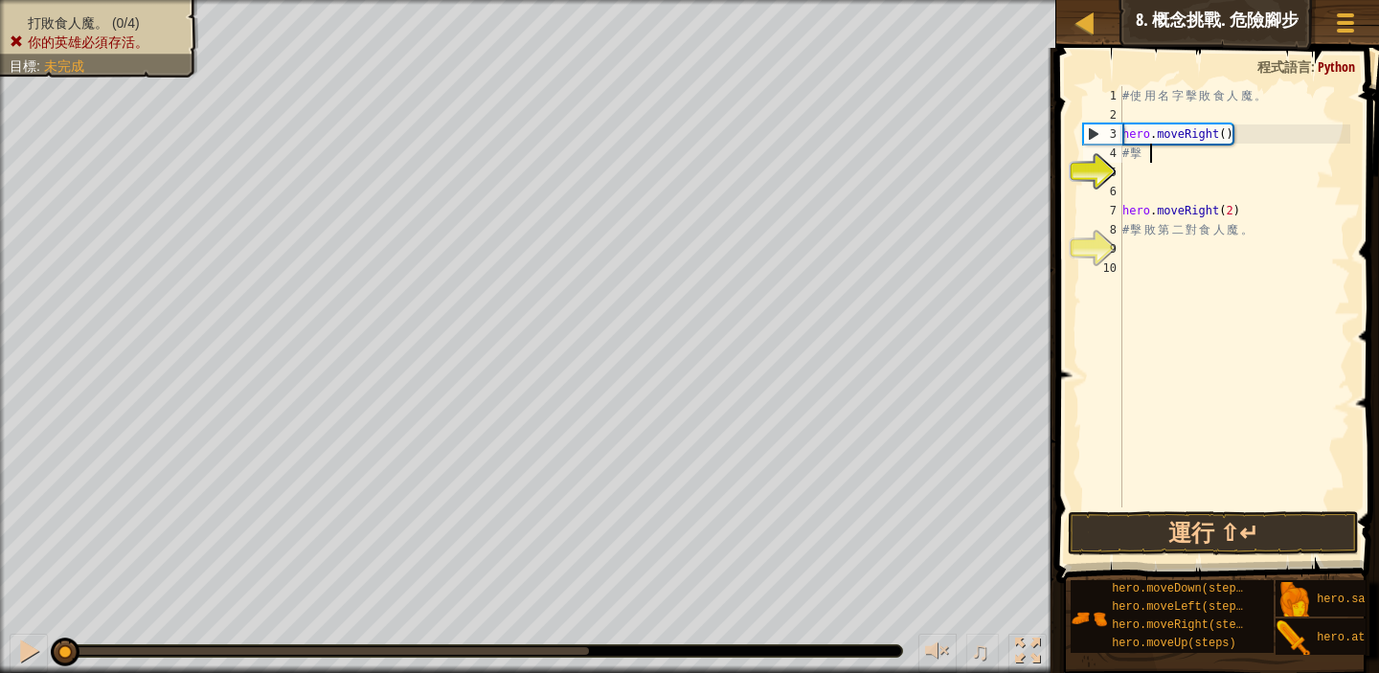
type textarea "#"
click at [1263, 227] on div "# 使 用 名 字 擊 敗 食 人 魔 。 hero . moveRight ( ) hero . moveRight ( 2 ) # 擊 敗 第 二 對 食…" at bounding box center [1235, 316] width 232 height 460
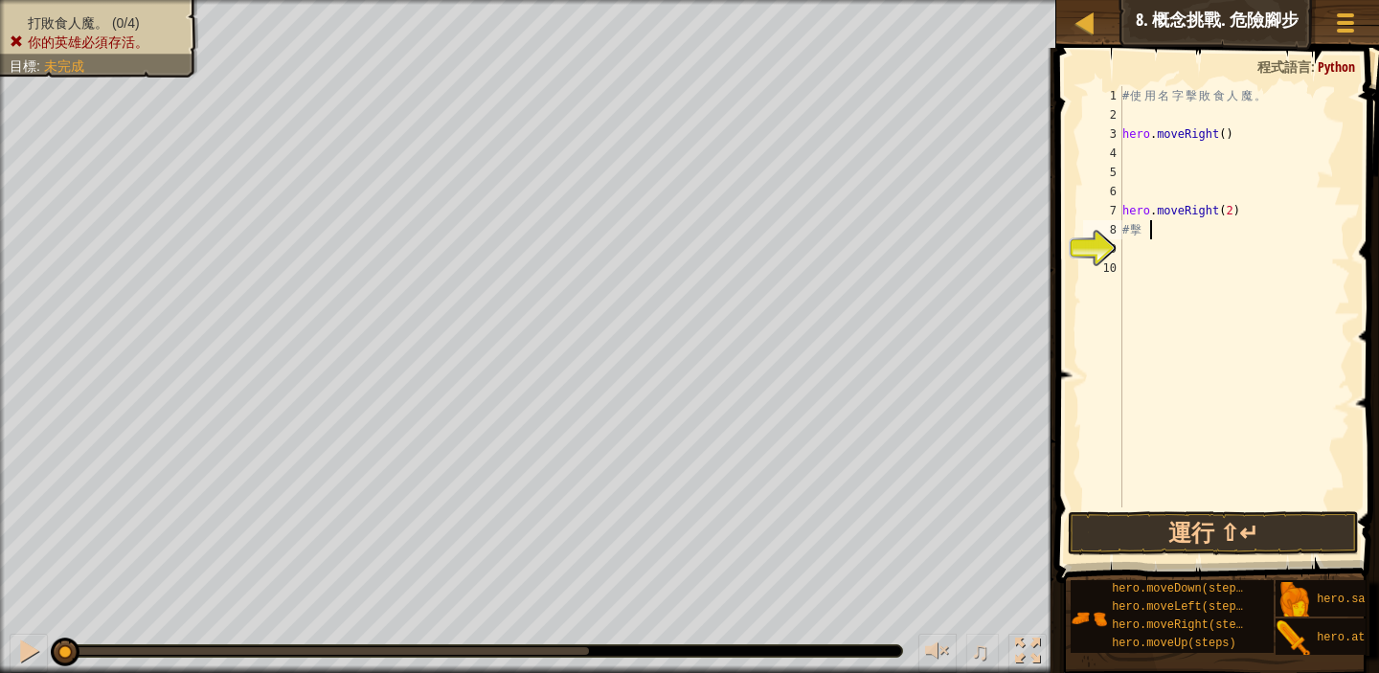
type textarea "#"
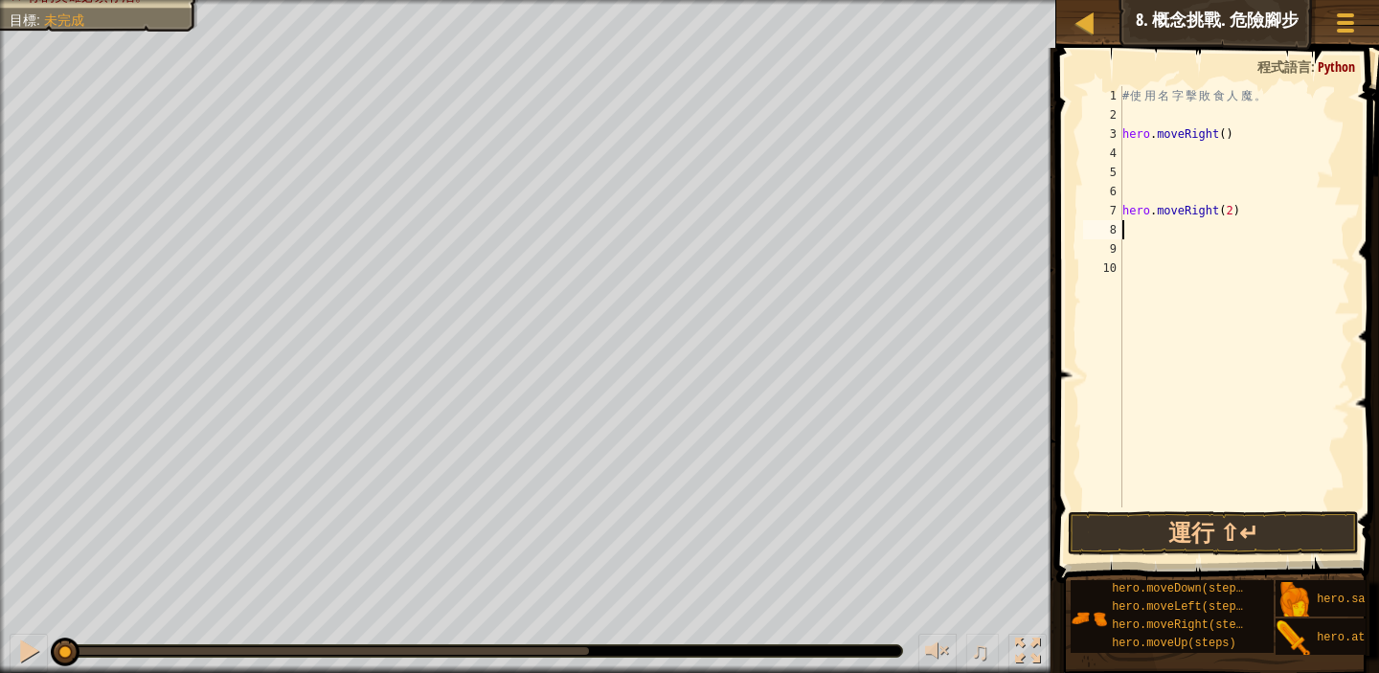
click at [1264, 205] on div "# 使 用 名 字 擊 敗 食 人 魔 。 hero . moveRight ( ) hero . moveRight ( 2 )" at bounding box center [1235, 316] width 232 height 460
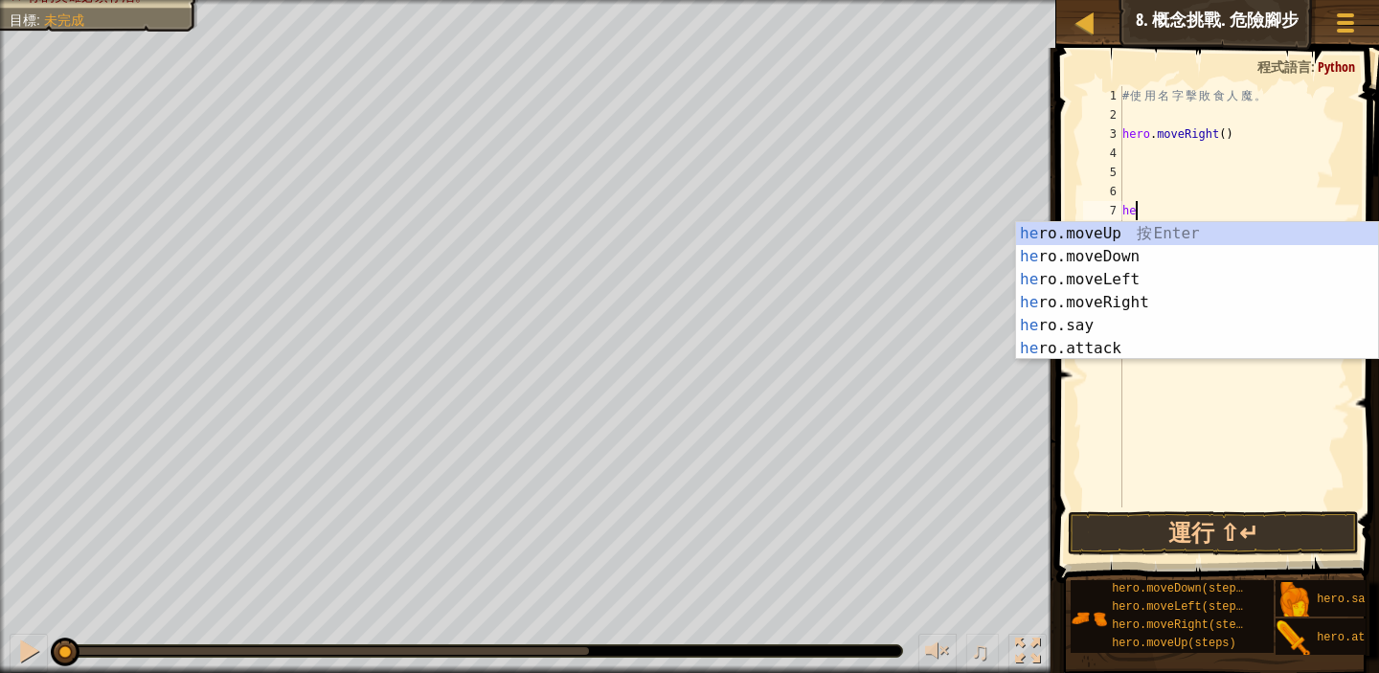
type textarea "h"
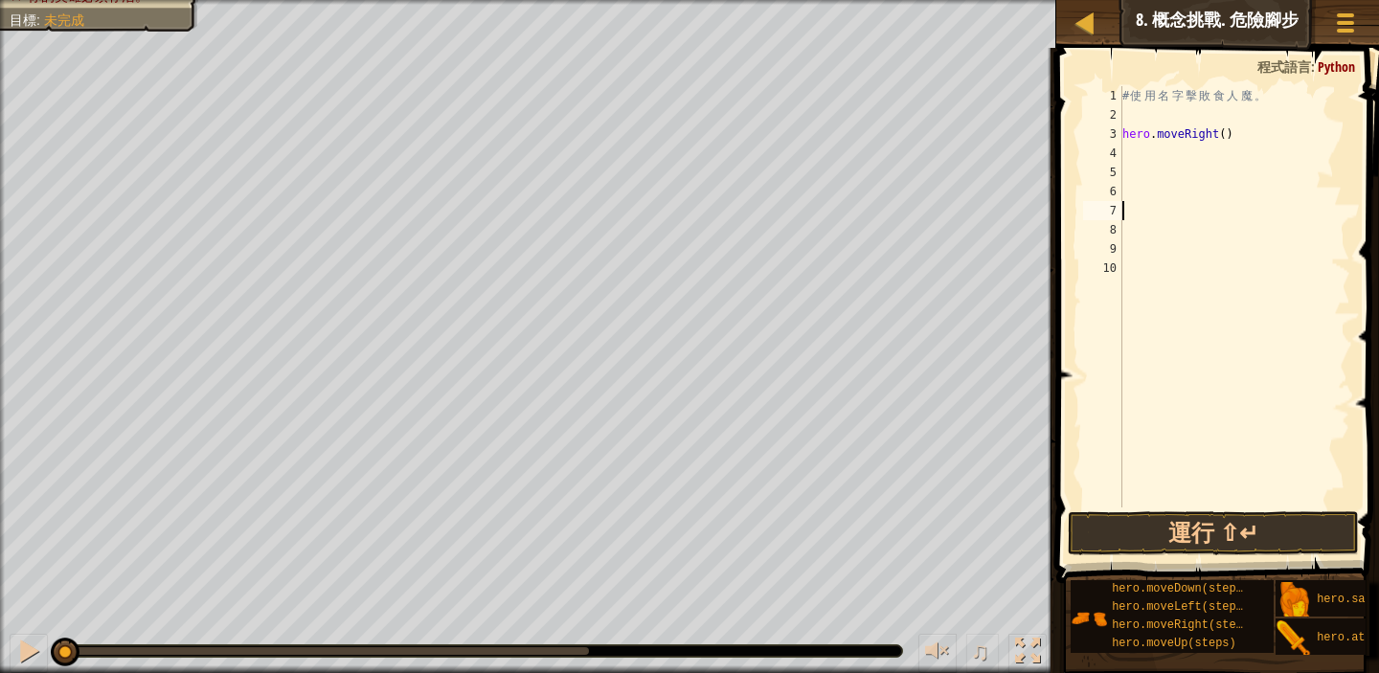
click at [1130, 147] on div "# 使 用 名 字 擊 敗 食 人 魔 。 hero . moveRight ( )" at bounding box center [1235, 316] width 232 height 460
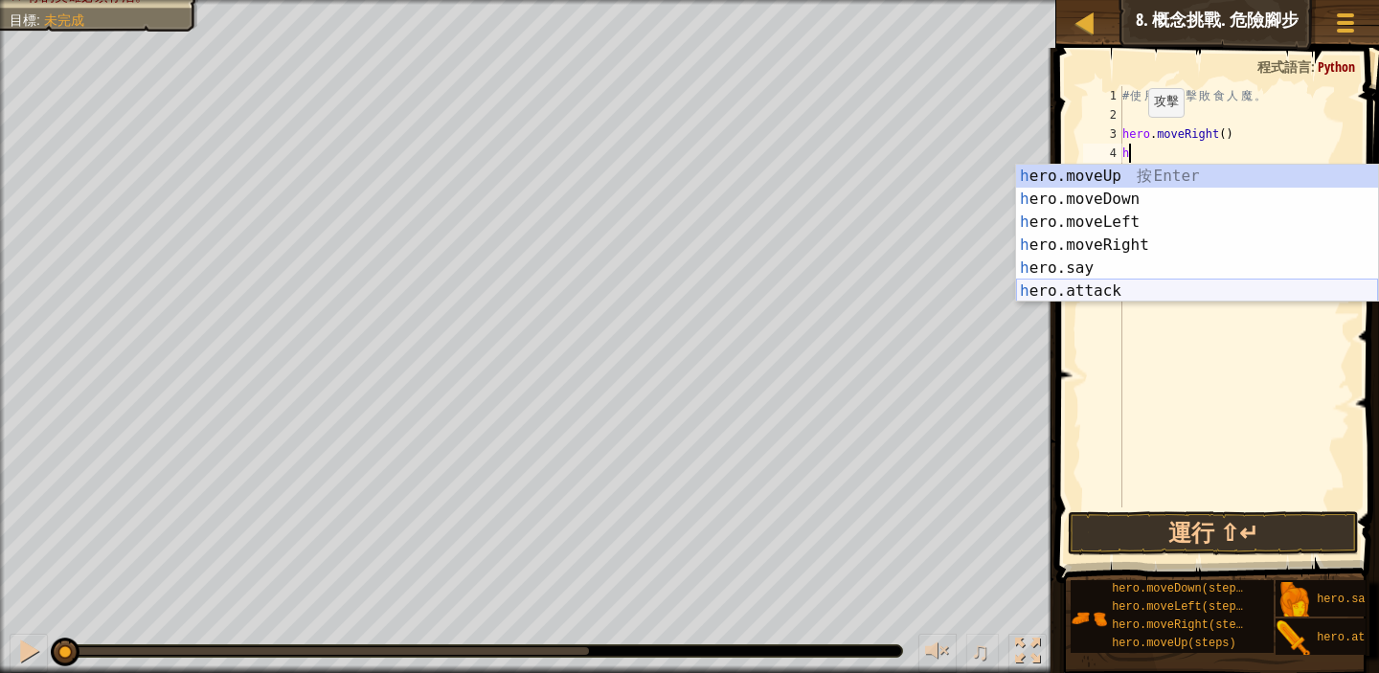
click at [1133, 285] on div "h ero.moveUp 按 Enter h ero.moveDown 按 Enter h ero.moveLeft 按 Enter h ero.moveRi…" at bounding box center [1197, 257] width 362 height 184
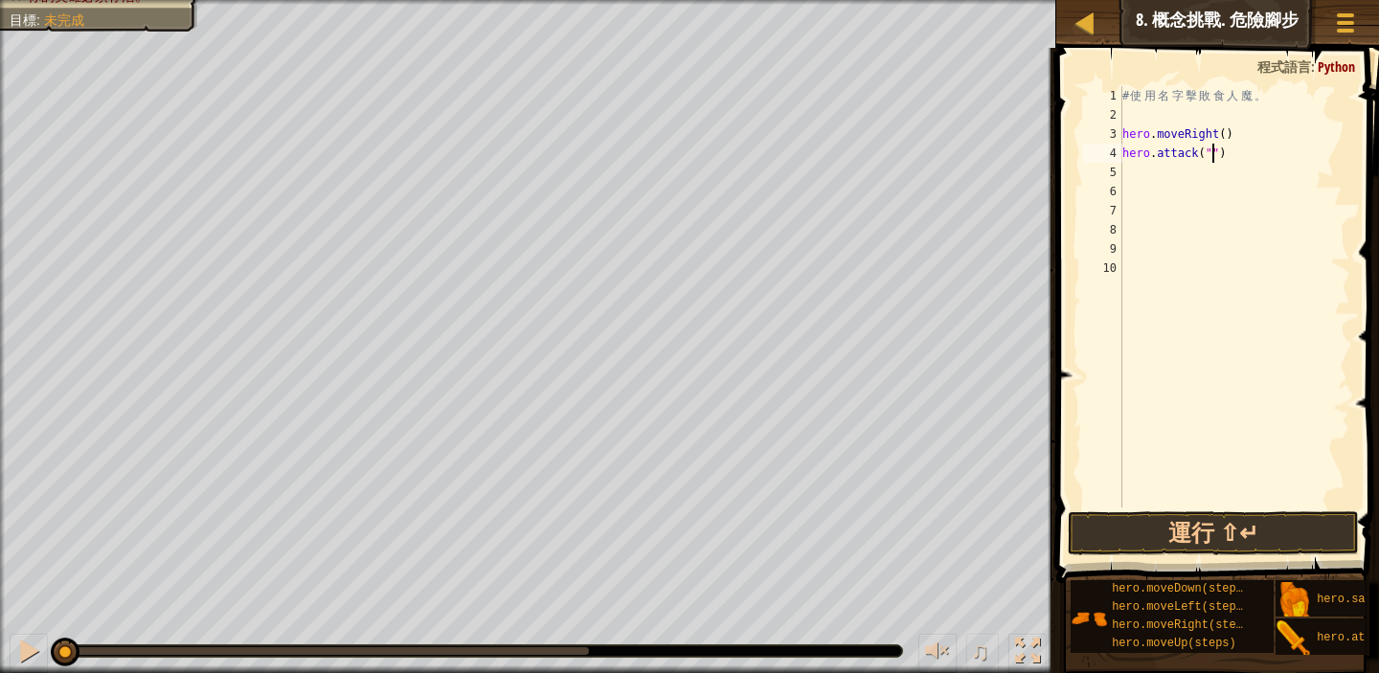
scroll to position [9, 8]
type textarea "hero.attack("Sog")"
click at [1128, 171] on div "# 使 用 名 字 擊 敗 食 人 魔 。 hero . moveRight ( ) hero . attack ( "Sog" )" at bounding box center [1235, 316] width 232 height 460
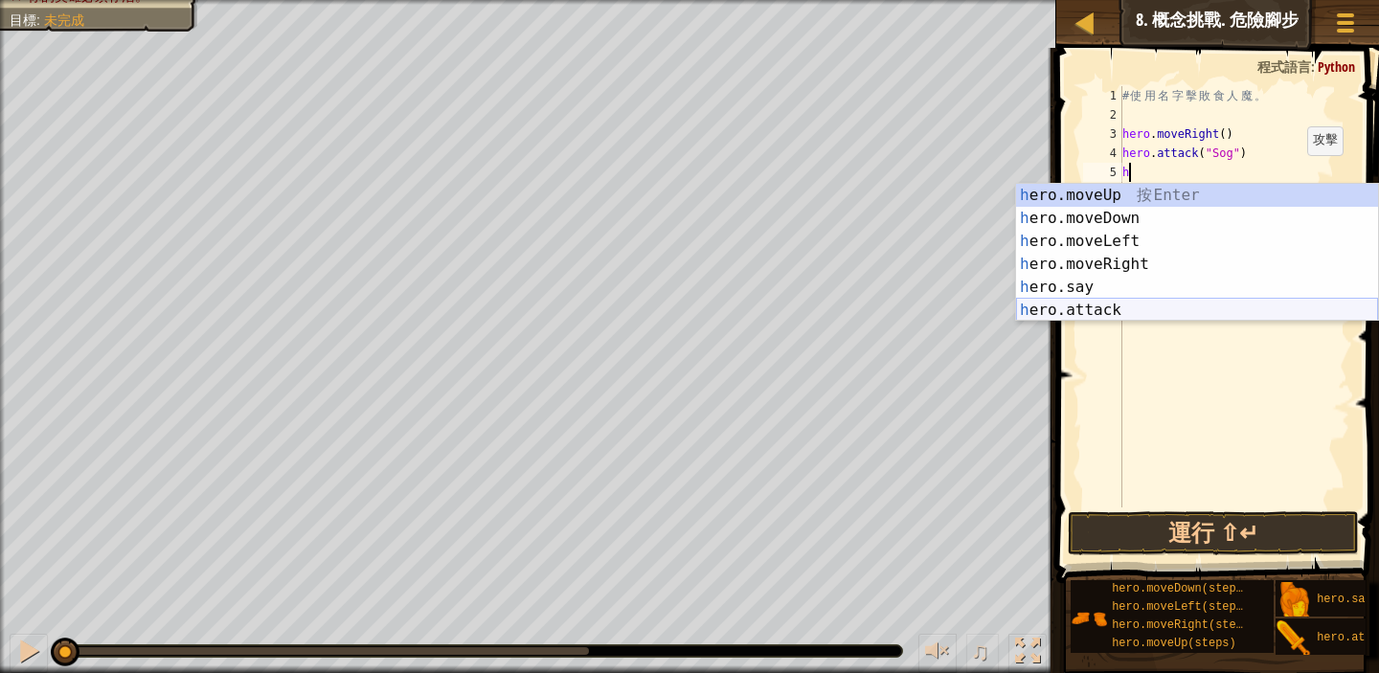
click at [1148, 301] on div "h ero.moveUp 按 Enter h ero.moveDown 按 Enter h ero.moveLeft 按 Enter h ero.moveRi…" at bounding box center [1197, 276] width 362 height 184
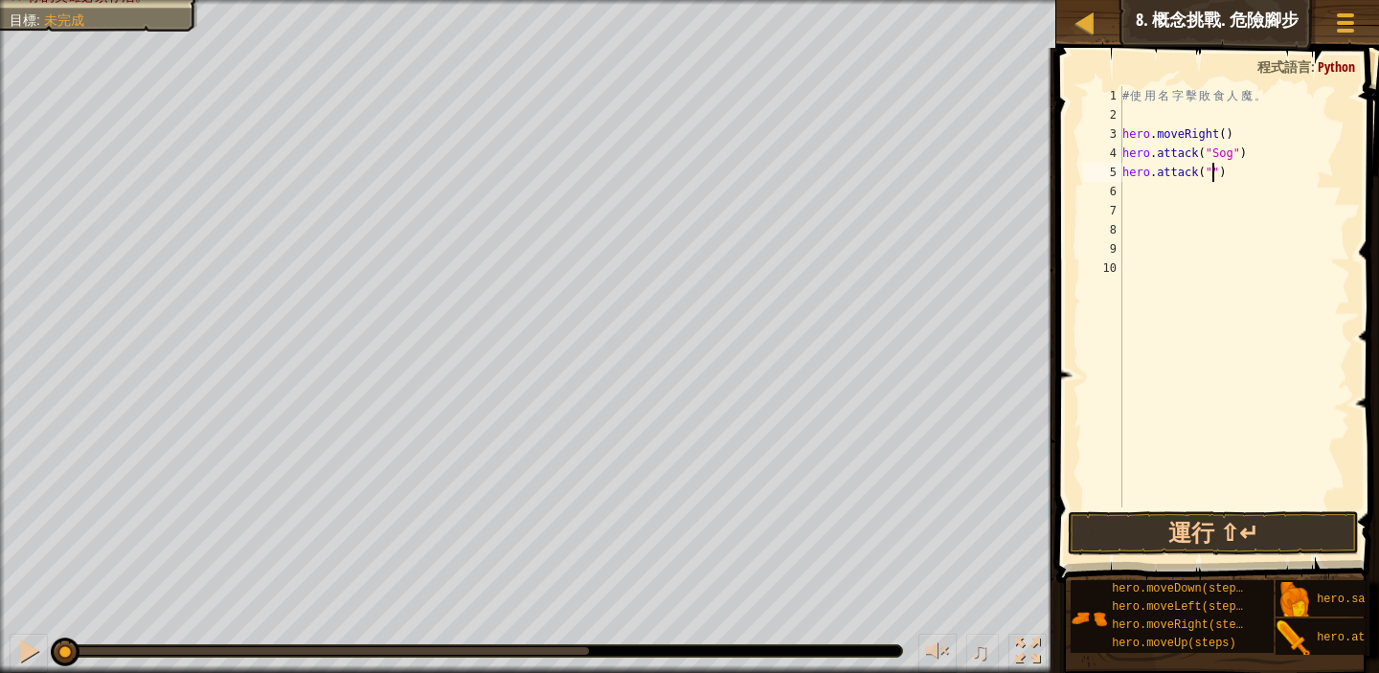
scroll to position [9, 8]
type textarea "hero.attack("Sog")"
click at [1128, 193] on div "# 使 用 名 字 擊 敗 食 人 魔 。 hero . moveRight ( ) hero . attack ( "Sog" ) hero . attac…" at bounding box center [1235, 316] width 232 height 460
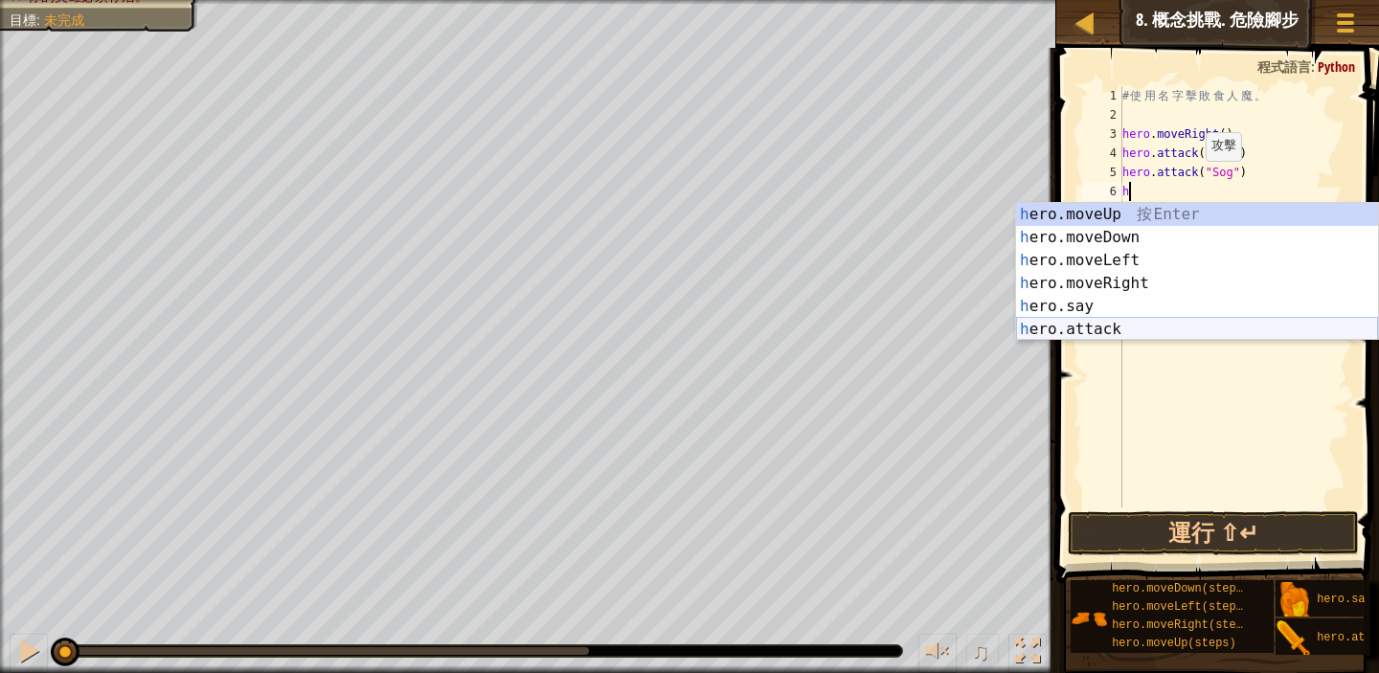
click at [1207, 330] on div "h ero.moveUp 按 Enter h ero.moveDown 按 Enter h ero.moveLeft 按 Enter h ero.moveRi…" at bounding box center [1197, 295] width 362 height 184
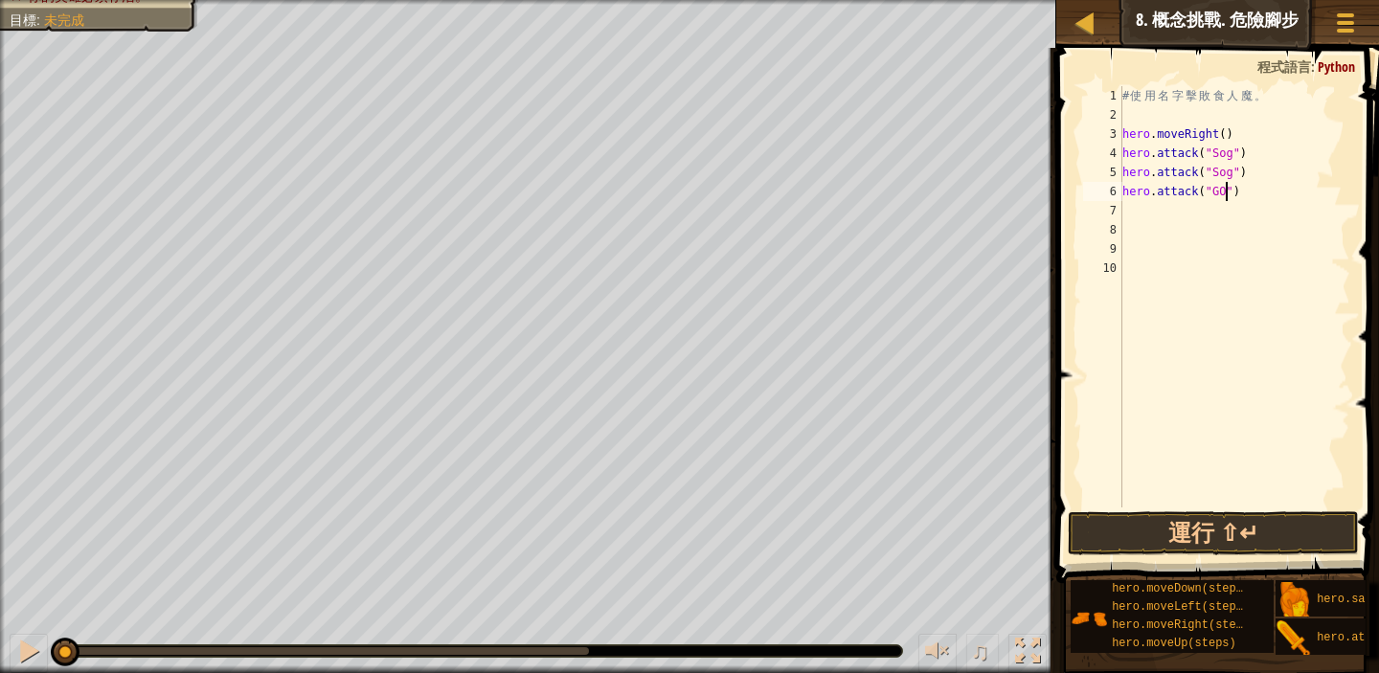
scroll to position [9, 8]
type textarea "hero.attack("Gos")"
click at [1131, 211] on div "# 使 用 名 字 擊 敗 食 人 魔 。 hero . moveRight ( ) hero . attack ( "Sog" ) hero . attac…" at bounding box center [1235, 316] width 232 height 460
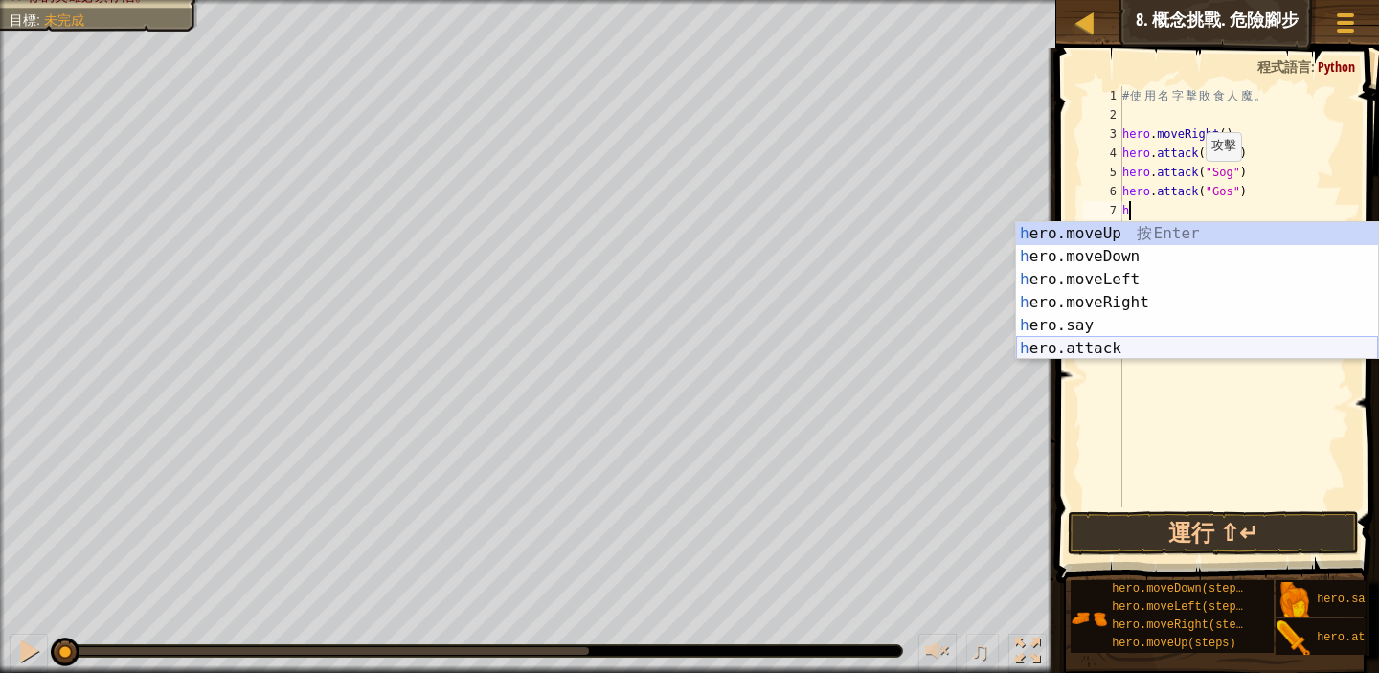
click at [1240, 341] on div "h ero.moveUp 按 Enter h ero.moveDown 按 Enter h ero.moveLeft 按 Enter h ero.moveRi…" at bounding box center [1197, 314] width 362 height 184
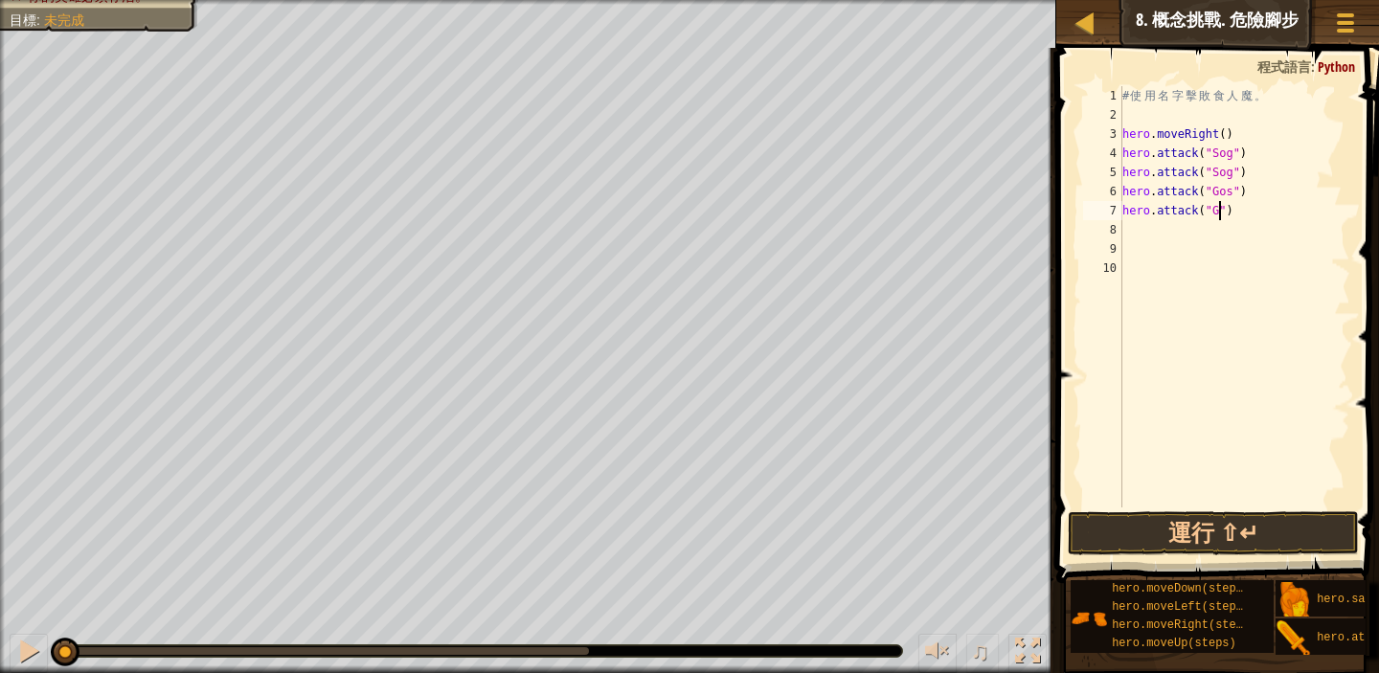
scroll to position [9, 8]
type textarea "hero.attack("Gos")"
click at [1264, 342] on div "# 使 用 名 字 擊 敗 食 人 魔 。 hero . moveRight ( ) hero . attack ( "Sog" ) hero . attac…" at bounding box center [1235, 316] width 232 height 460
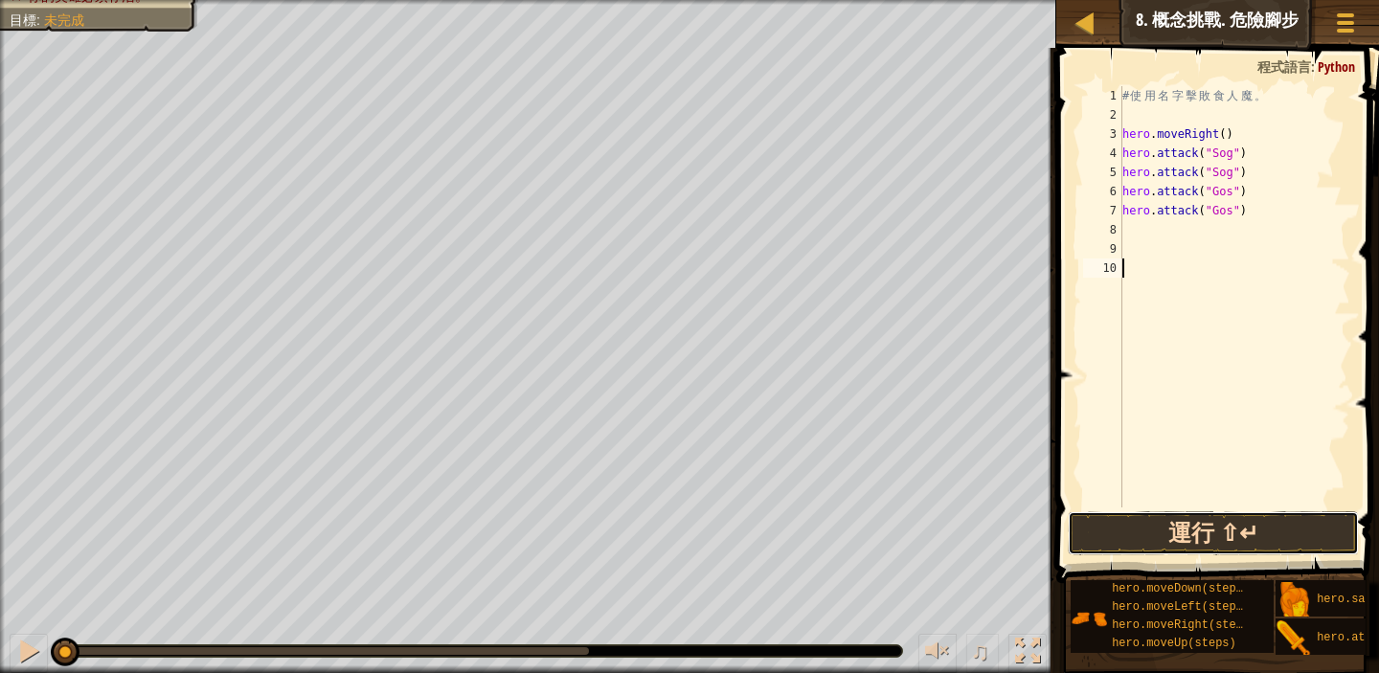
click at [1218, 530] on button "運行 ⇧↵" at bounding box center [1213, 534] width 291 height 44
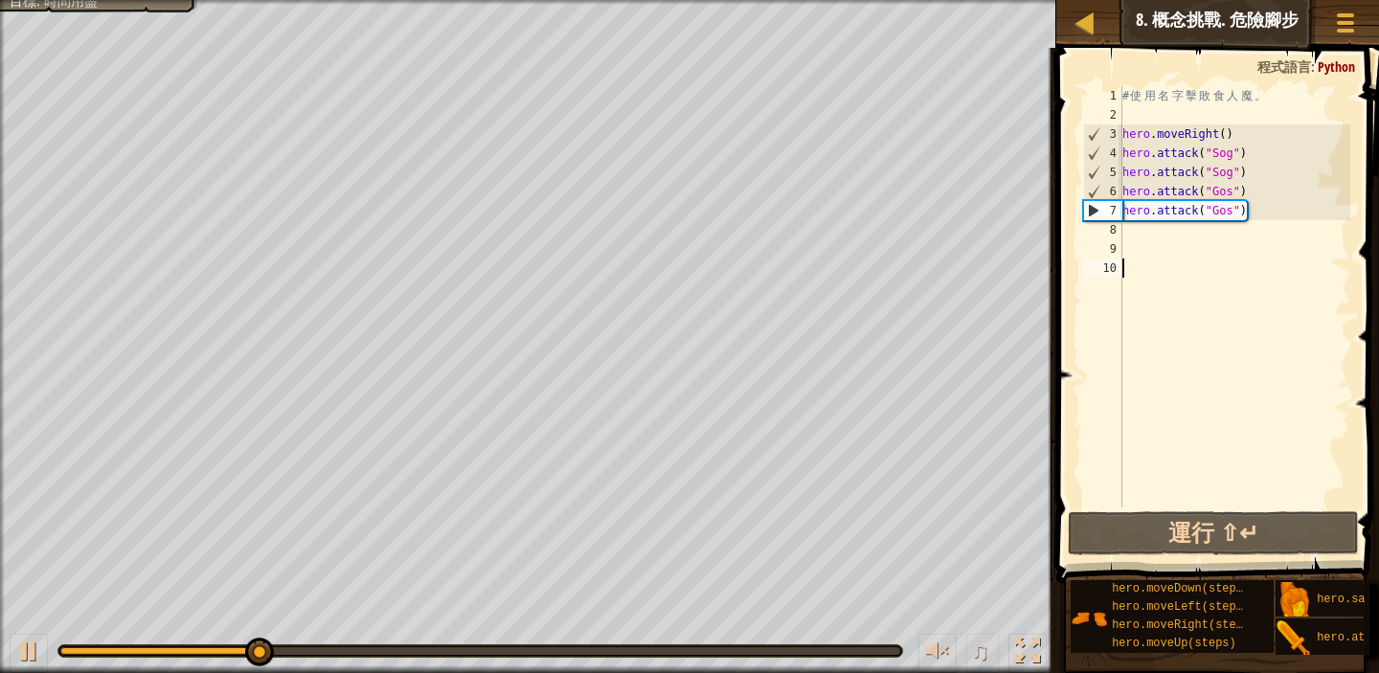
click at [1139, 234] on div "# 使 用 名 字 擊 敗 食 人 魔 。 hero . moveRight ( ) hero . attack ( "Sog" ) hero . attac…" at bounding box center [1235, 316] width 232 height 460
type textarea "h"
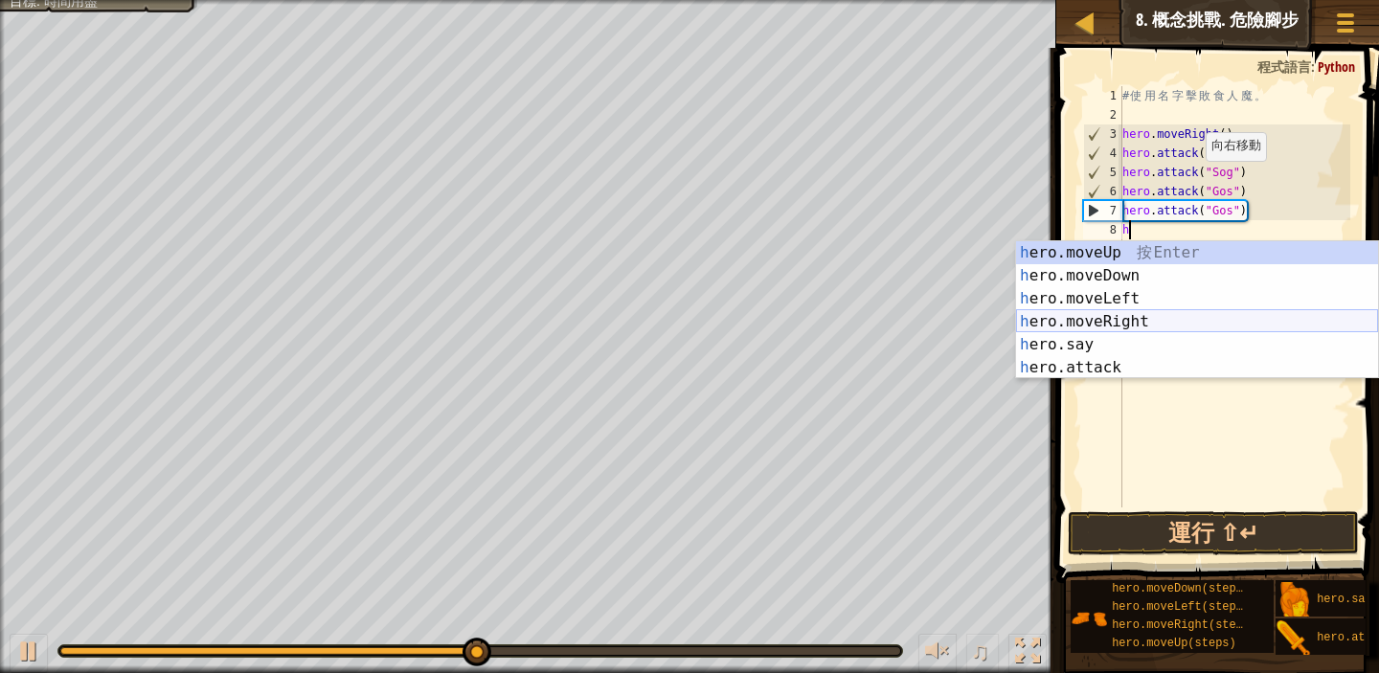
click at [1143, 320] on div "h ero.moveUp 按 Enter h ero.moveDown 按 Enter h ero.moveLeft 按 Enter h ero.moveRi…" at bounding box center [1197, 333] width 362 height 184
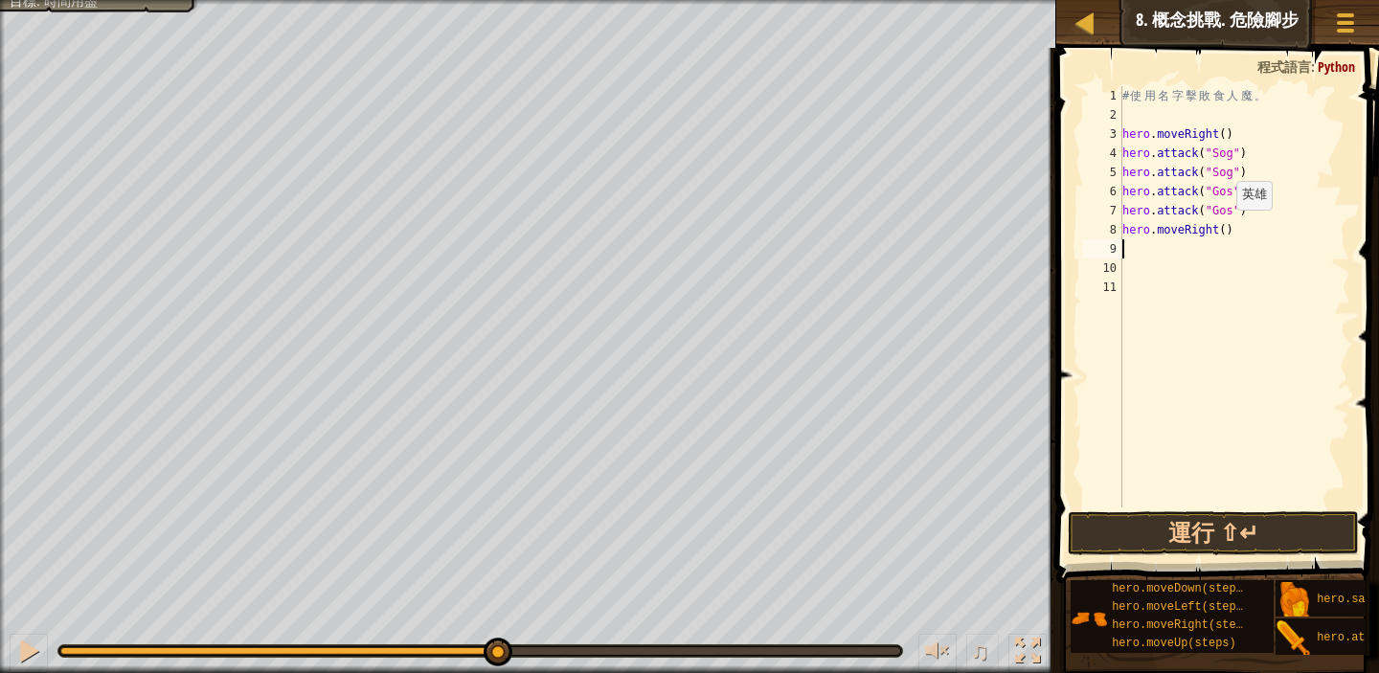
click at [1226, 229] on div "# 使 用 名 字 擊 敗 食 人 魔 。 hero . moveRight ( ) hero . attack ( "Sog" ) hero . attac…" at bounding box center [1235, 316] width 232 height 460
type textarea "hero.moveRight(2)"
click at [1132, 249] on div "# 使 用 名 字 擊 敗 食 人 魔 。 hero . moveRight ( ) hero . attack ( "Sog" ) hero . attac…" at bounding box center [1235, 316] width 232 height 460
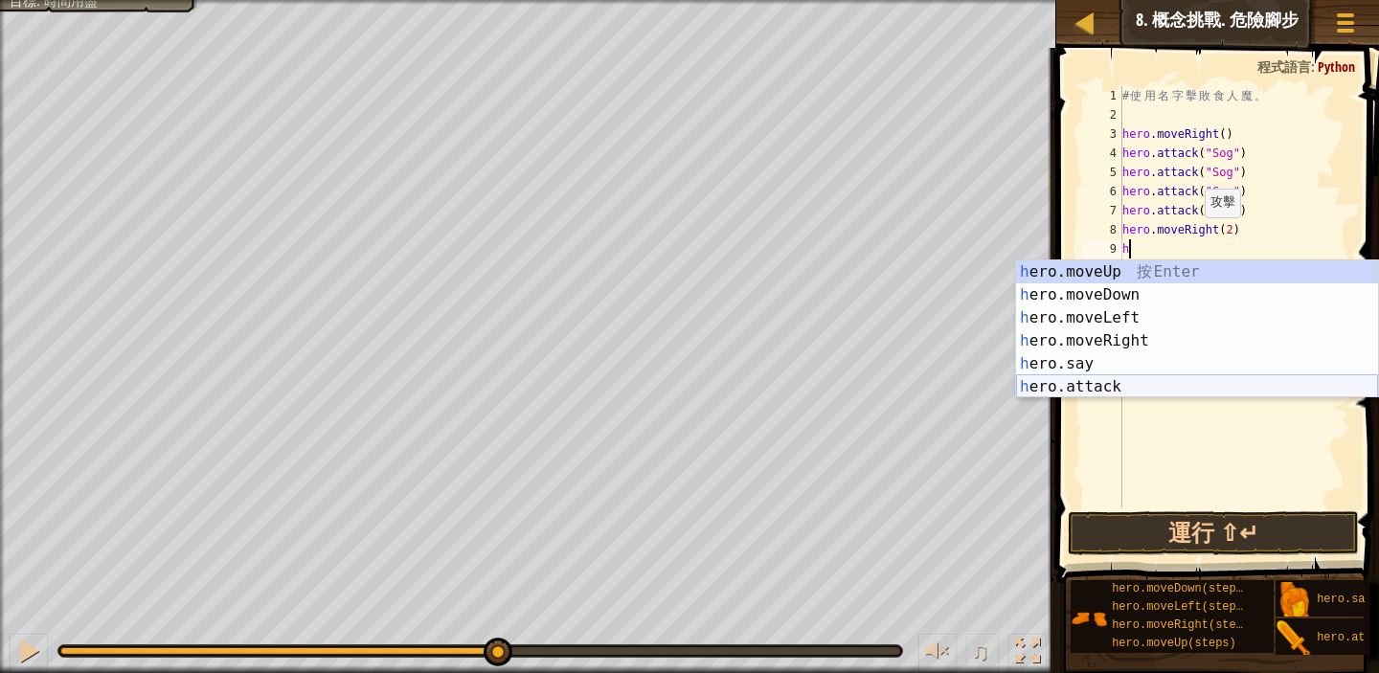
click at [1235, 385] on div "h ero.moveUp 按 Enter h ero.moveDown 按 Enter h ero.moveLeft 按 Enter h ero.moveRi…" at bounding box center [1197, 353] width 362 height 184
type textarea "hero.attack("Enemy Name")"
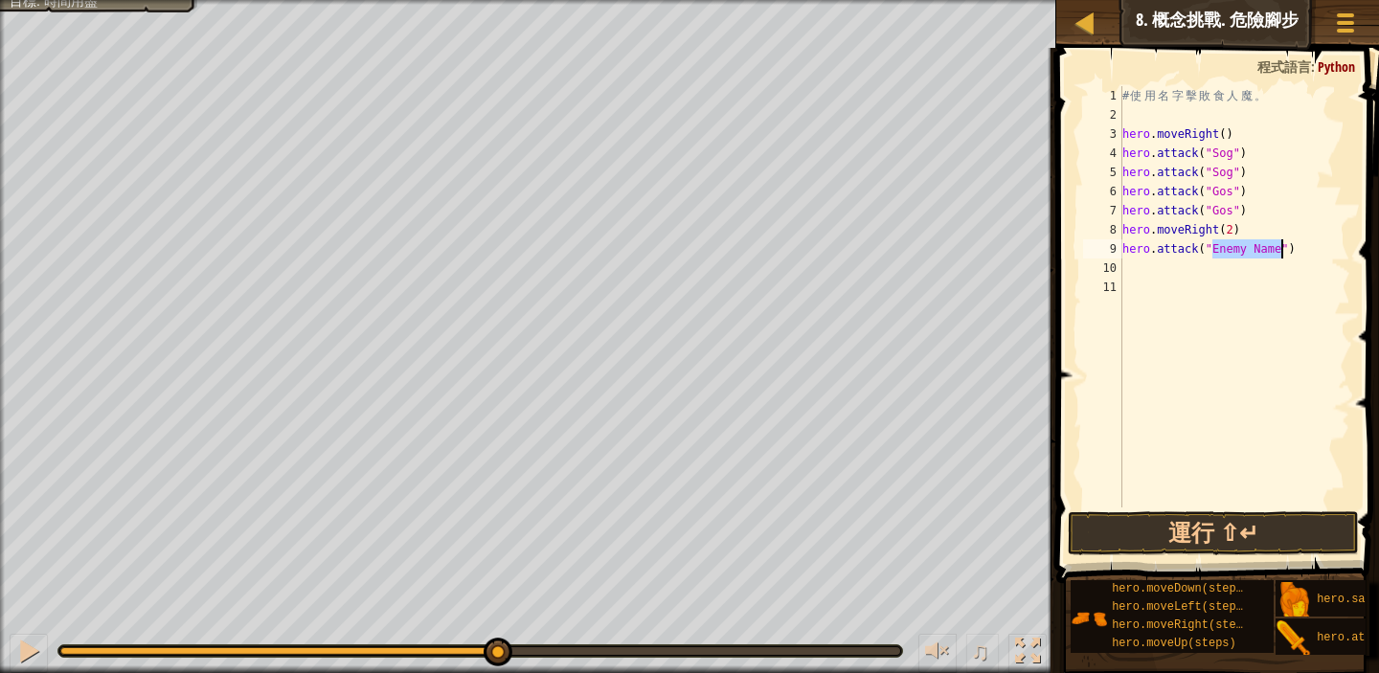
click at [1133, 269] on div "# 使 用 名 字 擊 敗 食 人 魔 。 hero . moveRight ( ) hero . attack ( "Sog" ) hero . attac…" at bounding box center [1235, 316] width 232 height 460
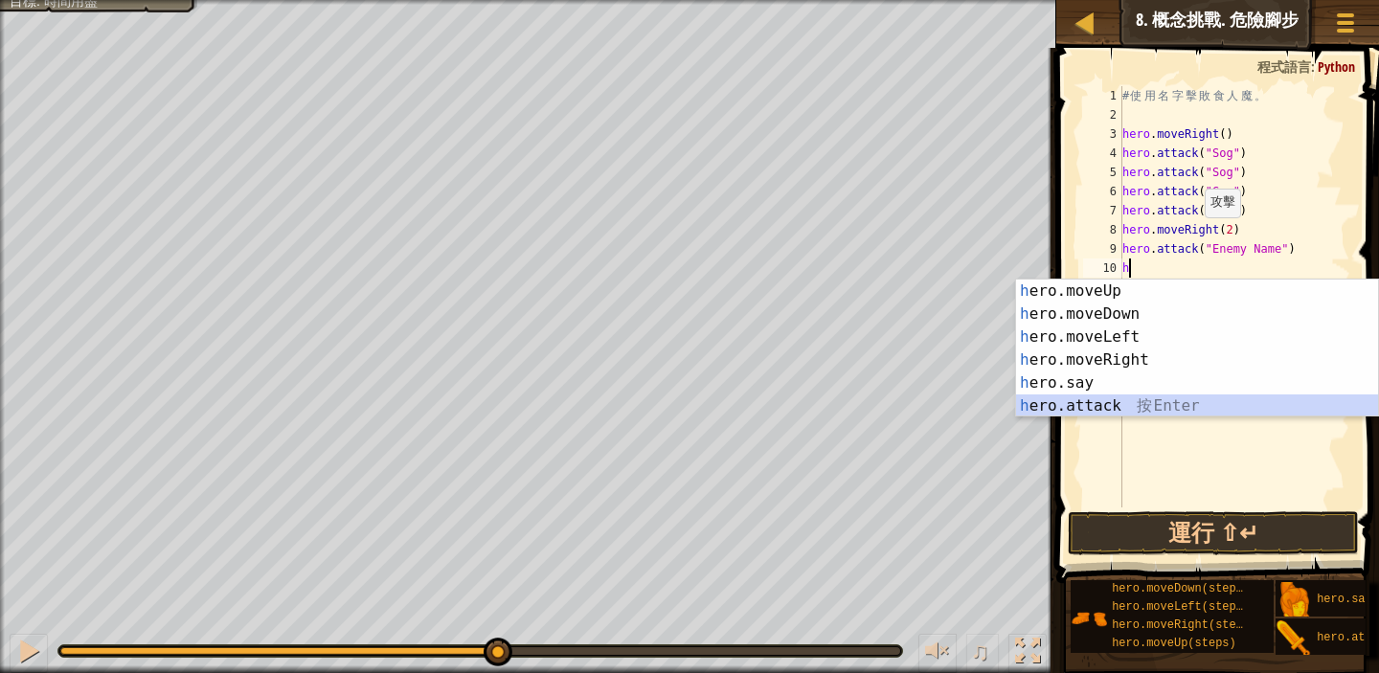
click at [1144, 405] on div "h ero.moveUp 按 Enter h ero.moveDown 按 Enter h ero.moveLeft 按 Enter h ero.moveRi…" at bounding box center [1197, 372] width 362 height 184
type textarea "hero.attack("Enemy Name")"
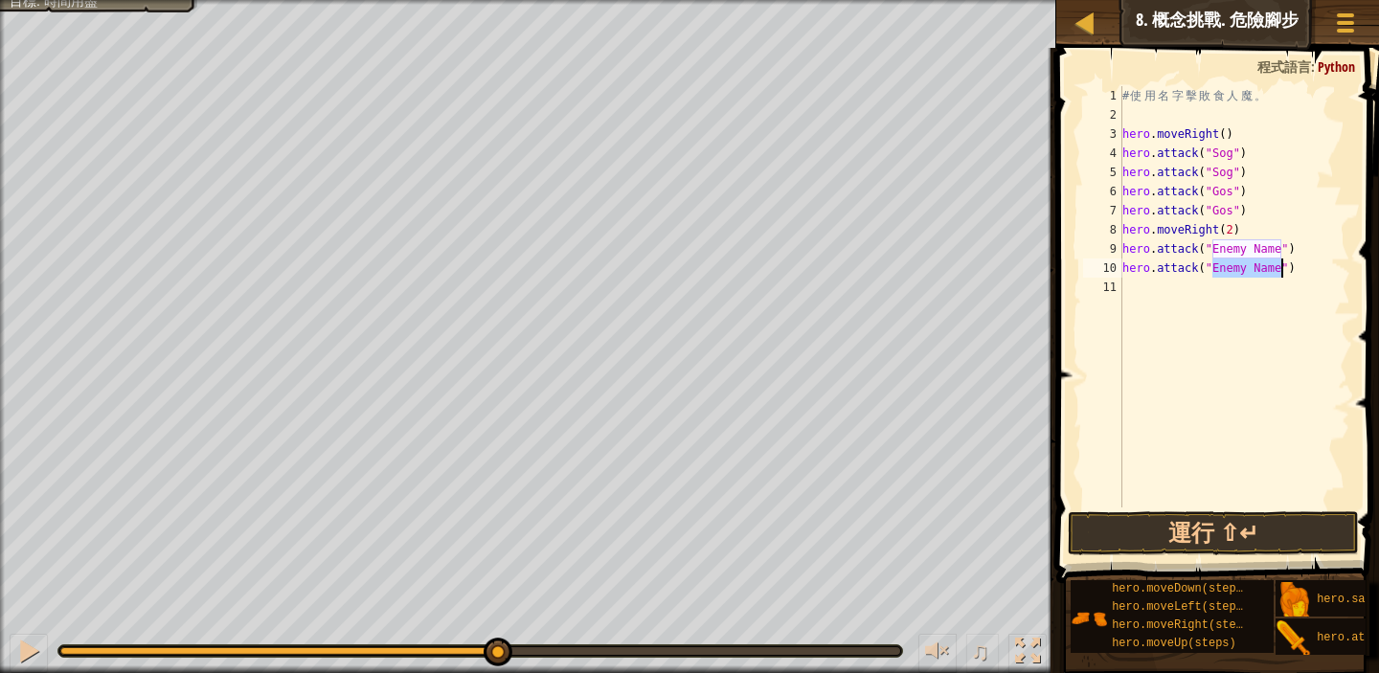
click at [1132, 291] on div "# 使 用 名 字 擊 敗 食 人 魔 。 hero . moveRight ( ) hero . attack ( "Sog" ) hero . attac…" at bounding box center [1235, 316] width 232 height 460
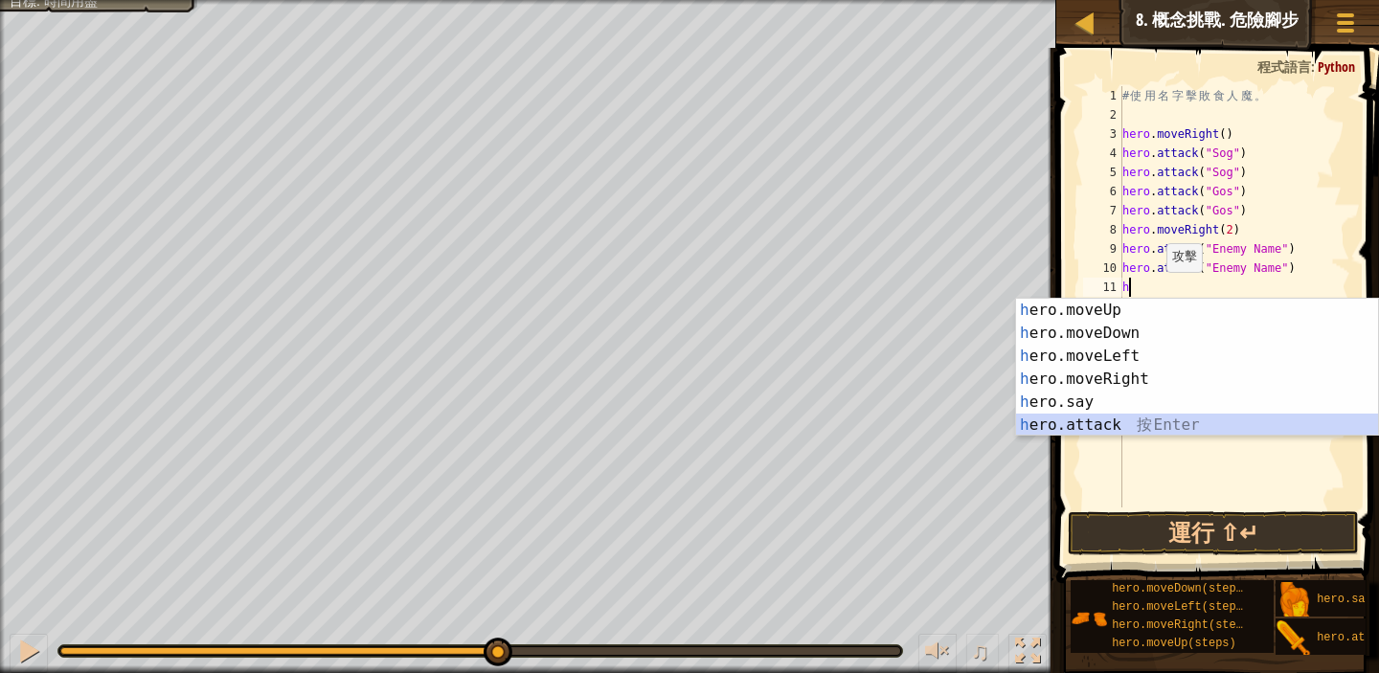
click at [1091, 427] on div "h ero.moveUp 按 Enter h ero.moveDown 按 Enter h ero.moveLeft 按 Enter h ero.moveRi…" at bounding box center [1197, 391] width 362 height 184
type textarea "hero.attack("Enemy Name")"
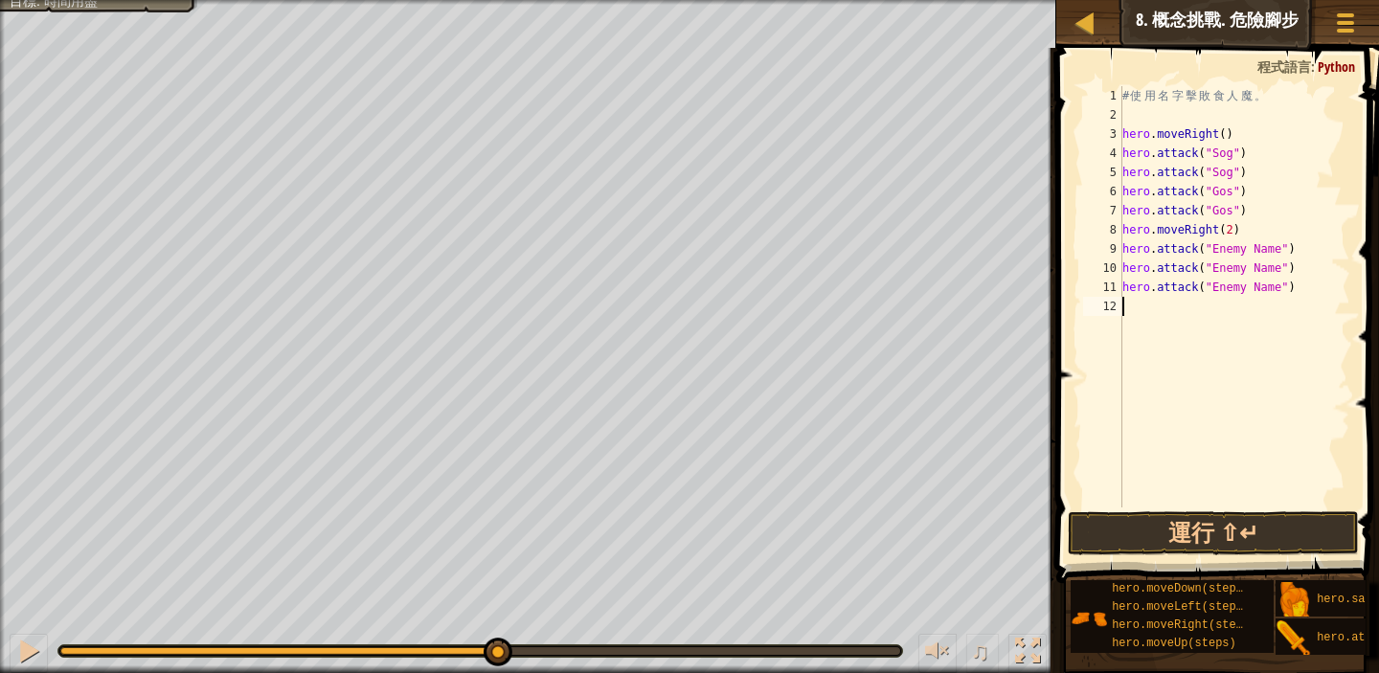
click at [1127, 303] on div "# 使 用 名 字 擊 敗 食 人 魔 。 hero . moveRight ( ) hero . attack ( "Sog" ) hero . attac…" at bounding box center [1235, 316] width 232 height 460
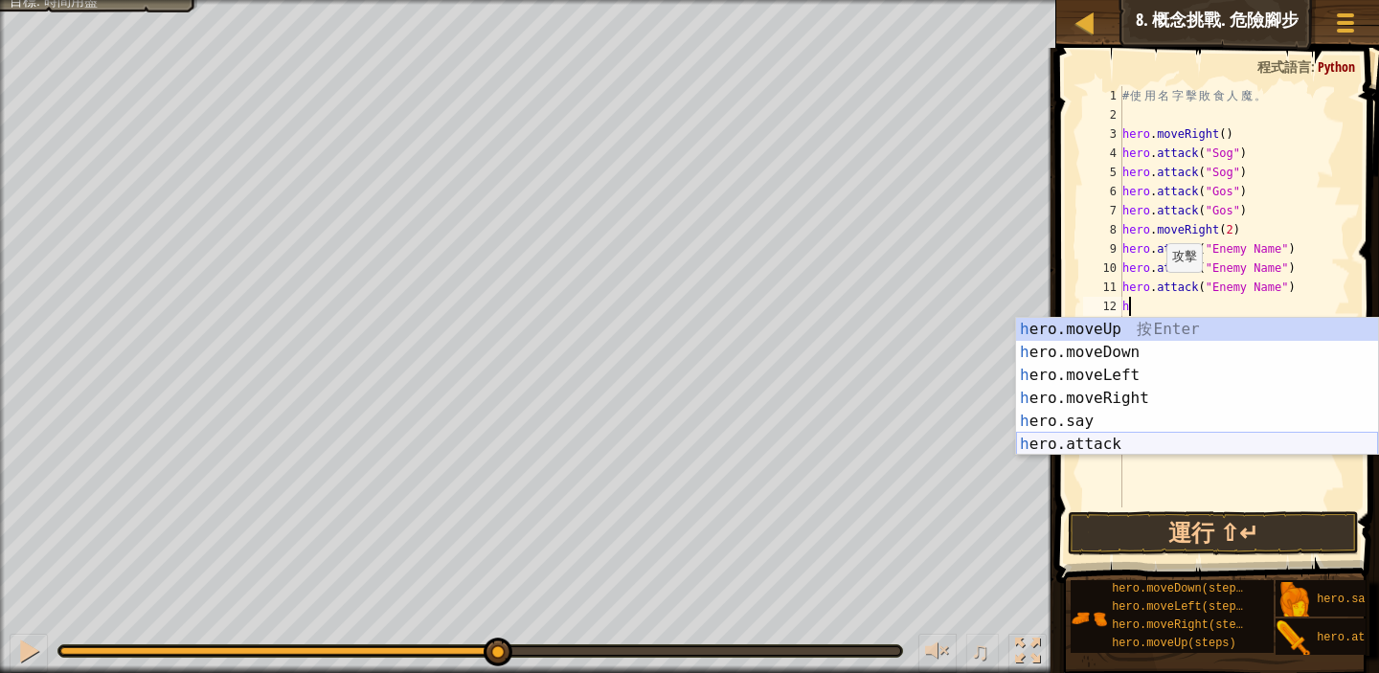
click at [1140, 437] on div "h ero.moveUp 按 Enter h ero.moveDown 按 Enter h ero.moveLeft 按 Enter h ero.moveRi…" at bounding box center [1197, 410] width 362 height 184
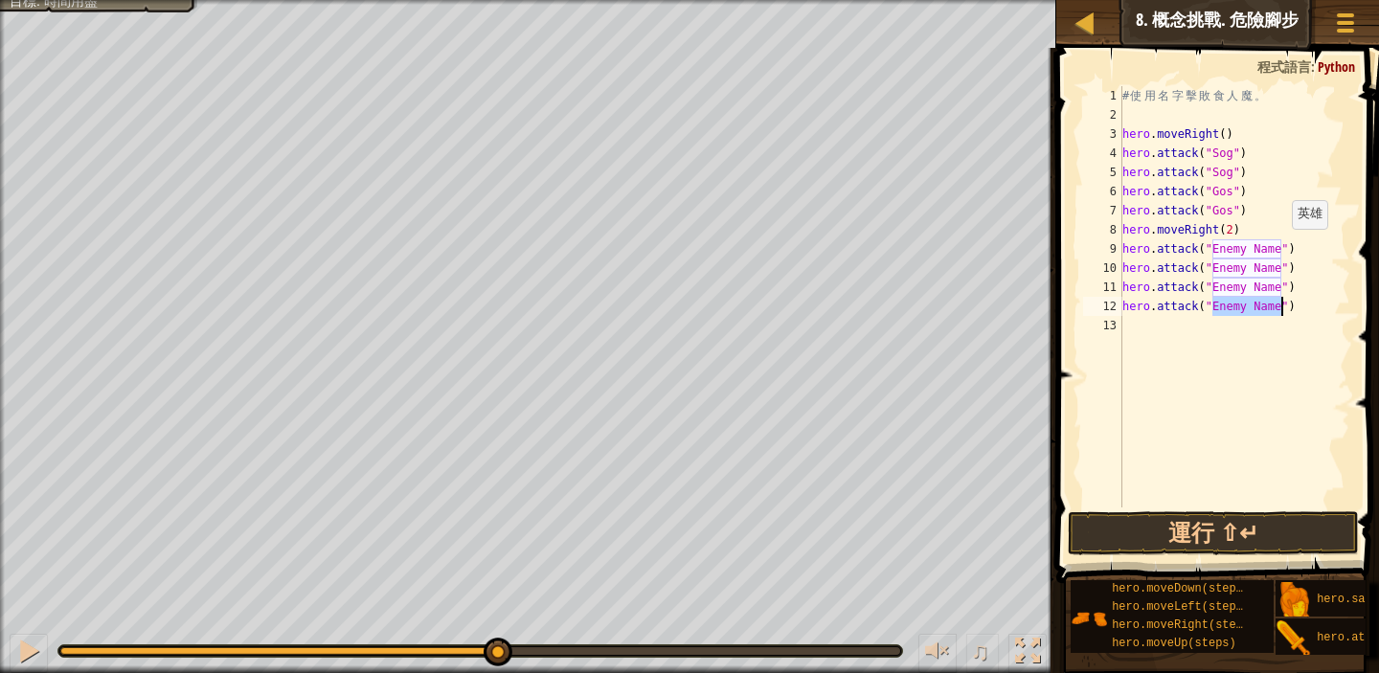
click at [1282, 248] on div "# 使 用 名 字 擊 敗 食 人 魔 。 hero . moveRight ( ) hero . attack ( "Sog" ) hero . attac…" at bounding box center [1235, 316] width 232 height 460
click at [1285, 268] on div "# 使 用 名 字 擊 敗 食 人 魔 。 hero . moveRight ( ) hero . attack ( "Sog" ) hero . attac…" at bounding box center [1235, 316] width 232 height 460
click at [1282, 288] on div "# 使 用 名 字 擊 敗 食 人 魔 。 hero . moveRight ( ) hero . attack ( "Sog" ) hero . attac…" at bounding box center [1235, 316] width 232 height 460
click at [1283, 306] on div "# 使 用 名 字 擊 敗 食 人 魔 。 hero . moveRight ( ) hero . attack ( "Sog" ) hero . attac…" at bounding box center [1235, 316] width 232 height 460
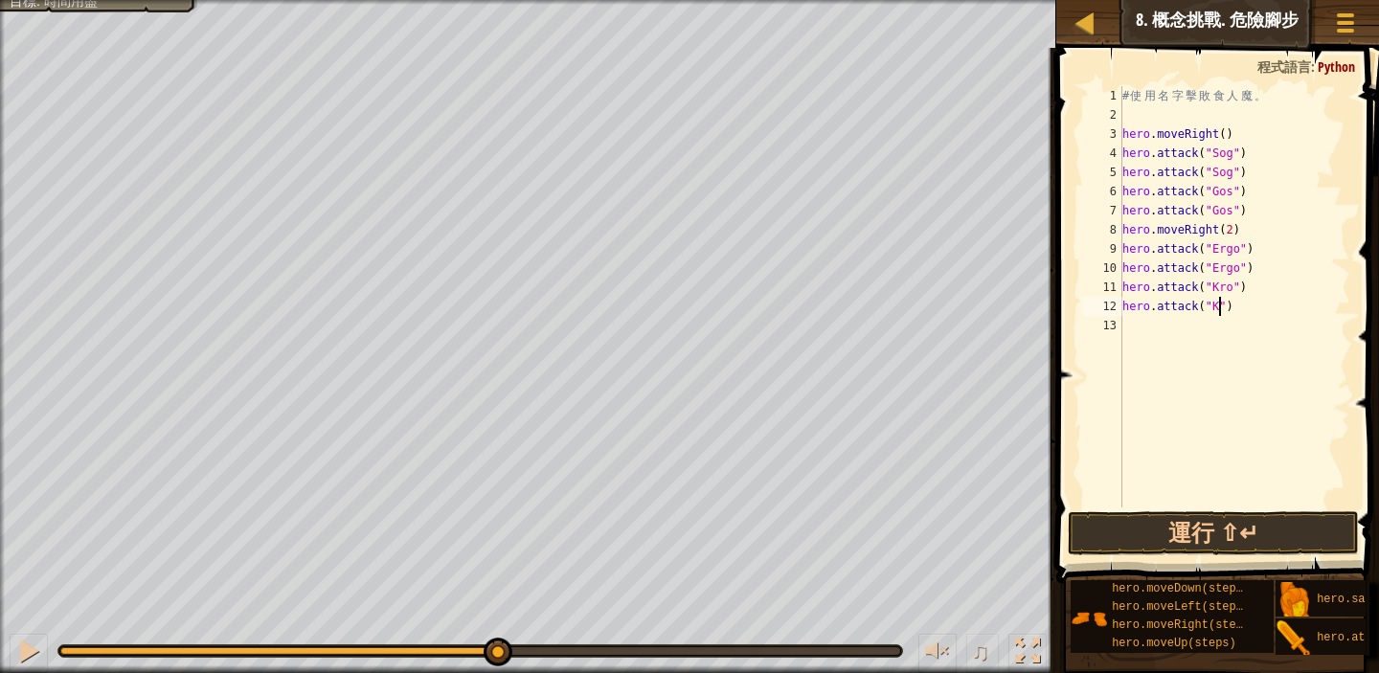
scroll to position [9, 8]
type textarea "hero.attack("Kro")"
click at [1331, 446] on div "# 使 用 名 字 擊 敗 食 人 魔 。 hero . moveRight ( ) hero . attack ( "Sog" ) hero . attac…" at bounding box center [1235, 316] width 232 height 460
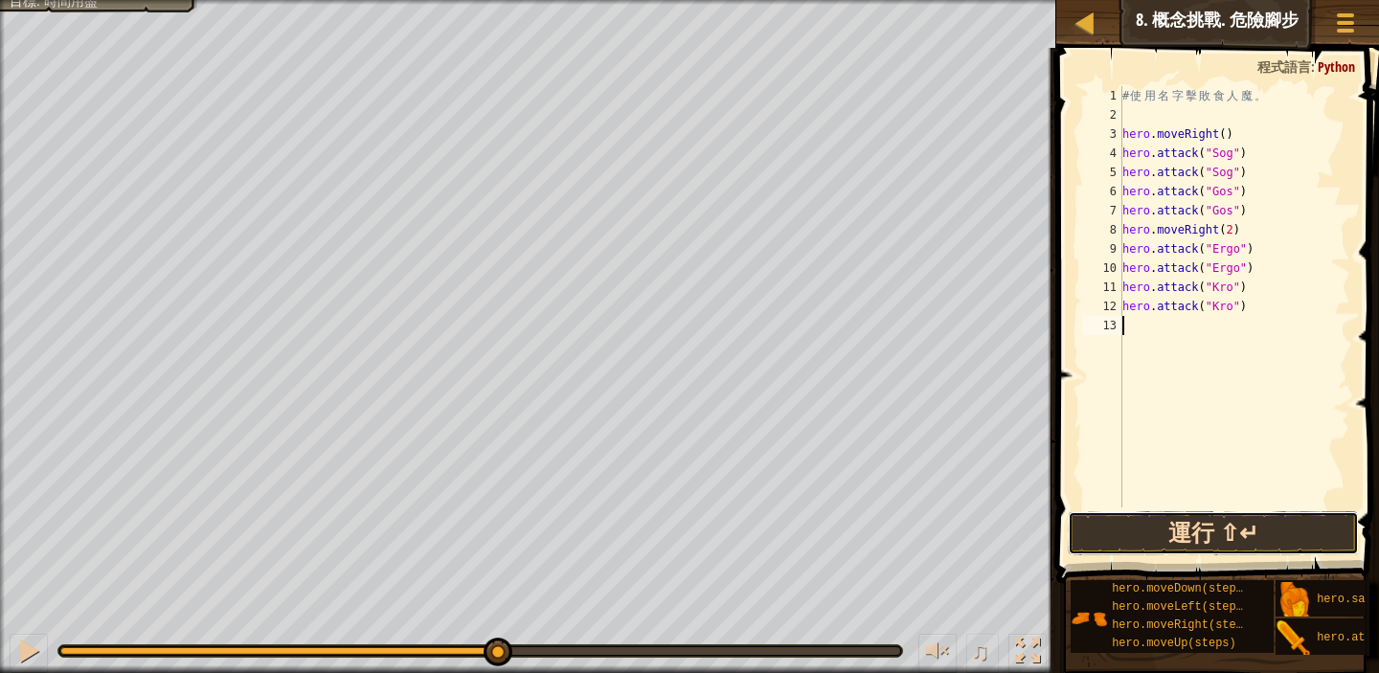
click at [1242, 525] on button "運行 ⇧↵" at bounding box center [1213, 534] width 291 height 44
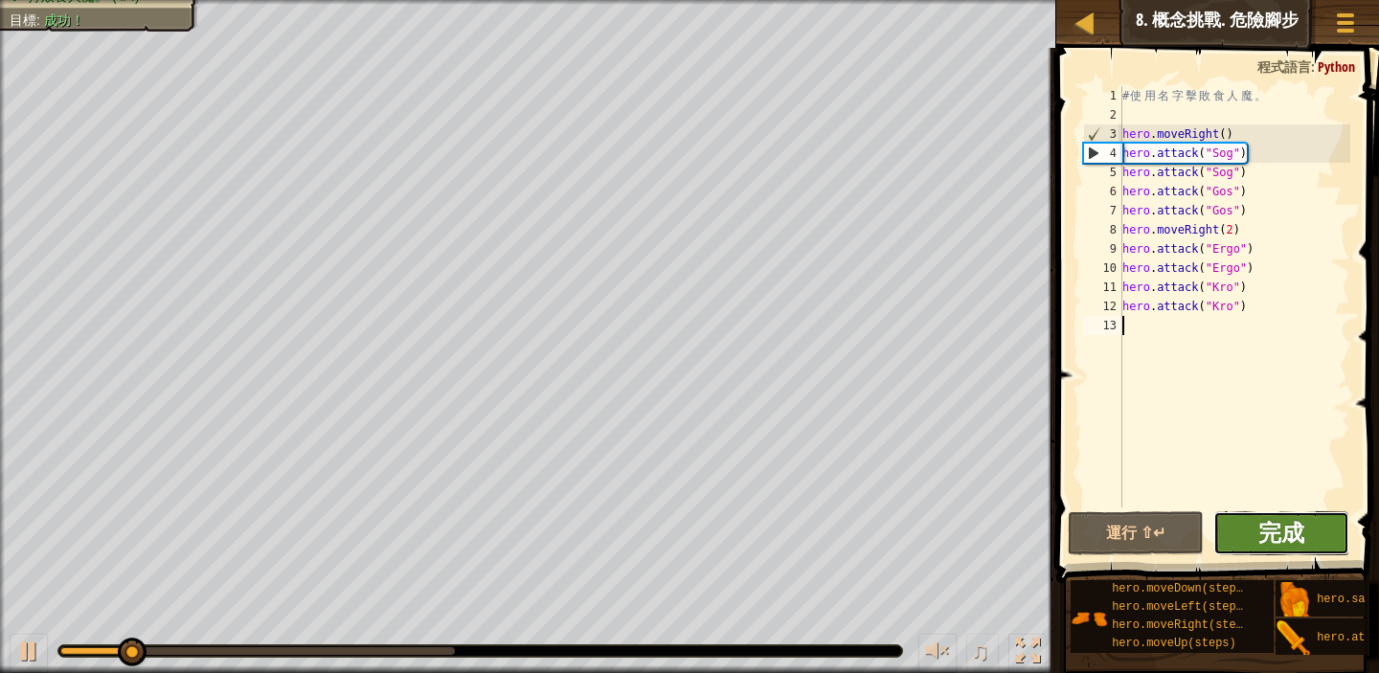
click at [1294, 541] on span "完成" at bounding box center [1282, 532] width 46 height 31
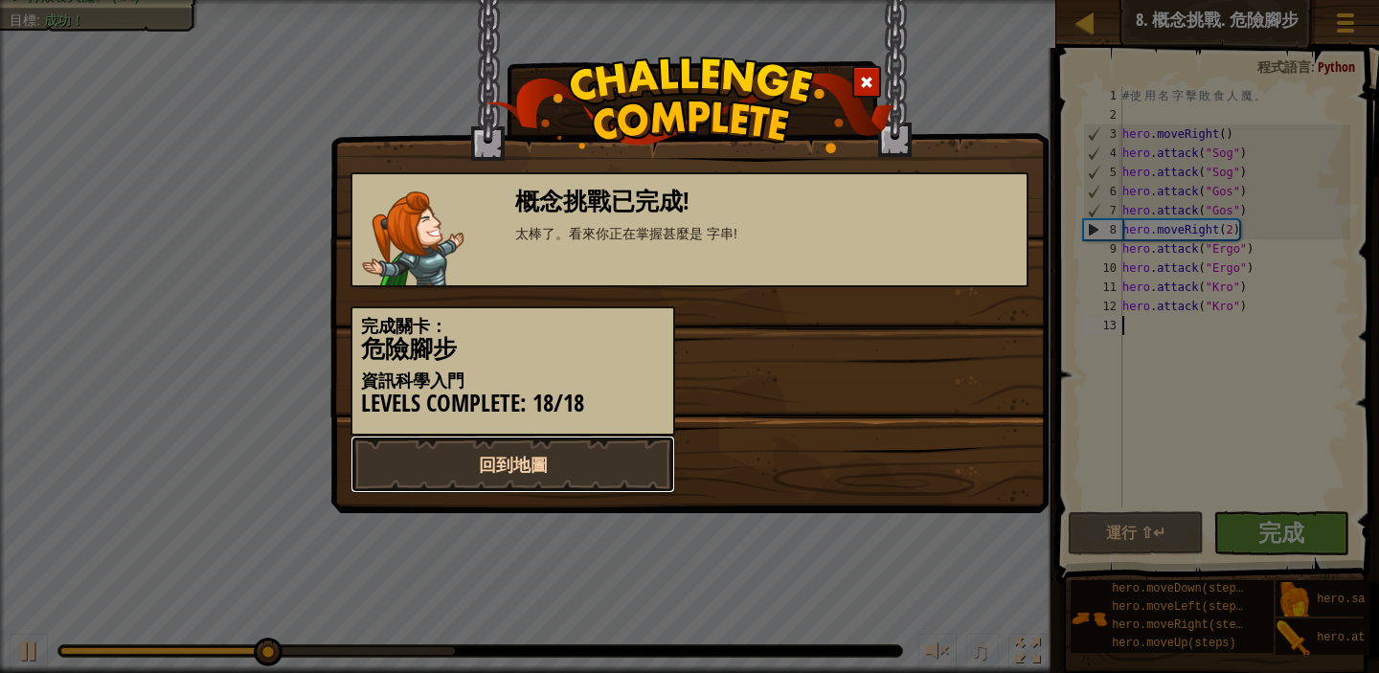
click at [517, 445] on link "回到地圖" at bounding box center [513, 464] width 325 height 57
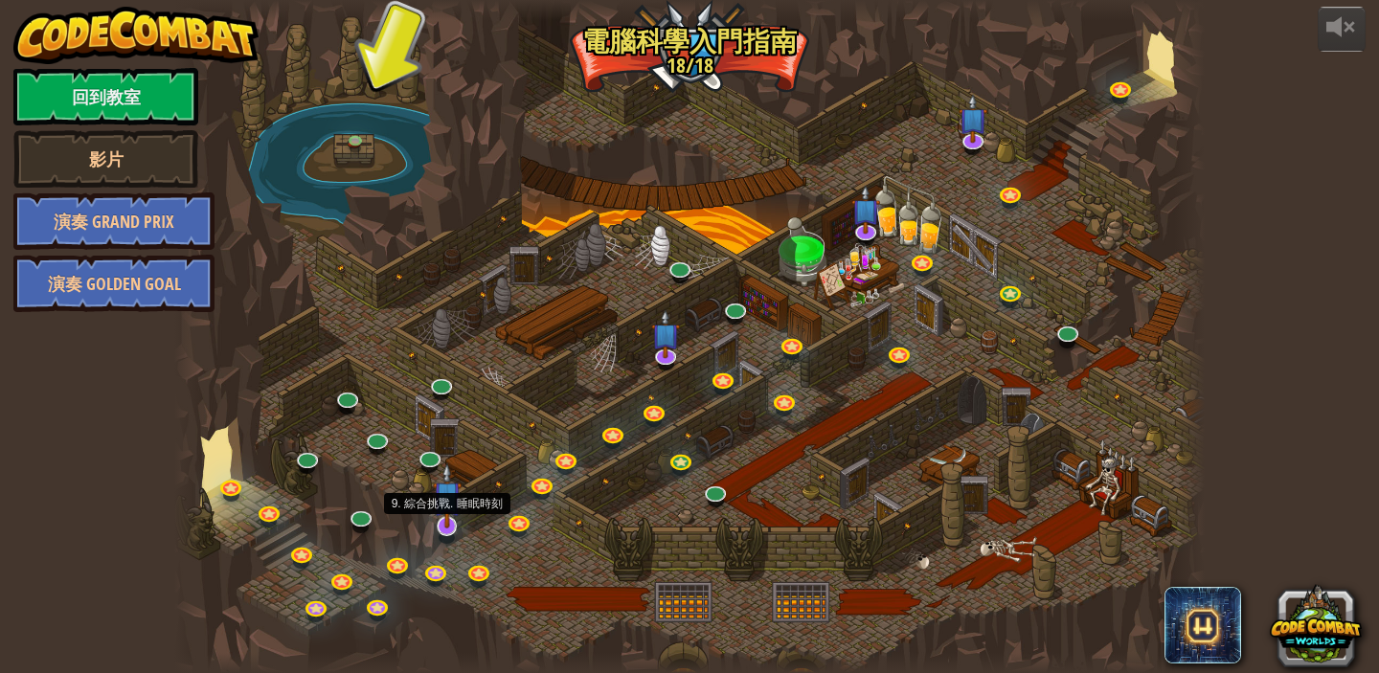
click at [443, 517] on img at bounding box center [447, 495] width 29 height 65
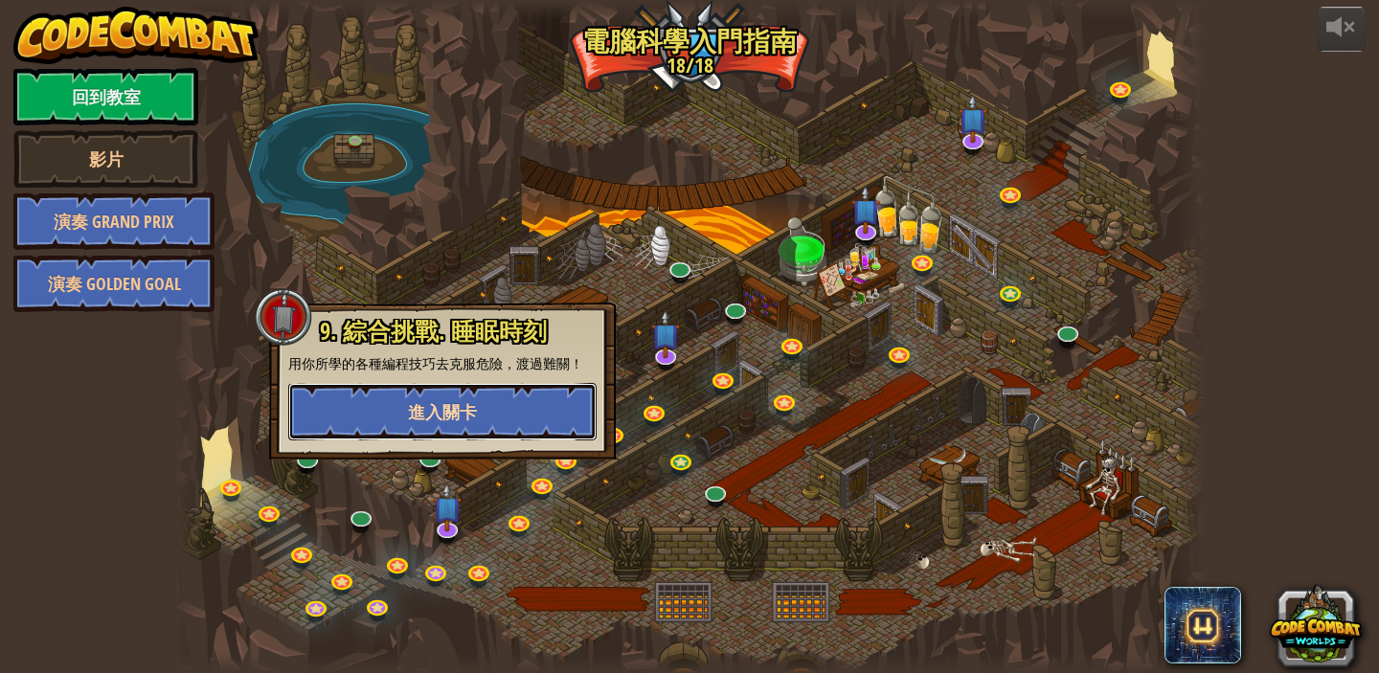
click at [492, 415] on button "進入關卡" at bounding box center [442, 411] width 308 height 57
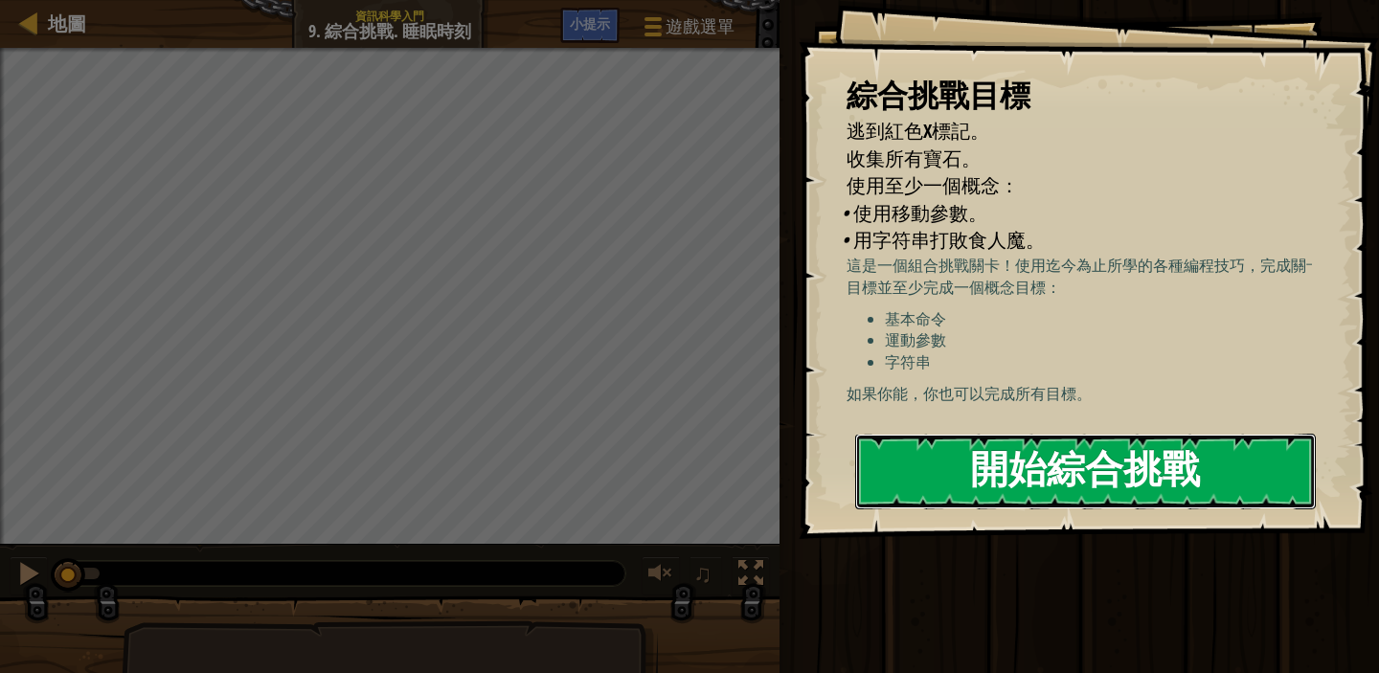
click at [1152, 434] on button "開始綜合挑戰" at bounding box center [1085, 472] width 461 height 76
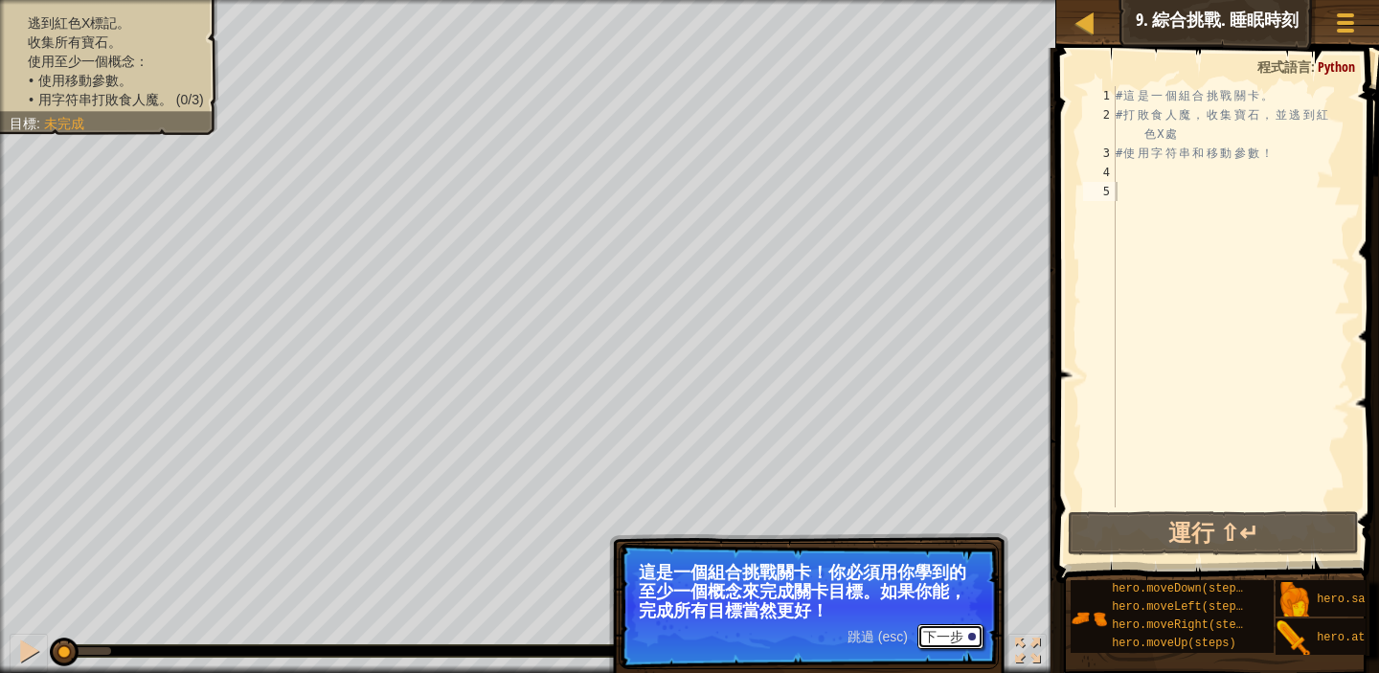
click at [953, 629] on button "下一步" at bounding box center [951, 637] width 66 height 25
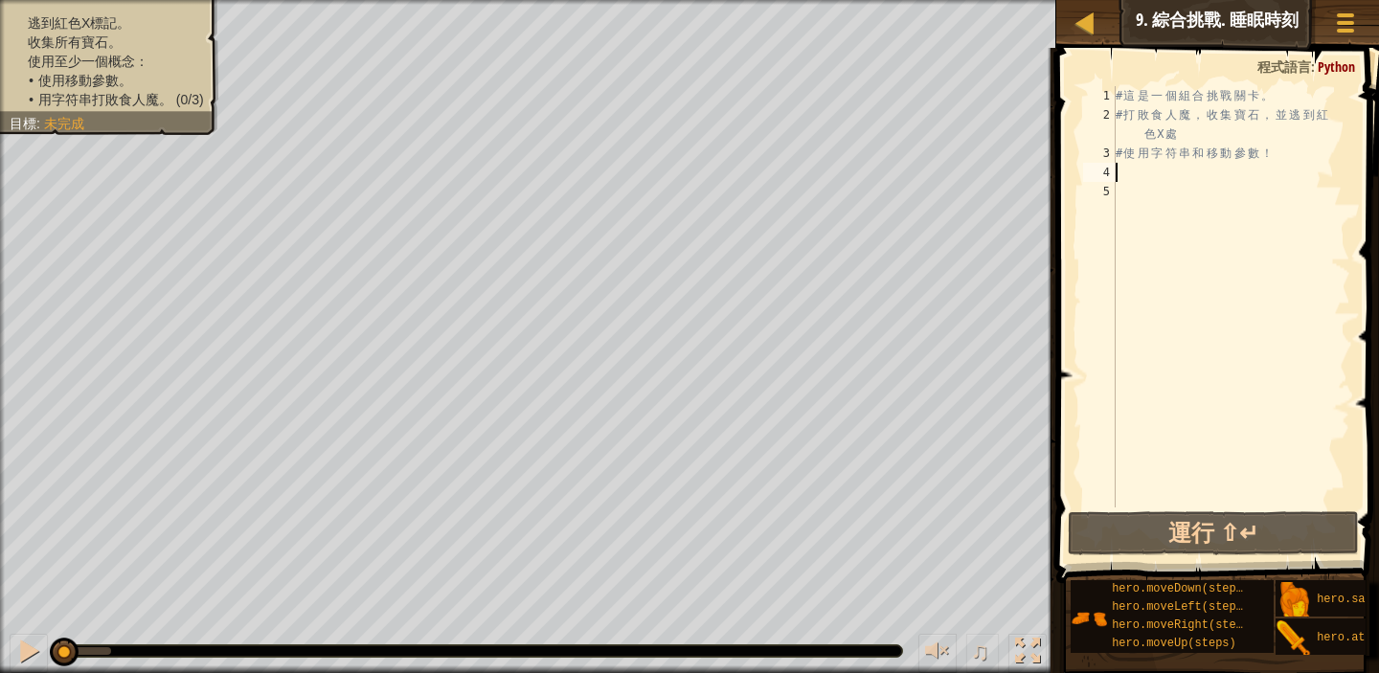
click at [1128, 168] on div "# 這 是 一 個 組 合 挑 戰 關 卡 。 # 打 敗 食 人 魔 ， 收 集 寶 石 ， 並 逃 到 紅 色 X 處 # 使 用 字 符 串 和 移 動…" at bounding box center [1231, 316] width 239 height 460
type textarea "h"
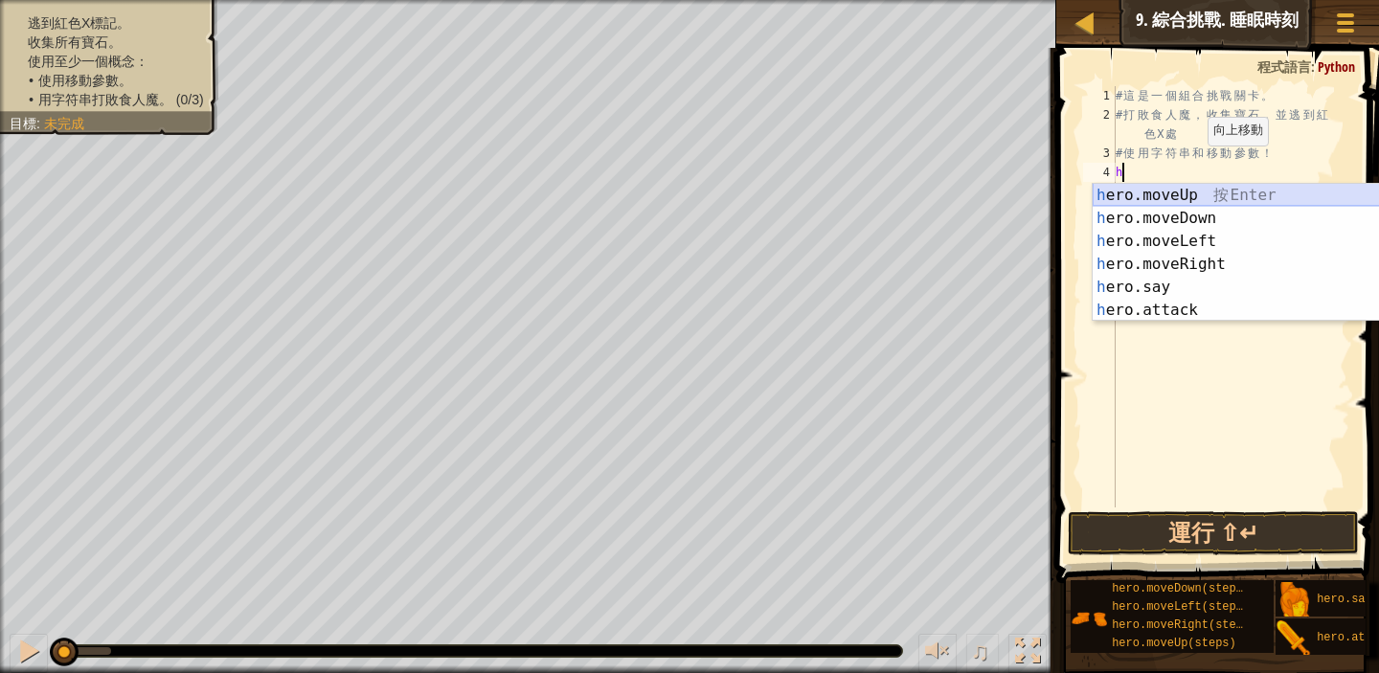
click at [1176, 195] on div "h ero.moveUp 按 Enter h ero.moveDown 按 Enter h ero.moveLeft 按 Enter h ero.moveRi…" at bounding box center [1274, 276] width 362 height 184
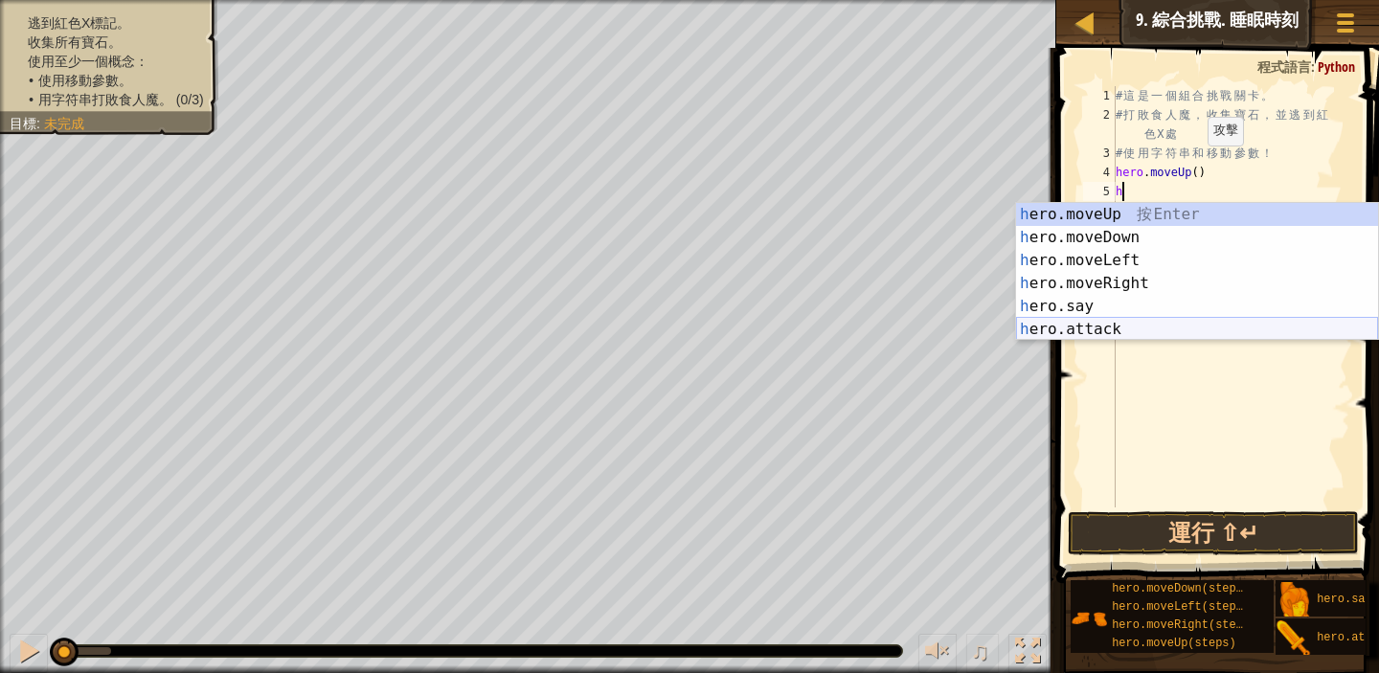
click at [1191, 323] on div "h ero.moveUp 按 Enter h ero.moveDown 按 Enter h ero.moveLeft 按 Enter h ero.moveRi…" at bounding box center [1197, 295] width 362 height 184
type textarea "hero.attack("Enemy Name")"
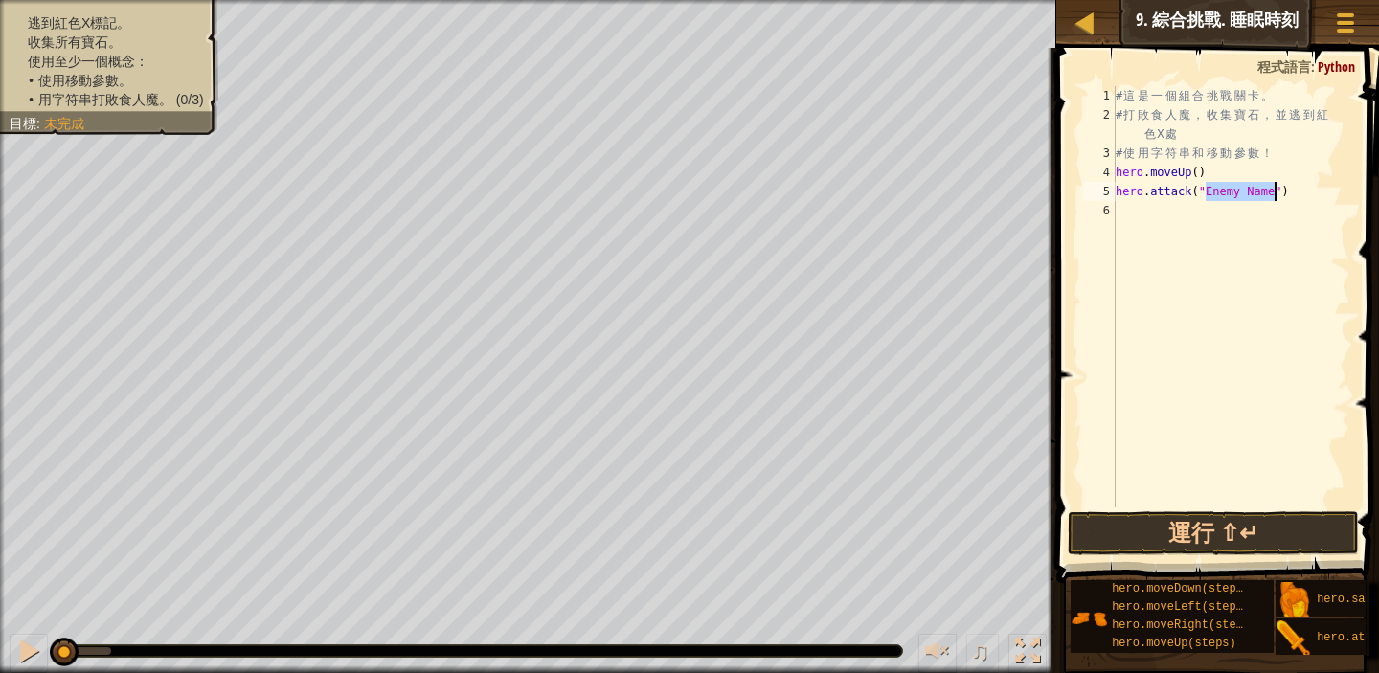
click at [1131, 215] on div "# 這 是 一 個 組 合 挑 戰 關 卡 。 # 打 敗 食 人 魔 ， 收 集 寶 石 ， 並 逃 到 紅 色 X 處 # 使 用 字 符 串 和 移 動…" at bounding box center [1231, 316] width 239 height 460
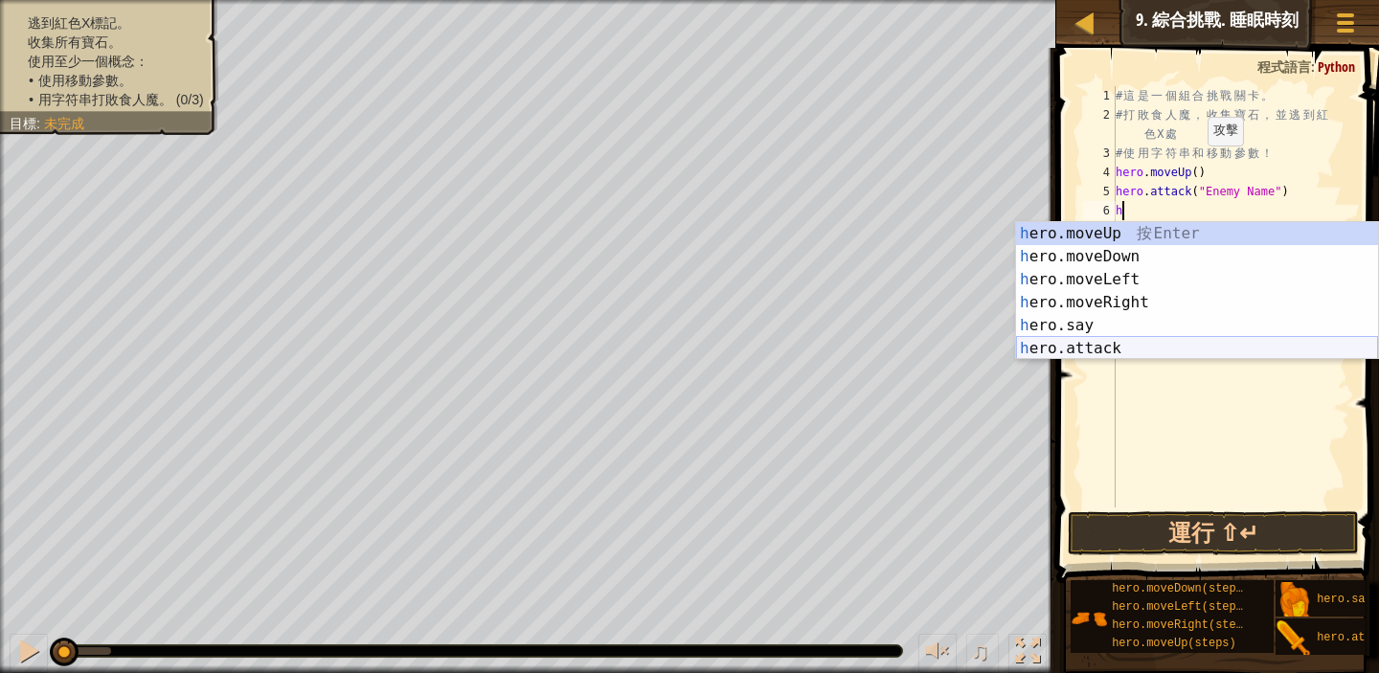
click at [1246, 348] on div "h ero.moveUp 按 Enter h ero.moveDown 按 Enter h ero.moveLeft 按 Enter h ero.moveRi…" at bounding box center [1197, 314] width 362 height 184
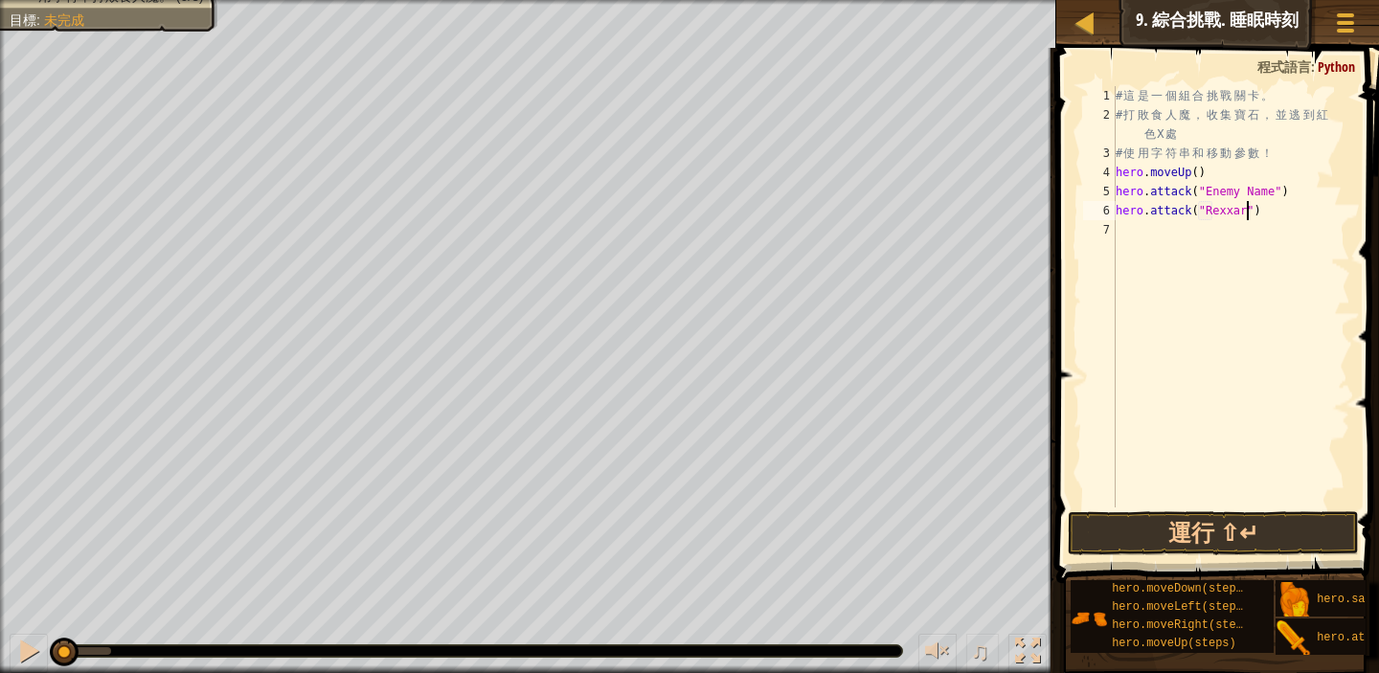
scroll to position [9, 11]
click at [1276, 193] on div "# 這 是 一 個 組 合 挑 戰 關 卡 。 # 打 敗 食 人 魔 ， 收 集 寶 石 ， 並 逃 到 紅 色 X 處 # 使 用 字 符 串 和 移 動…" at bounding box center [1231, 316] width 239 height 460
type textarea "hero.attack("Rexxar")"
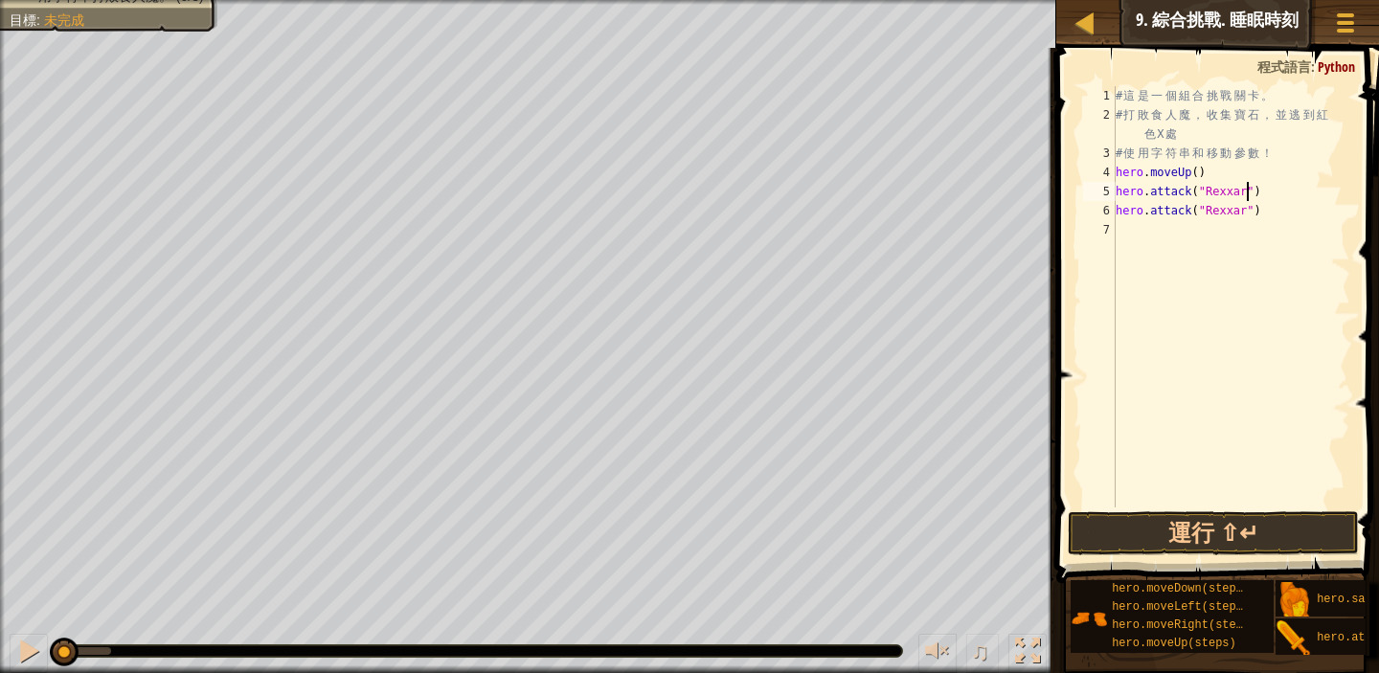
click at [1122, 228] on div "# 這 是 一 個 組 合 挑 戰 關 卡 。 # 打 敗 食 人 魔 ， 收 集 寶 石 ， 並 逃 到 紅 色 X 處 # 使 用 字 符 串 和 移 動…" at bounding box center [1231, 316] width 239 height 460
type textarea "m"
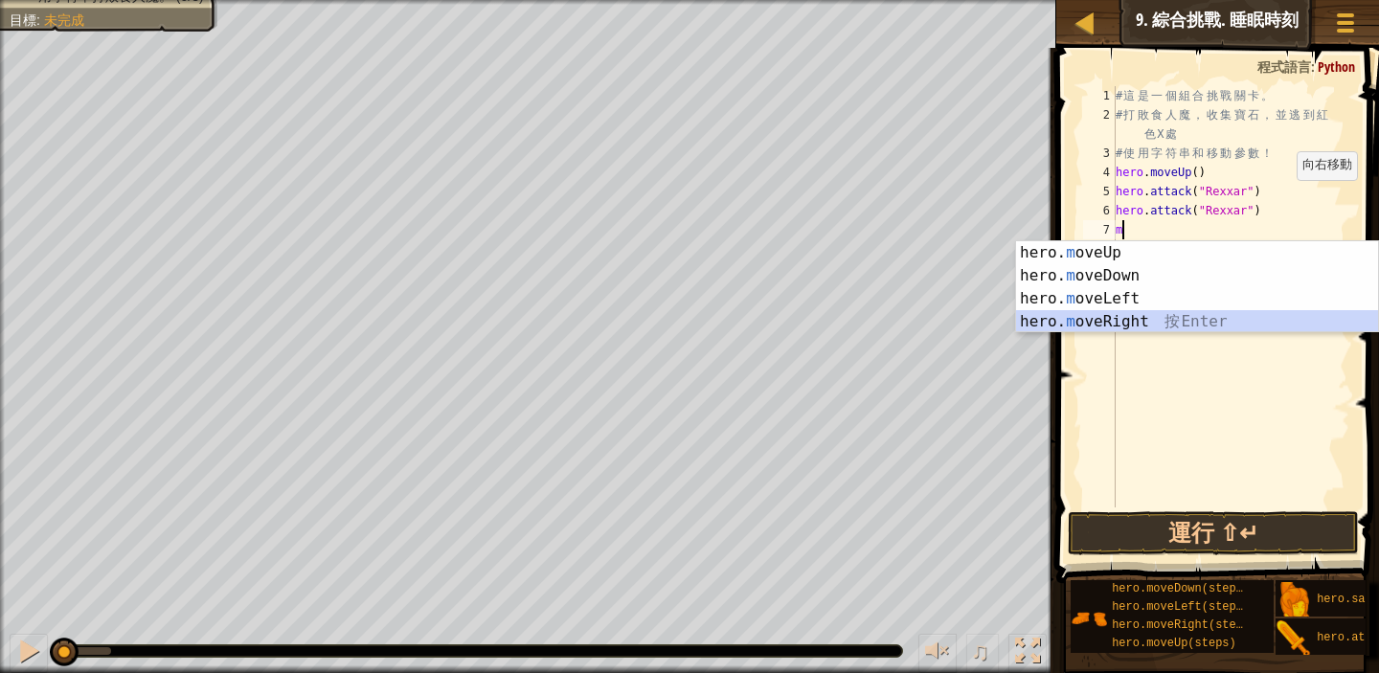
click at [1144, 321] on div "hero. m oveUp 按 Enter hero. m oveDown 按 Enter hero. m oveLeft 按 Enter hero. m o…" at bounding box center [1197, 310] width 362 height 138
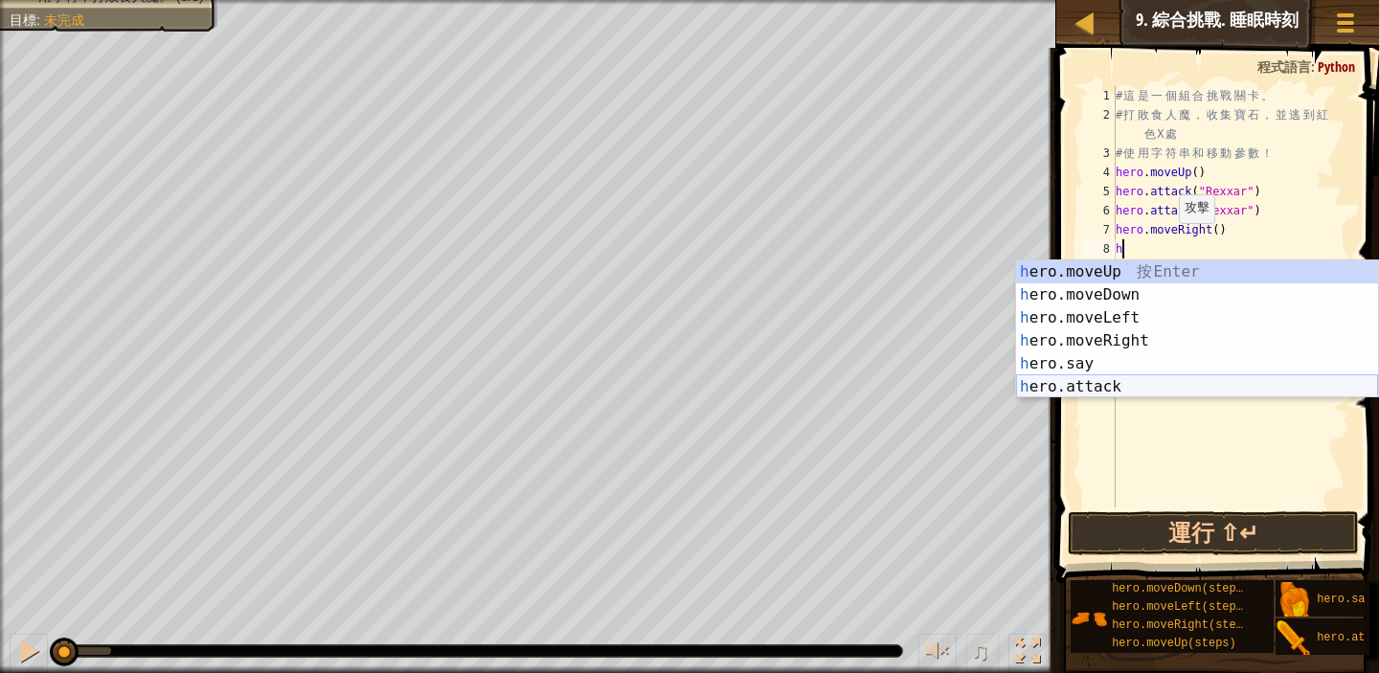
drag, startPoint x: 1150, startPoint y: 379, endPoint x: 1159, endPoint y: 392, distance: 15.7
click at [1150, 379] on div "h ero.moveUp 按 Enter h ero.moveDown 按 Enter h ero.moveLeft 按 Enter h ero.moveRi…" at bounding box center [1197, 353] width 362 height 184
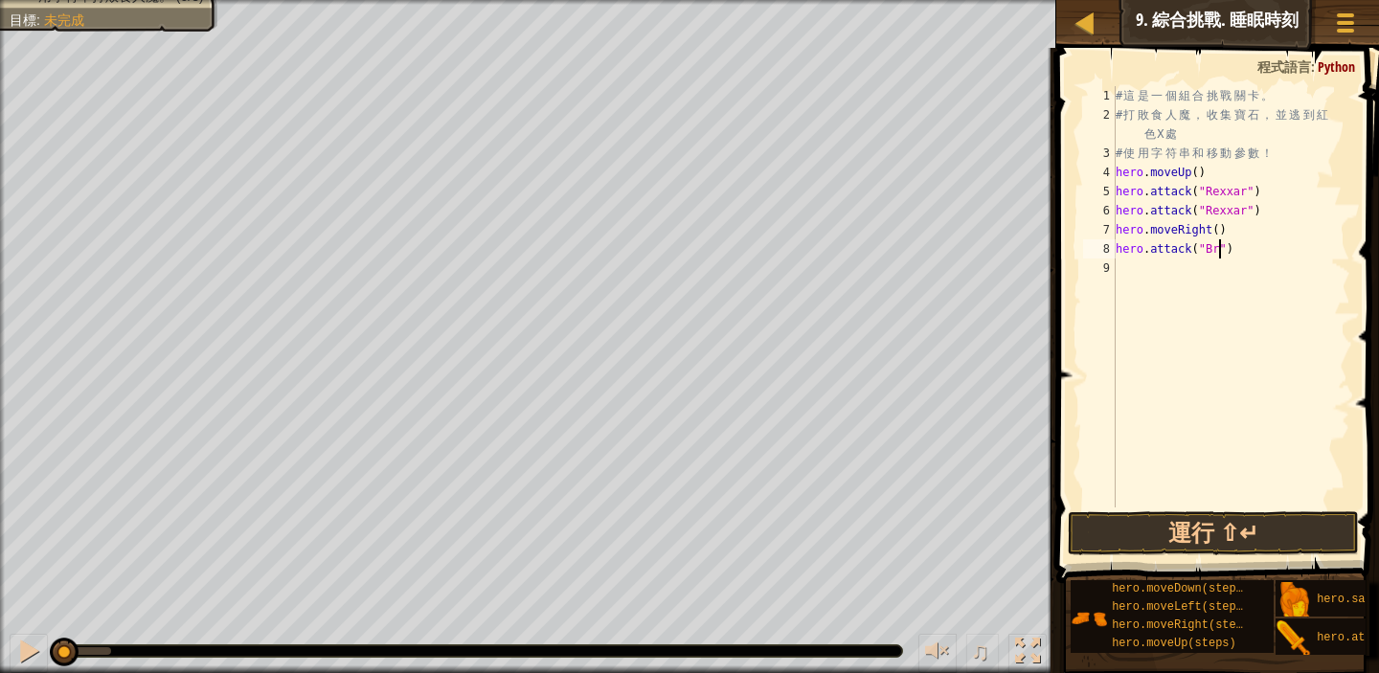
scroll to position [9, 9]
type textarea "hero.attack("Brack")"
click at [1123, 265] on div "# 這 是 一 個 組 合 挑 戰 關 卡 。 # 打 敗 食 人 魔 ， 收 集 寶 石 ， 並 逃 到 紅 色 X 處 # 使 用 字 符 串 和 移 動…" at bounding box center [1231, 316] width 239 height 460
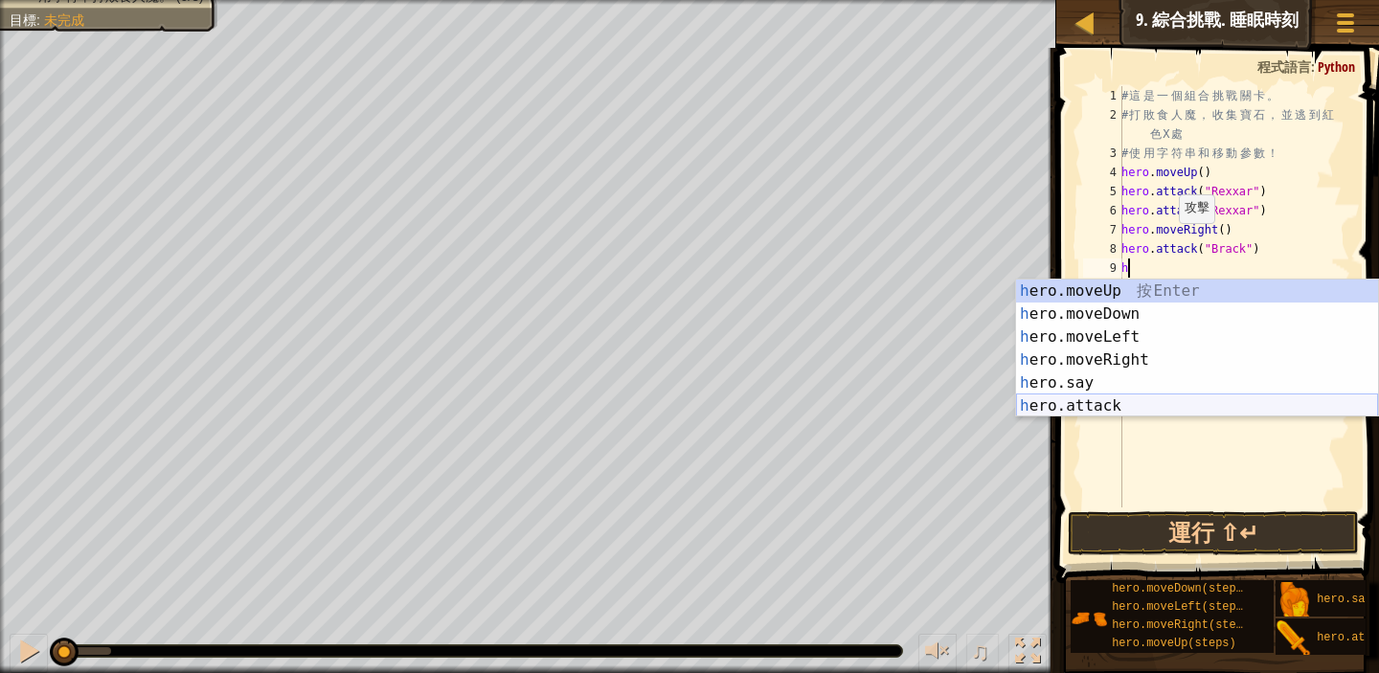
click at [1179, 396] on div "h ero.moveUp 按 Enter h ero.moveDown 按 Enter h ero.moveLeft 按 Enter h ero.moveRi…" at bounding box center [1197, 372] width 362 height 184
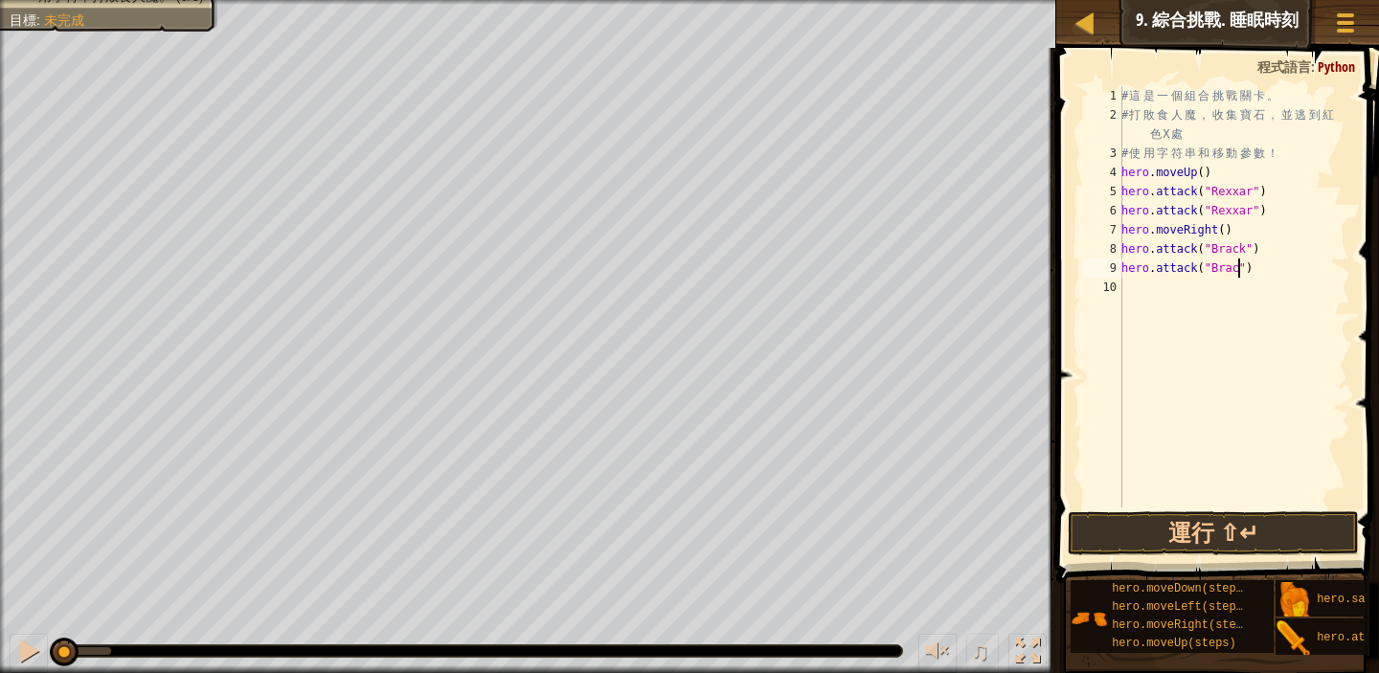
scroll to position [9, 10]
click at [1228, 534] on button "運行 ⇧↵" at bounding box center [1213, 534] width 291 height 44
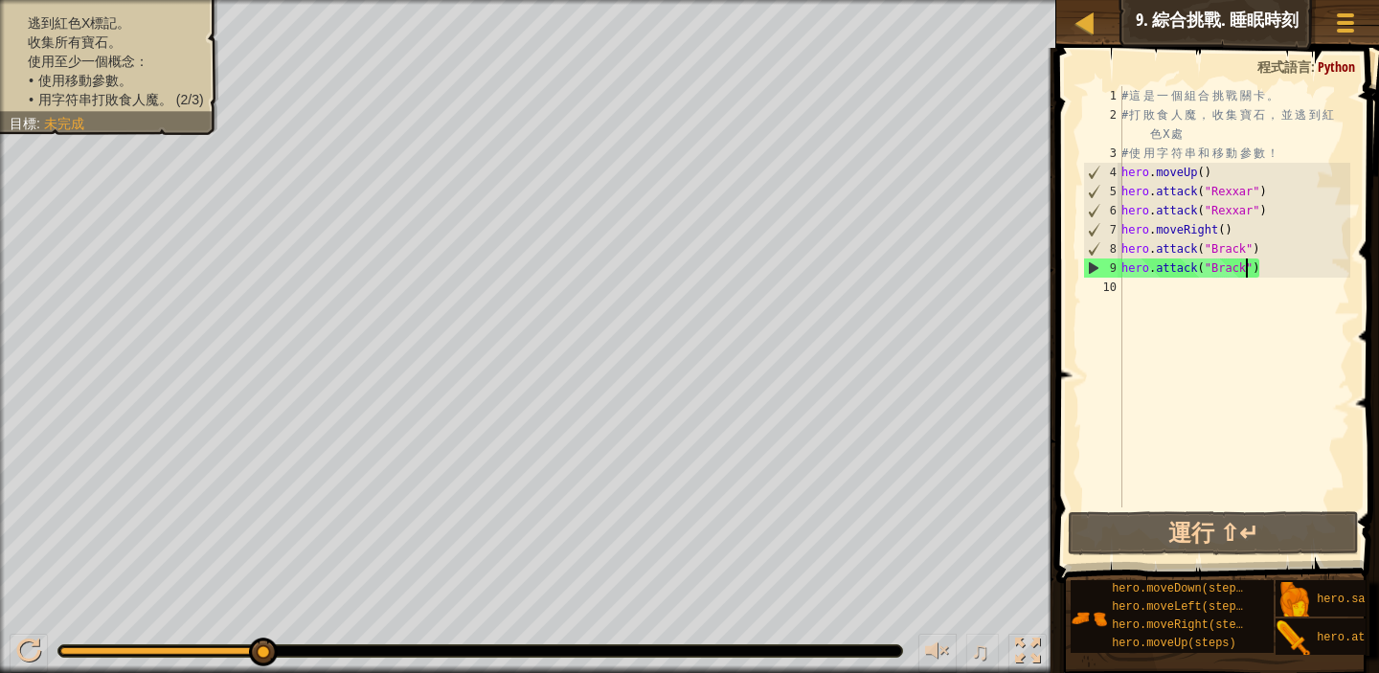
click at [1292, 157] on div "# 這 是 一 個 組 合 挑 戰 關 卡 。 # 打 敗 食 人 魔 ， 收 集 寶 石 ， 並 逃 到 紅 色 X 處 # 使 用 字 符 串 和 移 動…" at bounding box center [1234, 316] width 233 height 460
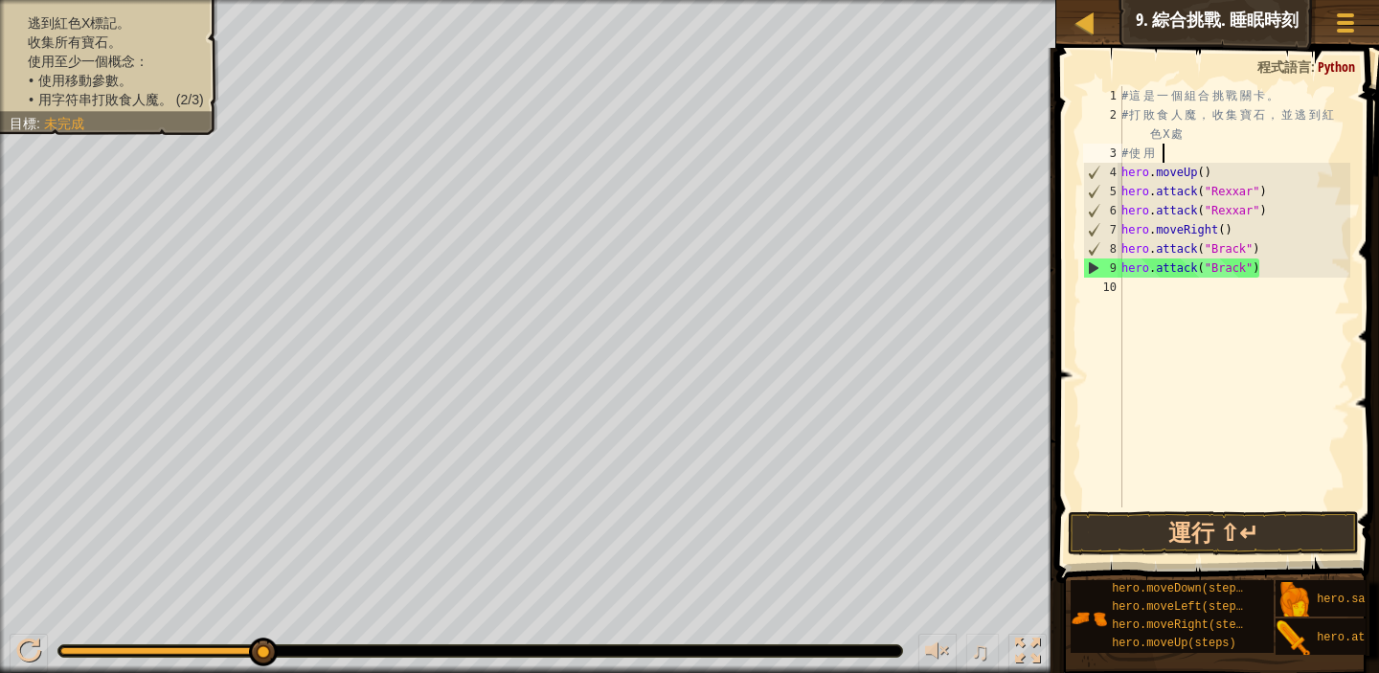
scroll to position [9, 0]
type textarea "#"
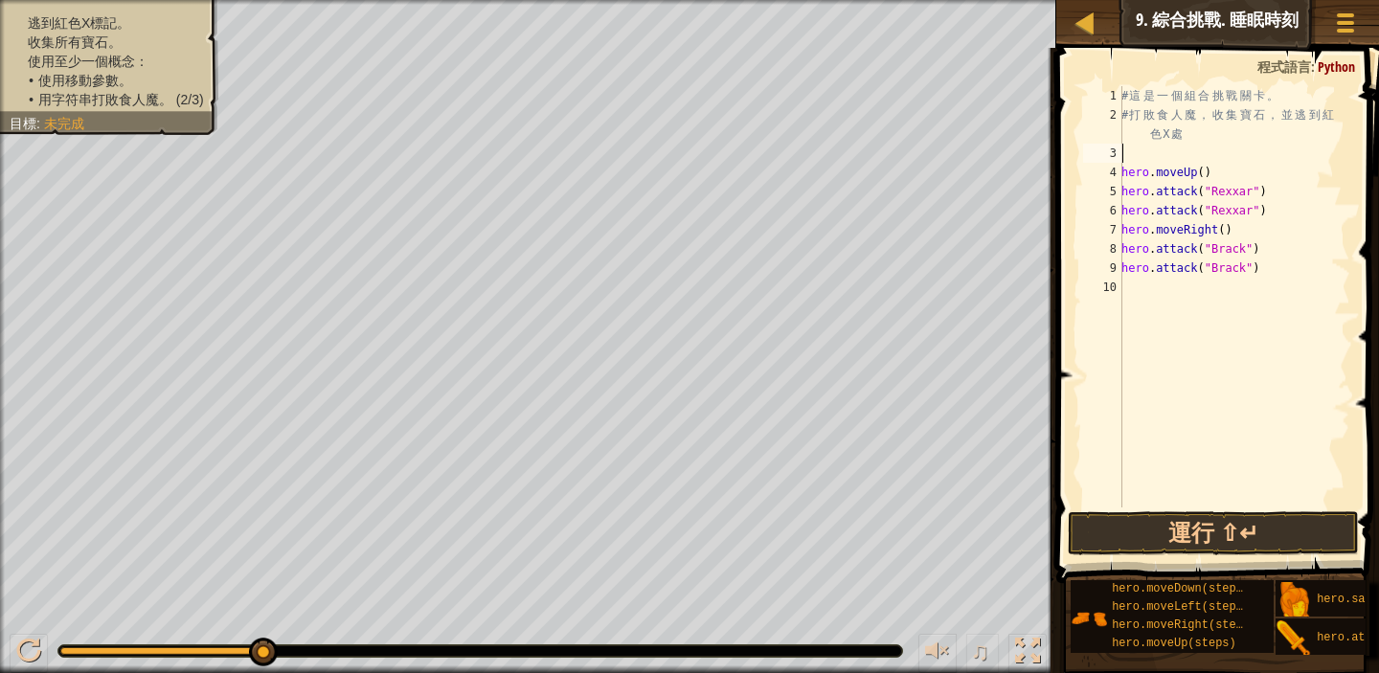
type textarea "n"
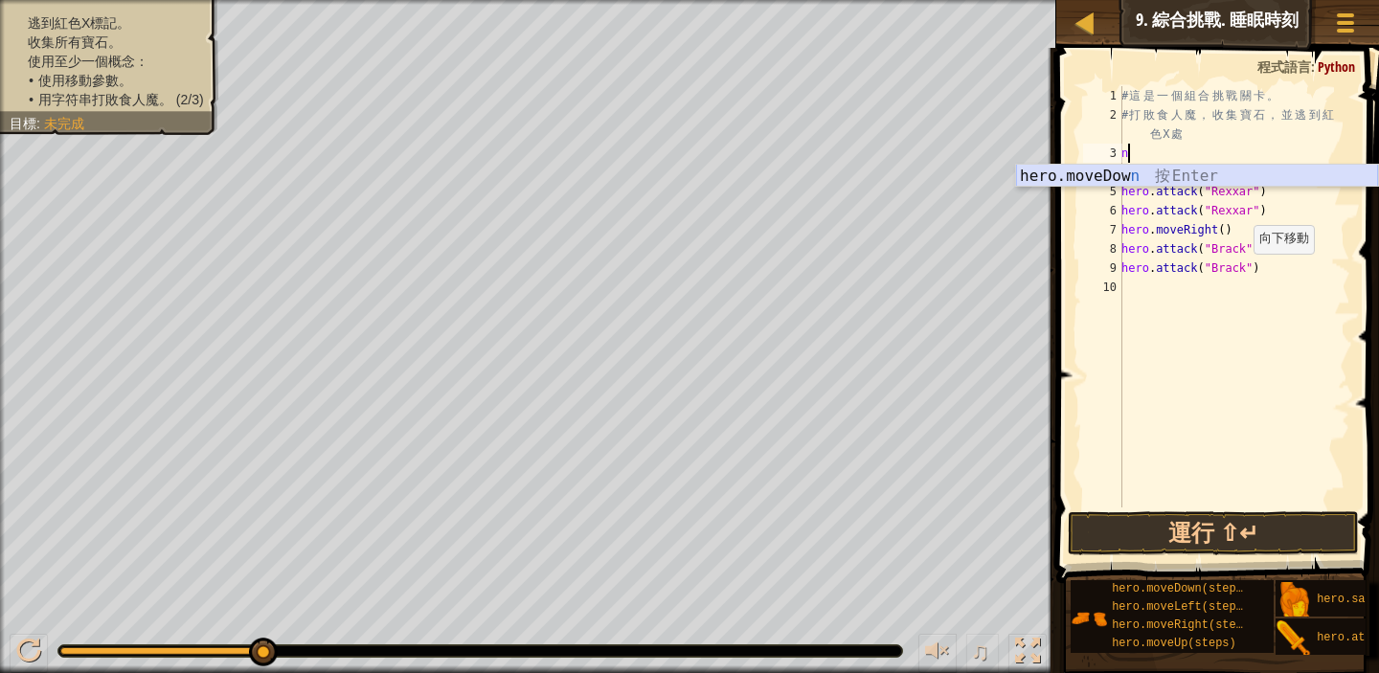
click at [1257, 170] on div "hero.moveDow n 按 Enter" at bounding box center [1197, 199] width 362 height 69
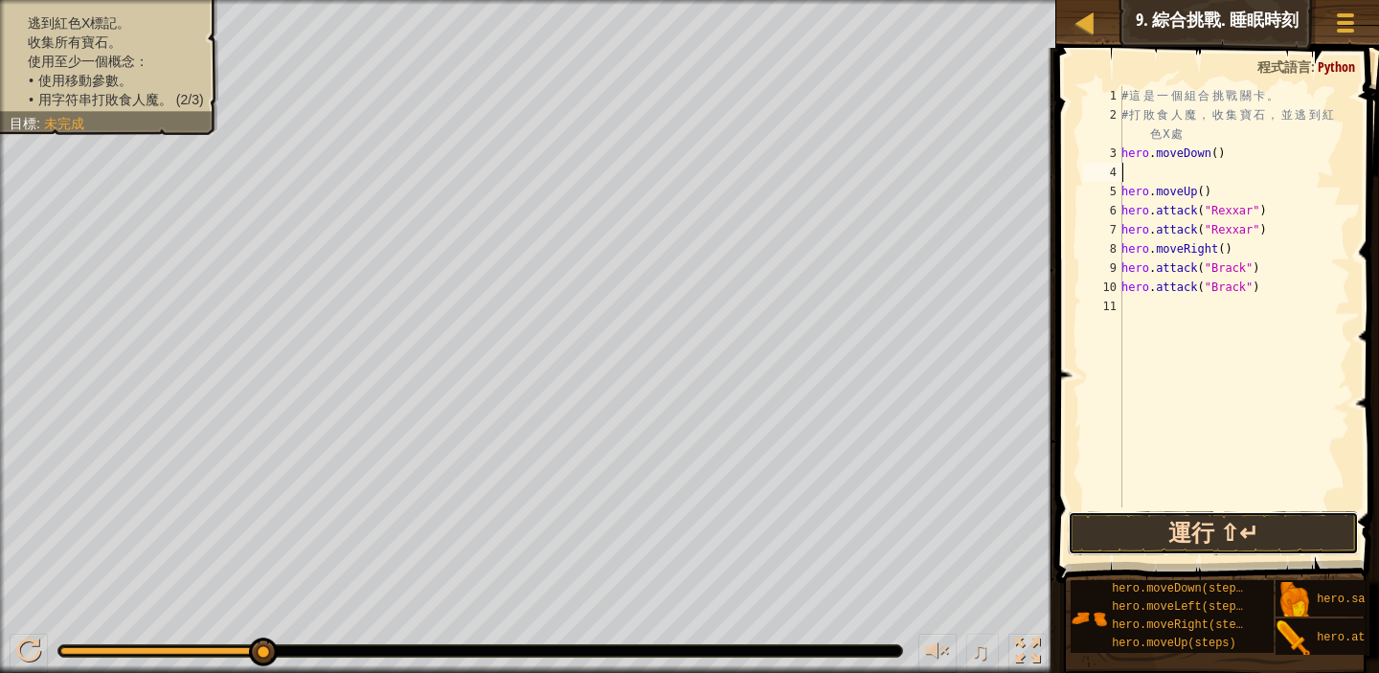
click at [1169, 541] on button "運行 ⇧↵" at bounding box center [1213, 534] width 291 height 44
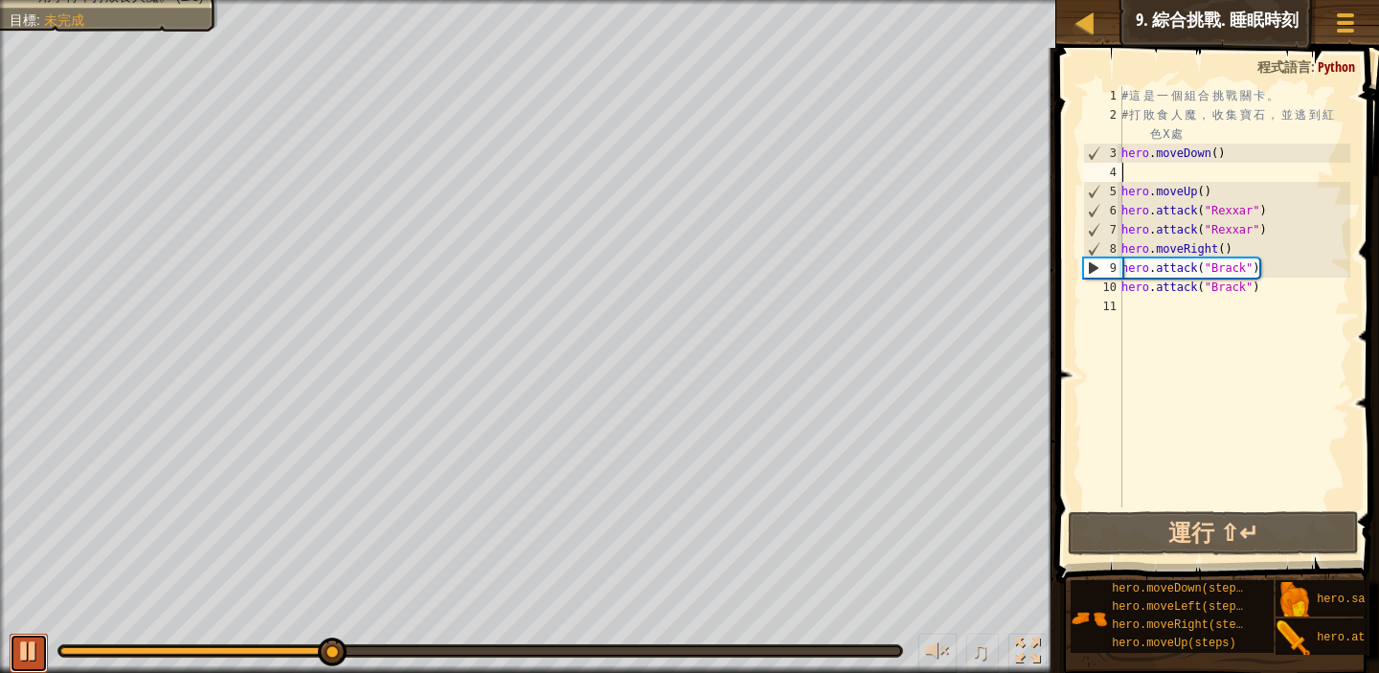
click at [44, 668] on button at bounding box center [29, 653] width 38 height 39
click at [1204, 191] on div "# 這 是 一 個 組 合 挑 戰 關 卡 。 # 打 敗 食 人 魔 ， 收 集 寶 石 ， 並 逃 到 紅 色 X 處 hero . moveDown (…" at bounding box center [1234, 316] width 233 height 460
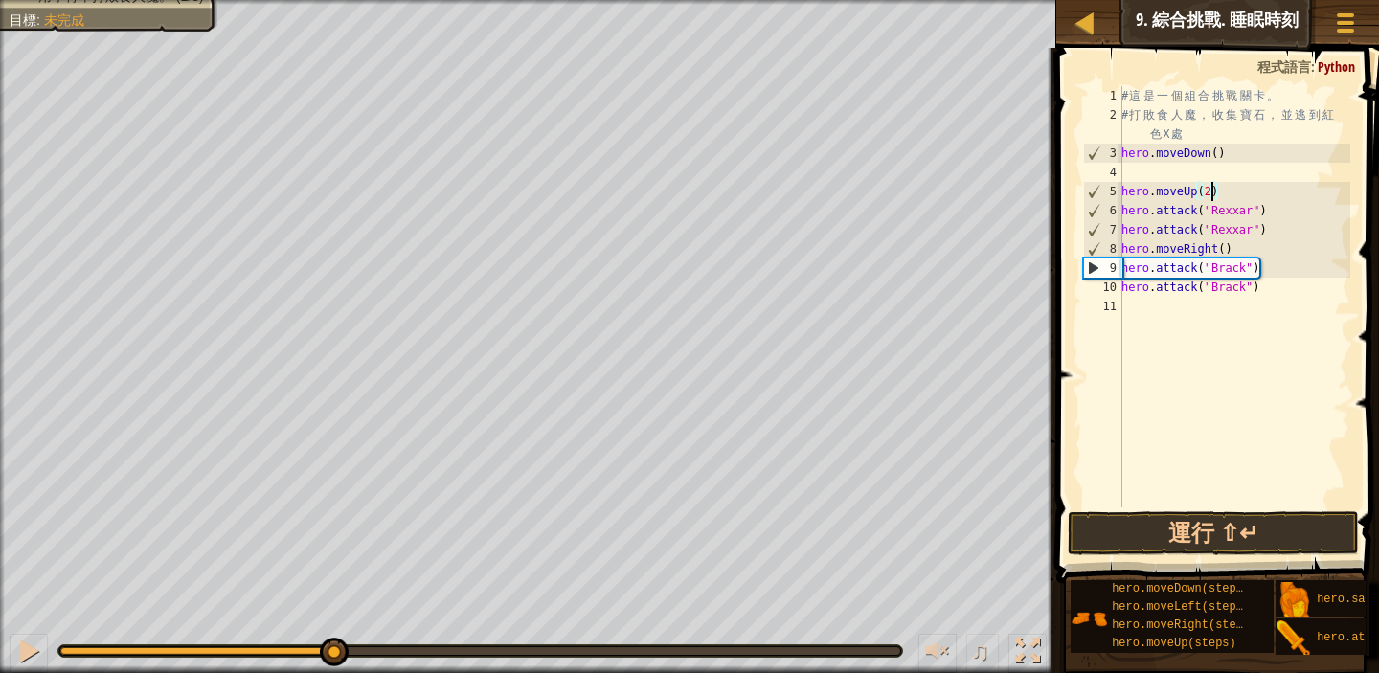
scroll to position [9, 7]
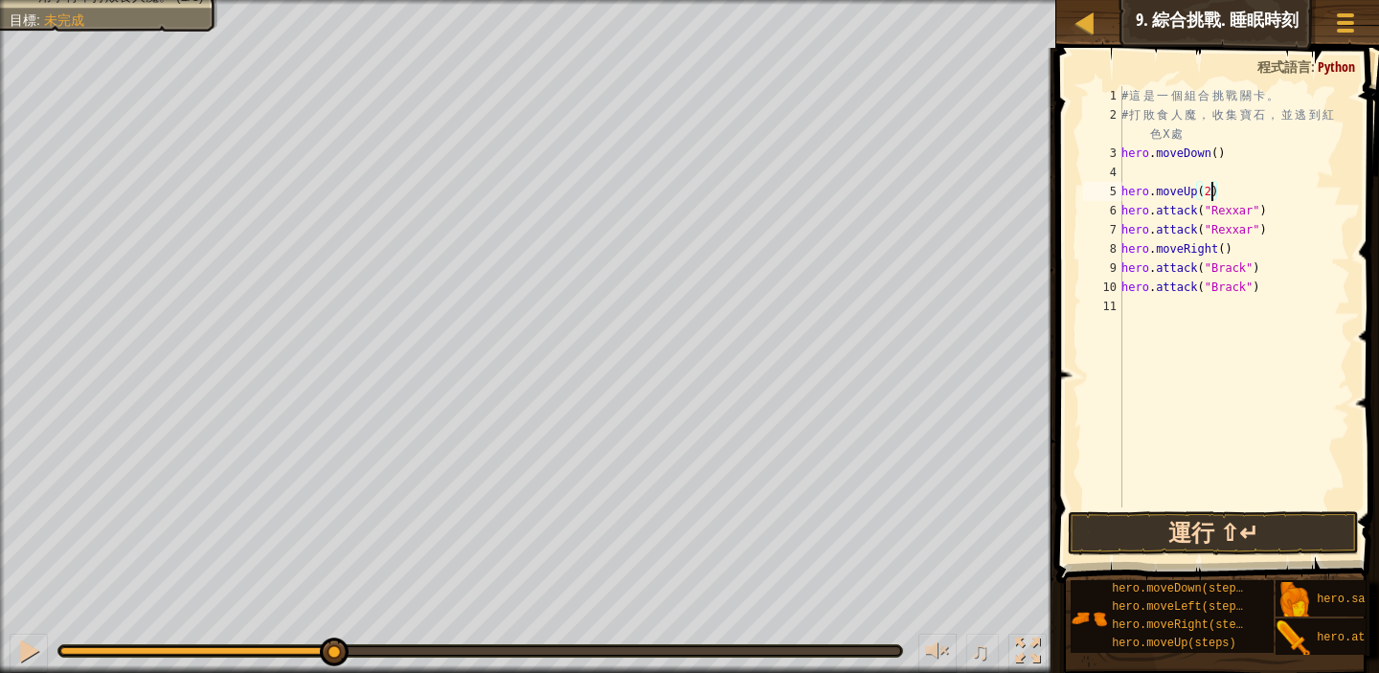
type textarea "hero.moveUp(2)"
click at [1242, 550] on button "運行 ⇧↵" at bounding box center [1213, 534] width 291 height 44
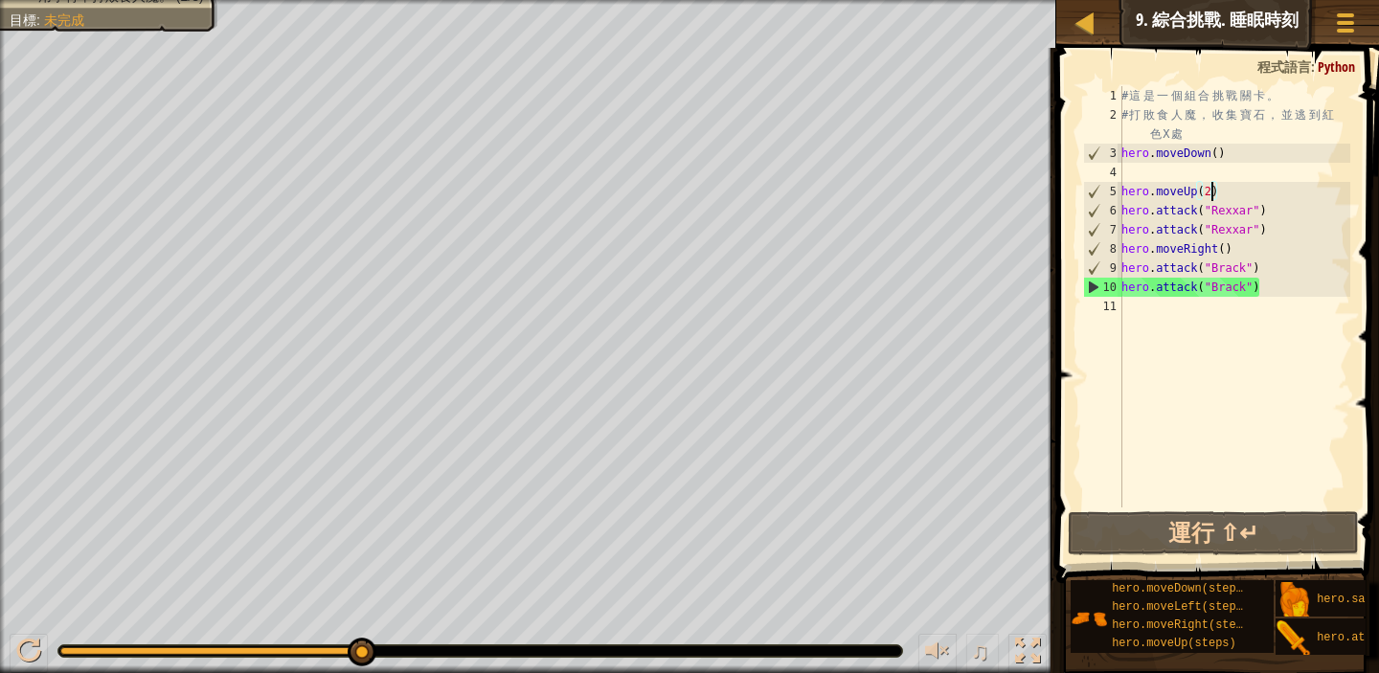
click at [1133, 317] on div "# 這 是 一 個 組 合 挑 戰 關 卡 。 # 打 敗 食 人 魔 ， 收 集 寶 石 ， 並 逃 到 紅 色 X 處 hero . moveDown (…" at bounding box center [1234, 316] width 233 height 460
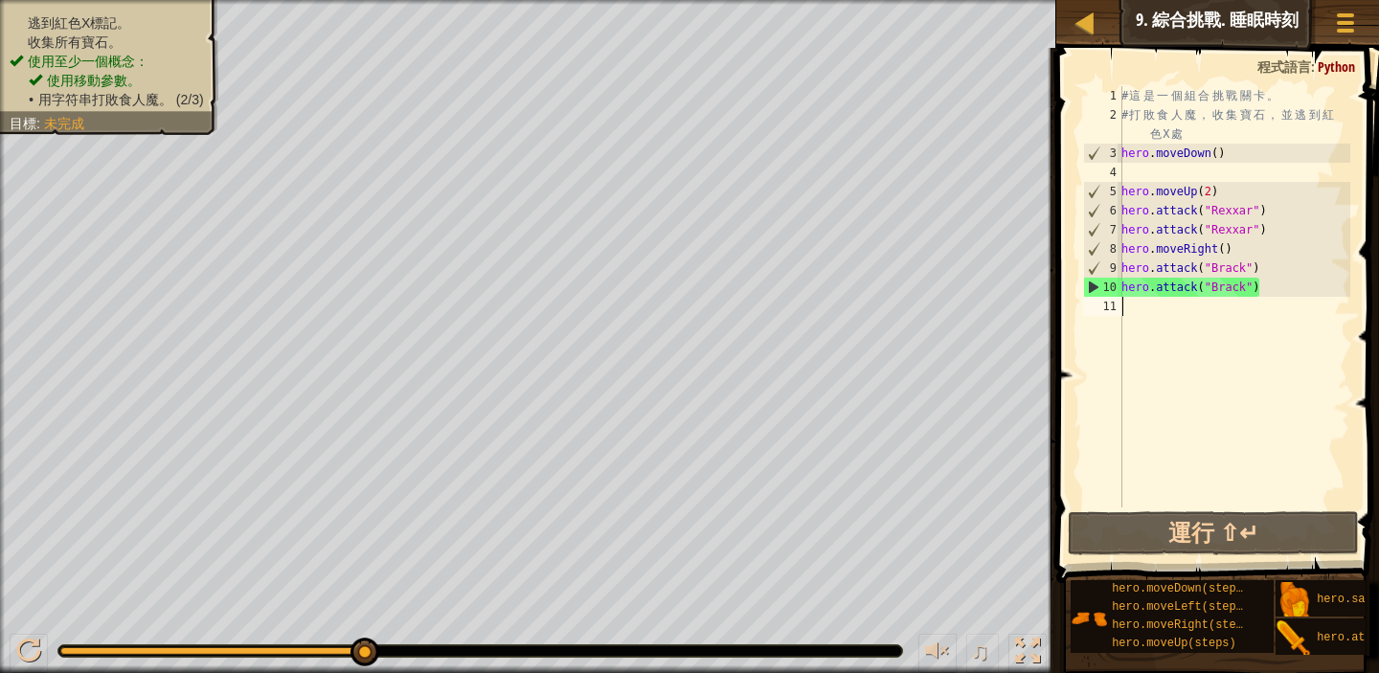
type textarea "m"
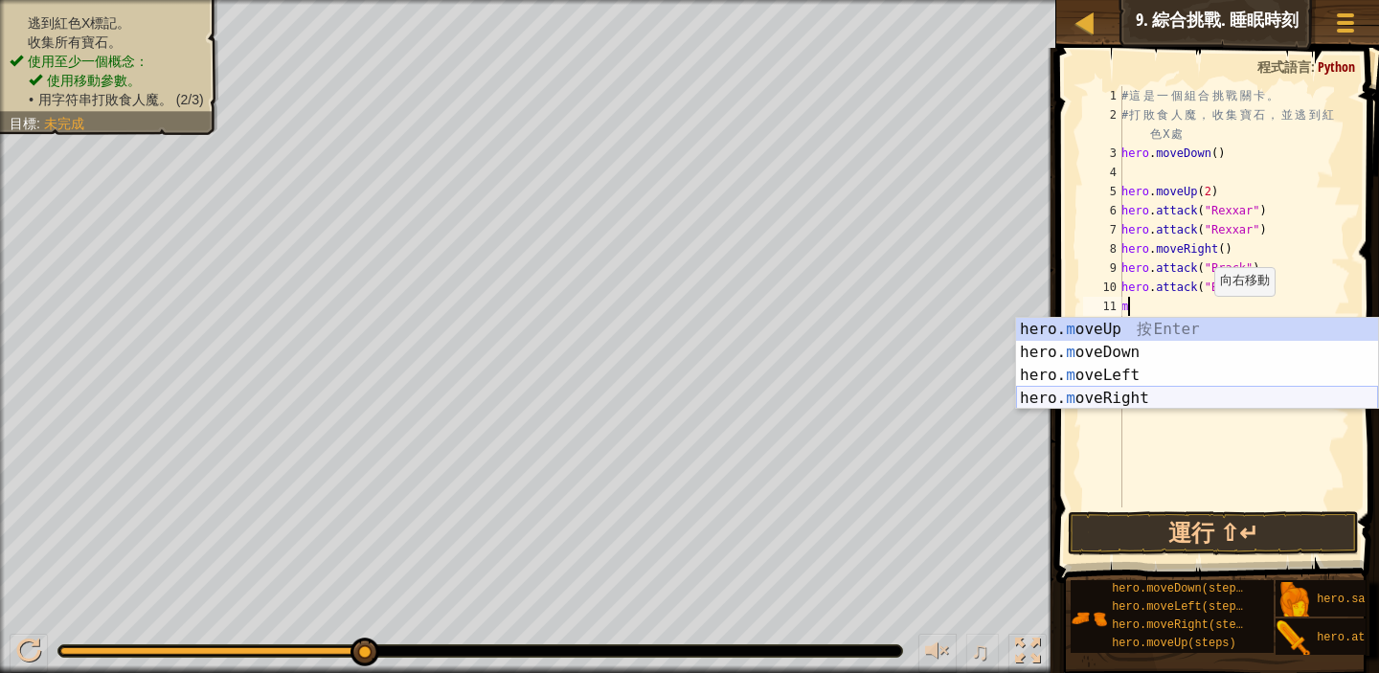
click at [1166, 396] on div "hero. m oveUp 按 Enter hero. m oveDown 按 Enter hero. m oveLeft 按 Enter hero. m o…" at bounding box center [1197, 387] width 362 height 138
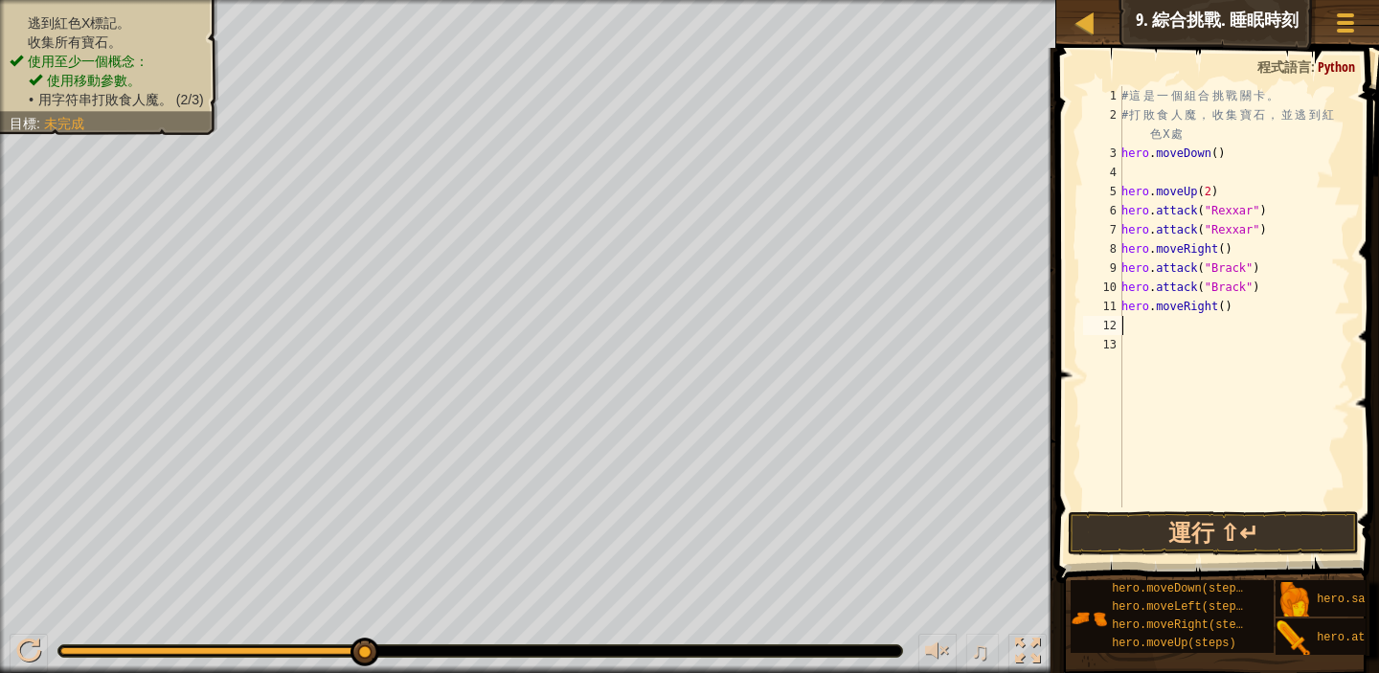
type textarea "m"
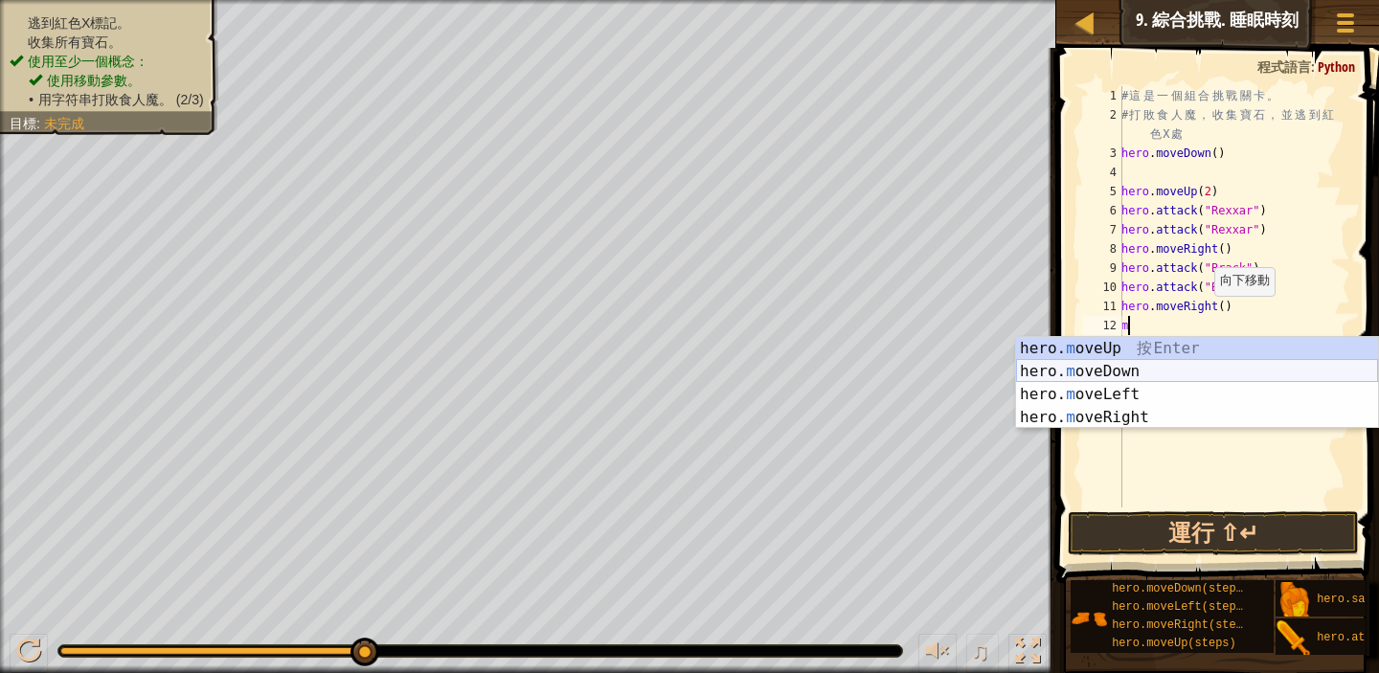
click at [1115, 376] on div "hero. m oveUp 按 Enter hero. m oveDown 按 Enter hero. m oveLeft 按 Enter hero. m o…" at bounding box center [1197, 406] width 362 height 138
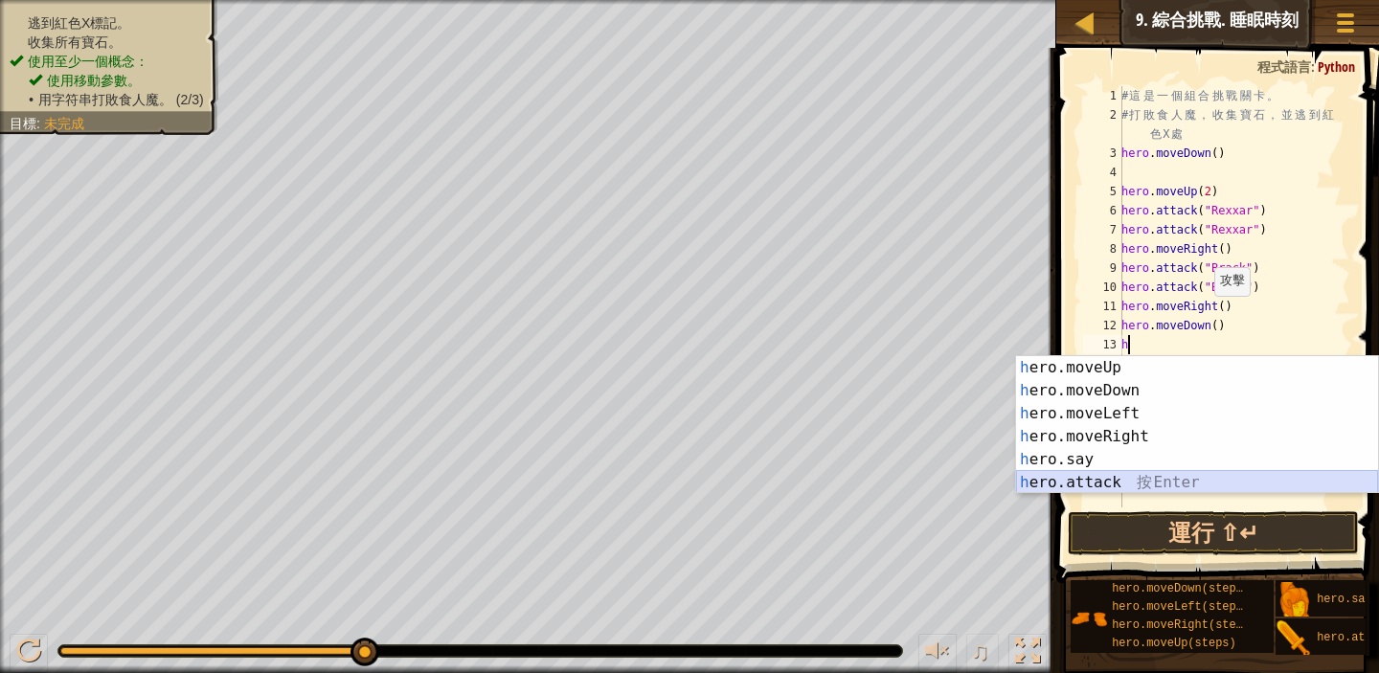
click at [1131, 480] on div "h ero.moveUp 按 Enter h ero.moveDown 按 Enter h ero.moveLeft 按 Enter h ero.moveRi…" at bounding box center [1197, 448] width 362 height 184
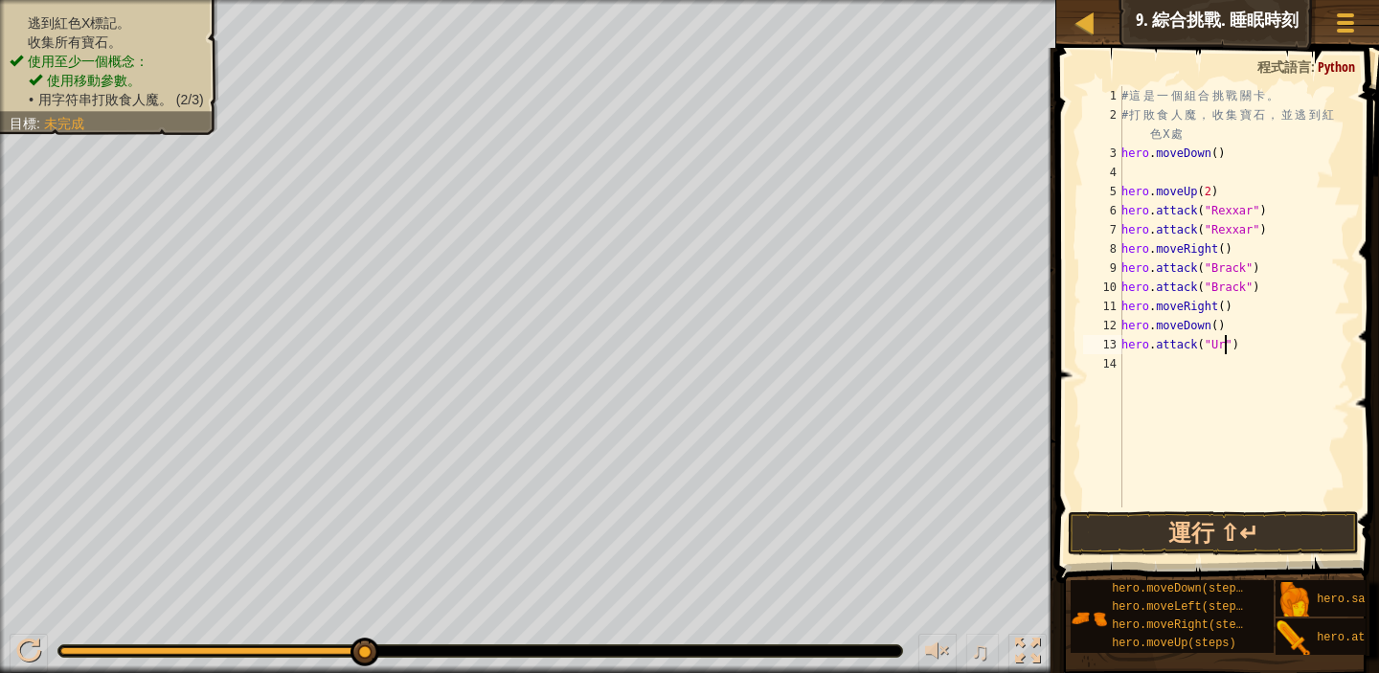
scroll to position [9, 9]
type textarea "hero.attack("Ursa")"
click at [1138, 370] on div "# 這 是 一 個 組 合 挑 戰 關 卡 。 # 打 敗 食 人 魔 ， 收 集 寶 石 ， 並 逃 到 紅 色 X 處 hero . moveDown (…" at bounding box center [1234, 316] width 233 height 460
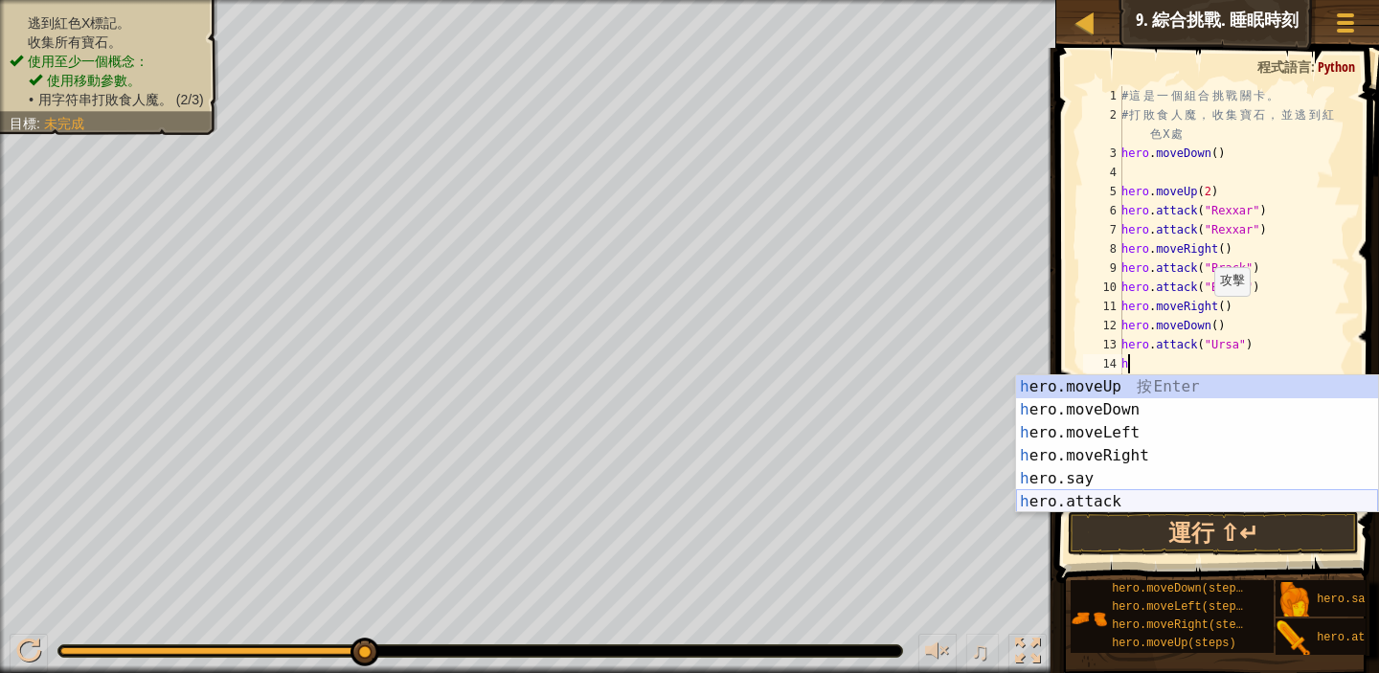
click at [1169, 492] on div "h ero.moveUp 按 Enter h ero.moveDown 按 Enter h ero.moveLeft 按 Enter h ero.moveRi…" at bounding box center [1197, 468] width 362 height 184
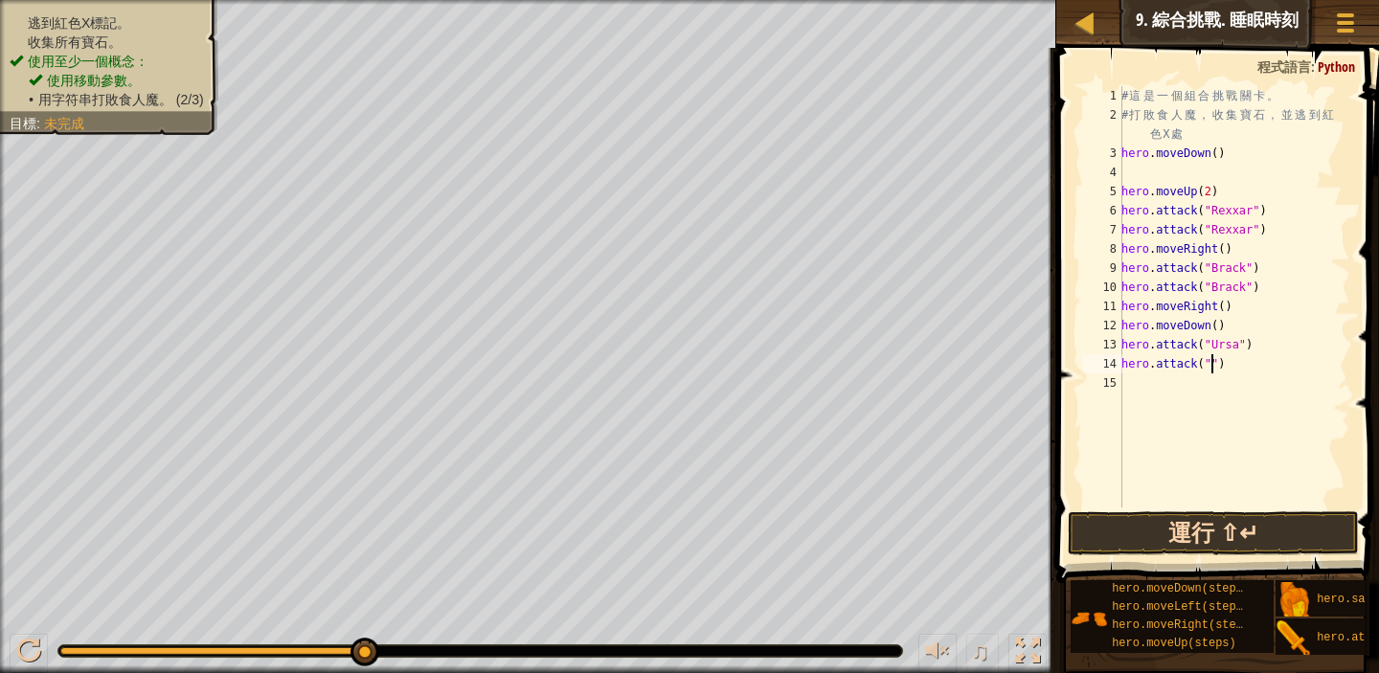
scroll to position [9, 8]
type textarea "hero.attack("Ursa")"
click at [1126, 381] on div "# 這 是 一 個 組 合 挑 戰 關 卡 。 # 打 敗 食 人 魔 ， 收 集 寶 石 ， 並 逃 到 紅 色 X 處 hero . moveDown (…" at bounding box center [1234, 316] width 233 height 460
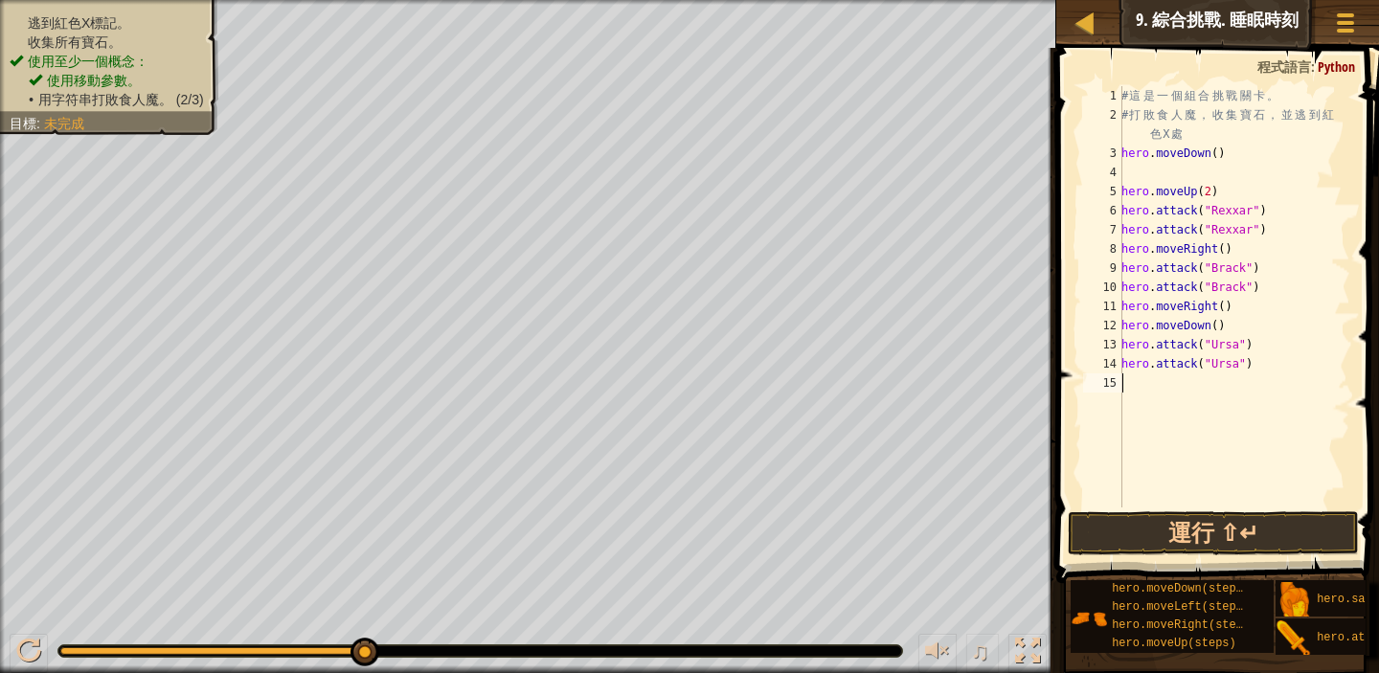
type textarea "m"
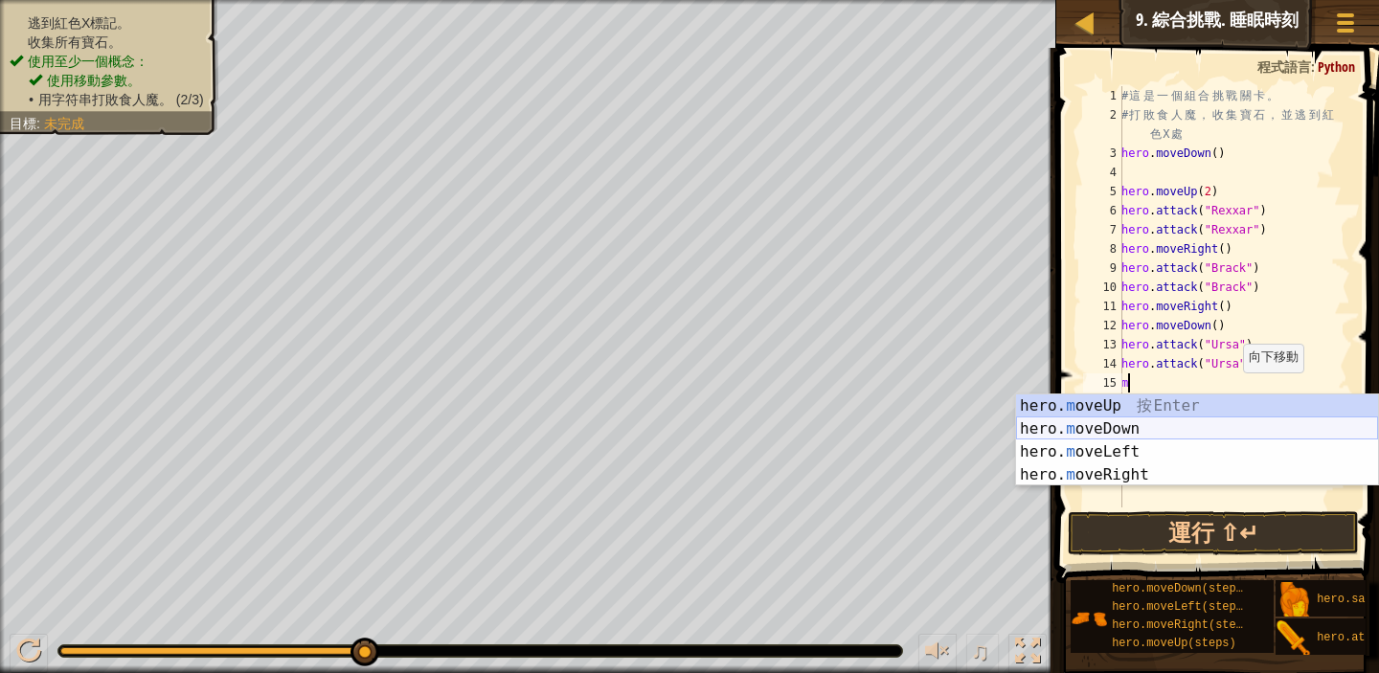
click at [1172, 430] on div "hero. m oveUp 按 Enter hero. m oveDown 按 Enter hero. m oveLeft 按 Enter hero. m o…" at bounding box center [1197, 464] width 362 height 138
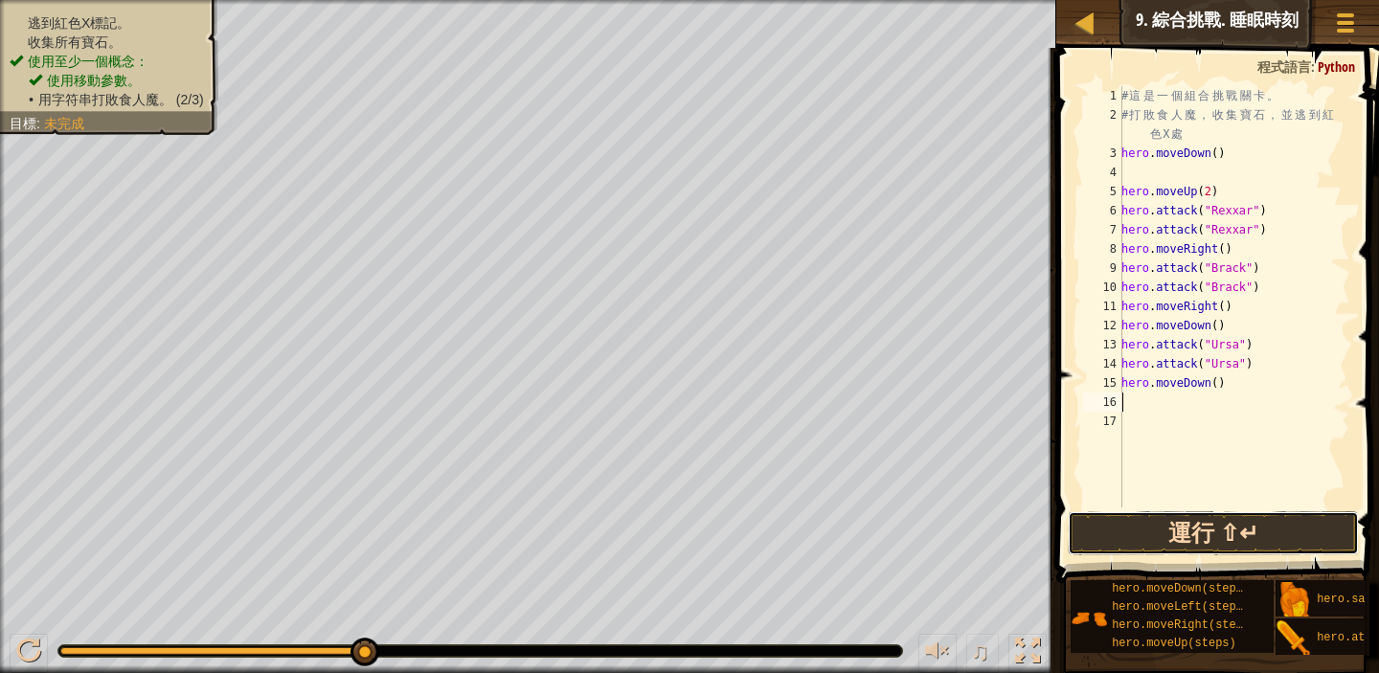
click at [1169, 535] on button "運行 ⇧↵" at bounding box center [1213, 534] width 291 height 44
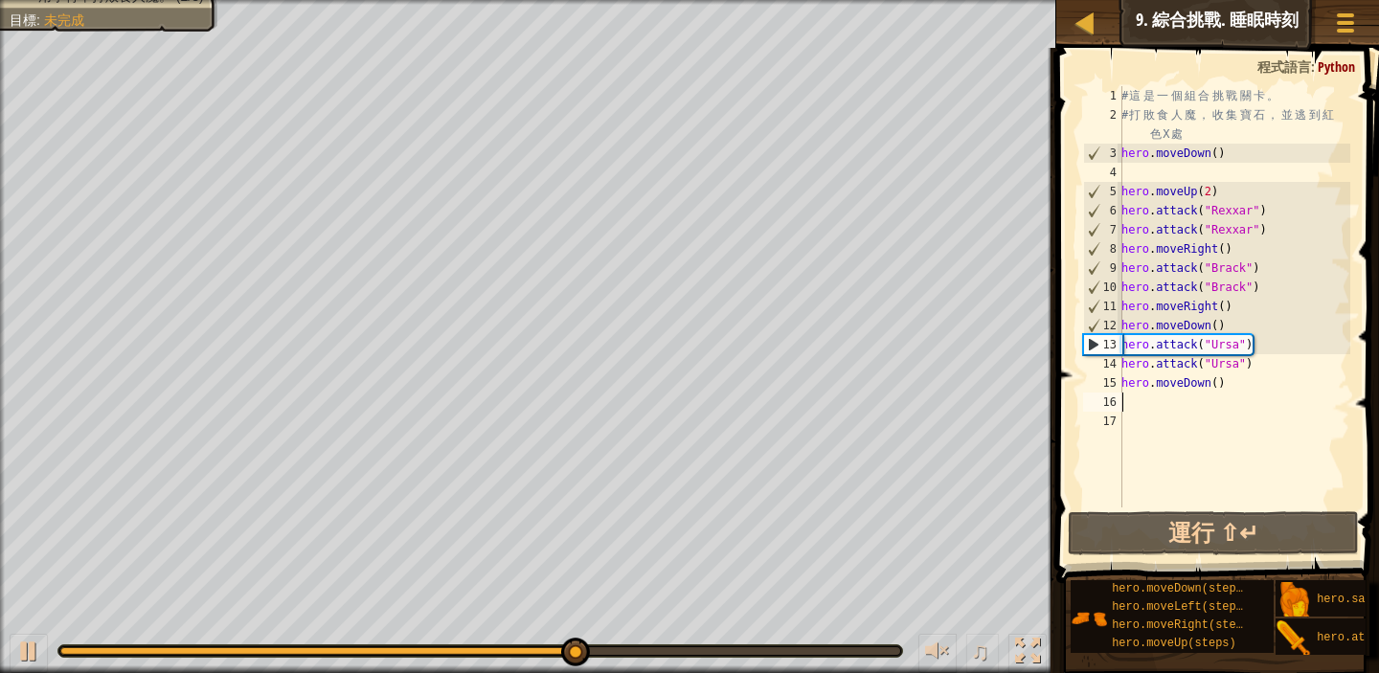
click at [1233, 328] on div "# 這 是 一 個 組 合 挑 戰 關 卡 。 # 打 敗 食 人 魔 ， 收 集 寶 石 ， 並 逃 到 紅 色 X 處 hero . moveDown (…" at bounding box center [1234, 316] width 233 height 460
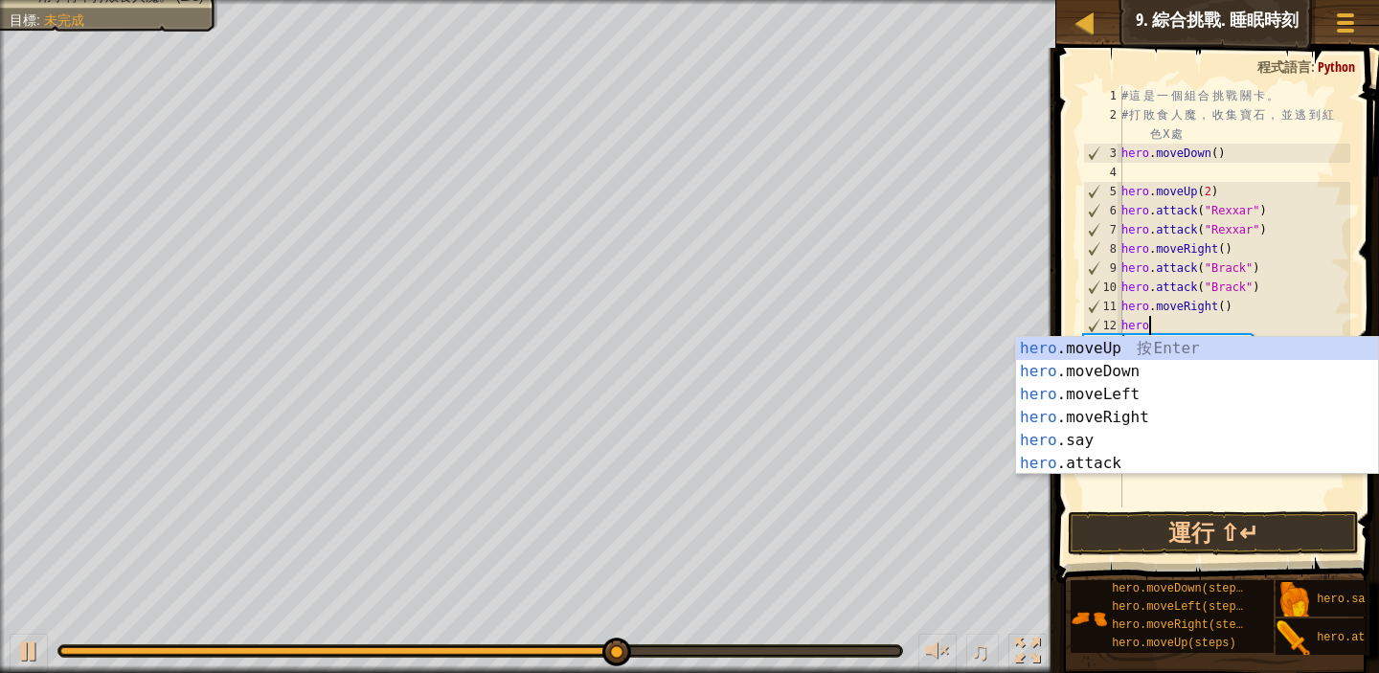
type textarea "h"
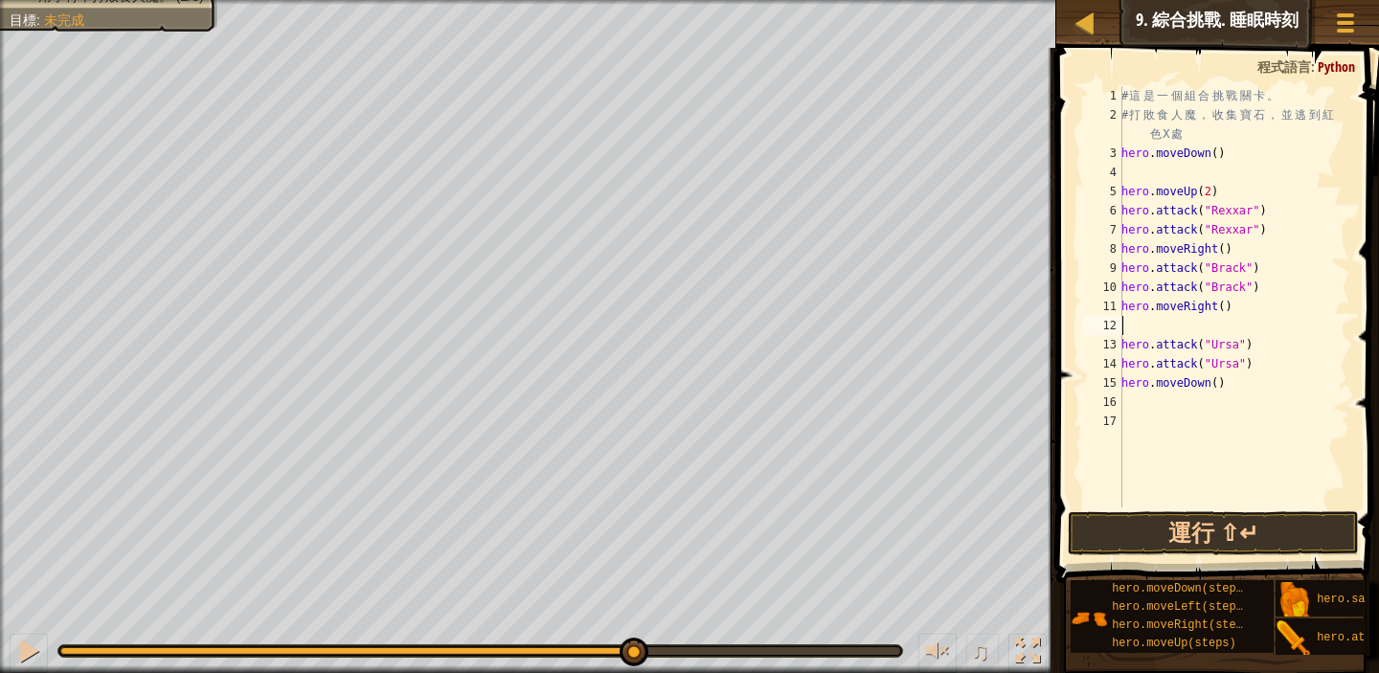
click at [1260, 350] on div "# 這 是 一 個 組 合 挑 戰 關 卡 。 # 打 敗 食 人 魔 ， 收 集 寶 石 ， 並 逃 到 紅 色 X 處 hero . moveDown (…" at bounding box center [1234, 316] width 233 height 460
type textarea "hero.attack("Ursa")"
click at [1132, 323] on div "# 這 是 一 個 組 合 挑 戰 關 卡 。 # 打 敗 食 人 魔 ， 收 集 寶 石 ， 並 逃 到 紅 色 X 處 hero . moveDown (…" at bounding box center [1234, 316] width 233 height 460
type textarea "m"
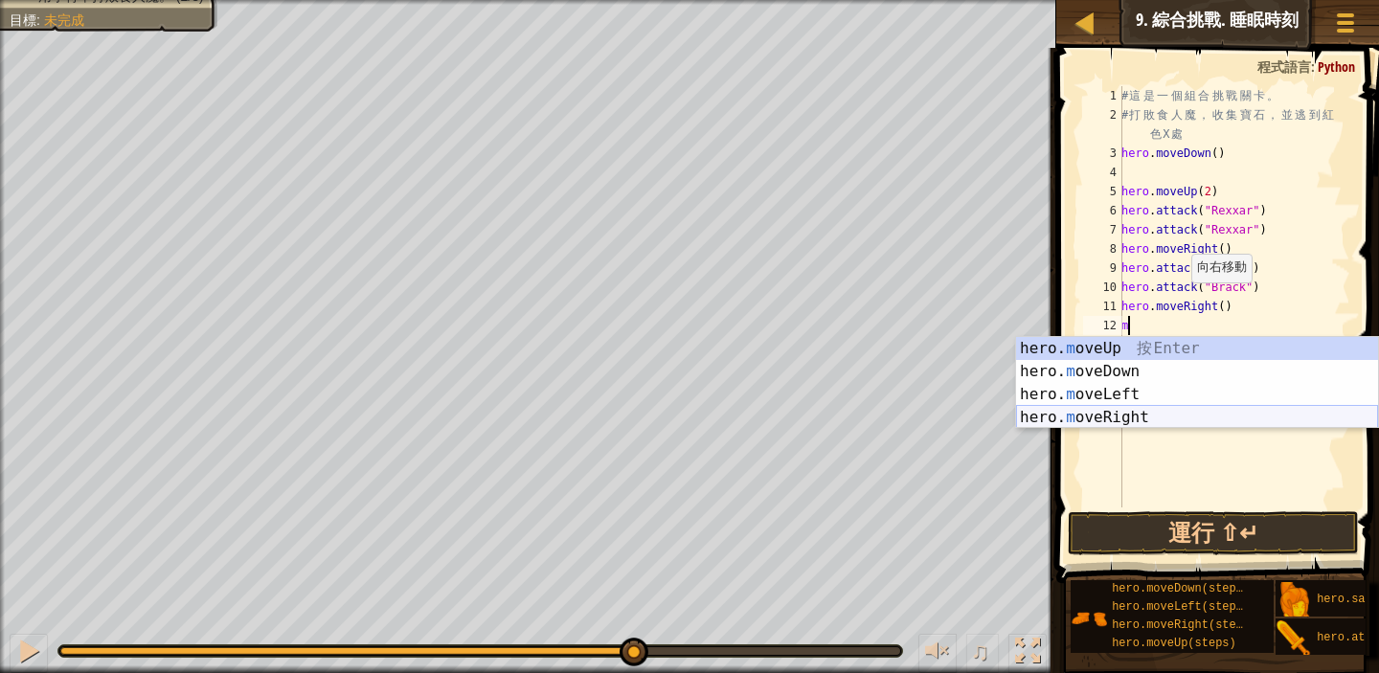
click at [1211, 416] on div "hero. m oveUp 按 Enter hero. m oveDown 按 Enter hero. m oveLeft 按 Enter hero. m o…" at bounding box center [1197, 406] width 362 height 138
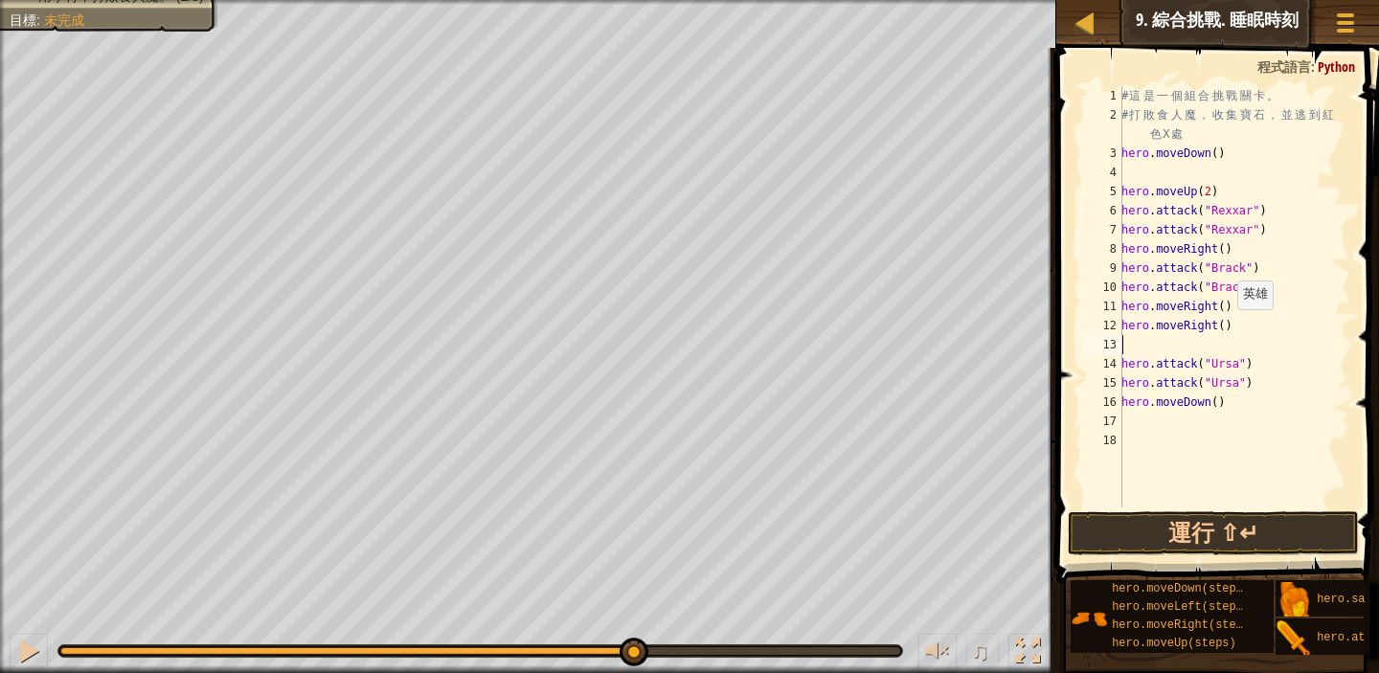
click at [1226, 329] on div "# 這 是 一 個 組 合 挑 戰 關 卡 。 # 打 敗 食 人 魔 ， 收 集 寶 石 ， 並 逃 到 紅 色 X 處 hero . moveDown (…" at bounding box center [1234, 316] width 233 height 460
type textarea "hero.moveRight(2)"
click at [1129, 346] on div "# 這 是 一 個 組 合 挑 戰 關 卡 。 # 打 敗 食 人 魔 ， 收 集 寶 石 ， 並 逃 到 紅 色 X 處 hero . moveDown (…" at bounding box center [1234, 316] width 233 height 460
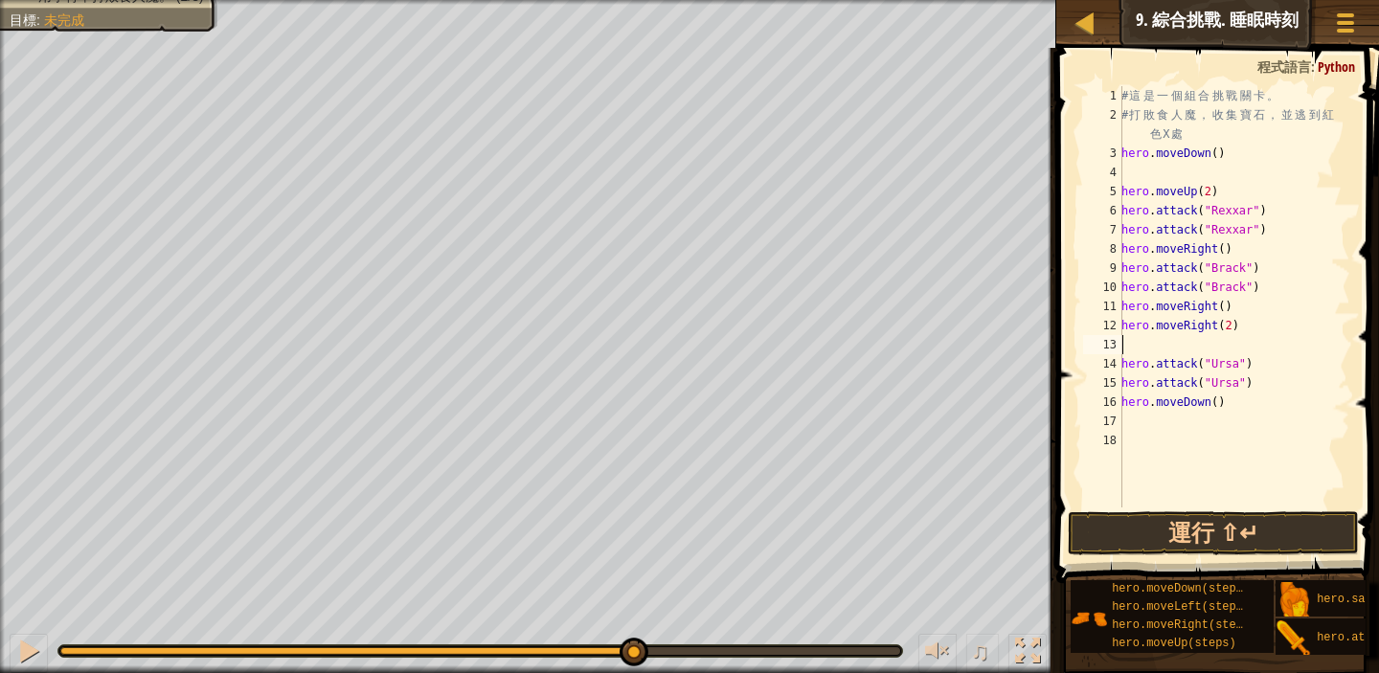
type textarea "m"
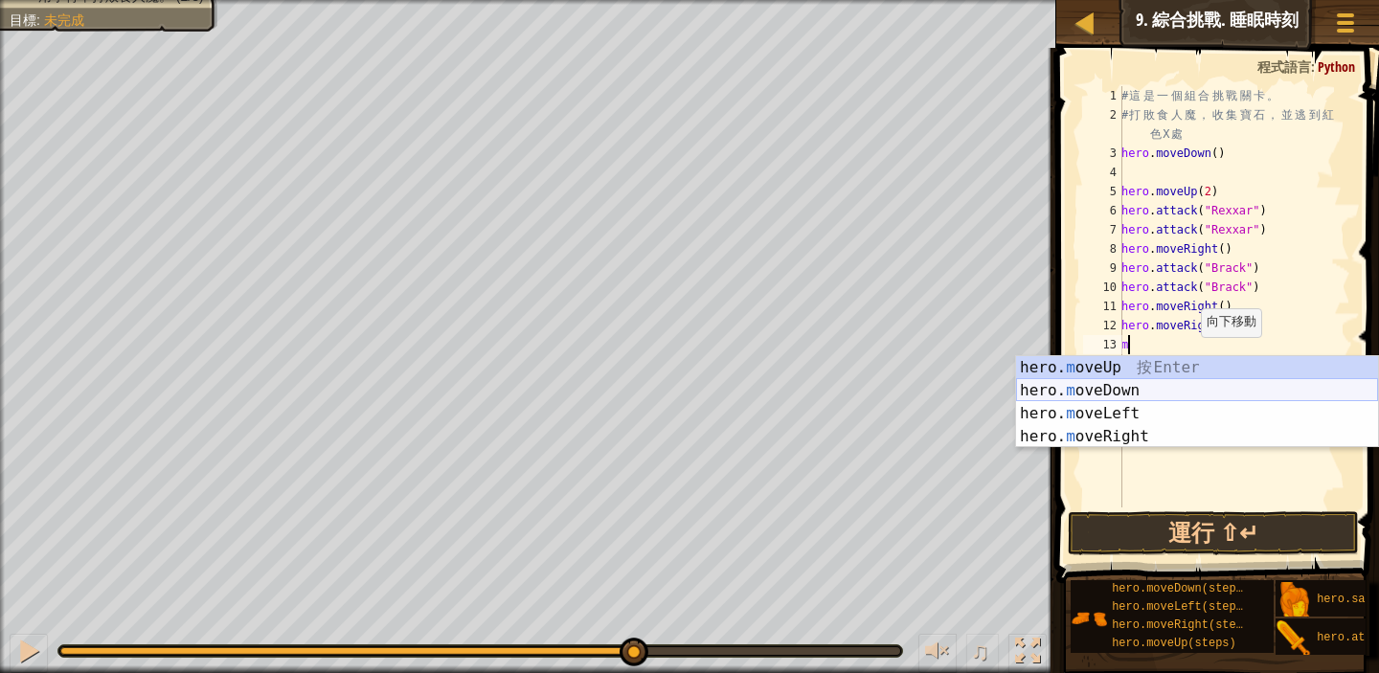
click at [1166, 391] on div "hero. m oveUp 按 Enter hero. m oveDown 按 Enter hero. m oveLeft 按 Enter hero. m o…" at bounding box center [1197, 425] width 362 height 138
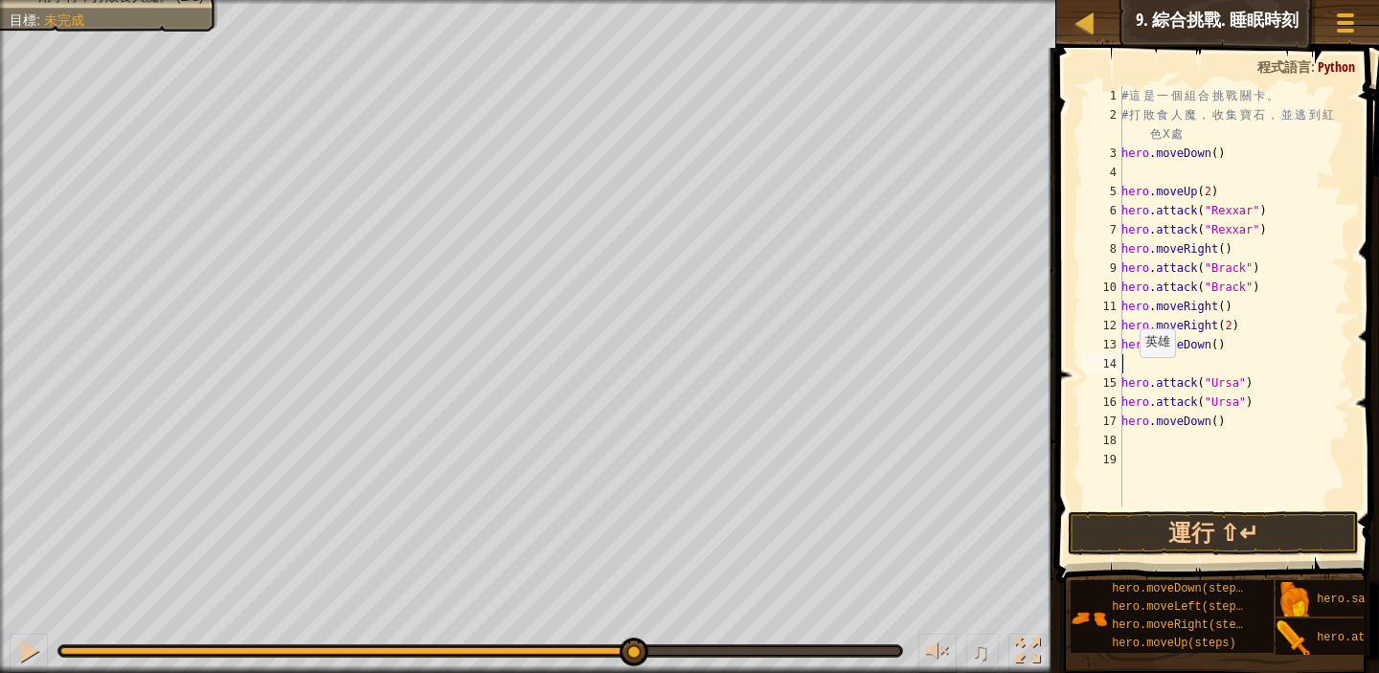
type textarea "m"
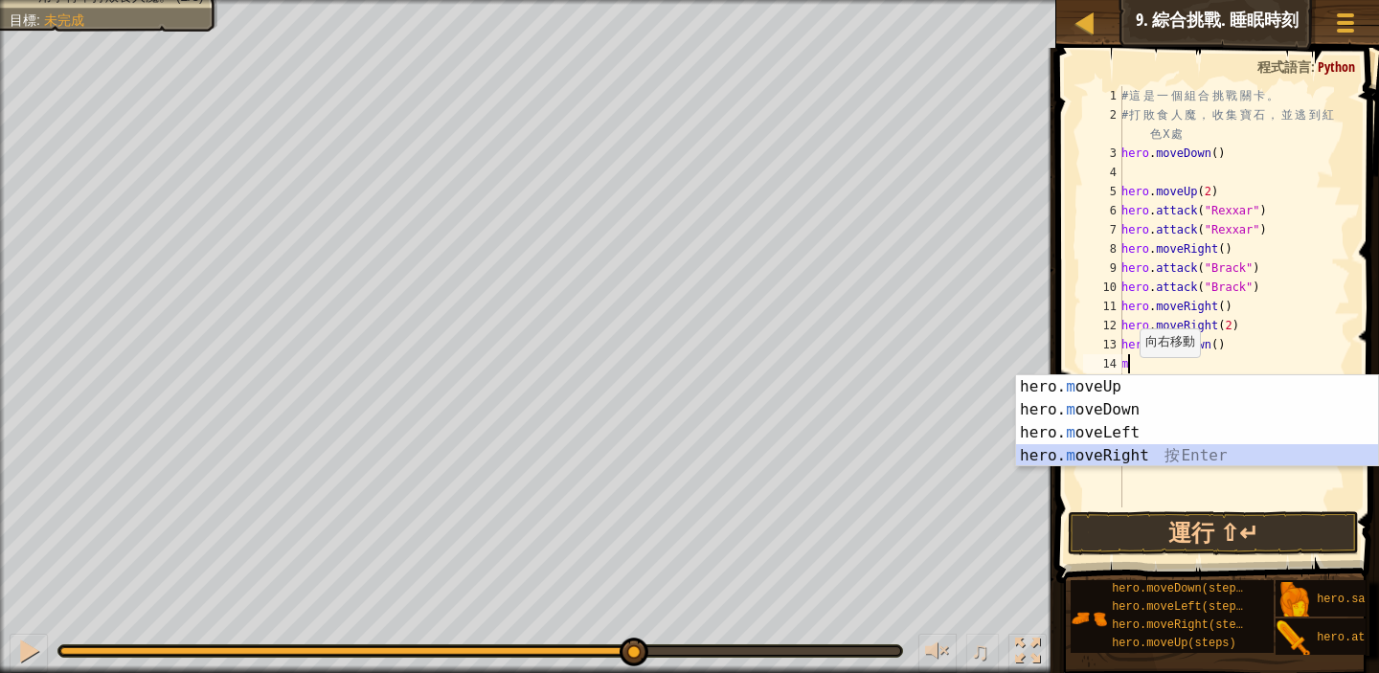
click at [1125, 457] on div "hero. m oveUp 按 Enter hero. m oveDown 按 Enter hero. m oveLeft 按 Enter hero. m o…" at bounding box center [1197, 445] width 362 height 138
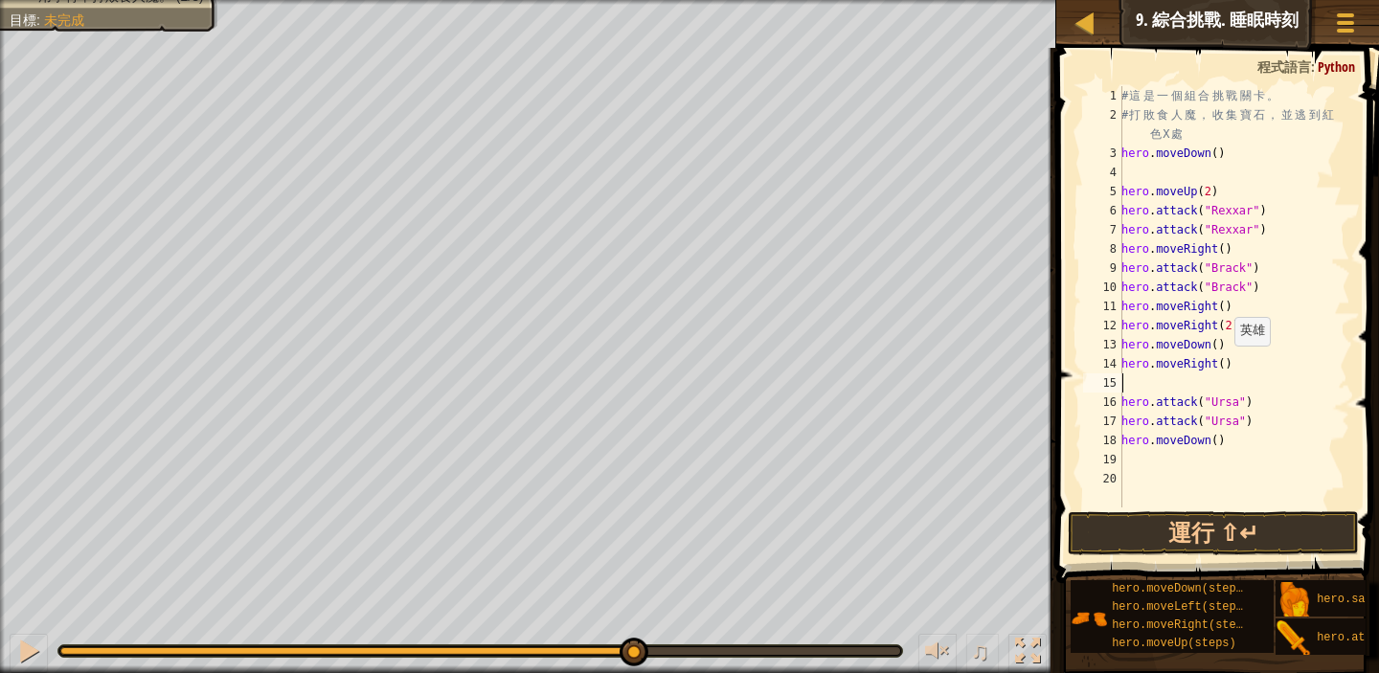
click at [1225, 365] on div "# 這 是 一 個 組 合 挑 戰 關 卡 。 # 打 敗 食 人 魔 ， 收 集 寶 石 ， 並 逃 到 紅 色 X 處 hero . moveDown (…" at bounding box center [1234, 316] width 233 height 460
click at [1202, 525] on button "運行 ⇧↵" at bounding box center [1213, 534] width 291 height 44
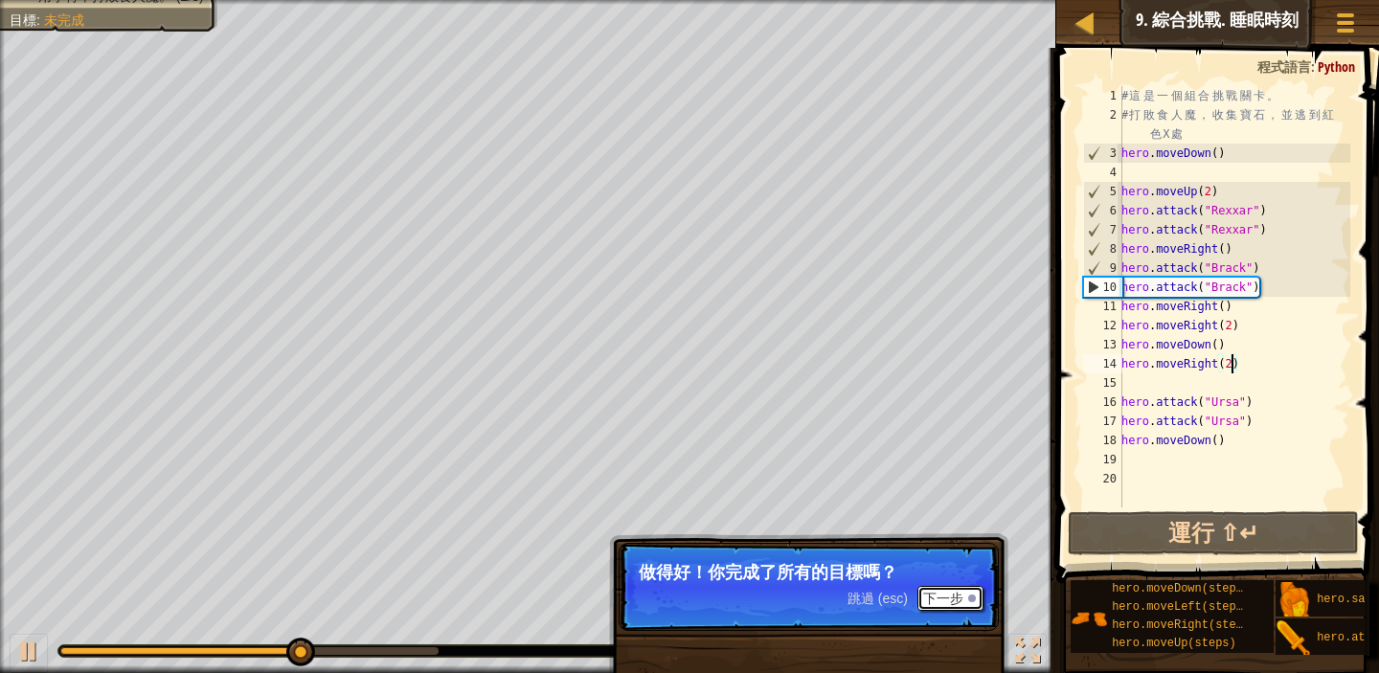
click at [958, 600] on button "下一步" at bounding box center [951, 598] width 66 height 25
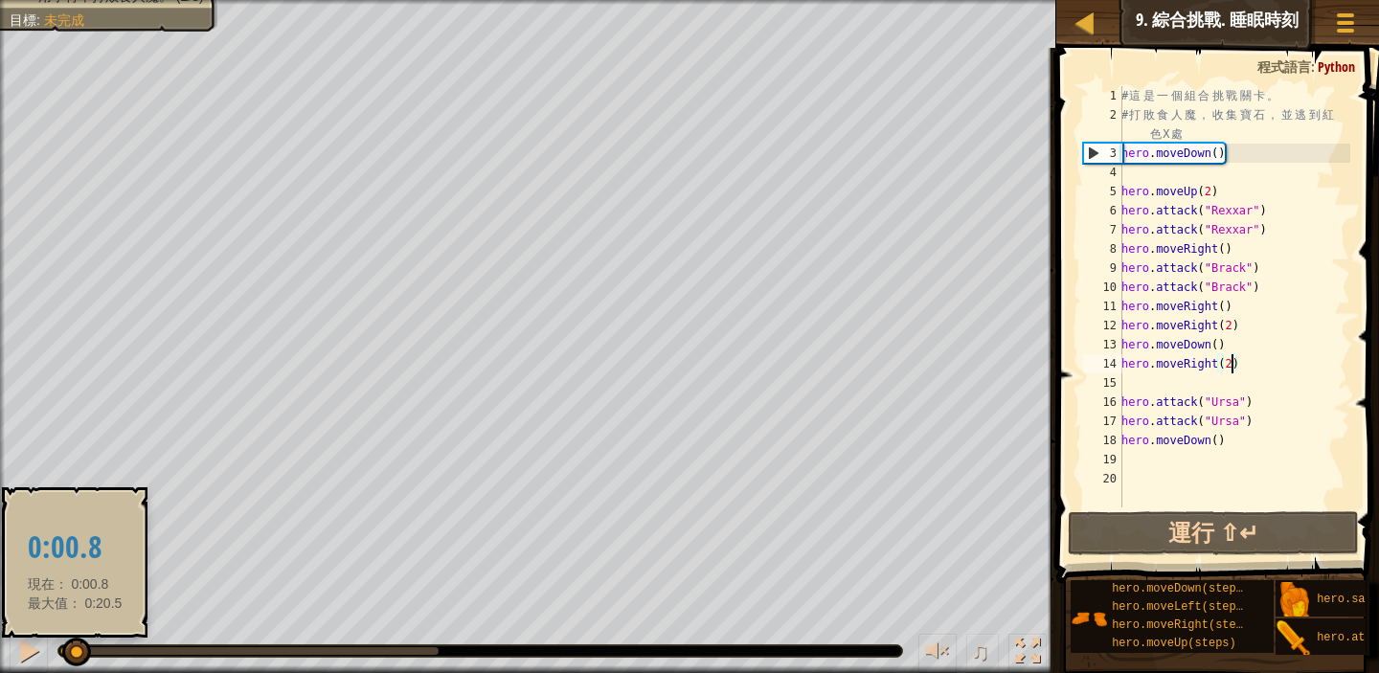
drag, startPoint x: 441, startPoint y: 650, endPoint x: 66, endPoint y: 652, distance: 374.6
click at [68, 652] on div at bounding box center [76, 652] width 29 height 29
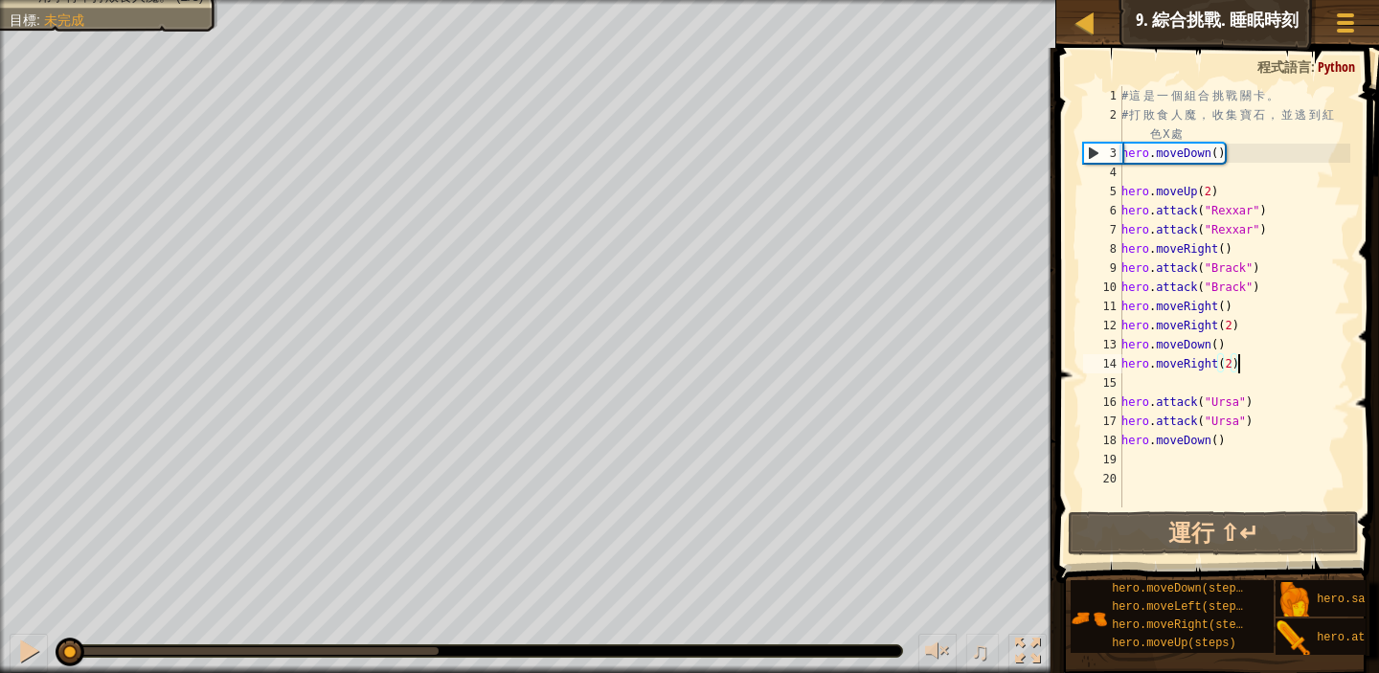
click at [1242, 366] on div "# 這 是 一 個 組 合 挑 戰 關 卡 。 # 打 敗 食 人 魔 ， 收 集 寶 石 ， 並 逃 到 紅 色 X 處 hero . moveDown (…" at bounding box center [1234, 316] width 233 height 460
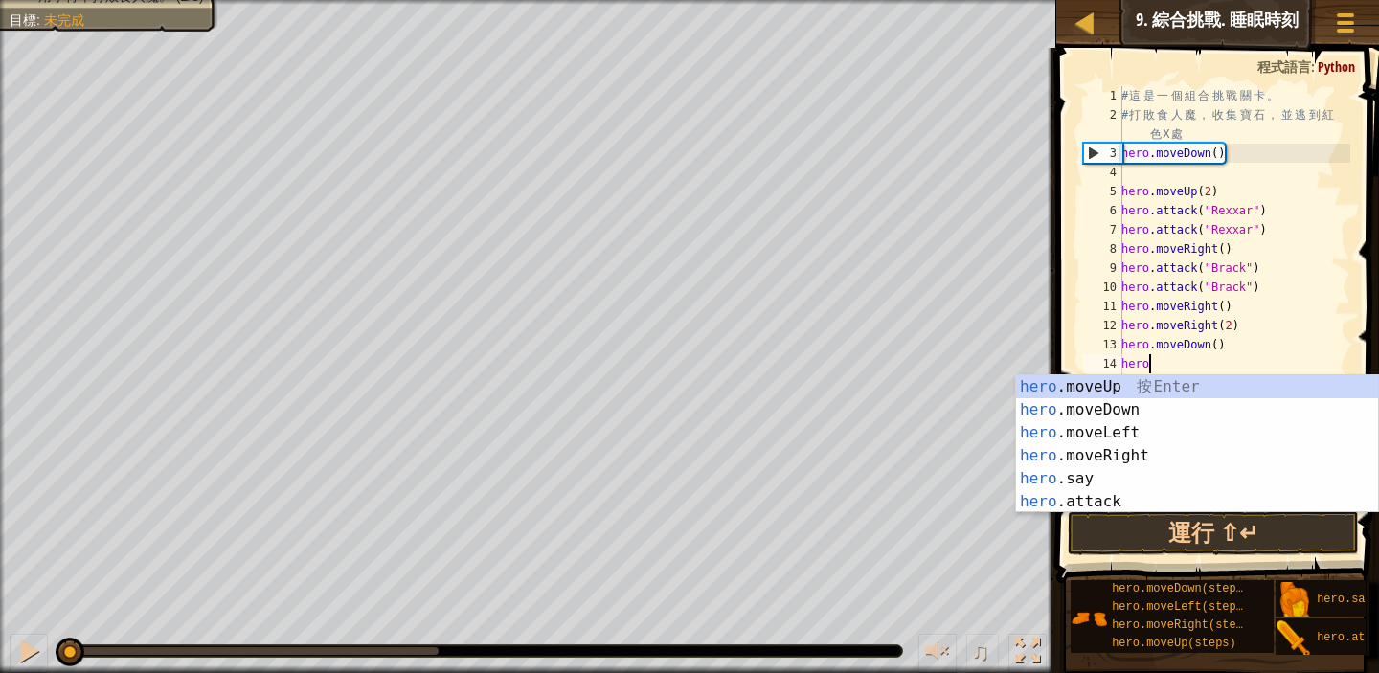
scroll to position [9, 0]
type textarea "h"
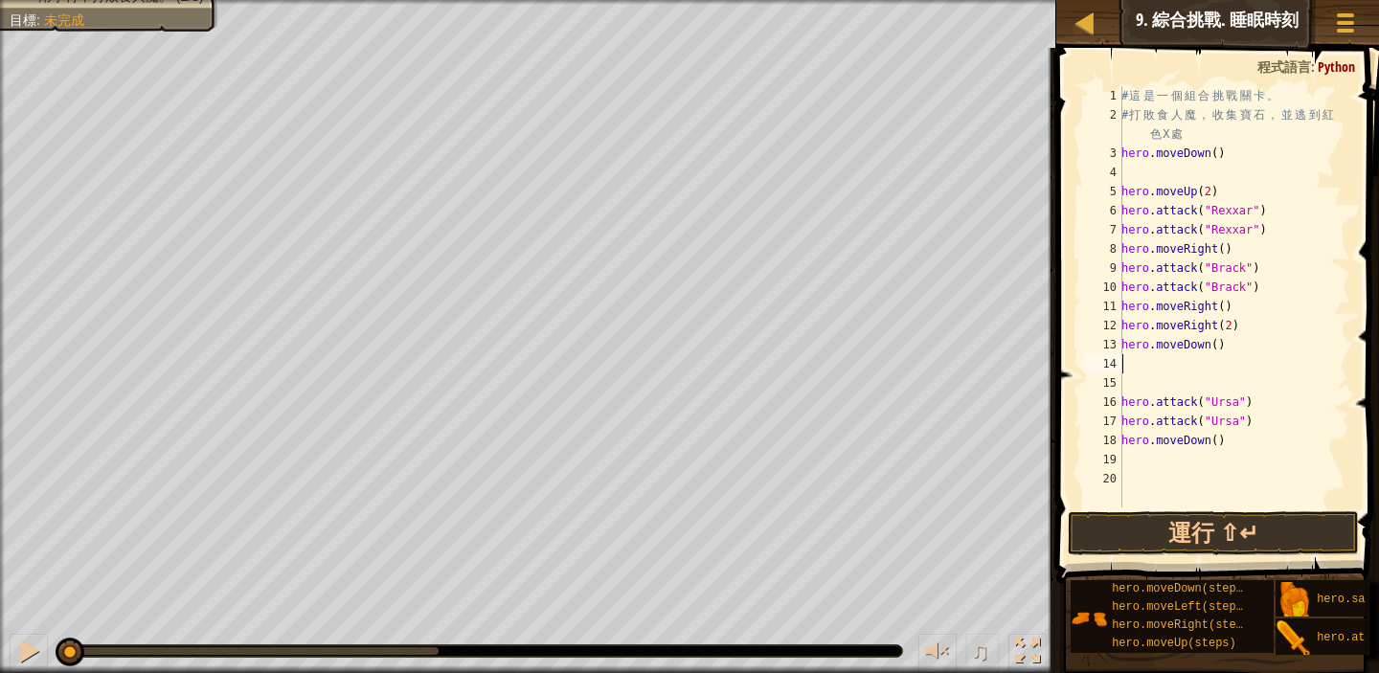
type textarea "m"
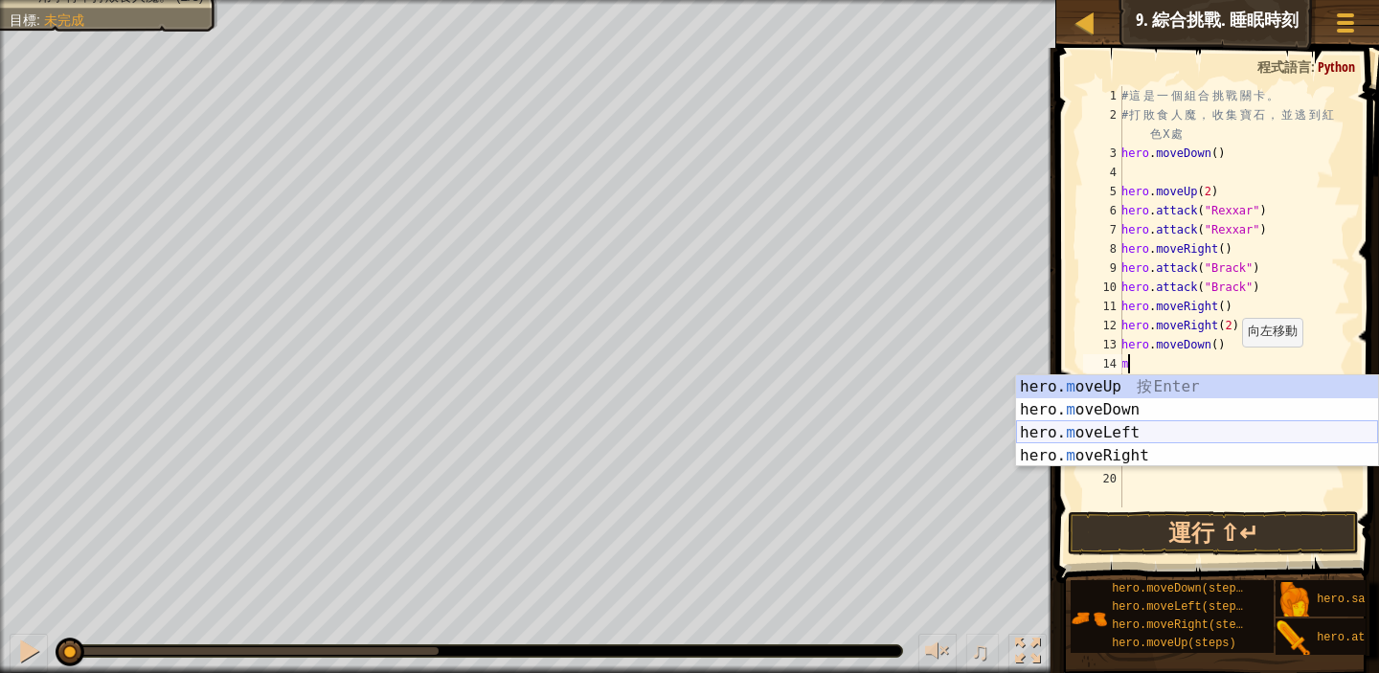
click at [1179, 431] on div "hero. m oveUp 按 Enter hero. m oveDown 按 Enter hero. m oveLeft 按 Enter hero. m o…" at bounding box center [1197, 445] width 362 height 138
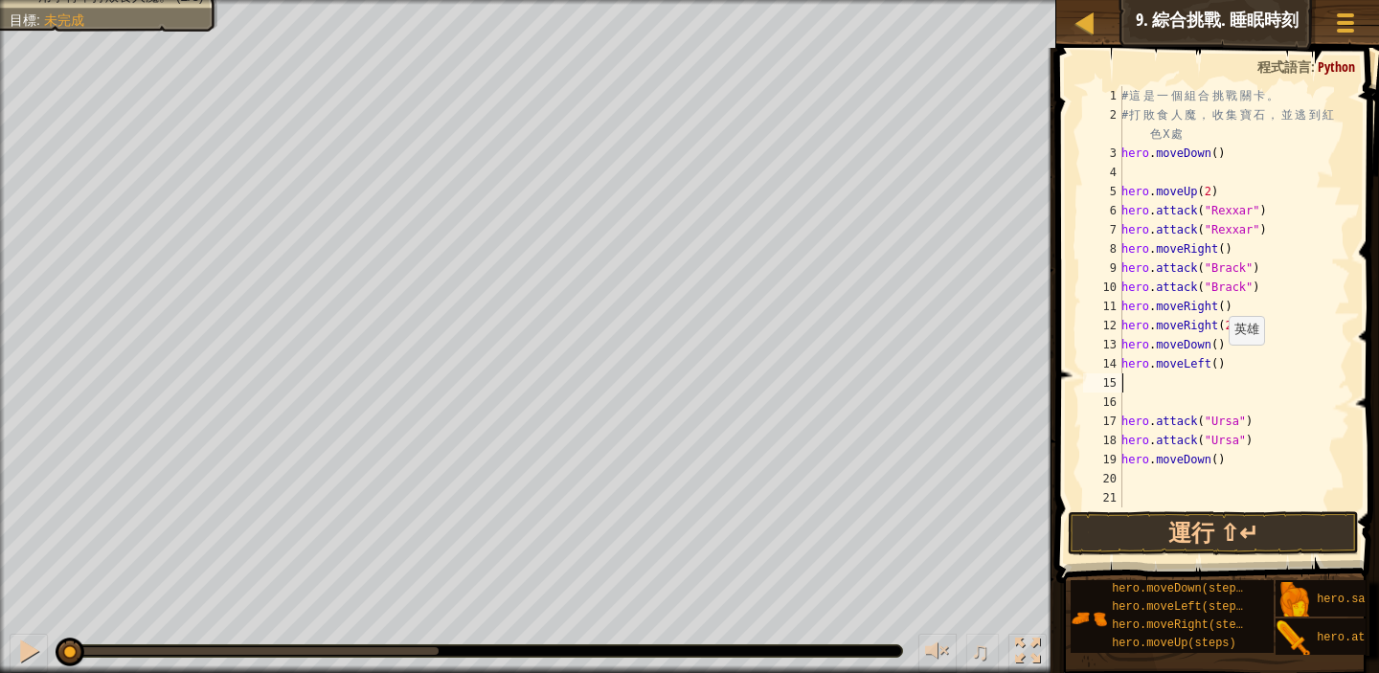
click at [1219, 363] on div "# 這 是 一 個 組 合 挑 戰 關 卡 。 # 打 敗 食 人 魔 ， 收 集 寶 石 ， 並 逃 到 紅 色 X 處 hero . moveDown (…" at bounding box center [1234, 316] width 233 height 460
click at [1254, 523] on button "運行 ⇧↵" at bounding box center [1213, 534] width 291 height 44
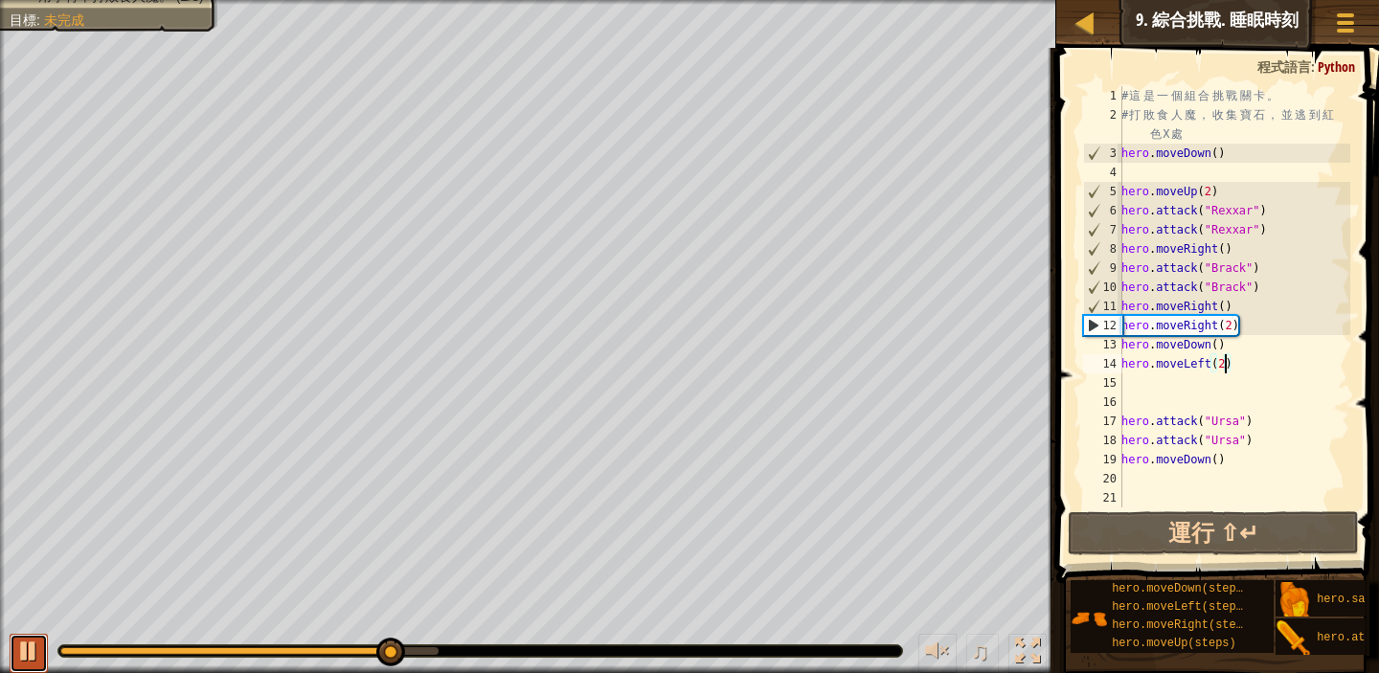
click at [34, 646] on div at bounding box center [28, 651] width 25 height 25
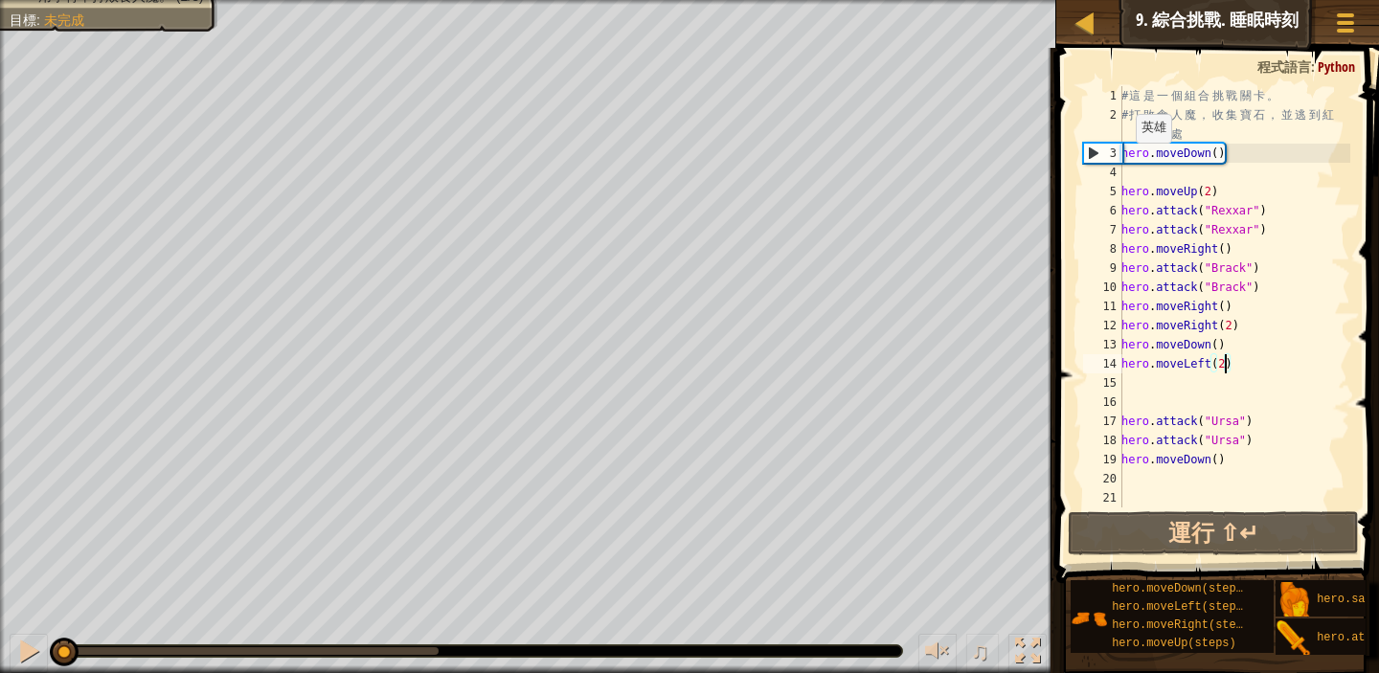
drag, startPoint x: 401, startPoint y: 649, endPoint x: 51, endPoint y: 642, distance: 350.7
click at [51, 642] on div at bounding box center [64, 652] width 29 height 29
click at [10, 635] on button at bounding box center [29, 653] width 38 height 39
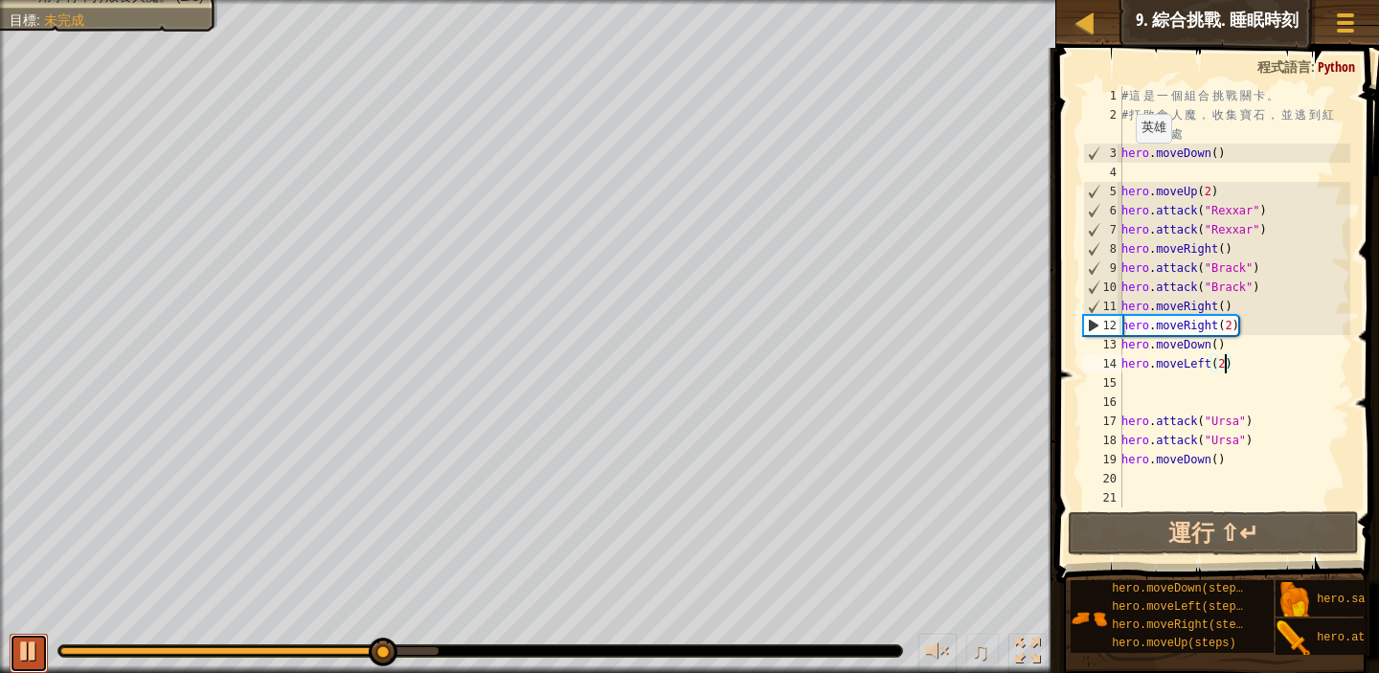
click at [19, 642] on div at bounding box center [28, 651] width 25 height 25
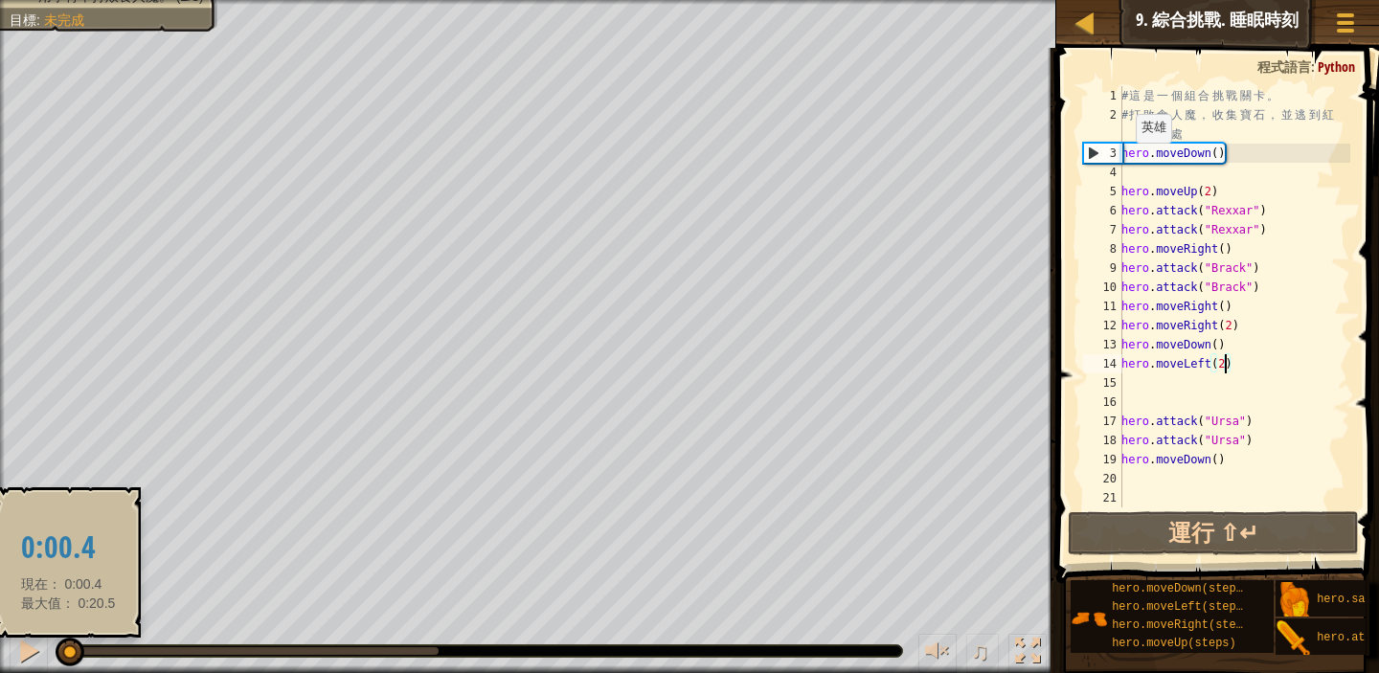
drag, startPoint x: 387, startPoint y: 657, endPoint x: 68, endPoint y: 656, distance: 319.0
click at [68, 656] on div at bounding box center [70, 652] width 29 height 29
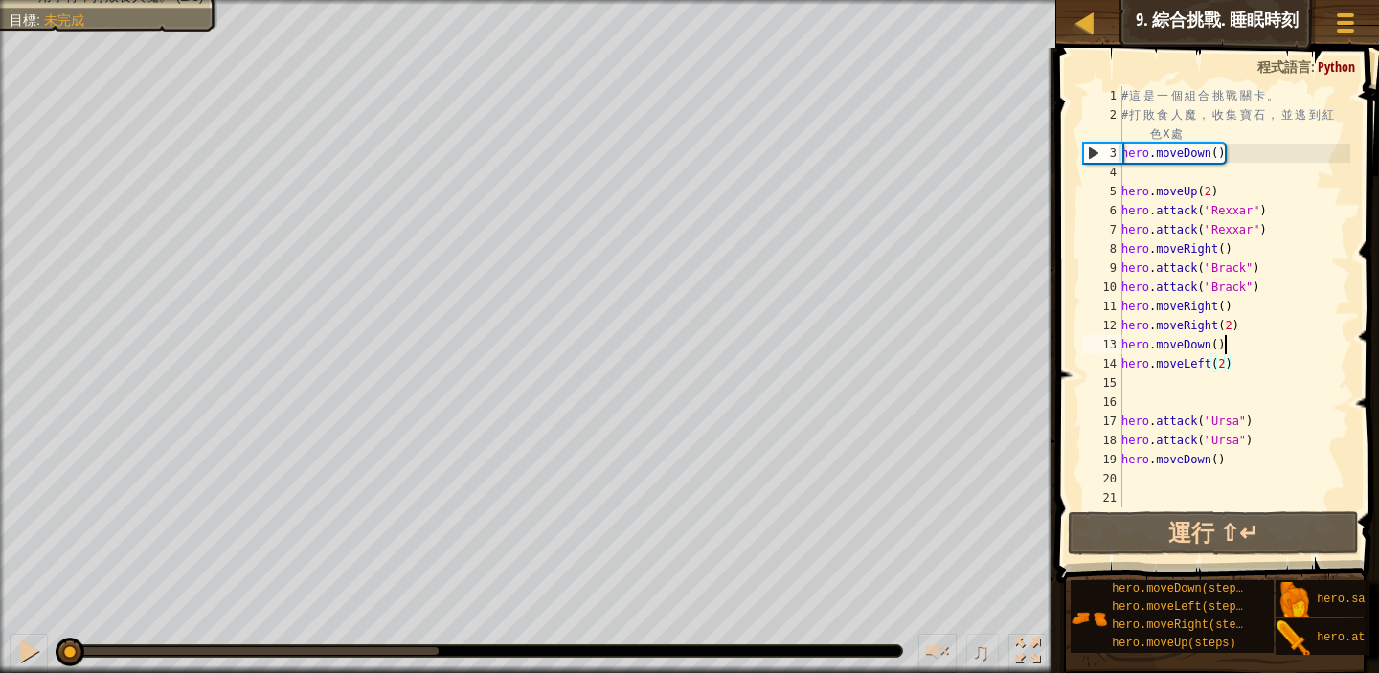
click at [1239, 346] on div "# 這 是 一 個 組 合 挑 戰 關 卡 。 # 打 敗 食 人 魔 ， 收 集 寶 石 ， 並 逃 到 紅 色 X 處 hero . moveDown (…" at bounding box center [1234, 316] width 233 height 460
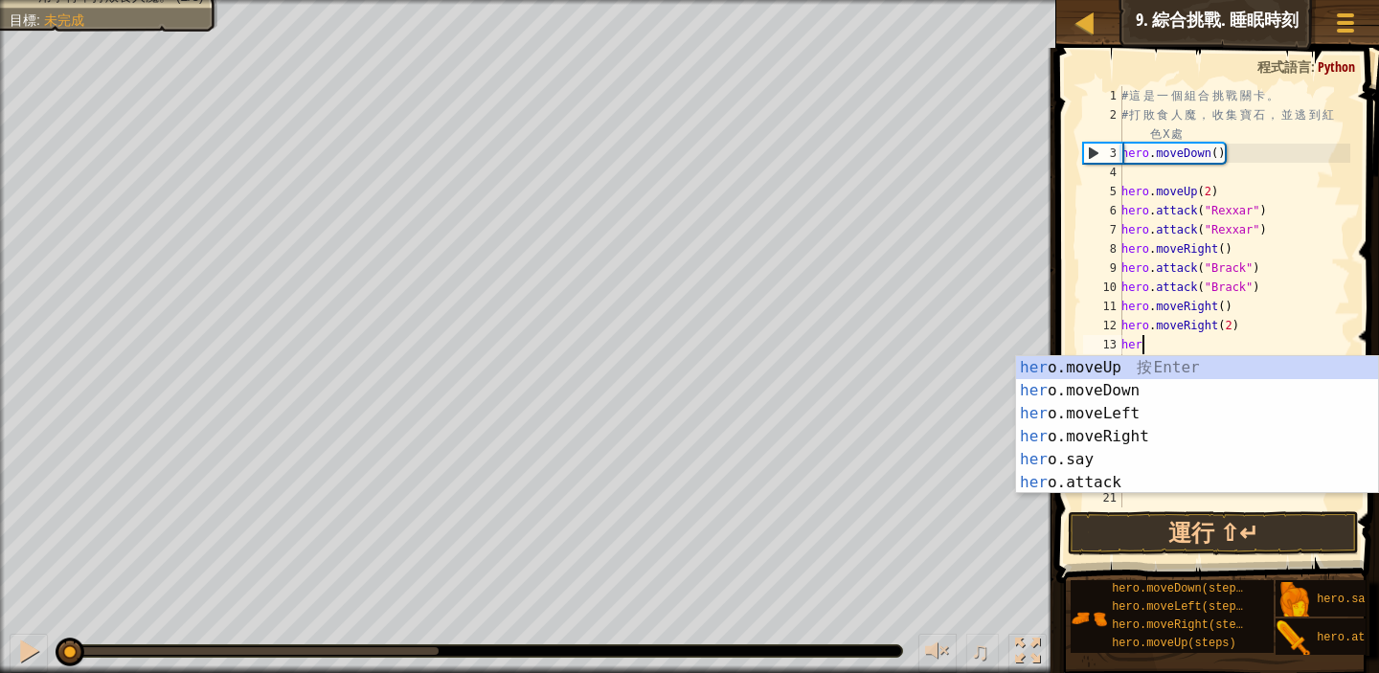
scroll to position [9, 0]
type textarea "h"
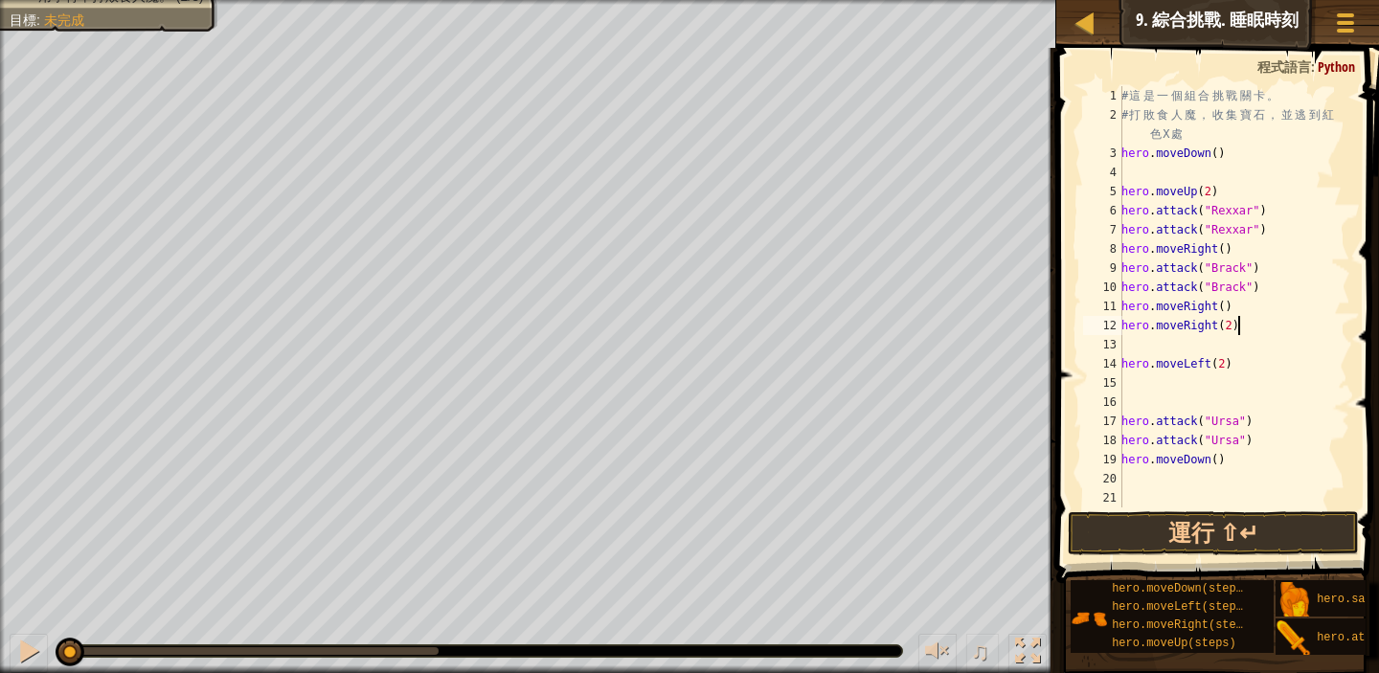
click at [1246, 331] on div "# 這 是 一 個 組 合 挑 戰 關 卡 。 # 打 敗 食 人 魔 ， 收 集 寶 石 ， 並 逃 到 紅 色 X 處 hero . moveDown (…" at bounding box center [1234, 316] width 233 height 460
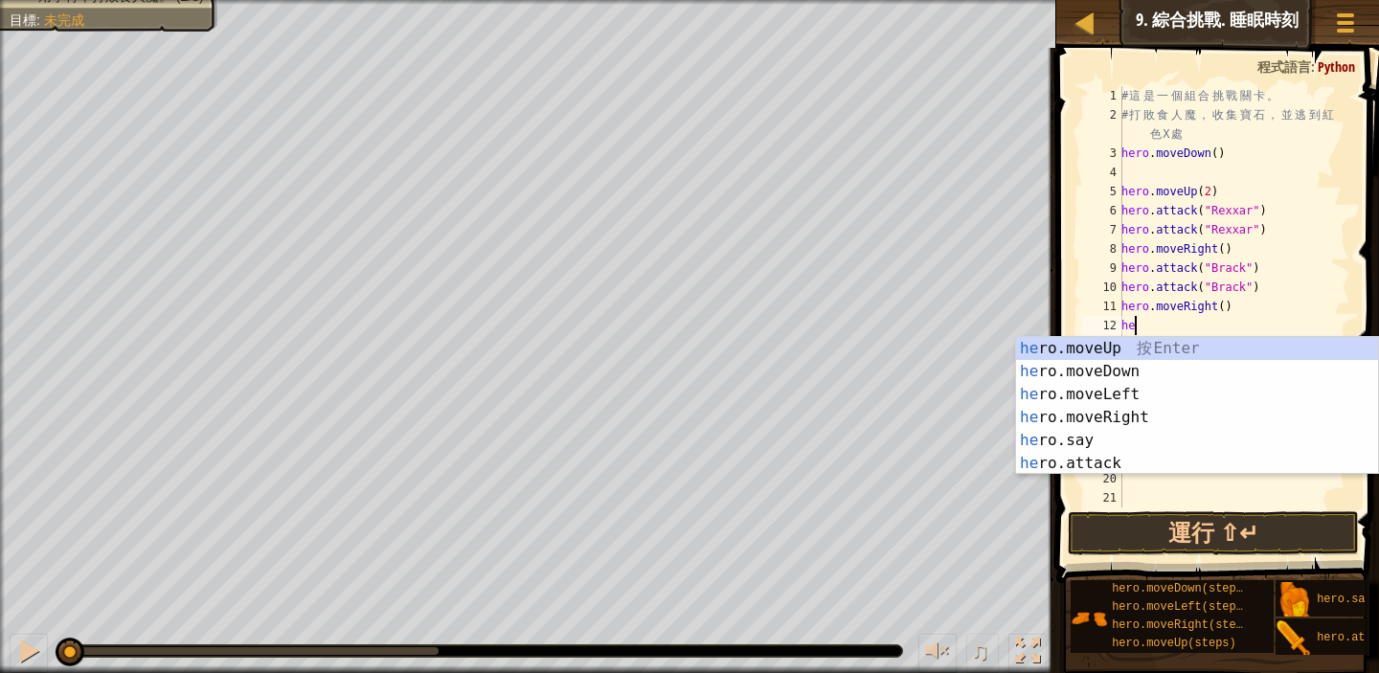
type textarea "h"
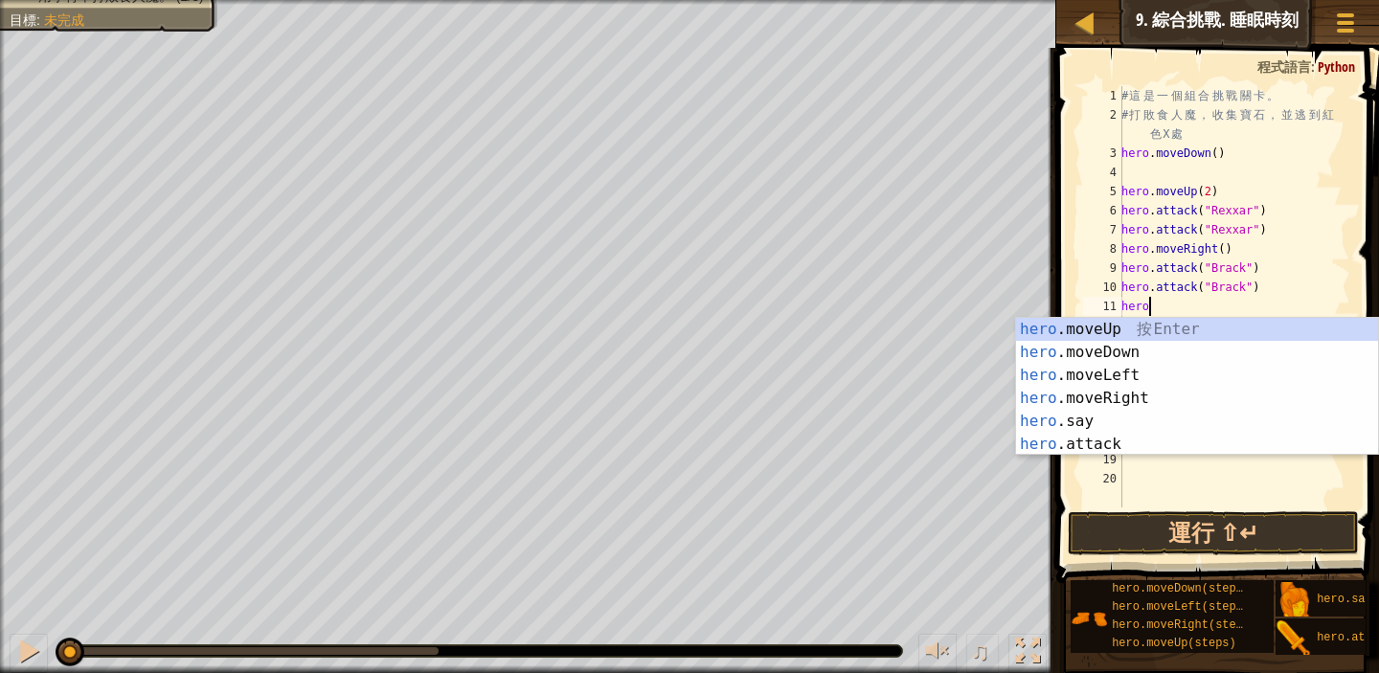
type textarea "h"
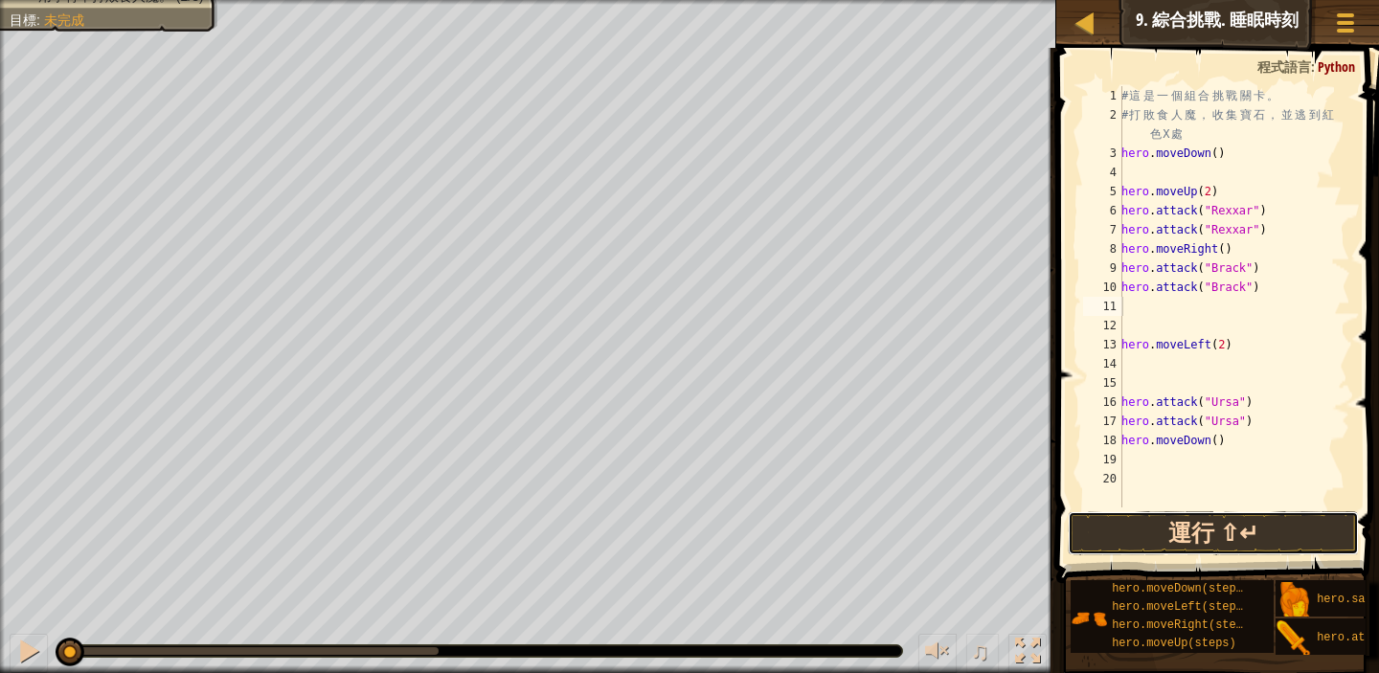
click at [1218, 529] on button "運行 ⇧↵" at bounding box center [1213, 534] width 291 height 44
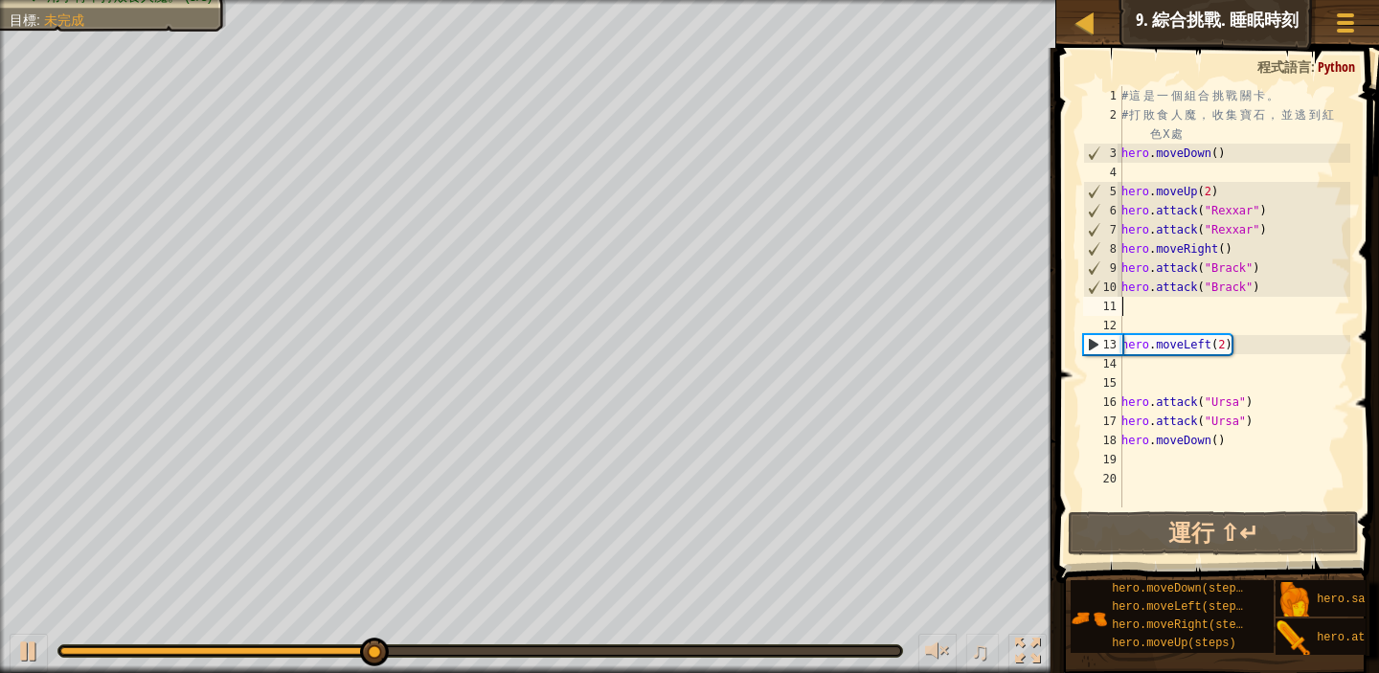
type textarea "m"
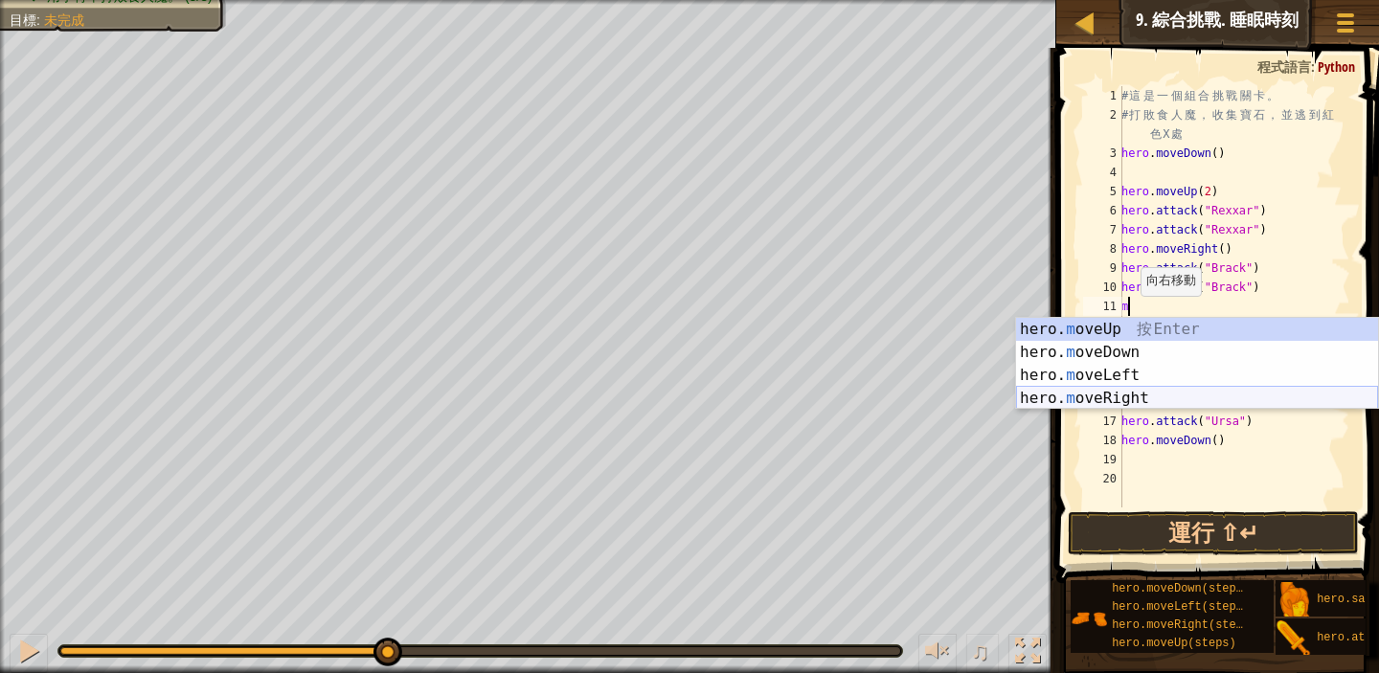
click at [1107, 394] on div "hero. m oveUp 按 Enter hero. m oveDown 按 Enter hero. m oveLeft 按 Enter hero. m o…" at bounding box center [1197, 387] width 362 height 138
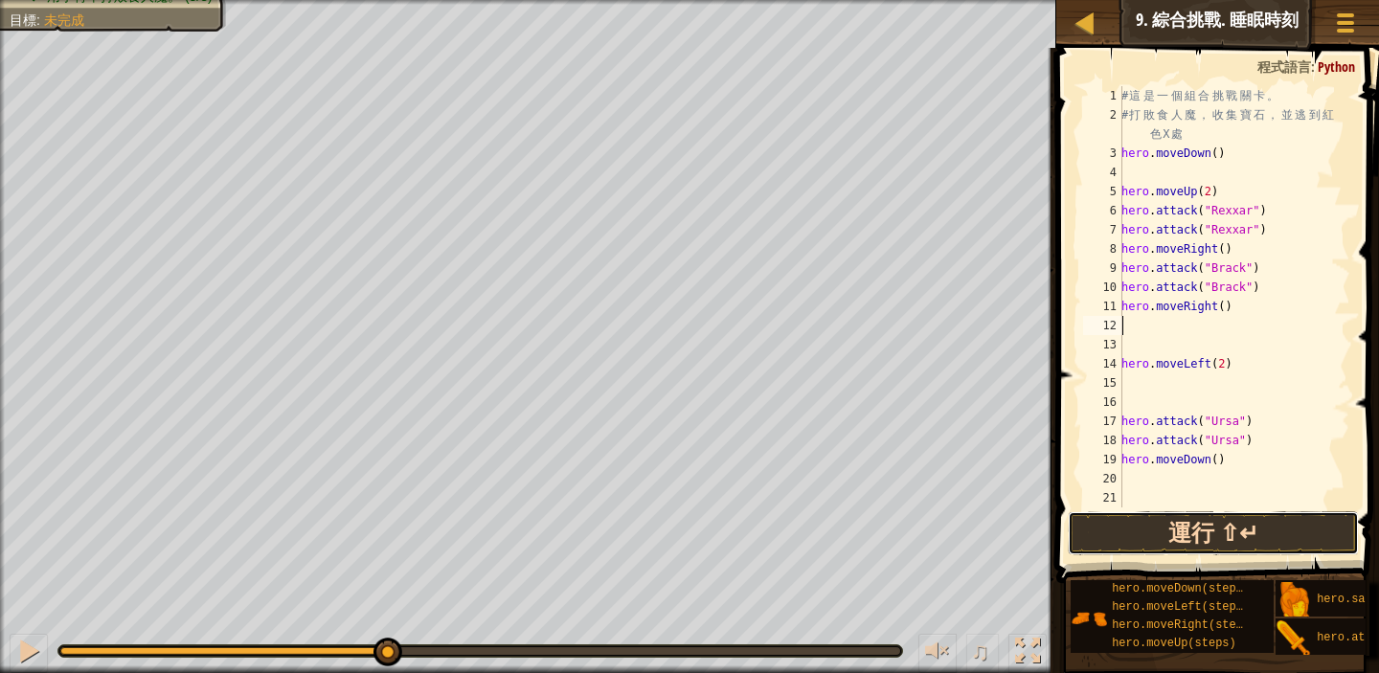
click at [1241, 532] on button "運行 ⇧↵" at bounding box center [1213, 534] width 291 height 44
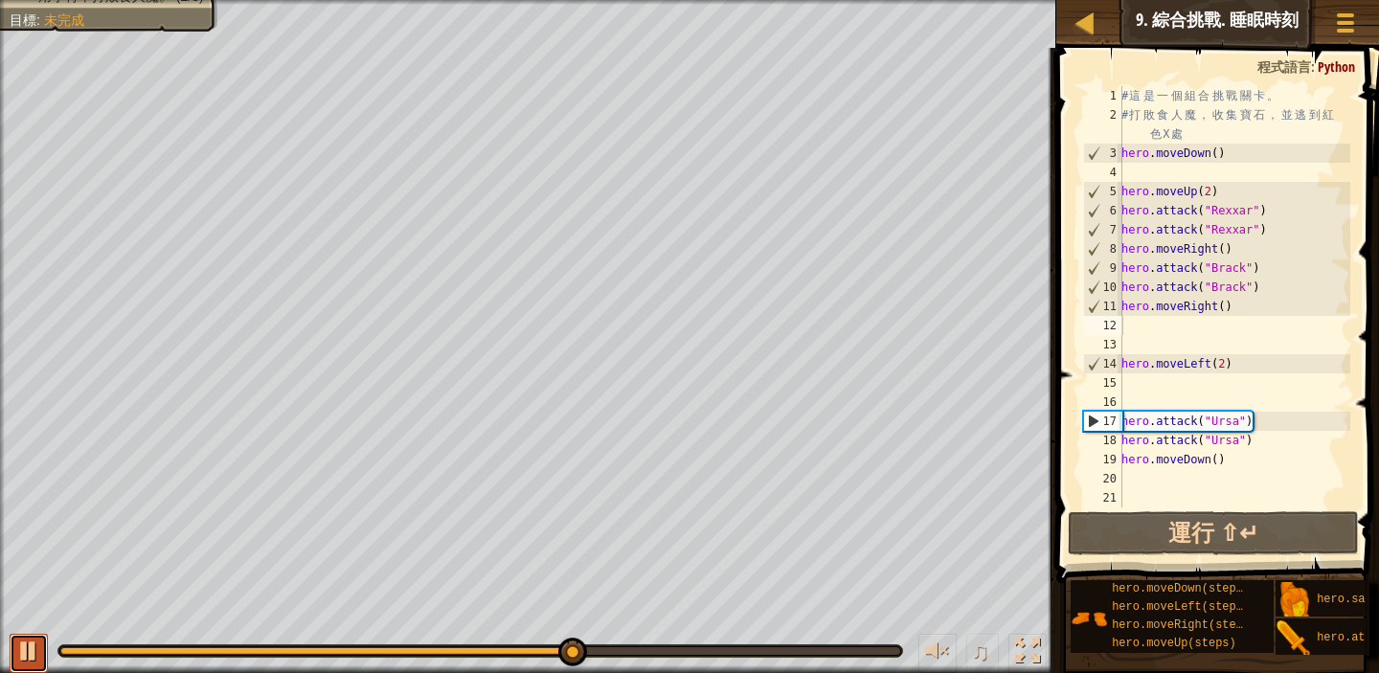
click at [19, 646] on div at bounding box center [28, 651] width 25 height 25
click at [1130, 378] on div "# 這 是 一 個 組 合 挑 戰 關 卡 。 # 打 敗 食 人 魔 ， 收 集 寶 石 ， 並 逃 到 紅 色 X 處 hero . moveDown (…" at bounding box center [1234, 316] width 233 height 460
type textarea "m"
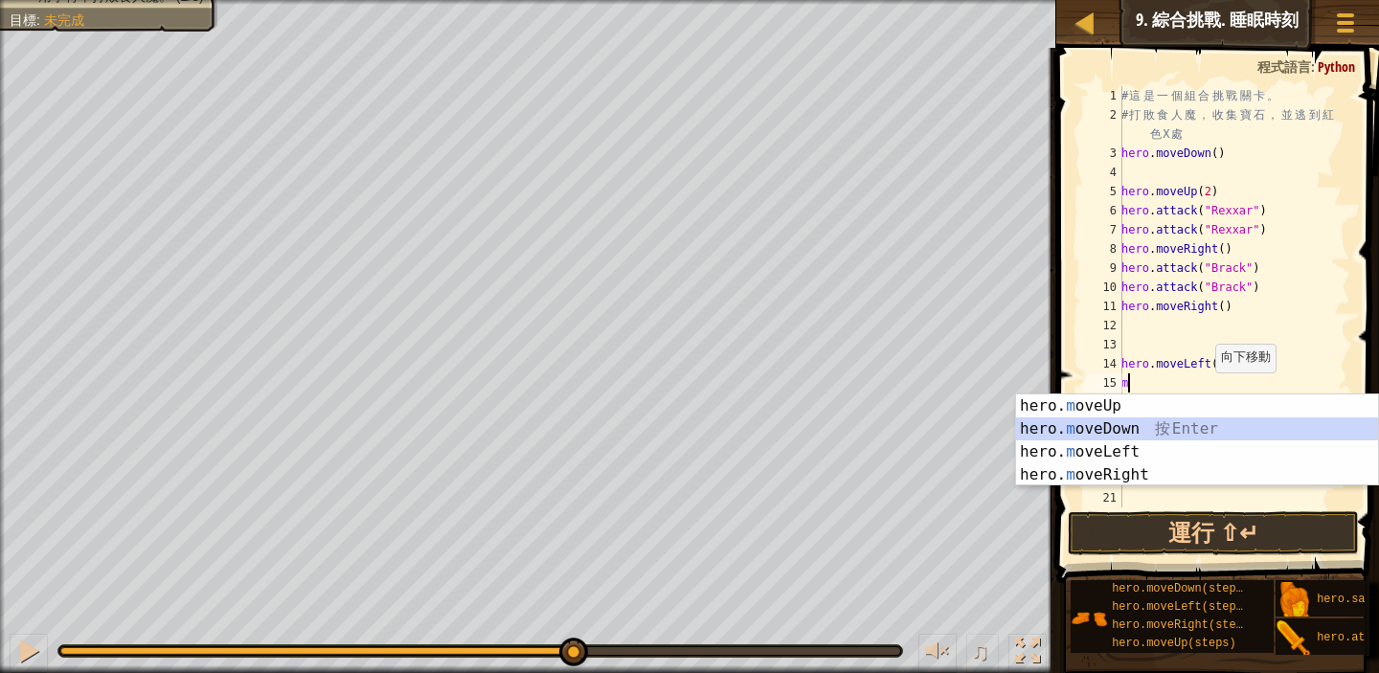
click at [1174, 429] on div "hero. m oveUp 按 Enter hero. m oveDown 按 Enter hero. m oveLeft 按 Enter hero. m o…" at bounding box center [1197, 464] width 362 height 138
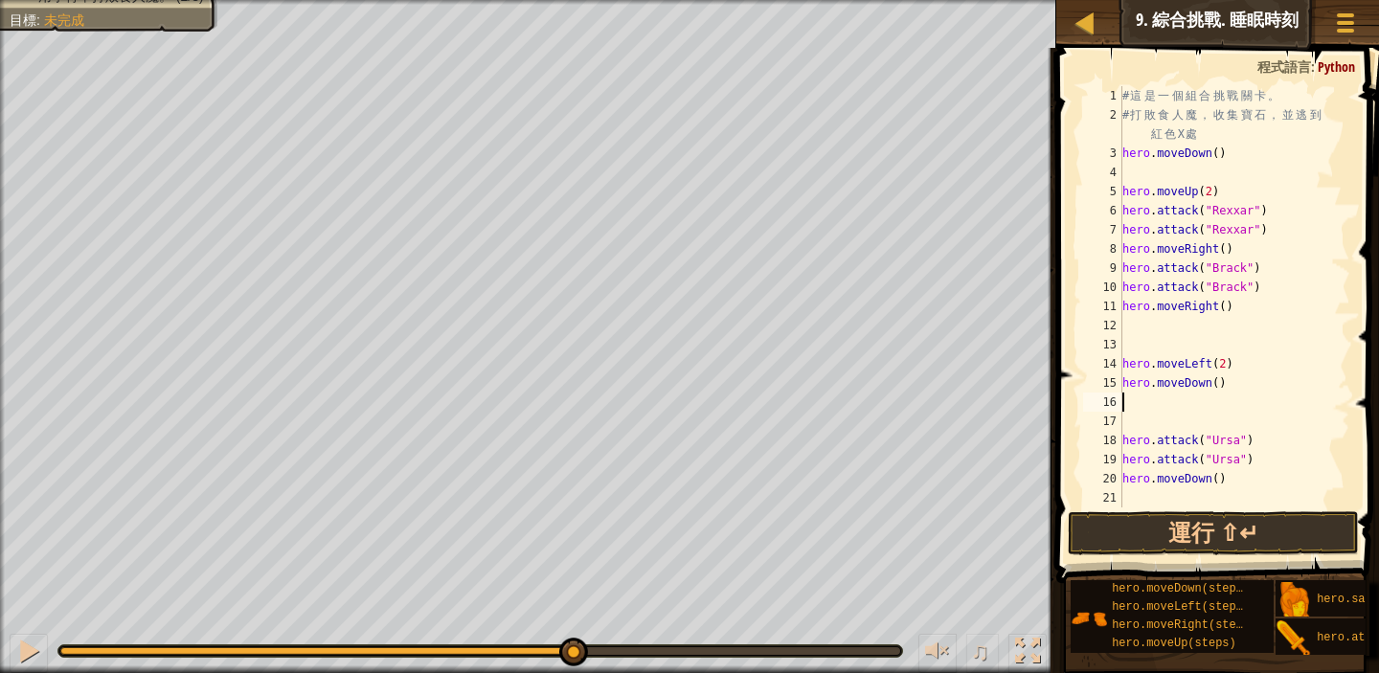
type textarea "m"
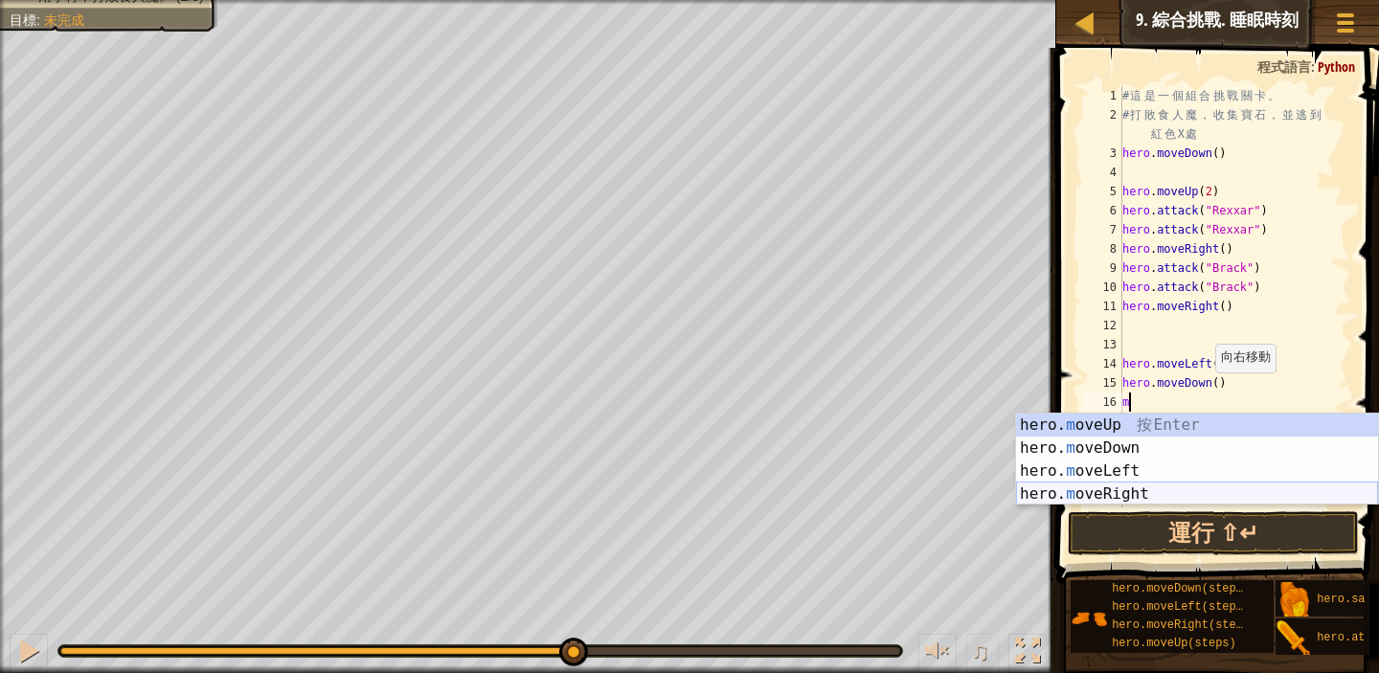
click at [1138, 488] on div "hero. m oveUp 按 Enter hero. m oveDown 按 Enter hero. m oveLeft 按 Enter hero. m o…" at bounding box center [1197, 483] width 362 height 138
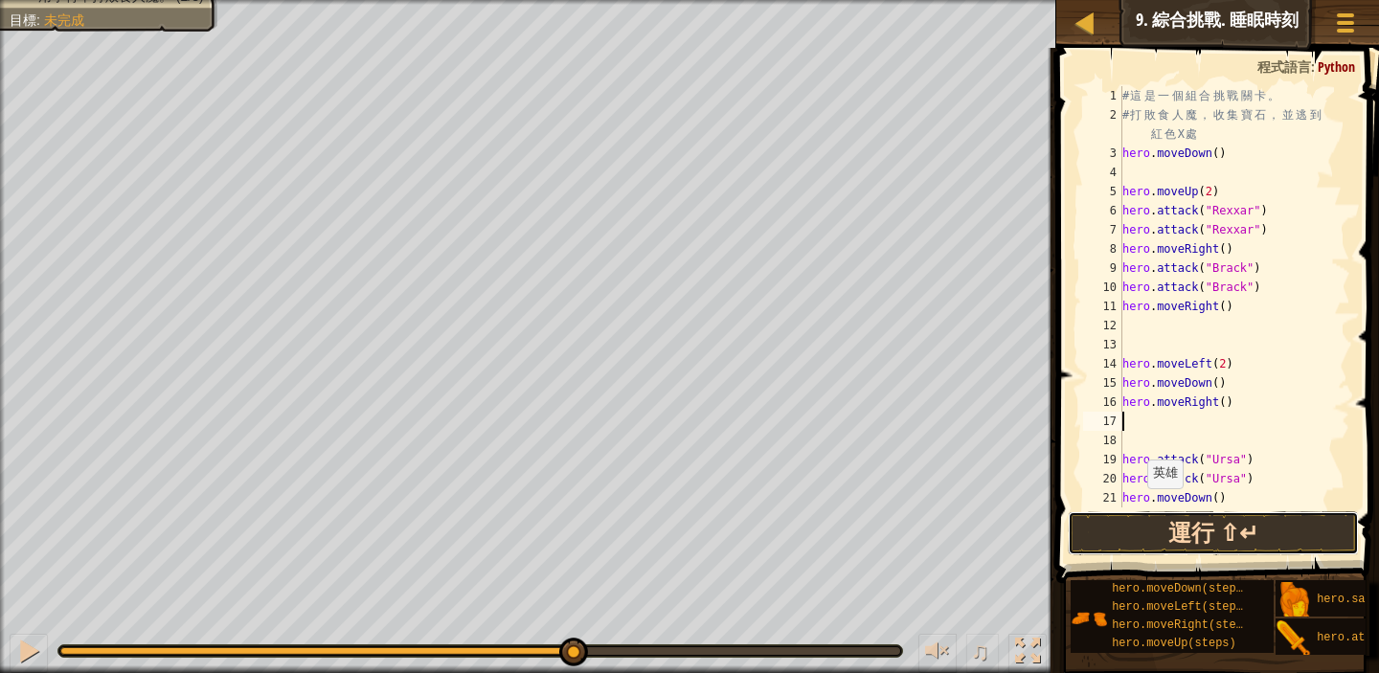
click at [1168, 539] on button "運行 ⇧↵" at bounding box center [1213, 534] width 291 height 44
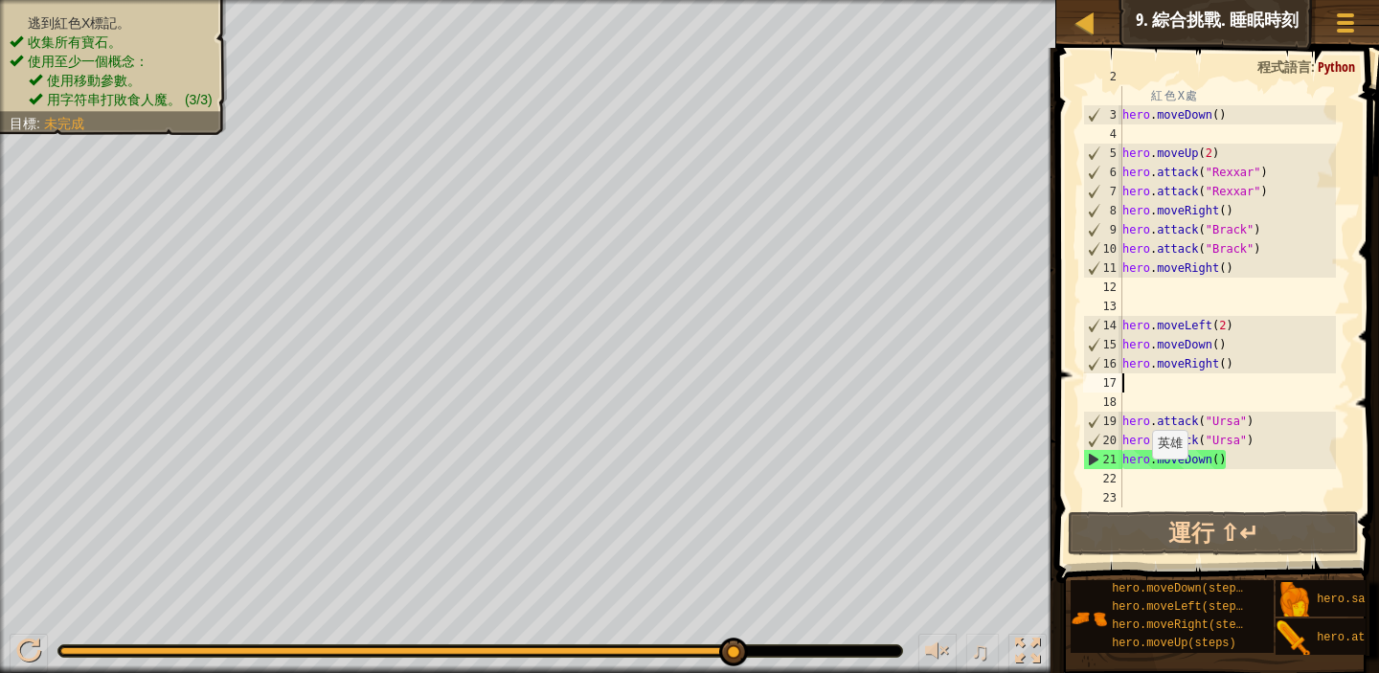
scroll to position [38, 0]
click at [1125, 327] on div "# 打 敗 食 人 魔 ， 收 集 寶 石 ， 並 逃 到 紅 色 X 處 hero . moveDown ( ) hero . moveUp ( 2 ) h…" at bounding box center [1227, 306] width 217 height 479
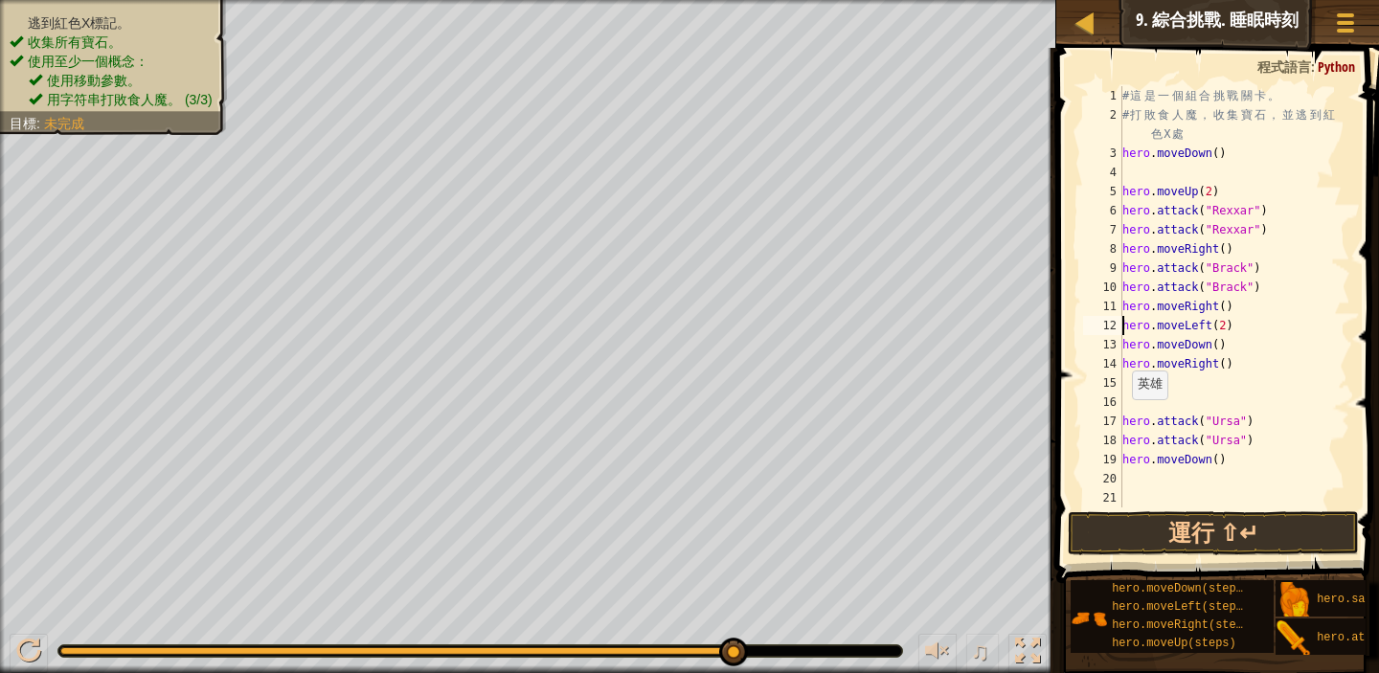
click at [1123, 419] on div "# 這 是 一 個 組 合 挑 戰 關 卡 。 # 打 敗 食 人 魔 ， 收 集 寶 石 ， 並 逃 到 紅 色 X 處 hero . moveDown (…" at bounding box center [1235, 316] width 232 height 460
type textarea "hero.attack("Ursa")"
click at [1131, 443] on div "# 這 是 一 個 組 合 挑 戰 關 卡 。 # 打 敗 食 人 魔 ， 收 集 寶 石 ， 並 逃 到 紅 色 X 處 hero . moveDown (…" at bounding box center [1235, 316] width 232 height 460
type textarea "w"
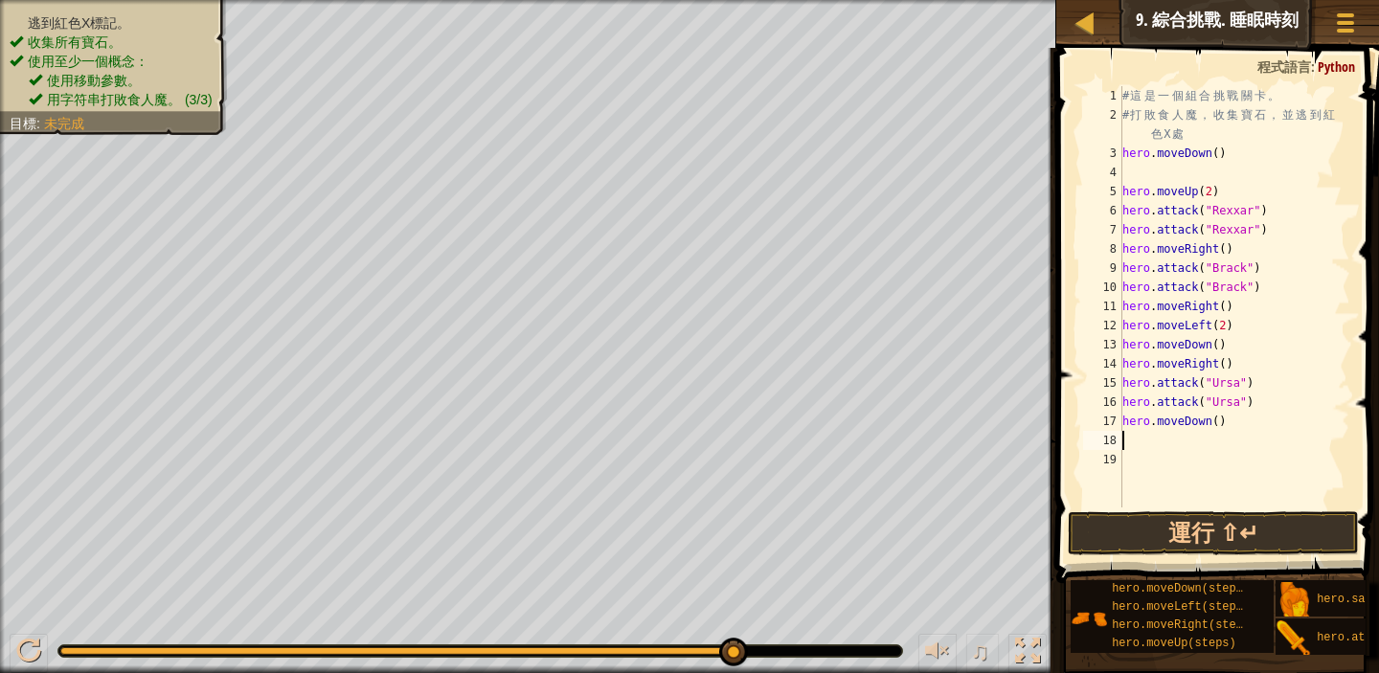
type textarea "m"
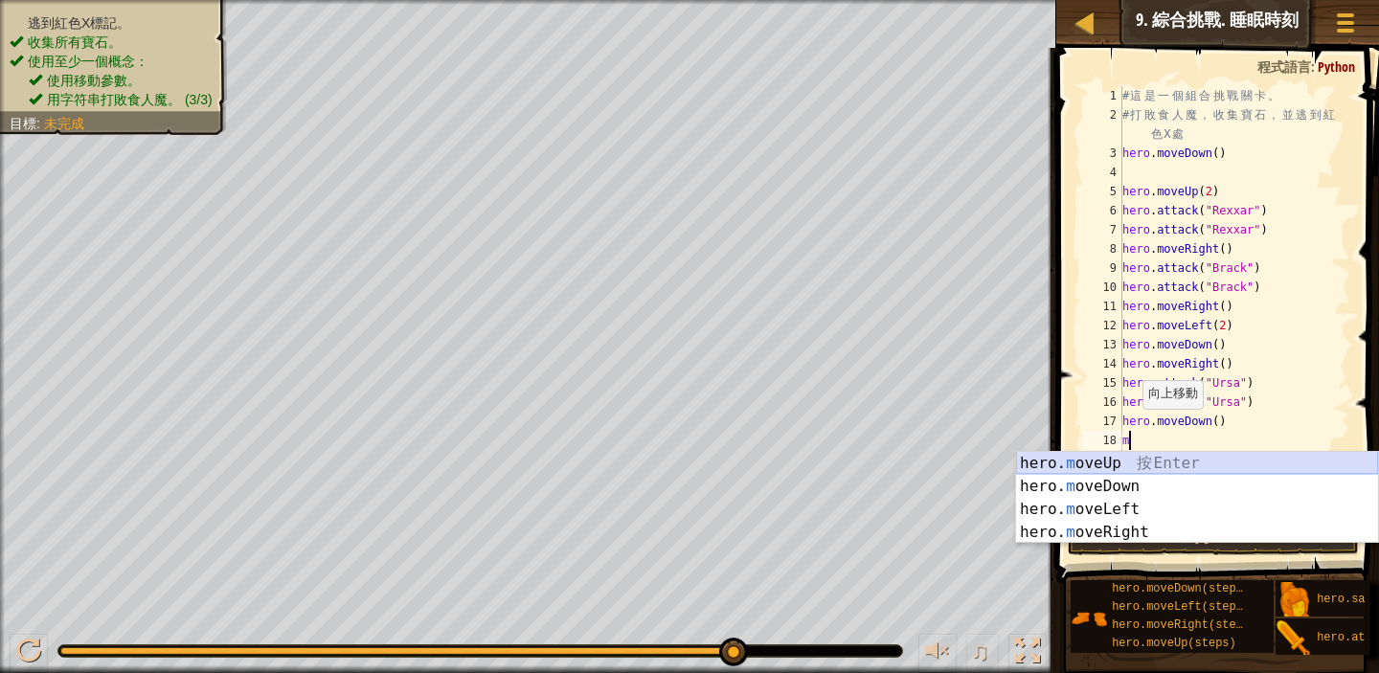
click at [1149, 465] on div "hero. m oveUp 按 Enter hero. m oveDown 按 Enter hero. m oveLeft 按 Enter hero. m o…" at bounding box center [1197, 521] width 362 height 138
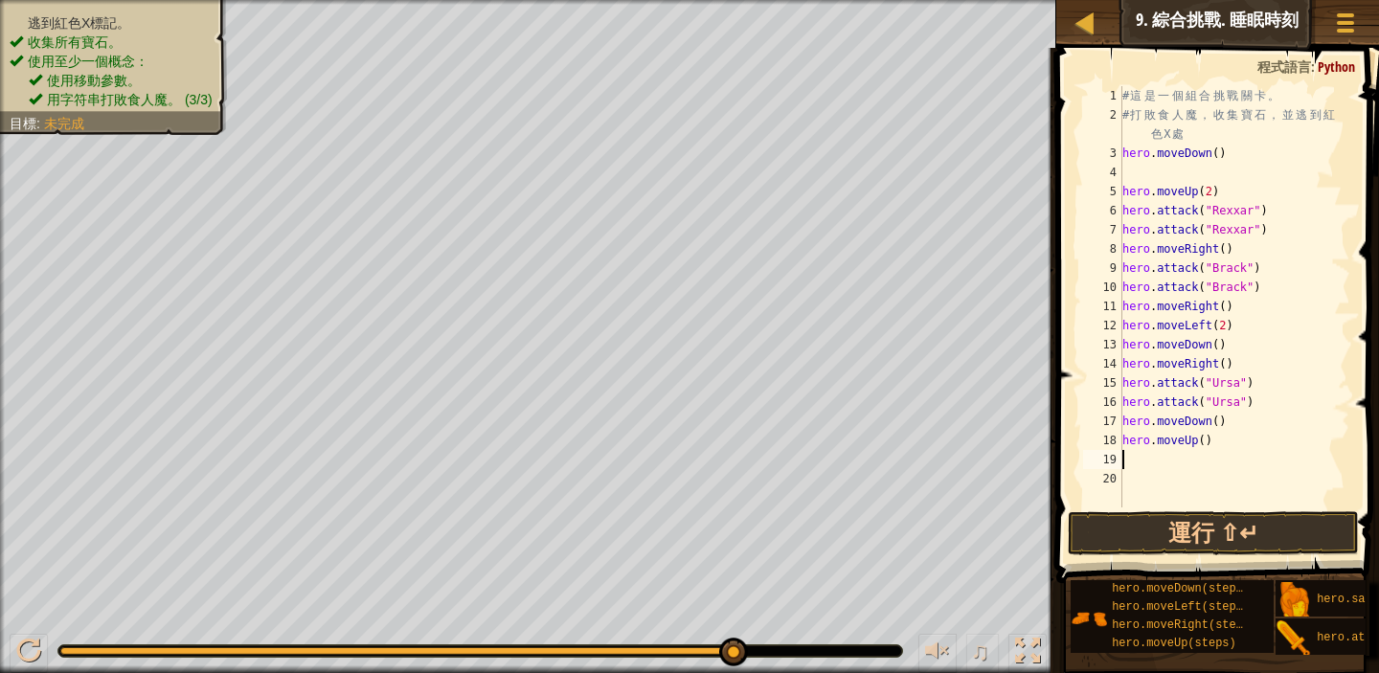
type textarea "m"
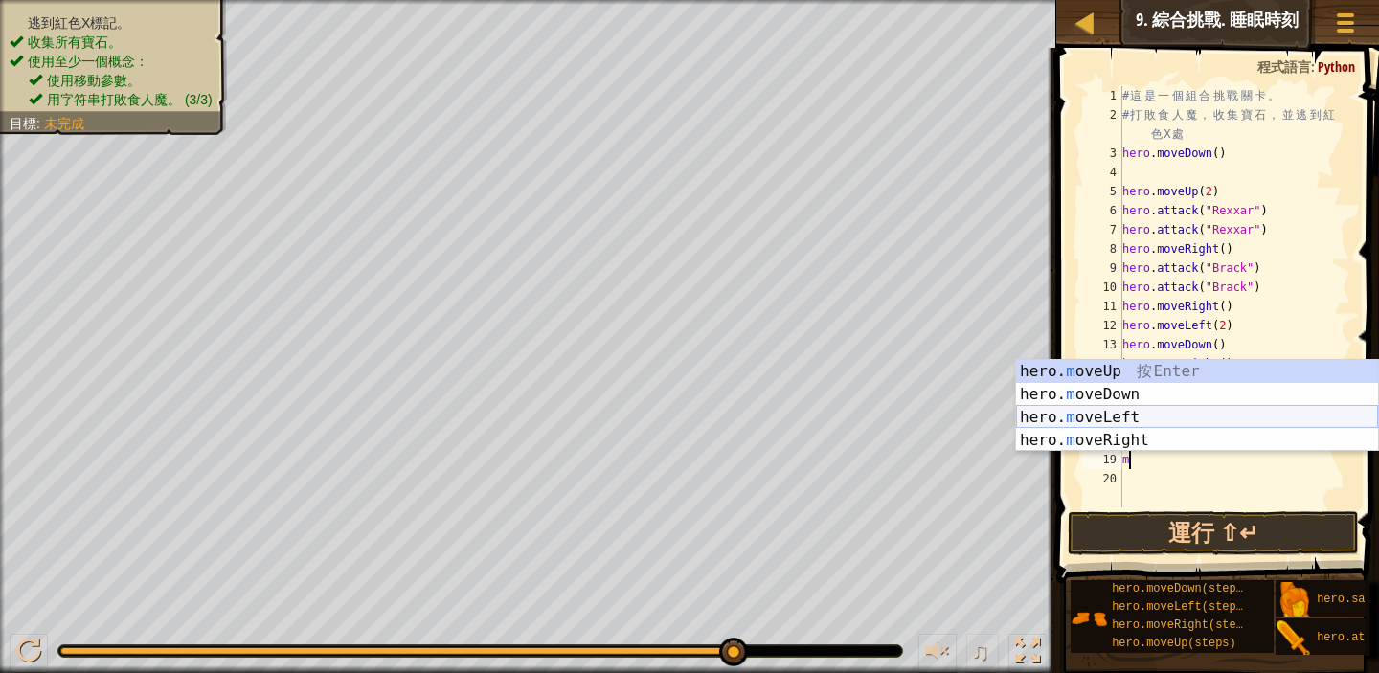
click at [1126, 408] on div "hero. m oveUp 按 Enter hero. m oveDown 按 Enter hero. m oveLeft 按 Enter hero. m o…" at bounding box center [1197, 429] width 362 height 138
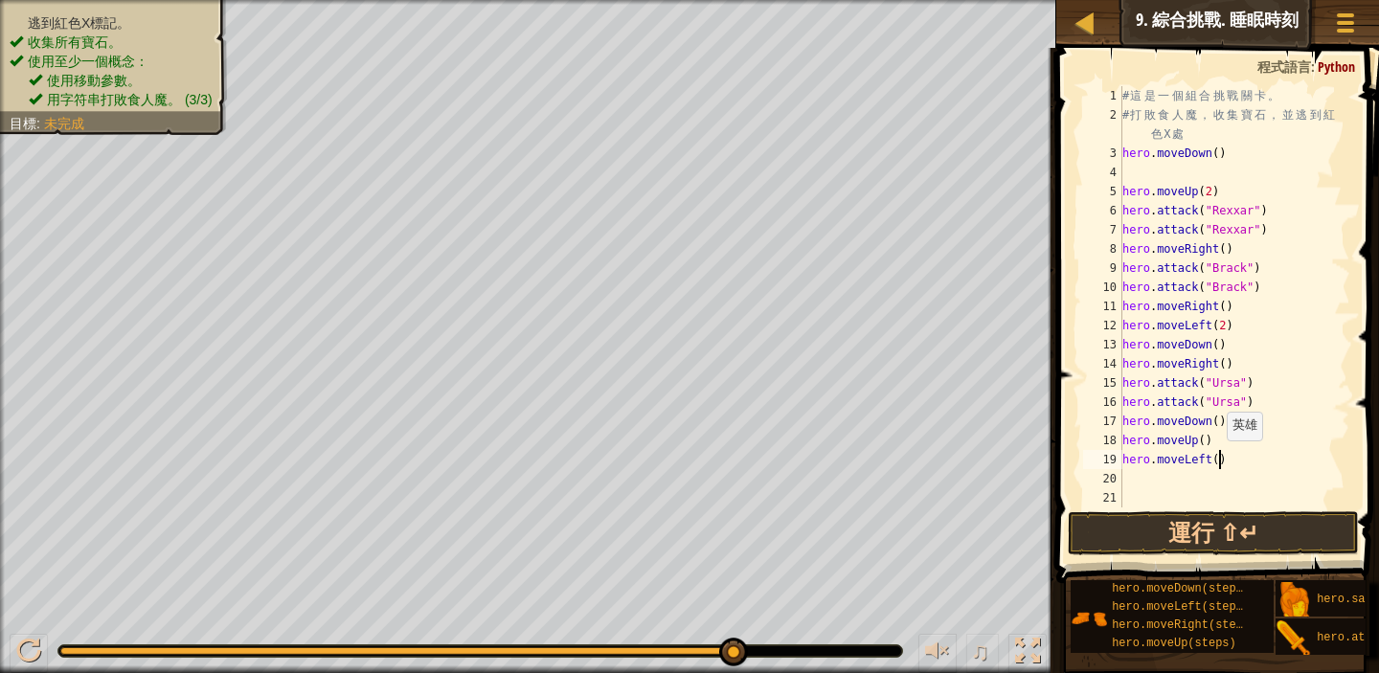
click at [1218, 459] on div "# 這 是 一 個 組 合 挑 戰 關 卡 。 # 打 敗 食 人 魔 ， 收 集 寶 石 ， 並 逃 到 紅 色 X 處 hero . moveDown (…" at bounding box center [1235, 316] width 232 height 460
type textarea "hero.moveLeft(2)"
click at [1128, 475] on div "# 這 是 一 個 組 合 挑 戰 關 卡 。 # 打 敗 食 人 魔 ， 收 集 寶 石 ， 並 逃 到 紅 色 X 處 hero . moveDown (…" at bounding box center [1235, 316] width 232 height 460
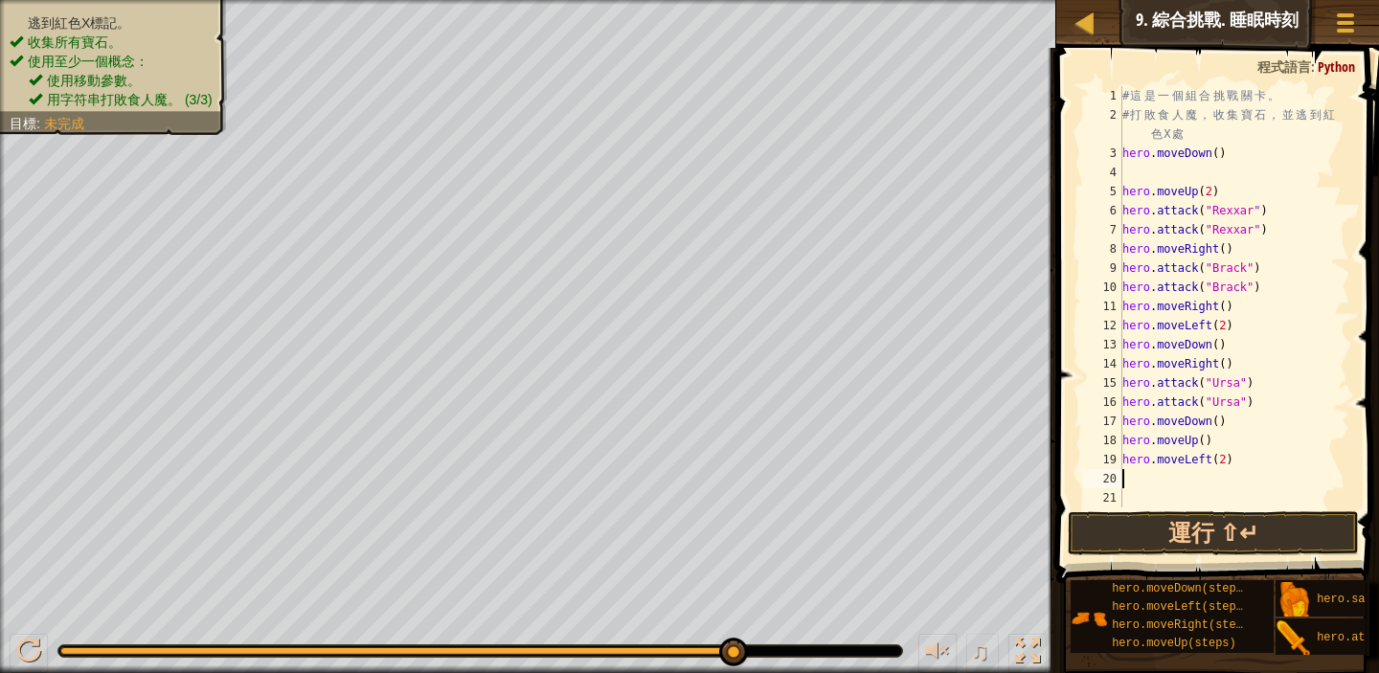
type textarea "m"
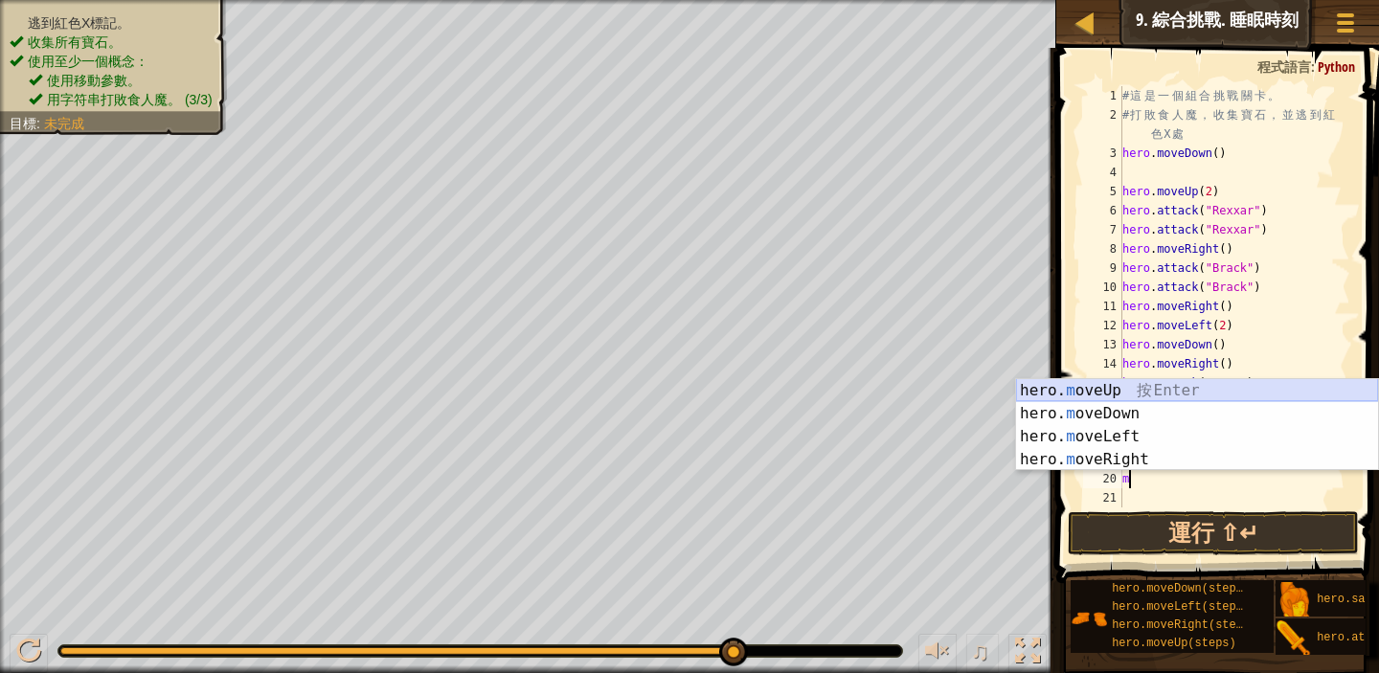
click at [1143, 385] on div "hero. m oveUp 按 Enter hero. m oveDown 按 Enter hero. m oveLeft 按 Enter hero. m o…" at bounding box center [1197, 448] width 362 height 138
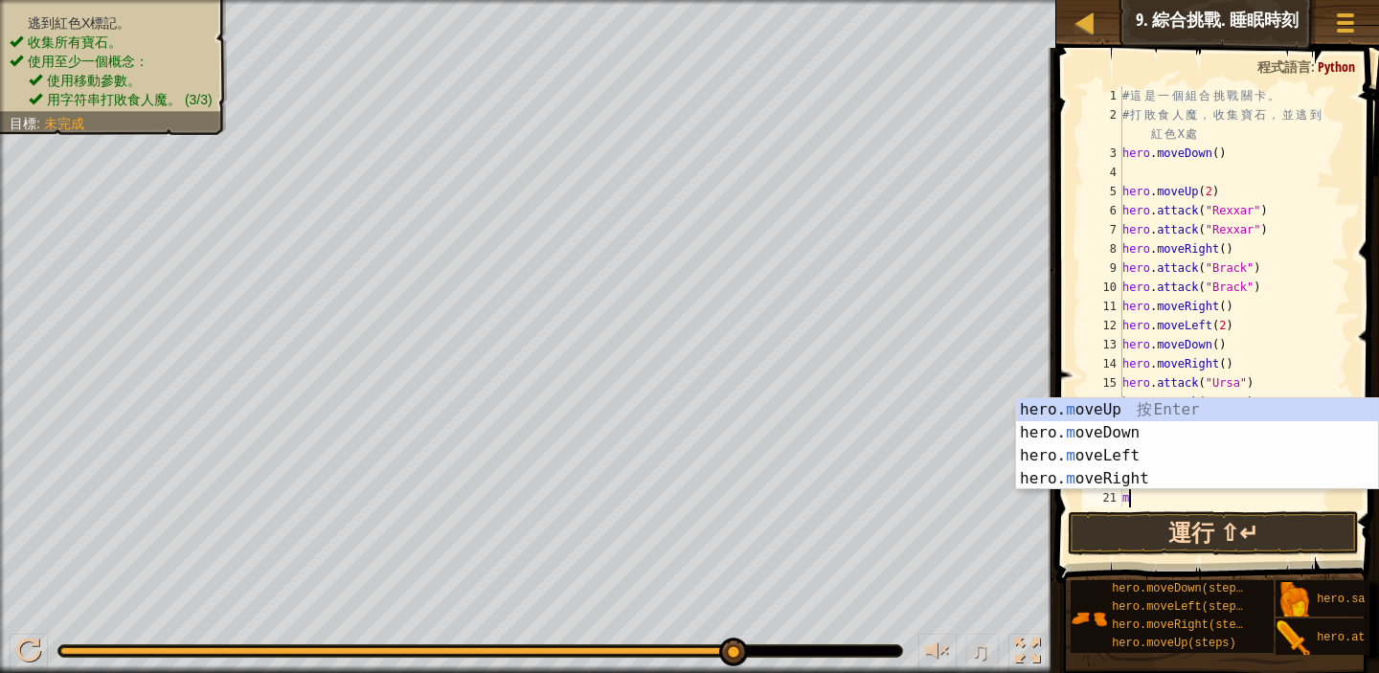
type textarea "m"
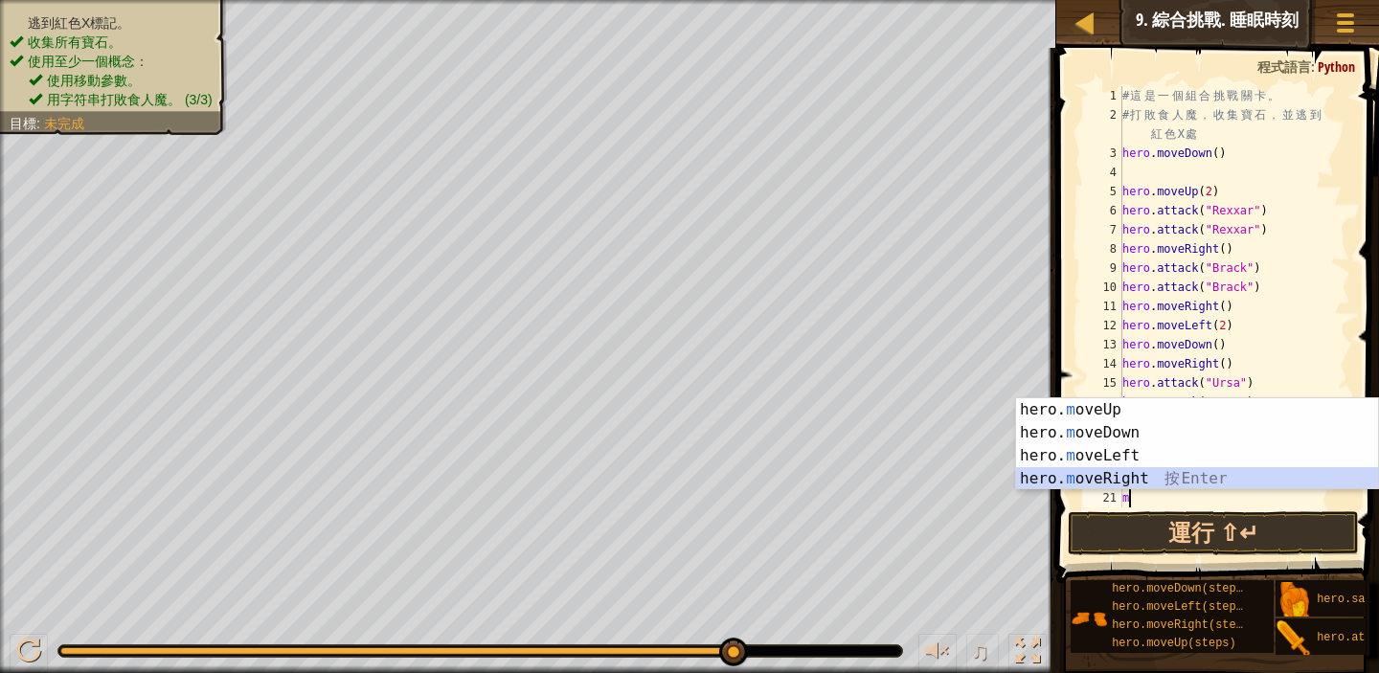
click at [1141, 475] on div "hero. m oveUp 按 Enter hero. m oveDown 按 Enter hero. m oveLeft 按 Enter hero. m o…" at bounding box center [1197, 468] width 362 height 138
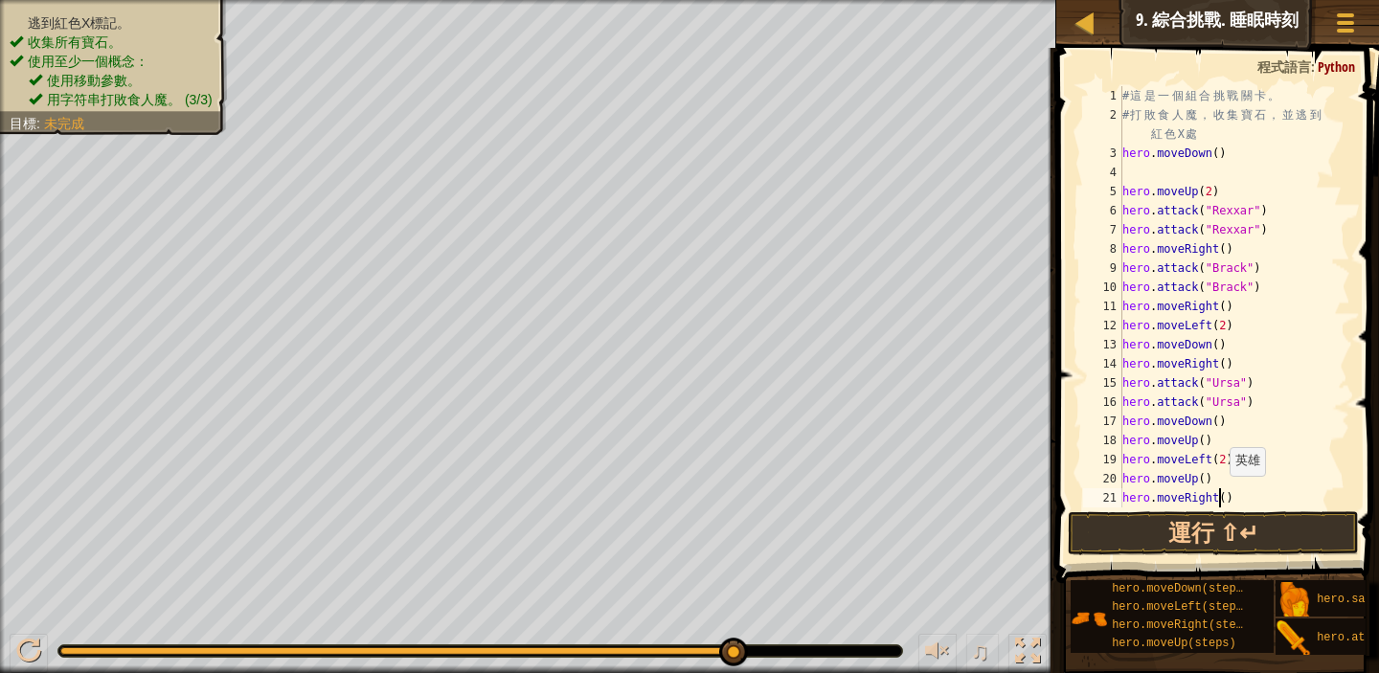
click at [1220, 494] on div "# 這 是 一 個 組 合 挑 戰 關 卡 。 # 打 敗 食 人 魔 ， 收 集 寶 石 ， 並 逃 到 紅 色 X 處 hero . moveDown (…" at bounding box center [1227, 316] width 217 height 460
click at [1229, 497] on div "# 這 是 一 個 組 合 挑 戰 關 卡 。 # 打 敗 食 人 魔 ， 收 集 寶 石 ， 並 逃 到 紅 色 X 處 hero . moveDown (…" at bounding box center [1227, 316] width 217 height 460
click at [1305, 526] on button "運行 ⇧↵" at bounding box center [1213, 534] width 291 height 44
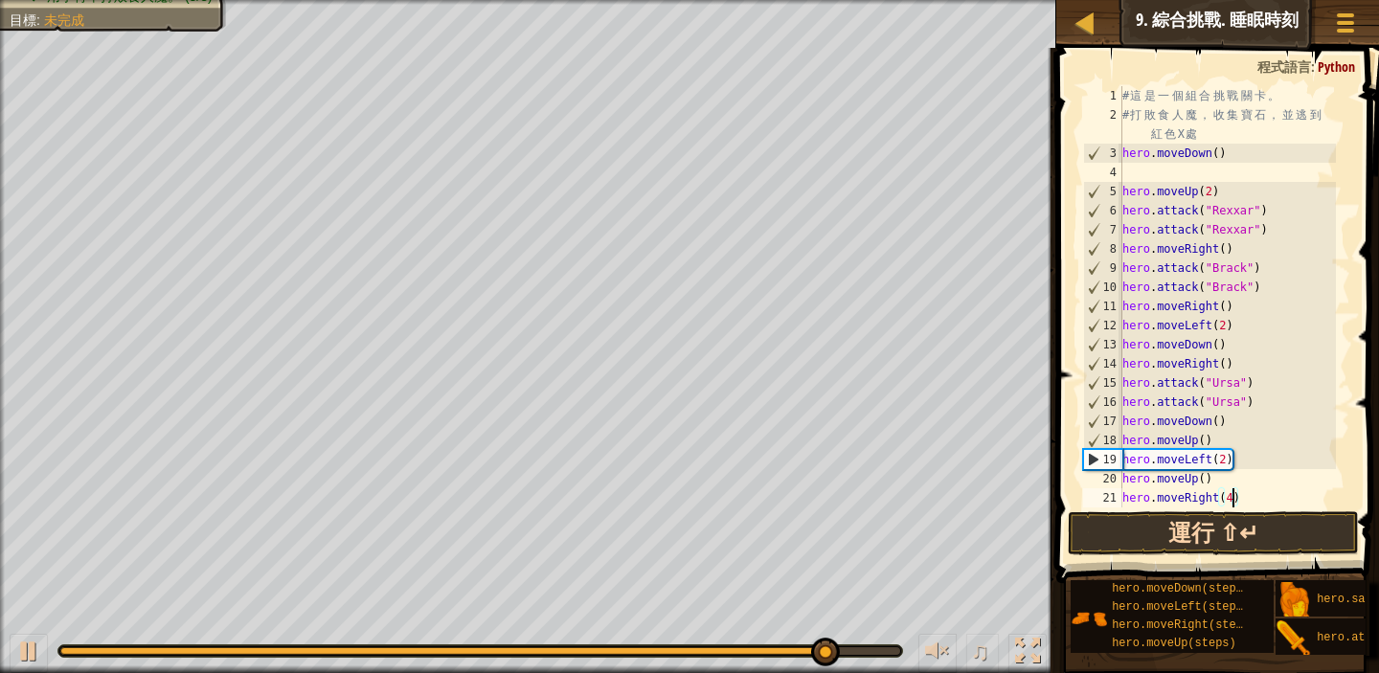
type textarea "hero.moveRight(4)"
click at [1257, 538] on button "運行 ⇧↵" at bounding box center [1213, 534] width 291 height 44
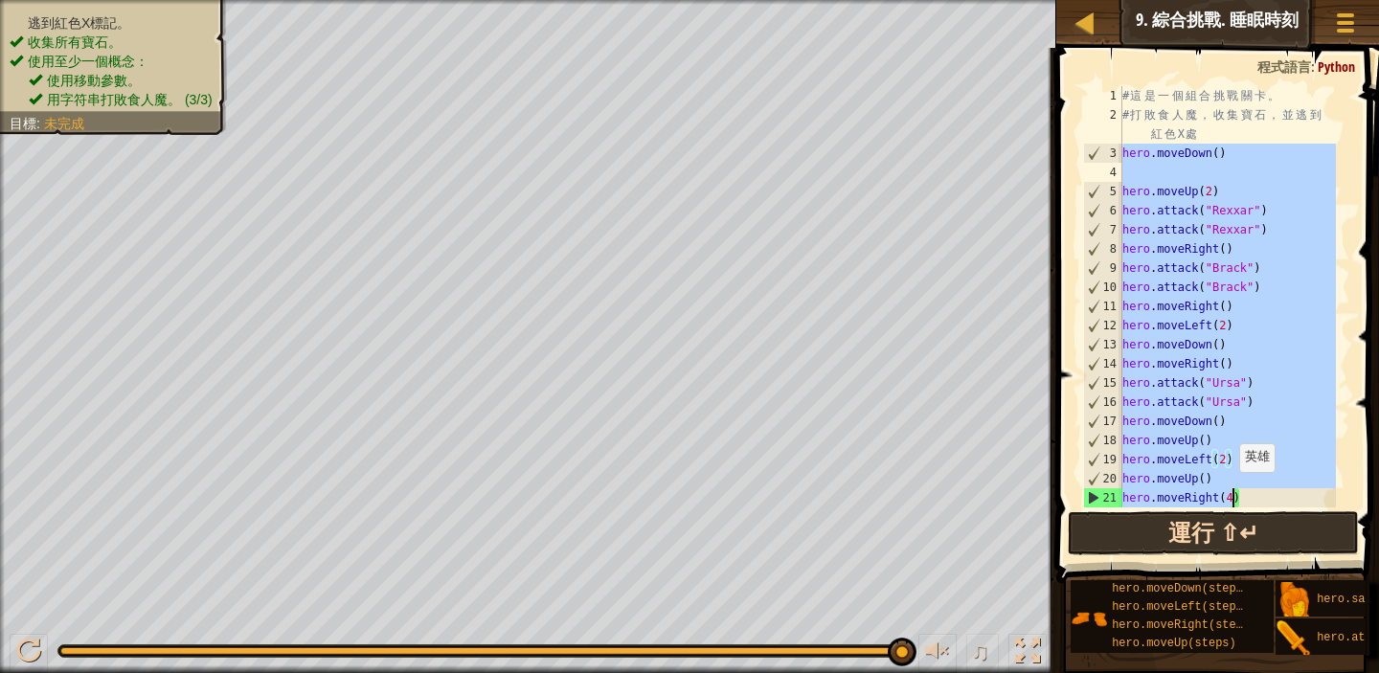
scroll to position [38, 0]
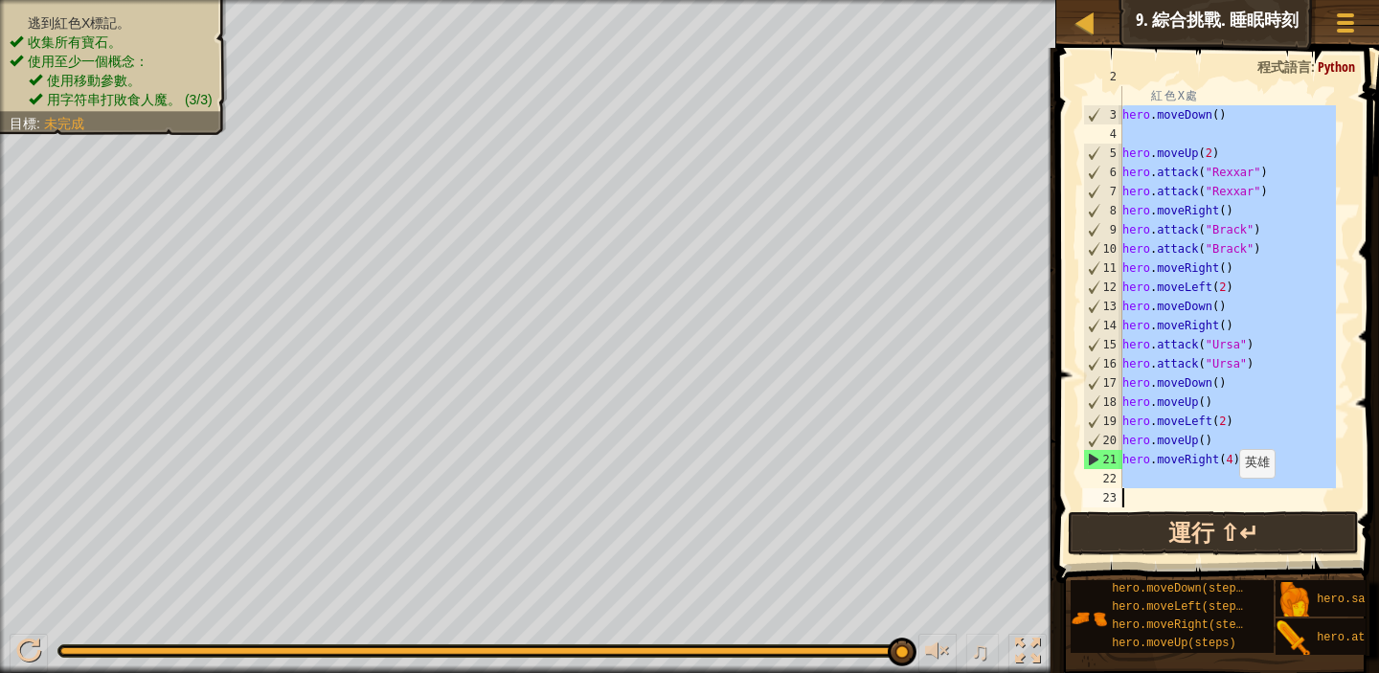
drag, startPoint x: 1126, startPoint y: 149, endPoint x: 1232, endPoint y: 547, distance: 411.5
click at [1232, 547] on div "hero.moveRight(4) 2 3 4 5 6 7 8 9 10 11 12 13 14 15 16 17 18 19 20 21 22 23 # 打…" at bounding box center [1215, 353] width 329 height 592
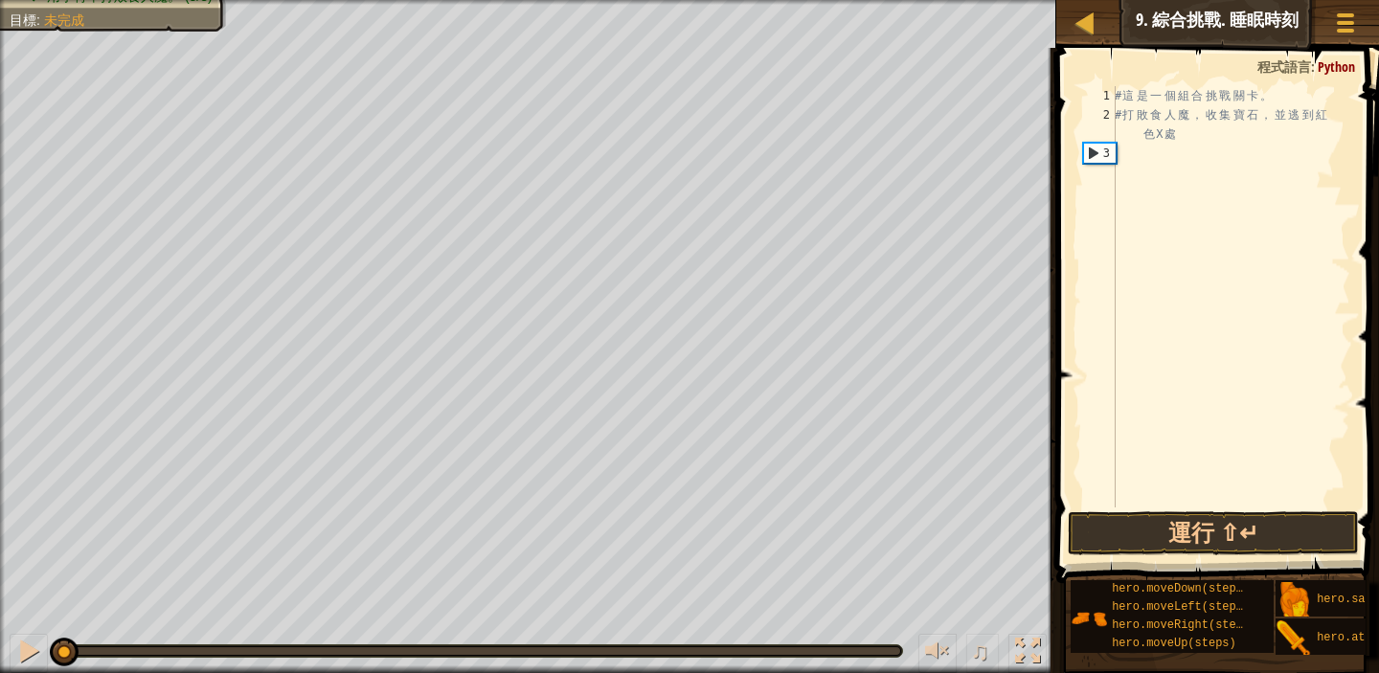
click at [12, 535] on div "逃到紅色X標記。 收集所有寶石。 使用至少一個概念： 使用移動參數。 用字符串打敗食人魔。 (3/3) 目標 : 未完成 ♫ Anya 88 x: 14 y:…" at bounding box center [689, 336] width 1379 height 673
click at [1117, 148] on div "# 這 是 一 個 組 合 挑 戰 關 卡 。 # 打 敗 食 人 魔 ， 收 集 寶 石 ， 並 逃 到 紅 色 X 處" at bounding box center [1230, 316] width 239 height 460
click at [1120, 157] on div "# 這 是 一 個 組 合 挑 戰 關 卡 。 # 打 敗 食 人 魔 ， 收 集 寶 石 ， 並 逃 到 紅 色 X 處" at bounding box center [1230, 316] width 239 height 460
type textarea "m"
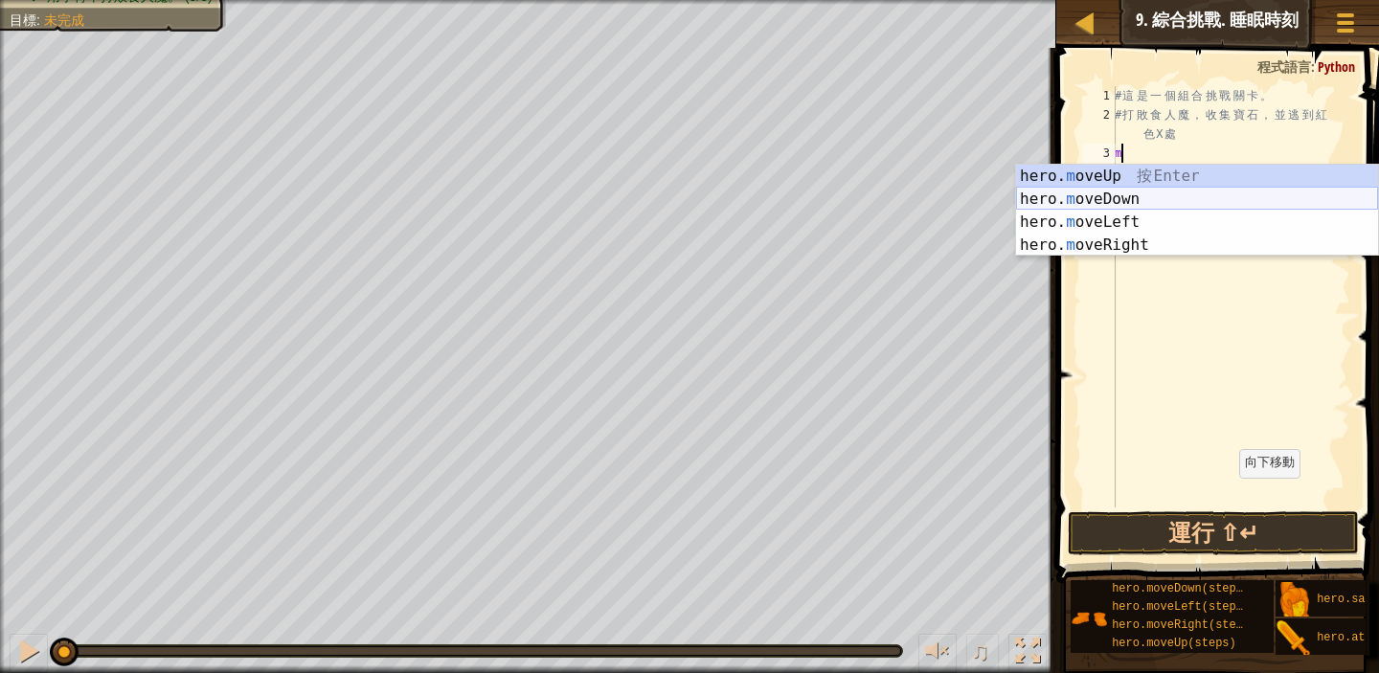
click at [1212, 194] on div "hero. m oveUp 按 Enter hero. m oveDown 按 Enter hero. m oveLeft 按 Enter hero. m o…" at bounding box center [1197, 234] width 362 height 138
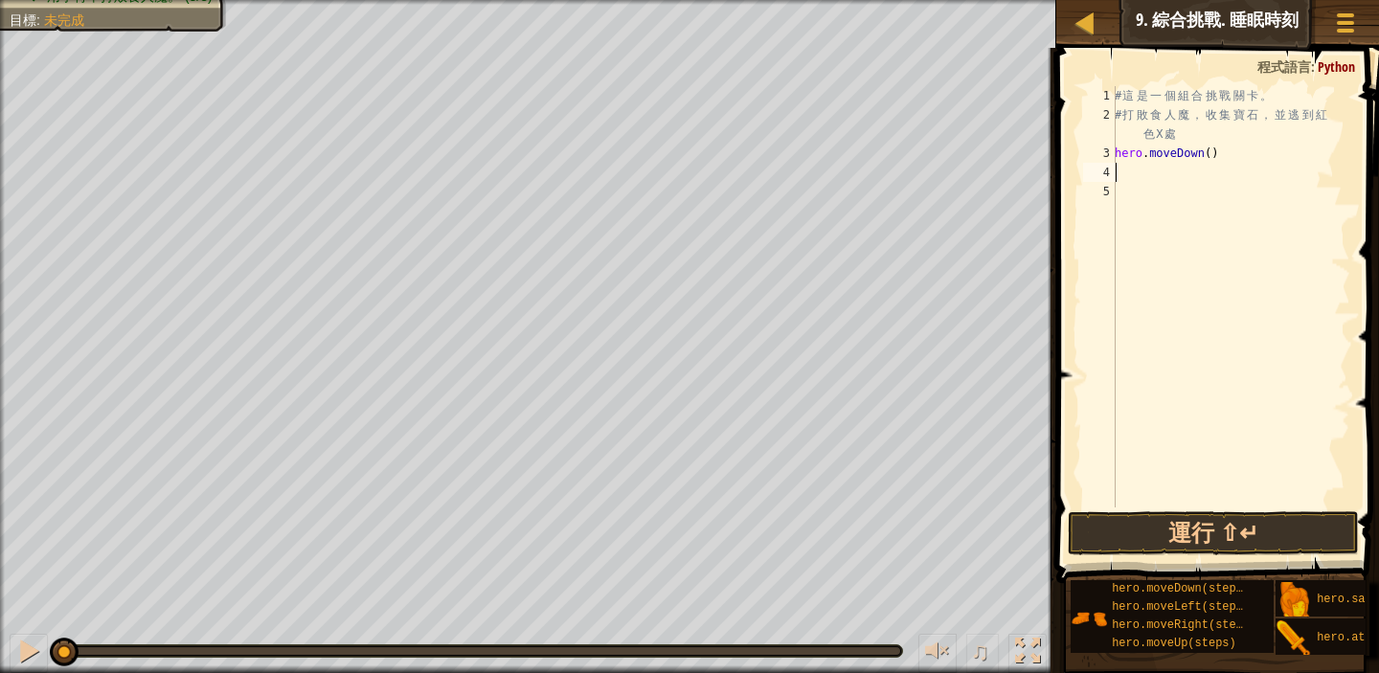
type textarea "m"
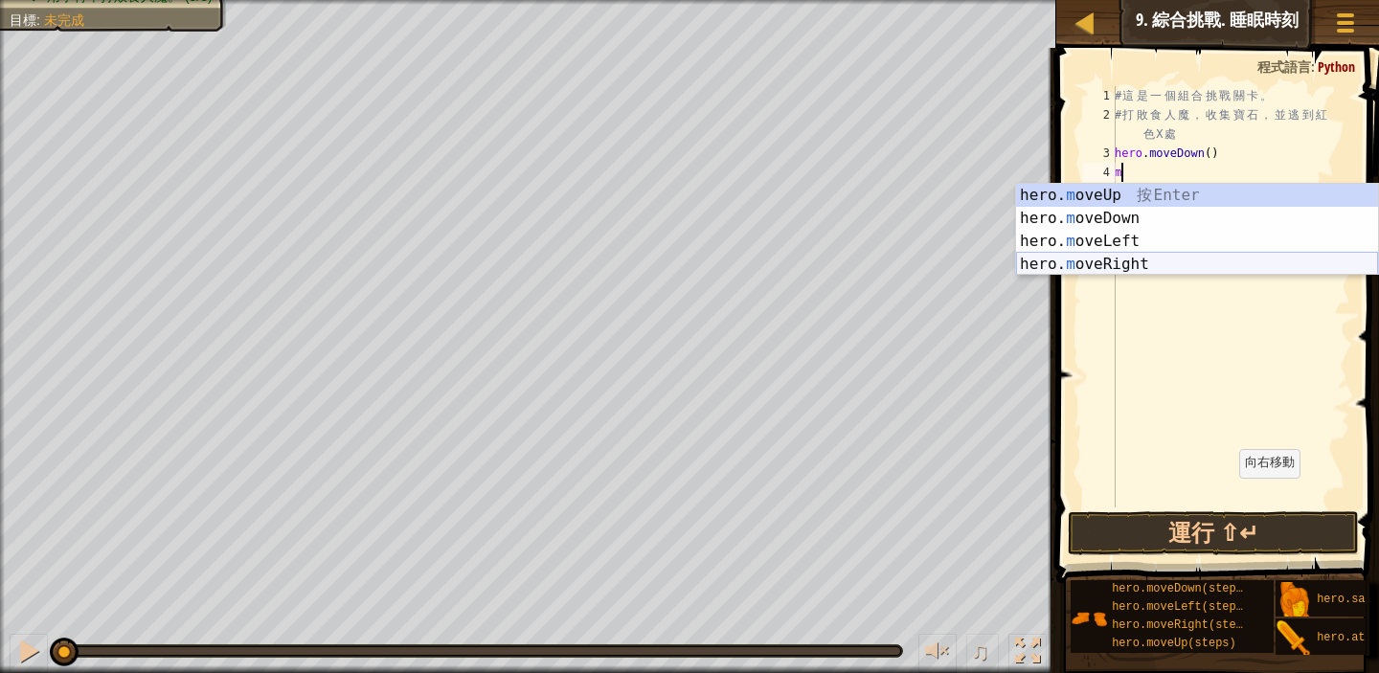
click at [1176, 260] on div "hero. m oveUp 按 Enter hero. m oveDown 按 Enter hero. m oveLeft 按 Enter hero. m o…" at bounding box center [1197, 253] width 362 height 138
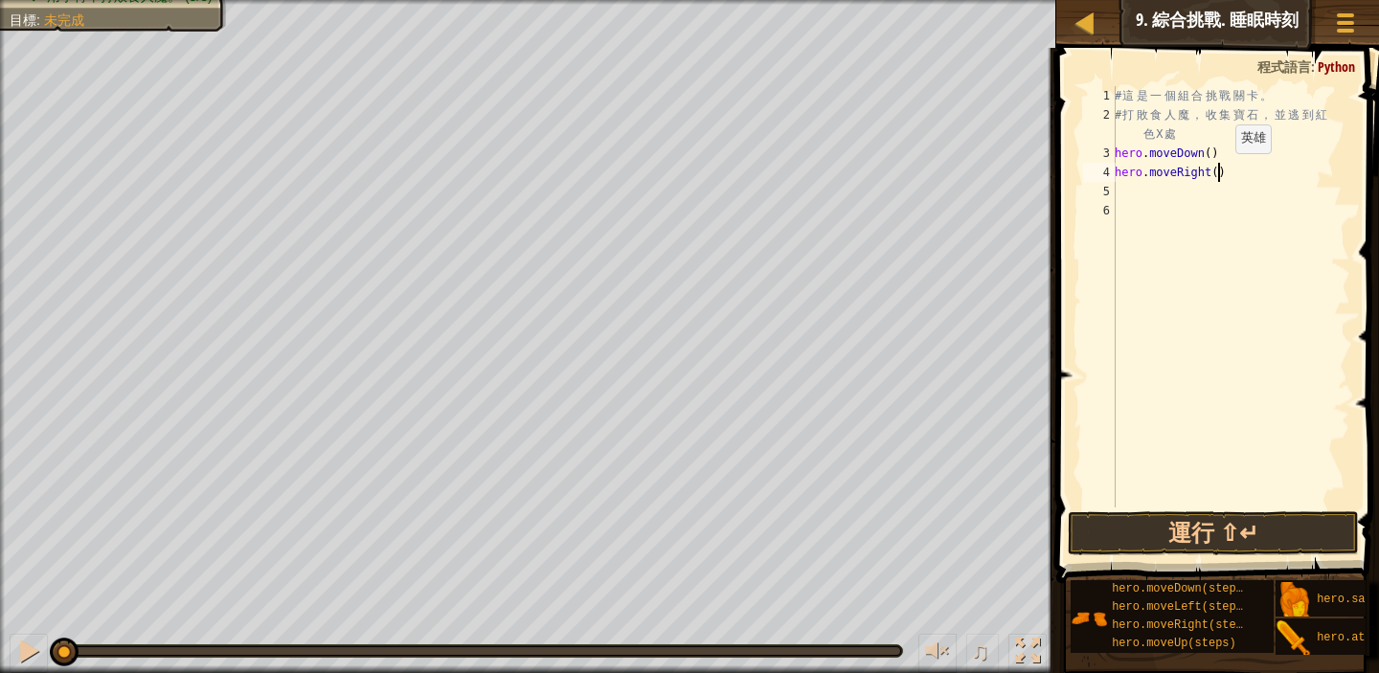
click at [1219, 172] on div "# 這 是 一 個 組 合 挑 戰 關 卡 。 # 打 敗 食 人 魔 ， 收 集 寶 石 ， 並 逃 到 紅 色 X 處 hero . moveDown (…" at bounding box center [1230, 316] width 239 height 460
type textarea "hero.moveRight(2)"
click at [1122, 187] on div "# 這 是 一 個 組 合 挑 戰 關 卡 。 # 打 敗 食 人 魔 ， 收 集 寶 石 ， 並 逃 到 紅 色 X 處 hero . moveDown (…" at bounding box center [1230, 316] width 239 height 460
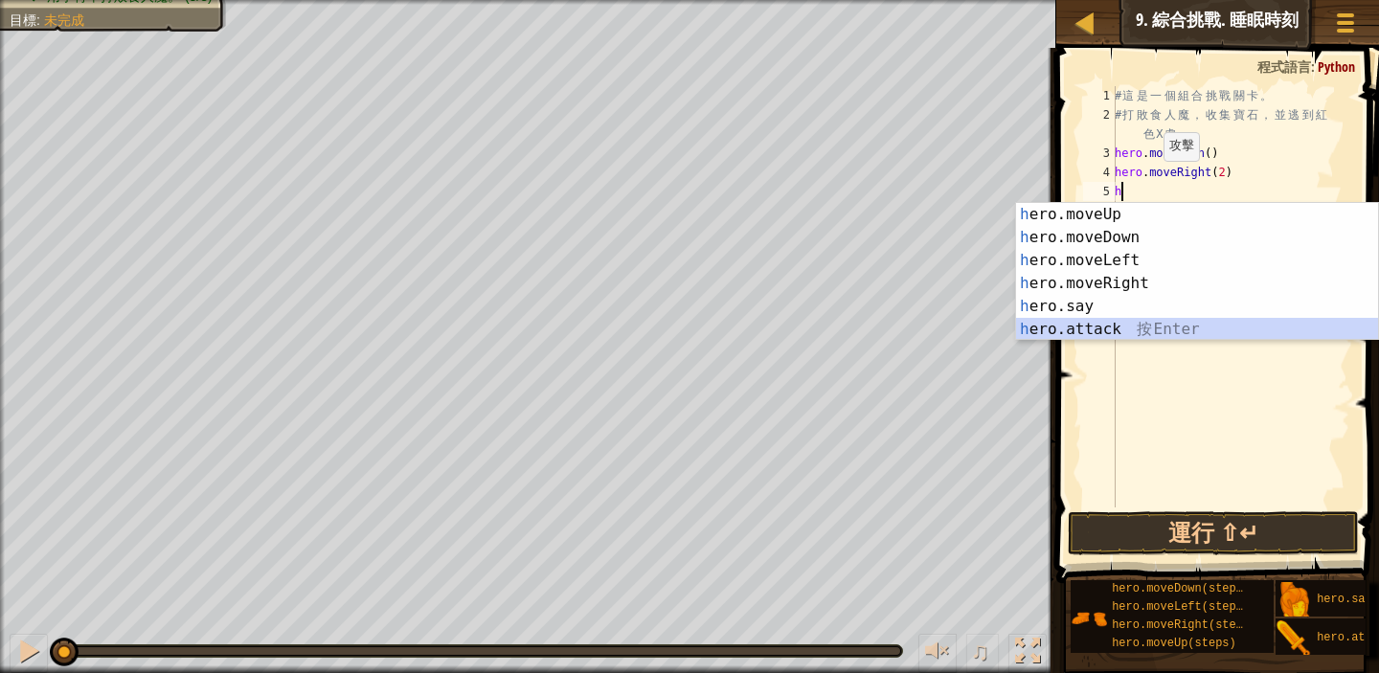
click at [1149, 333] on div "h ero.moveUp 按 Enter h ero.moveDown 按 Enter h ero.moveLeft 按 Enter h ero.moveRi…" at bounding box center [1197, 295] width 362 height 184
type textarea "hero.attack("Enemy Name")"
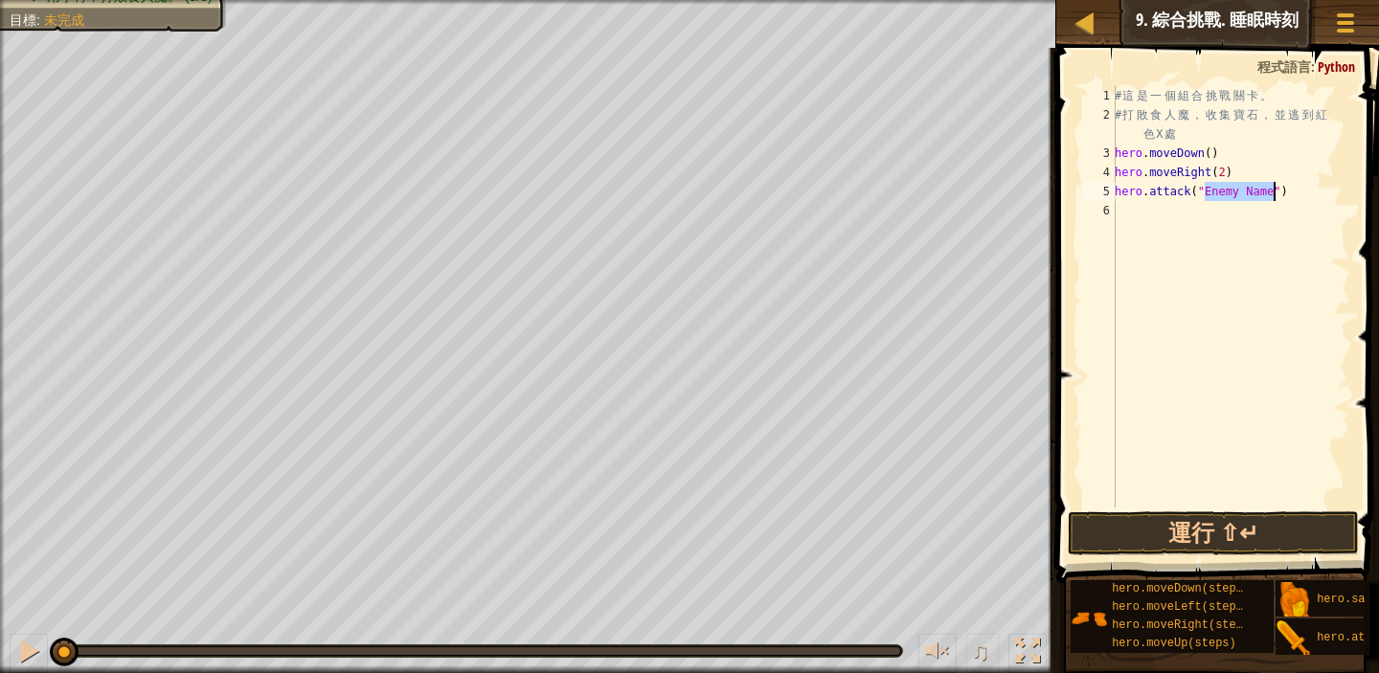
click at [1098, 203] on div "6" at bounding box center [1099, 210] width 33 height 19
type textarea "h"
click at [1136, 380] on div "# 這 是 一 個 組 合 挑 戰 關 卡 。 # 打 敗 食 人 魔 ， 收 集 寶 石 ， 並 逃 到 紅 色 X 處 hero . moveDown (…" at bounding box center [1230, 316] width 239 height 460
click at [1141, 227] on div "# 這 是 一 個 組 合 挑 戰 關 卡 。 # 打 敗 食 人 魔 ， 收 集 寶 石 ， 並 逃 到 紅 色 X 處 hero . moveDown (…" at bounding box center [1230, 316] width 239 height 460
type textarea "h"
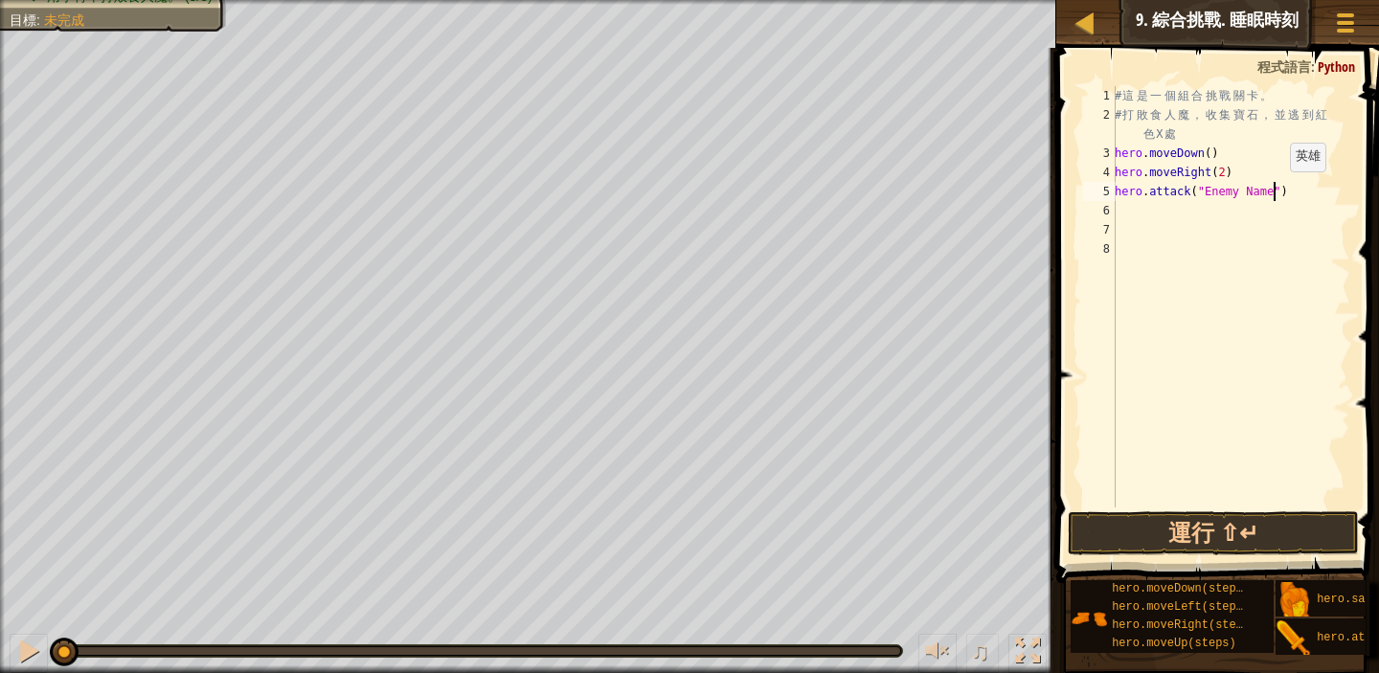
click at [1273, 191] on div "# 這 是 一 個 組 合 挑 戰 關 卡 。 # 打 敗 食 人 魔 ， 收 集 寶 石 ， 並 逃 到 紅 色 X 處 hero . moveDown (…" at bounding box center [1230, 316] width 239 height 460
type textarea "hero.attack("Ursa")"
click at [1129, 216] on div "# 這 是 一 個 組 合 挑 戰 關 卡 。 # 打 敗 食 人 魔 ， 收 集 寶 石 ， 並 逃 到 紅 色 X 處 hero . moveDown (…" at bounding box center [1230, 316] width 239 height 460
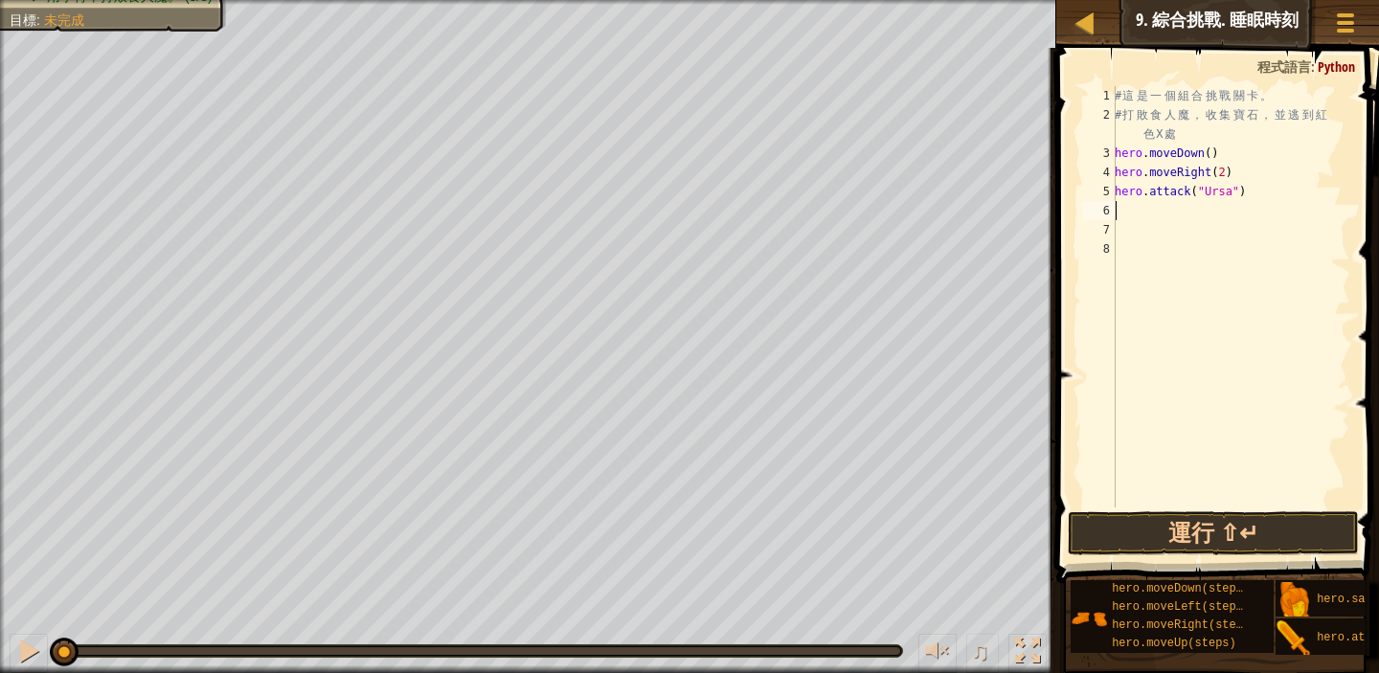
scroll to position [9, 0]
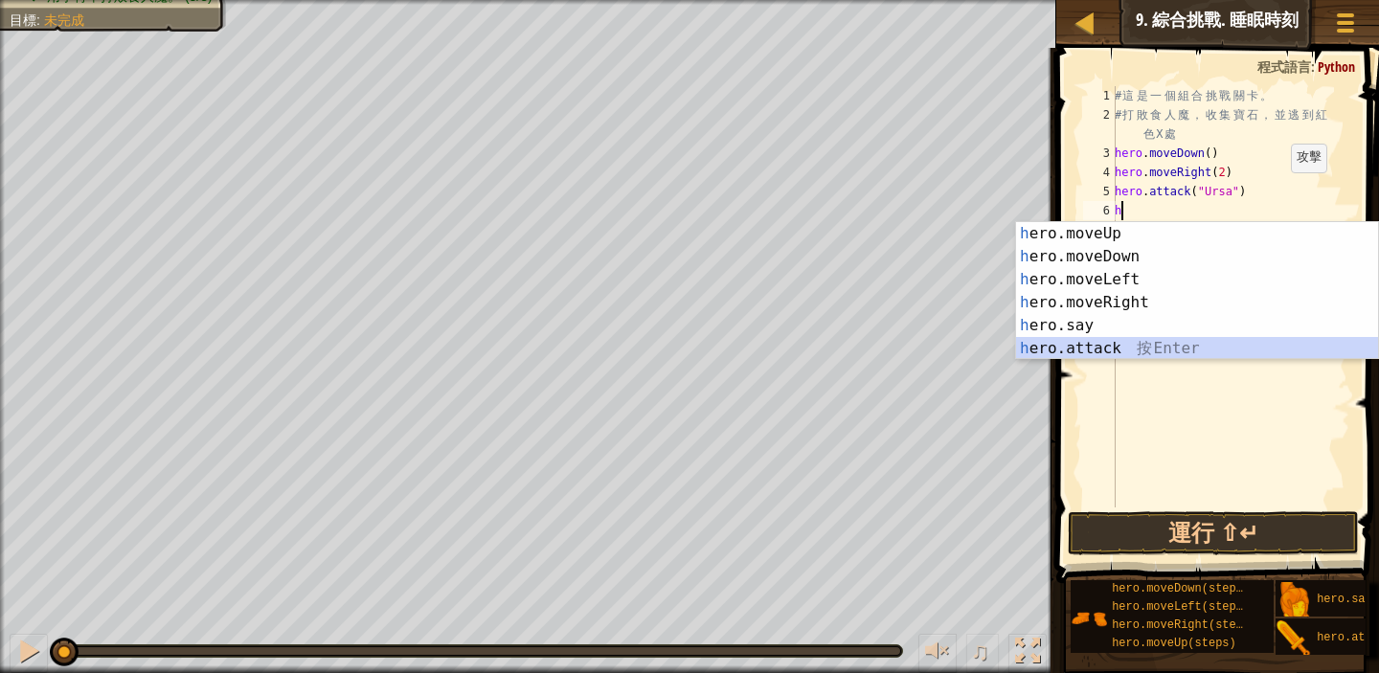
click at [1141, 345] on div "h ero.moveUp 按 Enter h ero.moveDown 按 Enter h ero.moveLeft 按 Enter h ero.moveRi…" at bounding box center [1197, 314] width 362 height 184
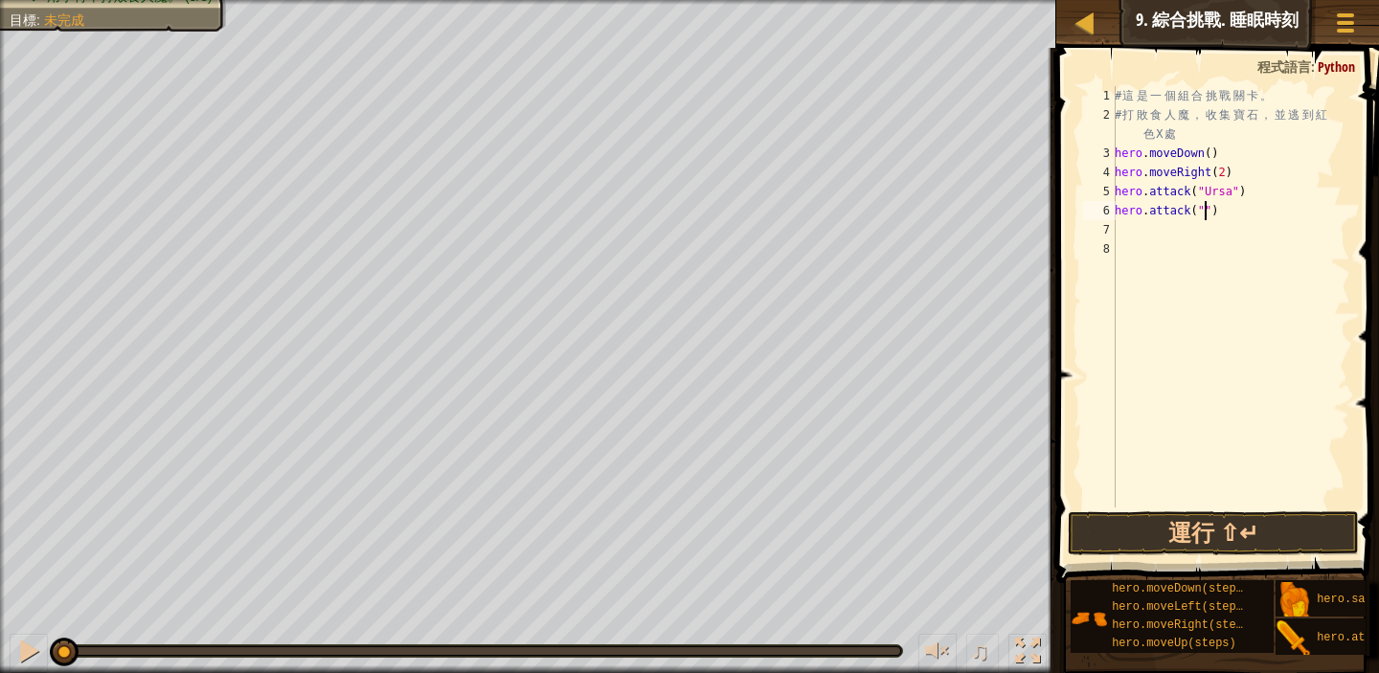
scroll to position [9, 8]
type textarea "hero.attack("Ursa")"
click at [1125, 235] on div "# 這 是 一 個 組 合 挑 戰 關 卡 。 # 打 敗 食 人 魔 ， 收 集 寶 石 ， 並 逃 到 紅 色 X 處 hero . moveDown (…" at bounding box center [1230, 316] width 239 height 460
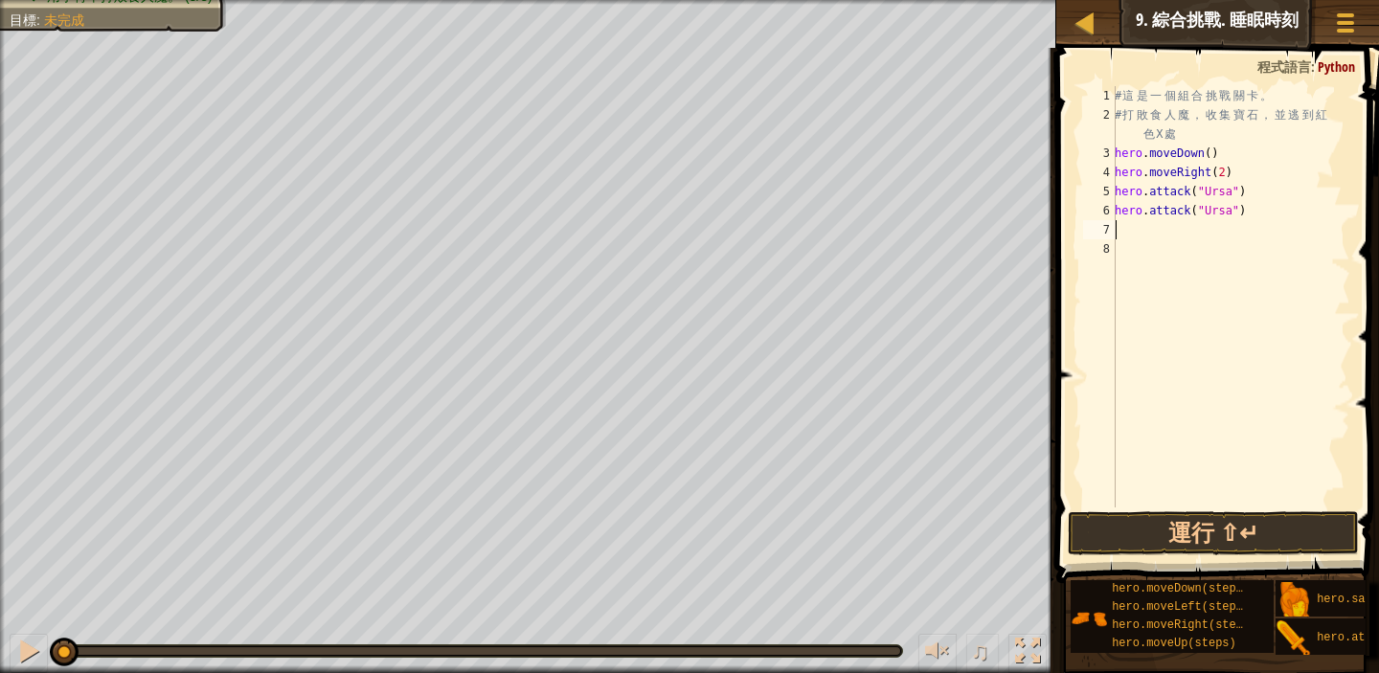
type textarea "m"
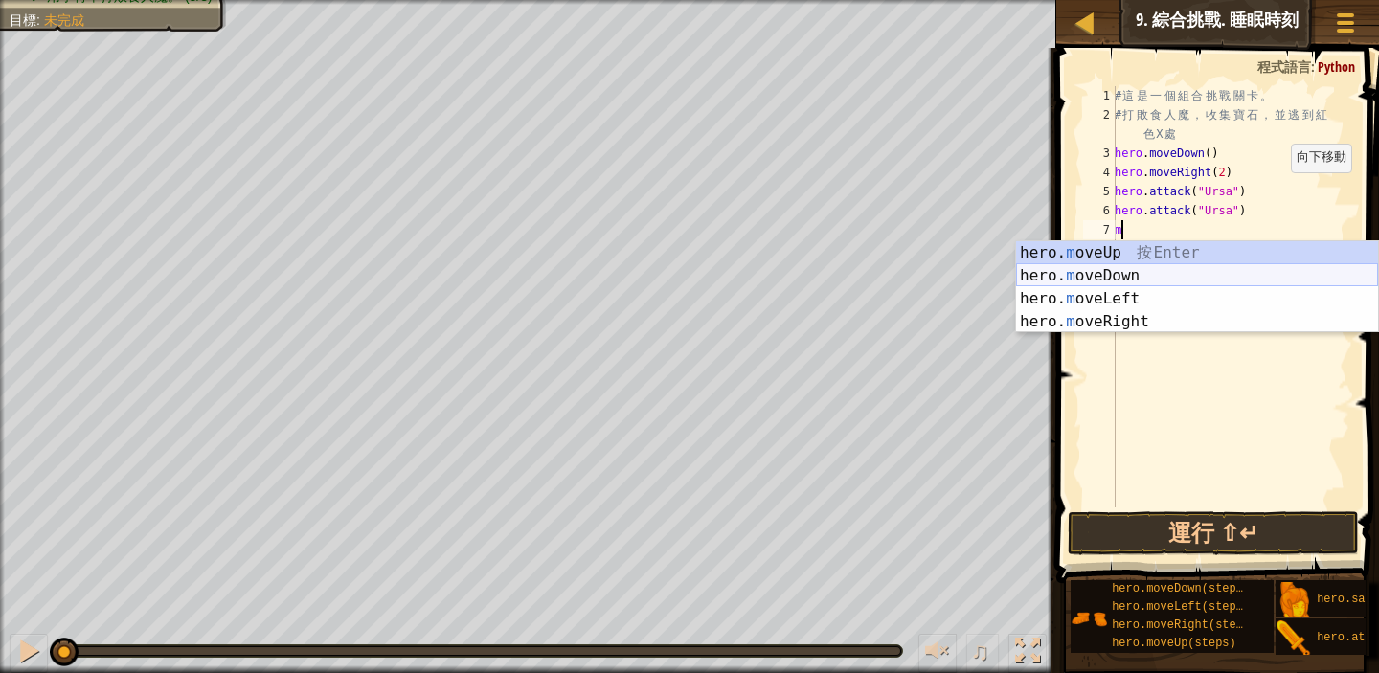
click at [1205, 272] on div "hero. m oveUp 按 Enter hero. m oveDown 按 Enter hero. m oveLeft 按 Enter hero. m o…" at bounding box center [1197, 310] width 362 height 138
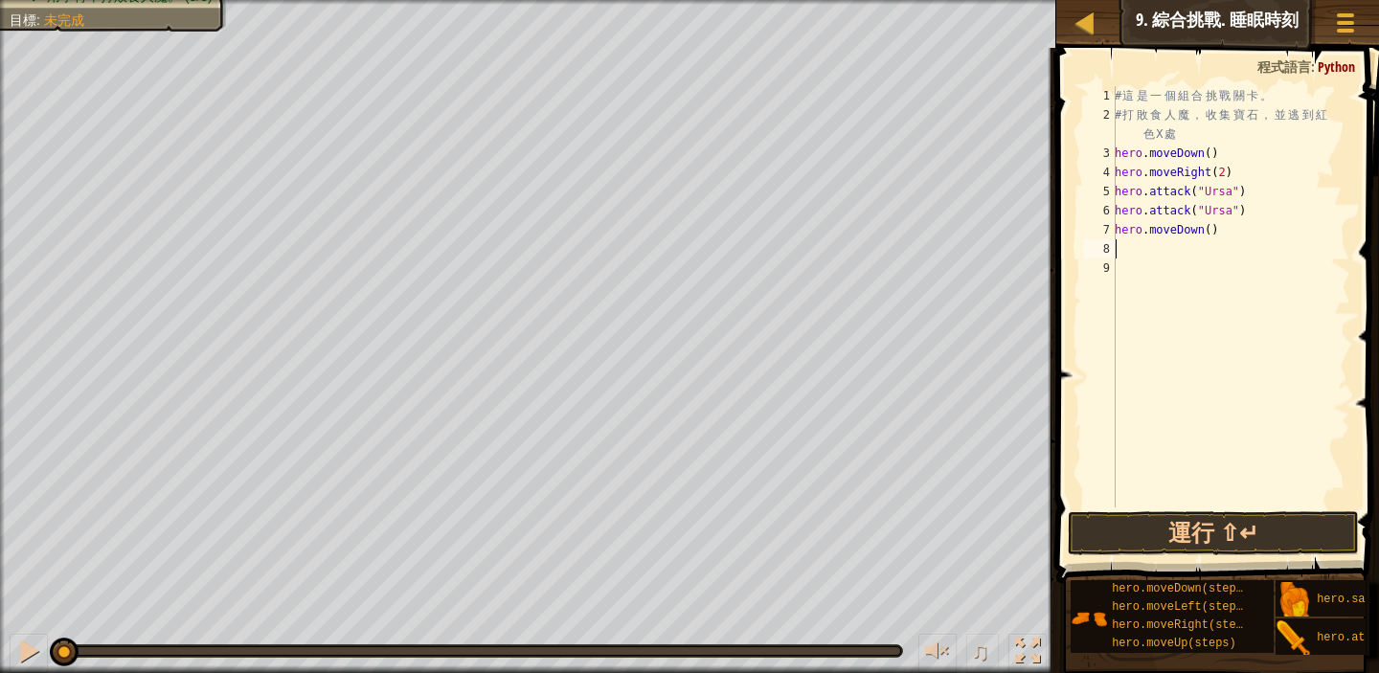
type textarea "m"
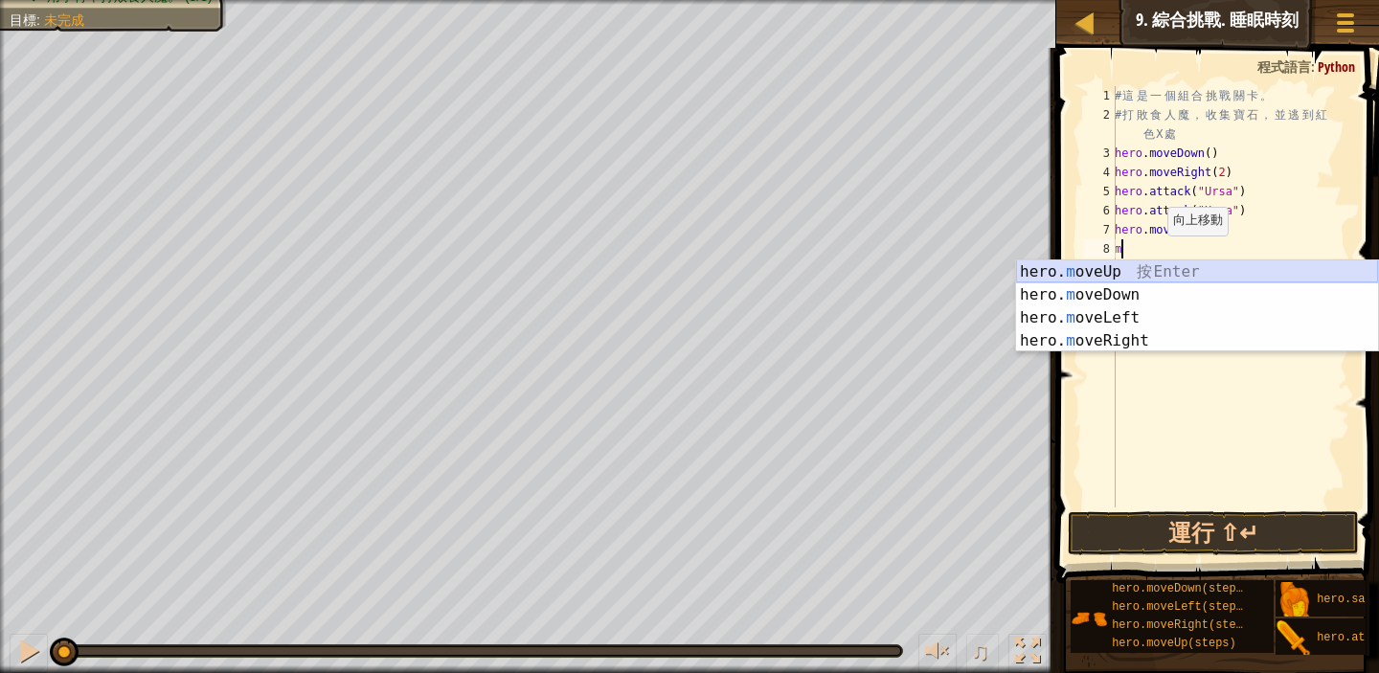
click at [1150, 271] on div "hero. m oveUp 按 Enter hero. m oveDown 按 Enter hero. m oveLeft 按 Enter hero. m o…" at bounding box center [1197, 330] width 362 height 138
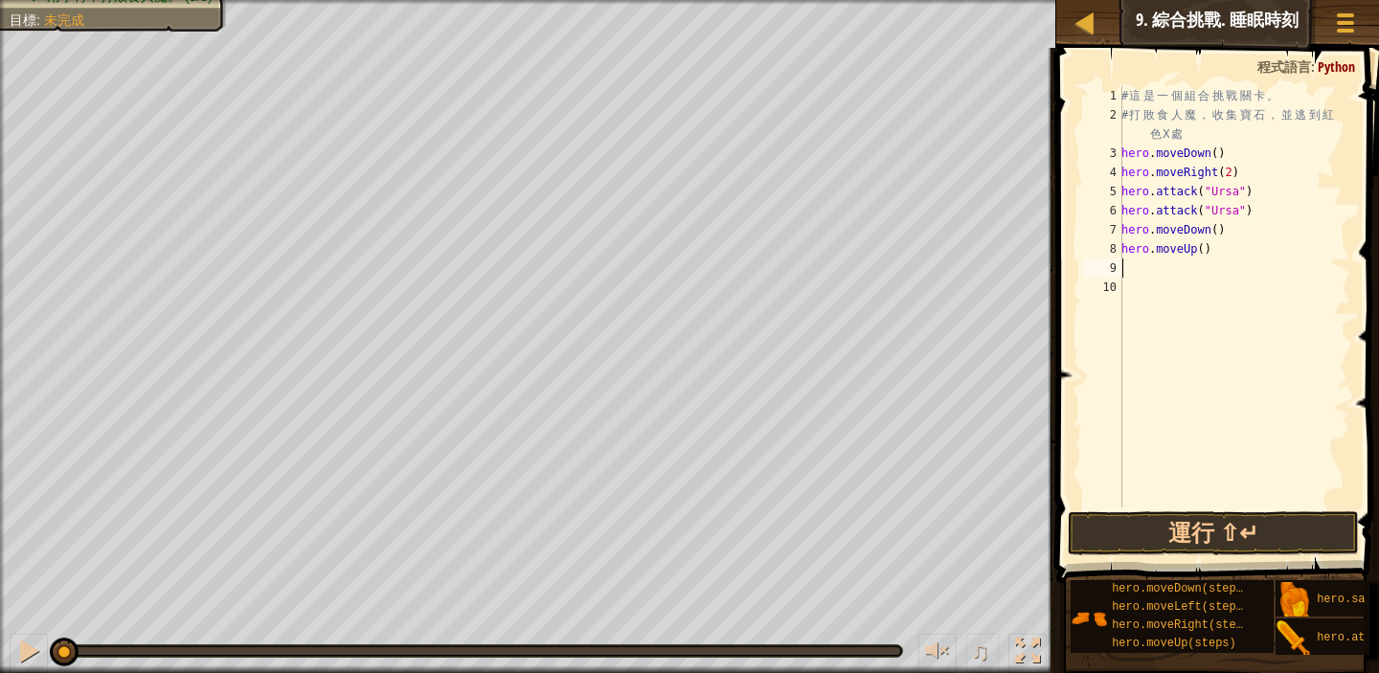
type textarea "m"
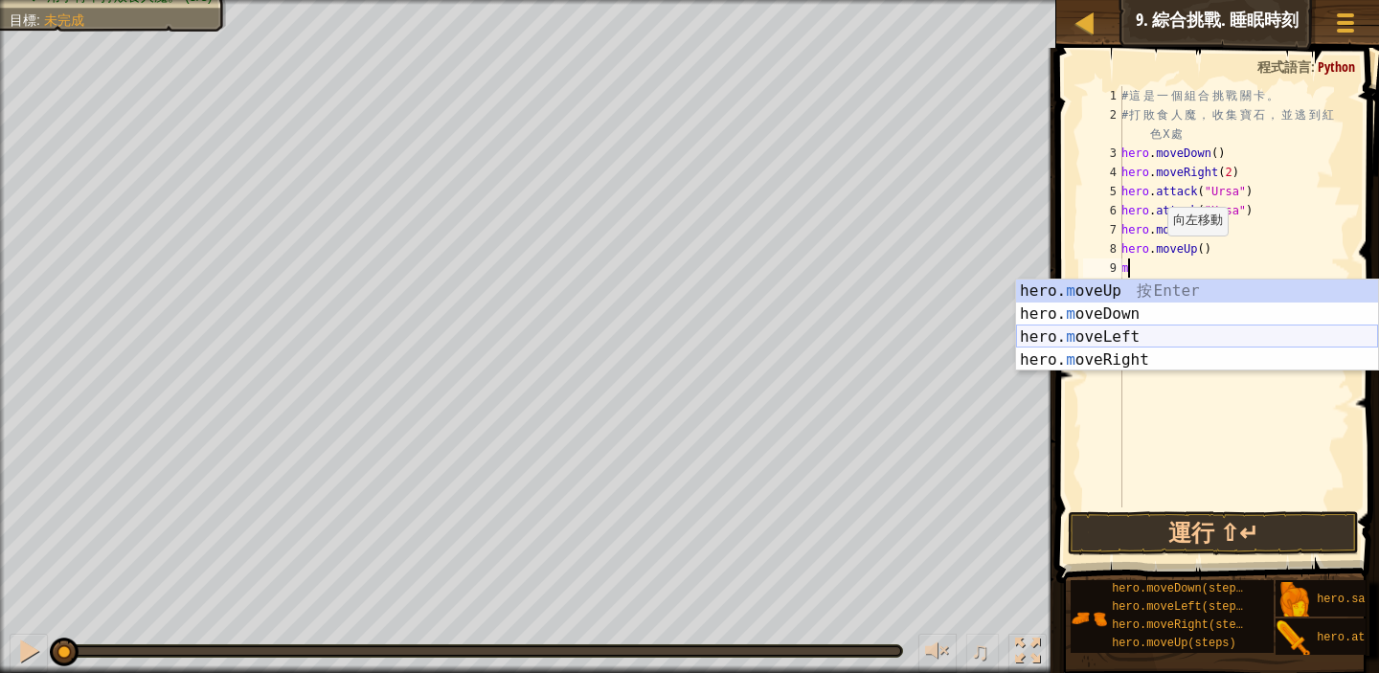
click at [1143, 339] on div "hero. m oveUp 按 Enter hero. m oveDown 按 Enter hero. m oveLeft 按 Enter hero. m o…" at bounding box center [1197, 349] width 362 height 138
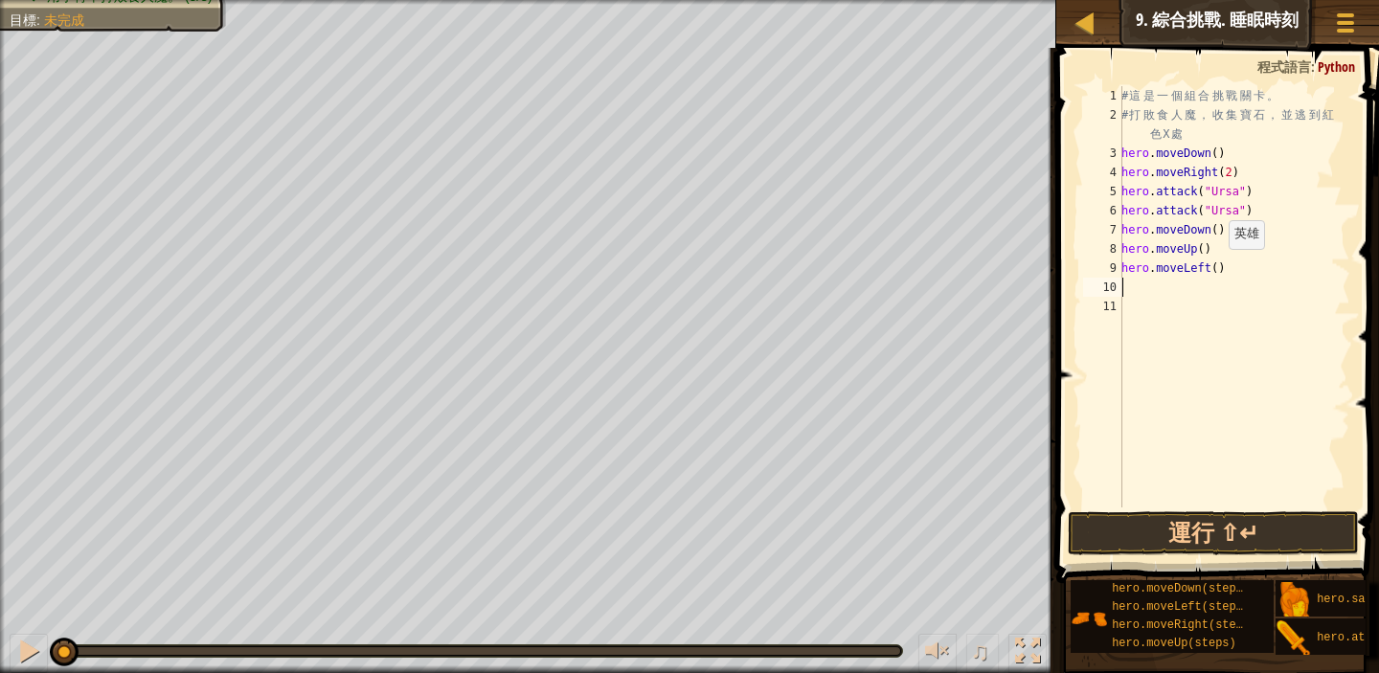
click at [1219, 268] on div "# 這 是 一 個 組 合 挑 戰 關 卡 。 # 打 敗 食 人 魔 ， 收 集 寶 石 ， 並 逃 到 紅 色 X 處 hero . moveDown (…" at bounding box center [1234, 316] width 233 height 460
type textarea "hero.moveLeft(2)"
click at [1136, 293] on div "# 這 是 一 個 組 合 挑 戰 關 卡 。 # 打 敗 食 人 魔 ， 收 集 寶 石 ， 並 逃 到 紅 色 X 處 hero . moveDown (…" at bounding box center [1234, 316] width 233 height 460
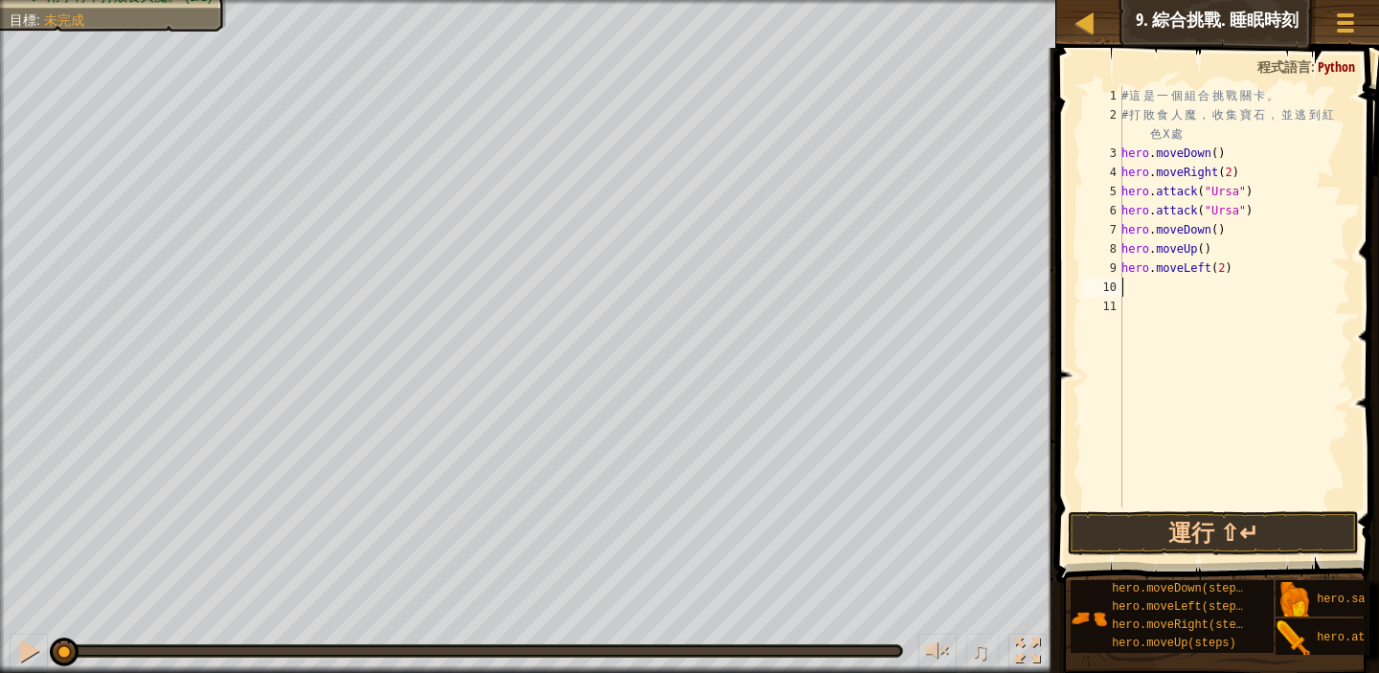
type textarea "m"
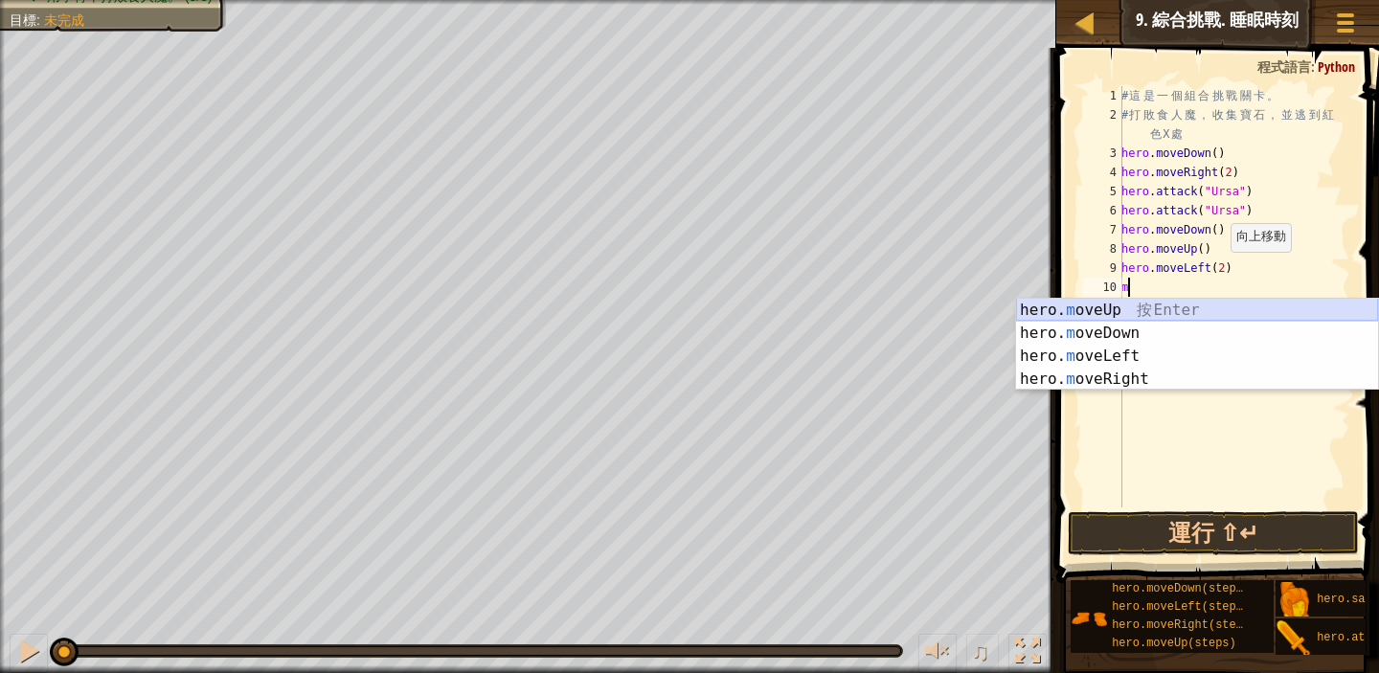
click at [1170, 307] on div "hero. m oveUp 按 Enter hero. m oveDown 按 Enter hero. m oveLeft 按 Enter hero. m o…" at bounding box center [1197, 368] width 362 height 138
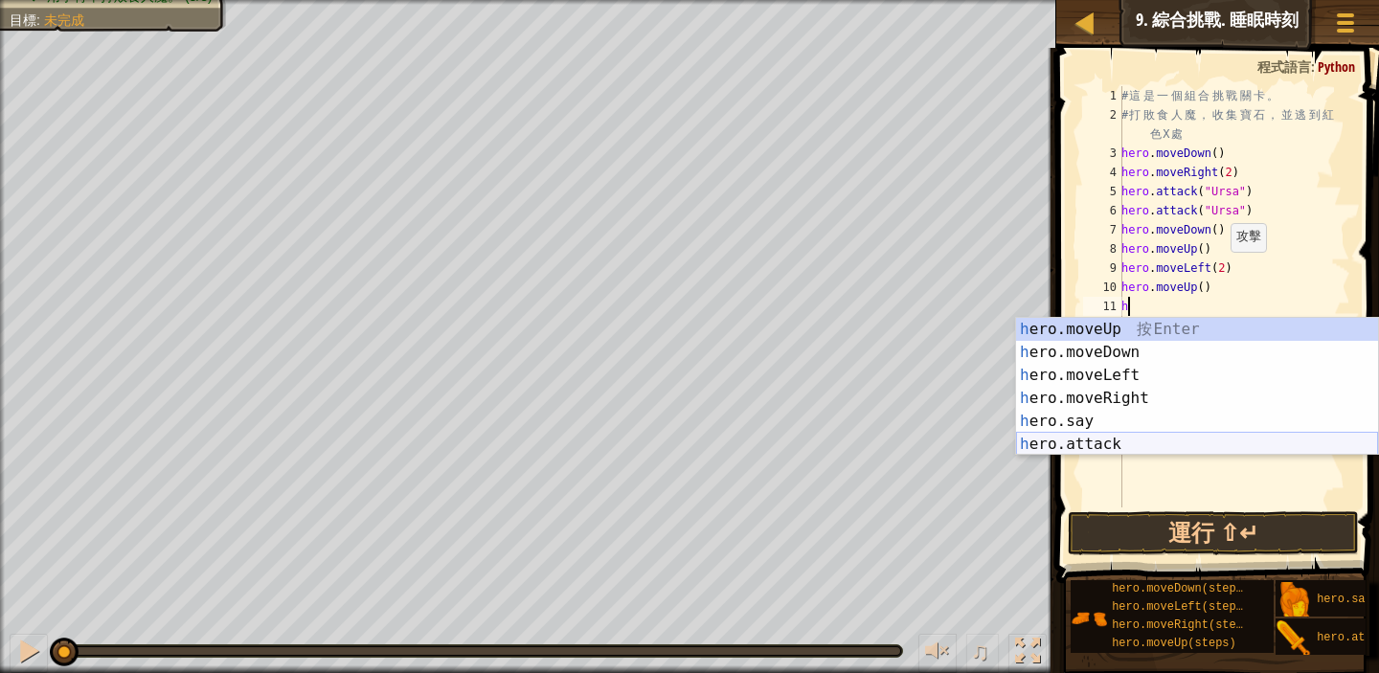
click at [1099, 441] on div "h ero.moveUp 按 Enter h ero.moveDown 按 Enter h ero.moveLeft 按 Enter h ero.moveRi…" at bounding box center [1197, 410] width 362 height 184
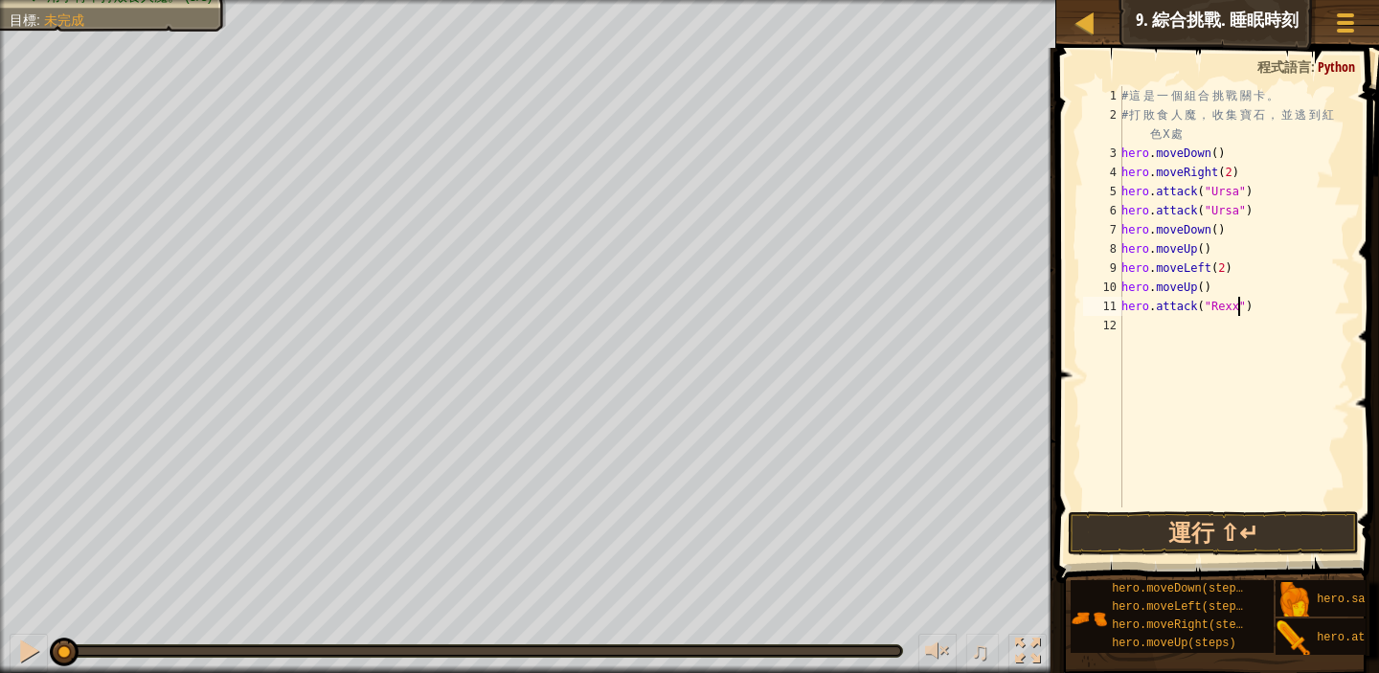
scroll to position [9, 10]
type textarea "hero.attack("Rexxar")"
click at [1131, 330] on div "# 這 是 一 個 組 合 挑 戰 關 卡 。 # 打 敗 食 人 魔 ， 收 集 寶 石 ， 並 逃 到 紅 色 X 處 hero . moveDown (…" at bounding box center [1234, 316] width 233 height 460
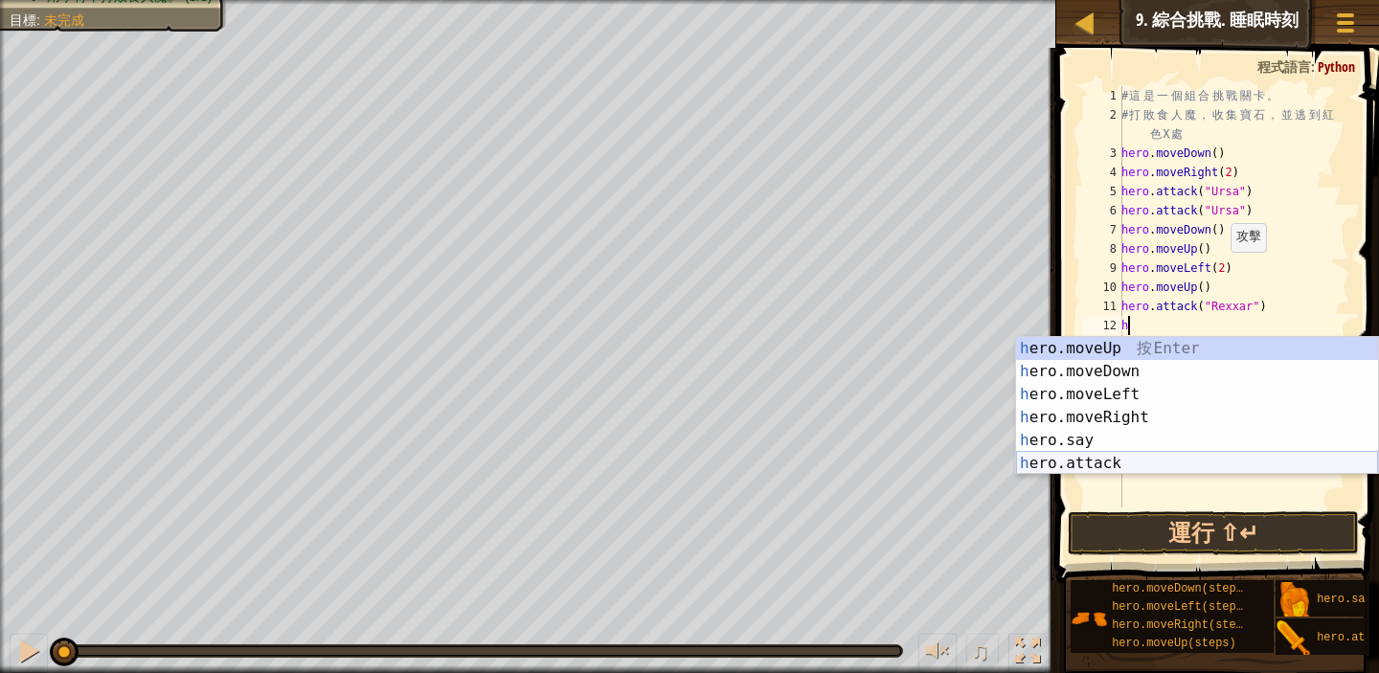
click at [1260, 470] on div "h ero.moveUp 按 Enter h ero.moveDown 按 Enter h ero.moveLeft 按 Enter h ero.moveRi…" at bounding box center [1197, 429] width 362 height 184
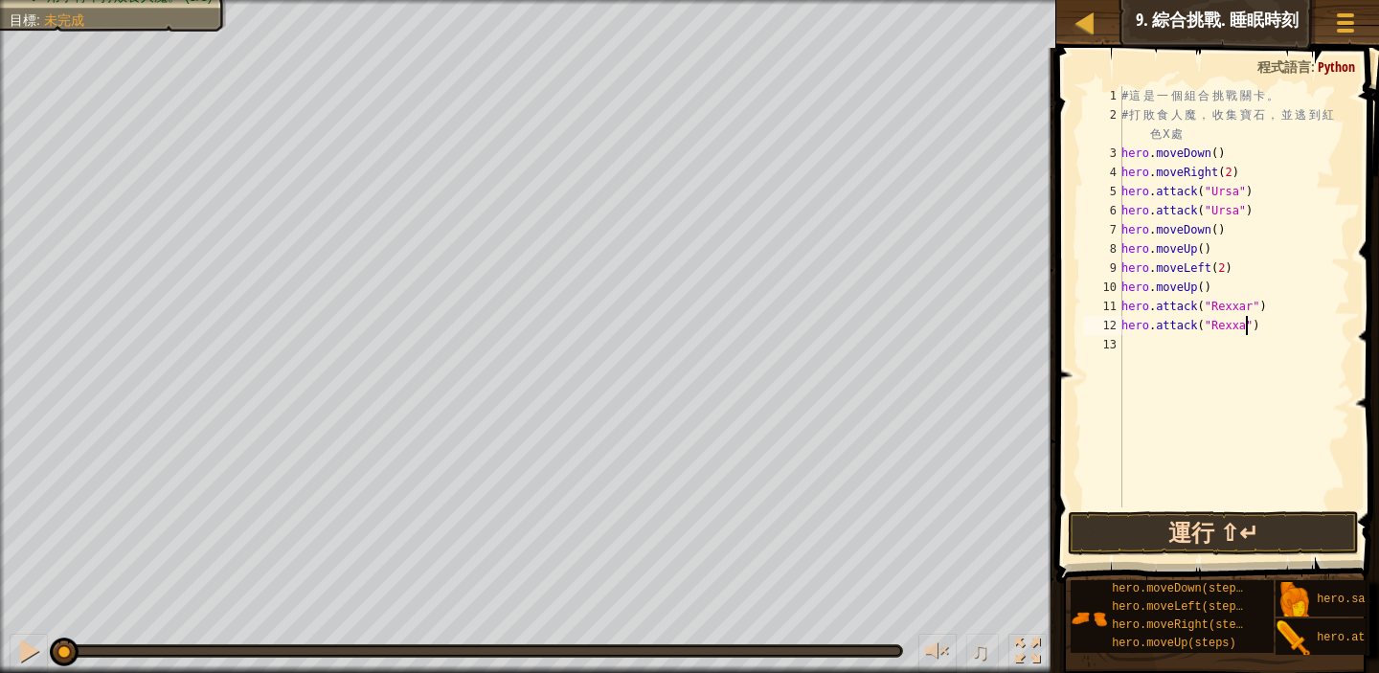
scroll to position [9, 11]
click at [1305, 536] on button "運行 ⇧↵" at bounding box center [1213, 534] width 291 height 44
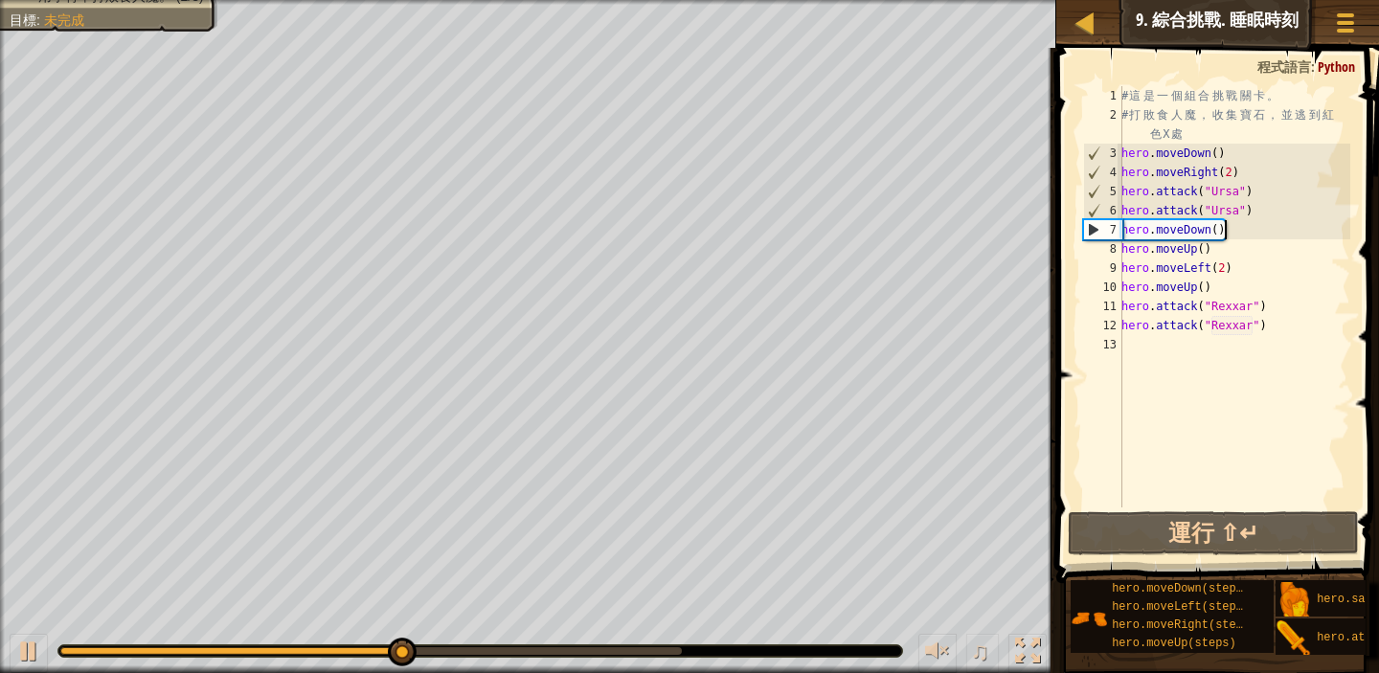
click at [1240, 232] on div "# 這 是 一 個 組 合 挑 戰 關 卡 。 # 打 敗 食 人 魔 ， 收 集 寶 石 ， 並 逃 到 紅 色 X 處 hero . moveDown (…" at bounding box center [1234, 316] width 233 height 460
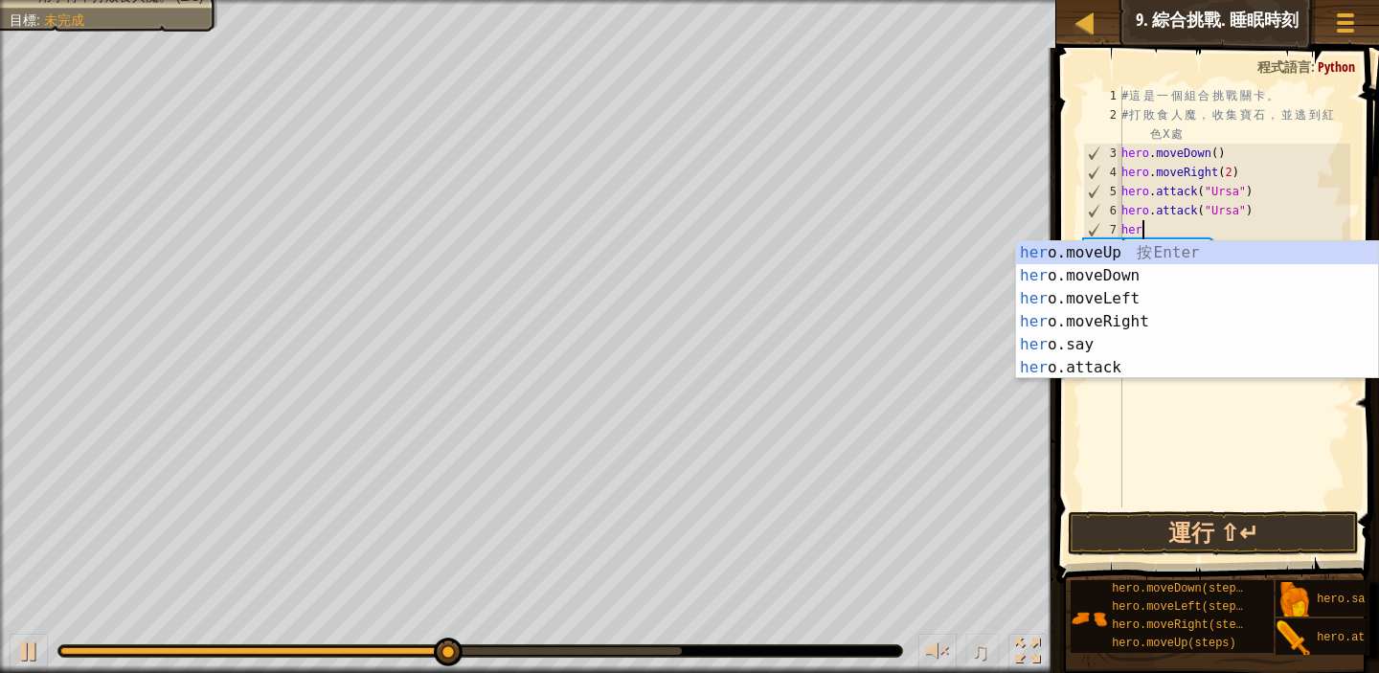
scroll to position [9, 0]
type textarea "h"
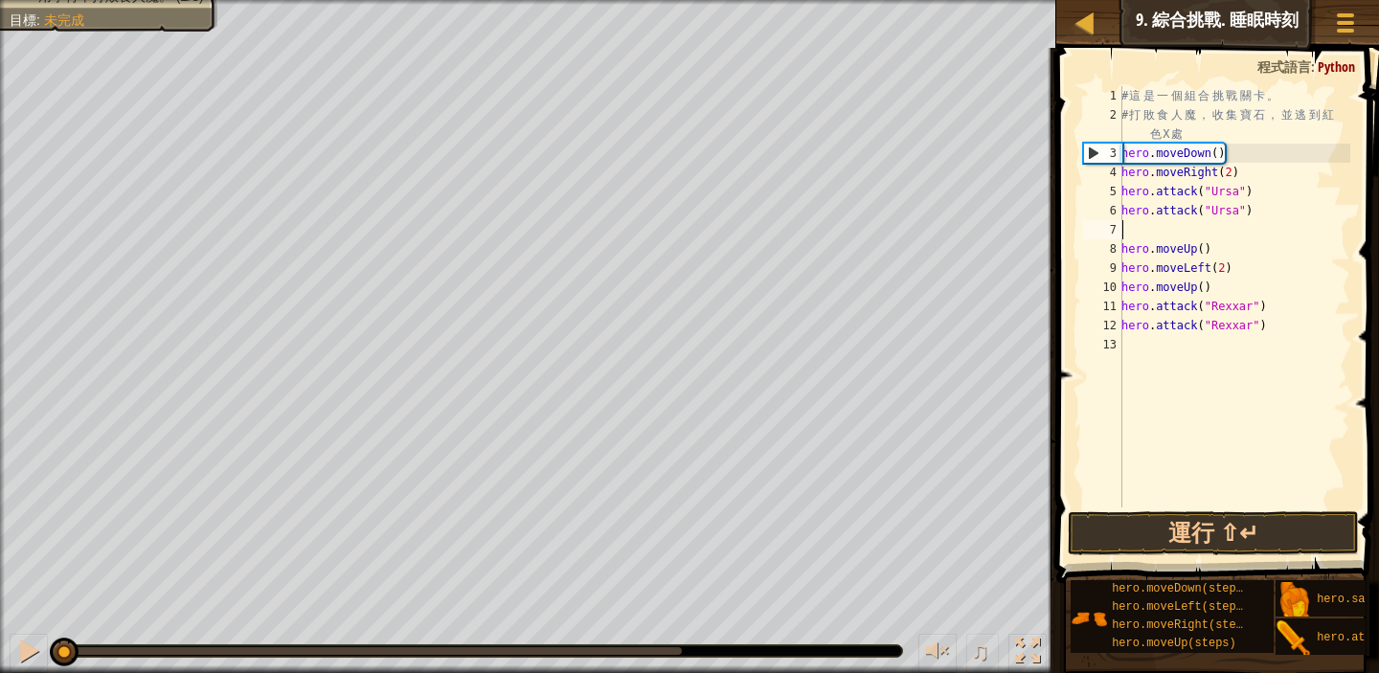
drag, startPoint x: 468, startPoint y: 649, endPoint x: 0, endPoint y: 681, distance: 469.6
click at [0, 0] on html "地圖 資訊科學入門 9. 綜合挑戰. 睡眠時刻 遊戲選單 完成 小提示 1 ההההההההההההההההההההההההההההההההההההההההה…" at bounding box center [689, 0] width 1379 height 0
click at [29, 649] on div at bounding box center [28, 651] width 25 height 25
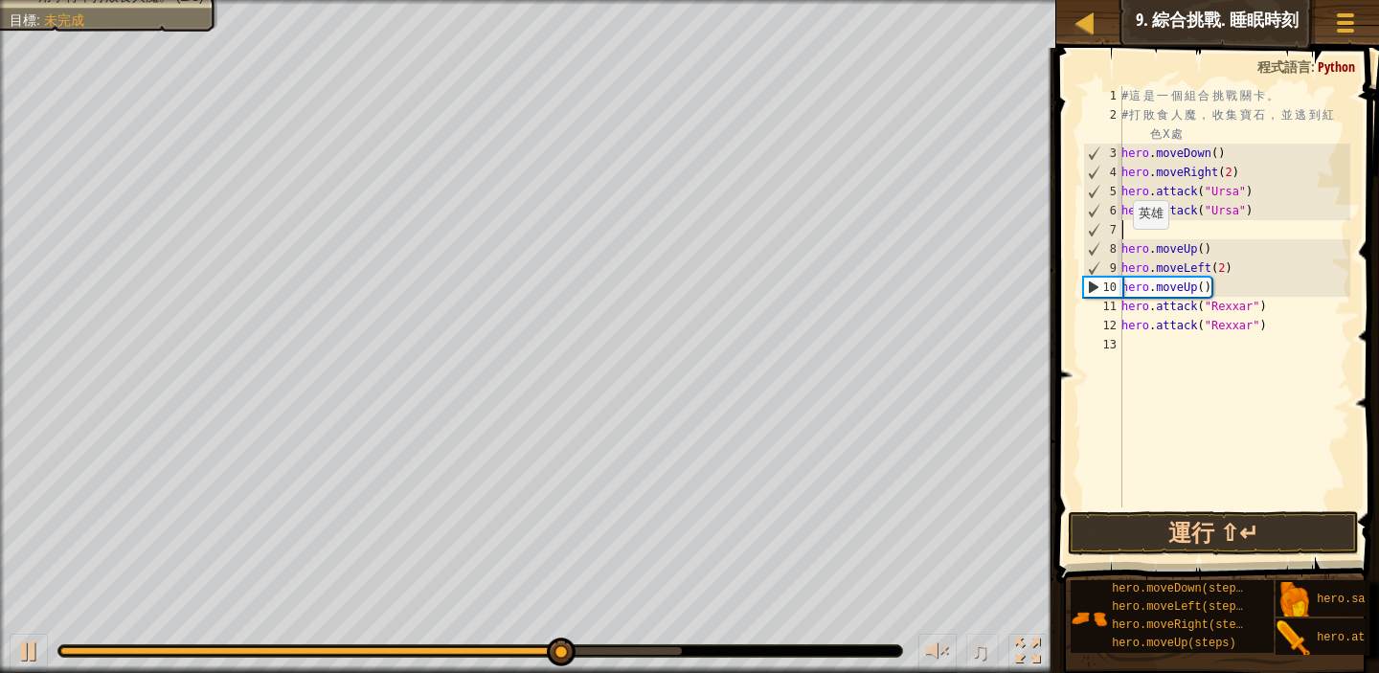
click at [1123, 248] on div "# 這 是 一 個 組 合 挑 戰 關 卡 。 # 打 敗 食 人 魔 ， 收 集 寶 石 ， 並 逃 到 紅 色 X 處 hero . moveDown (…" at bounding box center [1234, 316] width 233 height 460
type textarea "hero.moveUp()"
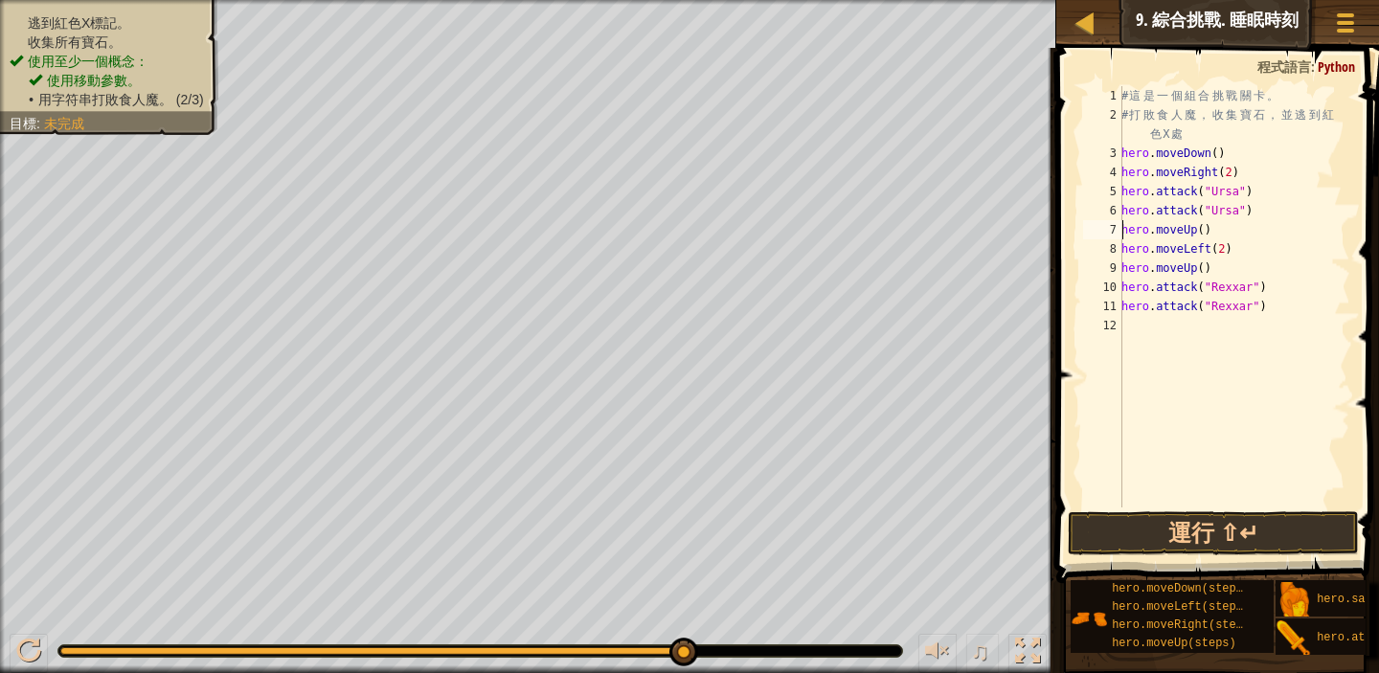
click at [1127, 320] on div "# 這 是 一 個 組 合 挑 戰 關 卡 。 # 打 敗 食 人 魔 ， 收 集 寶 石 ， 並 逃 到 紅 色 X 處 hero . moveDown (…" at bounding box center [1234, 316] width 233 height 460
type textarea "m"
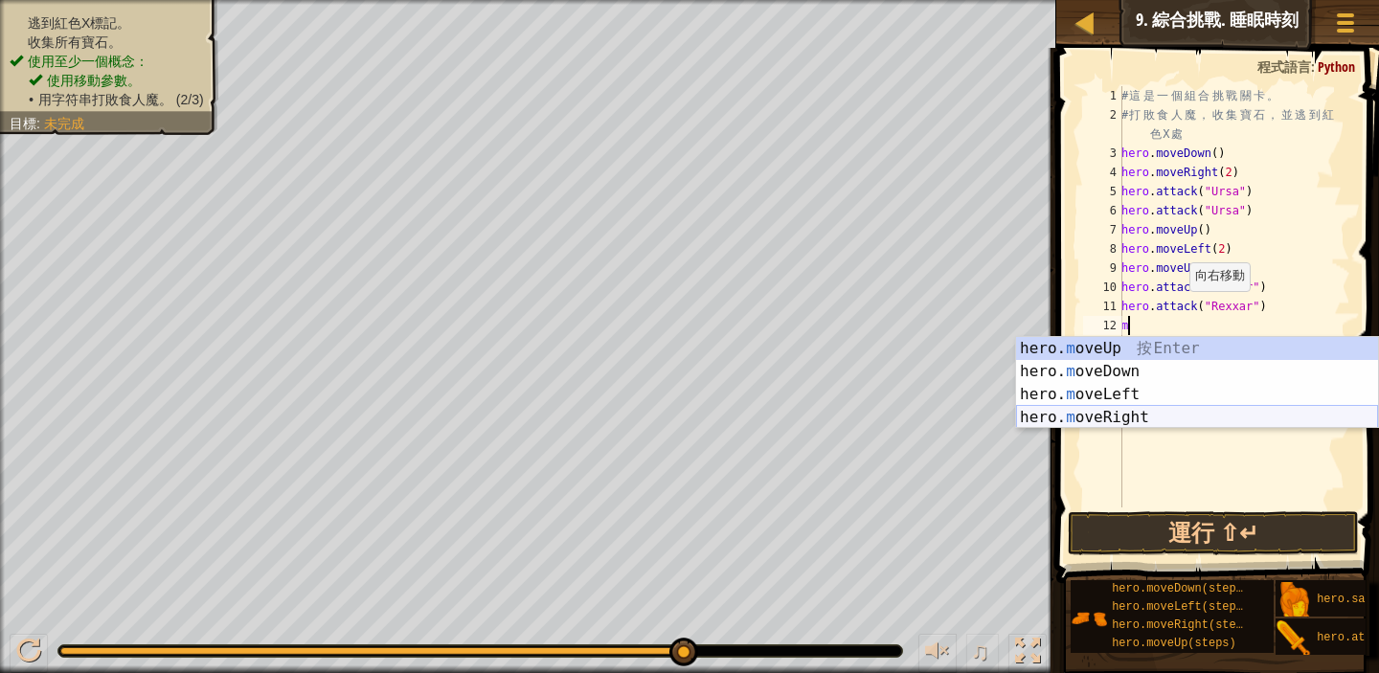
click at [1257, 408] on div "hero. m oveUp 按 Enter hero. m oveDown 按 Enter hero. m oveLeft 按 Enter hero. m o…" at bounding box center [1197, 406] width 362 height 138
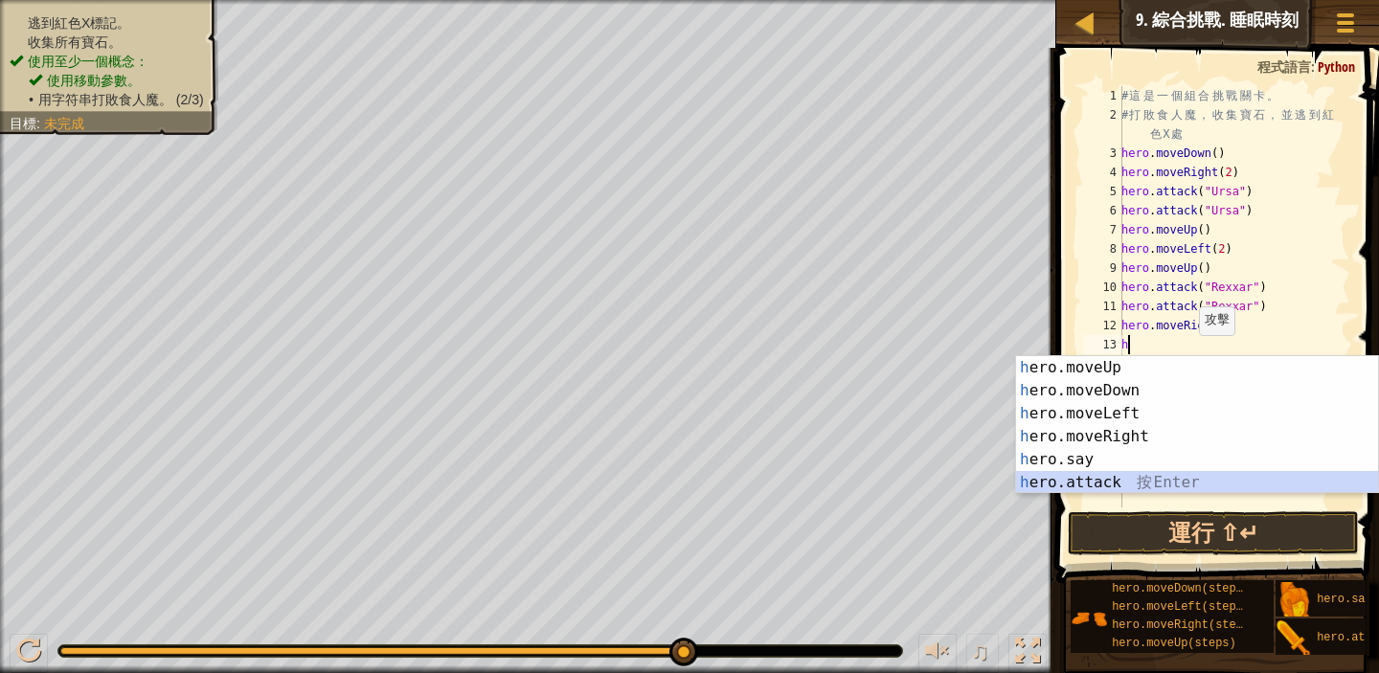
click at [1115, 486] on div "h ero.moveUp 按 Enter h ero.moveDown 按 Enter h ero.moveLeft 按 Enter h ero.moveRi…" at bounding box center [1197, 448] width 362 height 184
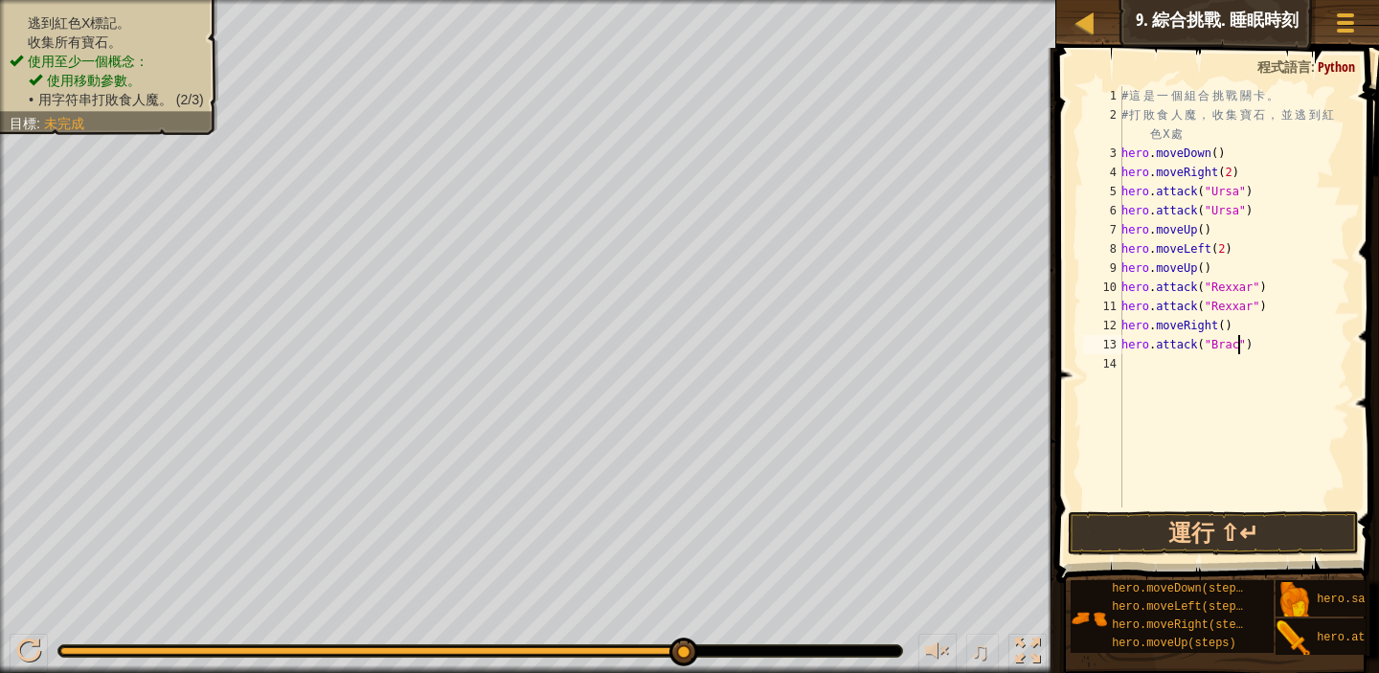
scroll to position [9, 9]
type textarea "hero.attack("Brack")"
click at [1126, 360] on div "# 這 是 一 個 組 合 挑 戰 關 卡 。 # 打 敗 食 人 魔 ， 收 集 寶 石 ， 並 逃 到 紅 色 X 處 hero . moveDown (…" at bounding box center [1234, 316] width 233 height 460
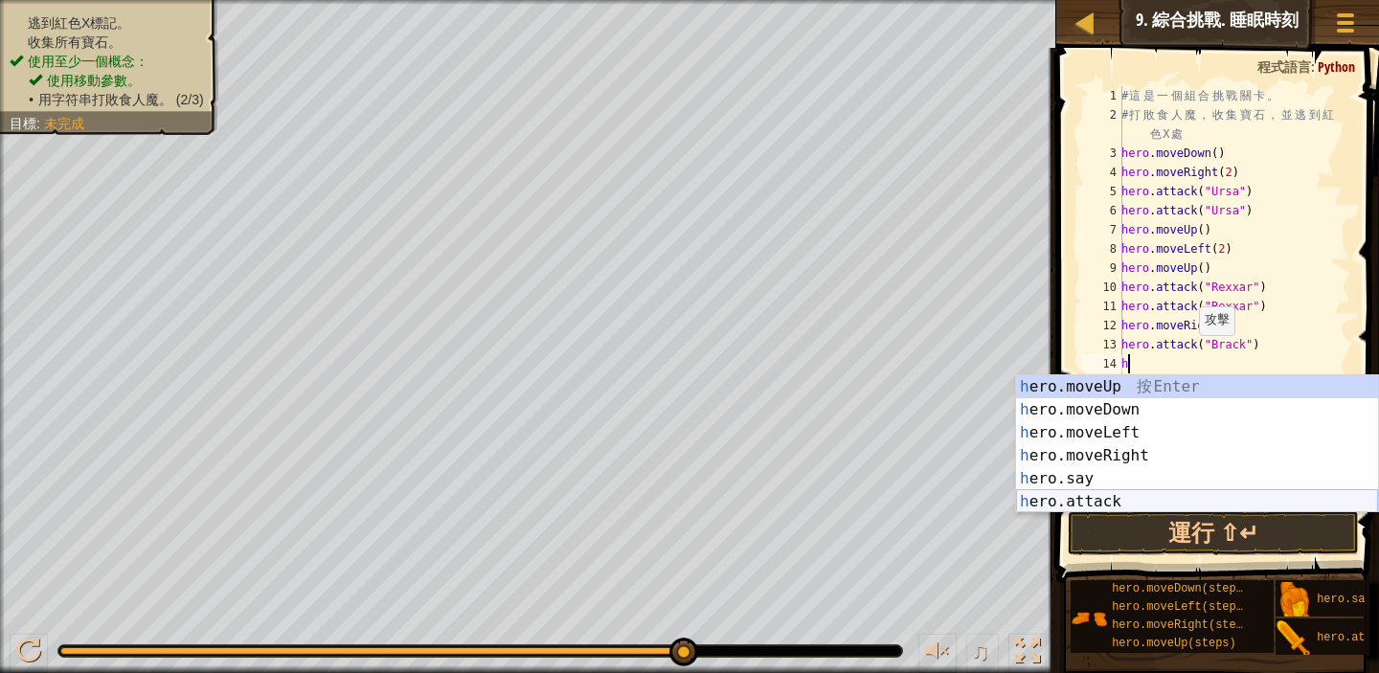
click at [1137, 498] on div "h ero.moveUp 按 Enter h ero.moveDown 按 Enter h ero.moveLeft 按 Enter h ero.moveRi…" at bounding box center [1197, 468] width 362 height 184
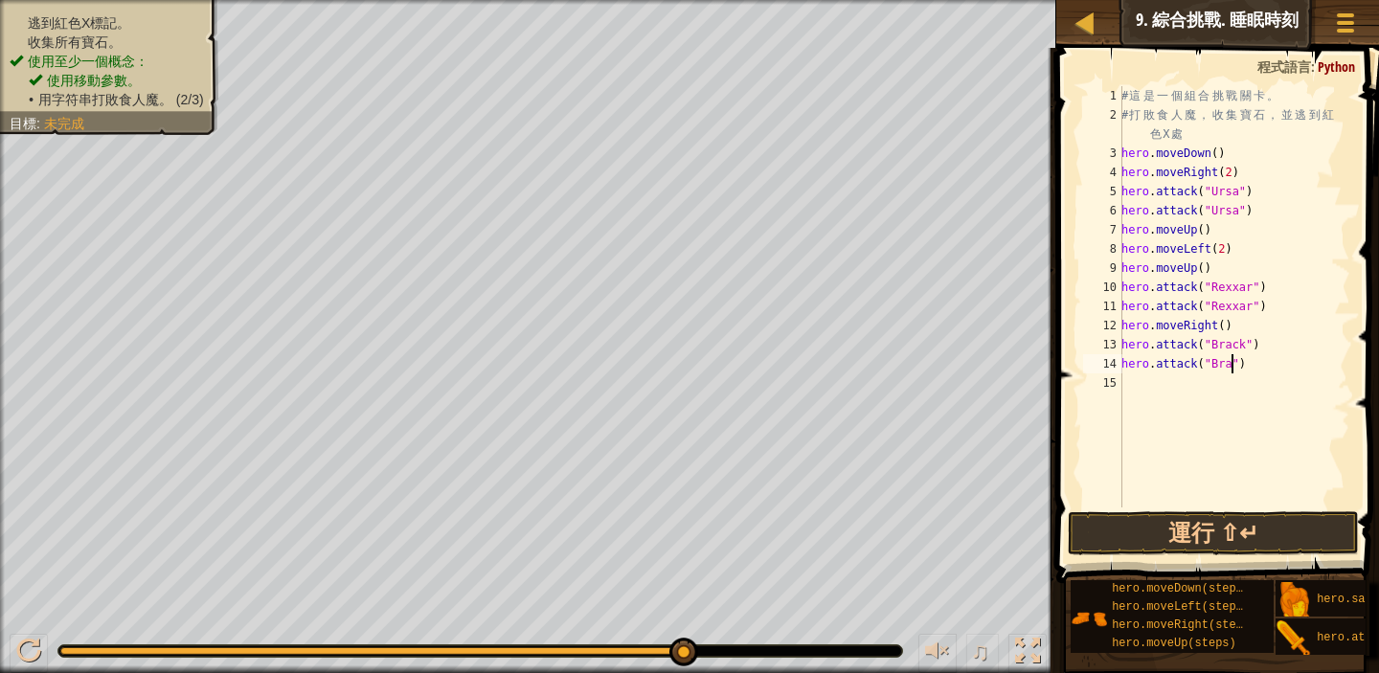
scroll to position [9, 9]
type textarea "hero.attack("Brack")"
click at [1130, 387] on div "# 這 是 一 個 組 合 挑 戰 關 卡 。 # 打 敗 食 人 魔 ， 收 集 寶 石 ， 並 逃 到 紅 色 X 處 hero . moveDown (…" at bounding box center [1234, 316] width 233 height 460
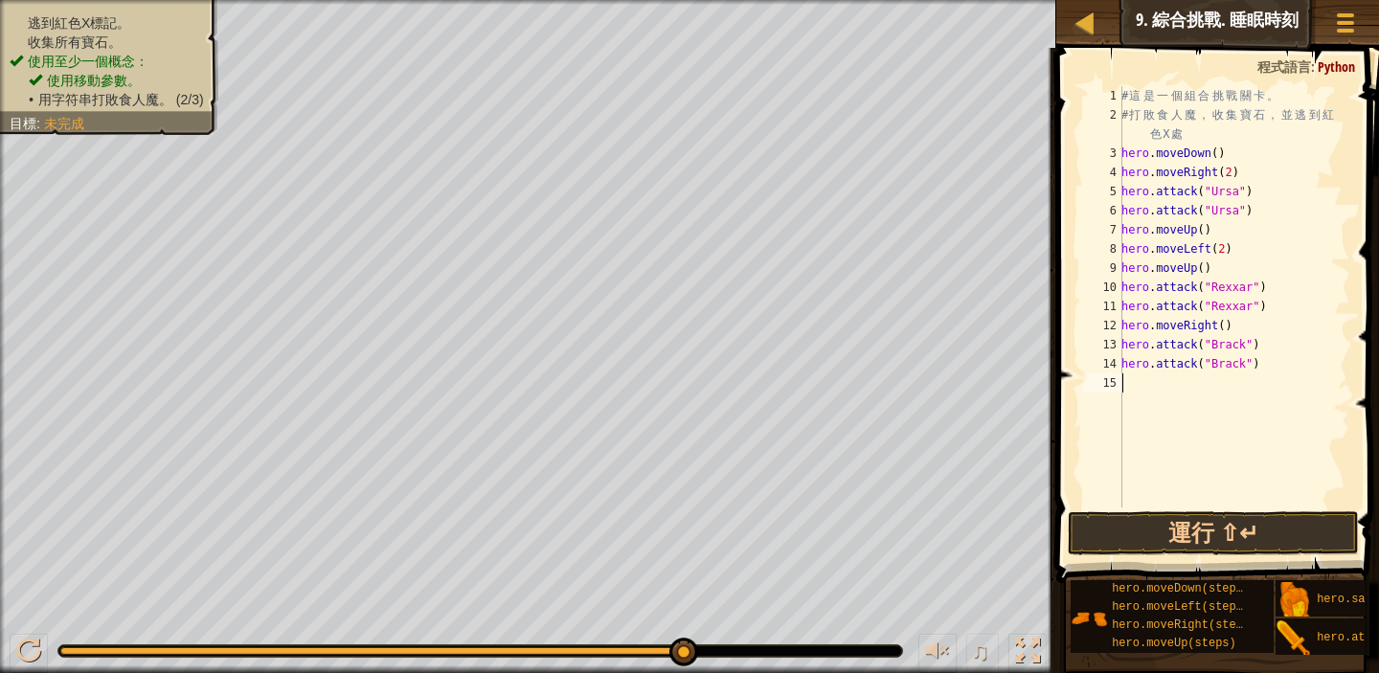
type textarea "m"
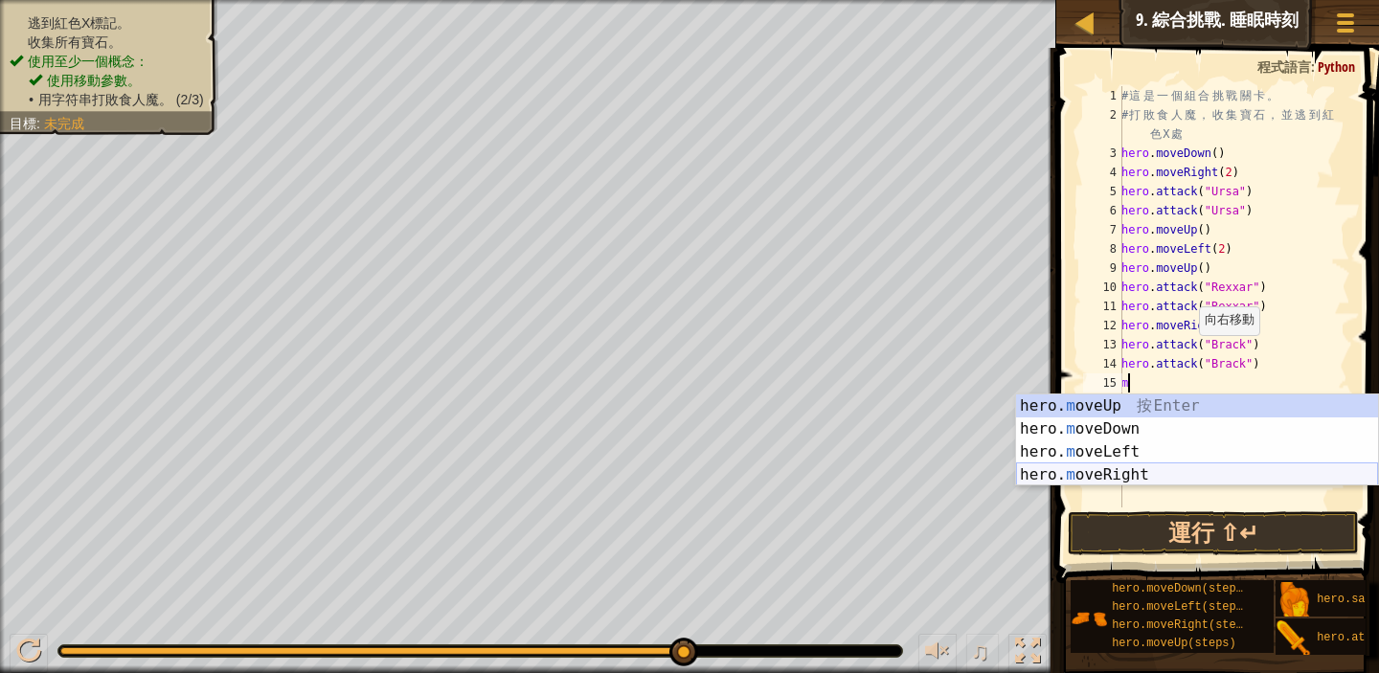
drag, startPoint x: 1197, startPoint y: 474, endPoint x: 1272, endPoint y: 433, distance: 85.3
click at [1197, 474] on div "hero. m oveUp 按 Enter hero. m oveDown 按 Enter hero. m oveLeft 按 Enter hero. m o…" at bounding box center [1197, 464] width 362 height 138
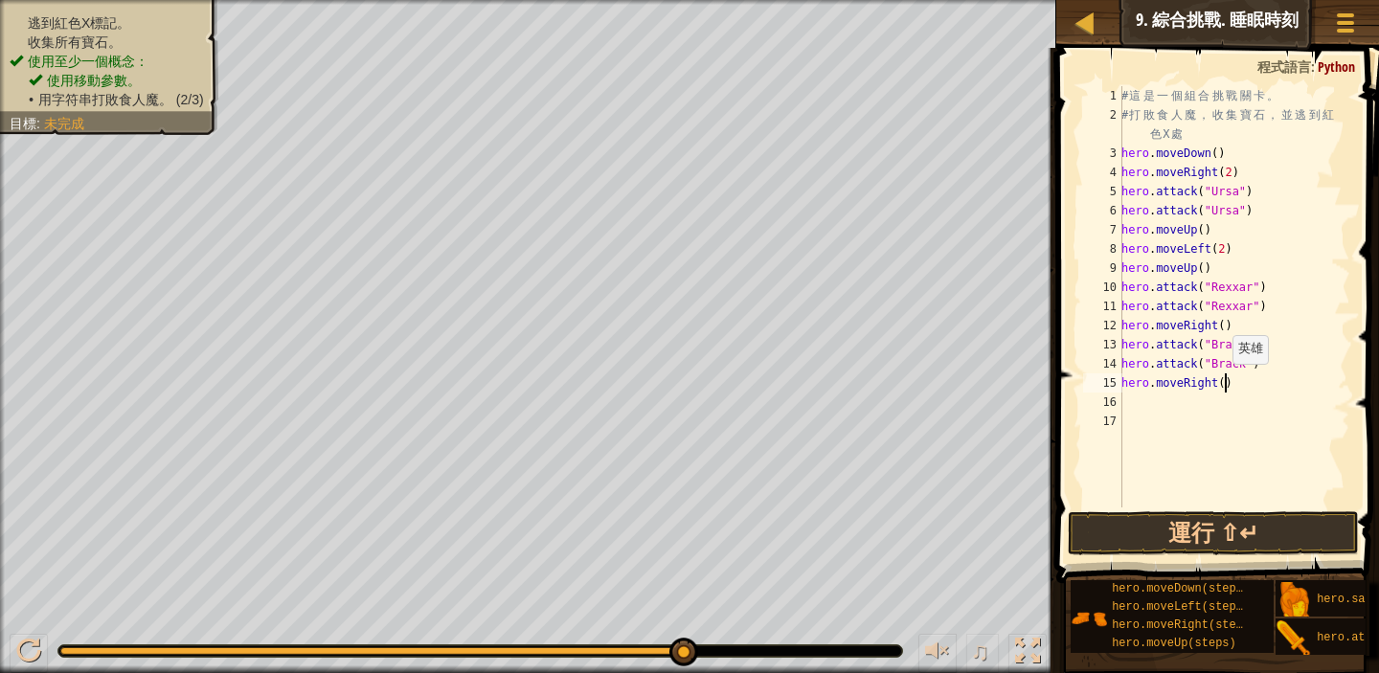
drag, startPoint x: 1222, startPoint y: 382, endPoint x: 1252, endPoint y: 387, distance: 30.1
click at [1223, 382] on div "# 這 是 一 個 組 合 挑 戰 關 卡 。 # 打 敗 食 人 魔 ， 收 集 寶 石 ， 並 逃 到 紅 色 X 處 hero . moveDown (…" at bounding box center [1234, 316] width 233 height 460
click at [1250, 519] on button "運行 ⇧↵" at bounding box center [1213, 534] width 291 height 44
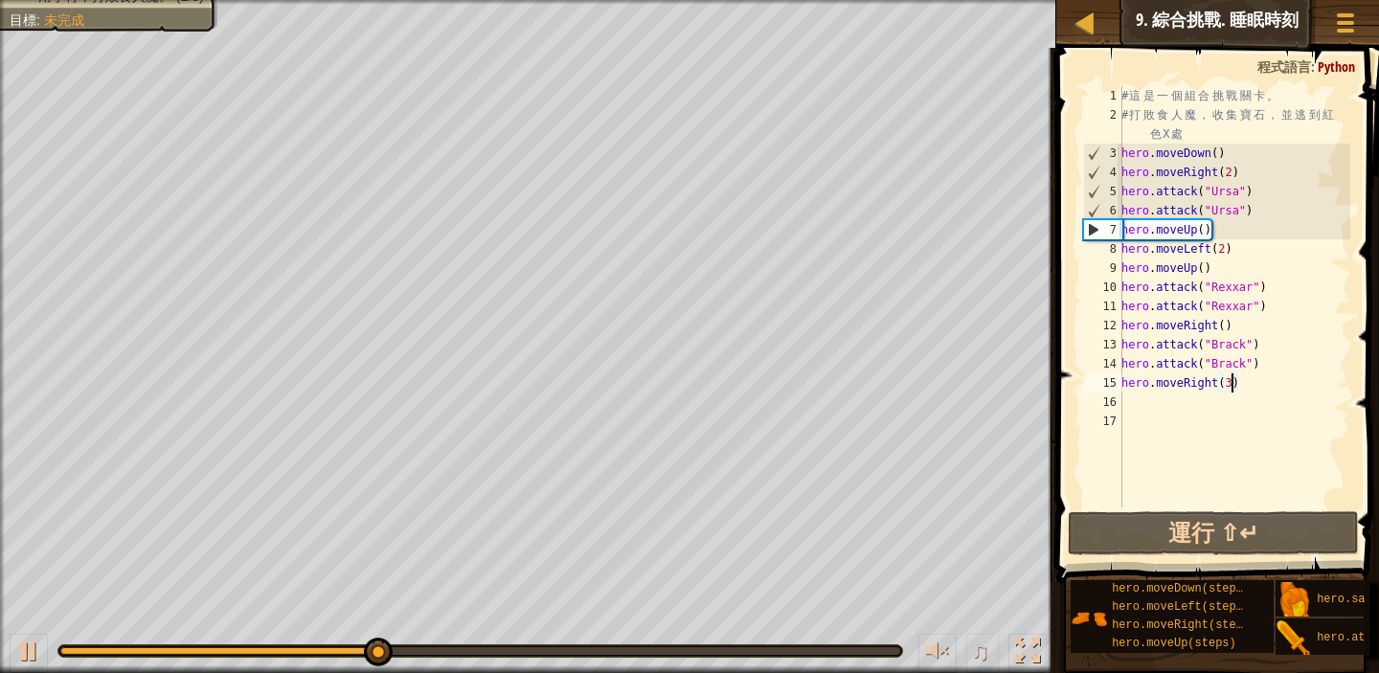
click at [1220, 226] on div "# 這 是 一 個 組 合 挑 戰 關 卡 。 # 打 敗 食 人 魔 ， 收 集 寶 石 ， 並 逃 到 紅 色 X 處 hero . moveDown (…" at bounding box center [1234, 316] width 233 height 460
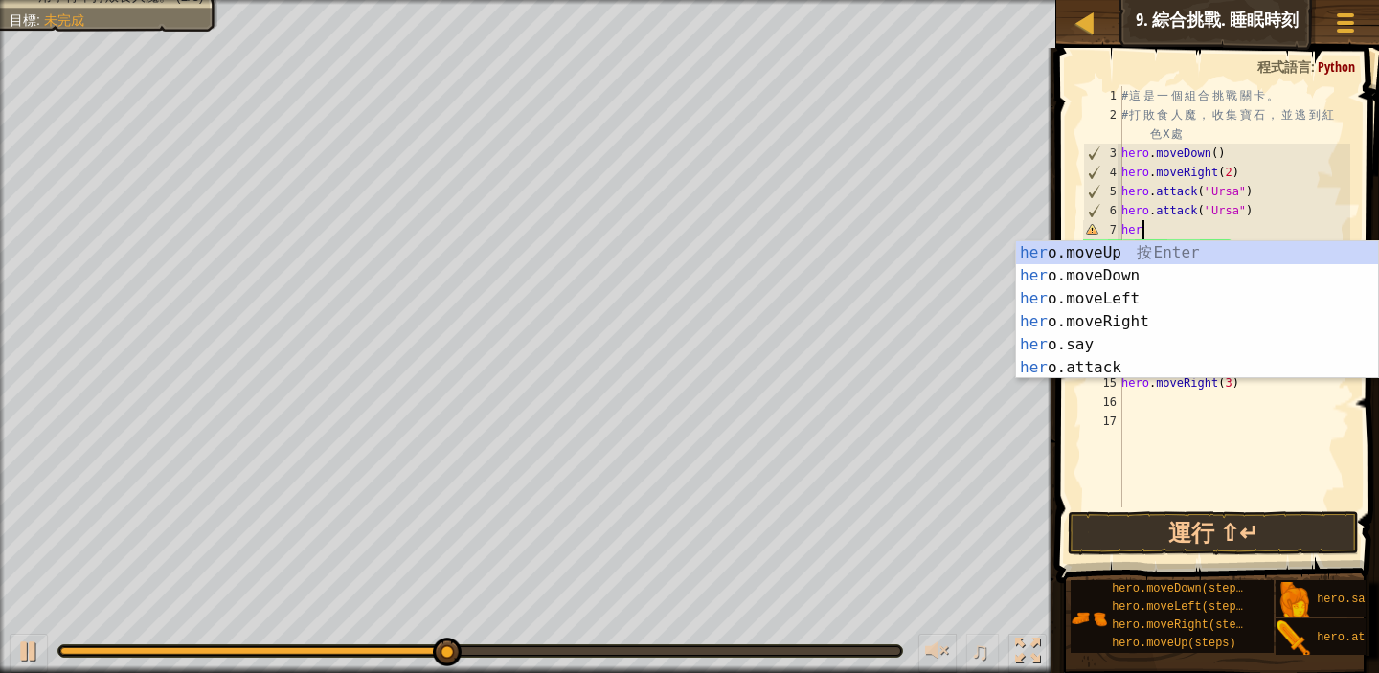
scroll to position [9, 0]
type textarea "h"
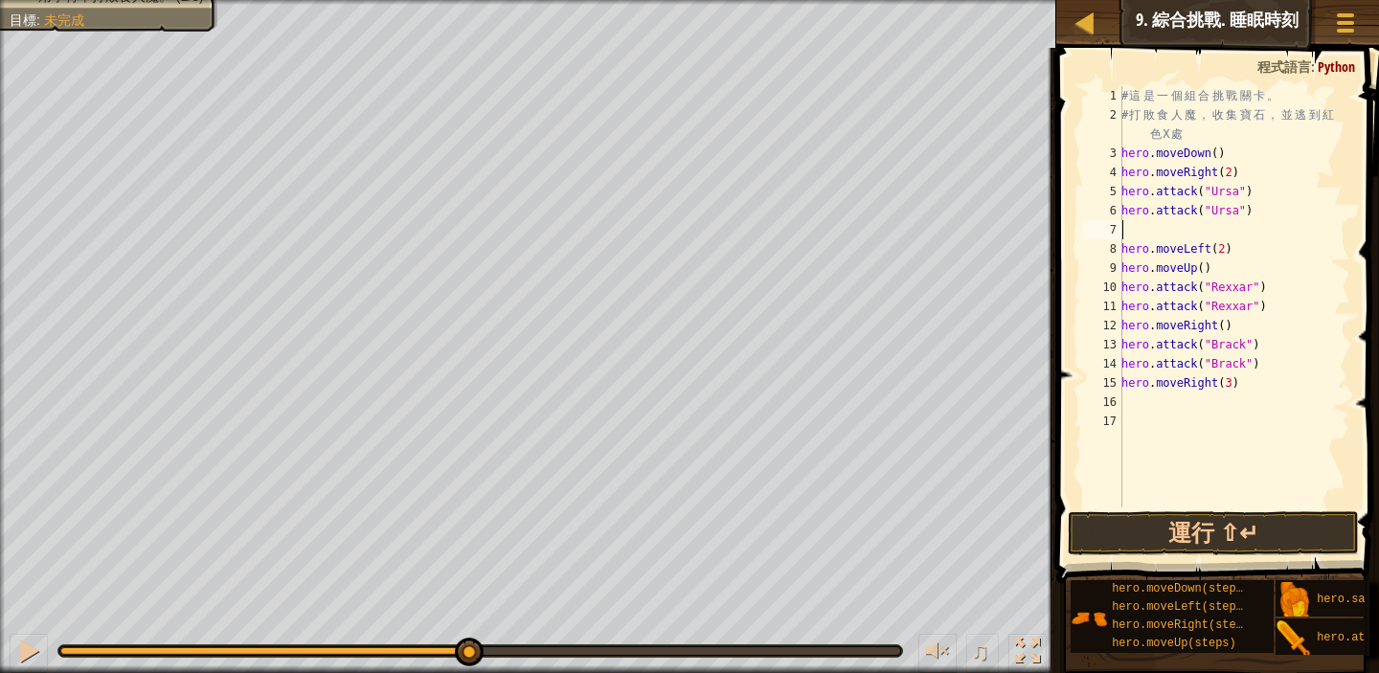
type textarea "m"
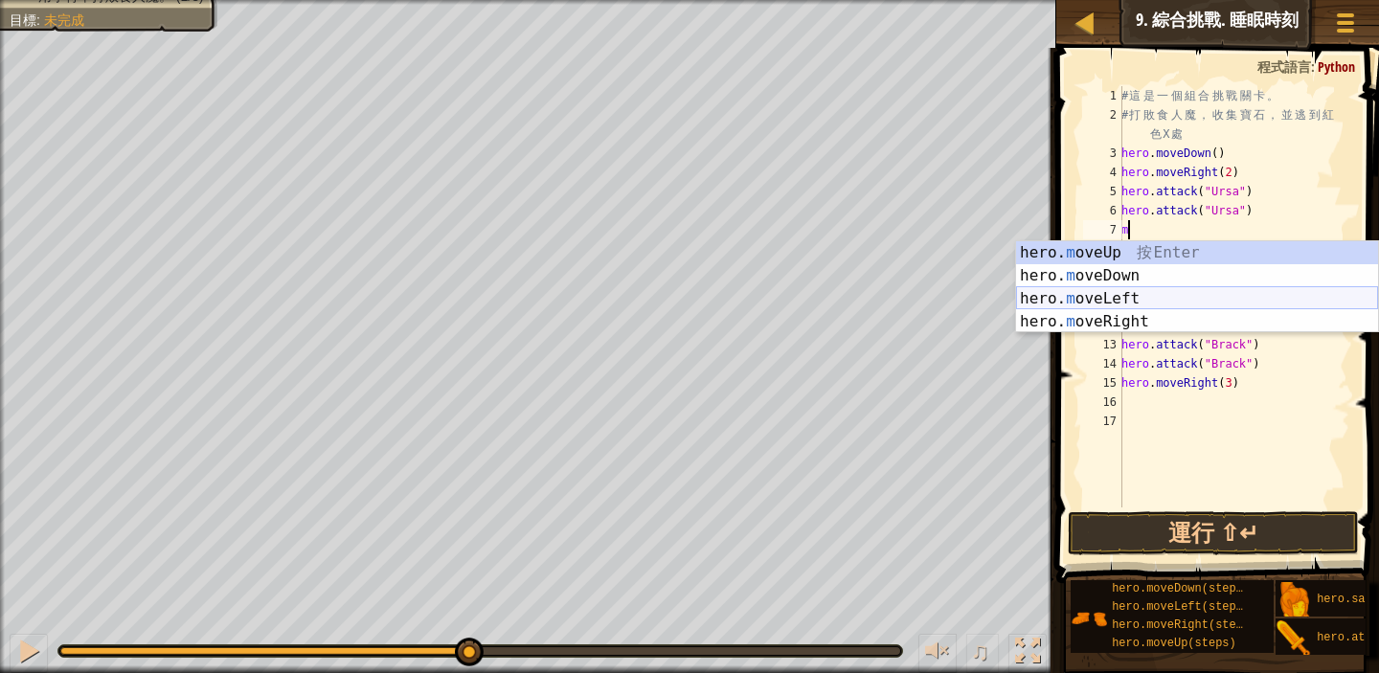
click at [1182, 302] on div "hero. m oveUp 按 Enter hero. m oveDown 按 Enter hero. m oveLeft 按 Enter hero. m o…" at bounding box center [1197, 310] width 362 height 138
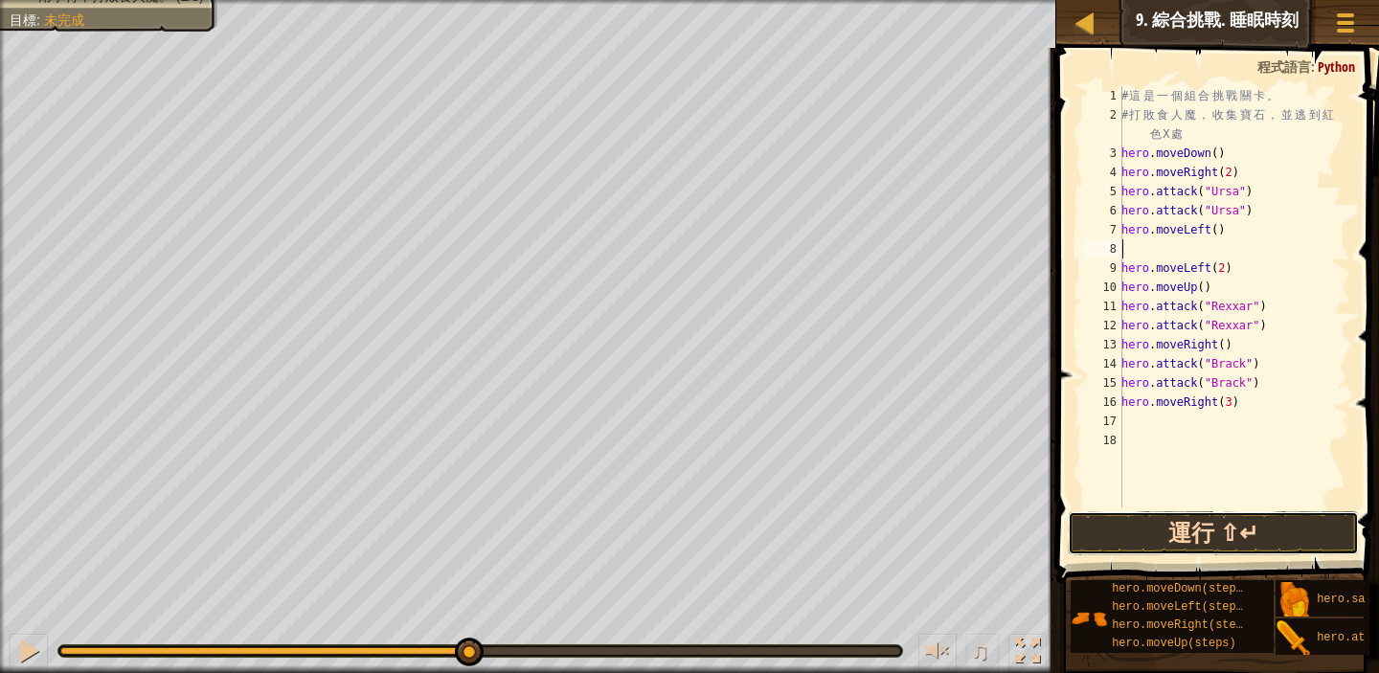
click at [1245, 525] on button "運行 ⇧↵" at bounding box center [1213, 534] width 291 height 44
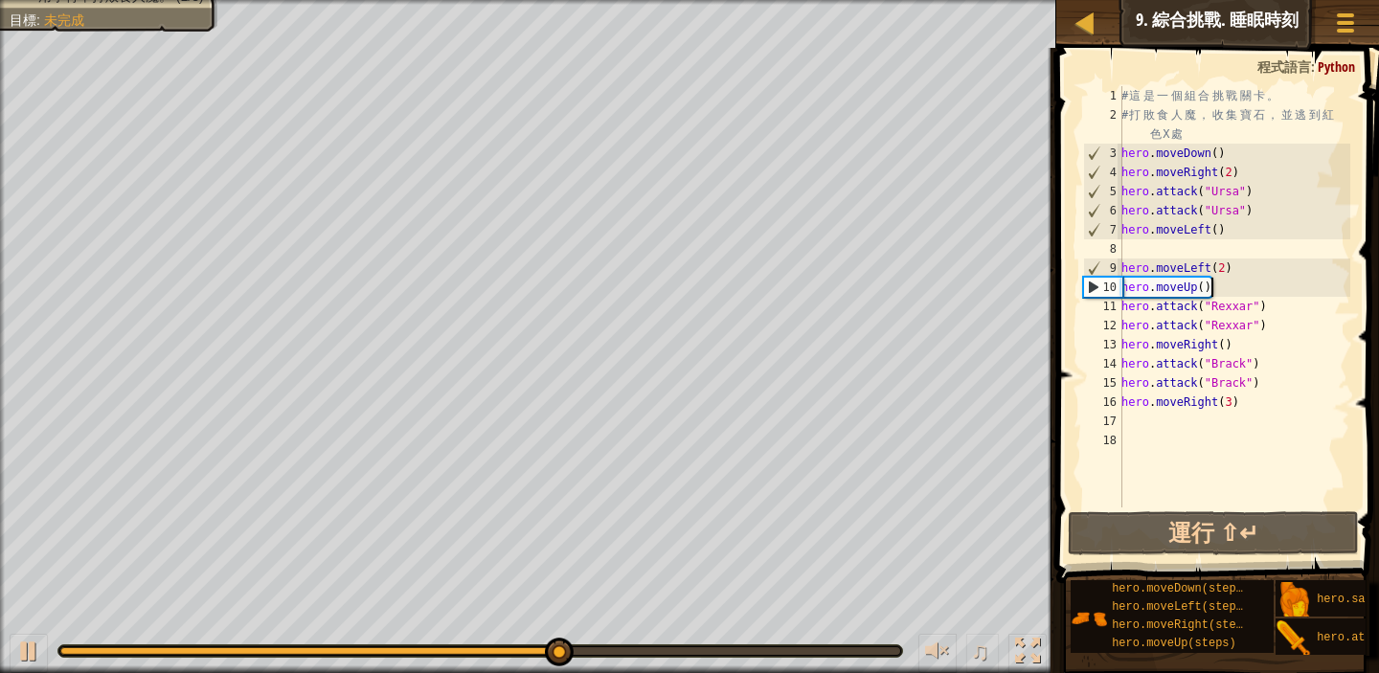
click at [1218, 292] on div "# 這 是 一 個 組 合 挑 戰 關 卡 。 # 打 敗 食 人 魔 ， 收 集 寶 石 ， 並 逃 到 紅 色 X 處 hero . moveDown (…" at bounding box center [1234, 316] width 233 height 460
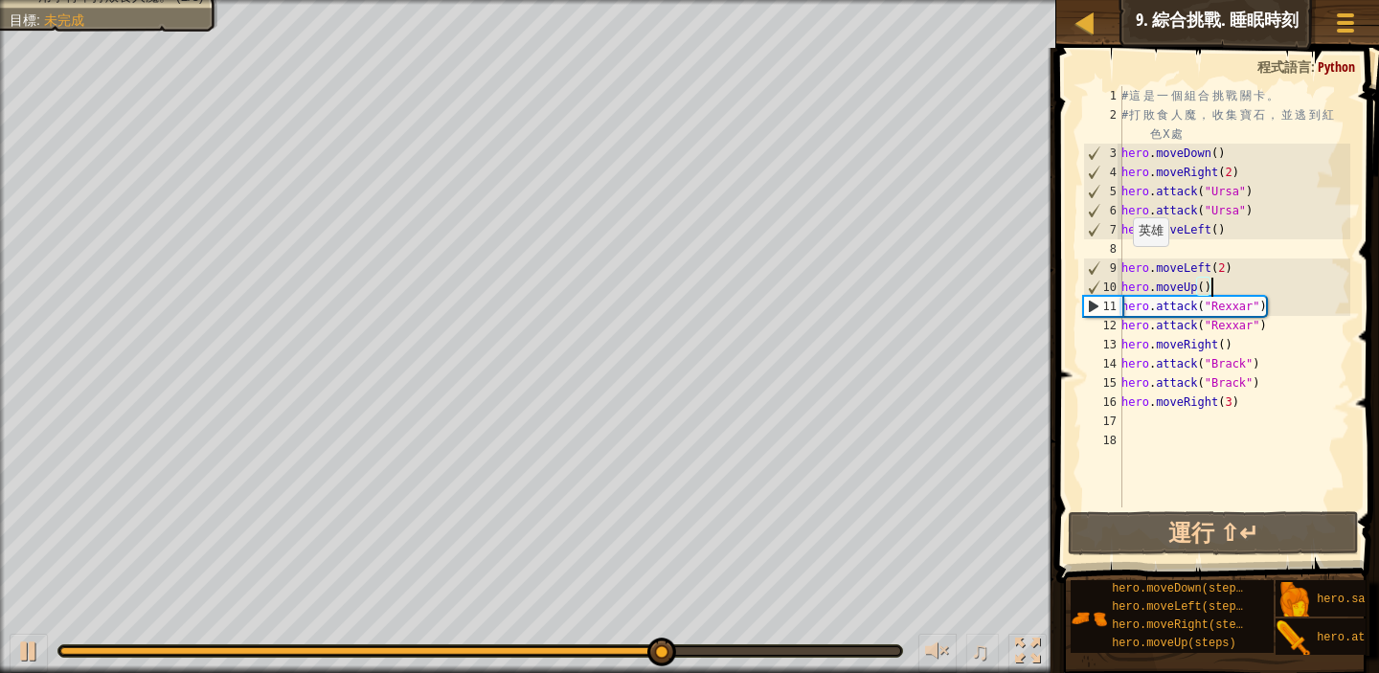
click at [1123, 265] on div "# 這 是 一 個 組 合 挑 戰 關 卡 。 # 打 敗 食 人 魔 ， 收 集 寶 石 ， 並 逃 到 紅 色 X 處 hero . moveDown (…" at bounding box center [1234, 316] width 233 height 460
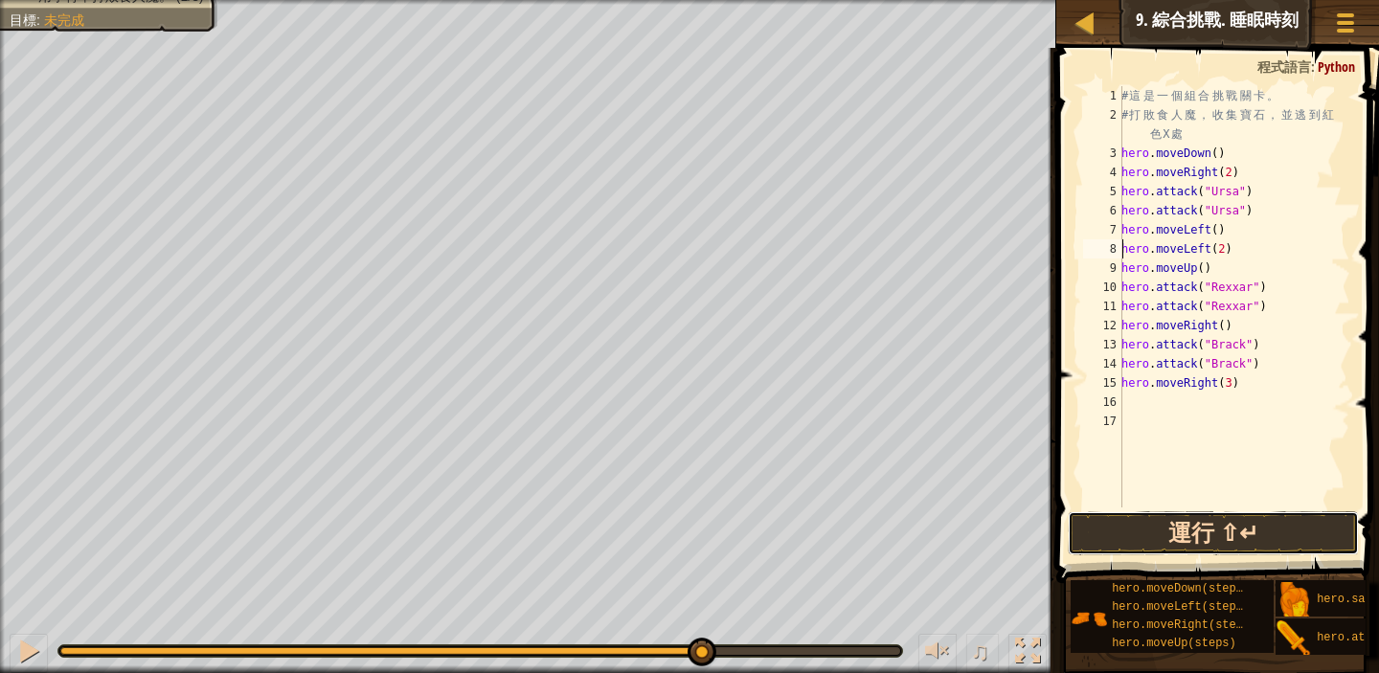
click at [1236, 534] on button "運行 ⇧↵" at bounding box center [1213, 534] width 291 height 44
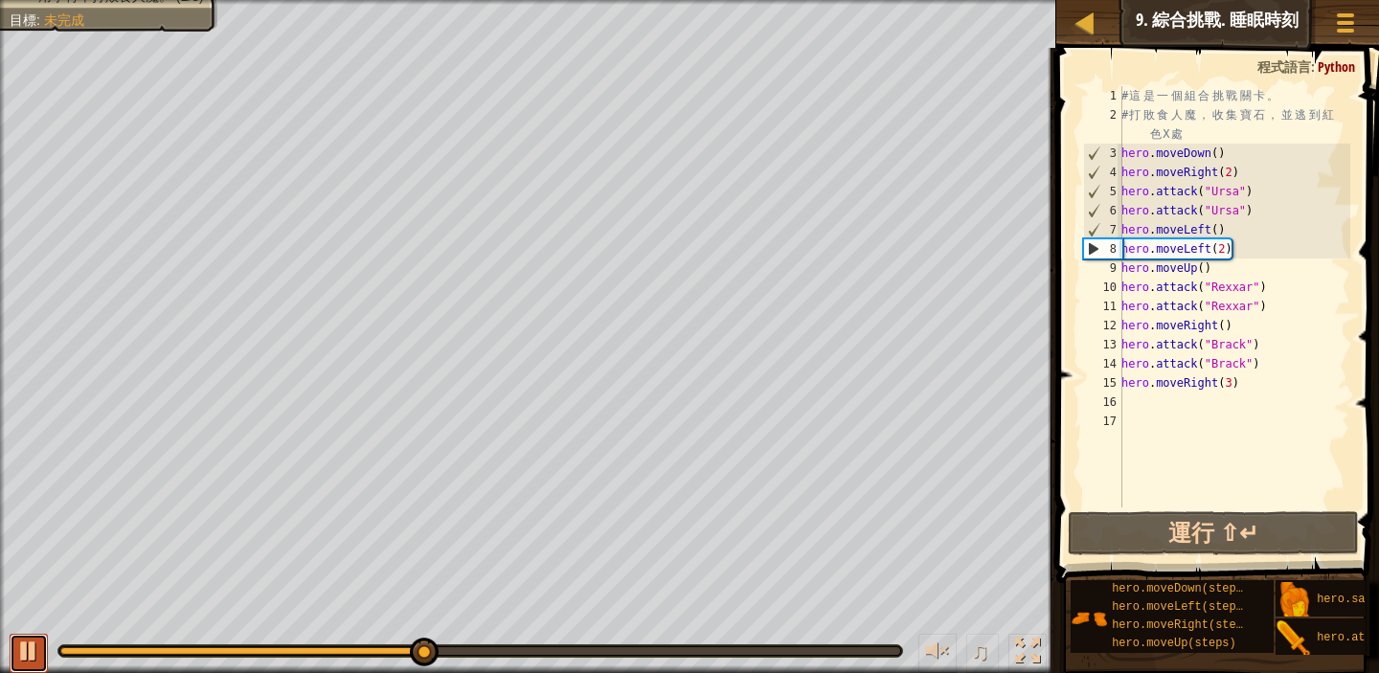
click at [21, 649] on div at bounding box center [28, 651] width 25 height 25
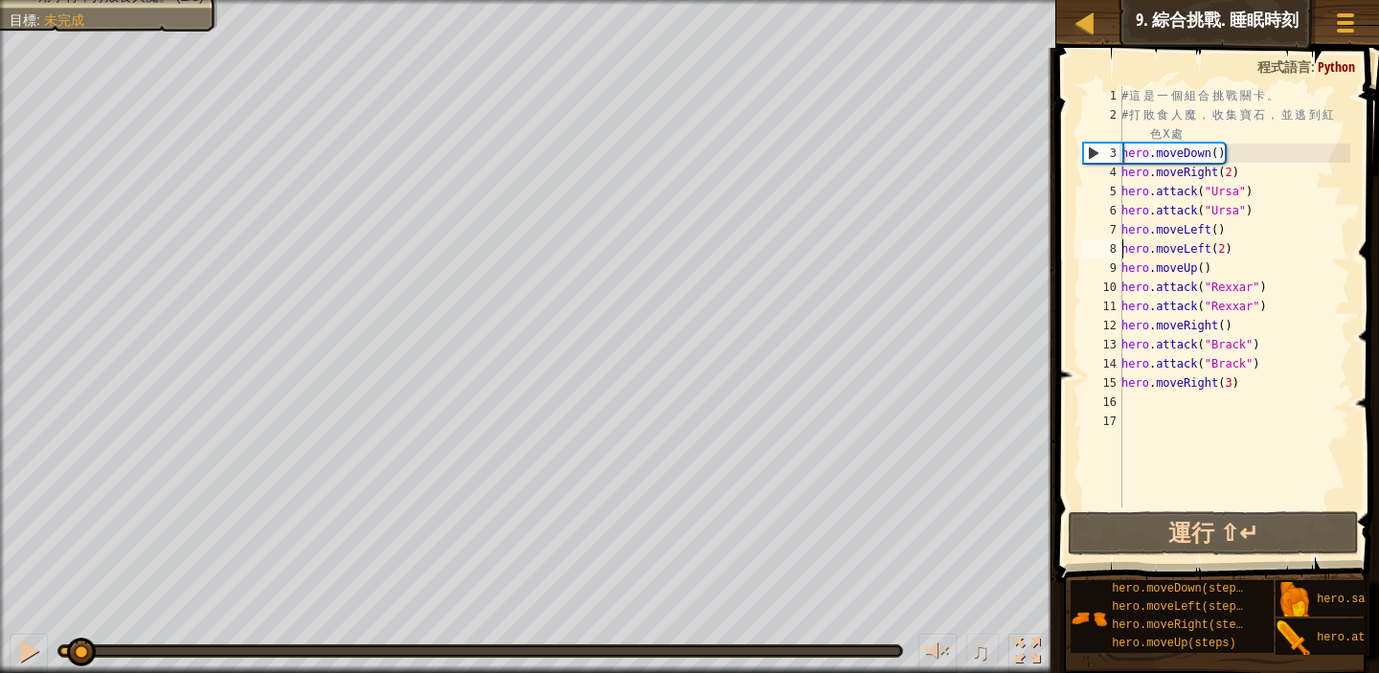
drag, startPoint x: 434, startPoint y: 653, endPoint x: 80, endPoint y: 667, distance: 354.7
click at [80, 667] on div "♫" at bounding box center [528, 646] width 1057 height 57
click at [1248, 170] on div "# 這 是 一 個 組 合 挑 戰 關 卡 。 # 打 敗 食 人 魔 ， 收 集 寶 石 ， 並 逃 到 紅 色 X 處 hero . moveDown (…" at bounding box center [1234, 316] width 233 height 460
type textarea "hero.moveRight(2)"
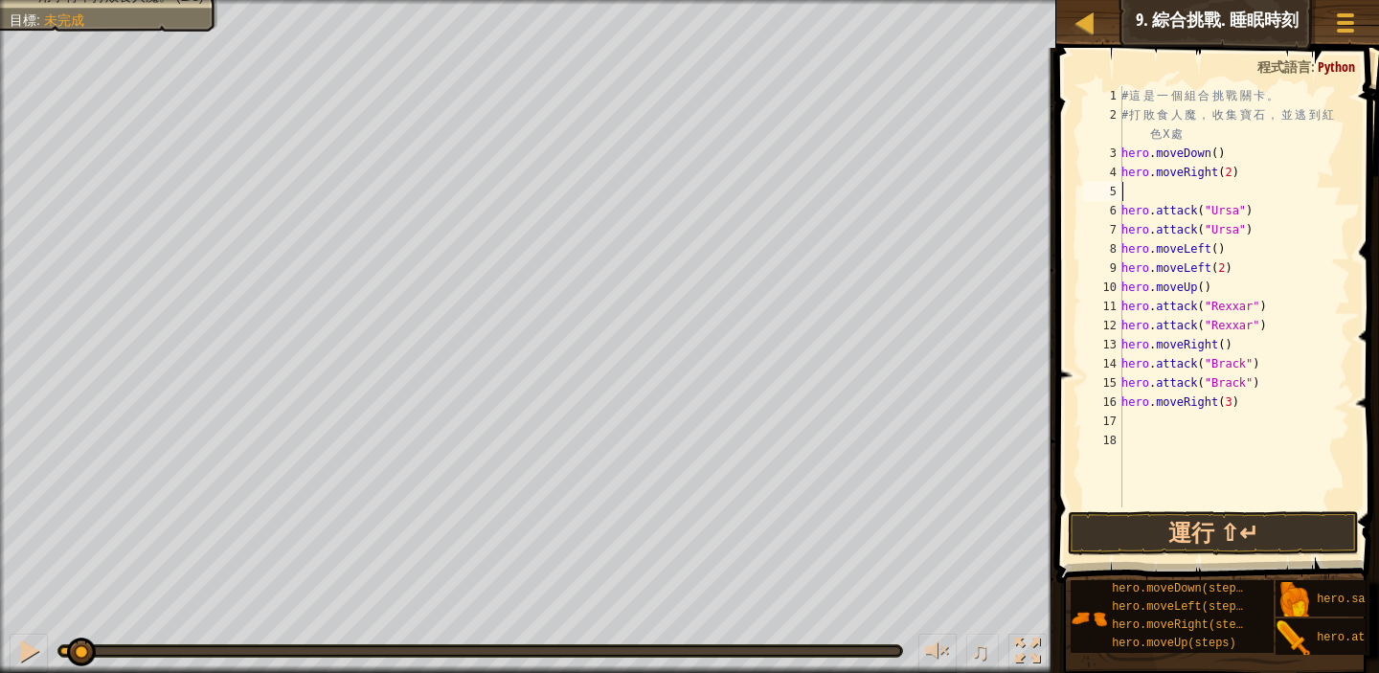
type textarea "m"
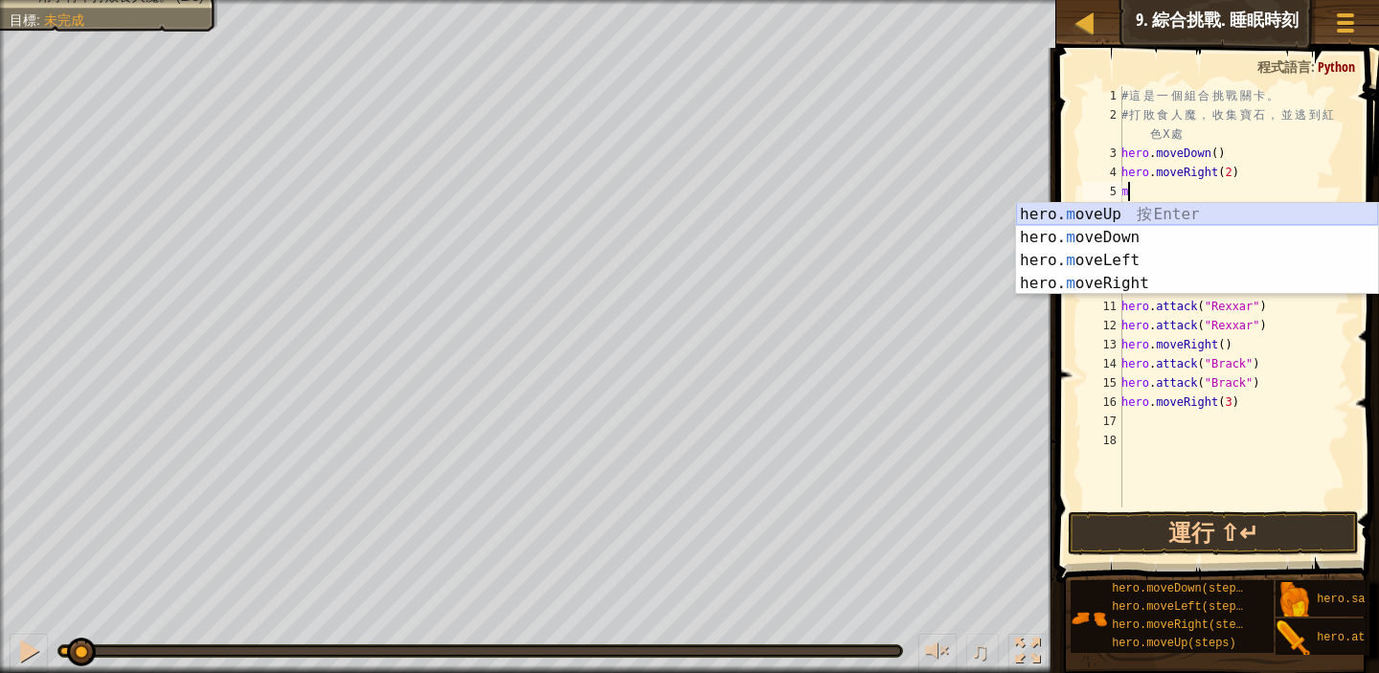
click at [1149, 216] on div "hero. m oveUp 按 Enter hero. m oveDown 按 Enter hero. m oveLeft 按 Enter hero. m o…" at bounding box center [1197, 272] width 362 height 138
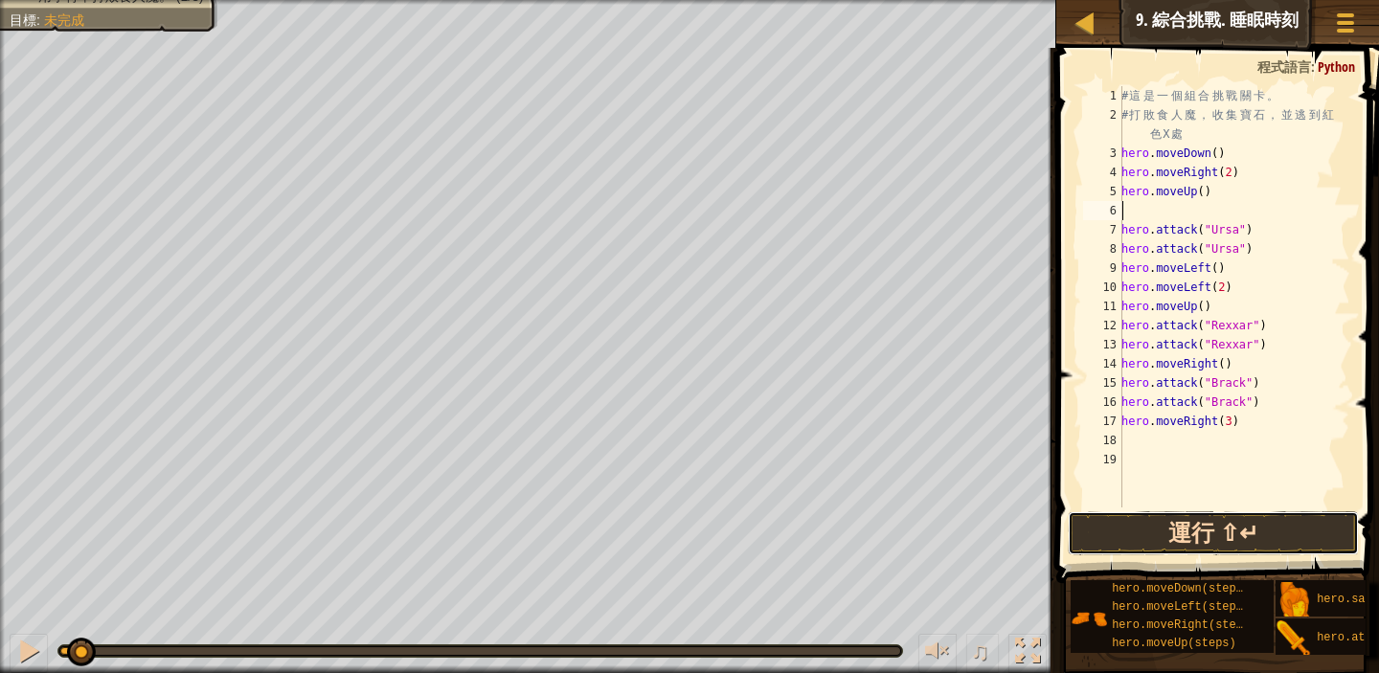
drag, startPoint x: 1238, startPoint y: 542, endPoint x: 1233, endPoint y: 524, distance: 18.8
click at [1234, 543] on button "運行 ⇧↵" at bounding box center [1213, 534] width 291 height 44
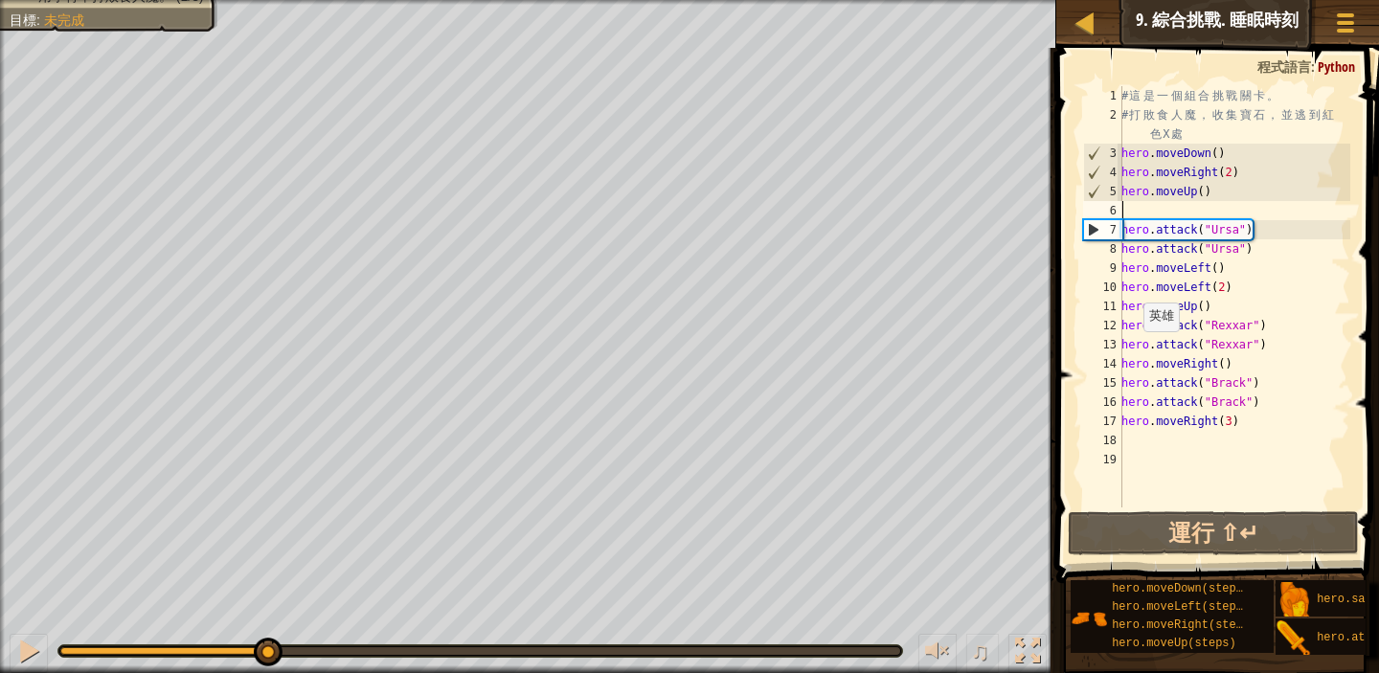
drag, startPoint x: 124, startPoint y: 650, endPoint x: 266, endPoint y: 691, distance: 148.3
click at [266, 0] on html "地圖 資訊科學入門 9. 綜合挑戰. 睡眠時刻 遊戲選單 完成 小提示 1 ההההההההההההההההההההההההההההההההההההההההה…" at bounding box center [689, 0] width 1379 height 0
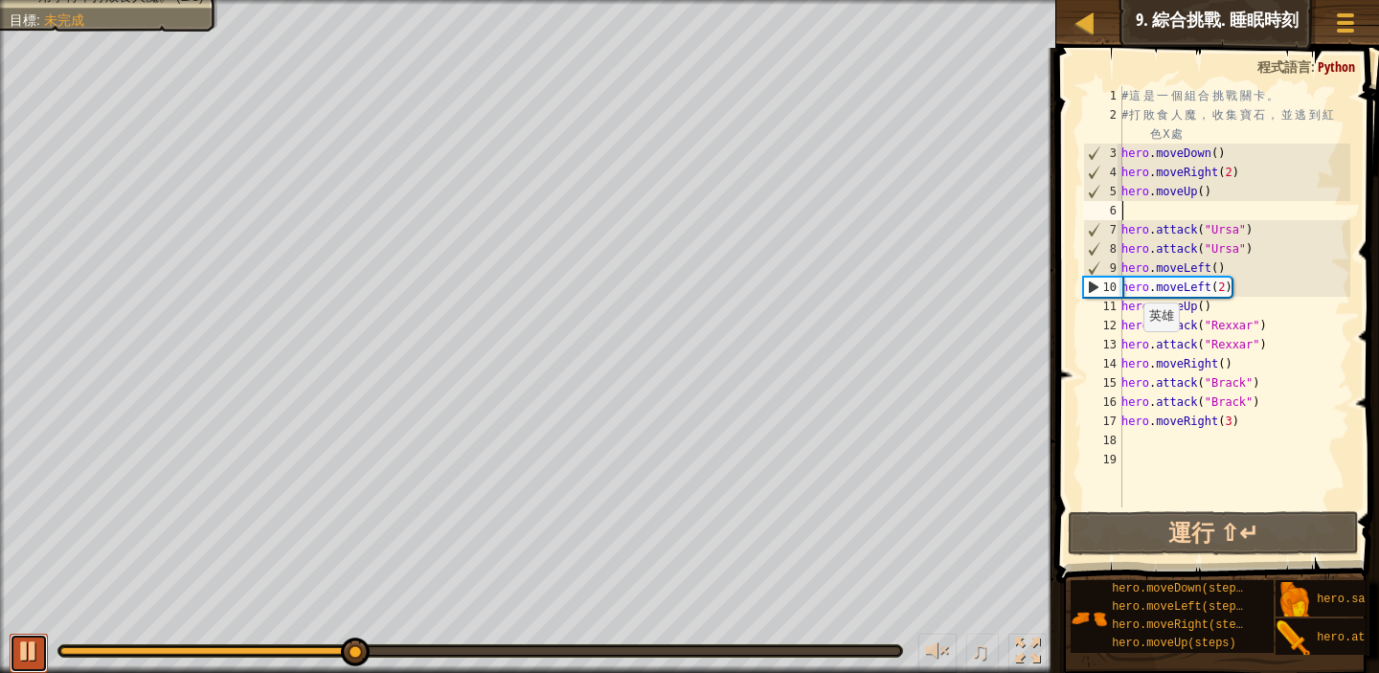
click at [26, 664] on div at bounding box center [28, 651] width 25 height 25
drag, startPoint x: 1245, startPoint y: 285, endPoint x: 1270, endPoint y: 298, distance: 28.3
click at [1245, 285] on div "# 這 是 一 個 組 合 挑 戰 關 卡 。 # 打 敗 食 人 魔 ， 收 集 寶 石 ， 並 逃 到 紅 色 X 處 hero . moveDown (…" at bounding box center [1234, 316] width 233 height 460
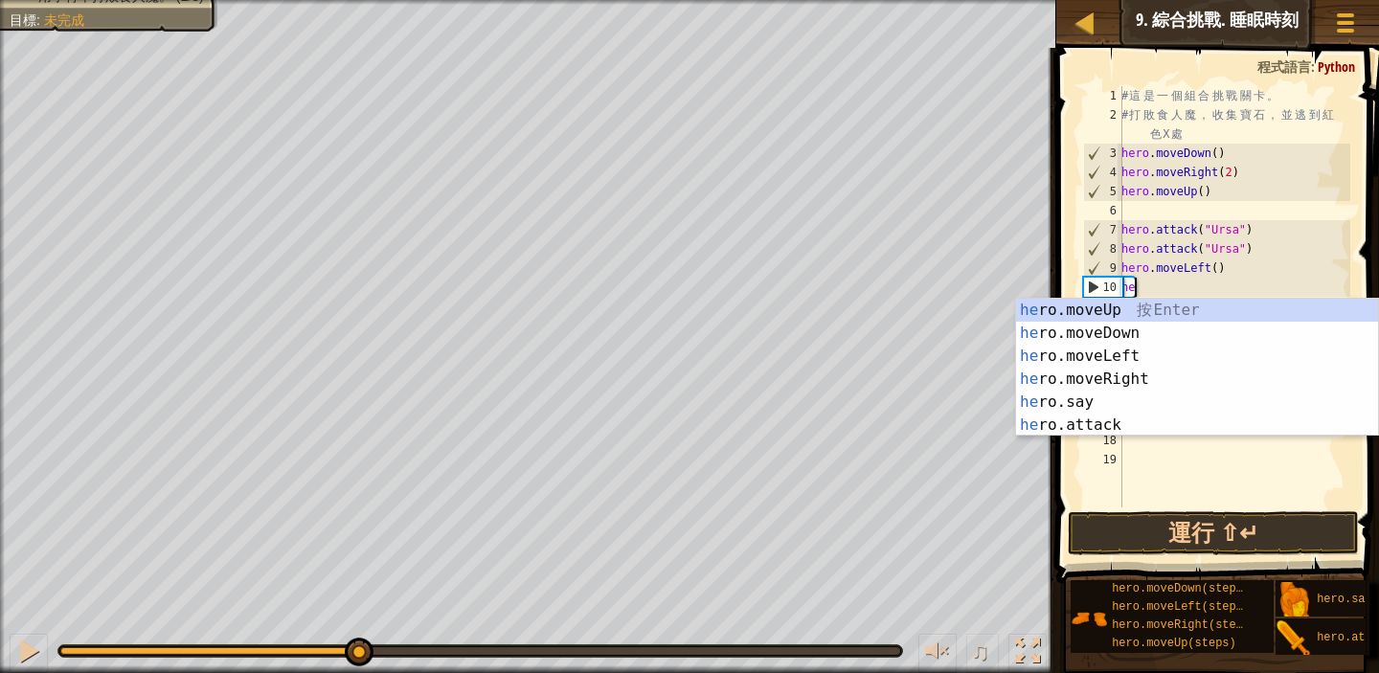
type textarea "h"
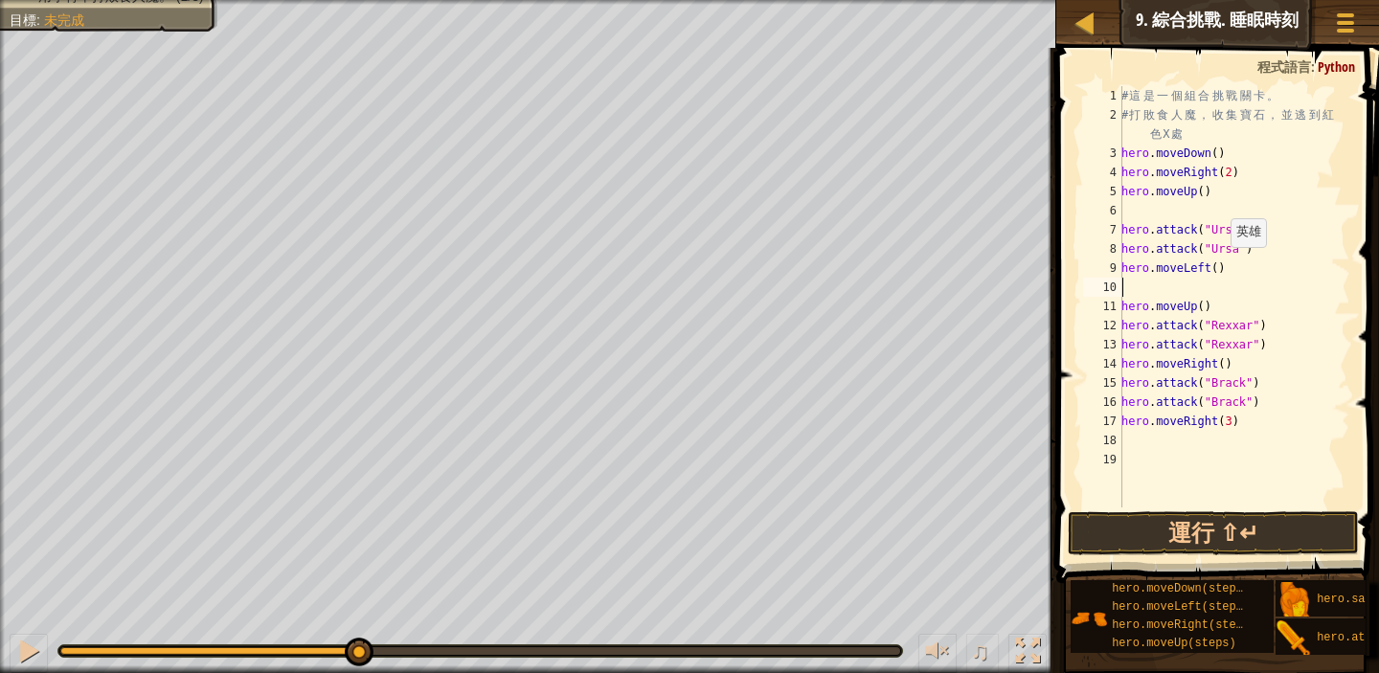
click at [1220, 266] on div "# 這 是 一 個 組 合 挑 戰 關 卡 。 # 打 敗 食 人 魔 ， 收 集 寶 石 ， 並 逃 到 紅 色 X 處 hero . moveDown (…" at bounding box center [1234, 316] width 233 height 460
type textarea "hero.moveLeft(2)"
click at [1281, 529] on button "運行 ⇧↵" at bounding box center [1213, 534] width 291 height 44
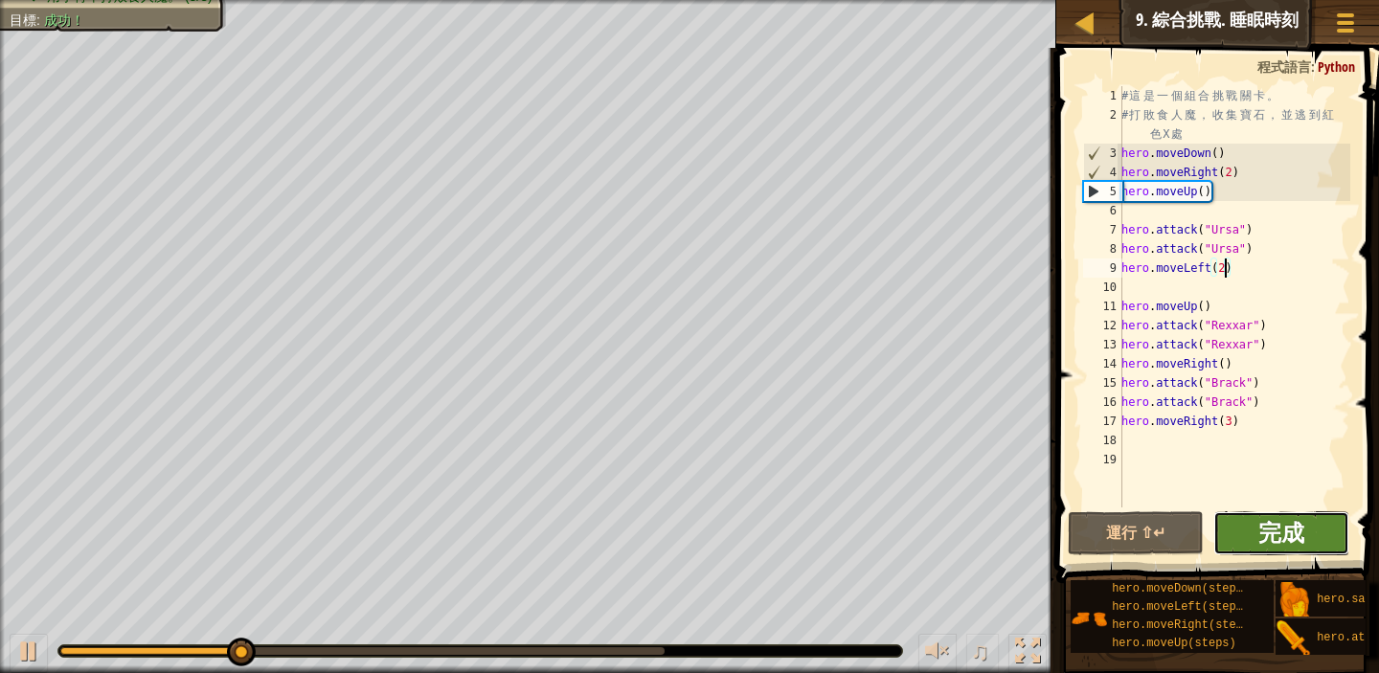
click at [1300, 536] on span "完成" at bounding box center [1282, 532] width 46 height 31
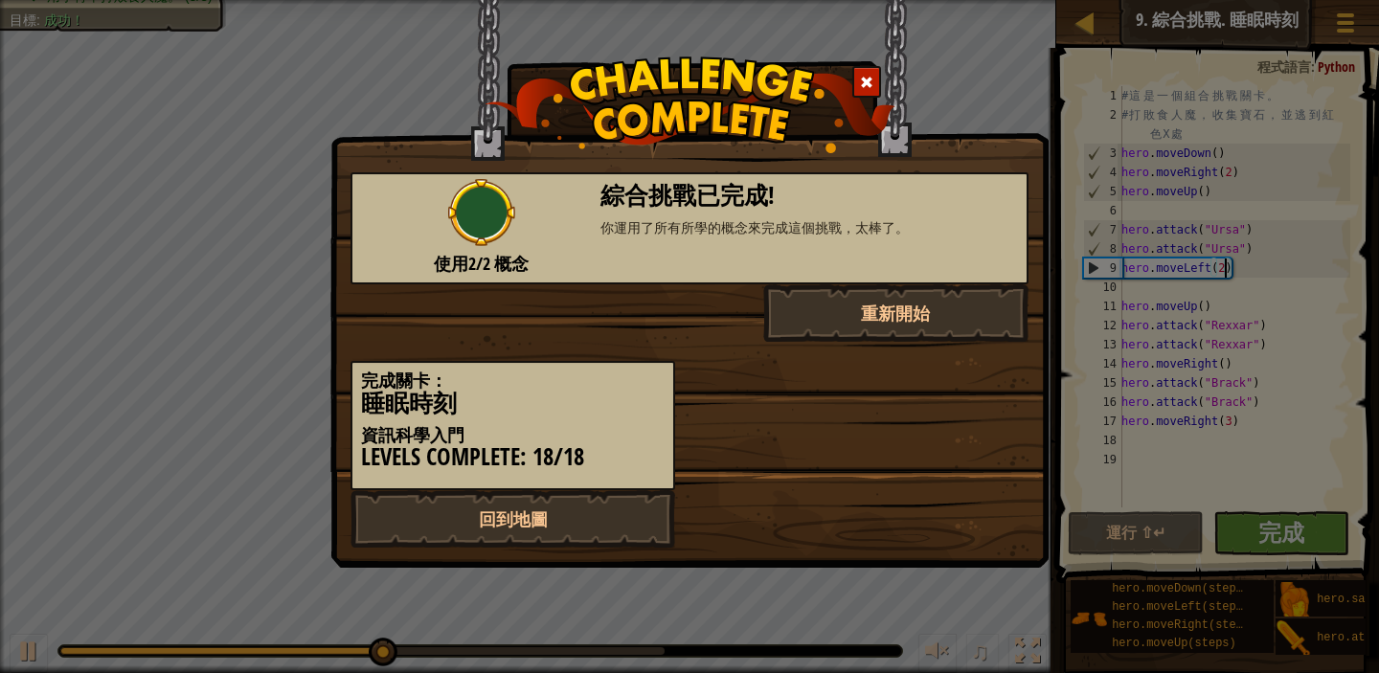
scroll to position [9, 8]
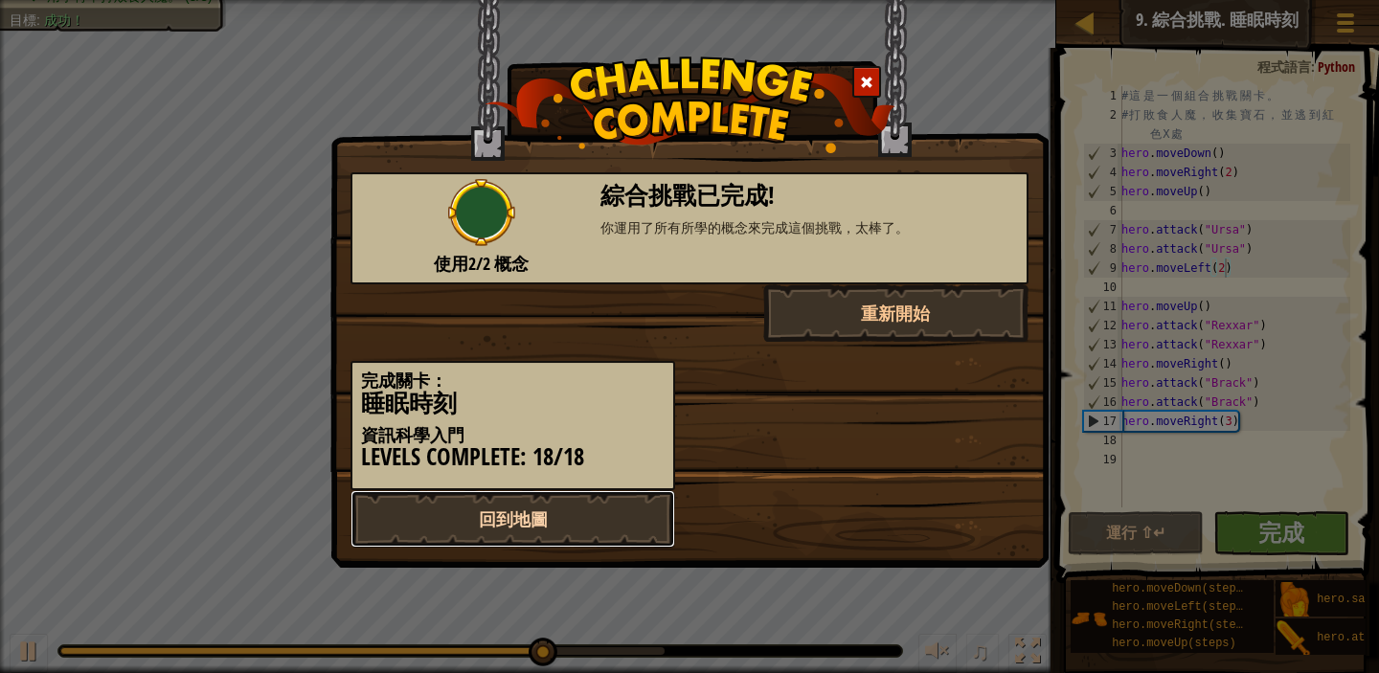
click at [535, 522] on link "回到地圖" at bounding box center [513, 518] width 325 height 57
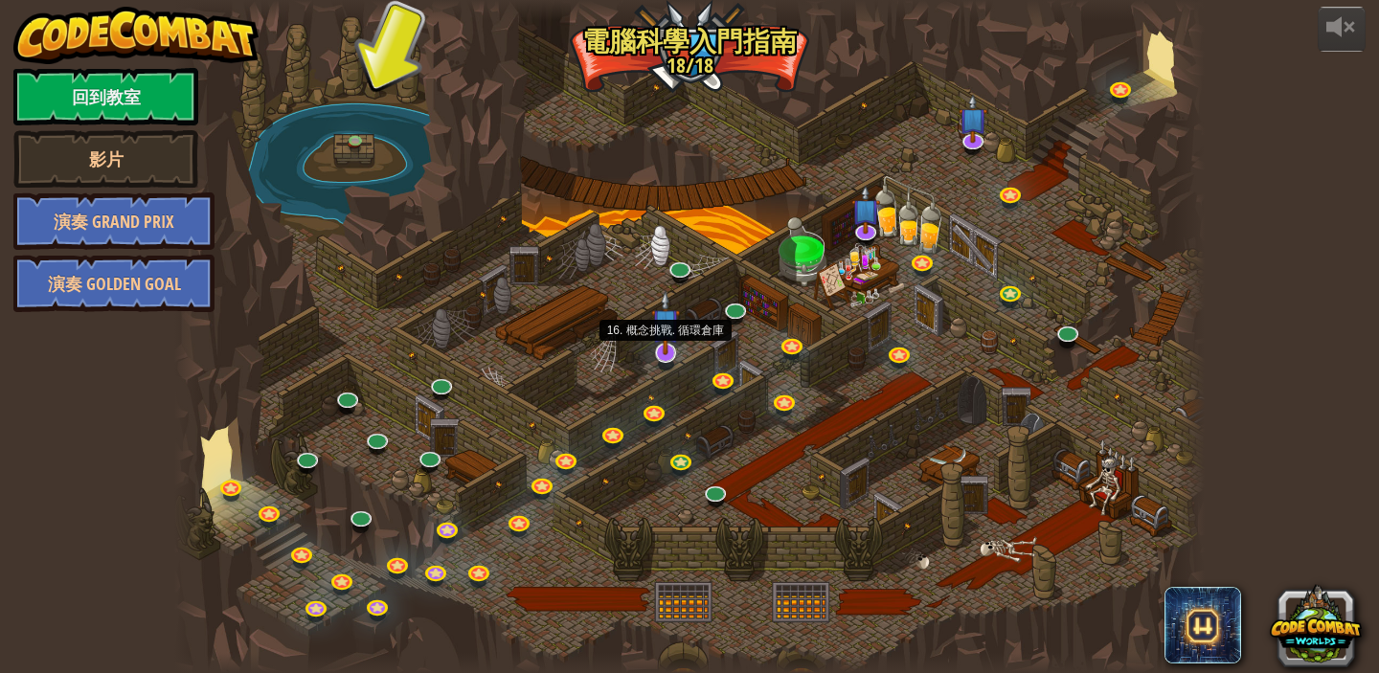
click at [663, 351] on img at bounding box center [665, 322] width 29 height 65
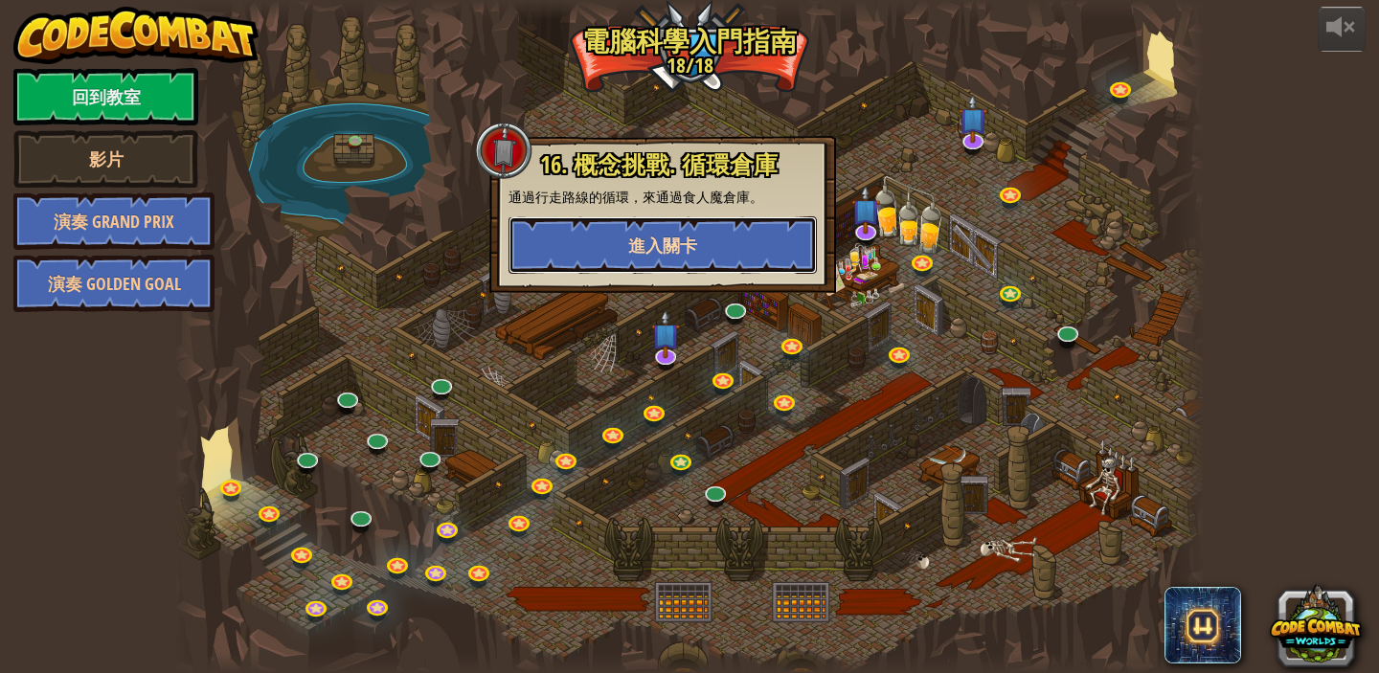
click at [686, 247] on span "進入關卡" at bounding box center [662, 246] width 69 height 24
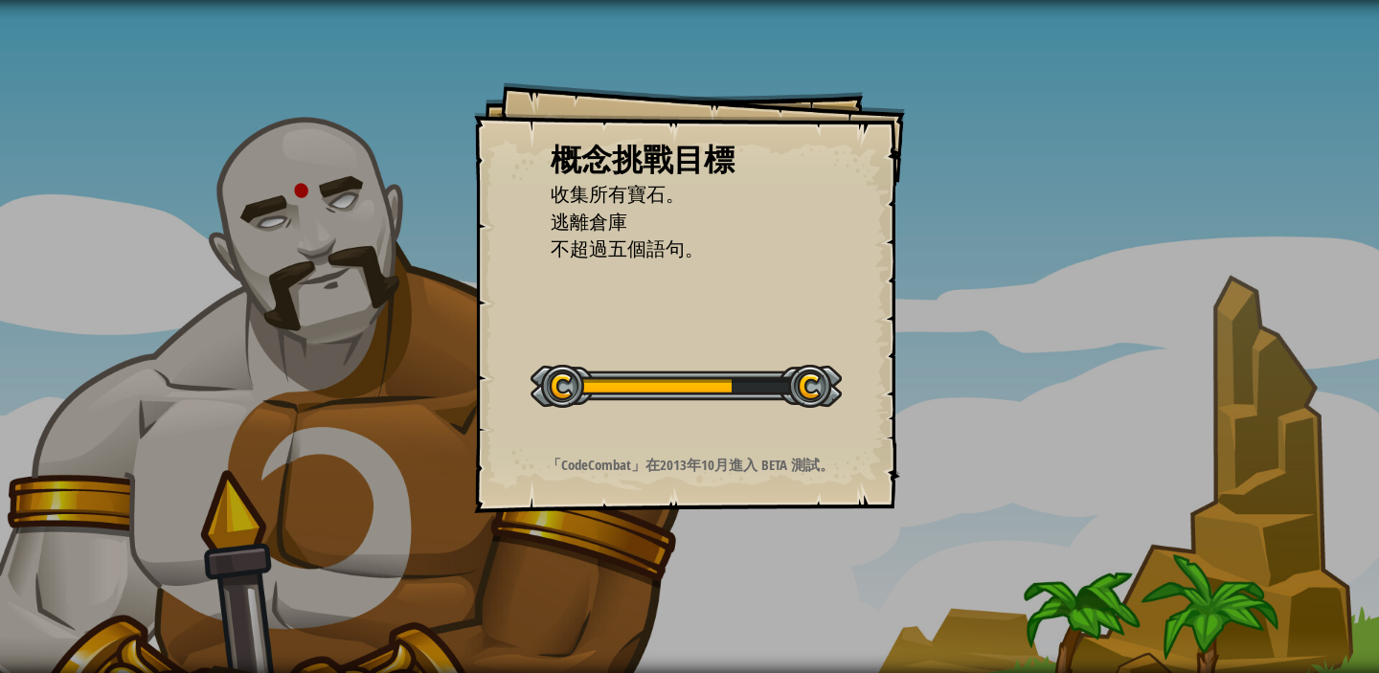
click at [668, 312] on div "概念挑戰目標 收集所有寶石。 逃離倉庫 不超過五個語句。 開始概念挑戰 從伺服器載入失敗 您將需要訂閱來開啟這關。 訂閱 您需要加入一個課程來遊玩此關卡。 回…" at bounding box center [689, 297] width 431 height 431
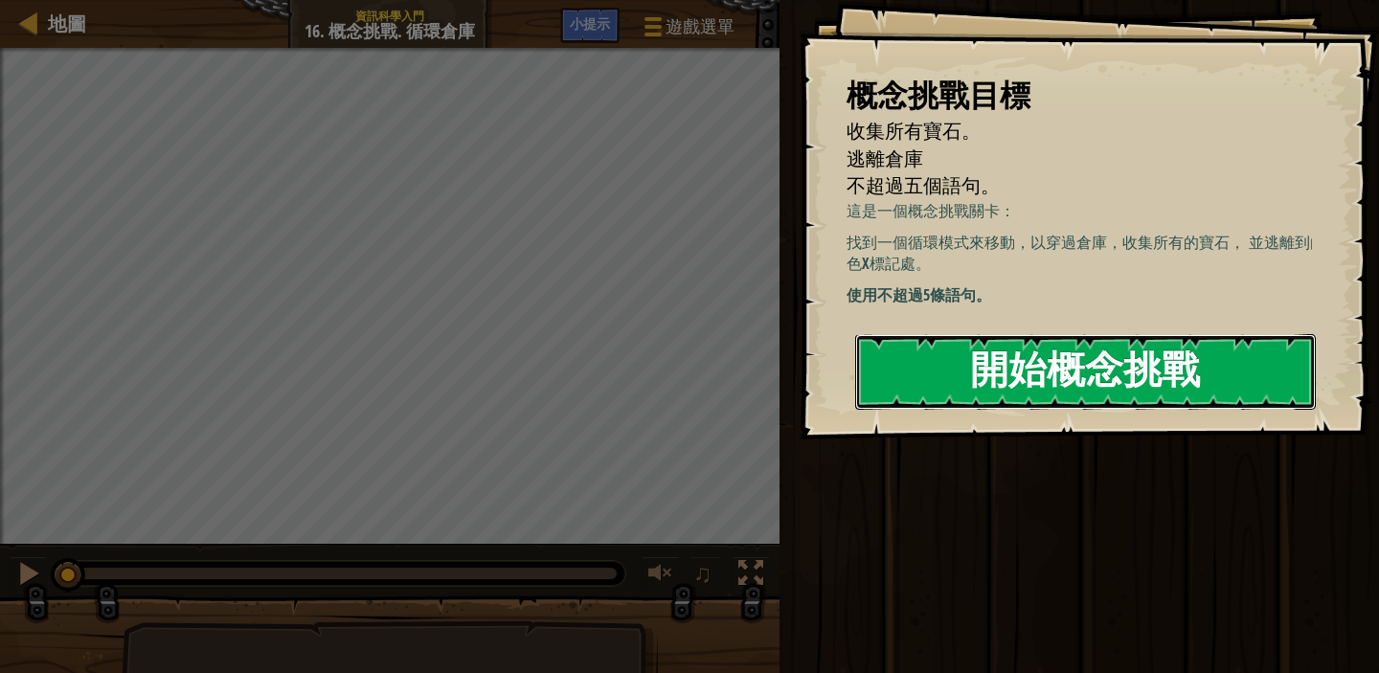
drag, startPoint x: 1200, startPoint y: 380, endPoint x: 1197, endPoint y: 371, distance: 10.0
click at [1199, 374] on button "開始概念挑戰" at bounding box center [1085, 372] width 461 height 76
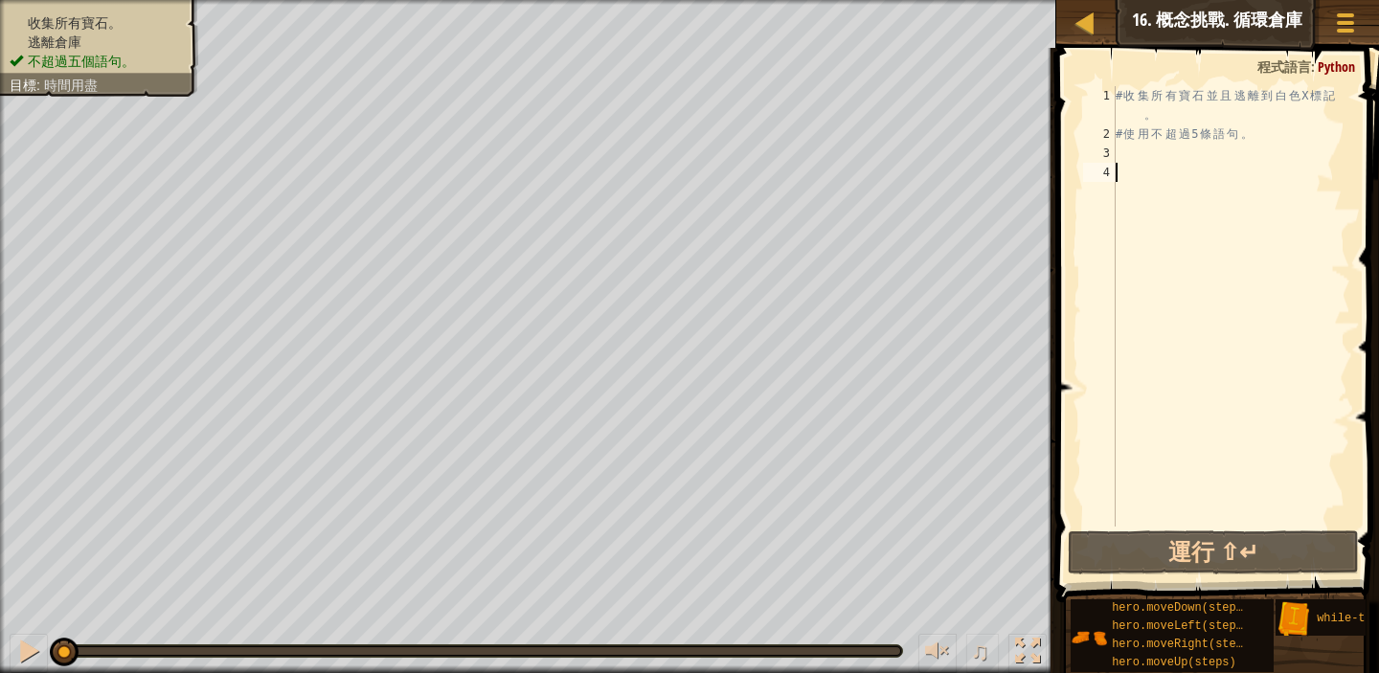
click at [1265, 138] on div "# 收 集 所 有 寶 石 並 且 逃 離 到 白 色 X 標 記 。 # 使 用 不 超 過 5 條 語 句 。" at bounding box center [1231, 335] width 239 height 498
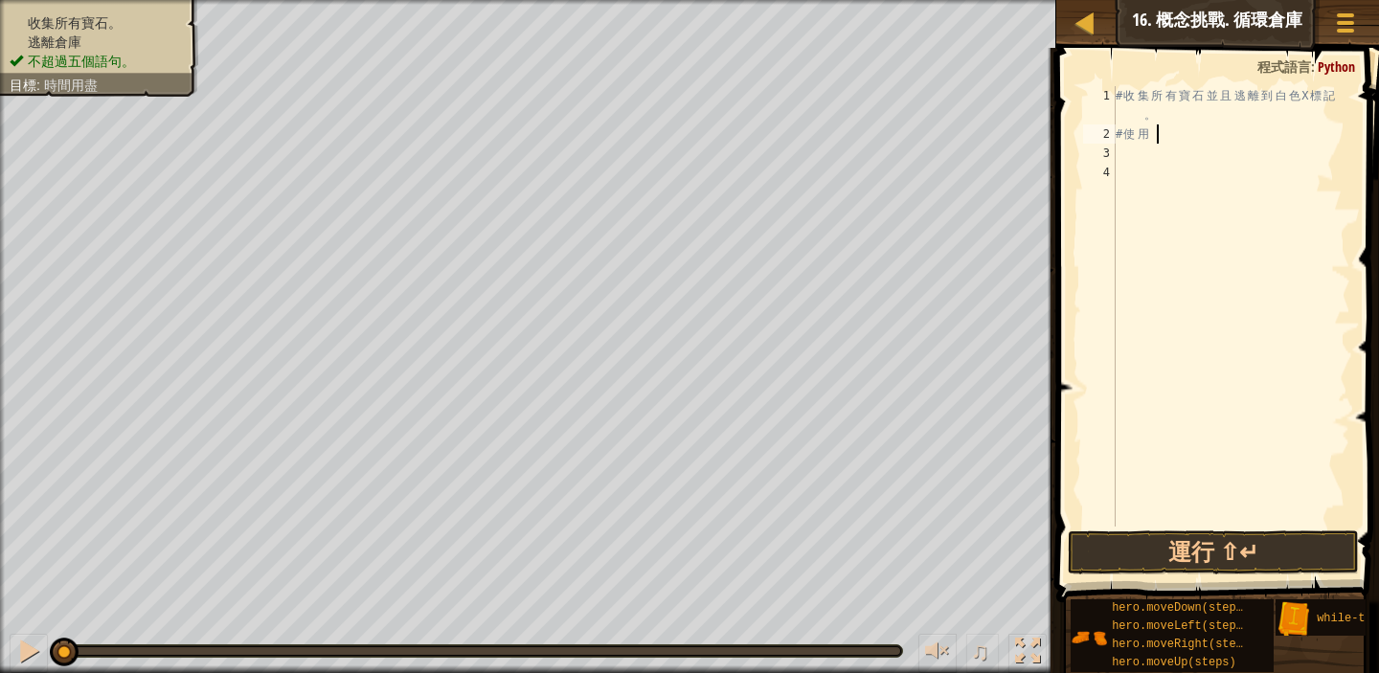
type textarea "#"
drag, startPoint x: 1344, startPoint y: 94, endPoint x: 1356, endPoint y: 96, distance: 12.6
click at [1344, 94] on div "# 收 集 所 有 寶 石 並 且 逃 離 到 白 色 X 標 記 。" at bounding box center [1231, 335] width 239 height 498
click at [1162, 112] on div "# 收 集 所 有 寶 石 並 且 逃 離 到 白 色 X 標 記 。" at bounding box center [1231, 335] width 239 height 498
type textarea "#"
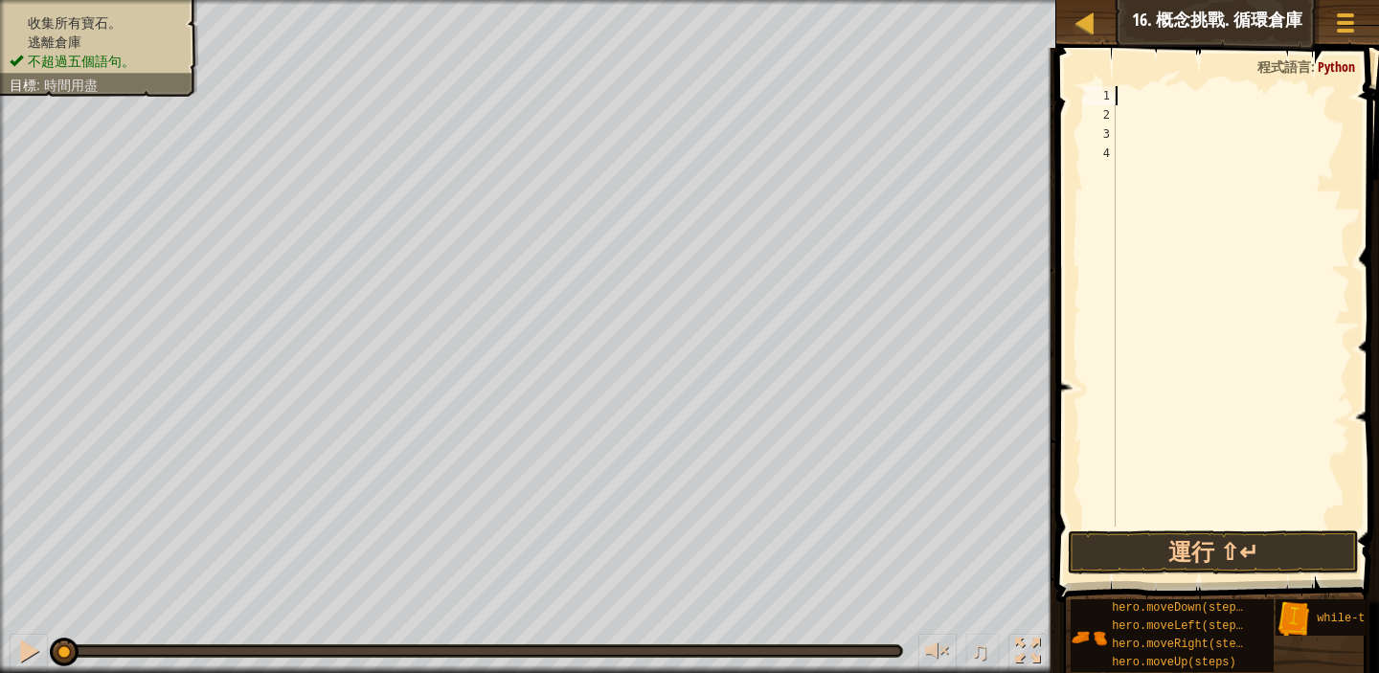
type textarea "w"
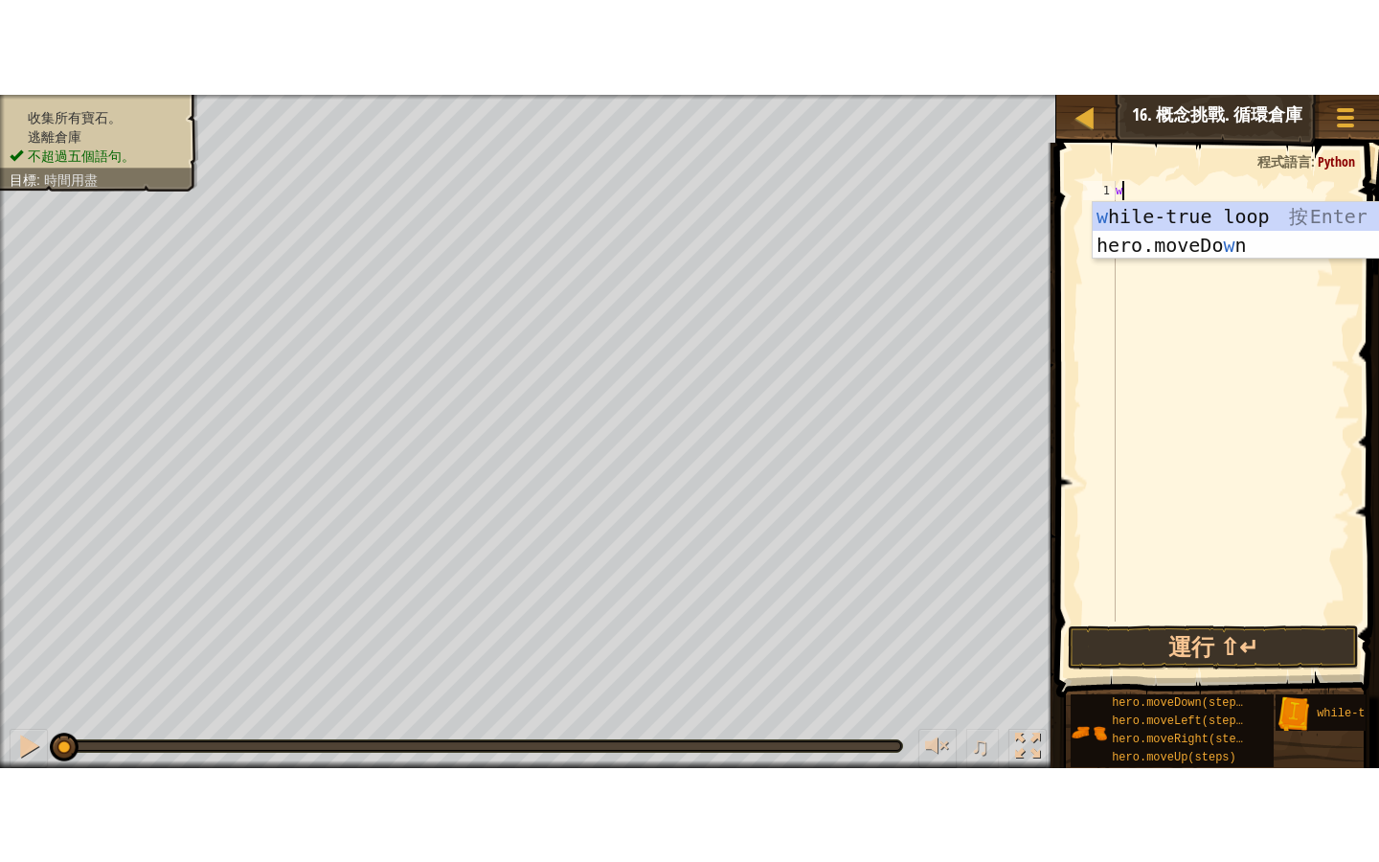
scroll to position [9, 0]
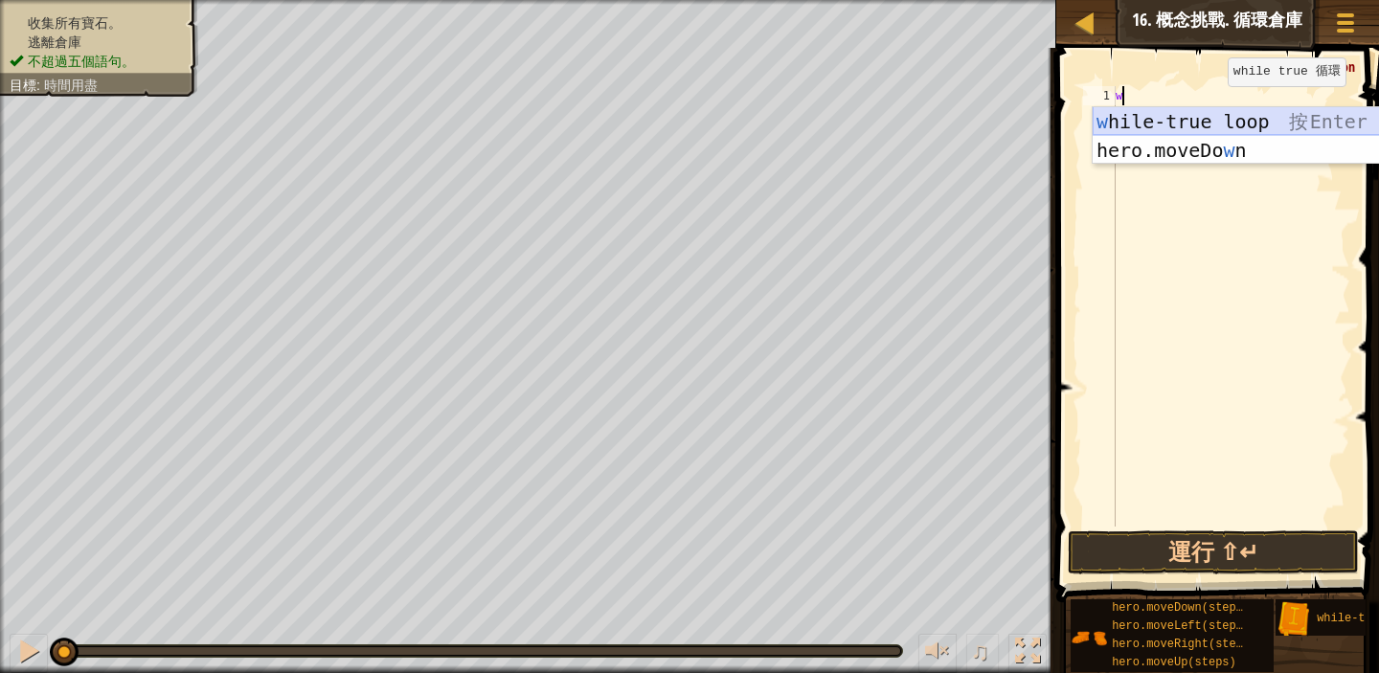
click at [1215, 112] on div "w hile-true loop 按 Enter hero.moveDo w n 按 Enter" at bounding box center [1274, 164] width 362 height 115
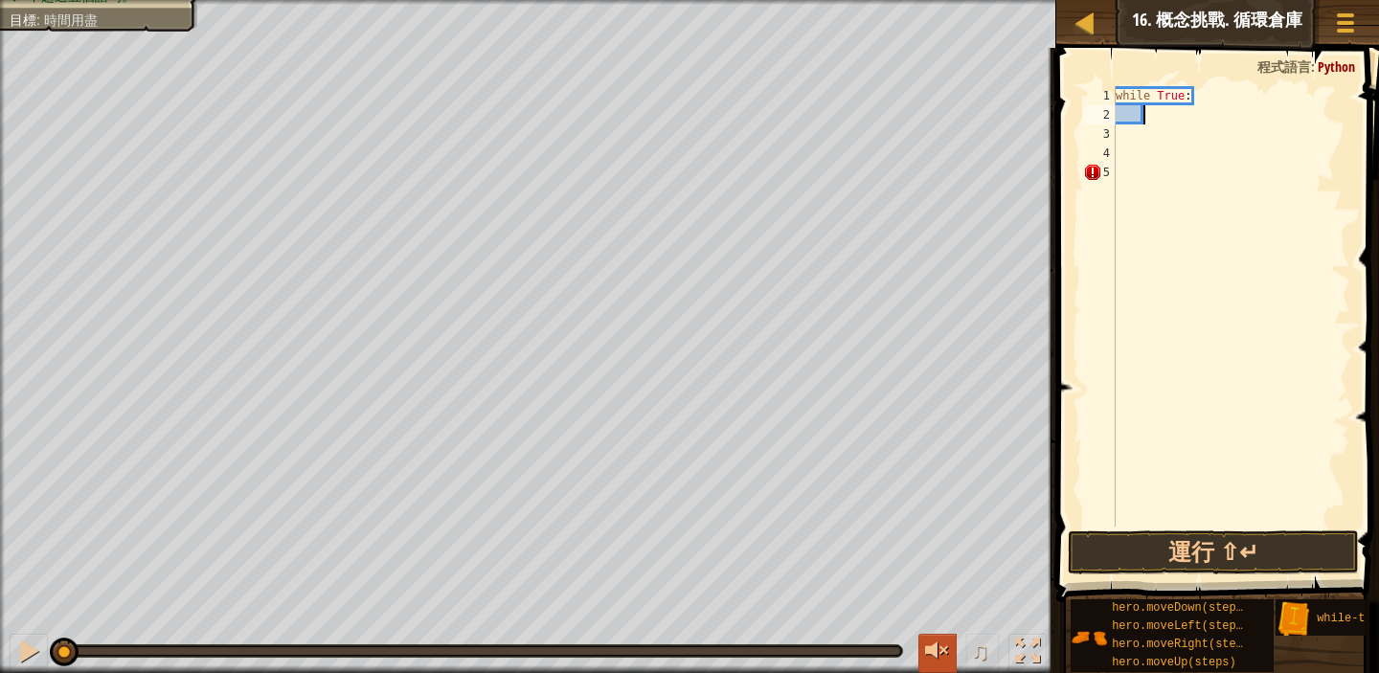
click at [944, 659] on div at bounding box center [937, 651] width 25 height 25
click at [938, 663] on div at bounding box center [937, 651] width 25 height 25
click at [938, 662] on div at bounding box center [937, 651] width 25 height 25
click at [938, 663] on div at bounding box center [937, 651] width 25 height 25
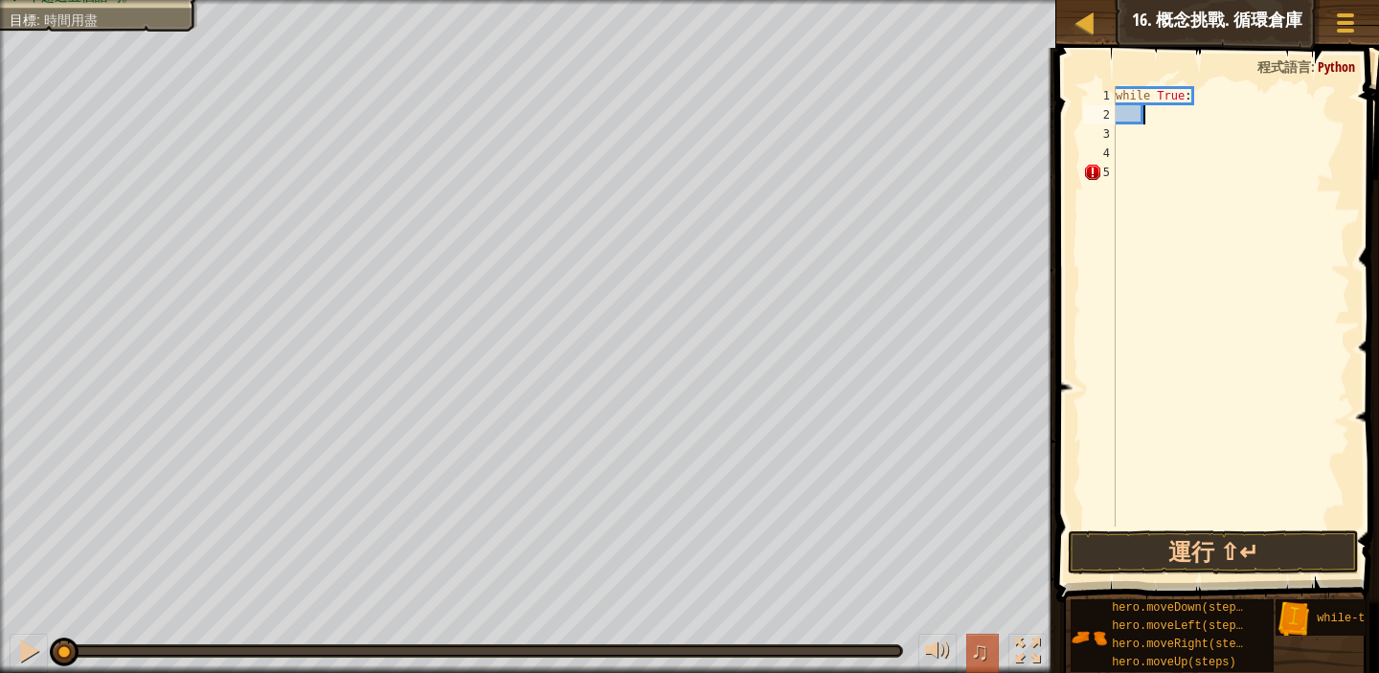
click at [995, 658] on button "♫" at bounding box center [983, 653] width 33 height 39
click at [977, 651] on span "♫" at bounding box center [979, 651] width 19 height 29
click at [1037, 656] on div at bounding box center [1027, 651] width 25 height 25
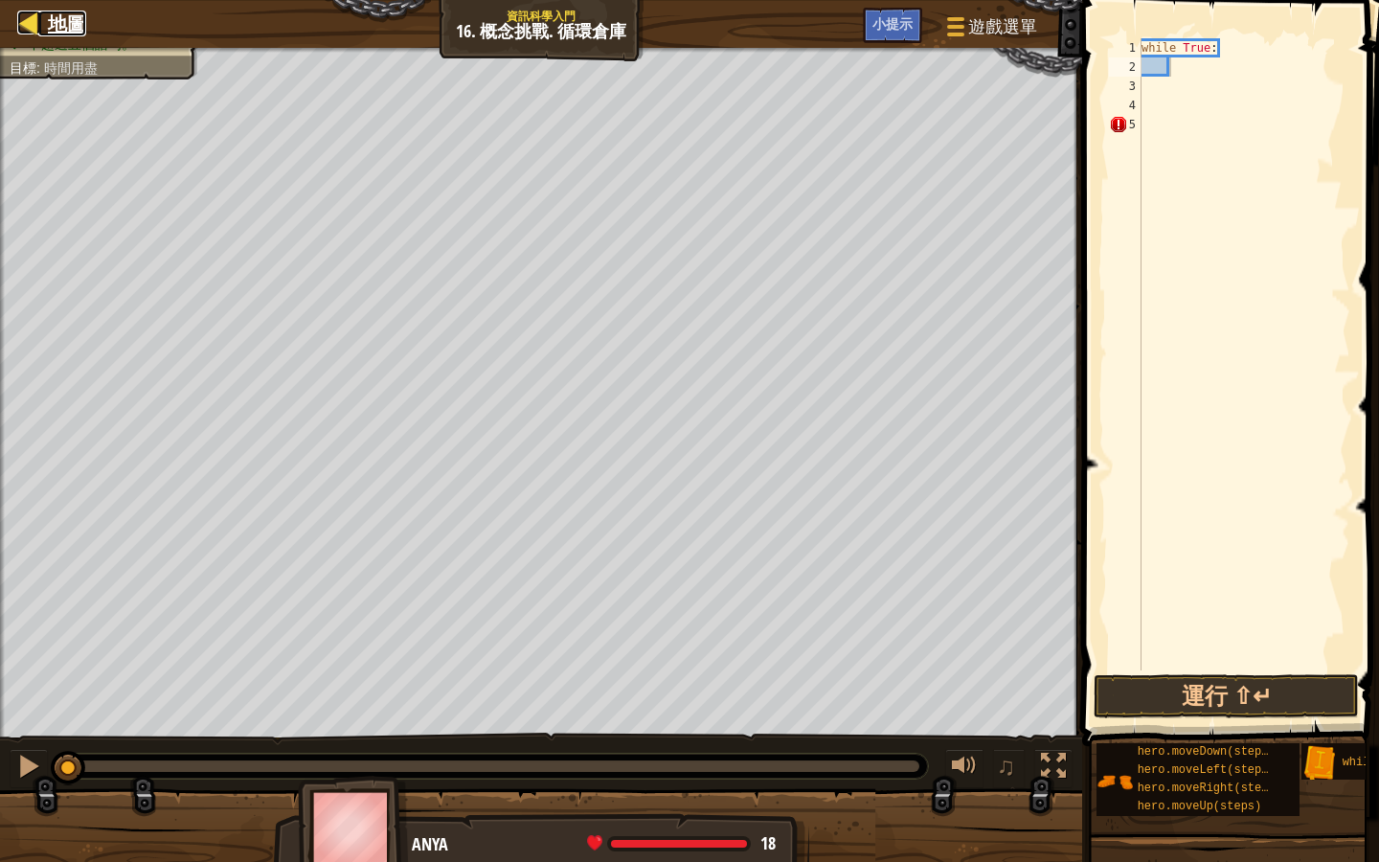
click at [67, 12] on span "地圖" at bounding box center [67, 24] width 38 height 26
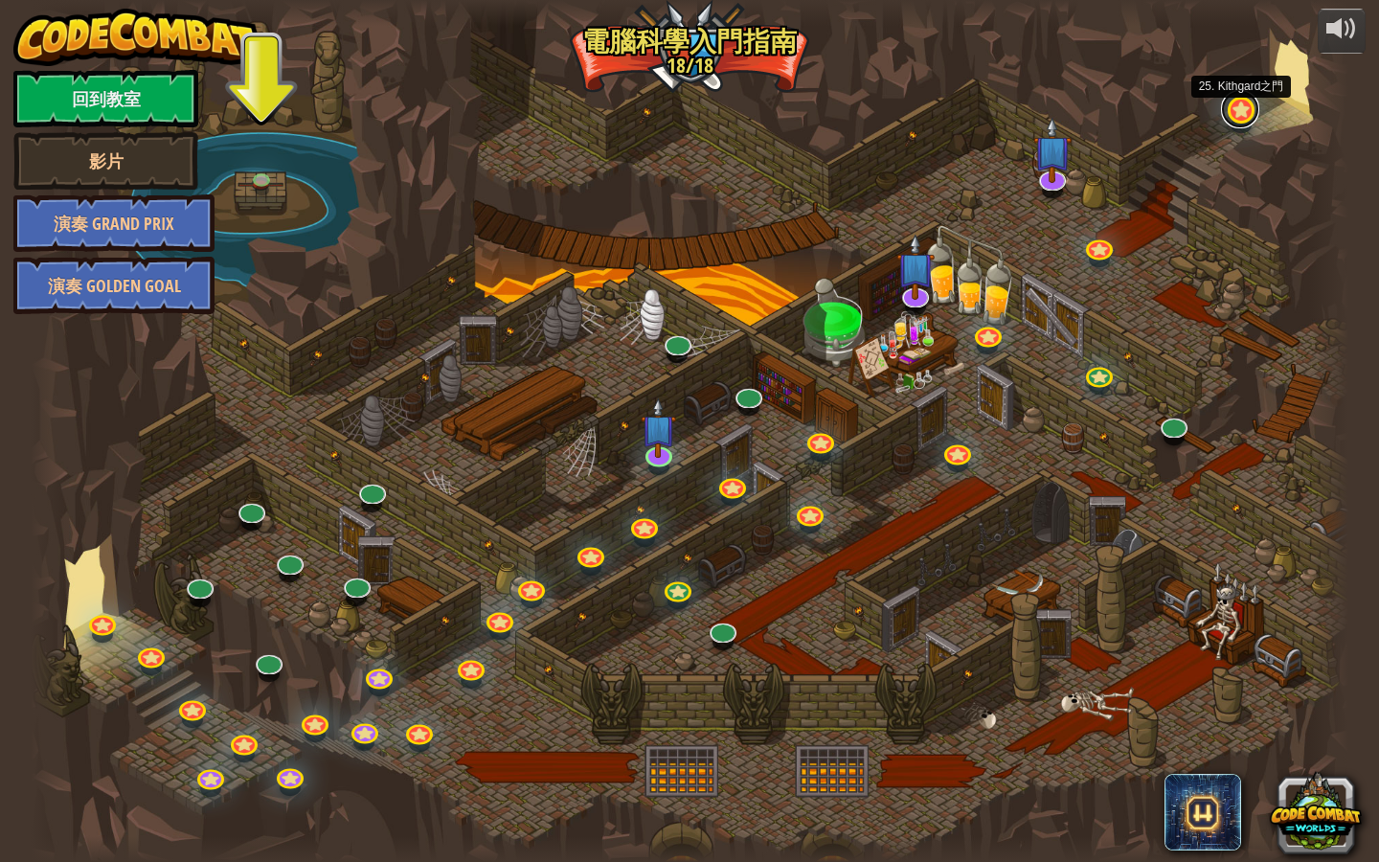
click at [1251, 113] on link at bounding box center [1240, 109] width 38 height 38
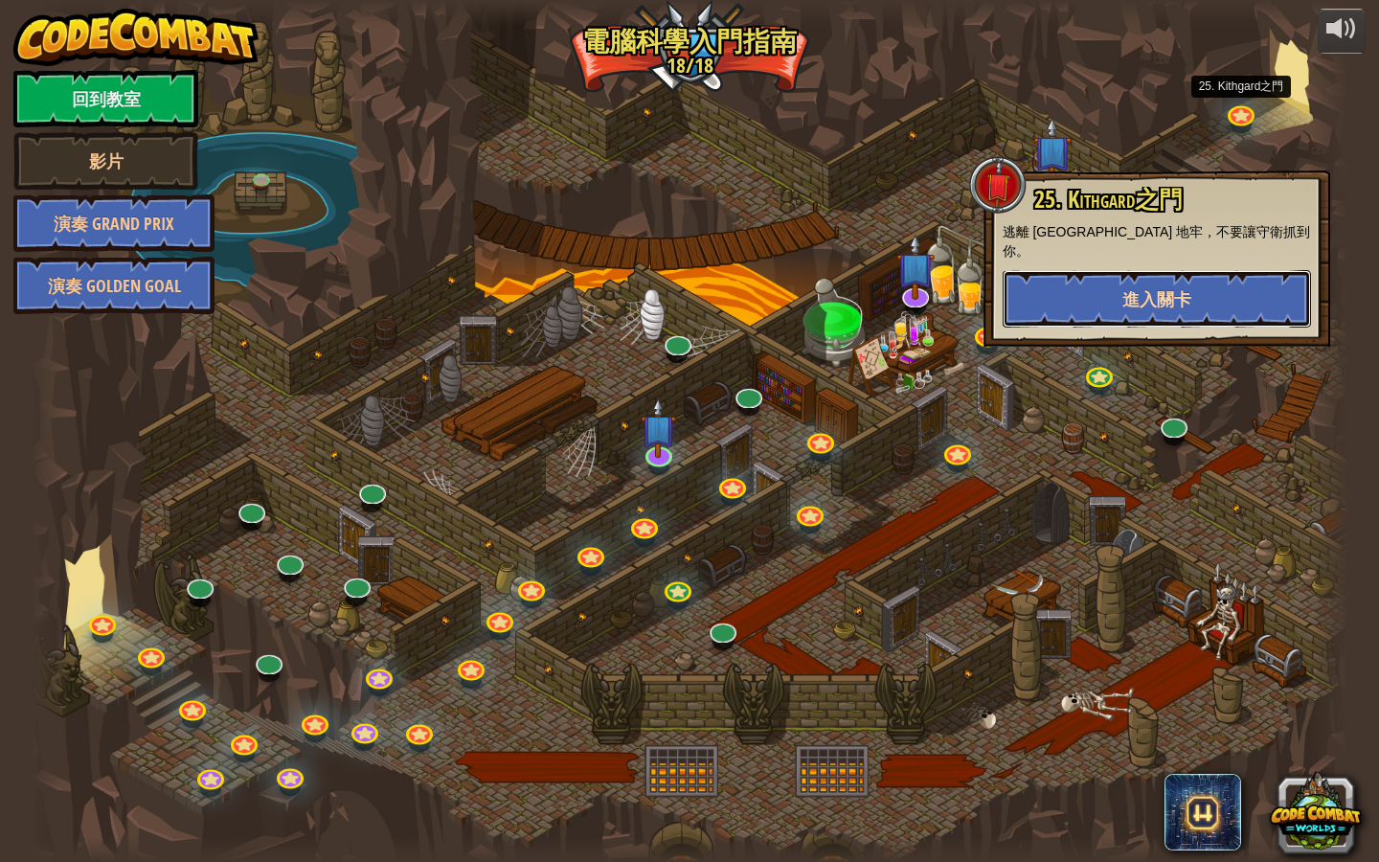
click at [1160, 293] on button "進入關卡" at bounding box center [1157, 298] width 308 height 57
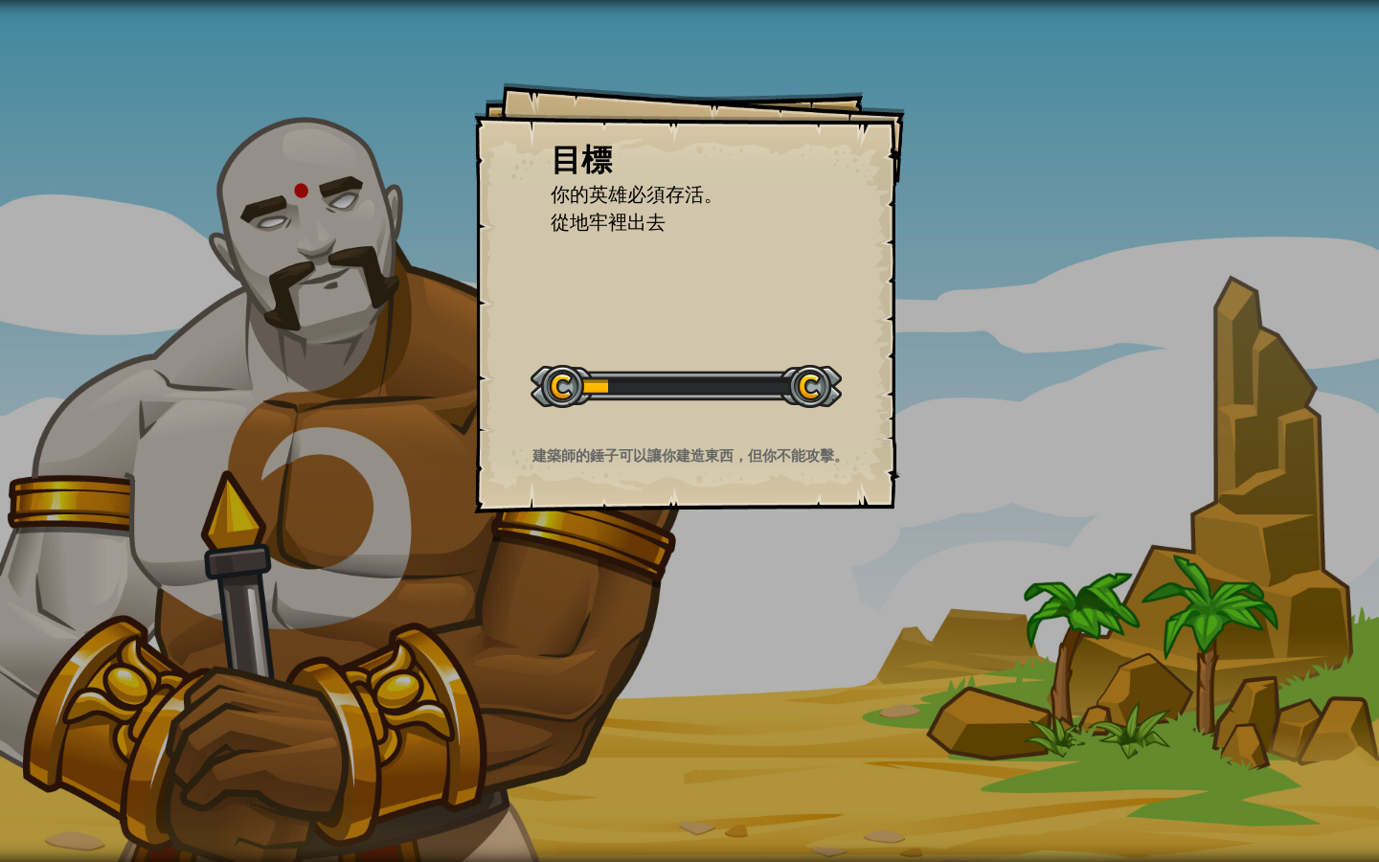
click at [767, 326] on div "目標 你的英雄必須存活。 從地牢裡出去 開始戰役 從伺服器載入失敗 您將需要訂閱來開啟這關。 訂閱 您需要加入一個課程來遊玩此關卡。 回到我的課程 詢問您的老…" at bounding box center [689, 297] width 431 height 431
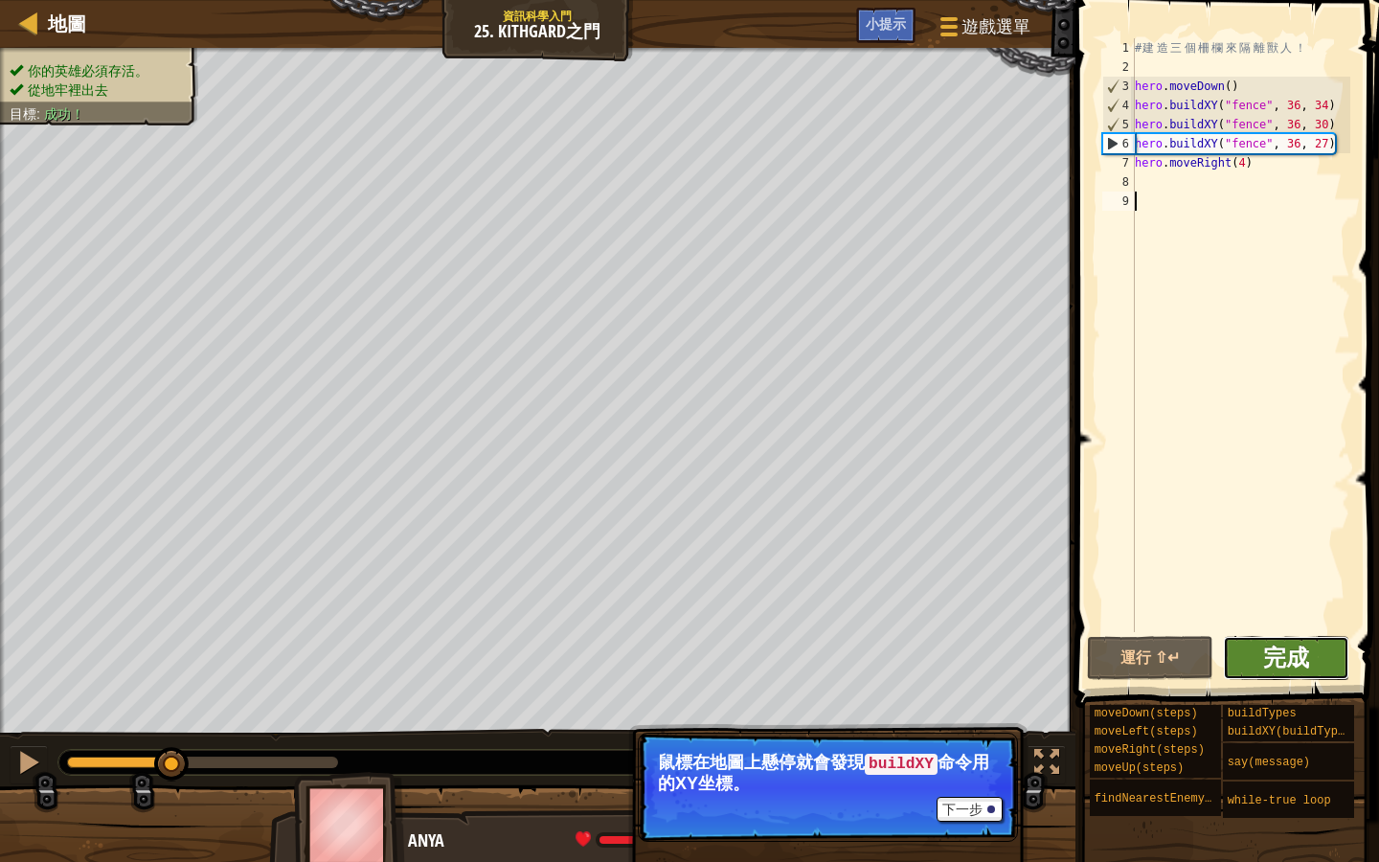
click at [1301, 672] on span "完成" at bounding box center [1287, 657] width 46 height 31
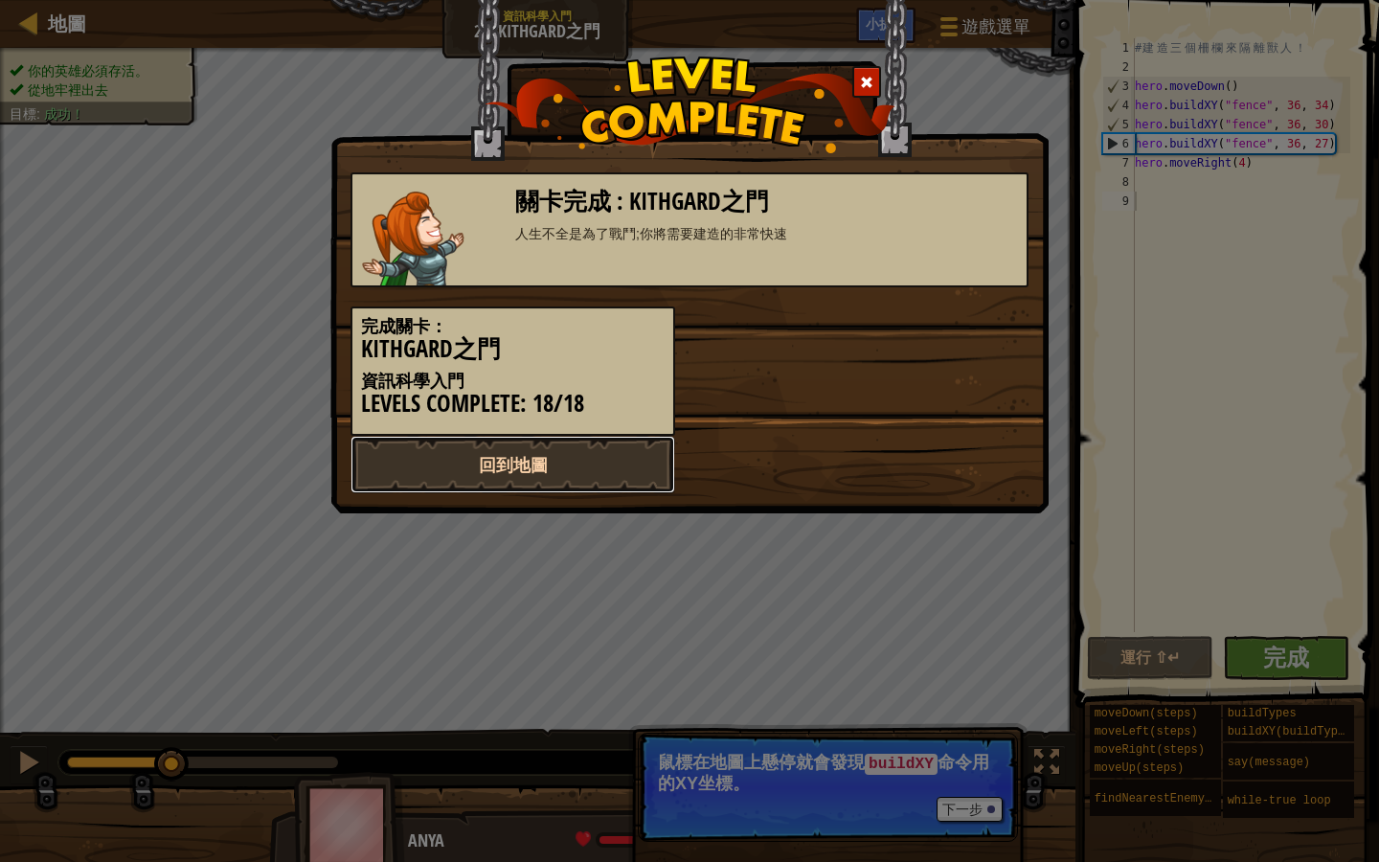
click at [566, 455] on link "回到地圖" at bounding box center [513, 464] width 325 height 57
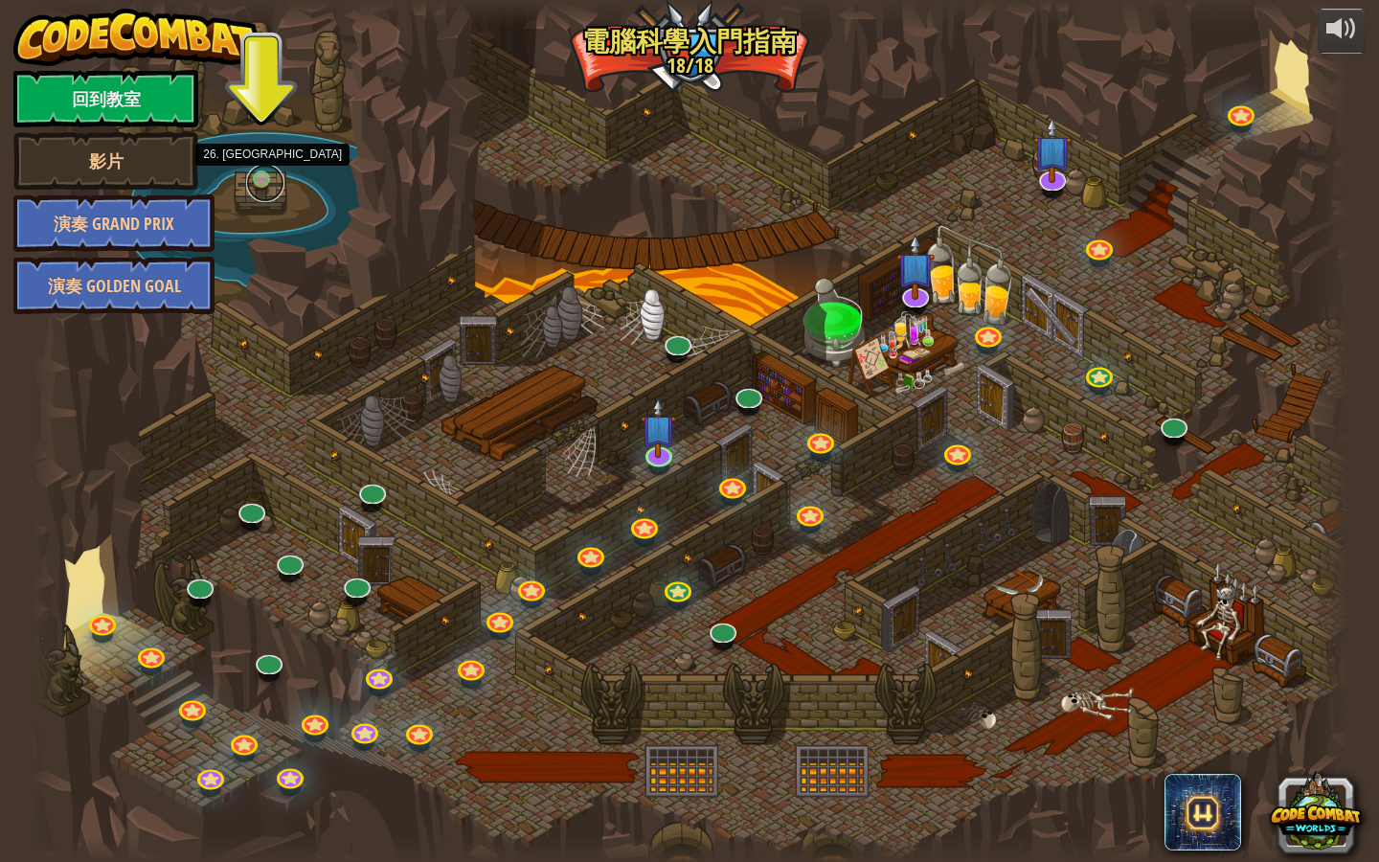
click at [264, 185] on link at bounding box center [265, 183] width 38 height 38
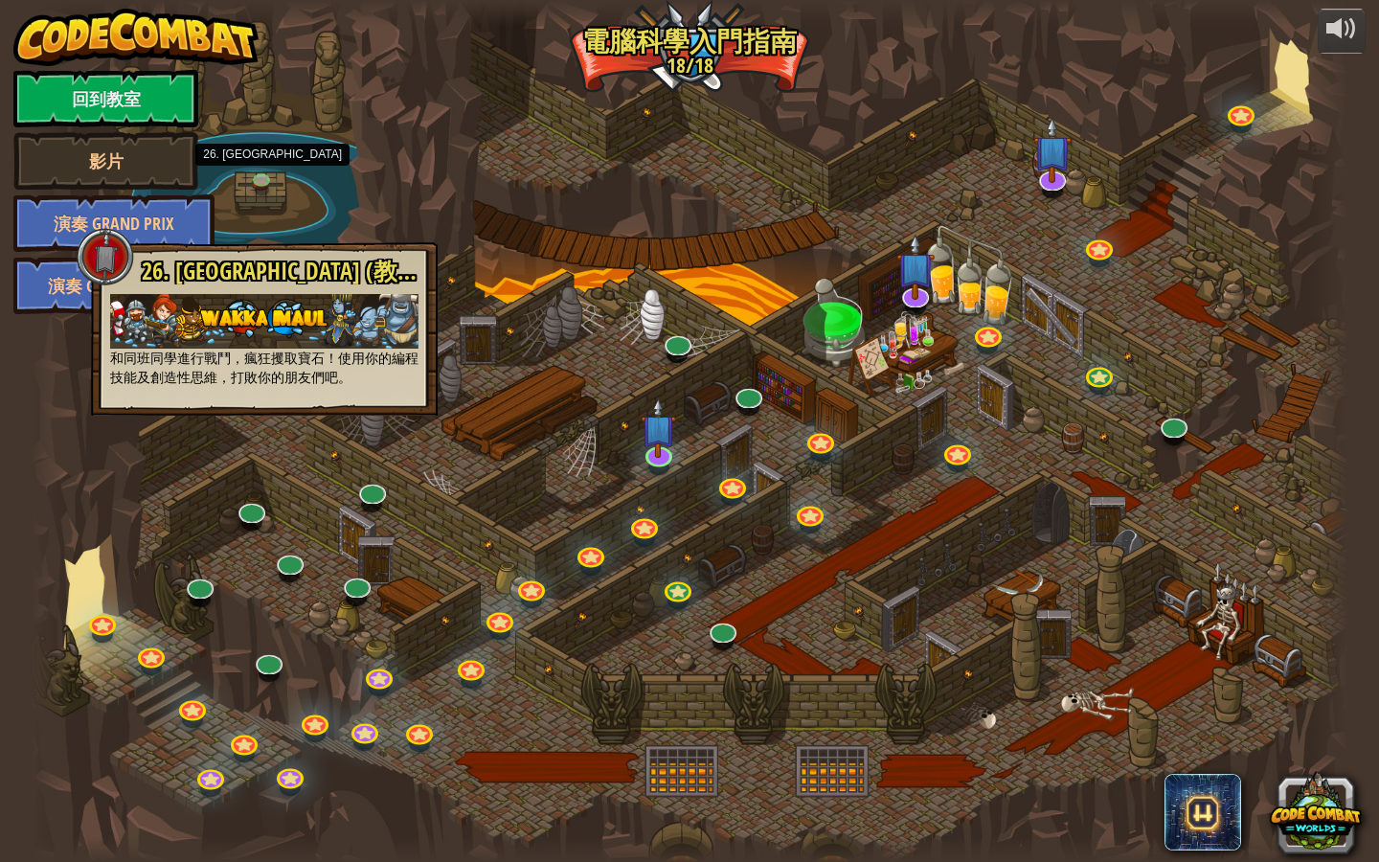
click at [336, 326] on img at bounding box center [264, 321] width 308 height 55
click at [982, 338] on link at bounding box center [987, 330] width 38 height 38
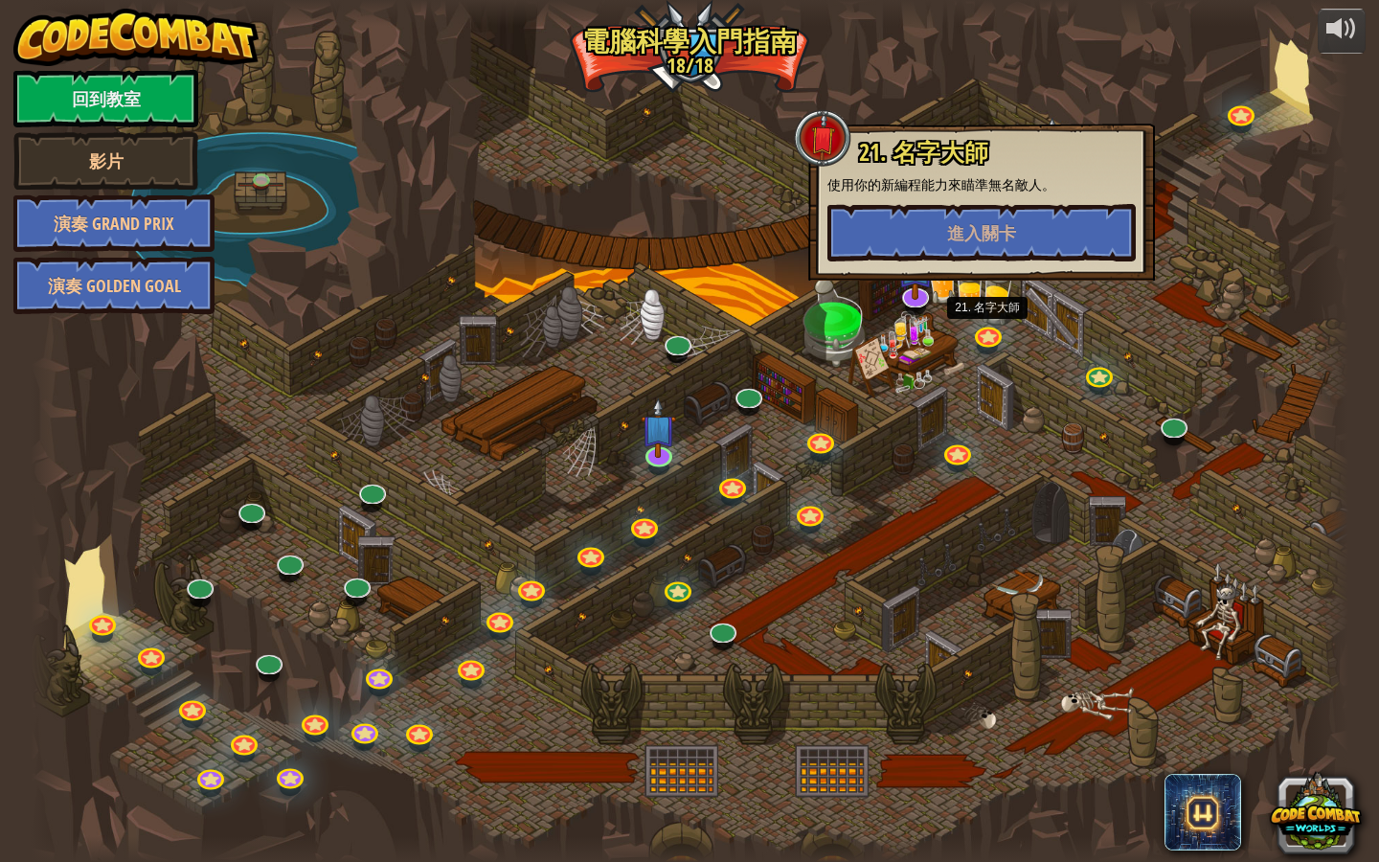
click at [1098, 440] on div at bounding box center [690, 431] width 1319 height 862
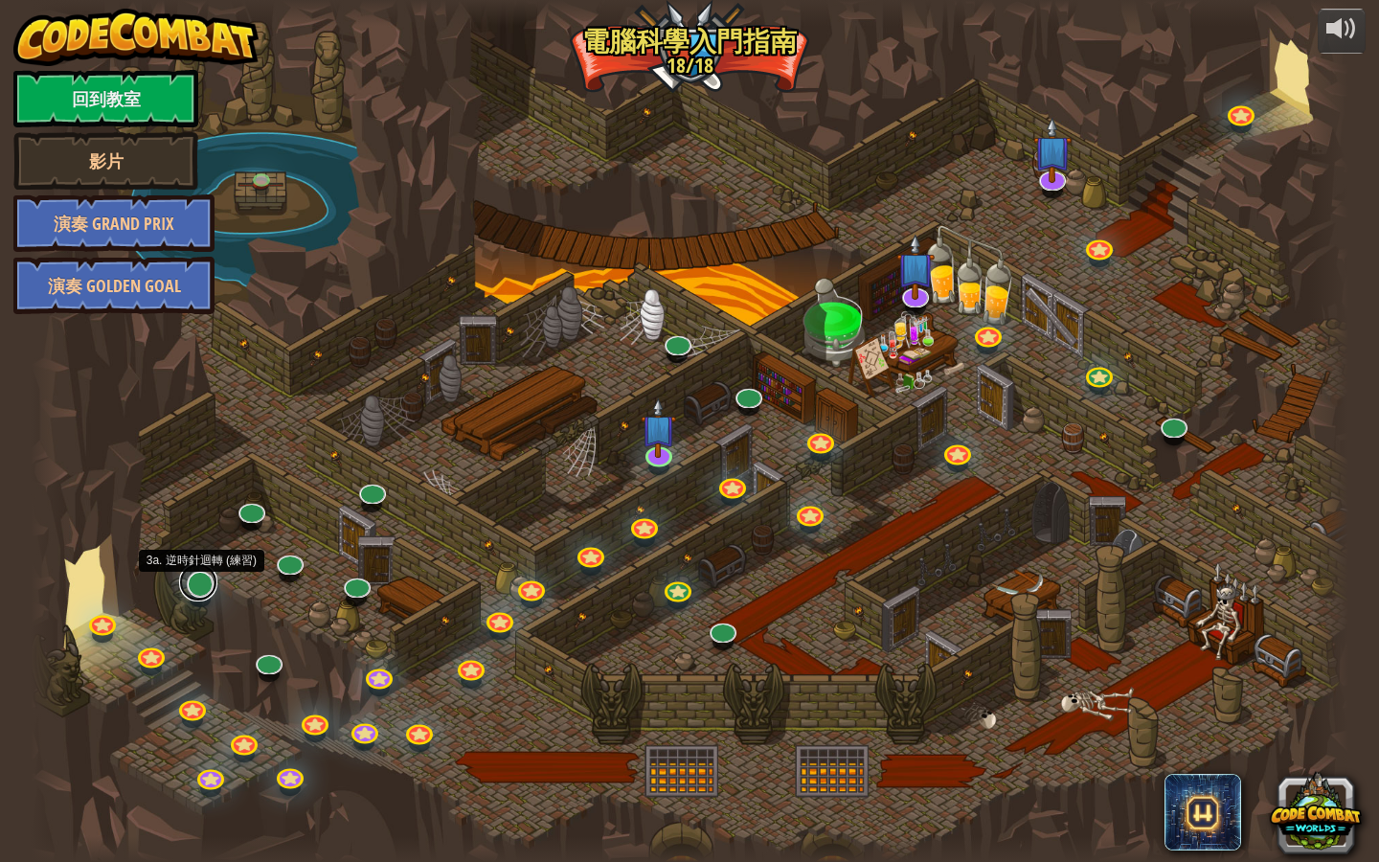
click at [202, 589] on link at bounding box center [198, 582] width 38 height 38
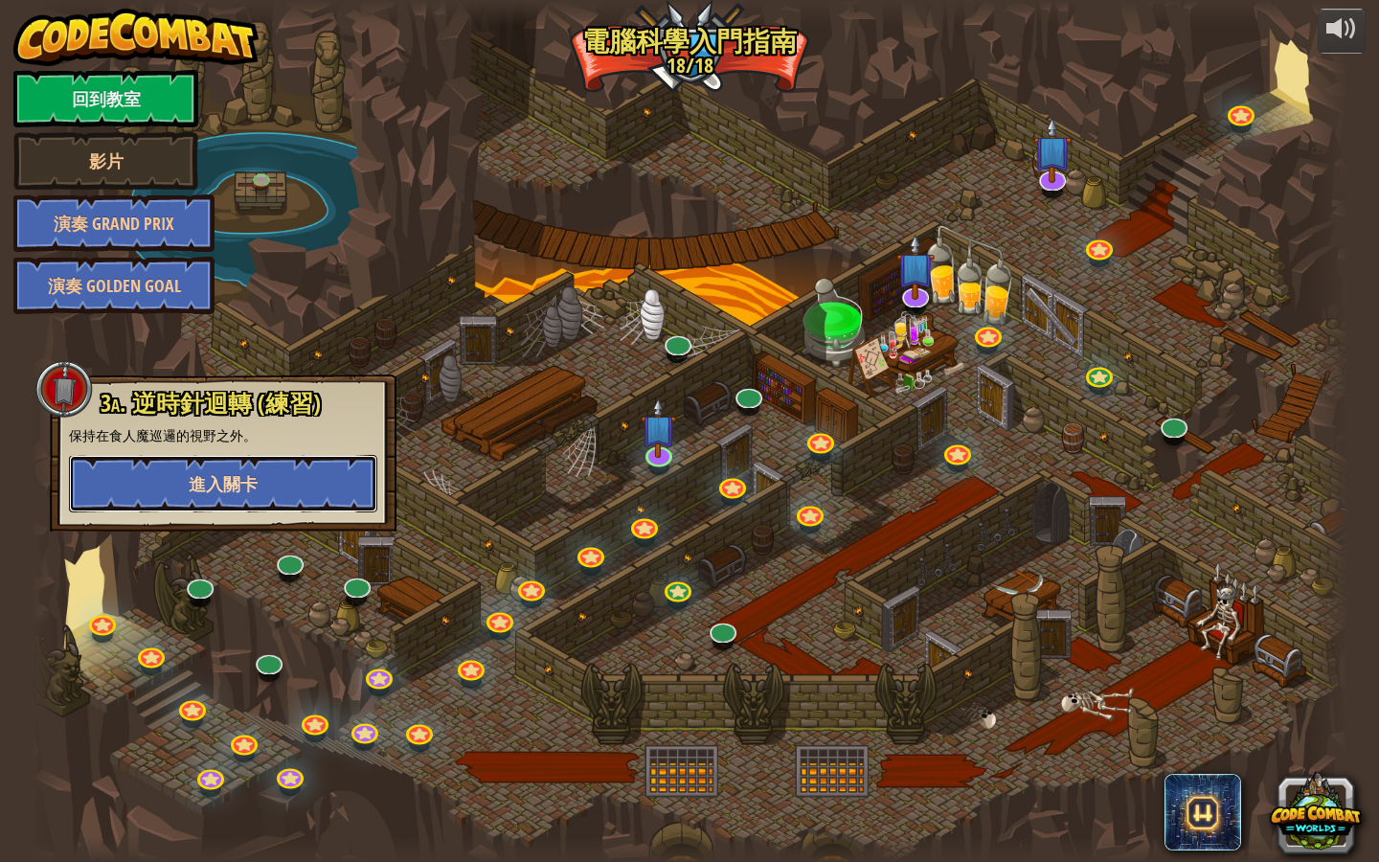
click at [251, 485] on span "進入關卡" at bounding box center [223, 484] width 69 height 24
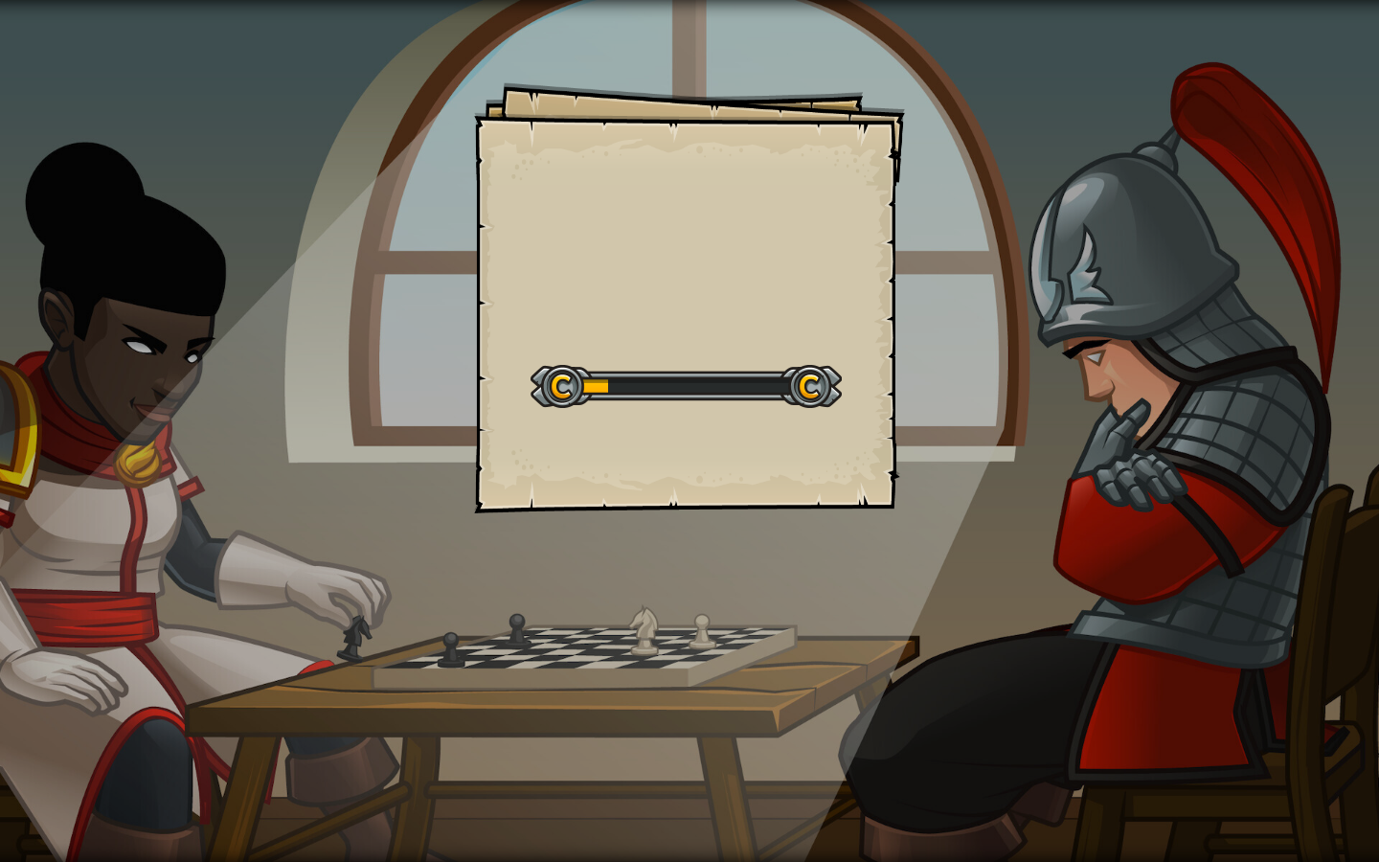
click at [798, 390] on div at bounding box center [686, 386] width 311 height 43
click at [797, 386] on div at bounding box center [686, 386] width 311 height 43
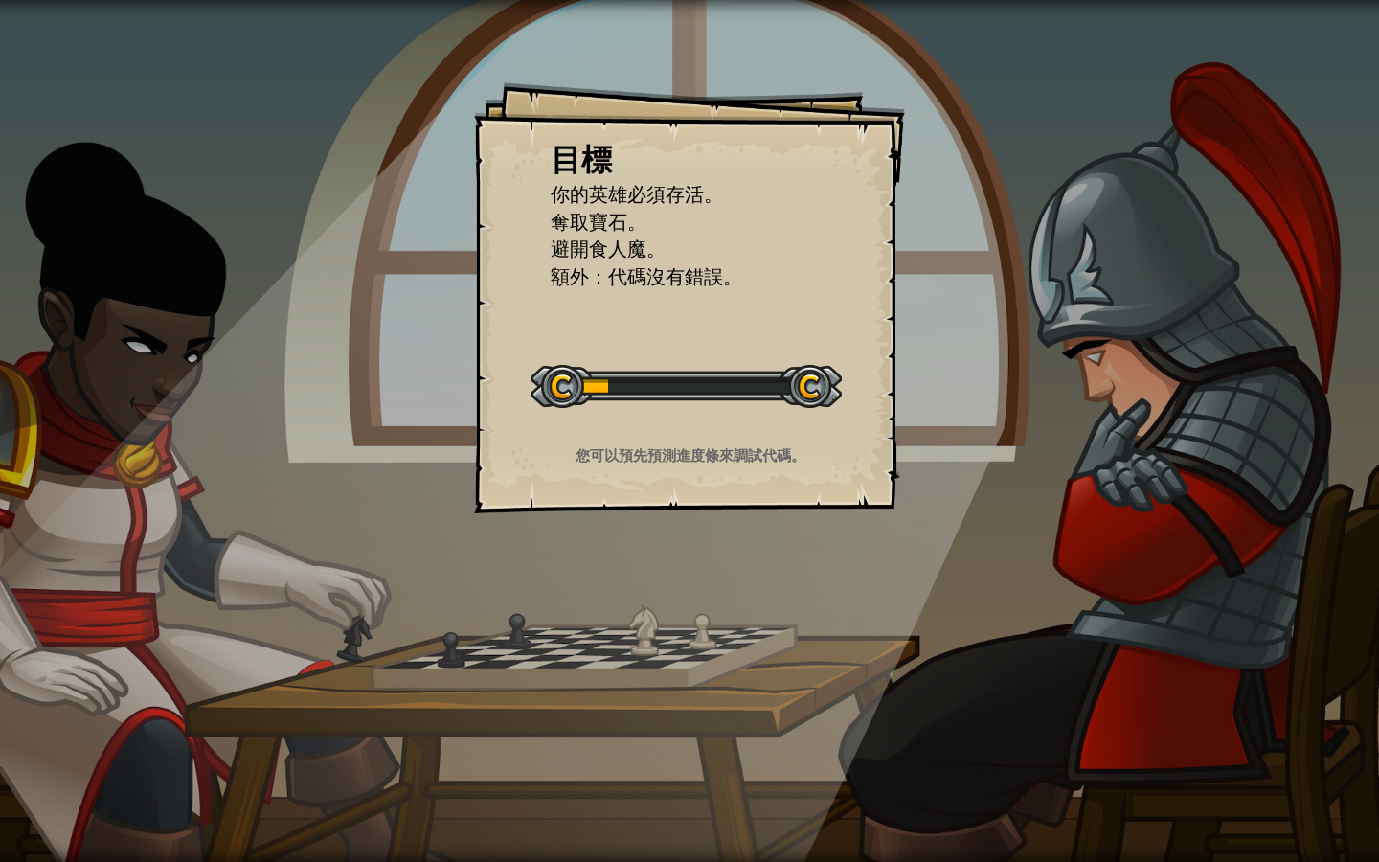
click at [681, 360] on div "開始戰役" at bounding box center [686, 384] width 311 height 77
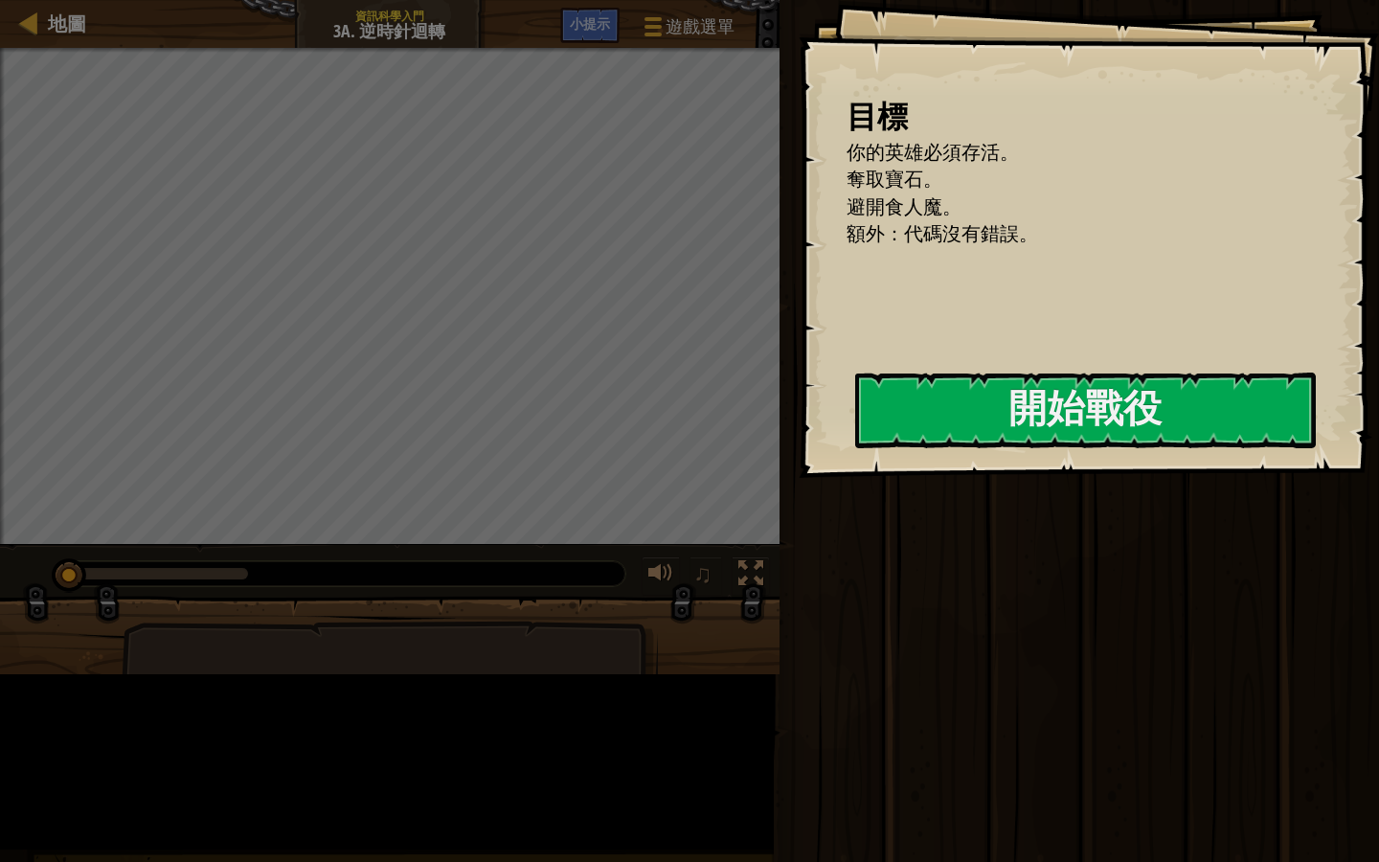
click at [799, 360] on div "目標 你的英雄必須存活。 奪取寶石。 避開食人魔。 額外：代碼沒有錯誤。 開始戰役 從伺服器載入失敗 您將需要訂閱來開啟這關。 訂閱 您需要加入一個課程來遊玩…" at bounding box center [1089, 239] width 581 height 478
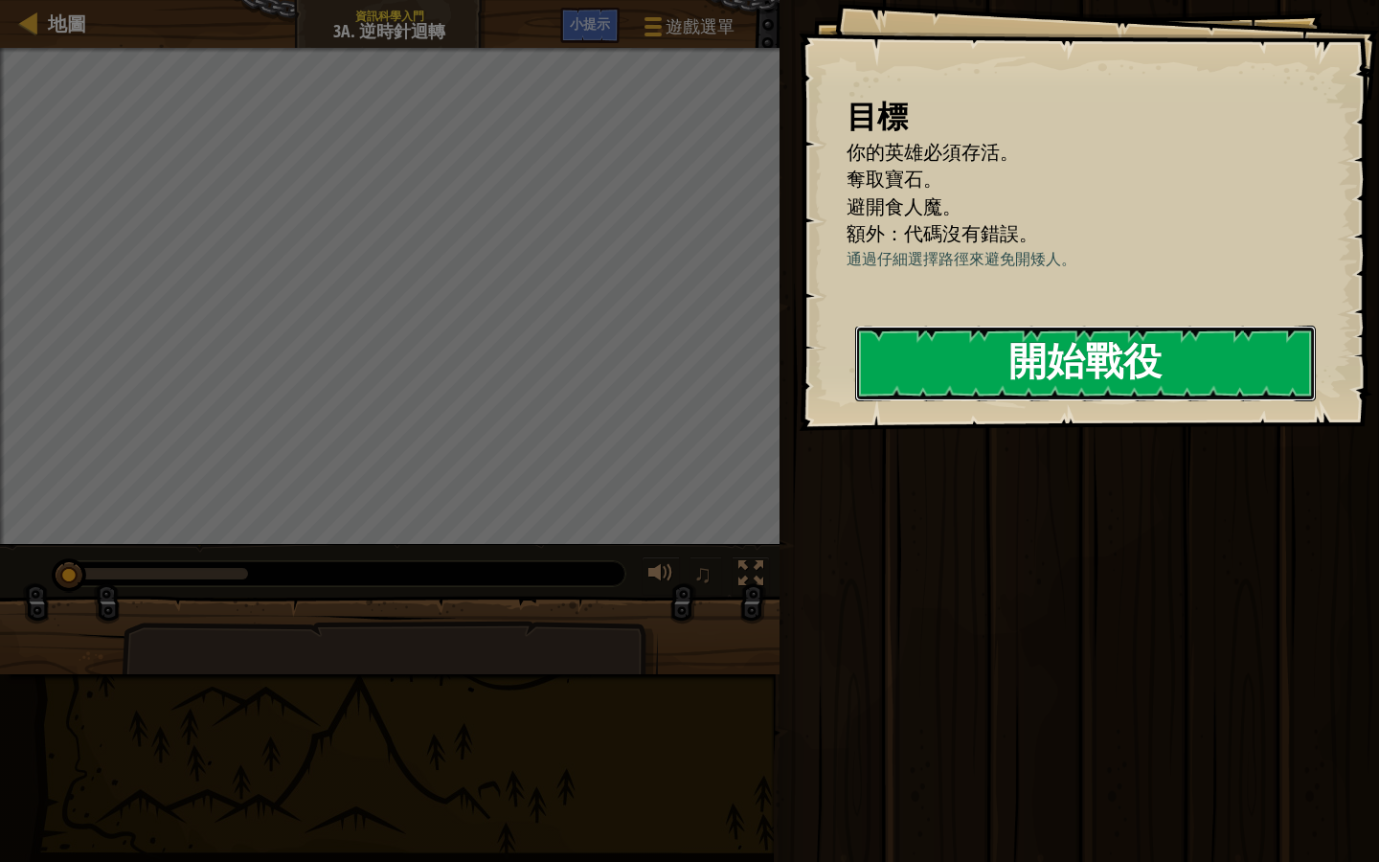
click at [1139, 375] on button "開始戰役" at bounding box center [1085, 364] width 461 height 76
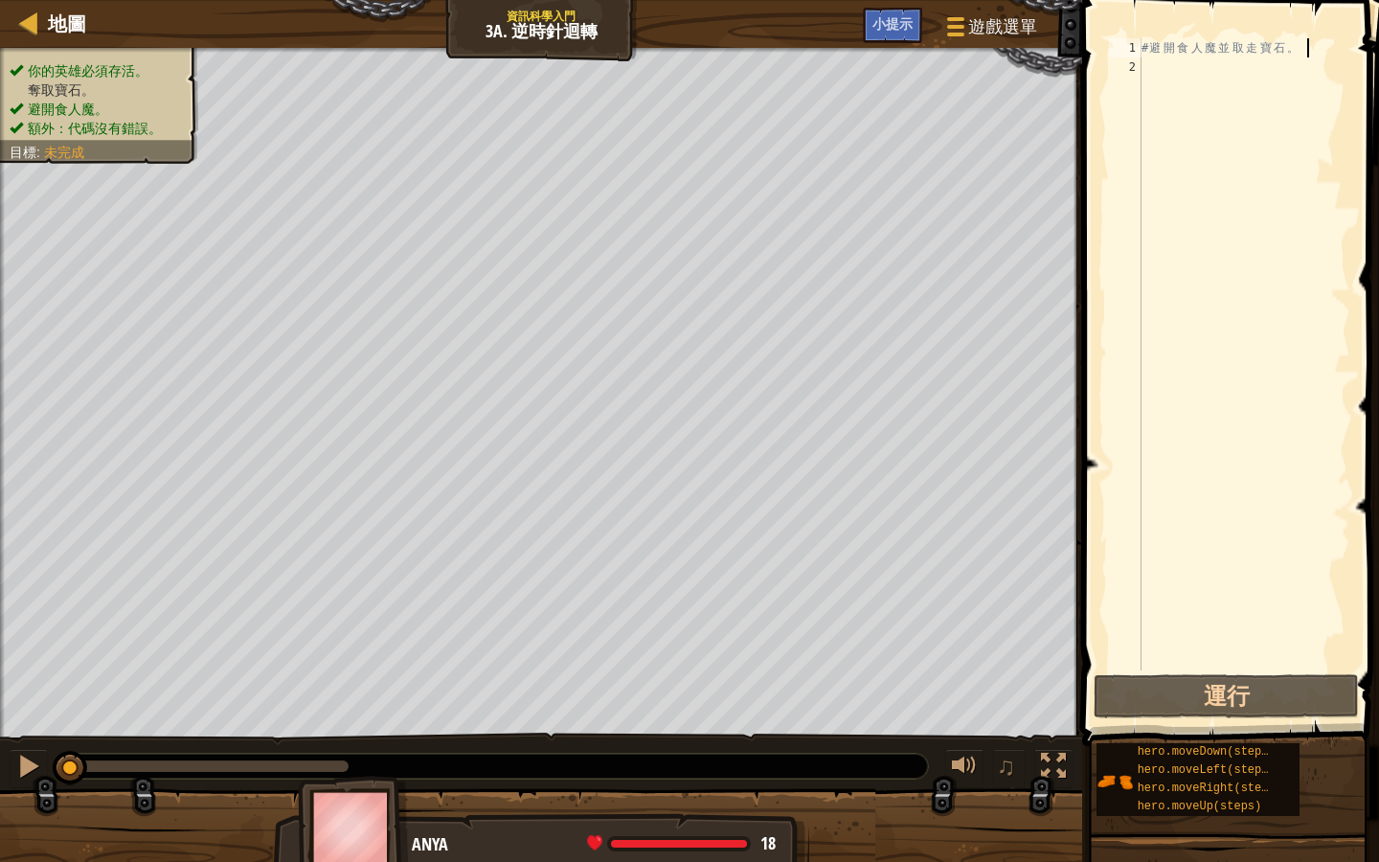
click at [1308, 50] on div "# 避 開 食 人 魔 並 取 走 寶 石 。" at bounding box center [1244, 373] width 213 height 671
type textarea "#"
type textarea "m"
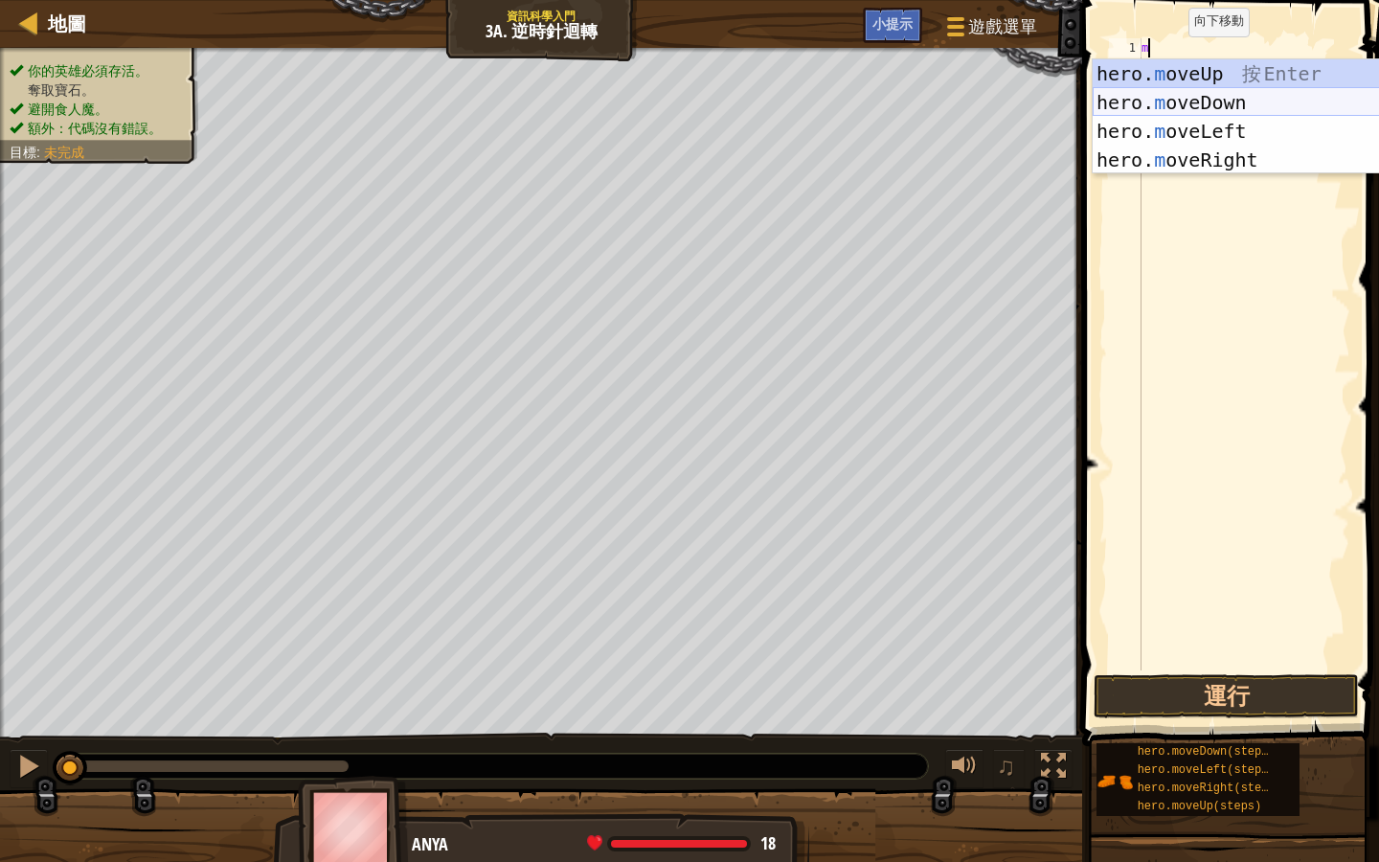
click at [1242, 105] on div "hero. m oveUp 按 Enter hero. m oveDown 按 Enter hero. m oveLeft 按 Enter hero. m o…" at bounding box center [1274, 145] width 362 height 172
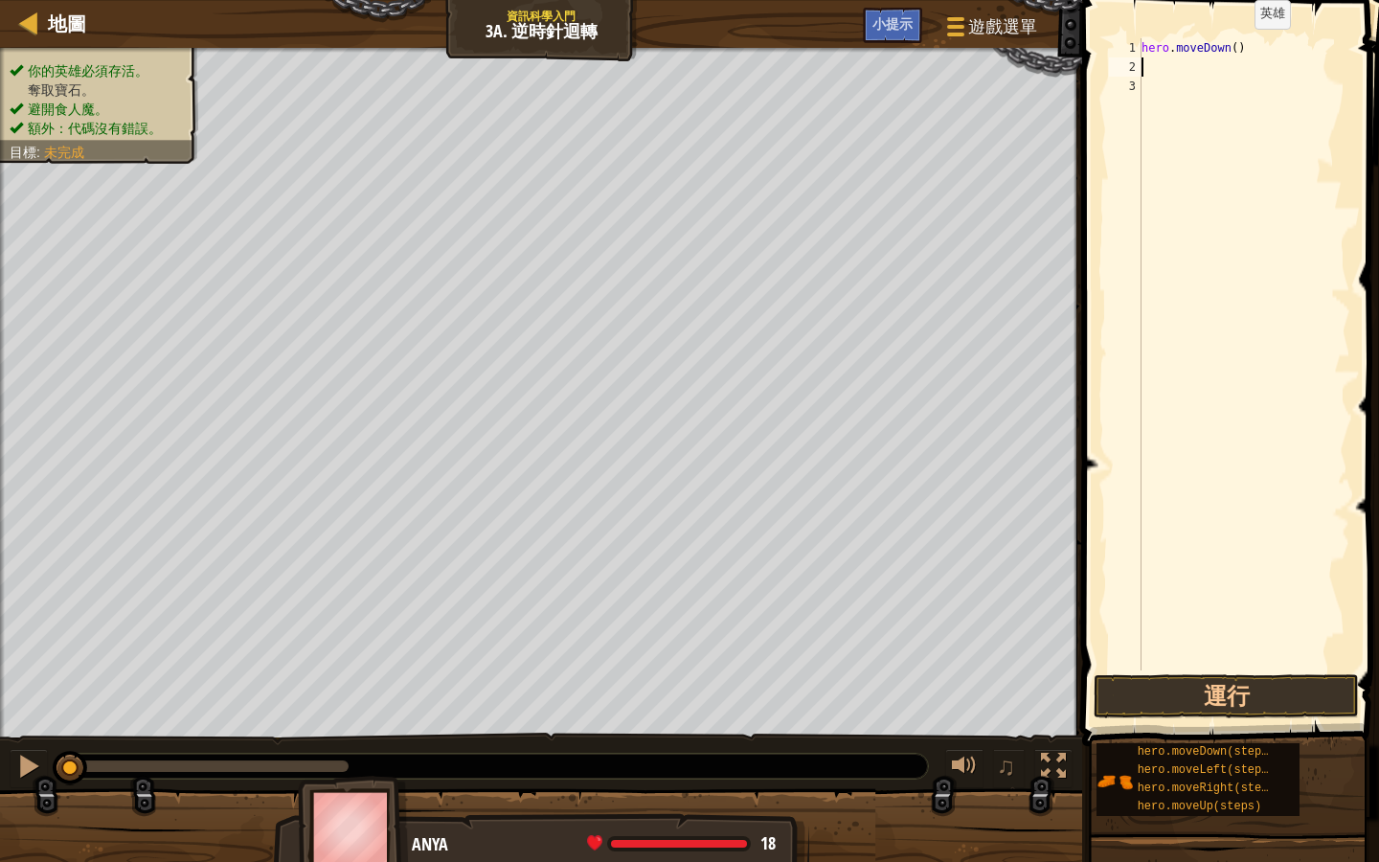
click at [1240, 47] on div "hero . moveDown ( )" at bounding box center [1244, 373] width 213 height 671
type textarea "hero.moveDown(2)"
click at [1140, 61] on div "2" at bounding box center [1125, 66] width 33 height 19
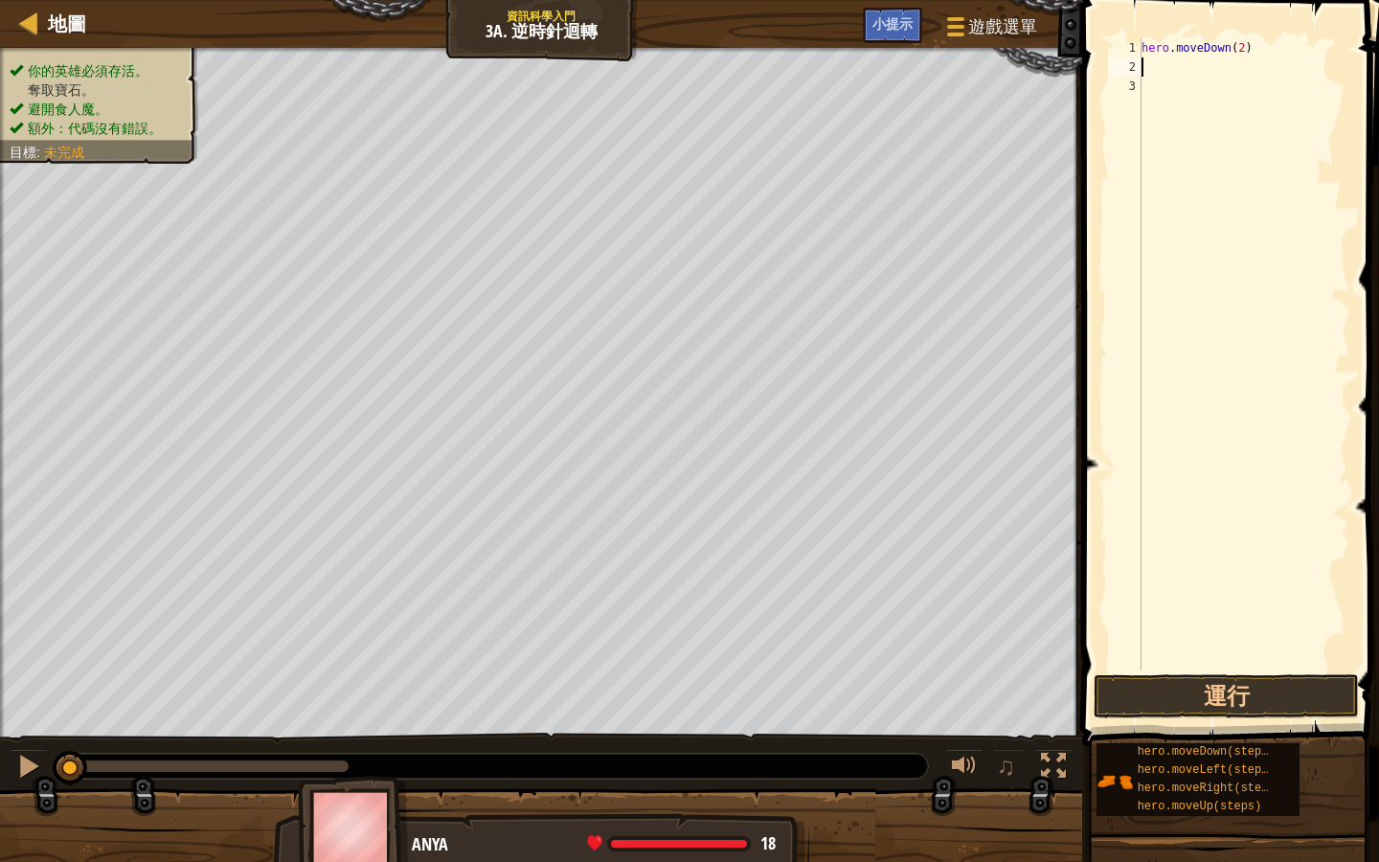
type textarea "m"
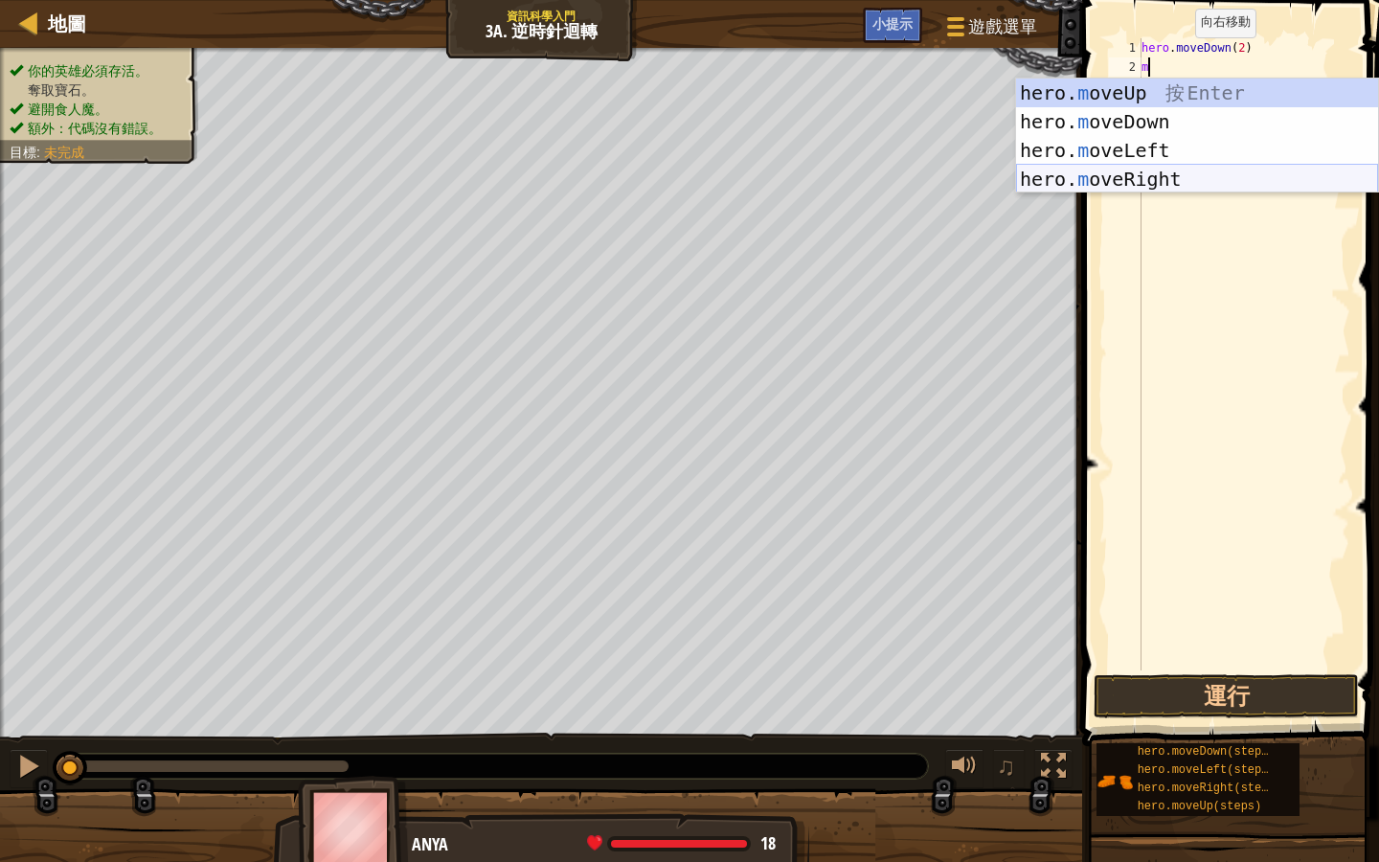
click at [1195, 184] on div "hero. m oveUp 按 Enter hero. m oveDown 按 Enter hero. m oveLeft 按 Enter hero. m o…" at bounding box center [1197, 165] width 362 height 172
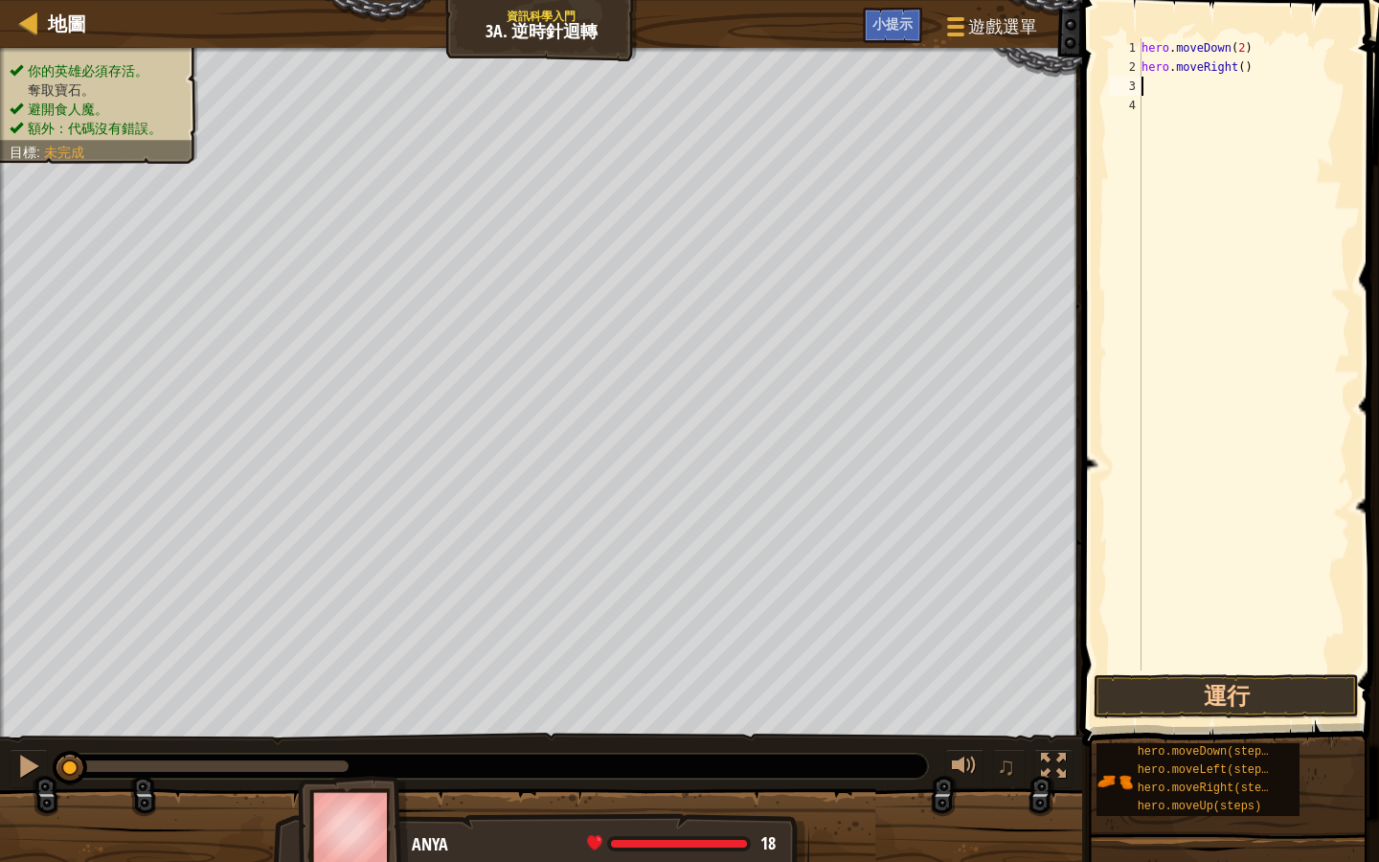
type textarea "m"
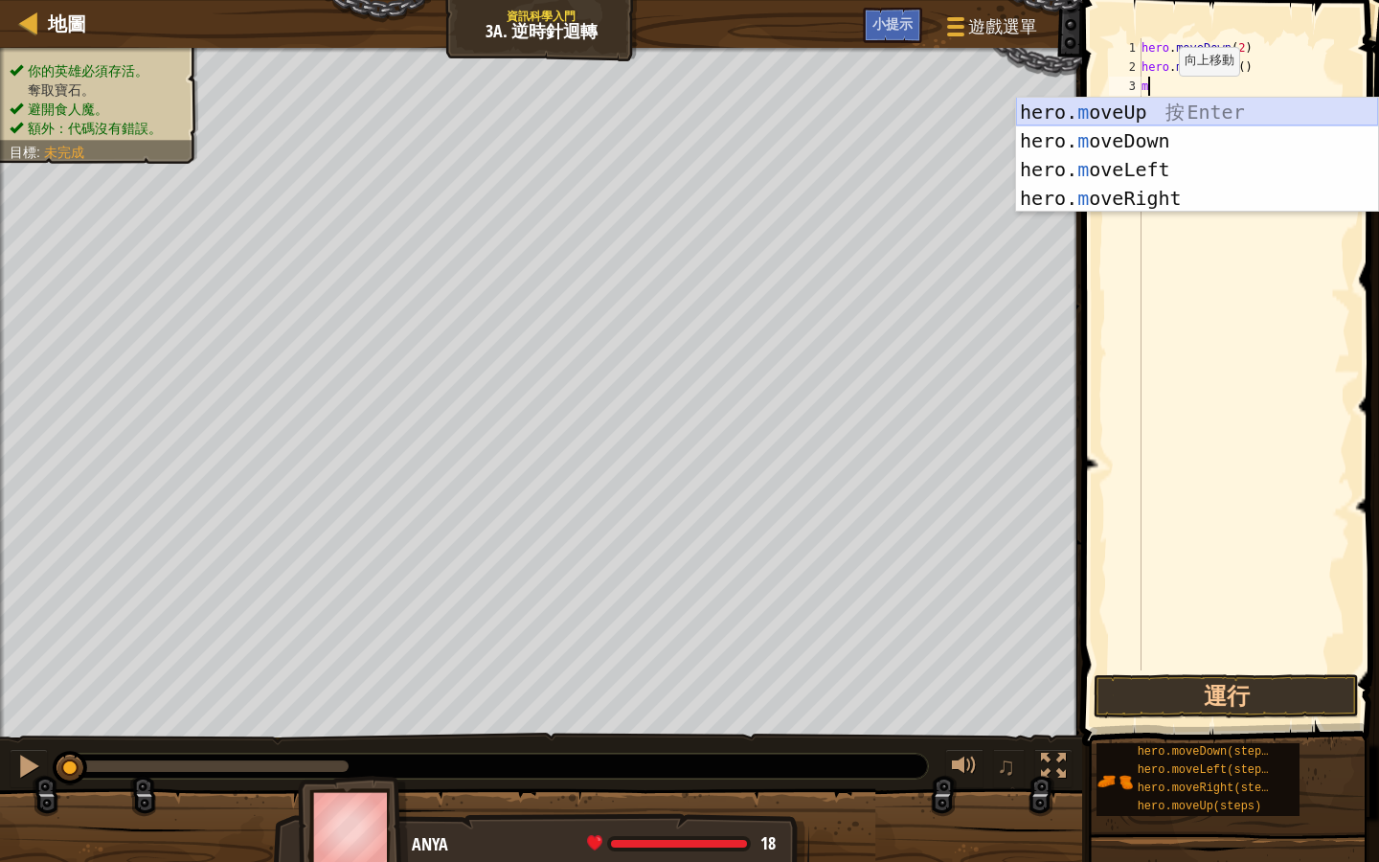
click at [1169, 115] on div "hero. m oveUp 按 Enter hero. m oveDown 按 Enter hero. m oveLeft 按 Enter hero. m o…" at bounding box center [1197, 184] width 362 height 172
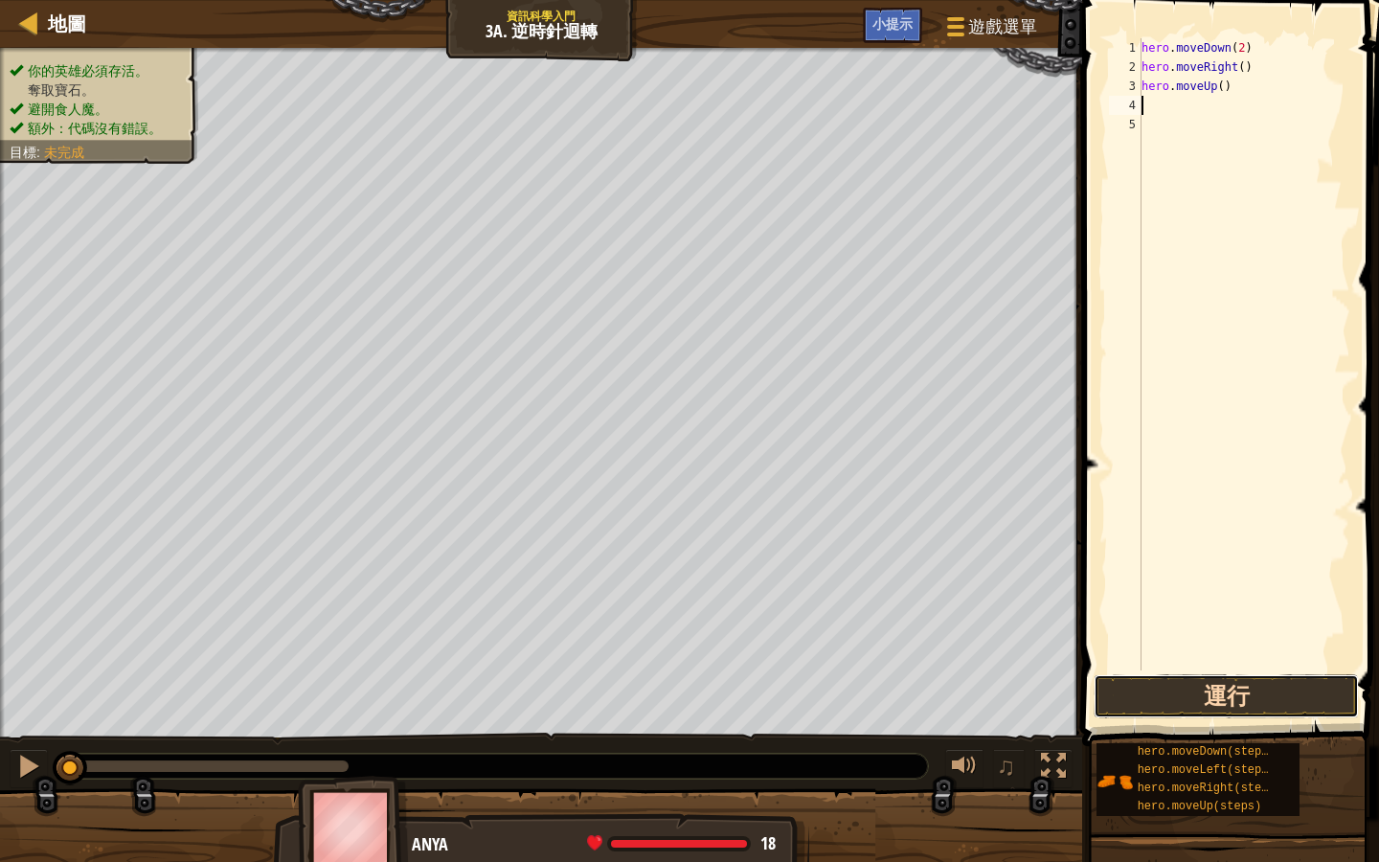
click at [1247, 672] on button "運行" at bounding box center [1226, 696] width 265 height 44
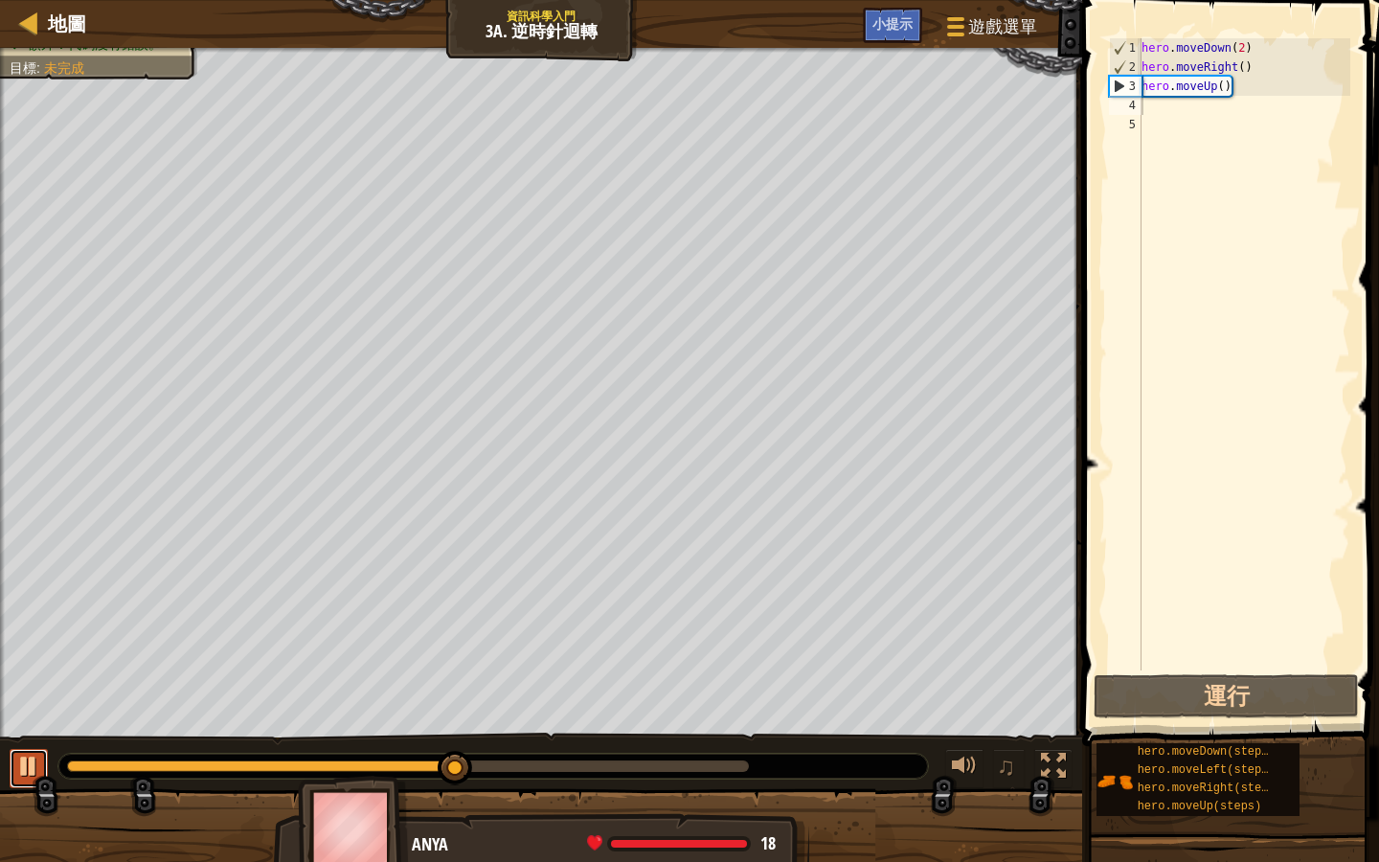
click at [32, 672] on div at bounding box center [28, 766] width 25 height 25
type textarea "m"
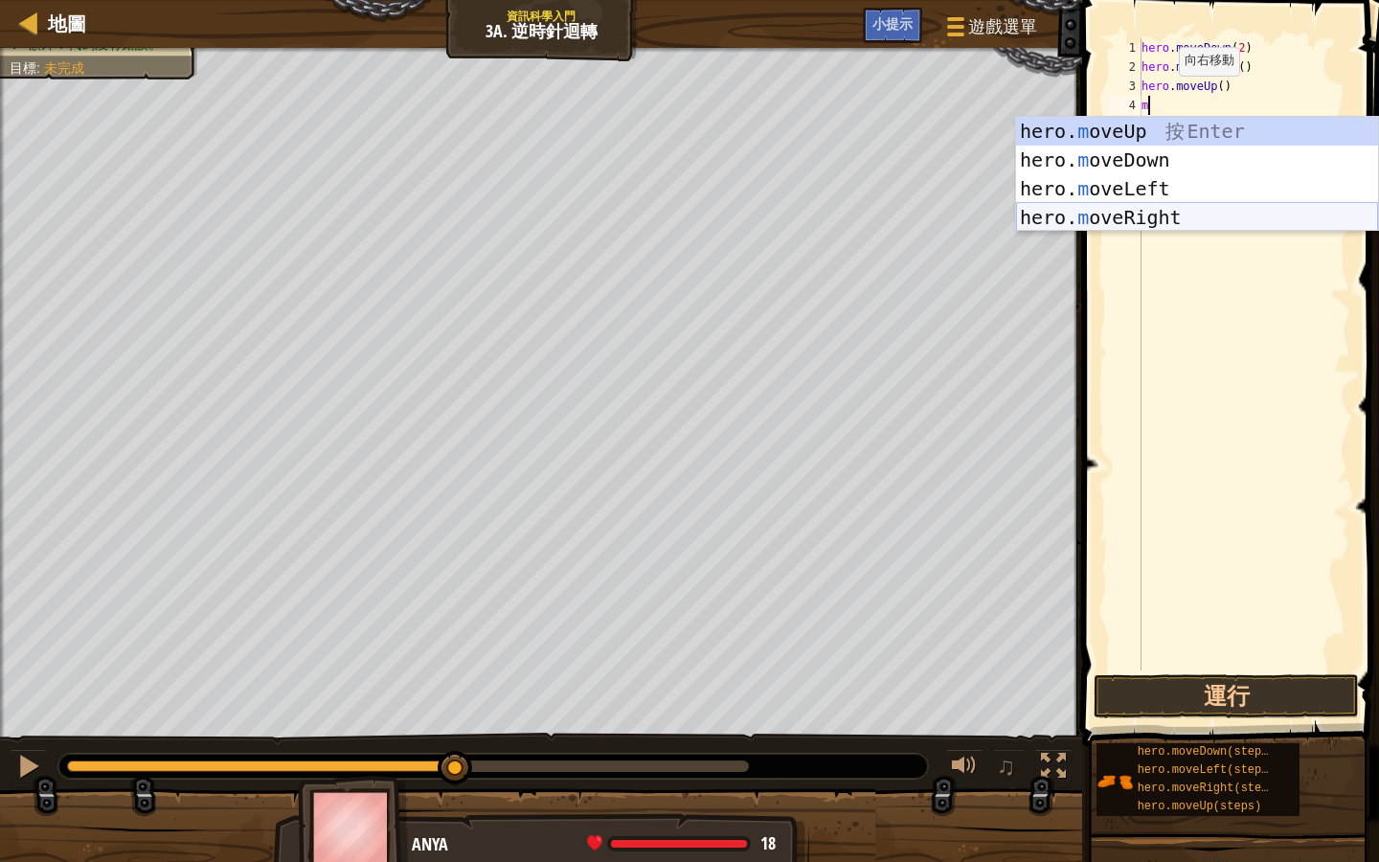
click at [1179, 214] on div "hero. m oveUp 按 Enter hero. m oveDown 按 Enter hero. m oveLeft 按 Enter hero. m o…" at bounding box center [1197, 203] width 362 height 172
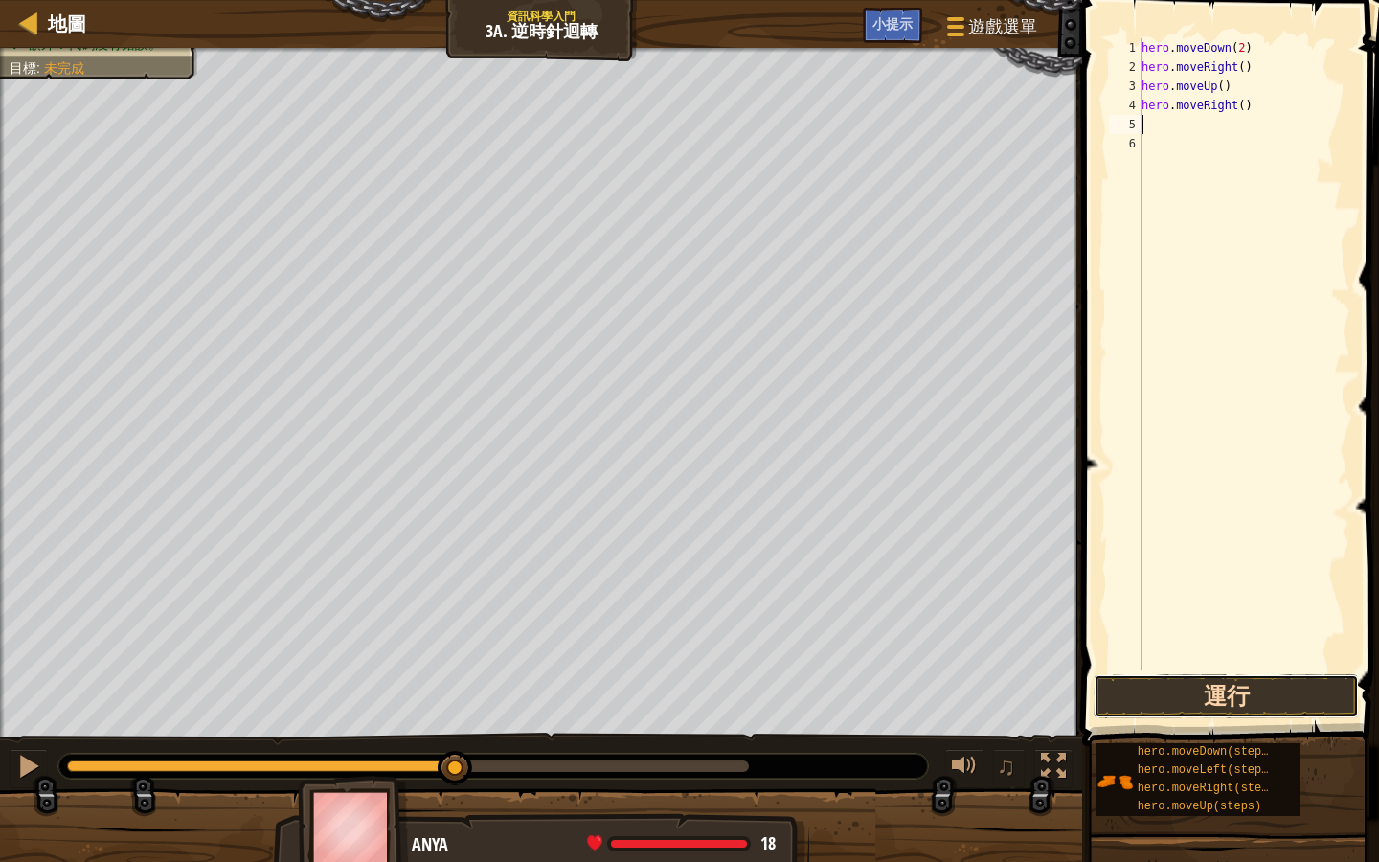
click at [1285, 672] on button "運行" at bounding box center [1226, 696] width 265 height 44
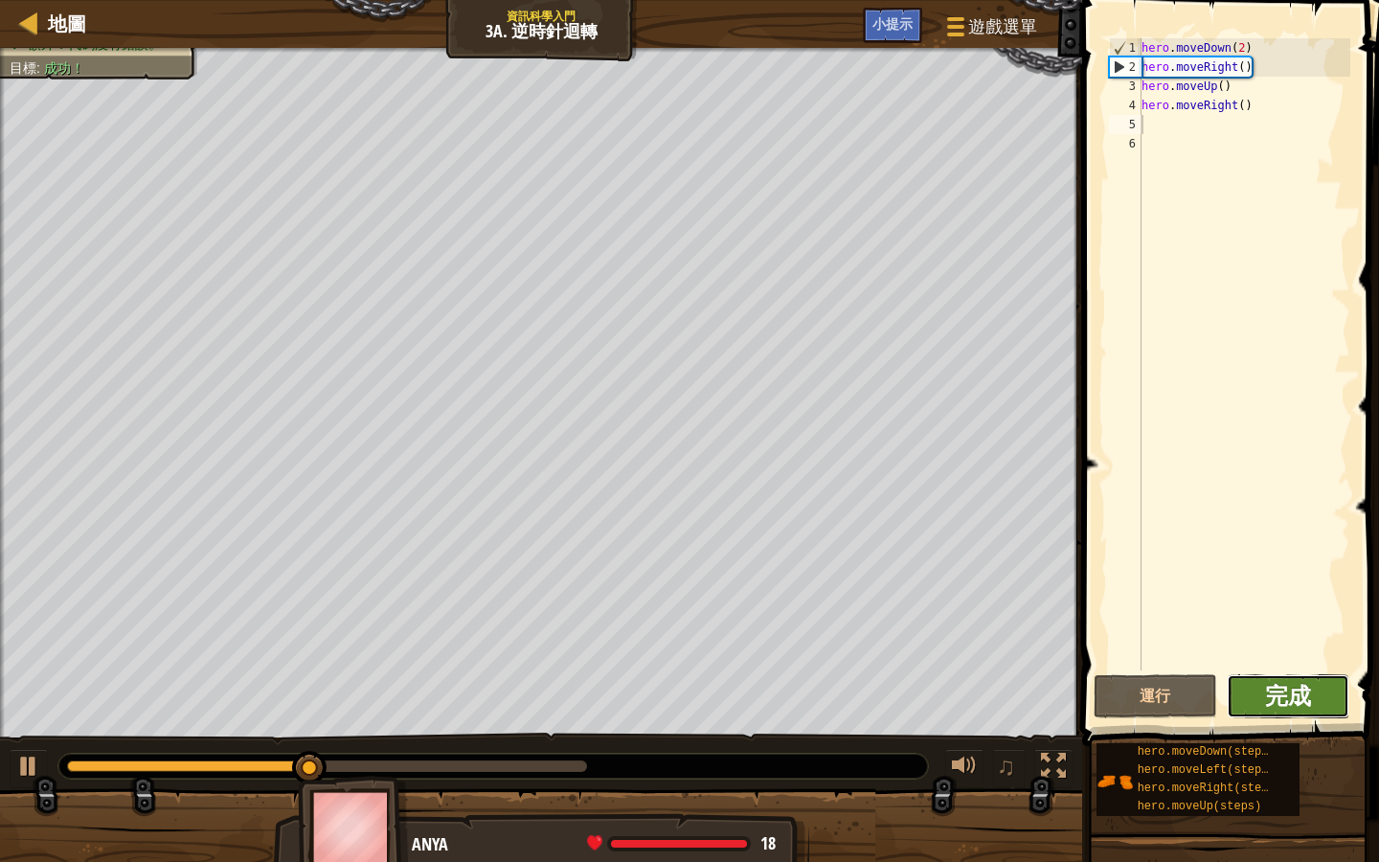
click at [1274, 672] on span "完成" at bounding box center [1288, 695] width 46 height 31
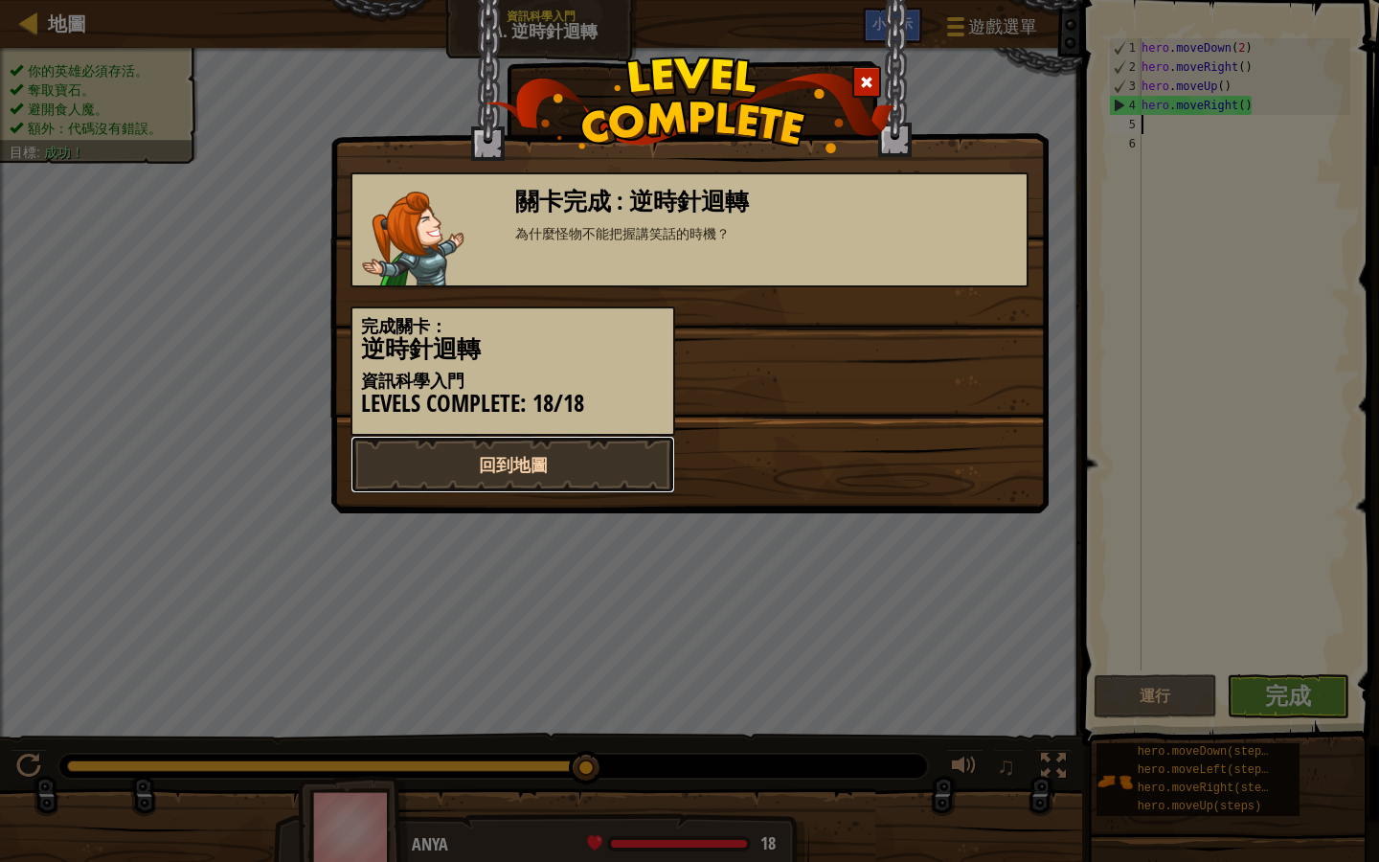
click at [592, 470] on link "回到地圖" at bounding box center [513, 464] width 325 height 57
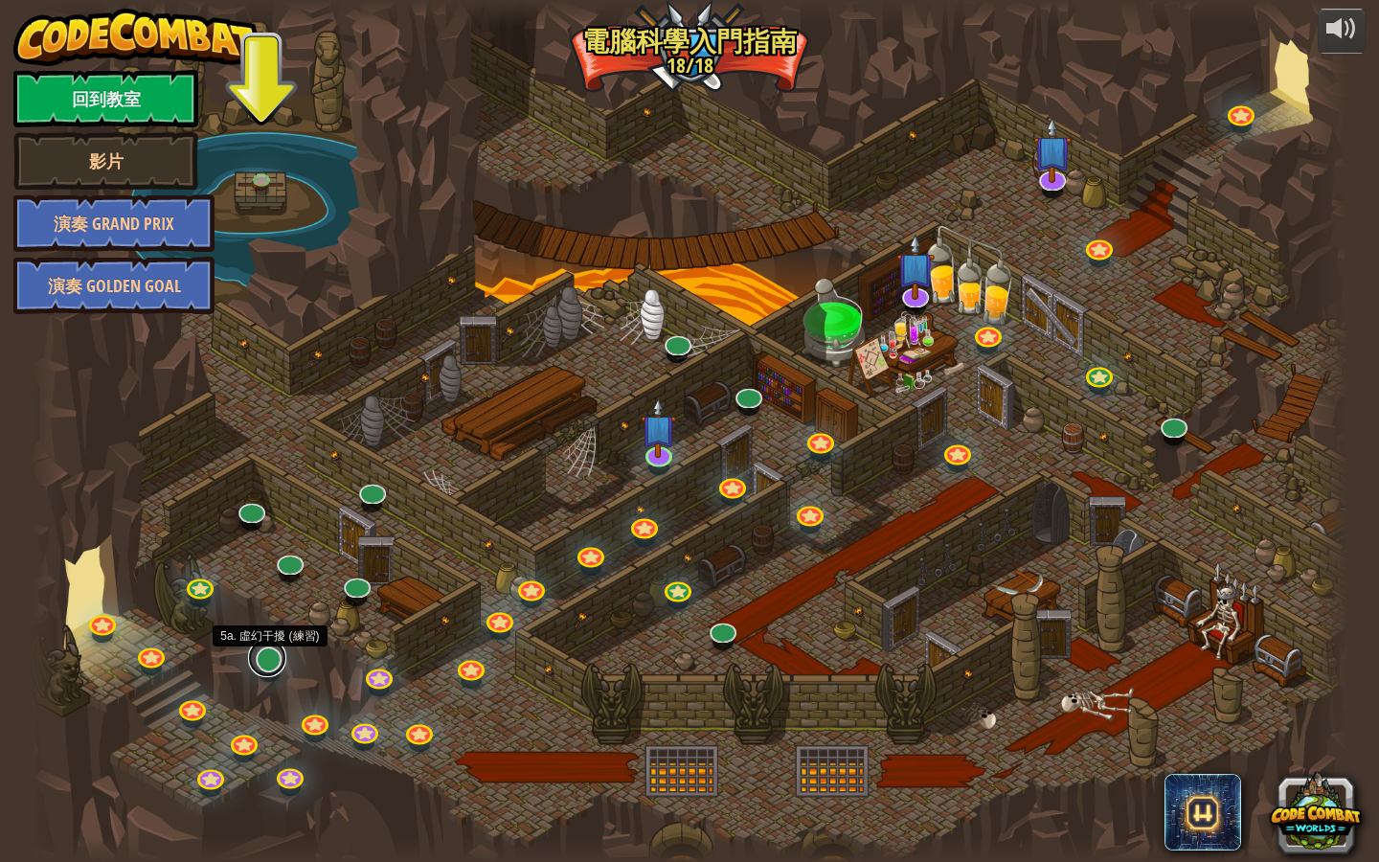
click at [262, 660] on link at bounding box center [267, 658] width 38 height 38
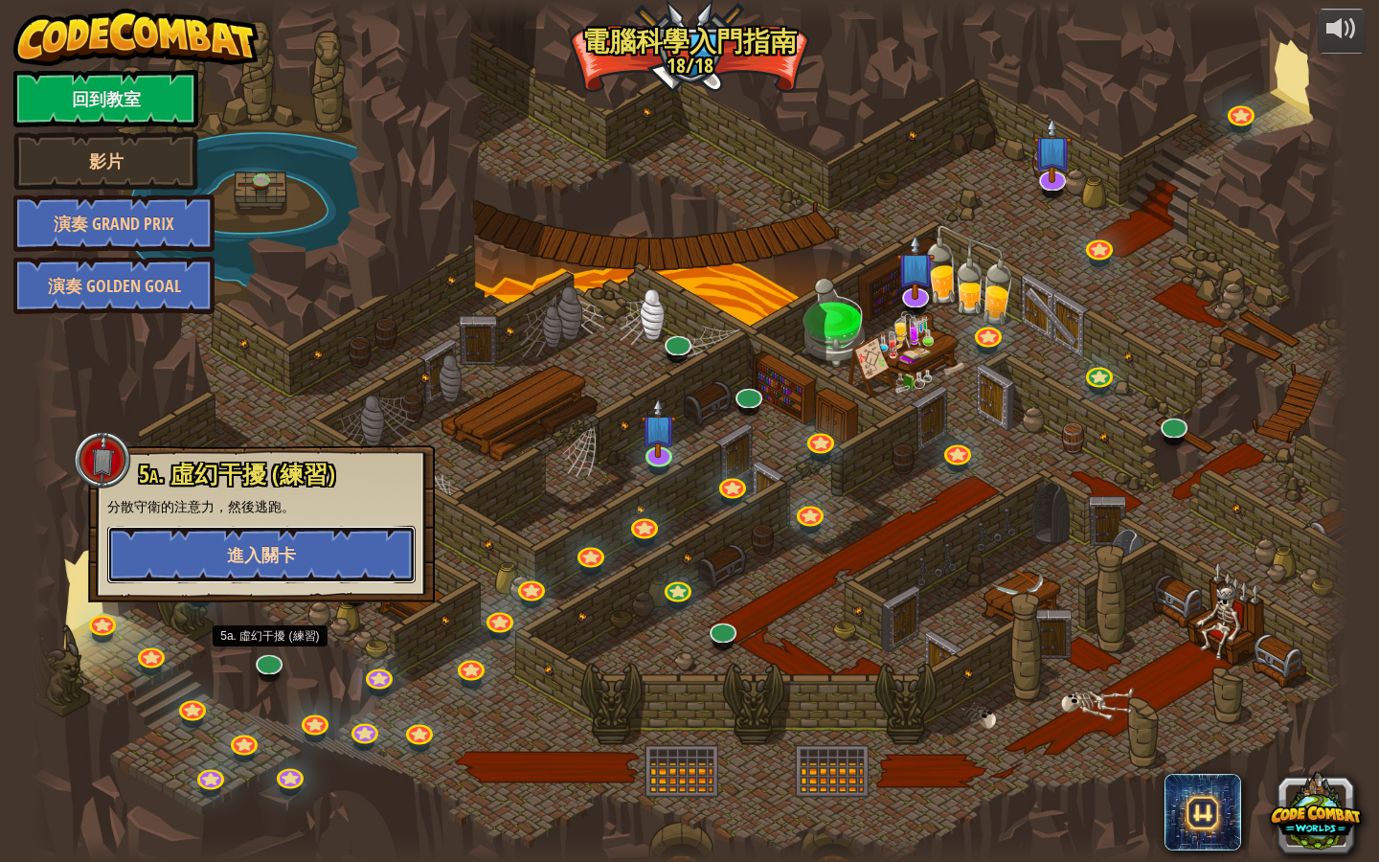
click at [294, 565] on span "進入關卡" at bounding box center [261, 555] width 69 height 24
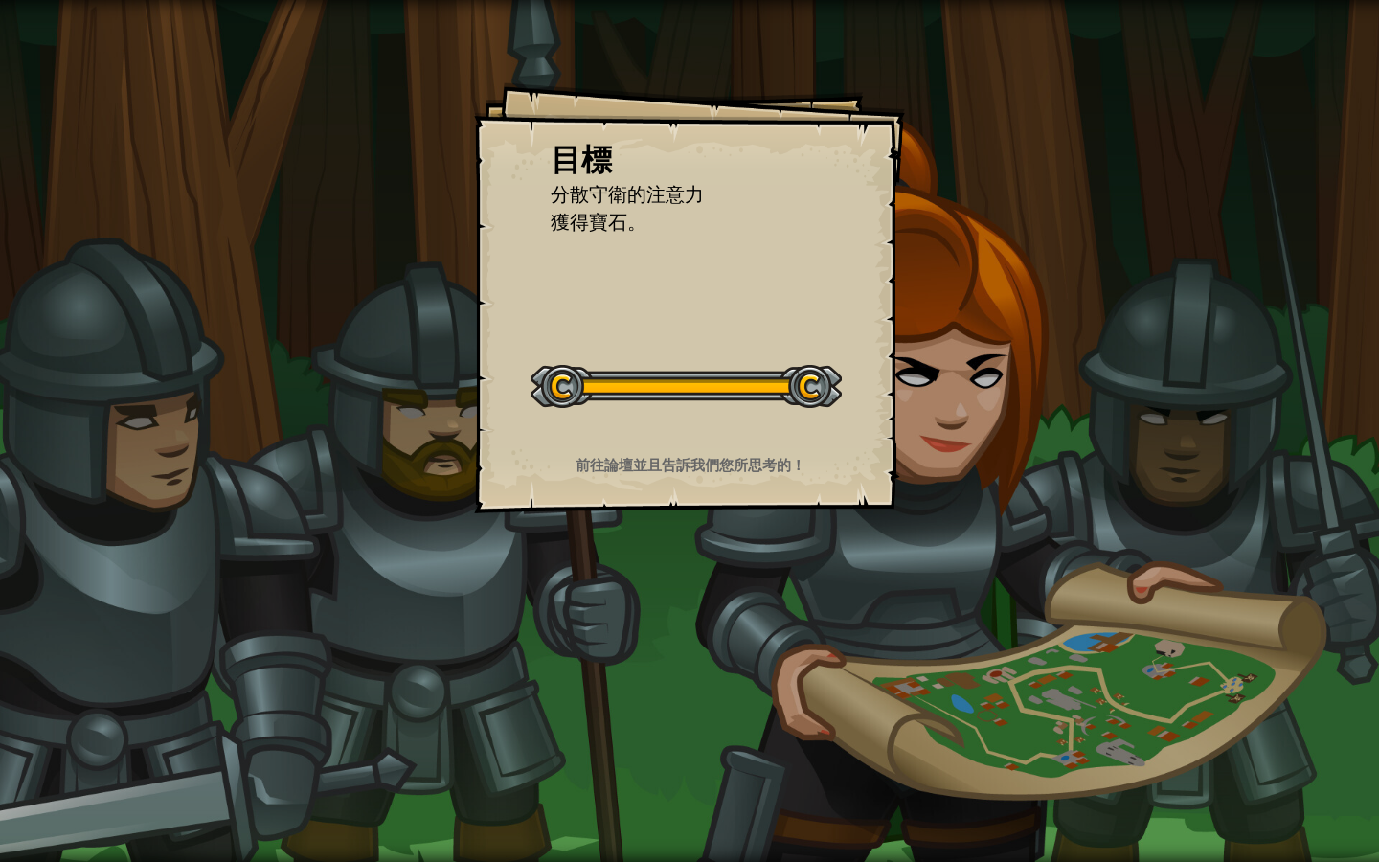
click at [656, 321] on div "目標 分散守衛的注意力 獲得寶石。 開始戰役 從伺服器載入失敗 您將需要訂閱來開啟這關。 訂閱 您需要加入一個課程來遊玩此關卡。 回到我的課程 詢問您的老師來…" at bounding box center [689, 297] width 431 height 431
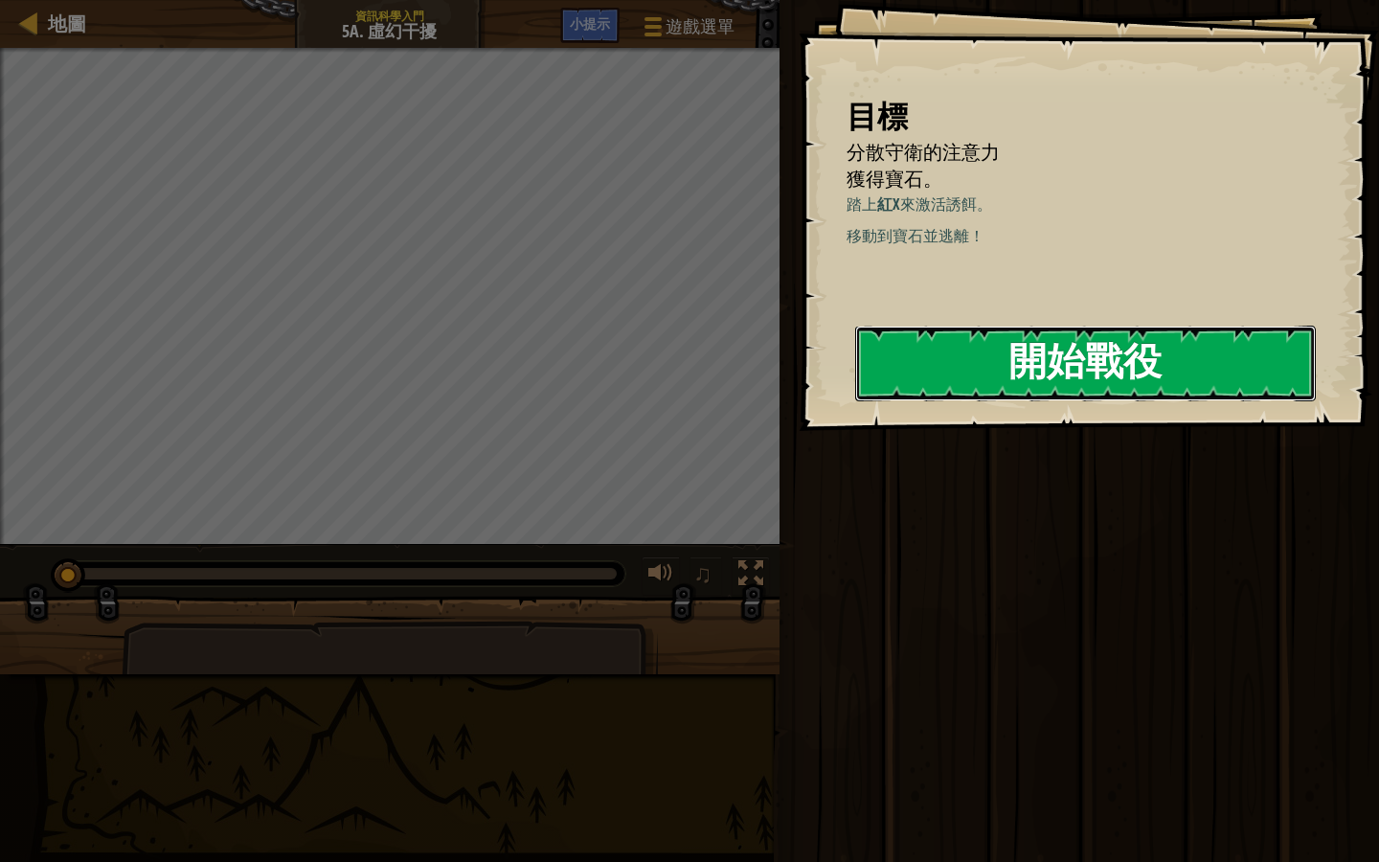
click at [1040, 389] on button "開始戰役" at bounding box center [1085, 364] width 461 height 76
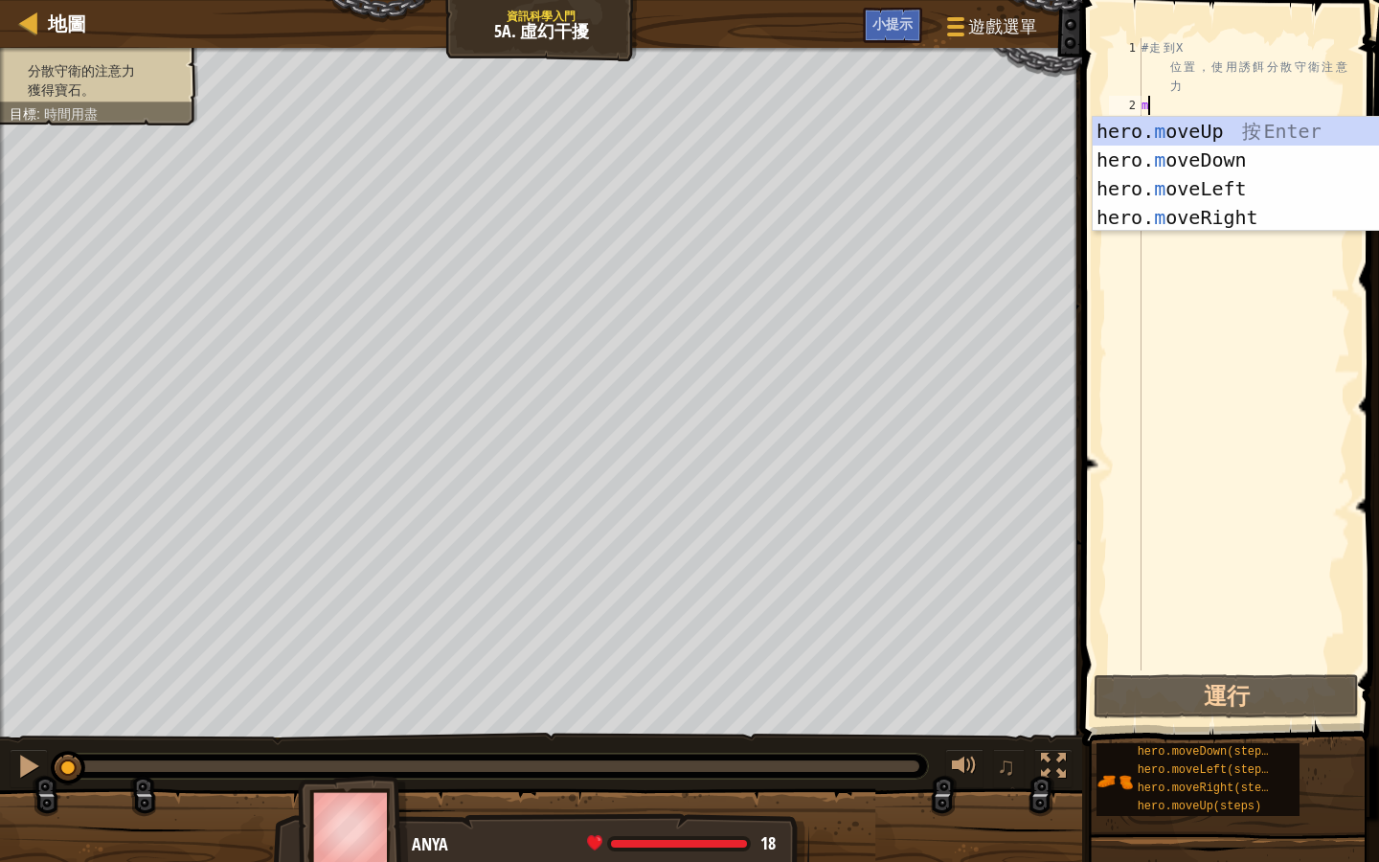
type textarea "m"
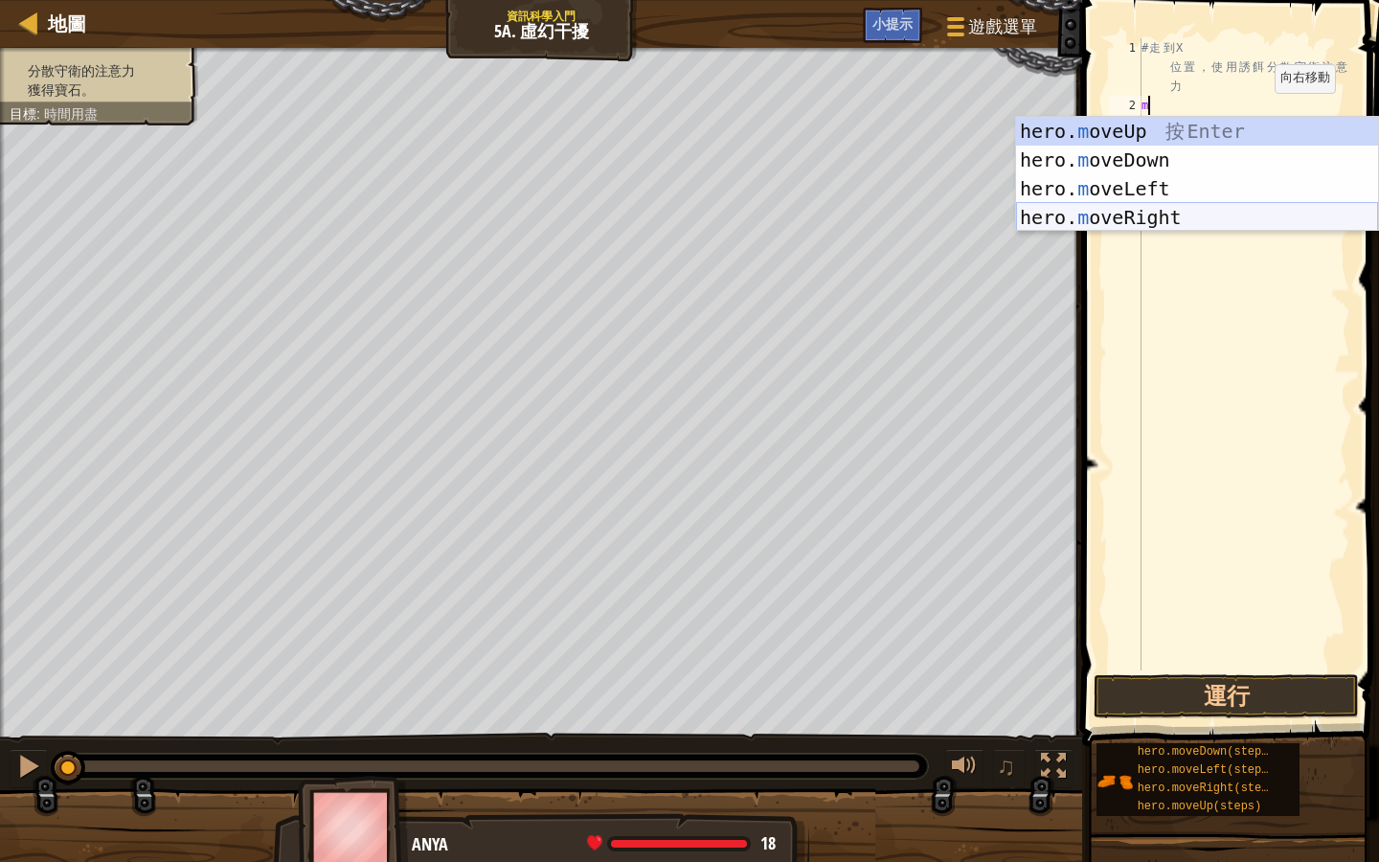
click at [1166, 218] on div "hero. m oveUp 按 Enter hero. m oveDown 按 Enter hero. m oveLeft 按 Enter hero. m o…" at bounding box center [1197, 203] width 362 height 172
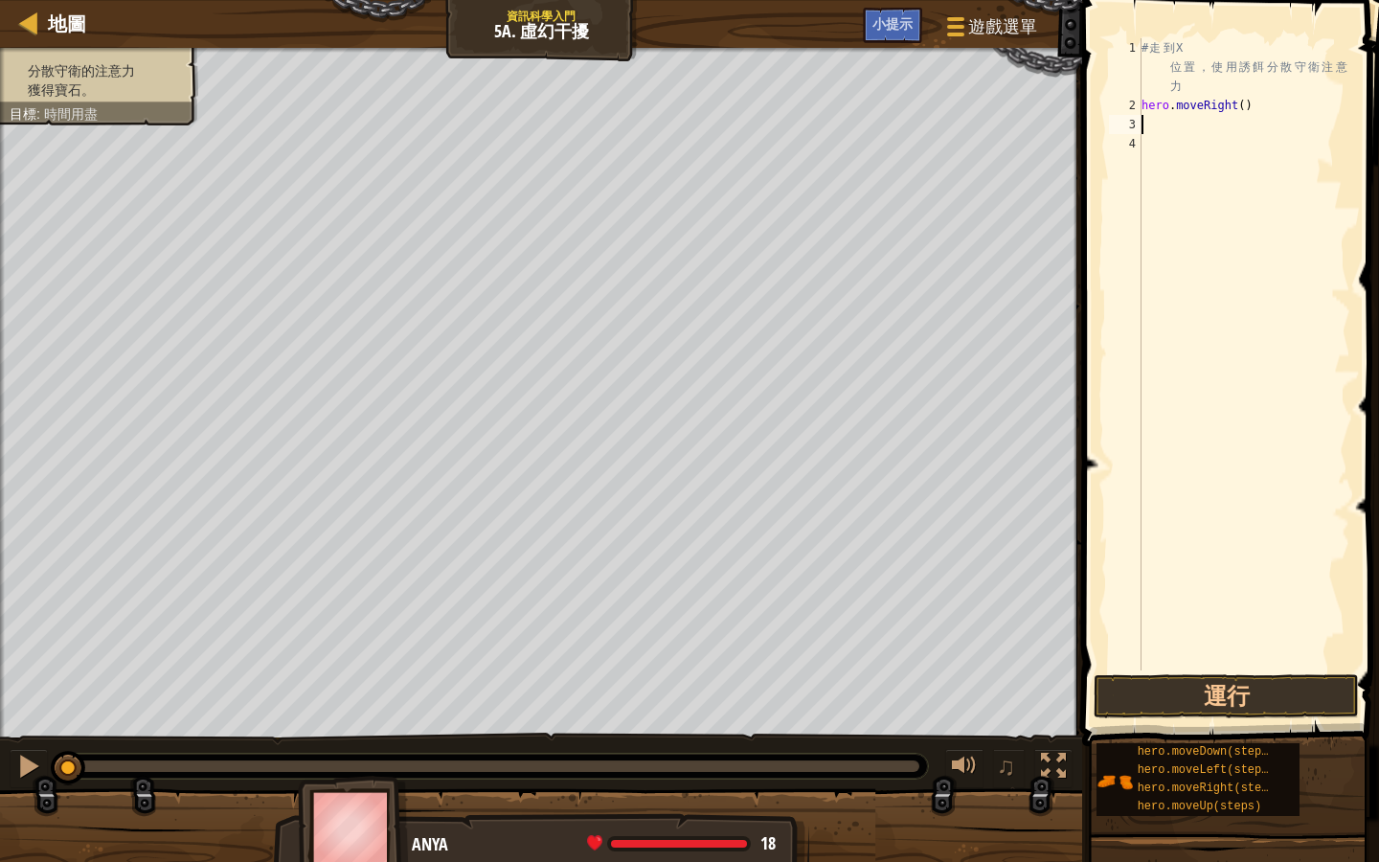
type textarea "m"
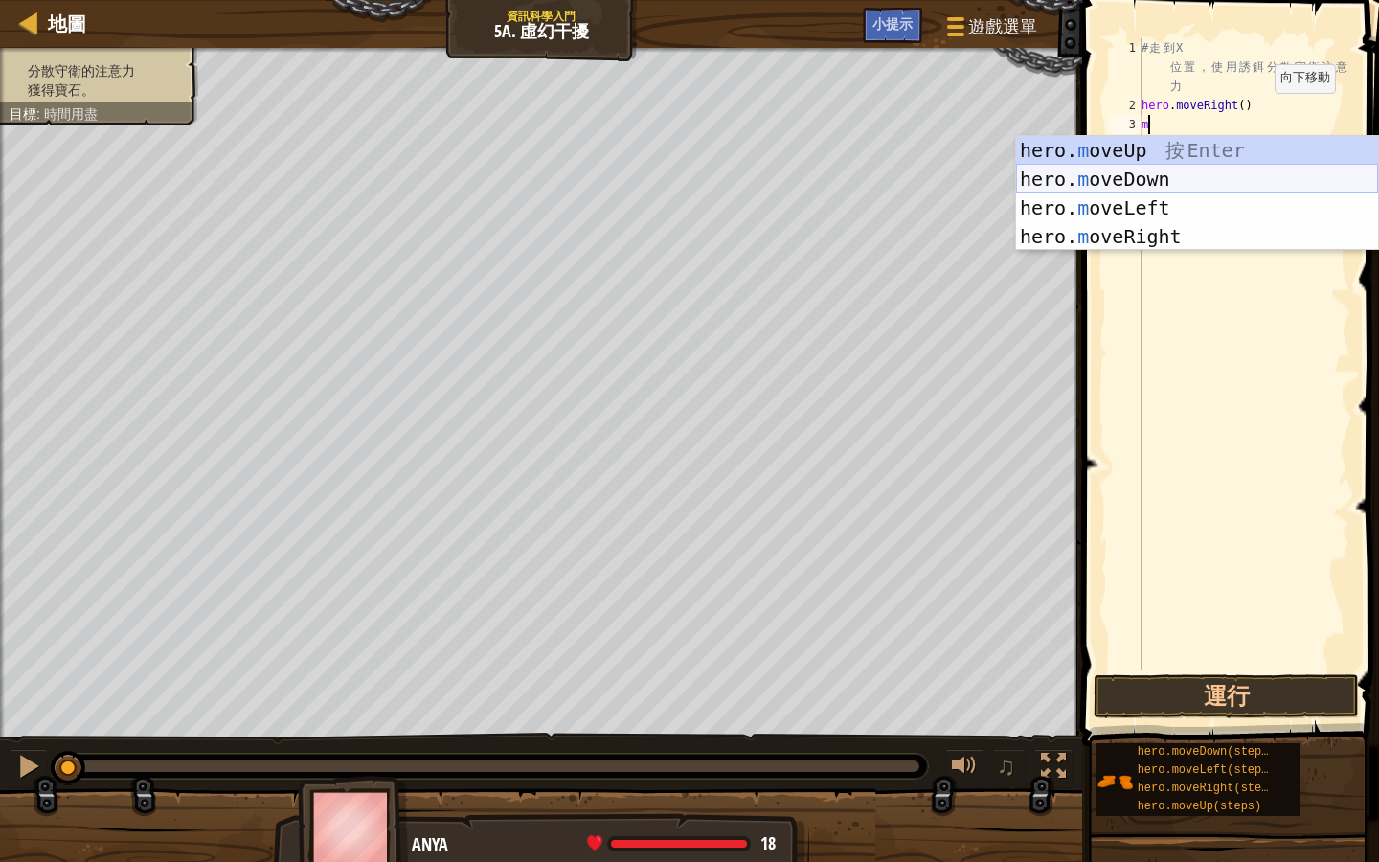
click at [1173, 188] on div "hero. m oveUp 按 Enter hero. m oveDown 按 Enter hero. m oveLeft 按 Enter hero. m o…" at bounding box center [1197, 222] width 362 height 172
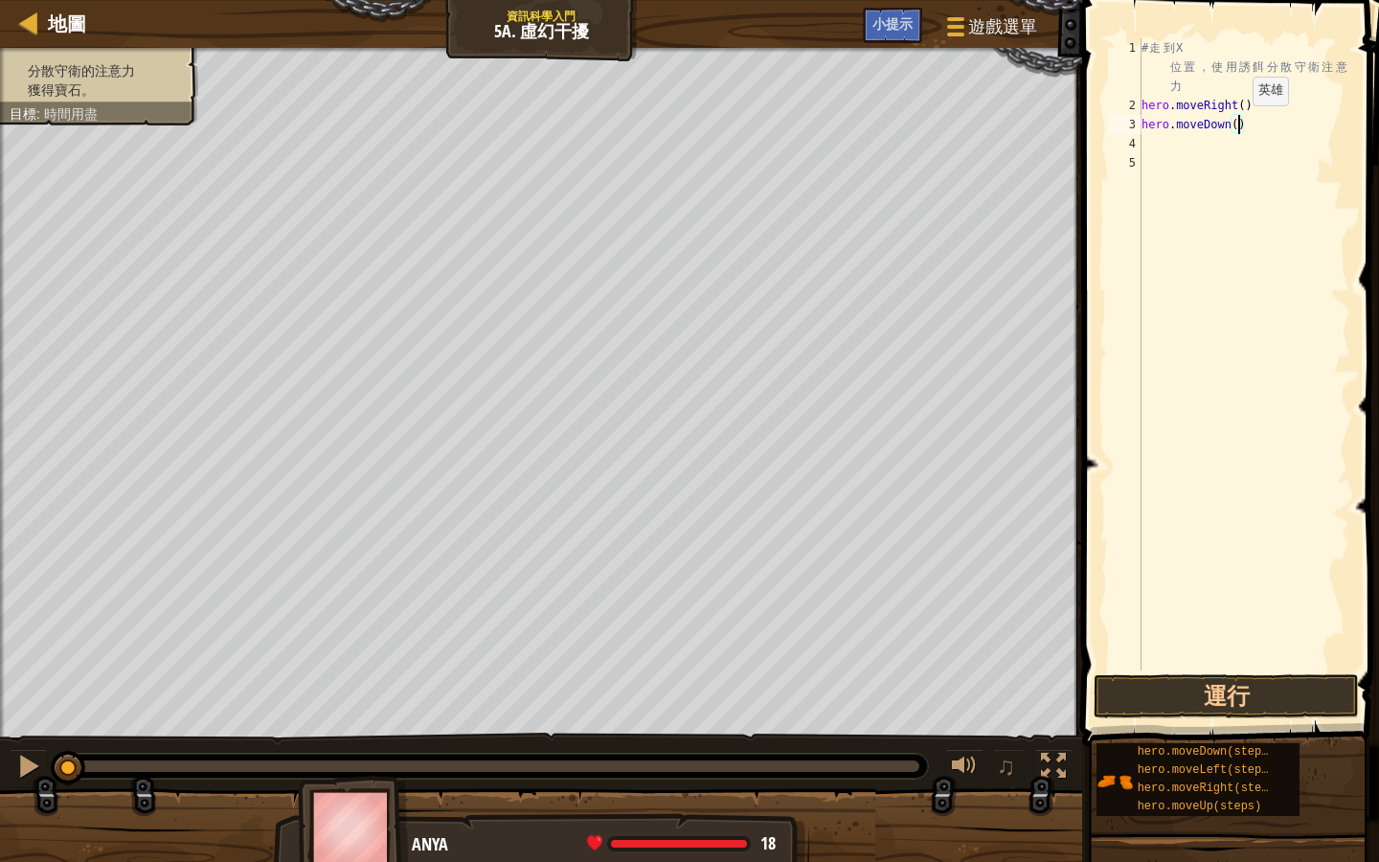
click at [1238, 124] on div "# 走 到 X 位 置 ， 使 用 誘 餌 分 散 守 衛 注 意 力 hero . moveRight ( ) hero . moveDown ( )" at bounding box center [1244, 392] width 213 height 709
type textarea "hero.moveDown(2)"
click at [1252, 672] on button "運行" at bounding box center [1226, 696] width 265 height 44
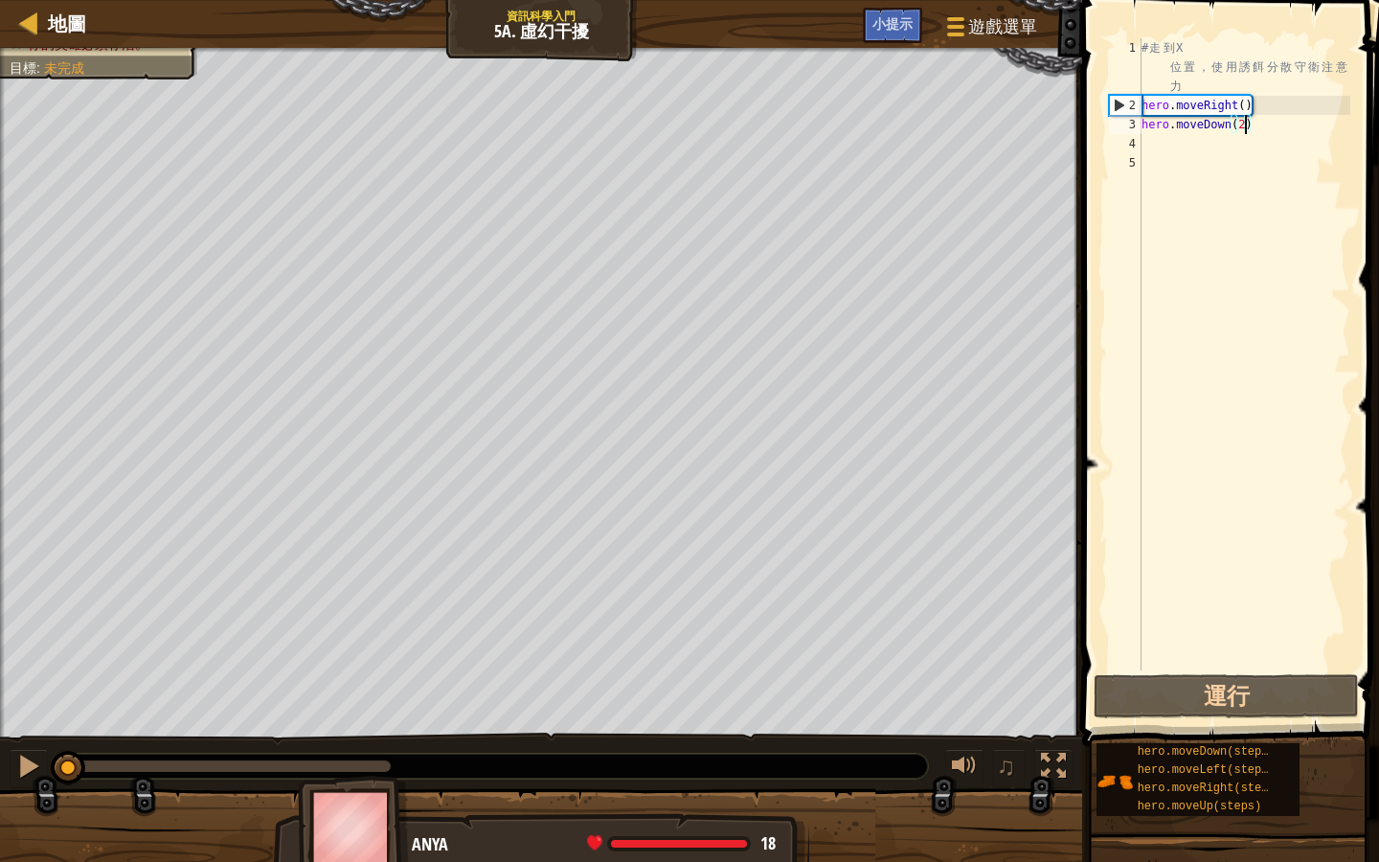
drag, startPoint x: 389, startPoint y: 763, endPoint x: 58, endPoint y: 791, distance: 331.7
click at [58, 672] on div "分散守衛的注意力 獲得寶石。 你的英雄必須存活。 目標 : 未完成 ♫ Anya 18 x: 6 y: 30 x: 18 y: 30" at bounding box center [689, 457] width 1379 height 819
click at [28, 672] on div at bounding box center [28, 766] width 25 height 25
click at [18, 672] on div at bounding box center [28, 766] width 25 height 25
click at [1157, 144] on div "# 走 到 X 位 置 ， 使 用 誘 餌 分 散 守 衛 注 意 力 hero . moveRight ( ) hero . moveDown ( 2 )" at bounding box center [1244, 392] width 213 height 709
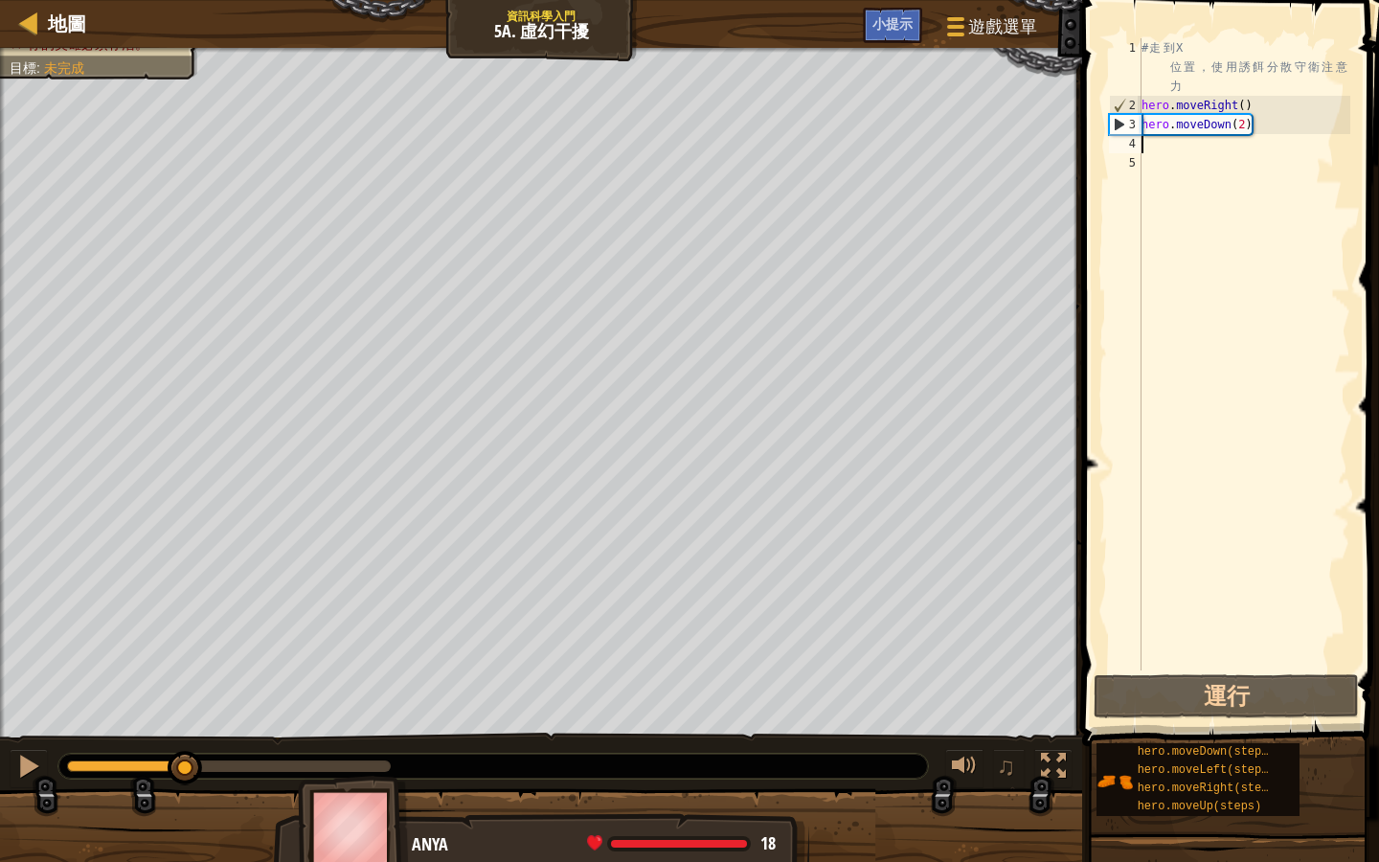
scroll to position [9, 0]
type textarea "m"
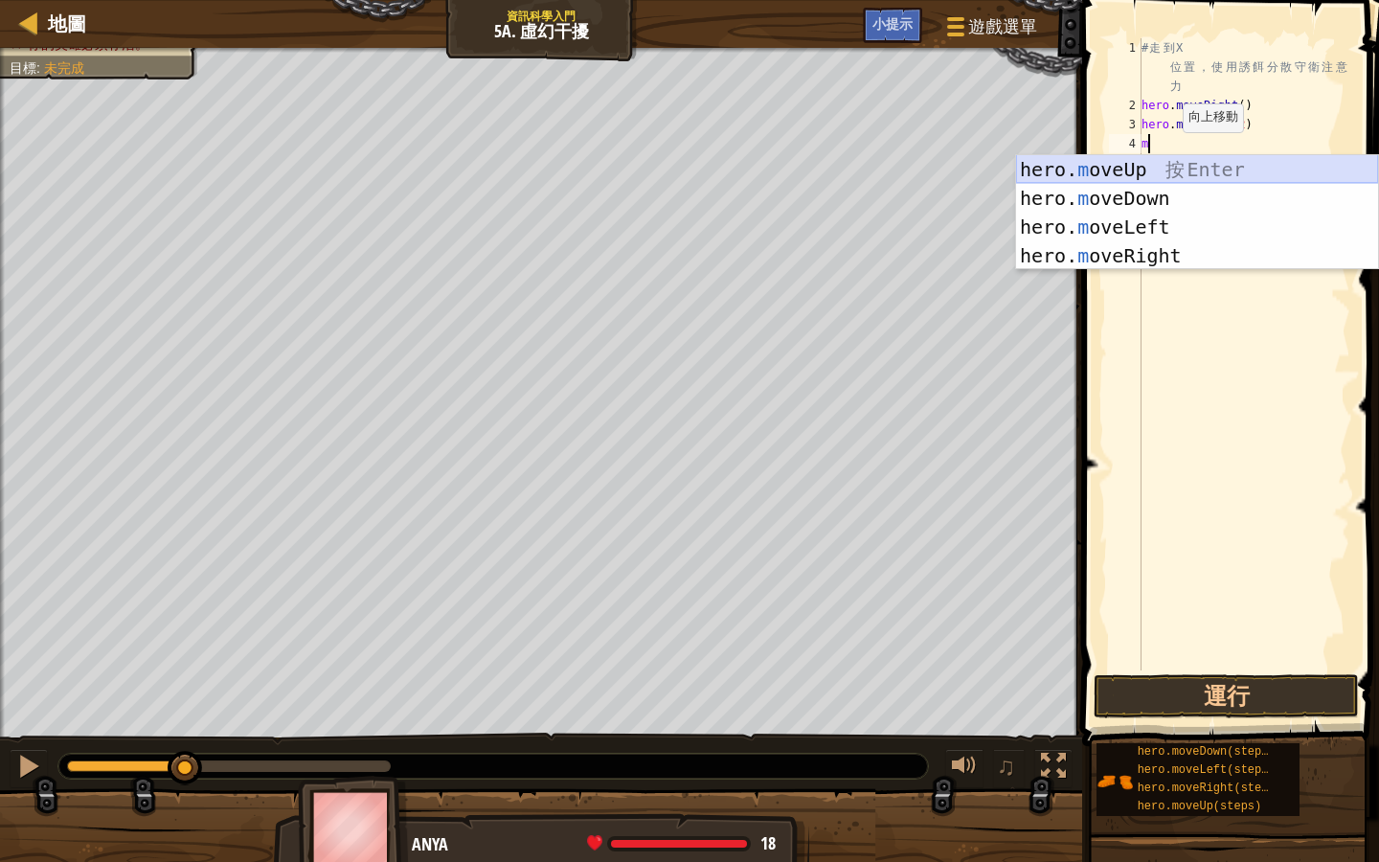
click at [1171, 167] on div "hero. m oveUp 按 Enter hero. m oveDown 按 Enter hero. m oveLeft 按 Enter hero. m o…" at bounding box center [1197, 241] width 362 height 172
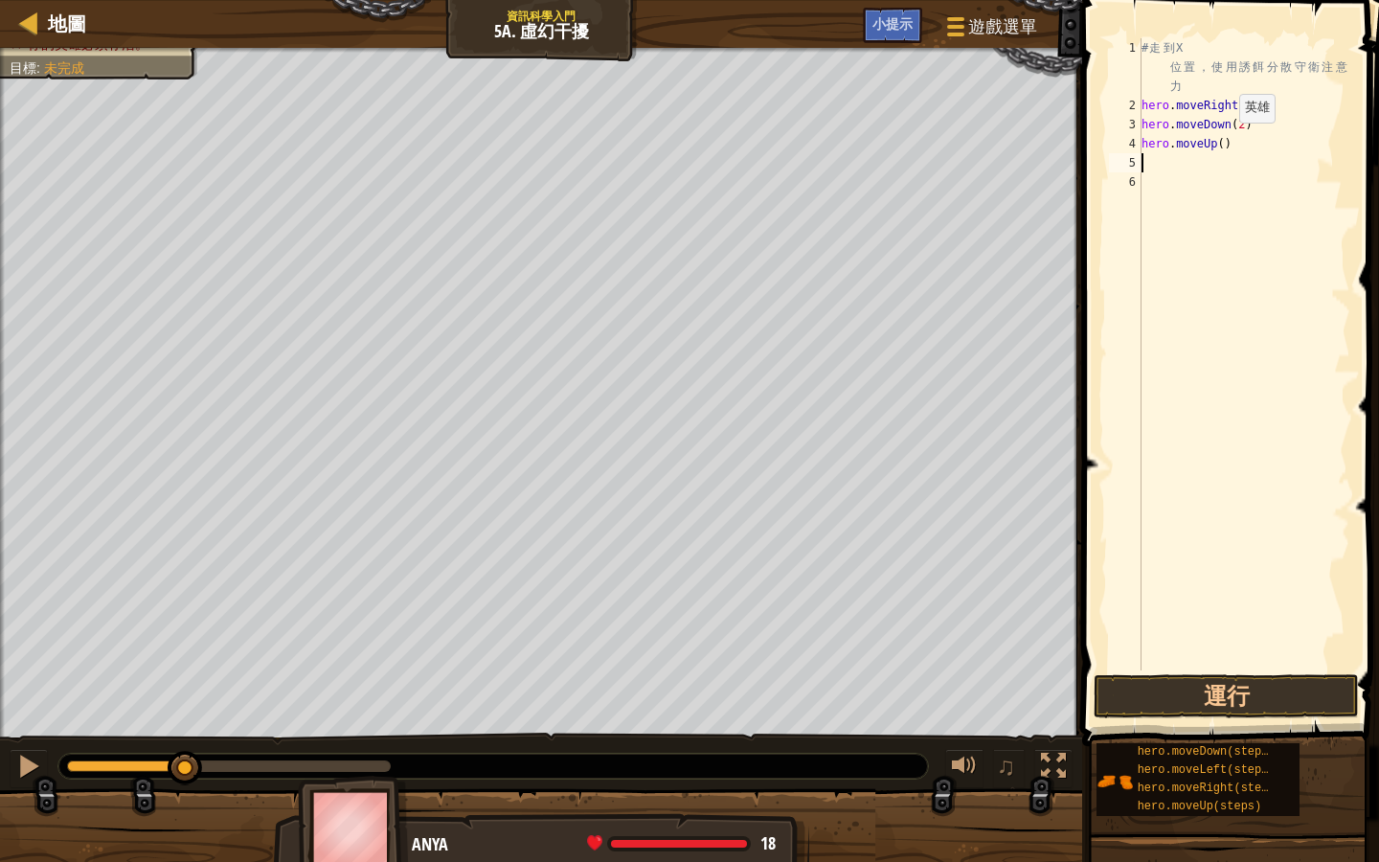
click at [1224, 141] on div "# 走 到 X 位 置 ， 使 用 誘 餌 分 散 守 衛 注 意 力 hero . moveRight ( ) hero . moveDown ( 2 ) …" at bounding box center [1244, 392] width 213 height 709
type textarea "hero.moveUp(2)"
click at [1154, 158] on div "# 走 到 X 位 置 ， 使 用 誘 餌 分 散 守 衛 注 意 力 hero . moveRight ( ) hero . moveDown ( 2 ) …" at bounding box center [1244, 392] width 213 height 709
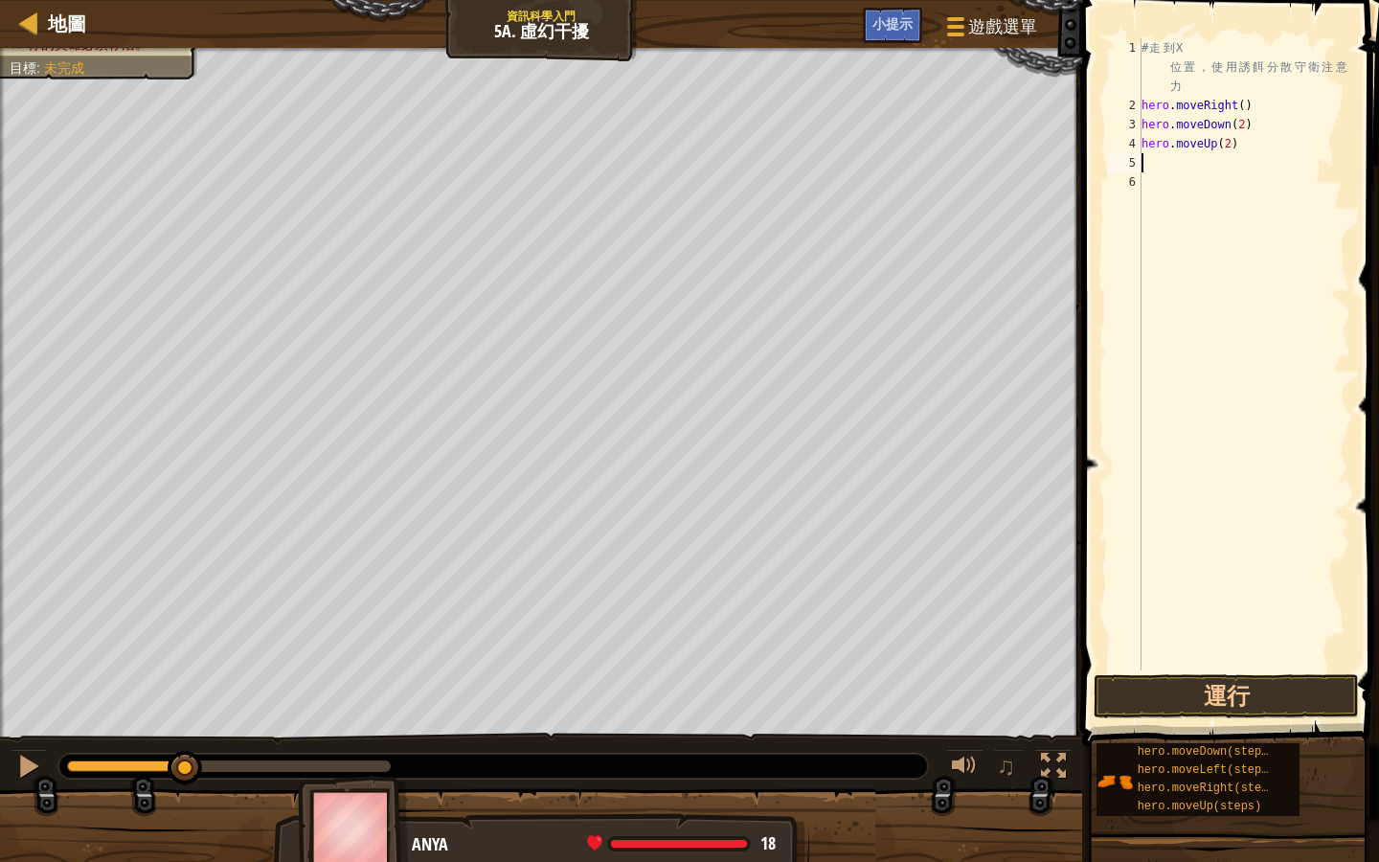
type textarea "m"
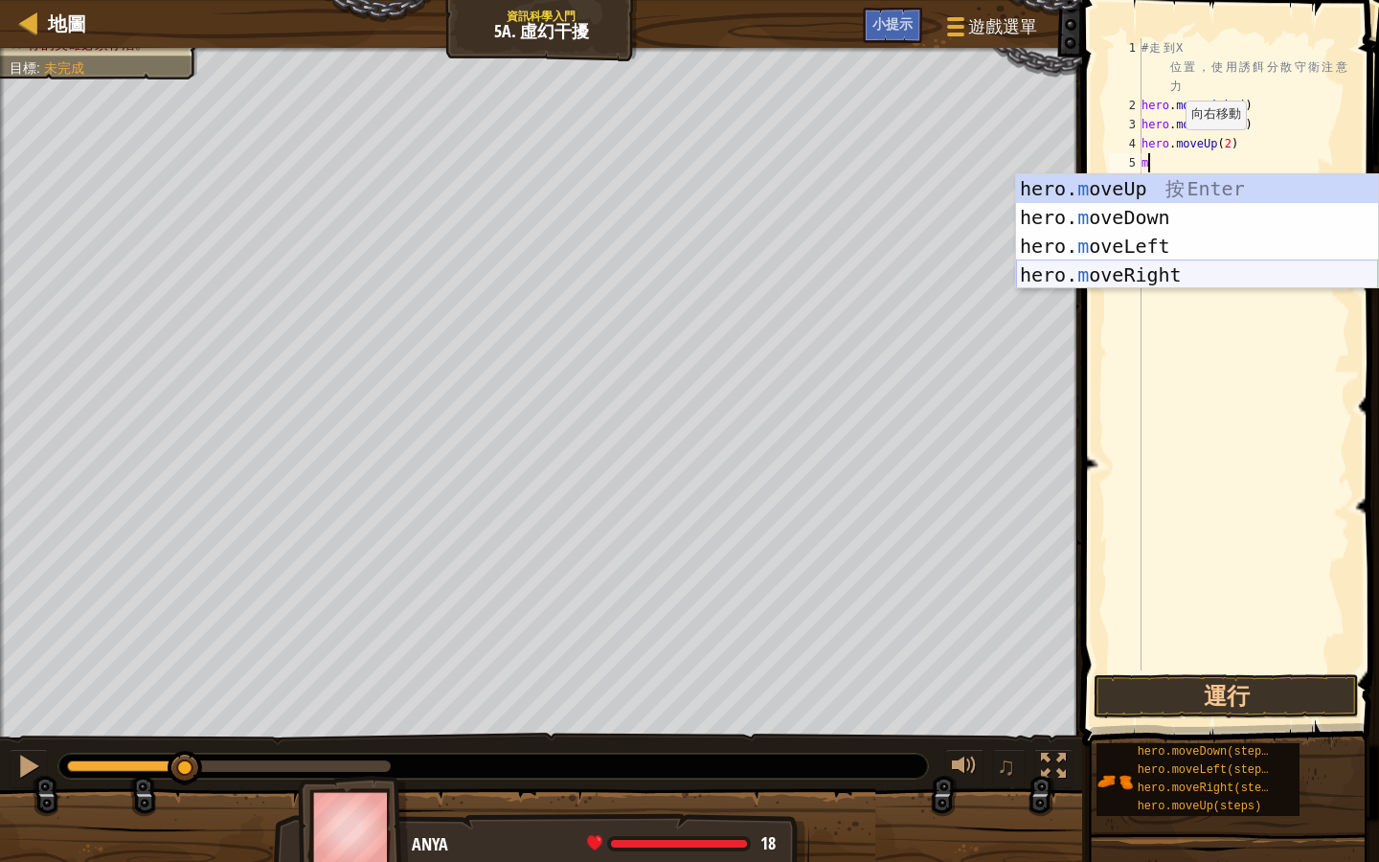
click at [1188, 266] on div "hero. m oveUp 按 Enter hero. m oveDown 按 Enter hero. m oveLeft 按 Enter hero. m o…" at bounding box center [1197, 260] width 362 height 172
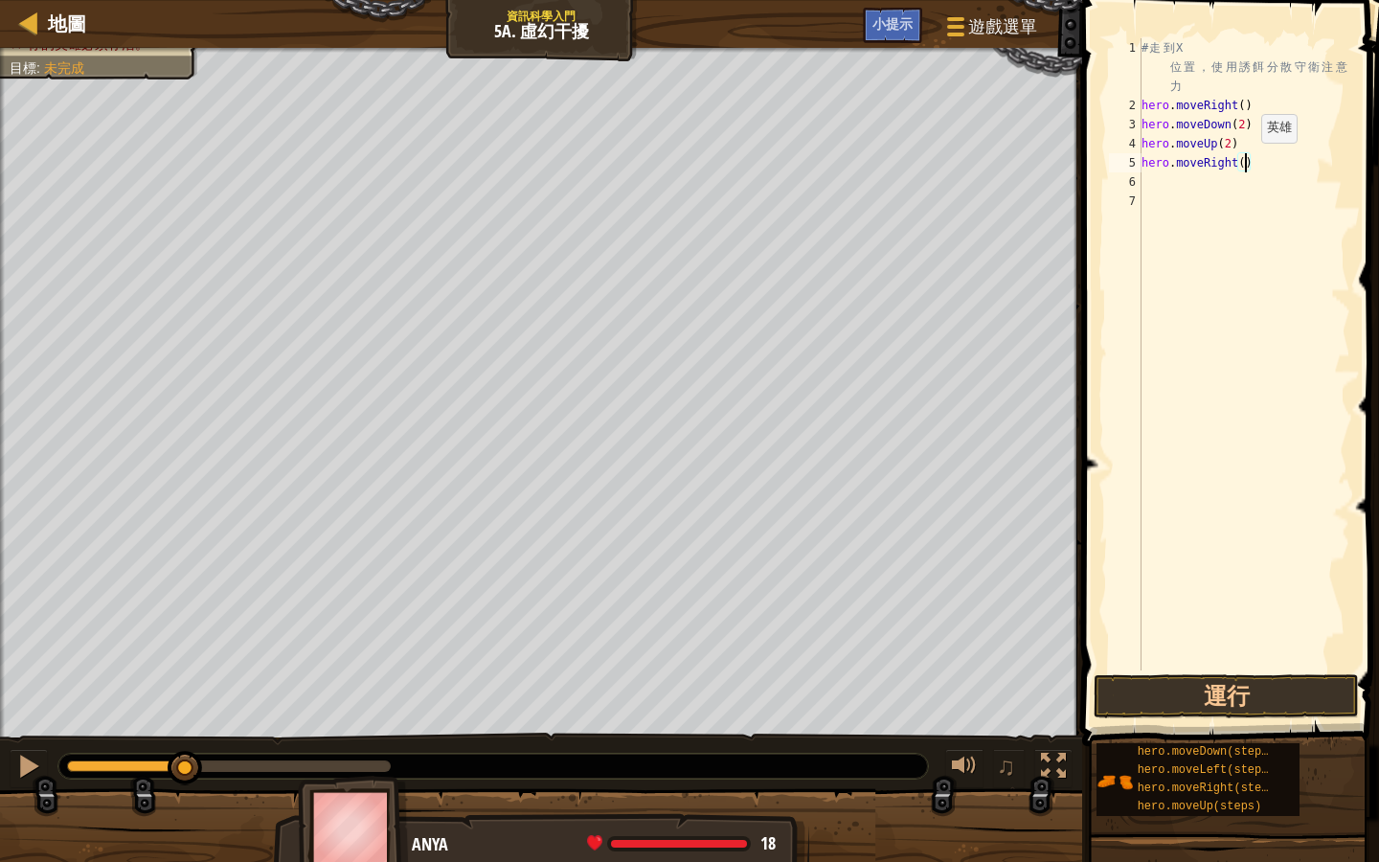
drag, startPoint x: 1246, startPoint y: 163, endPoint x: 1246, endPoint y: 148, distance: 15.3
click at [1245, 155] on div "# 走 到 X 位 置 ， 使 用 誘 餌 分 散 守 衛 注 意 力 hero . moveRight ( ) hero . moveDown ( 2 ) …" at bounding box center [1244, 392] width 213 height 709
type textarea "hero.moveRight(3)"
click at [1196, 672] on button "運行" at bounding box center [1226, 696] width 265 height 44
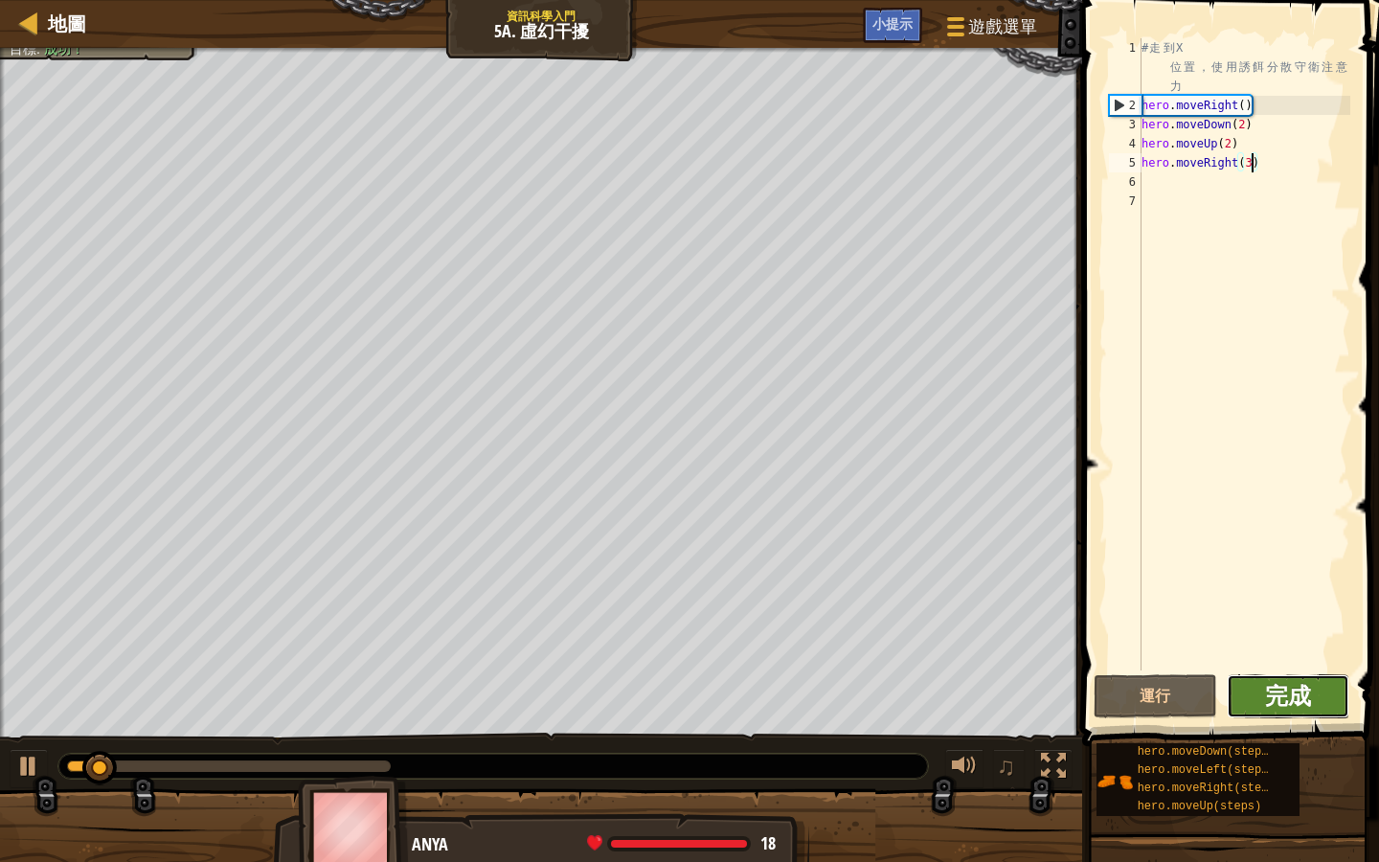
click at [1306, 672] on span "完成" at bounding box center [1288, 695] width 46 height 31
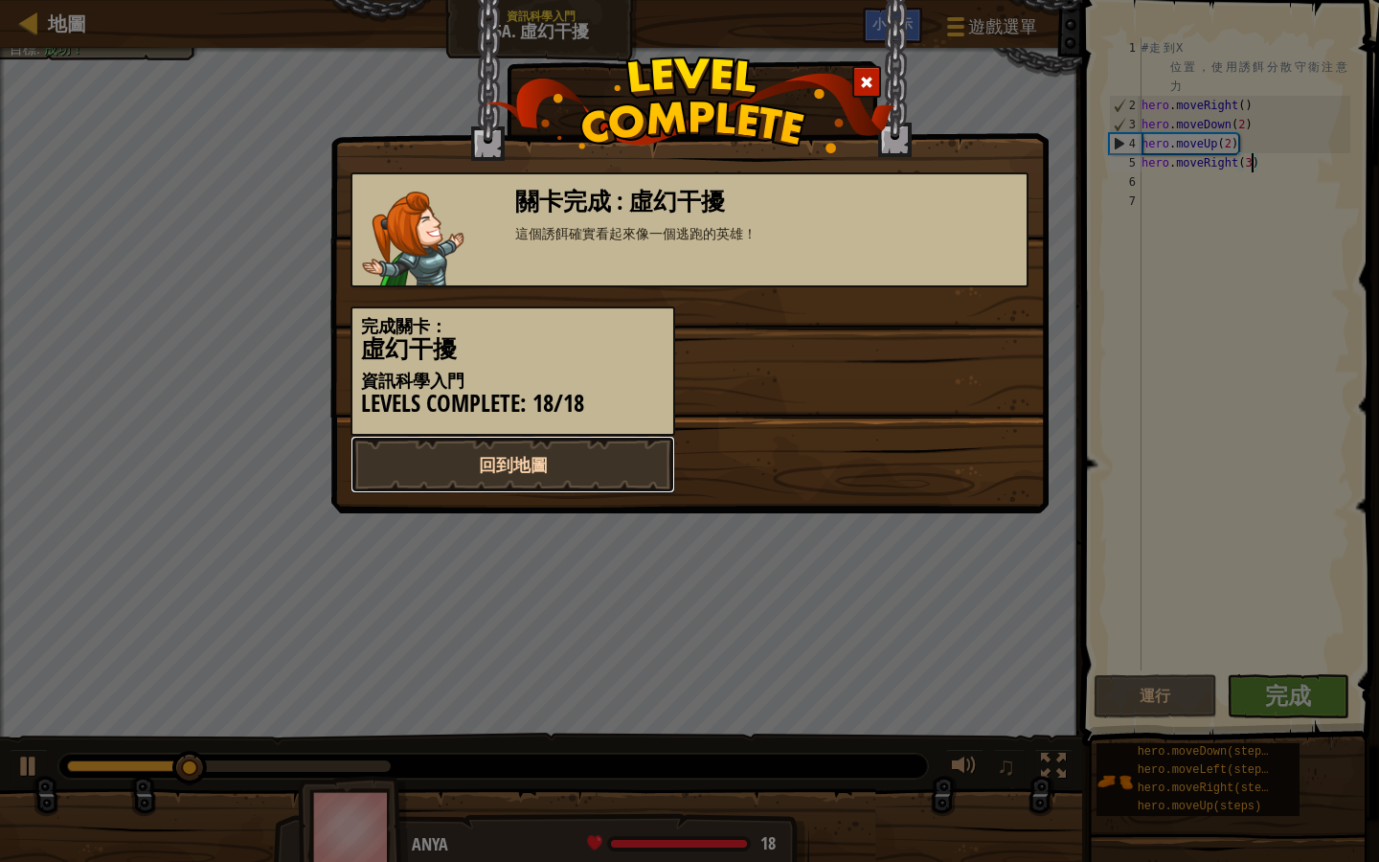
click at [533, 457] on link "回到地圖" at bounding box center [513, 464] width 325 height 57
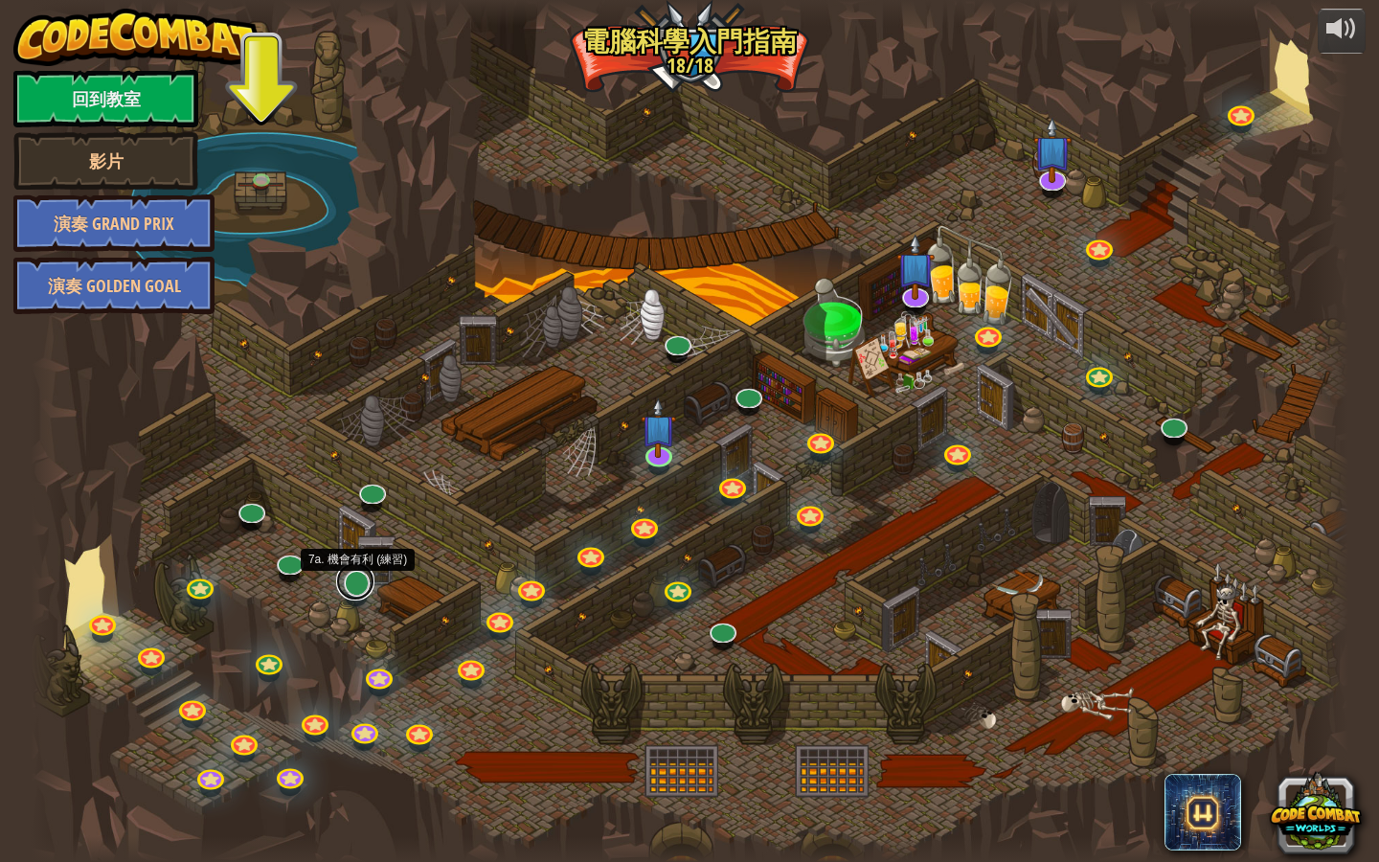
click at [351, 579] on link at bounding box center [355, 581] width 38 height 38
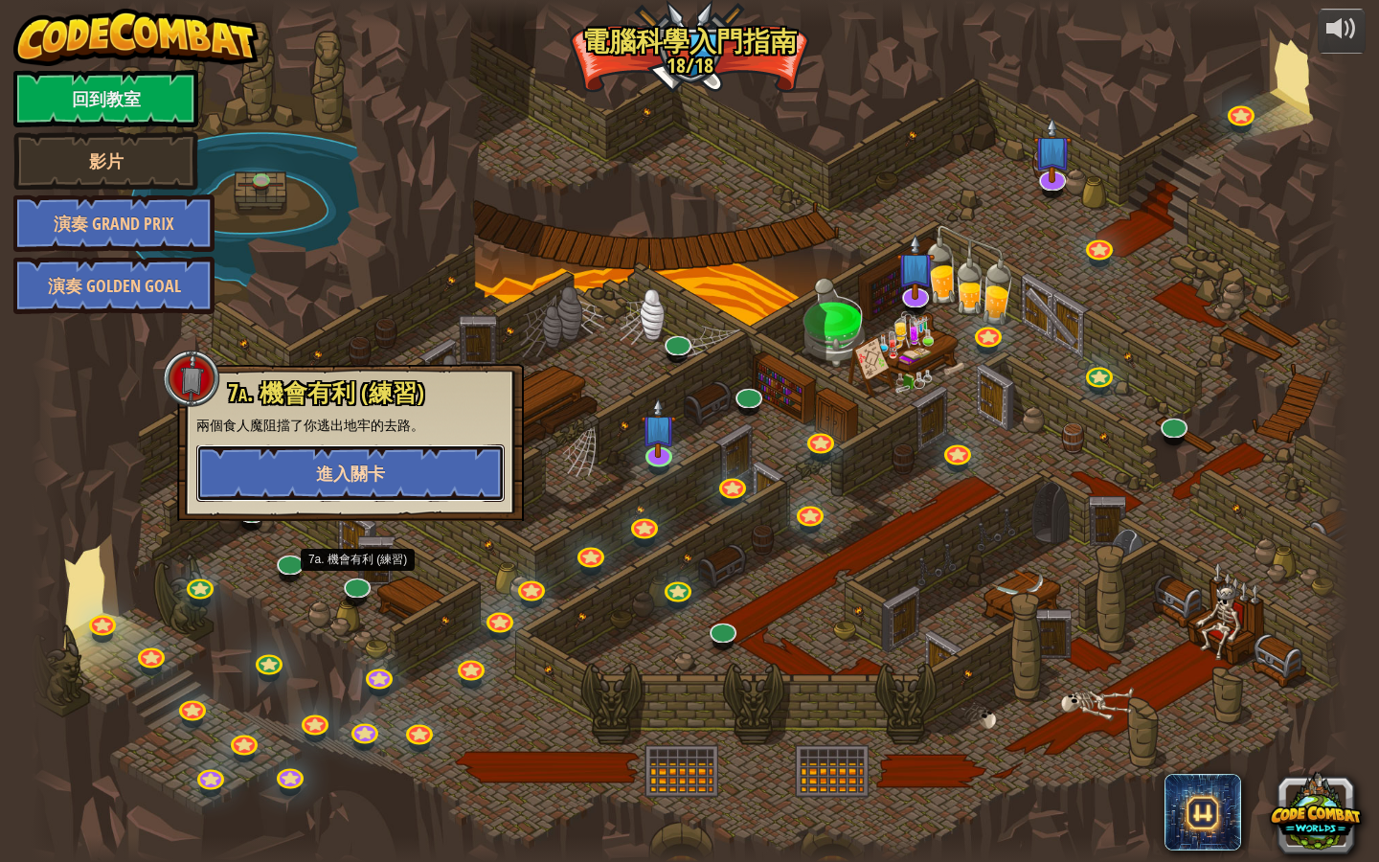
click at [406, 477] on button "進入關卡" at bounding box center [350, 472] width 308 height 57
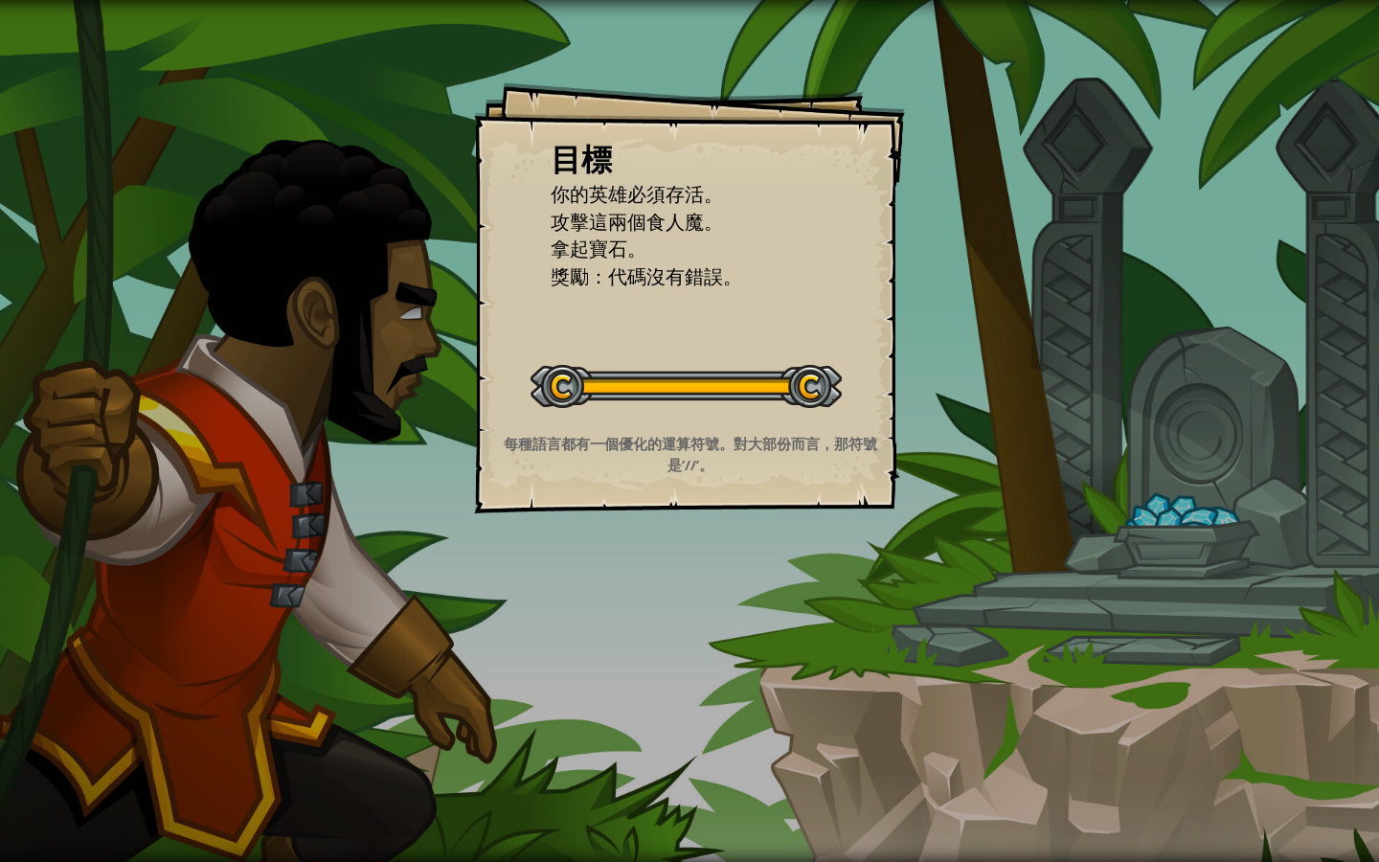
click at [798, 283] on li "獎勵：代碼沒有錯誤。" at bounding box center [675, 277] width 297 height 28
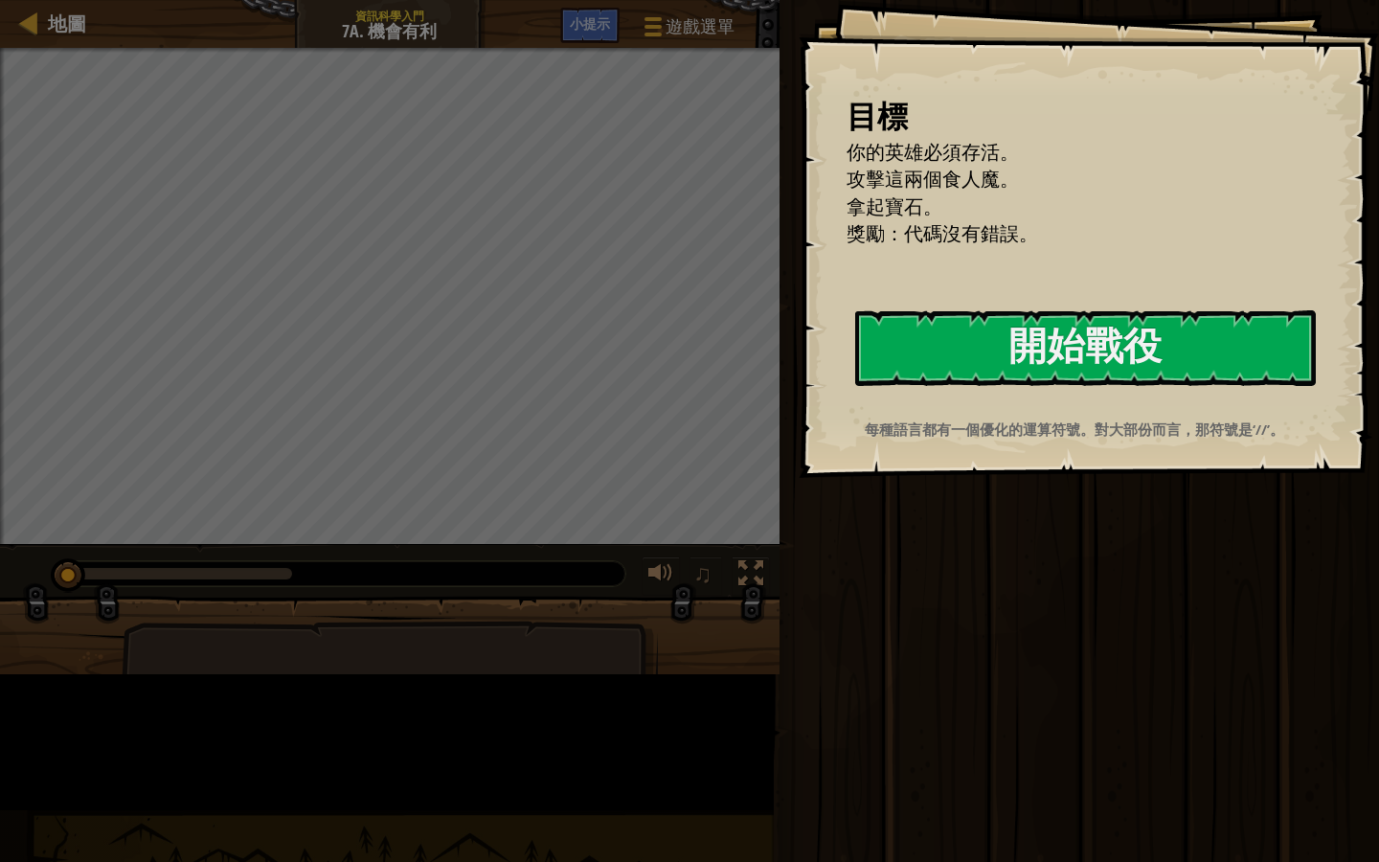
click at [823, 221] on li "拿起寶石。" at bounding box center [1065, 208] width 485 height 28
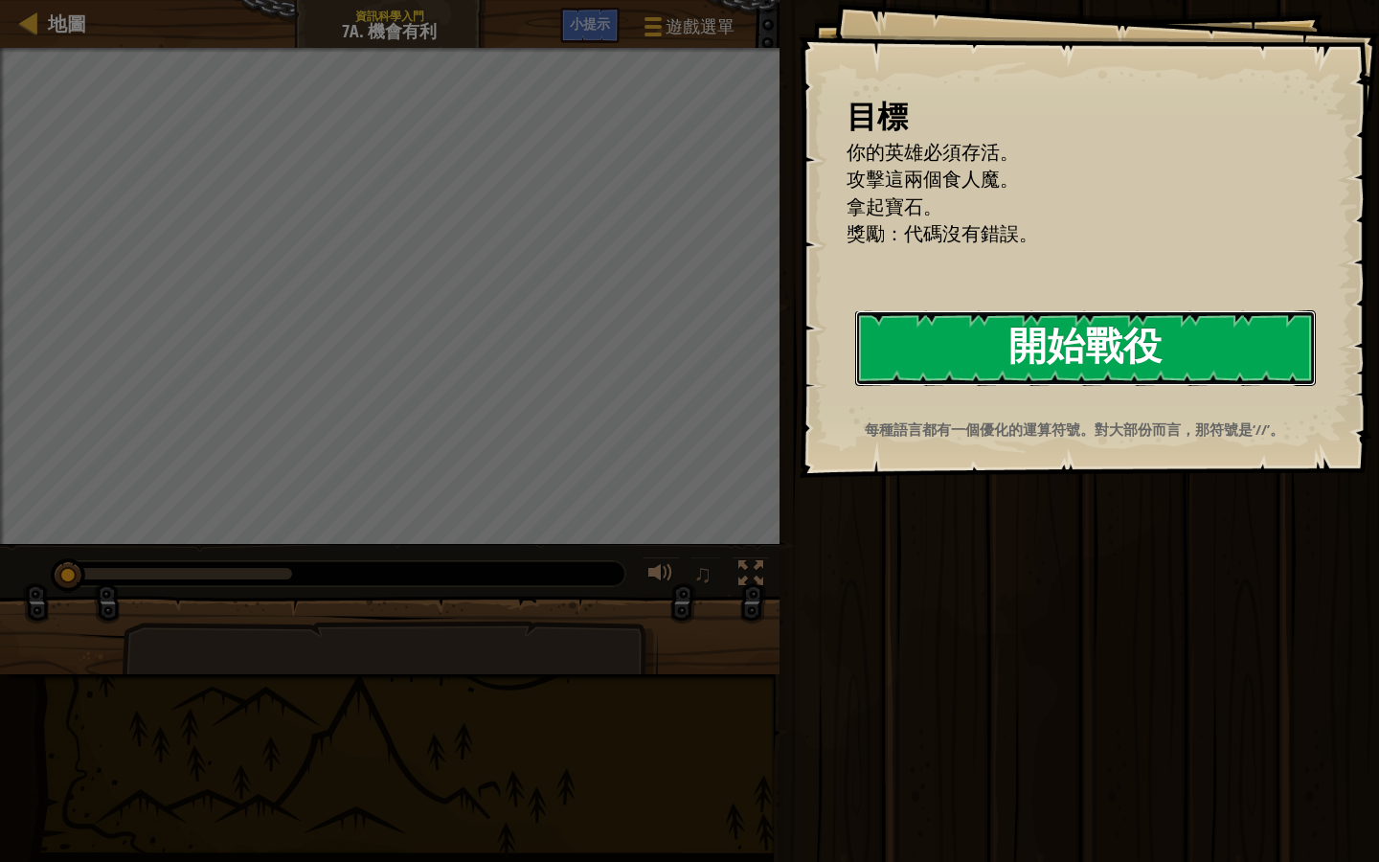
click at [1167, 339] on button "開始戰役" at bounding box center [1085, 348] width 461 height 76
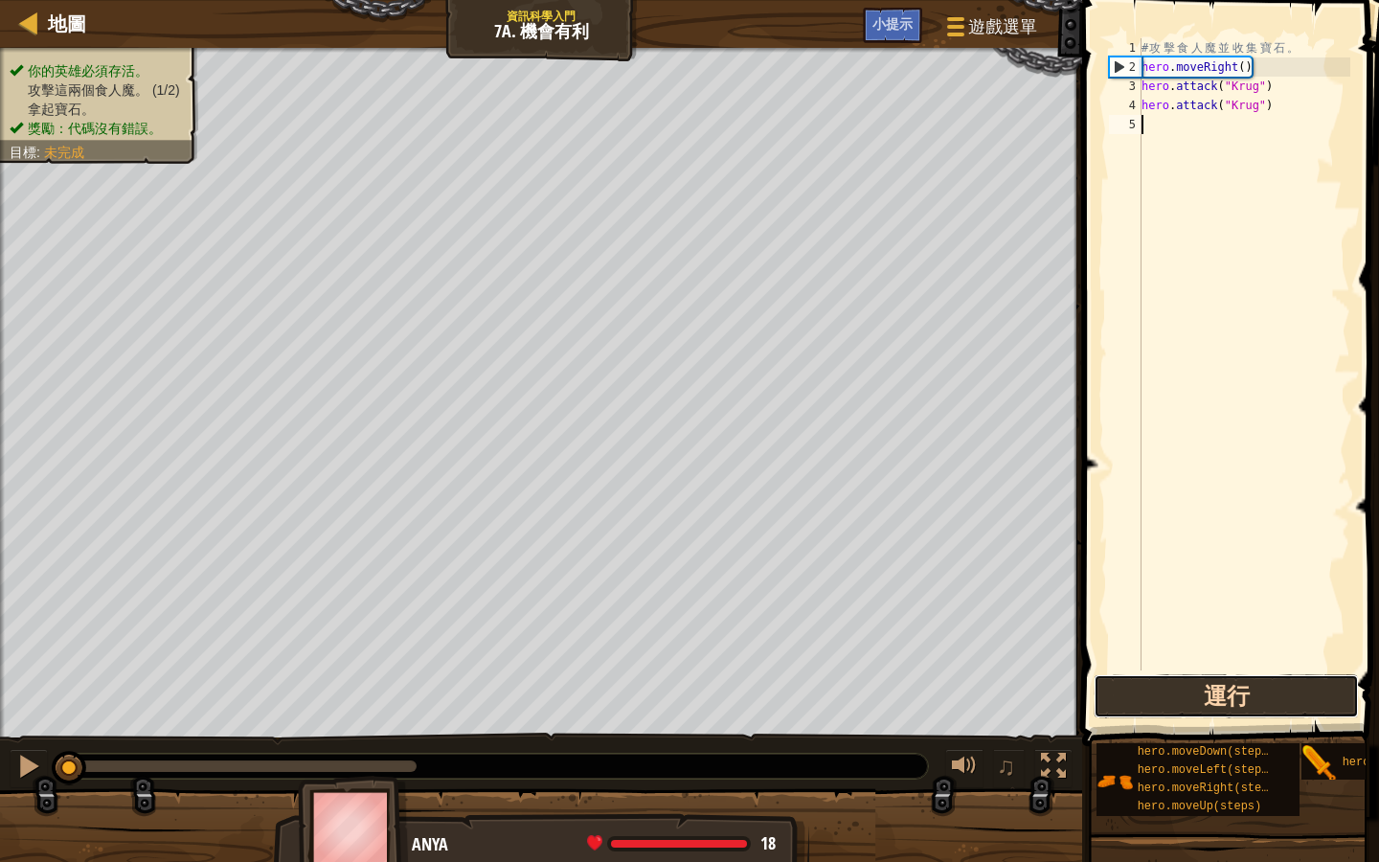
click at [1316, 672] on button "運行" at bounding box center [1226, 696] width 265 height 44
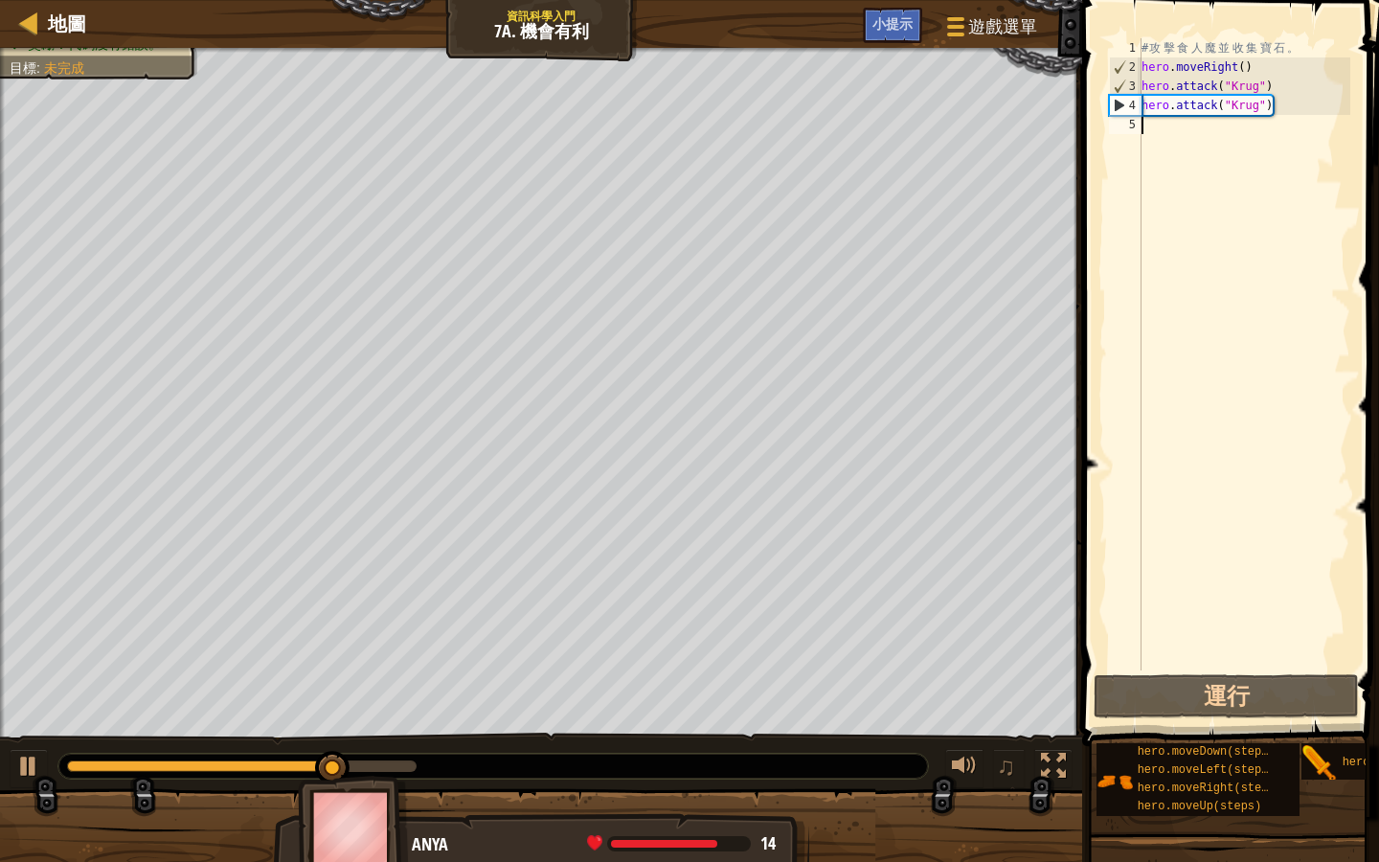
type textarea "m"
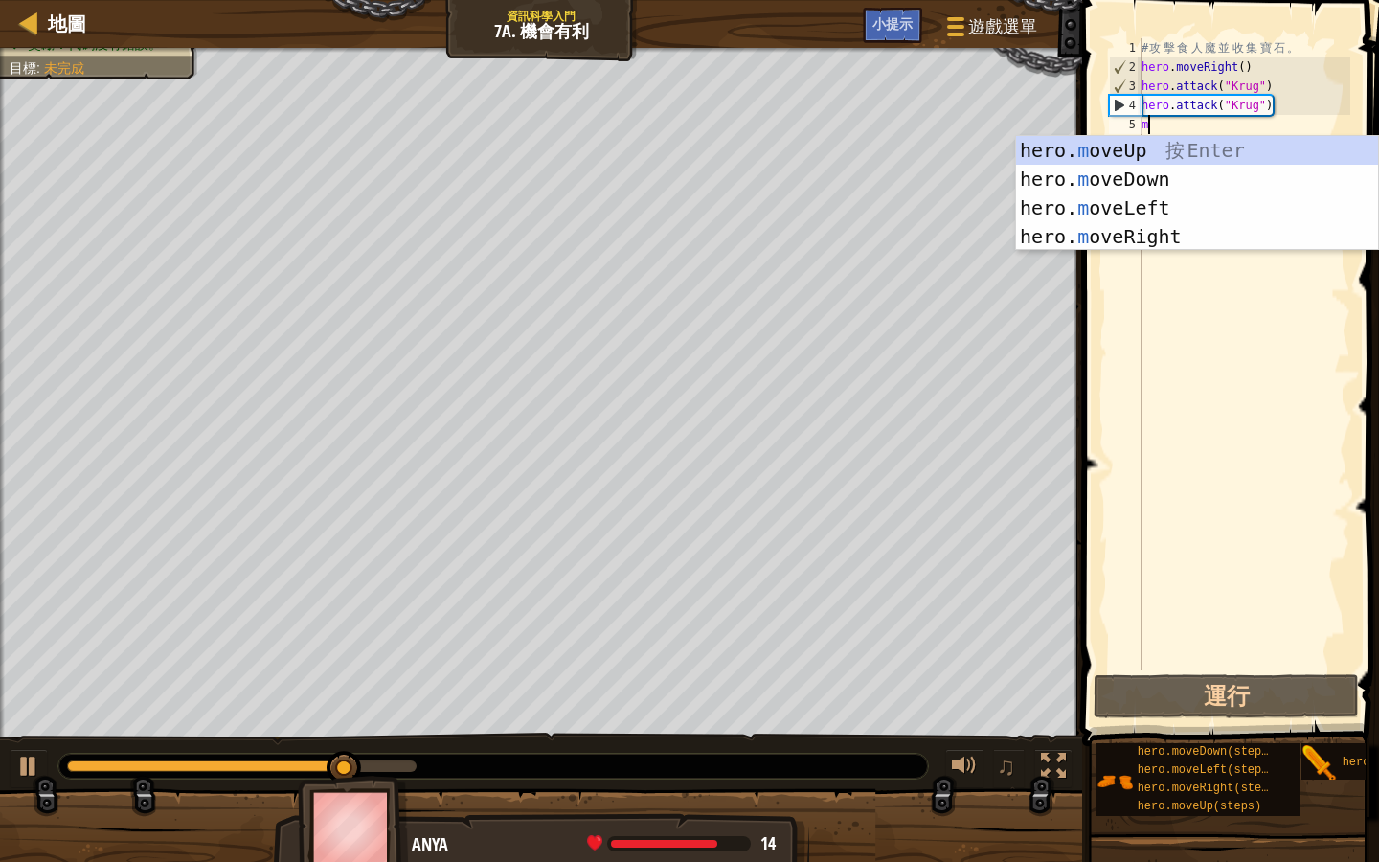
scroll to position [9, 0]
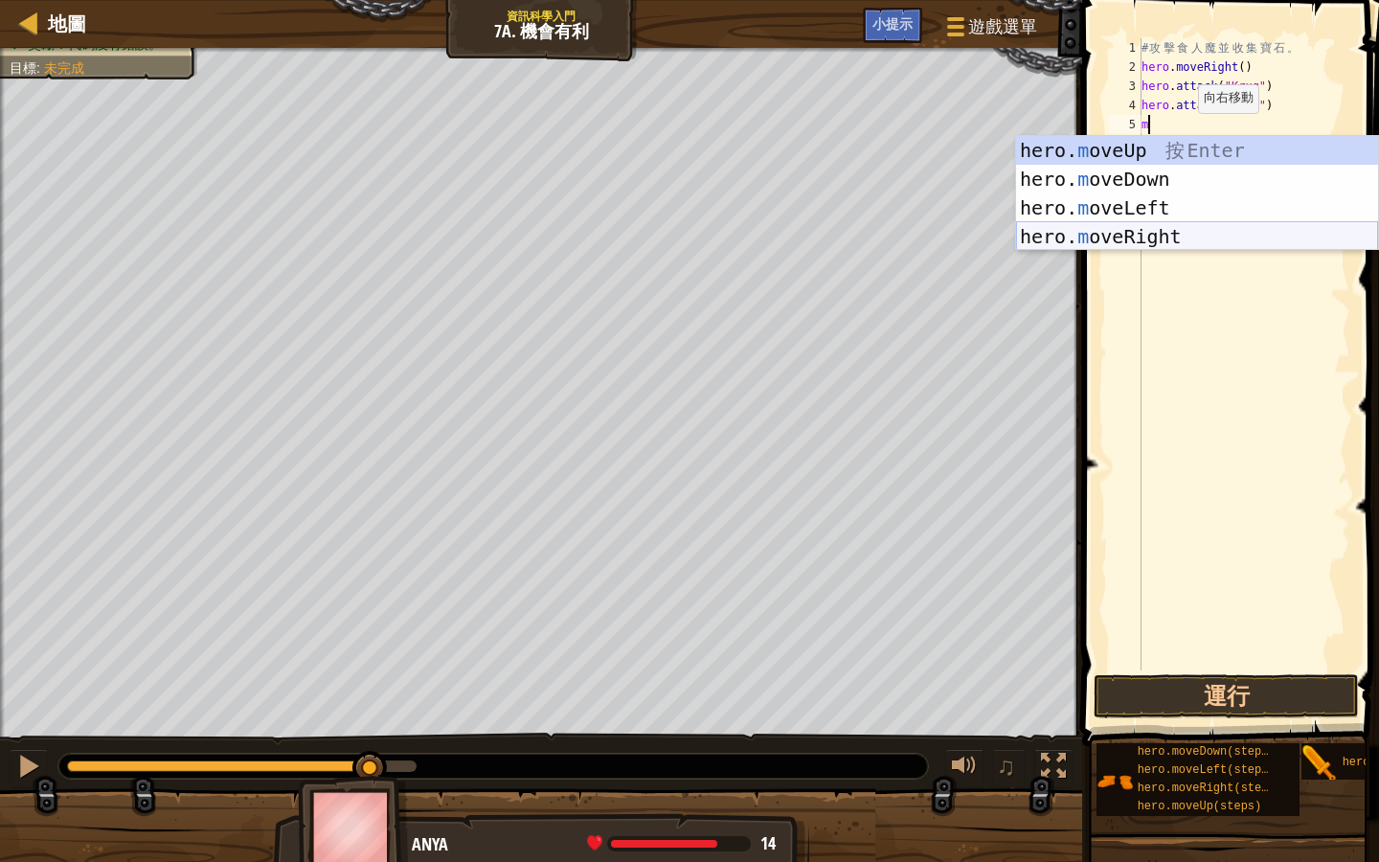
click at [1160, 236] on div "hero. m oveUp 按 Enter hero. m oveDown 按 Enter hero. m oveLeft 按 Enter hero. m o…" at bounding box center [1197, 222] width 362 height 172
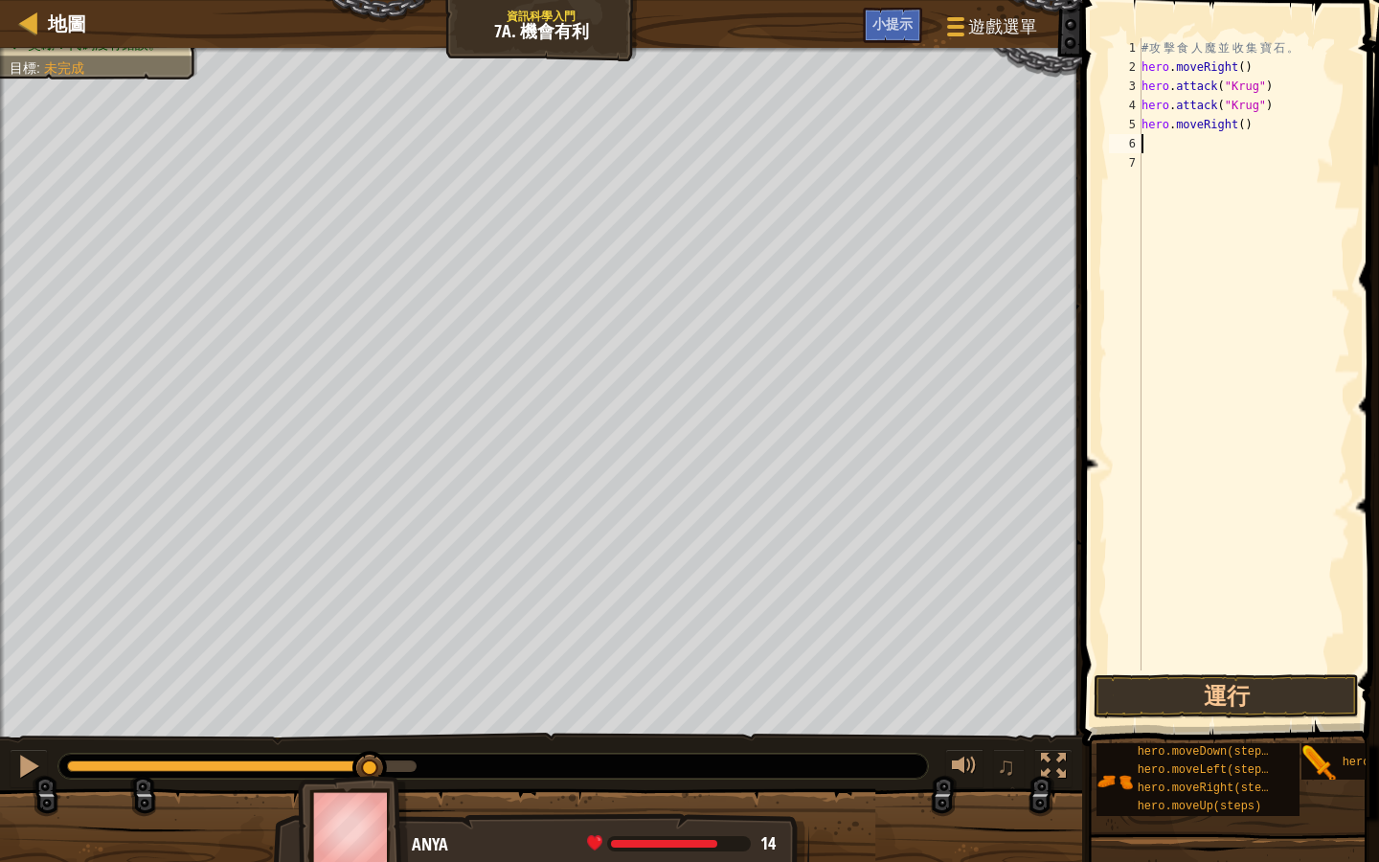
type textarea "m"
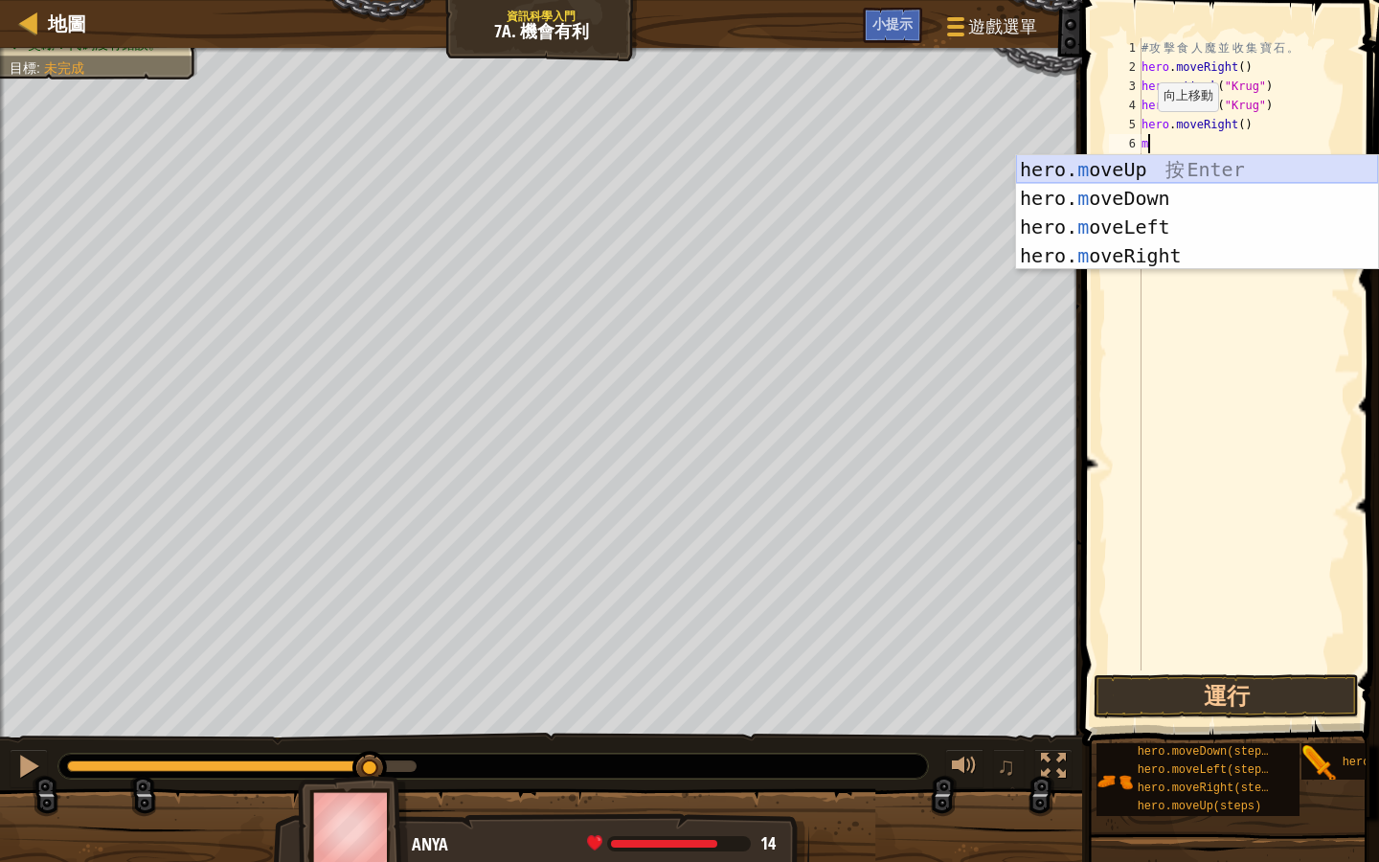
click at [1143, 170] on div "hero. m oveUp 按 Enter hero. m oveDown 按 Enter hero. m oveLeft 按 Enter hero. m o…" at bounding box center [1197, 241] width 362 height 172
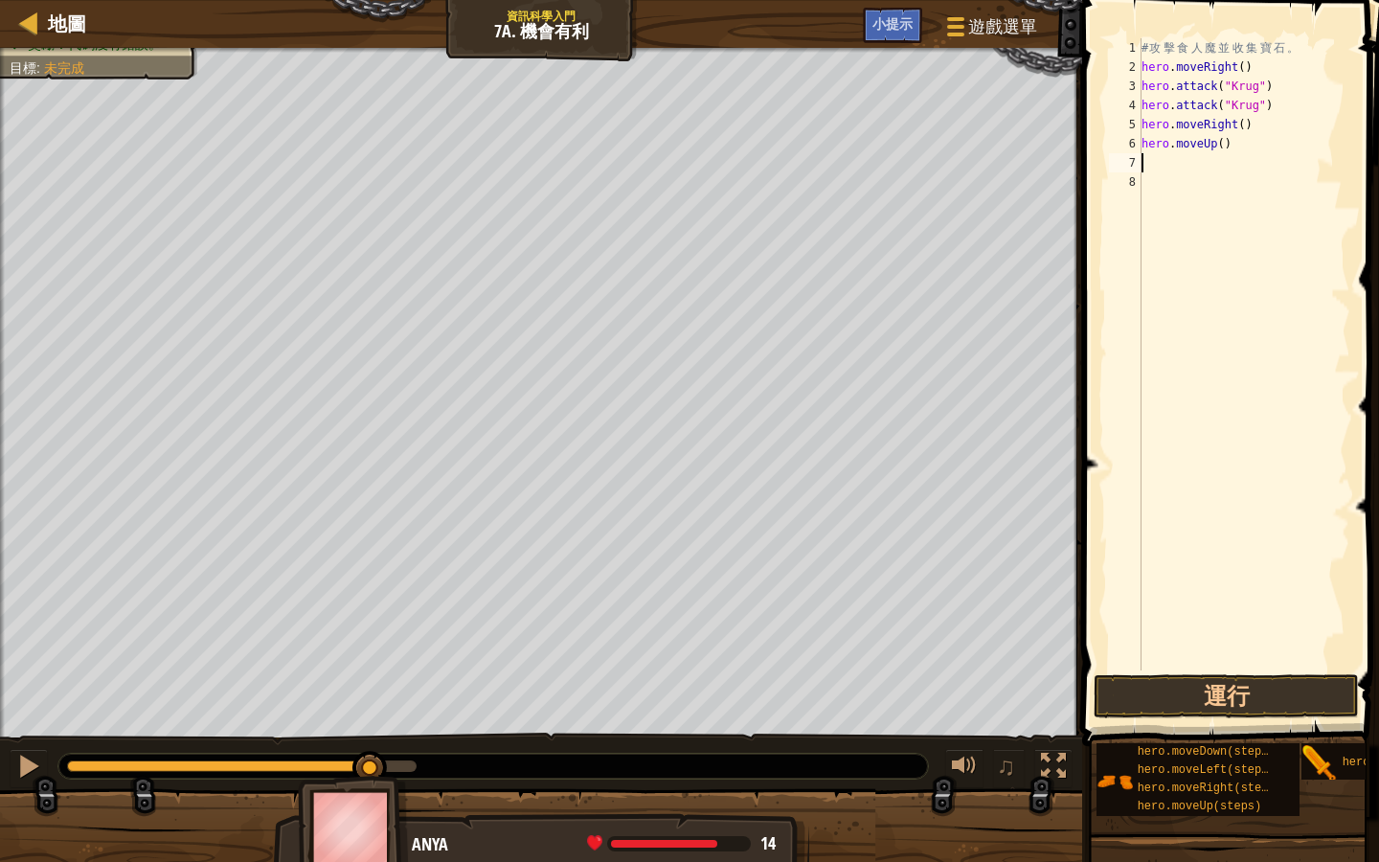
type textarea "m"
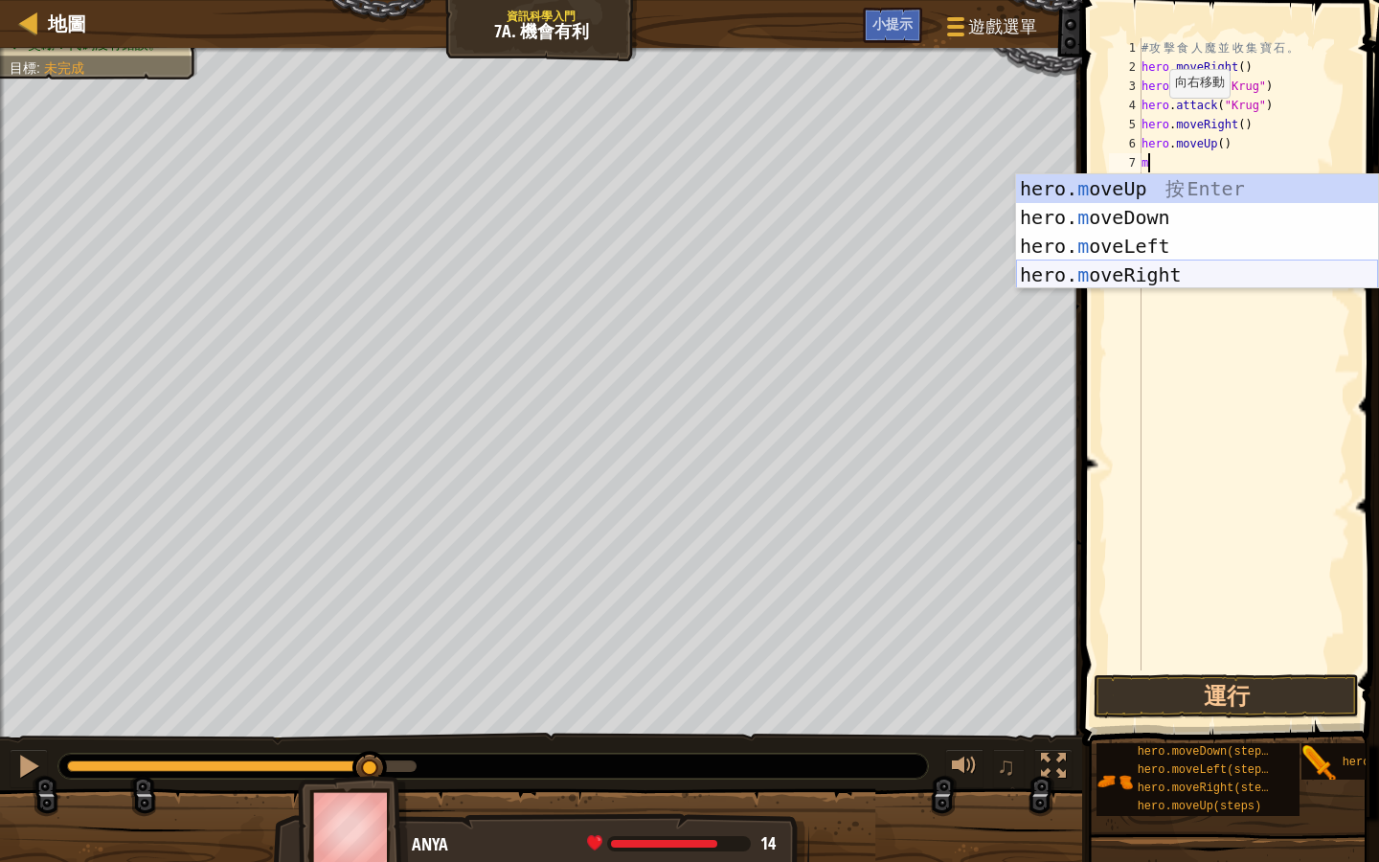
click at [1155, 284] on div "hero. m oveUp 按 Enter hero. m oveDown 按 Enter hero. m oveLeft 按 Enter hero. m o…" at bounding box center [1197, 260] width 362 height 172
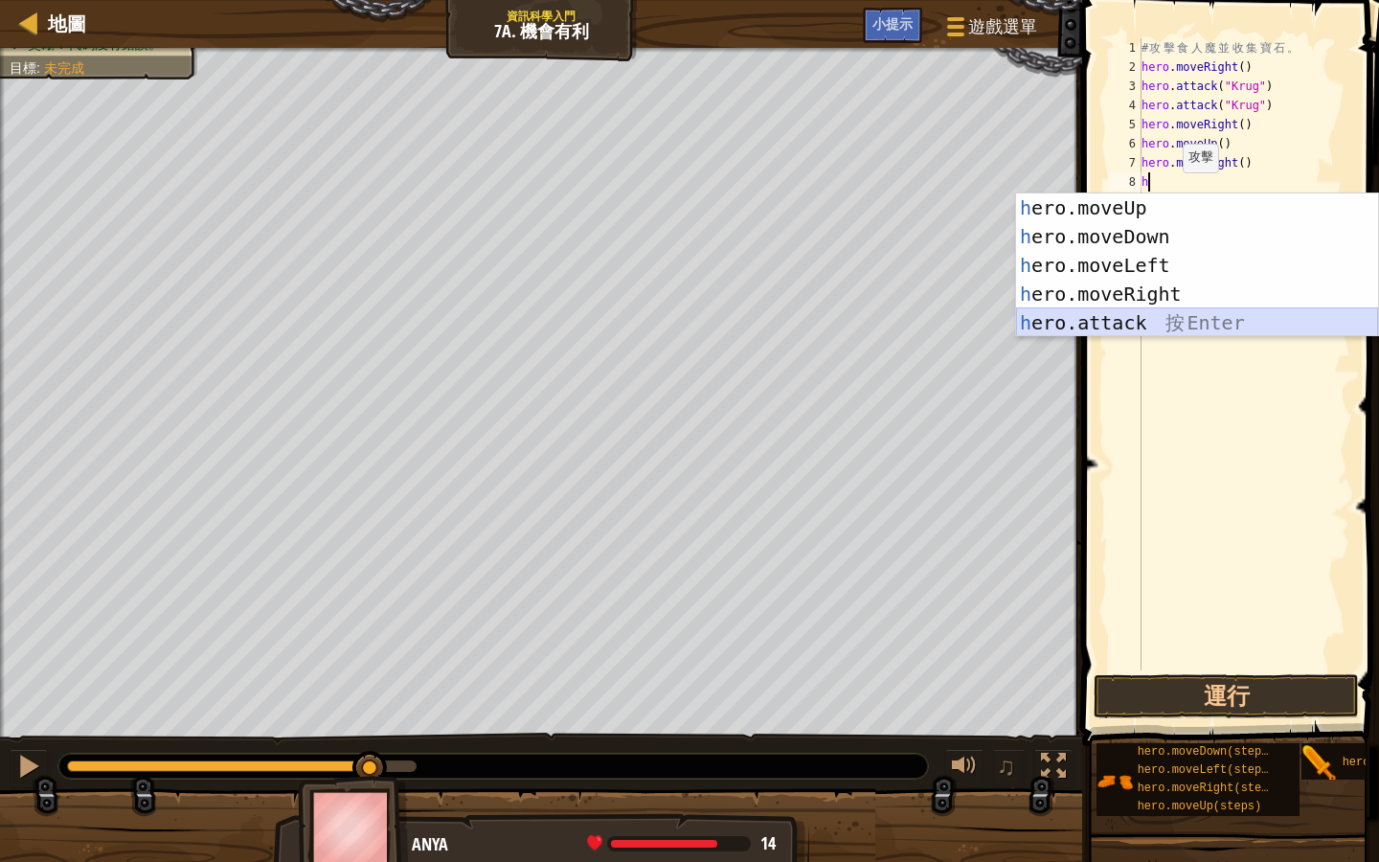
drag, startPoint x: 1141, startPoint y: 320, endPoint x: 1214, endPoint y: 294, distance: 77.3
click at [1141, 319] on div "h ero.moveUp 按 Enter h ero.moveDown 按 Enter h ero.moveLeft 按 Enter h ero.moveRi…" at bounding box center [1197, 294] width 362 height 201
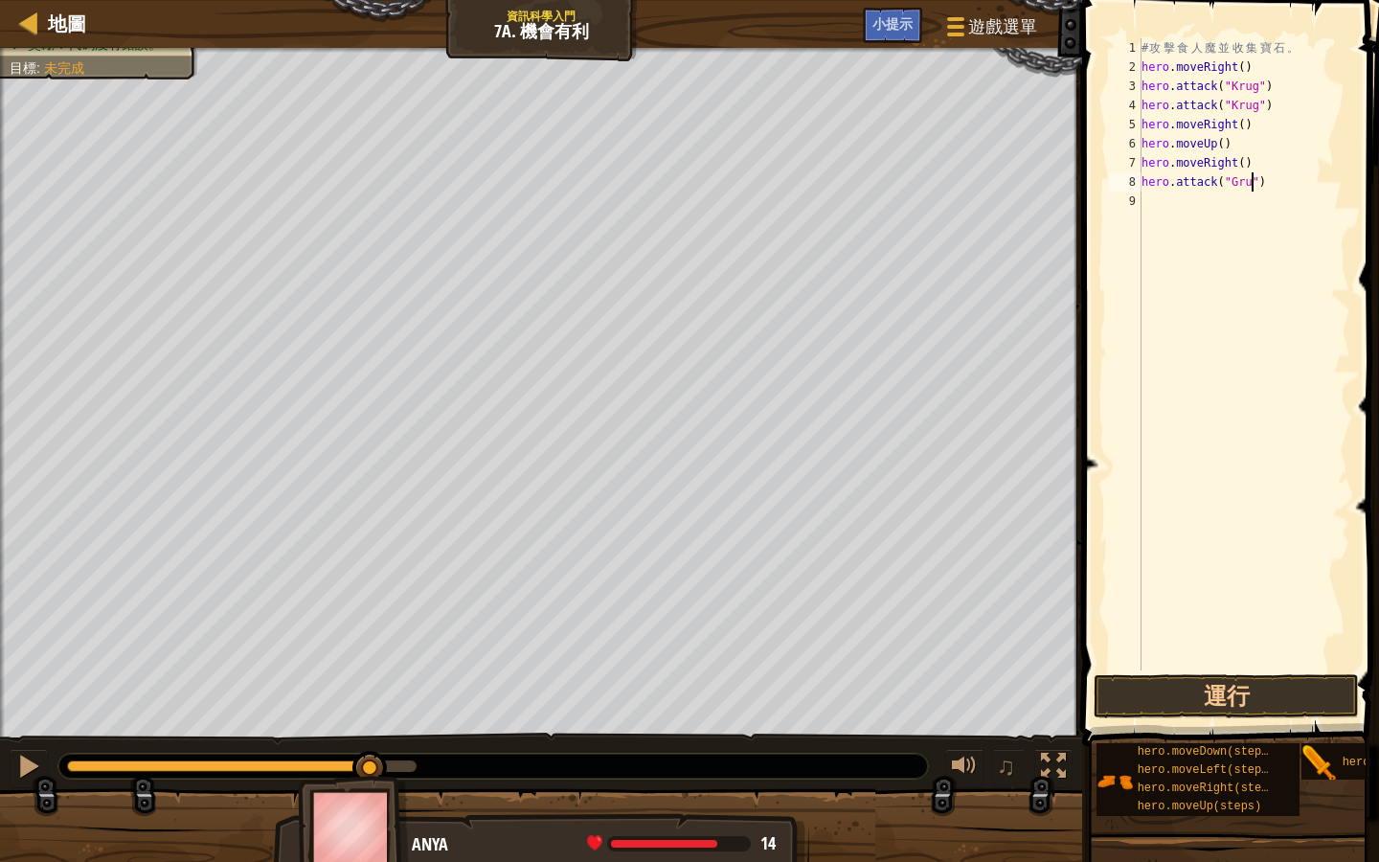
scroll to position [9, 10]
type textarea "hero.attack("Grump")"
drag, startPoint x: 1147, startPoint y: 197, endPoint x: 1227, endPoint y: 226, distance: 85.4
click at [1147, 197] on div "# 攻 擊 食 人 魔 並 收 集 寶 石 。 hero . moveRight ( ) hero . attack ( "Krug" ) hero . at…" at bounding box center [1244, 373] width 213 height 671
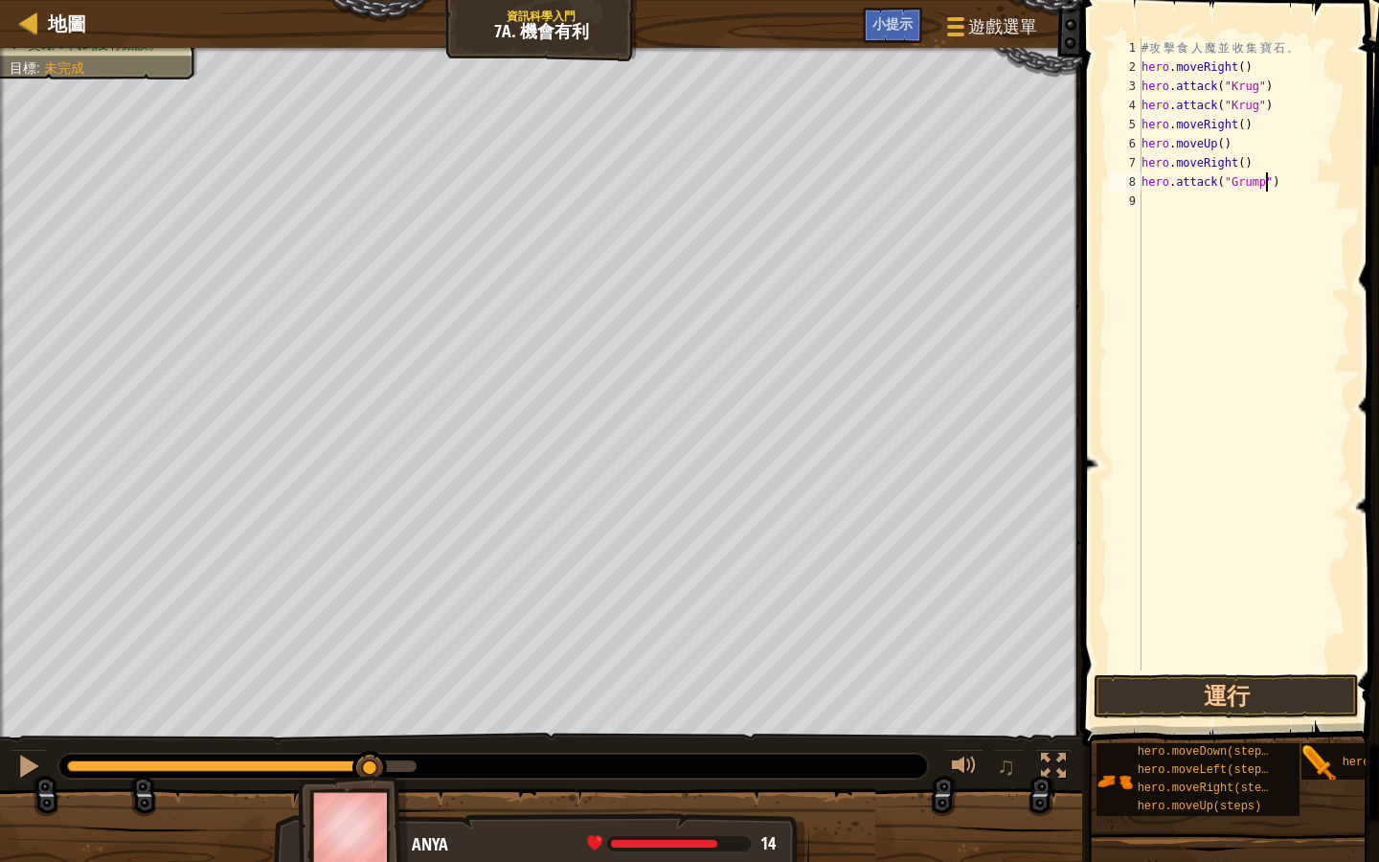
scroll to position [9, 0]
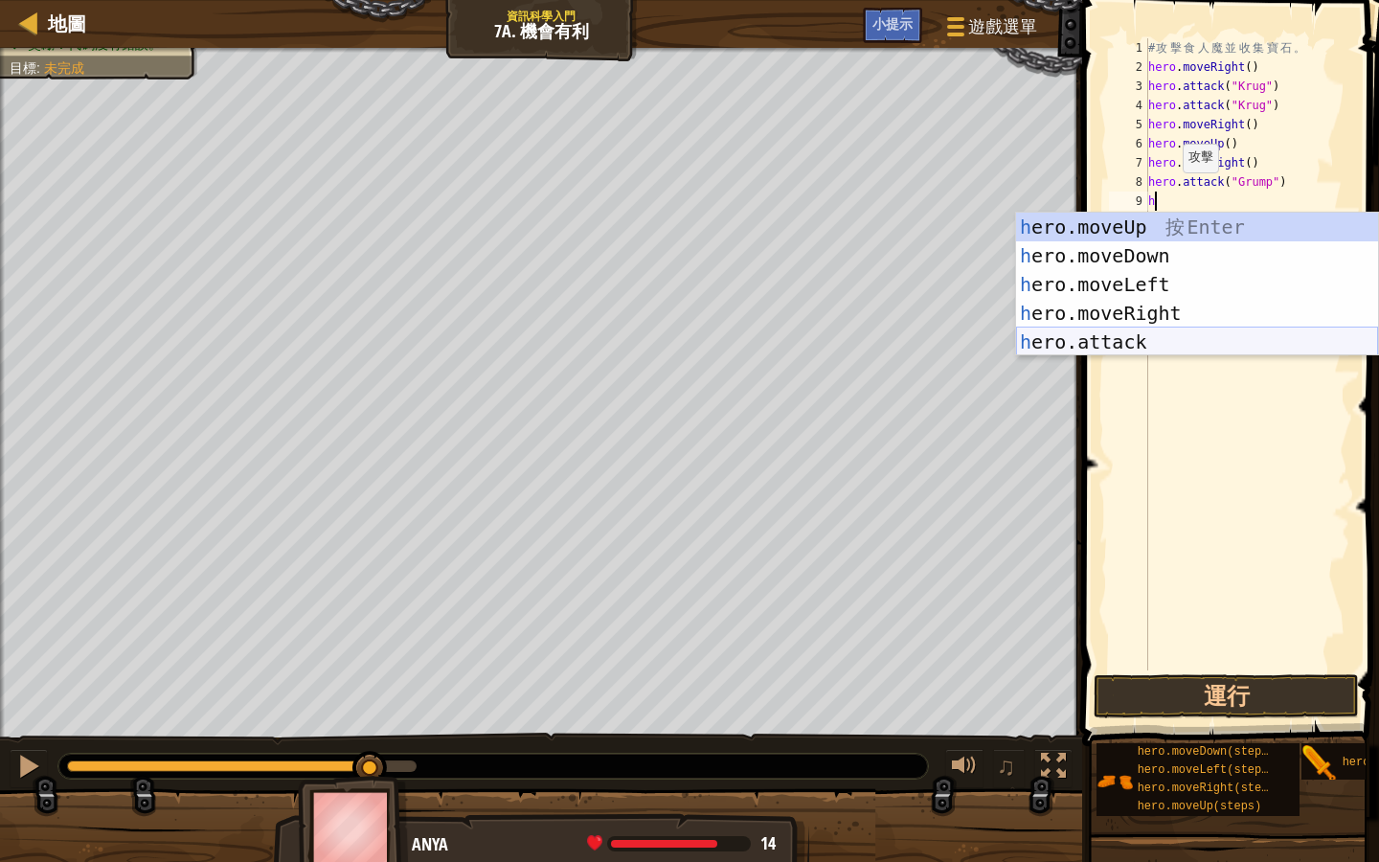
click at [1177, 340] on div "h ero.moveUp 按 Enter h ero.moveDown 按 Enter h ero.moveLeft 按 Enter h ero.moveRi…" at bounding box center [1197, 313] width 362 height 201
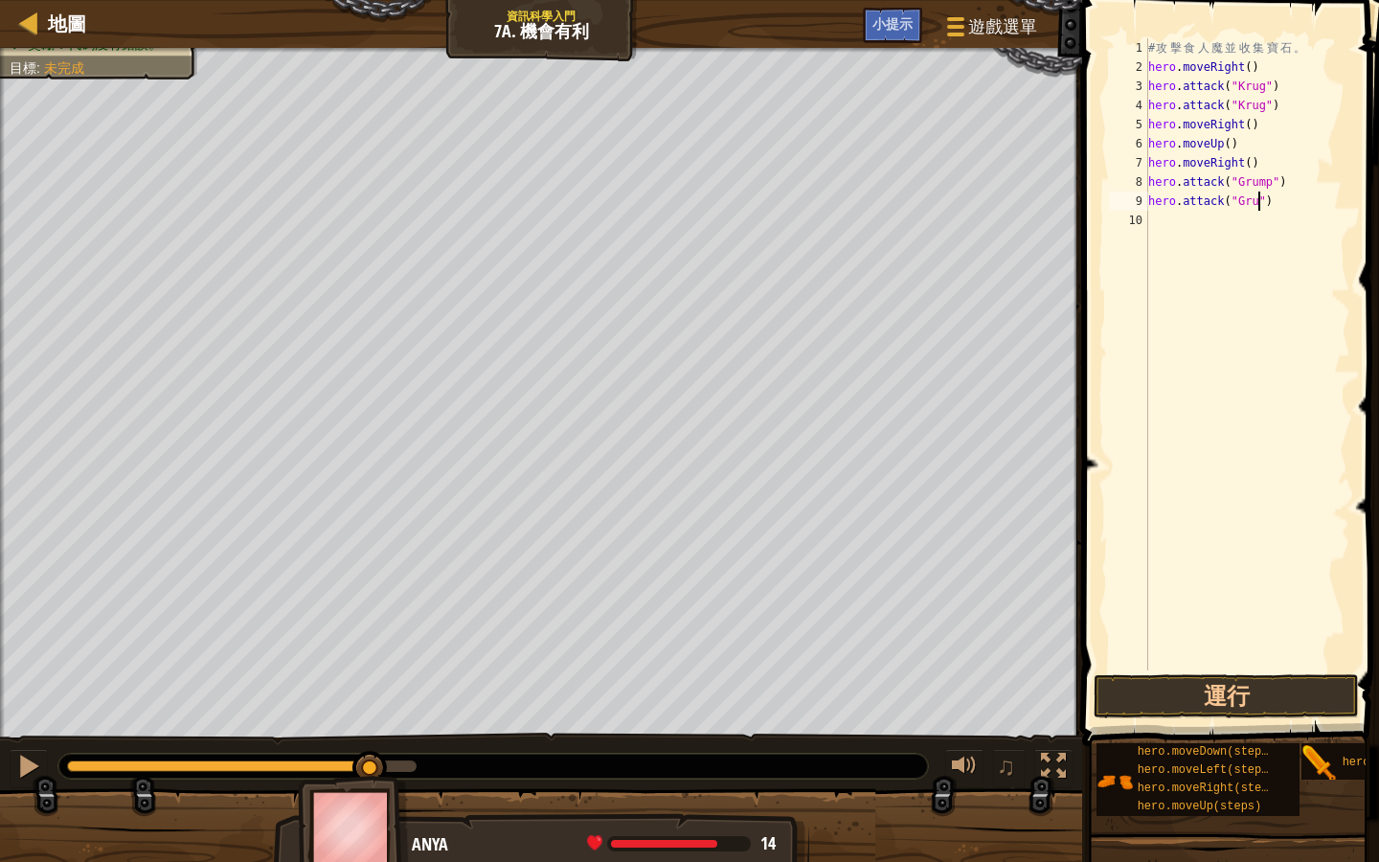
scroll to position [9, 10]
type textarea "hero.attack("Grump")"
click at [1161, 221] on div "# 攻 擊 食 人 魔 並 收 集 寶 石 。 hero . moveRight ( ) hero . attack ( "Krug" ) hero . at…" at bounding box center [1248, 373] width 207 height 671
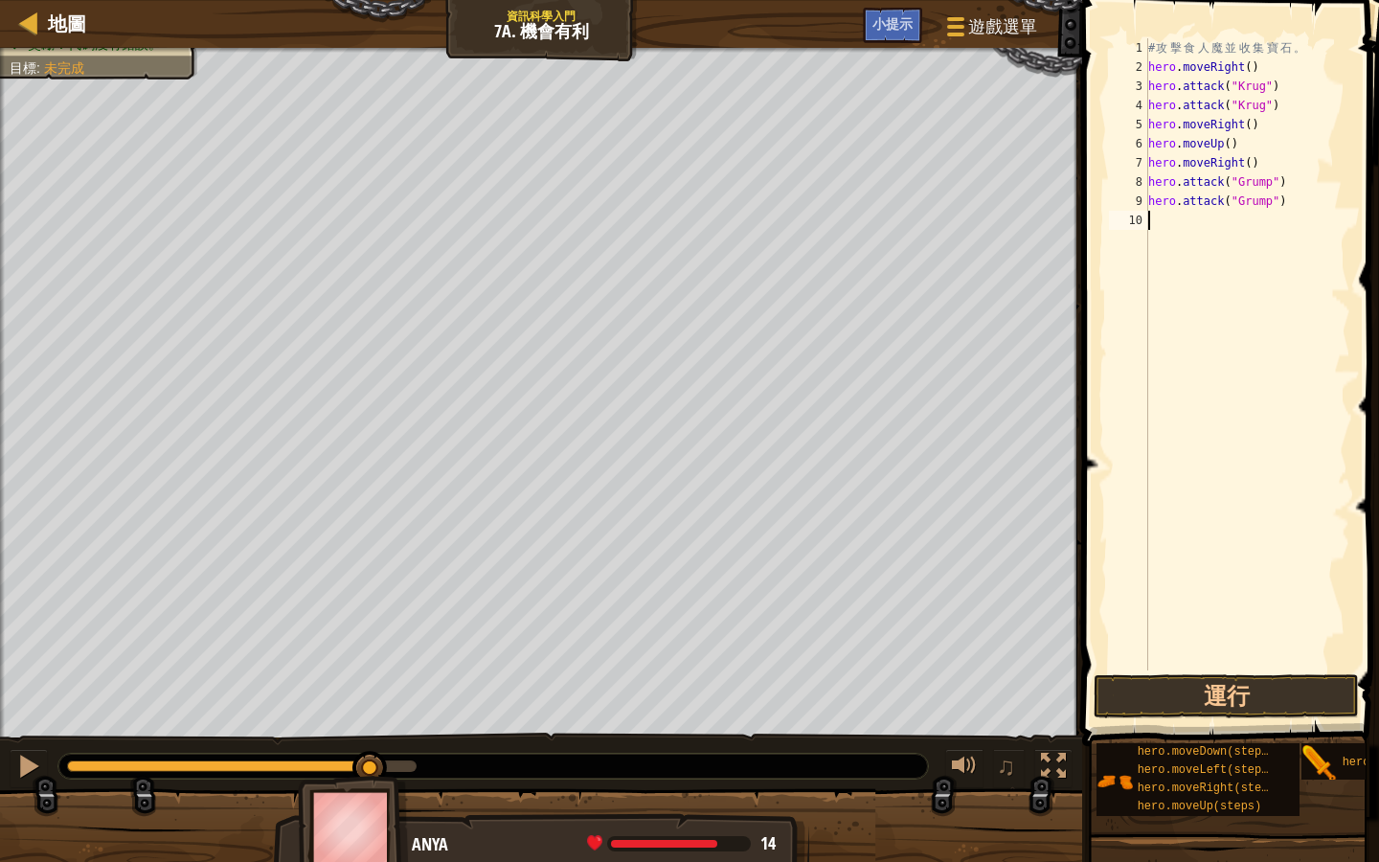
type textarea "m"
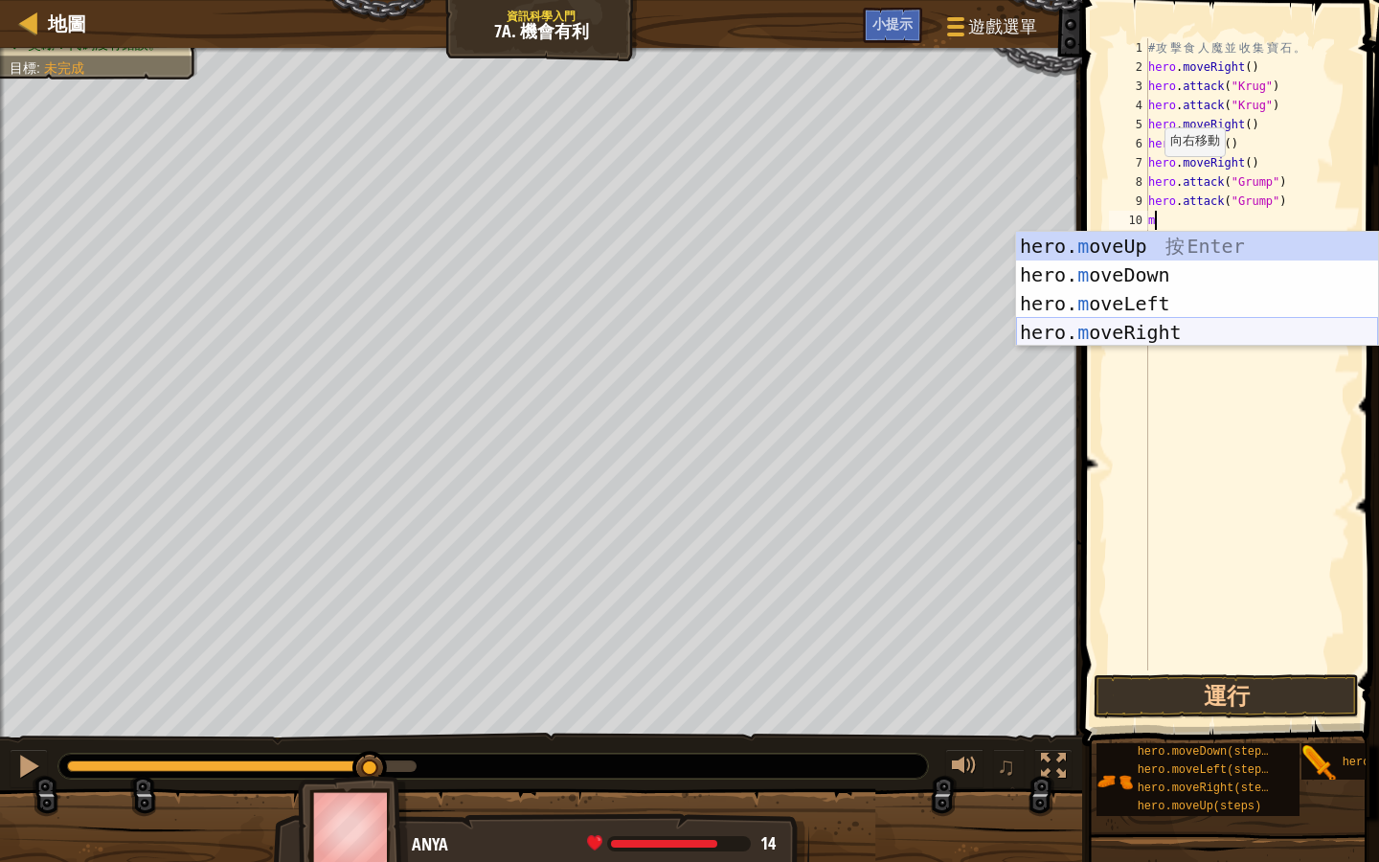
click at [1139, 329] on div "hero. m oveUp 按 Enter hero. m oveDown 按 Enter hero. m oveLeft 按 Enter hero. m o…" at bounding box center [1197, 318] width 362 height 172
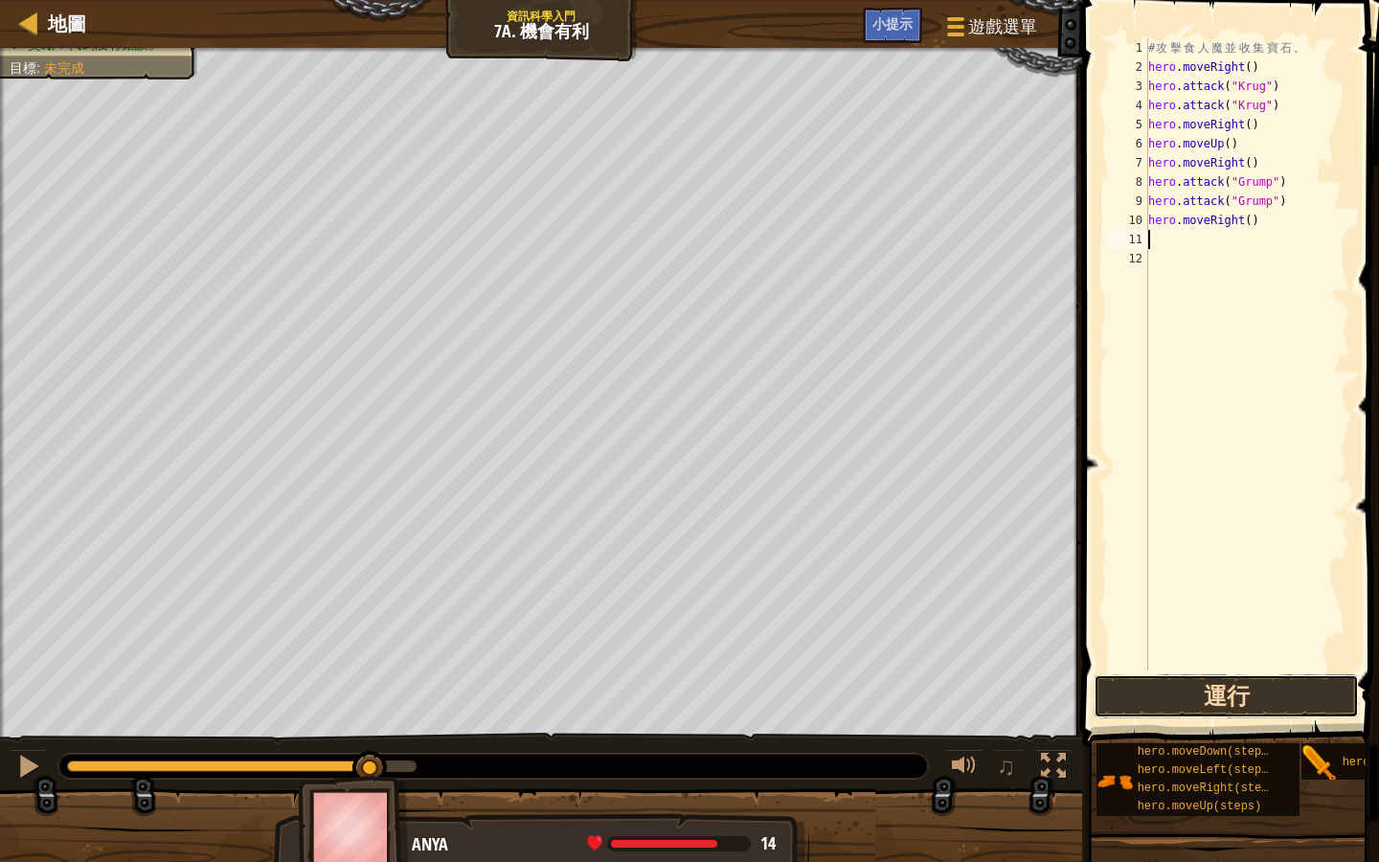
click at [1229, 672] on button "運行" at bounding box center [1226, 696] width 265 height 44
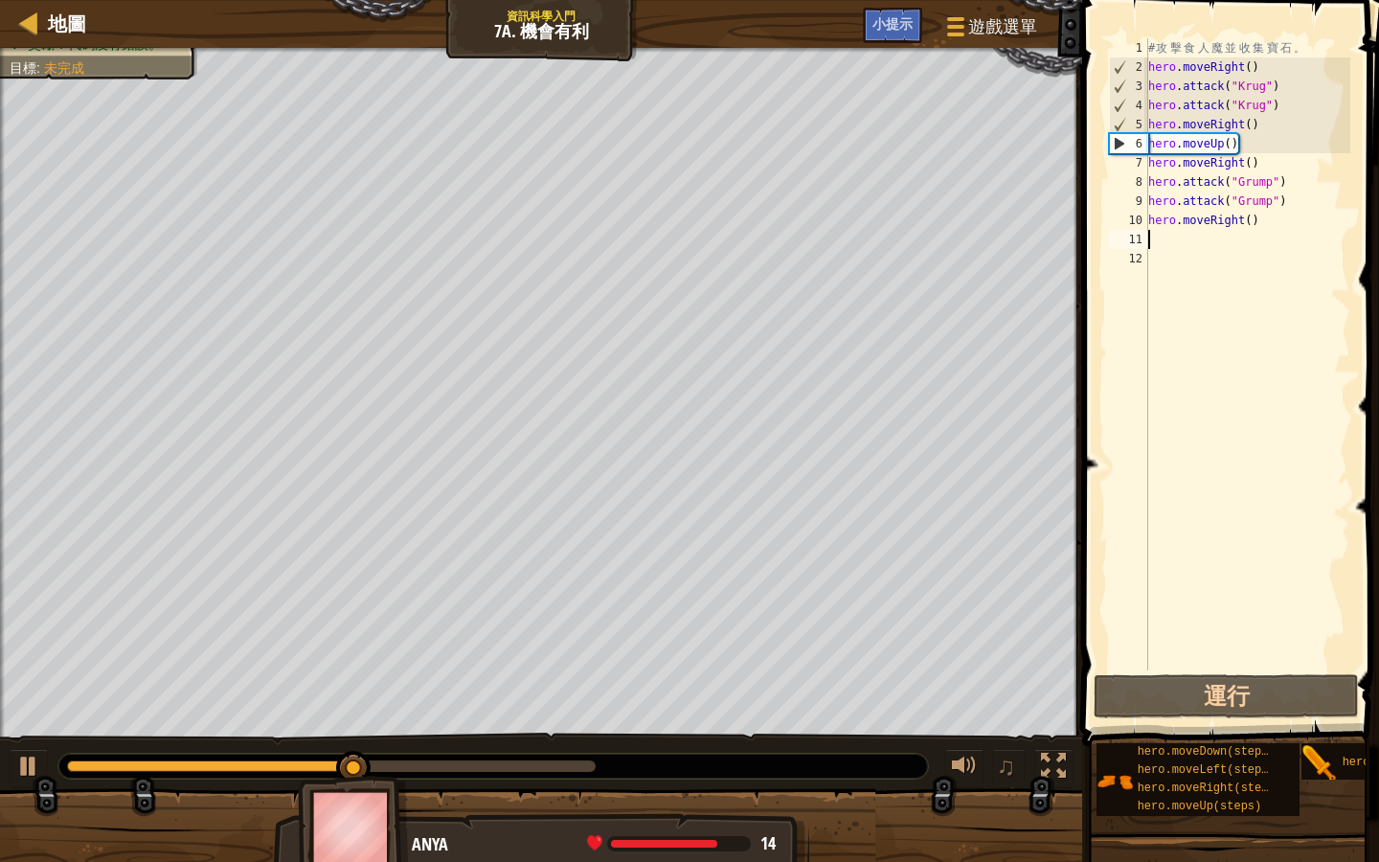
click at [1269, 224] on div "# 攻 擊 食 人 魔 並 收 集 寶 石 。 hero . moveRight ( ) hero . attack ( "Krug" ) hero . at…" at bounding box center [1248, 373] width 207 height 671
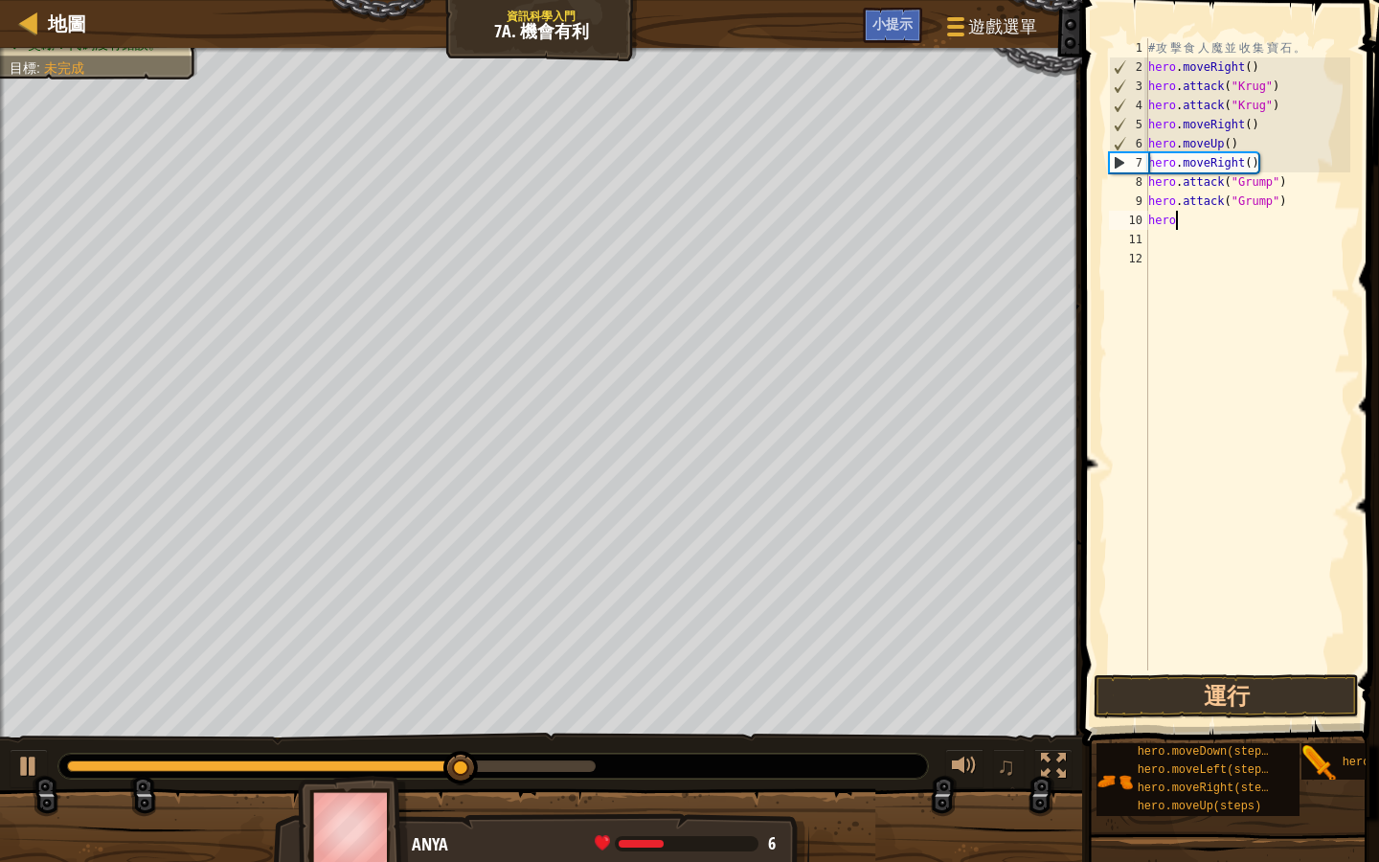
type textarea "h"
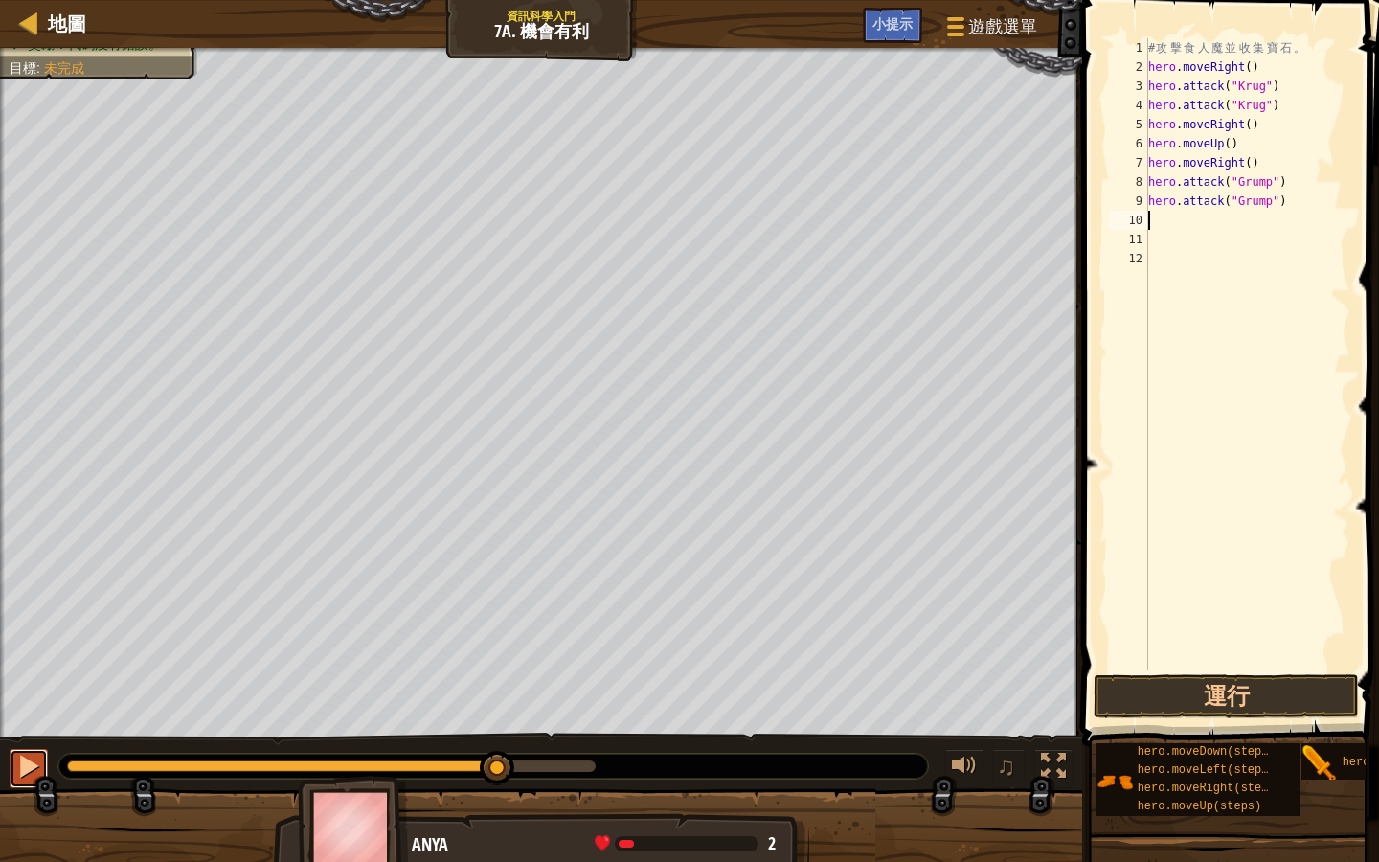
click at [20, 672] on div at bounding box center [28, 766] width 25 height 25
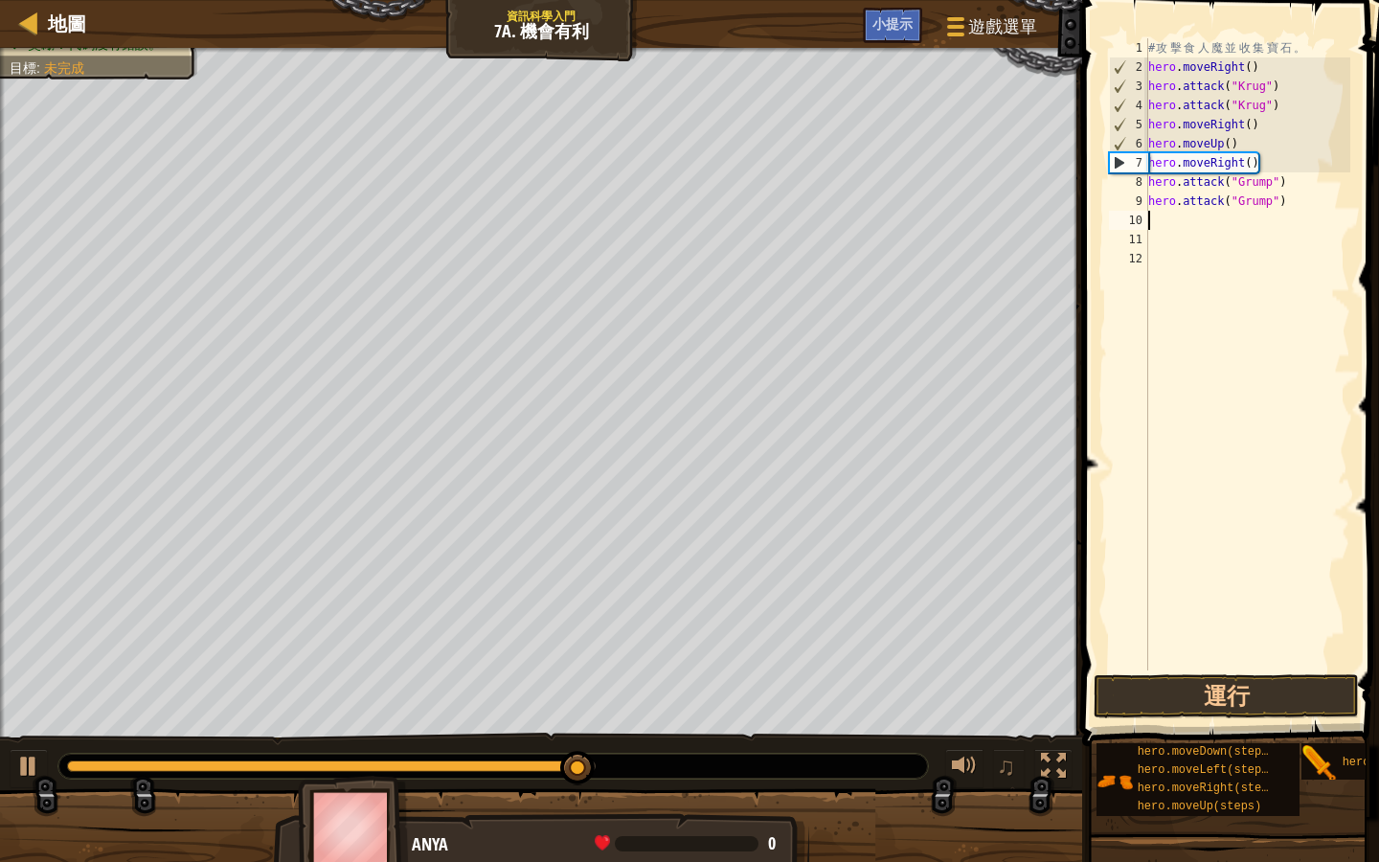
click at [48, 672] on div "♫" at bounding box center [541, 761] width 1082 height 57
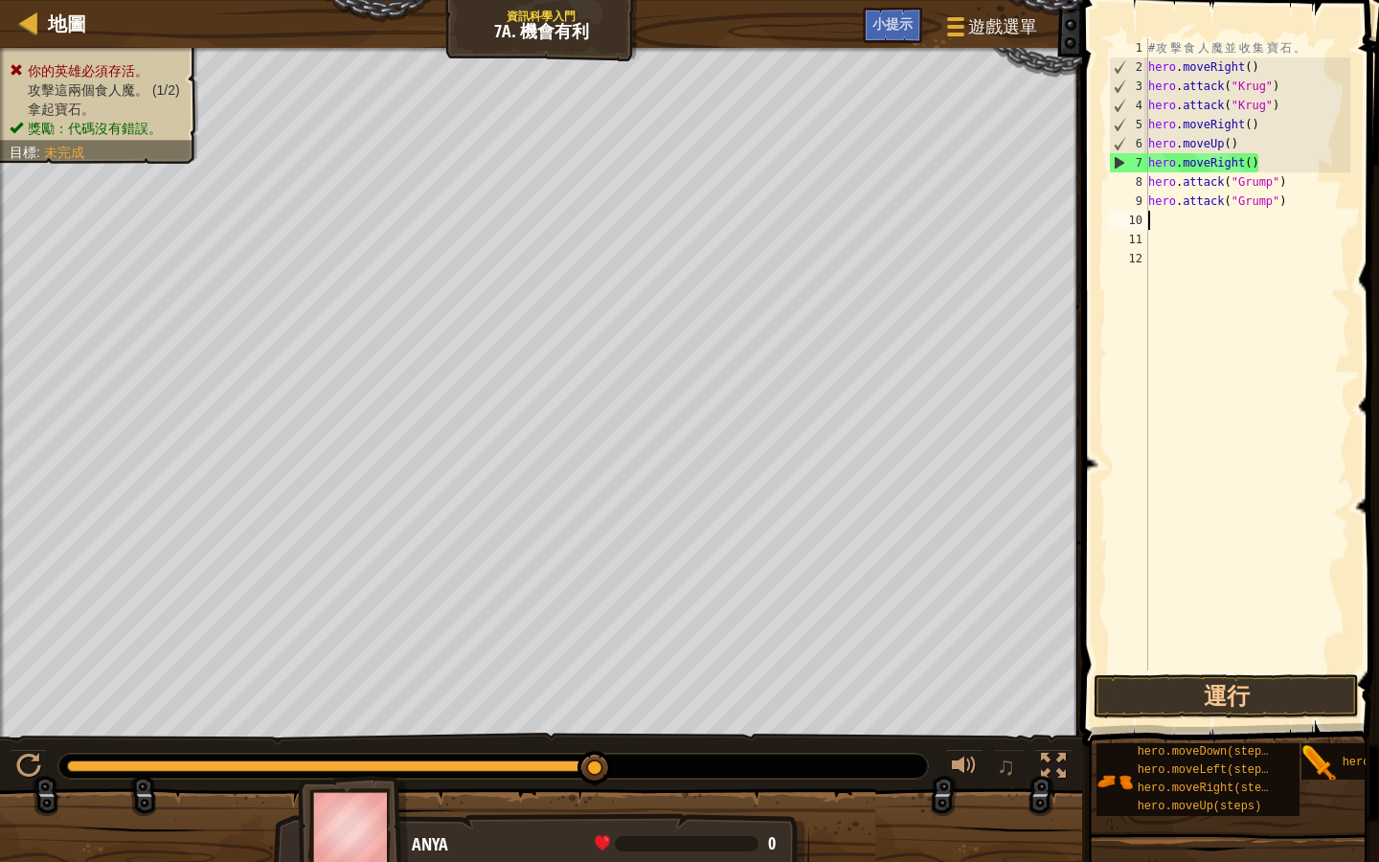
click at [1265, 165] on div "# 攻 擊 食 人 魔 並 收 集 寶 石 。 hero . moveRight ( ) hero . attack ( "Krug" ) hero . at…" at bounding box center [1248, 373] width 207 height 671
type textarea "h"
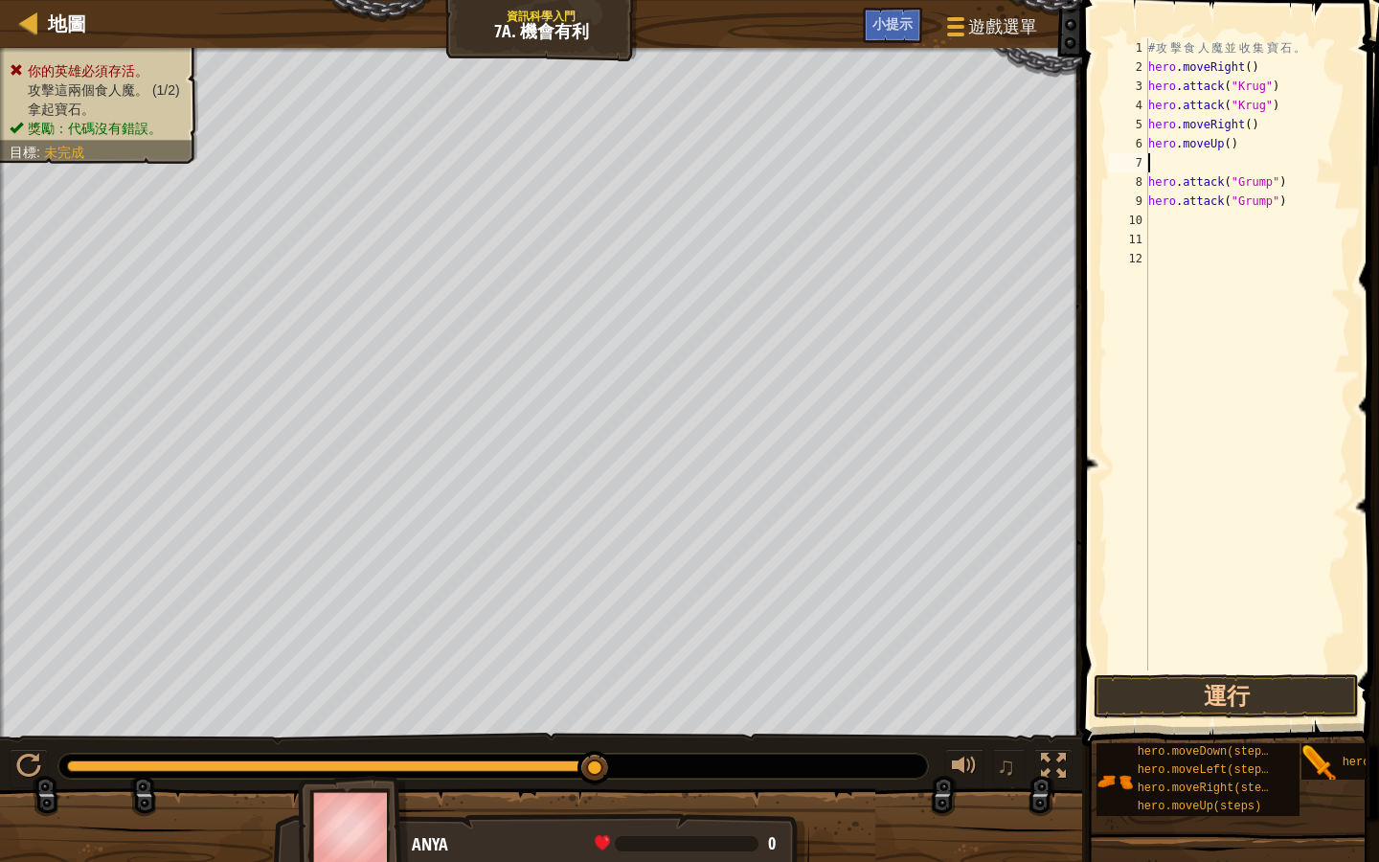
type textarea "m"
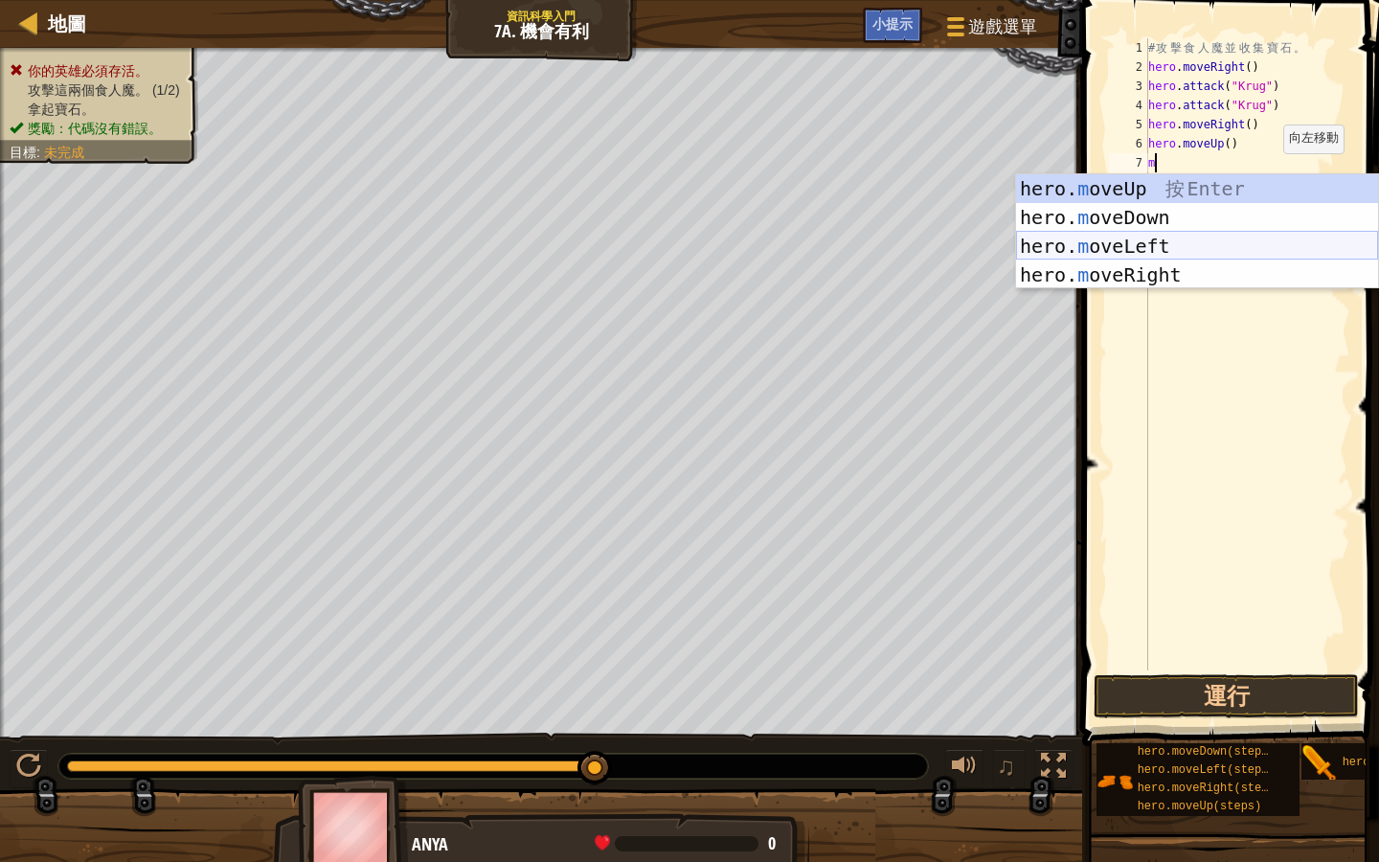
click at [1226, 237] on div "hero. m oveUp 按 Enter hero. m oveDown 按 Enter hero. m oveLeft 按 Enter hero. m o…" at bounding box center [1197, 260] width 362 height 172
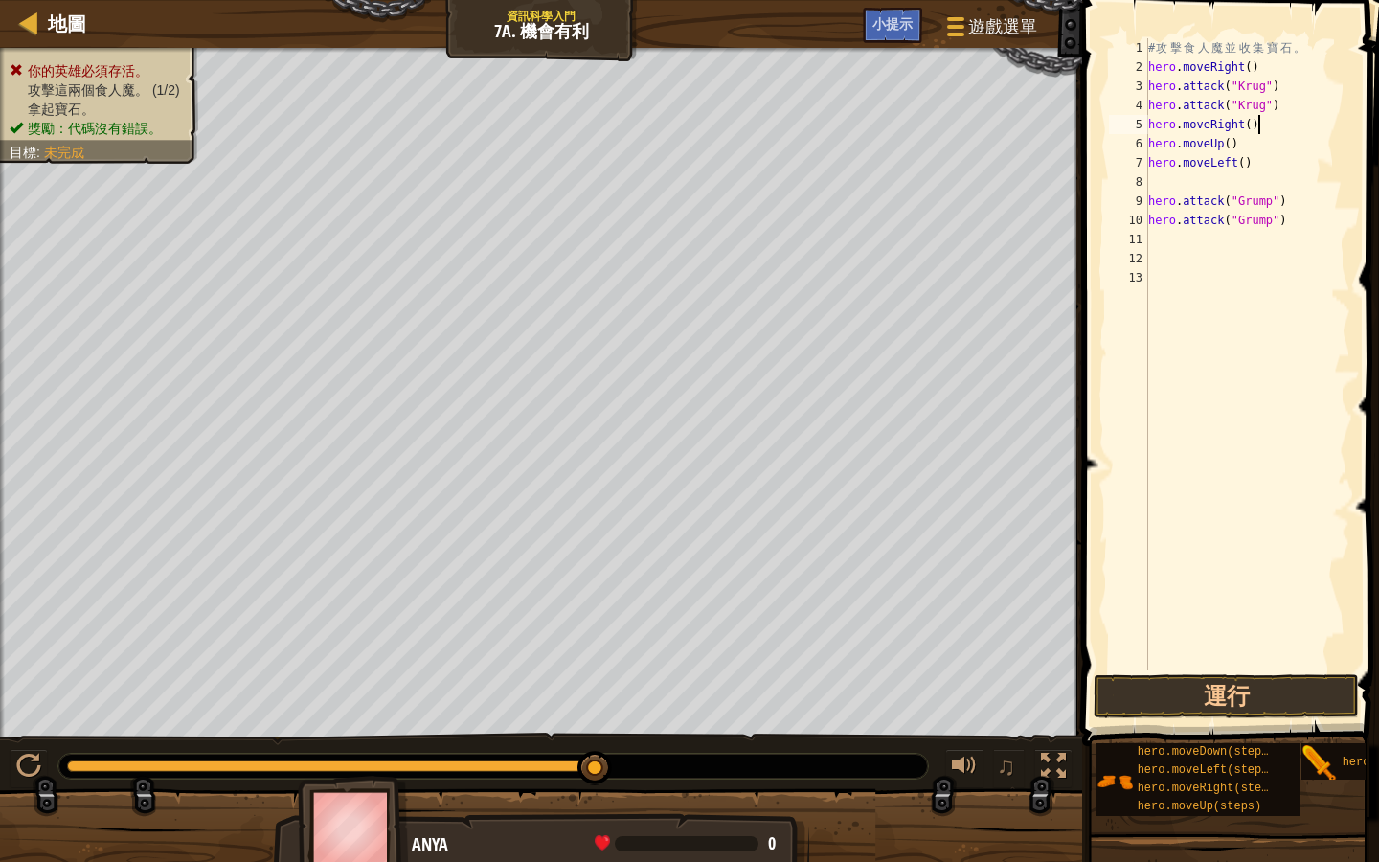
click at [1267, 126] on div "# 攻 擊 食 人 魔 並 收 集 寶 石 。 hero . moveRight ( ) hero . attack ( "Krug" ) hero . at…" at bounding box center [1248, 373] width 207 height 671
type textarea "h"
type textarea "m"
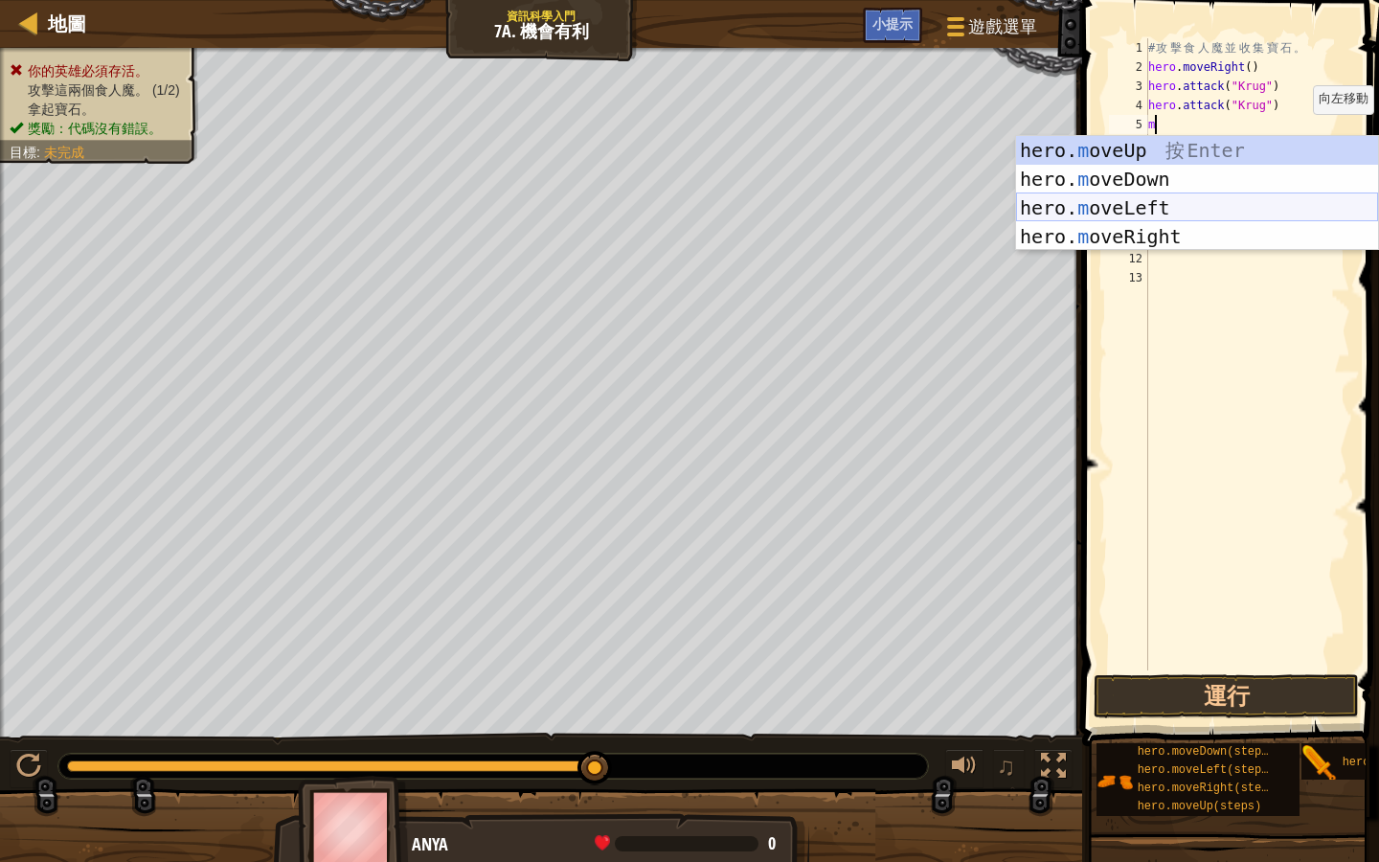
click at [1205, 197] on div "hero. m oveUp 按 Enter hero. m oveDown 按 Enter hero. m oveLeft 按 Enter hero. m o…" at bounding box center [1197, 222] width 362 height 172
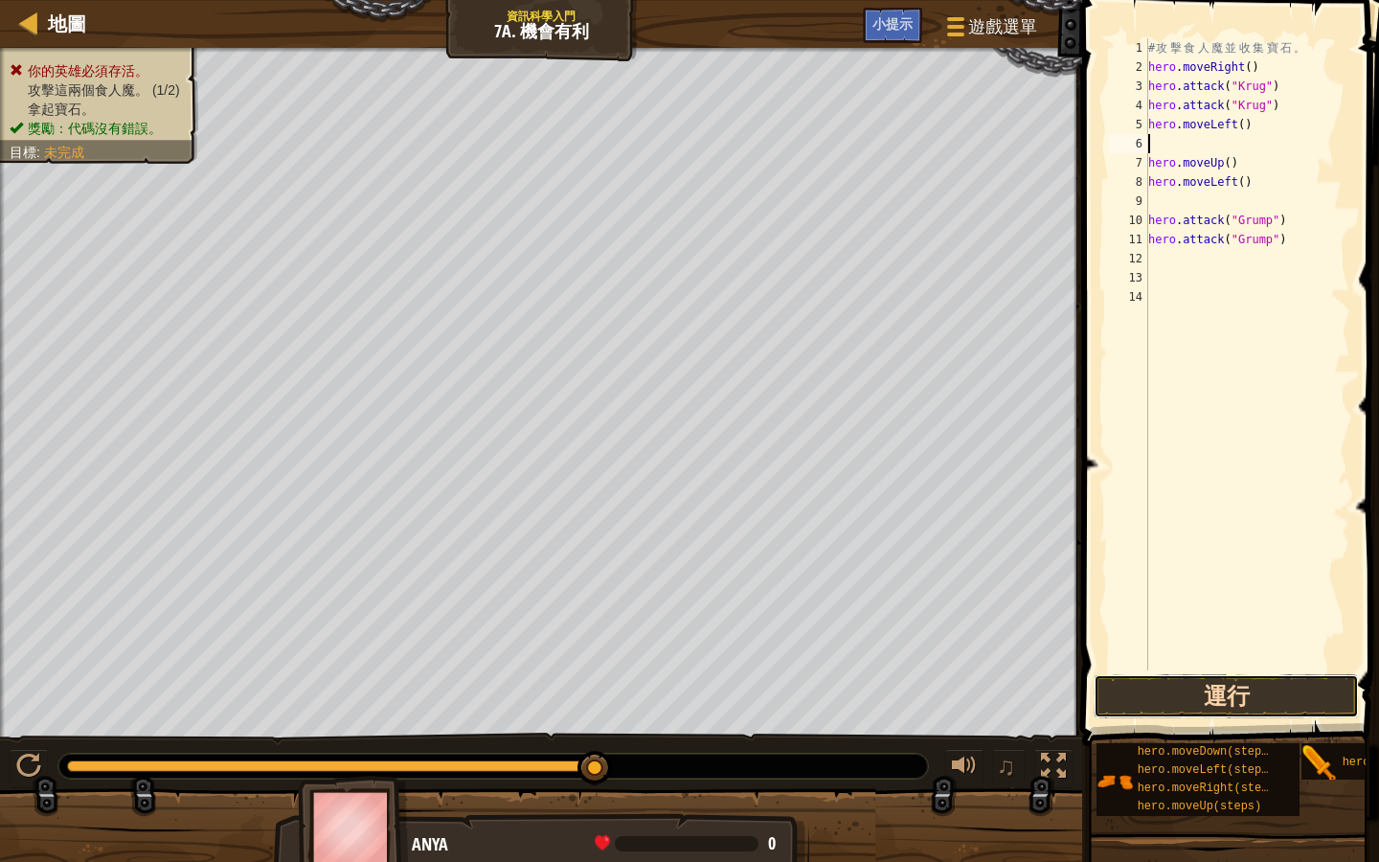
click at [1215, 672] on button "運行" at bounding box center [1226, 696] width 265 height 44
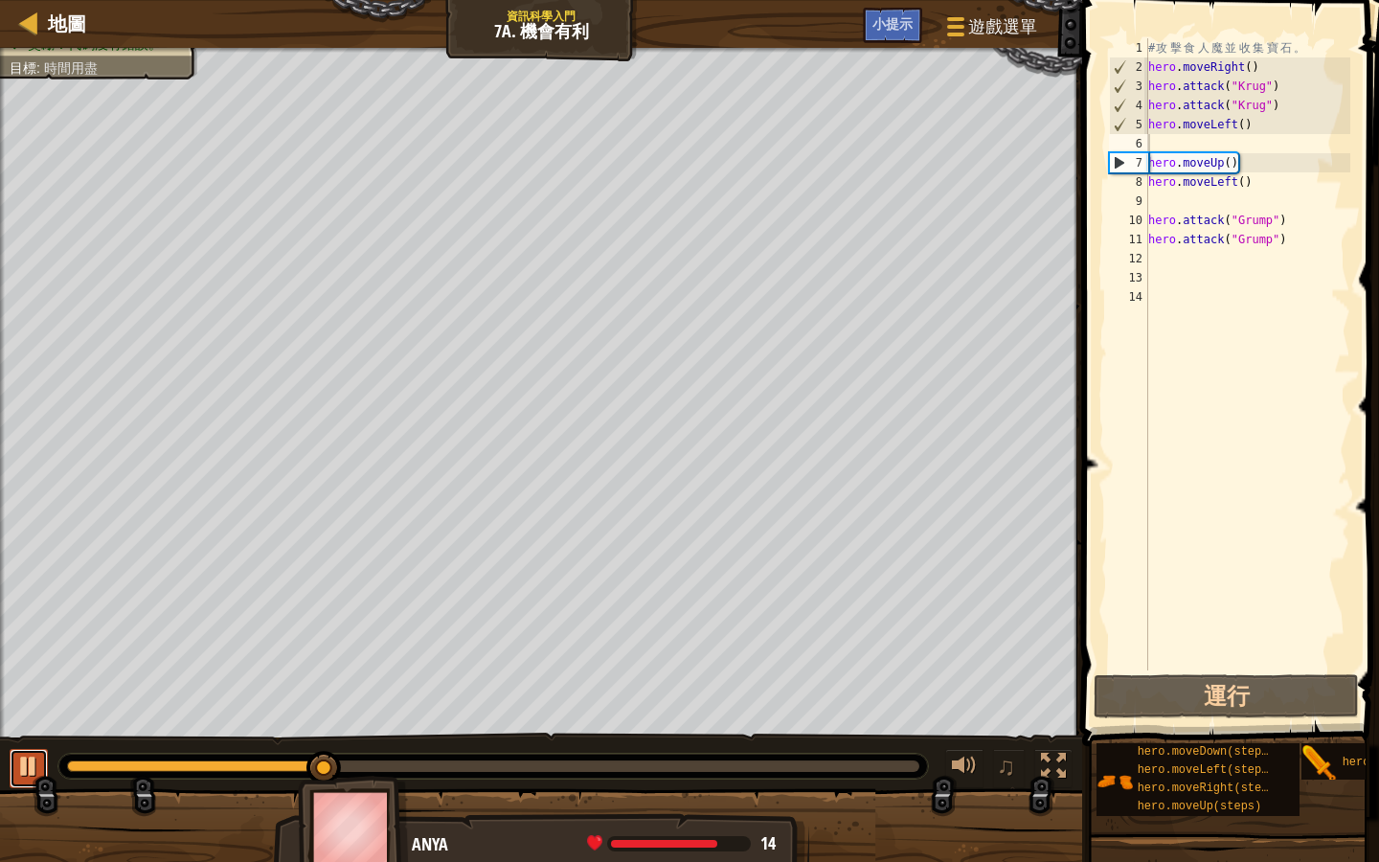
click at [34, 672] on div at bounding box center [28, 766] width 25 height 25
click at [1264, 125] on div "# 攻 擊 食 人 魔 並 收 集 寶 石 。 hero . moveRight ( ) hero . attack ( "Krug" ) hero . at…" at bounding box center [1248, 373] width 207 height 671
type textarea "h"
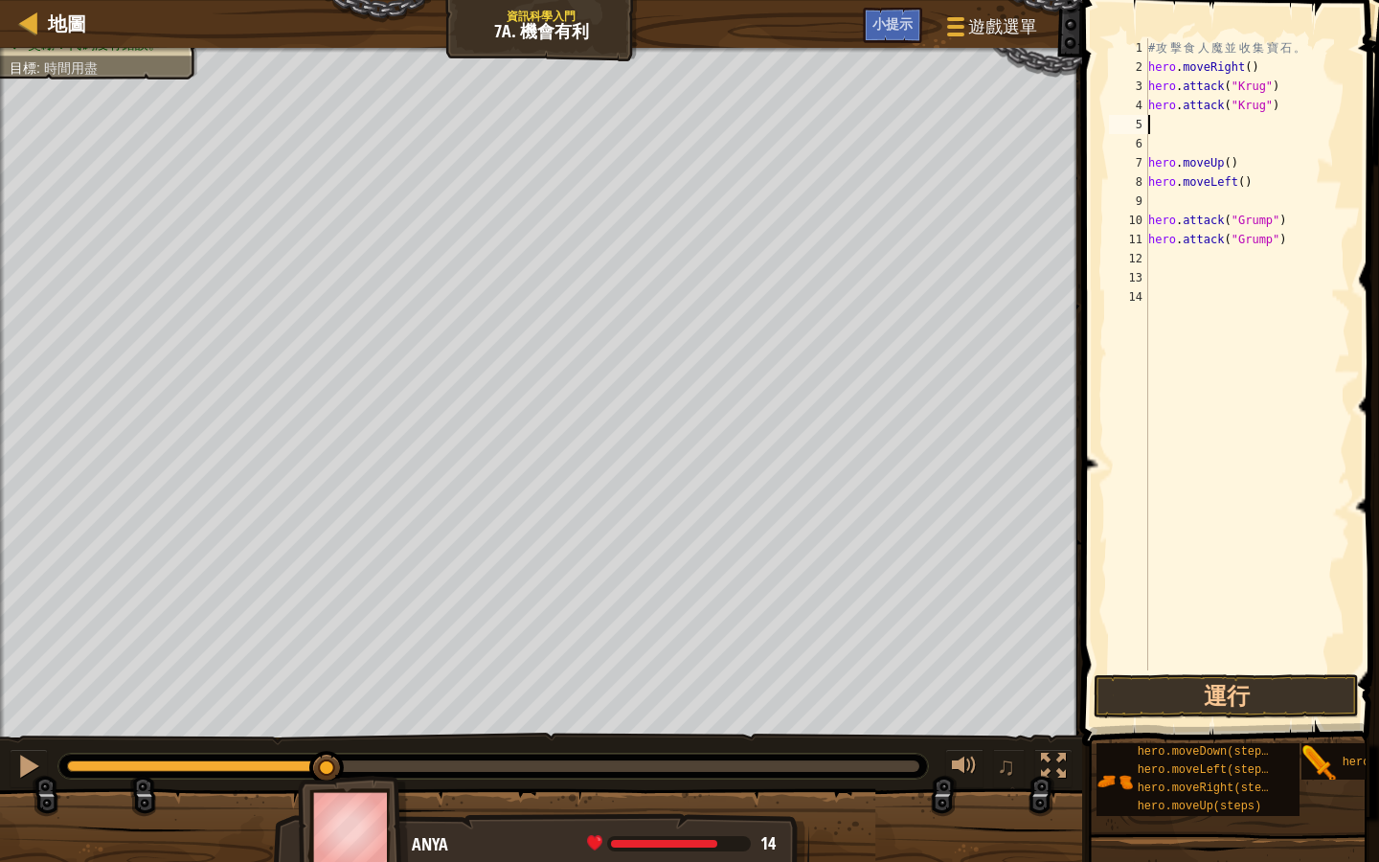
type textarea "m"
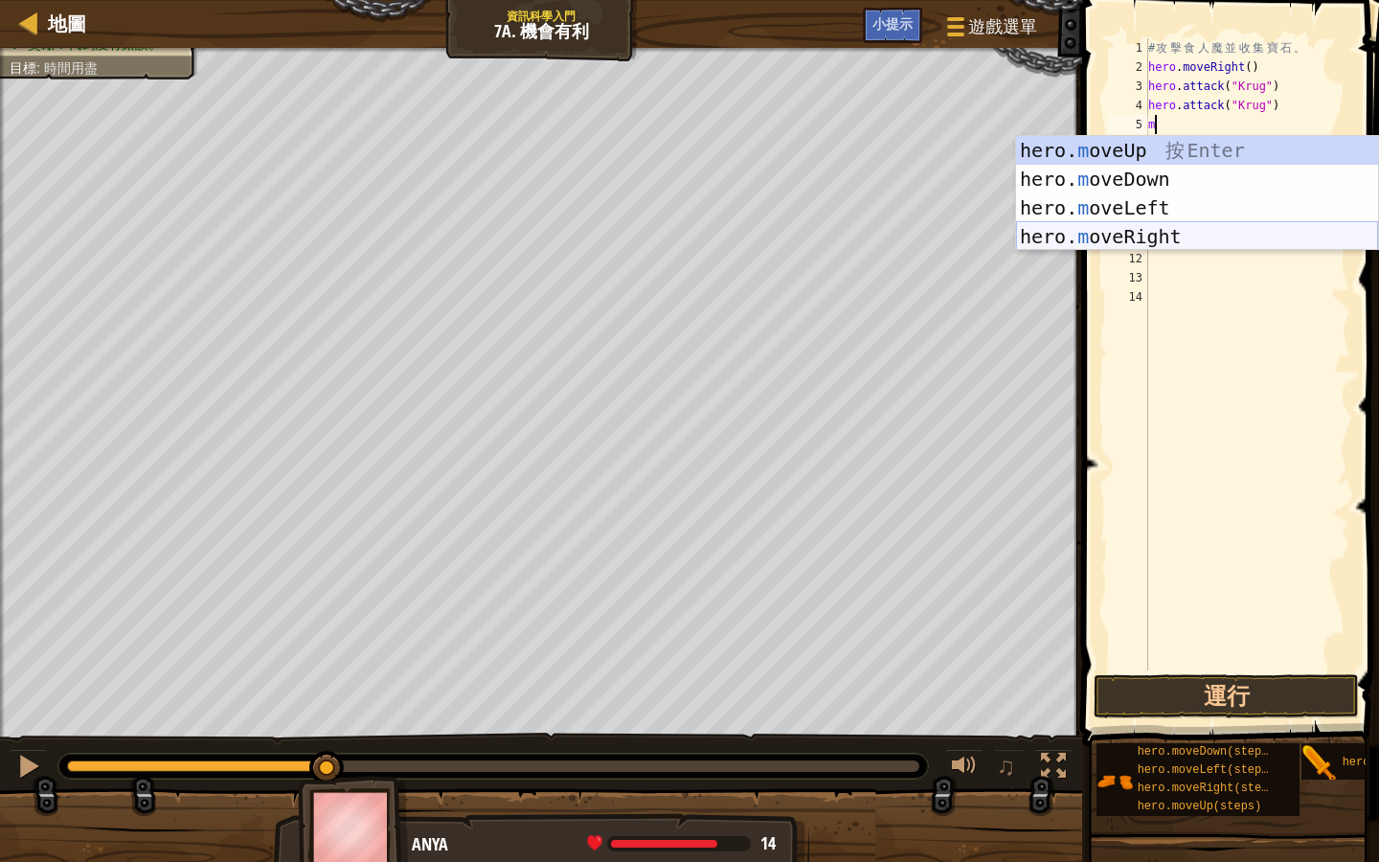
click at [1270, 226] on div "hero. m oveUp 按 Enter hero. m oveDown 按 Enter hero. m oveLeft 按 Enter hero. m o…" at bounding box center [1197, 222] width 362 height 172
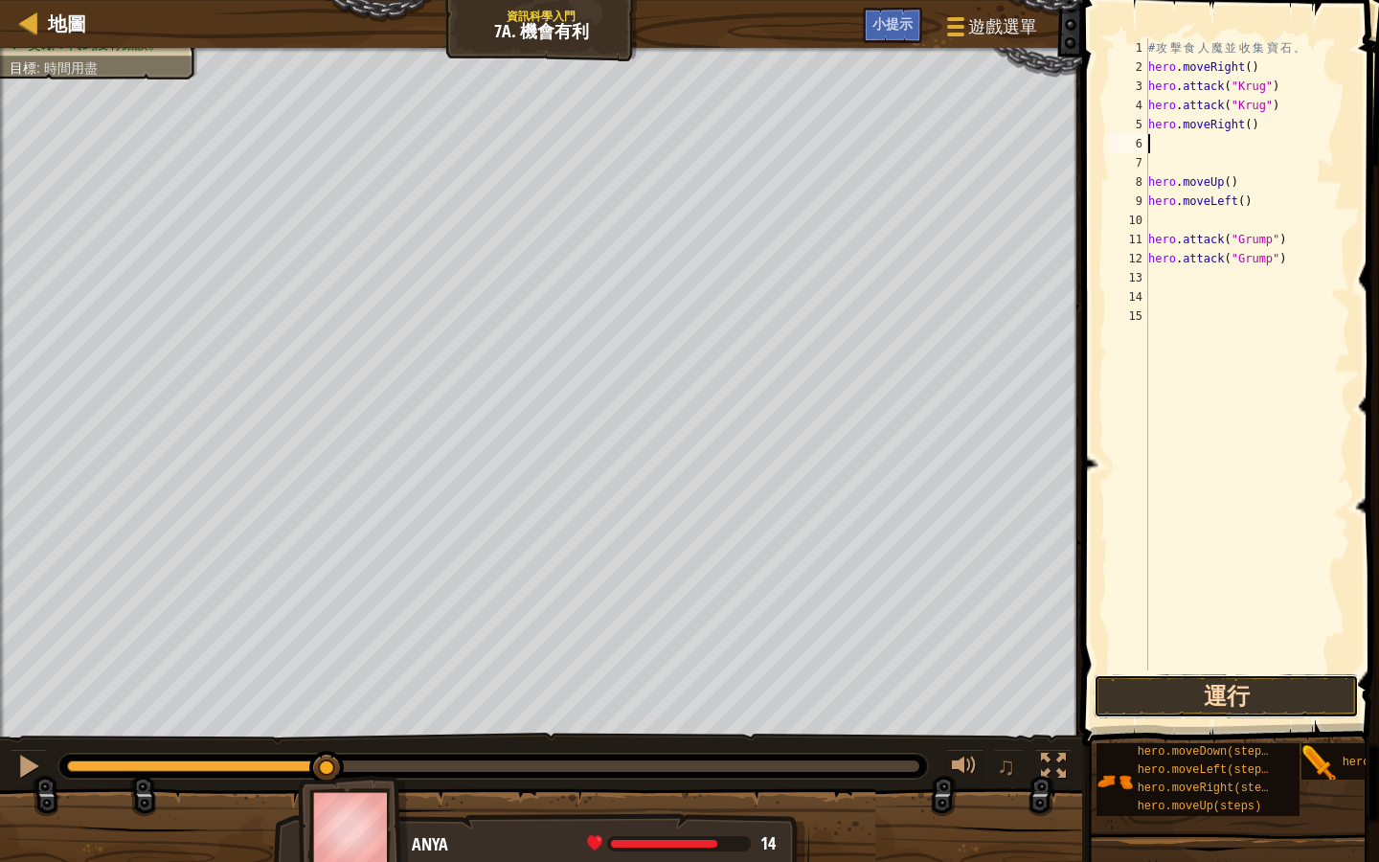
click at [1266, 672] on button "運行" at bounding box center [1226, 696] width 265 height 44
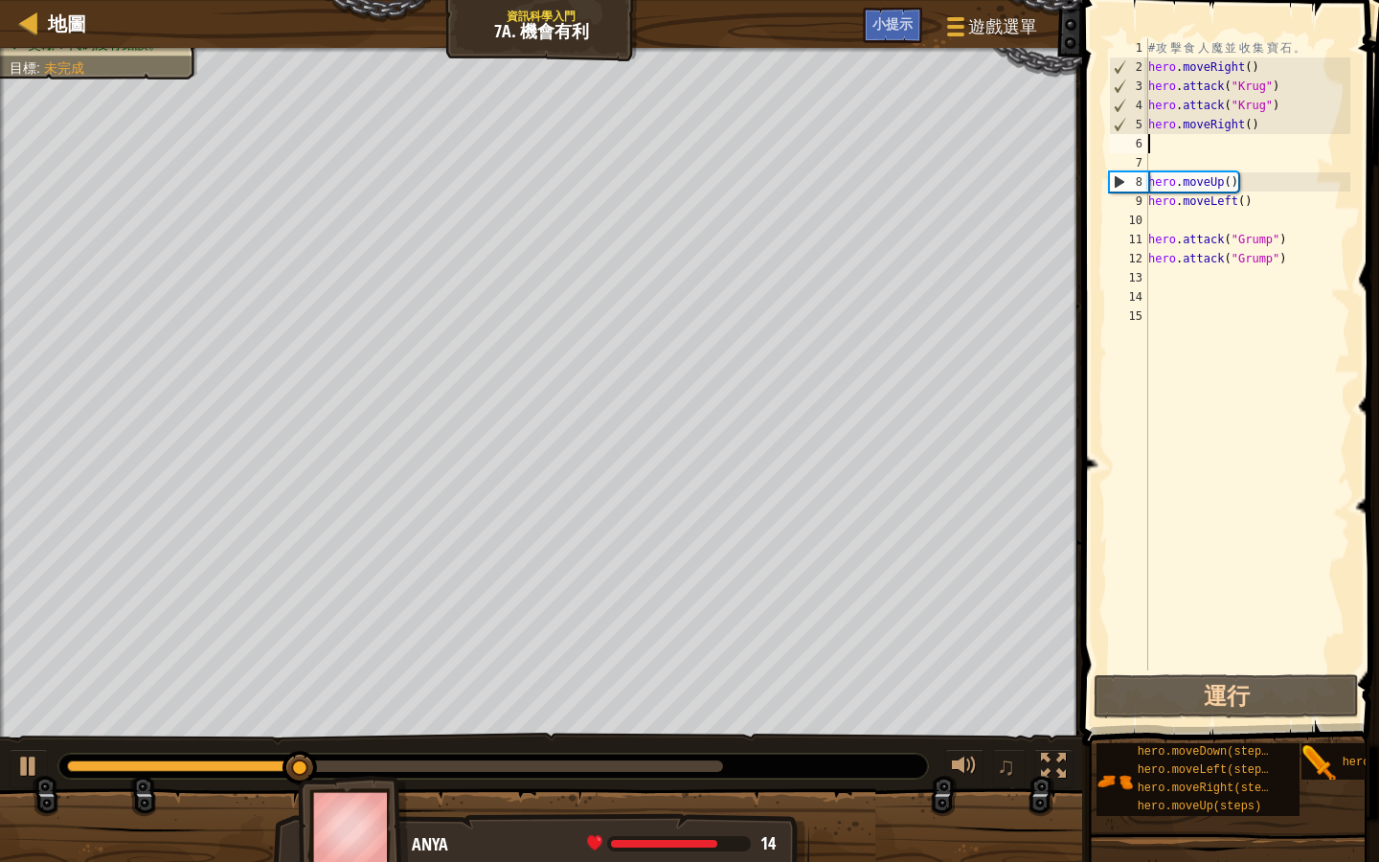
click at [1160, 278] on div "# 攻 擊 食 人 魔 並 收 集 寶 石 。 hero . moveRight ( ) hero . attack ( "Krug" ) hero . at…" at bounding box center [1248, 373] width 207 height 671
type textarea "m"
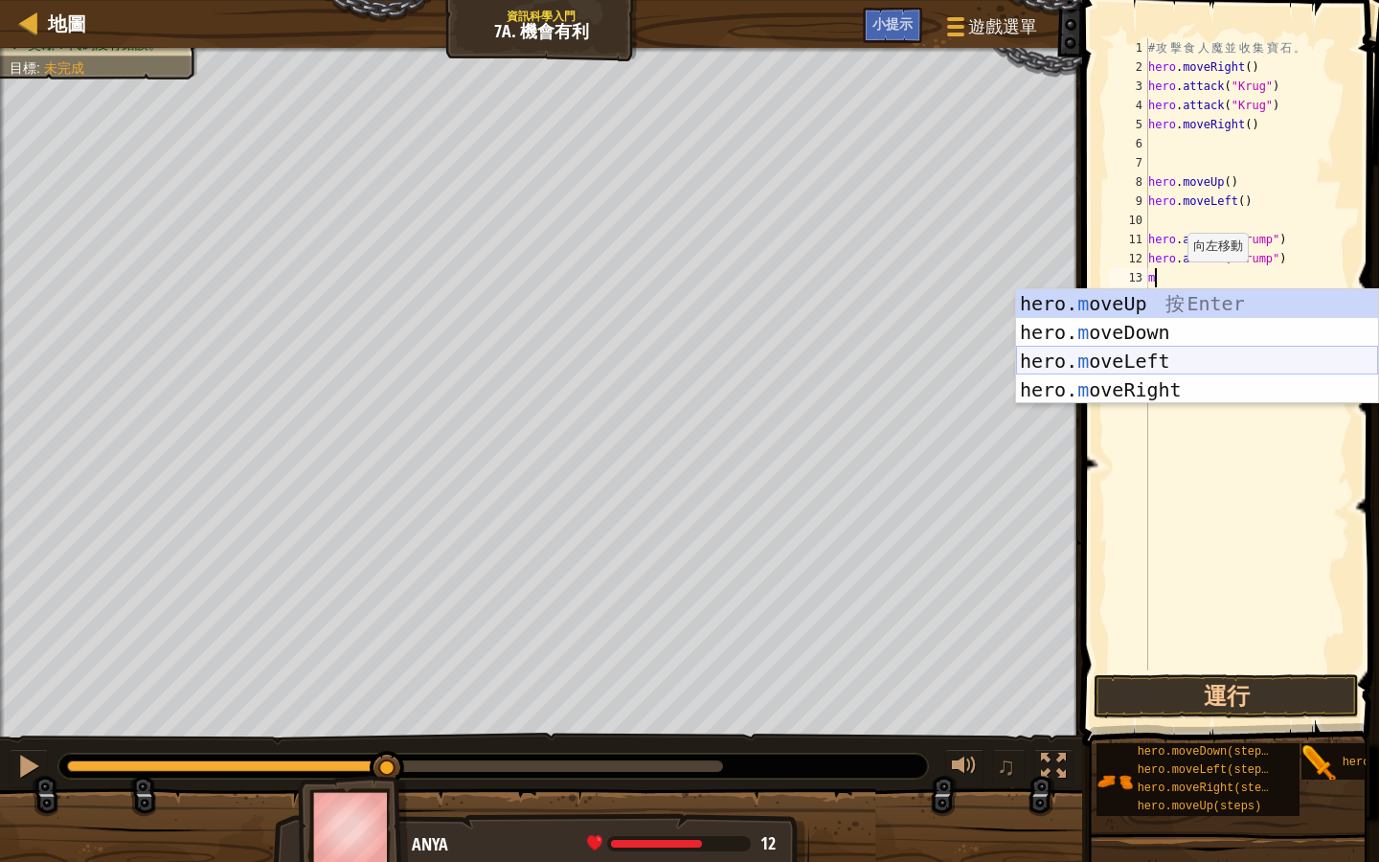
click at [1139, 358] on div "hero. m oveUp 按 Enter hero. m oveDown 按 Enter hero. m oveLeft 按 Enter hero. m o…" at bounding box center [1197, 375] width 362 height 172
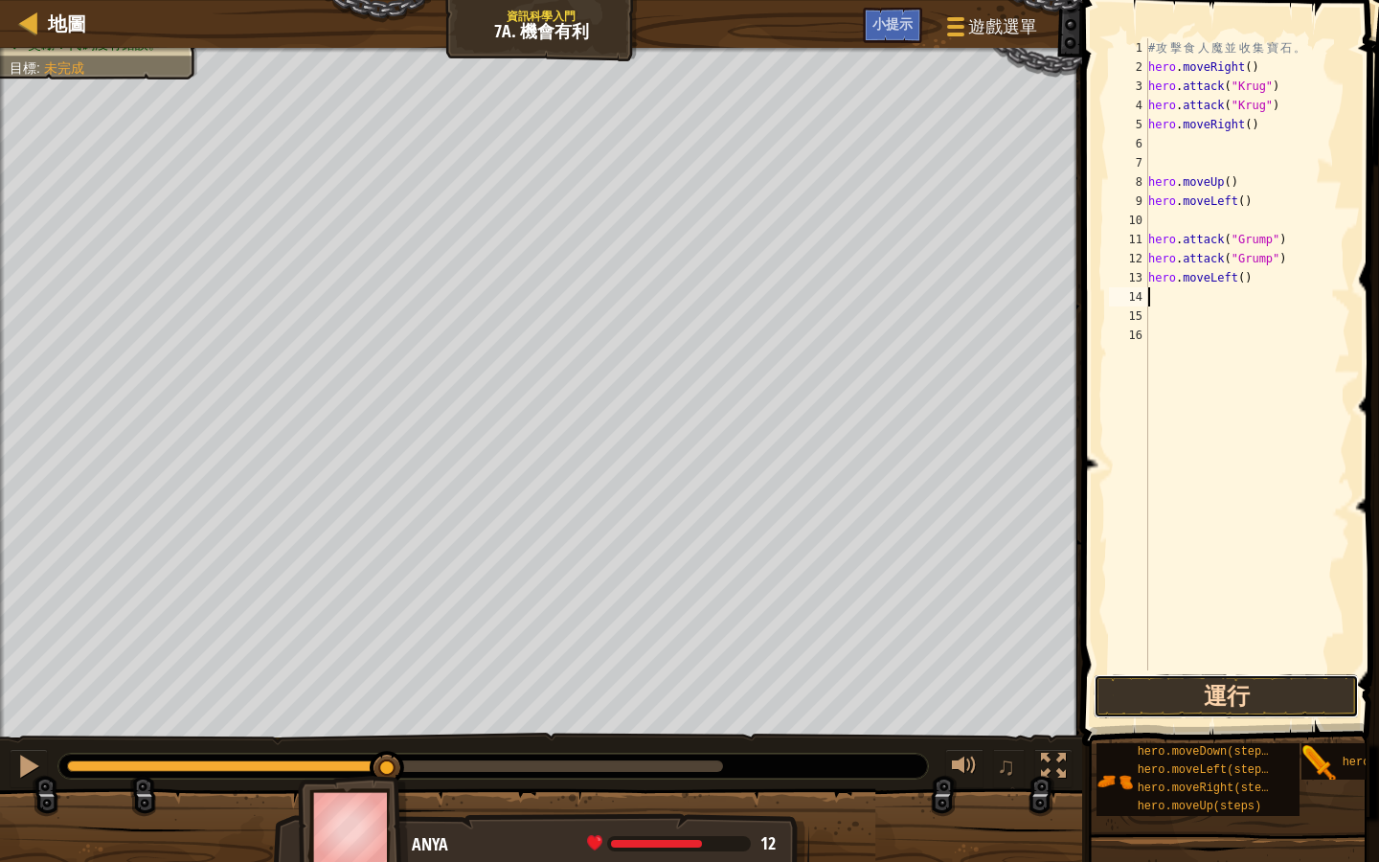
click at [1241, 672] on button "運行" at bounding box center [1226, 696] width 265 height 44
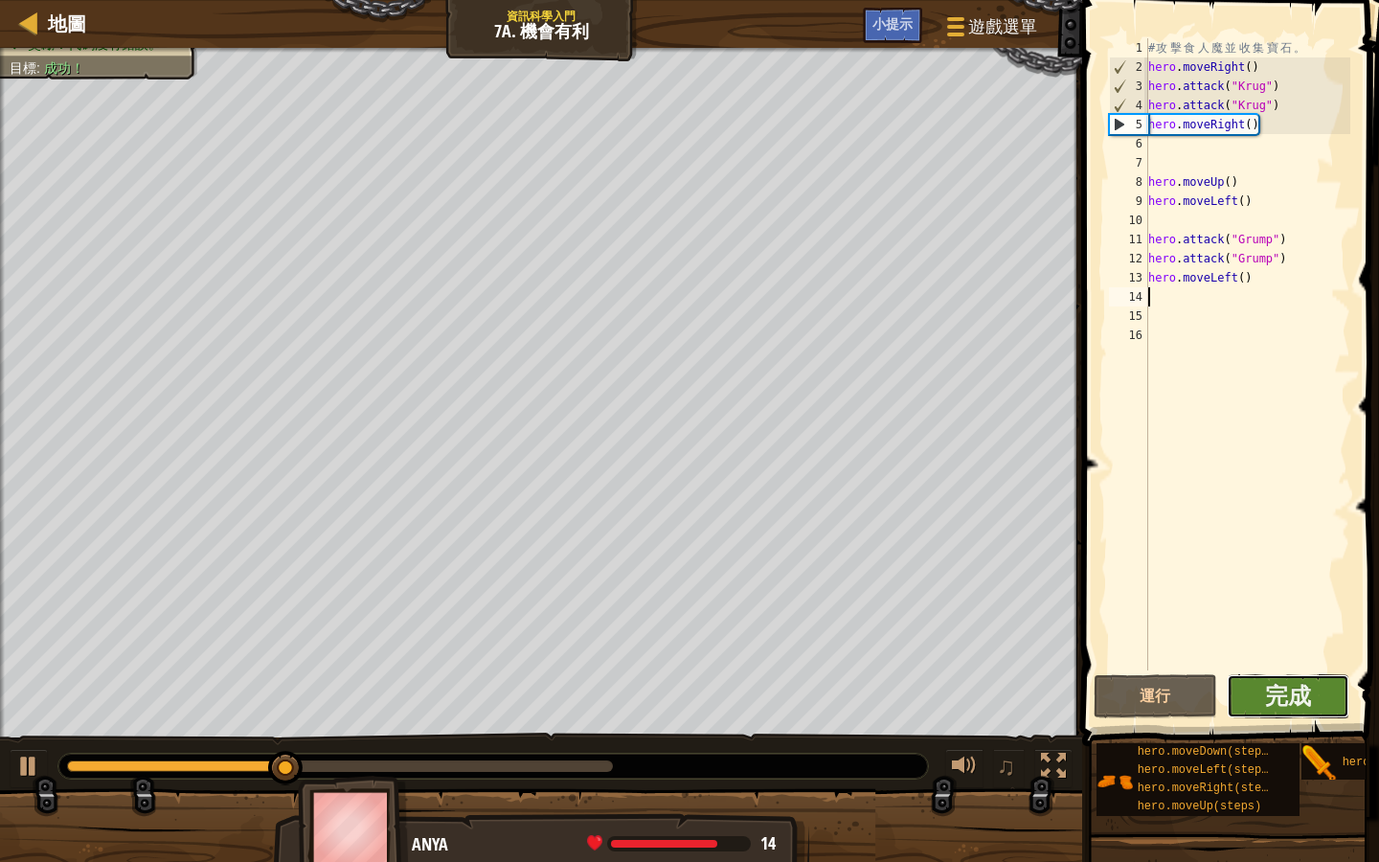
click at [1260, 672] on button "完成" at bounding box center [1289, 696] width 124 height 44
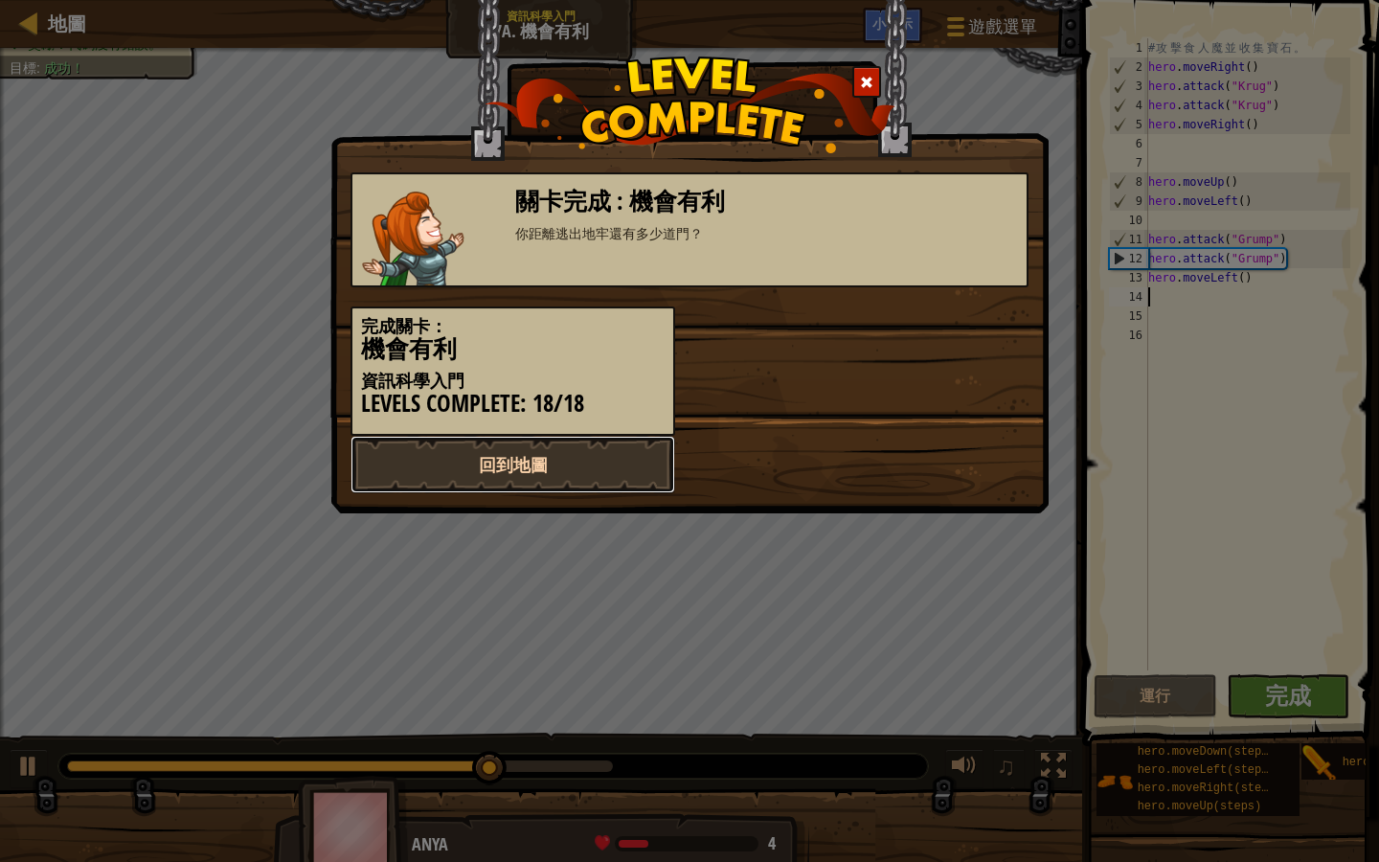
click at [585, 462] on link "回到地圖" at bounding box center [513, 464] width 325 height 57
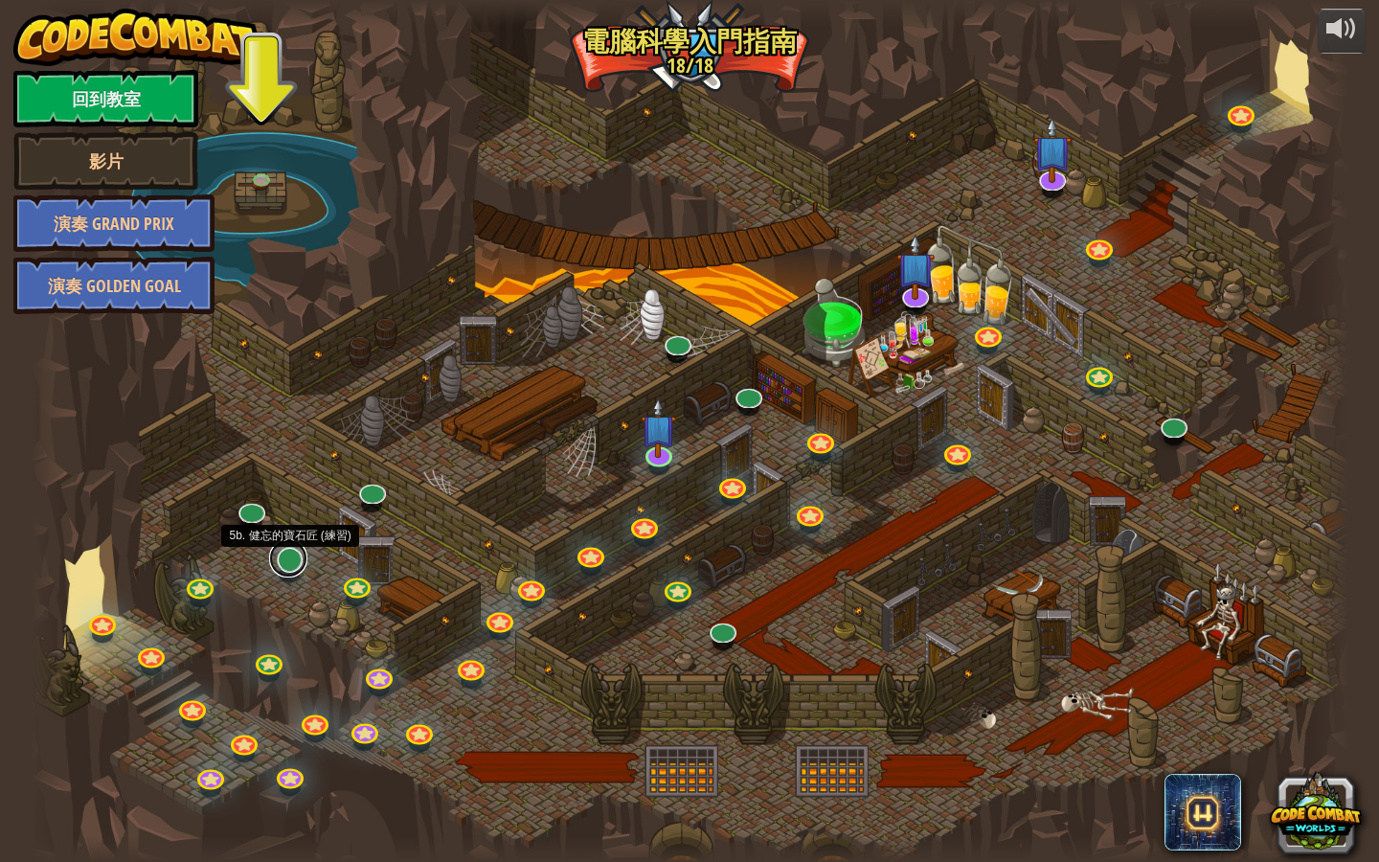
click at [291, 565] on link at bounding box center [288, 558] width 38 height 38
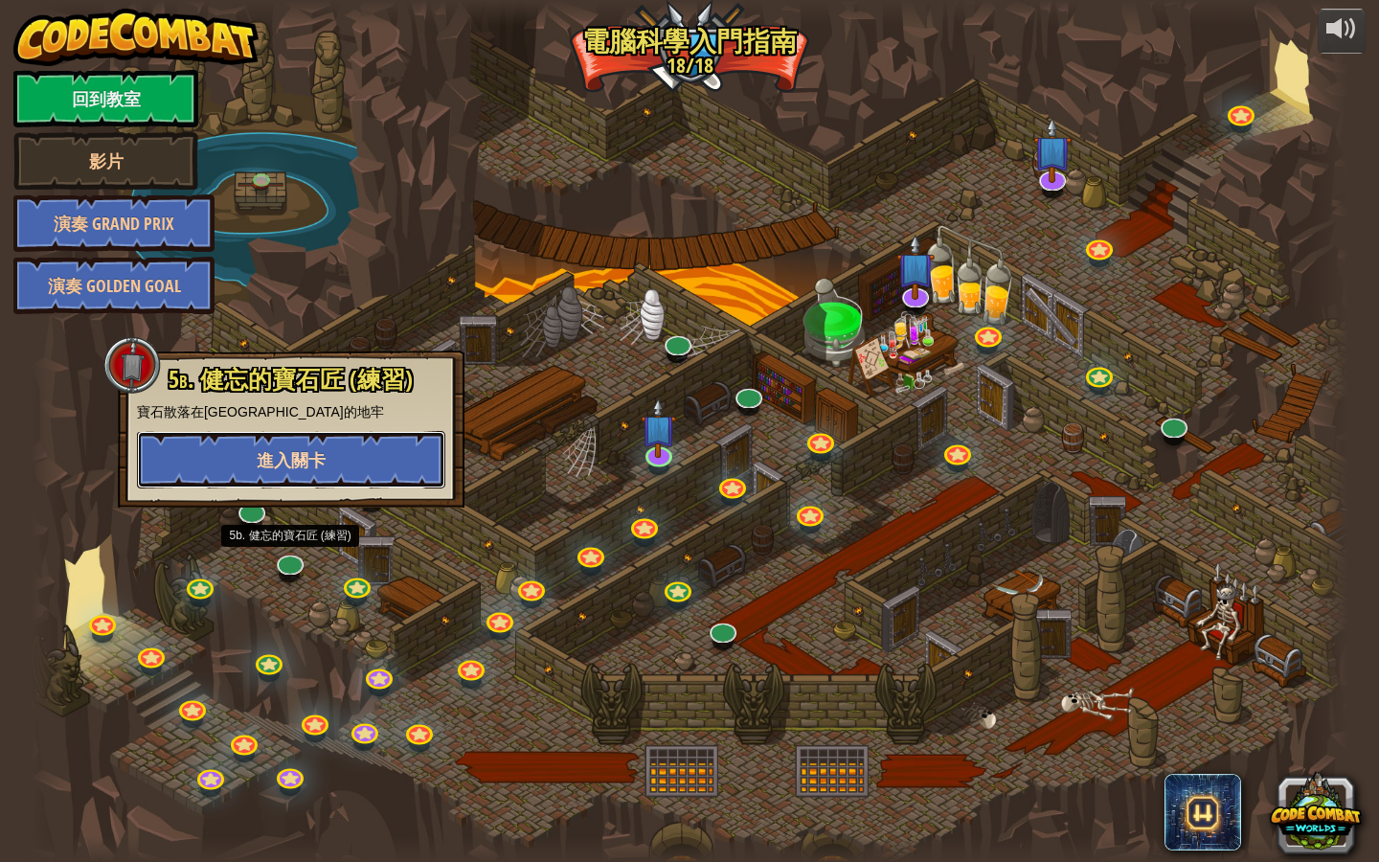
click at [377, 459] on button "進入關卡" at bounding box center [291, 459] width 308 height 57
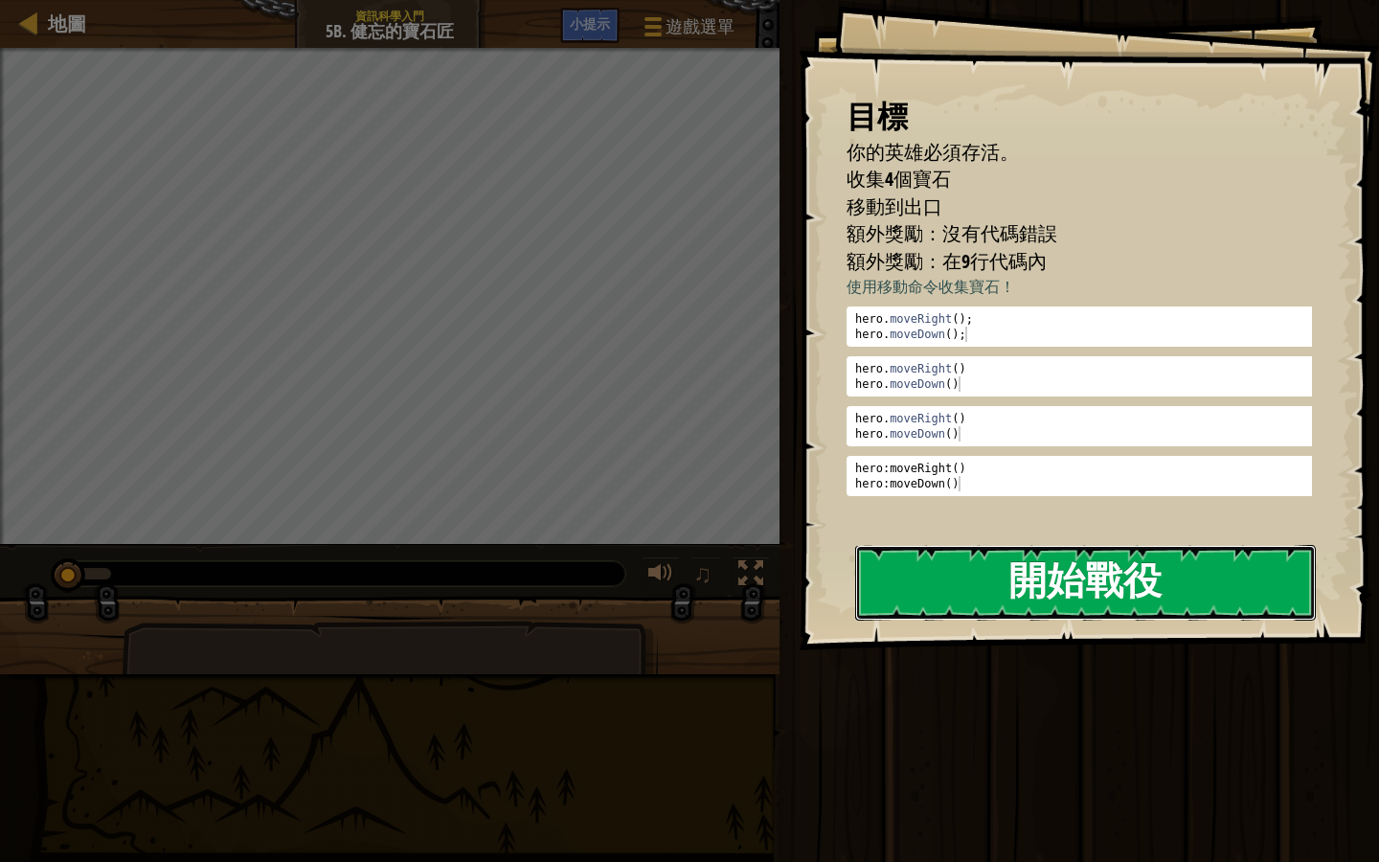
click at [1094, 596] on button "開始戰役" at bounding box center [1085, 583] width 461 height 76
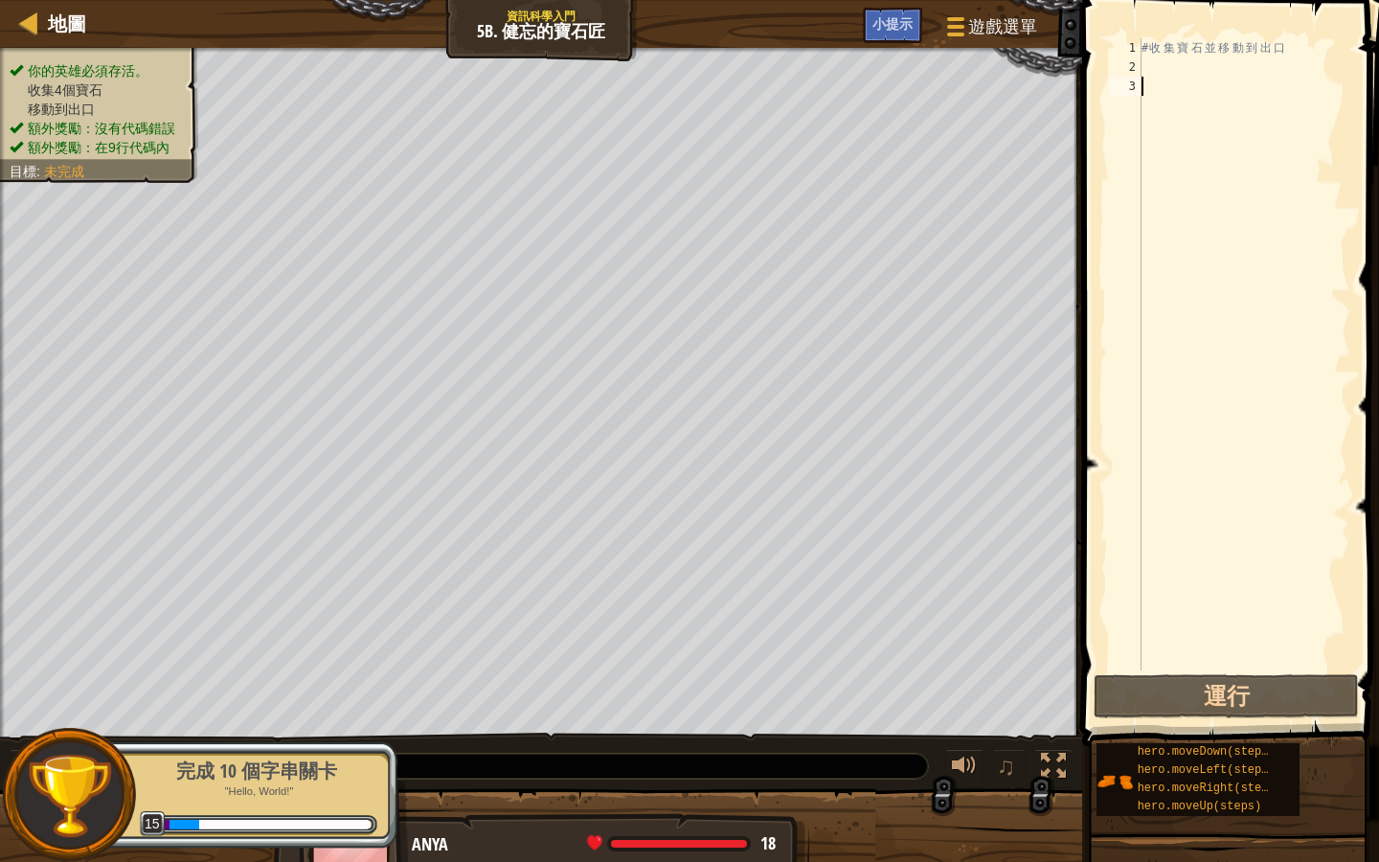
click at [1298, 49] on div "# 收 集 寶 石 並 移 動 到 出 口" at bounding box center [1244, 373] width 213 height 671
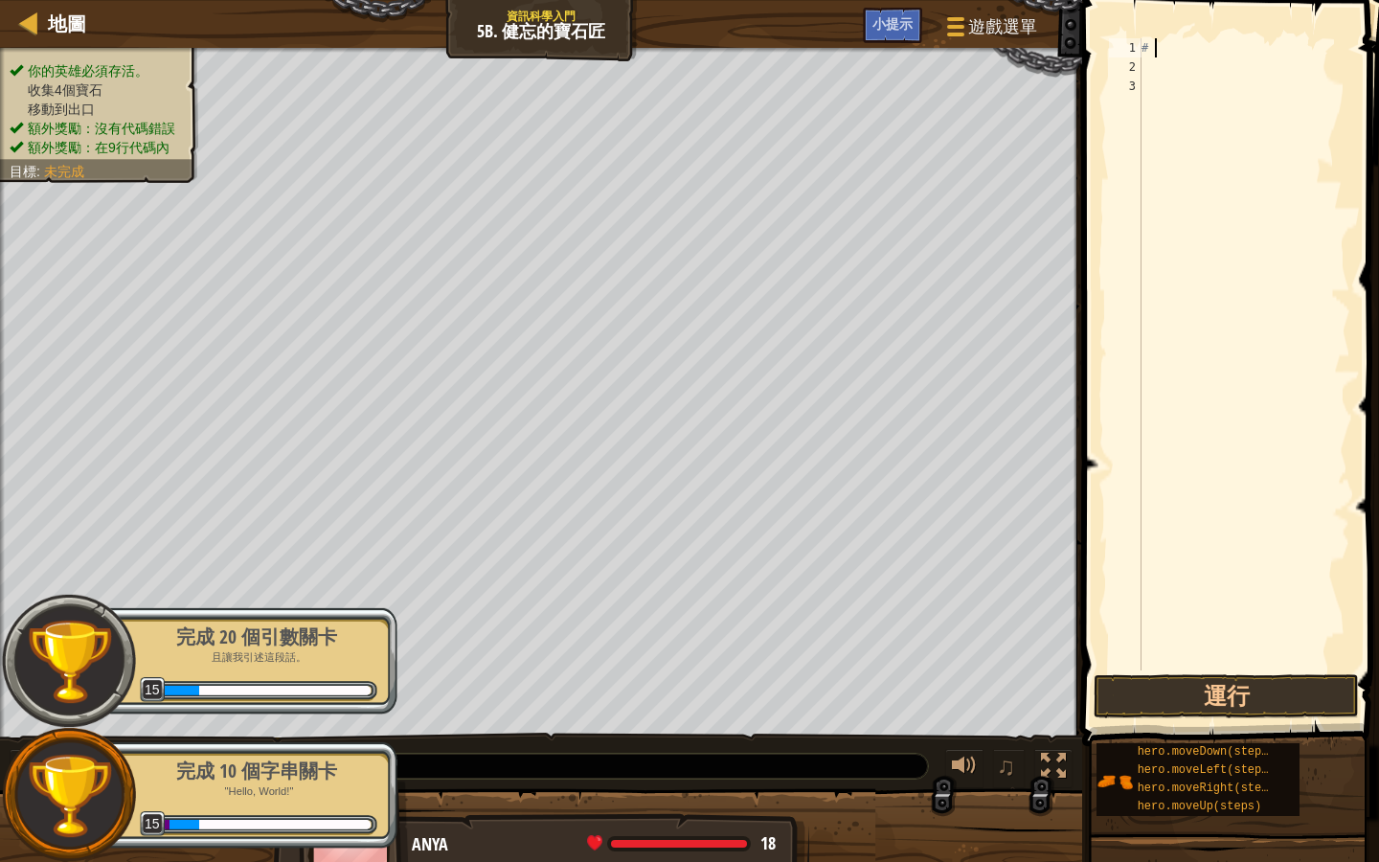
type textarea "#"
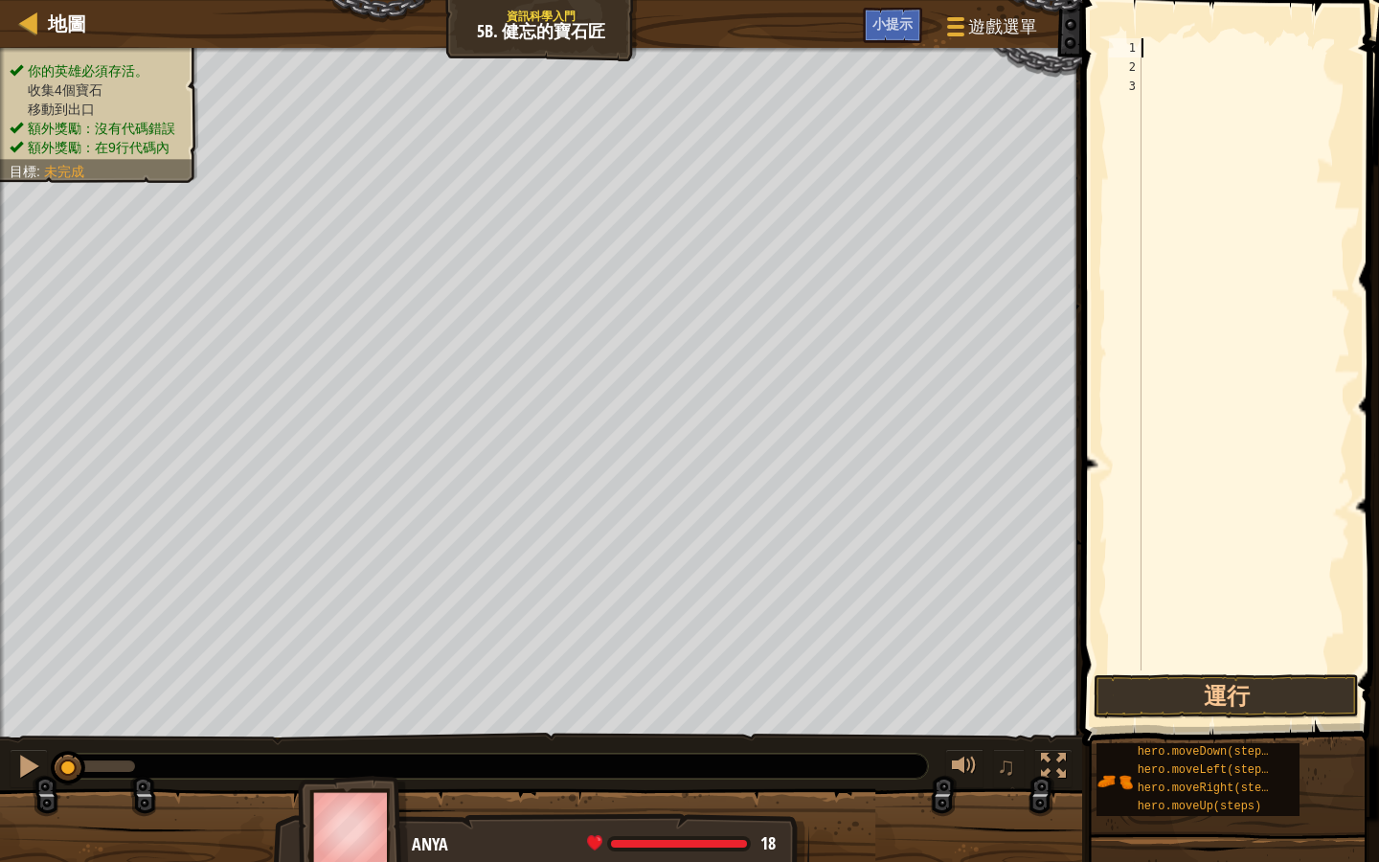
type textarea "m"
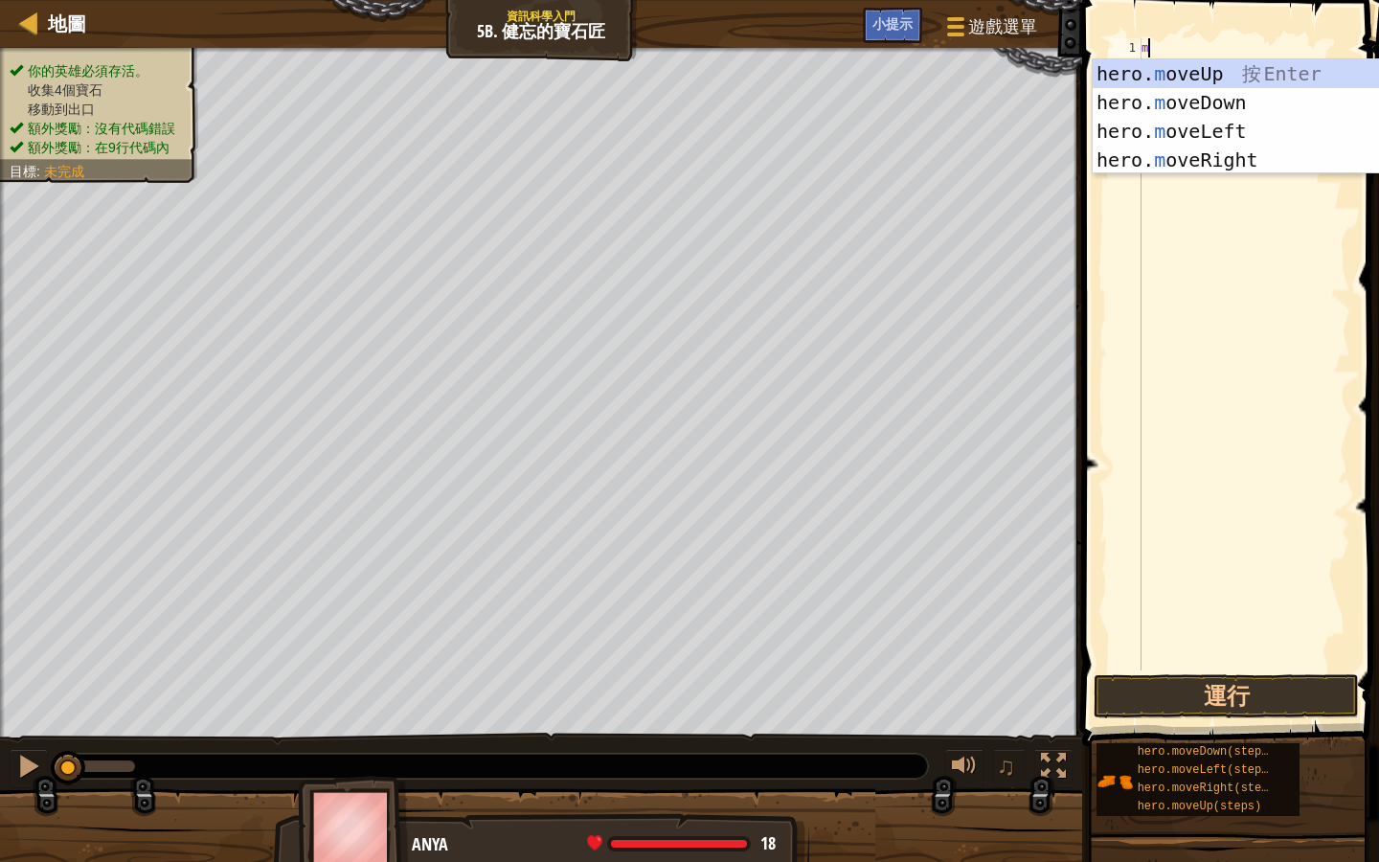
scroll to position [9, 0]
click at [1218, 160] on div "hero. m oveUp 按 Enter hero. m oveDown 按 Enter hero. m oveLeft 按 Enter hero. m o…" at bounding box center [1274, 145] width 362 height 172
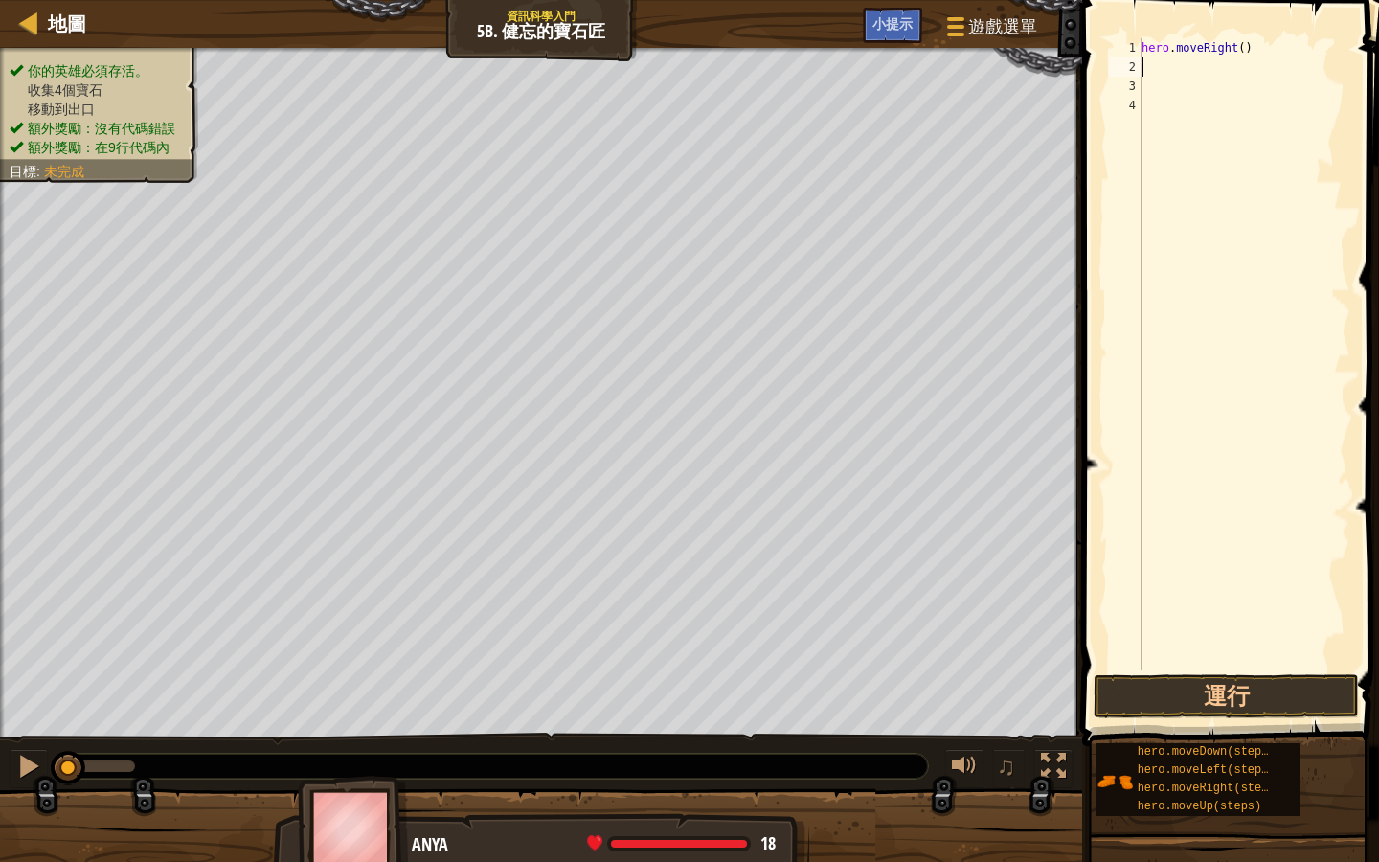
type textarea "m"
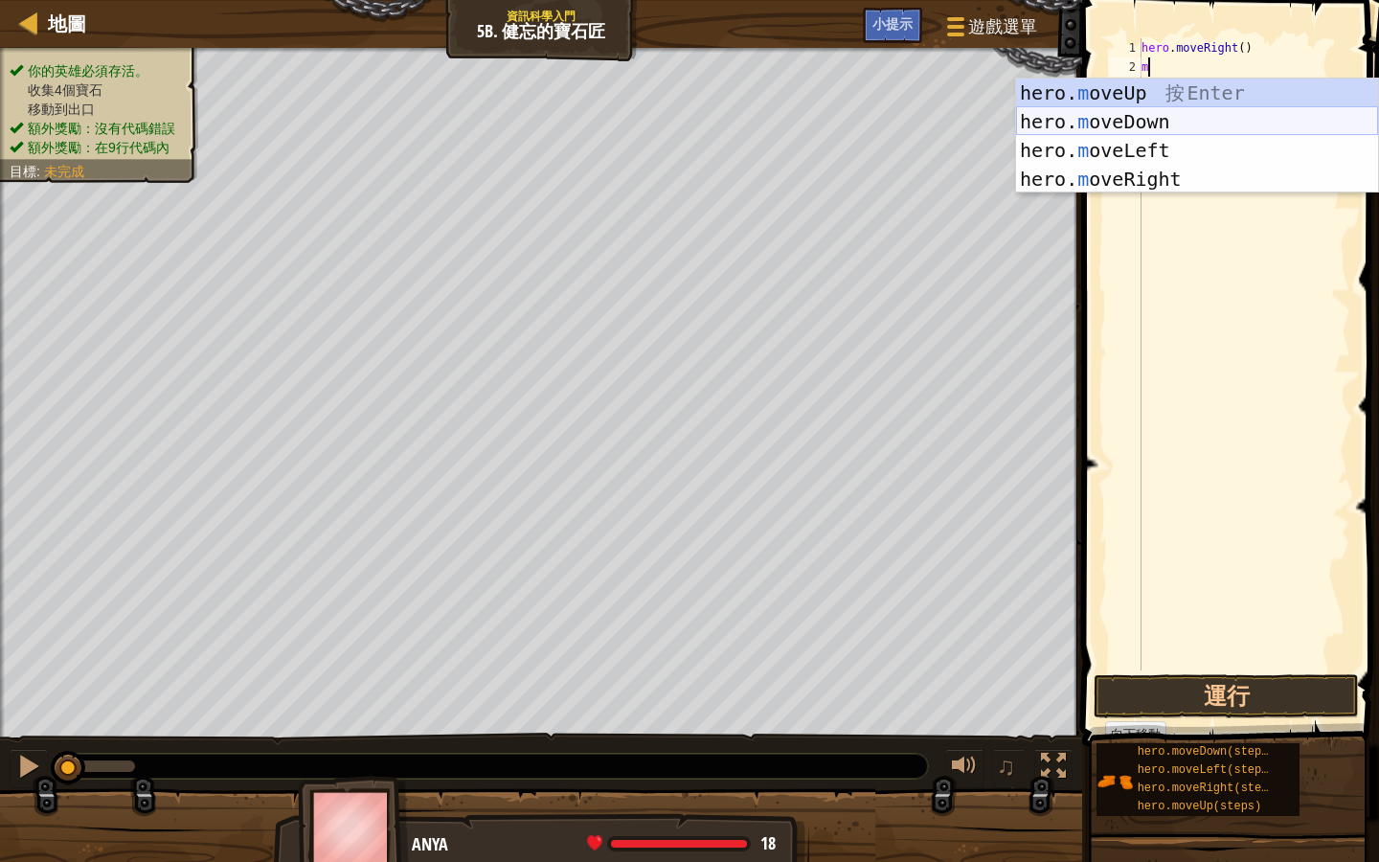
click at [1173, 123] on div "hero. m oveUp 按 Enter hero. m oveDown 按 Enter hero. m oveLeft 按 Enter hero. m o…" at bounding box center [1197, 165] width 362 height 172
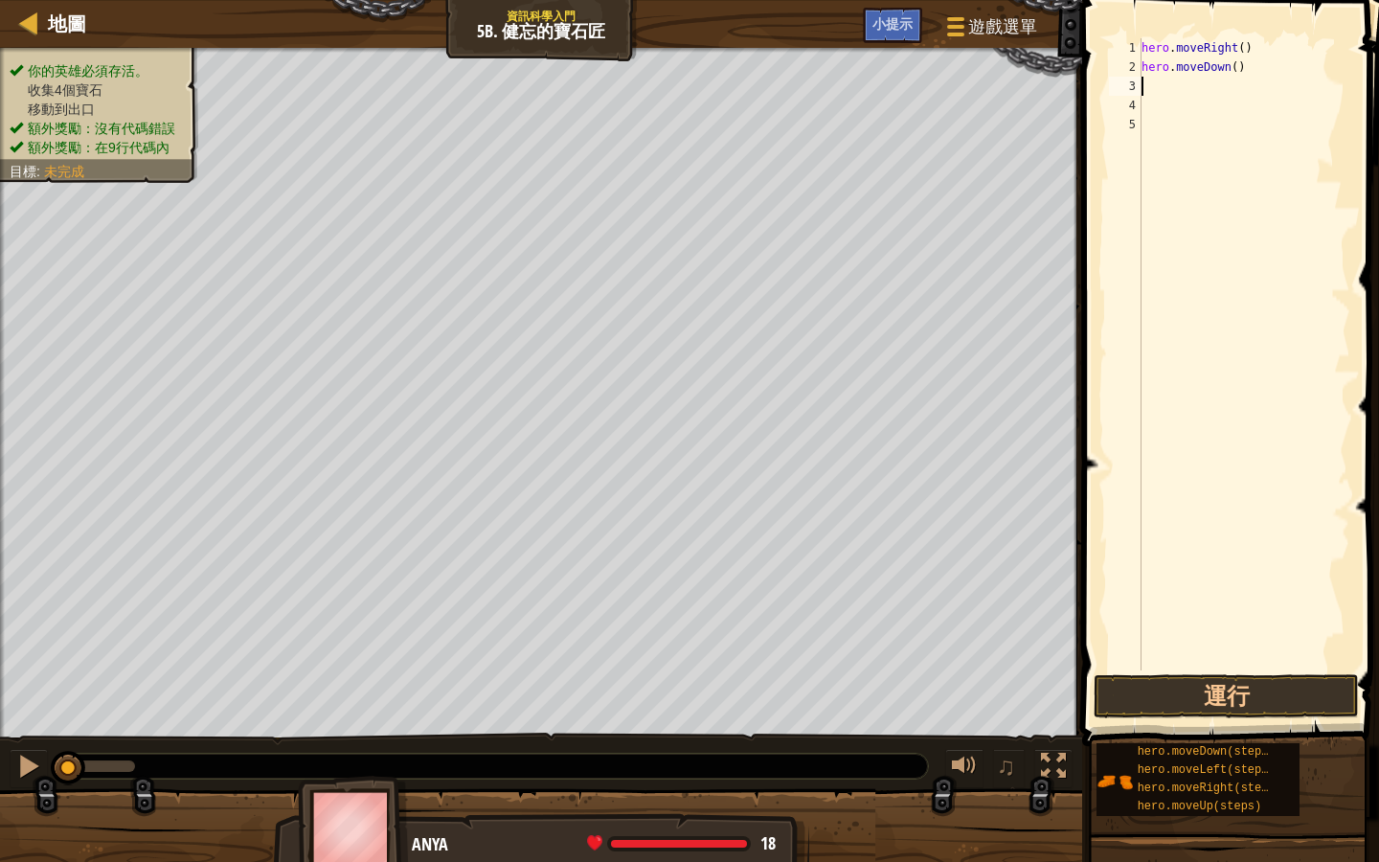
type textarea "m"
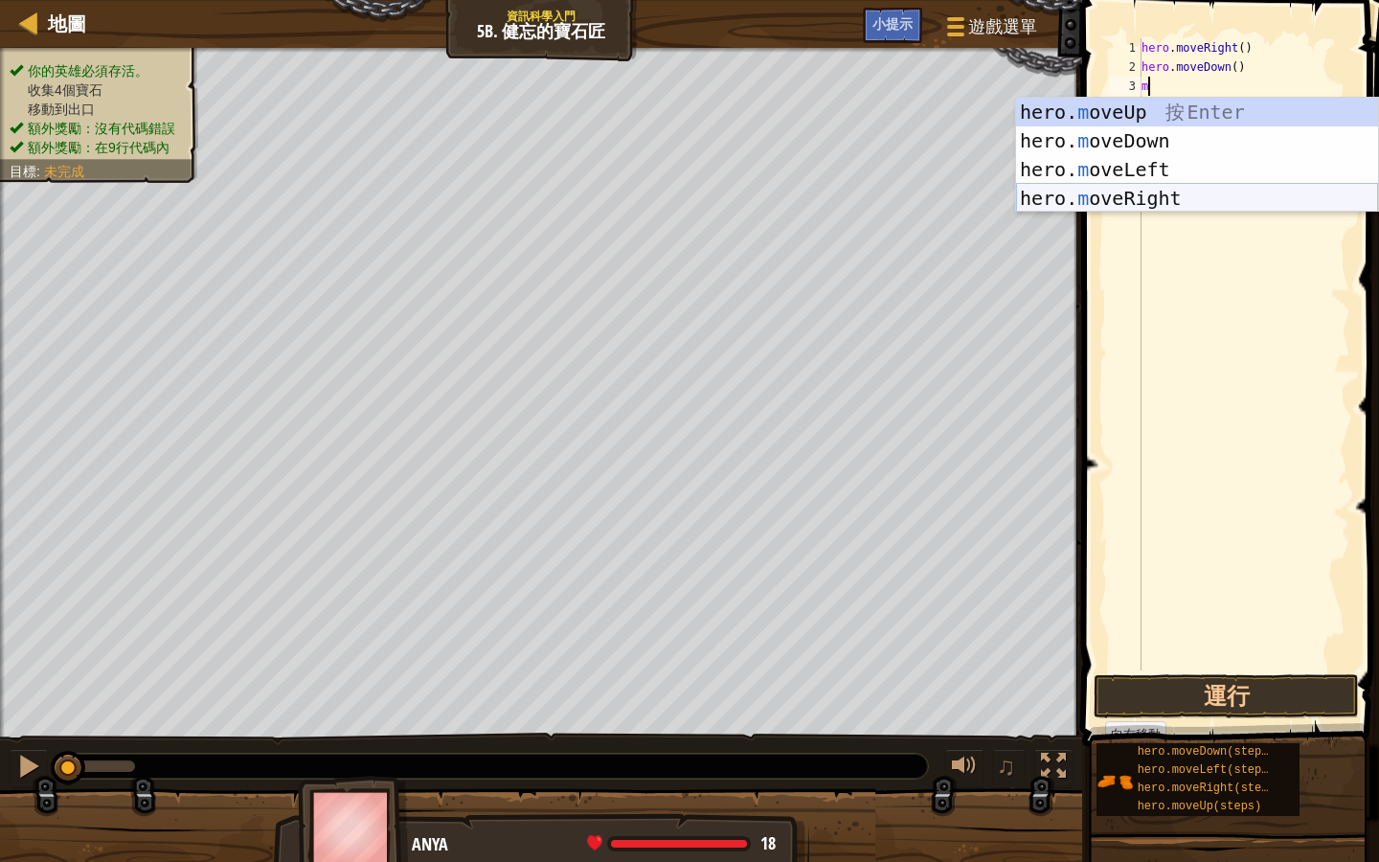
click at [1150, 203] on div "hero. m oveUp 按 Enter hero. m oveDown 按 Enter hero. m oveLeft 按 Enter hero. m o…" at bounding box center [1197, 184] width 362 height 172
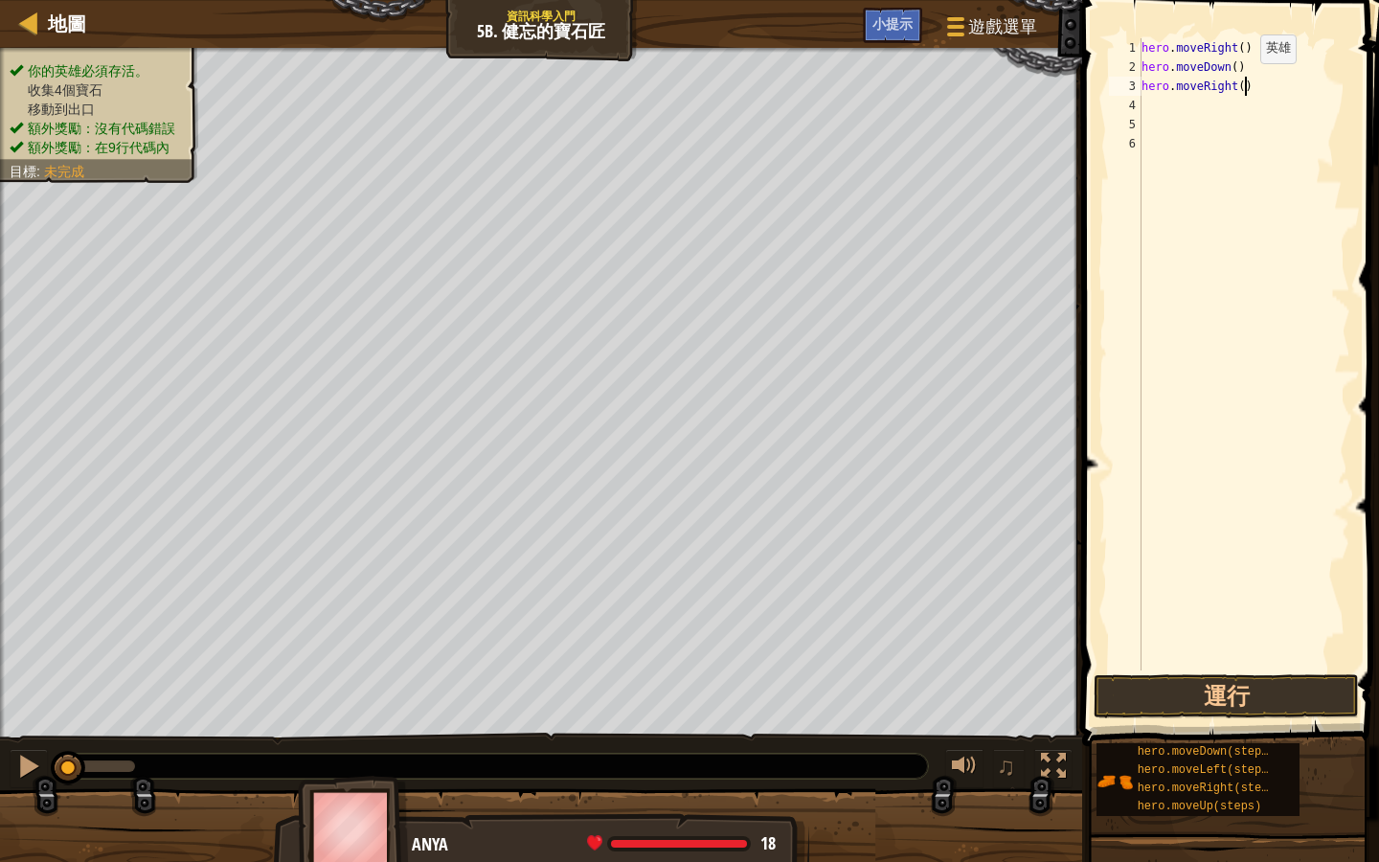
click at [1245, 82] on div "hero . moveRight ( ) hero . moveDown ( ) hero . moveRight ( )" at bounding box center [1244, 373] width 213 height 671
type textarea "hero.moveRight(2)"
click at [1144, 105] on div "hero . moveRight ( ) hero . moveDown ( ) hero . moveRight ( 2 )" at bounding box center [1244, 373] width 213 height 671
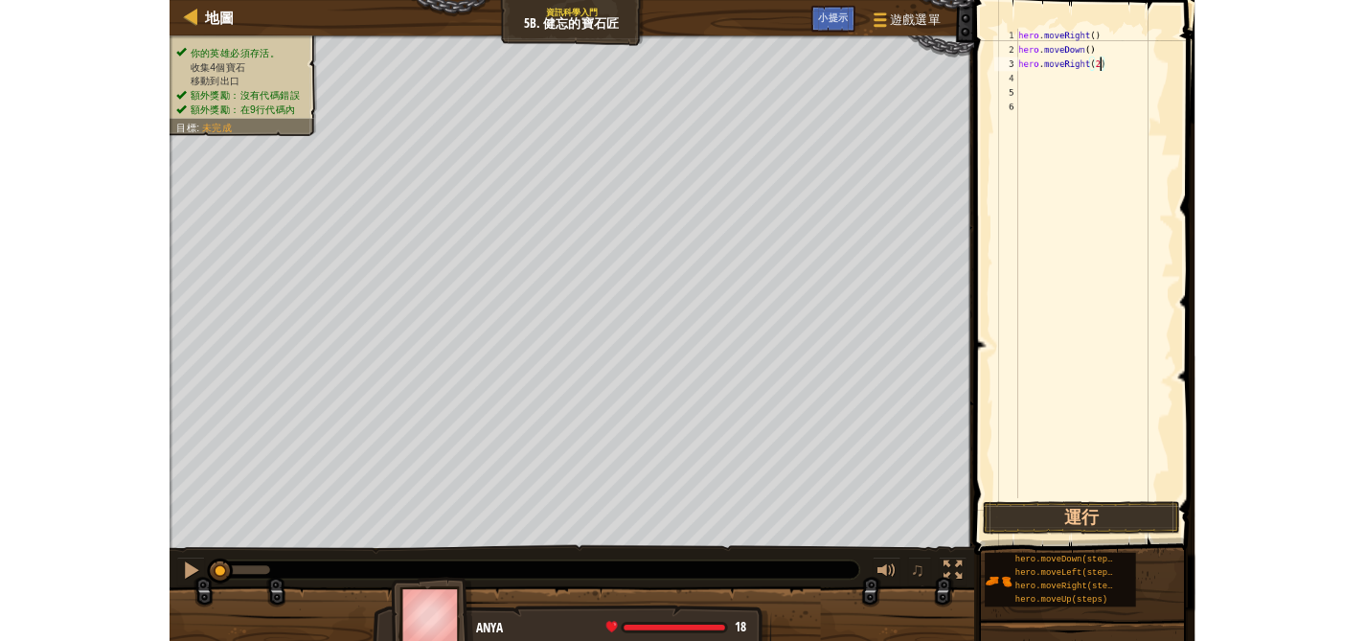
scroll to position [9, 0]
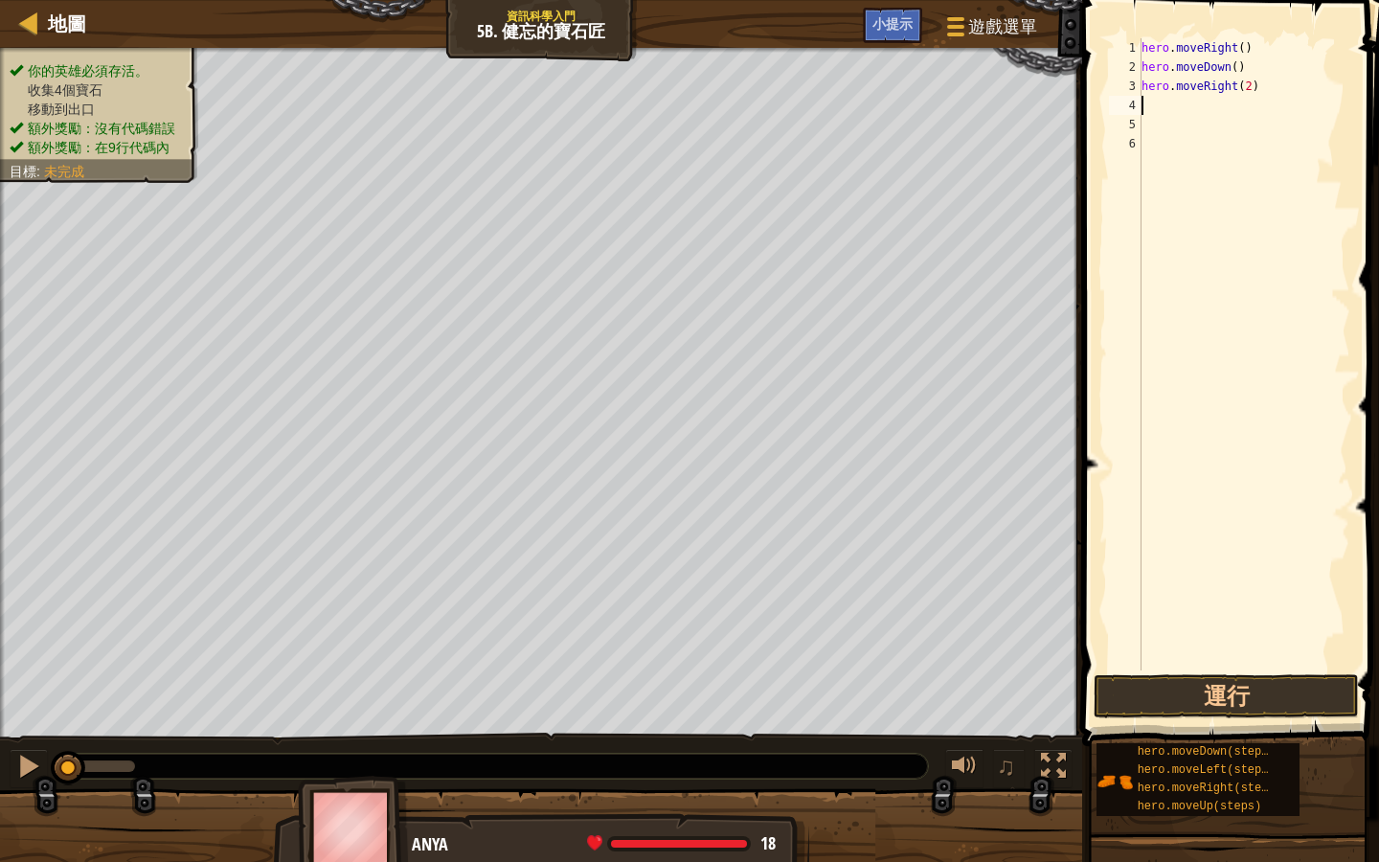
type textarea "m"
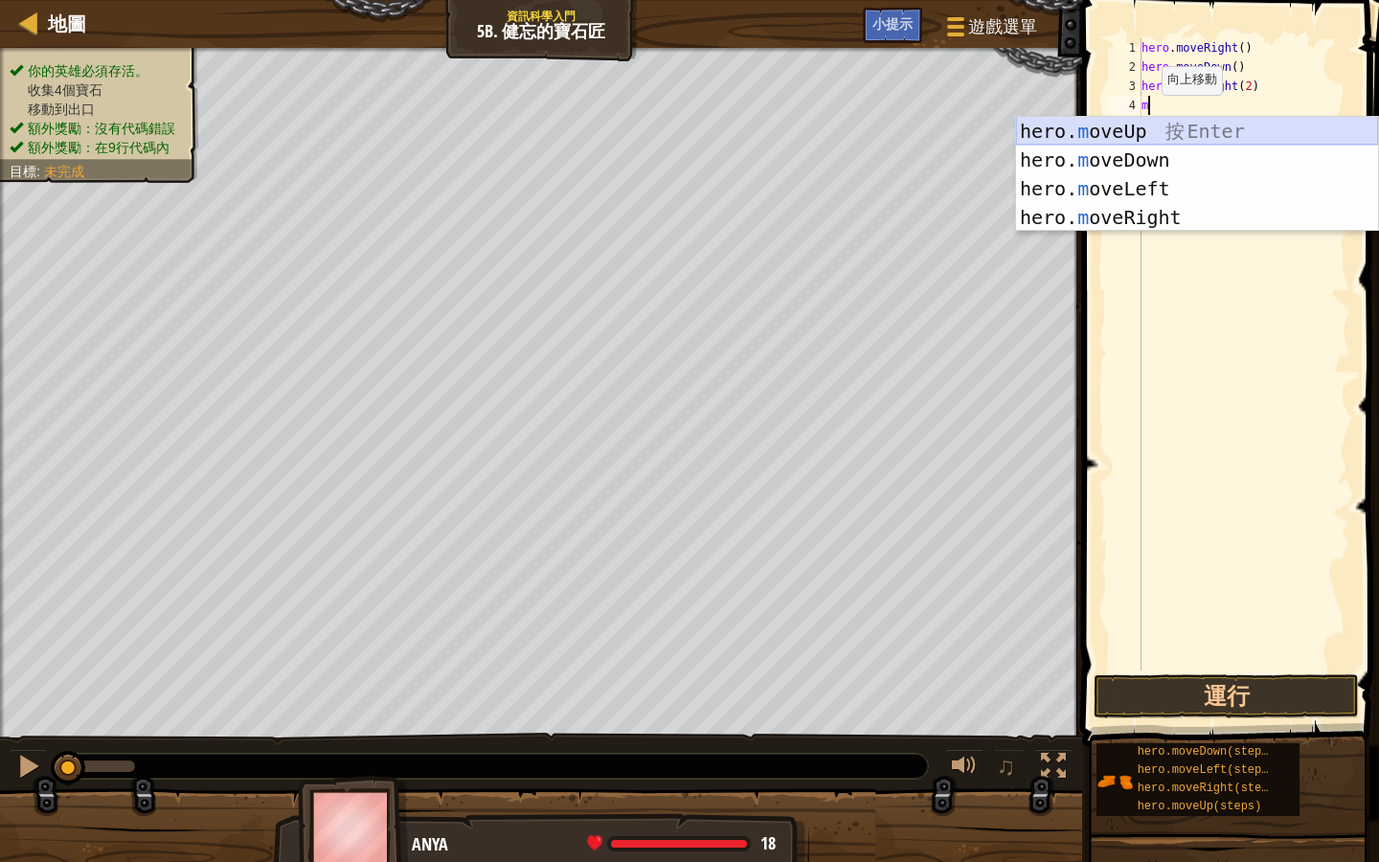
click at [1152, 131] on div "hero. m oveUp 按 Enter hero. m oveDown 按 Enter hero. m oveLeft 按 Enter hero. m o…" at bounding box center [1197, 203] width 362 height 172
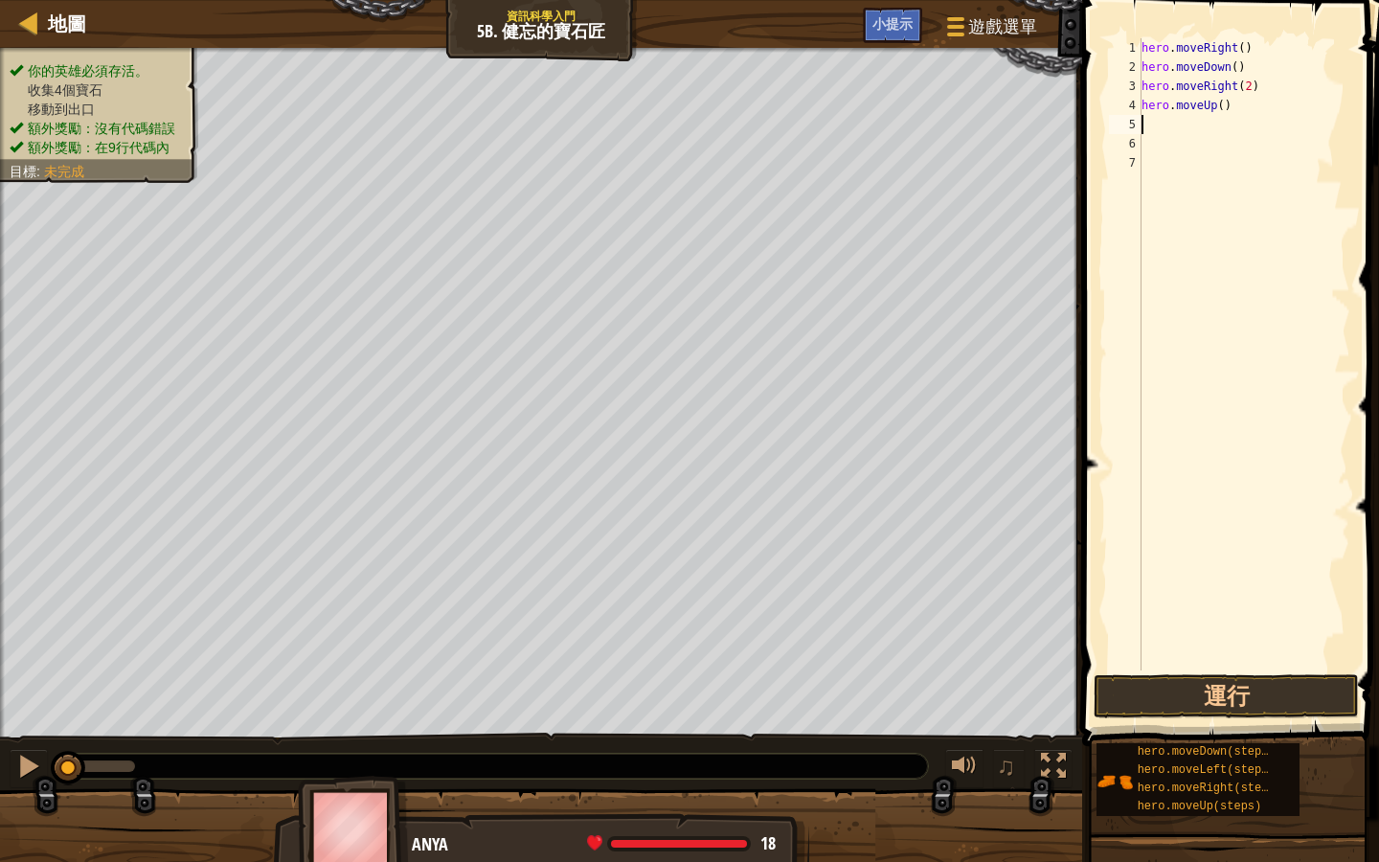
type textarea "m"
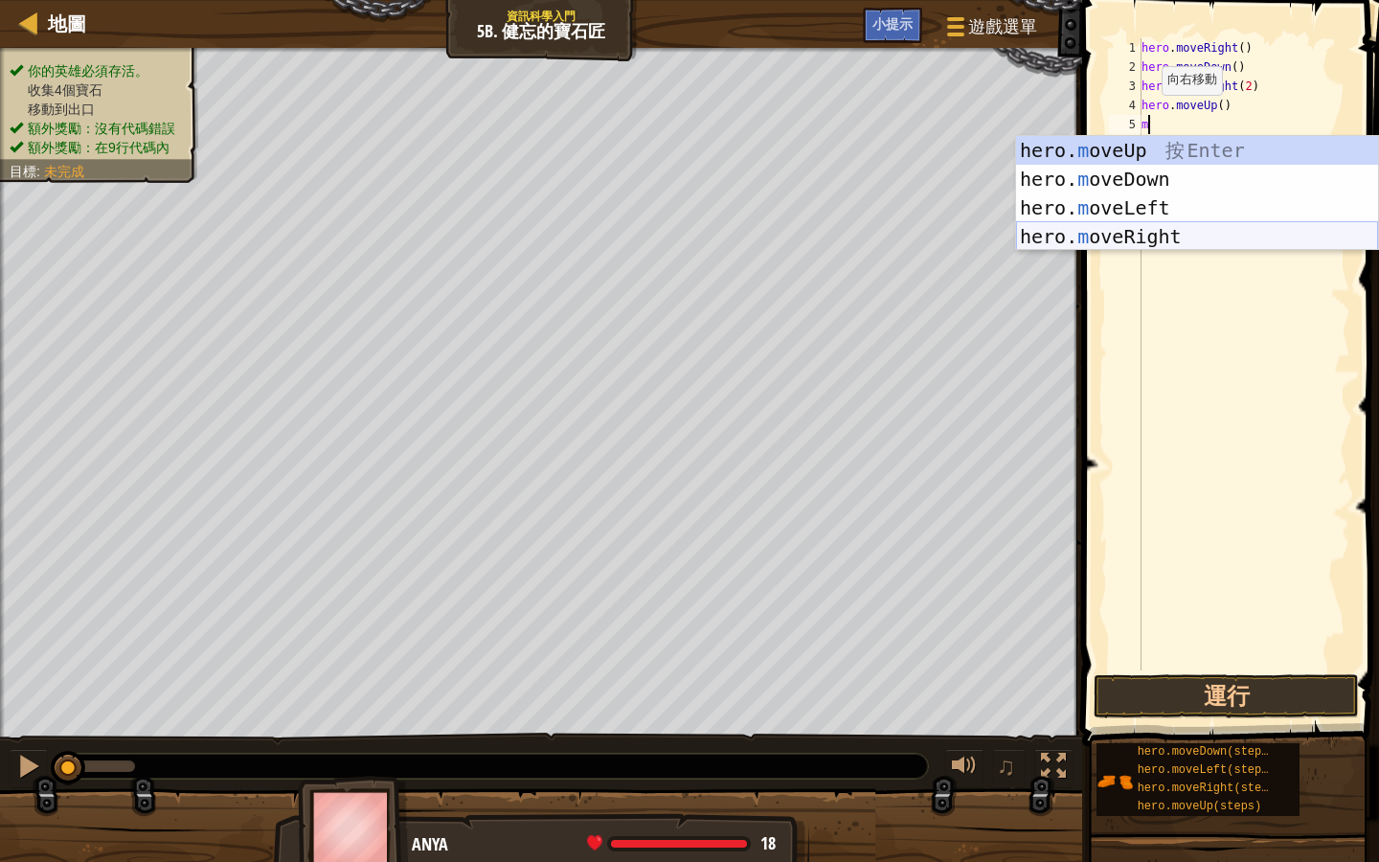
click at [1141, 225] on div "hero. m oveUp 按 Enter hero. m oveDown 按 Enter hero. m oveLeft 按 Enter hero. m o…" at bounding box center [1197, 222] width 362 height 172
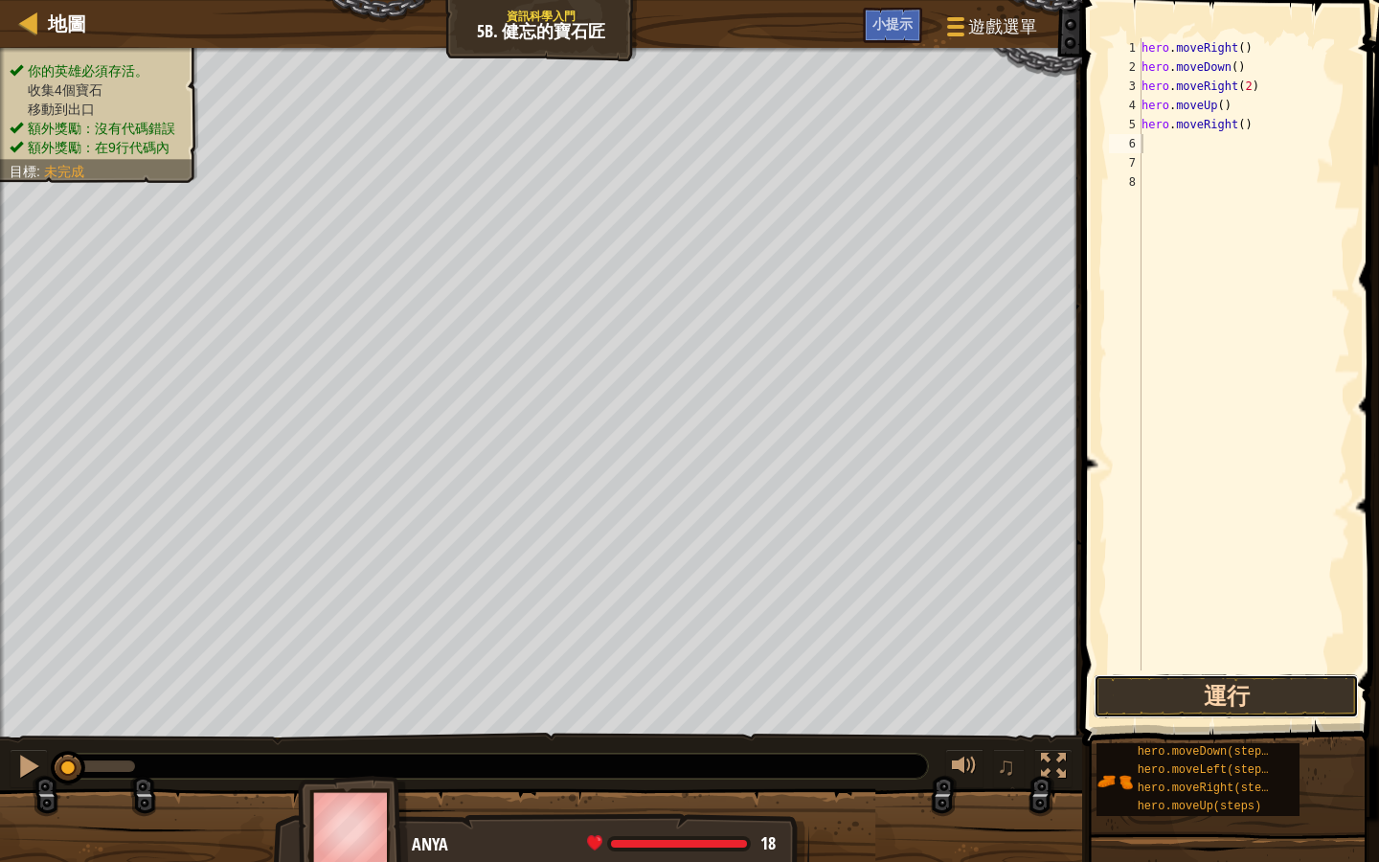
click at [1256, 672] on button "運行" at bounding box center [1226, 696] width 265 height 44
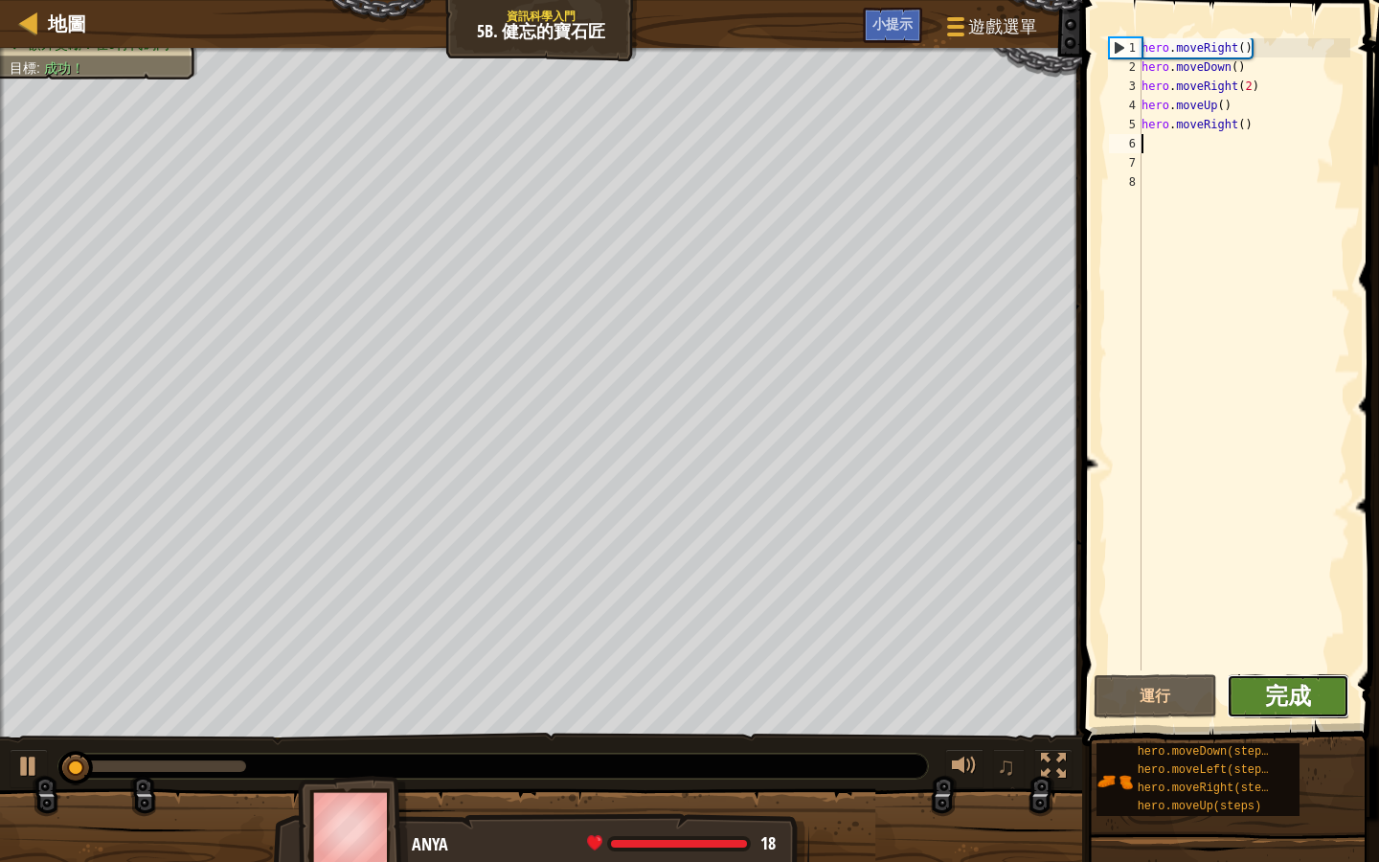
click at [1279, 672] on span "完成" at bounding box center [1288, 695] width 46 height 31
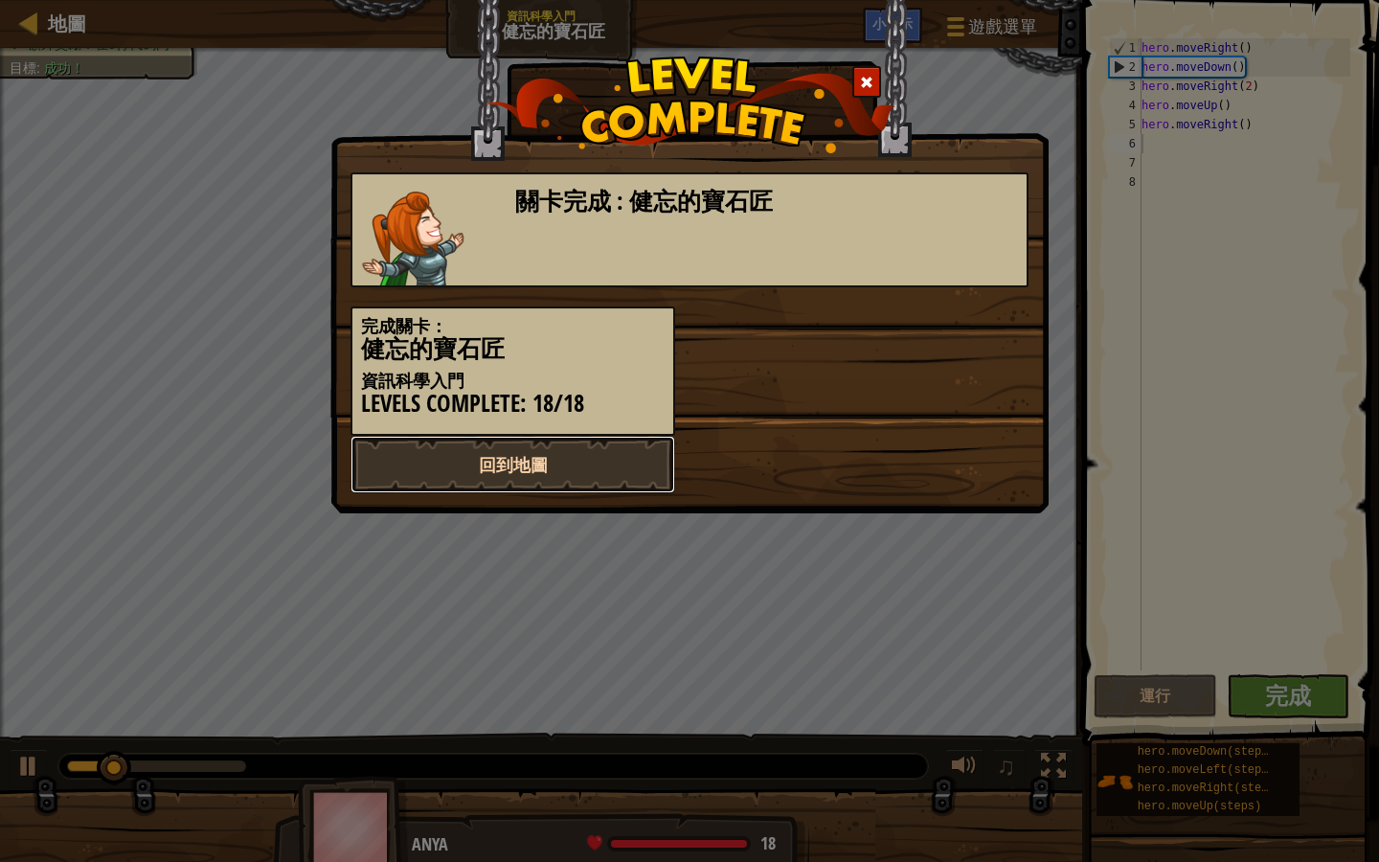
click at [564, 462] on link "回到地圖" at bounding box center [513, 464] width 325 height 57
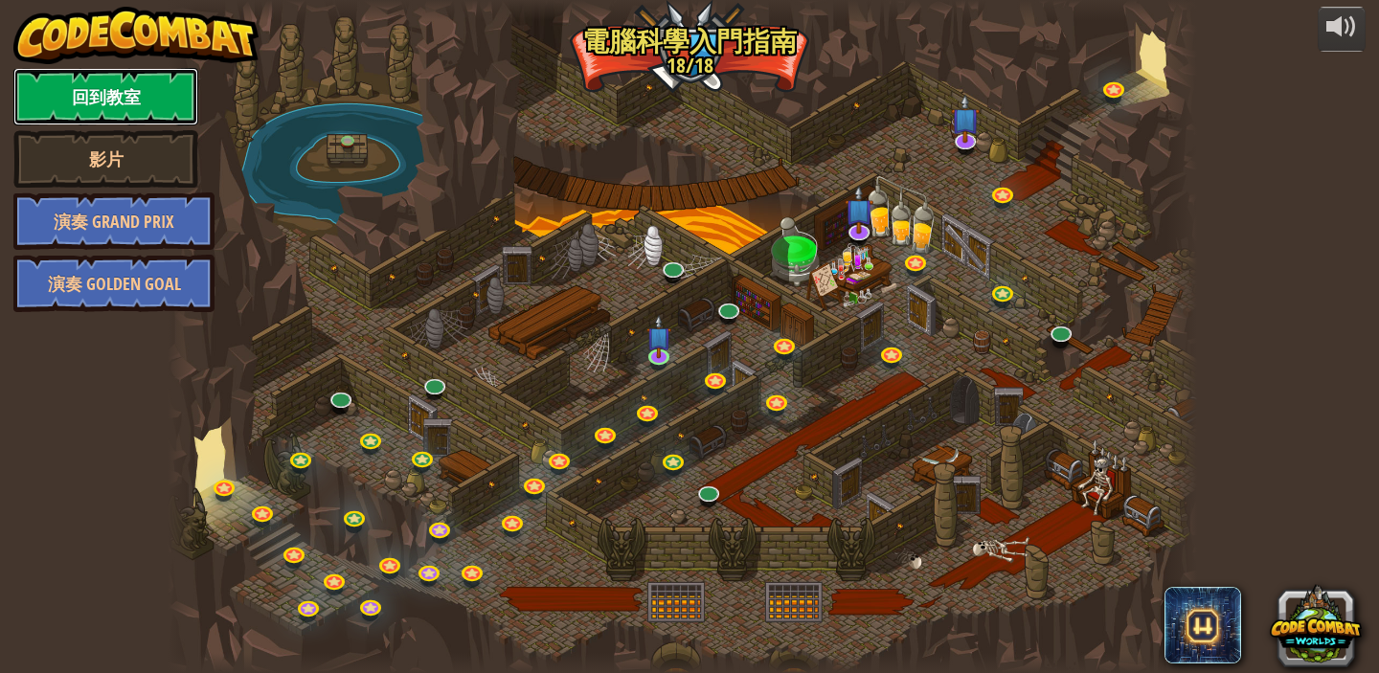
click at [163, 80] on link "回到教室" at bounding box center [105, 96] width 185 height 57
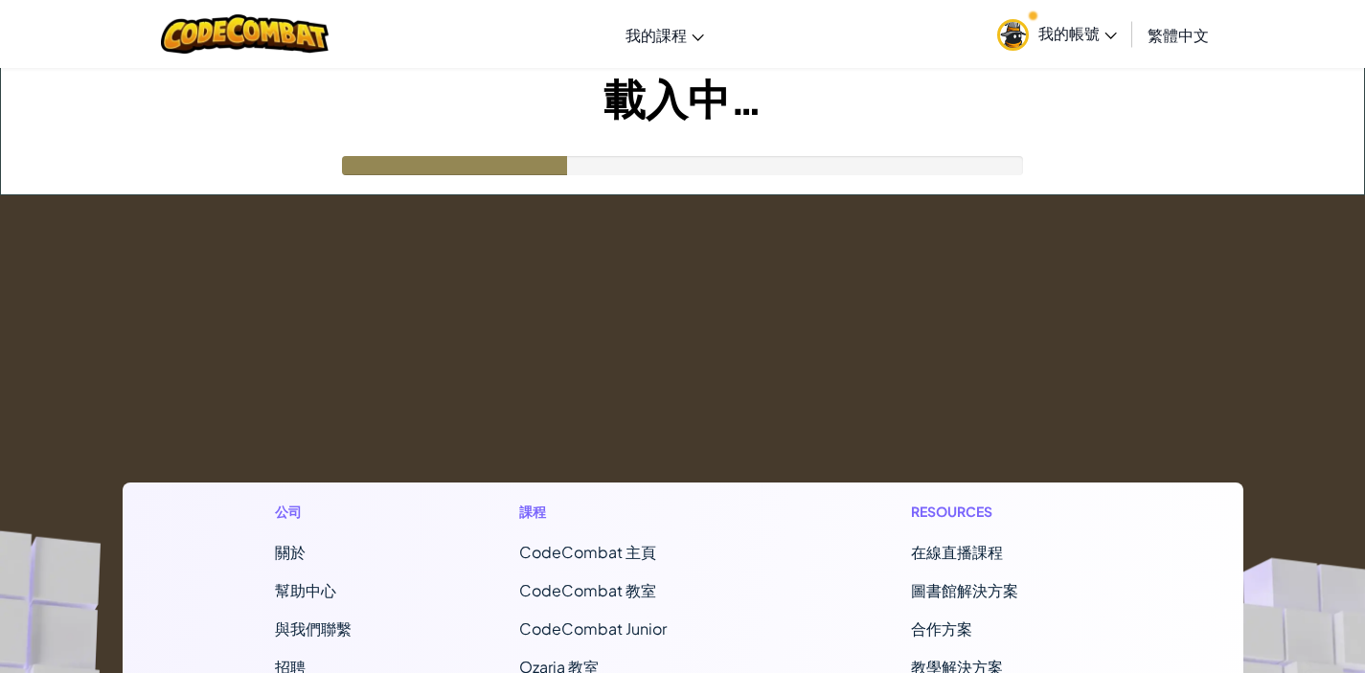
click at [1037, 54] on link "我的帳號" at bounding box center [1057, 34] width 139 height 60
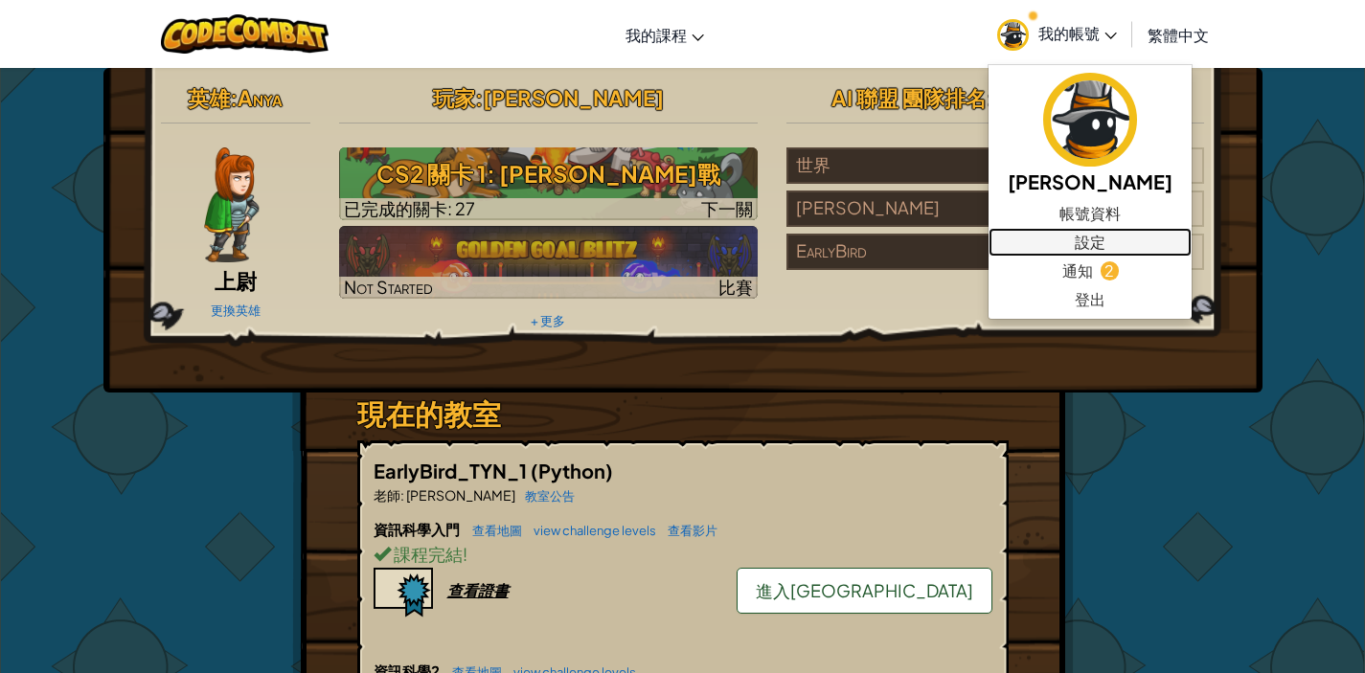
click at [1039, 239] on link "設定" at bounding box center [1090, 242] width 203 height 29
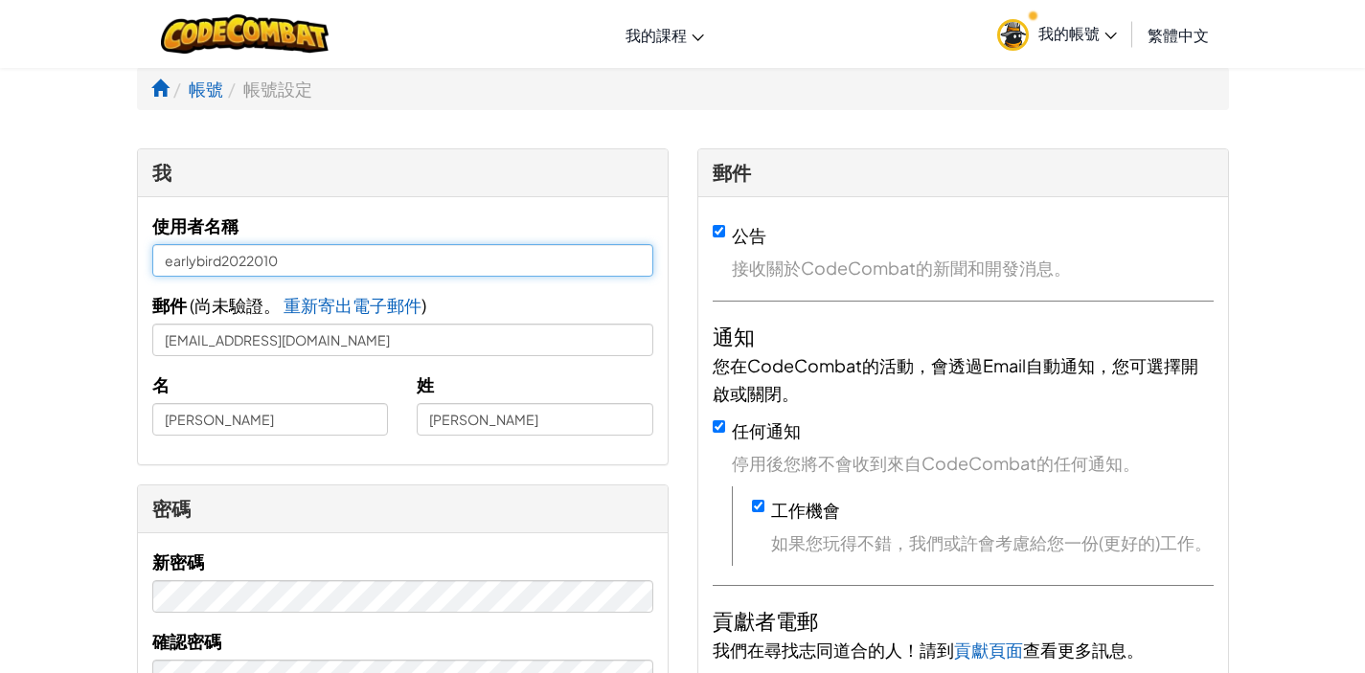
click at [285, 268] on input "earlybird2022010" at bounding box center [402, 260] width 501 height 33
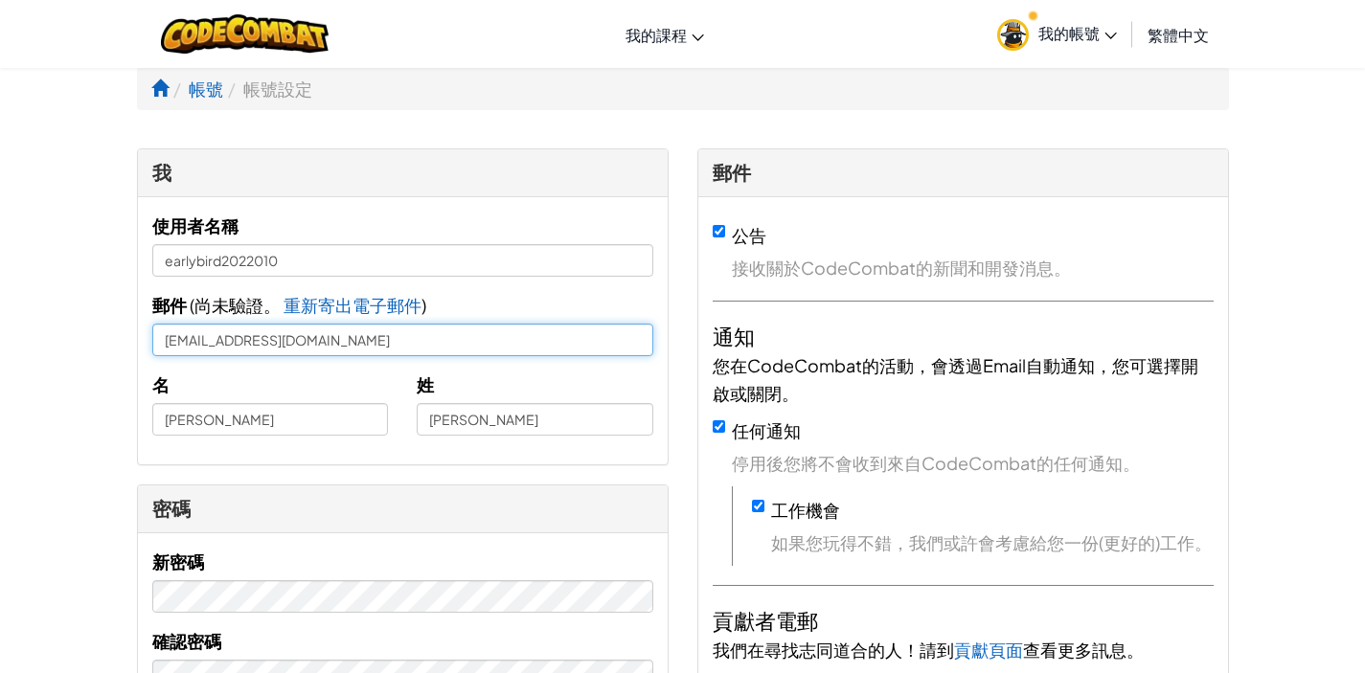
click at [267, 329] on input "earlybird2022010@gmail.com" at bounding box center [402, 340] width 501 height 33
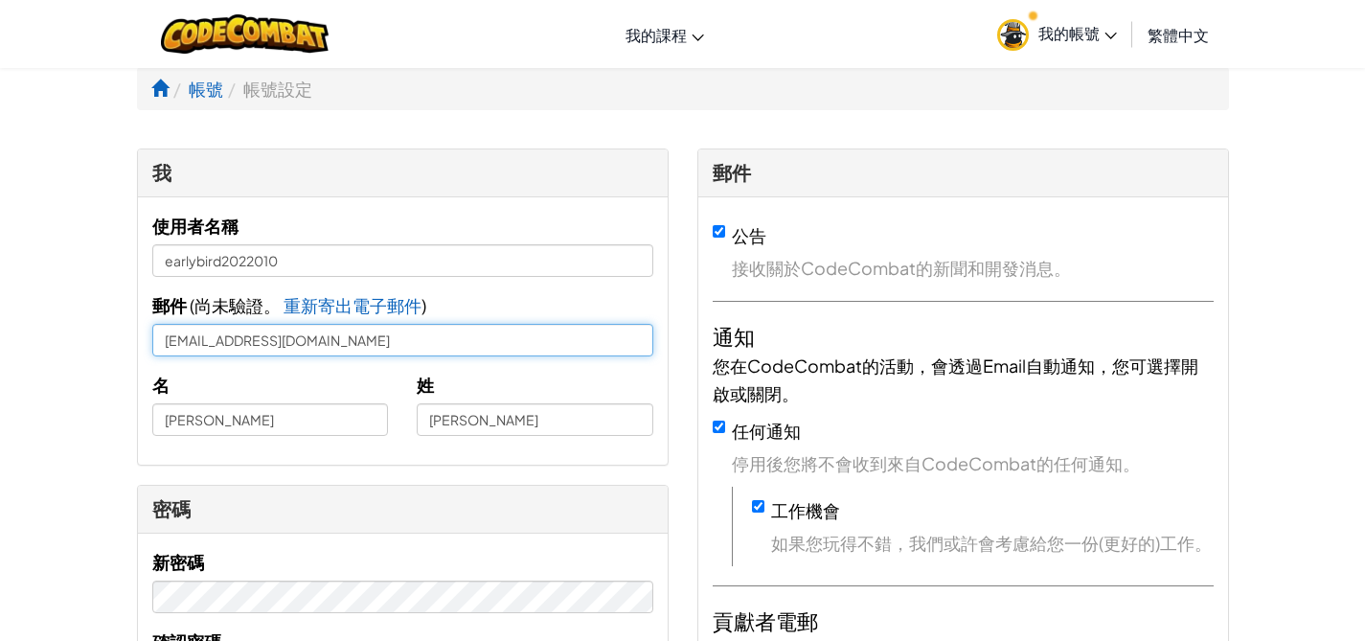
drag, startPoint x: 461, startPoint y: 354, endPoint x: 130, endPoint y: 311, distance: 333.3
